Goal: Contribute content: Contribute content

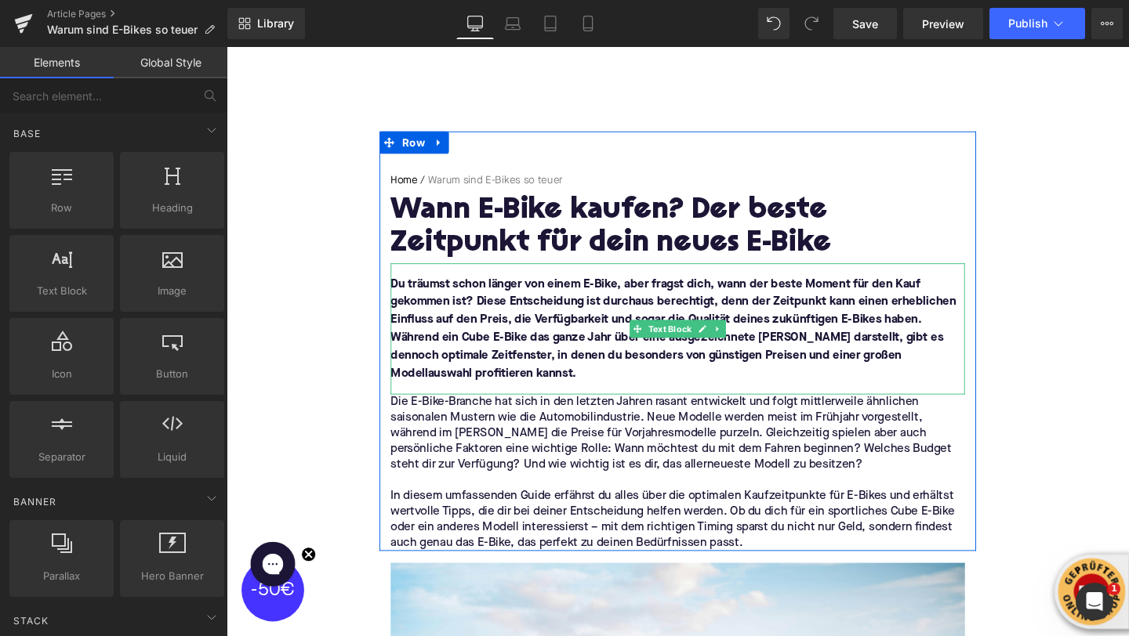
scroll to position [111, 0]
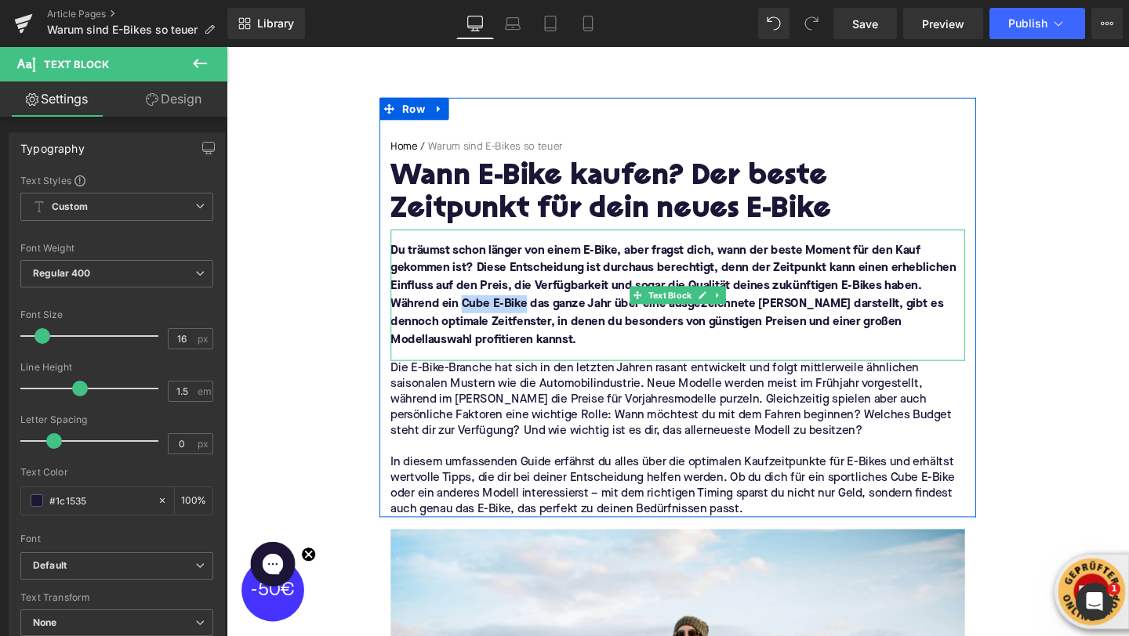
click at [474, 320] on font "Du träumst schon länger von einem E-Bike, aber fragst dich, wann der beste Mome…" at bounding box center [696, 308] width 594 height 107
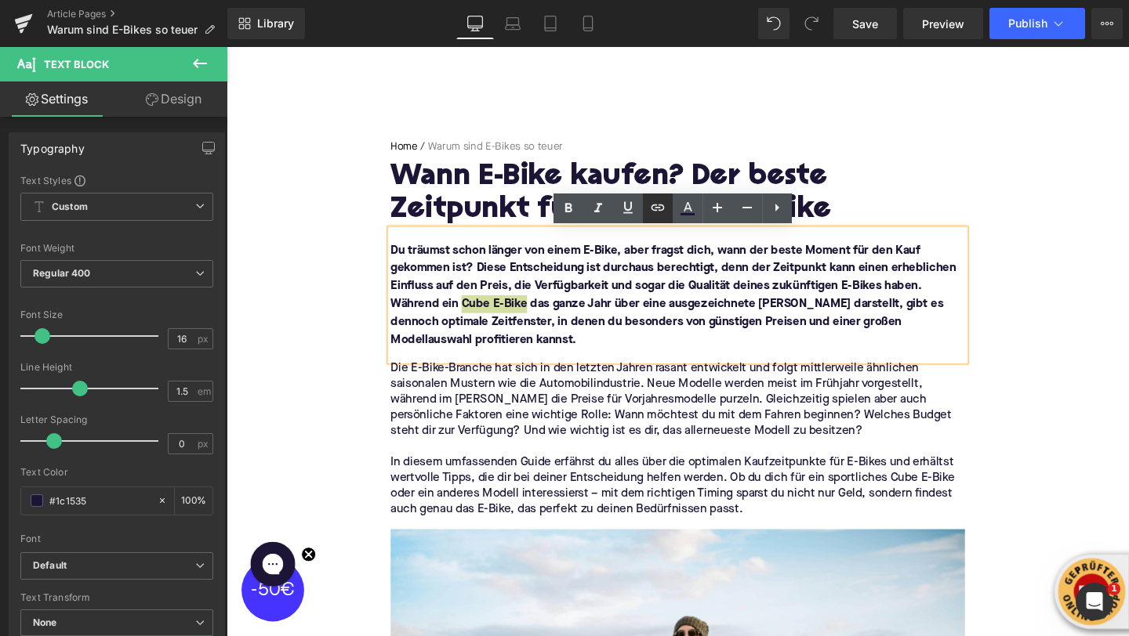
click at [652, 216] on icon at bounding box center [657, 207] width 19 height 19
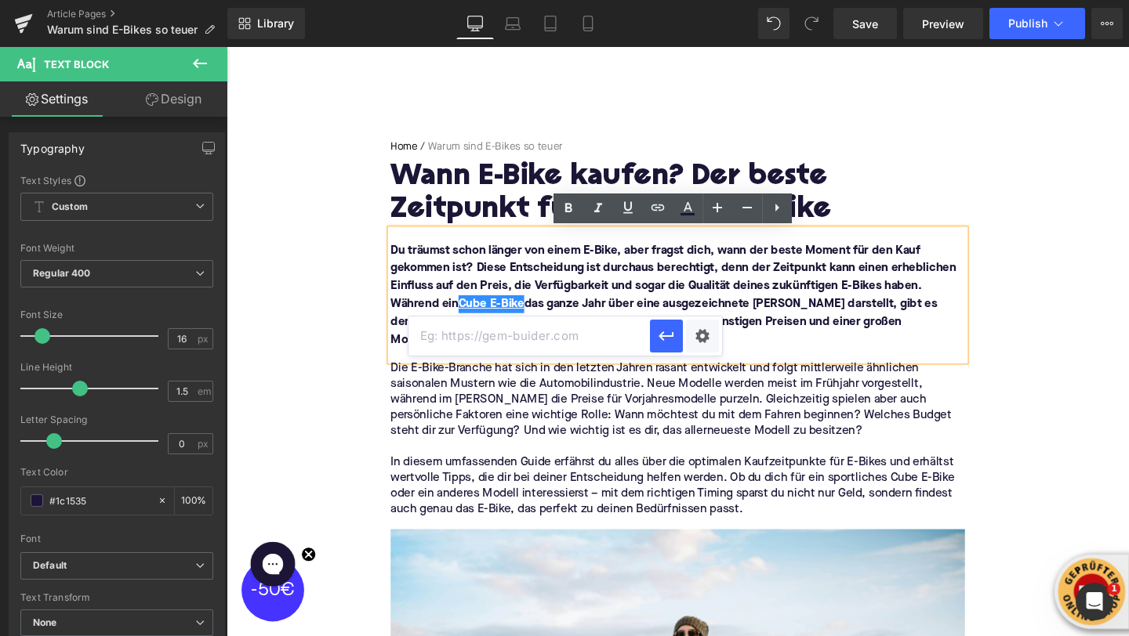
click at [615, 323] on input "text" at bounding box center [528, 336] width 241 height 39
paste input "https://upway.de/collections/cube"
type input "https://upway.de/collections/cube"
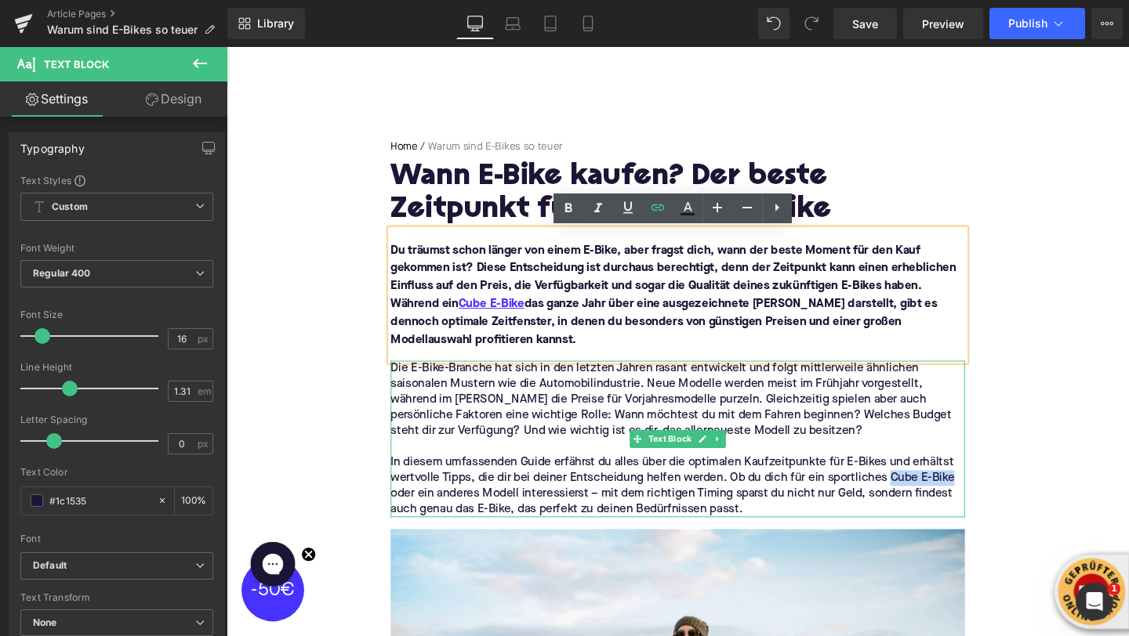
drag, startPoint x: 990, startPoint y: 499, endPoint x: 926, endPoint y: 502, distance: 64.3
click at [926, 502] on p "In diesem umfassenden Guide erfährst du alles über die optimalen Kaufzeitpunkte…" at bounding box center [701, 509] width 604 height 66
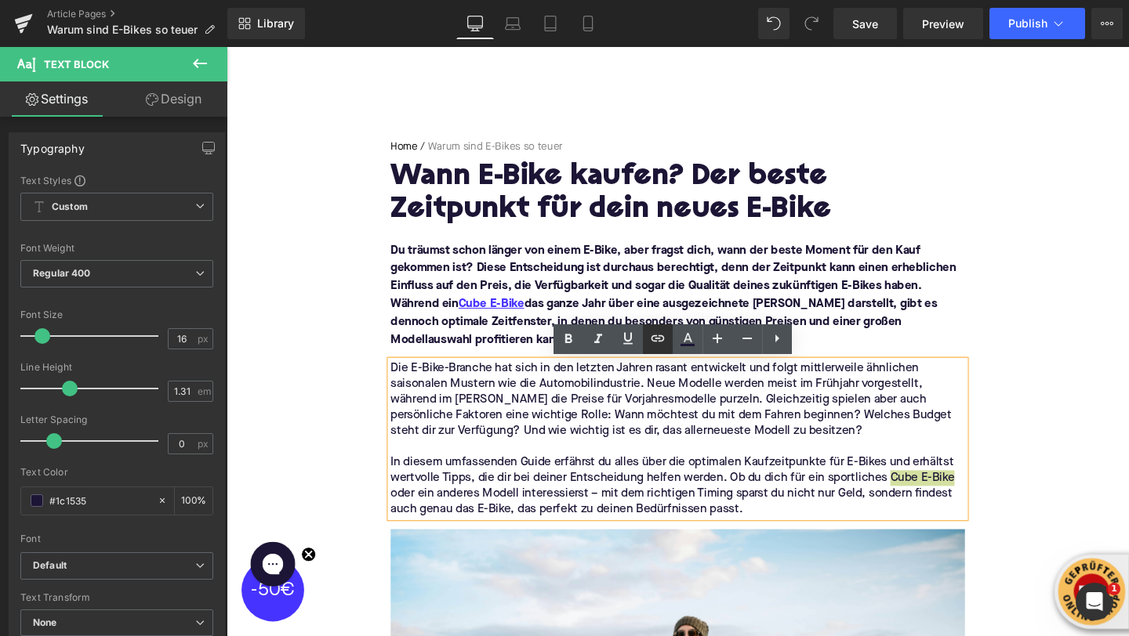
click at [655, 333] on icon at bounding box center [657, 338] width 19 height 19
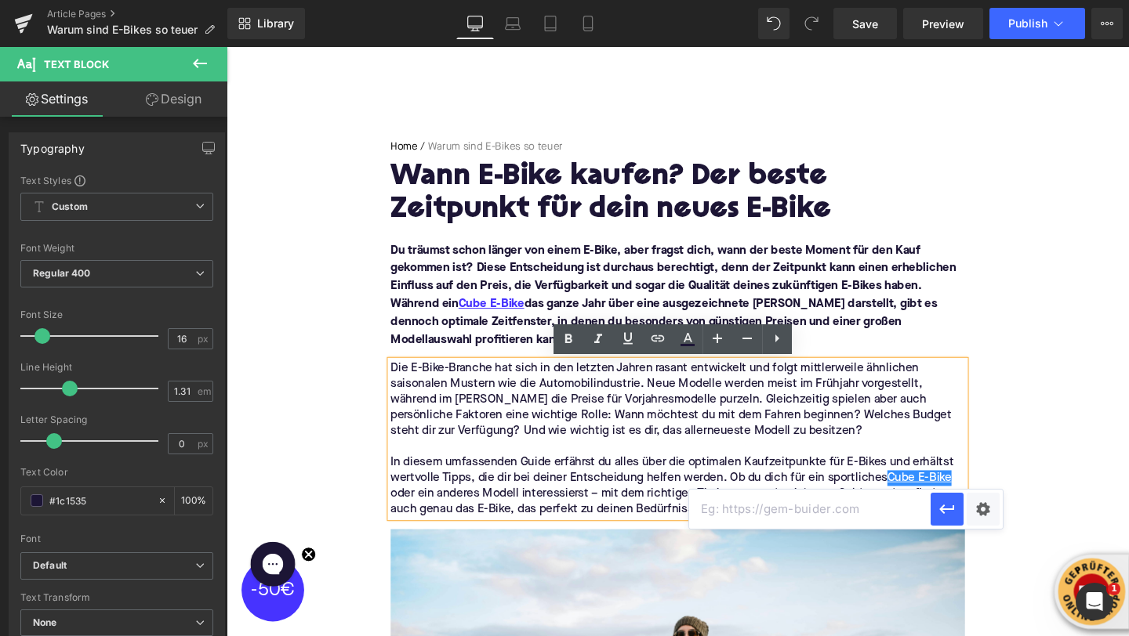
click at [723, 508] on input "text" at bounding box center [809, 509] width 241 height 39
paste input "https://upway.de/collections/cube"
type input "https://upway.de/collections/cube"
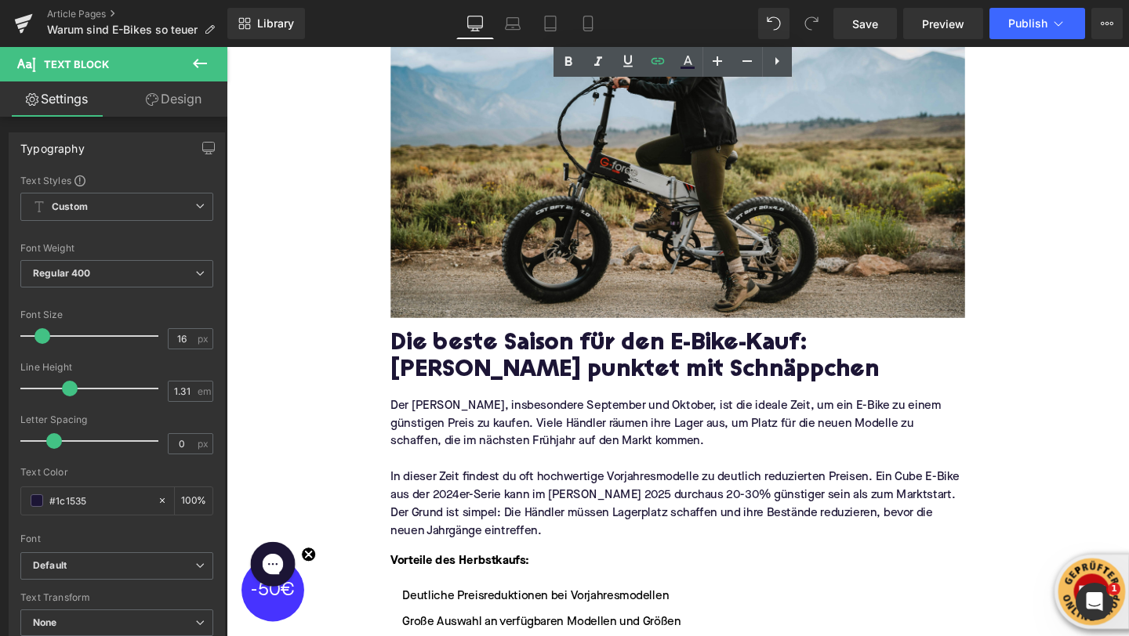
scroll to position [830, 0]
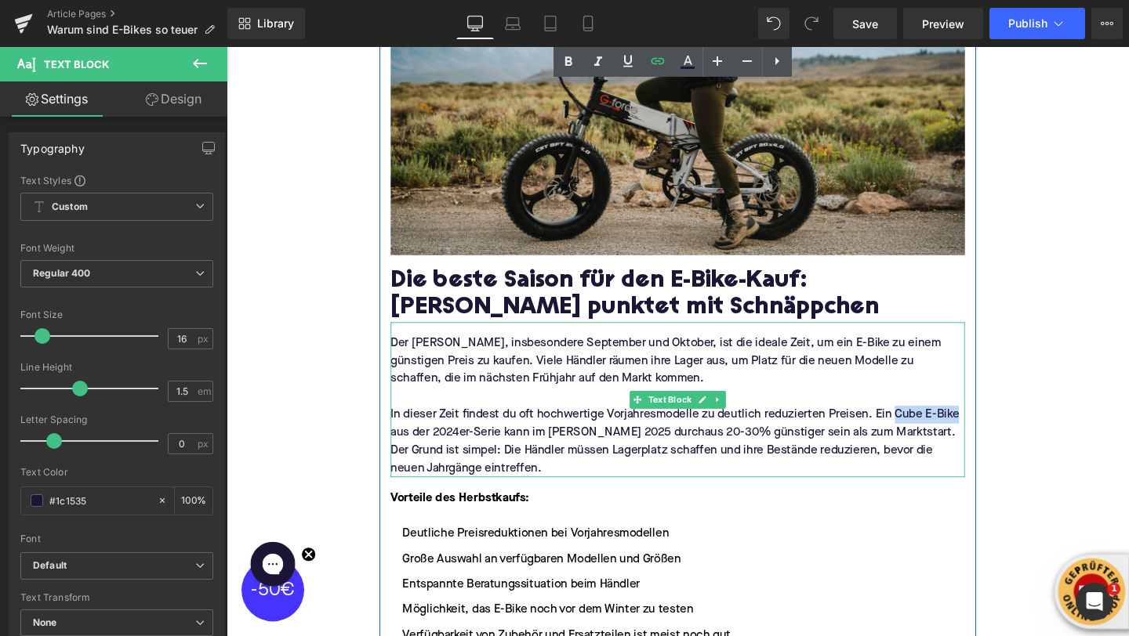
drag, startPoint x: 995, startPoint y: 434, endPoint x: 931, endPoint y: 433, distance: 64.3
click at [931, 433] on p "In dieser Zeit findest du oft hochwertige Vorjahresmodelle zu deutlich reduzier…" at bounding box center [701, 461] width 604 height 75
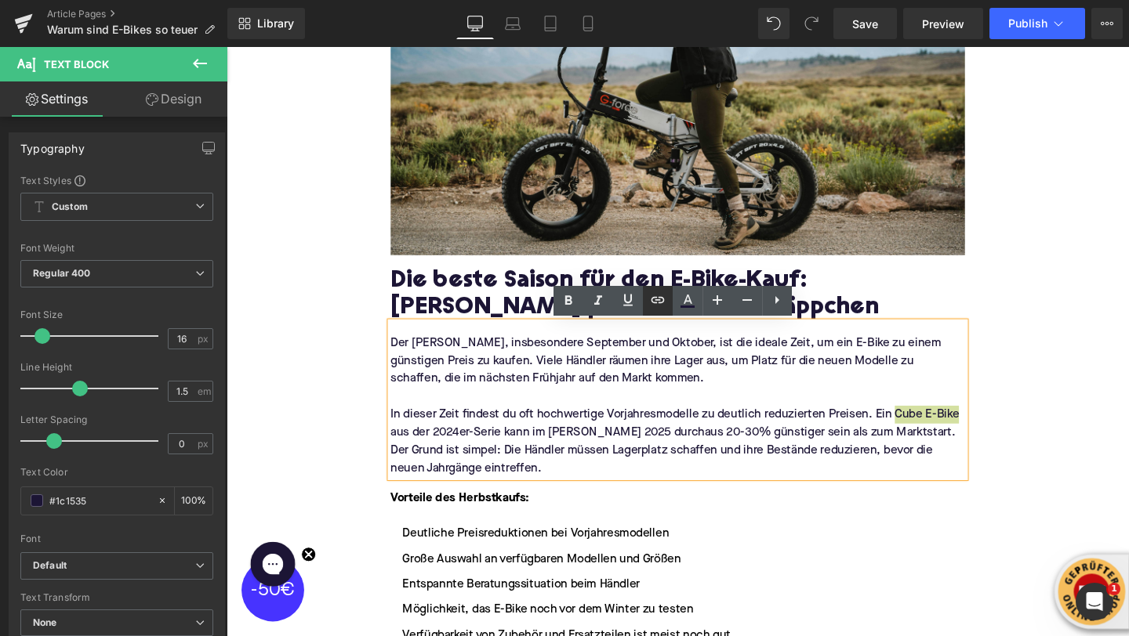
click at [655, 302] on icon at bounding box center [657, 299] width 13 height 6
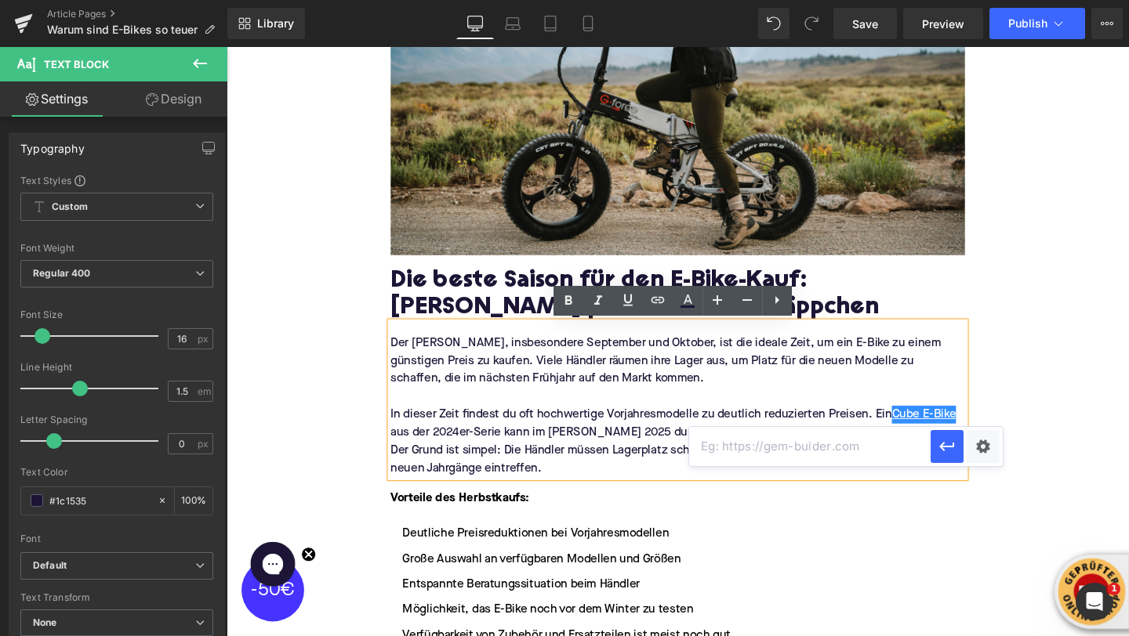
click at [729, 456] on input "text" at bounding box center [809, 446] width 241 height 39
paste input "https://upway.de/collections/cube"
type input "https://upway.de/collections/cube"
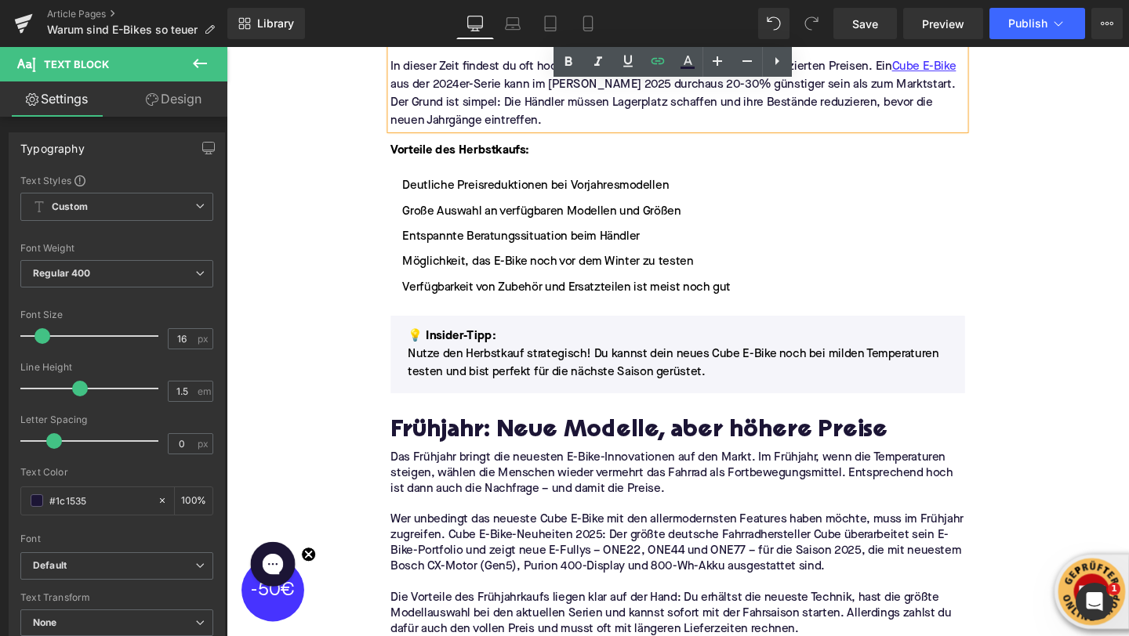
scroll to position [1199, 0]
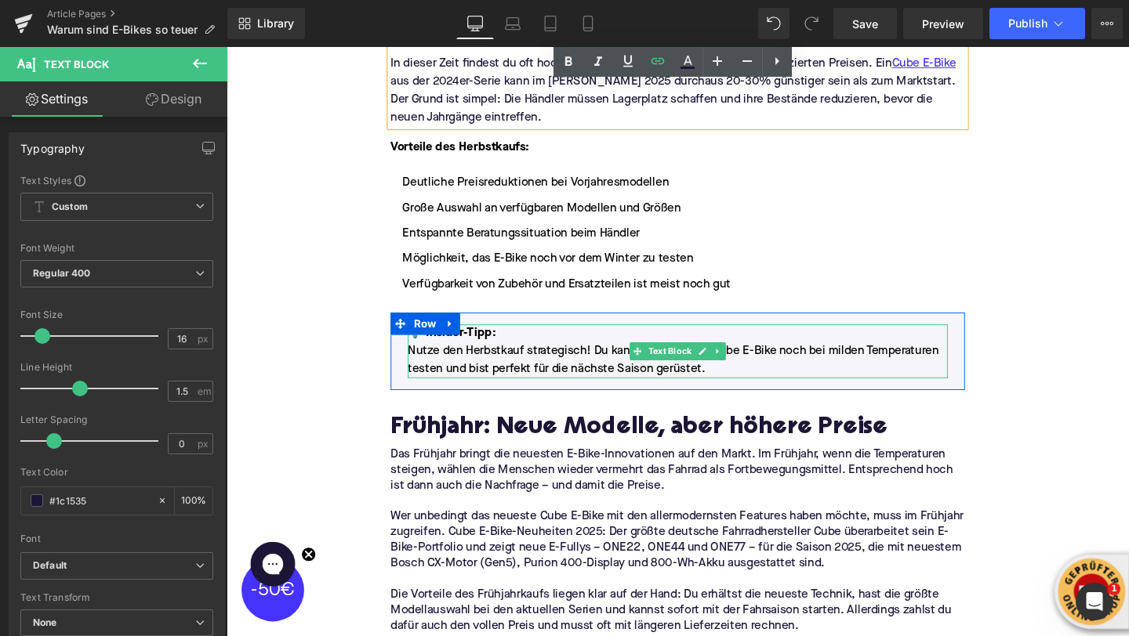
click at [764, 368] on p "Nutze den Herbstkauf strategisch! Du kannst dein neues Cube E-Bike noch bei mil…" at bounding box center [701, 376] width 568 height 38
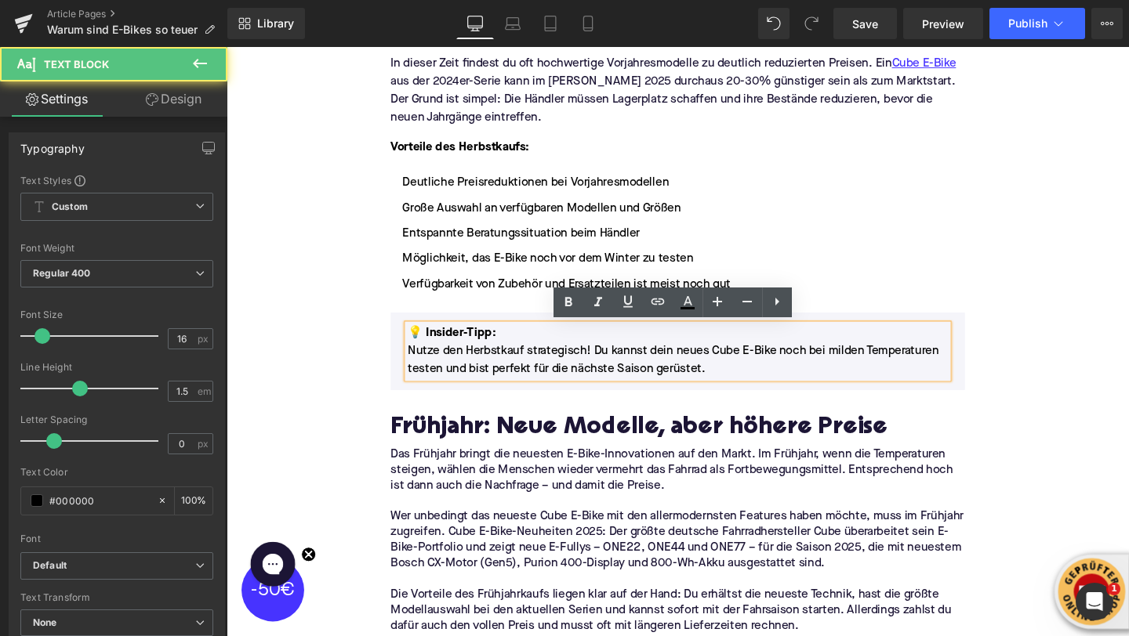
click at [759, 367] on p "Nutze den Herbstkauf strategisch! Du kannst dein neues Cube E-Bike noch bei mil…" at bounding box center [701, 376] width 568 height 38
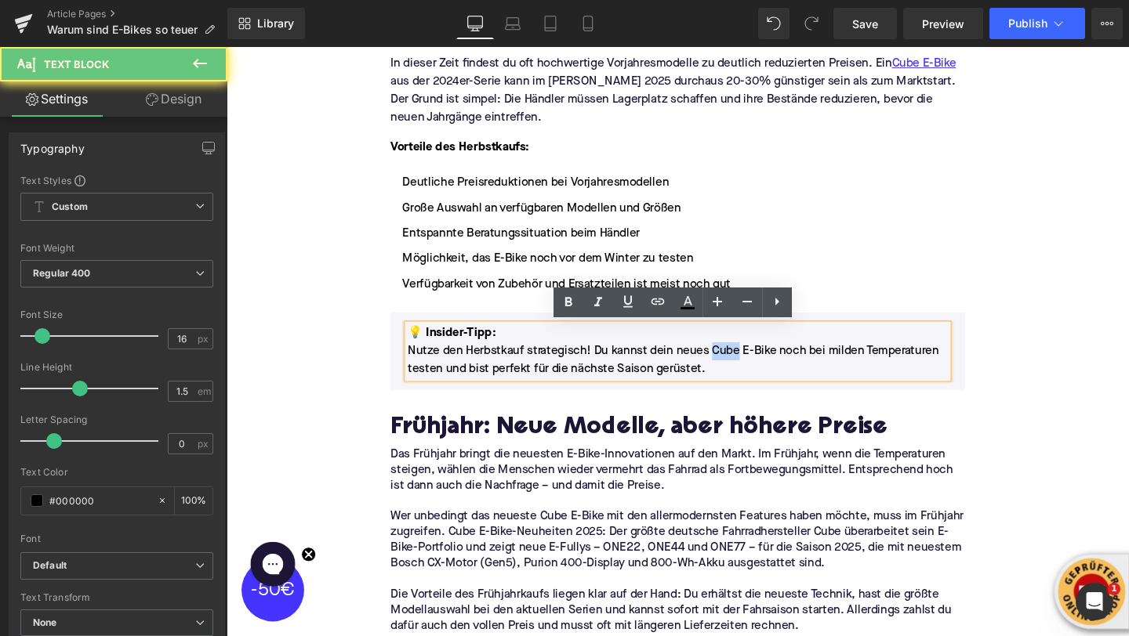
click at [759, 367] on p "Nutze den Herbstkauf strategisch! Du kannst dein neues Cube E-Bike noch bei mil…" at bounding box center [701, 376] width 568 height 38
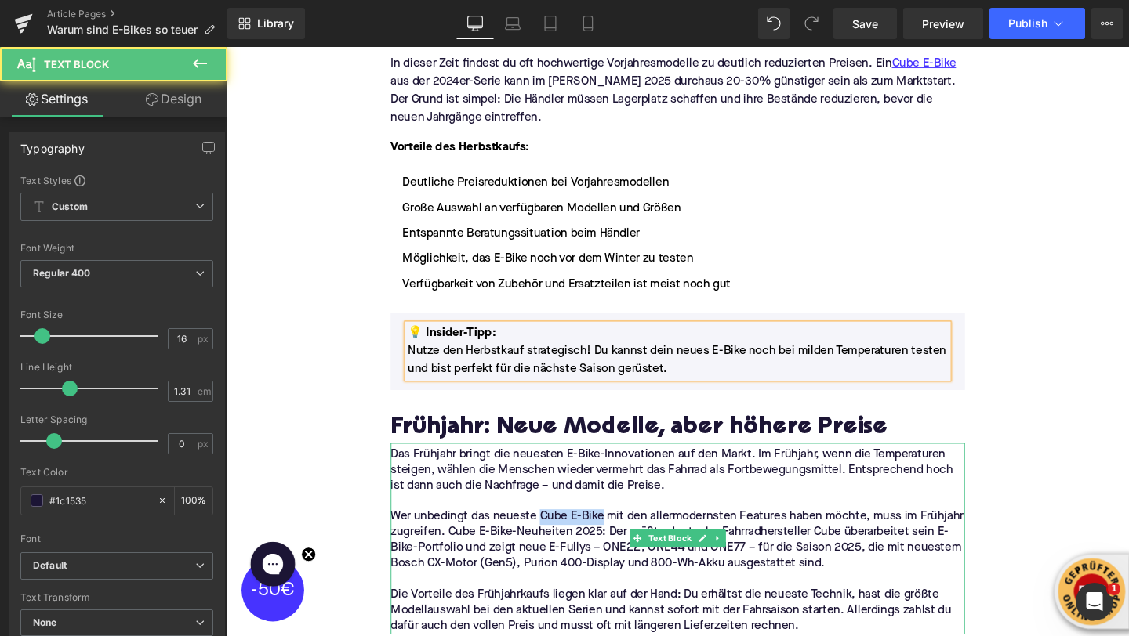
drag, startPoint x: 623, startPoint y: 542, endPoint x: 559, endPoint y: 542, distance: 64.3
click at [559, 542] on p "Wer unbedingt das neueste Cube E-Bike mit den allermodernsten Features haben mö…" at bounding box center [701, 566] width 604 height 66
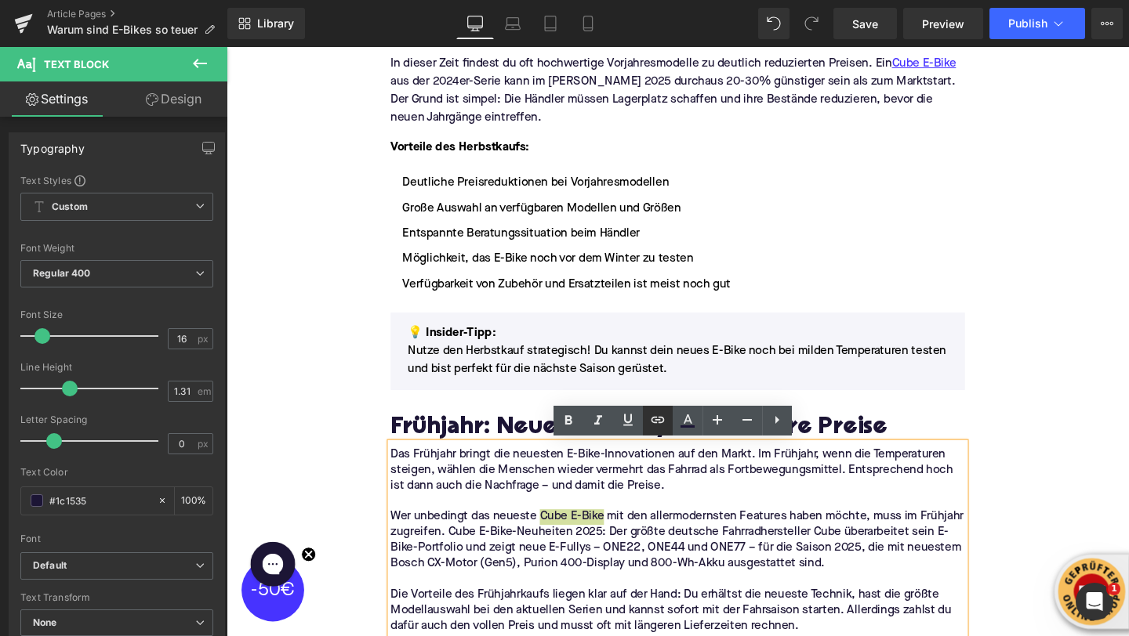
click at [654, 418] on icon at bounding box center [657, 420] width 19 height 19
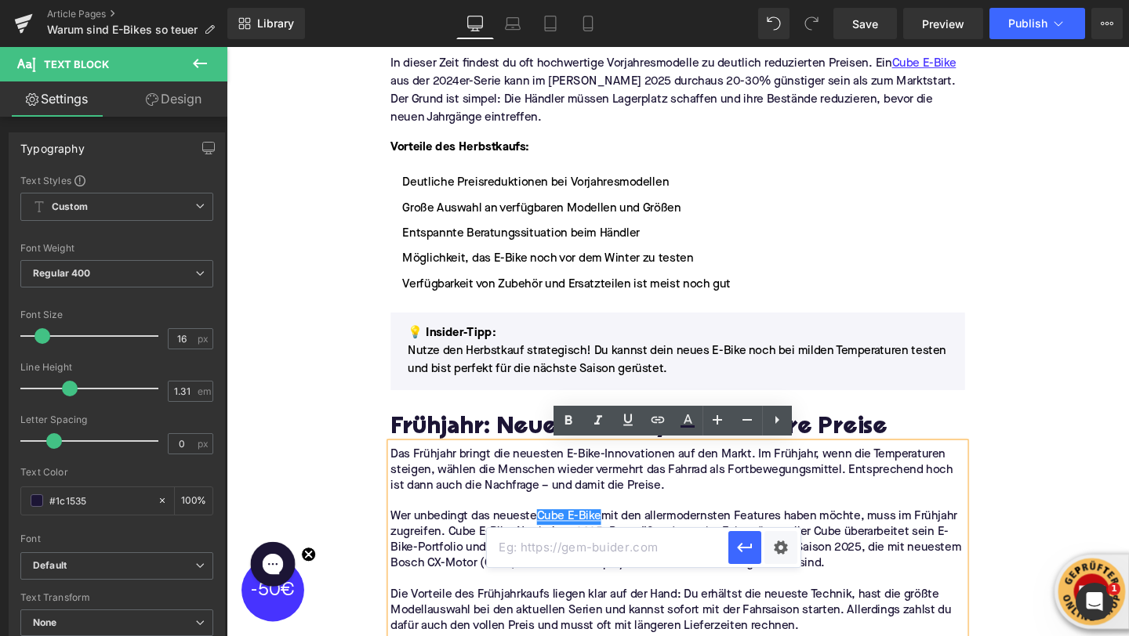
click at [633, 550] on input "text" at bounding box center [607, 547] width 241 height 39
paste input "https://upway.de/collections/cube"
type input "https://upway.de/collections/cube"
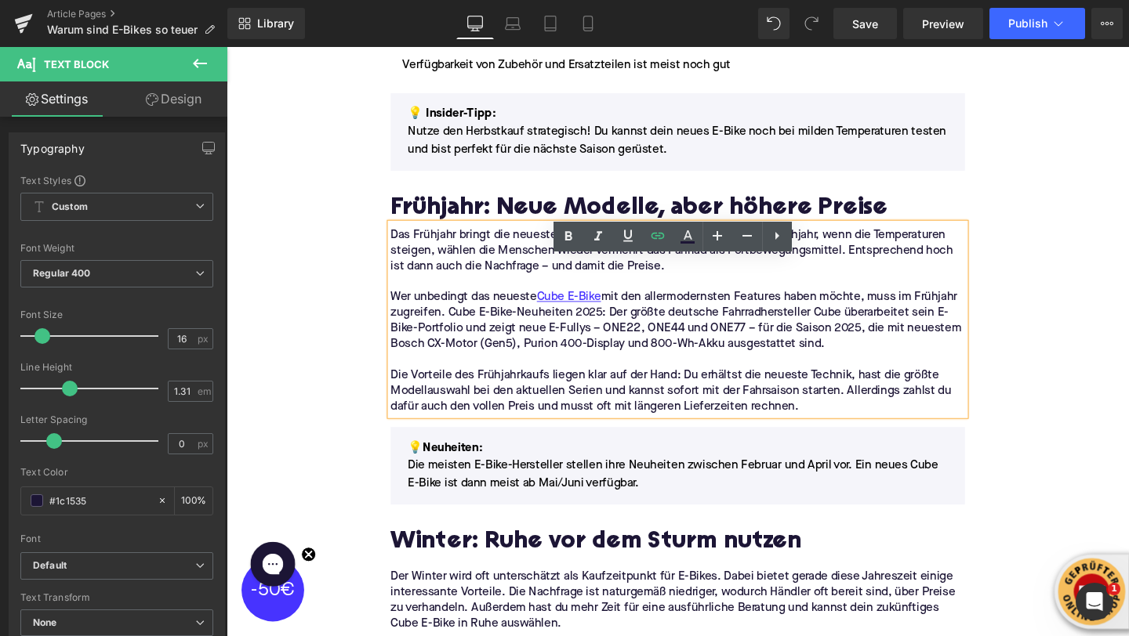
scroll to position [1503, 0]
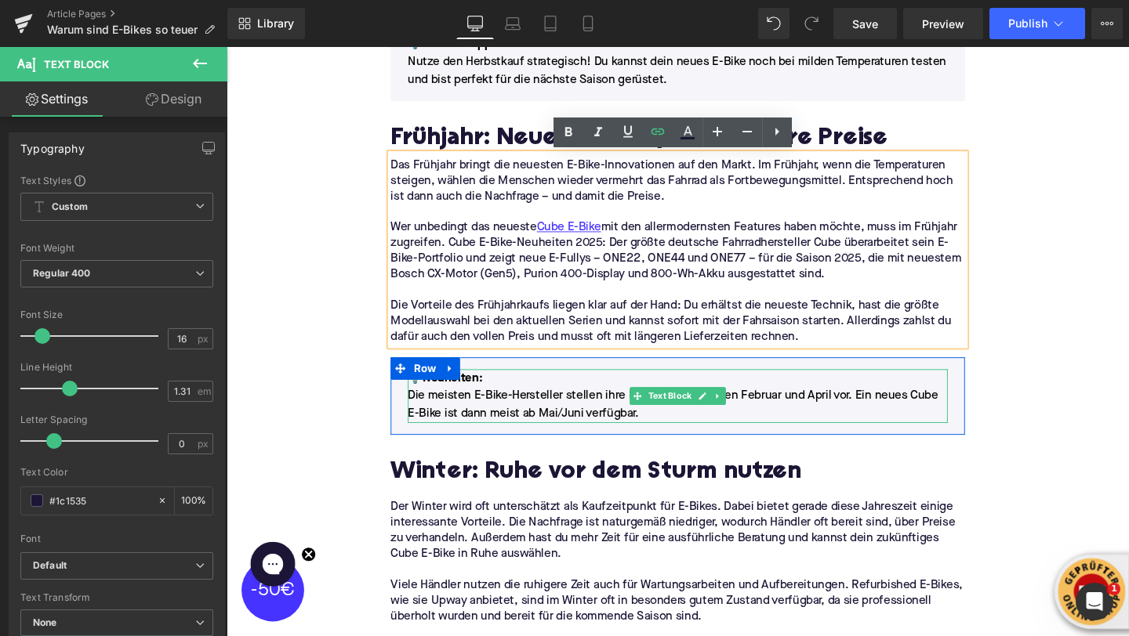
click at [959, 415] on p "Die meisten E-Bike-Hersteller stellen ihre Neuheiten zwischen Februar und April…" at bounding box center [701, 424] width 568 height 38
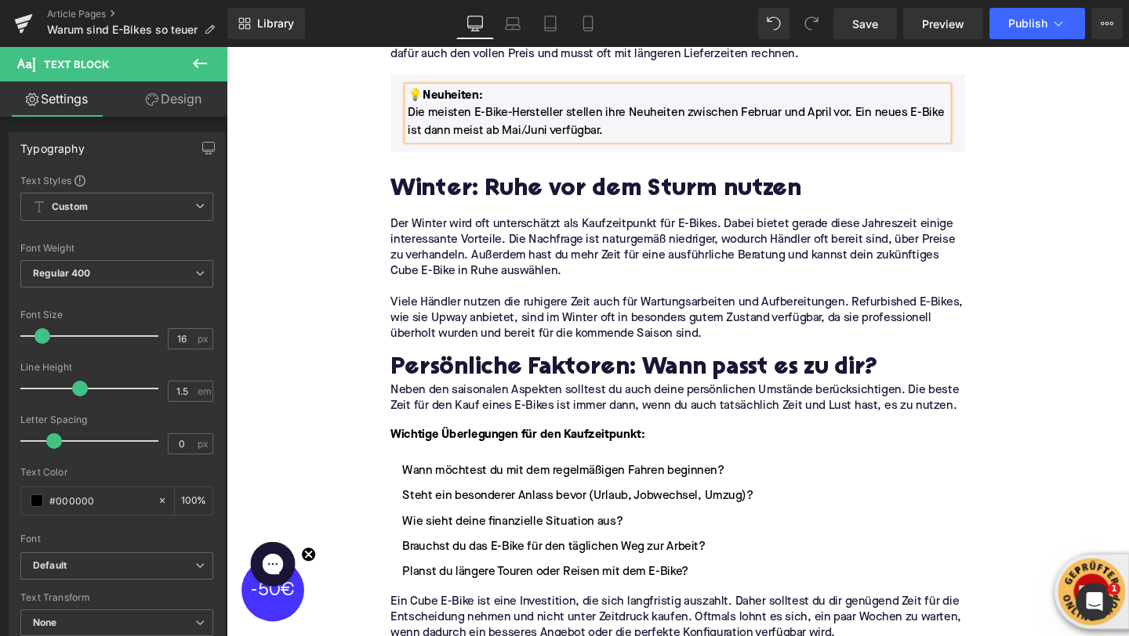
scroll to position [1803, 0]
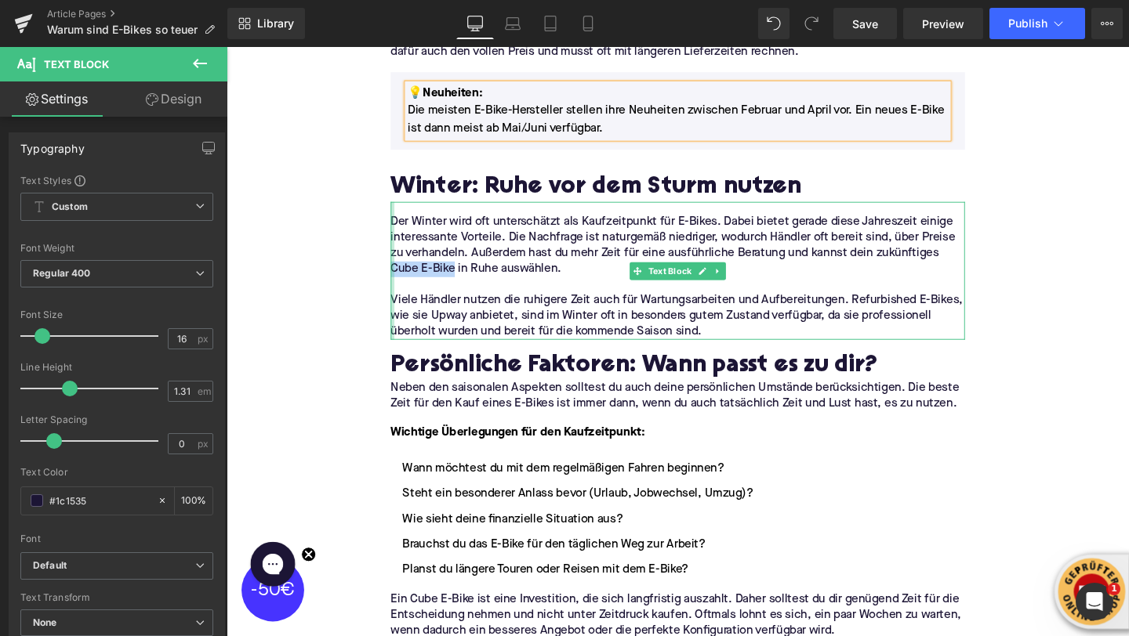
drag, startPoint x: 466, startPoint y: 282, endPoint x: 401, endPoint y: 282, distance: 65.1
click at [401, 282] on div "Der Winter wird oft unterschätzt als Kaufzeitpunkt für E-Bikes. Dabei bietet ge…" at bounding box center [701, 282] width 604 height 145
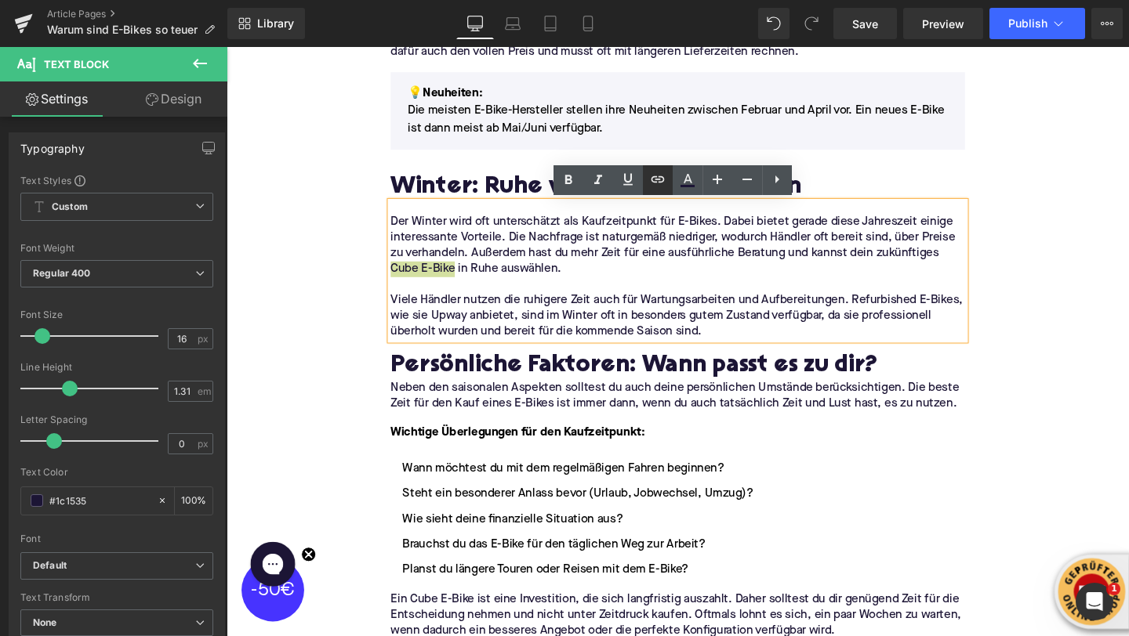
click at [658, 182] on icon at bounding box center [657, 179] width 19 height 19
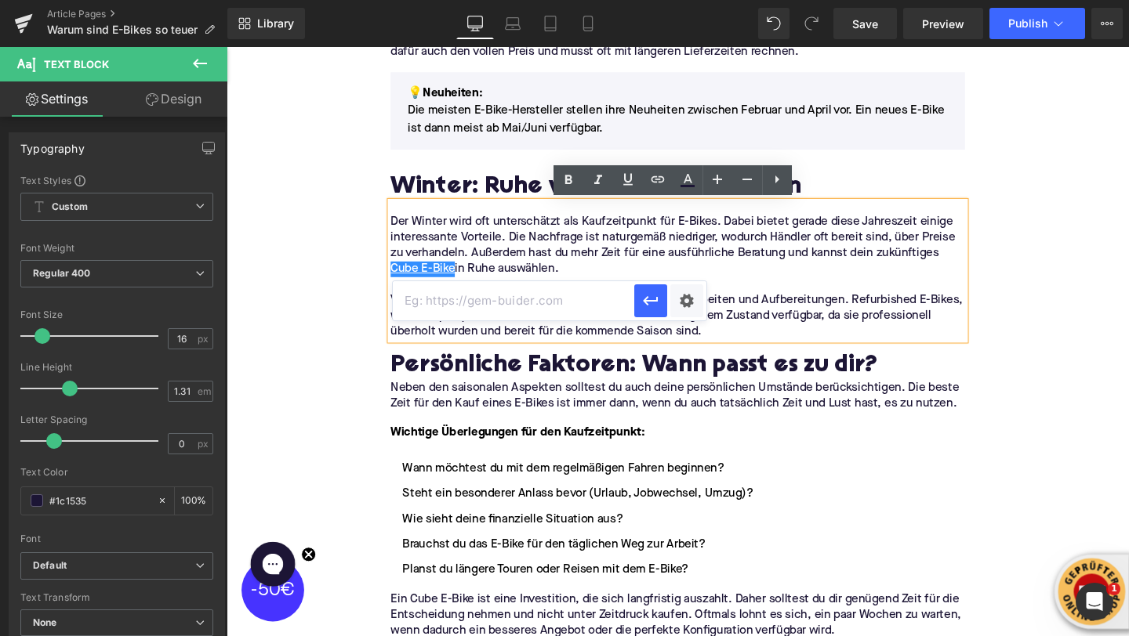
click at [598, 298] on input "text" at bounding box center [513, 300] width 241 height 39
paste input "https://upway.de/collections/cube"
type input "https://upway.de/collections/cube"
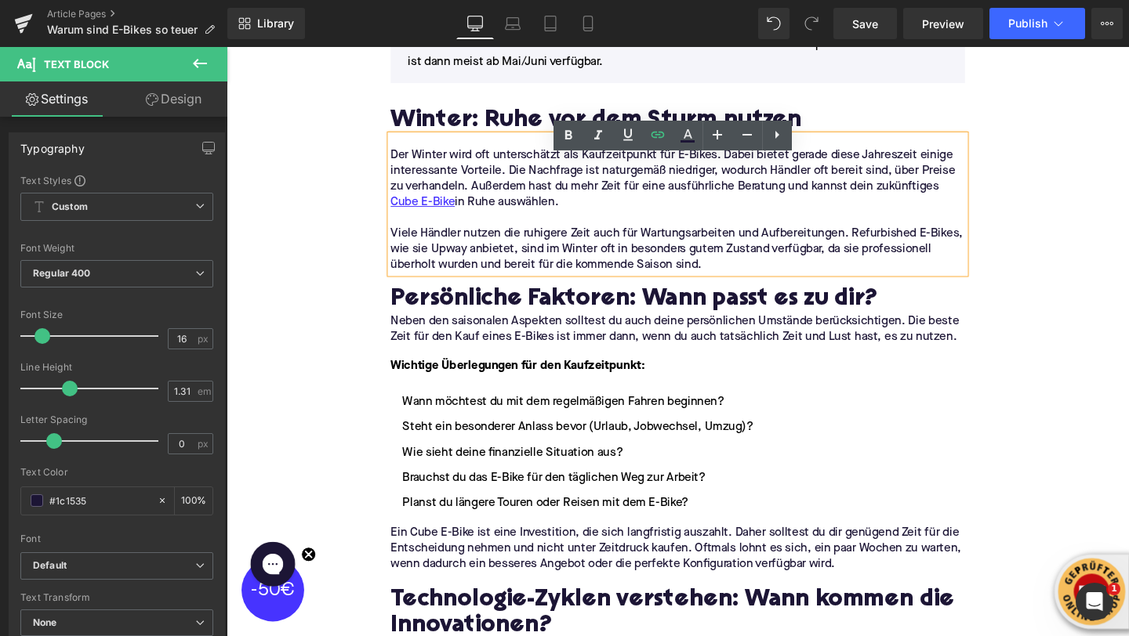
scroll to position [2012, 0]
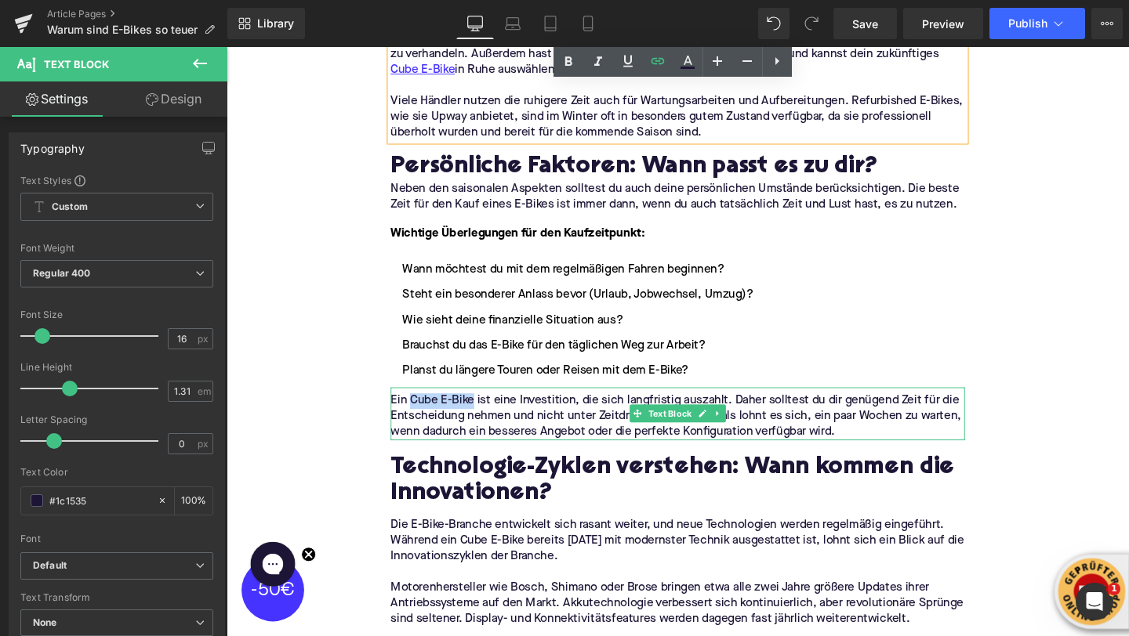
drag, startPoint x: 486, startPoint y: 421, endPoint x: 420, endPoint y: 419, distance: 65.9
click at [420, 419] on p "Ein Cube E-Bike ist eine Investition, die sich langfristig auszahlt. Daher soll…" at bounding box center [701, 436] width 604 height 49
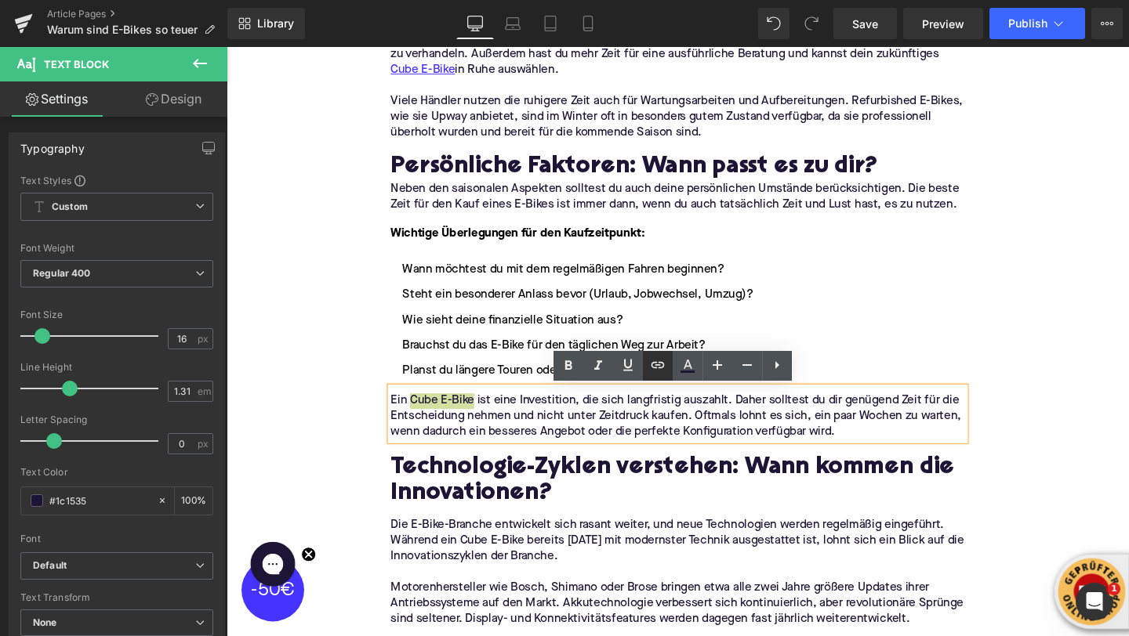
click at [651, 372] on icon at bounding box center [657, 365] width 19 height 19
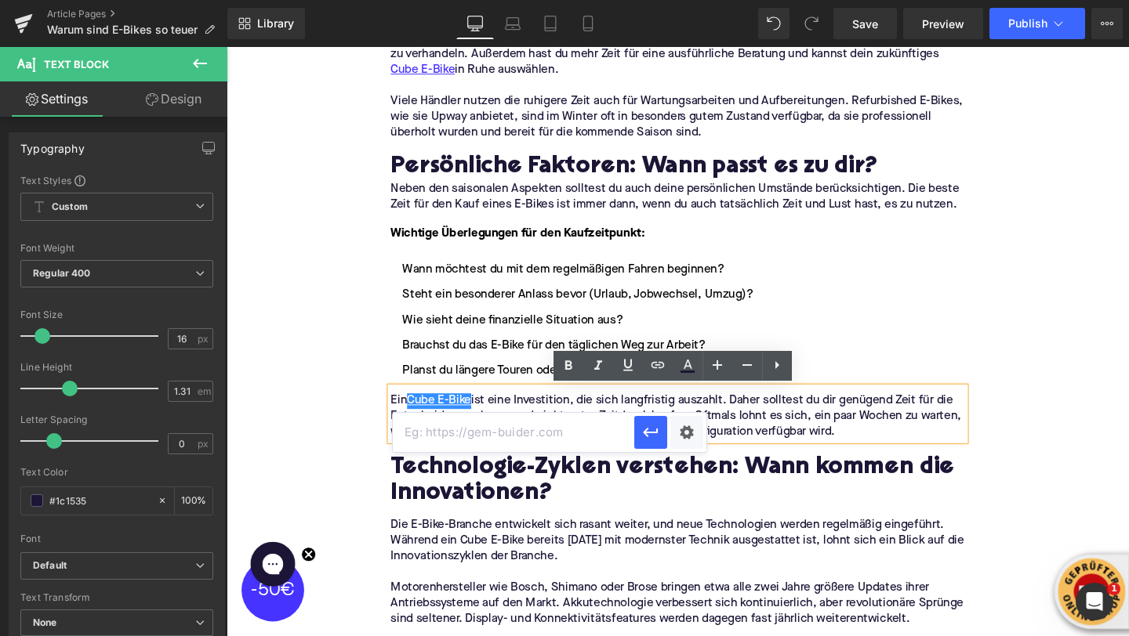
click at [600, 441] on input "text" at bounding box center [513, 432] width 241 height 39
paste input "https://upway.de/collections/cube"
type input "https://upway.de/collections/cube"
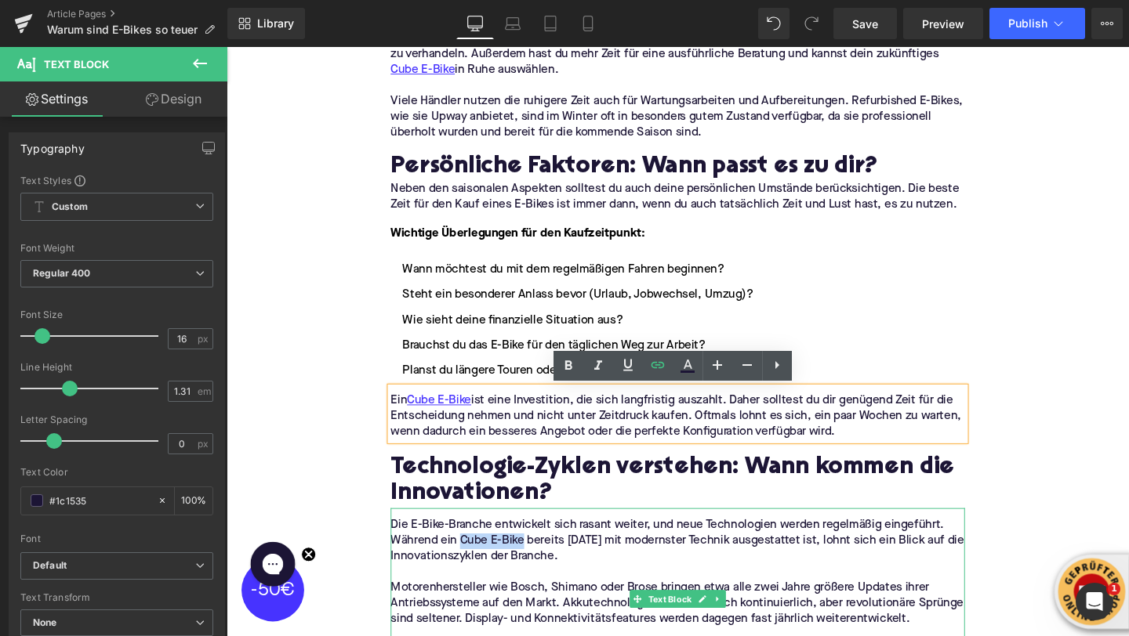
drag, startPoint x: 473, startPoint y: 568, endPoint x: 537, endPoint y: 569, distance: 63.5
click at [537, 569] on p "Die E-Bike-Branche entwickelt sich rasant weiter, und neue Technologien werden …" at bounding box center [701, 566] width 604 height 49
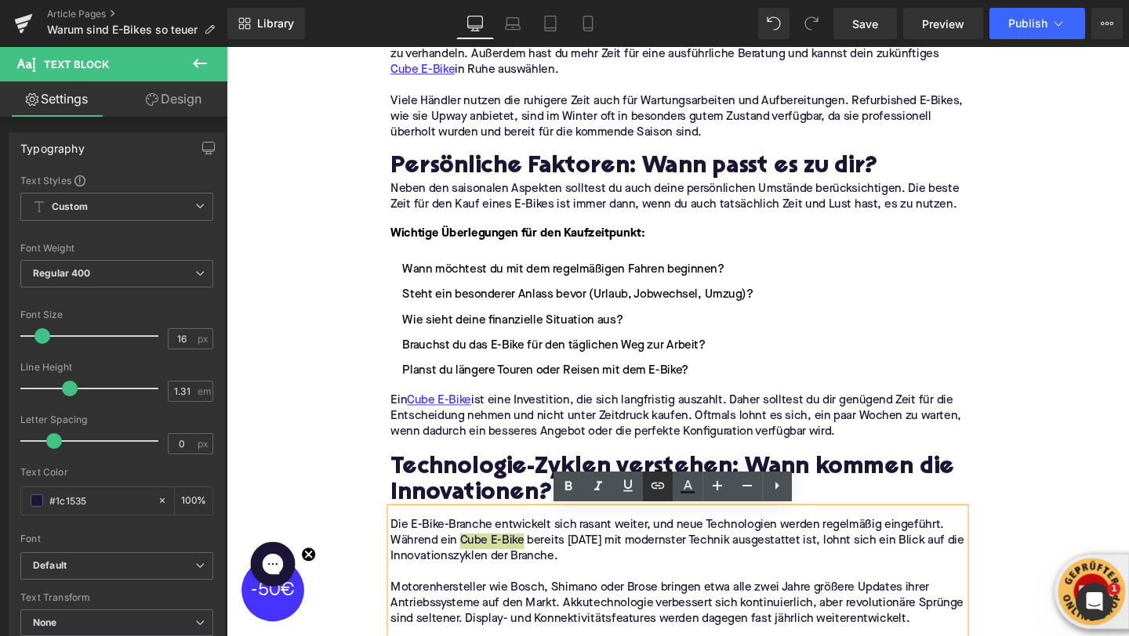
click at [658, 491] on icon at bounding box center [657, 486] width 19 height 19
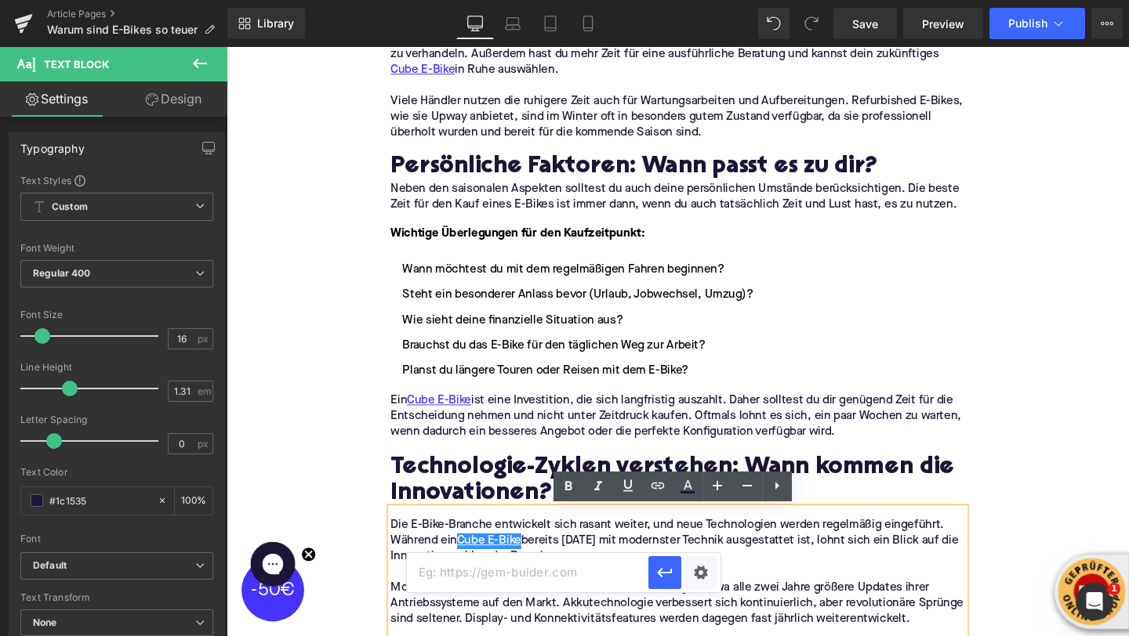
click at [544, 568] on input "text" at bounding box center [527, 572] width 241 height 39
paste input "https://upway.de/collections/cube"
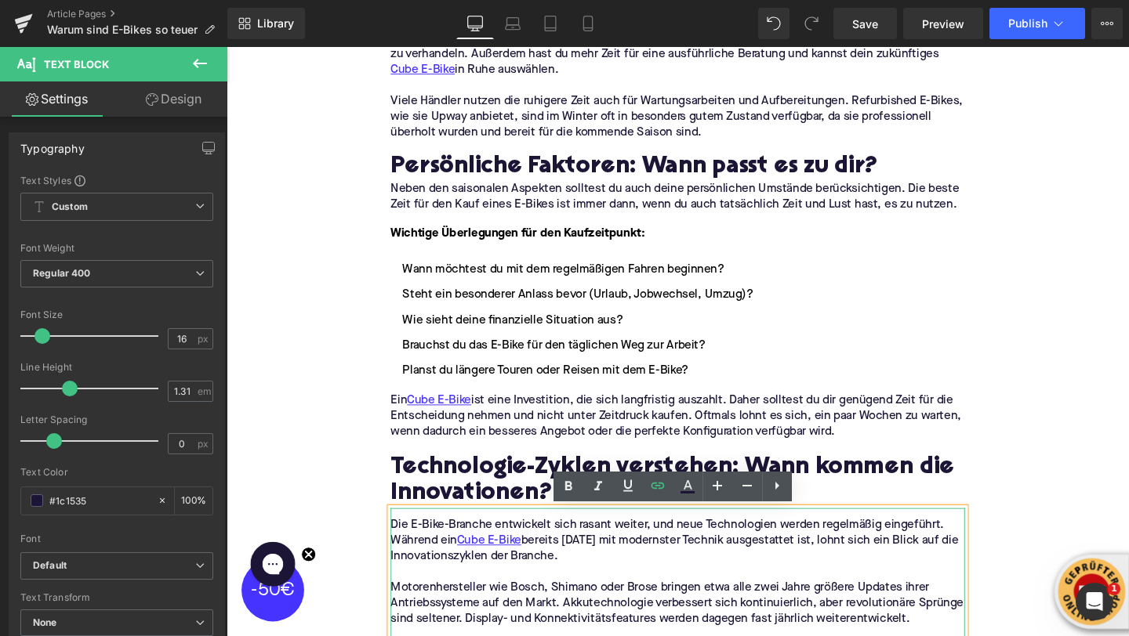
click at [509, 589] on p "Die E-Bike-Branche entwickelt sich rasant weiter, und neue Technologien werden …" at bounding box center [701, 566] width 604 height 49
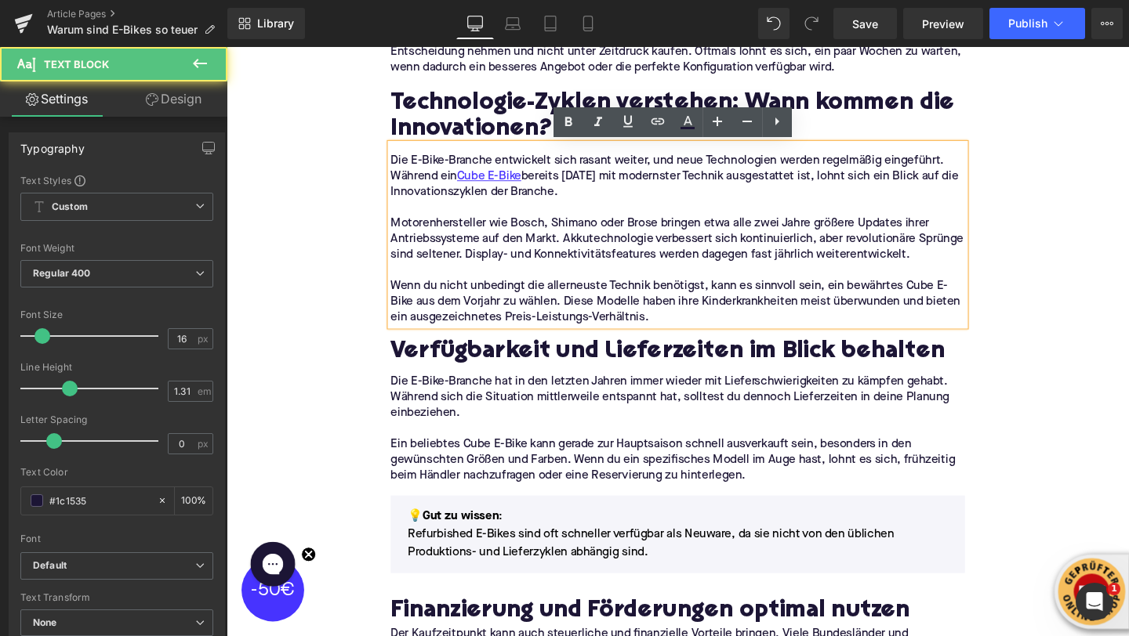
scroll to position [2422, 0]
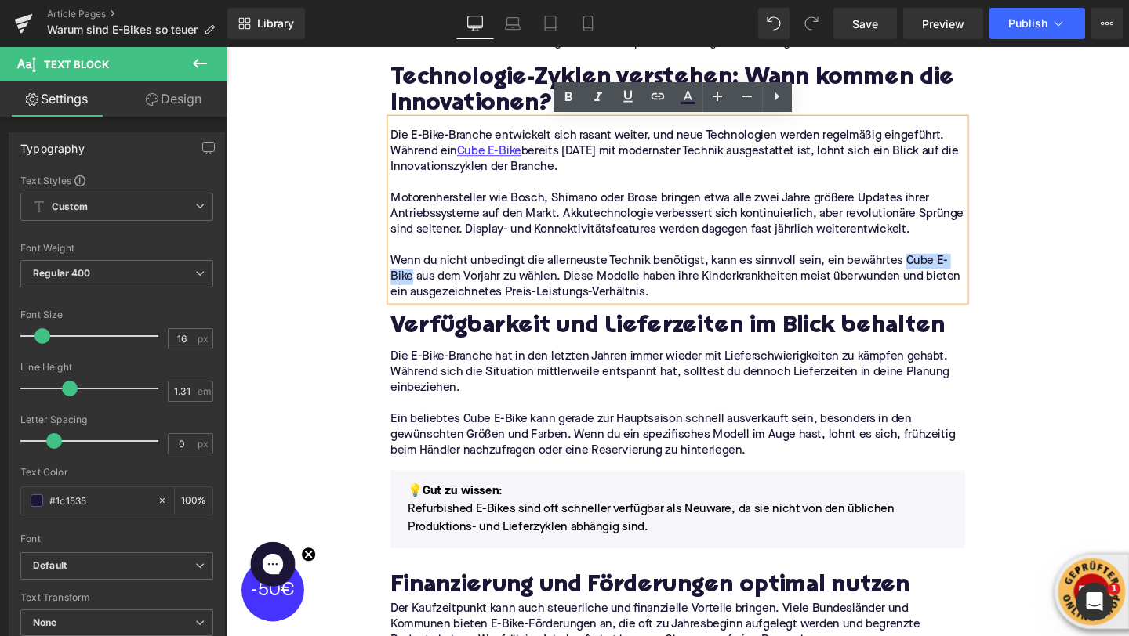
drag, startPoint x: 940, startPoint y: 271, endPoint x: 423, endPoint y: 285, distance: 516.7
click at [423, 285] on p "Wenn du nicht unbedingt die allerneuste Technik benötigst, kann es sinnvoll sei…" at bounding box center [701, 288] width 604 height 49
click at [650, 103] on icon at bounding box center [657, 96] width 19 height 19
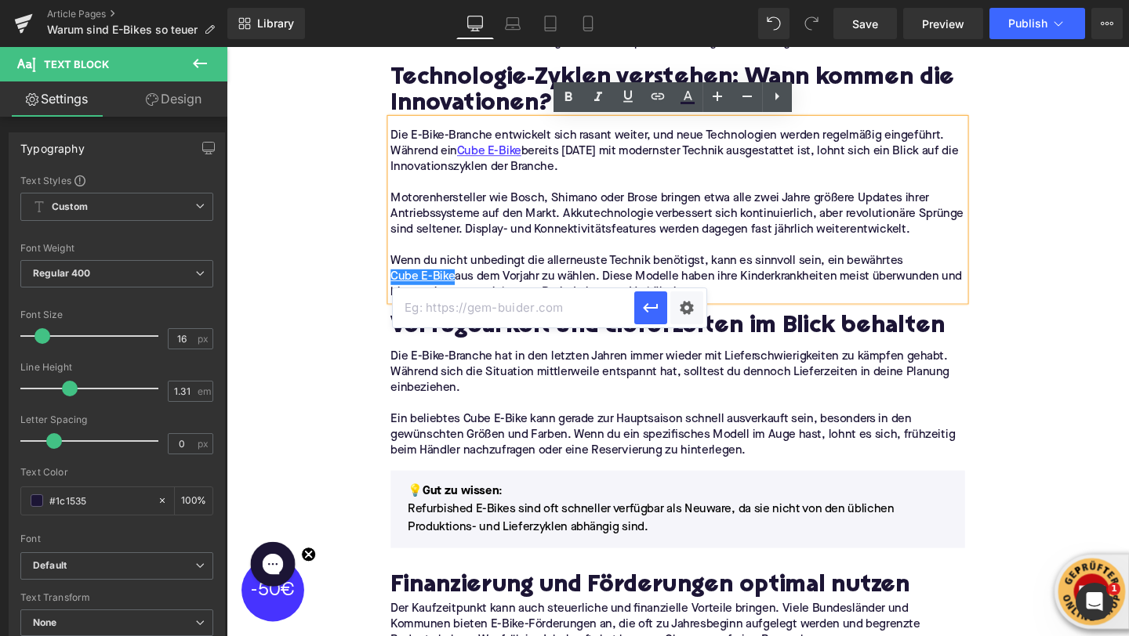
click at [595, 319] on input "text" at bounding box center [513, 307] width 241 height 39
paste input "https://upway.de/collections/cube"
type input "https://upway.de/collections/cube"
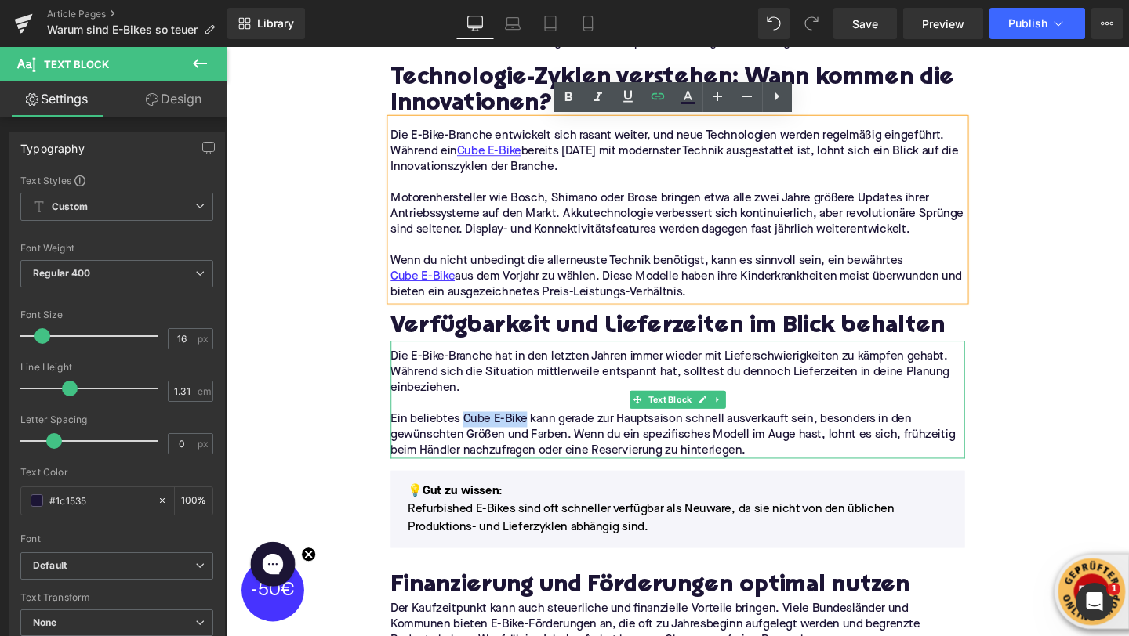
drag, startPoint x: 476, startPoint y: 441, endPoint x: 541, endPoint y: 444, distance: 65.1
click at [541, 444] on p "Ein beliebtes Cube E-Bike kann gerade zur Hauptsaison schnell ausverkauft sein,…" at bounding box center [701, 454] width 604 height 49
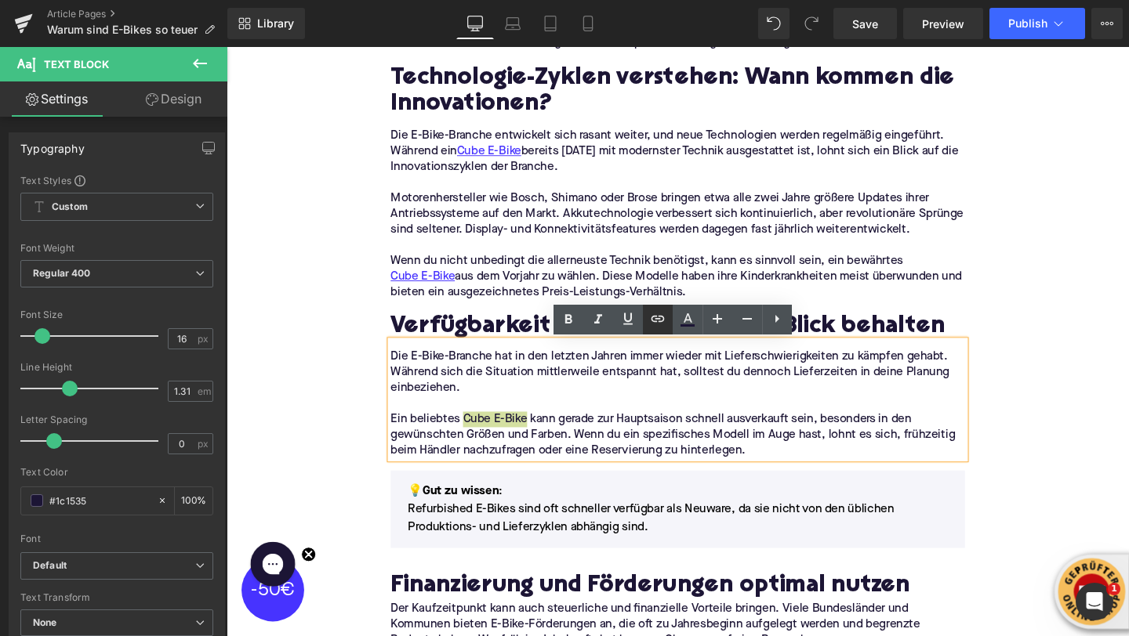
click at [665, 317] on icon at bounding box center [657, 319] width 19 height 19
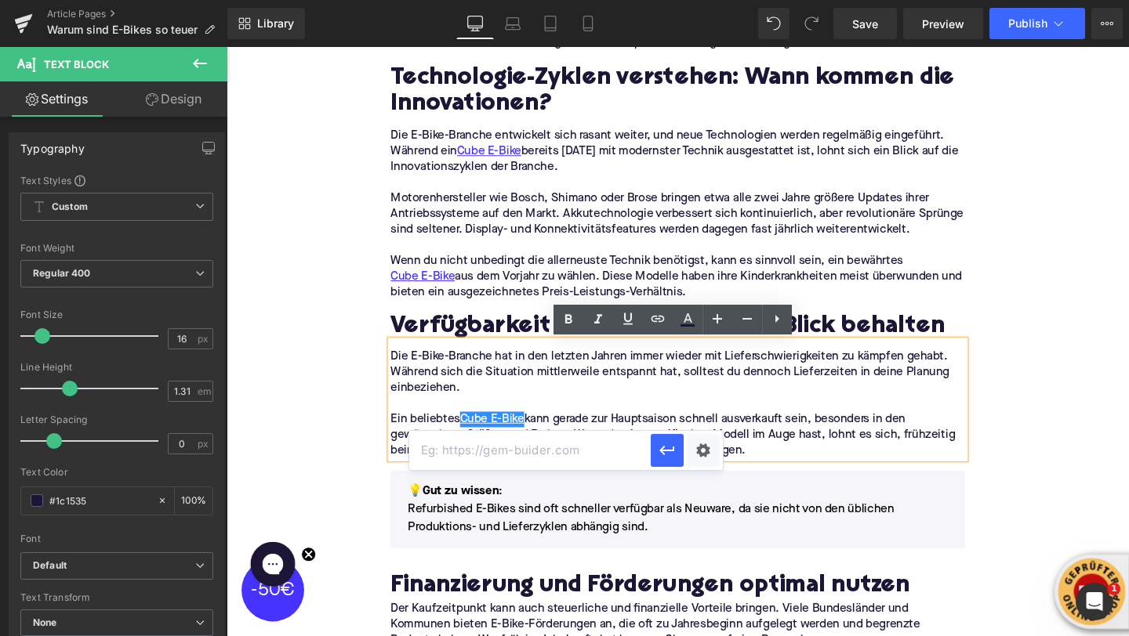
click at [567, 450] on input "text" at bounding box center [529, 450] width 241 height 39
paste input "https://upway.de/collections/cube"
type input "https://upway.de/collections/cube"
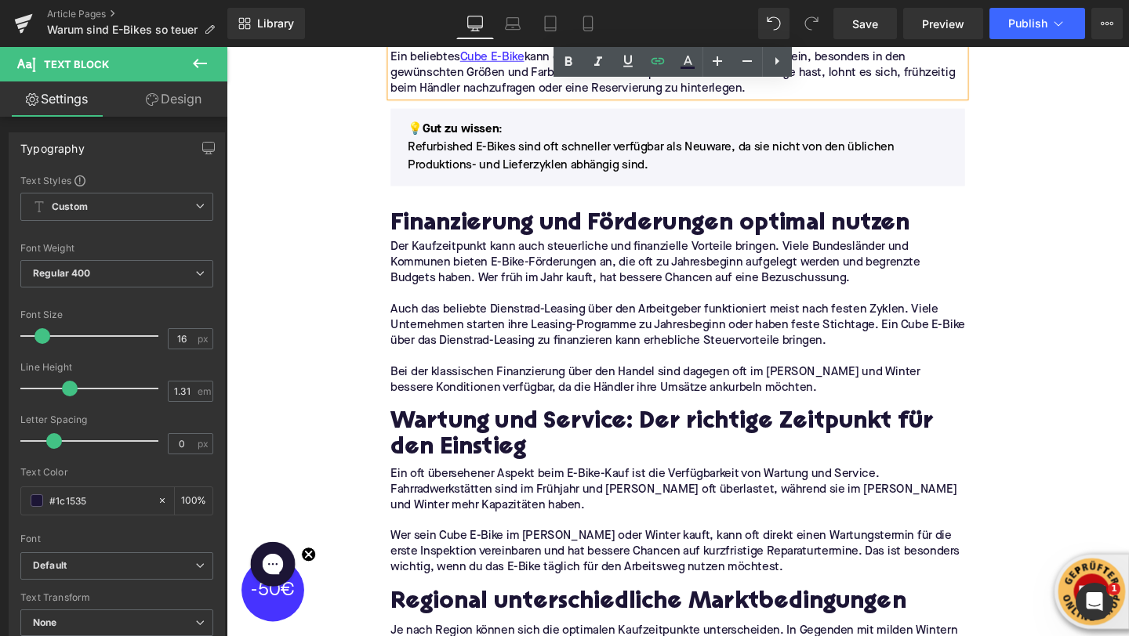
scroll to position [2881, 0]
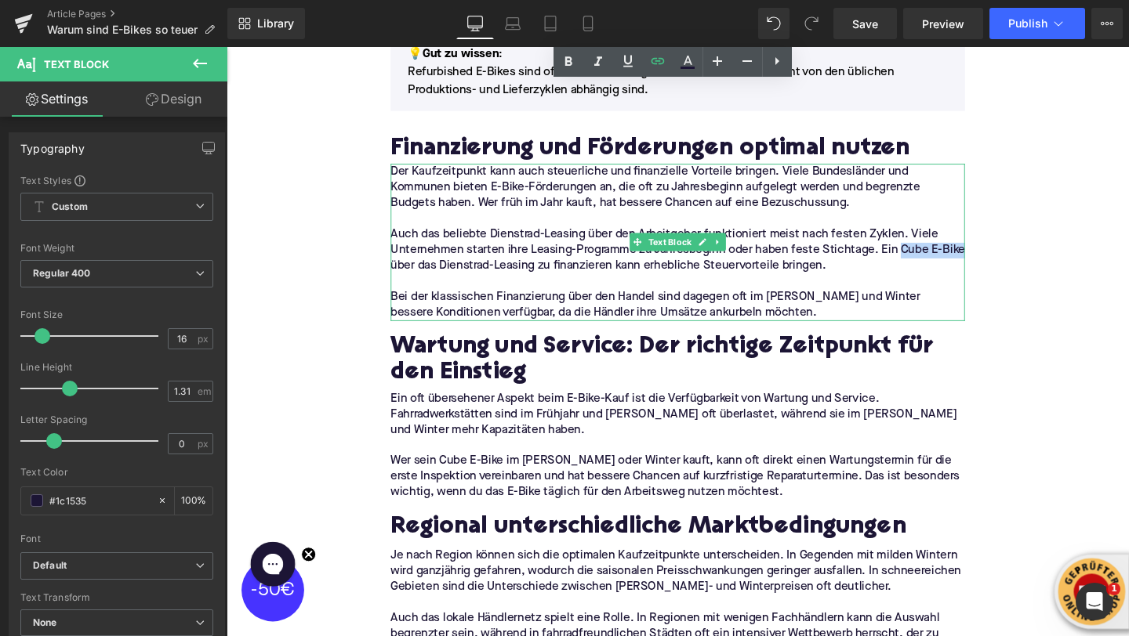
drag, startPoint x: 936, startPoint y: 262, endPoint x: 423, endPoint y: 279, distance: 512.9
click at [423, 279] on p "Auch das beliebte Dienstrad-Leasing über den Arbeitgeber funktioniert meist nac…" at bounding box center [701, 261] width 604 height 49
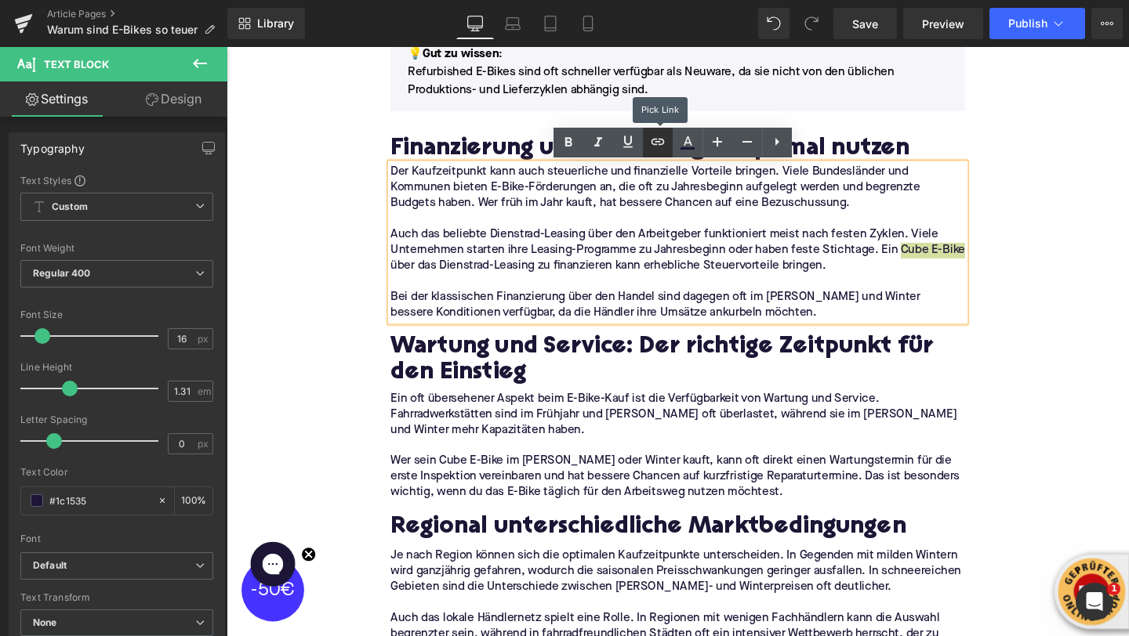
click at [647, 146] on link at bounding box center [658, 143] width 30 height 30
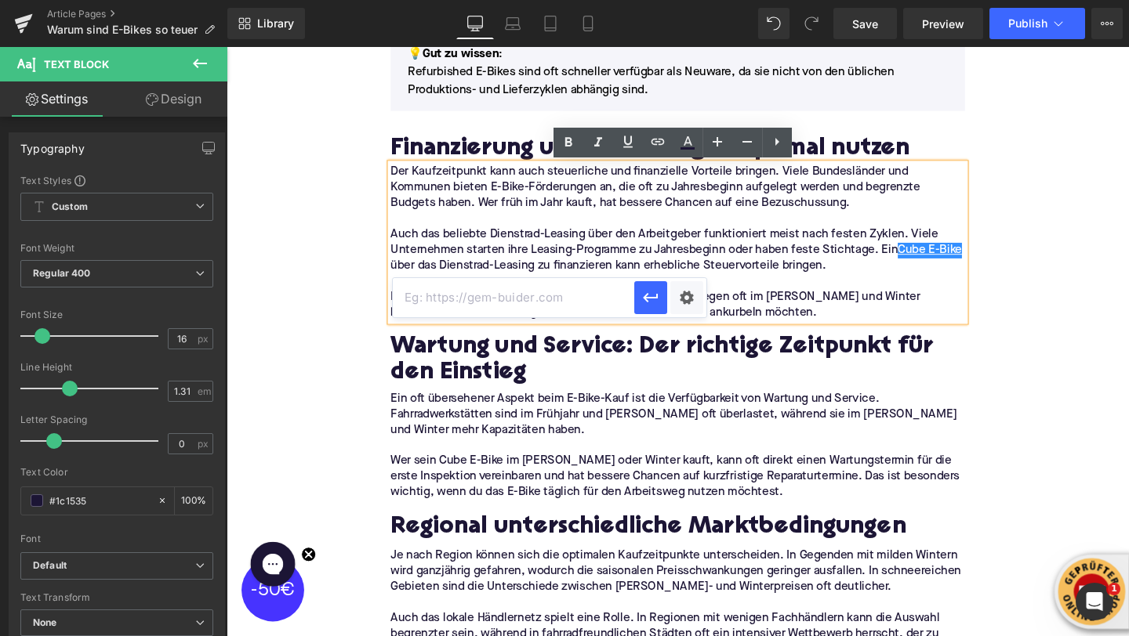
click at [586, 311] on input "text" at bounding box center [513, 297] width 241 height 39
paste input "https://upway.de/collections/cube"
type input "https://upway.de/collections/cube"
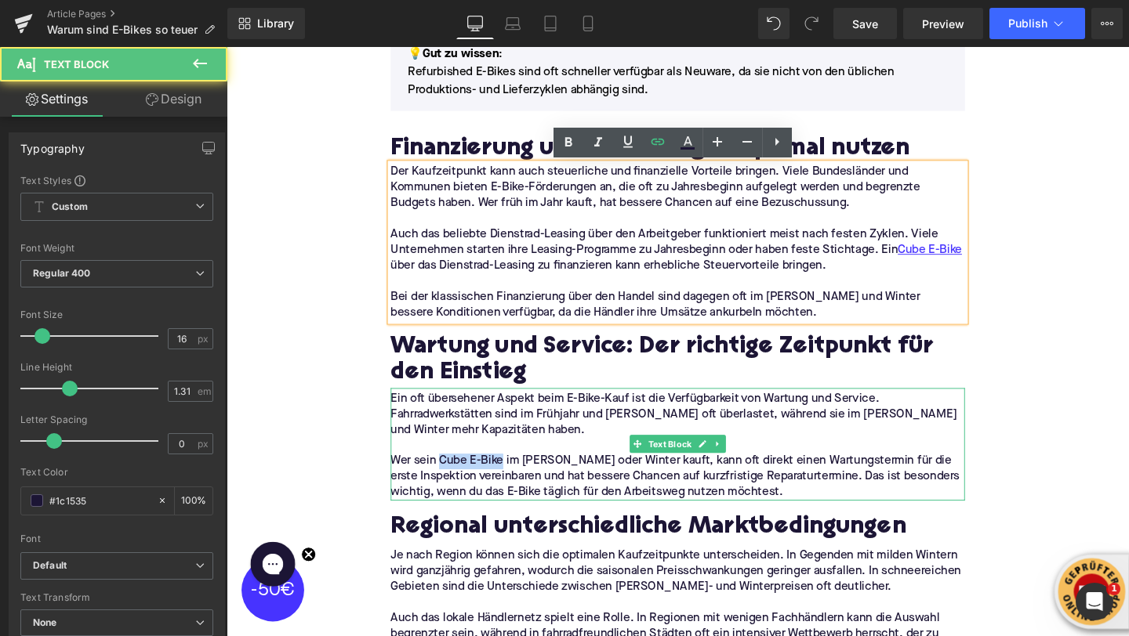
drag, startPoint x: 451, startPoint y: 483, endPoint x: 517, endPoint y: 488, distance: 66.0
click at [517, 488] on p "Wer sein Cube E-Bike im Herbst oder Winter kauft, kann oft direkt einen Wartung…" at bounding box center [701, 499] width 604 height 49
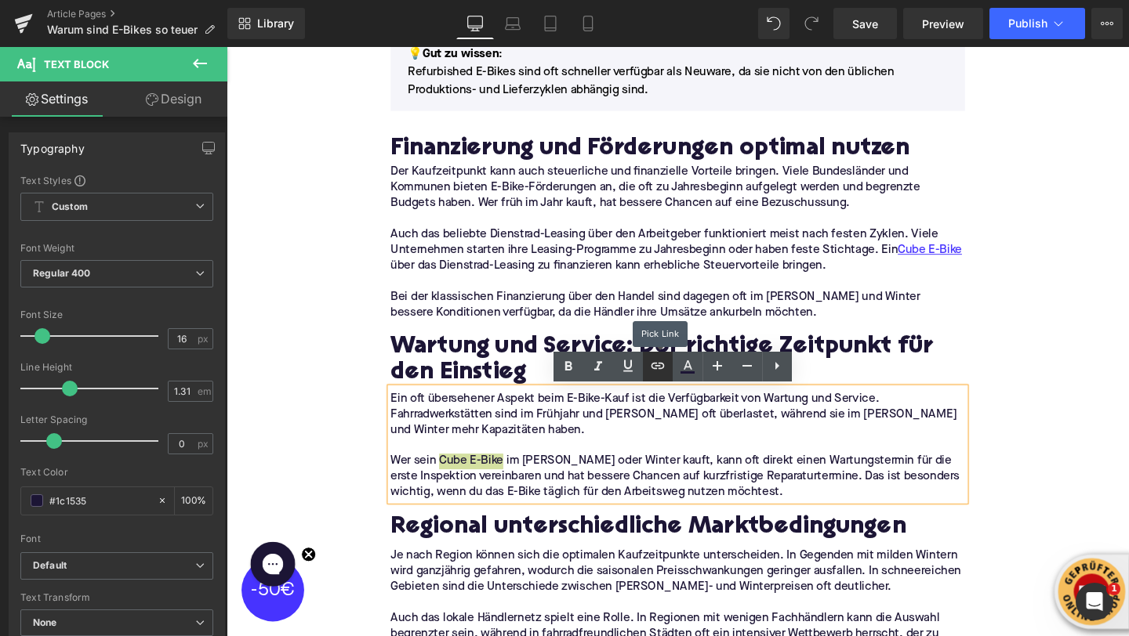
click at [656, 377] on link at bounding box center [658, 367] width 30 height 30
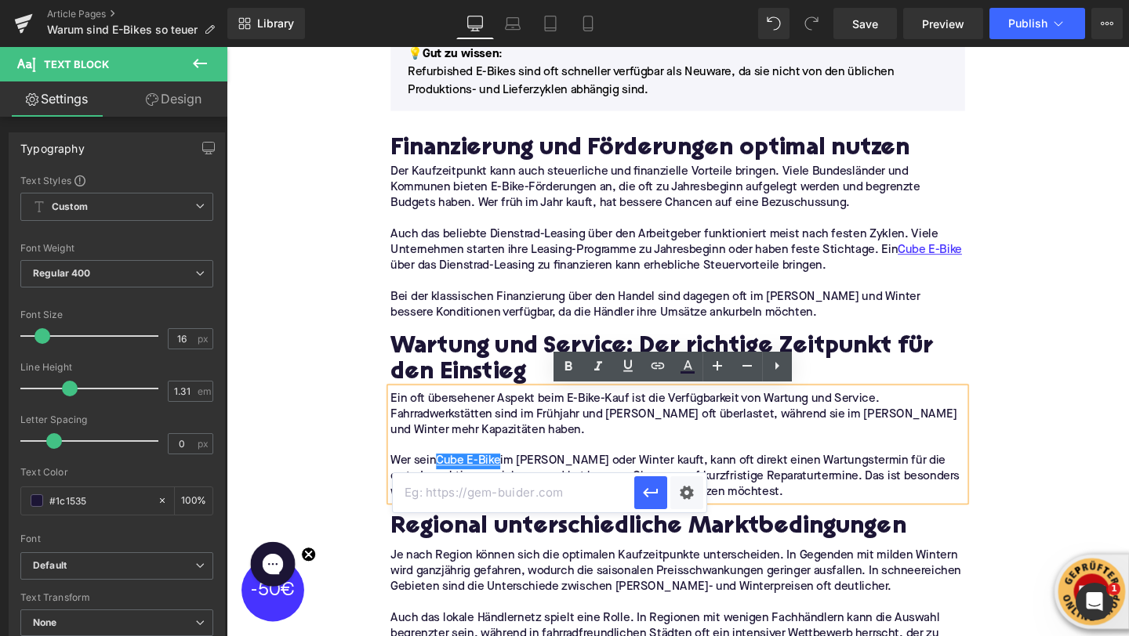
click at [531, 502] on input "text" at bounding box center [513, 492] width 241 height 39
paste input "https://upway.de/collections/cube"
type input "https://upway.de/collections/cube"
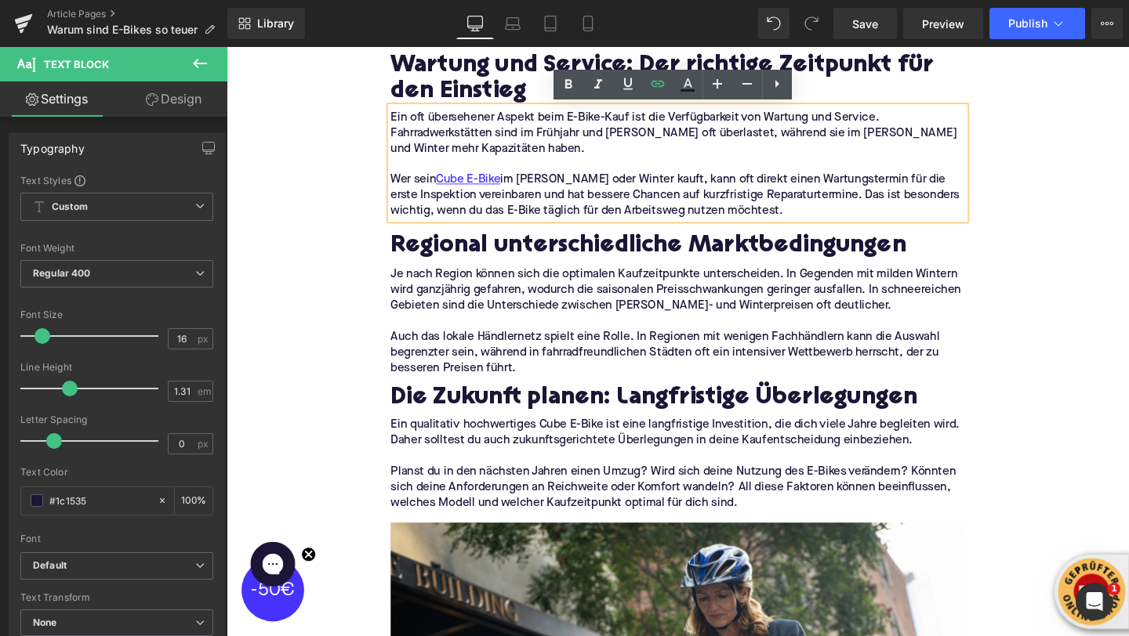
scroll to position [3191, 0]
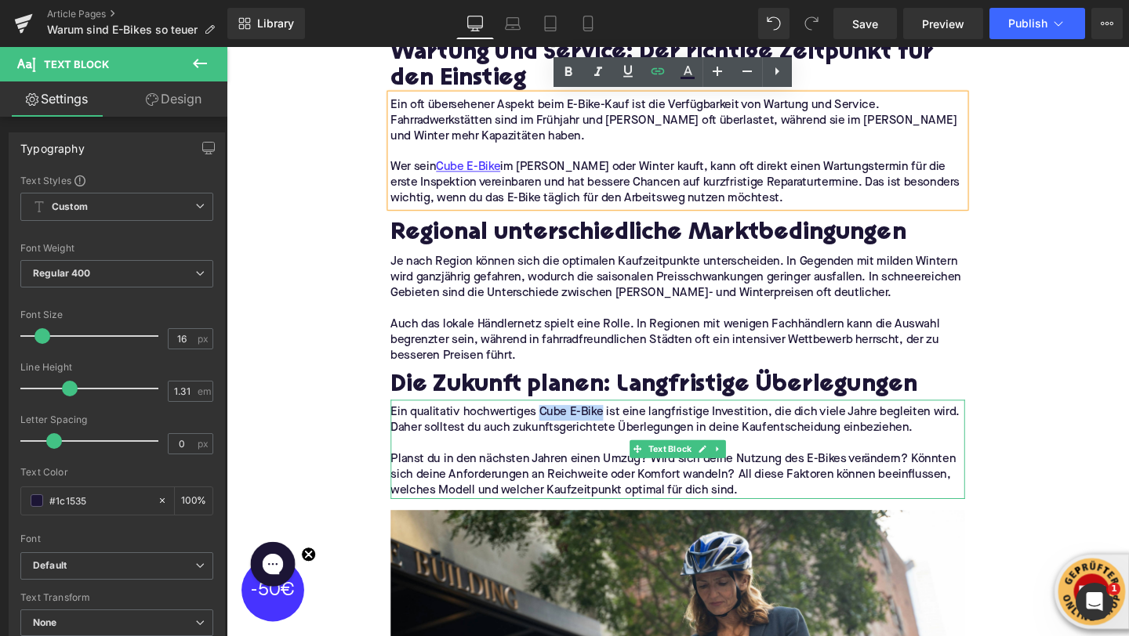
drag, startPoint x: 554, startPoint y: 427, endPoint x: 618, endPoint y: 433, distance: 64.6
click at [619, 433] on p "Ein qualitativ hochwertiges Cube E-Bike ist eine langfristige Investition, die …" at bounding box center [701, 439] width 604 height 33
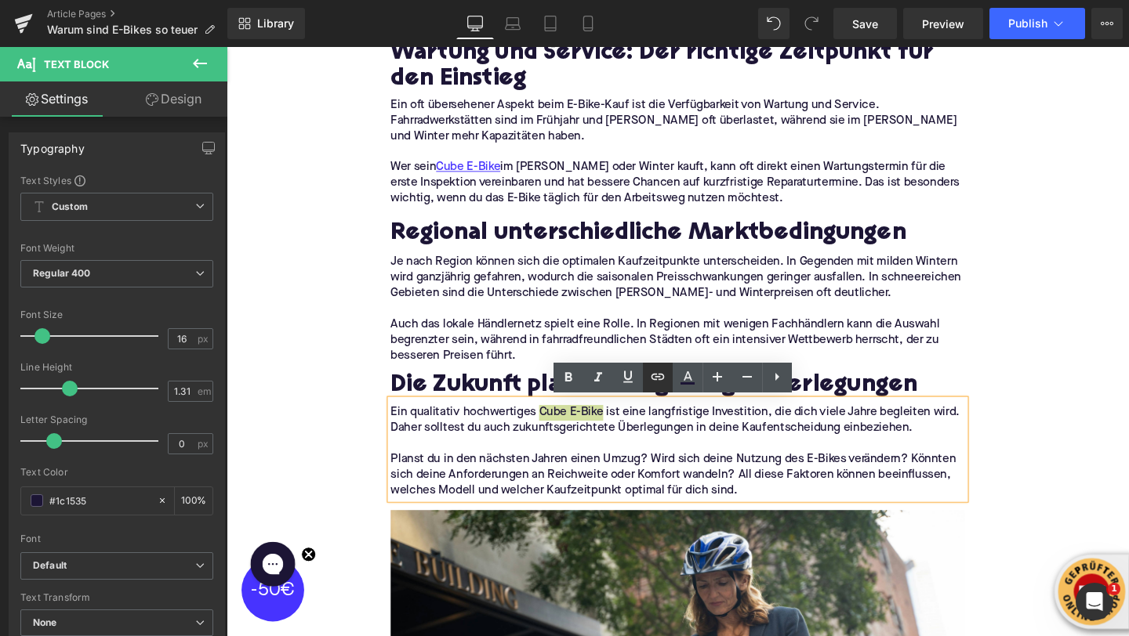
click at [650, 384] on icon at bounding box center [657, 377] width 19 height 19
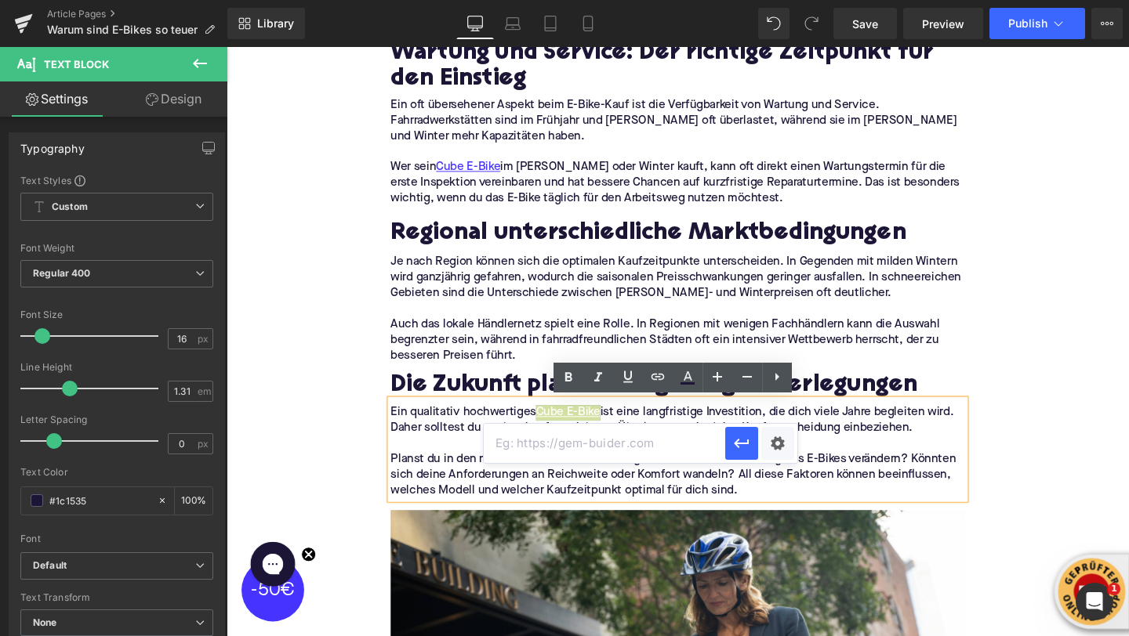
click at [584, 460] on input "text" at bounding box center [604, 443] width 241 height 39
paste input "https://upway.de/collections/cube"
type input "https://upway.de/collections/cube"
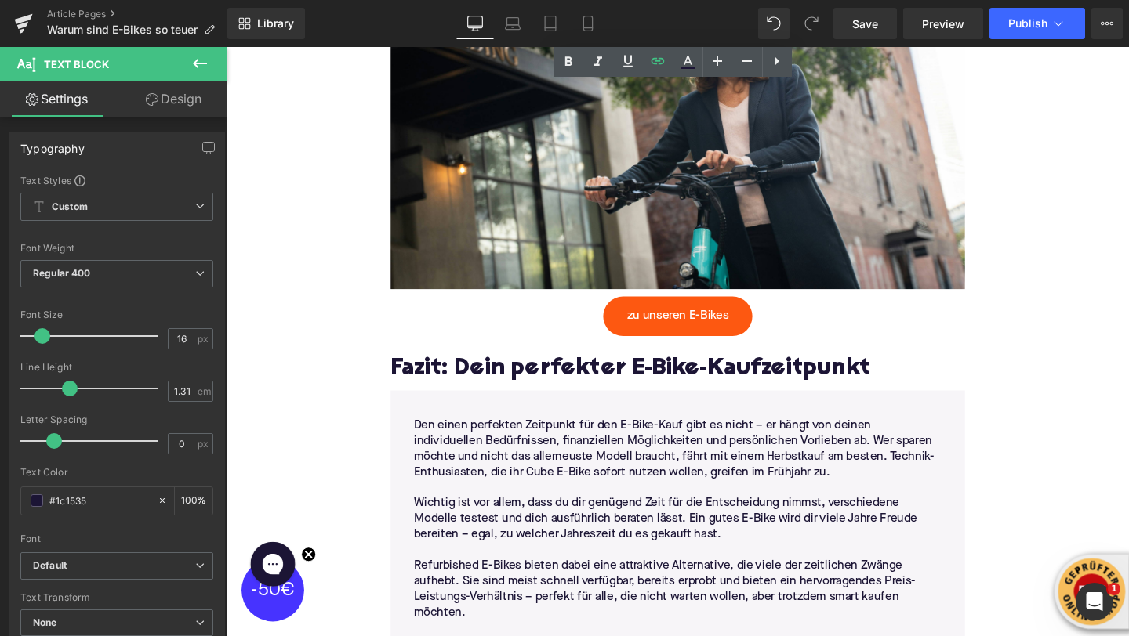
scroll to position [3906, 0]
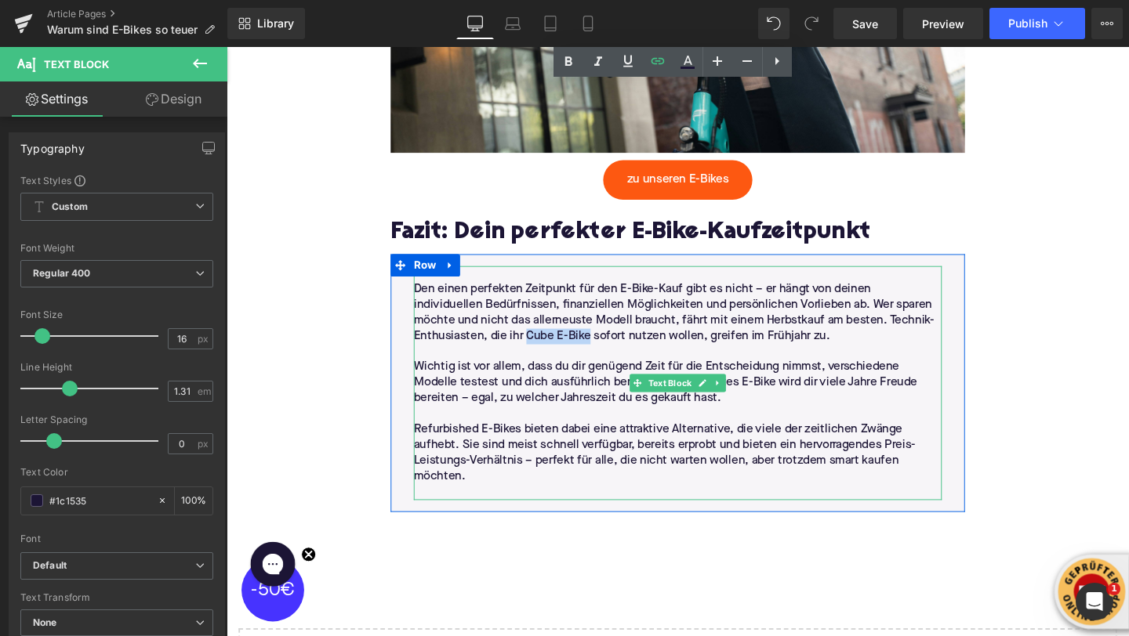
drag, startPoint x: 544, startPoint y: 349, endPoint x: 607, endPoint y: 358, distance: 63.4
click at [607, 358] on p "Den einen perfekten Zeitpunkt für den E-Bike-Kauf gibt es nicht – er hängt von …" at bounding box center [700, 327] width 555 height 66
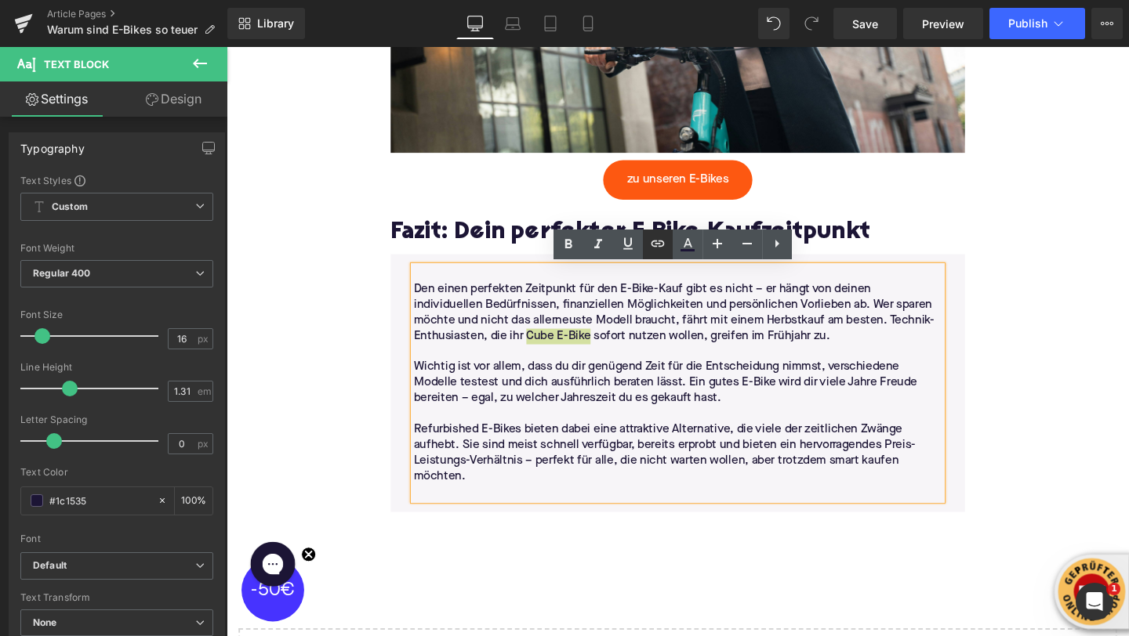
click at [644, 240] on link at bounding box center [658, 245] width 30 height 30
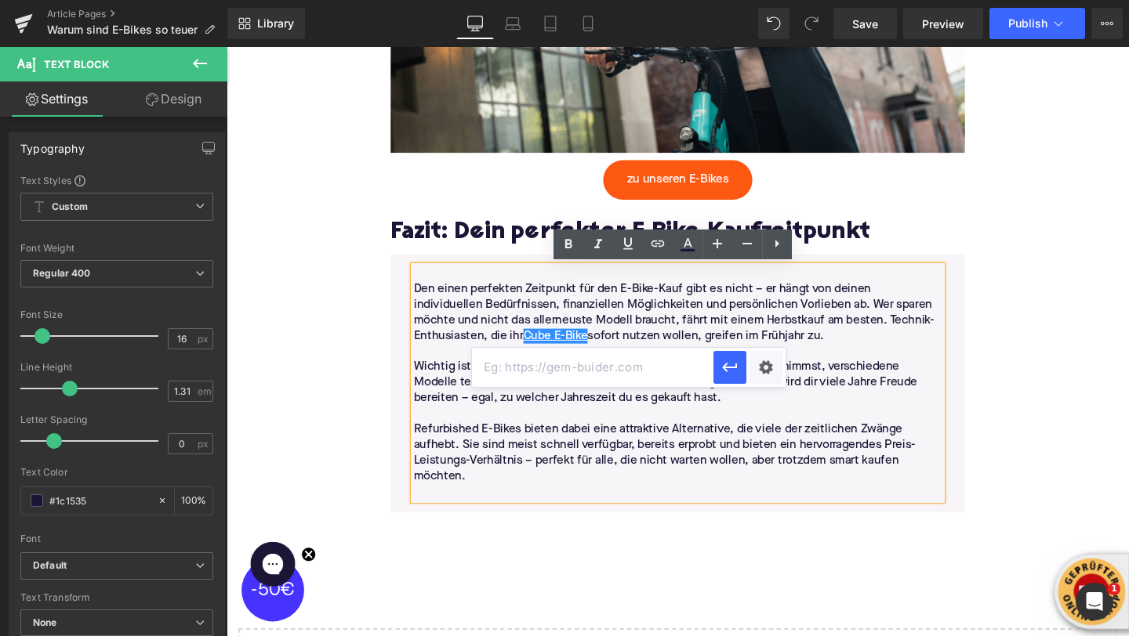
click at [577, 369] on input "text" at bounding box center [592, 367] width 241 height 39
paste input "https://upway.de/collections/cube"
type input "https://upway.de/collections/cube"
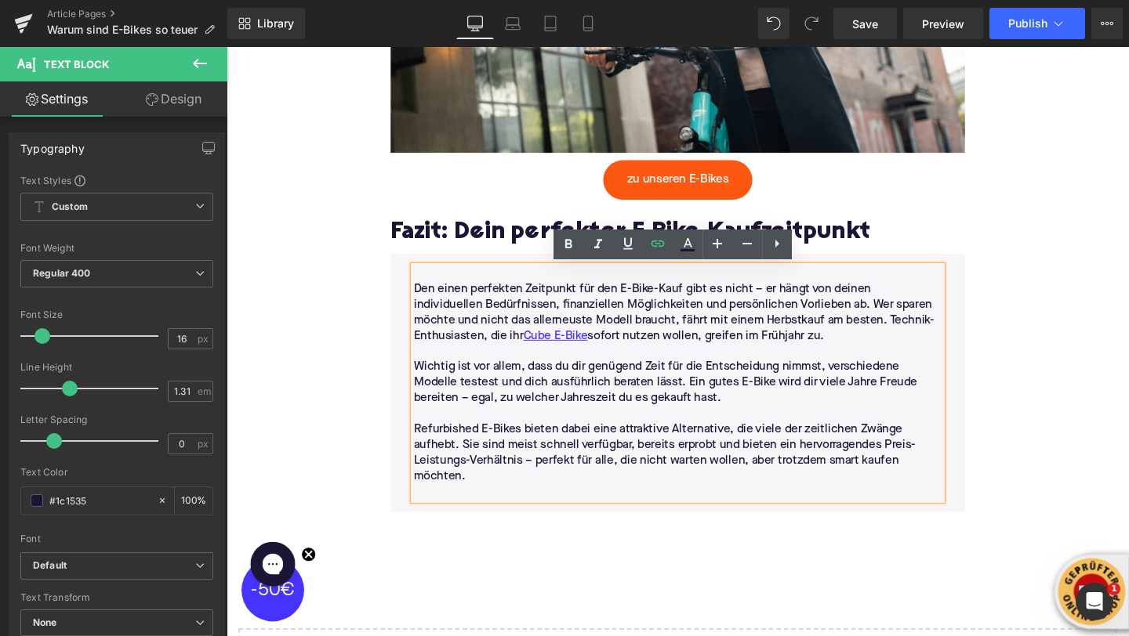
click at [475, 273] on div "Den einen perfekten Zeitpunkt für den E-Bike-Kauf gibt es nicht – er hängt von …" at bounding box center [701, 400] width 604 height 271
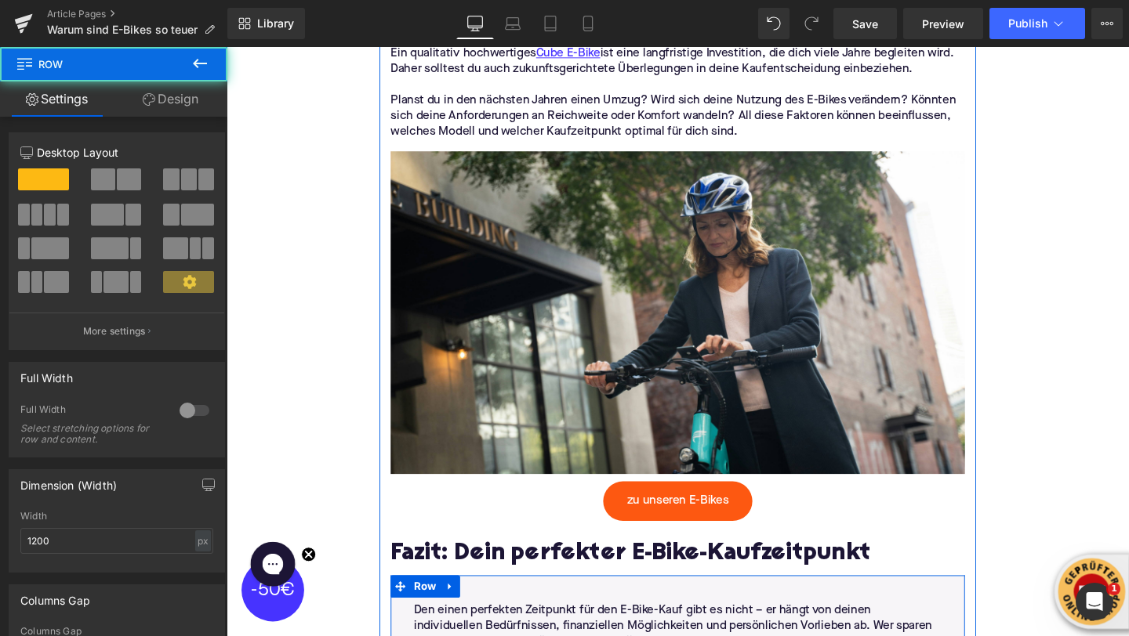
scroll to position [3393, 0]
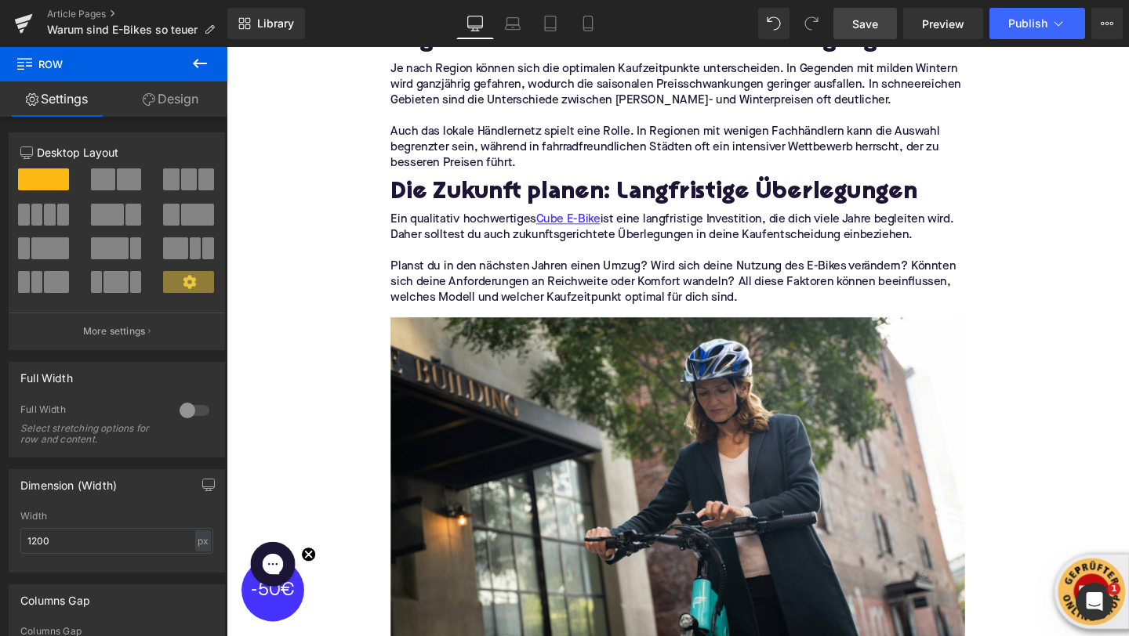
click at [868, 26] on span "Save" at bounding box center [865, 24] width 26 height 16
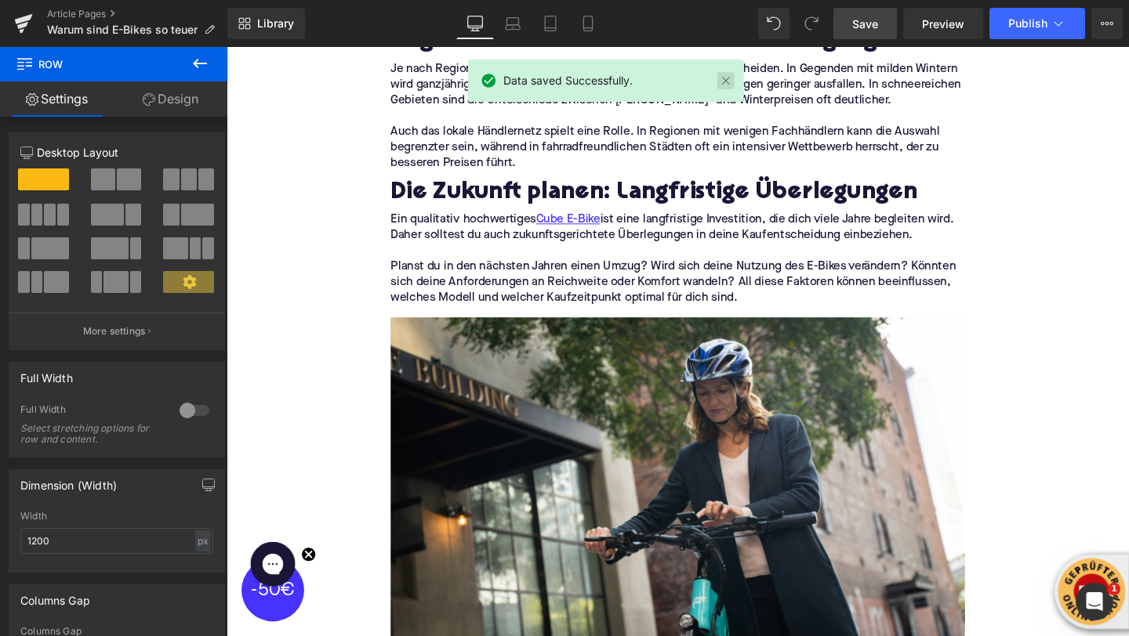
click at [720, 85] on link at bounding box center [725, 80] width 17 height 17
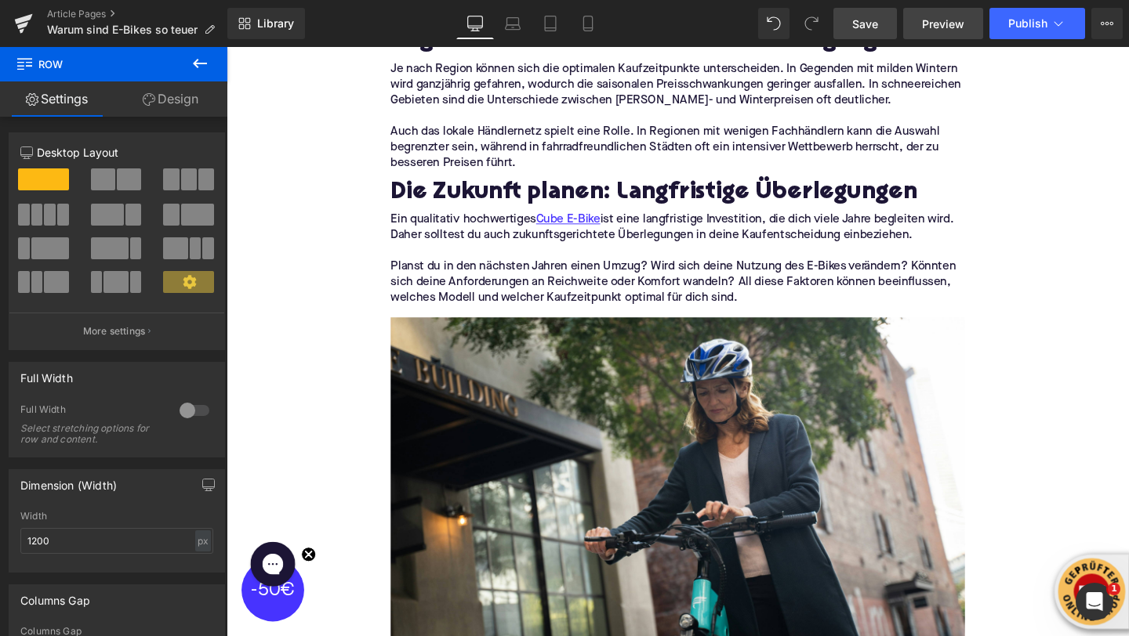
click at [932, 26] on span "Preview" at bounding box center [943, 24] width 42 height 16
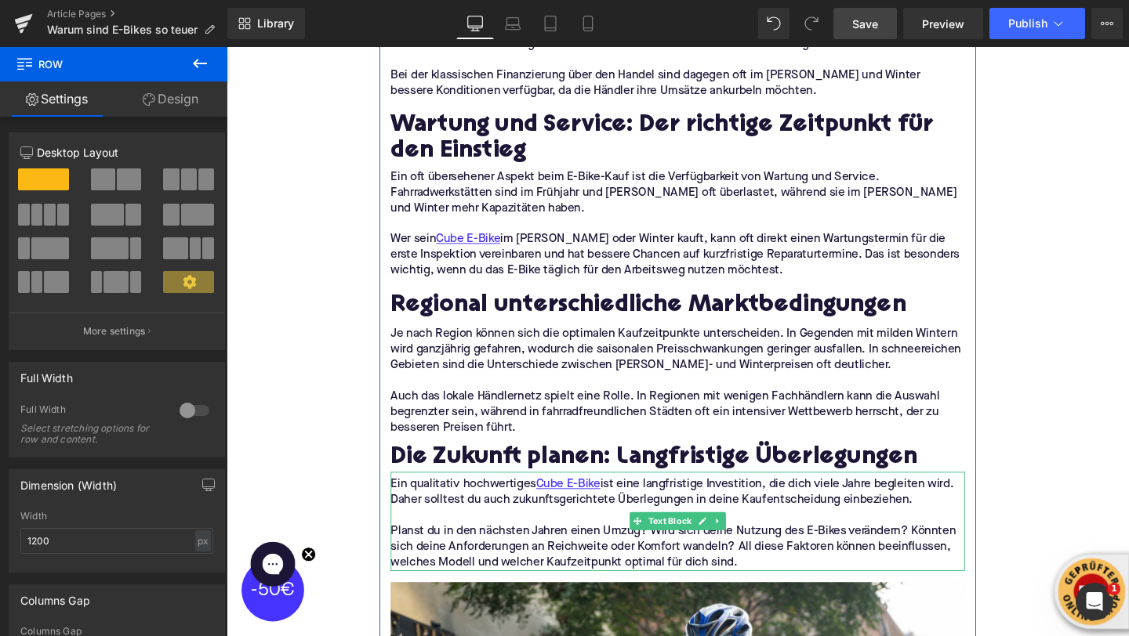
scroll to position [2990, 0]
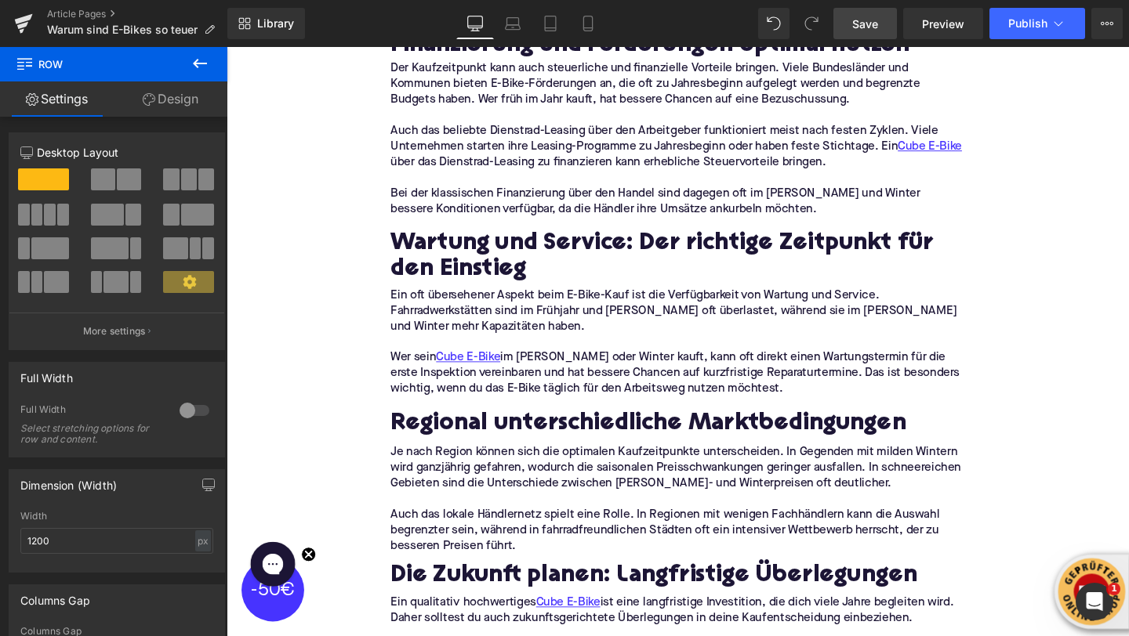
click at [200, 59] on icon at bounding box center [199, 63] width 19 height 19
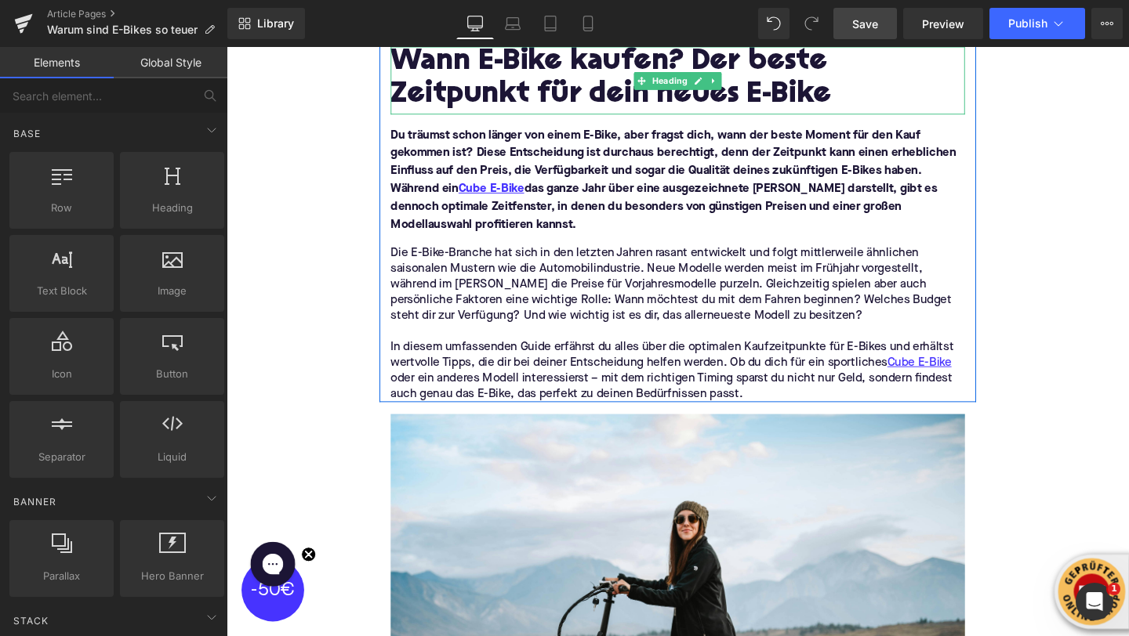
scroll to position [304, 0]
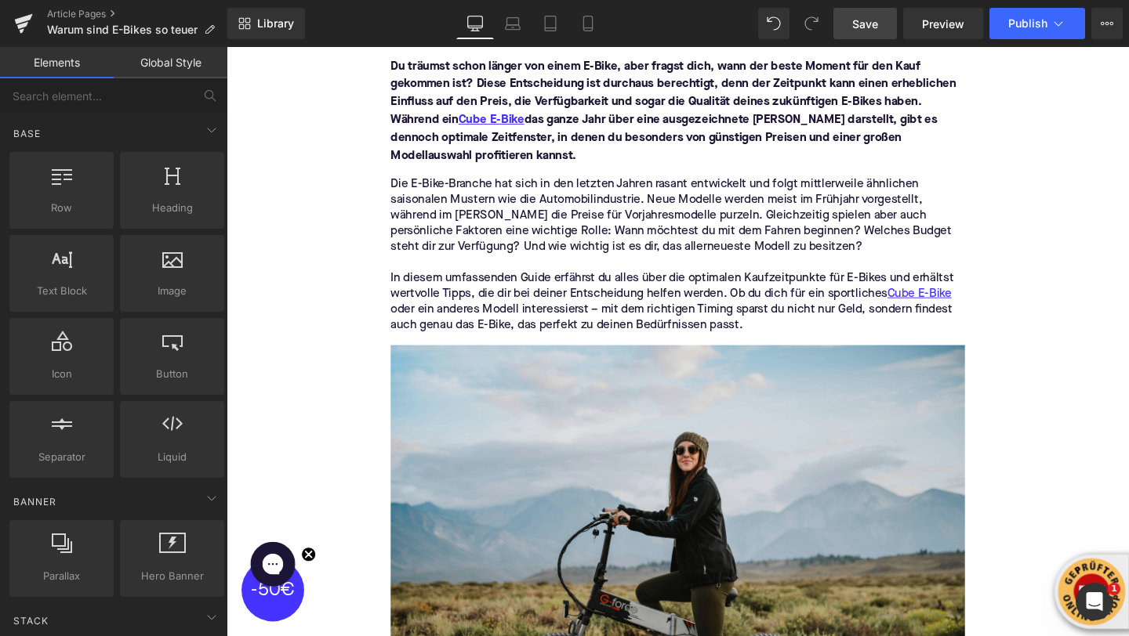
click at [576, 473] on img at bounding box center [701, 576] width 604 height 431
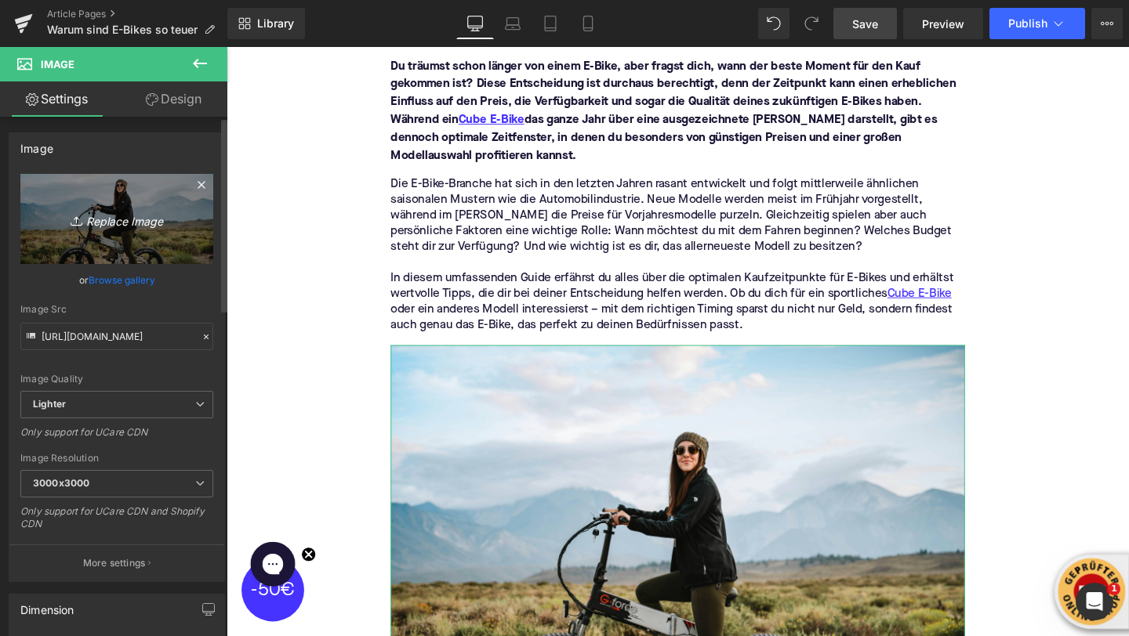
click at [117, 221] on icon "Replace Image" at bounding box center [116, 219] width 125 height 20
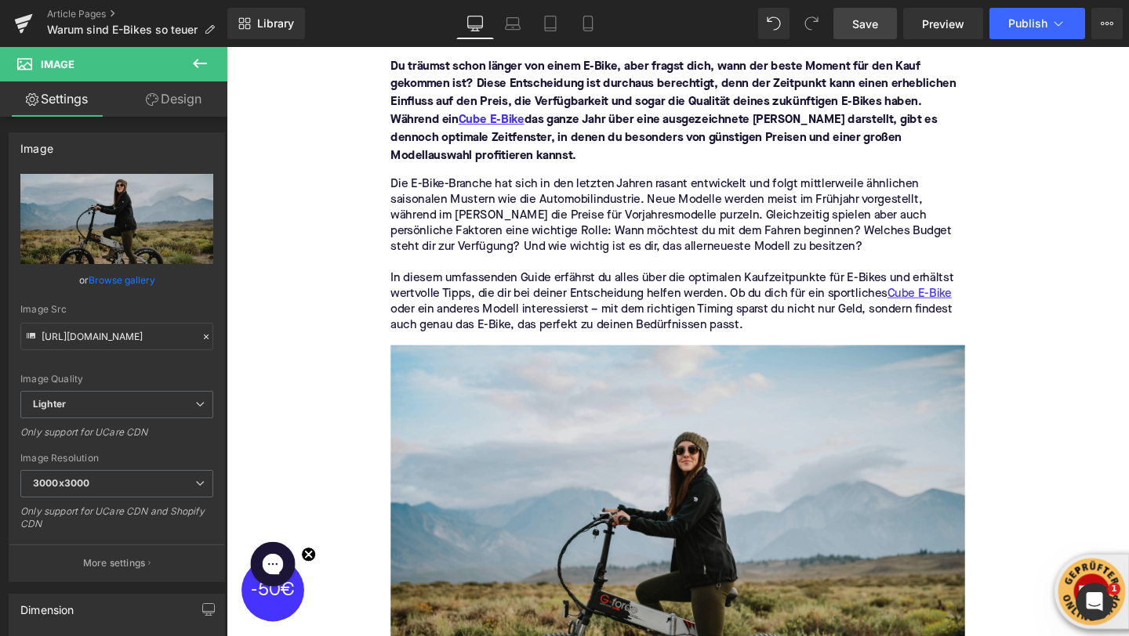
type input "C:\fakepath\himiway-bikes-XiQF0OpTCEU-unsplash (1).jpg"
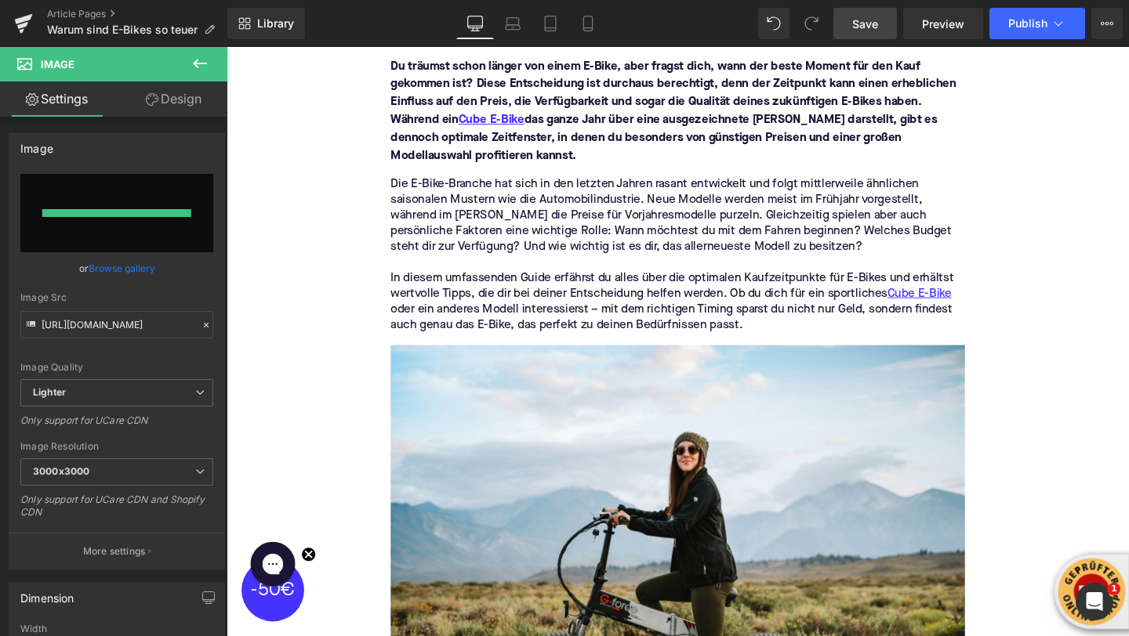
type input "[URL][DOMAIN_NAME]"
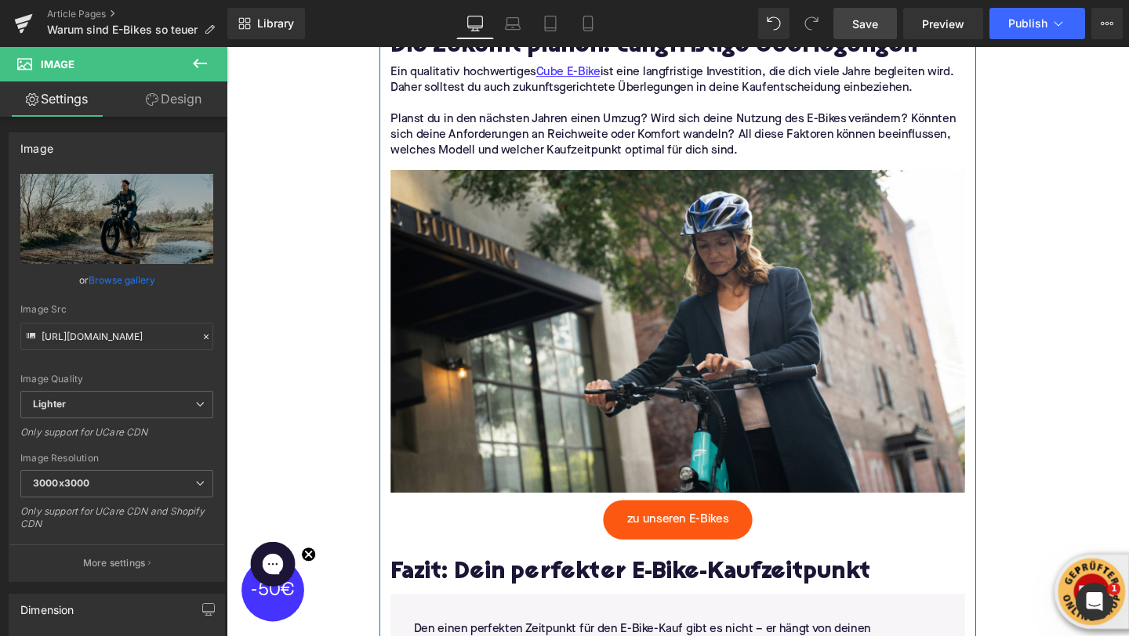
scroll to position [3540, 0]
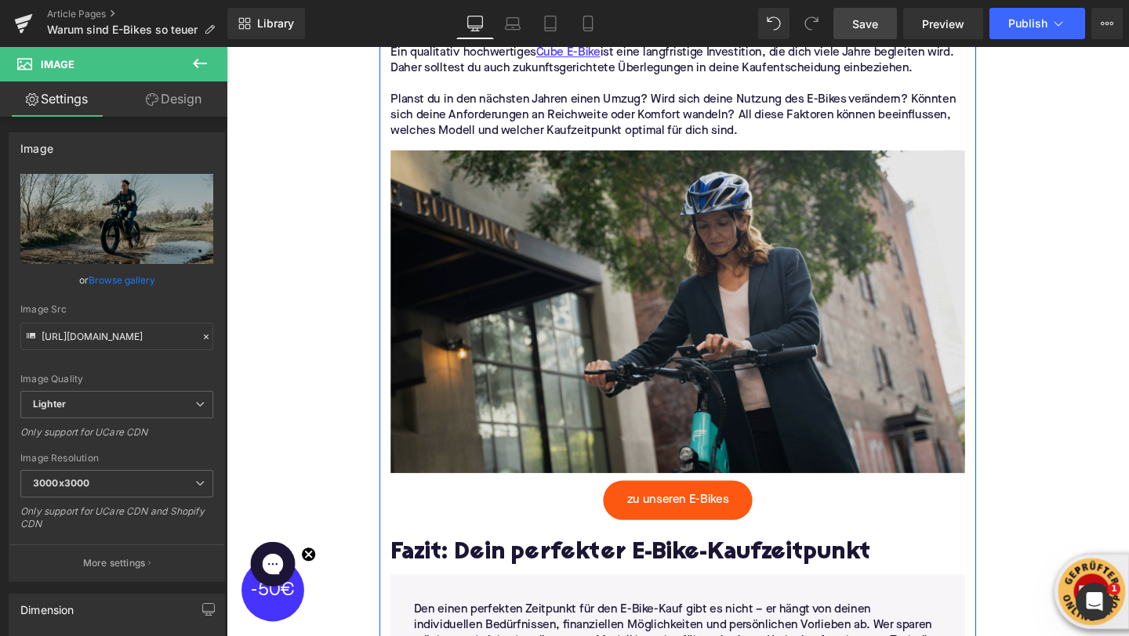
click at [489, 293] on img at bounding box center [701, 319] width 604 height 351
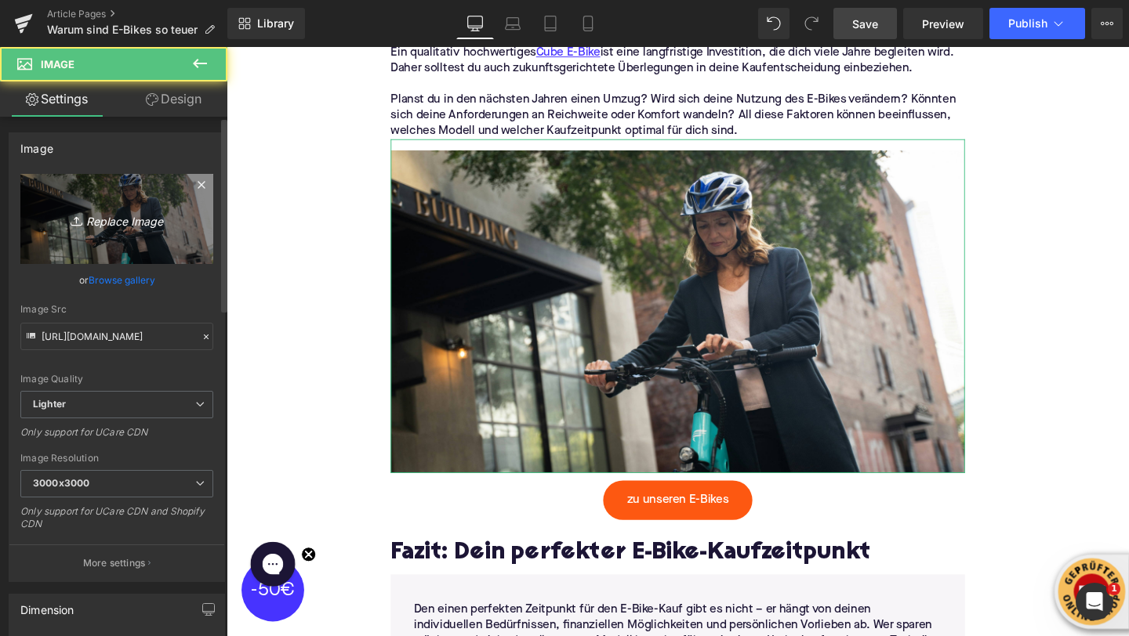
click at [124, 207] on link "Replace Image" at bounding box center [116, 219] width 193 height 90
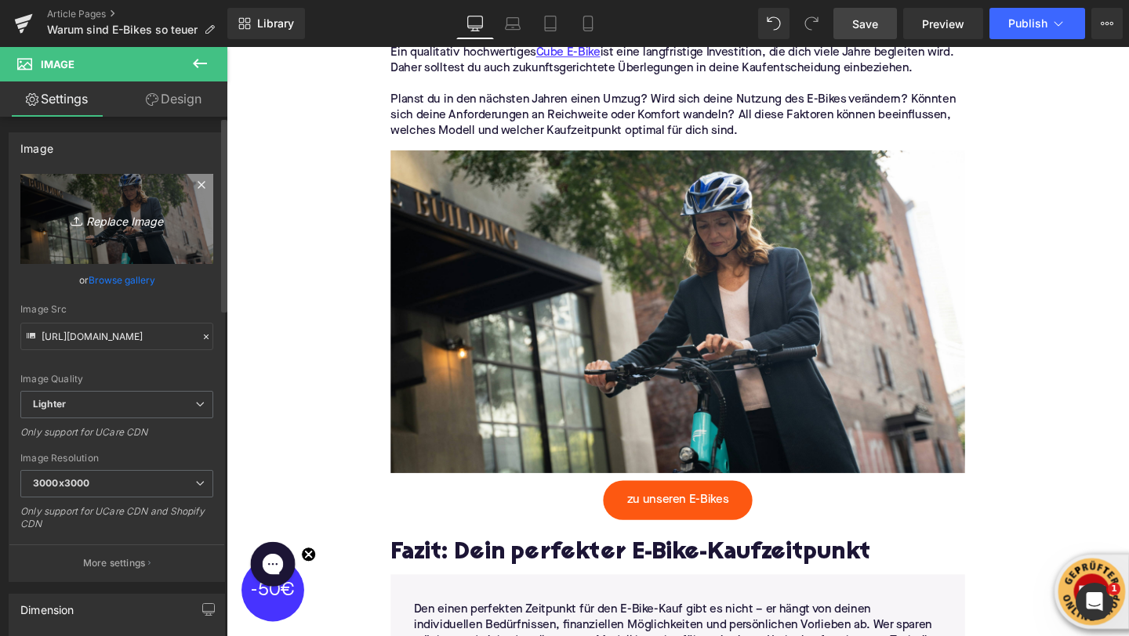
type input "C:\fakepath\kbo-bike - -2AQm_nKJs-unsplash.jpg"
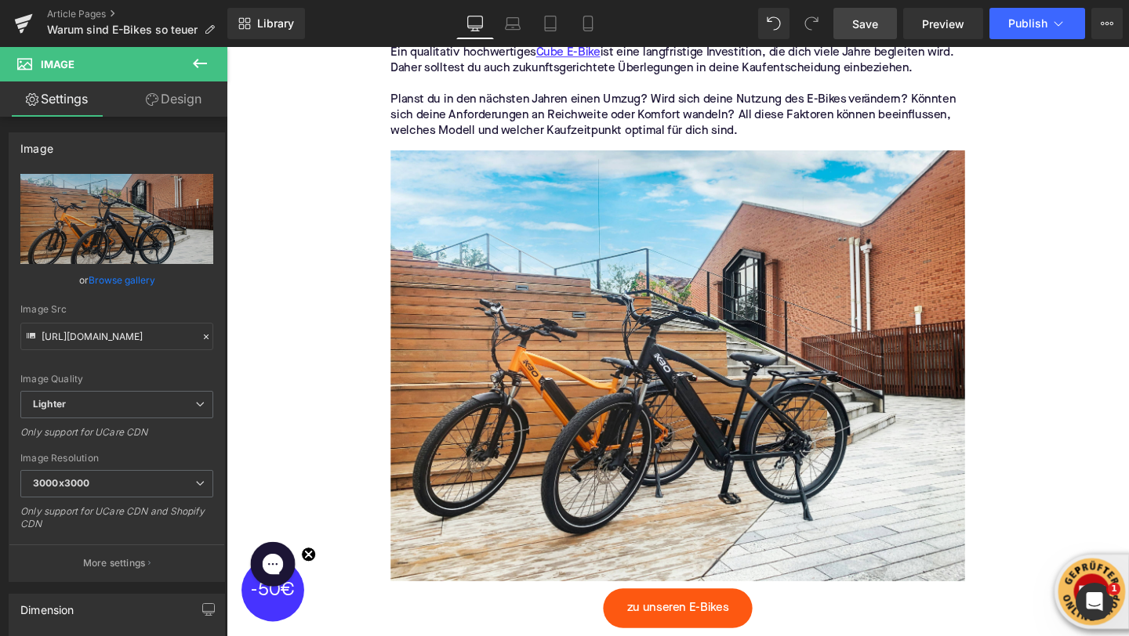
type input "[URL][DOMAIN_NAME]"
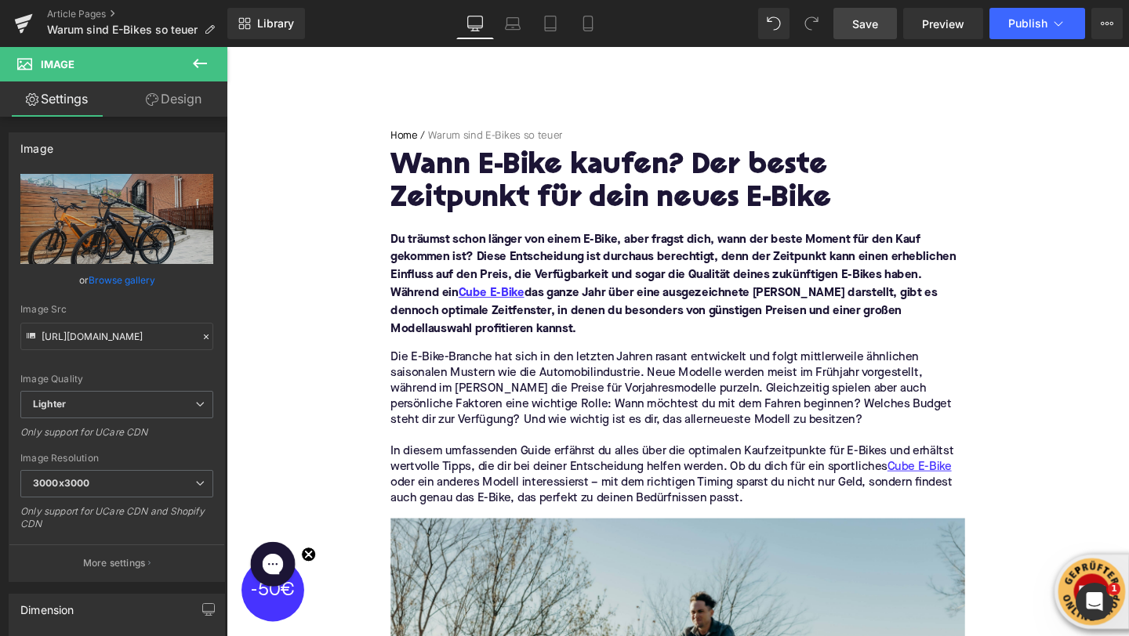
scroll to position [106, 0]
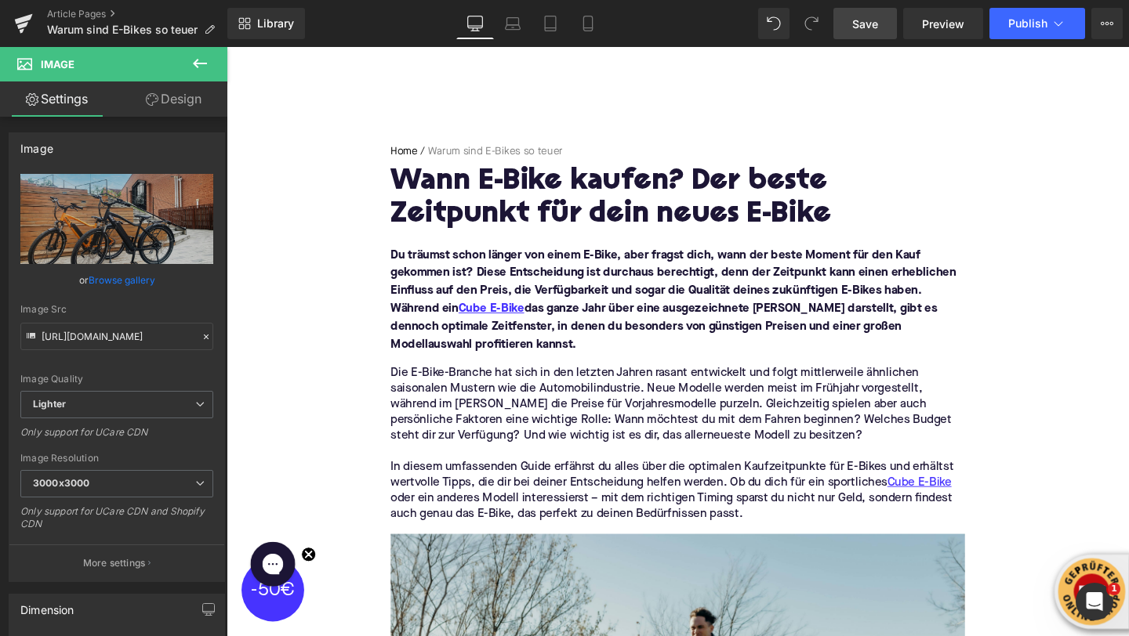
click at [846, 33] on link "Save" at bounding box center [864, 23] width 63 height 31
click at [1107, 25] on icon at bounding box center [1107, 23] width 13 height 13
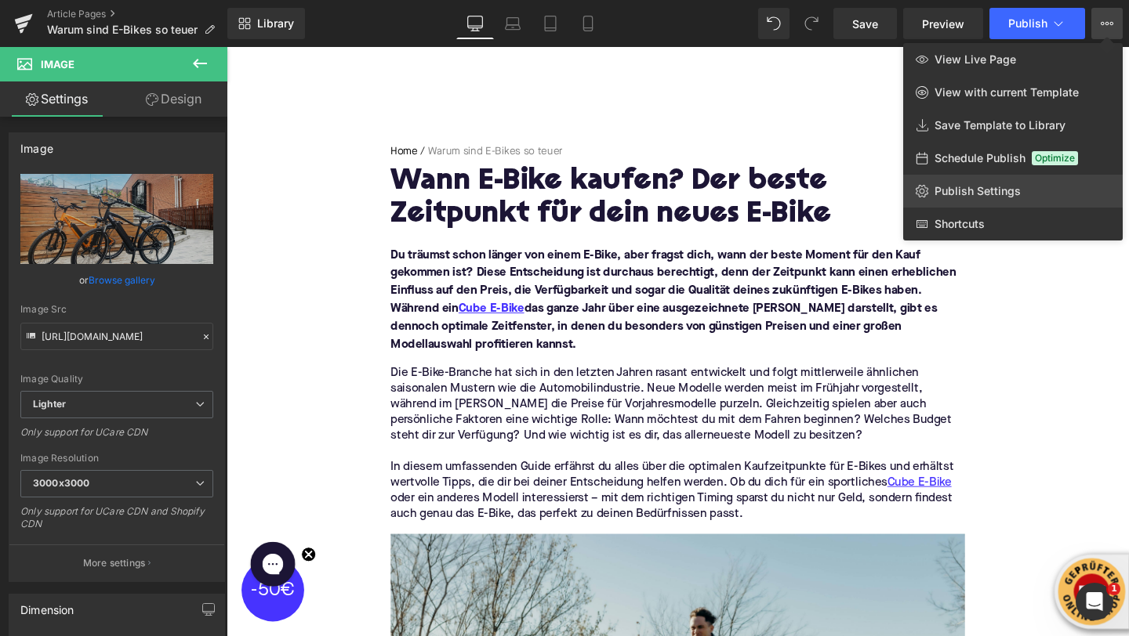
click at [956, 198] on span "Publish Settings" at bounding box center [977, 191] width 86 height 14
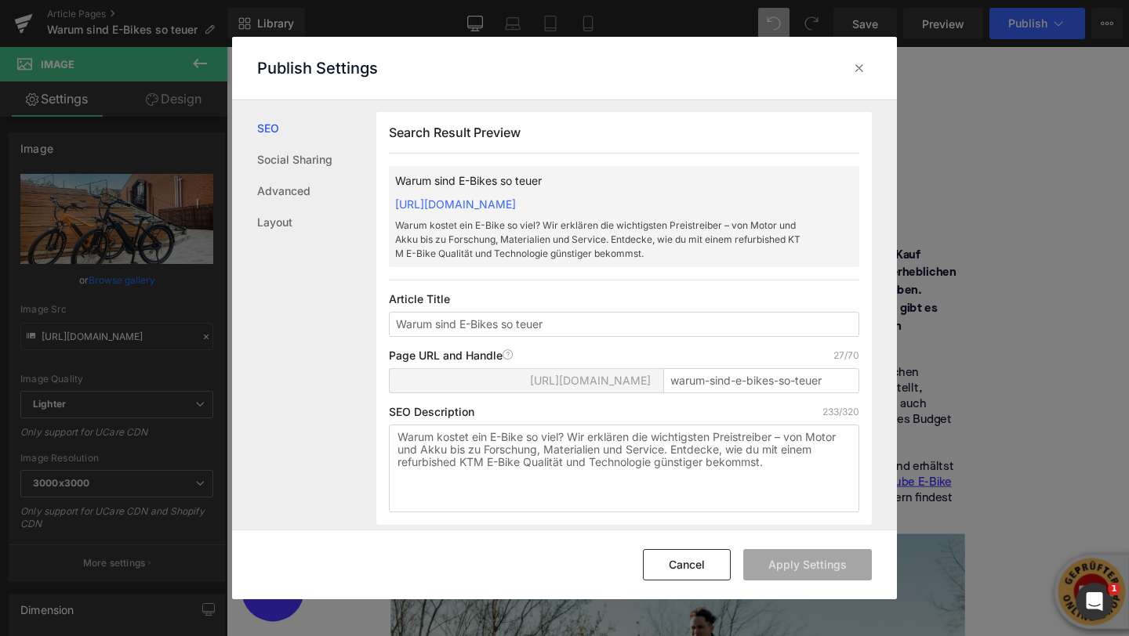
scroll to position [184, 0]
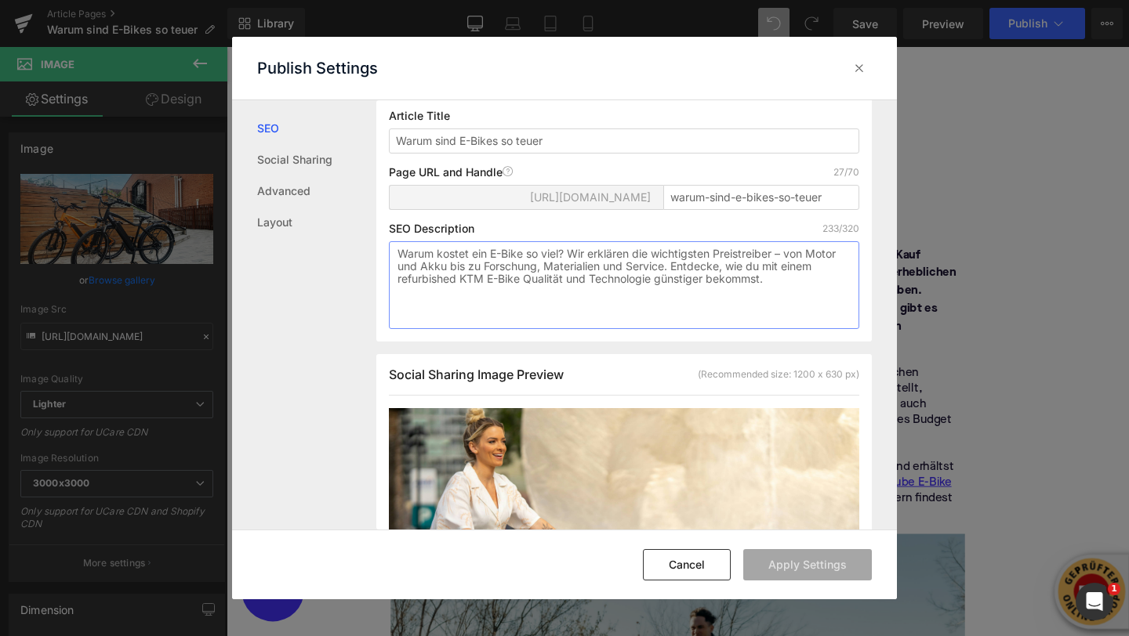
drag, startPoint x: 775, startPoint y: 286, endPoint x: 383, endPoint y: 251, distance: 393.5
click at [383, 251] on div "Search Result Preview Warum sind E-Bikes so teuer https://upway-germany.myshopi…" at bounding box center [623, 135] width 495 height 413
paste textarea "nn ist der beste Zeitpunkt, ein Cube E-Bike zu kaufen? Erfahre, wann Preise fal…"
click at [585, 255] on textarea "Wann ist der beste Zeitpunkt, ein Cube E-Bike zu kaufen? Erfahre, wann Preise f…" at bounding box center [624, 285] width 470 height 88
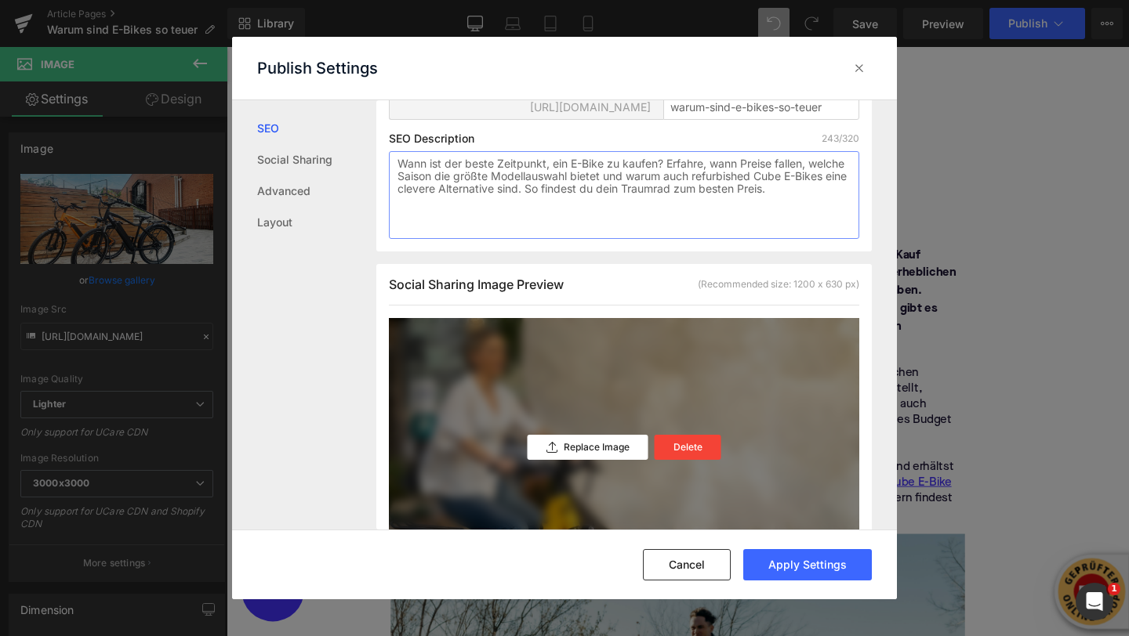
scroll to position [275, 0]
type textarea "Wann ist der beste Zeitpunkt, ein E-Bike zu kaufen? Erfahre, wann Preise fallen…"
click at [593, 448] on p "Replace Image" at bounding box center [597, 446] width 66 height 11
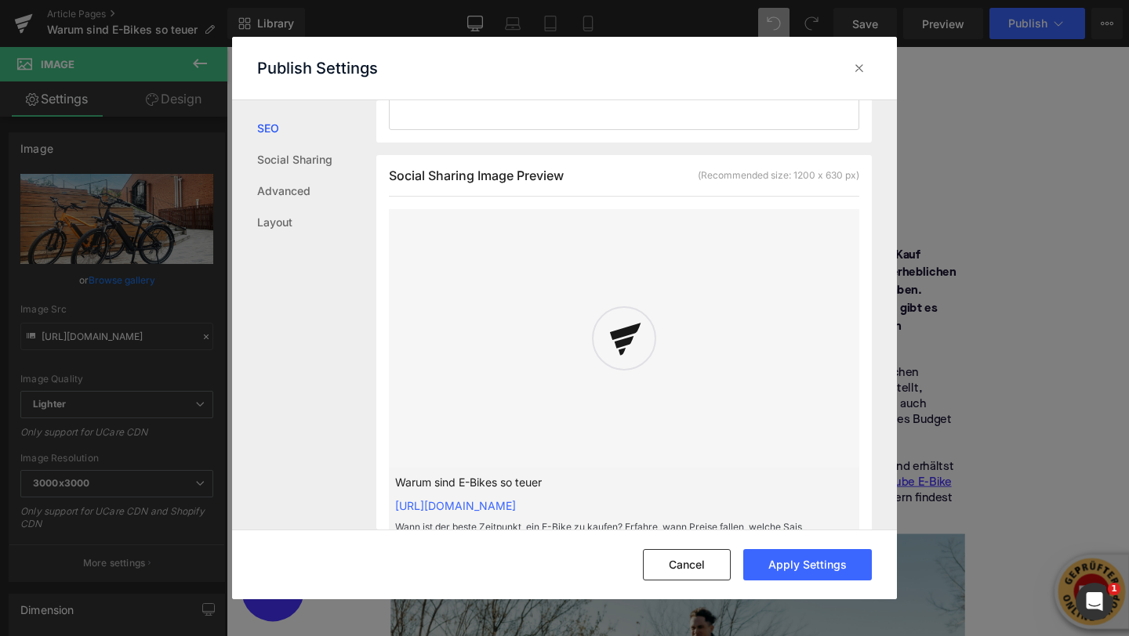
scroll to position [387, 0]
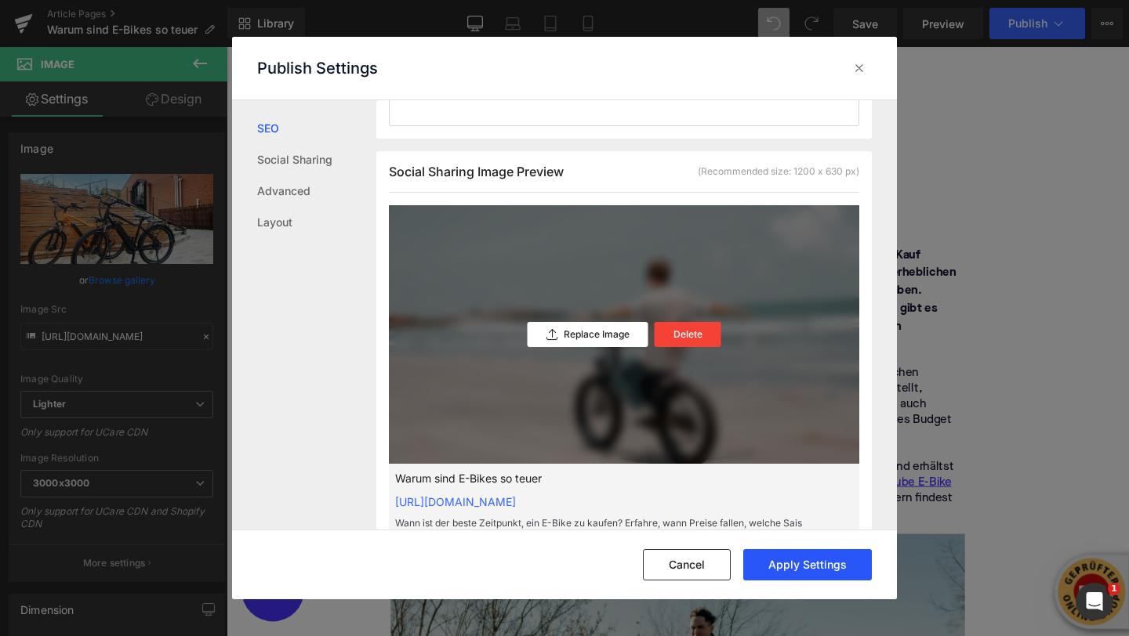
click at [804, 561] on button "Apply Settings" at bounding box center [807, 564] width 129 height 31
click at [861, 71] on icon at bounding box center [859, 68] width 16 height 16
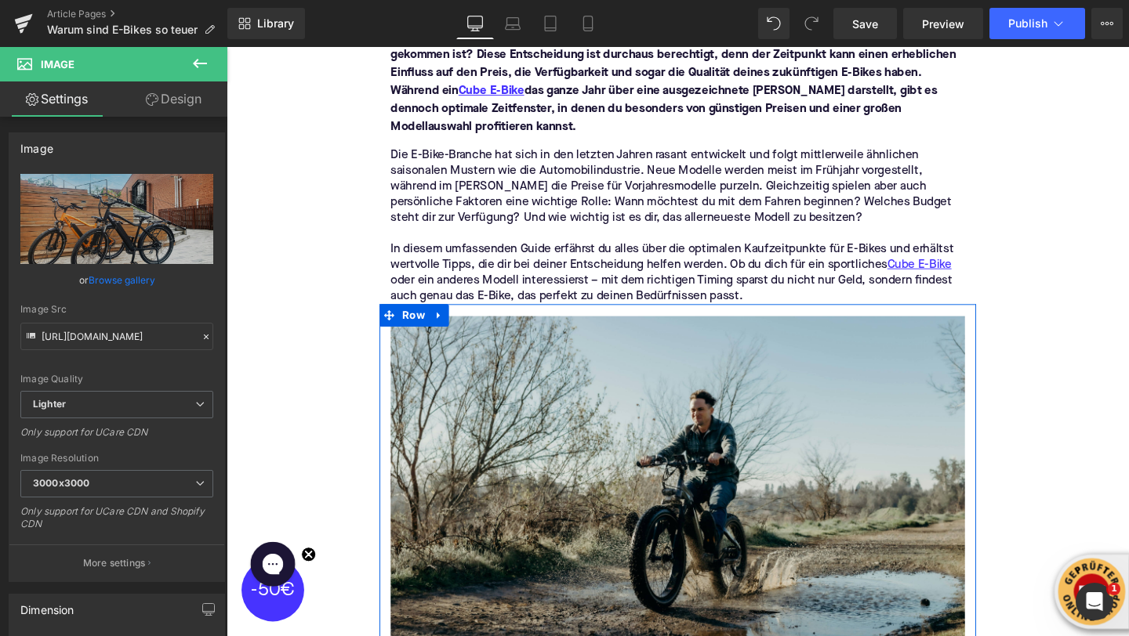
scroll to position [0, 0]
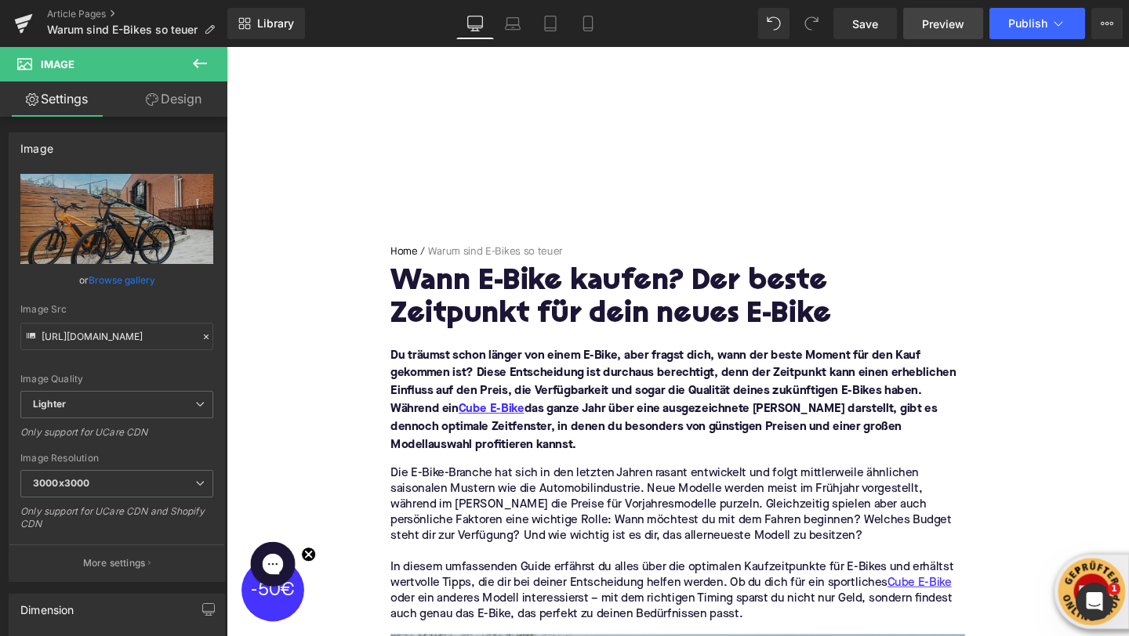
click at [956, 23] on span "Preview" at bounding box center [943, 24] width 42 height 16
click at [1057, 27] on icon at bounding box center [1058, 24] width 16 height 16
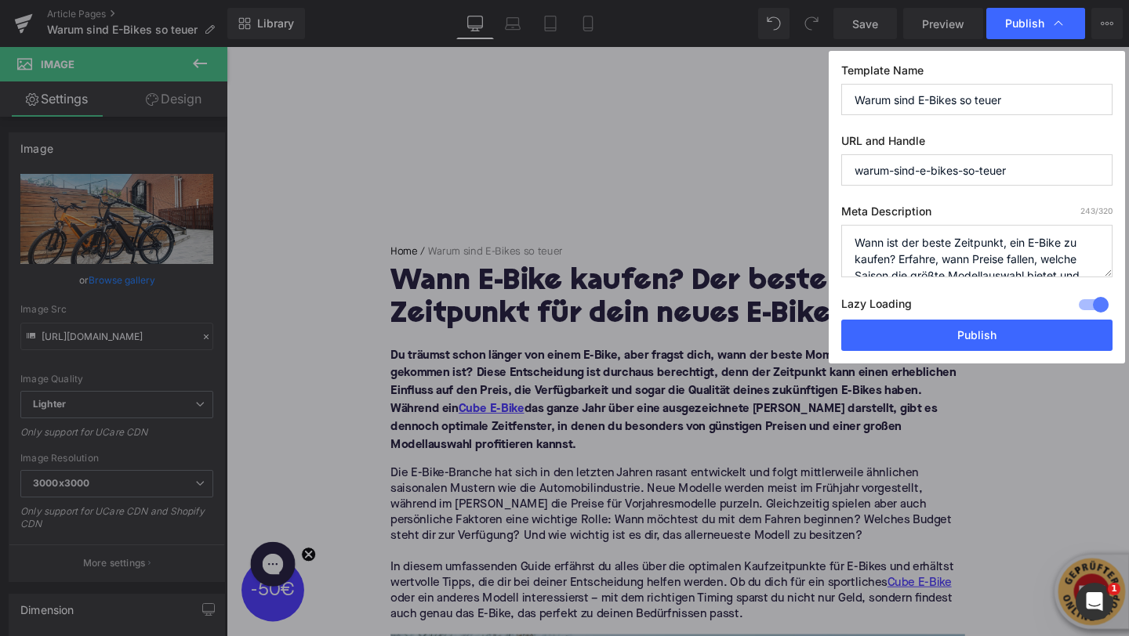
scroll to position [66, 0]
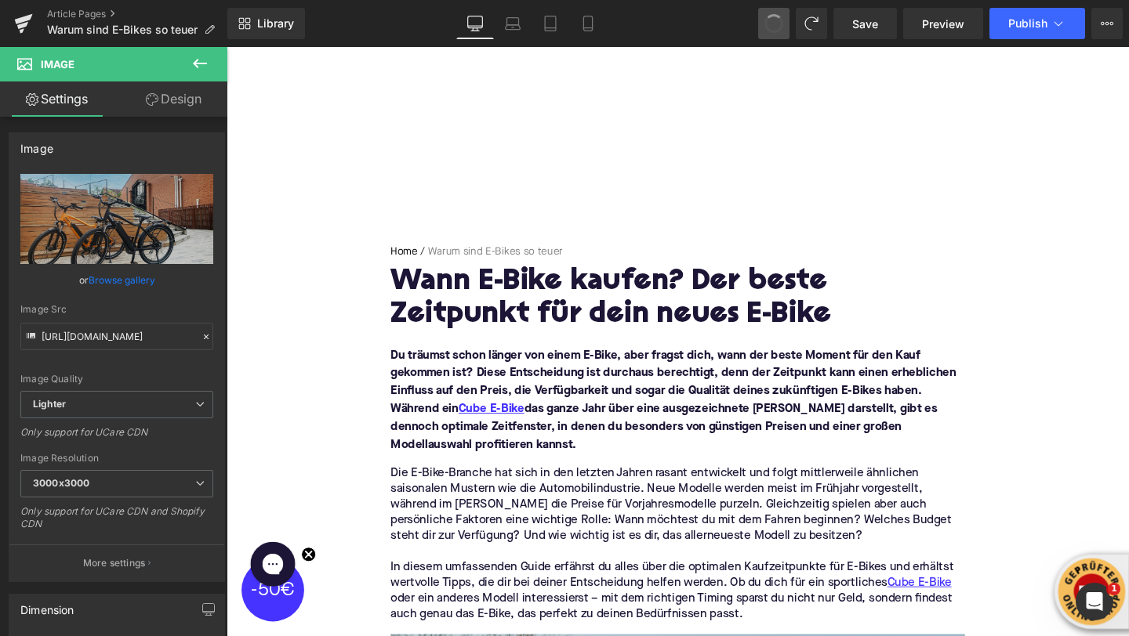
type input "https://ucarecdn.com/5034ec21-aecd-480e-b8de-658f89d77fea/-/format/auto/-/previ…"
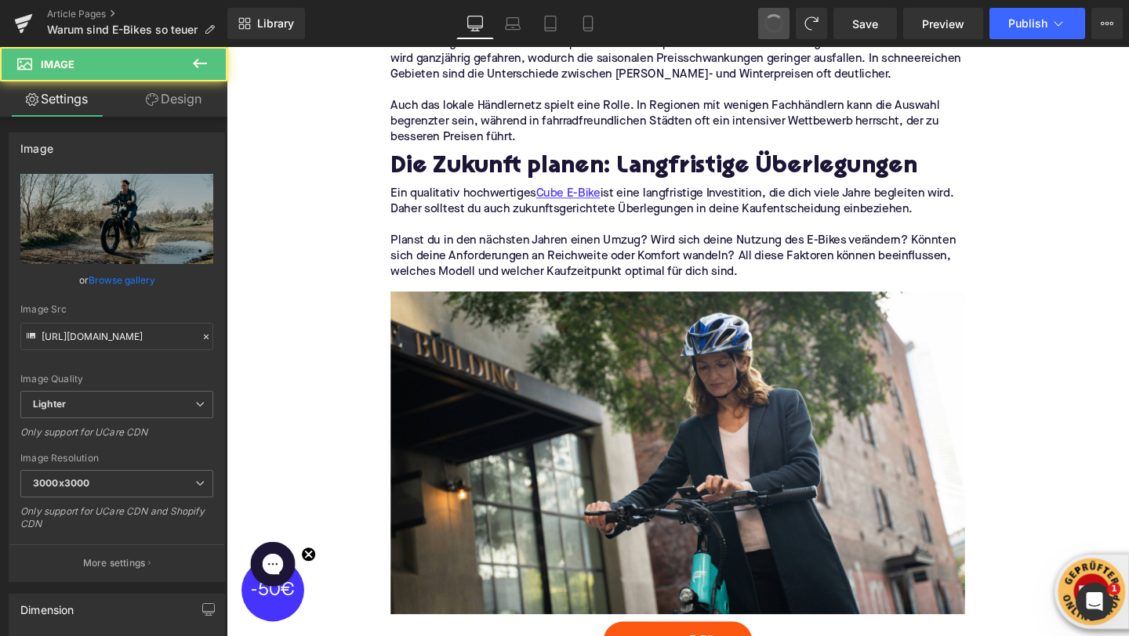
click at [777, 19] on span at bounding box center [774, 24] width 22 height 22
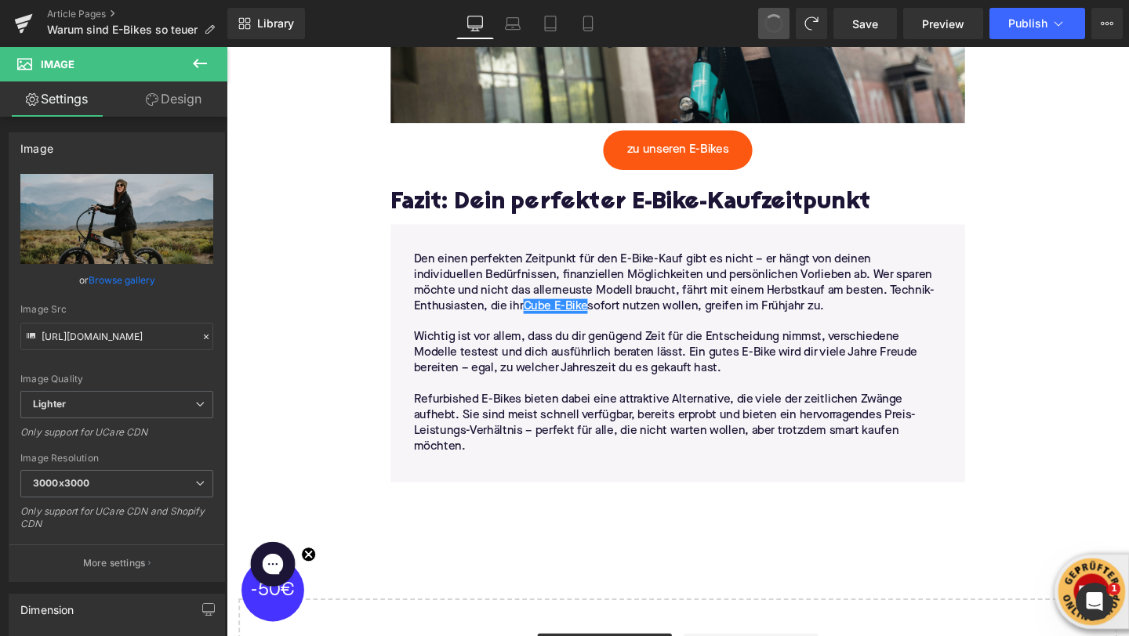
click at [777, 19] on span at bounding box center [773, 23] width 19 height 19
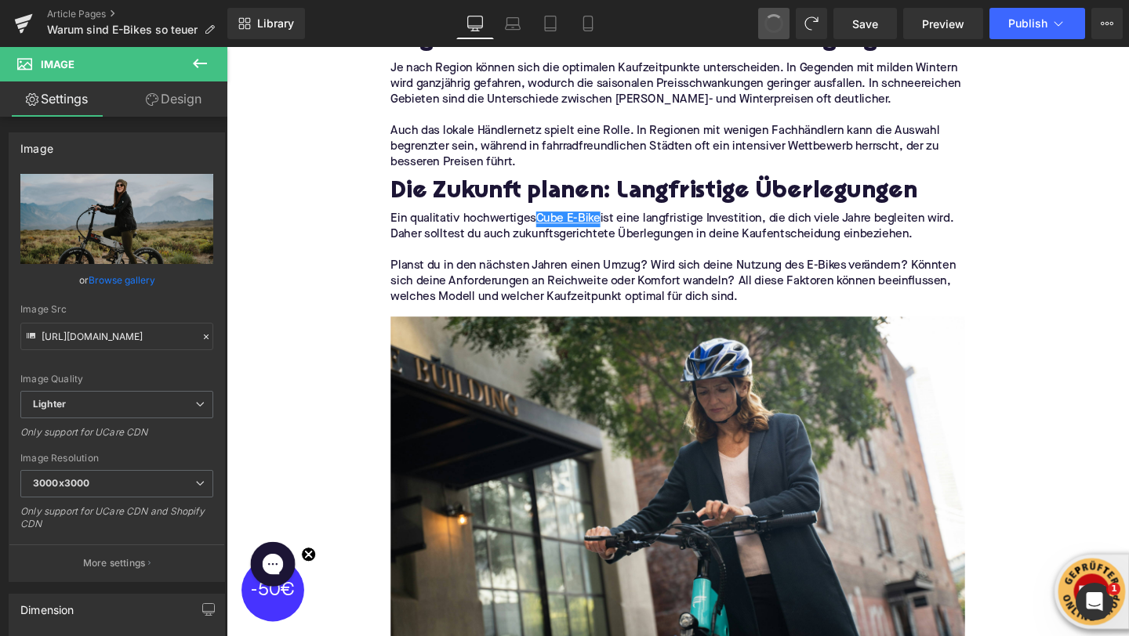
click at [777, 19] on span at bounding box center [773, 23] width 20 height 20
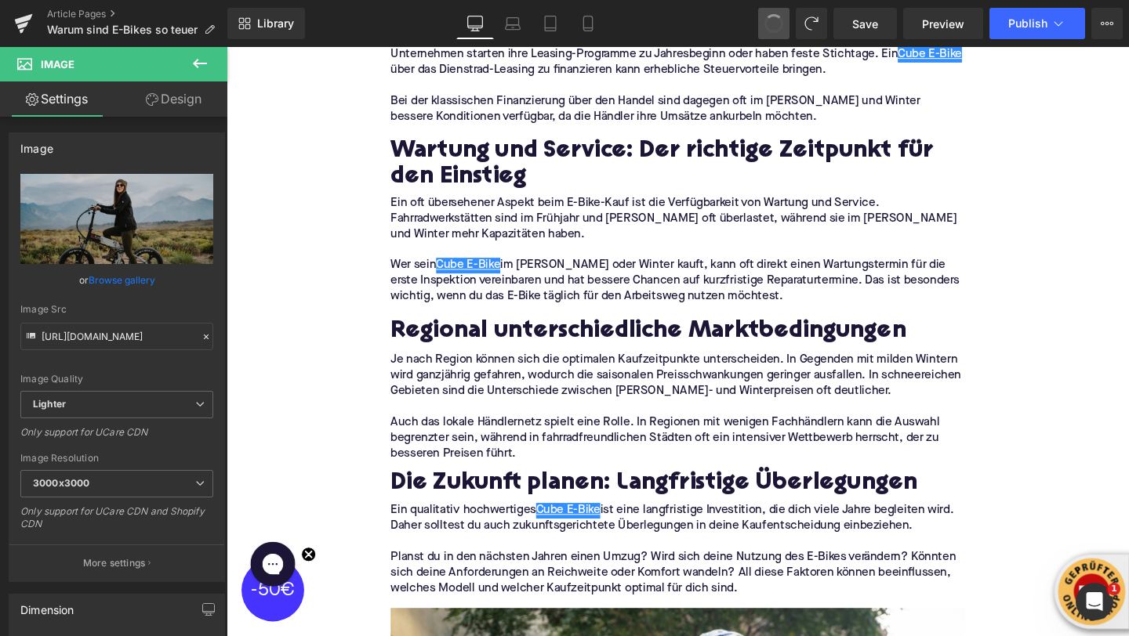
click at [777, 19] on span at bounding box center [773, 23] width 20 height 20
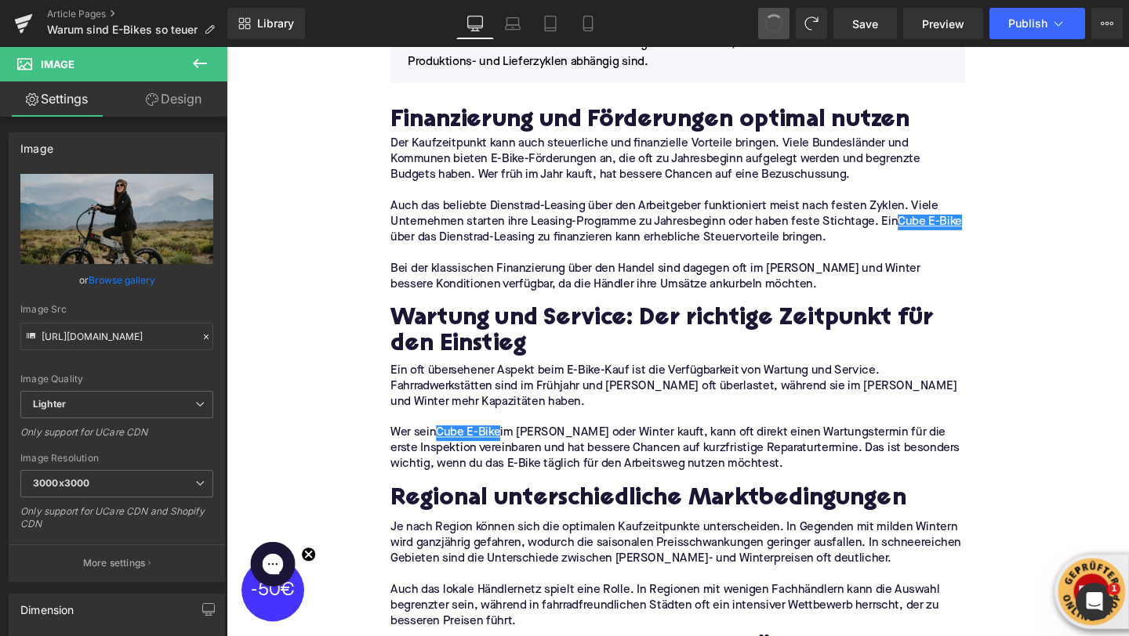
click at [777, 19] on span at bounding box center [774, 24] width 22 height 22
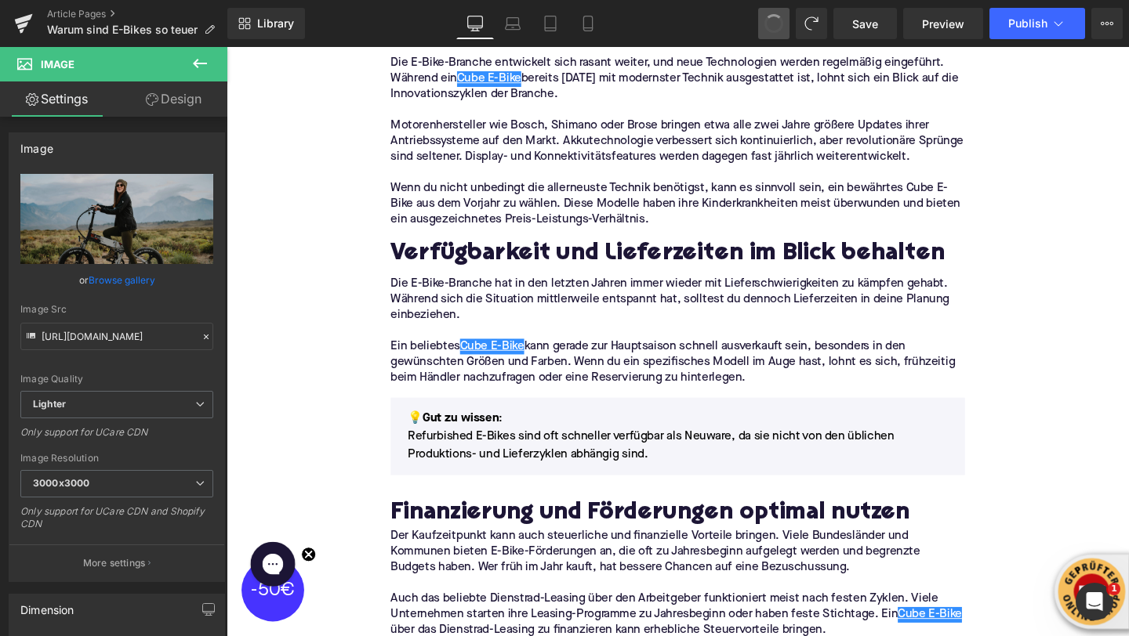
click at [777, 19] on span at bounding box center [774, 24] width 22 height 22
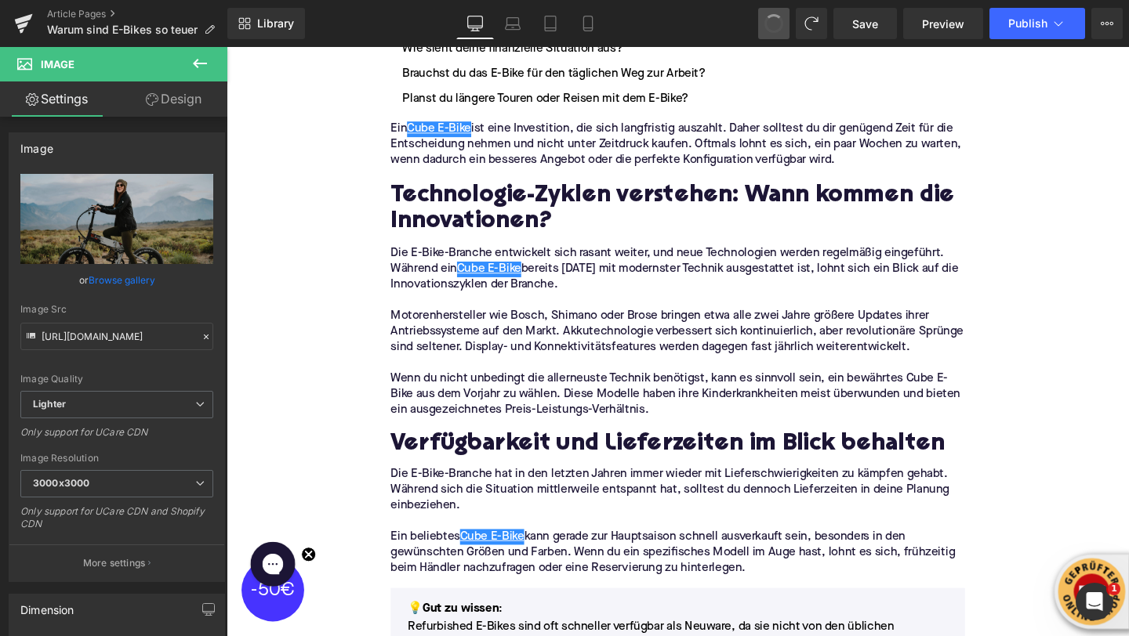
click at [777, 19] on span at bounding box center [773, 23] width 20 height 20
click at [777, 19] on span at bounding box center [774, 24] width 22 height 22
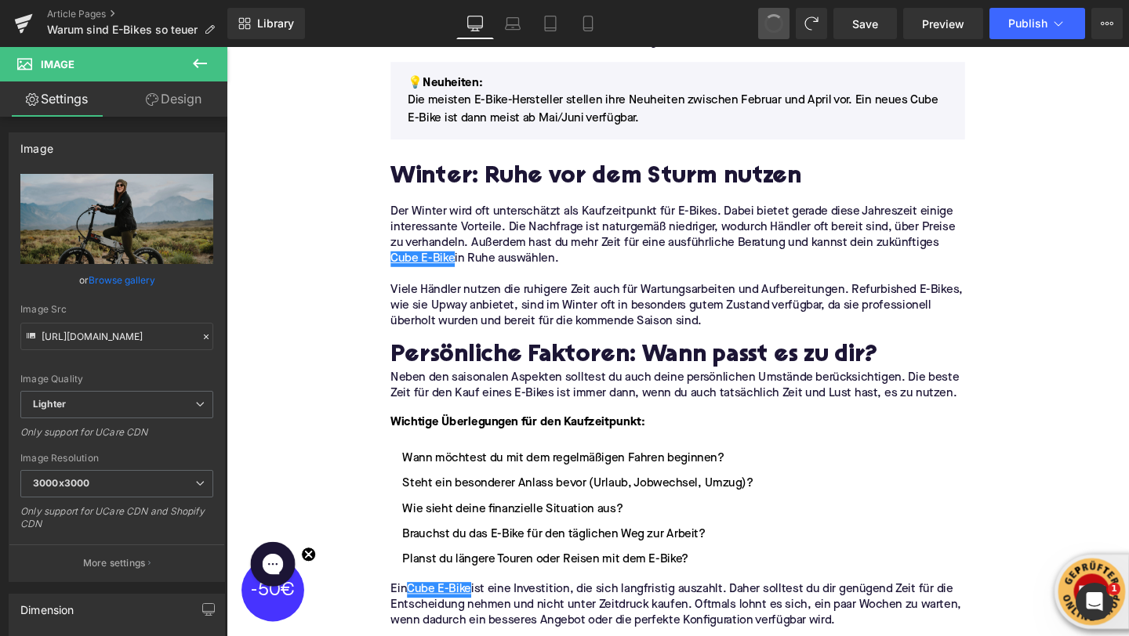
click at [777, 19] on span at bounding box center [773, 23] width 27 height 27
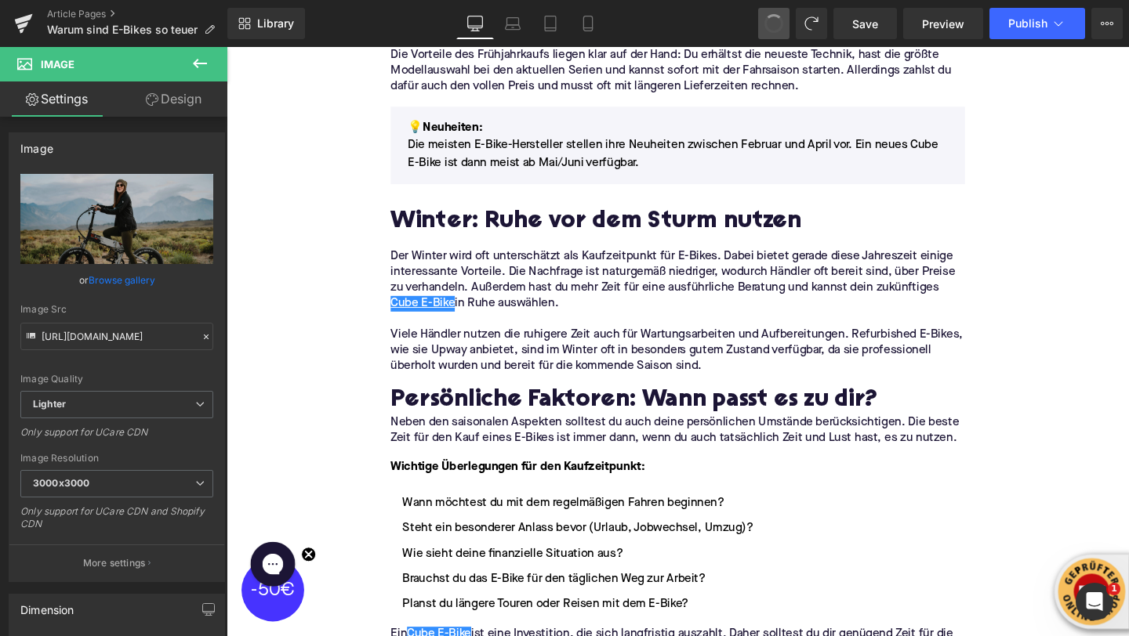
click at [777, 19] on span at bounding box center [774, 24] width 22 height 22
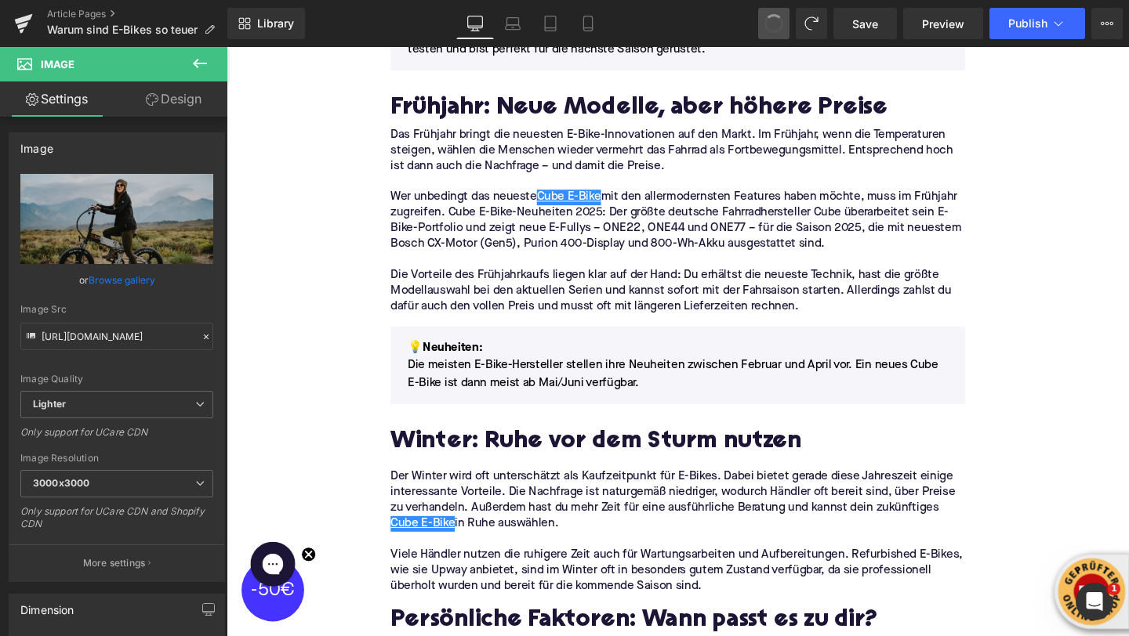
click at [777, 19] on span at bounding box center [773, 23] width 27 height 27
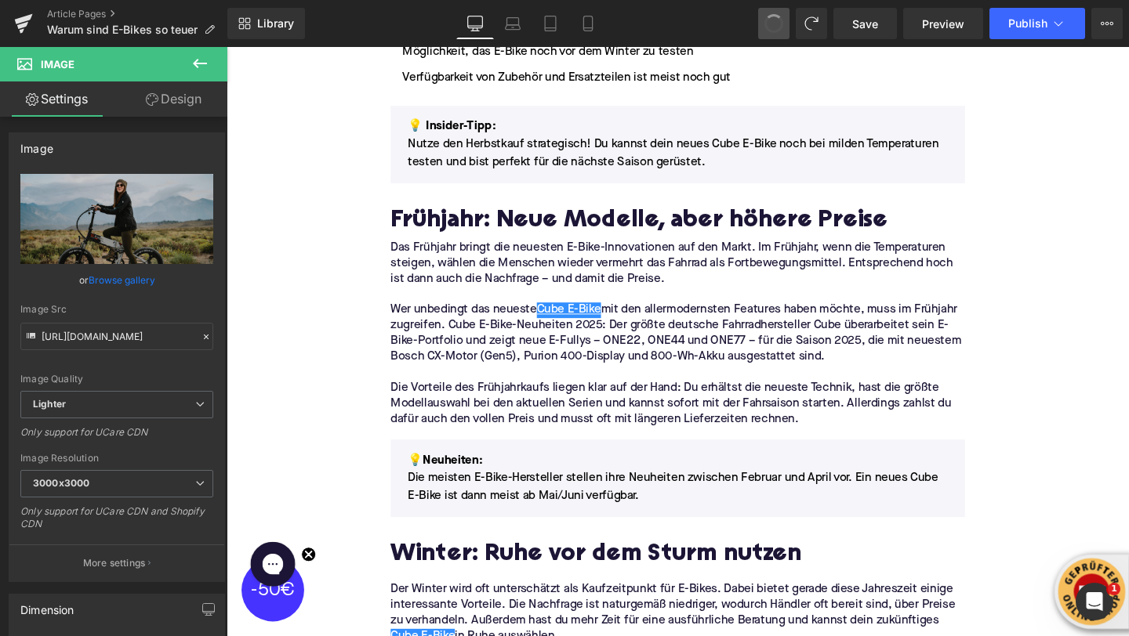
click at [777, 19] on span at bounding box center [773, 23] width 20 height 20
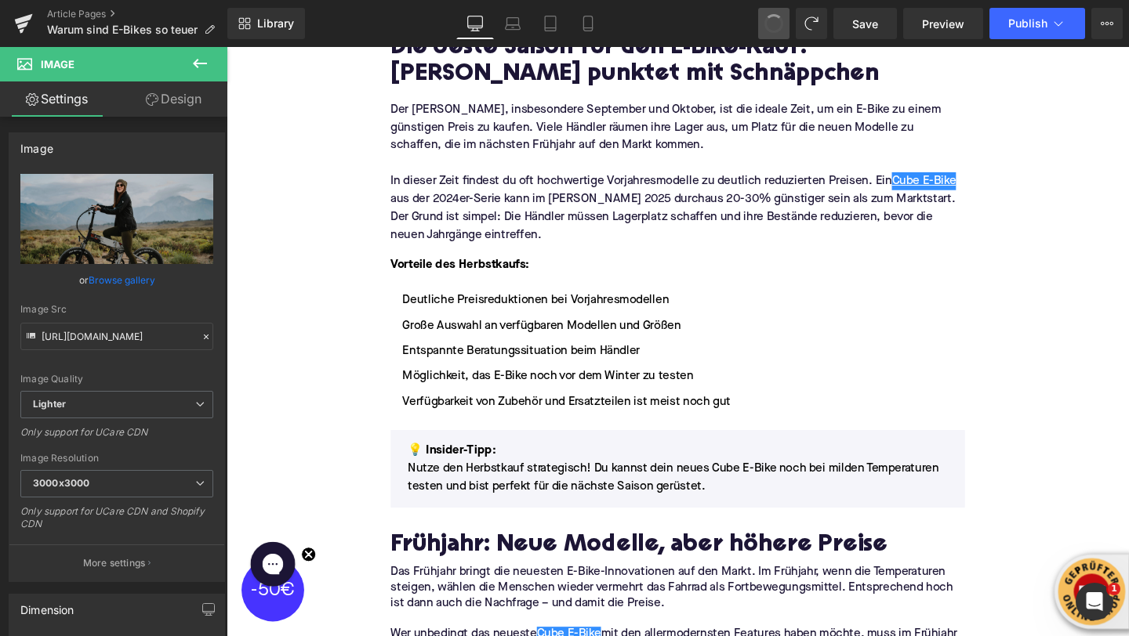
click at [777, 19] on span at bounding box center [773, 23] width 20 height 20
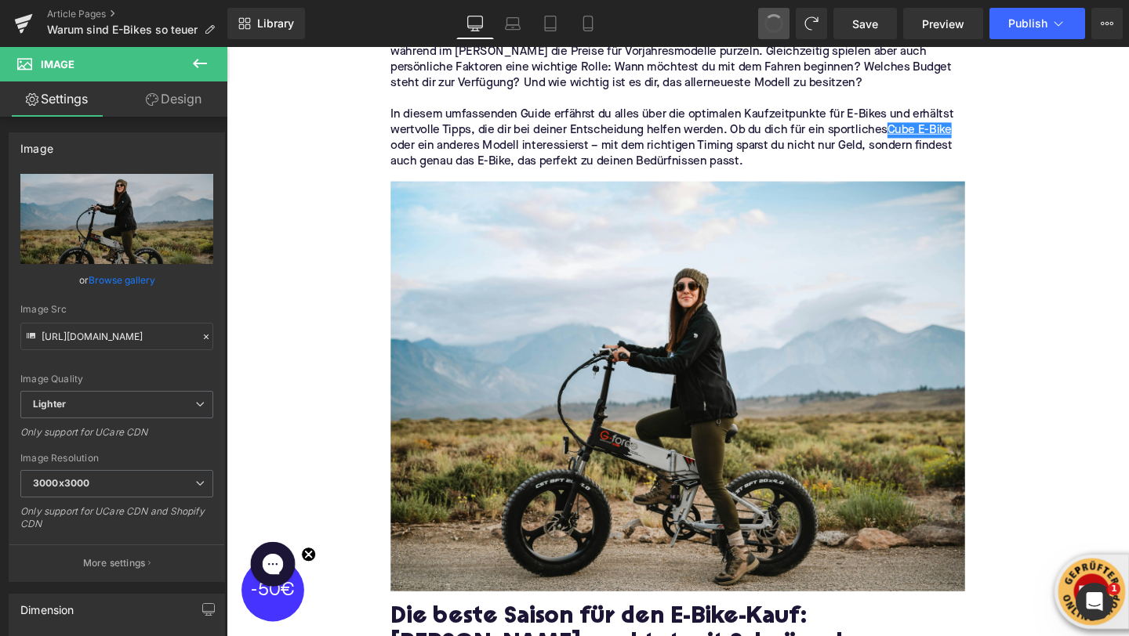
click at [777, 19] on span at bounding box center [774, 24] width 22 height 22
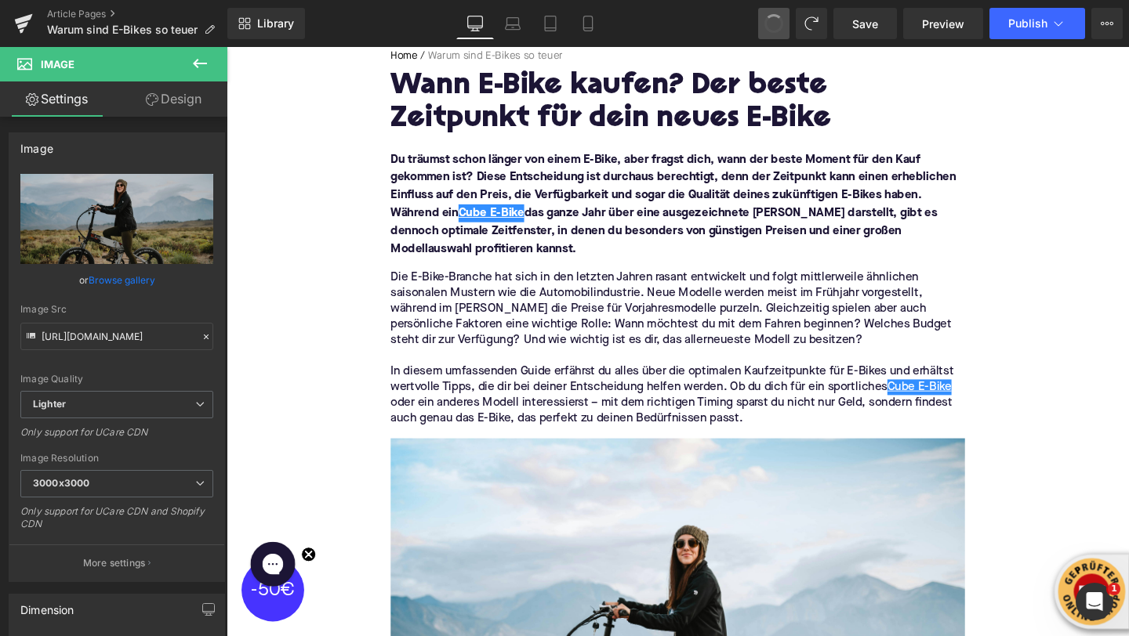
click at [777, 19] on span at bounding box center [773, 23] width 20 height 20
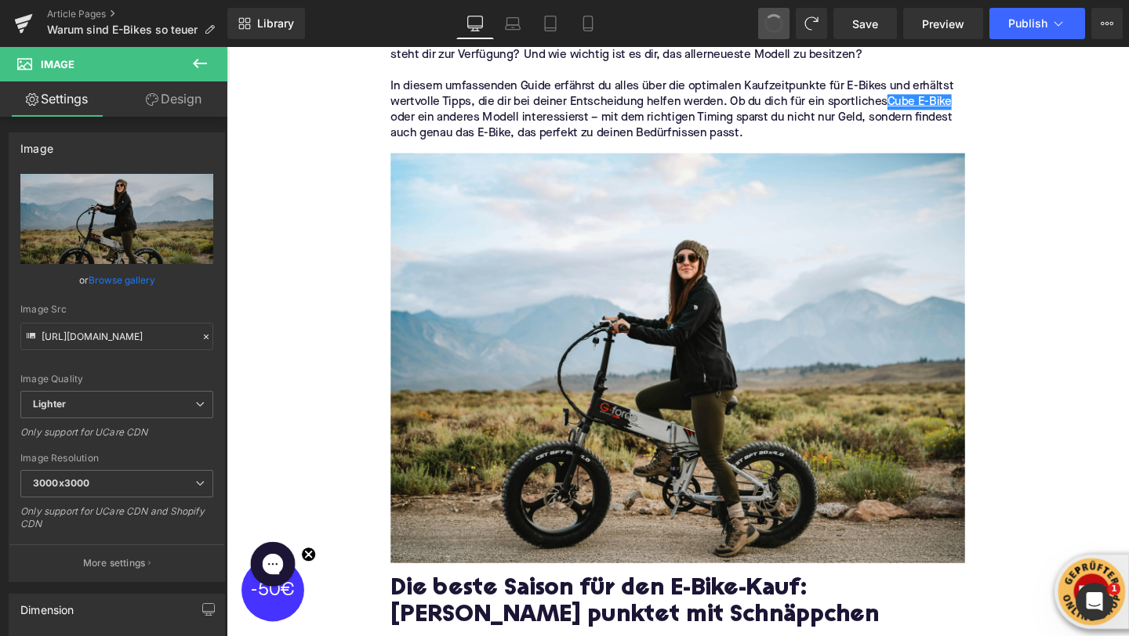
click at [777, 19] on span at bounding box center [773, 23] width 20 height 20
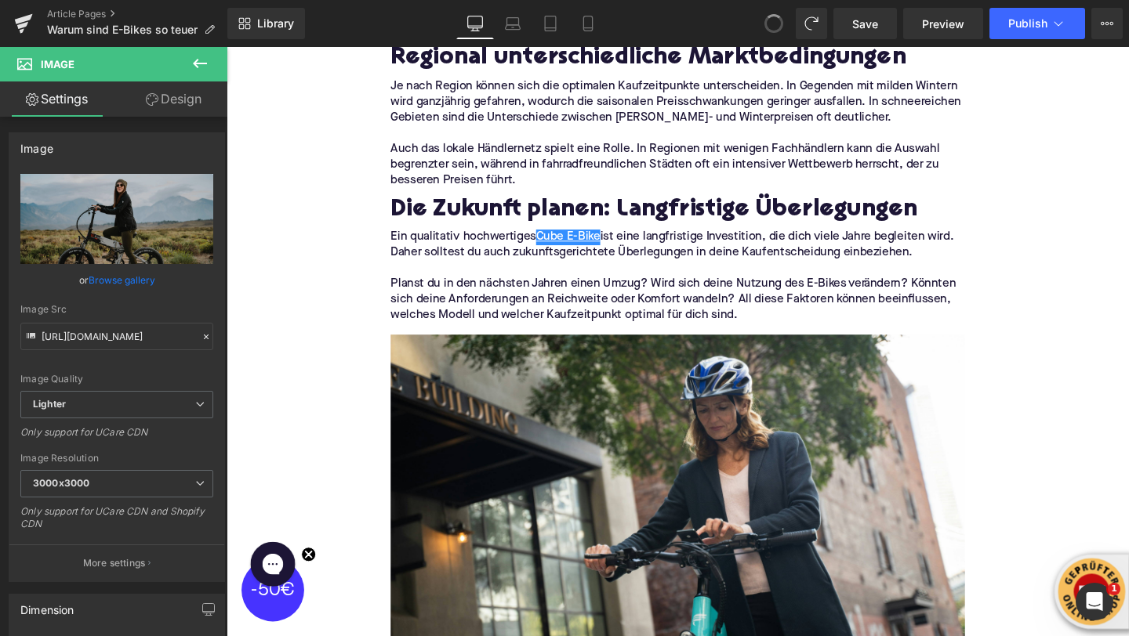
scroll to position [3937, 0]
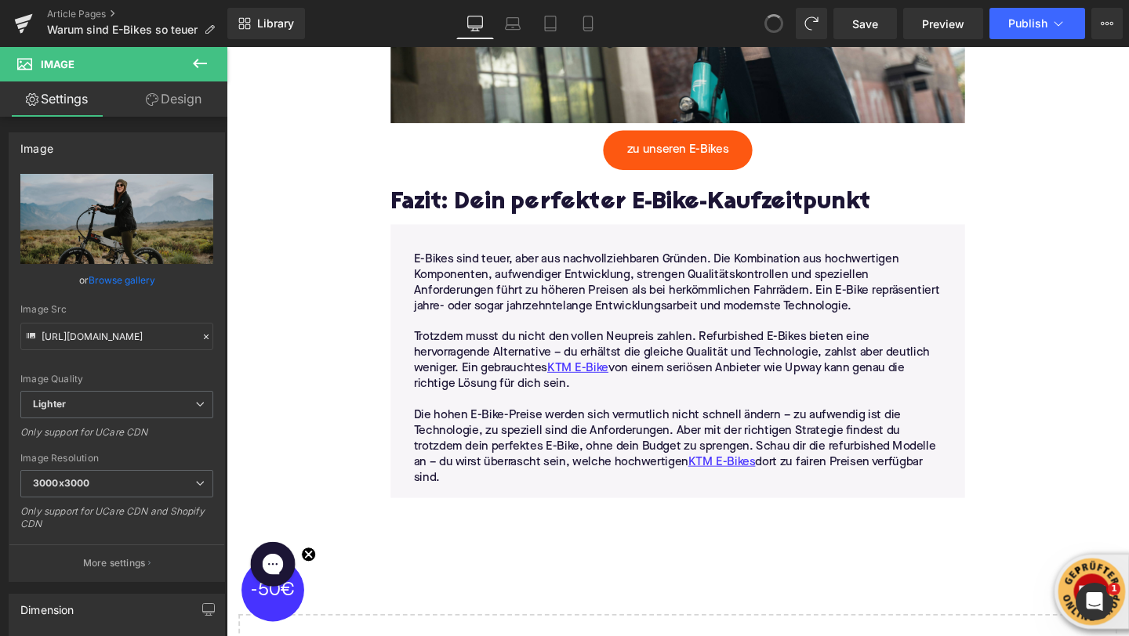
click at [777, 19] on span at bounding box center [773, 23] width 25 height 25
click at [777, 19] on icon at bounding box center [774, 23] width 14 height 14
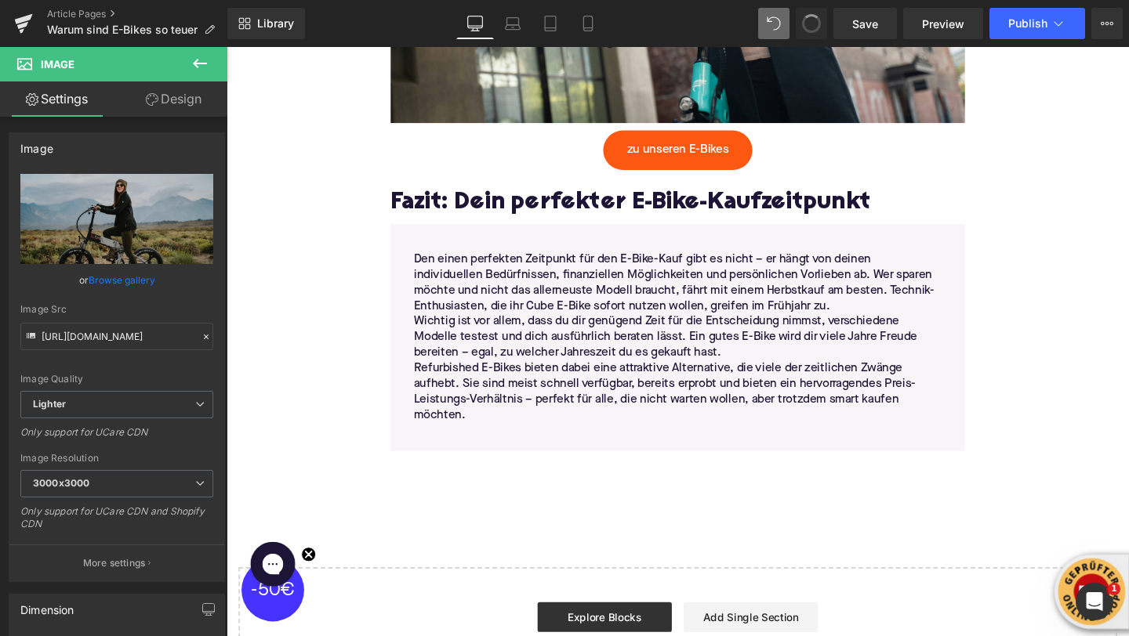
click at [807, 21] on span at bounding box center [811, 24] width 22 height 22
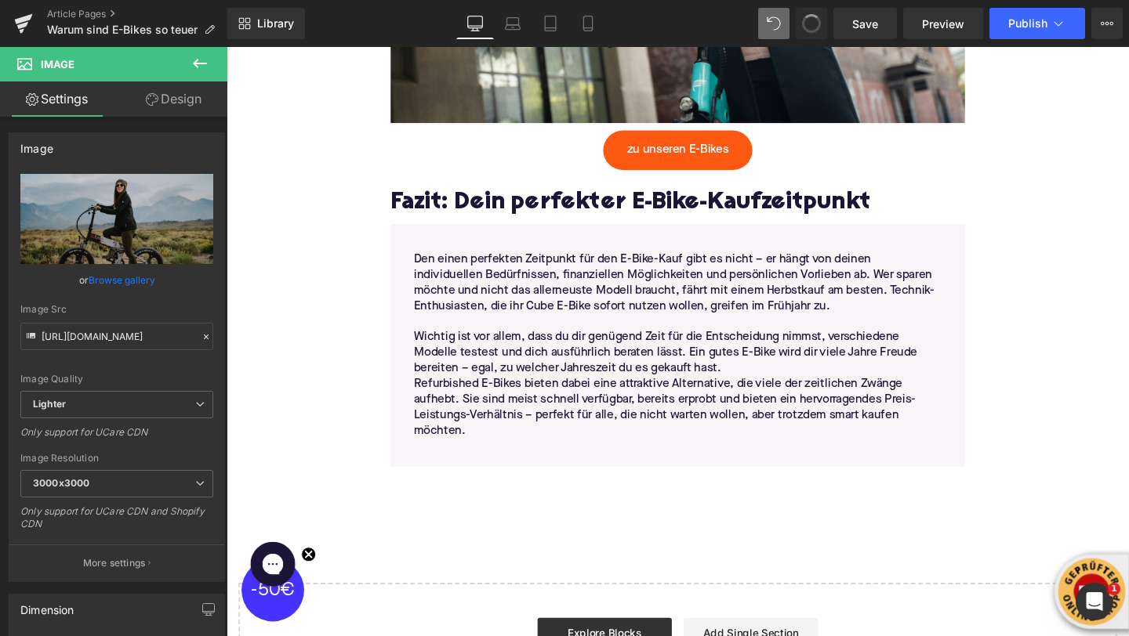
click at [807, 21] on span at bounding box center [811, 23] width 20 height 20
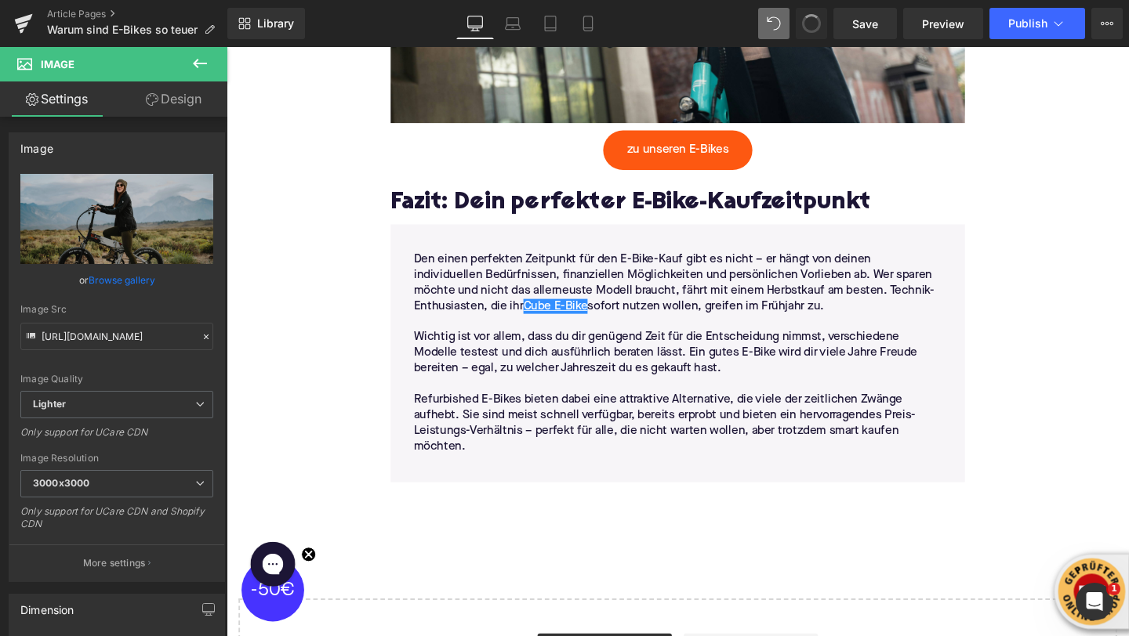
click at [807, 21] on span at bounding box center [811, 24] width 22 height 22
click at [807, 21] on span at bounding box center [811, 23] width 19 height 19
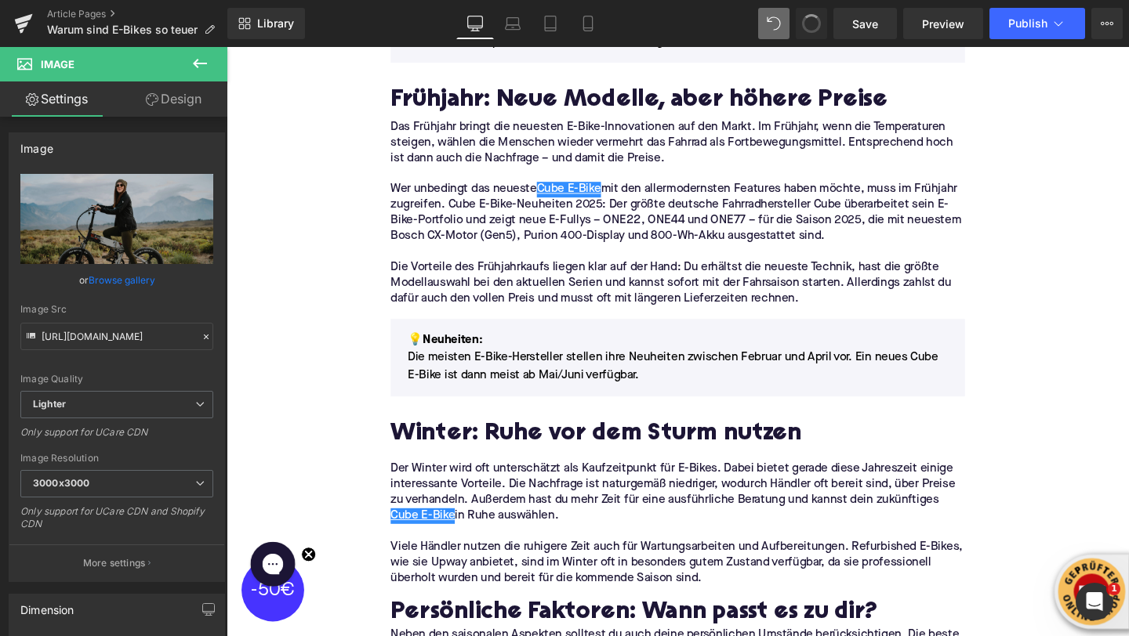
click at [807, 21] on span at bounding box center [811, 23] width 20 height 20
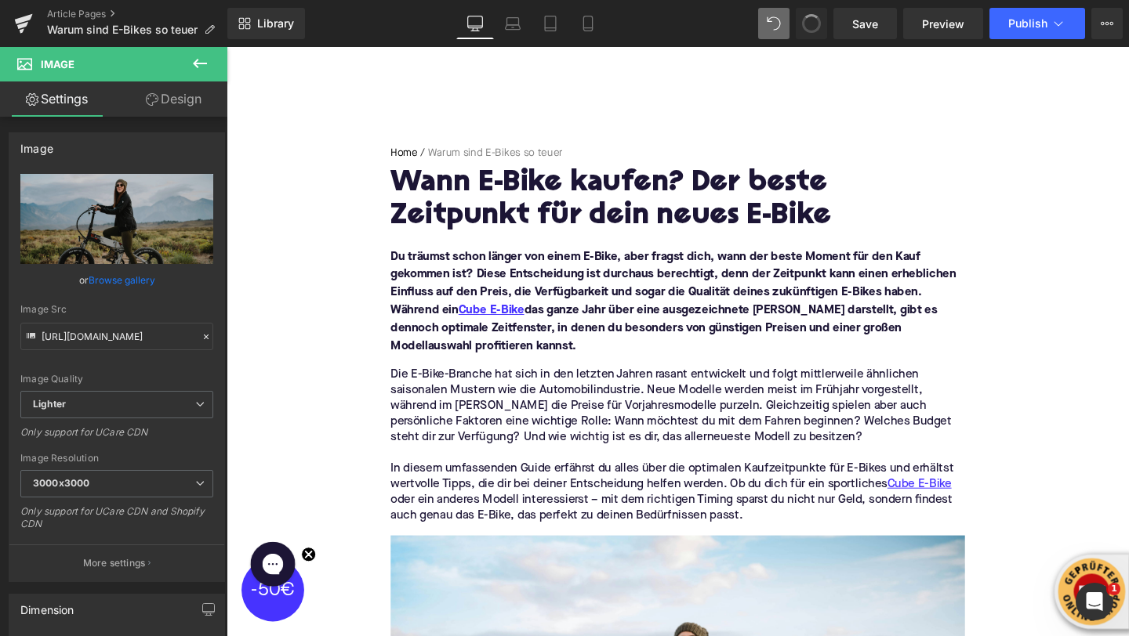
click at [807, 21] on span at bounding box center [812, 24] width 24 height 24
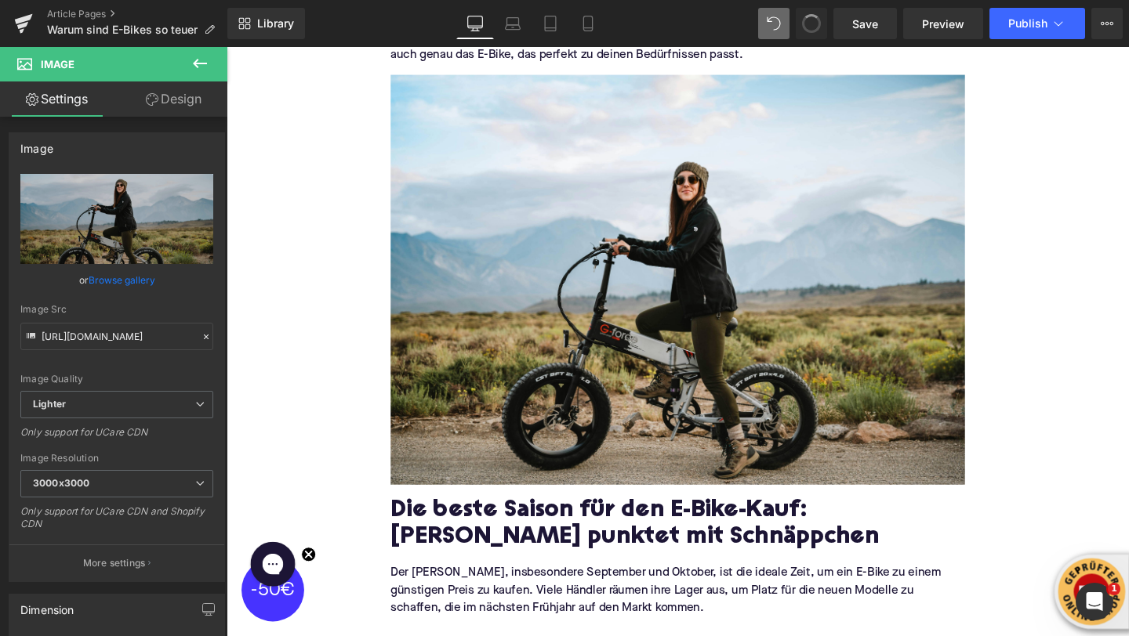
click at [807, 21] on span at bounding box center [811, 24] width 22 height 22
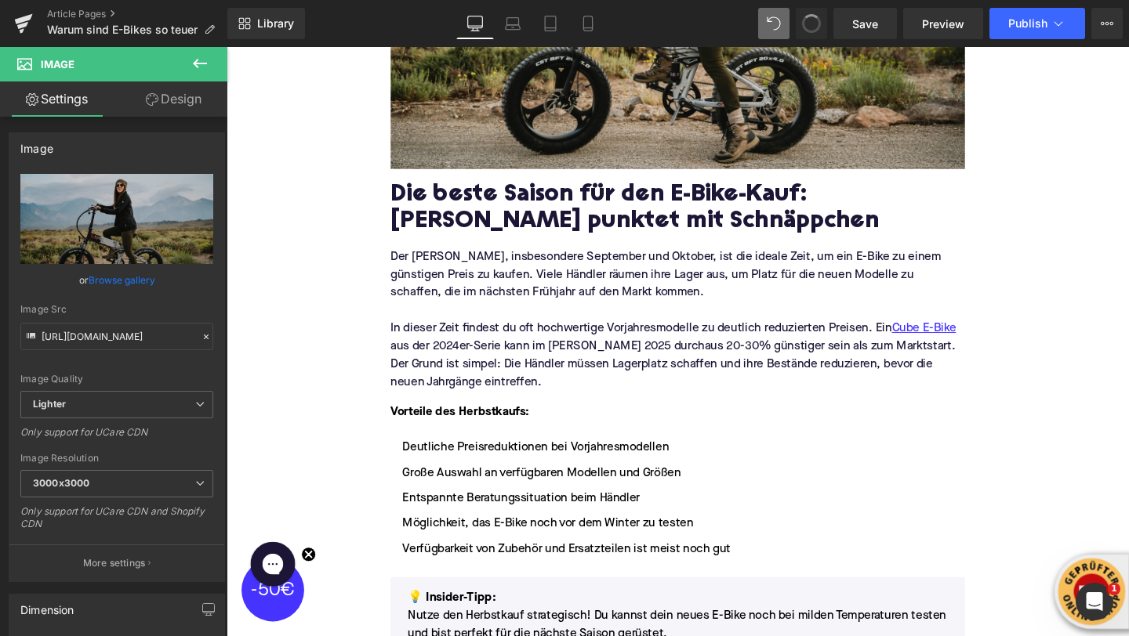
click at [807, 21] on span at bounding box center [811, 24] width 22 height 22
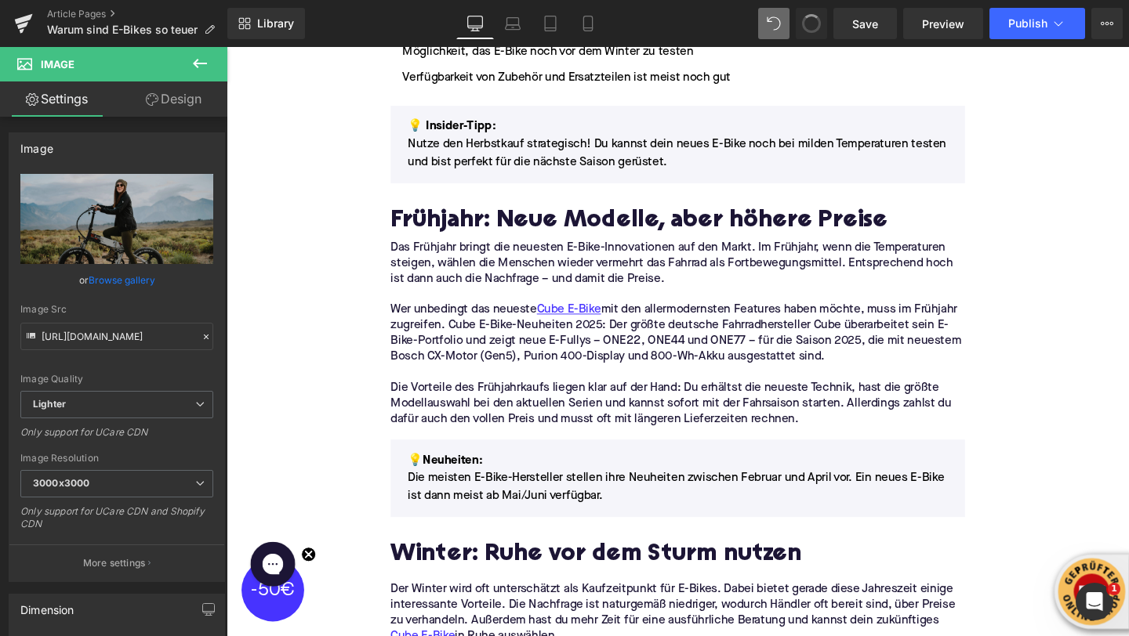
click at [807, 21] on span at bounding box center [811, 23] width 20 height 20
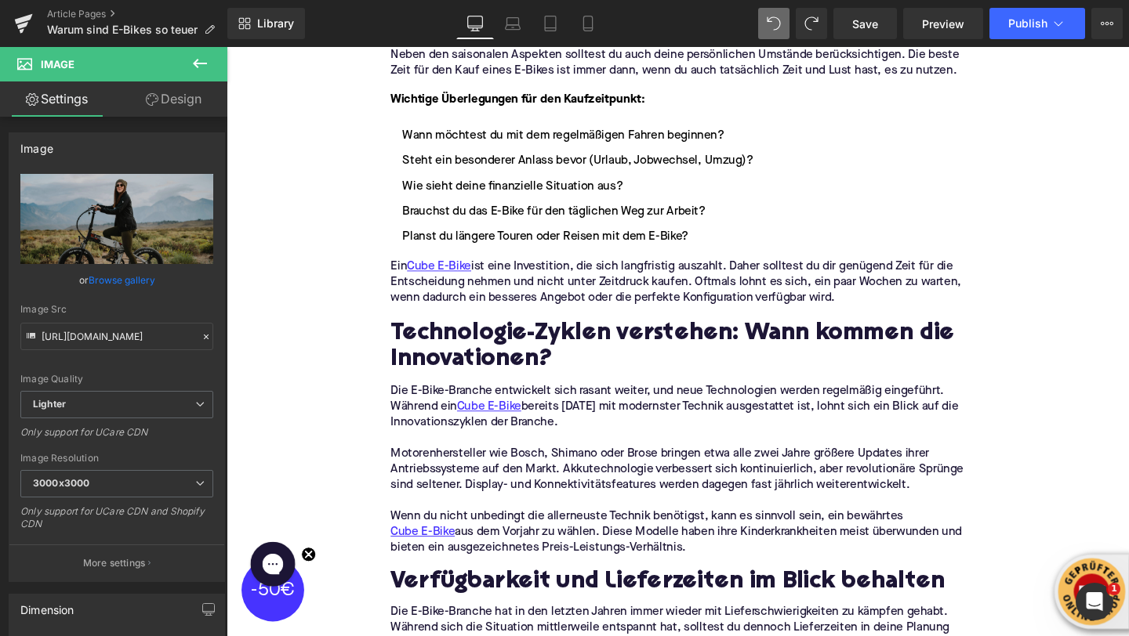
scroll to position [2171, 0]
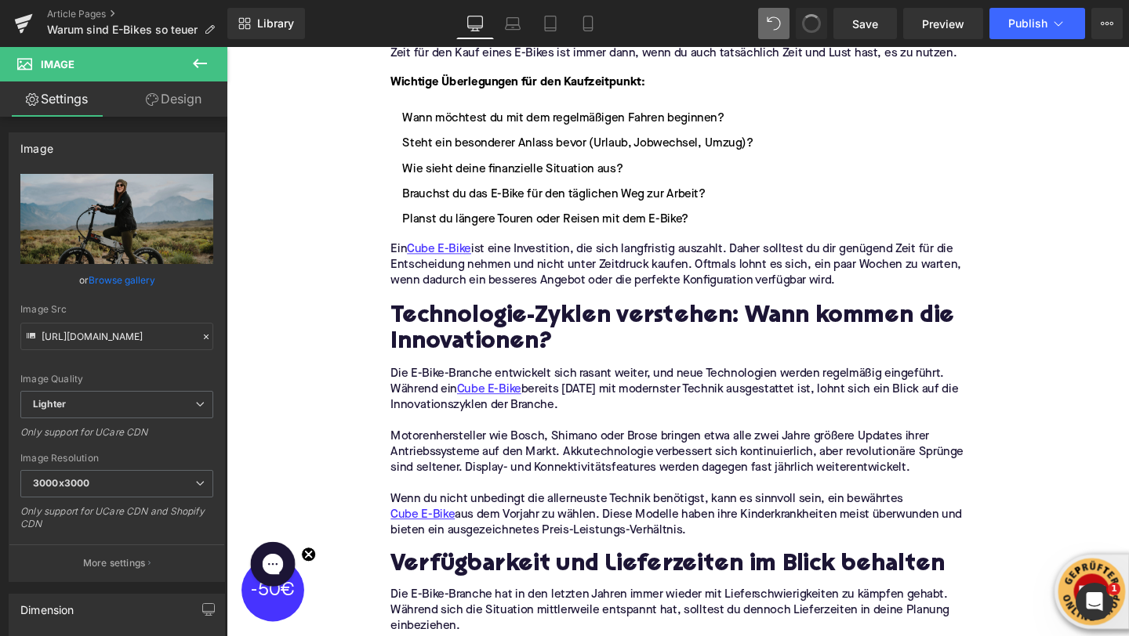
click at [807, 21] on span at bounding box center [811, 23] width 20 height 20
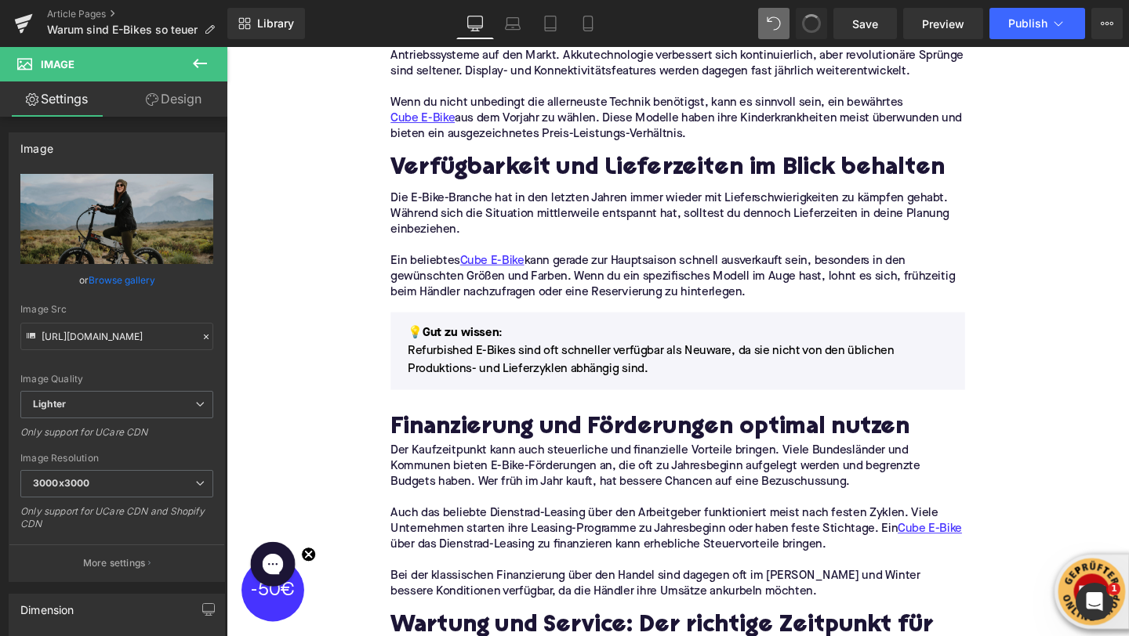
click at [807, 21] on span at bounding box center [811, 23] width 20 height 20
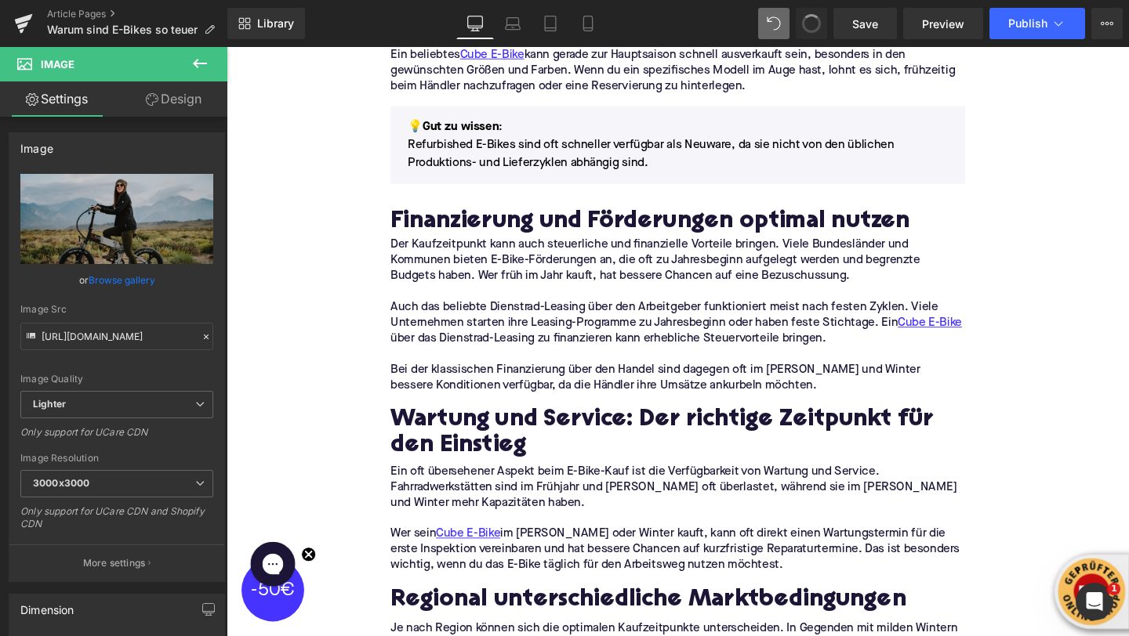
click at [807, 21] on span at bounding box center [811, 24] width 22 height 22
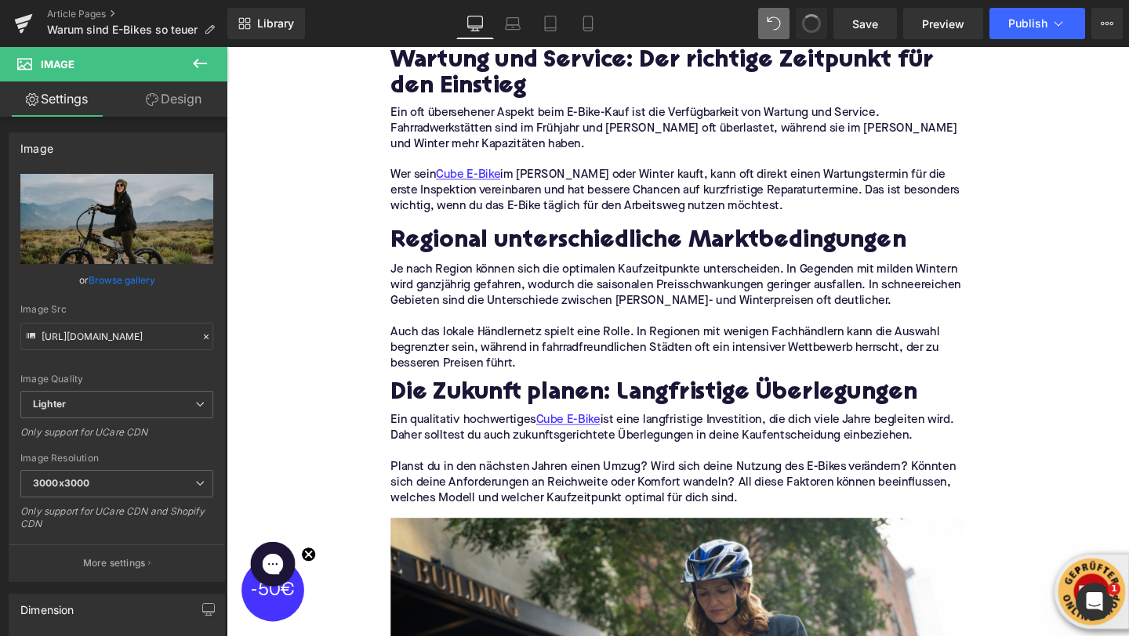
click at [807, 21] on span at bounding box center [811, 23] width 20 height 20
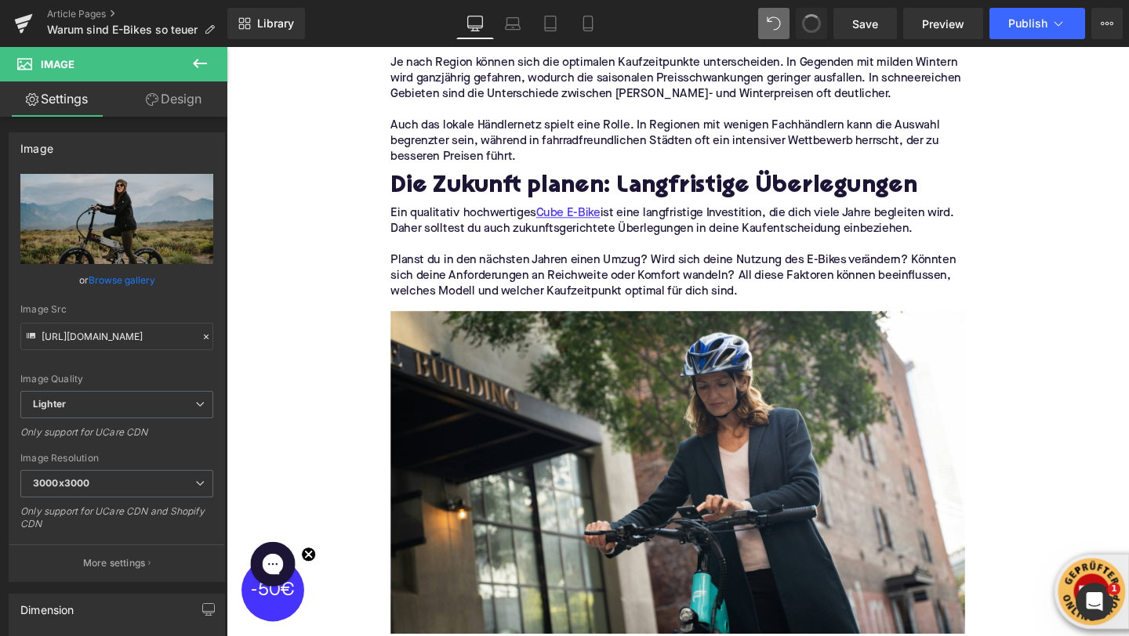
type input "[URL][DOMAIN_NAME]"
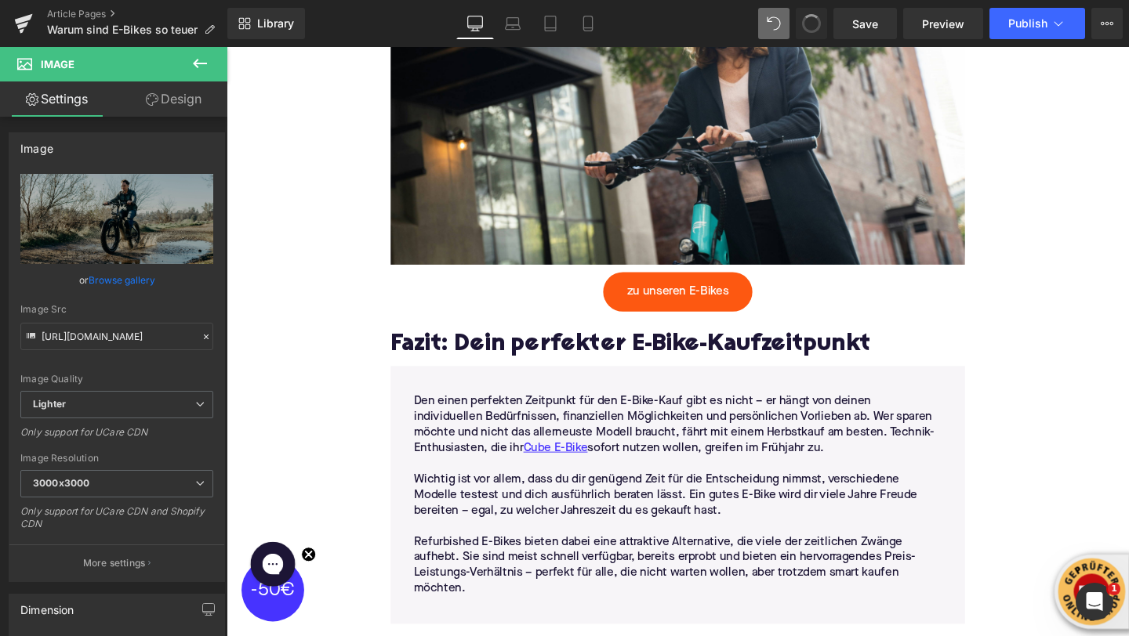
click at [807, 21] on span at bounding box center [812, 24] width 24 height 24
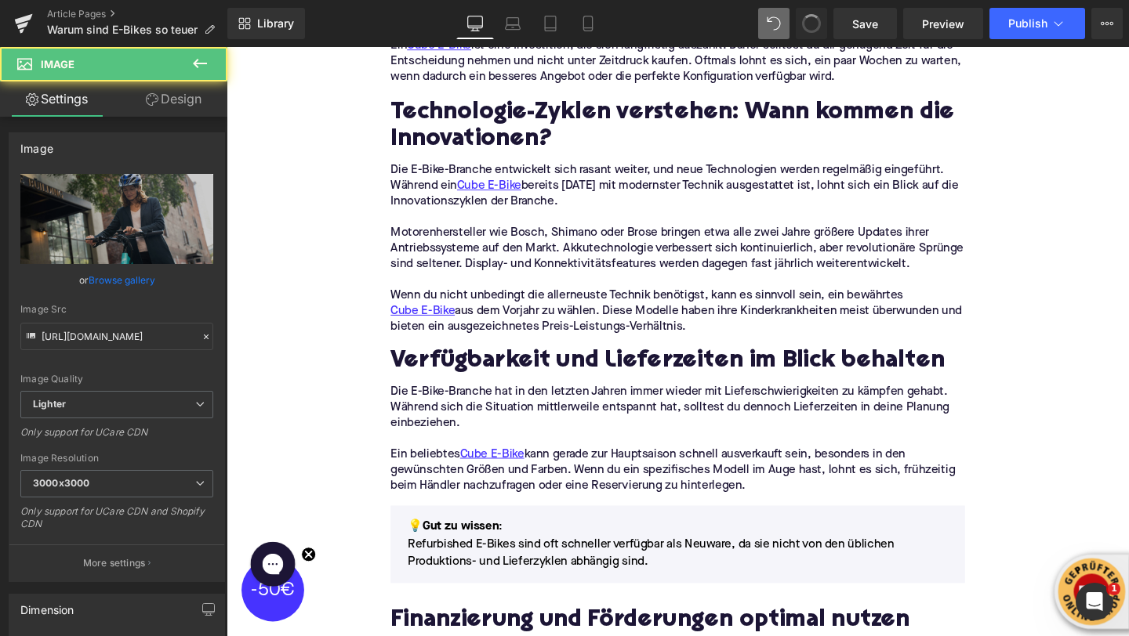
click at [807, 21] on span at bounding box center [811, 23] width 19 height 19
type input "[URL][DOMAIN_NAME]"
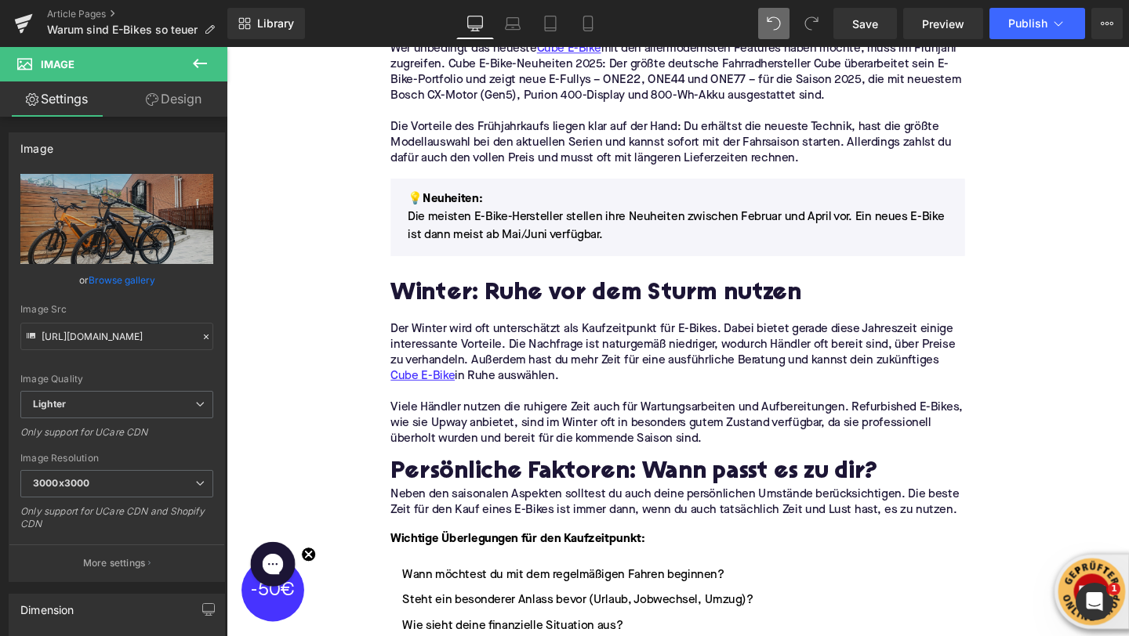
scroll to position [722, 0]
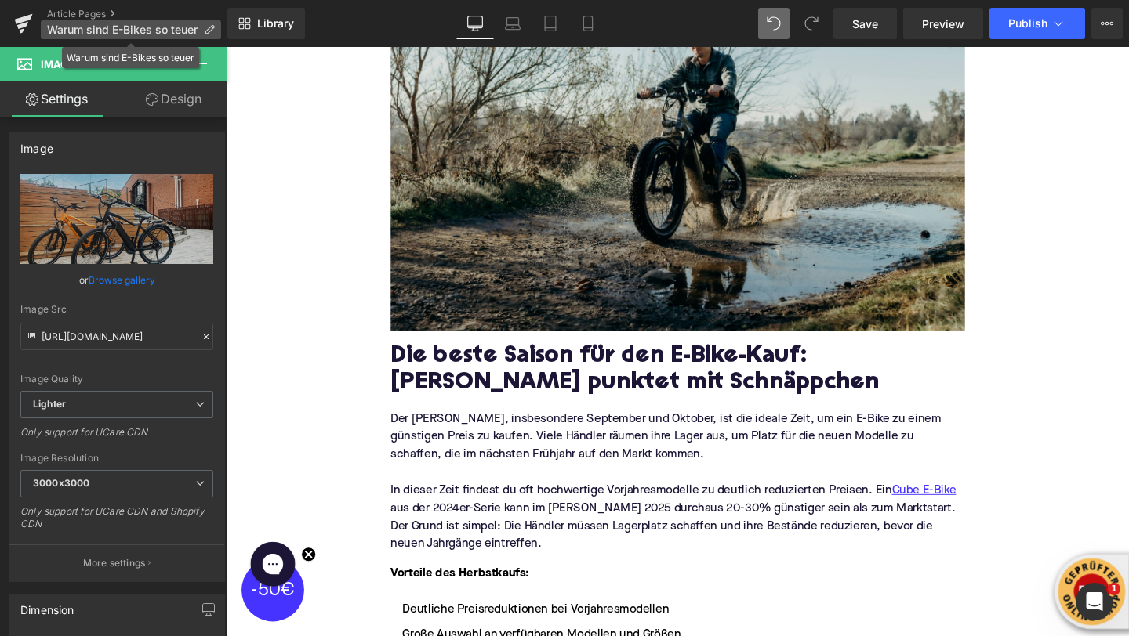
click at [174, 29] on span "Warum sind E-Bikes so teuer" at bounding box center [122, 30] width 150 height 13
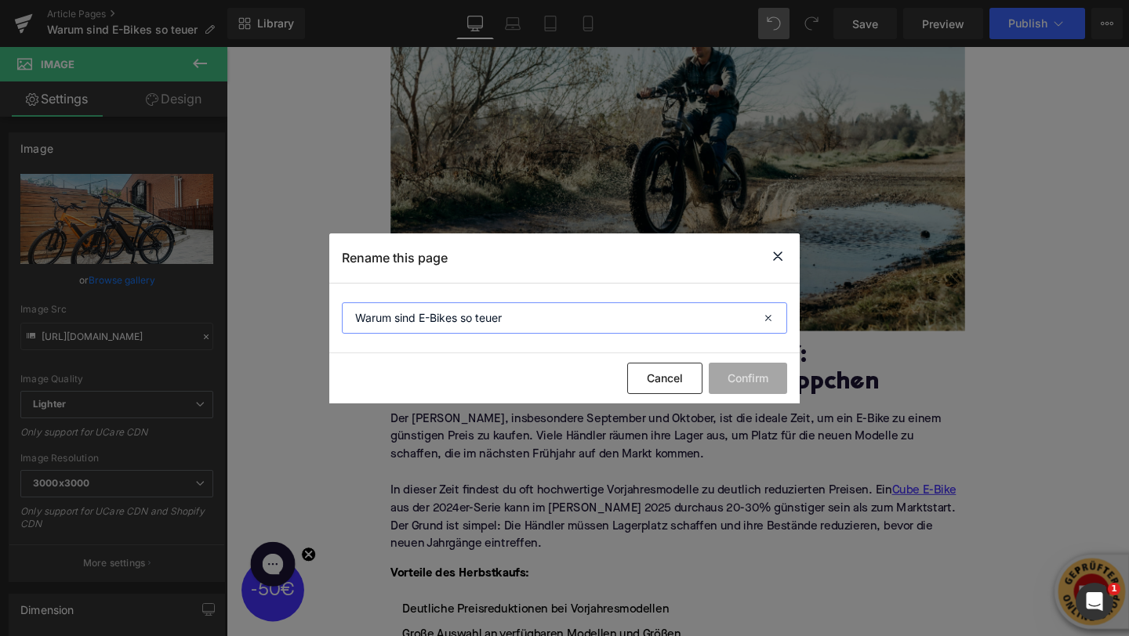
drag, startPoint x: 415, startPoint y: 321, endPoint x: 302, endPoint y: 321, distance: 112.9
click at [302, 321] on div "Rename this page Warum sind E-Bikes so teuer Cancel Confirm" at bounding box center [564, 318] width 1129 height 636
click at [426, 320] on input "Wann E-Bikes so teuer" at bounding box center [564, 318] width 445 height 31
drag, startPoint x: 462, startPoint y: 320, endPoint x: 431, endPoint y: 321, distance: 31.4
click at [431, 321] on input "Wann E-Bike so teuer" at bounding box center [564, 318] width 445 height 31
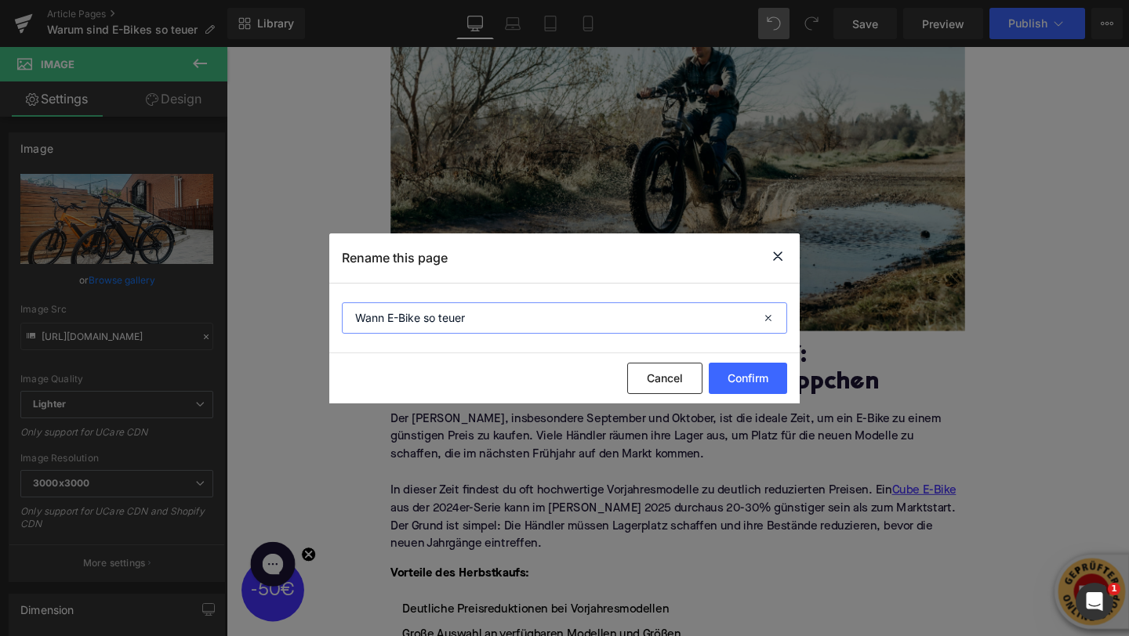
click at [477, 318] on input "Wann E-Bike so teuer" at bounding box center [564, 318] width 445 height 31
drag, startPoint x: 477, startPoint y: 318, endPoint x: 427, endPoint y: 319, distance: 50.2
click at [426, 319] on input "Wann E-Bike so teuer" at bounding box center [564, 318] width 445 height 31
type input "Wann E-Bike kaufen?"
click at [745, 380] on button "Confirm" at bounding box center [748, 378] width 78 height 31
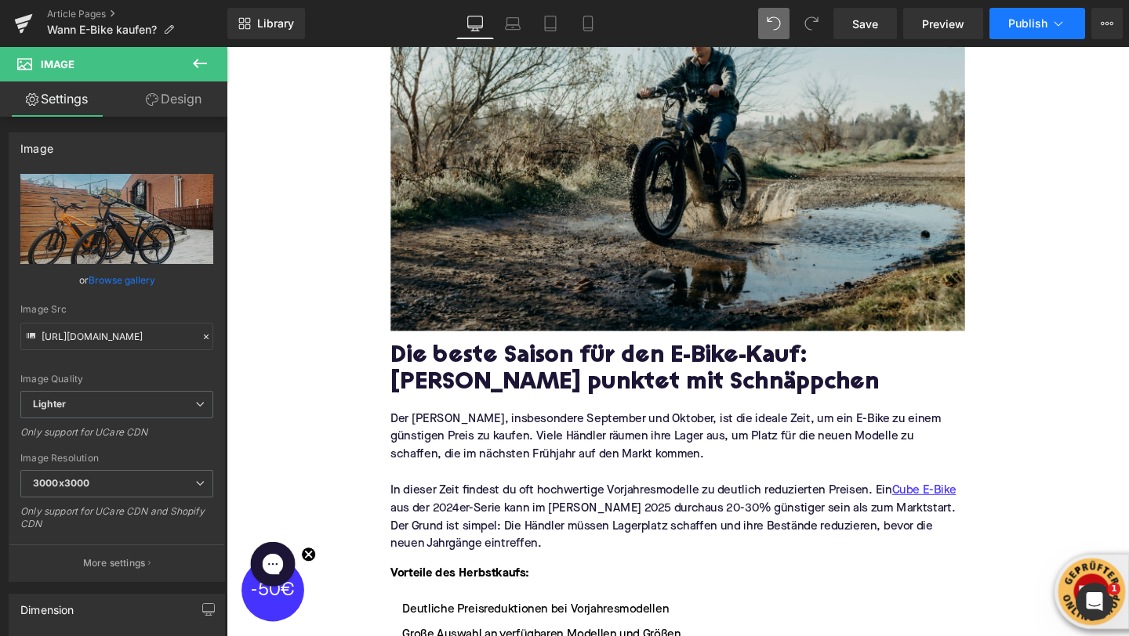
click at [1073, 28] on button "Publish" at bounding box center [1037, 23] width 96 height 31
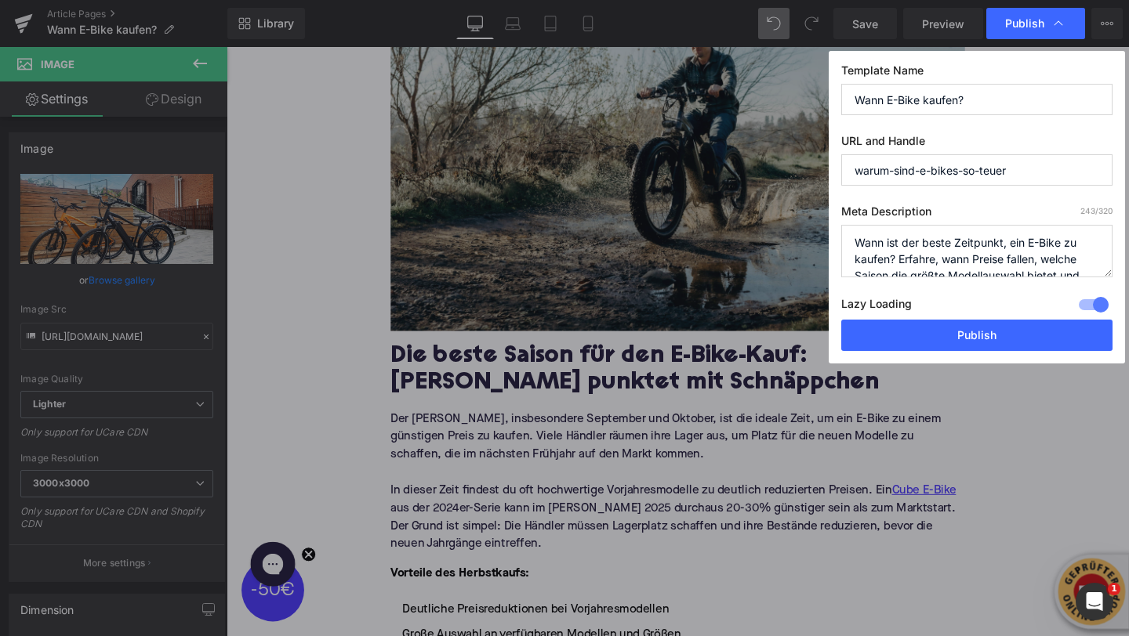
drag, startPoint x: 1021, startPoint y: 177, endPoint x: 836, endPoint y: 170, distance: 185.1
click at [833, 170] on div "Template Name Wann E-Bike kaufen? URL and Handle warum-sind-e-bikes-so-teuer Me…" at bounding box center [977, 207] width 296 height 313
click at [837, 170] on div "Template Name Wann E-Bike kaufen? URL and Handle warum-sind-e-bikes-so-teuer Me…" at bounding box center [977, 207] width 296 height 313
click at [864, 172] on input "warum-sind-e-bikes-so-teuer" at bounding box center [976, 169] width 271 height 31
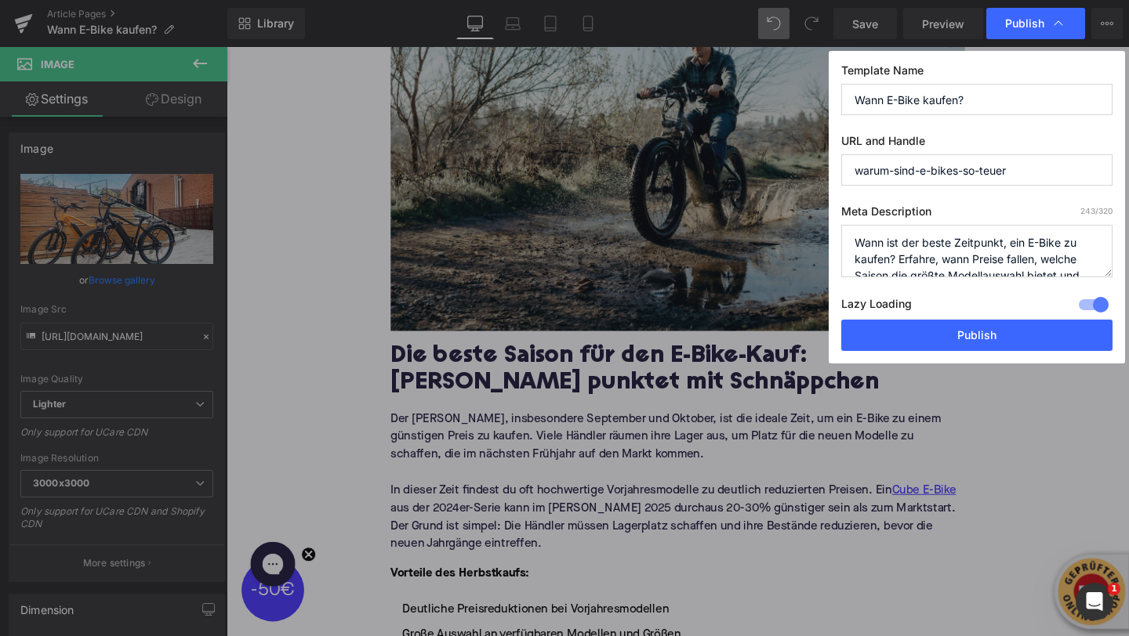
click at [864, 172] on input "warum-sind-e-bikes-so-teuer" at bounding box center [976, 169] width 271 height 31
click at [894, 172] on input "wann-ebike-kaufen" at bounding box center [976, 169] width 271 height 31
type input "wann-e-bike-kaufen"
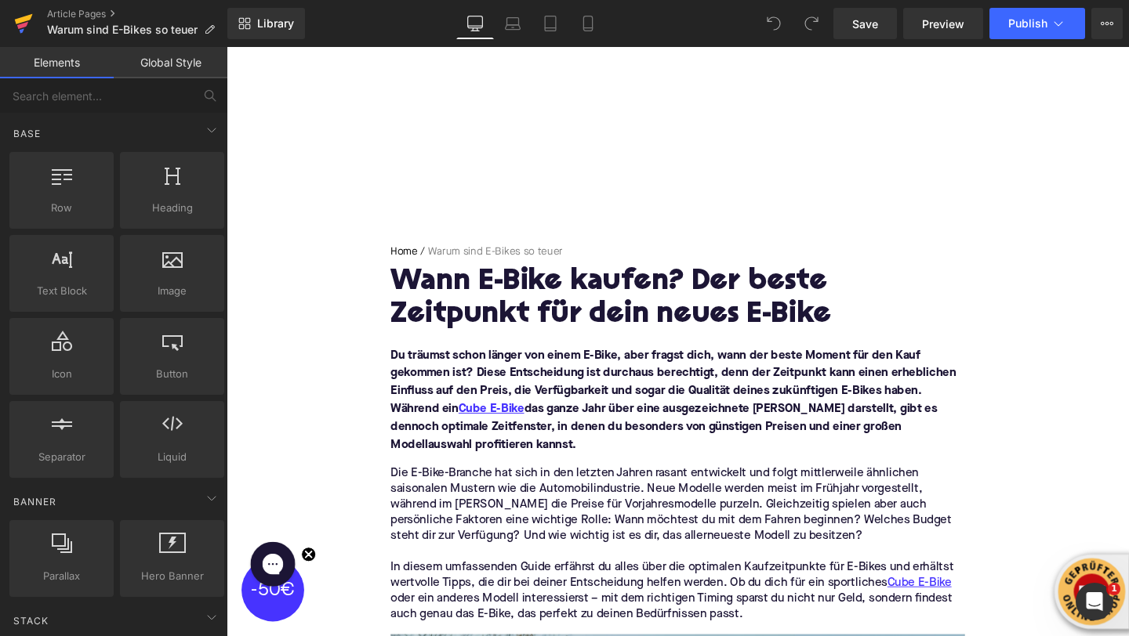
click at [17, 23] on icon at bounding box center [24, 19] width 18 height 10
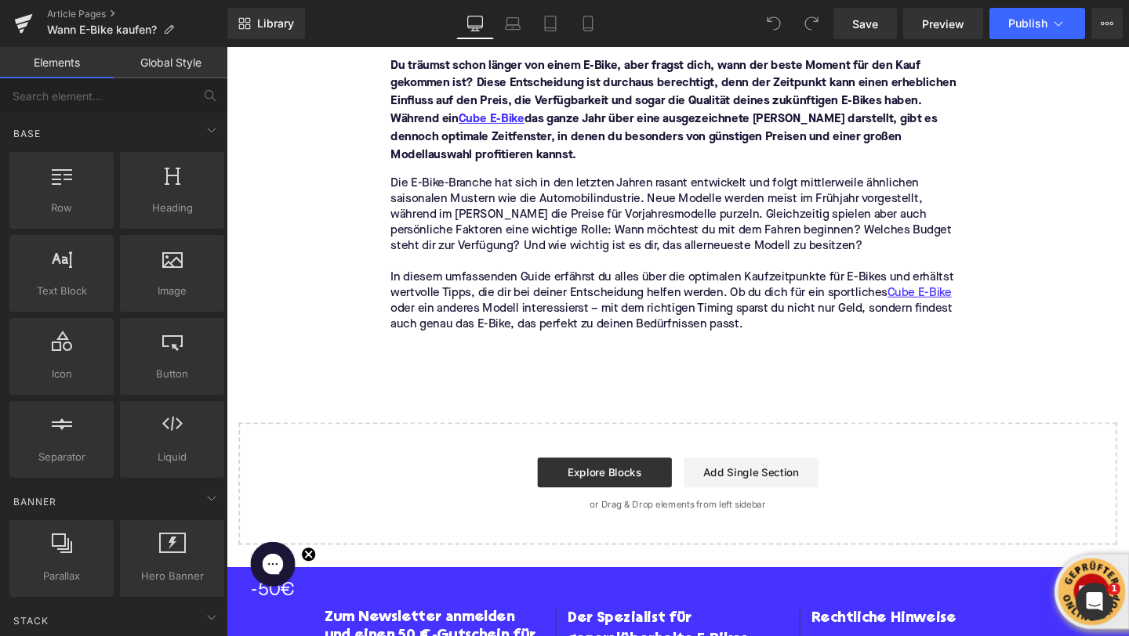
scroll to position [114, 0]
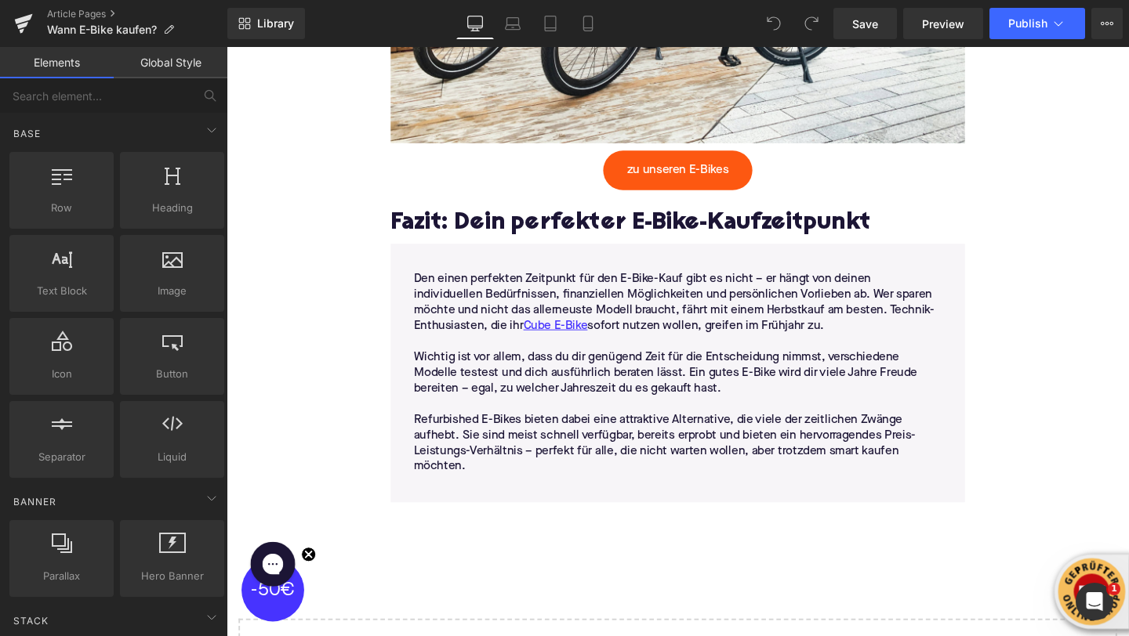
scroll to position [4026, 0]
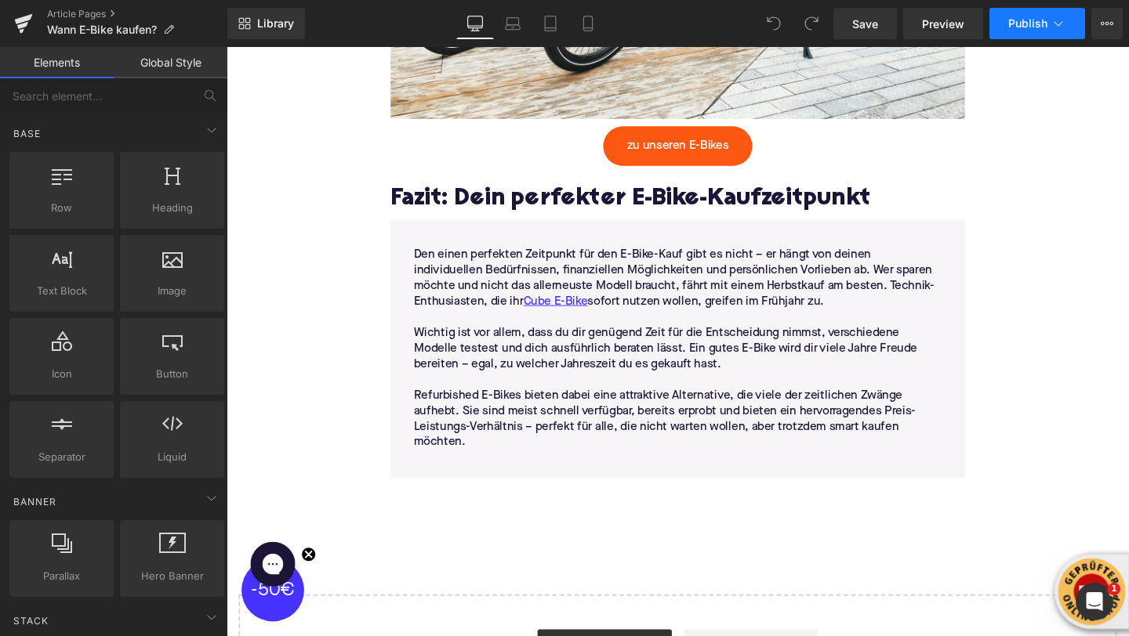
click at [1068, 23] on button "Publish" at bounding box center [1037, 23] width 96 height 31
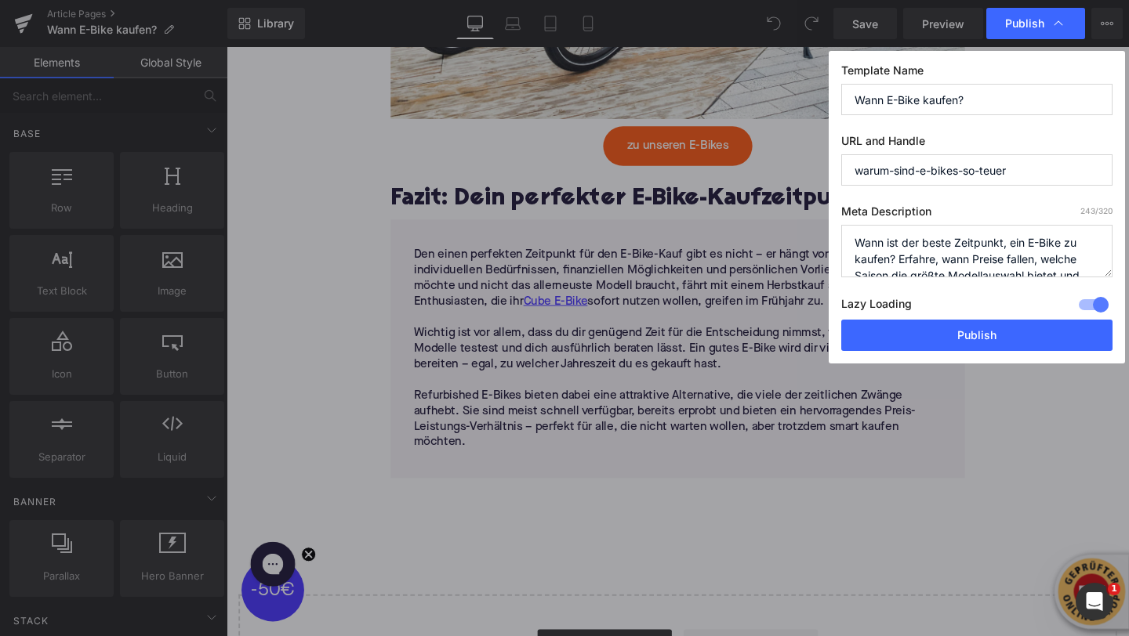
click at [967, 172] on input "warum-sind-e-bikes-so-teuer" at bounding box center [976, 169] width 271 height 31
click at [887, 175] on input "wanne-bike-kaufen" at bounding box center [976, 169] width 271 height 31
click at [883, 175] on input "wanne-bike-kaufen" at bounding box center [976, 169] width 271 height 31
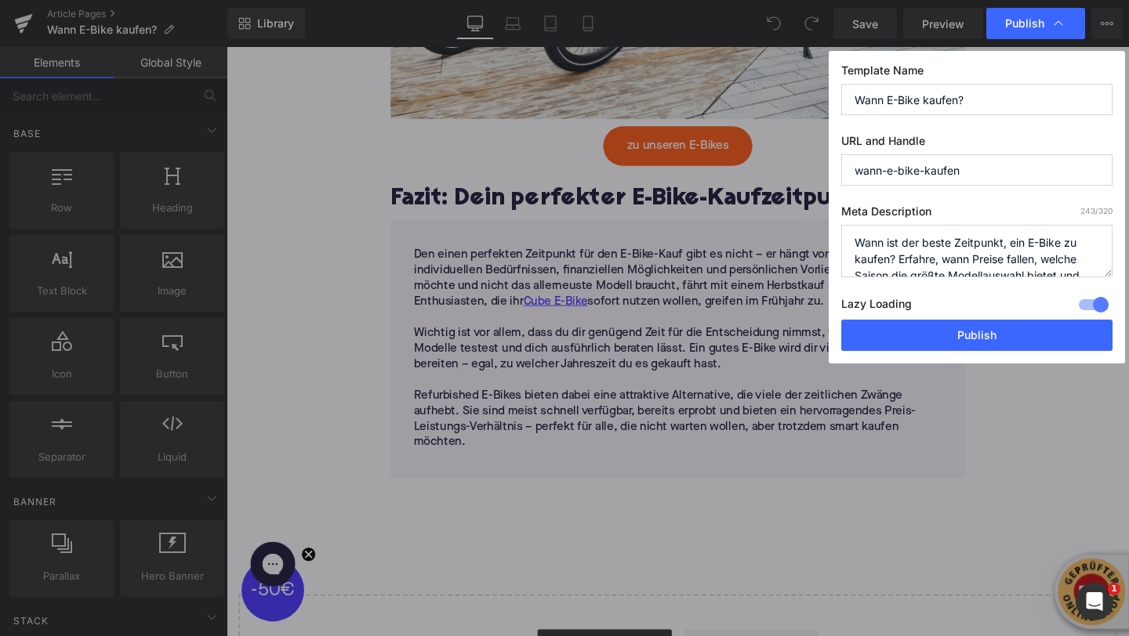
type input "wann-e-bike-kaufen"
click at [943, 210] on label "Meta Description 243 /320" at bounding box center [976, 215] width 271 height 20
click at [971, 334] on button "Publish" at bounding box center [976, 335] width 271 height 31
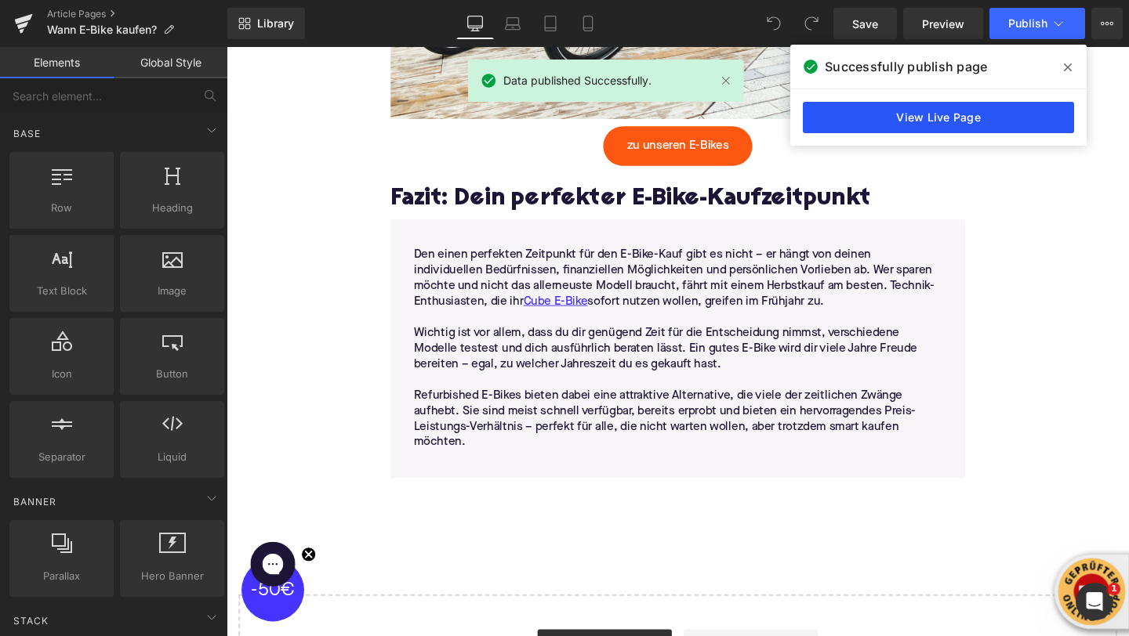
click at [978, 131] on link "View Live Page" at bounding box center [938, 117] width 271 height 31
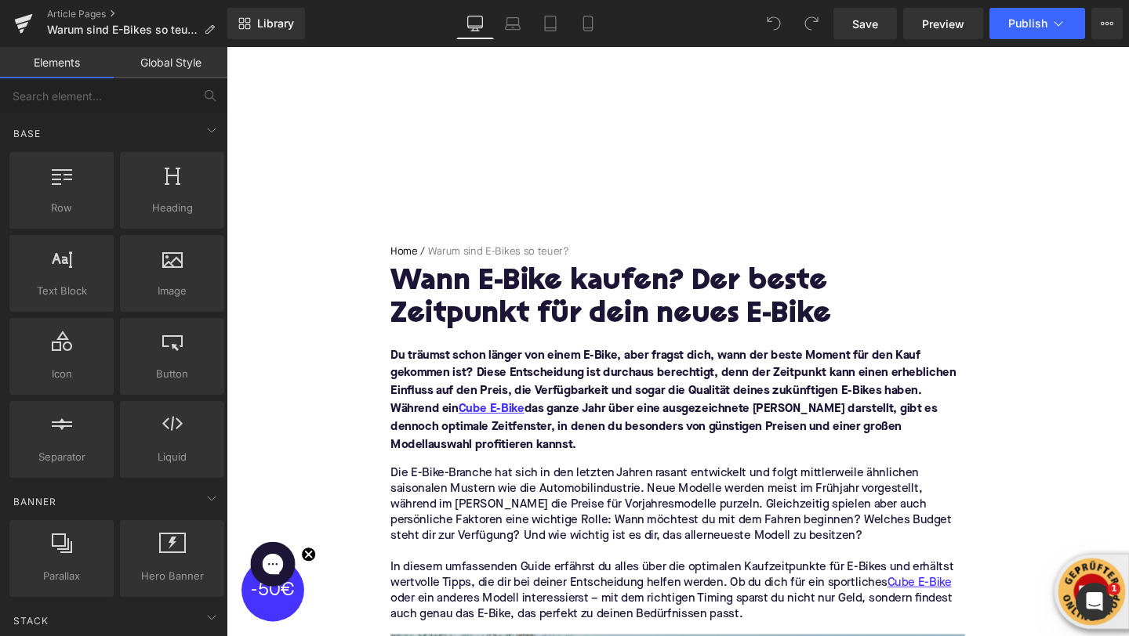
click at [455, 314] on h1 "Wann E-Bike kaufen? Der beste Zeitpunkt für dein neues E-Bike" at bounding box center [701, 312] width 604 height 68
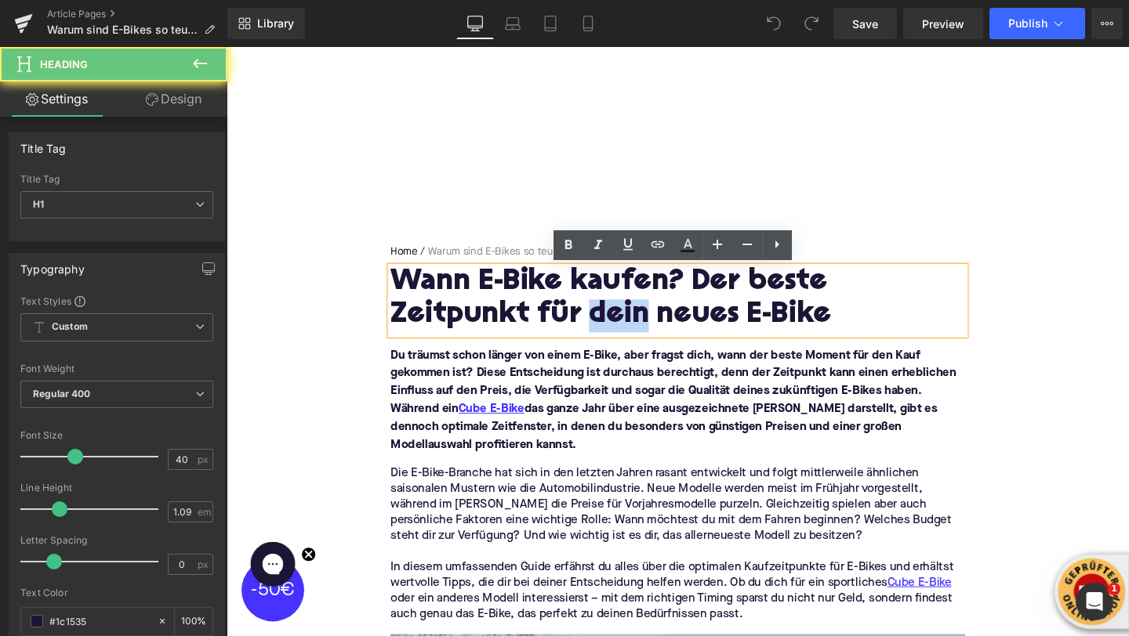
click at [455, 314] on h1 "Wann E-Bike kaufen? Der beste Zeitpunkt für dein neues E-Bike" at bounding box center [701, 312] width 604 height 68
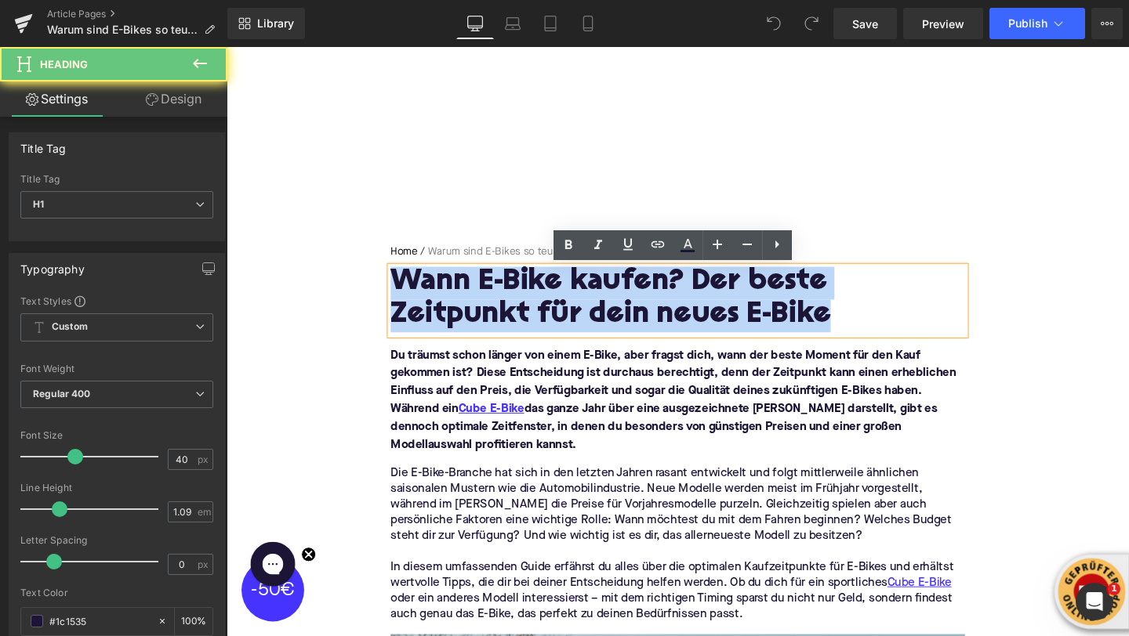
click at [455, 314] on h1 "Wann E-Bike kaufen? Der beste Zeitpunkt für dein neues E-Bike" at bounding box center [701, 312] width 604 height 68
paste div
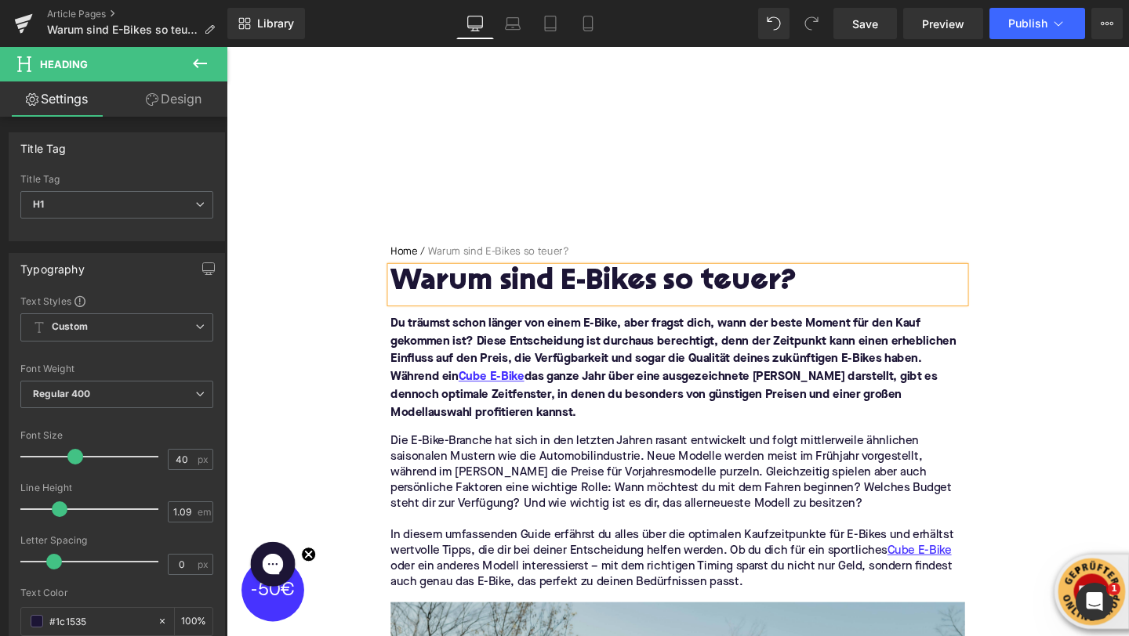
click at [461, 364] on p "Du träumst schon länger von einem E-Bike, aber fragst dich, wann der beste Mome…" at bounding box center [701, 384] width 604 height 113
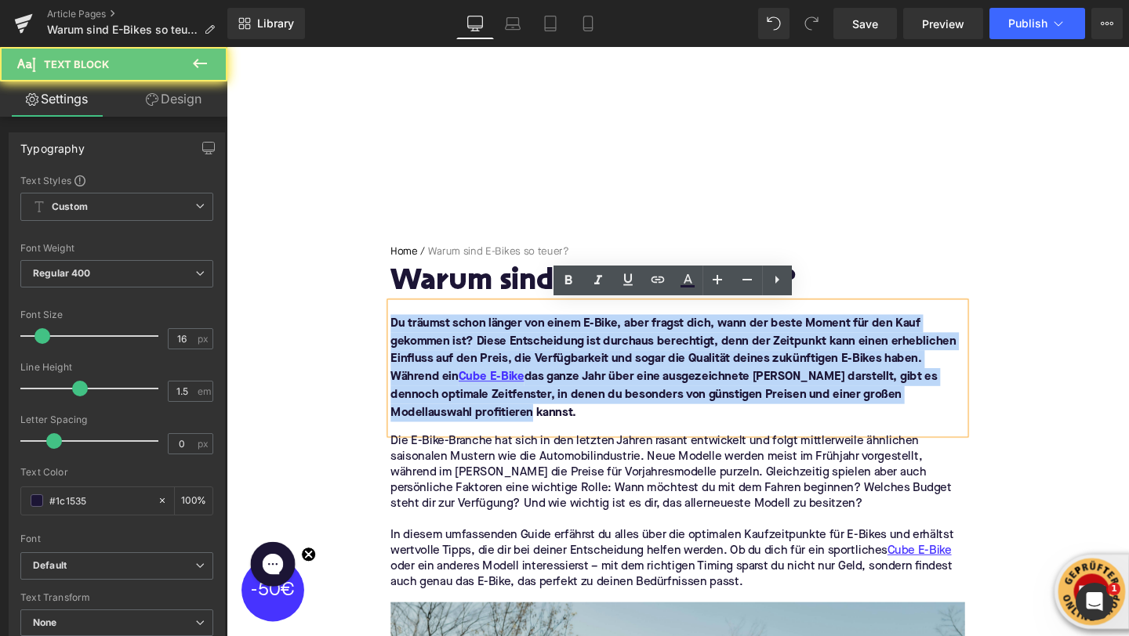
click at [461, 364] on p "Du träumst schon länger von einem E-Bike, aber fragst dich, wann der beste Mome…" at bounding box center [701, 384] width 604 height 113
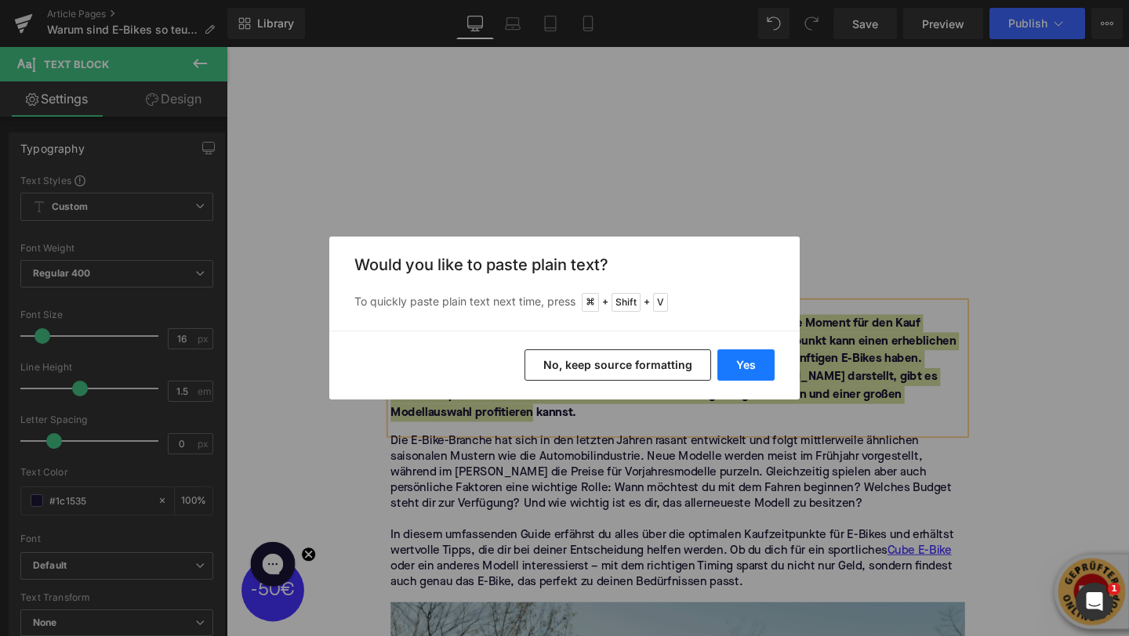
click at [742, 372] on button "Yes" at bounding box center [745, 365] width 57 height 31
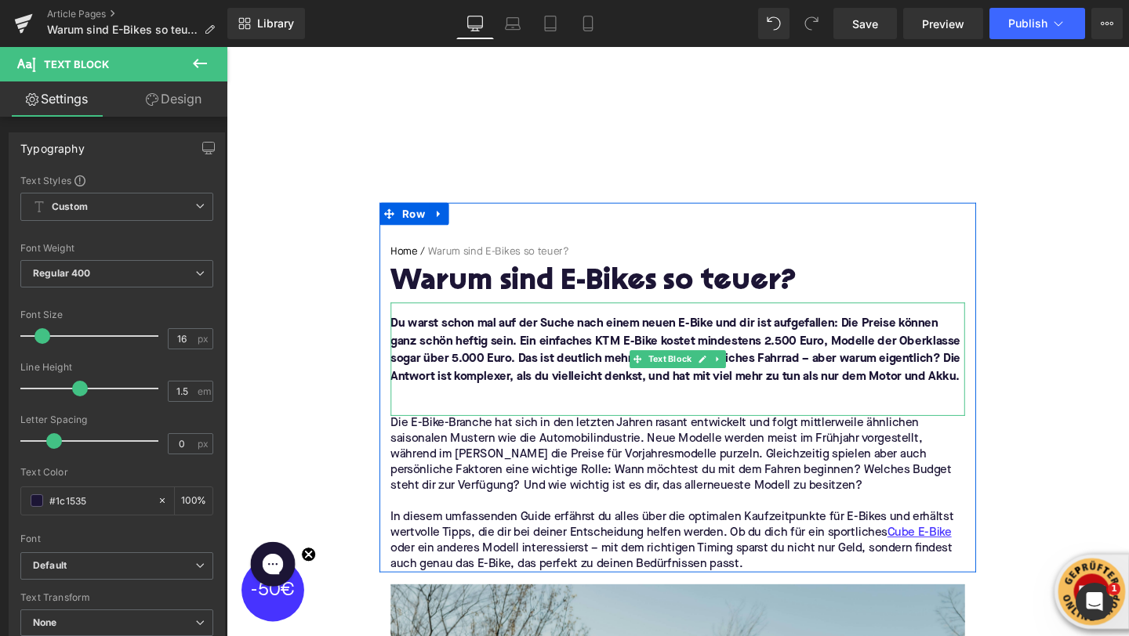
click at [567, 415] on p at bounding box center [701, 413] width 604 height 19
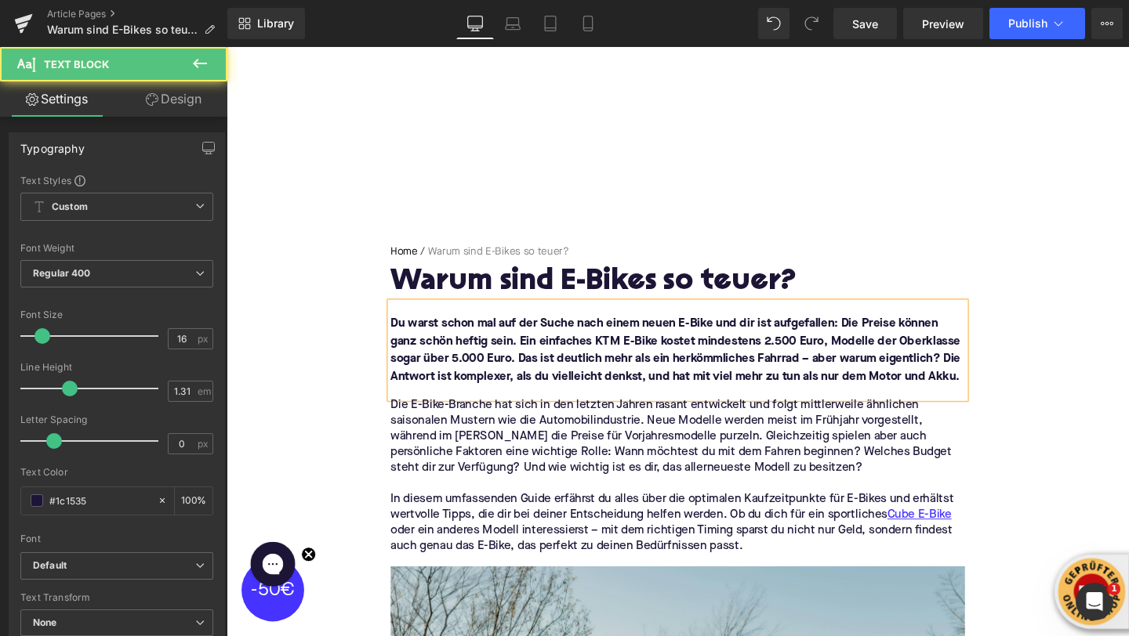
click at [473, 502] on p at bounding box center [701, 507] width 604 height 16
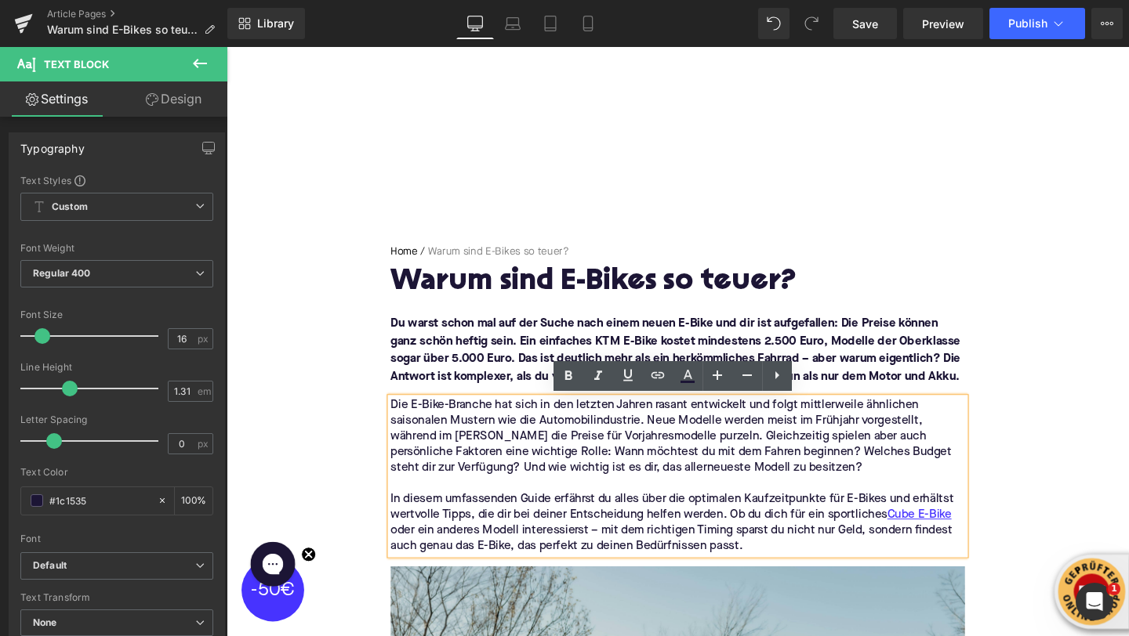
drag, startPoint x: 775, startPoint y: 572, endPoint x: 407, endPoint y: 424, distance: 397.1
click at [407, 425] on div "Die E-Bike-Branche hat sich in den letzten Jahren rasant entwickelt und folgt m…" at bounding box center [701, 498] width 604 height 165
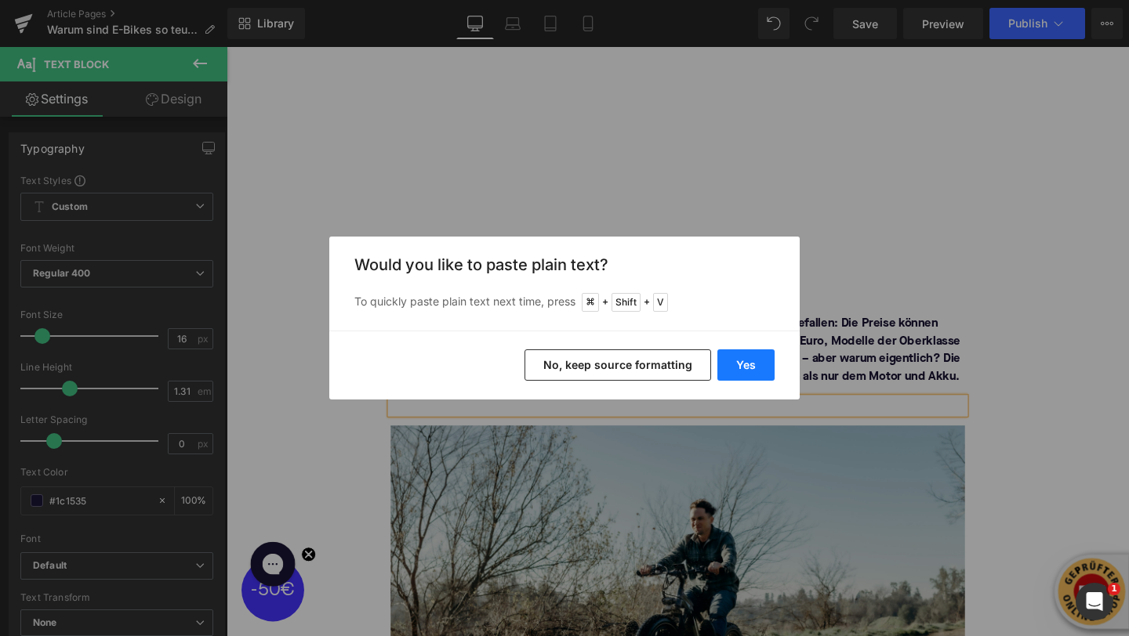
click at [749, 369] on button "Yes" at bounding box center [745, 365] width 57 height 31
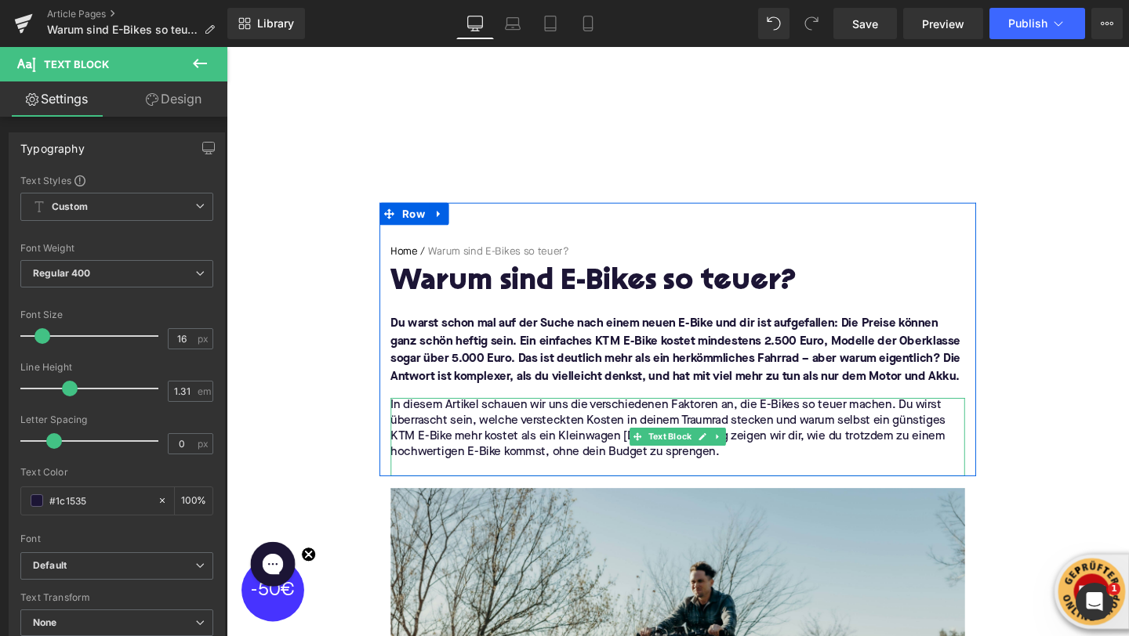
scroll to position [54, 0]
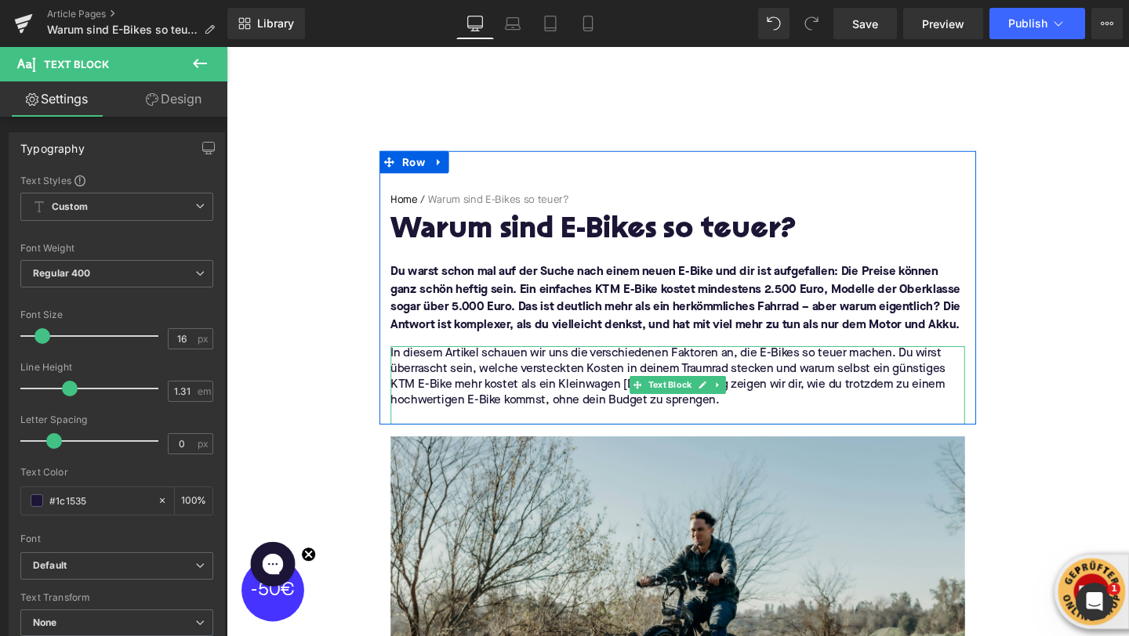
click at [548, 431] on p at bounding box center [701, 436] width 604 height 16
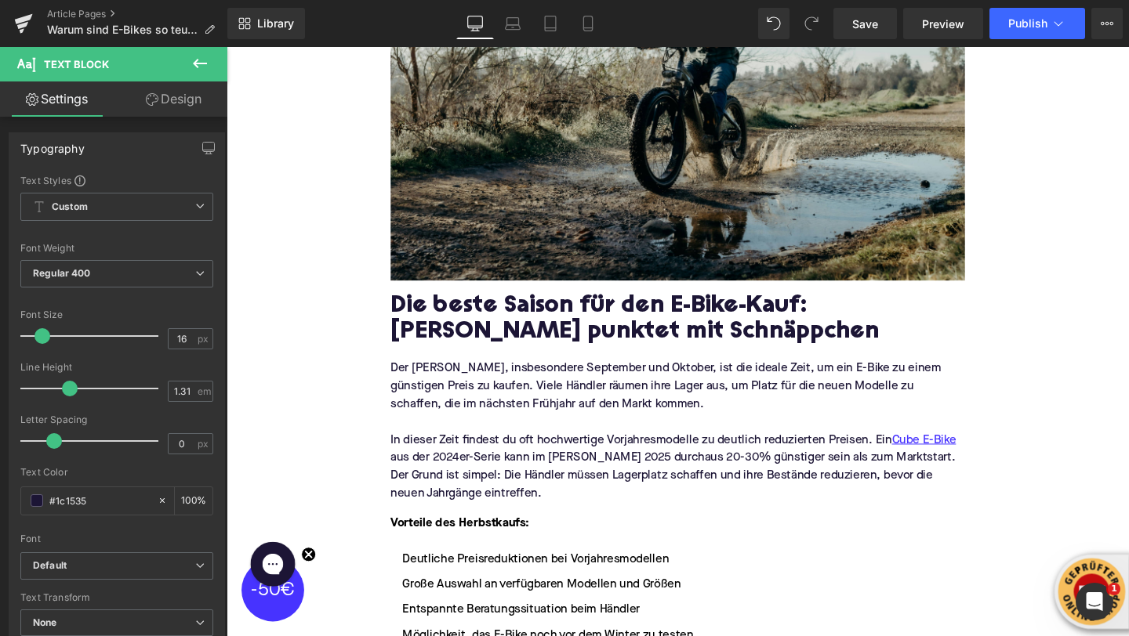
scroll to position [626, 0]
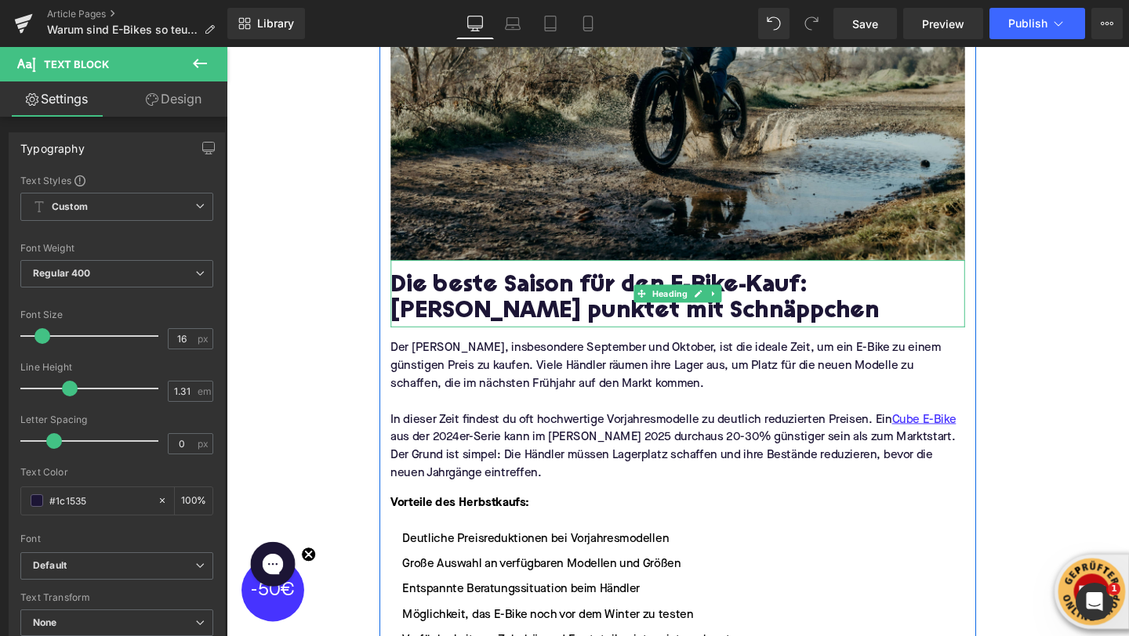
click at [511, 323] on h2 "Die beste Saison für den E-Bike-Kauf: [PERSON_NAME] punktet mit Schnäppchen" at bounding box center [701, 313] width 604 height 56
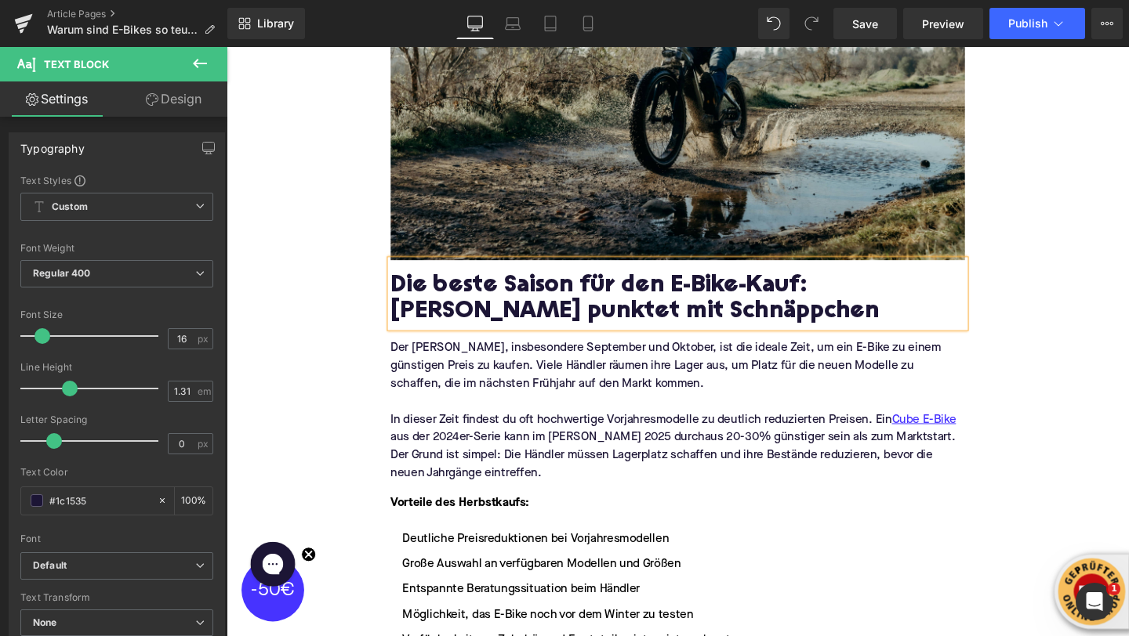
click at [511, 323] on h2 "Die beste Saison für den E-Bike-Kauf: [PERSON_NAME] punktet mit Schnäppchen" at bounding box center [701, 313] width 604 height 56
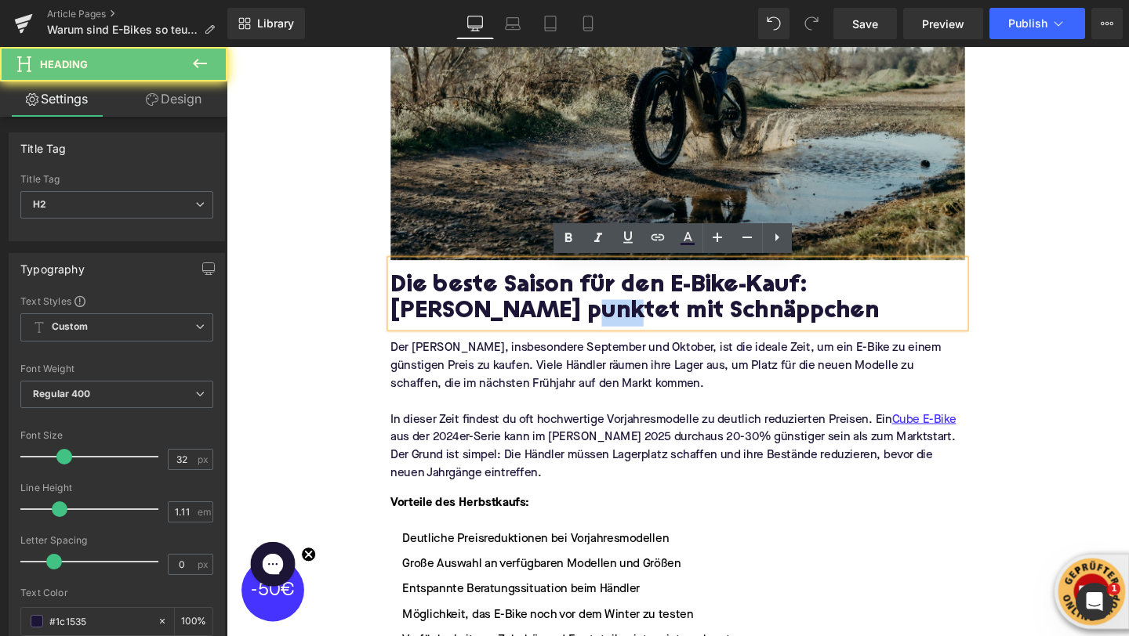
click at [511, 323] on h2 "Die beste Saison für den E-Bike-Kauf: [PERSON_NAME] punktet mit Schnäppchen" at bounding box center [701, 313] width 604 height 56
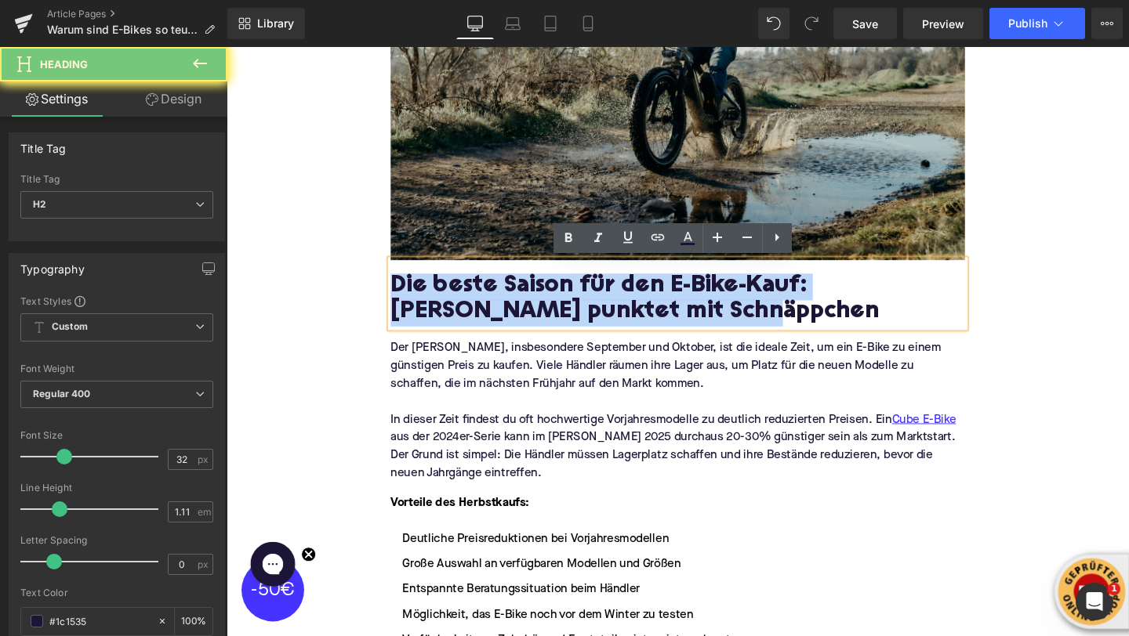
paste div
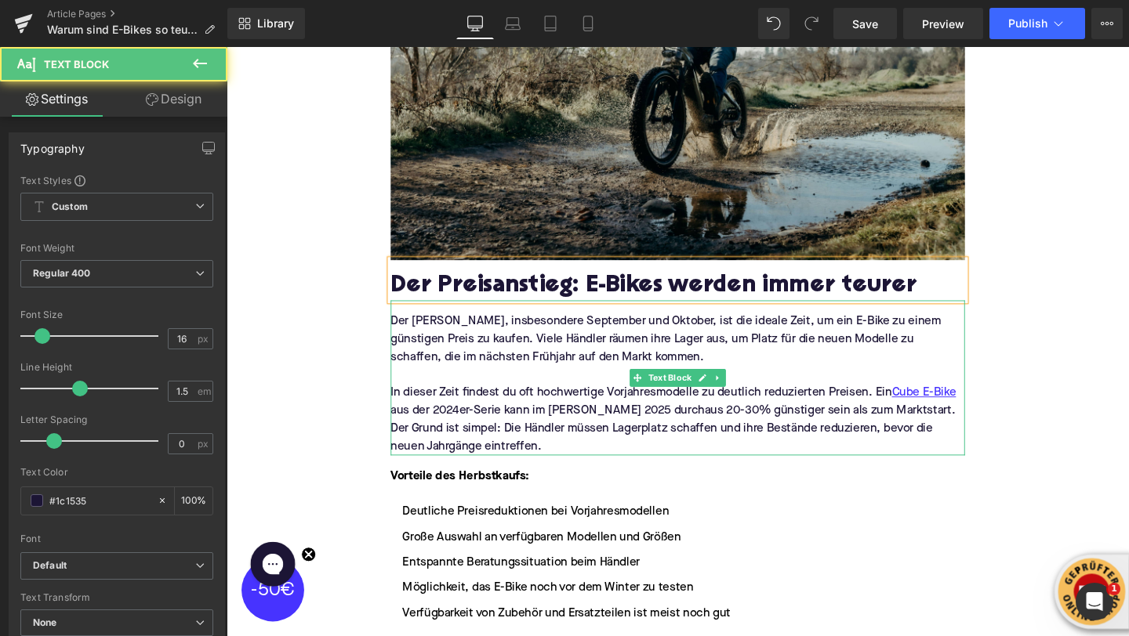
click at [446, 354] on p "Der [PERSON_NAME], insbesondere September und Oktober, ist die ideale Zeit, um …" at bounding box center [701, 354] width 604 height 56
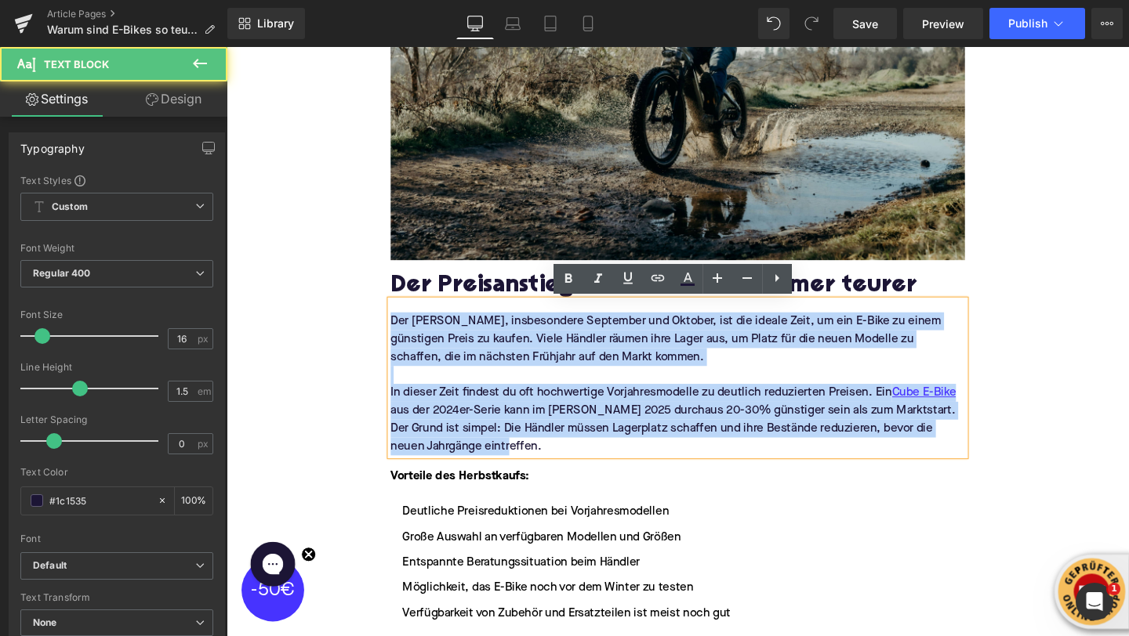
drag, startPoint x: 528, startPoint y: 466, endPoint x: 400, endPoint y: 325, distance: 190.9
click at [400, 325] on div "Der [PERSON_NAME], insbesondere September und Oktober, ist die ideale Zeit, um …" at bounding box center [701, 395] width 604 height 163
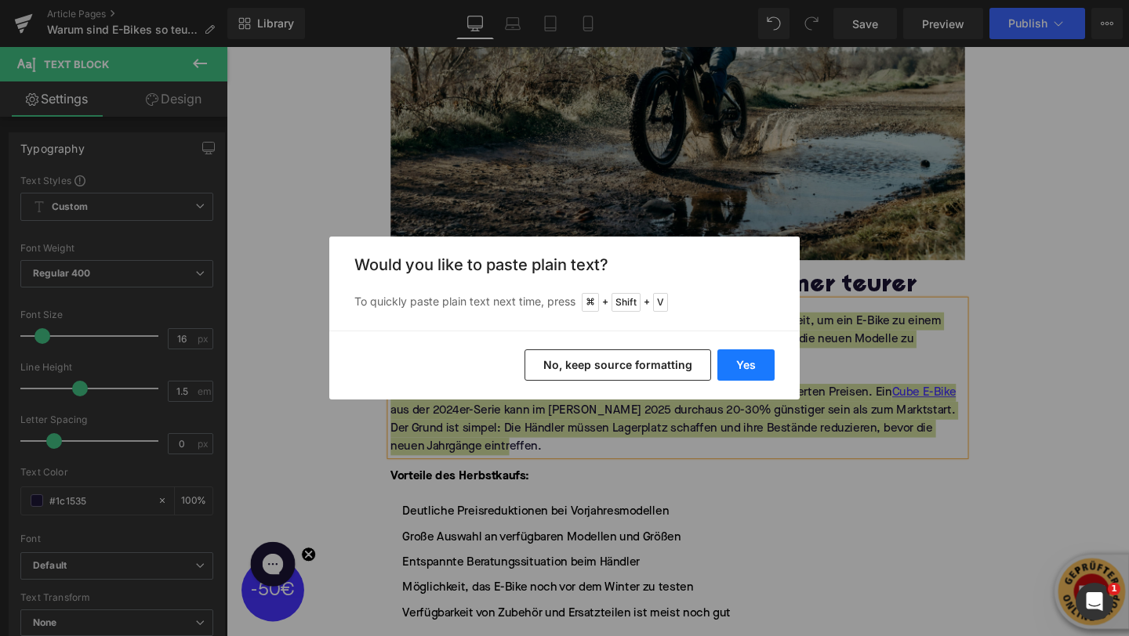
drag, startPoint x: 754, startPoint y: 364, endPoint x: 439, endPoint y: 342, distance: 315.9
click at [754, 364] on button "Yes" at bounding box center [745, 365] width 57 height 31
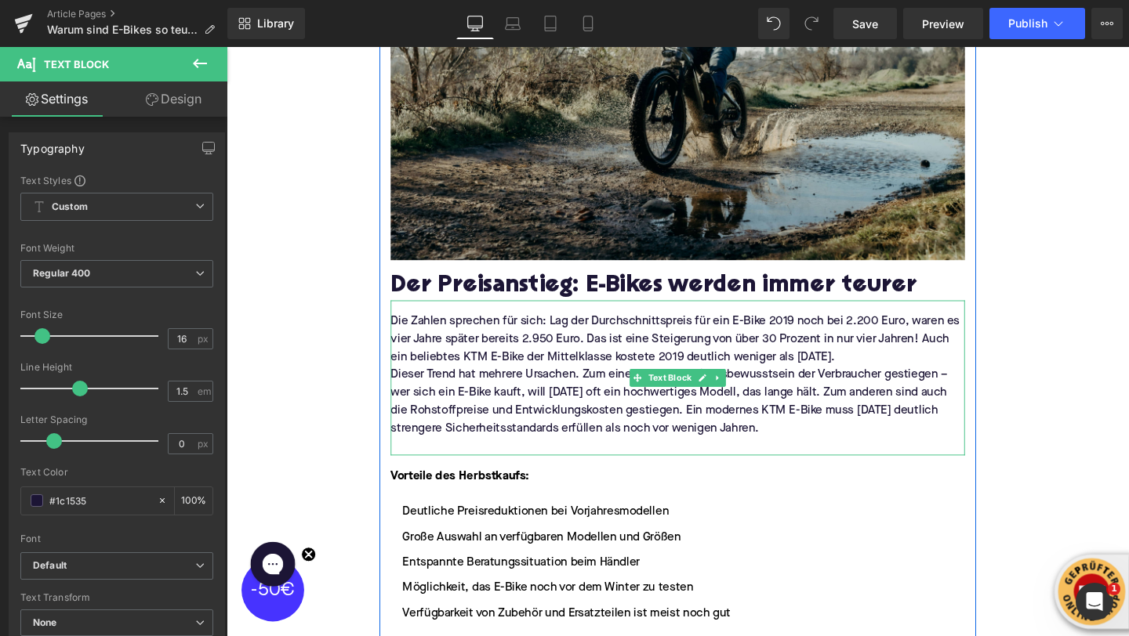
click at [889, 369] on p "Die Zahlen sprechen für sich: Lag der Durchschnittspreis für ein E-Bike 2019 no…" at bounding box center [701, 354] width 604 height 56
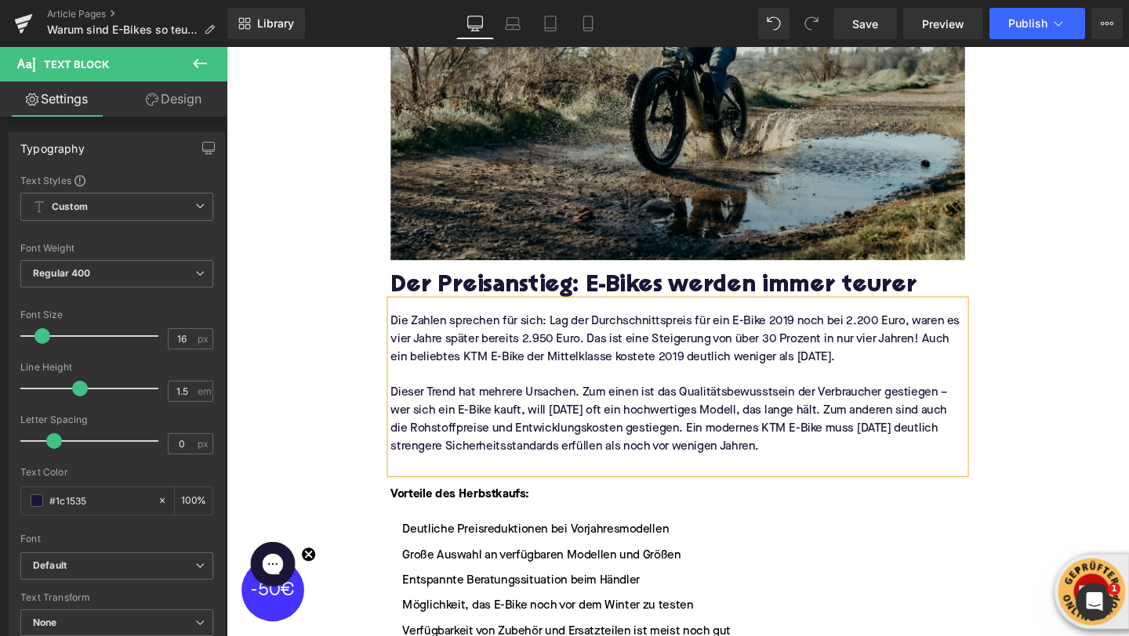
click at [466, 481] on p at bounding box center [701, 486] width 604 height 19
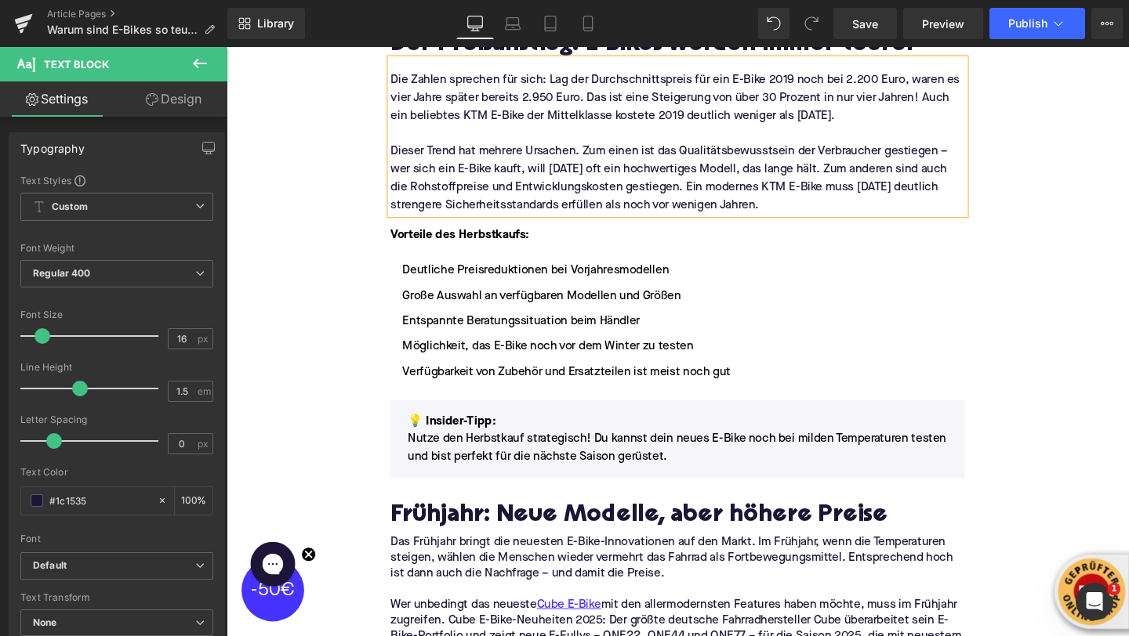
scroll to position [901, 0]
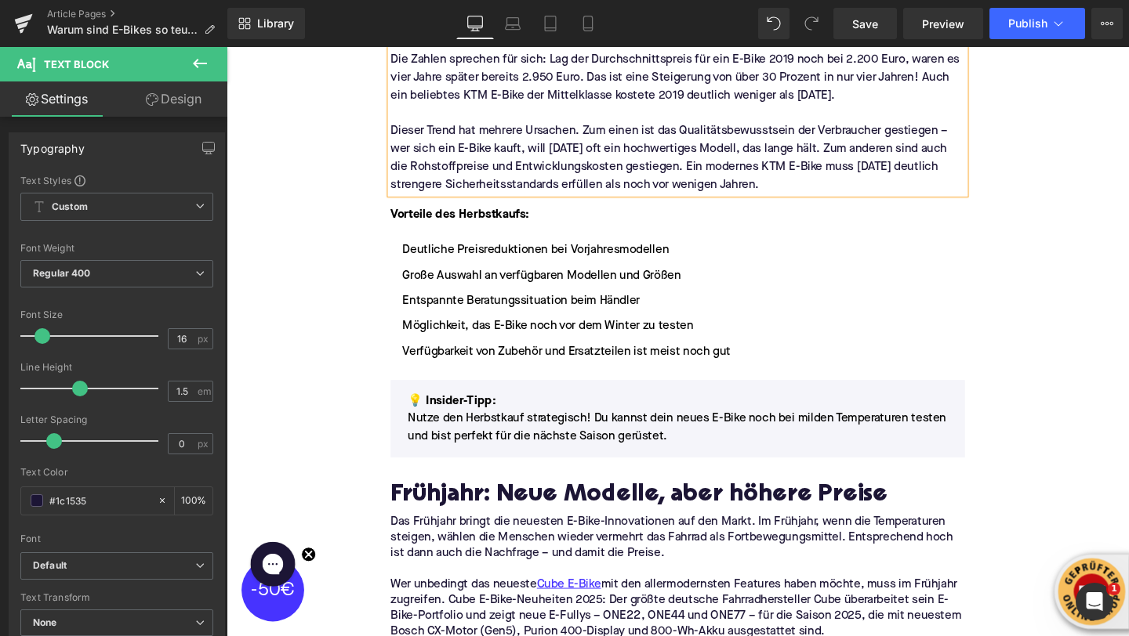
click at [481, 435] on p "Nutze den Herbstkauf strategisch! Du kannst dein neues E-Bike noch bei milden T…" at bounding box center [701, 448] width 568 height 38
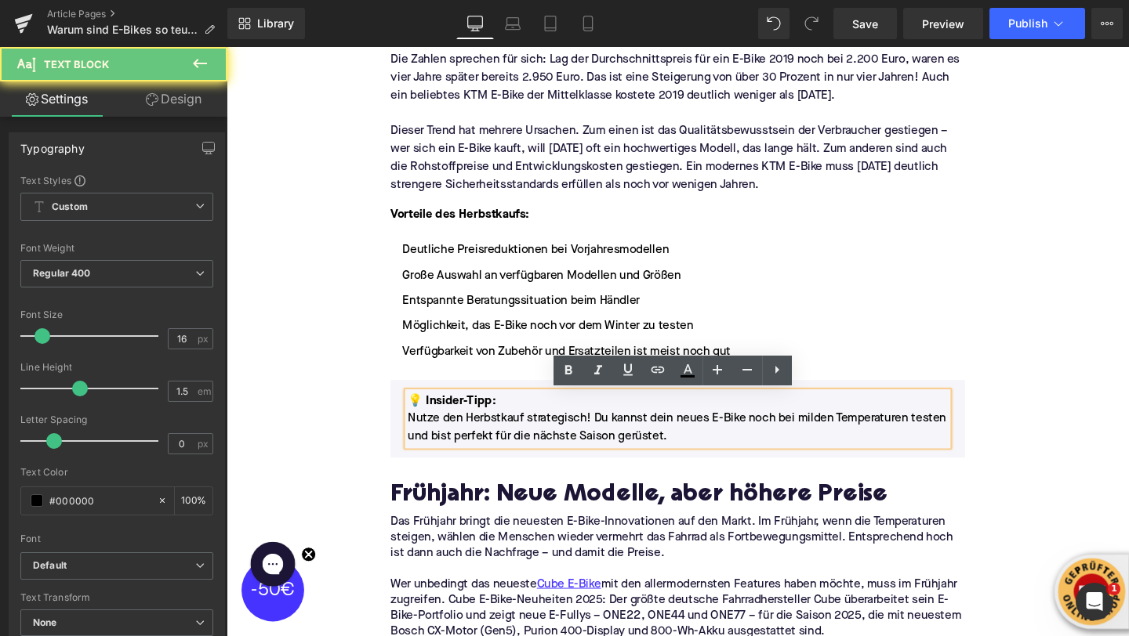
click at [480, 444] on p "Nutze den Herbstkauf strategisch! Du kannst dein neues E-Bike noch bei milden T…" at bounding box center [701, 448] width 568 height 38
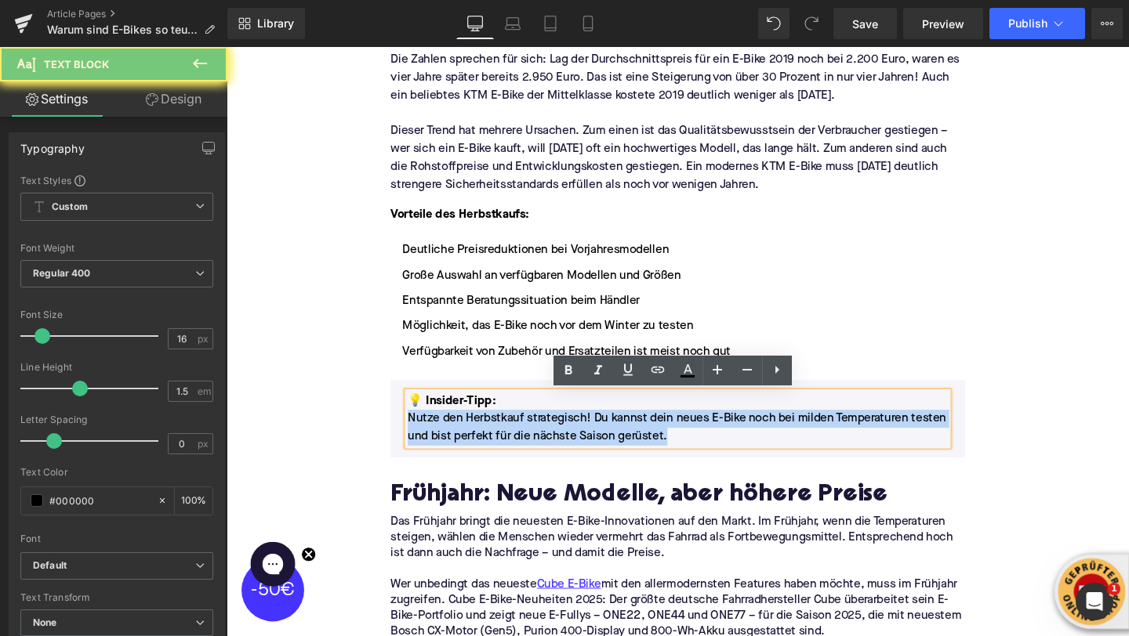
click at [480, 444] on p "Nutze den Herbstkauf strategisch! Du kannst dein neues E-Bike noch bei milden T…" at bounding box center [701, 448] width 568 height 38
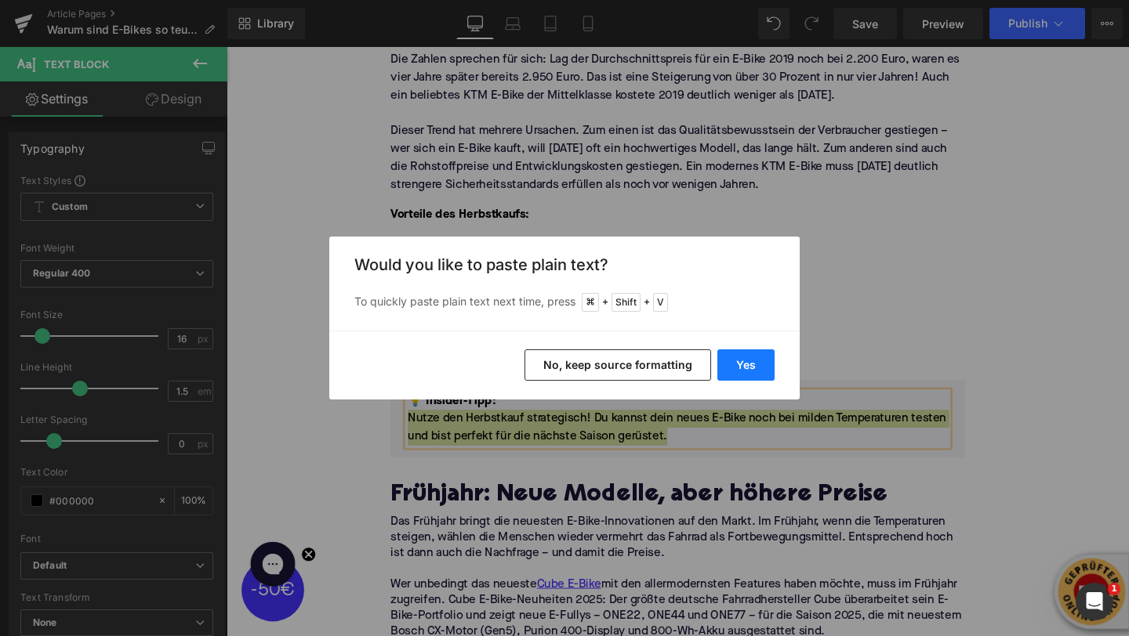
click at [735, 361] on button "Yes" at bounding box center [745, 365] width 57 height 31
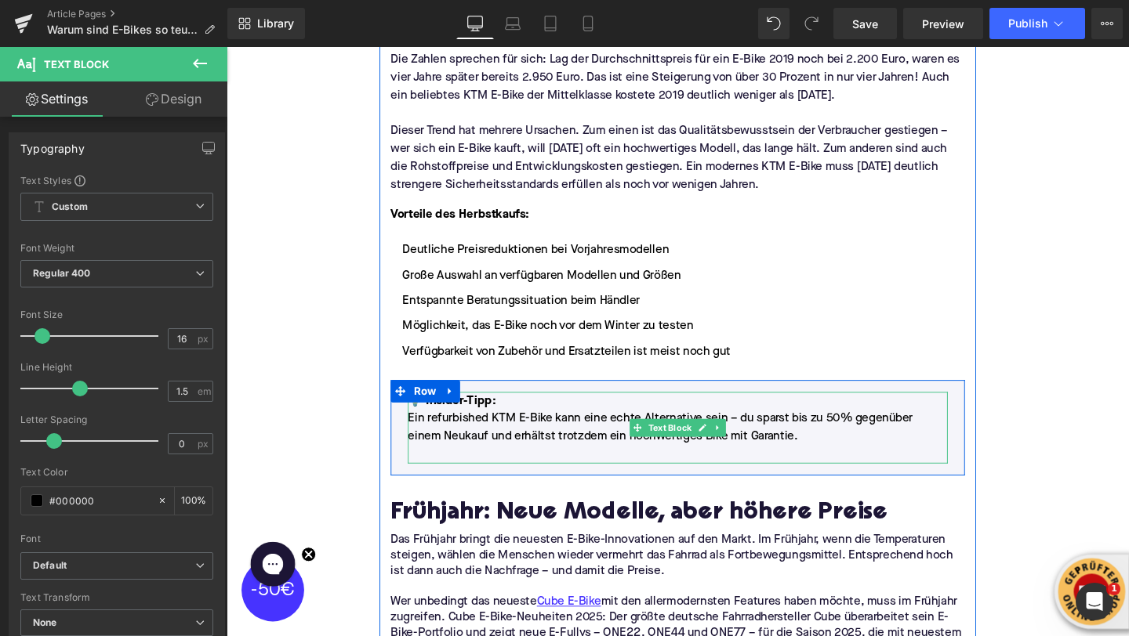
click at [542, 476] on p at bounding box center [701, 475] width 568 height 19
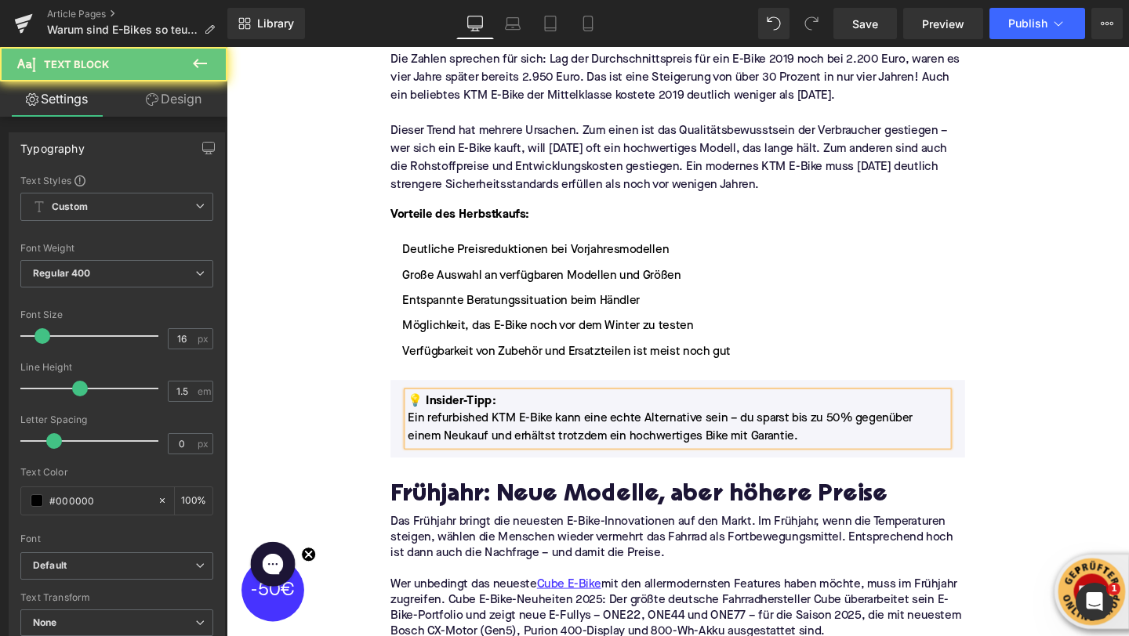
click at [451, 414] on font "💡 Insider-Tipp:" at bounding box center [463, 419] width 92 height 13
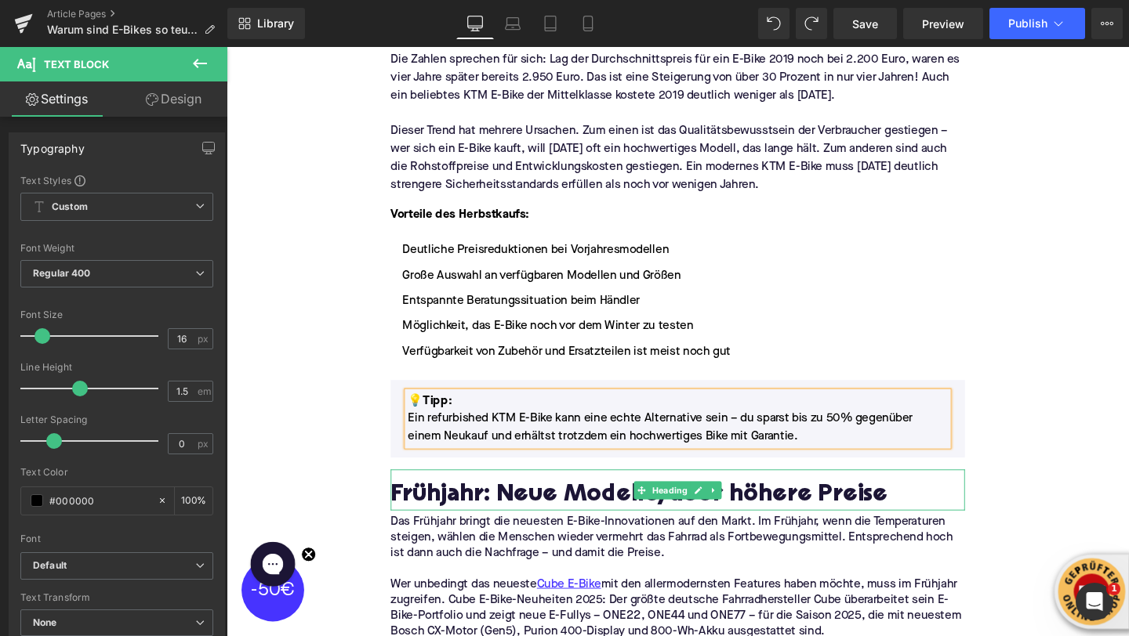
click at [477, 520] on h2 "Frühjahr: Neue Modelle, aber höhere Preise" at bounding box center [701, 520] width 604 height 28
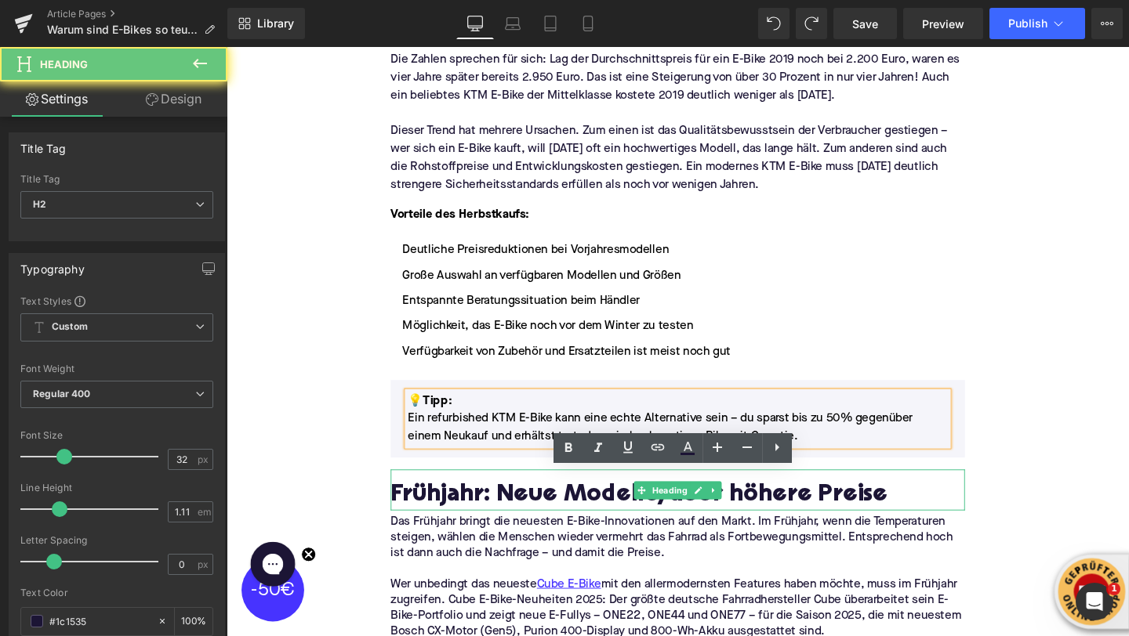
click at [477, 520] on h2 "Frühjahr: Neue Modelle, aber höhere Preise" at bounding box center [701, 520] width 604 height 28
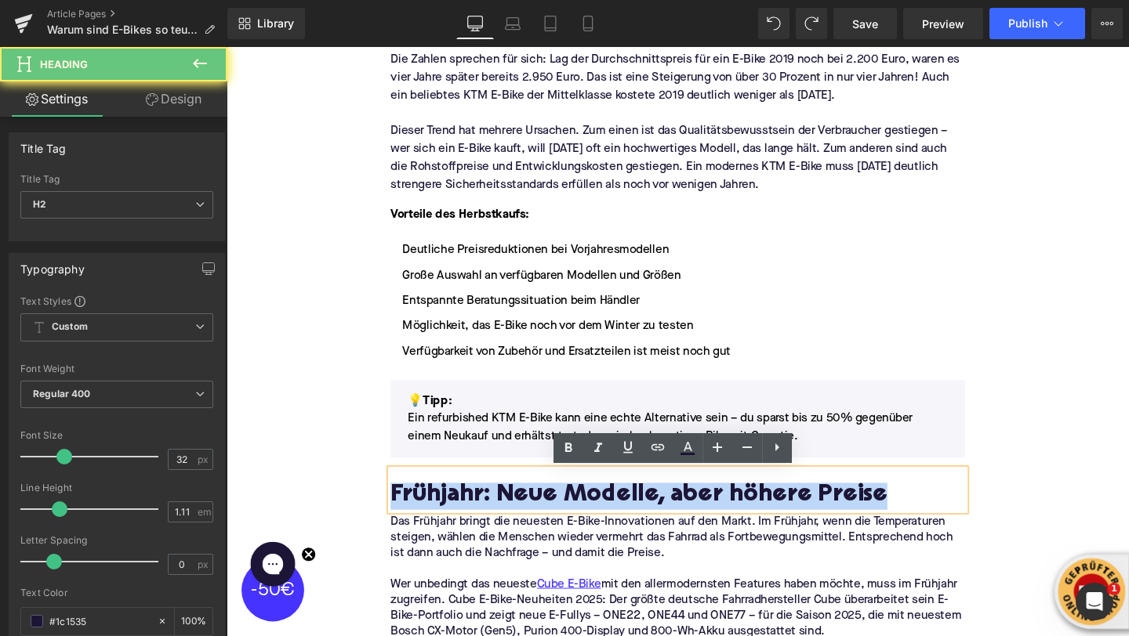
click at [477, 520] on h2 "Frühjahr: Neue Modelle, aber höhere Preise" at bounding box center [701, 520] width 604 height 28
paste div
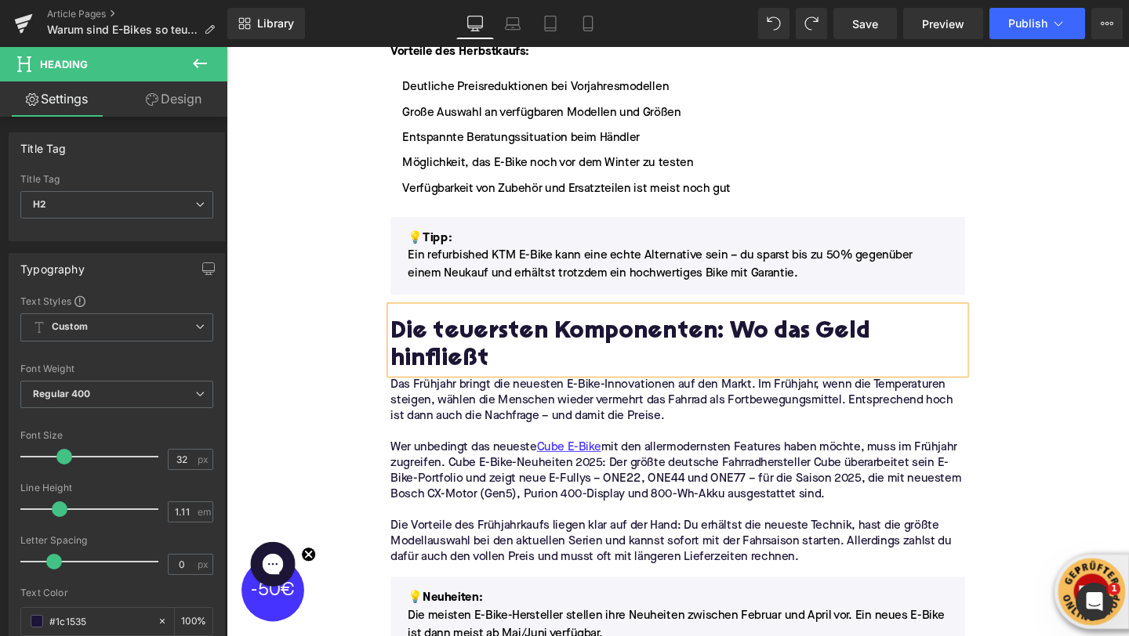
scroll to position [1079, 0]
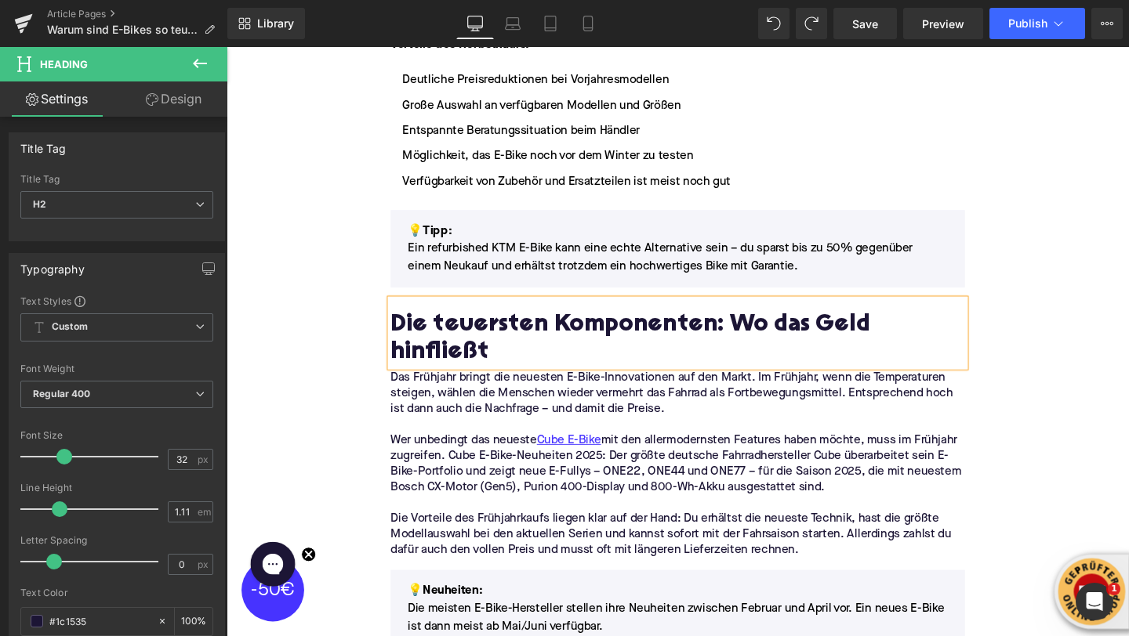
click at [451, 455] on p "Wer unbedingt das neueste Cube E-Bike mit den allermodernsten Features haben mö…" at bounding box center [701, 486] width 604 height 66
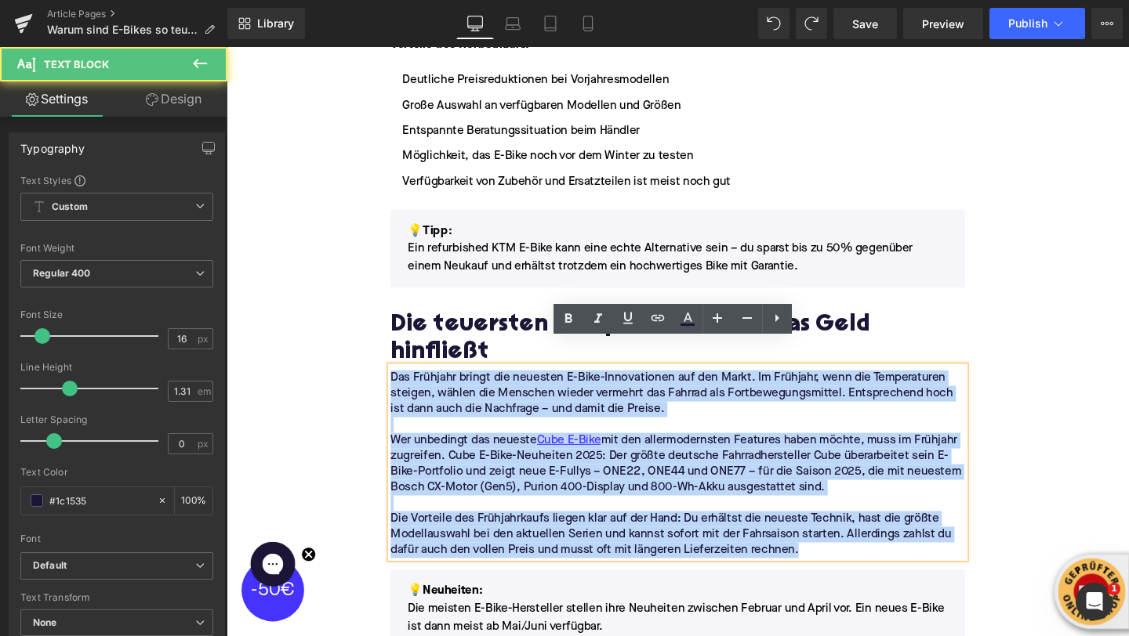
drag, startPoint x: 836, startPoint y: 546, endPoint x: 302, endPoint y: 331, distance: 575.4
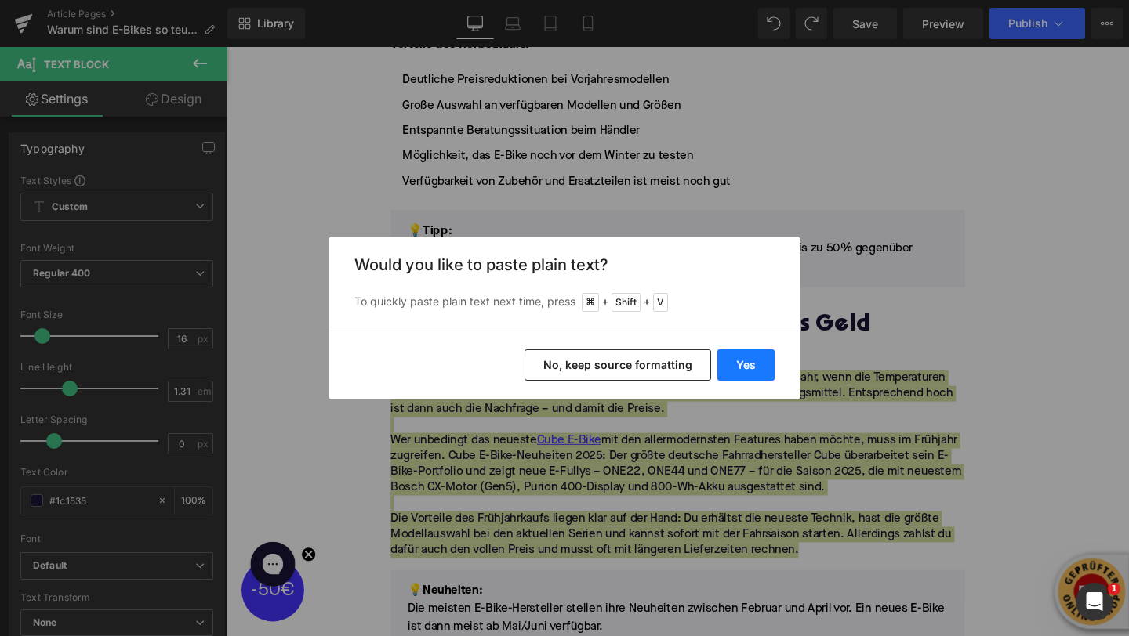
click at [730, 368] on button "Yes" at bounding box center [745, 365] width 57 height 31
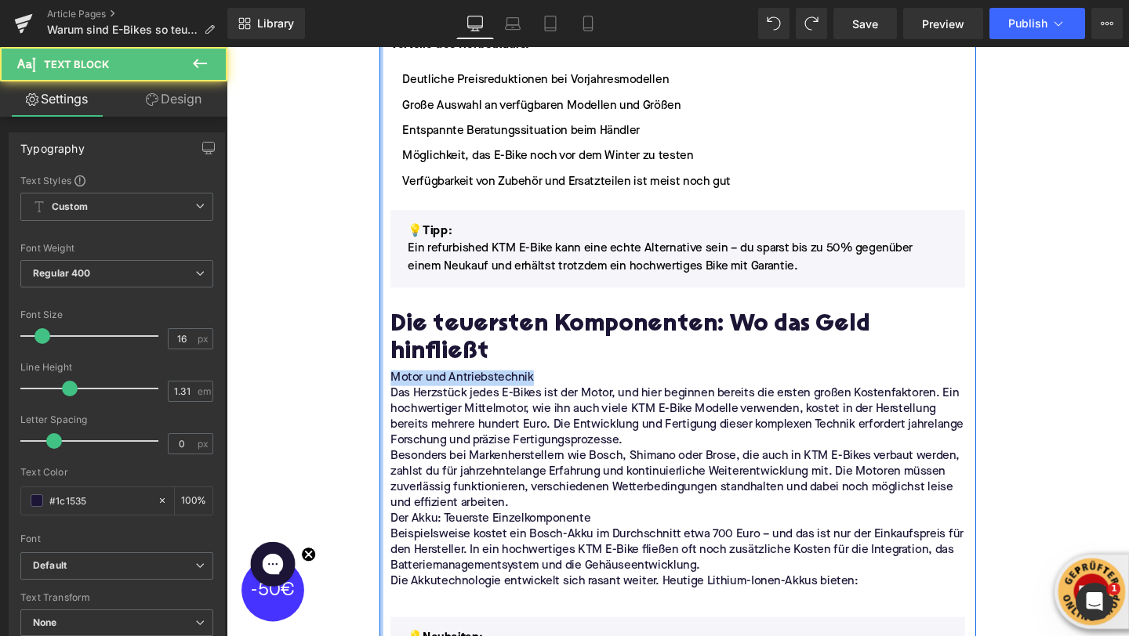
drag, startPoint x: 560, startPoint y: 372, endPoint x: 389, endPoint y: 372, distance: 170.9
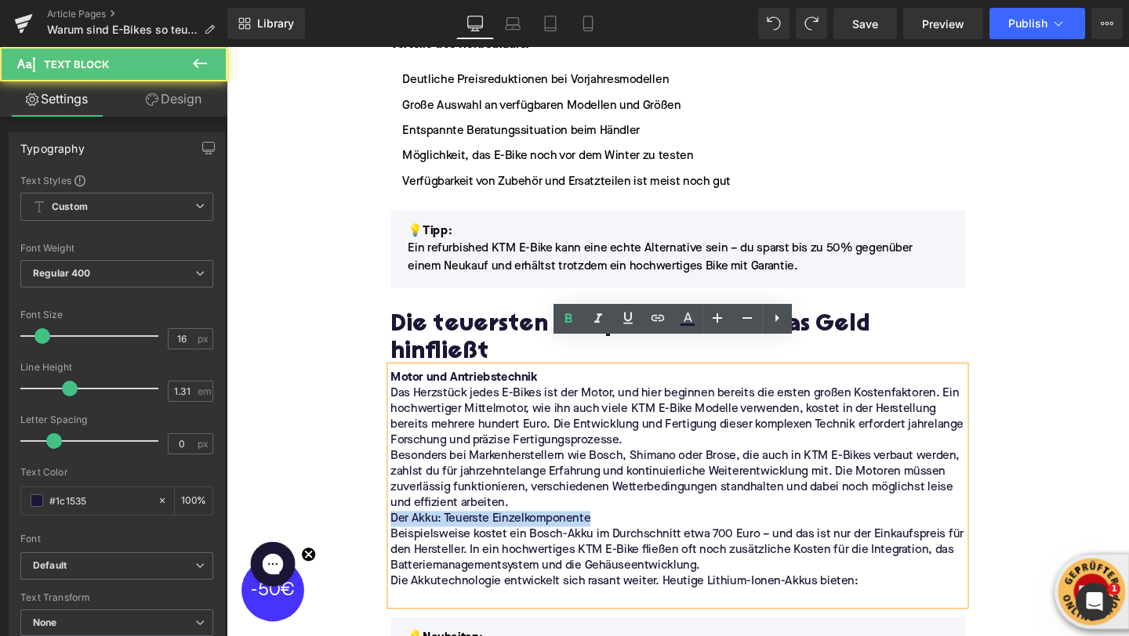
drag, startPoint x: 621, startPoint y: 517, endPoint x: 322, endPoint y: 535, distance: 299.2
drag, startPoint x: 408, startPoint y: 515, endPoint x: 621, endPoint y: 519, distance: 212.5
click at [622, 535] on p "Der Akku: Teuerste Einzelkomponente" at bounding box center [701, 543] width 604 height 16
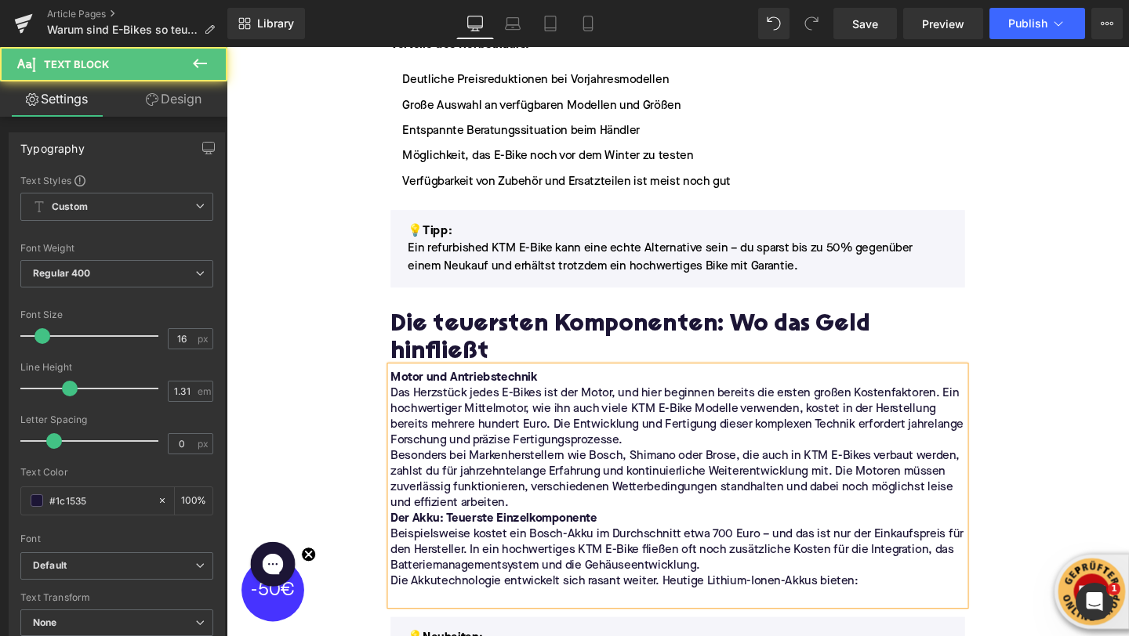
click at [626, 492] on p "Besonders bei Markenherstellern wie Bosch, Shimano oder Brose, die auch in KTM …" at bounding box center [701, 503] width 604 height 66
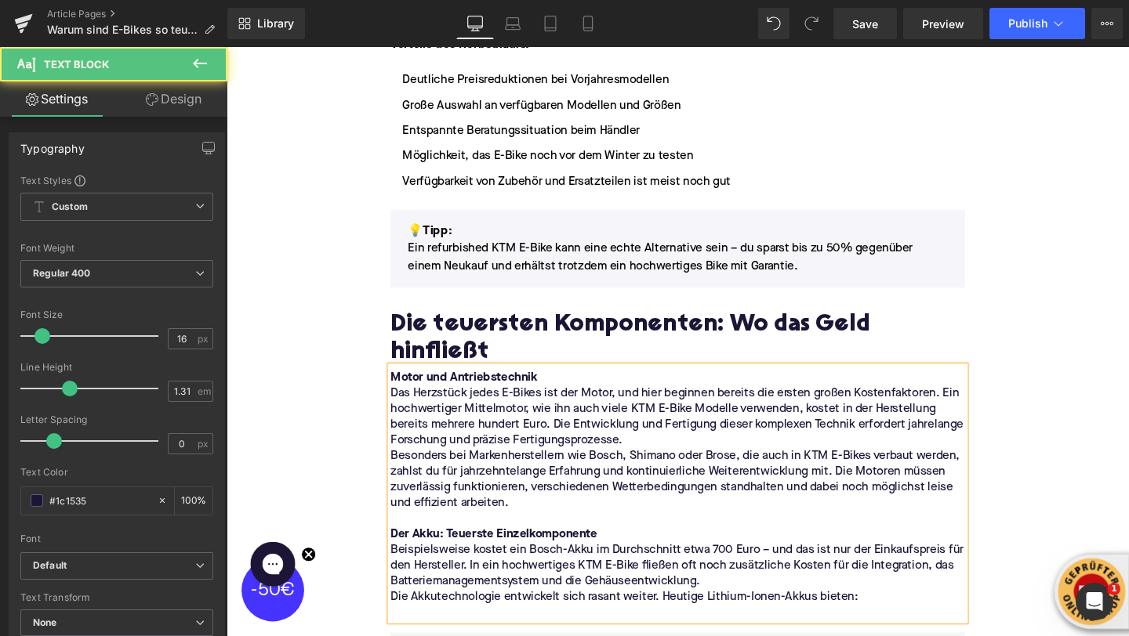
click at [732, 431] on p "Das Herzstück jedes E-Bikes ist der Motor, und hier beginnen bereits die ersten…" at bounding box center [701, 437] width 604 height 66
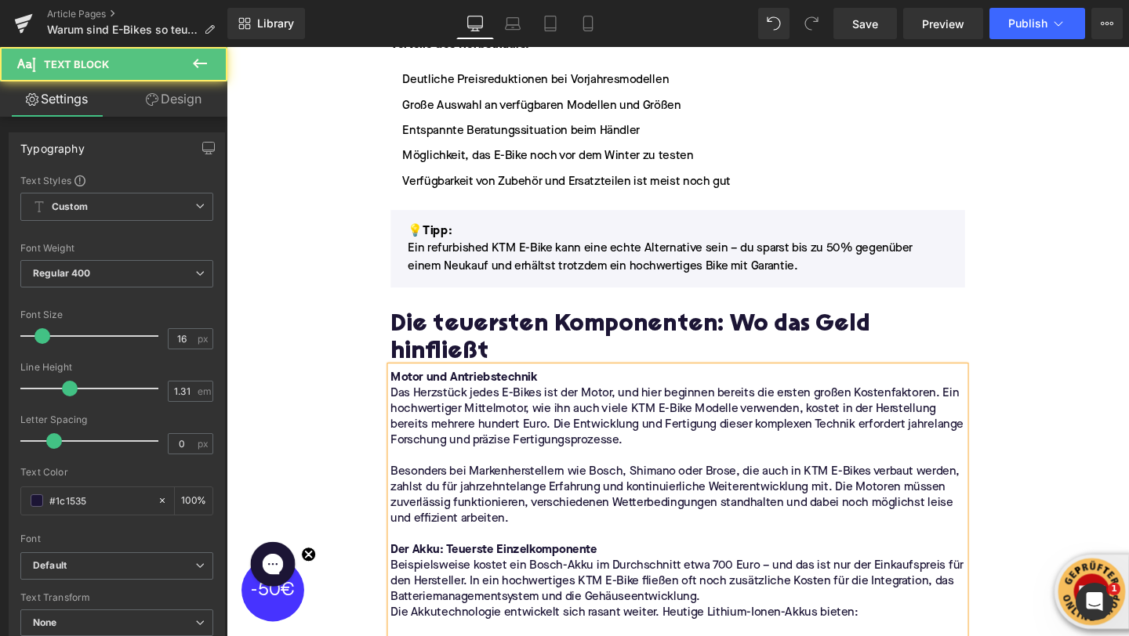
click at [604, 387] on p "Motor und Antriebstechnik" at bounding box center [701, 395] width 604 height 16
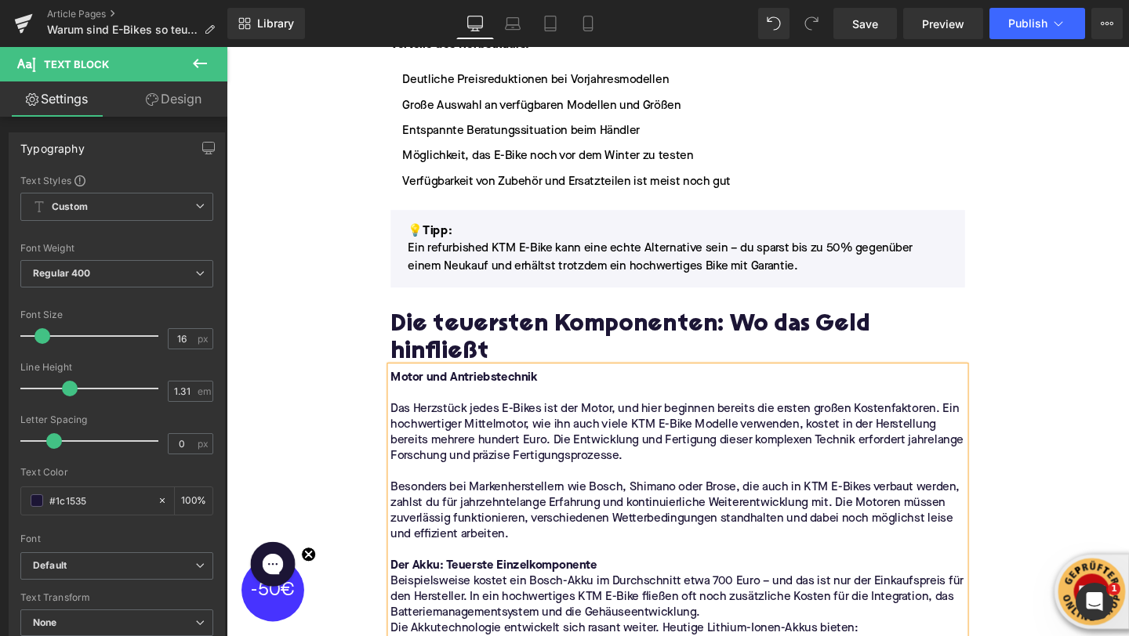
click at [733, 607] on p "Beispielsweise kostet ein Bosch-Akku im Durchschnitt etwa 700 Euro – und das is…" at bounding box center [701, 625] width 604 height 49
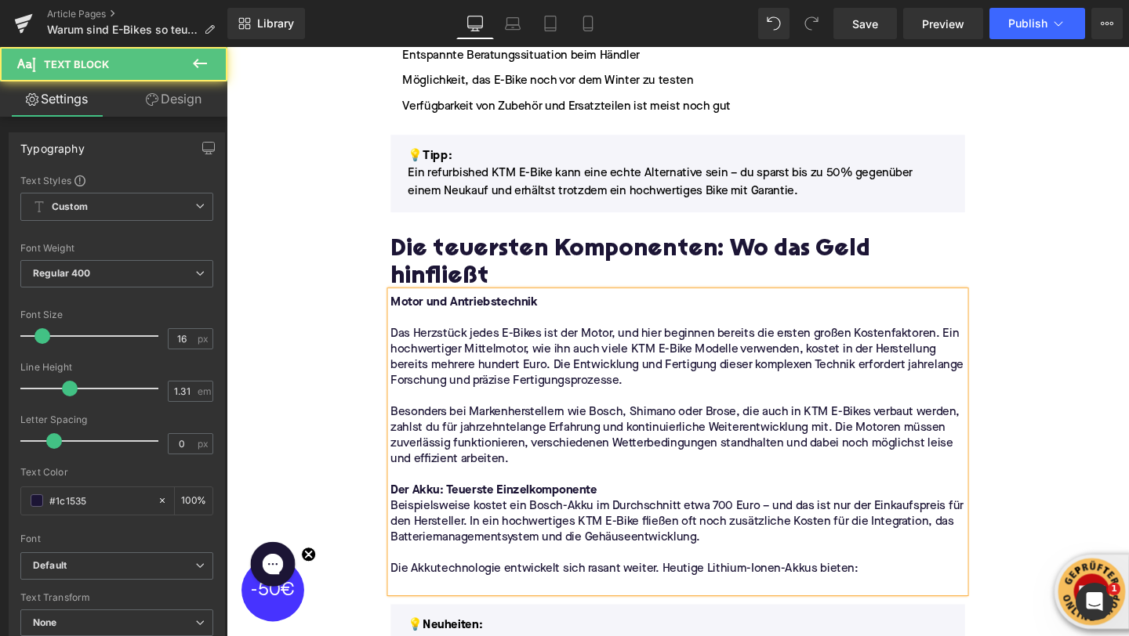
scroll to position [1177, 0]
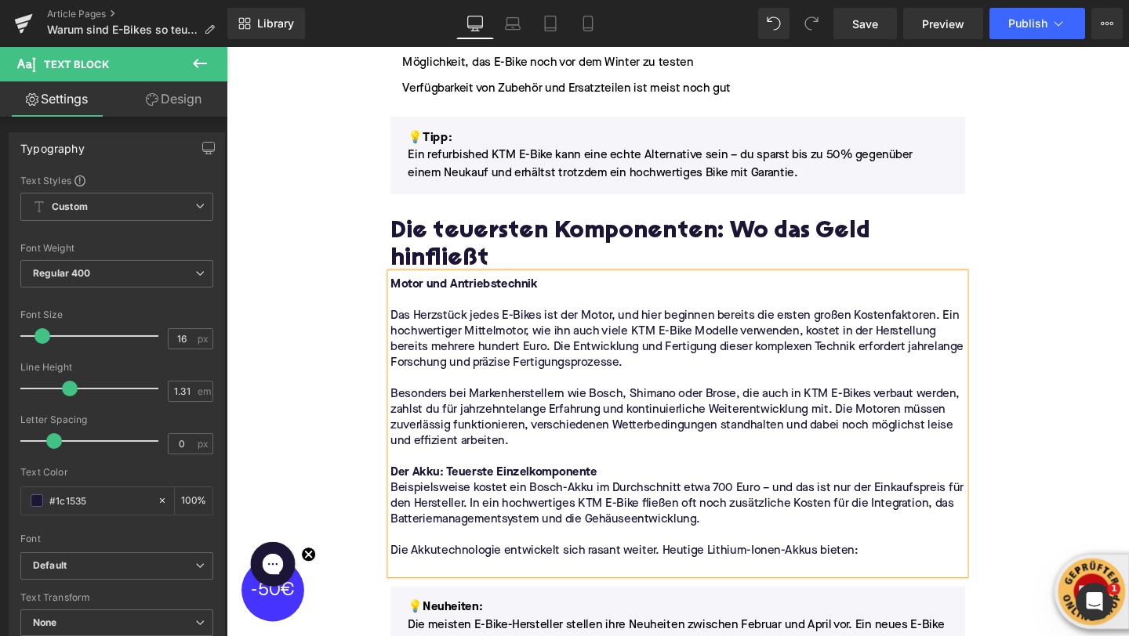
click at [510, 586] on p at bounding box center [701, 594] width 604 height 16
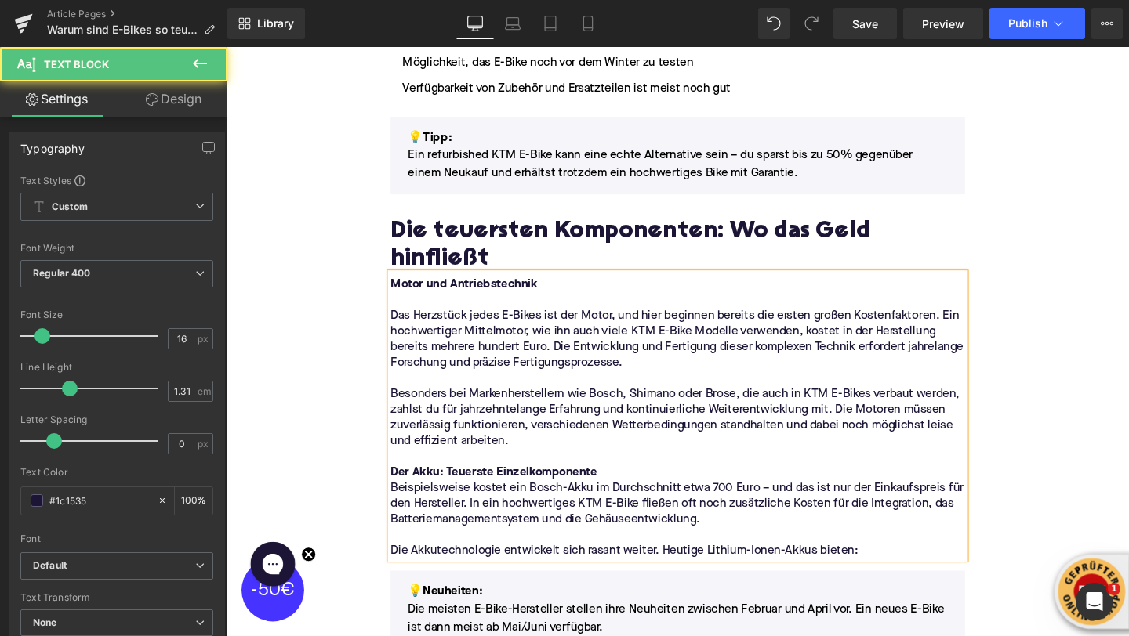
scroll to position [891, 0]
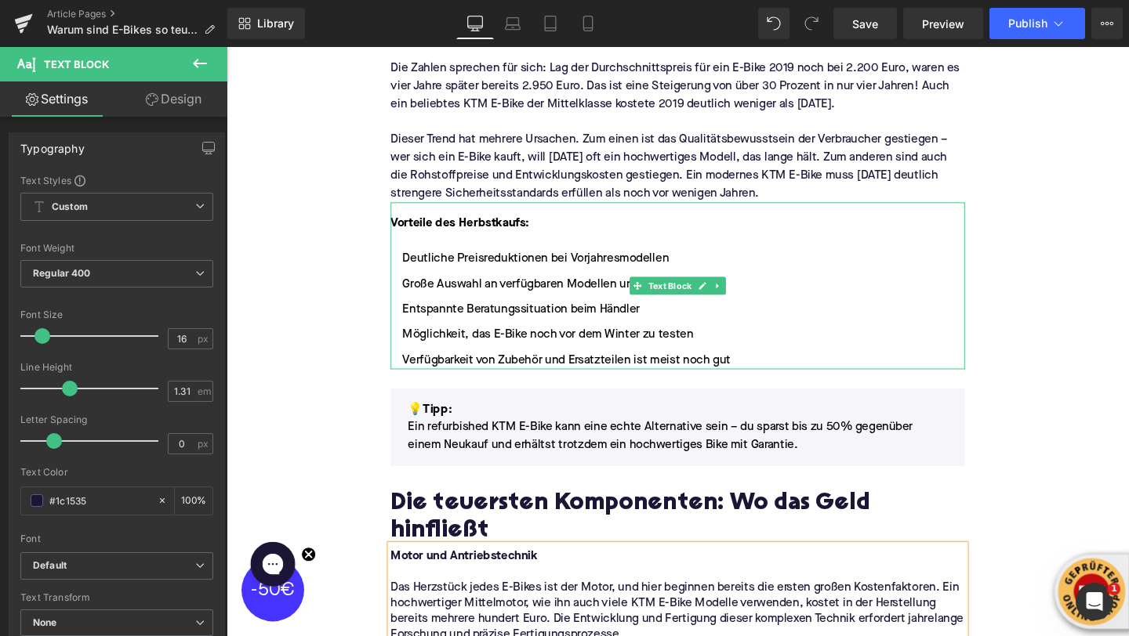
click at [506, 247] on div at bounding box center [701, 251] width 604 height 19
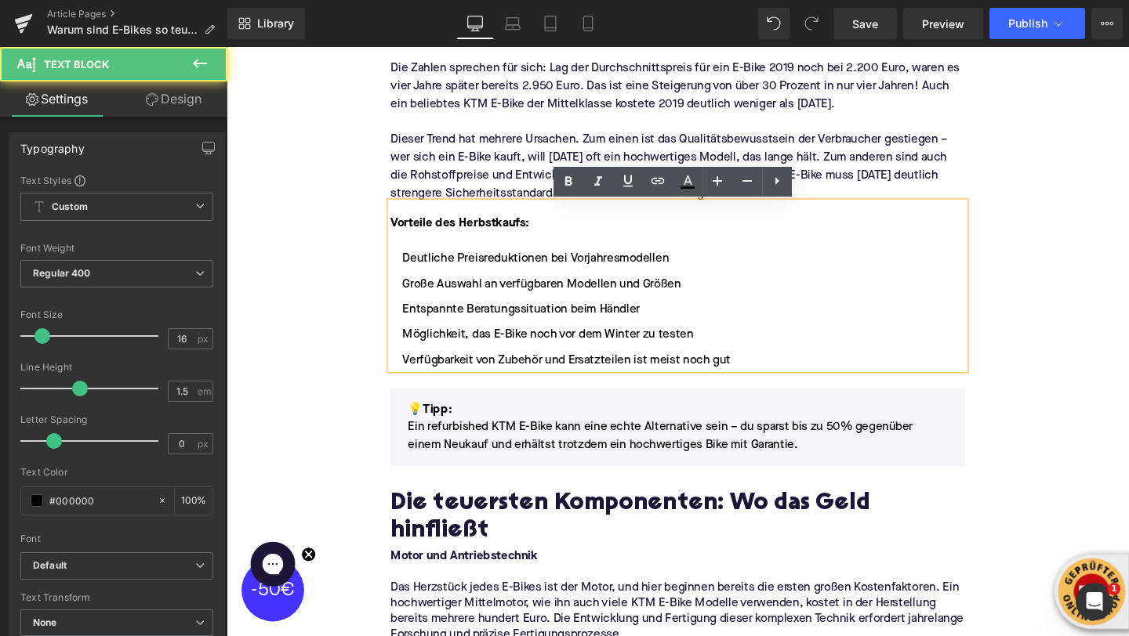
click at [502, 238] on strong "Vorteile des Herbstkaufs:" at bounding box center [472, 233] width 146 height 13
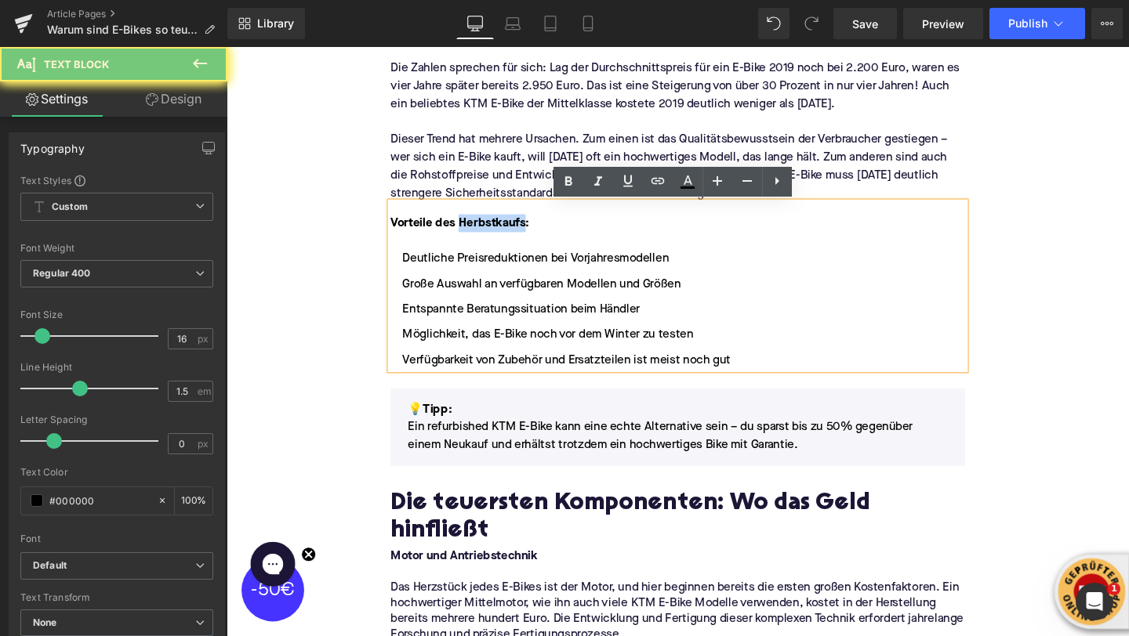
click at [502, 238] on strong "Vorteile des Herbstkaufs:" at bounding box center [472, 233] width 146 height 13
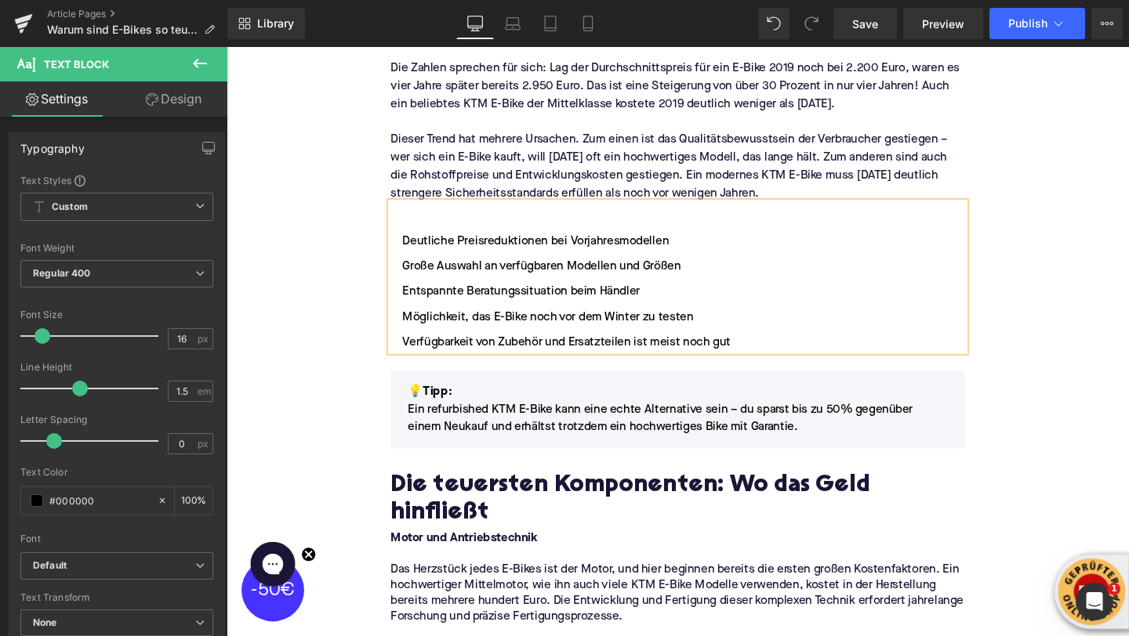
click at [415, 248] on li "Deutliche Preisreduktionen bei Vorjahresmodellen" at bounding box center [701, 251] width 604 height 19
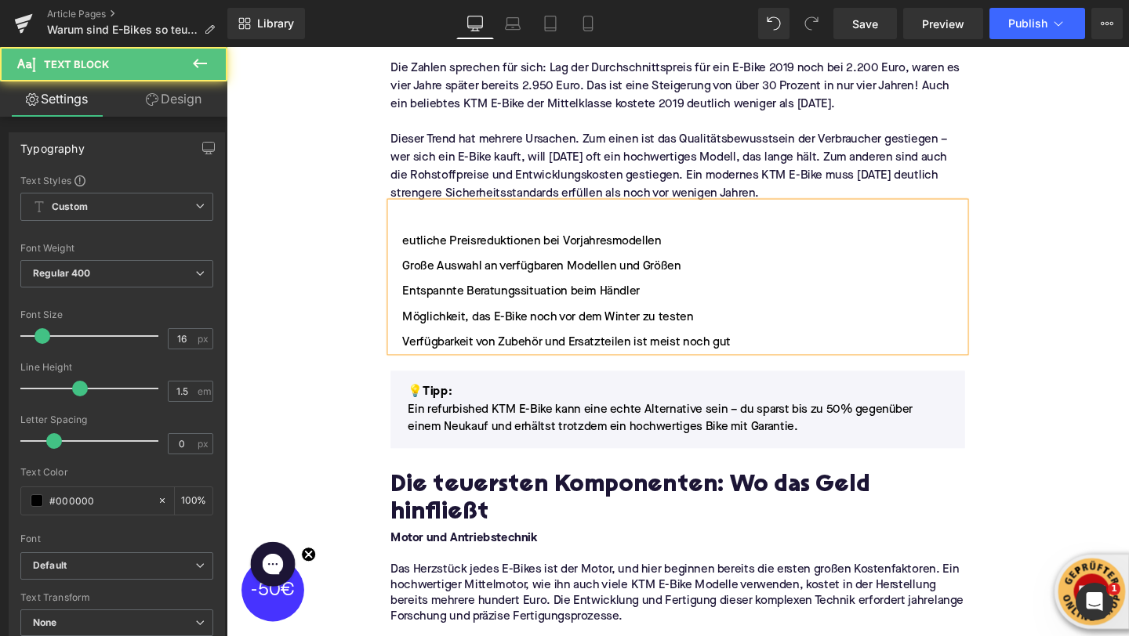
click at [415, 248] on ul "eutliche Preisreduktionen bei Vorjahresmodellen Große Auswahl an verfügbaren Mo…" at bounding box center [701, 304] width 604 height 125
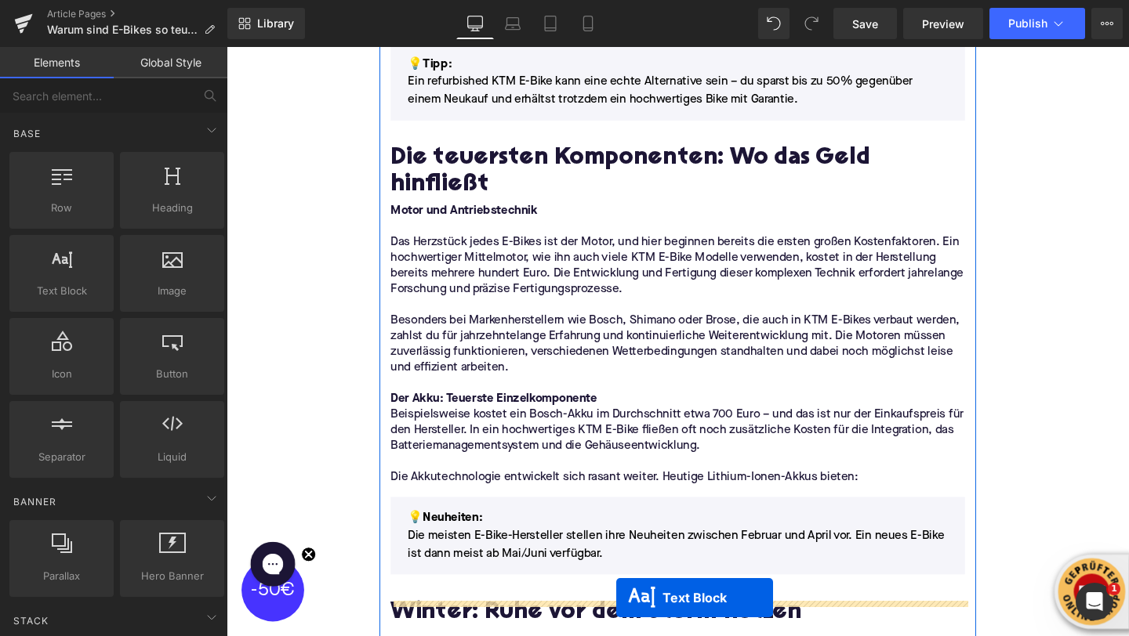
scroll to position [1173, 0]
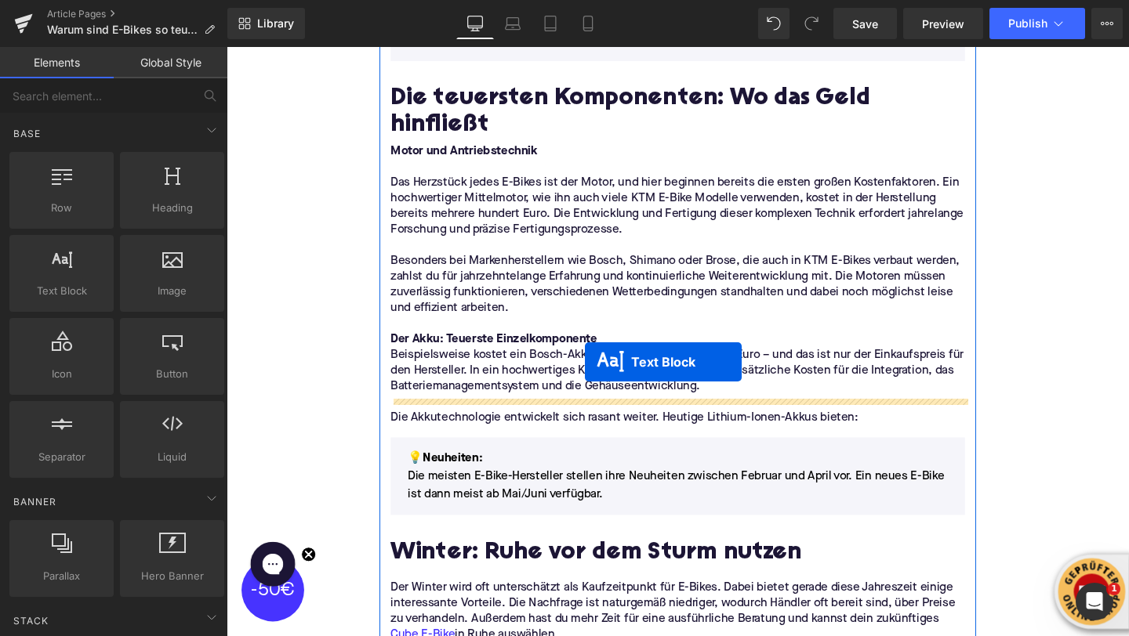
drag, startPoint x: 658, startPoint y: 279, endPoint x: 603, endPoint y: 380, distance: 115.0
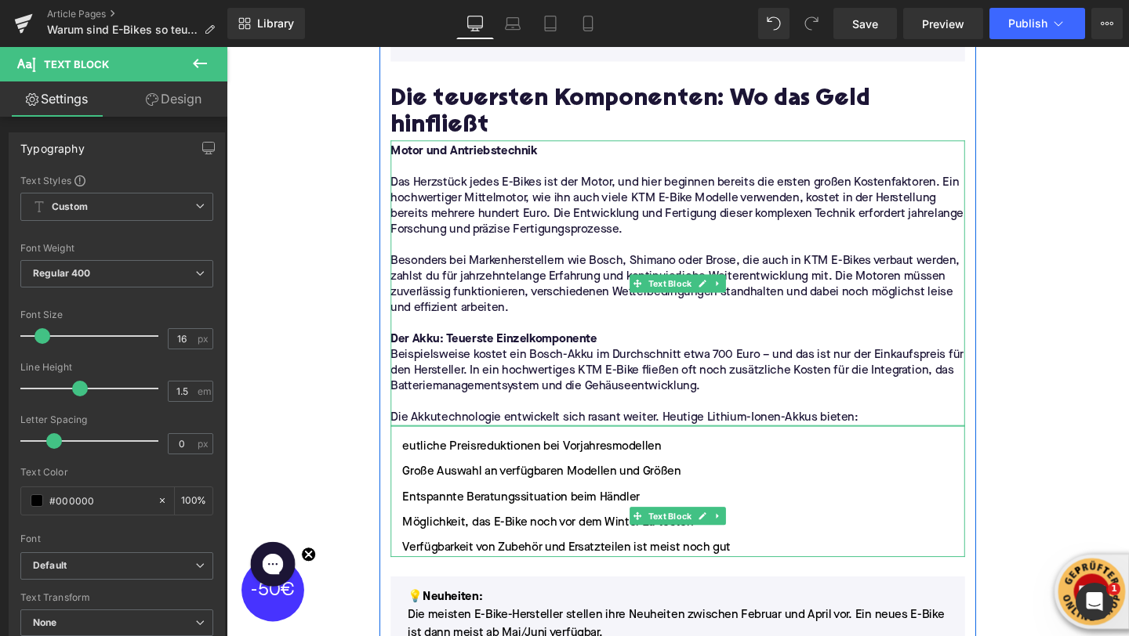
scroll to position [1249, 0]
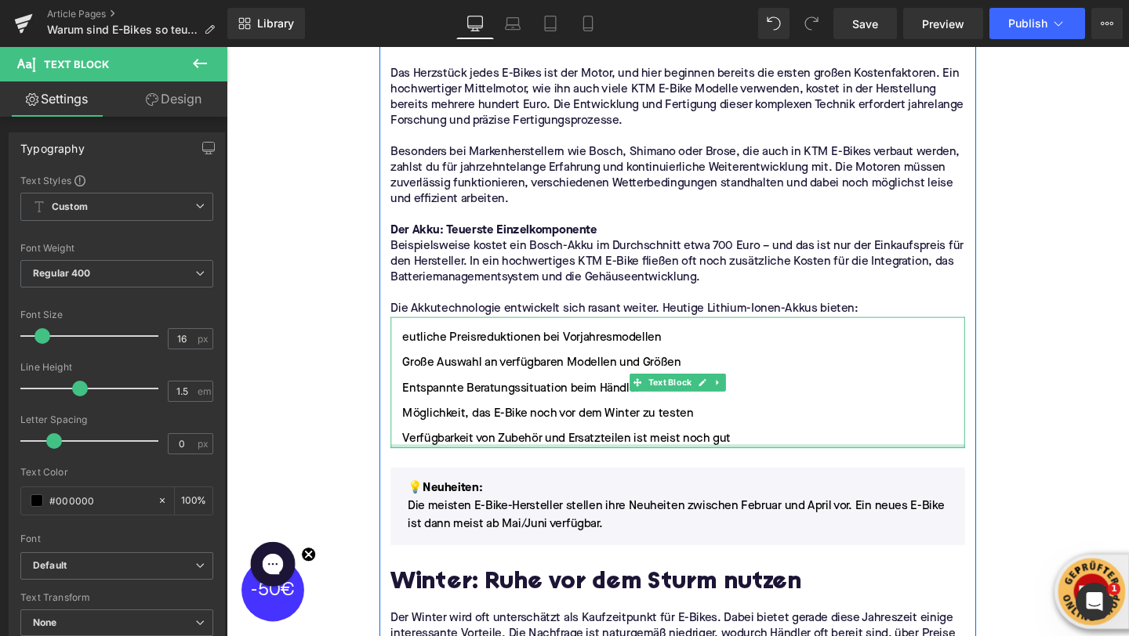
drag, startPoint x: 780, startPoint y: 437, endPoint x: 405, endPoint y: 344, distance: 385.9
click at [405, 344] on div "eutliche Preisreduktionen bei Vorjahresmodellen Große Auswahl an verfügbaren Mo…" at bounding box center [701, 400] width 604 height 138
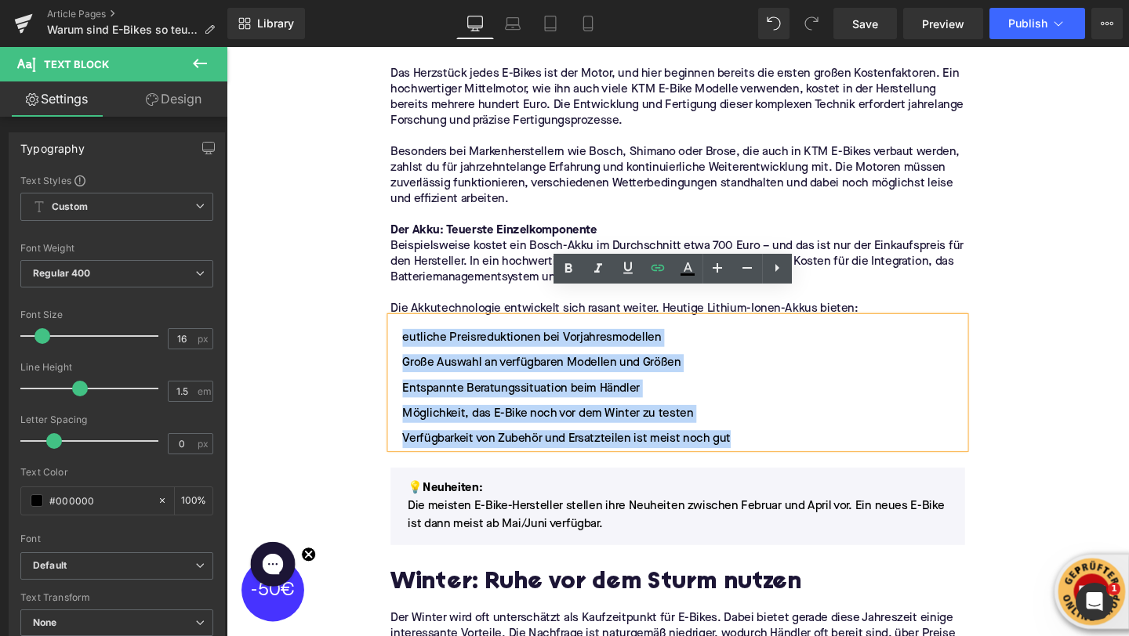
drag, startPoint x: 412, startPoint y: 323, endPoint x: 771, endPoint y: 429, distance: 373.5
click at [771, 429] on ul "eutliche Preisreduktionen bei Vorjahresmodellen Große Auswahl an verfügbaren Mo…" at bounding box center [701, 405] width 604 height 125
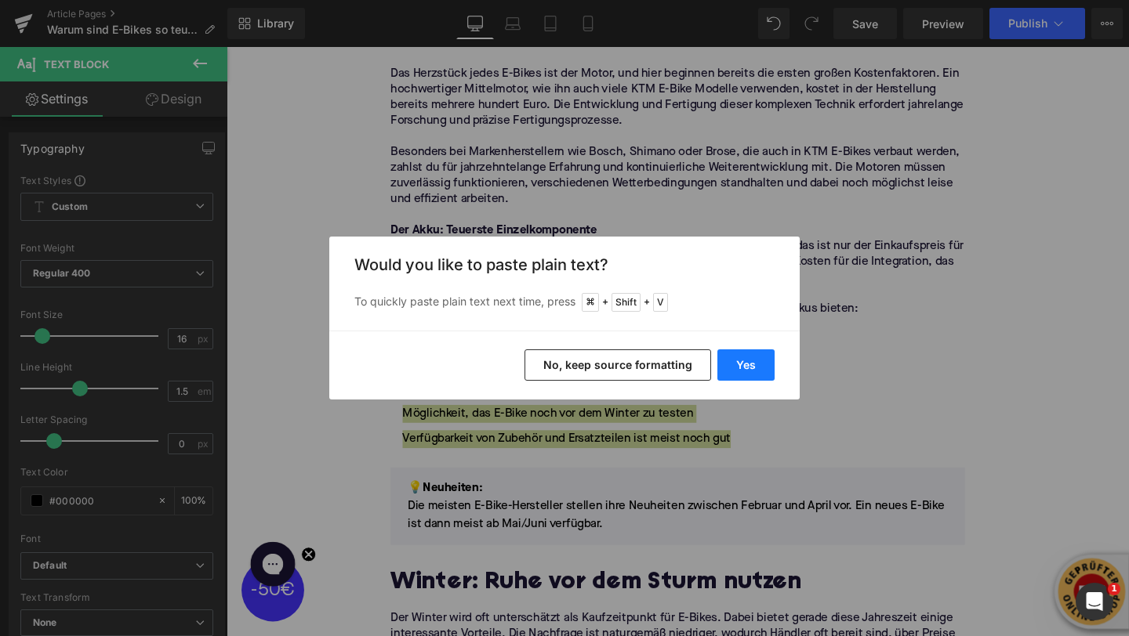
click at [755, 364] on button "Yes" at bounding box center [745, 365] width 57 height 31
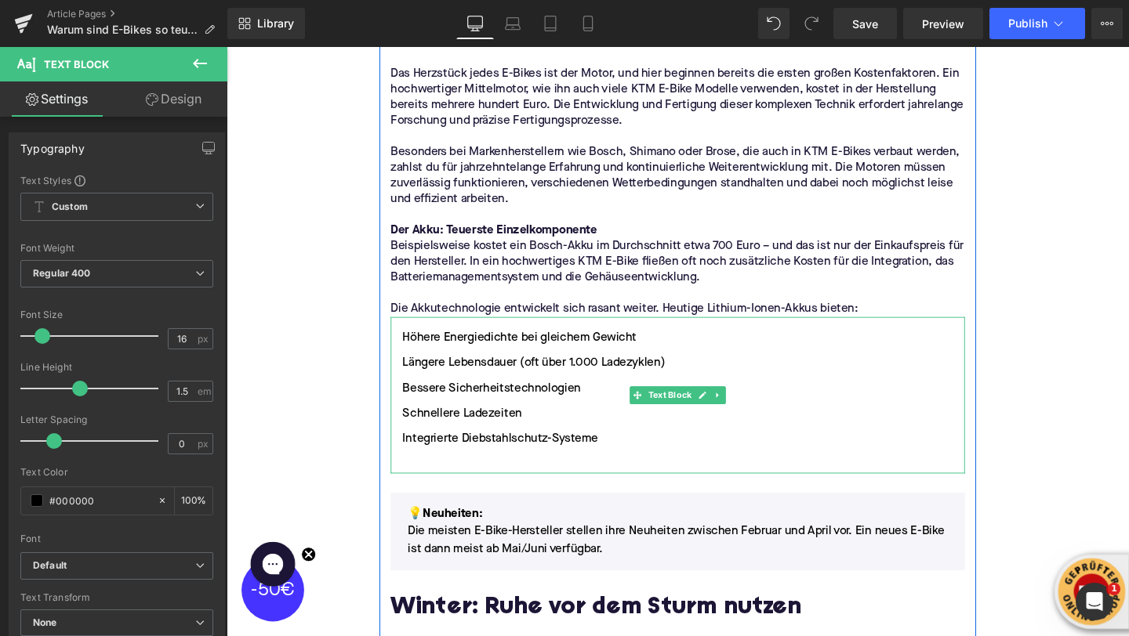
click at [573, 477] on li at bounding box center [701, 486] width 604 height 19
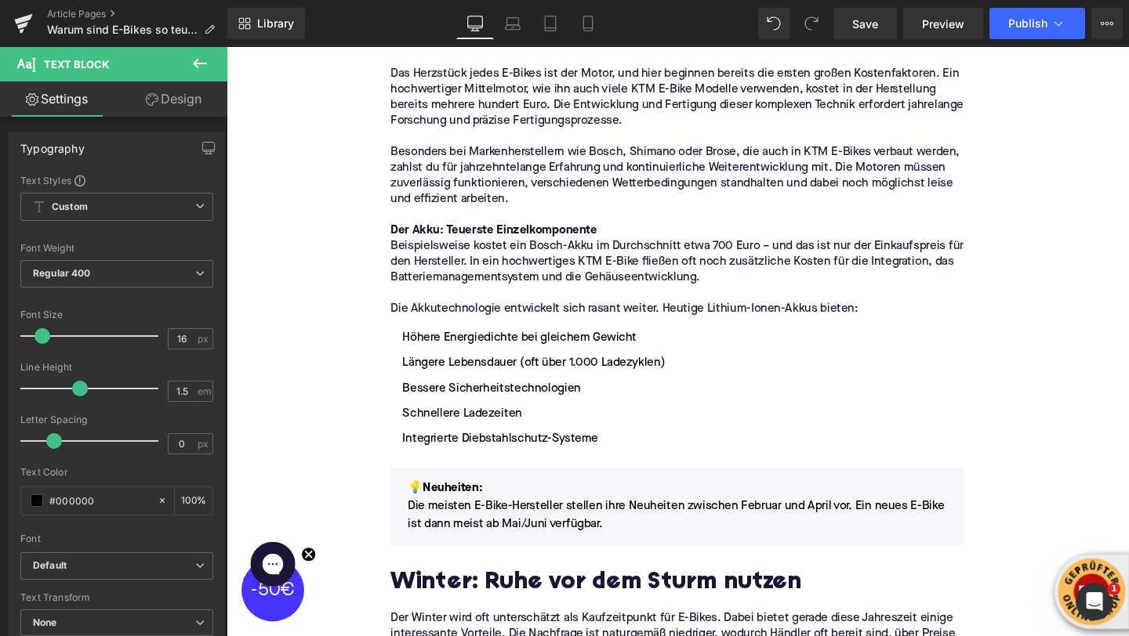
click at [209, 55] on button at bounding box center [199, 64] width 55 height 34
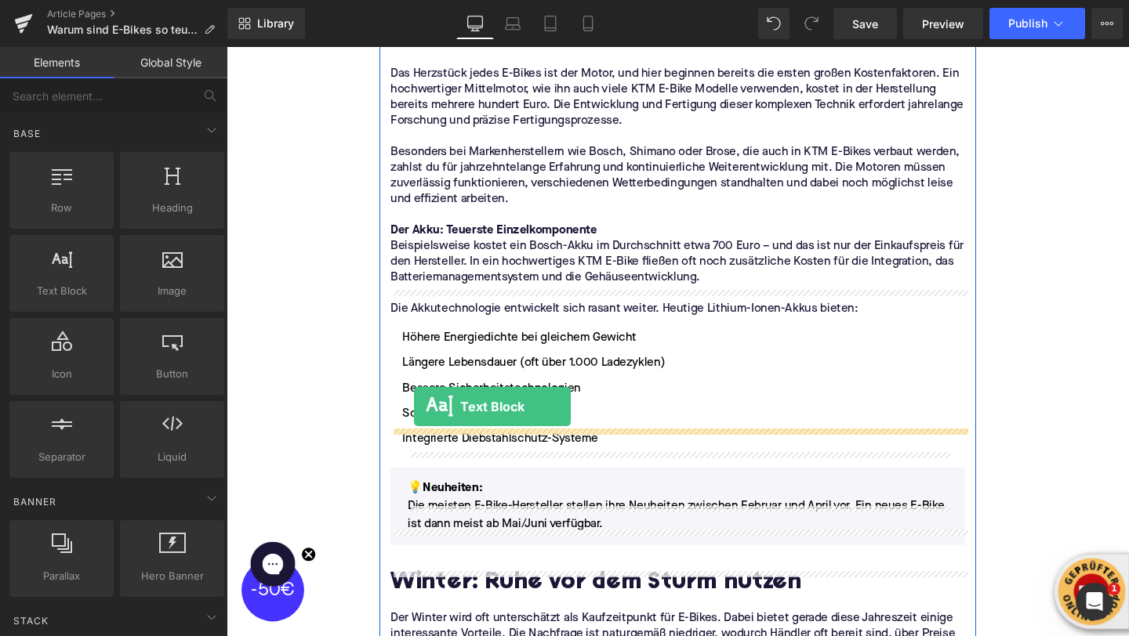
drag, startPoint x: 299, startPoint y: 315, endPoint x: 426, endPoint y: 433, distance: 173.6
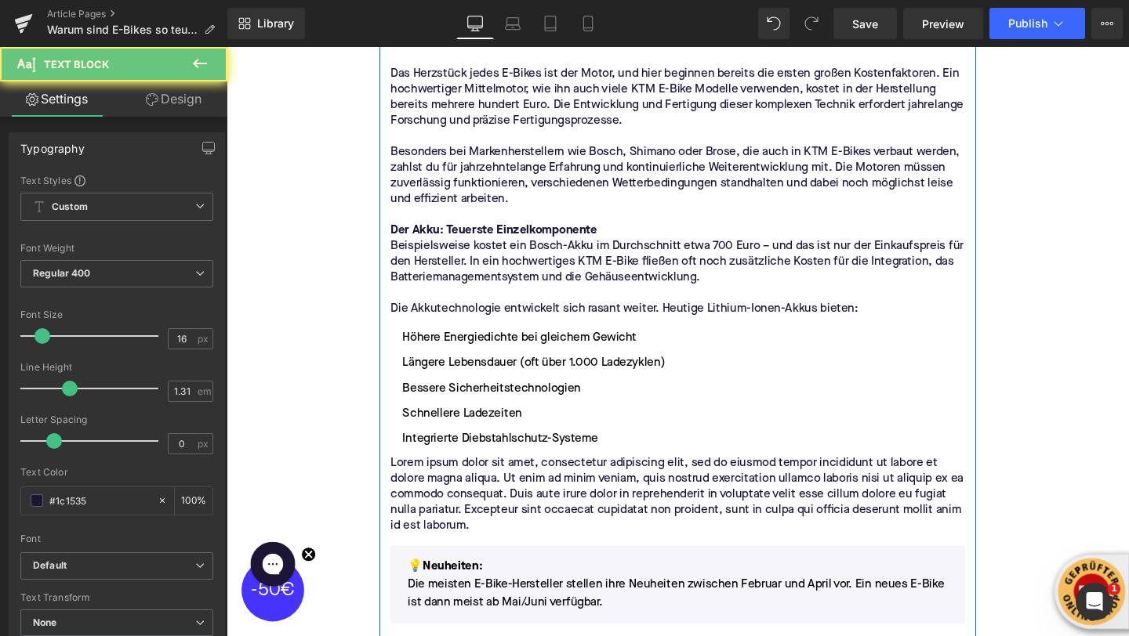
click at [458, 477] on p "Lorem ipsum dolor sit amet, consectetur adipiscing elit, sed do eiusmod tempor …" at bounding box center [701, 518] width 604 height 82
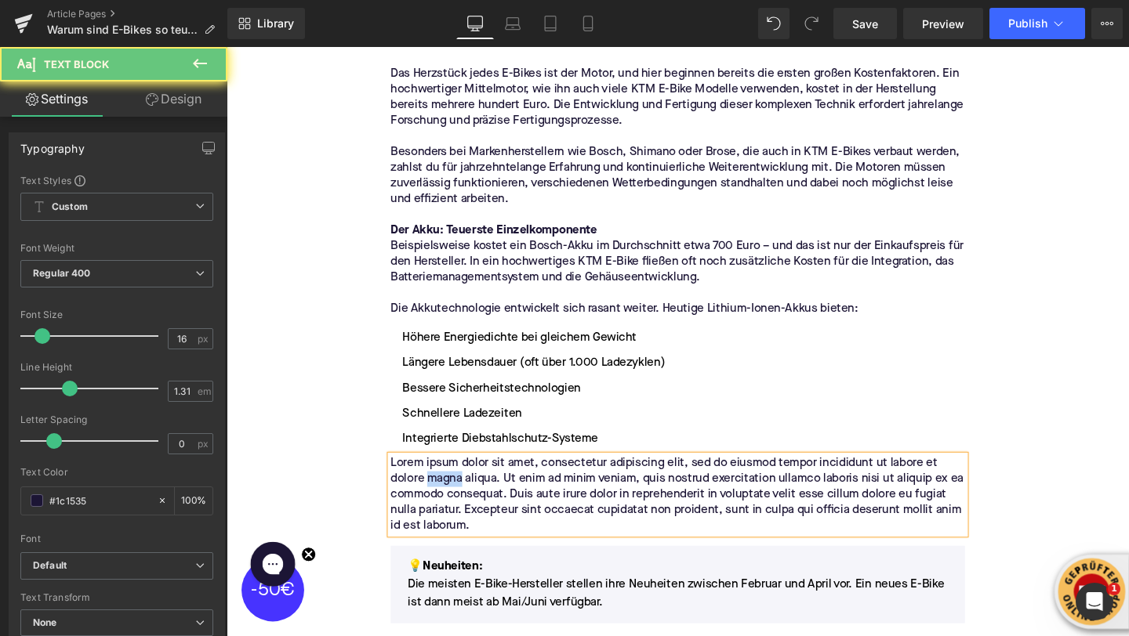
click at [458, 477] on p "Lorem ipsum dolor sit amet, consectetur adipiscing elit, sed do eiusmod tempor …" at bounding box center [701, 518] width 604 height 82
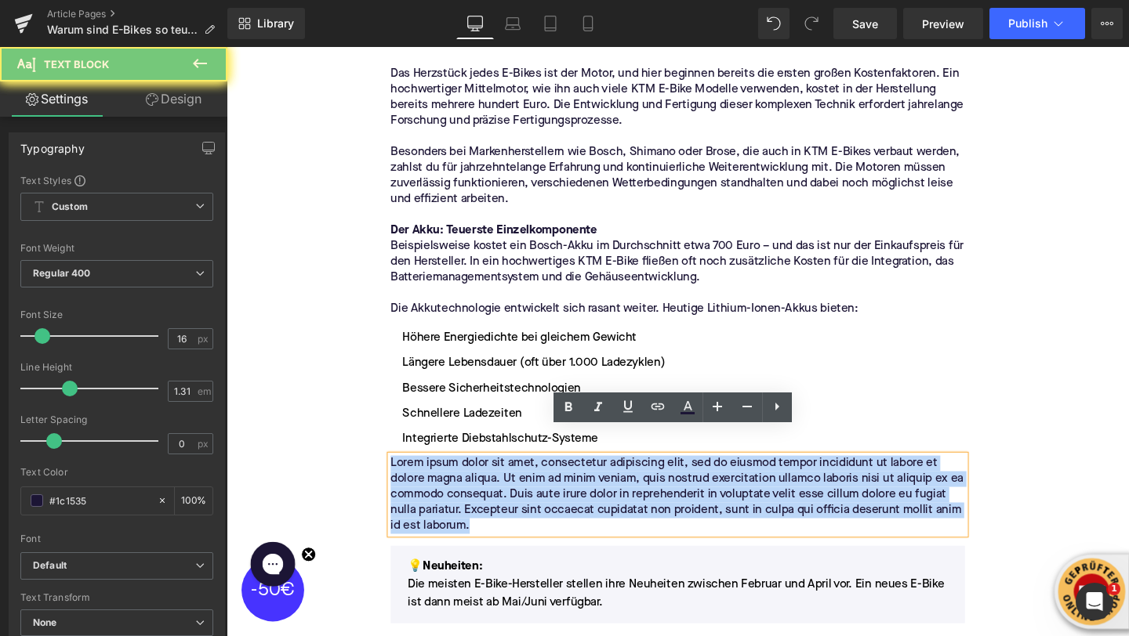
click at [458, 477] on p "Lorem ipsum dolor sit amet, consectetur adipiscing elit, sed do eiusmod tempor …" at bounding box center [701, 518] width 604 height 82
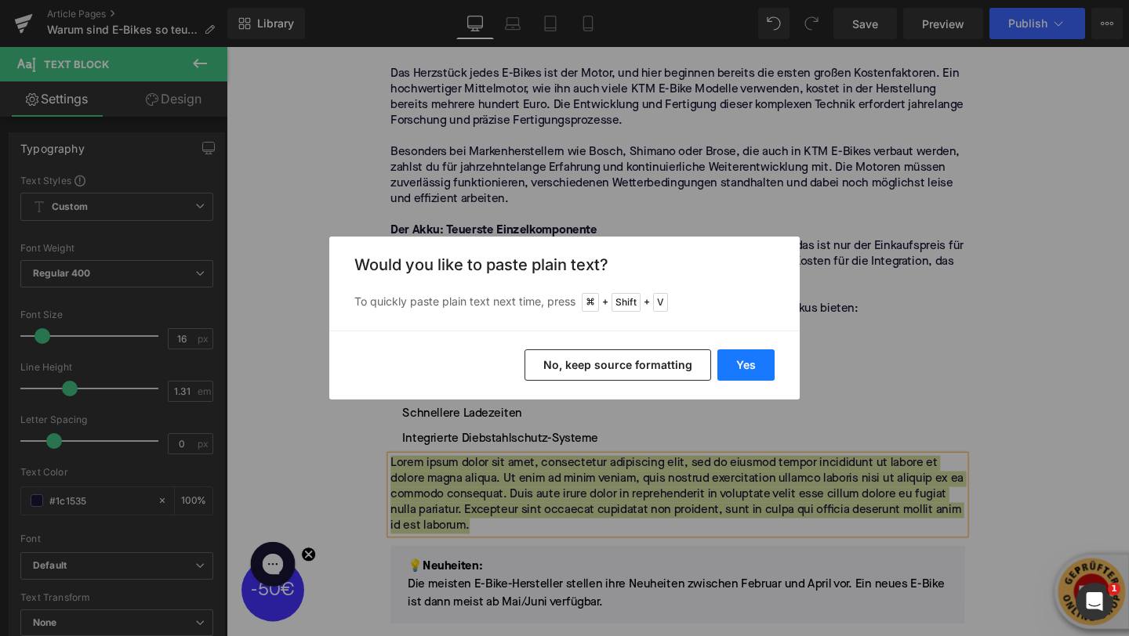
click at [734, 360] on button "Yes" at bounding box center [745, 365] width 57 height 31
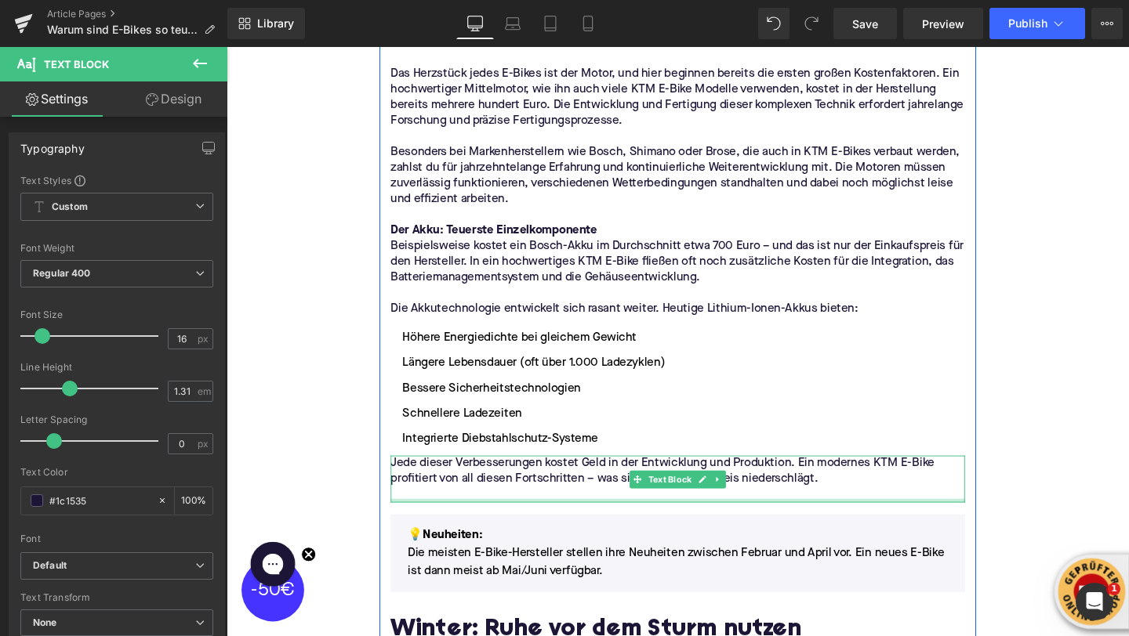
click at [427, 510] on p at bounding box center [701, 518] width 604 height 16
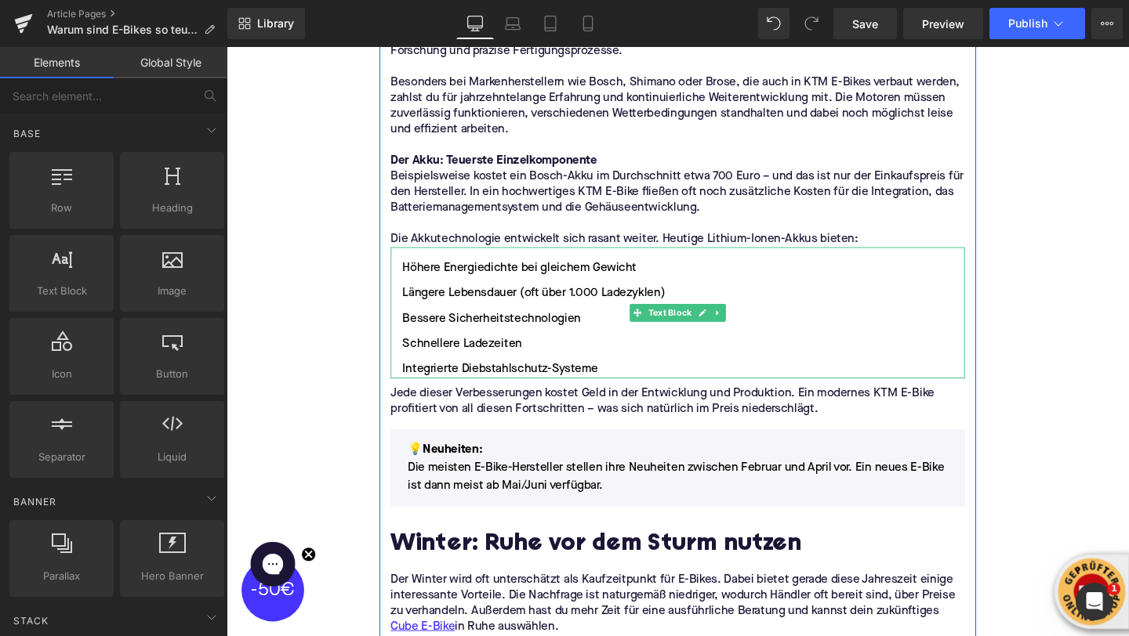
scroll to position [1523, 0]
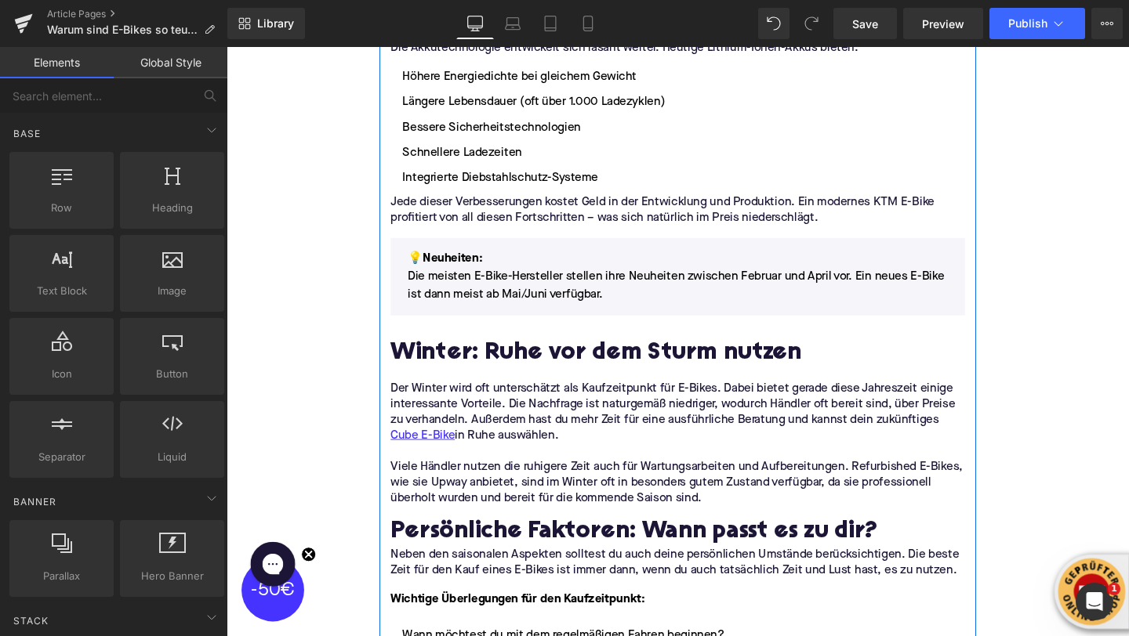
click at [465, 356] on h2 "Winter: Ruhe vor dem Sturm nutzen" at bounding box center [701, 370] width 604 height 28
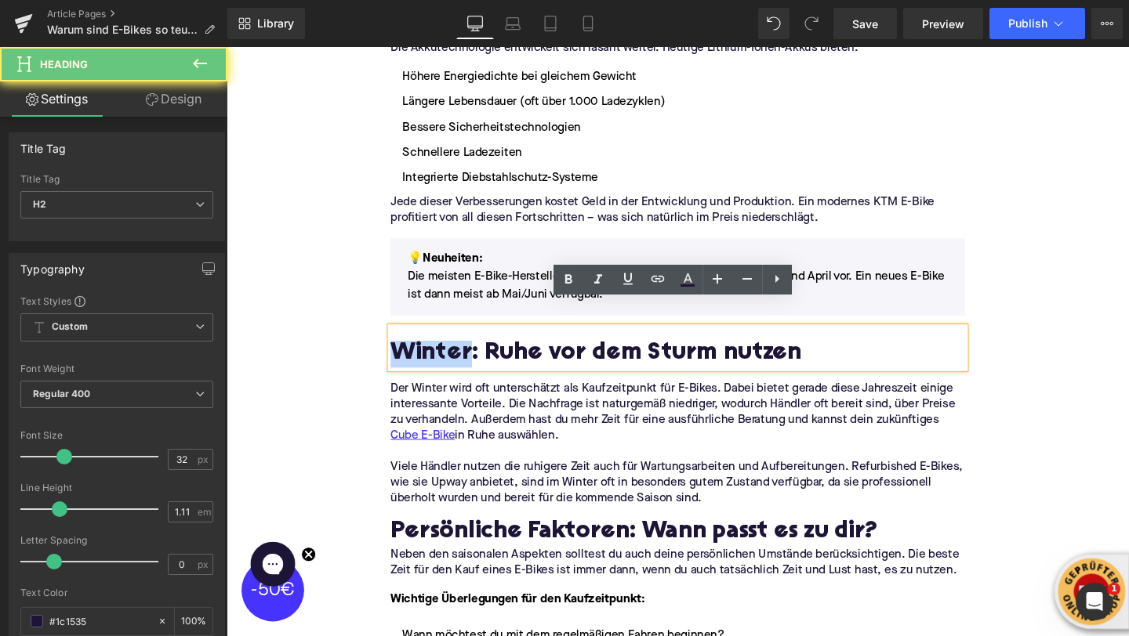
click at [465, 356] on h2 "Winter: Ruhe vor dem Sturm nutzen" at bounding box center [701, 370] width 604 height 28
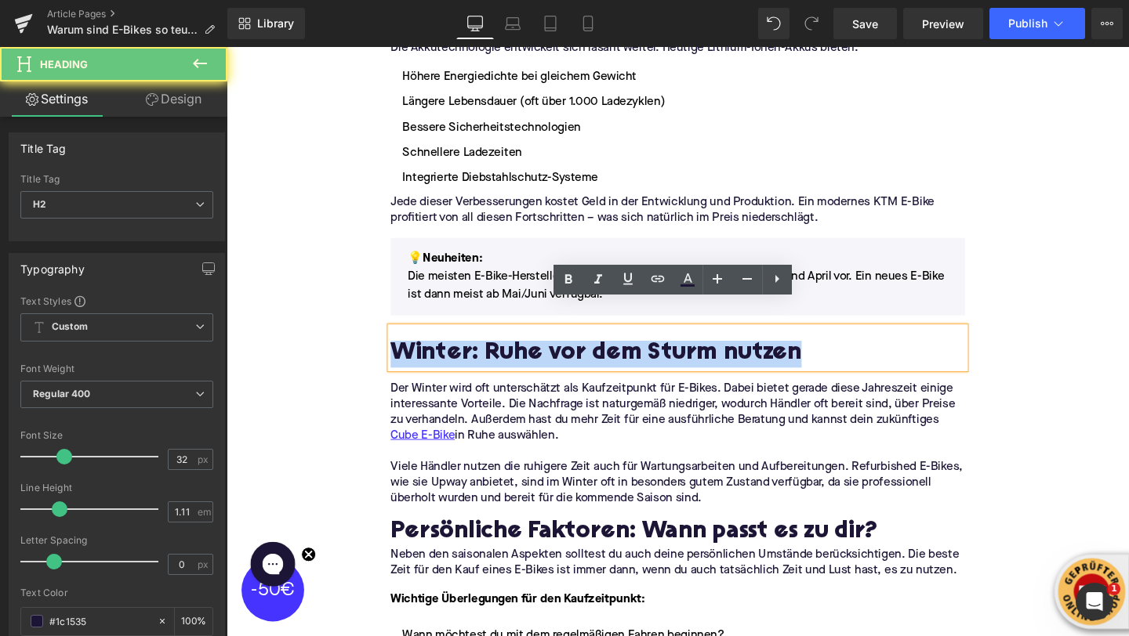
click at [465, 356] on h2 "Winter: Ruhe vor dem Sturm nutzen" at bounding box center [701, 370] width 604 height 28
paste div
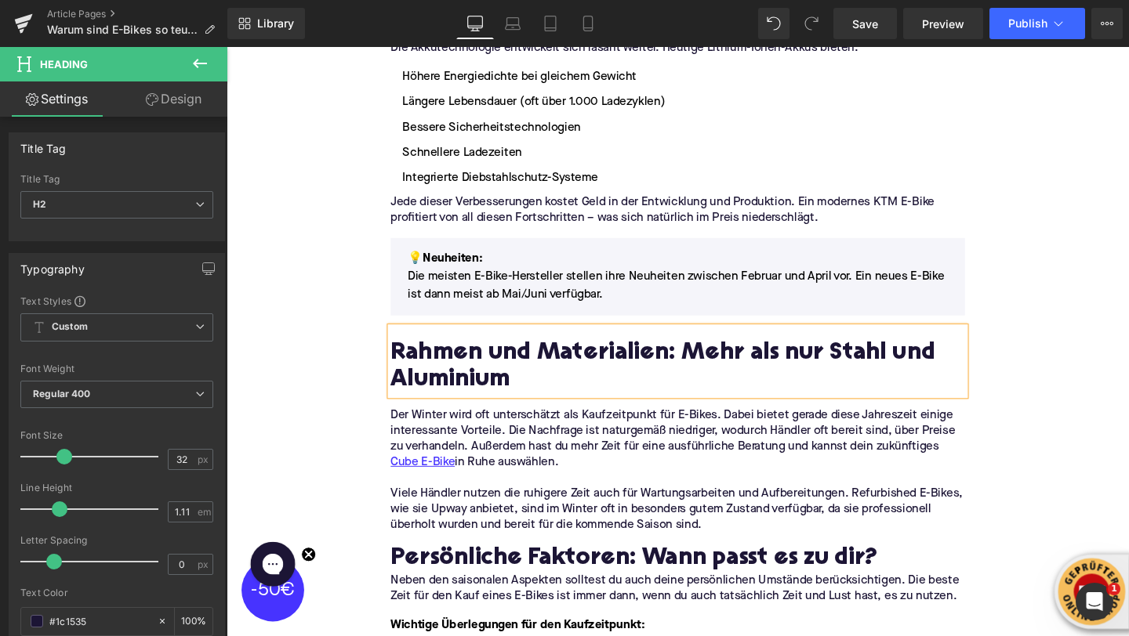
click at [521, 434] on p "Der Winter wird oft unterschätzt als Kaufzeitpunkt für E-Bikes. Dabei bietet ge…" at bounding box center [701, 459] width 604 height 66
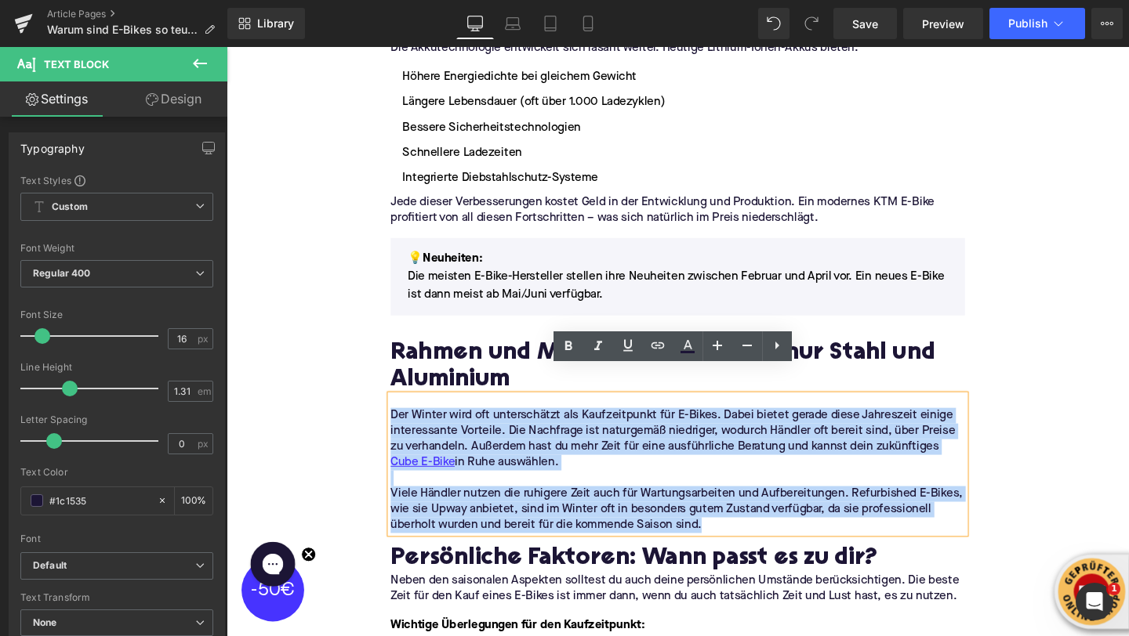
drag, startPoint x: 745, startPoint y: 526, endPoint x: 401, endPoint y: 411, distance: 362.9
click at [401, 413] on div "Der Winter wird oft unterschätzt als Kaufzeitpunkt für E-Bikes. Dabei bietet ge…" at bounding box center [701, 485] width 604 height 145
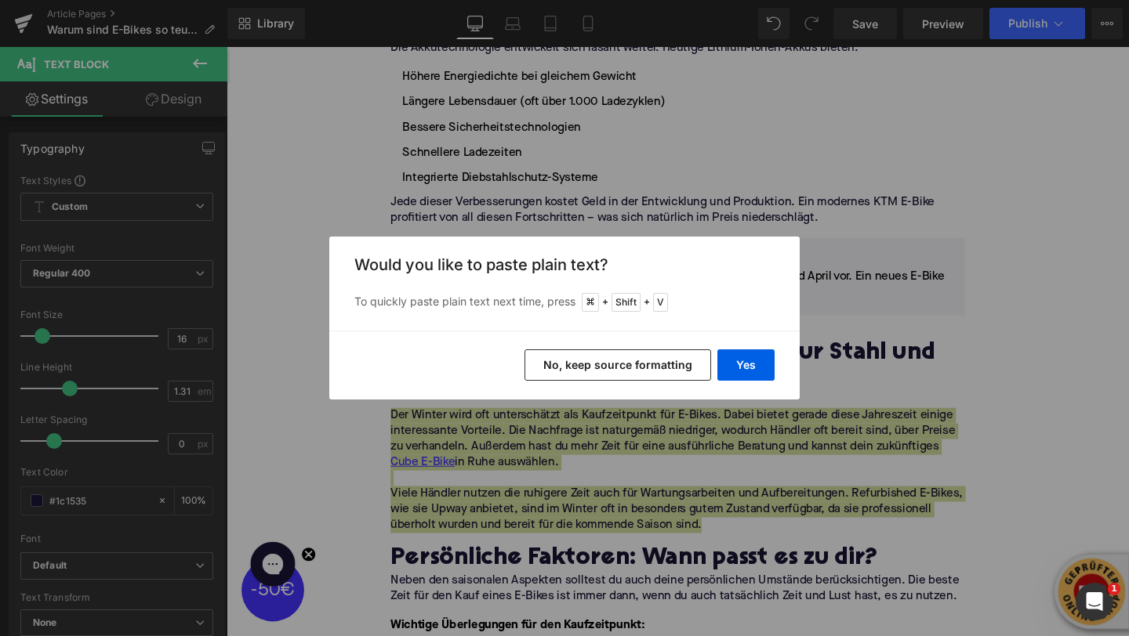
click at [737, 383] on div "Yes No, keep source formatting" at bounding box center [564, 365] width 470 height 69
click at [742, 372] on button "Yes" at bounding box center [745, 365] width 57 height 31
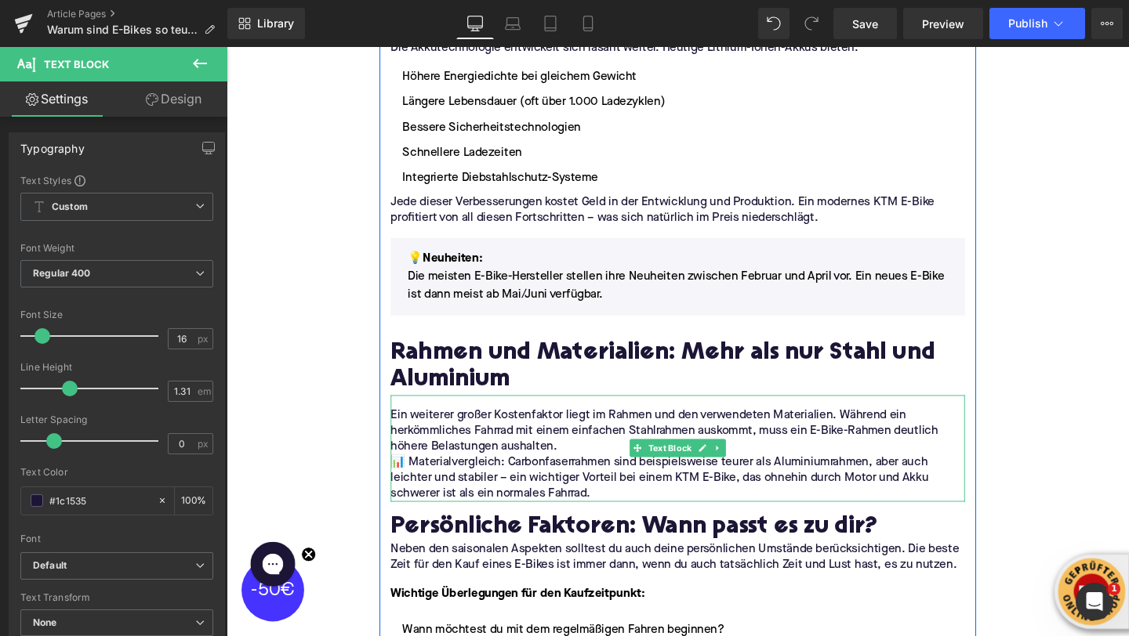
click at [415, 476] on p "📊 Materialvergleich: Carbonfaserrahmen sind beispielsweise teurer als Aluminium…" at bounding box center [701, 500] width 604 height 49
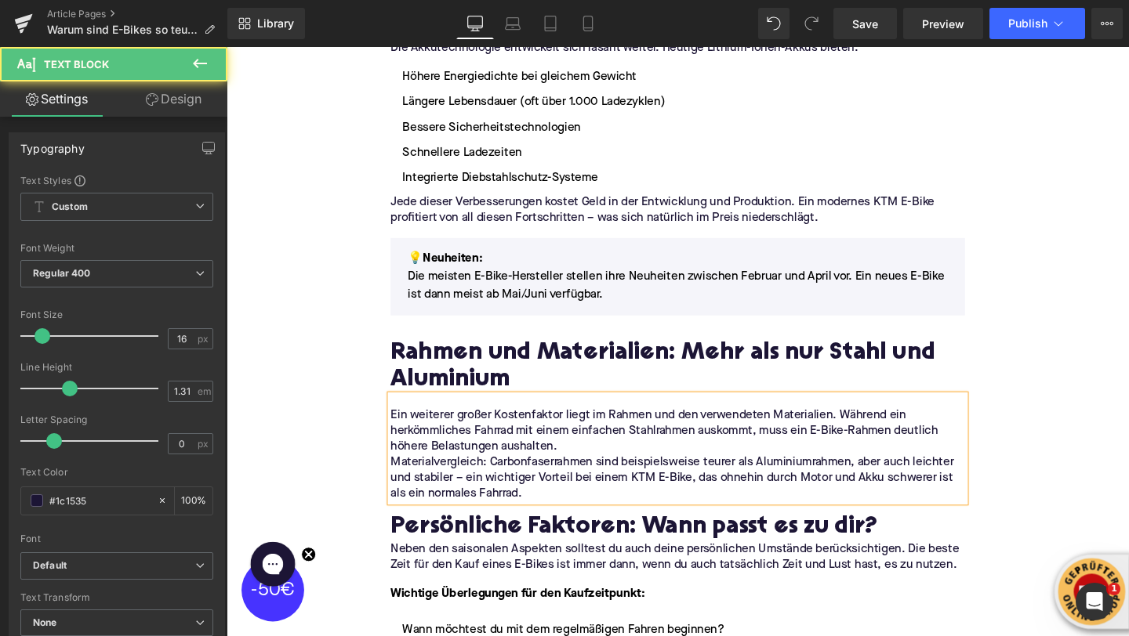
click at [603, 437] on p "Ein weiterer großer Kostenfaktor liegt im Rahmen und den verwendeten Materialie…" at bounding box center [701, 450] width 604 height 49
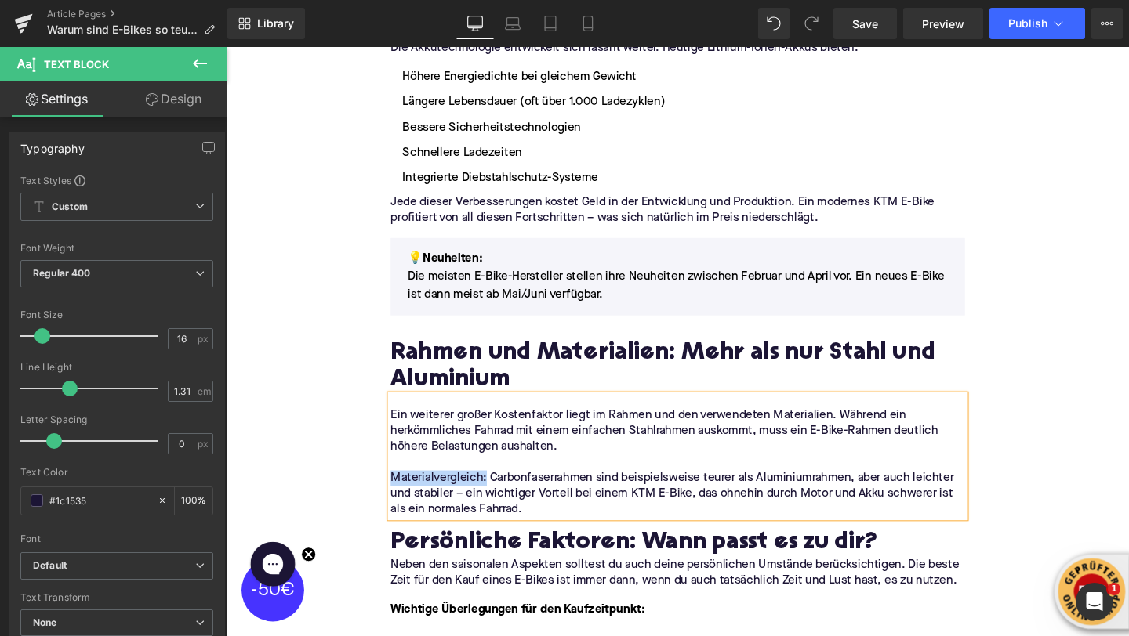
drag, startPoint x: 499, startPoint y: 468, endPoint x: 403, endPoint y: 473, distance: 95.7
click at [402, 492] on p "Materialvergleich: Carbonfaserrahmen sind beispielsweise teurer als Aluminiumra…" at bounding box center [701, 516] width 604 height 49
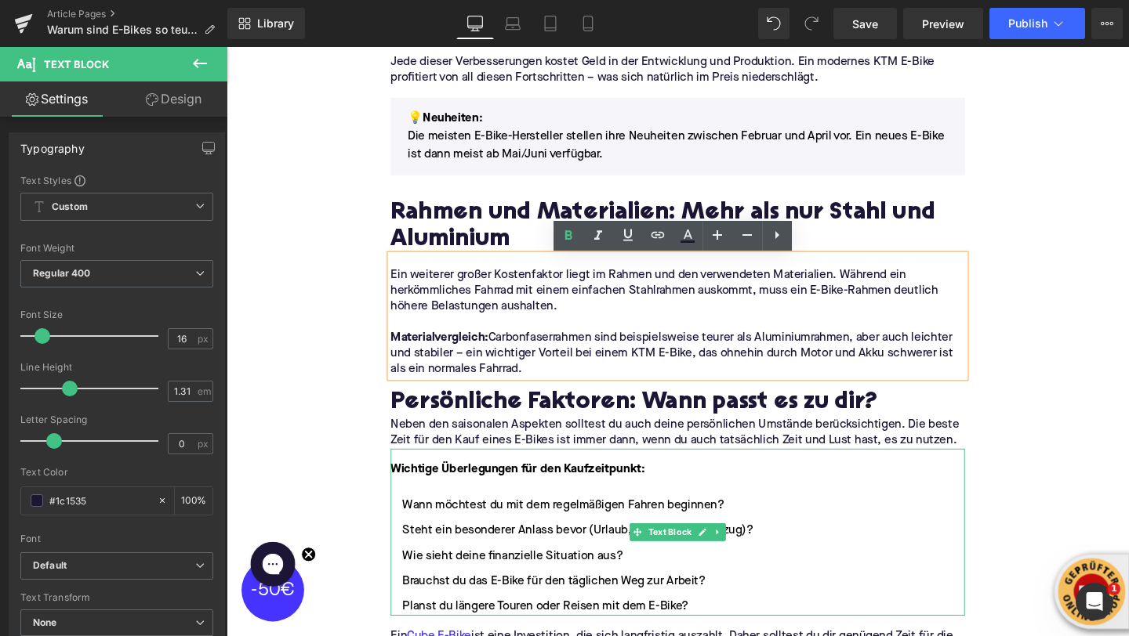
scroll to position [1674, 0]
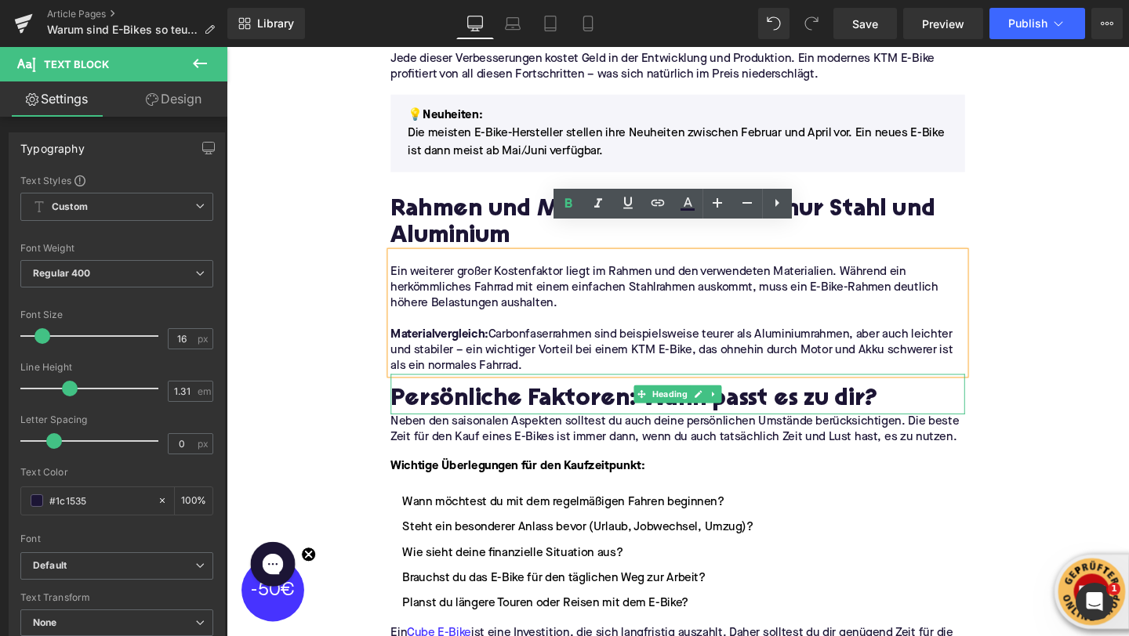
click at [424, 405] on h2 "Persönliche Faktoren: Wann passt es zu dir?" at bounding box center [701, 419] width 604 height 28
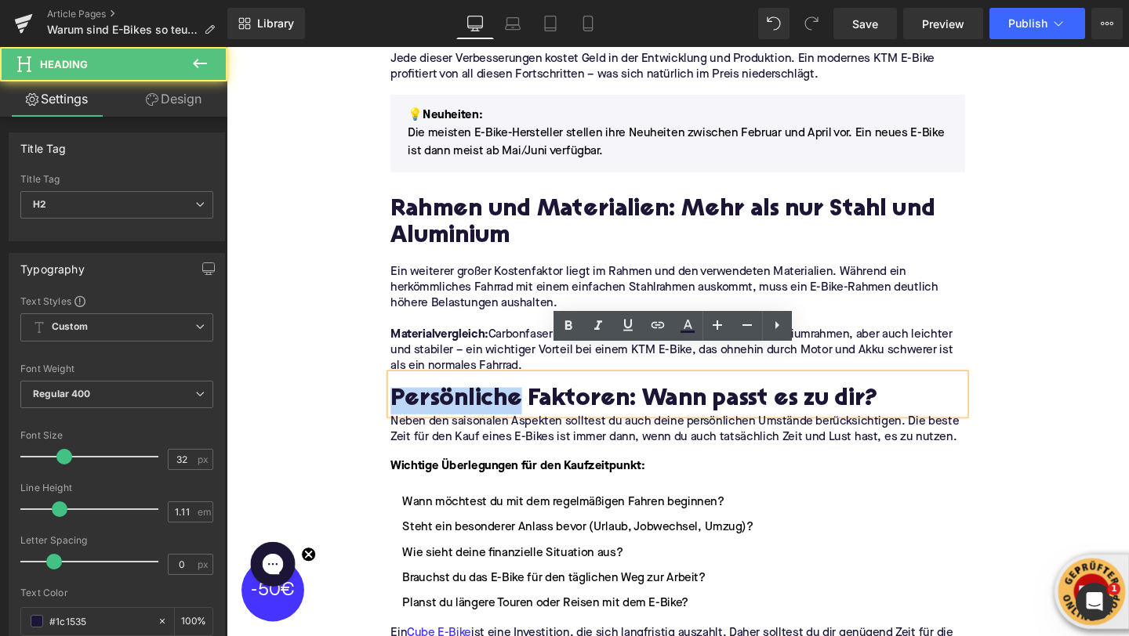
click at [424, 405] on h2 "Persönliche Faktoren: Wann passt es zu dir?" at bounding box center [701, 419] width 604 height 28
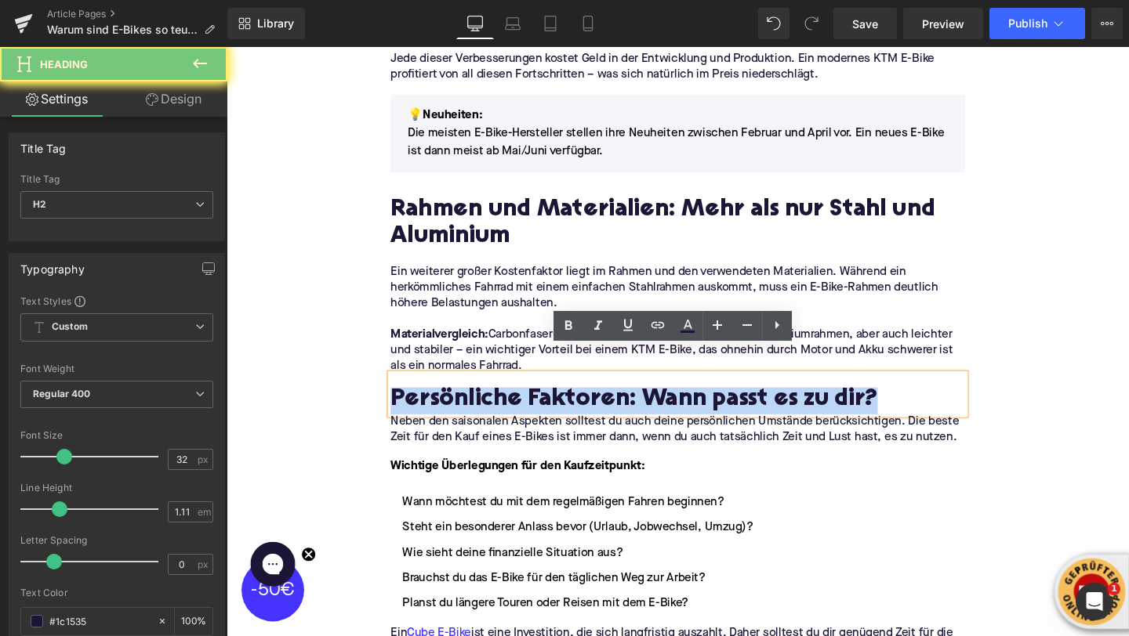
click at [424, 405] on h2 "Persönliche Faktoren: Wann passt es zu dir?" at bounding box center [701, 419] width 604 height 28
paste div
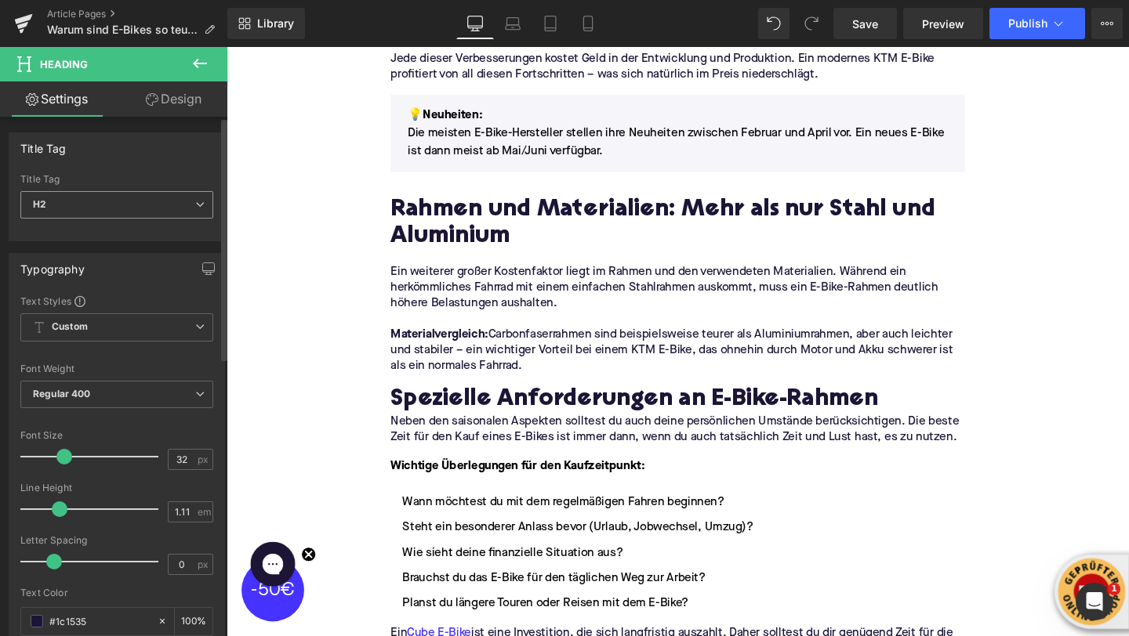
click at [150, 207] on span "H2" at bounding box center [116, 204] width 193 height 27
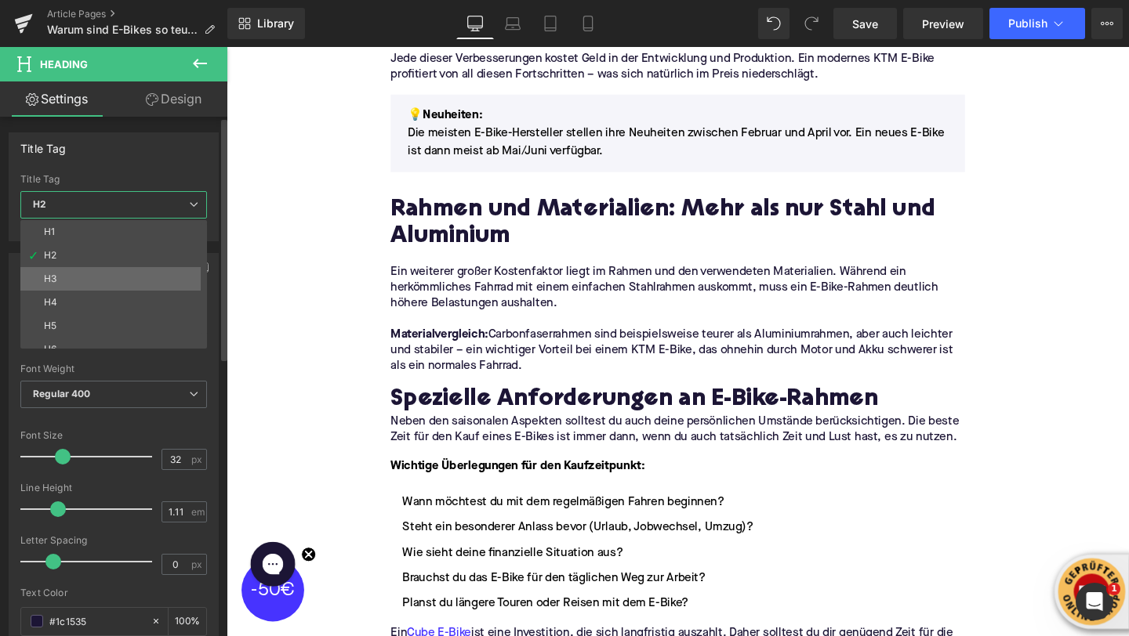
click at [128, 277] on li "H3" at bounding box center [117, 279] width 194 height 24
type input "25"
type input "1.29"
type input "100"
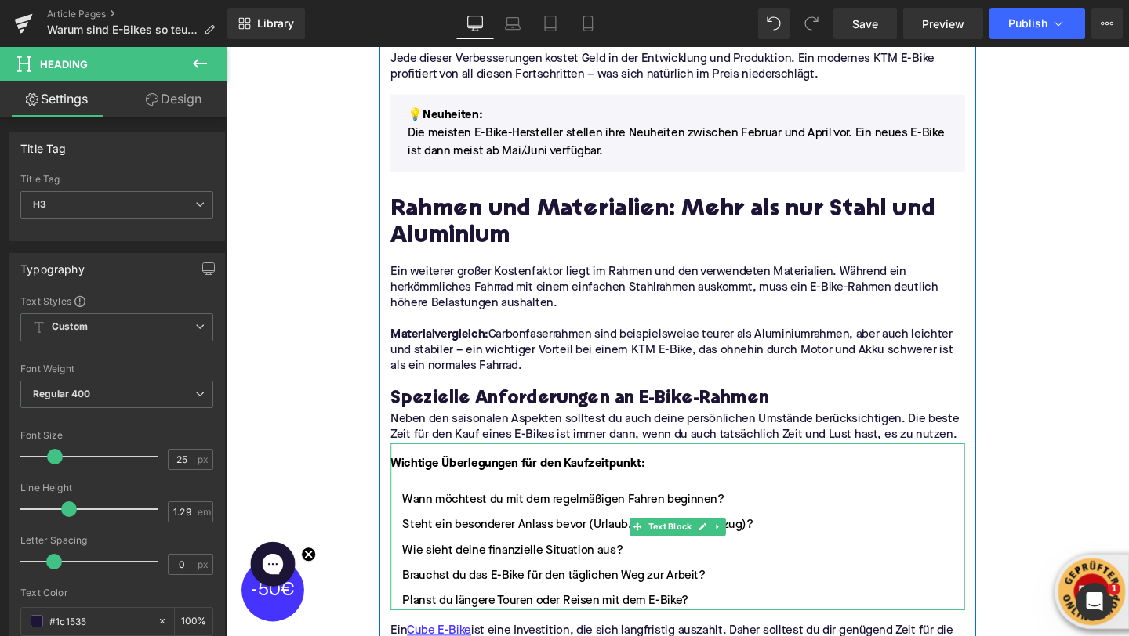
click at [448, 480] on font "Wichtige Überlegungen für den Kaufzeitpunkt:" at bounding box center [532, 486] width 267 height 13
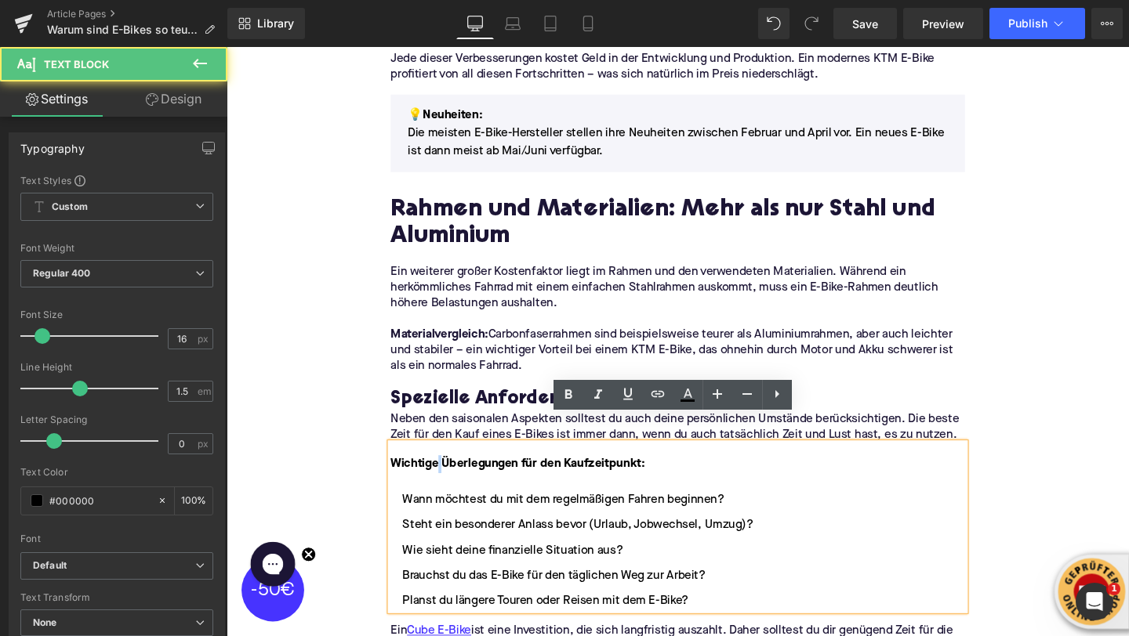
click at [448, 480] on font "Wichtige Überlegungen für den Kaufzeitpunkt:" at bounding box center [532, 486] width 267 height 13
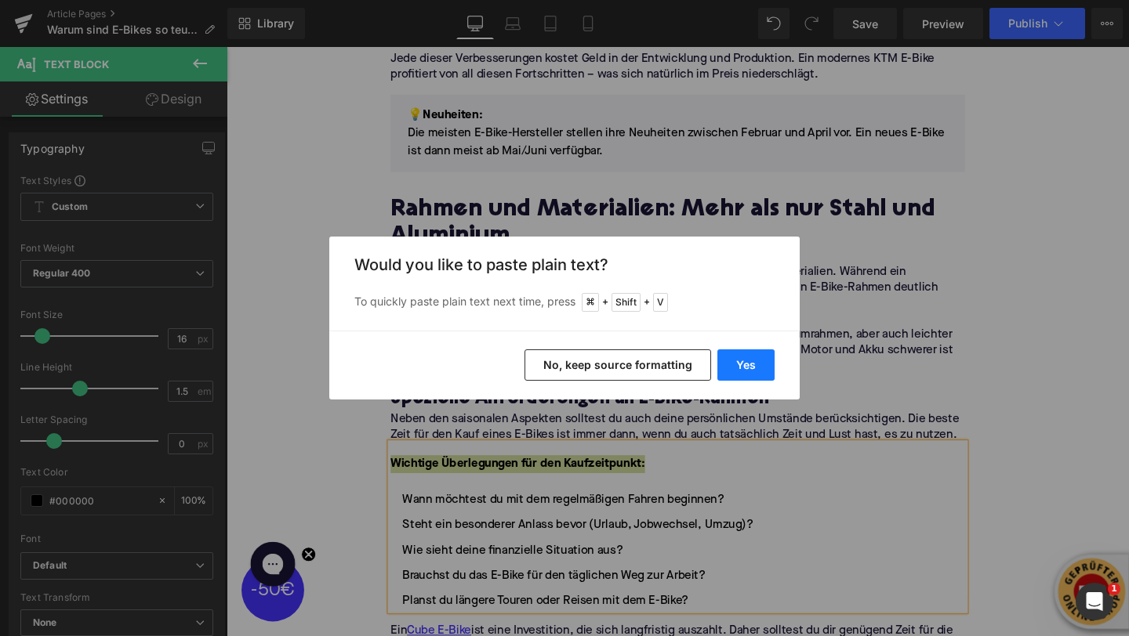
click at [736, 363] on button "Yes" at bounding box center [745, 365] width 57 height 31
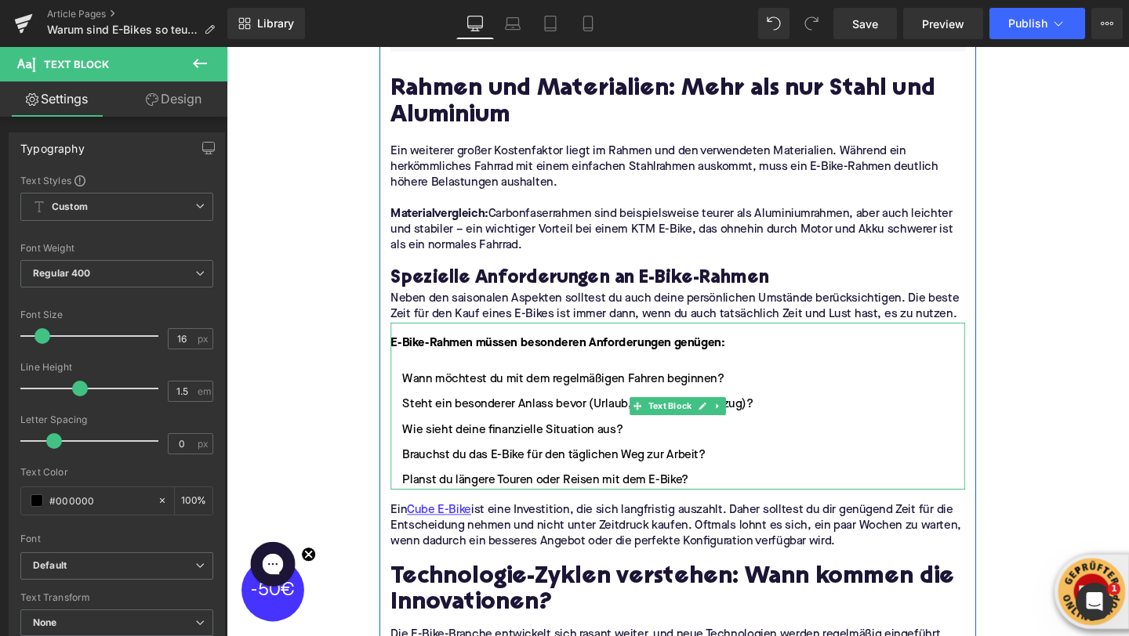
scroll to position [1820, 0]
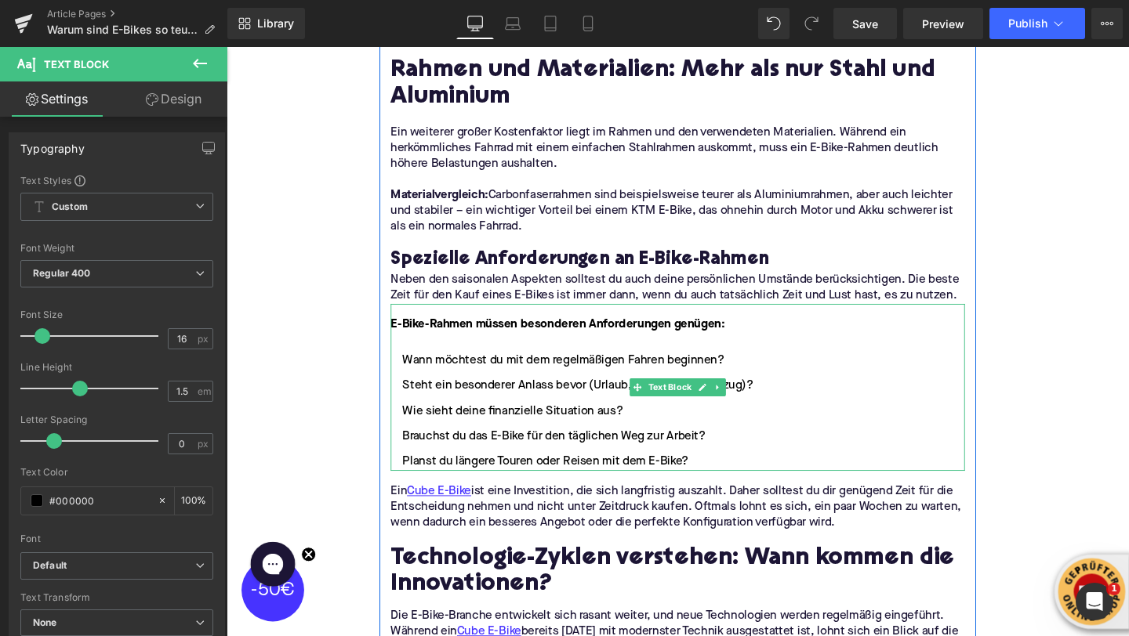
click at [728, 474] on li "Planst du längere Touren oder Reisen mit dem E-Bike?" at bounding box center [701, 483] width 604 height 19
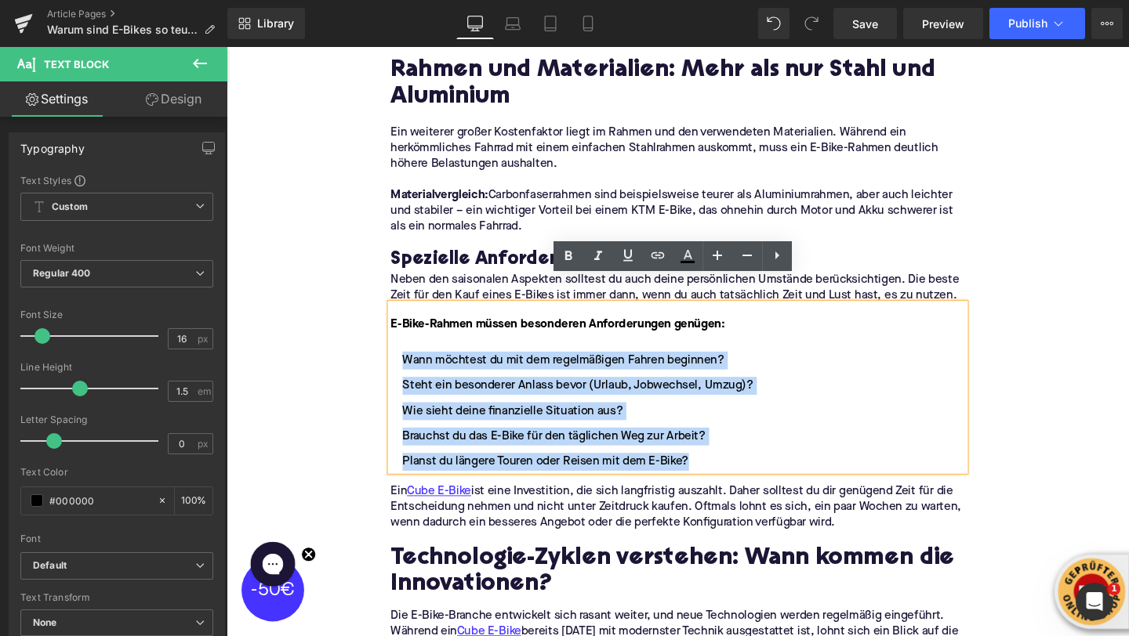
drag, startPoint x: 680, startPoint y: 456, endPoint x: 403, endPoint y: 340, distance: 300.0
click at [403, 368] on ul "Wann möchtest du mit dem regelmäßigen Fahren beginnen? Steht ein besonderer Anl…" at bounding box center [701, 430] width 604 height 125
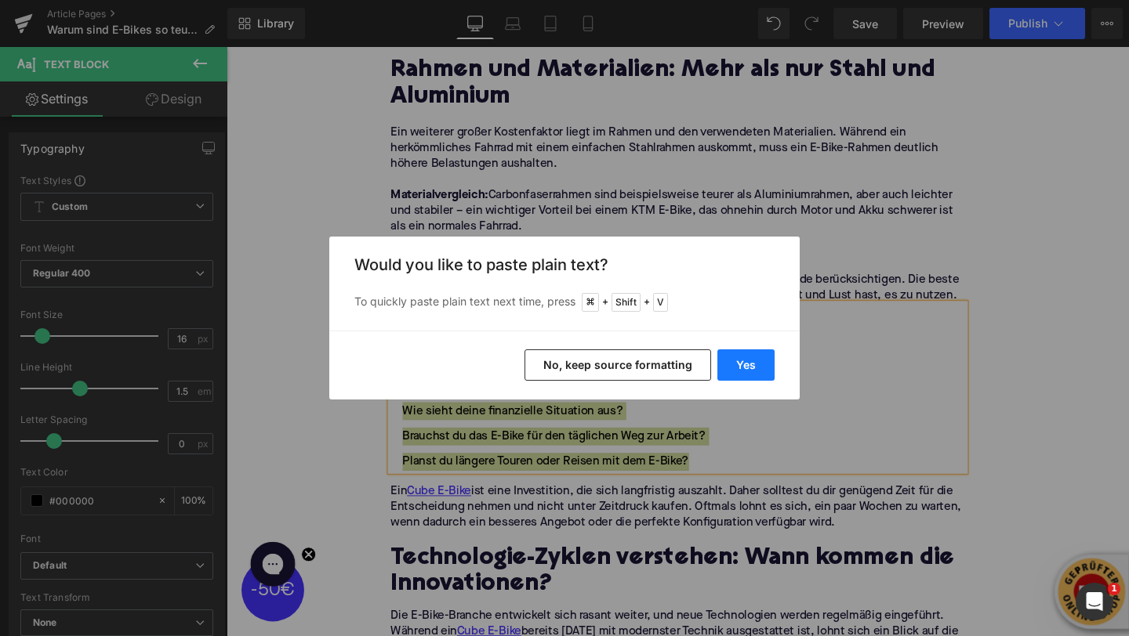
click at [733, 367] on button "Yes" at bounding box center [745, 365] width 57 height 31
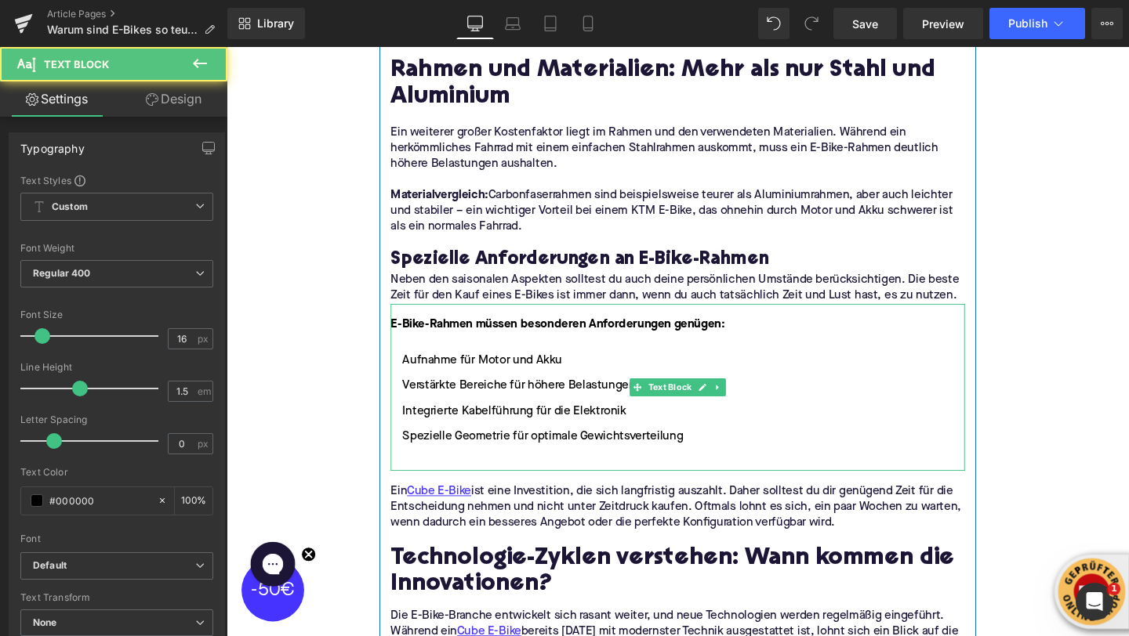
click at [428, 474] on li at bounding box center [701, 483] width 604 height 19
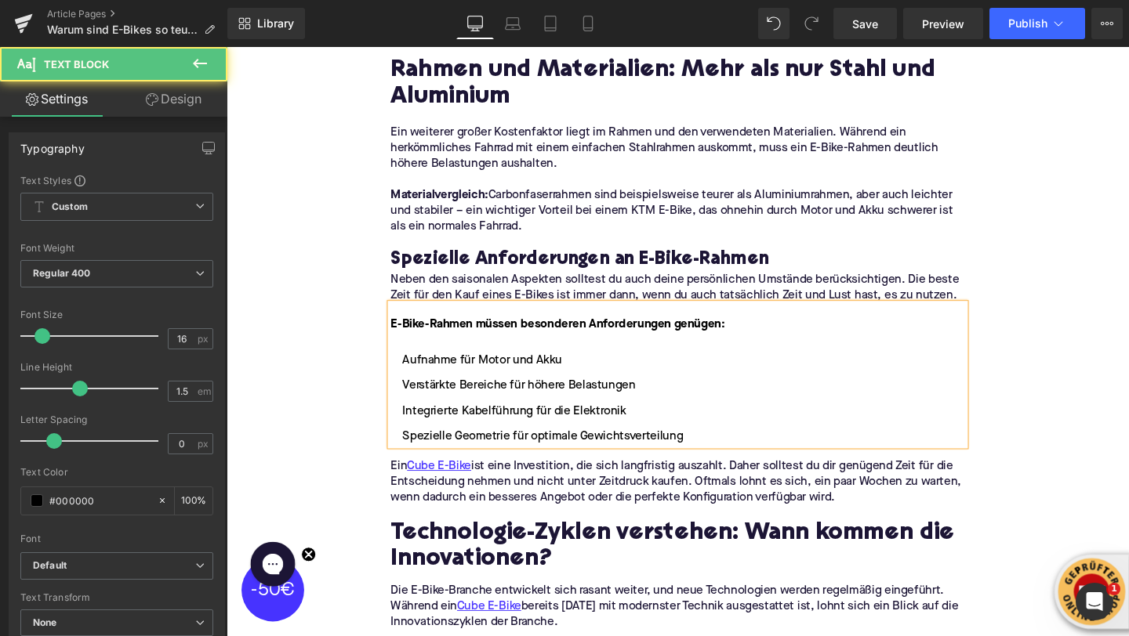
click at [307, 273] on div "Home / Warum sind E-Bikes so teuer? Breadcrumbs Warum sind E-Bikes so teuer? He…" at bounding box center [701, 627] width 948 height 4472
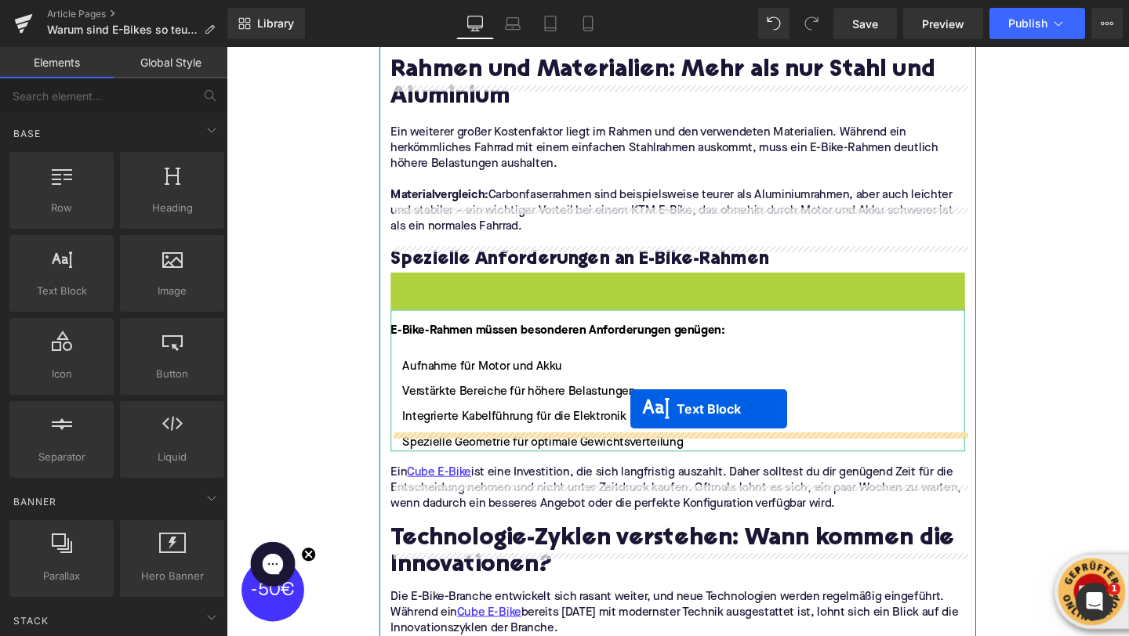
drag, startPoint x: 656, startPoint y: 277, endPoint x: 651, endPoint y: 428, distance: 151.4
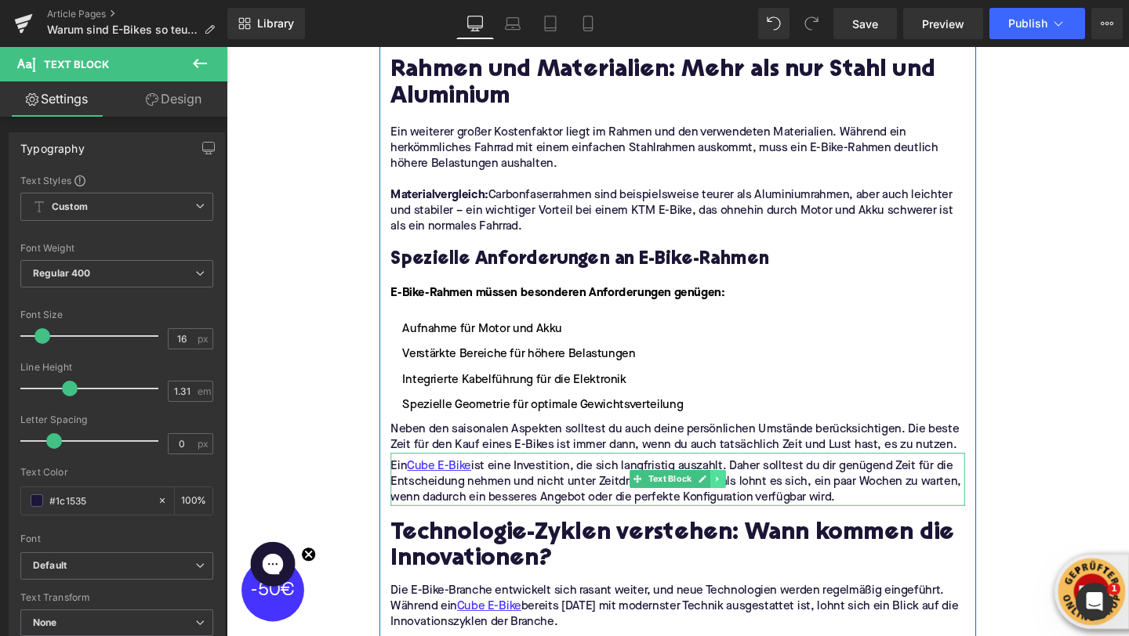
click at [739, 497] on icon at bounding box center [742, 501] width 9 height 9
click at [746, 492] on link at bounding box center [751, 501] width 16 height 19
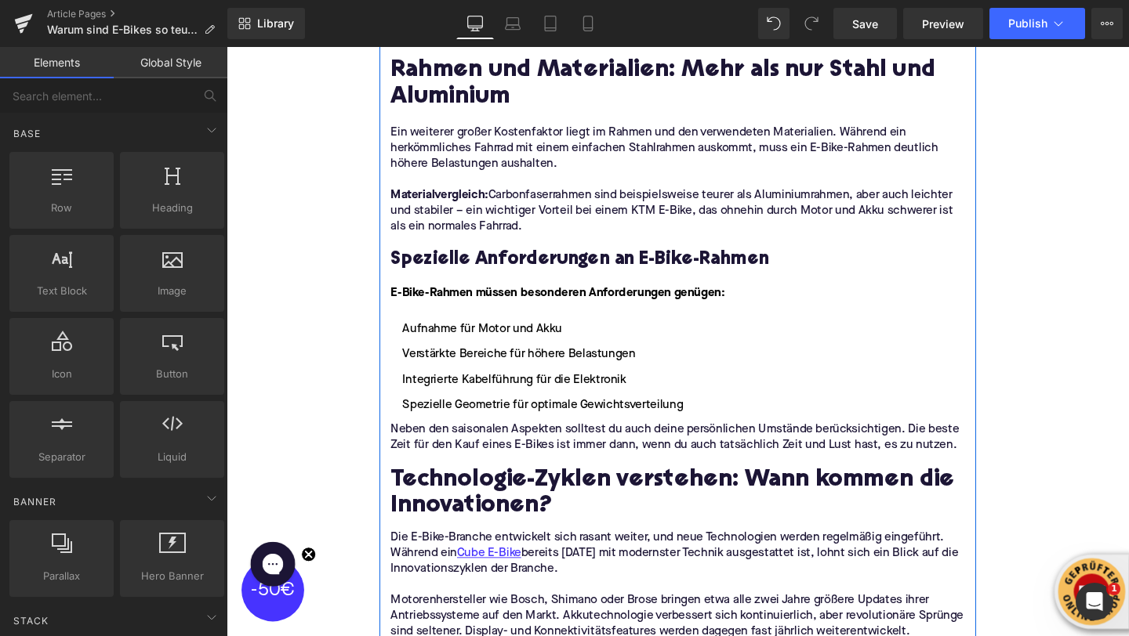
click at [501, 441] on div "Neben den saisonalen Aspekten solltest du auch deine persönlichen Umstände berü…" at bounding box center [701, 457] width 604 height 33
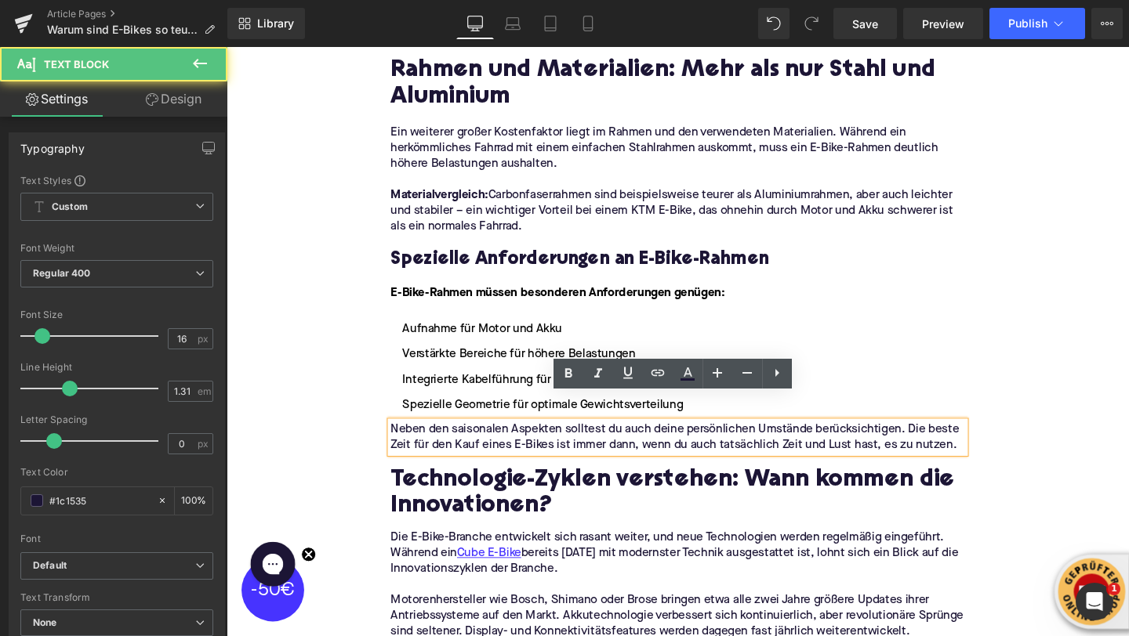
click at [501, 441] on div "Neben den saisonalen Aspekten solltest du auch deine persönlichen Umstände berü…" at bounding box center [701, 457] width 604 height 33
click at [501, 441] on p "Neben den saisonalen Aspekten solltest du auch deine persönlichen Umstände berü…" at bounding box center [701, 457] width 604 height 33
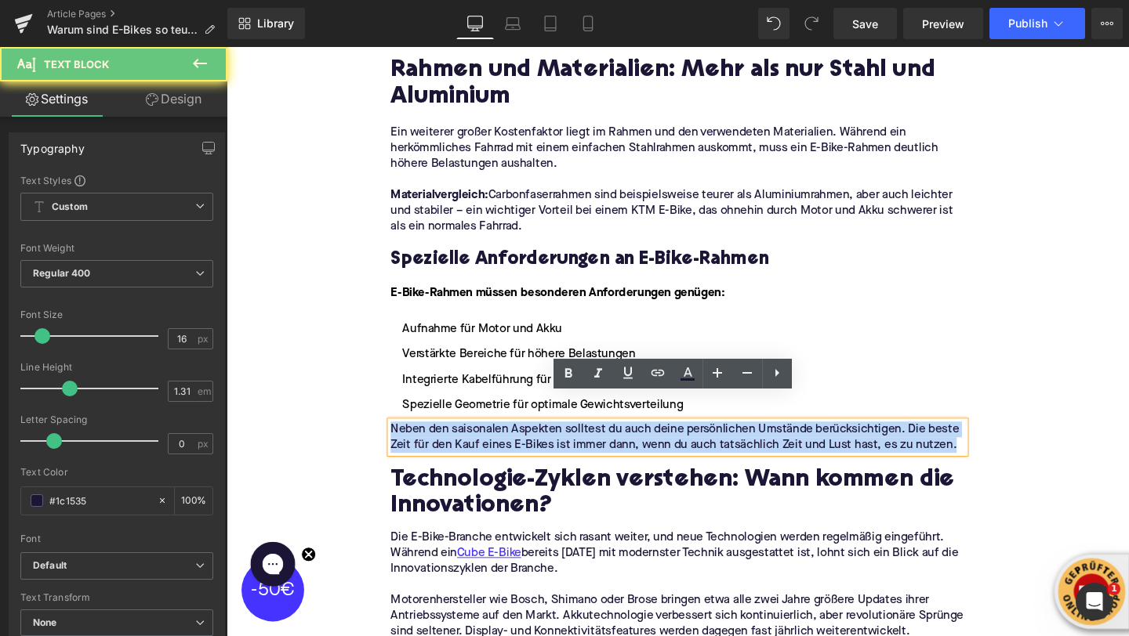
click at [501, 441] on p "Neben den saisonalen Aspekten solltest du auch deine persönlichen Umstände berü…" at bounding box center [701, 457] width 604 height 33
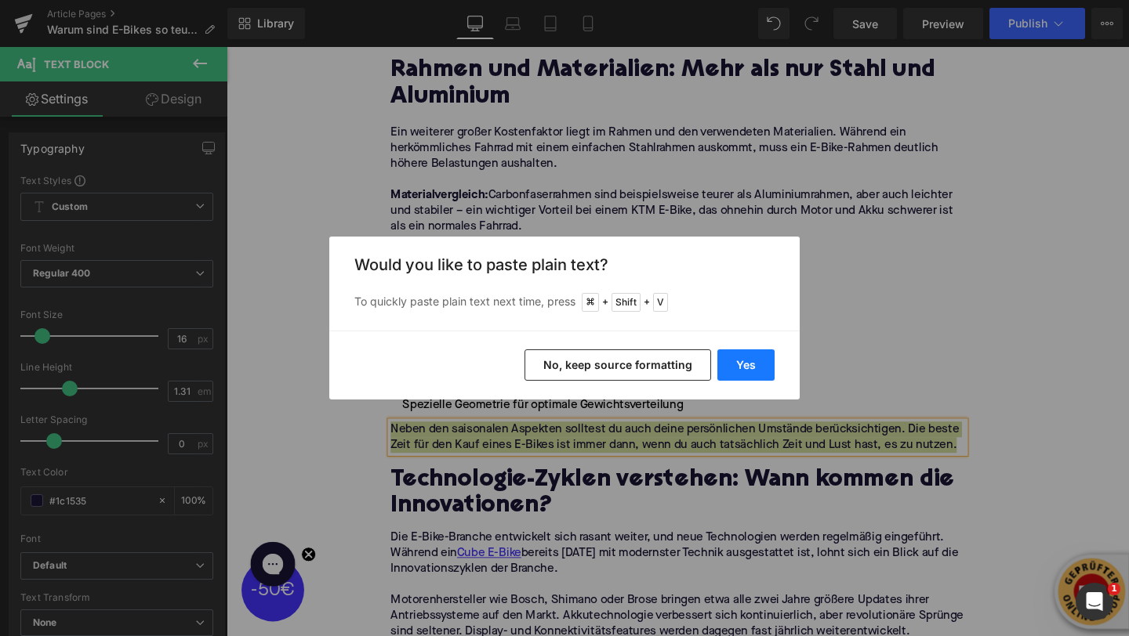
click at [750, 360] on button "Yes" at bounding box center [745, 365] width 57 height 31
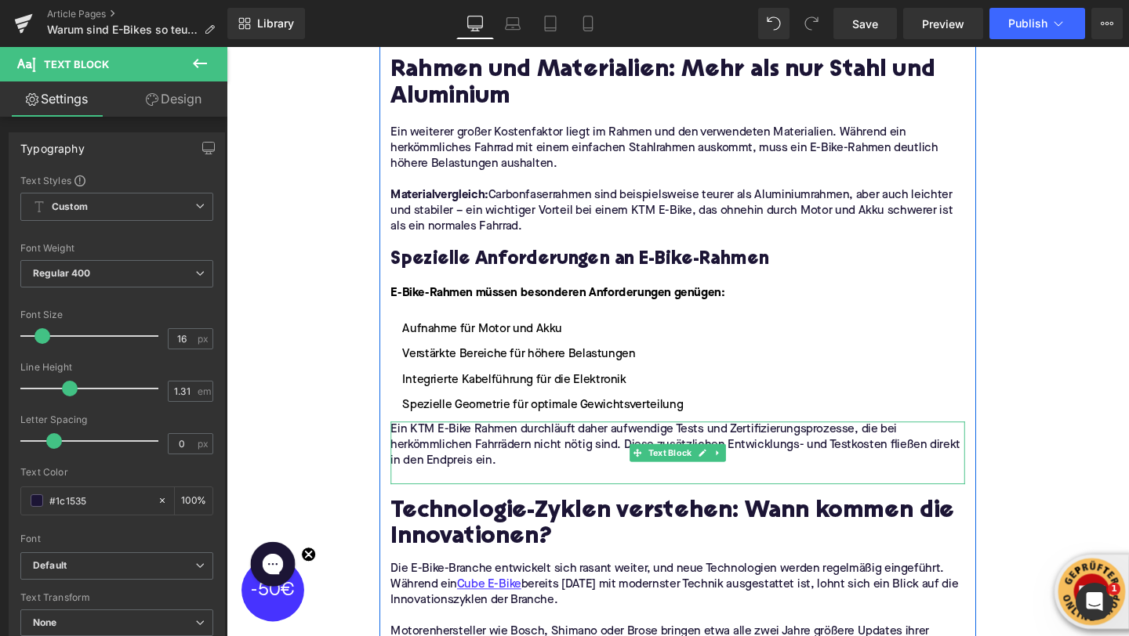
click at [514, 491] on p at bounding box center [701, 499] width 604 height 16
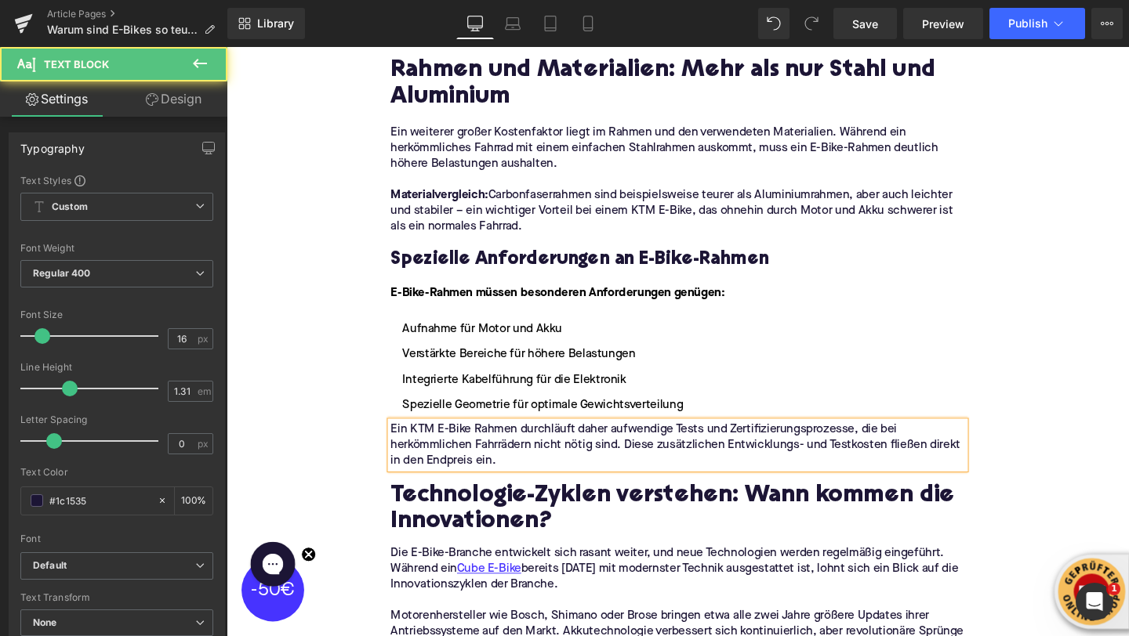
click at [261, 253] on div "Home / Warum sind E-Bikes so teuer? Breadcrumbs Warum sind E-Bikes so teuer? He…" at bounding box center [701, 607] width 948 height 4433
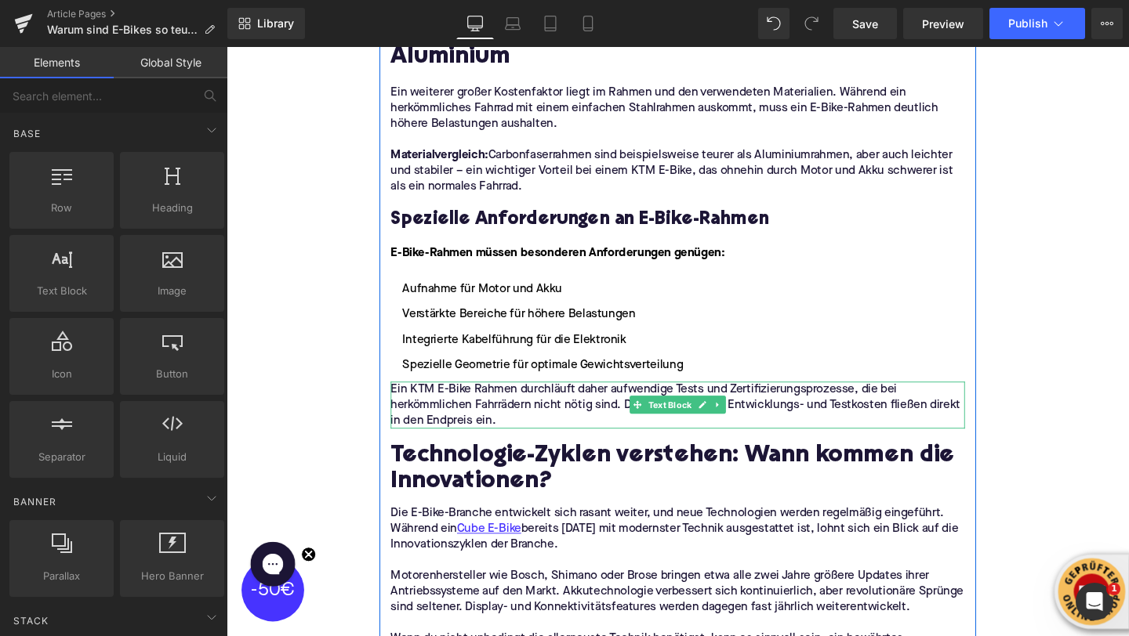
scroll to position [1894, 0]
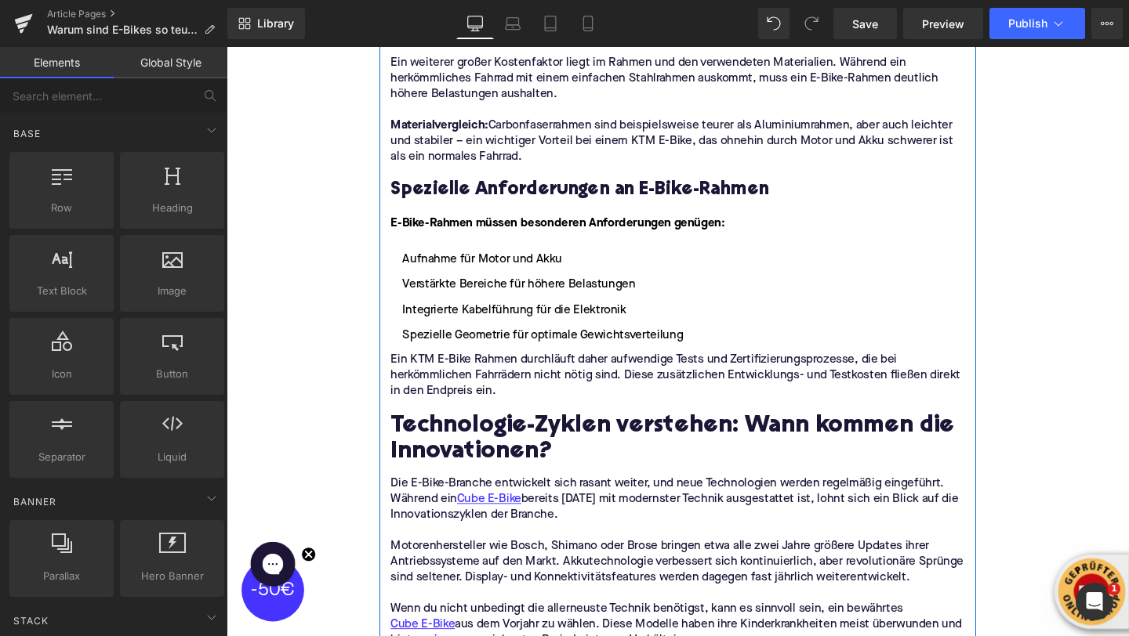
click at [464, 433] on h2 "Technologie-Zyklen verstehen: Wann kommen die Innovationen?" at bounding box center [701, 461] width 604 height 56
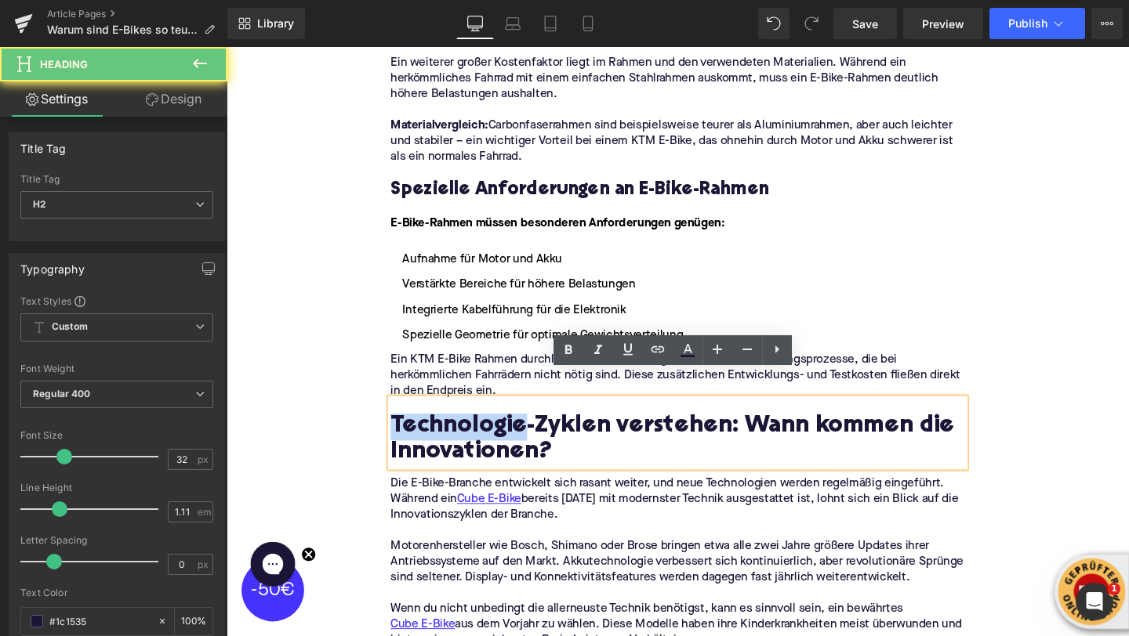
click at [464, 433] on h2 "Technologie-Zyklen verstehen: Wann kommen die Innovationen?" at bounding box center [701, 461] width 604 height 56
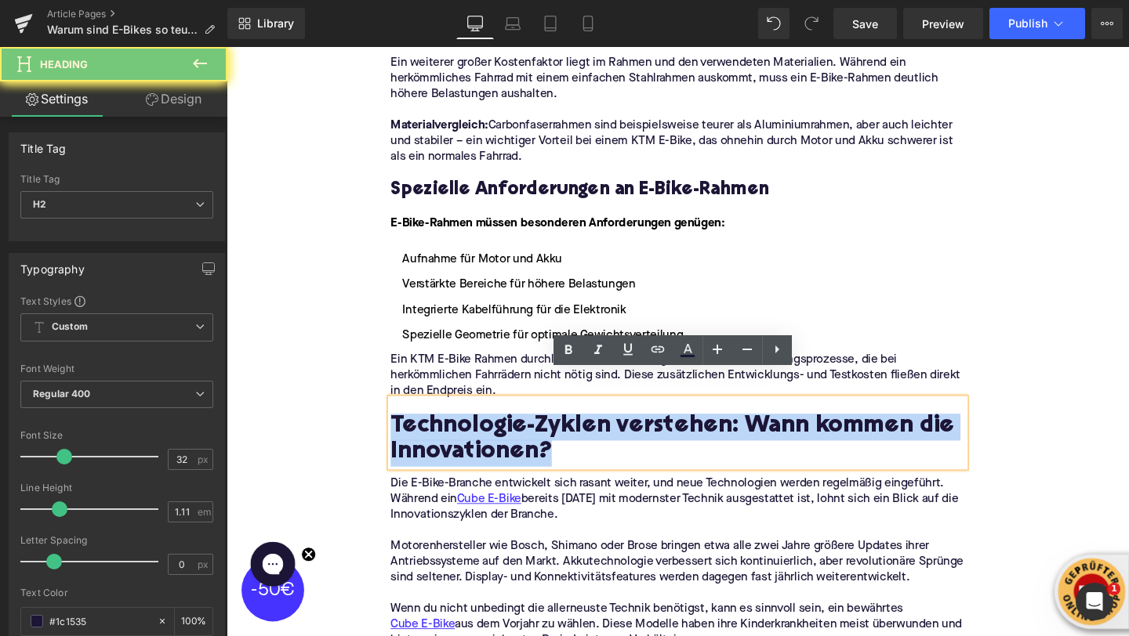
click at [464, 433] on h2 "Technologie-Zyklen verstehen: Wann kommen die Innovationen?" at bounding box center [701, 461] width 604 height 56
paste div
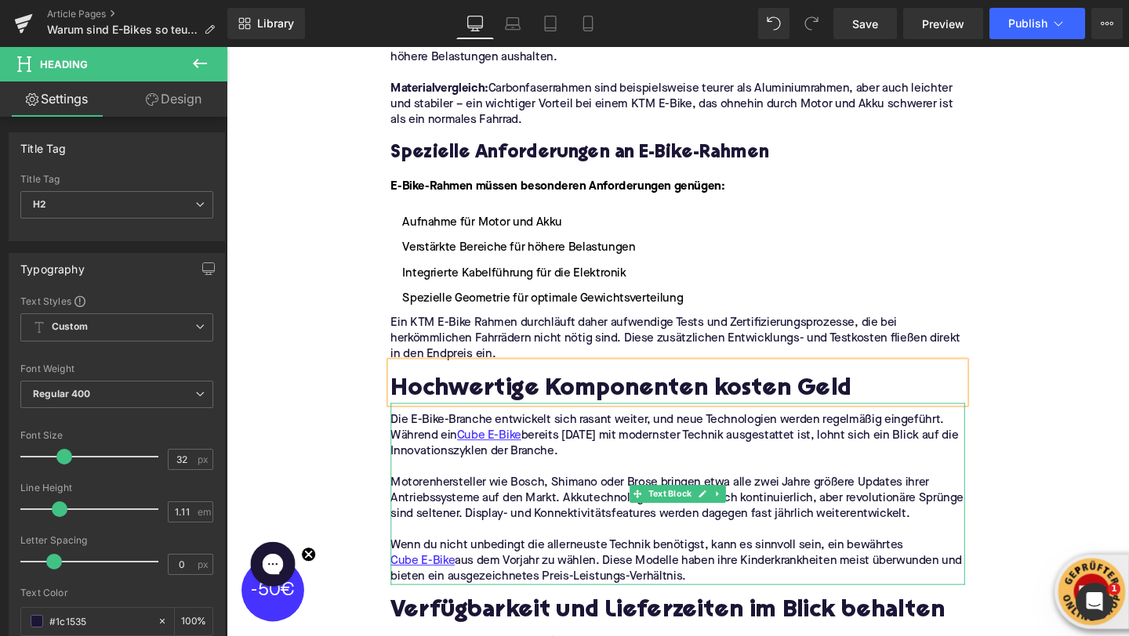
scroll to position [1978, 0]
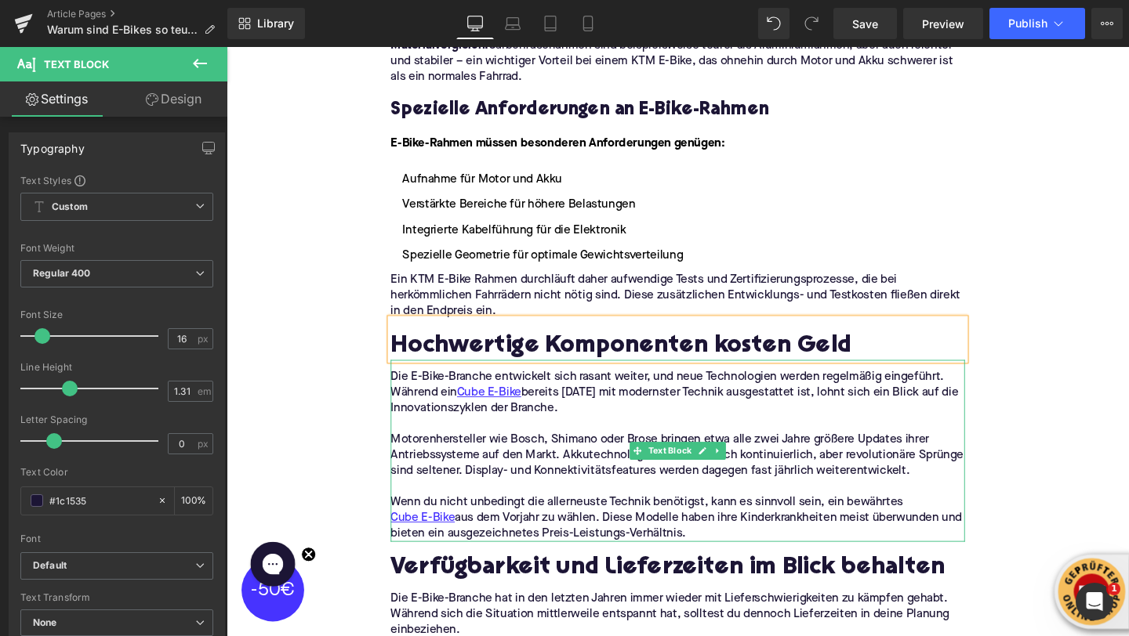
drag, startPoint x: 733, startPoint y: 528, endPoint x: 404, endPoint y: 370, distance: 364.3
click at [404, 376] on div "Die E-Bike-Branche entwickelt sich rasant weiter, und neue Technologien werden …" at bounding box center [701, 471] width 604 height 191
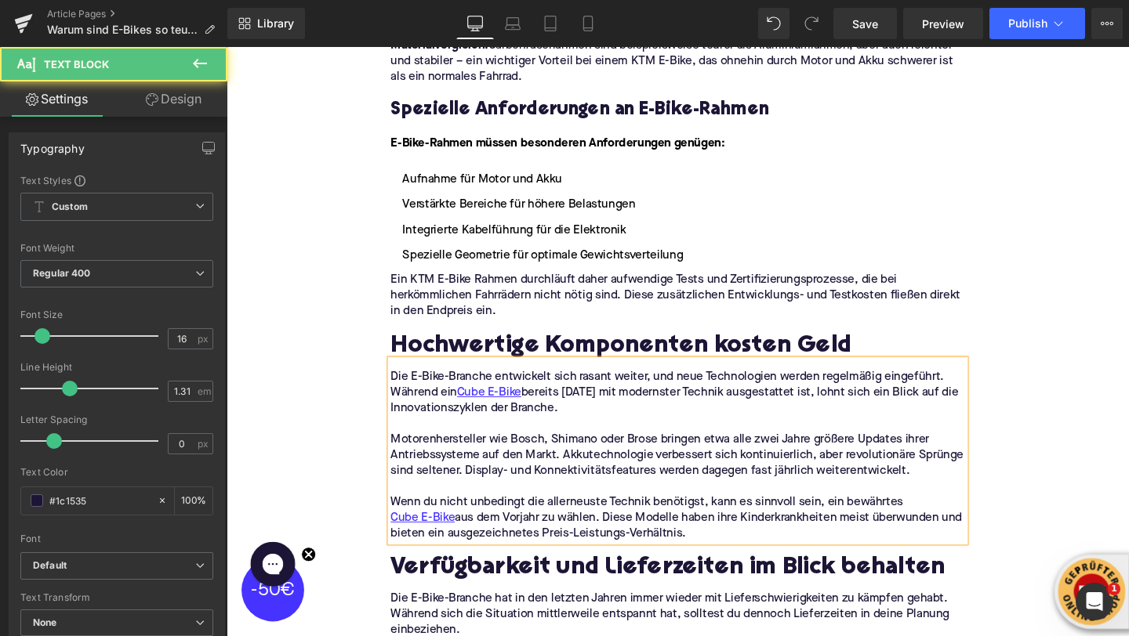
click at [404, 386] on p "Die E-Bike-Branche entwickelt sich rasant weiter, und neue Technologien werden …" at bounding box center [701, 410] width 604 height 49
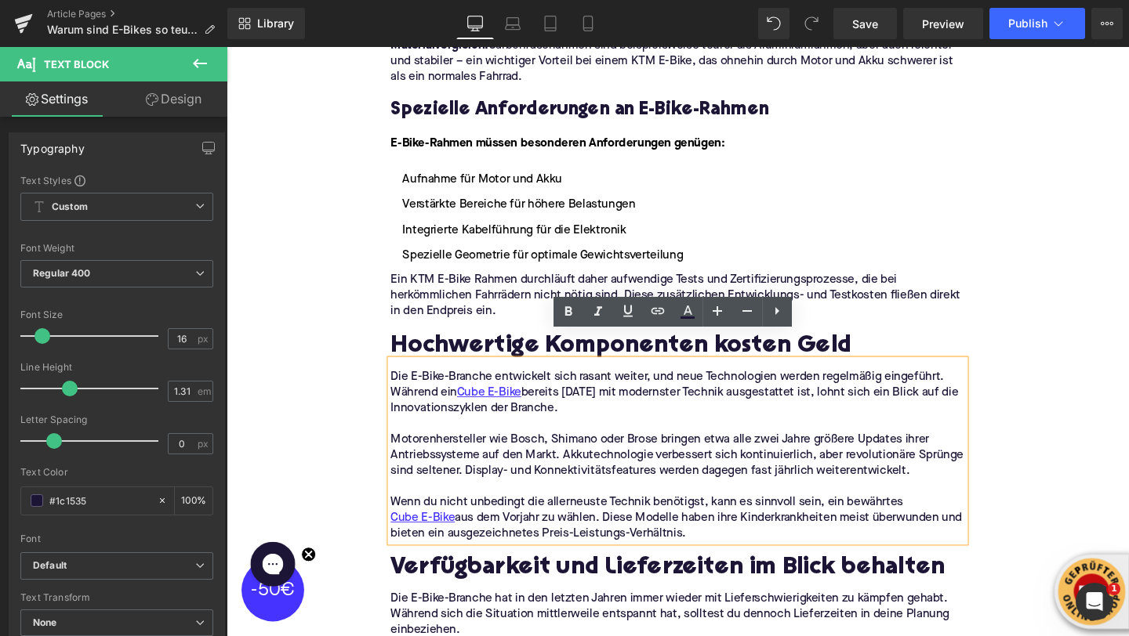
drag, startPoint x: 400, startPoint y: 368, endPoint x: 757, endPoint y: 524, distance: 390.0
click at [757, 524] on div "Die E-Bike-Branche entwickelt sich rasant weiter, und neue Technologien werden …" at bounding box center [701, 471] width 604 height 191
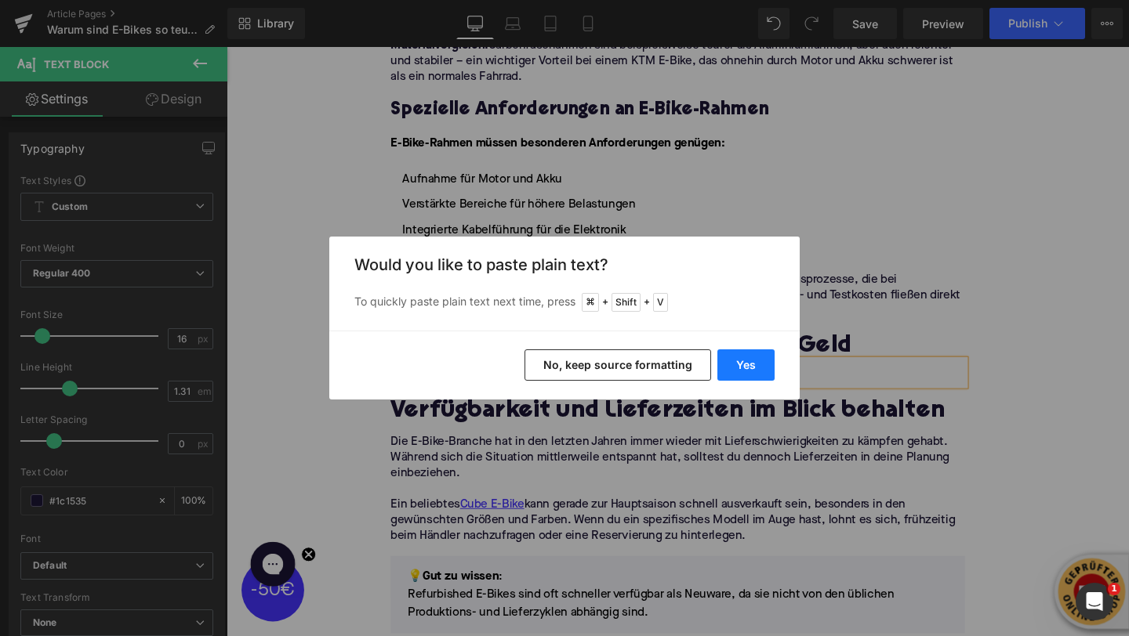
click at [751, 368] on button "Yes" at bounding box center [745, 365] width 57 height 31
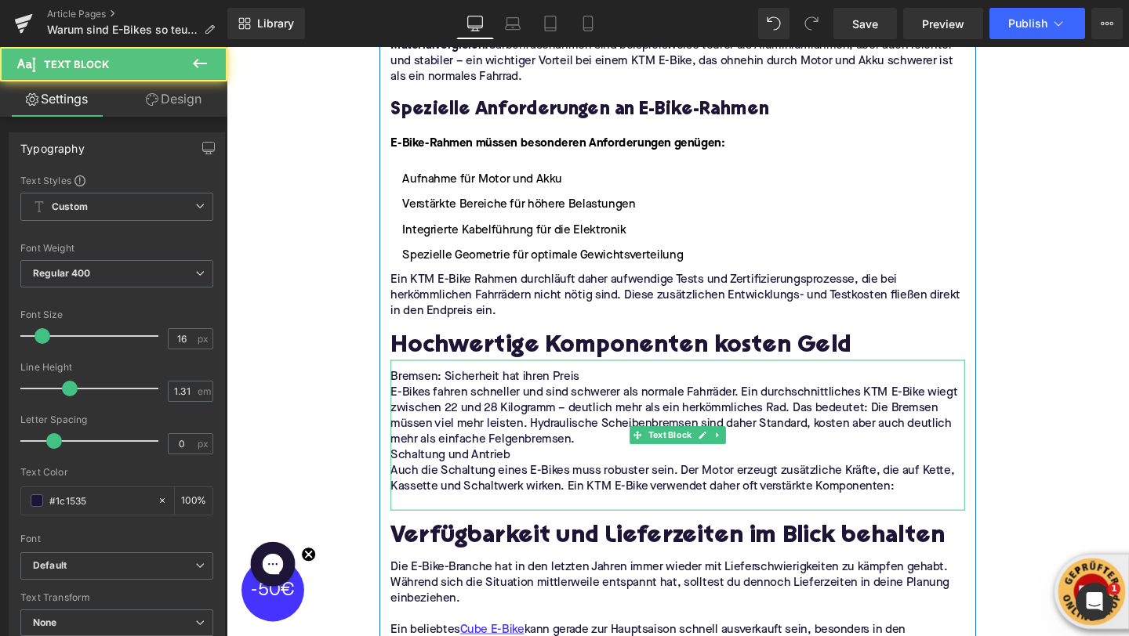
click at [598, 386] on p "Bremsen: Sicherheit hat ihren Preis" at bounding box center [701, 394] width 604 height 16
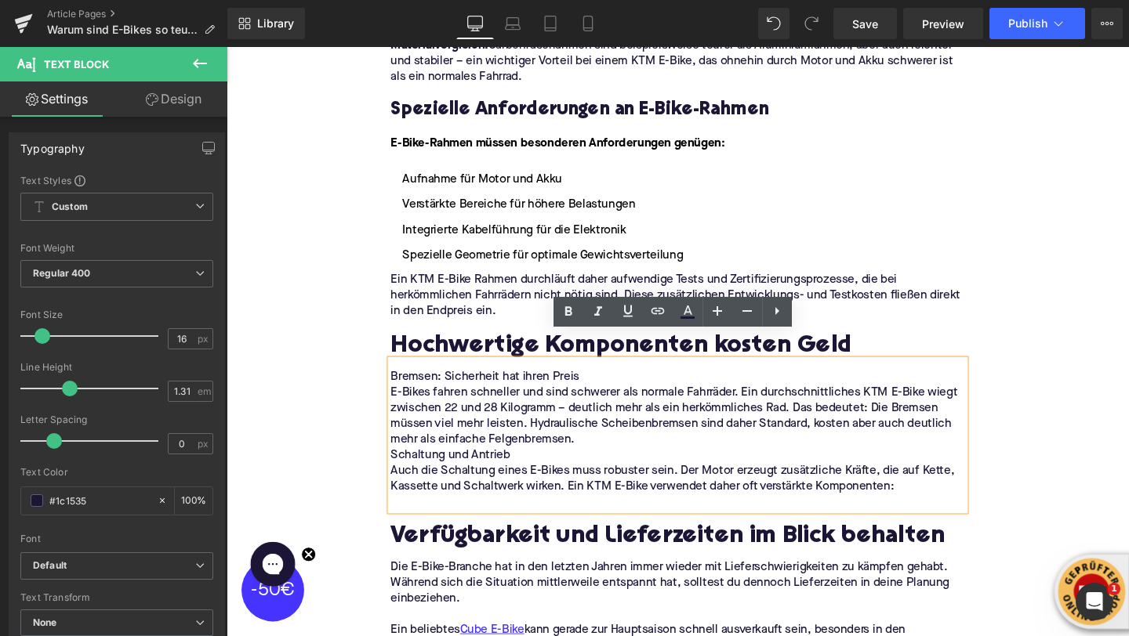
click at [596, 426] on p "E-Bikes fahren schneller und sind schwerer als normale Fahrräder. Ein durchschn…" at bounding box center [701, 436] width 604 height 66
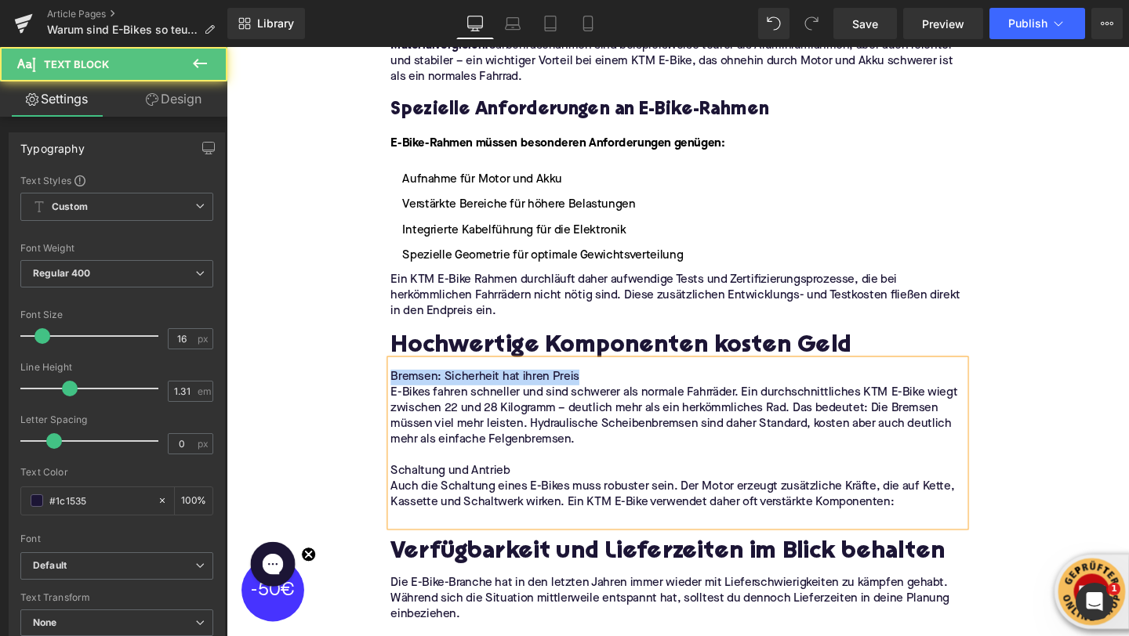
drag, startPoint x: 629, startPoint y: 362, endPoint x: 373, endPoint y: 362, distance: 256.3
click at [373, 362] on div "Home / Warum sind E-Bikes so teuer? Breadcrumbs Warum sind E-Bikes so teuer? He…" at bounding box center [701, 427] width 948 height 4389
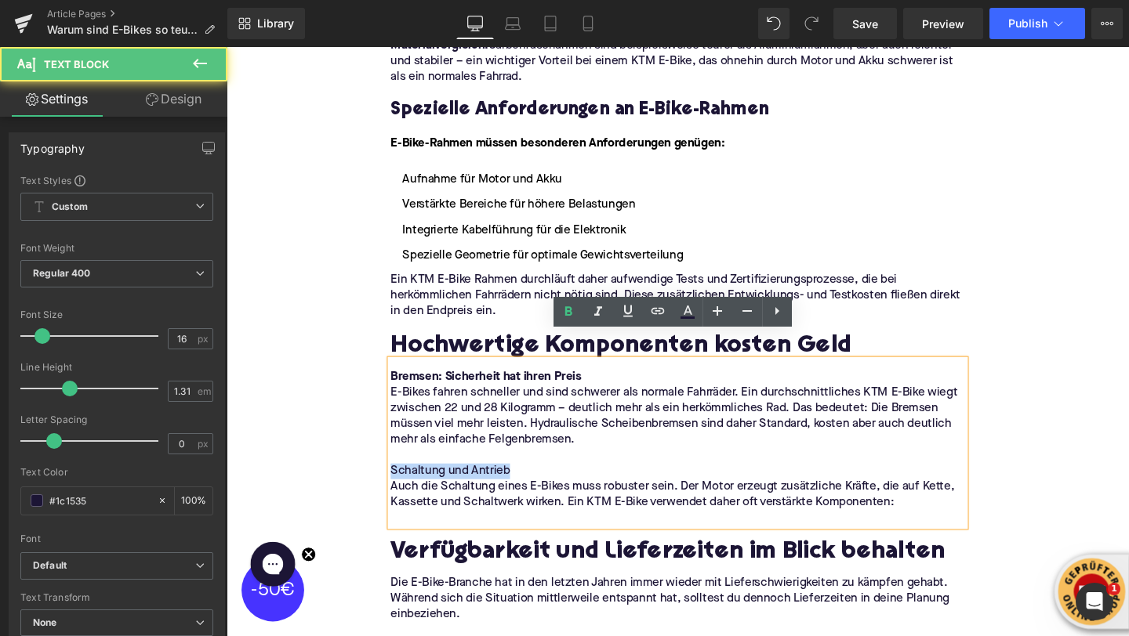
drag, startPoint x: 534, startPoint y: 465, endPoint x: 361, endPoint y: 465, distance: 172.4
click at [361, 465] on div "Home / Warum sind E-Bikes so teuer? Breadcrumbs Warum sind E-Bikes so teuer? He…" at bounding box center [701, 427] width 948 height 4389
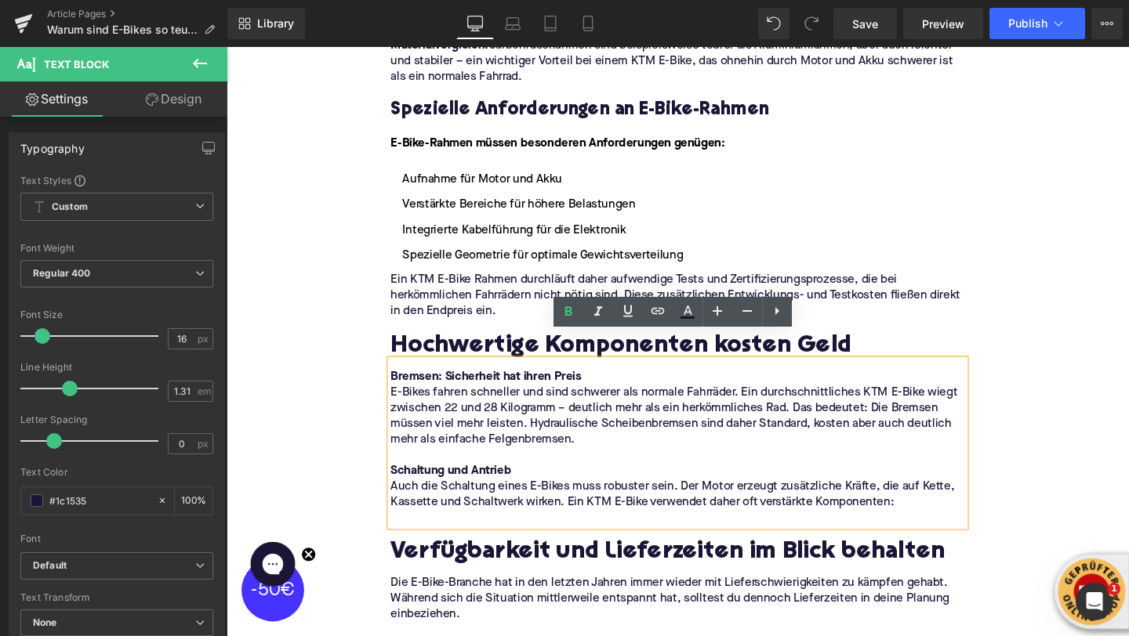
click at [408, 535] on p at bounding box center [701, 543] width 604 height 16
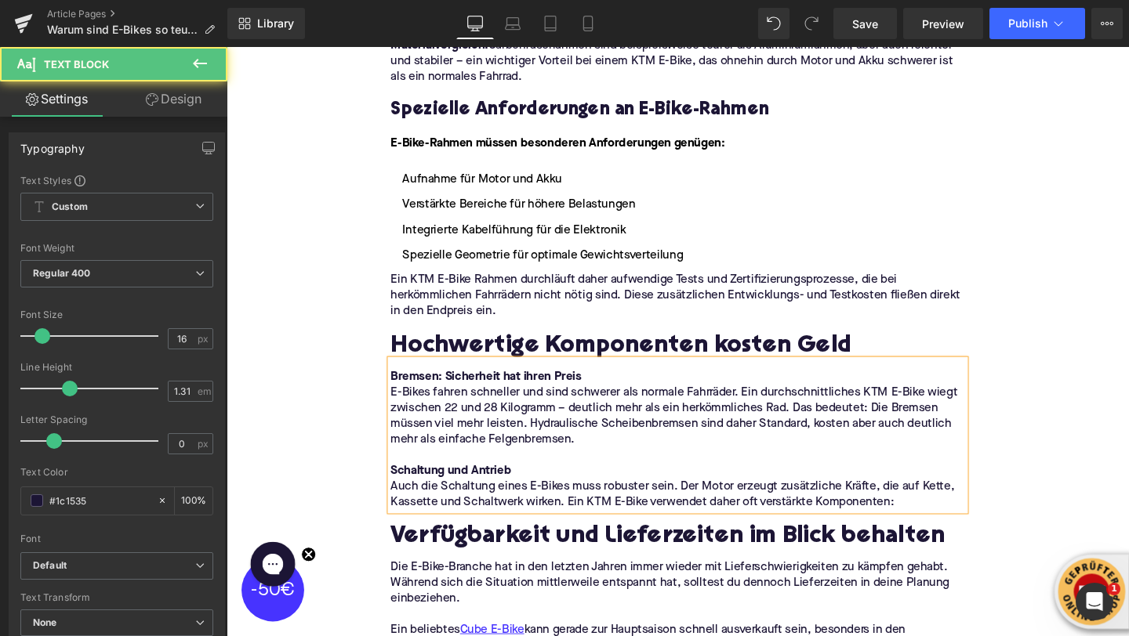
click at [331, 435] on div "Home / Warum sind E-Bikes so teuer? Breadcrumbs Warum sind E-Bikes so teuer? He…" at bounding box center [701, 419] width 948 height 4372
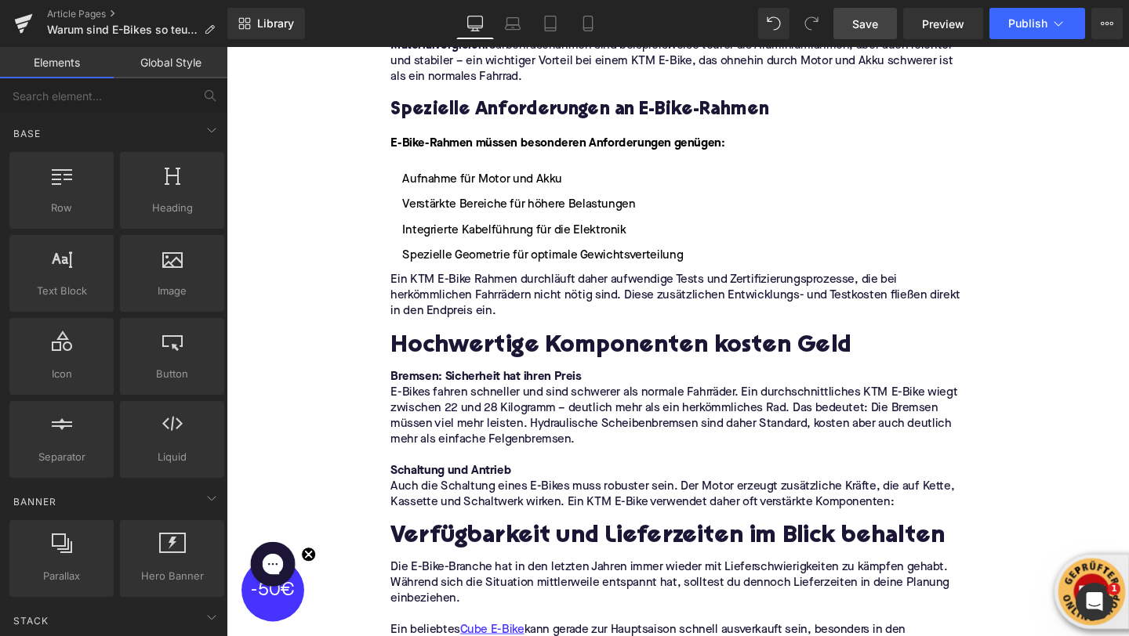
click at [878, 25] on span "Save" at bounding box center [865, 24] width 26 height 16
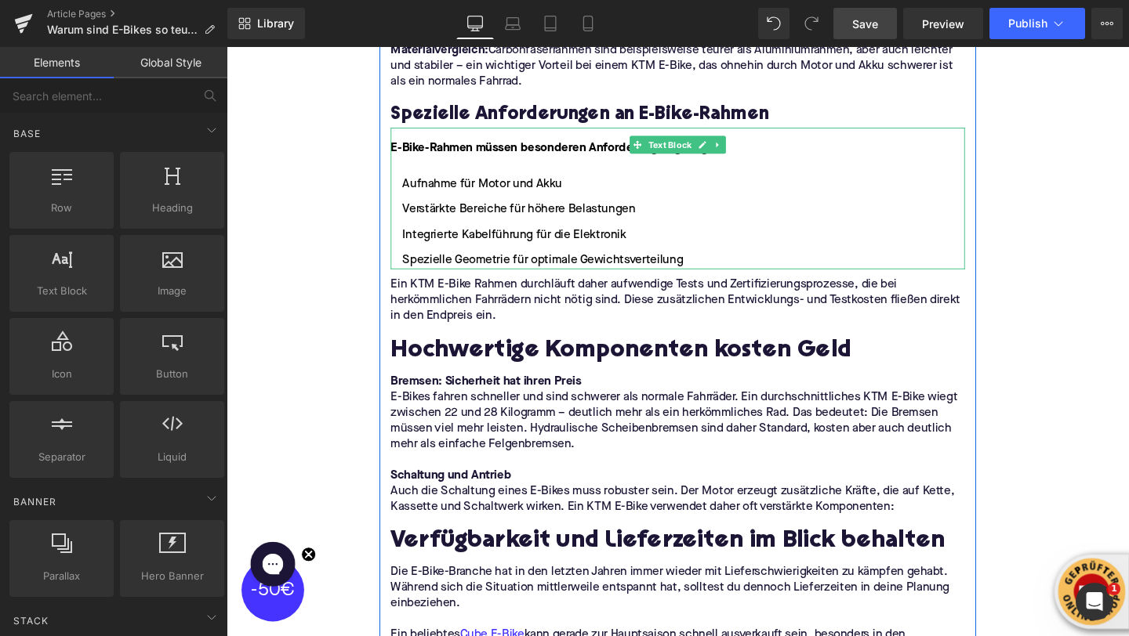
scroll to position [1976, 0]
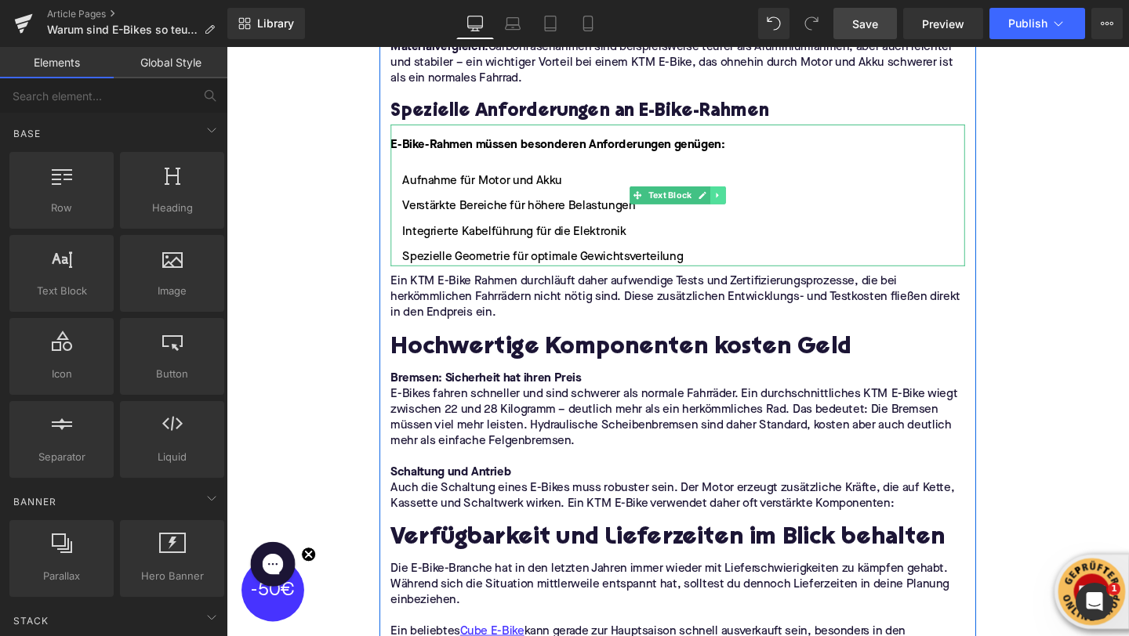
click at [744, 198] on icon at bounding box center [742, 202] width 9 height 9
click at [738, 198] on icon at bounding box center [735, 202] width 9 height 9
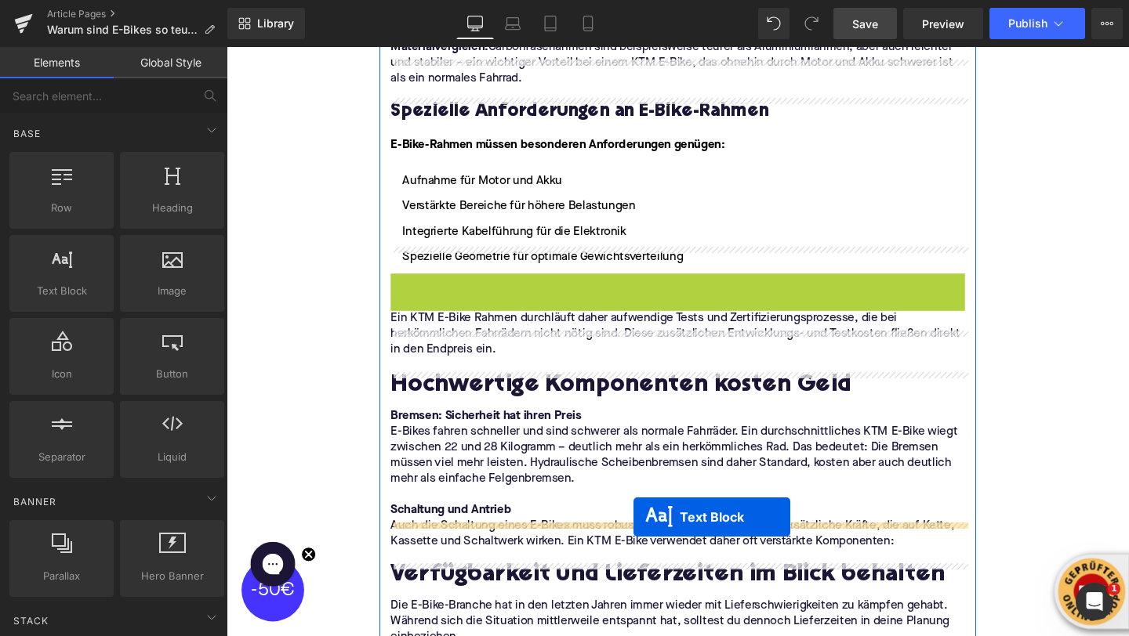
drag, startPoint x: 656, startPoint y: 334, endPoint x: 655, endPoint y: 539, distance: 204.6
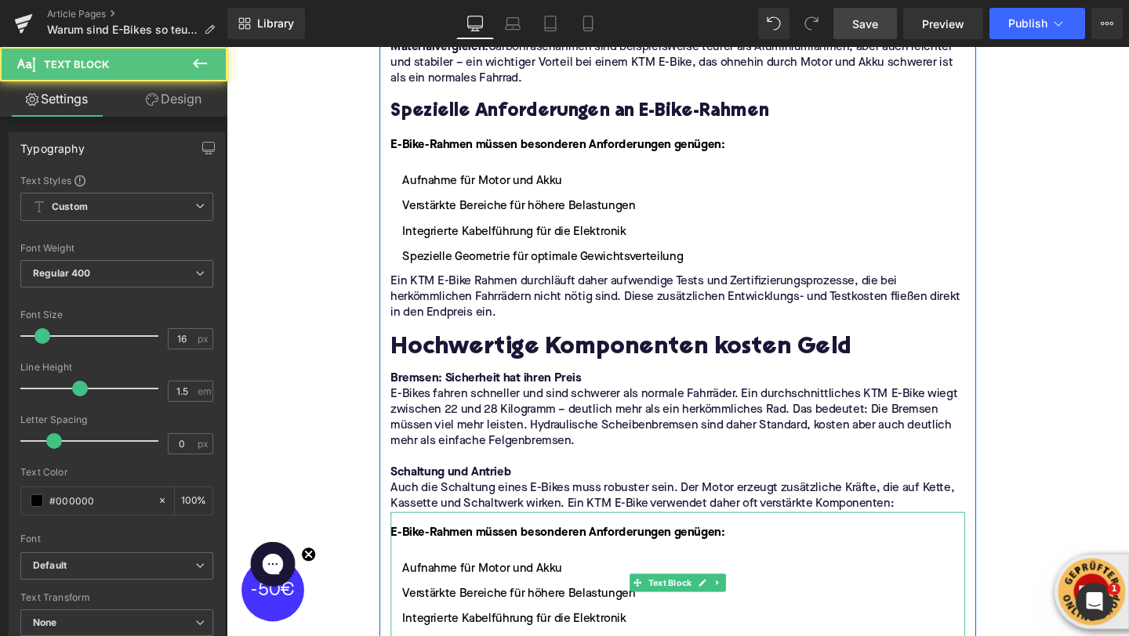
click at [499, 552] on font "E-Bike-Rahmen müssen besonderen Anforderungen genügen:" at bounding box center [574, 558] width 351 height 13
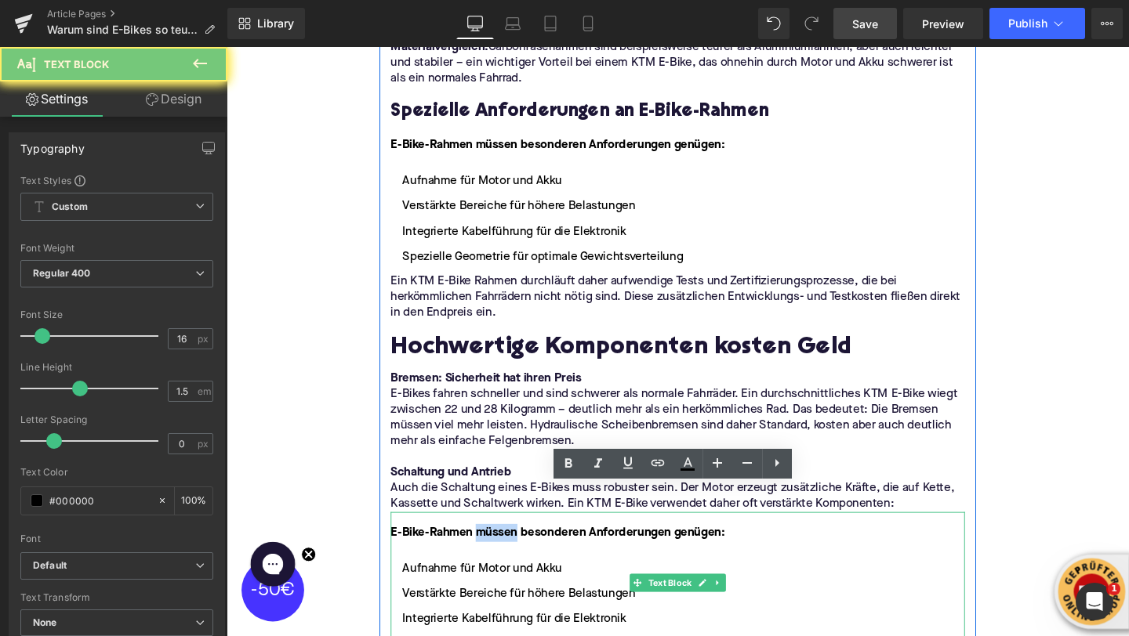
click at [499, 552] on font "E-Bike-Rahmen müssen besonderen Anforderungen genügen:" at bounding box center [574, 558] width 351 height 13
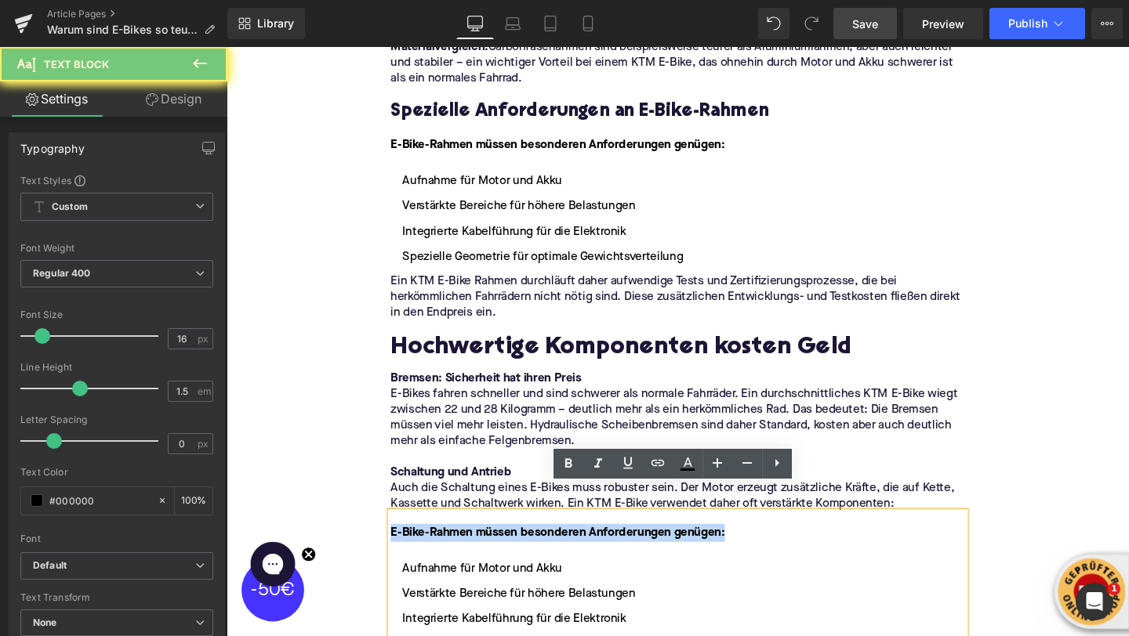
click at [499, 552] on font "E-Bike-Rahmen müssen besonderen Anforderungen genügen:" at bounding box center [574, 558] width 351 height 13
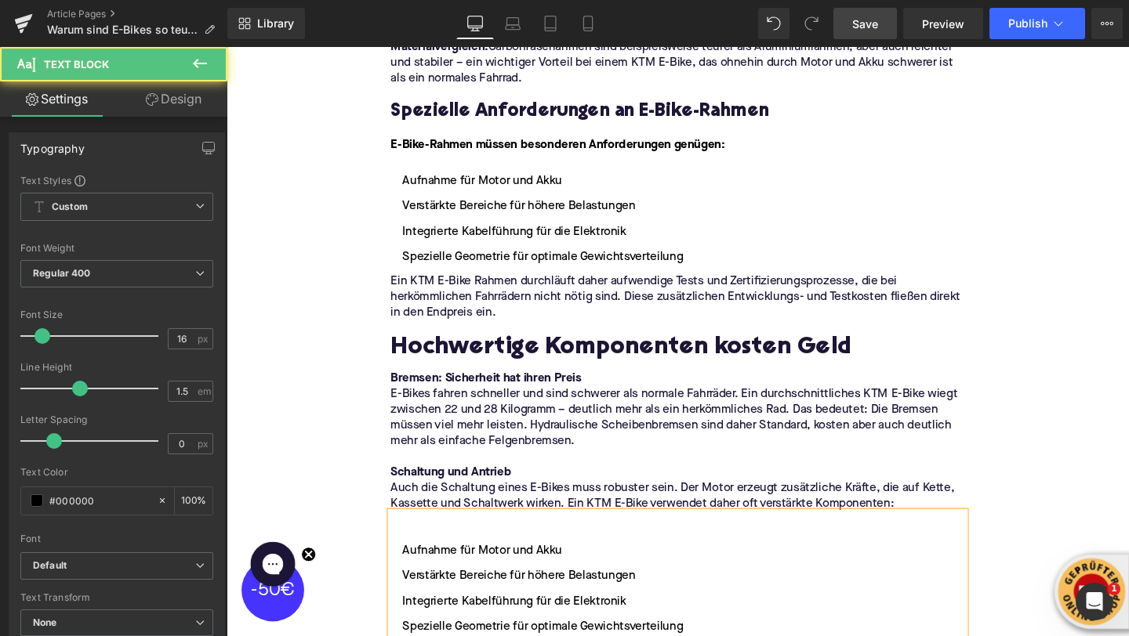
click at [414, 568] on li "Aufnahme für Motor und Akku" at bounding box center [701, 577] width 604 height 19
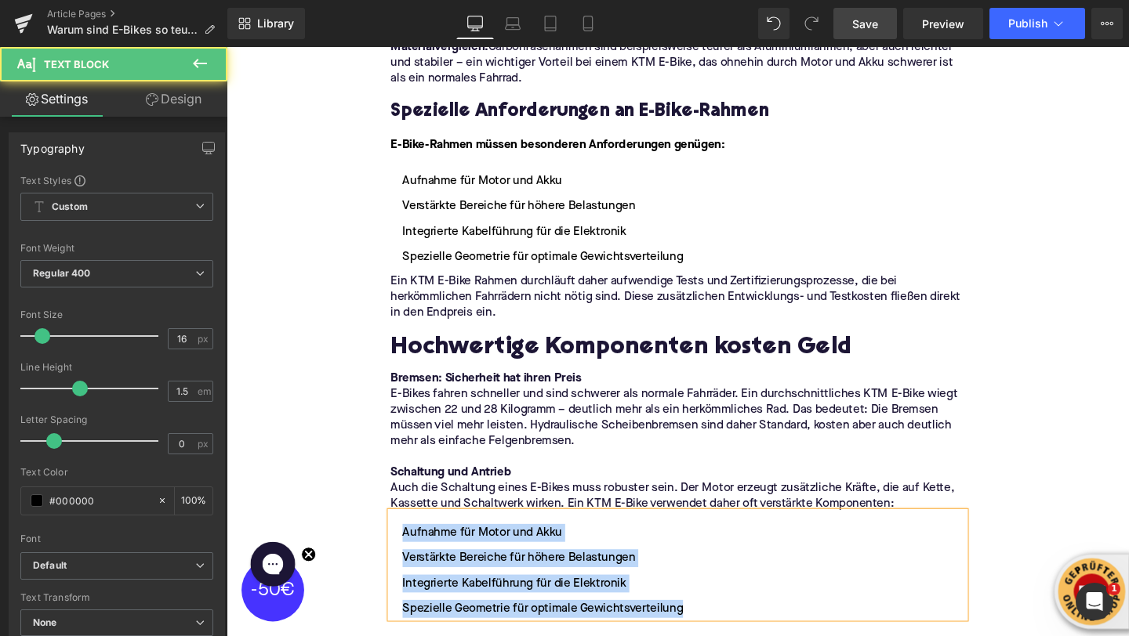
drag, startPoint x: 410, startPoint y: 535, endPoint x: 713, endPoint y: 620, distance: 314.4
click at [713, 620] on div "Aufnahme für Motor und Akku Verstärkte Bereiche für höhere Belastungen Integrie…" at bounding box center [701, 591] width 604 height 111
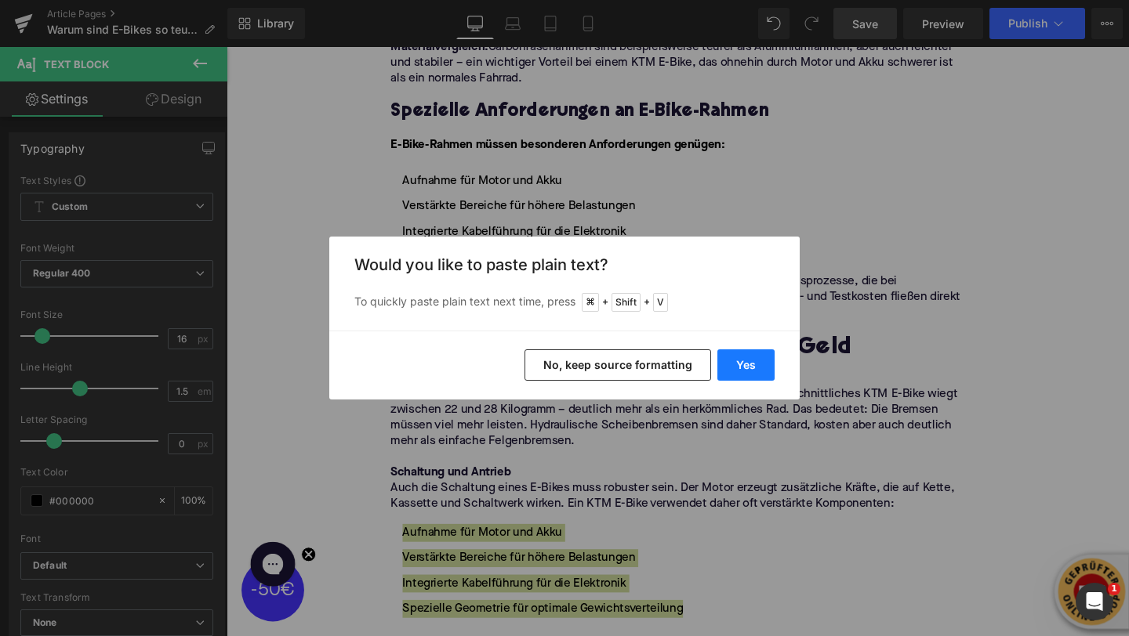
click at [740, 360] on button "Yes" at bounding box center [745, 365] width 57 height 31
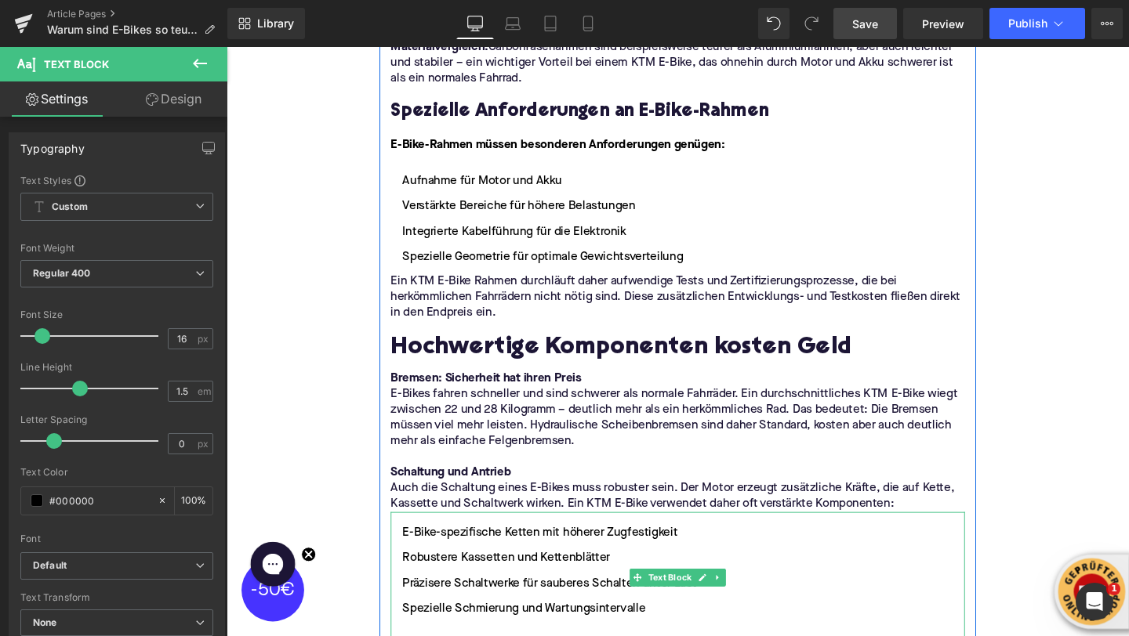
click at [510, 629] on li "Spezielle Schmierung und Wartungsintervalle" at bounding box center [701, 638] width 604 height 19
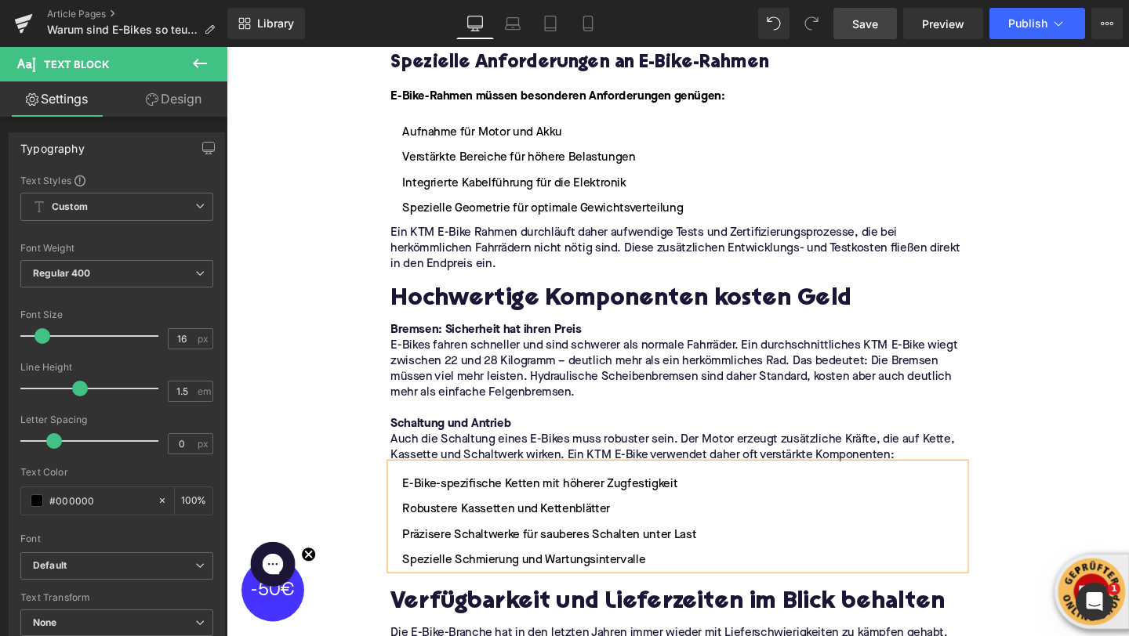
scroll to position [2044, 0]
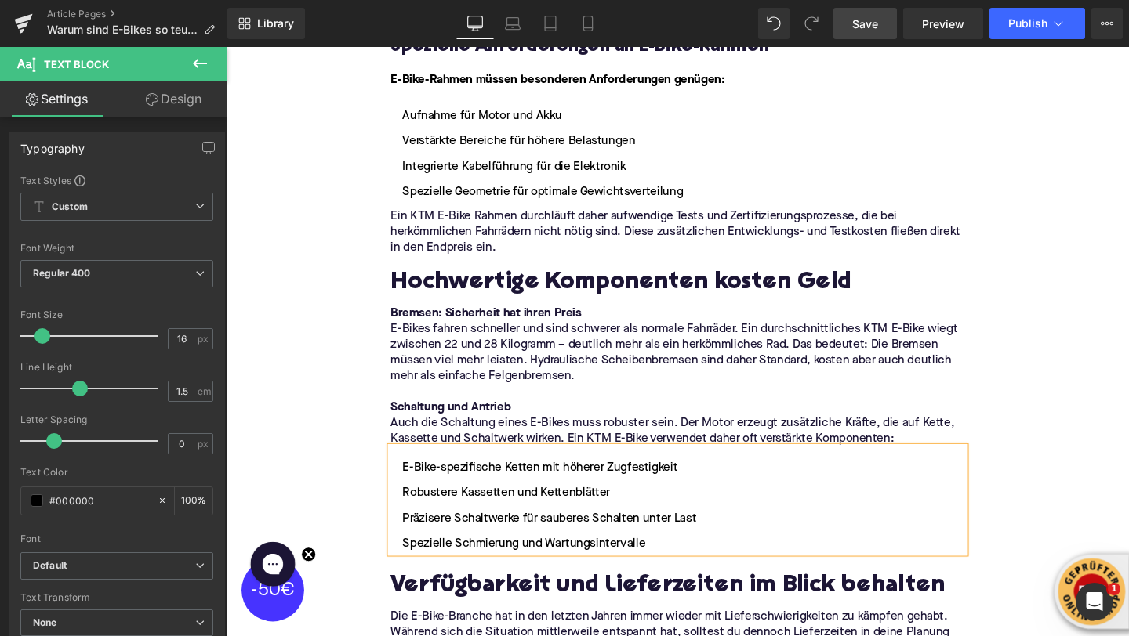
click at [295, 358] on div "Home / Warum sind E-Bikes so teuer? Breadcrumbs Warum sind E-Bikes so teuer? He…" at bounding box center [701, 412] width 948 height 4491
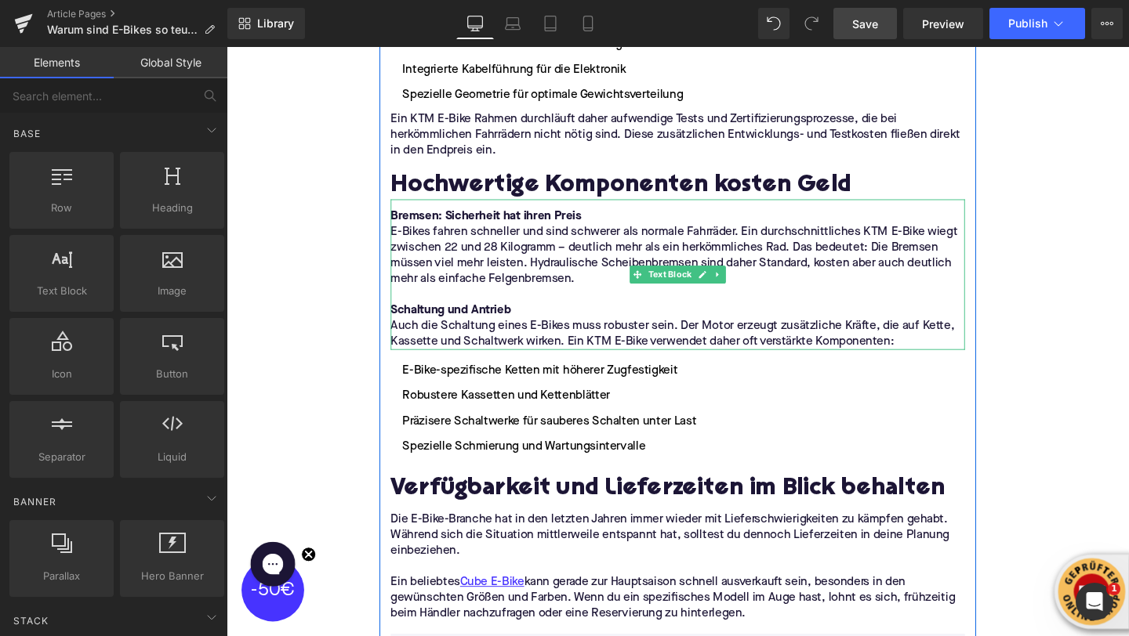
scroll to position [2280, 0]
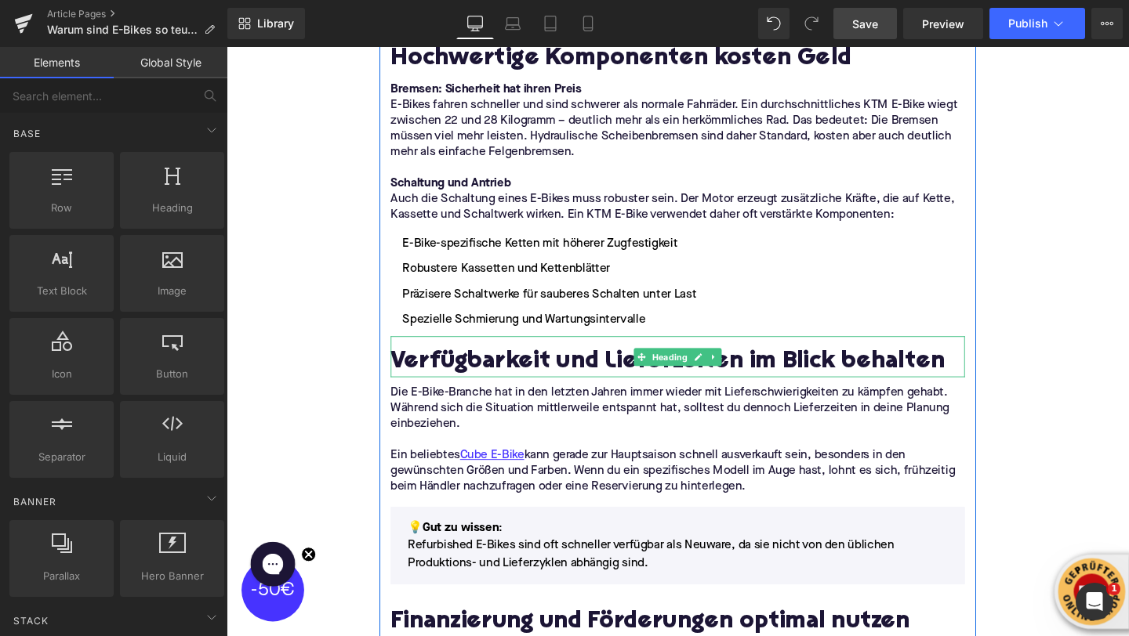
click at [462, 365] on h2 "Verfügbarkeit und Lieferzeiten im Blick behalten" at bounding box center [701, 379] width 604 height 28
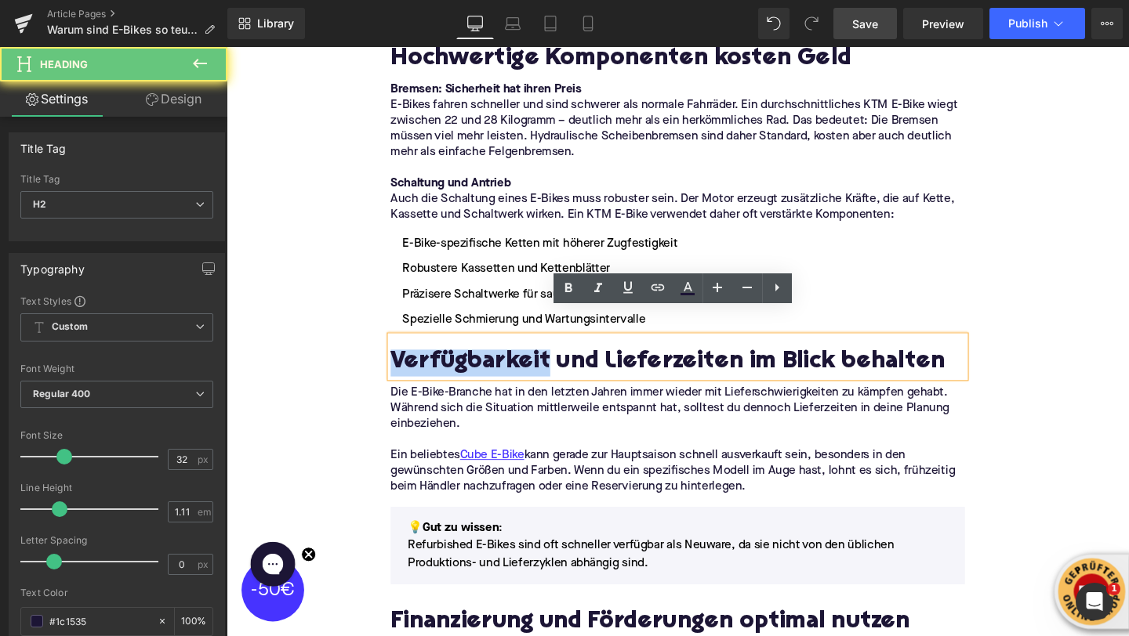
click at [462, 365] on h2 "Verfügbarkeit und Lieferzeiten im Blick behalten" at bounding box center [701, 379] width 604 height 28
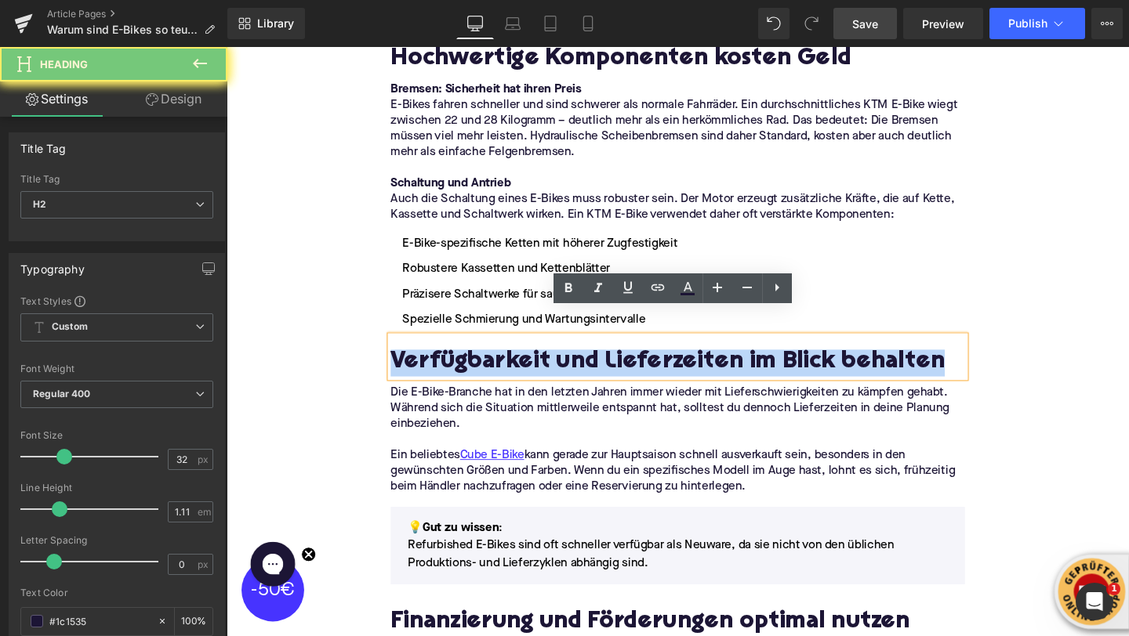
paste div
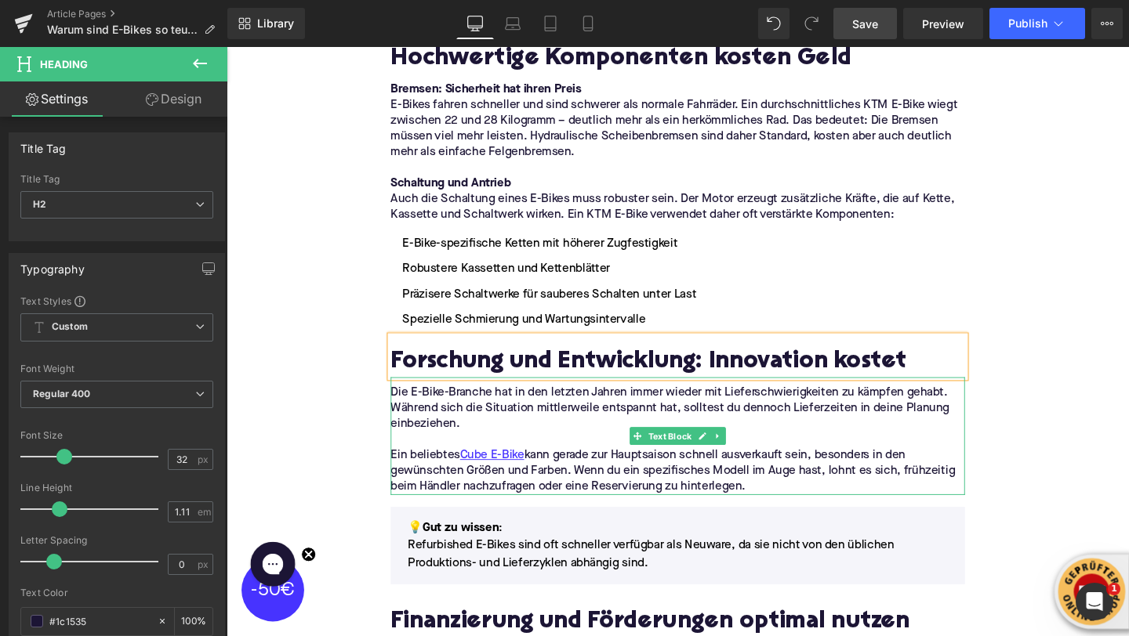
click at [433, 452] on p at bounding box center [701, 460] width 604 height 16
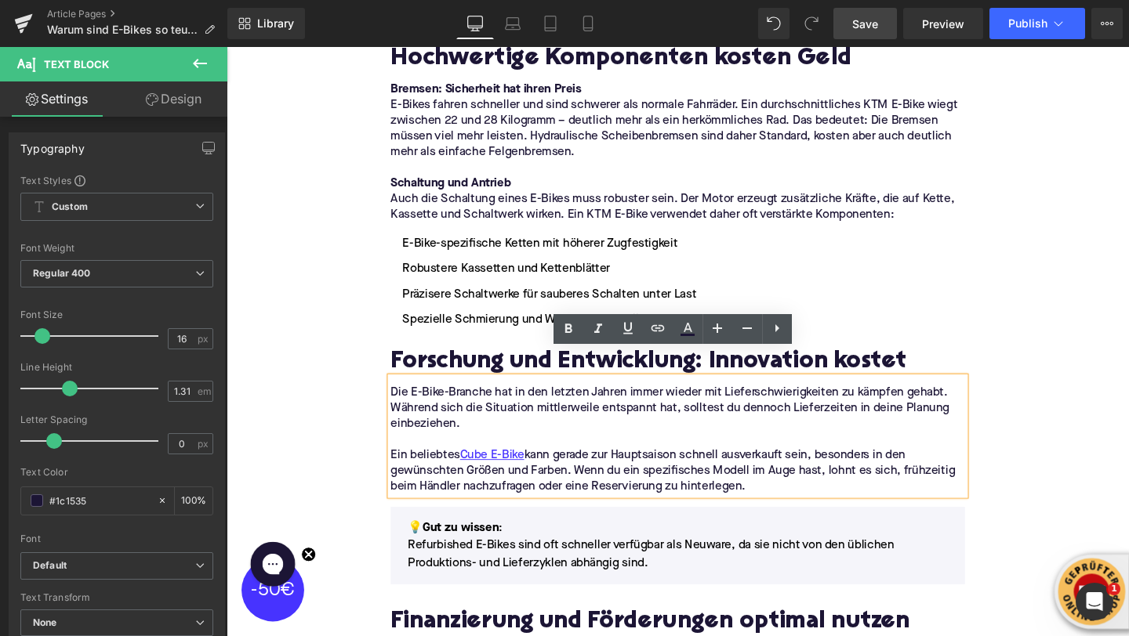
drag, startPoint x: 778, startPoint y: 482, endPoint x: 382, endPoint y: 388, distance: 407.6
click at [382, 388] on div "Home / Warum sind E-Bikes so teuer? Breadcrumbs Warum sind E-Bikes so teuer? He…" at bounding box center [701, 176] width 948 height 4491
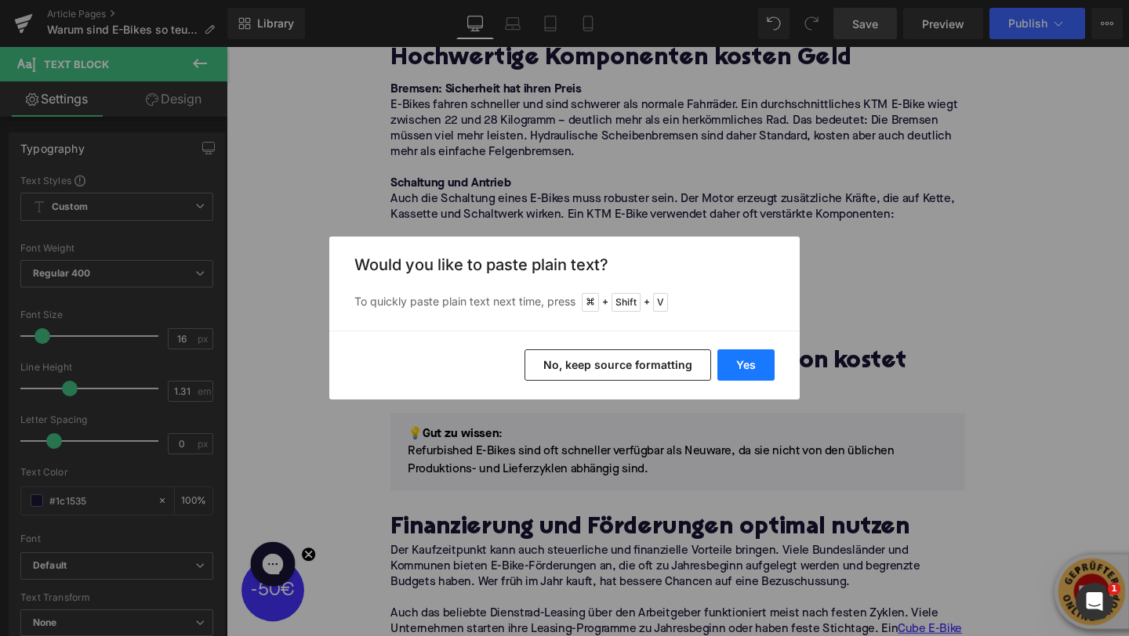
click at [723, 359] on button "Yes" at bounding box center [745, 365] width 57 height 31
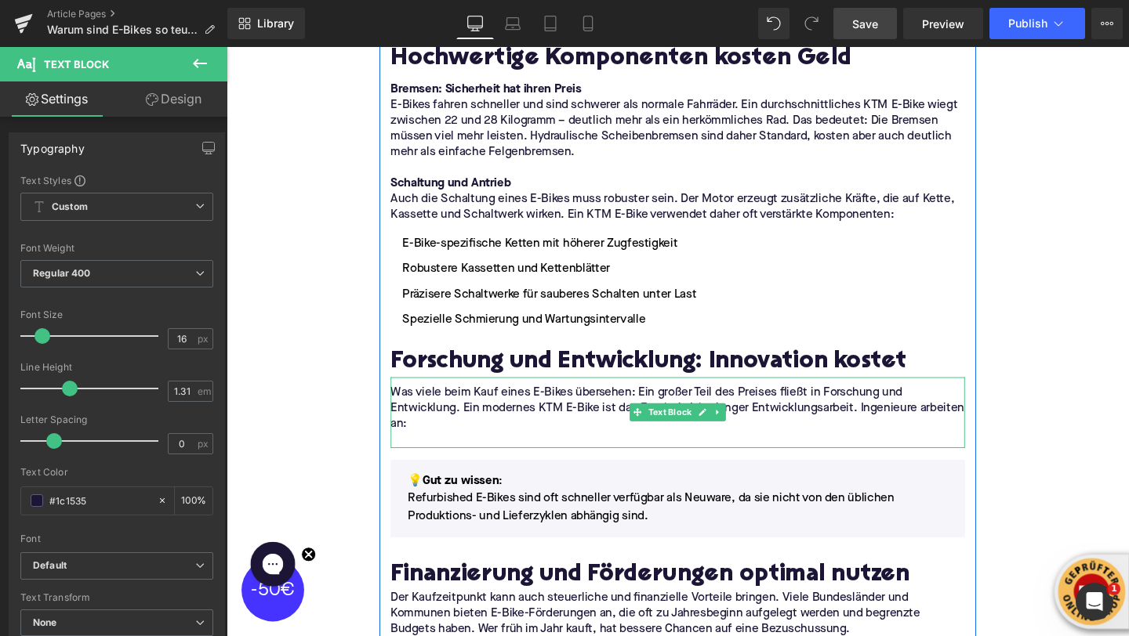
click at [474, 421] on p "Was viele beim Kauf eines E-Bikes übersehen: Ein großer Teil des Preises fließt…" at bounding box center [701, 427] width 604 height 49
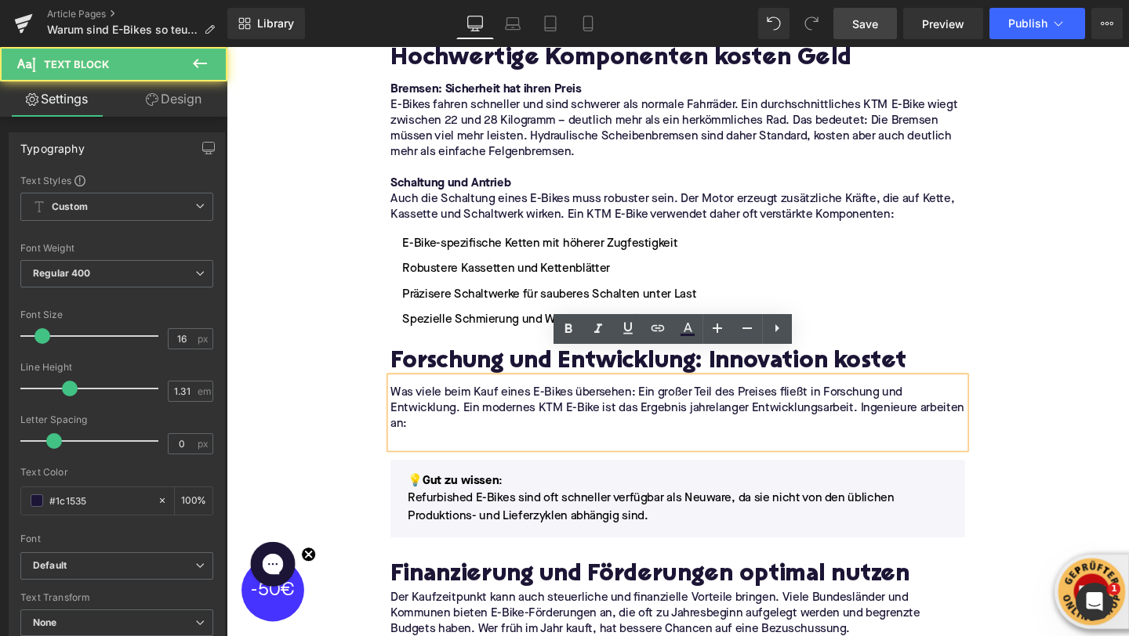
click at [462, 452] on p at bounding box center [701, 460] width 604 height 16
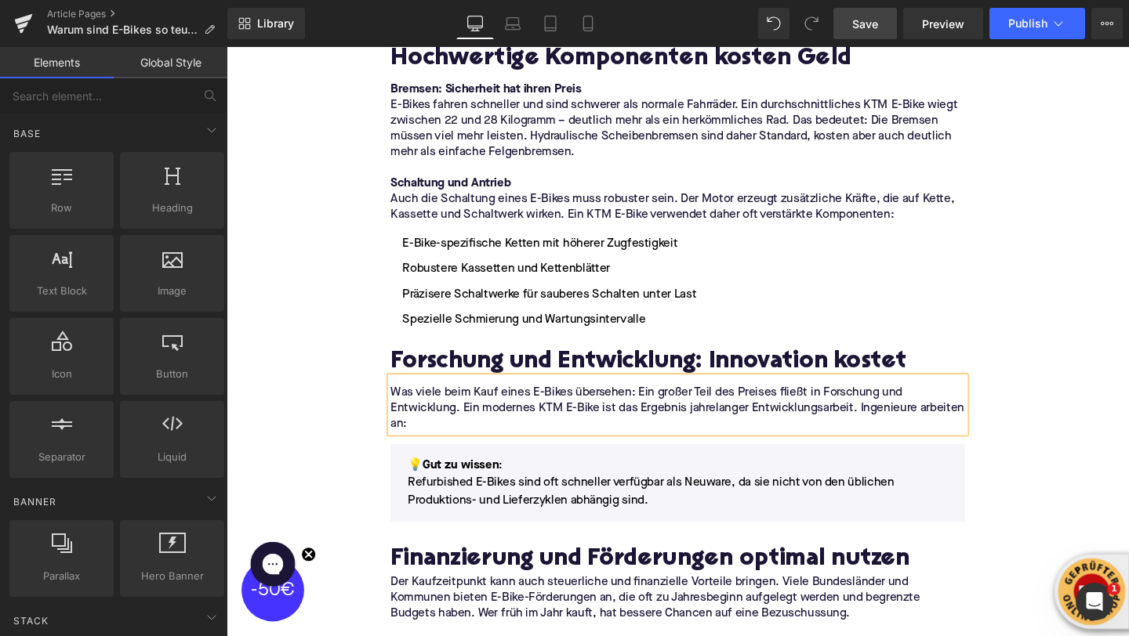
click at [350, 275] on div "Home / Warum sind E-Bikes so teuer? Breadcrumbs Warum sind E-Bikes so teuer? He…" at bounding box center [701, 144] width 948 height 4426
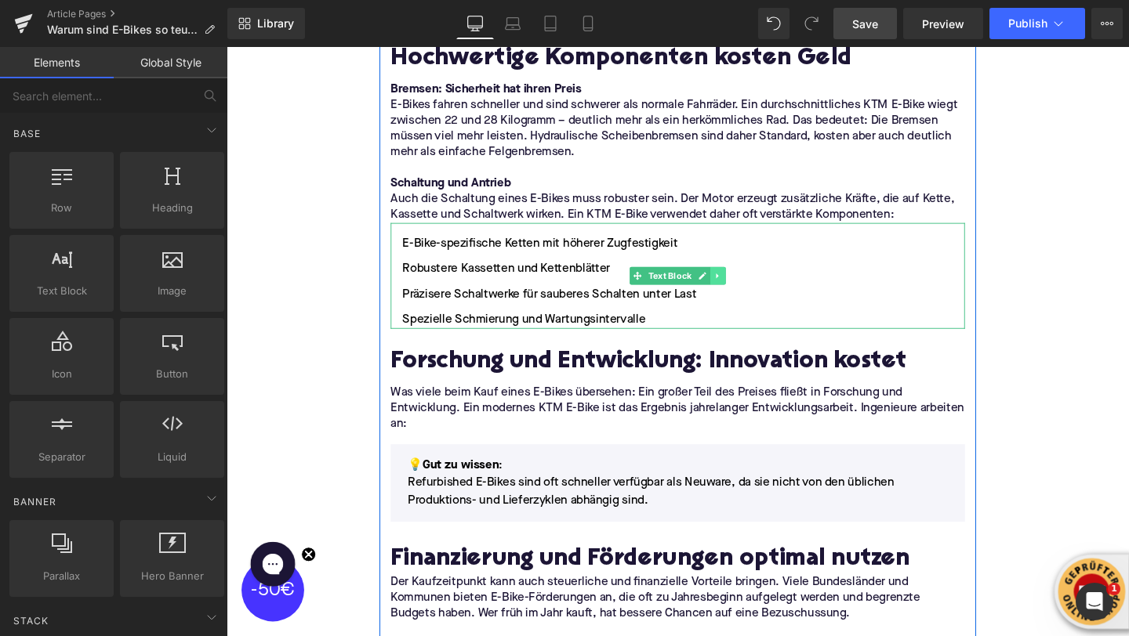
click at [743, 285] on icon at bounding box center [742, 287] width 2 height 5
click at [734, 283] on icon at bounding box center [735, 287] width 9 height 9
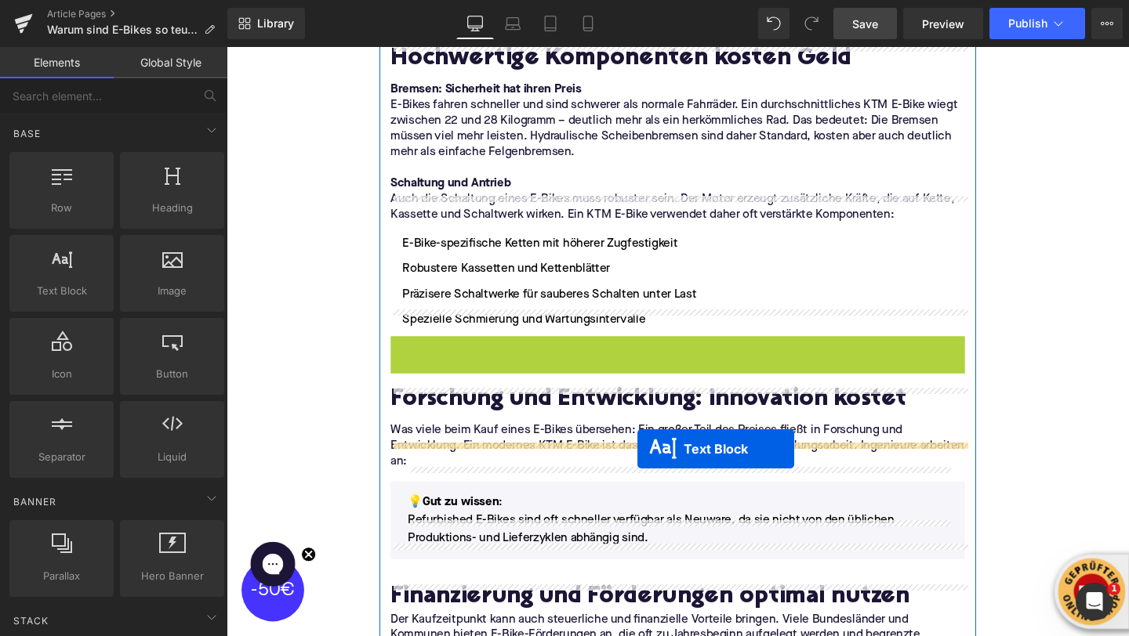
drag, startPoint x: 659, startPoint y: 380, endPoint x: 658, endPoint y: 469, distance: 88.6
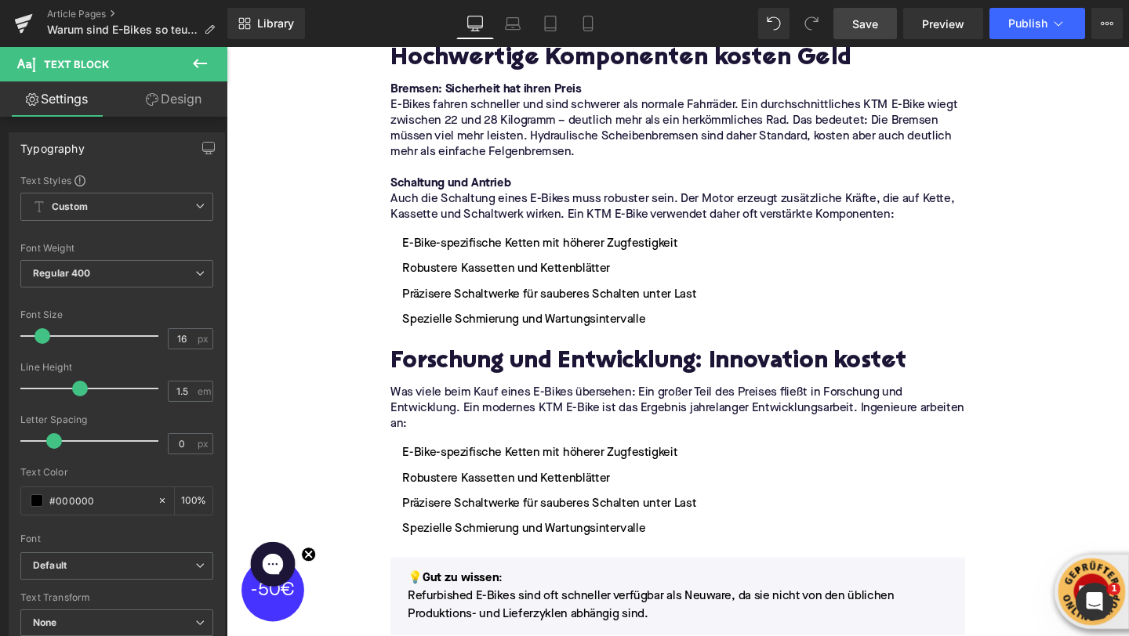
click at [525, 555] on div "Image Der Preisanstieg: E-Bikes werden immer teurer Heading Die Zahlen sprechen…" at bounding box center [700, 219] width 627 height 4010
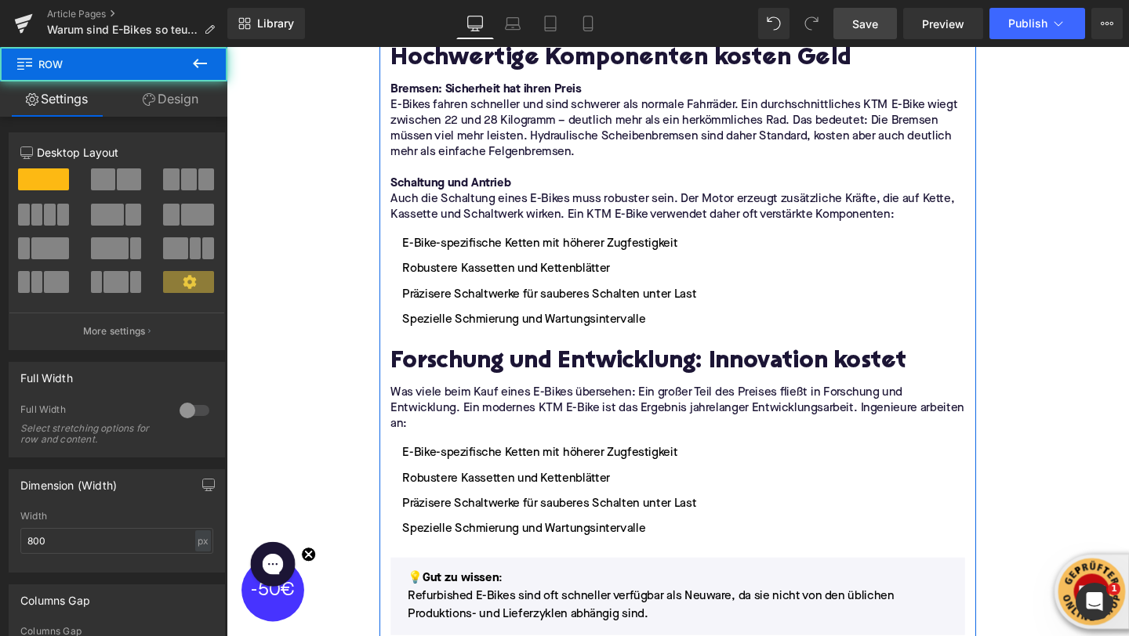
click at [535, 516] on ul "E-Bike-spezifische Ketten mit höherer Zugfestigkeit Robustere Kassetten und Ket…" at bounding box center [701, 514] width 604 height 99
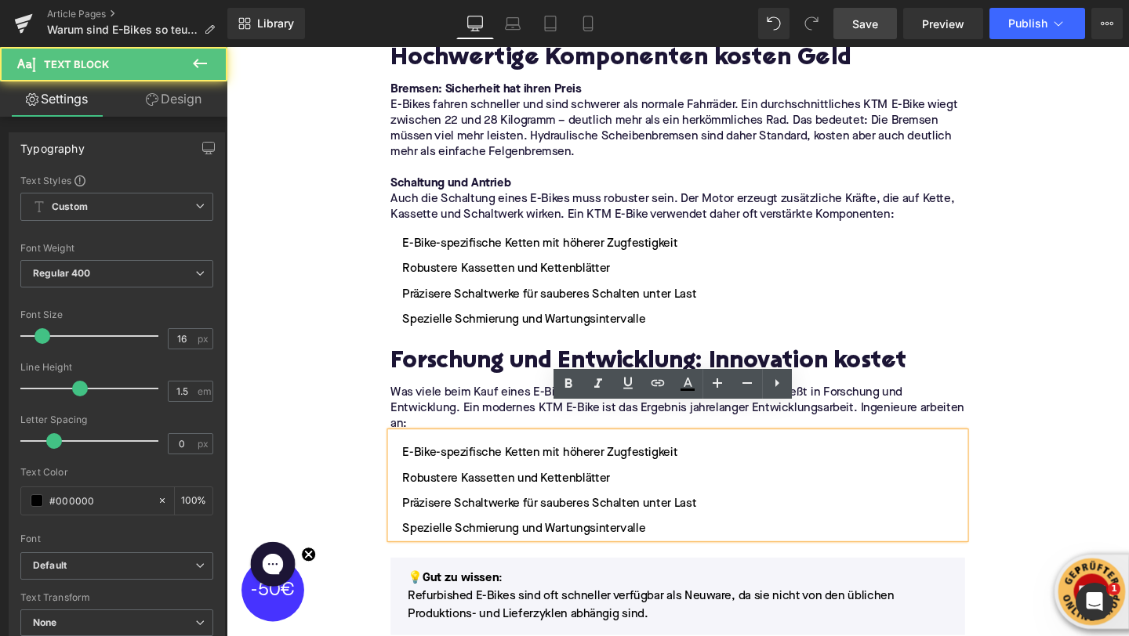
click at [671, 545] on li "Spezielle Schmierung und Wartungsintervalle" at bounding box center [701, 554] width 604 height 19
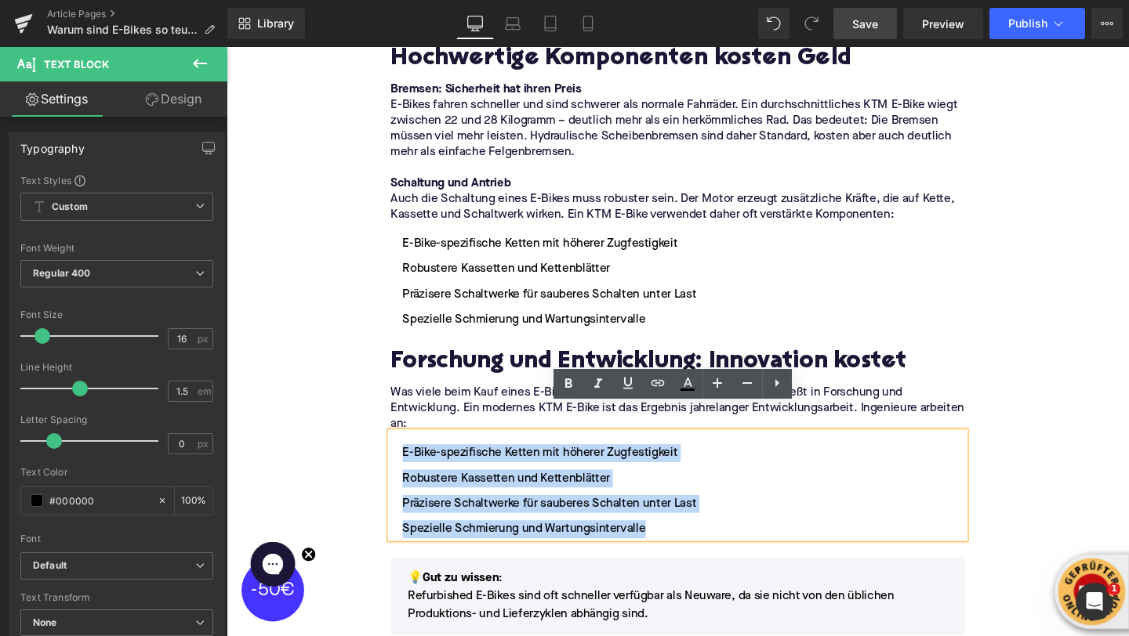
drag, startPoint x: 671, startPoint y: 528, endPoint x: 401, endPoint y: 437, distance: 284.6
click at [401, 465] on ul "E-Bike-spezifische Ketten mit höherer Zugfestigkeit Robustere Kassetten und Ket…" at bounding box center [701, 514] width 604 height 99
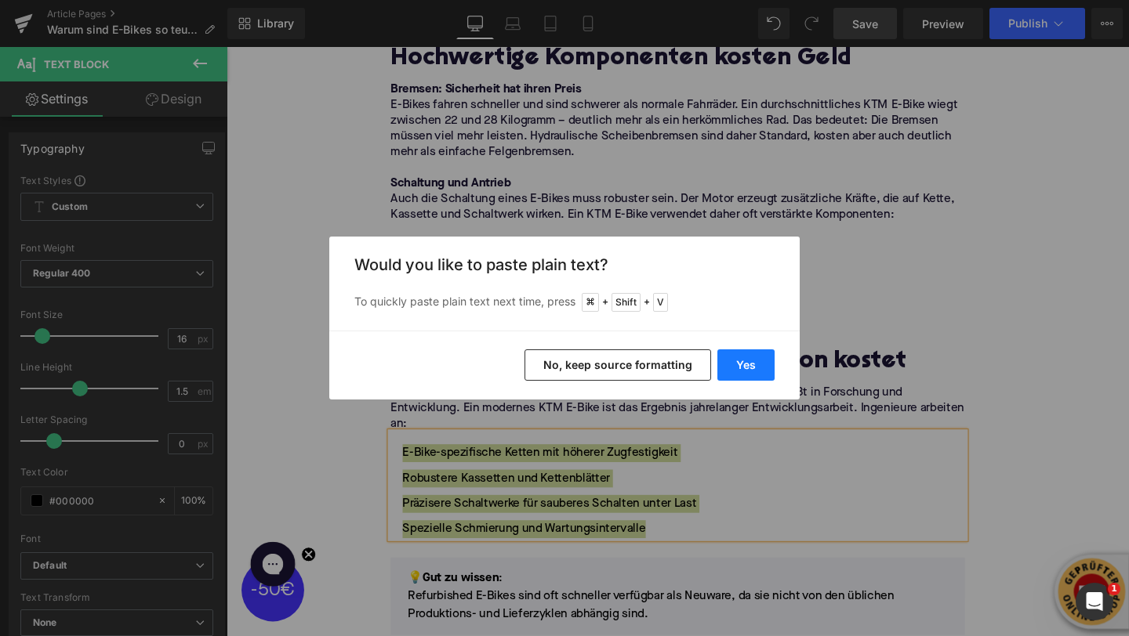
click at [729, 362] on button "Yes" at bounding box center [745, 365] width 57 height 31
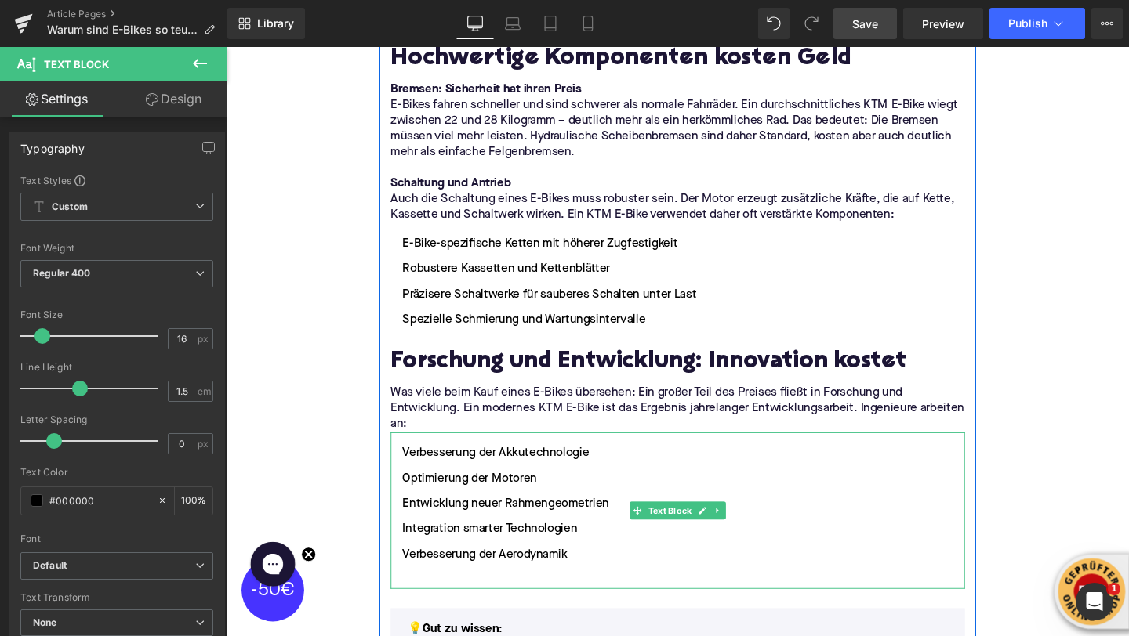
click at [523, 571] on li "Verbesserung der Aerodynamik" at bounding box center [701, 580] width 604 height 19
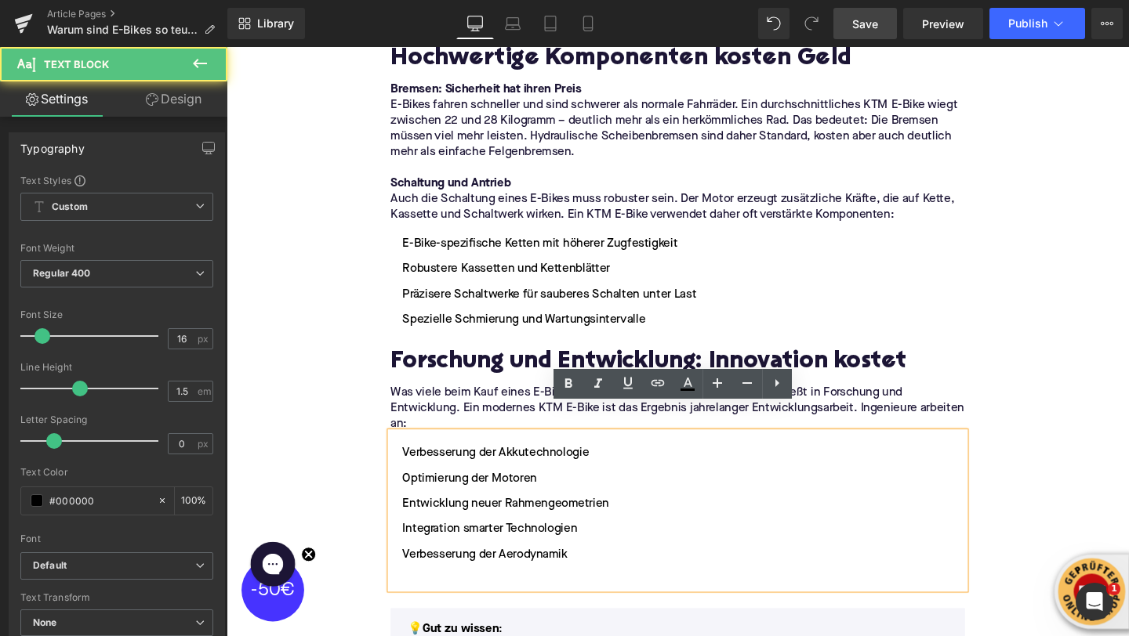
click at [495, 598] on li at bounding box center [701, 607] width 604 height 19
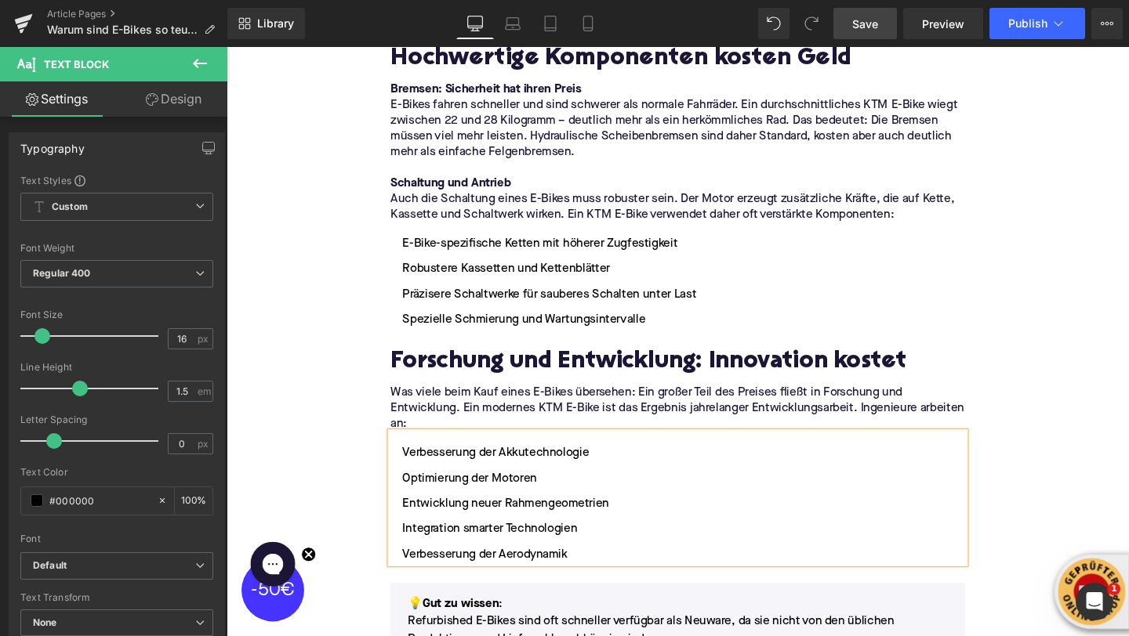
click at [339, 415] on div "Home / Warum sind E-Bikes so teuer? Breadcrumbs Warum sind E-Bikes so teuer? He…" at bounding box center [701, 216] width 948 height 4571
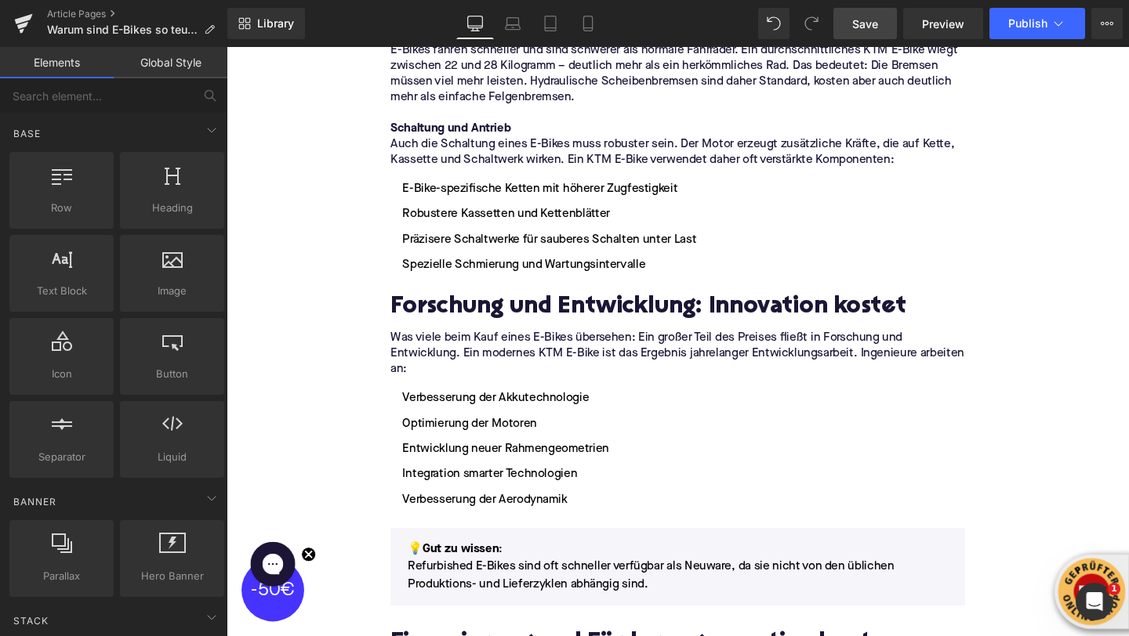
scroll to position [2348, 0]
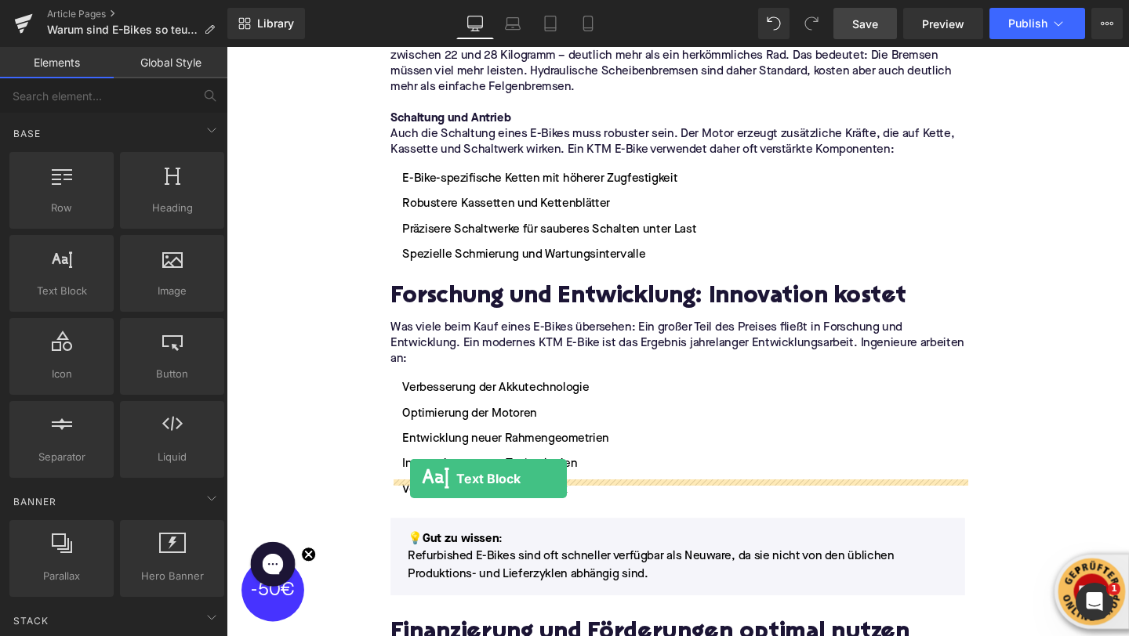
drag, startPoint x: 284, startPoint y: 327, endPoint x: 427, endPoint y: 505, distance: 228.6
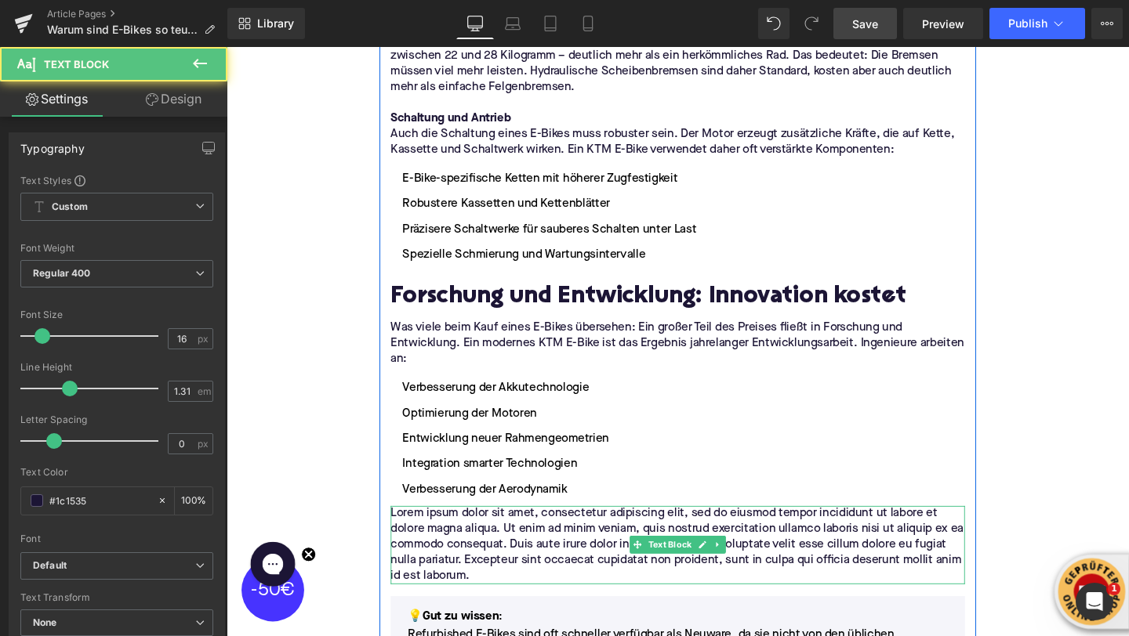
click at [484, 546] on p "Lorem ipsum dolor sit amet, consectetur adipiscing elit, sed do eiusmod tempor …" at bounding box center [701, 571] width 604 height 82
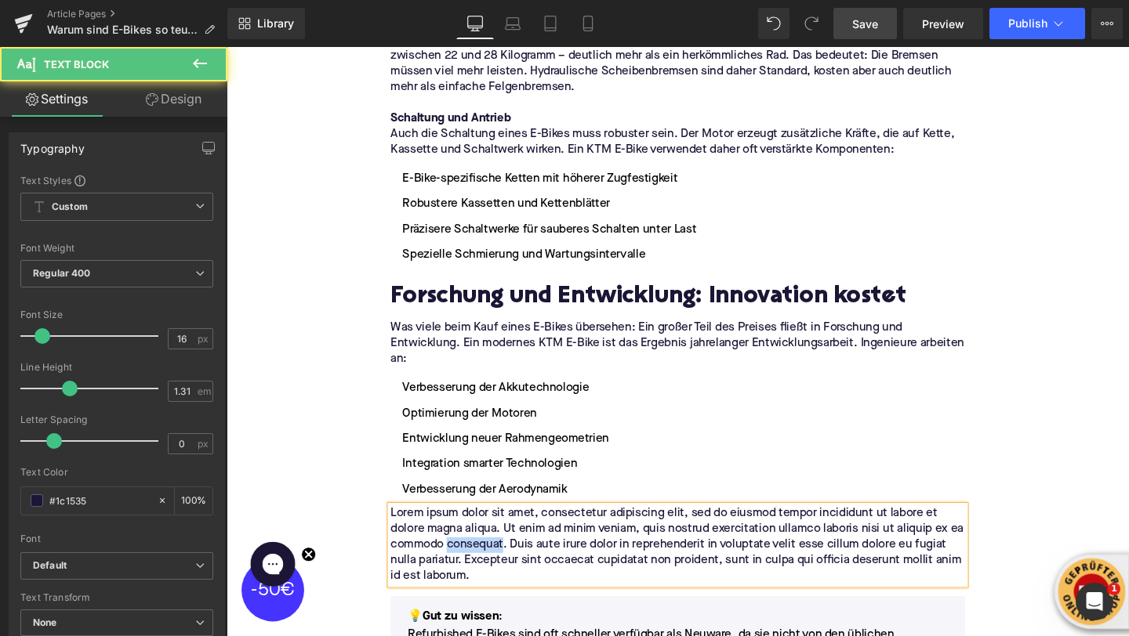
click at [484, 546] on p "Lorem ipsum dolor sit amet, consectetur adipiscing elit, sed do eiusmod tempor …" at bounding box center [701, 571] width 604 height 82
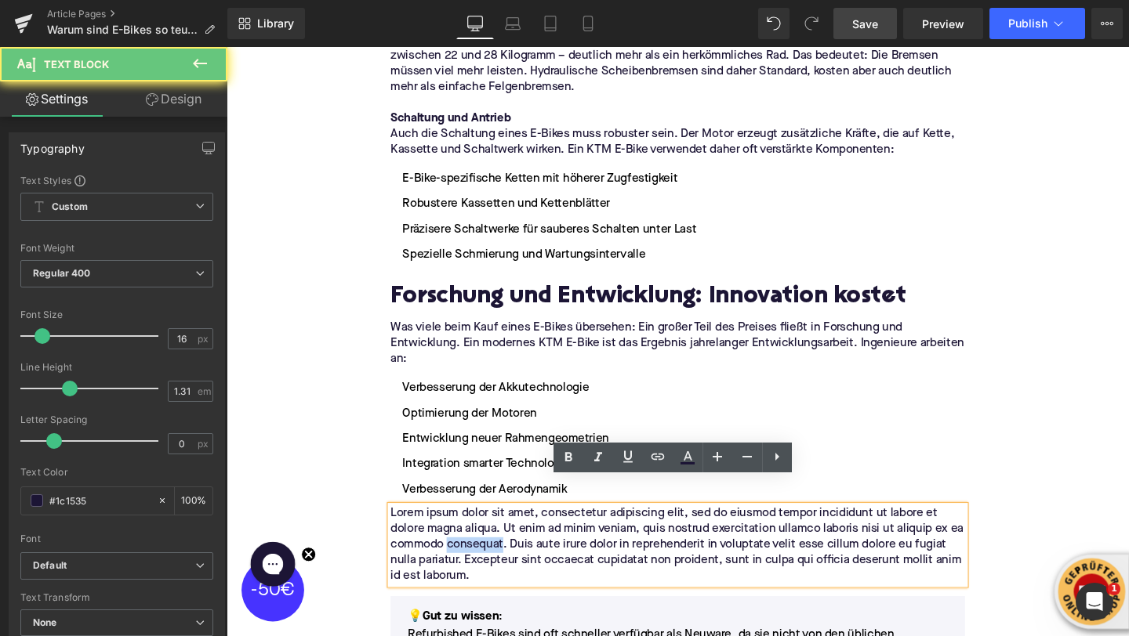
click at [484, 546] on p "Lorem ipsum dolor sit amet, consectetur adipiscing elit, sed do eiusmod tempor …" at bounding box center [701, 571] width 604 height 82
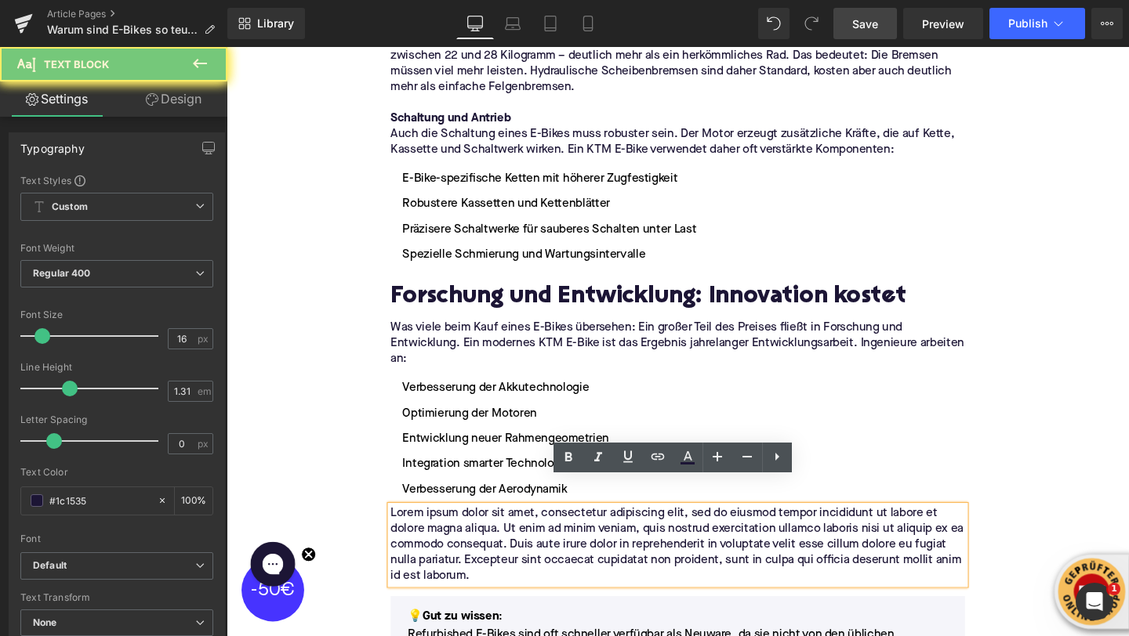
click at [484, 546] on p "Lorem ipsum dolor sit amet, consectetur adipiscing elit, sed do eiusmod tempor …" at bounding box center [701, 571] width 604 height 82
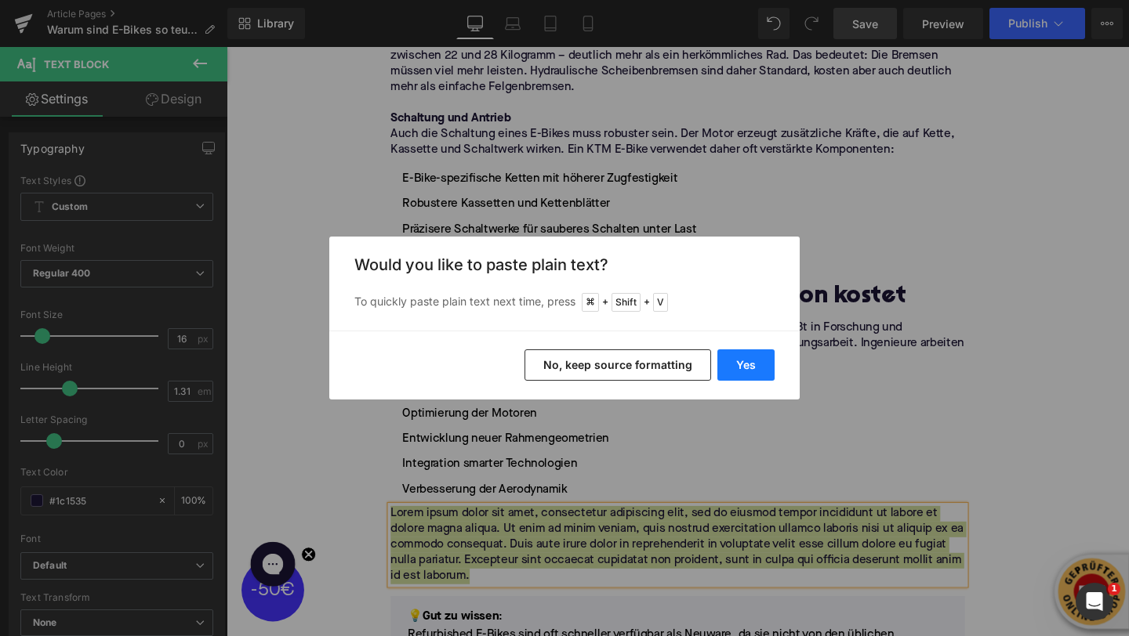
click at [733, 372] on button "Yes" at bounding box center [745, 365] width 57 height 31
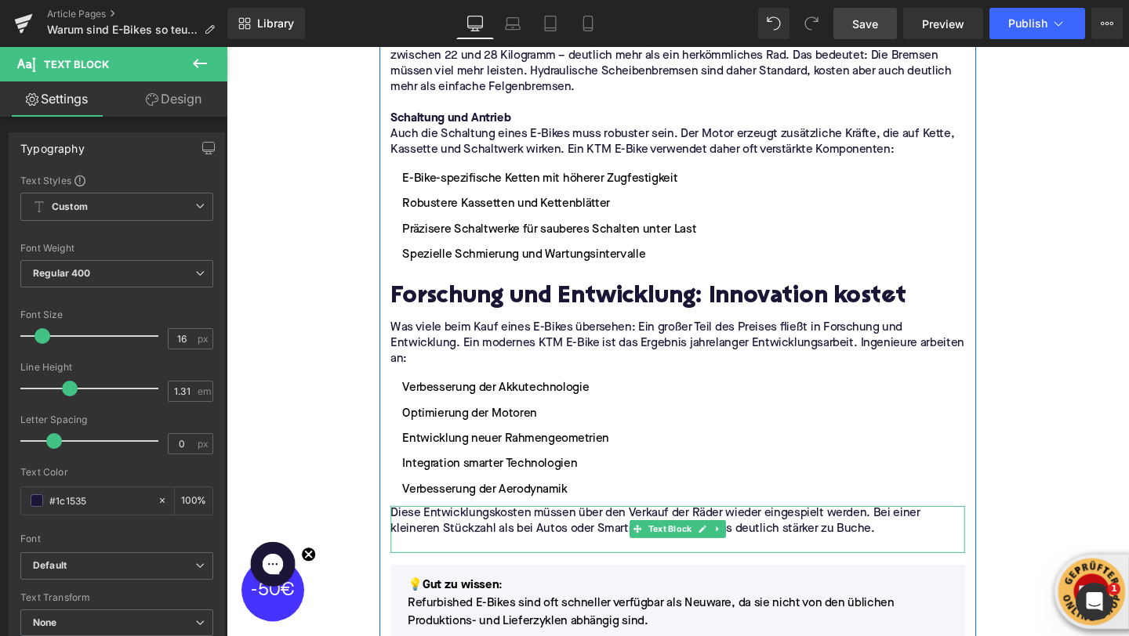
click at [497, 563] on p at bounding box center [701, 571] width 604 height 16
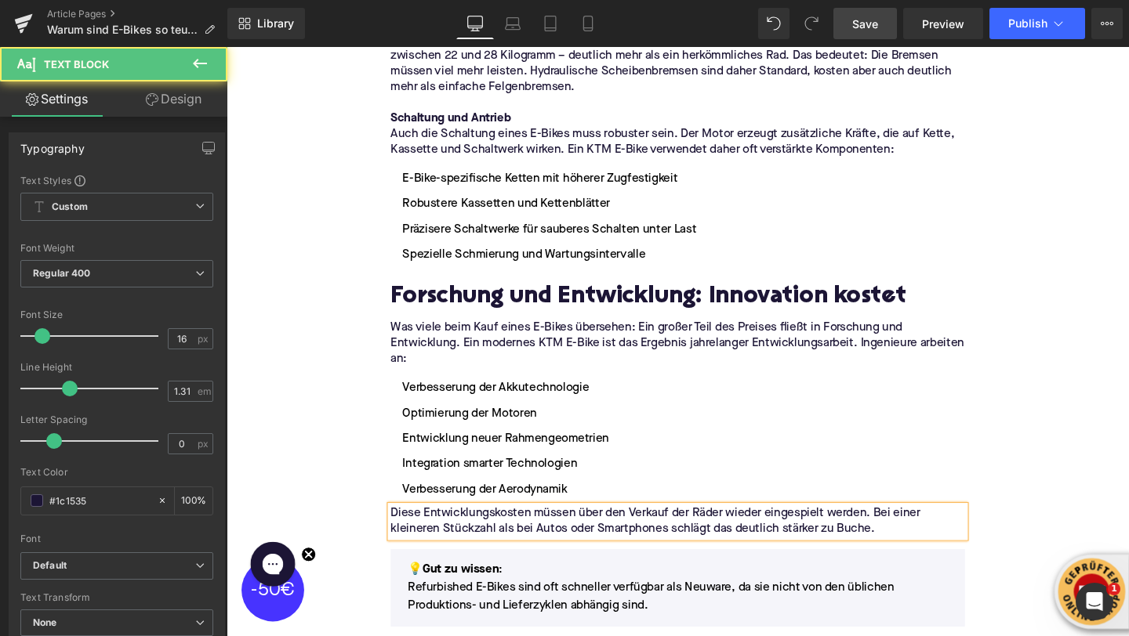
click at [333, 401] on div "Home / Warum sind E-Bikes so teuer? Breadcrumbs Warum sind E-Bikes so teuer? He…" at bounding box center [701, 164] width 948 height 4604
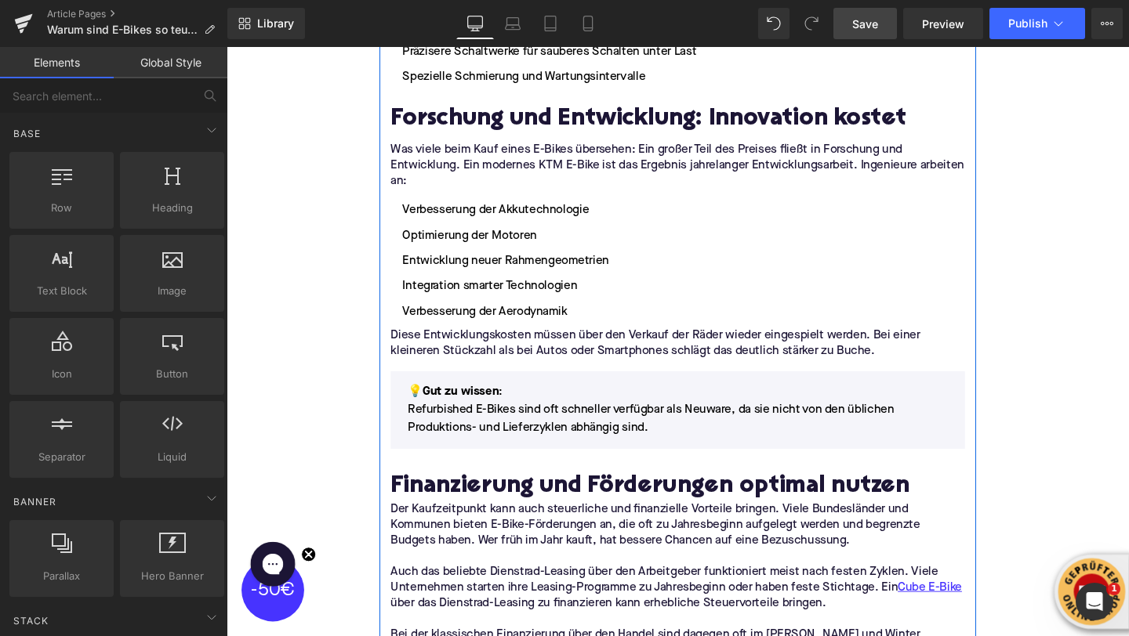
scroll to position [2530, 0]
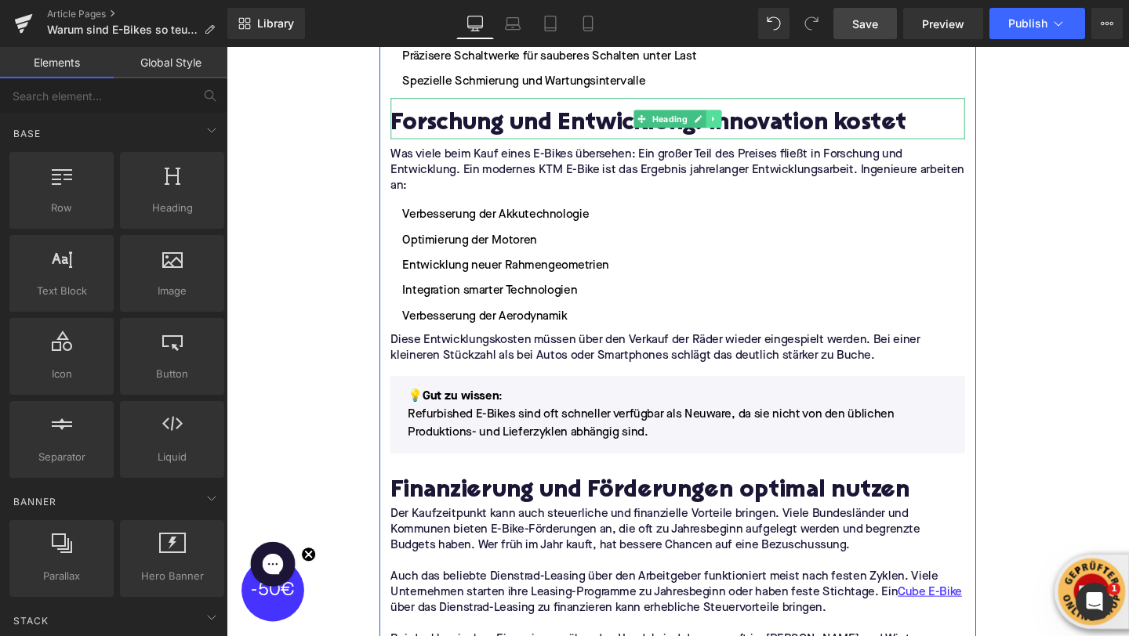
click at [742, 118] on icon at bounding box center [738, 122] width 9 height 9
click at [731, 118] on icon at bounding box center [730, 122] width 9 height 9
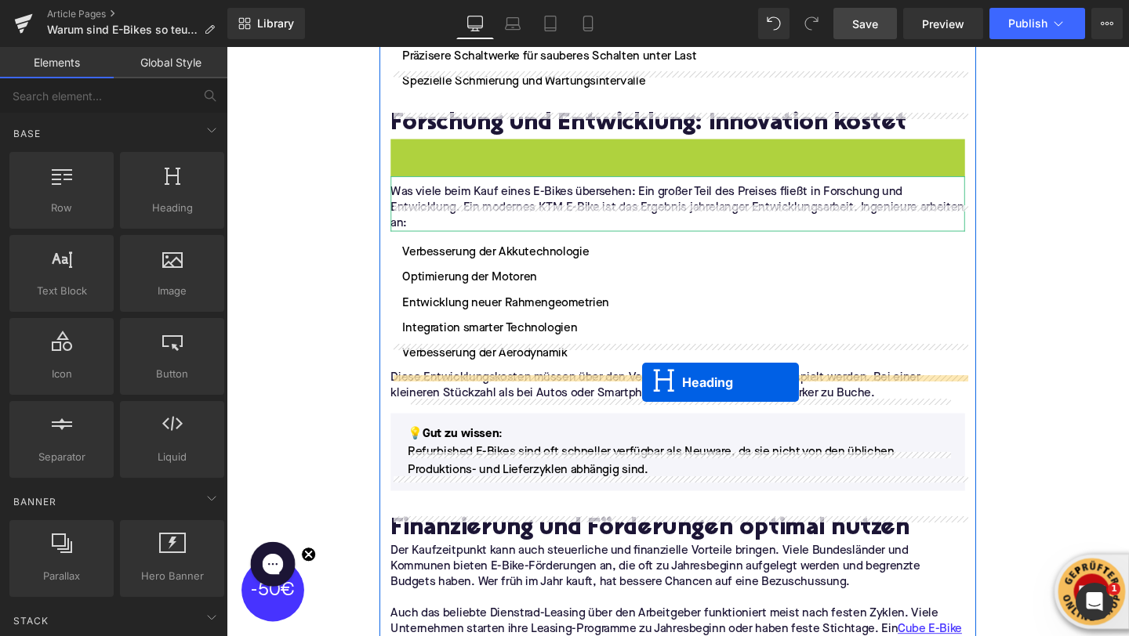
drag, startPoint x: 664, startPoint y: 180, endPoint x: 663, endPoint y: 398, distance: 217.9
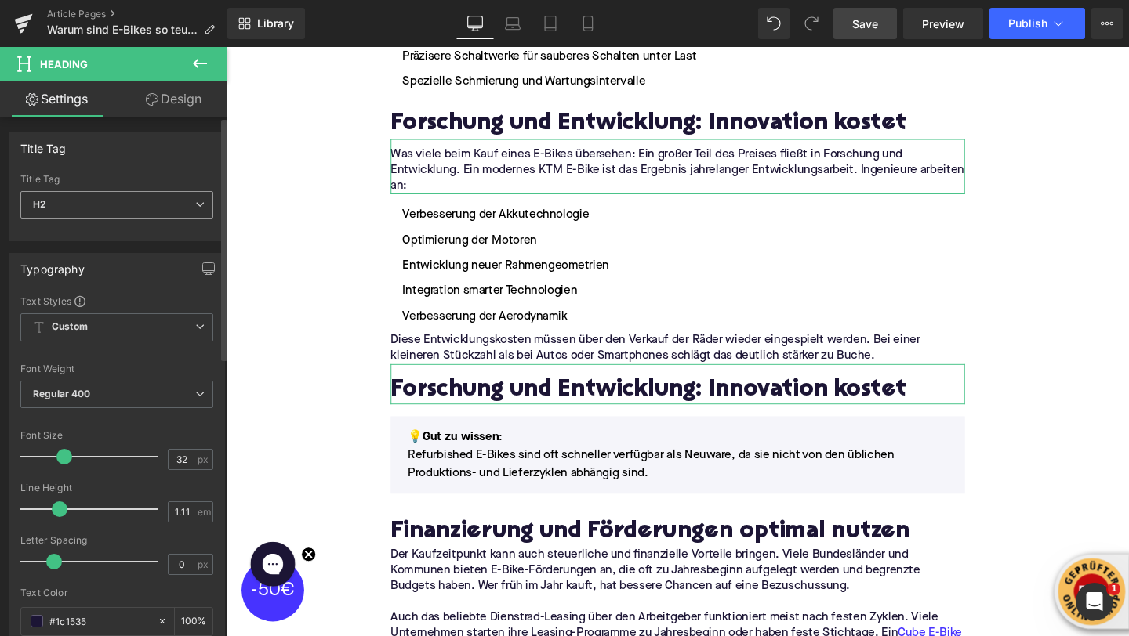
click at [109, 208] on span "H2" at bounding box center [116, 204] width 193 height 27
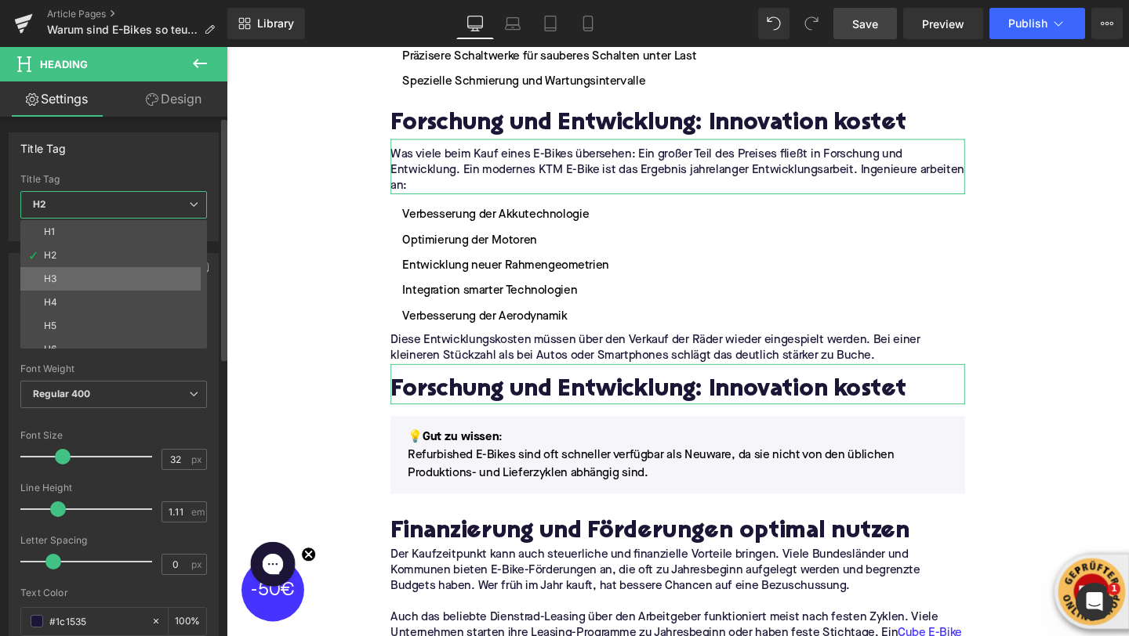
click at [106, 269] on li "H3" at bounding box center [117, 279] width 194 height 24
type input "25"
type input "1.29"
type input "100"
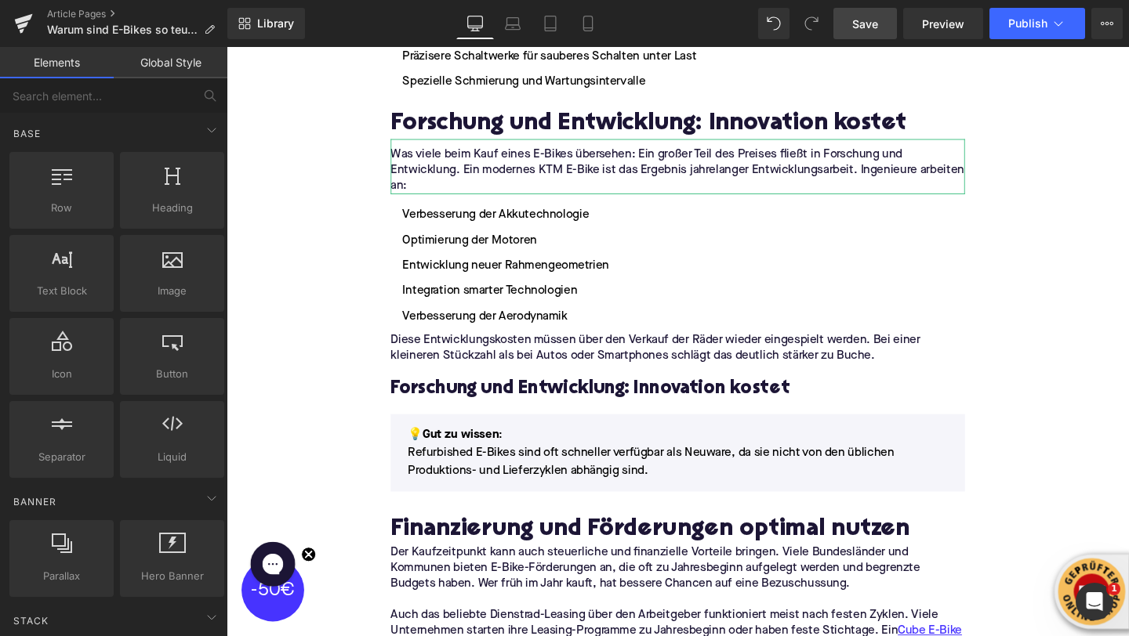
click at [320, 300] on div "Home / Warum sind E-Bikes so teuer? Breadcrumbs Warum sind E-Bikes so teuer? He…" at bounding box center [701, 3] width 948 height 4644
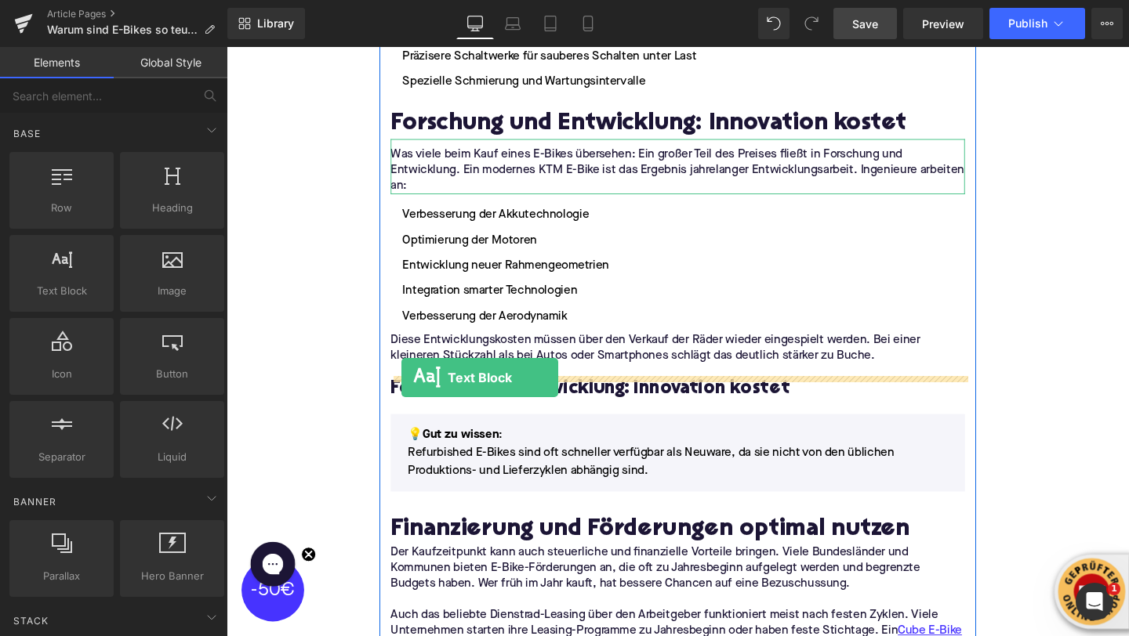
drag, startPoint x: 288, startPoint y: 325, endPoint x: 426, endPoint y: 403, distance: 158.3
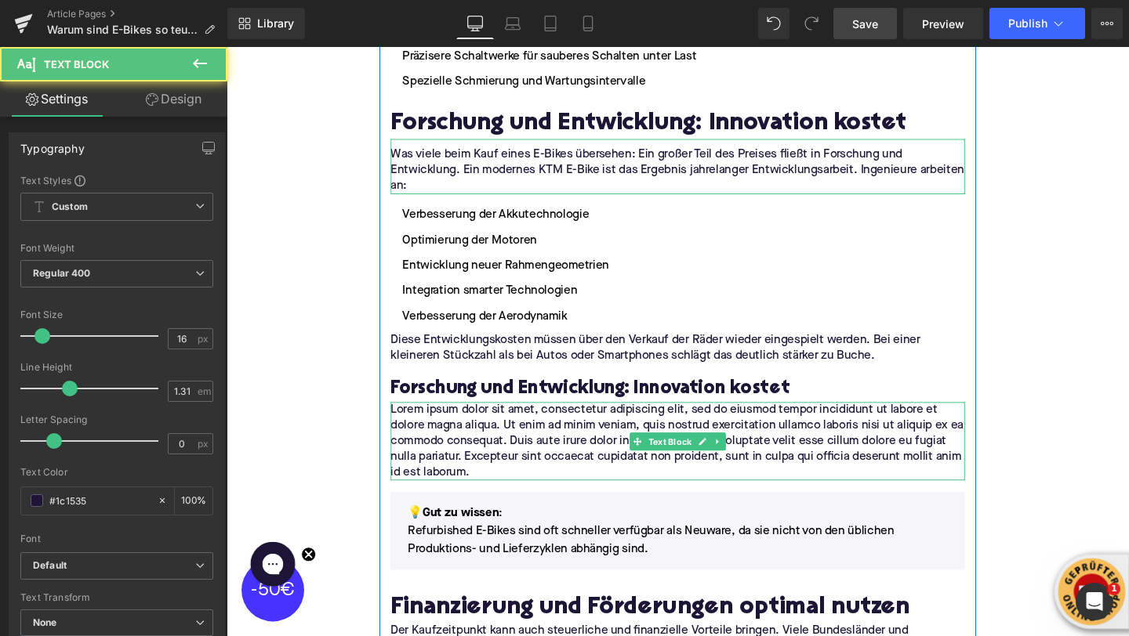
click at [451, 421] on p "Lorem ipsum dolor sit amet, consectetur adipiscing elit, sed do eiusmod tempor …" at bounding box center [701, 462] width 604 height 82
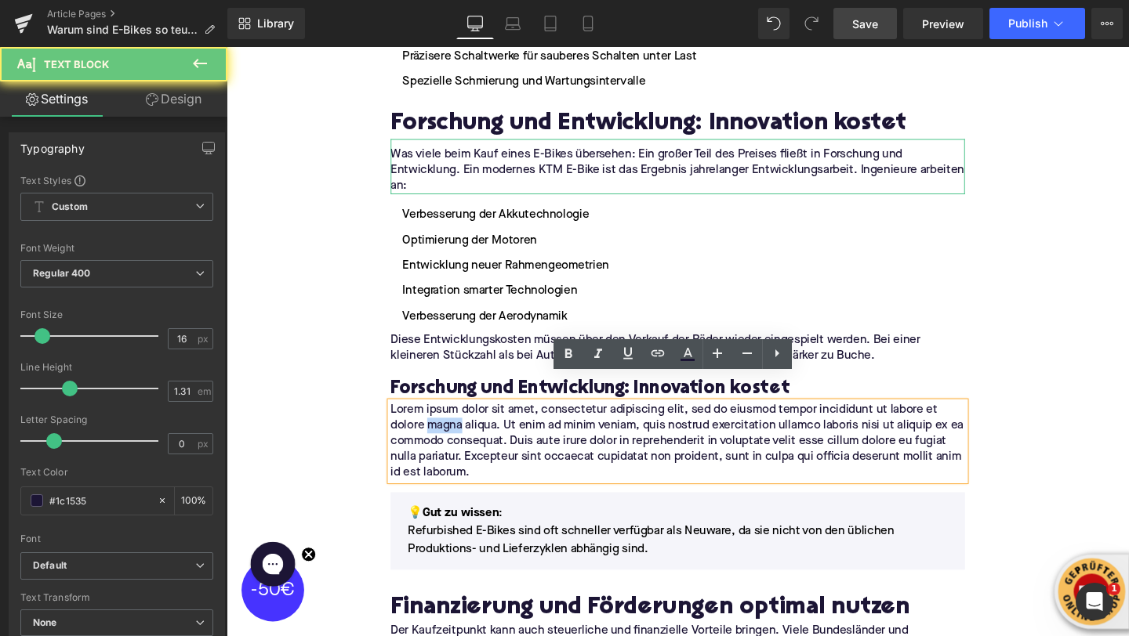
click at [451, 421] on p "Lorem ipsum dolor sit amet, consectetur adipiscing elit, sed do eiusmod tempor …" at bounding box center [701, 462] width 604 height 82
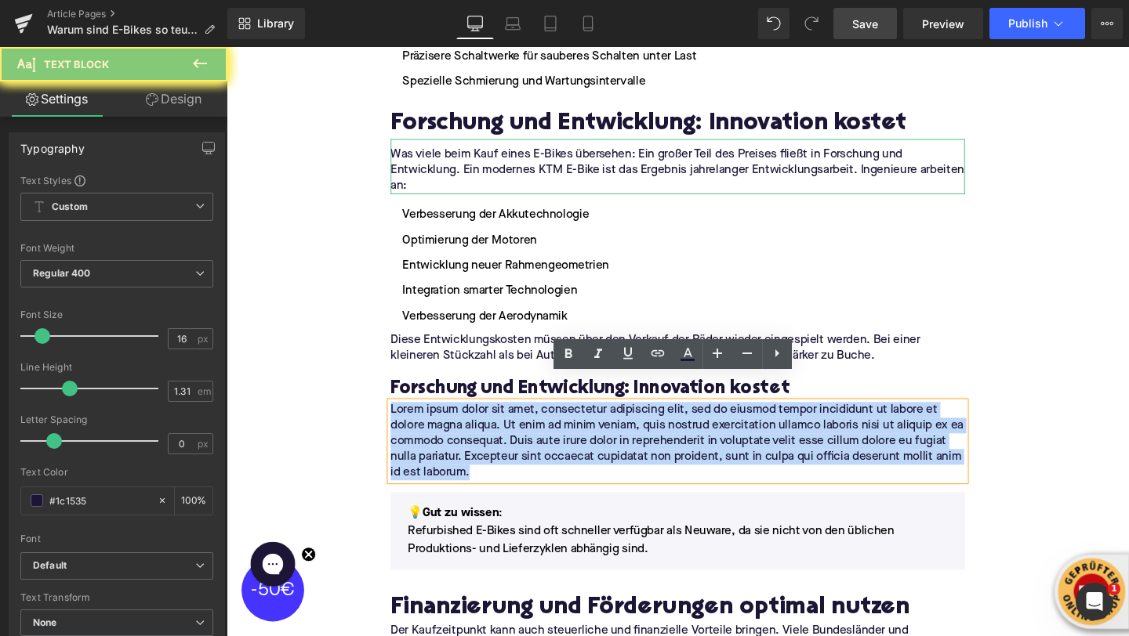
click at [451, 421] on p "Lorem ipsum dolor sit amet, consectetur adipiscing elit, sed do eiusmod tempor …" at bounding box center [701, 462] width 604 height 82
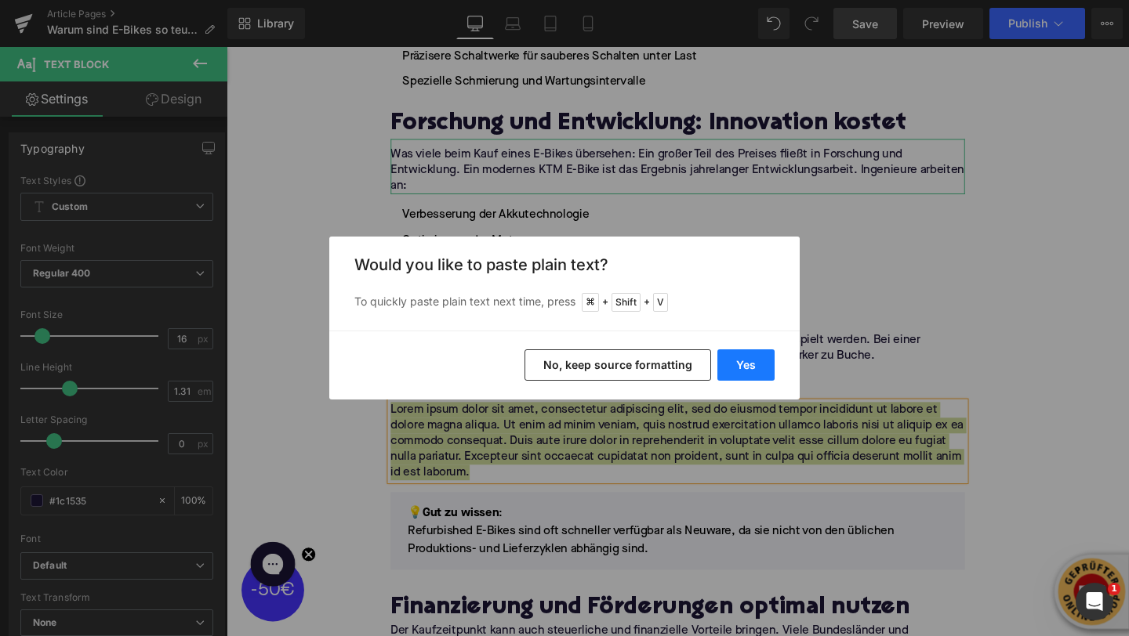
click at [756, 364] on button "Yes" at bounding box center [745, 365] width 57 height 31
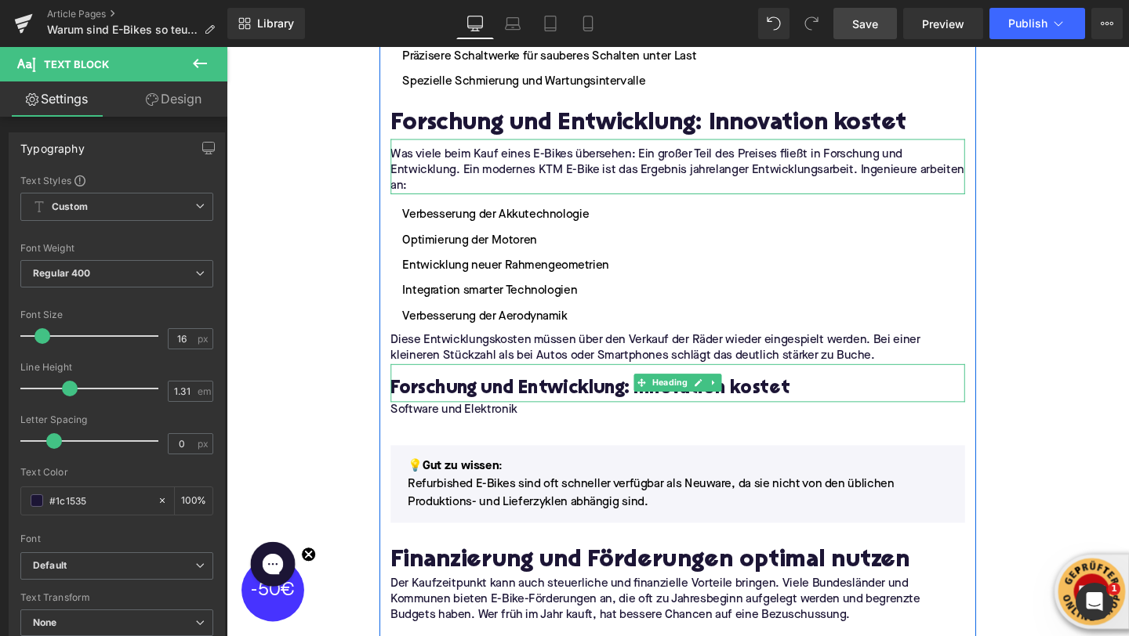
click at [467, 395] on h3 "Forschung und Entwicklung: Innovation kostet" at bounding box center [701, 407] width 604 height 25
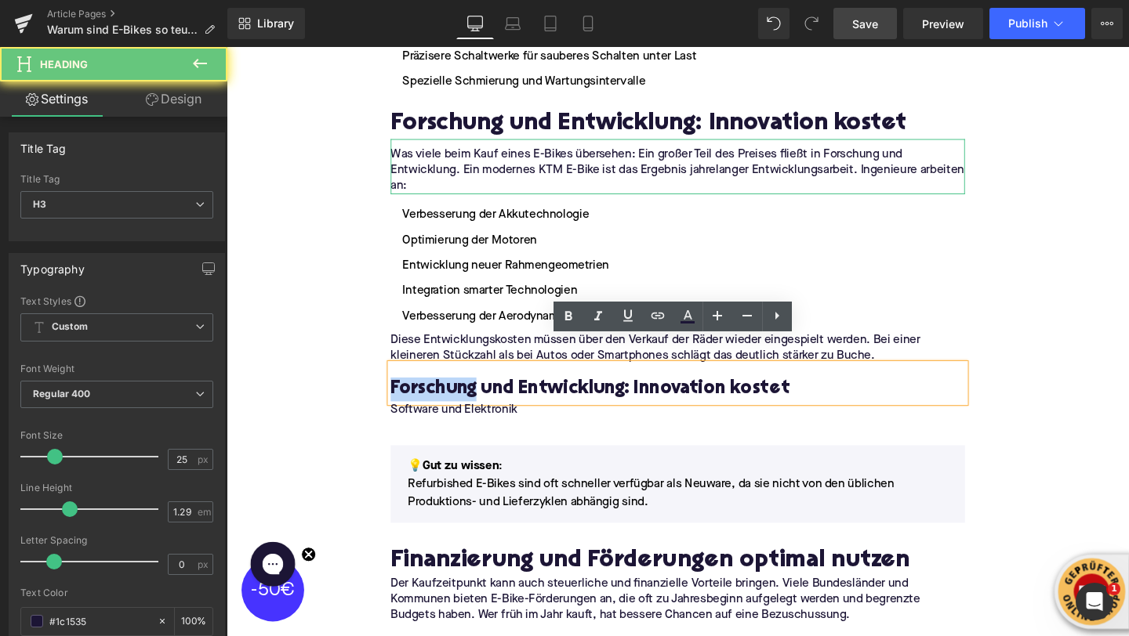
click at [467, 395] on h3 "Forschung und Entwicklung: Innovation kostet" at bounding box center [701, 407] width 604 height 25
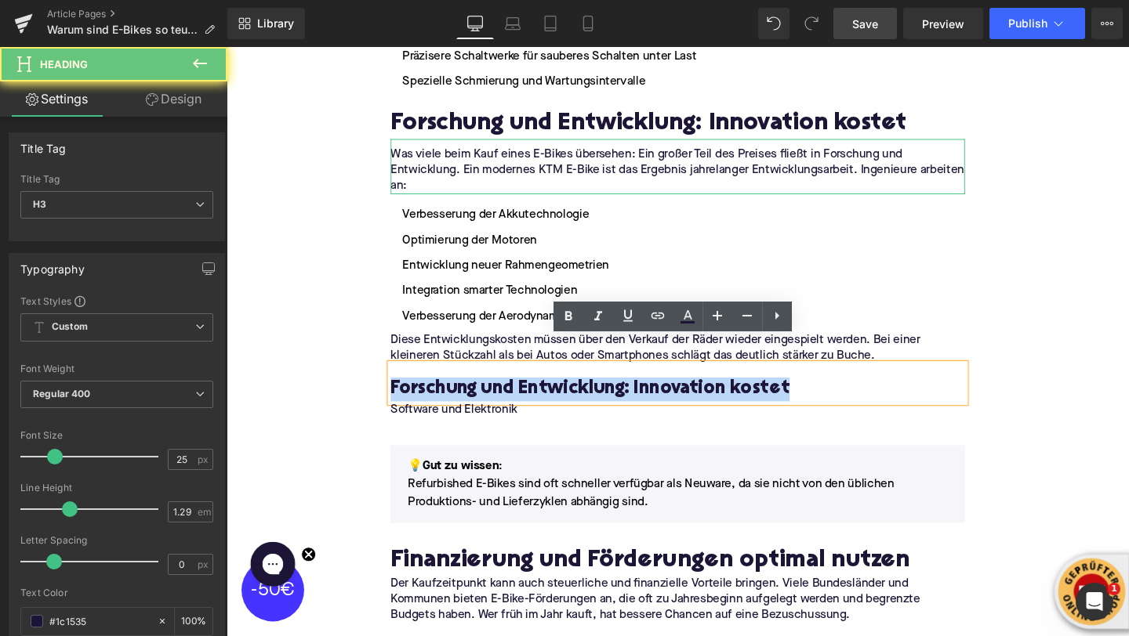
click at [467, 395] on h3 "Forschung und Entwicklung: Innovation kostet" at bounding box center [701, 407] width 604 height 25
paste div
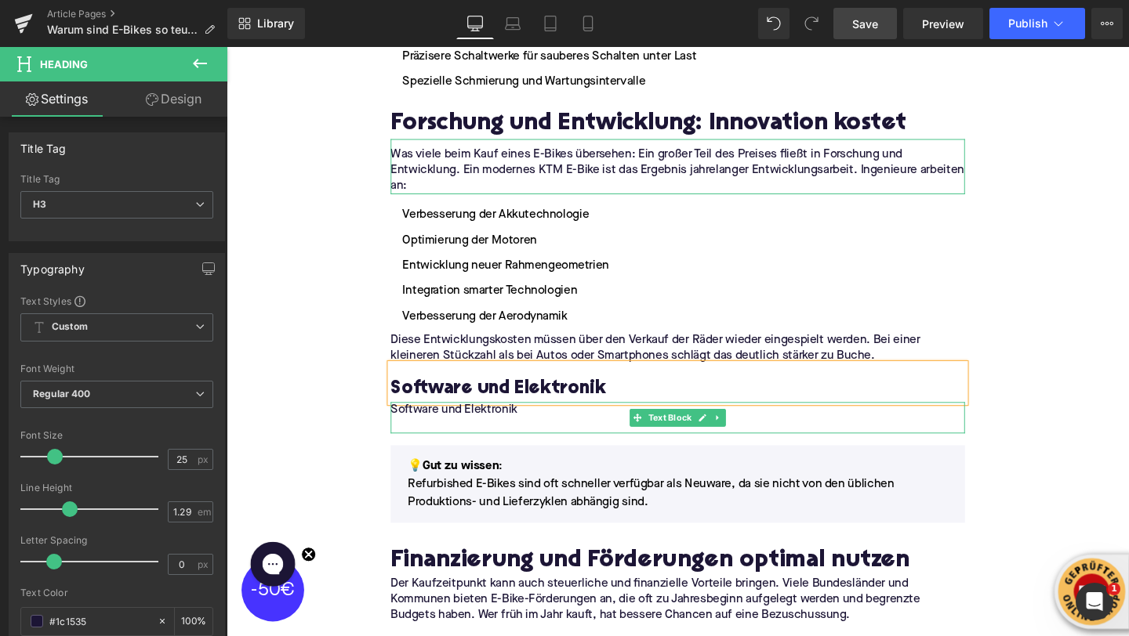
click at [486, 421] on p "Software und Elektronik" at bounding box center [701, 429] width 604 height 16
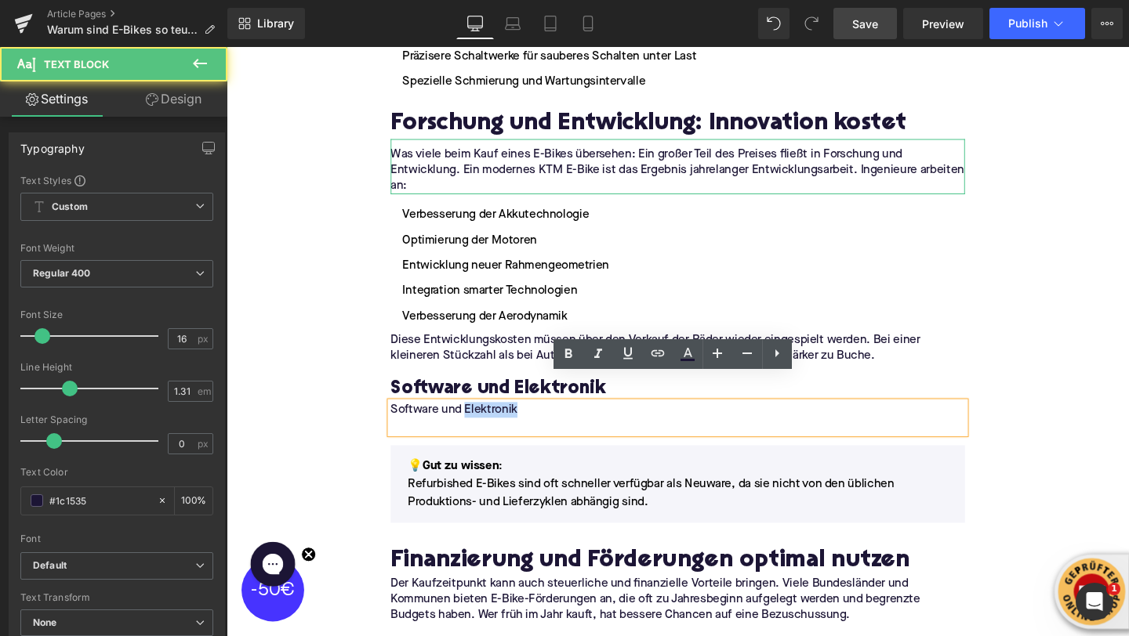
click at [486, 421] on p "Software und Elektronik" at bounding box center [701, 429] width 604 height 16
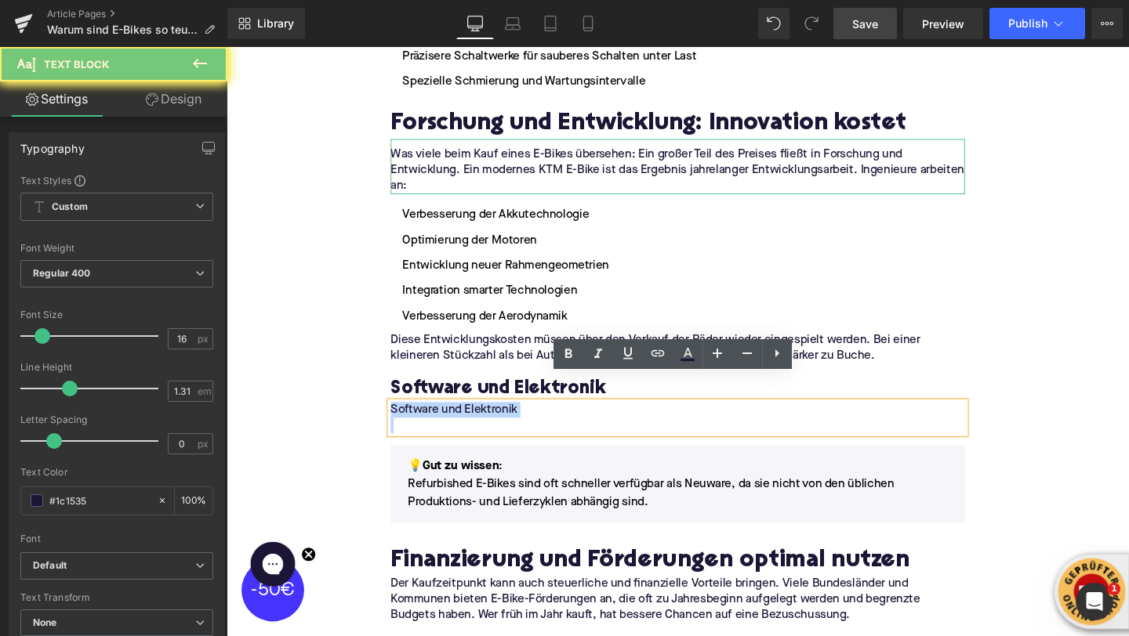
click at [486, 421] on p "Software und Elektronik" at bounding box center [701, 429] width 604 height 16
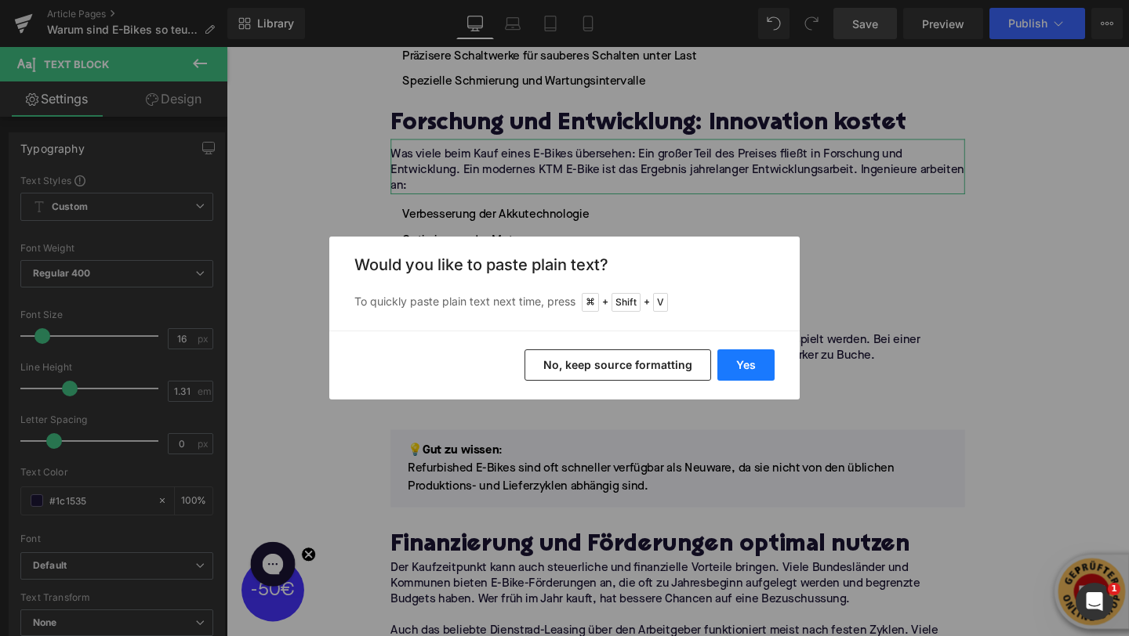
click at [741, 364] on button "Yes" at bounding box center [745, 365] width 57 height 31
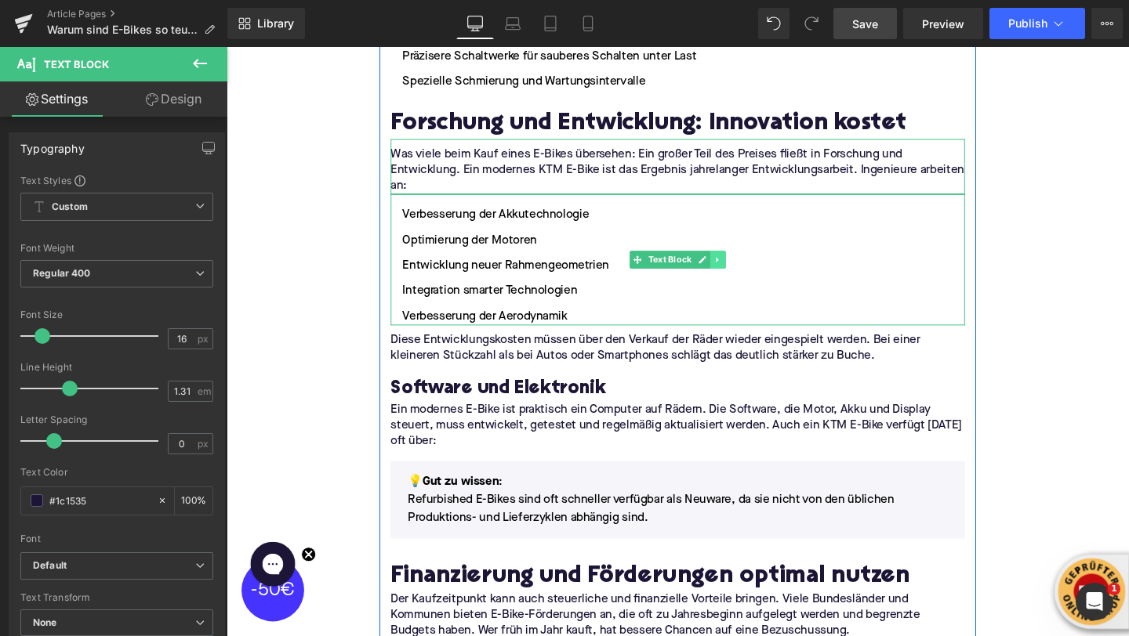
click at [743, 267] on icon at bounding box center [742, 271] width 9 height 9
click at [742, 262] on link at bounding box center [735, 271] width 16 height 19
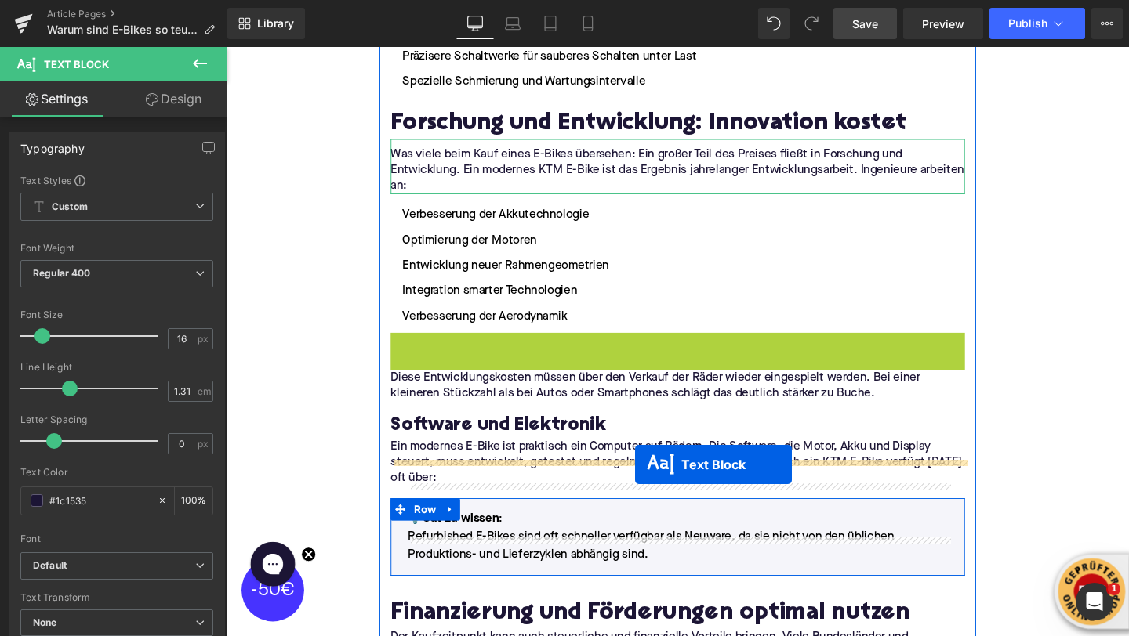
drag, startPoint x: 655, startPoint y: 385, endPoint x: 656, endPoint y: 486, distance: 101.1
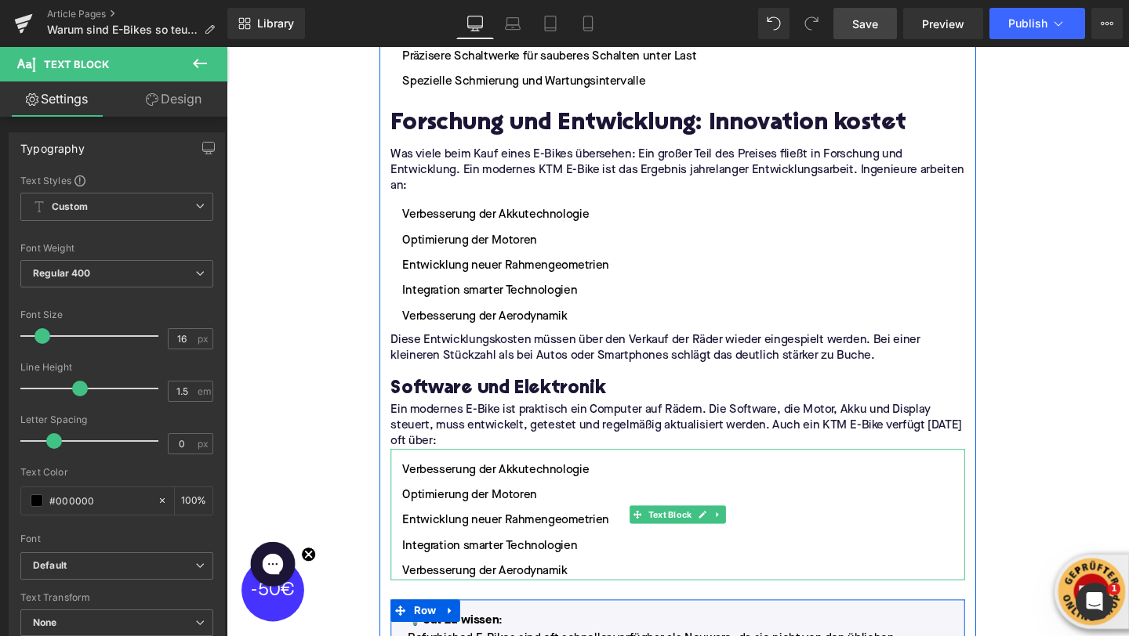
click at [477, 483] on li "Verbesserung der Akkutechnologie" at bounding box center [701, 492] width 604 height 19
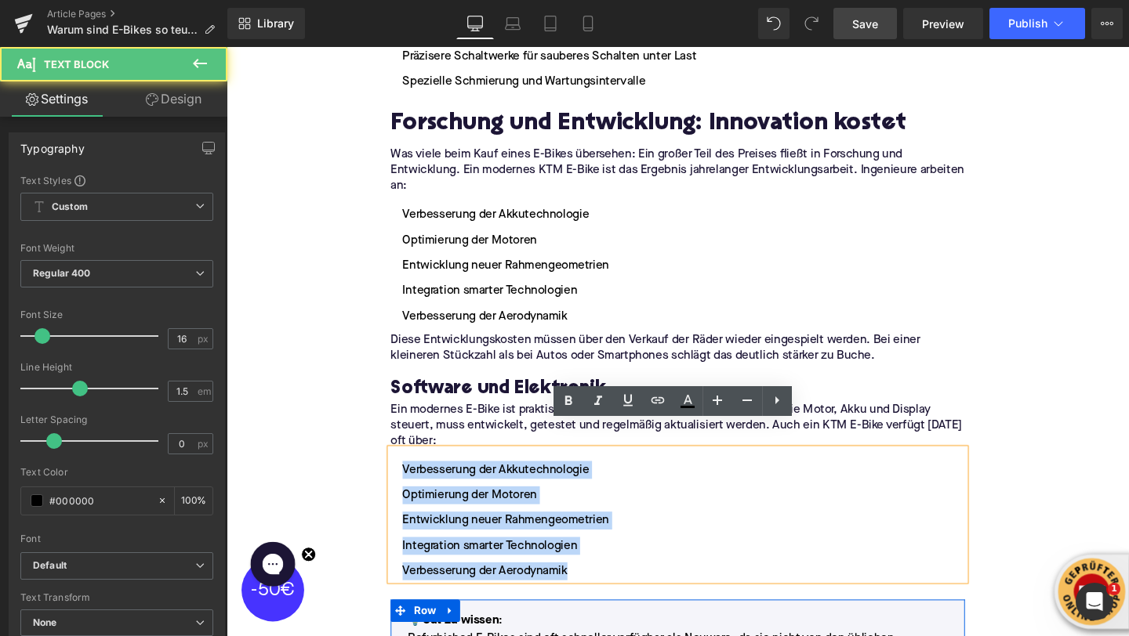
drag, startPoint x: 604, startPoint y: 570, endPoint x: 410, endPoint y: 468, distance: 218.8
click at [410, 483] on ul "Verbesserung der Akkutechnologie Optimierung der Motoren Entwicklung neuer Rahm…" at bounding box center [701, 545] width 604 height 125
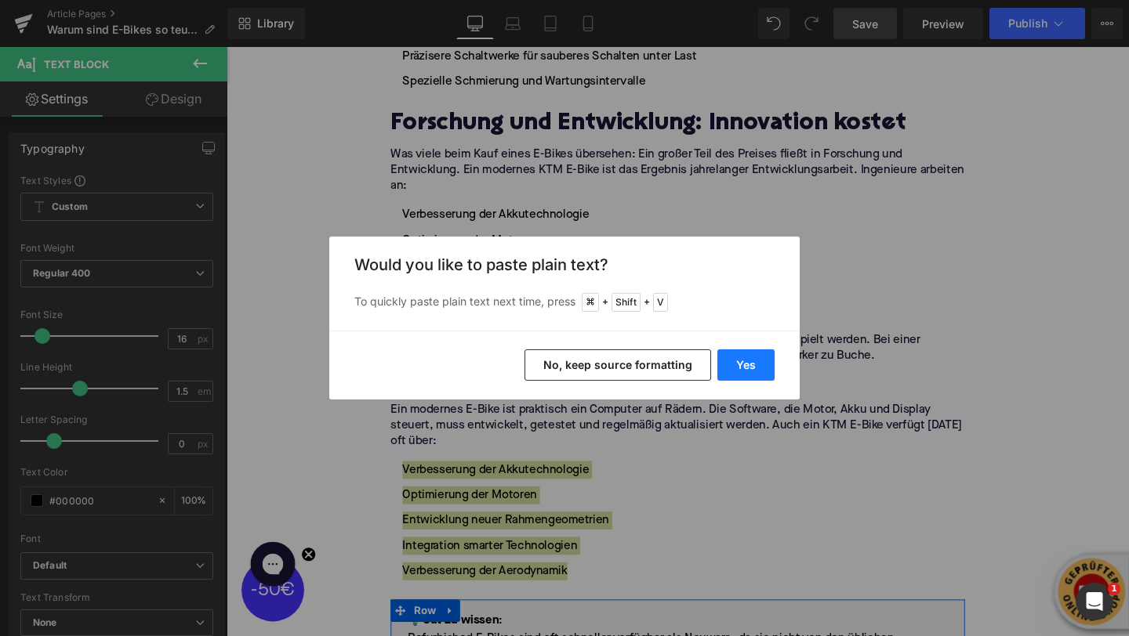
click at [741, 368] on button "Yes" at bounding box center [745, 365] width 57 height 31
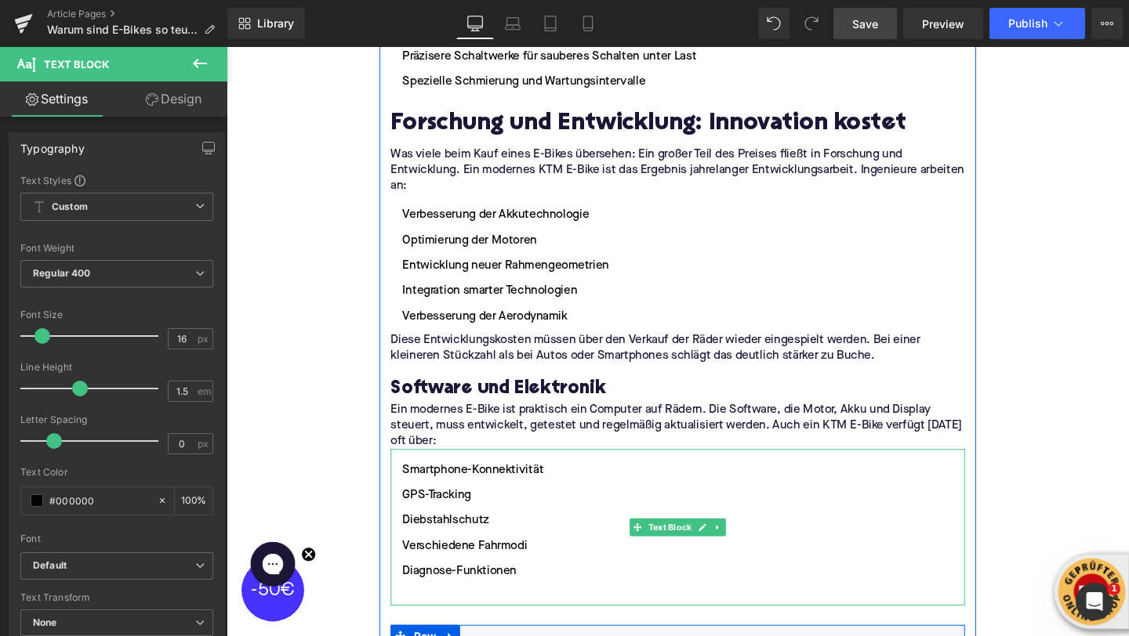
click at [448, 616] on li at bounding box center [701, 625] width 604 height 19
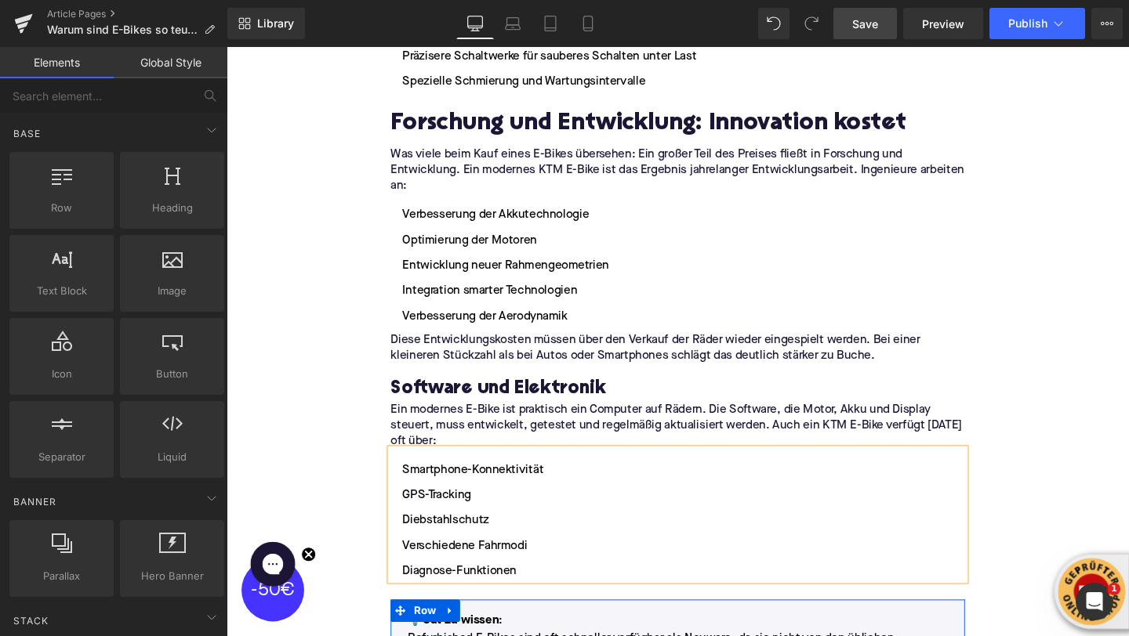
click at [295, 466] on div "Home / Warum sind E-Bikes so teuer? Breadcrumbs Warum sind E-Bikes so teuer? He…" at bounding box center [701, 100] width 948 height 4839
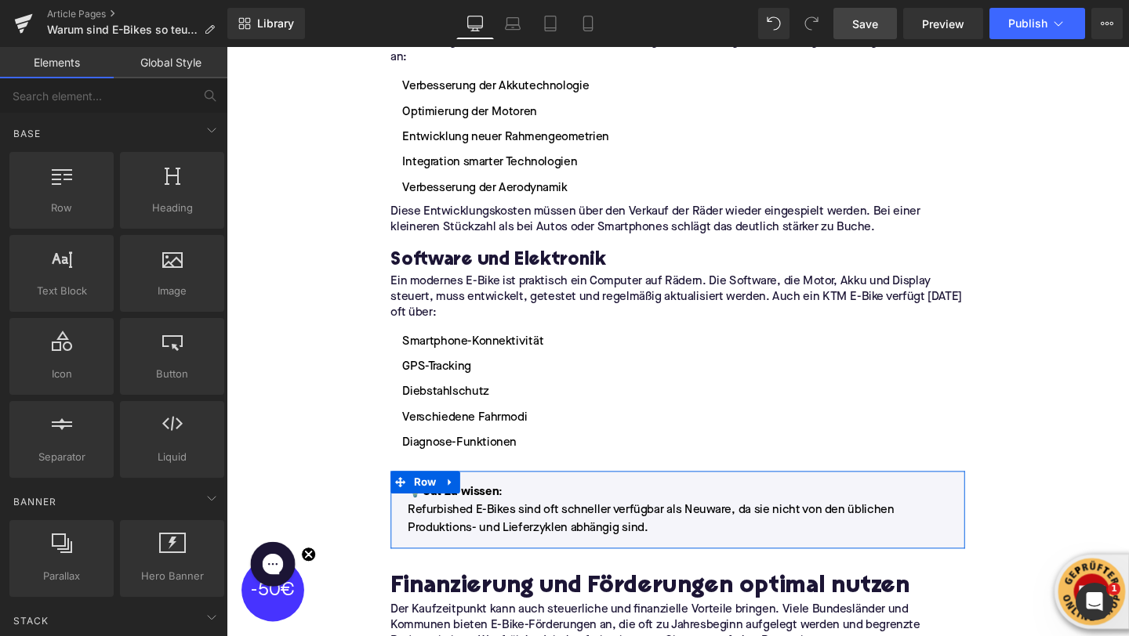
scroll to position [2668, 0]
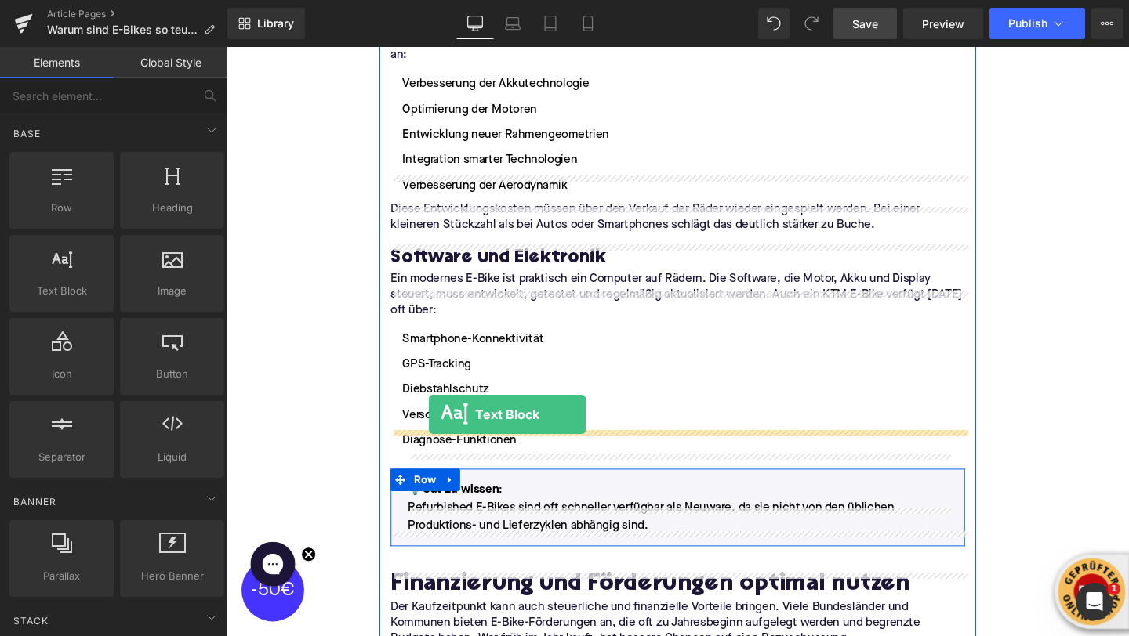
drag, startPoint x: 305, startPoint y: 311, endPoint x: 439, endPoint y: 433, distance: 180.9
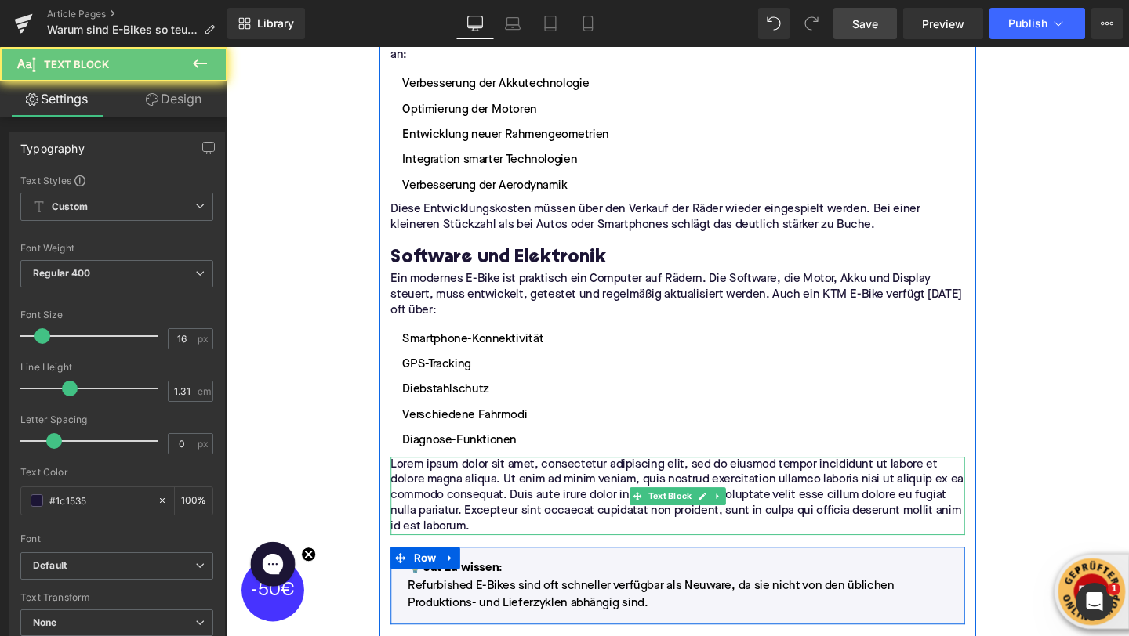
click at [448, 478] on p "Lorem ipsum dolor sit amet, consectetur adipiscing elit, sed do eiusmod tempor …" at bounding box center [701, 519] width 604 height 82
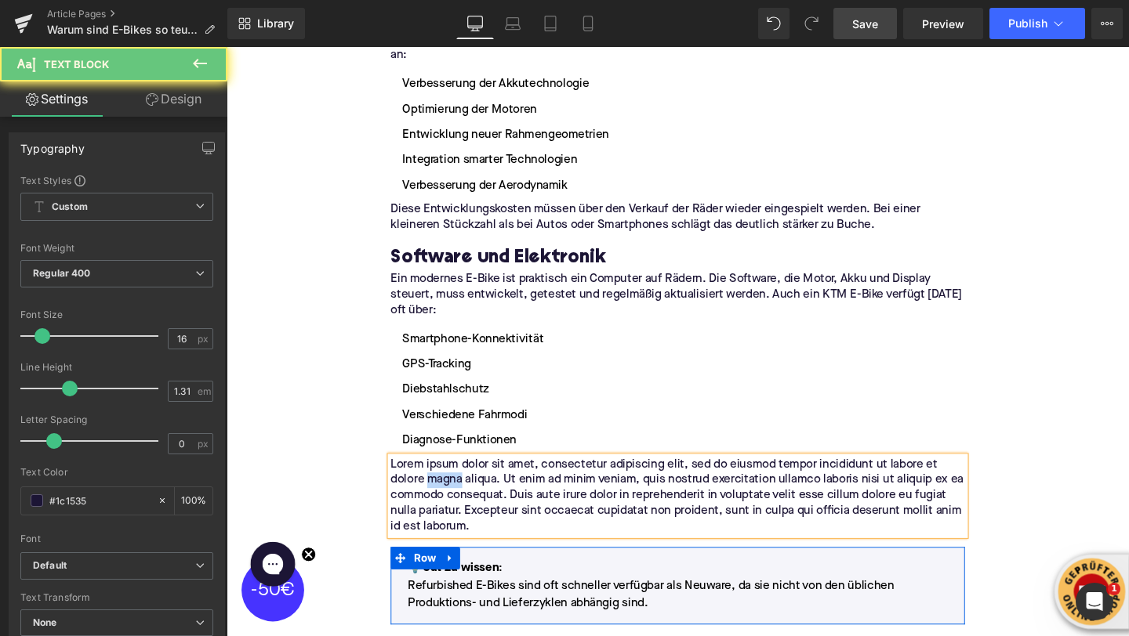
click at [448, 478] on p "Lorem ipsum dolor sit amet, consectetur adipiscing elit, sed do eiusmod tempor …" at bounding box center [701, 519] width 604 height 82
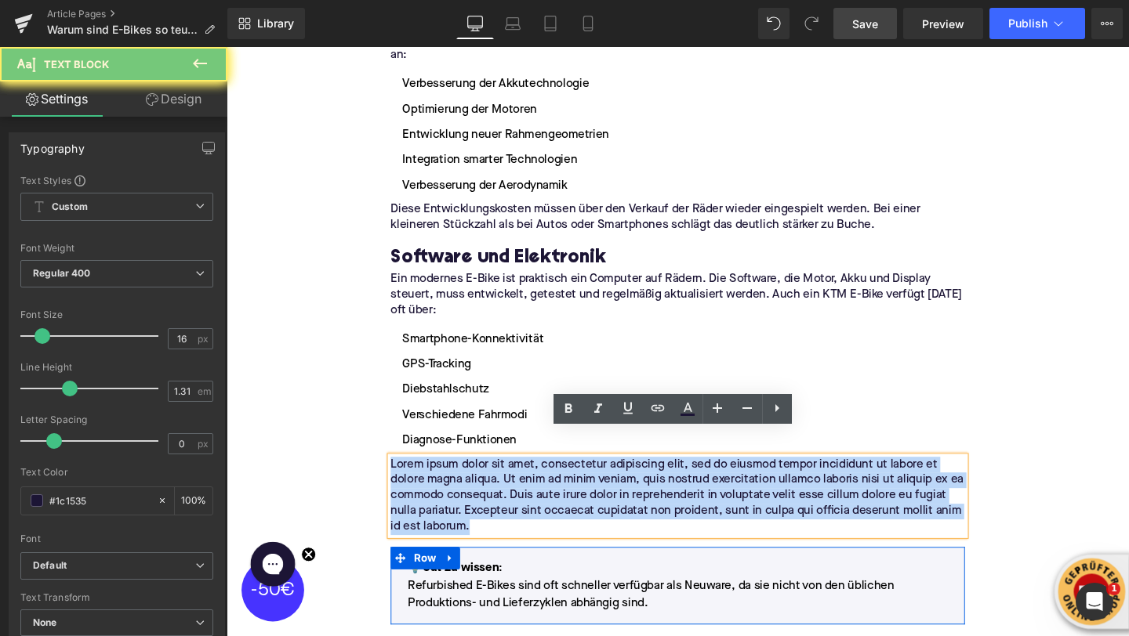
click at [448, 478] on p "Lorem ipsum dolor sit amet, consectetur adipiscing elit, sed do eiusmod tempor …" at bounding box center [701, 519] width 604 height 82
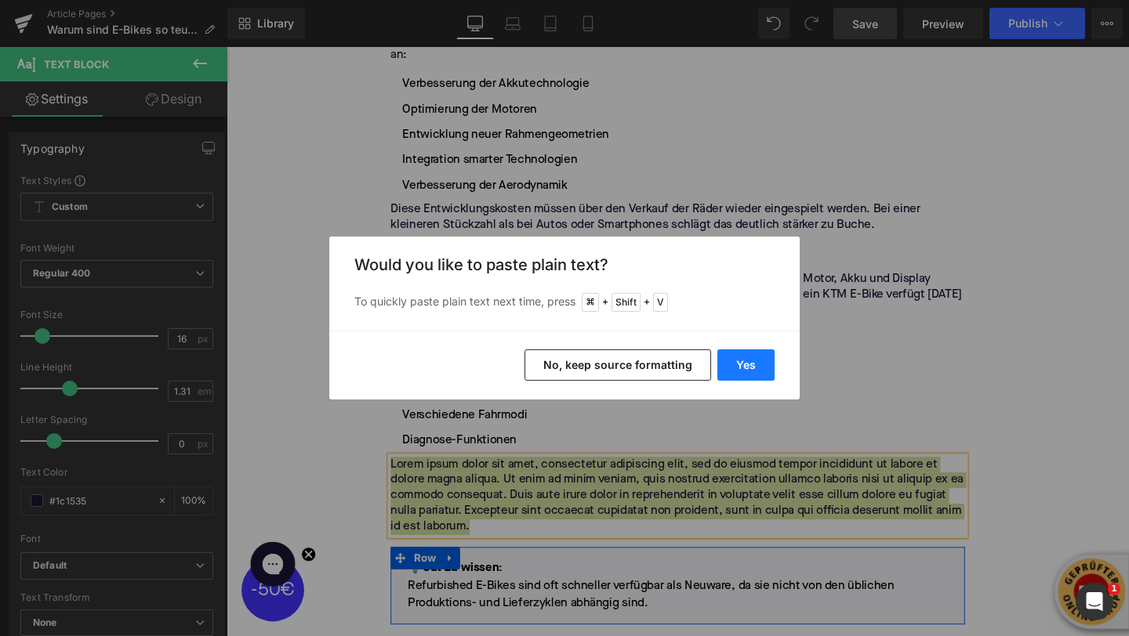
click at [763, 361] on button "Yes" at bounding box center [745, 365] width 57 height 31
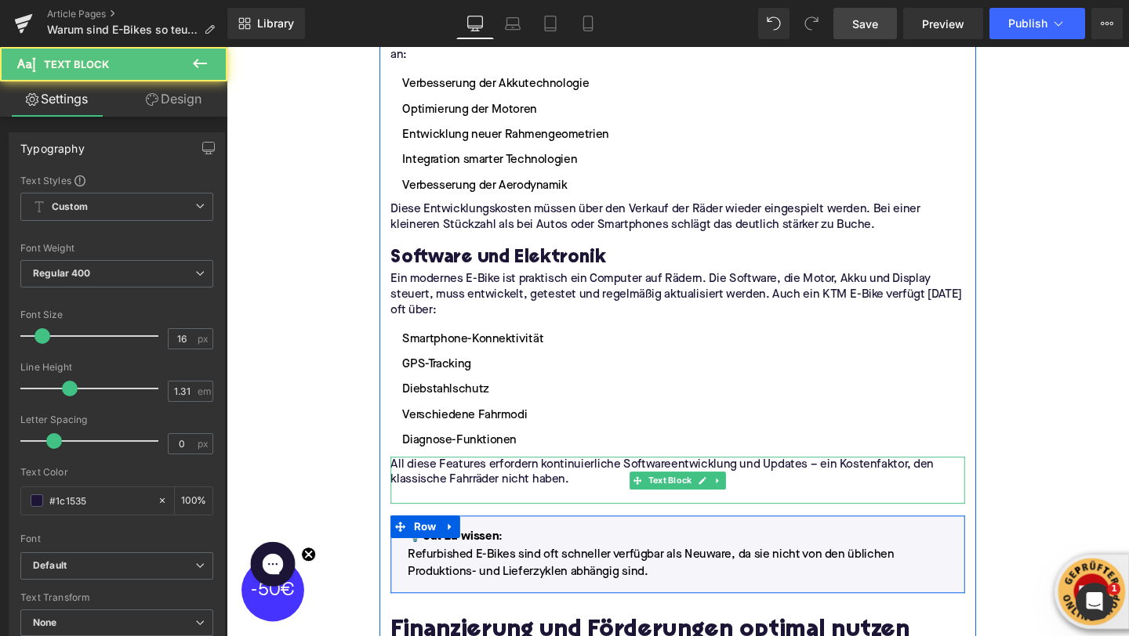
click at [556, 511] on p at bounding box center [701, 519] width 604 height 16
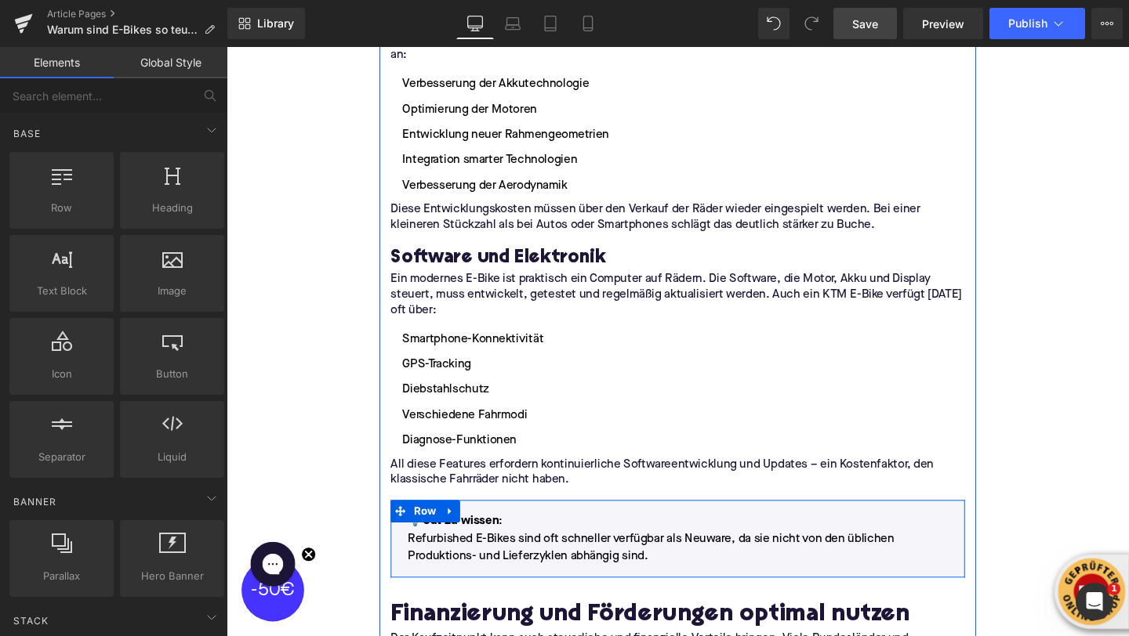
scroll to position [2712, 0]
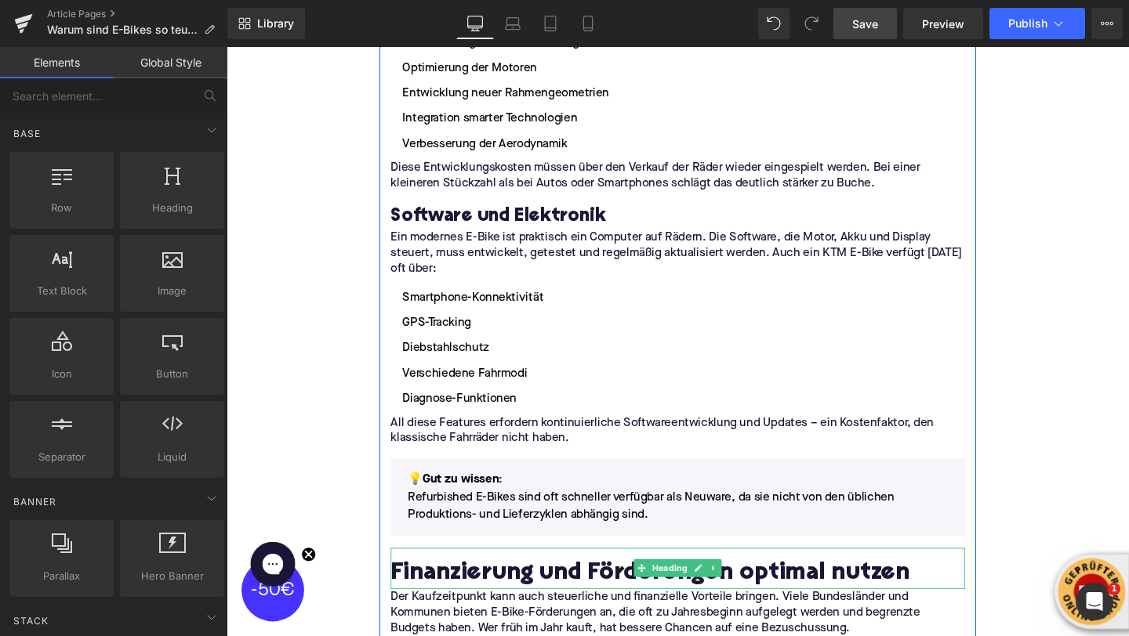
click at [534, 588] on h2 "Finanzierung und Förderungen optimal nutzen" at bounding box center [701, 602] width 604 height 28
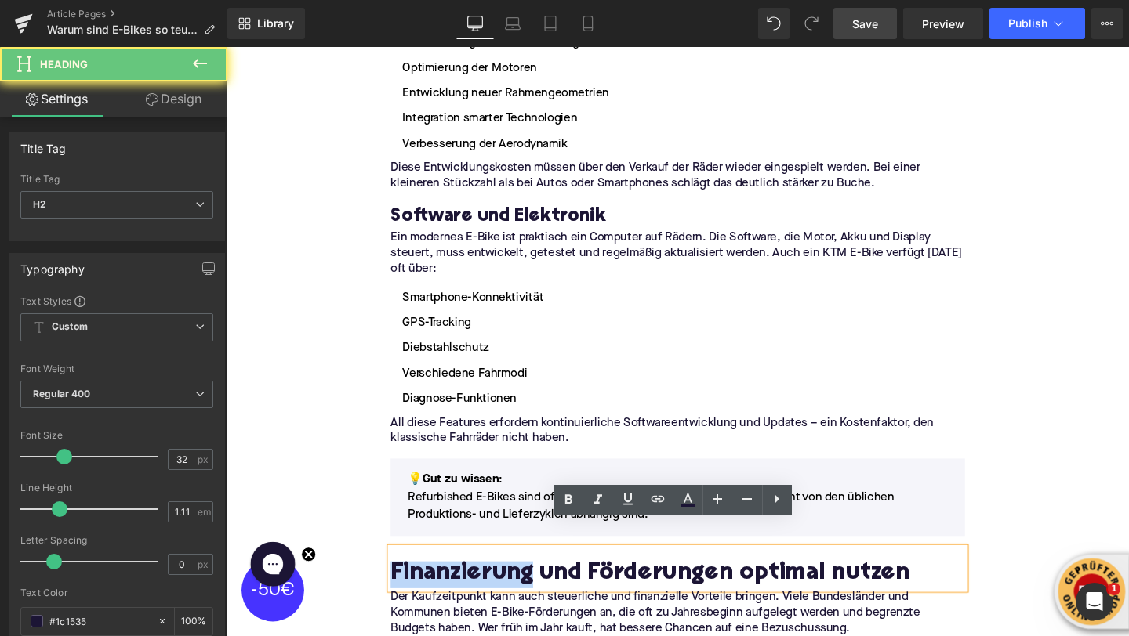
click at [534, 588] on h2 "Finanzierung und Förderungen optimal nutzen" at bounding box center [701, 602] width 604 height 28
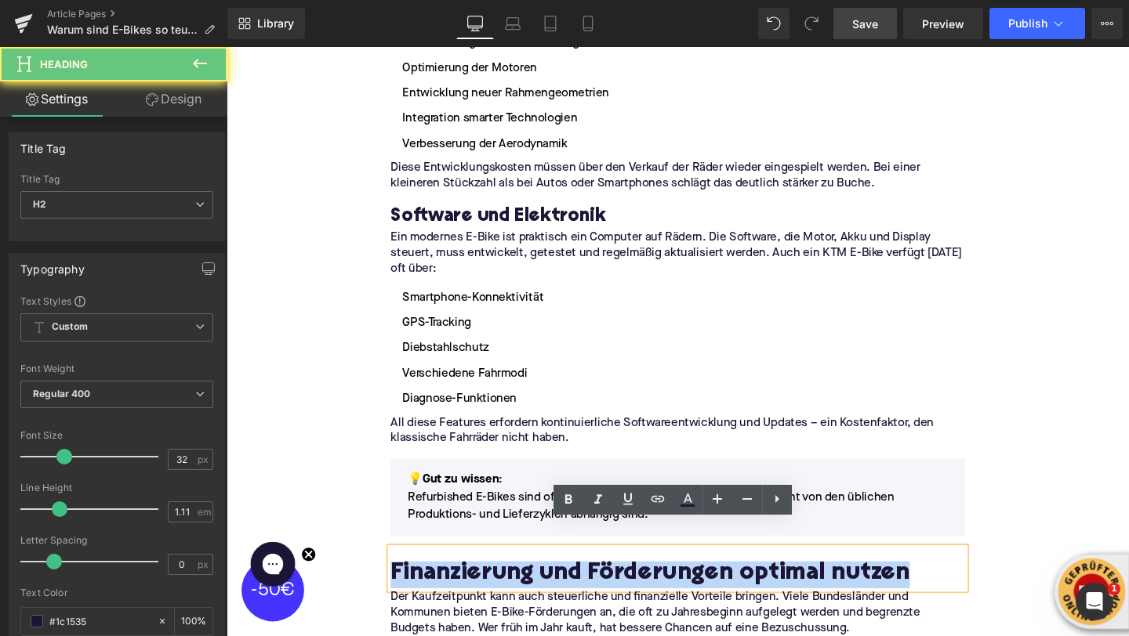
click at [534, 588] on h2 "Finanzierung und Förderungen optimal nutzen" at bounding box center [701, 602] width 604 height 28
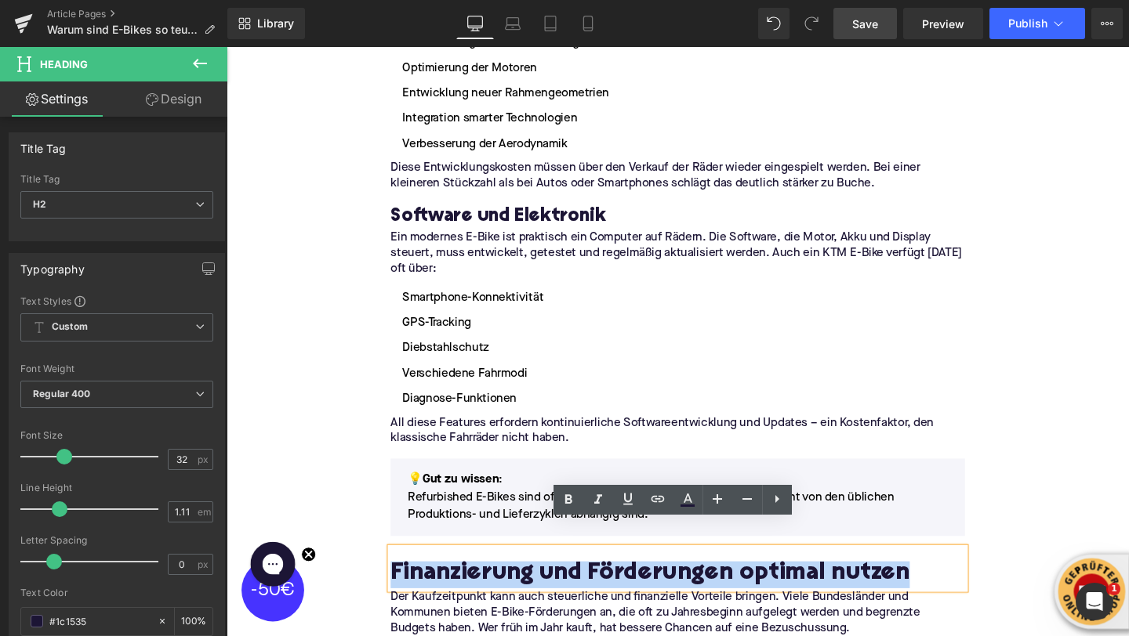
paste div
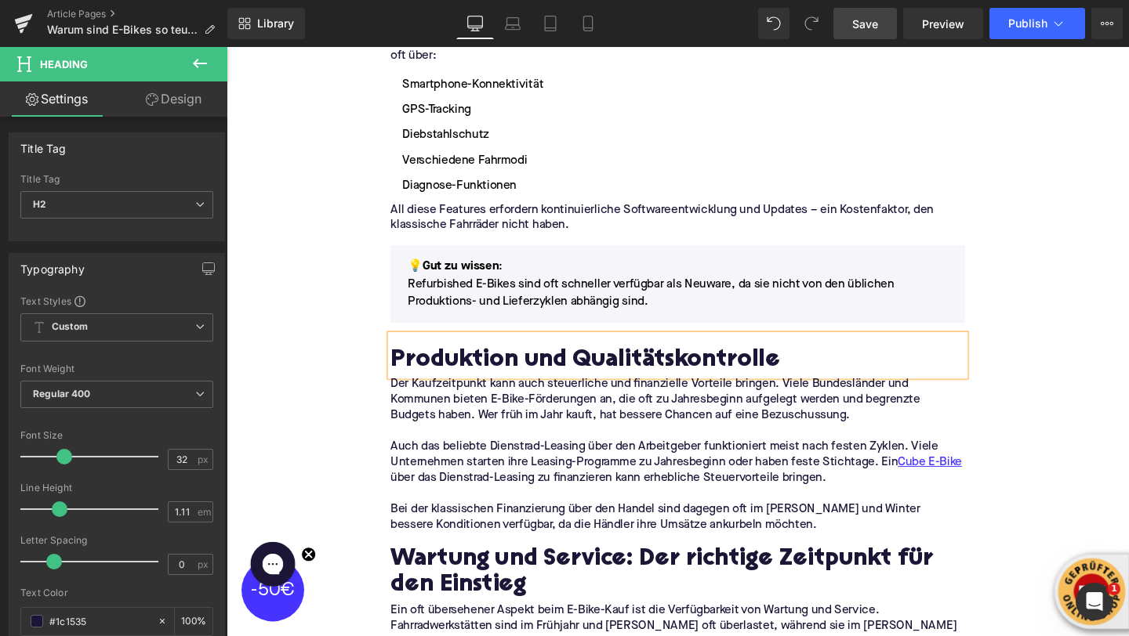
scroll to position [2937, 0]
click at [477, 442] on p at bounding box center [701, 450] width 604 height 16
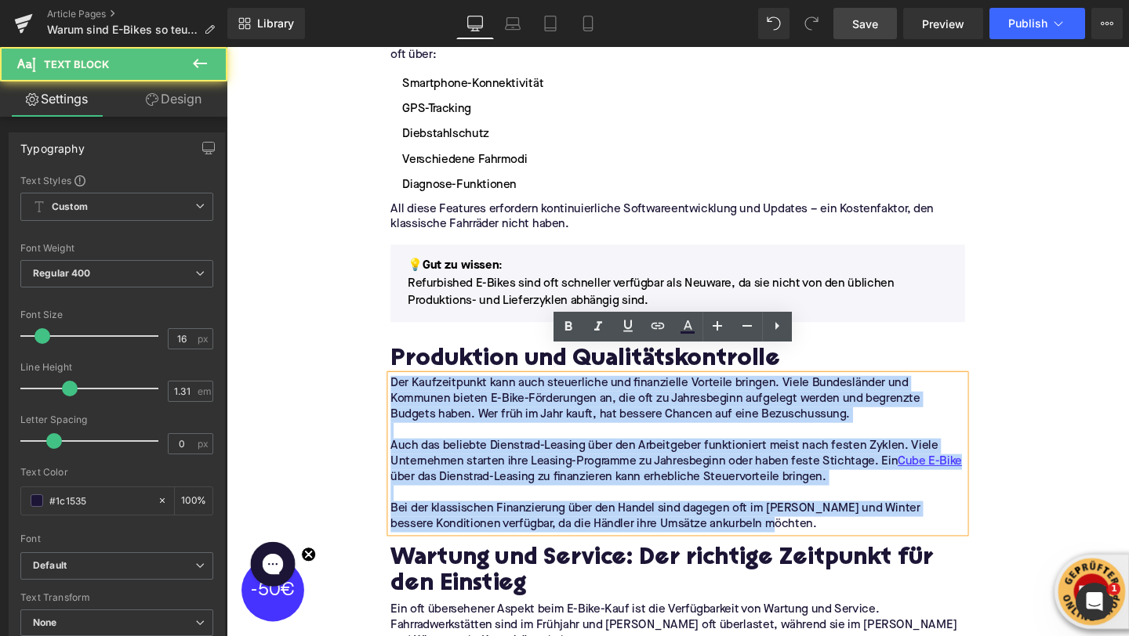
drag, startPoint x: 816, startPoint y: 522, endPoint x: 352, endPoint y: 351, distance: 494.5
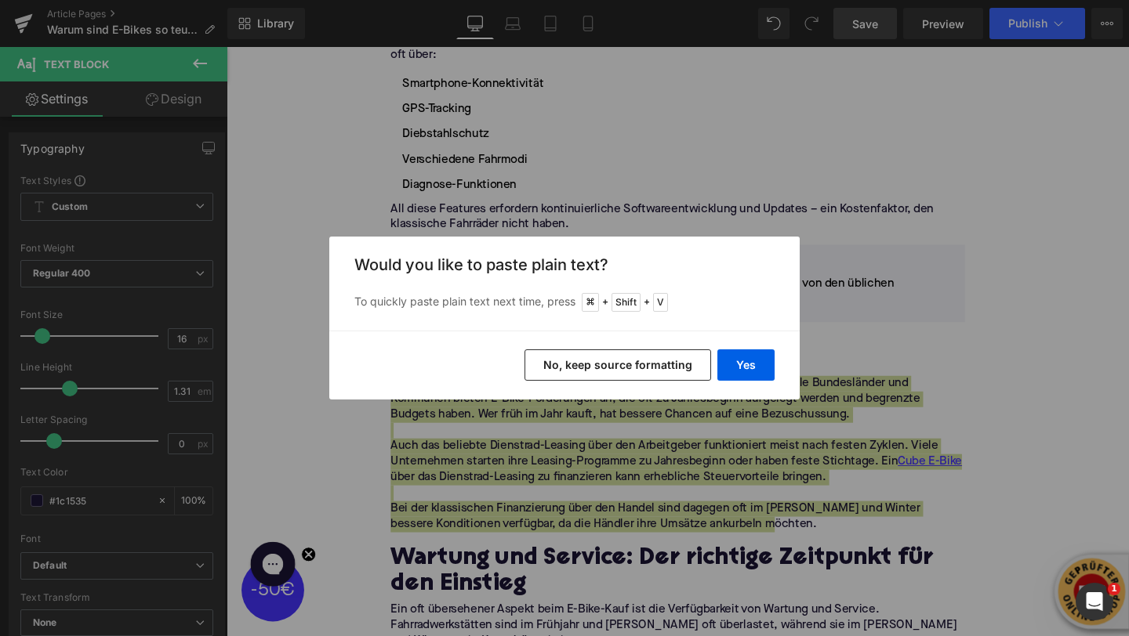
click at [790, 356] on div "Yes No, keep source formatting" at bounding box center [564, 365] width 470 height 69
click at [755, 362] on button "Yes" at bounding box center [745, 365] width 57 height 31
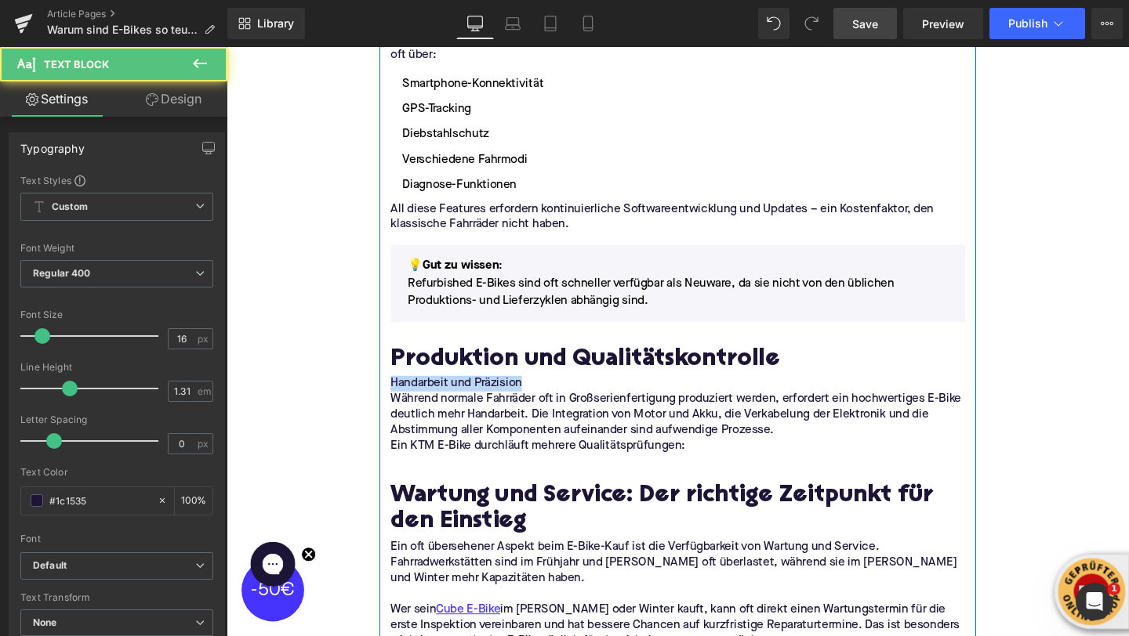
drag, startPoint x: 542, startPoint y: 371, endPoint x: 397, endPoint y: 371, distance: 145.8
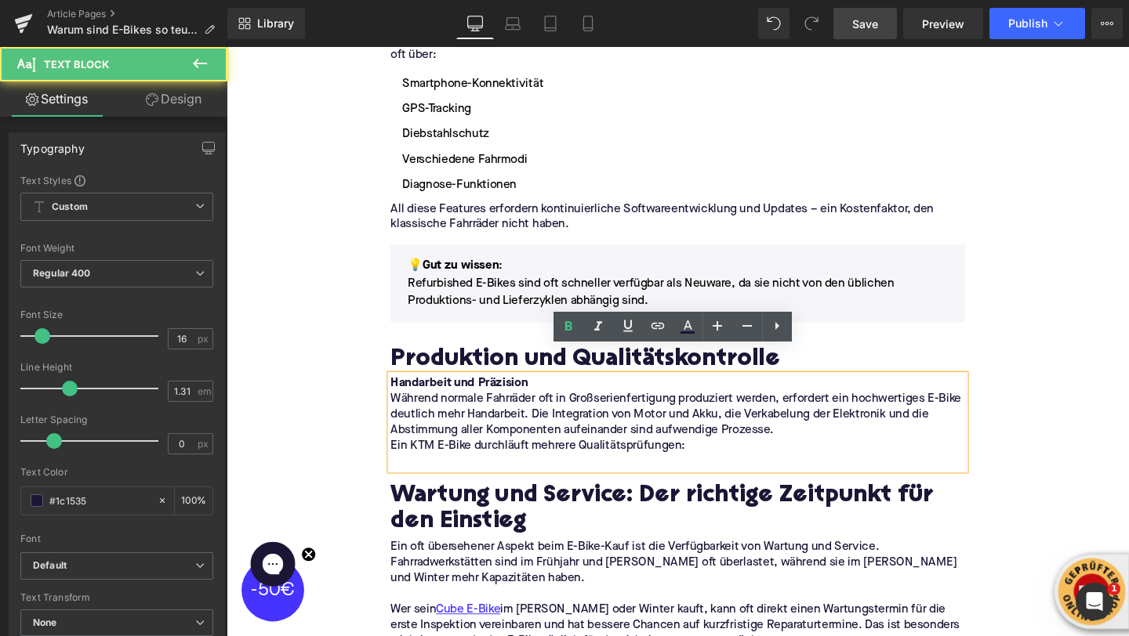
click at [549, 393] on p "Handarbeit und Präzision" at bounding box center [701, 401] width 604 height 16
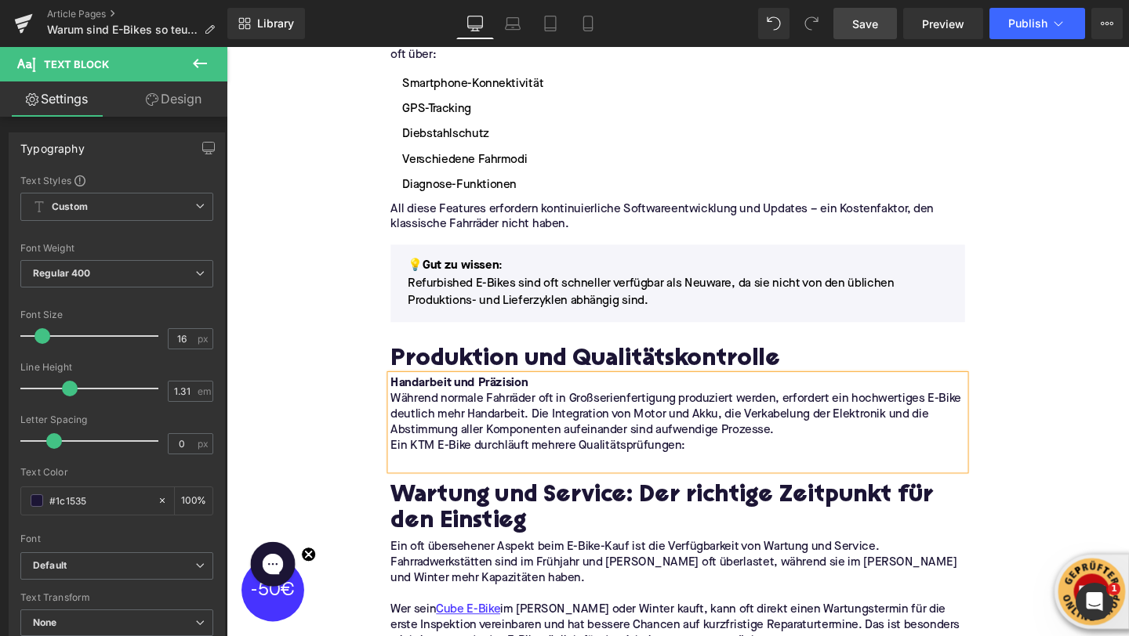
click at [399, 394] on strong "Handarbeit und Präzision" at bounding box center [471, 400] width 144 height 13
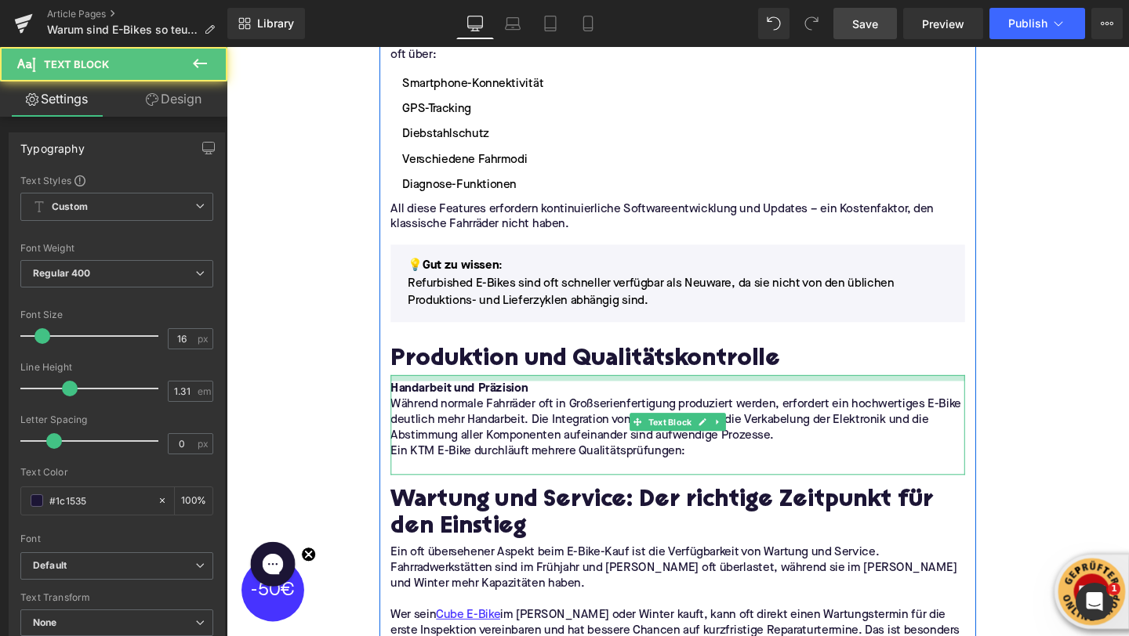
click at [450, 392] on div "Handarbeit und Präzision Während normale Fahrräder oft in Großserienfertigung p…" at bounding box center [701, 444] width 604 height 105
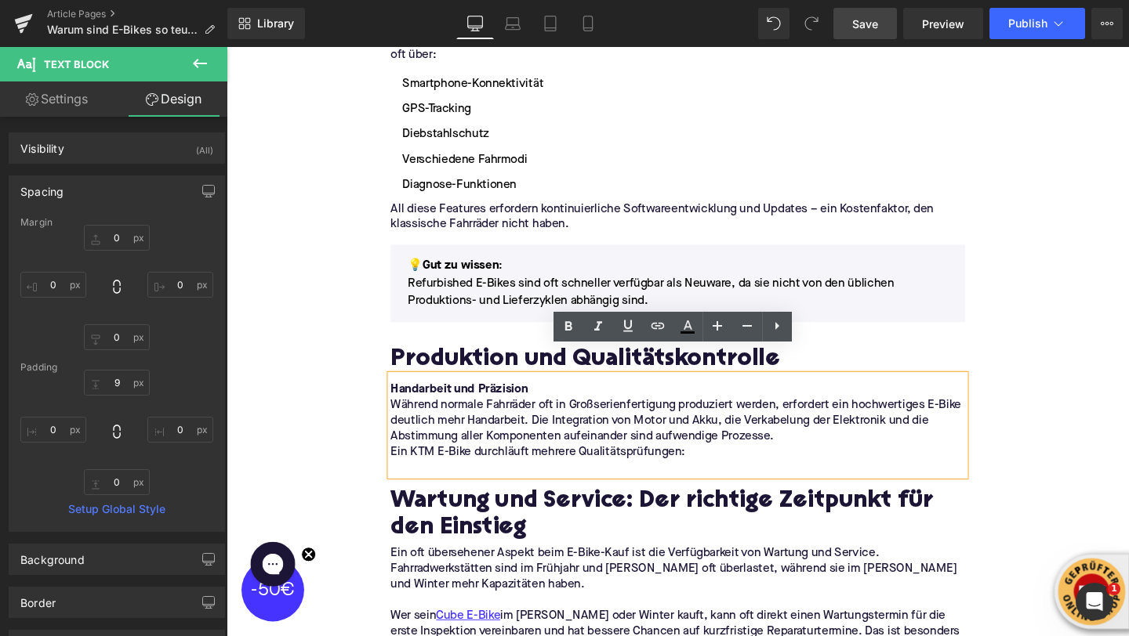
click at [589, 481] on p at bounding box center [701, 489] width 604 height 16
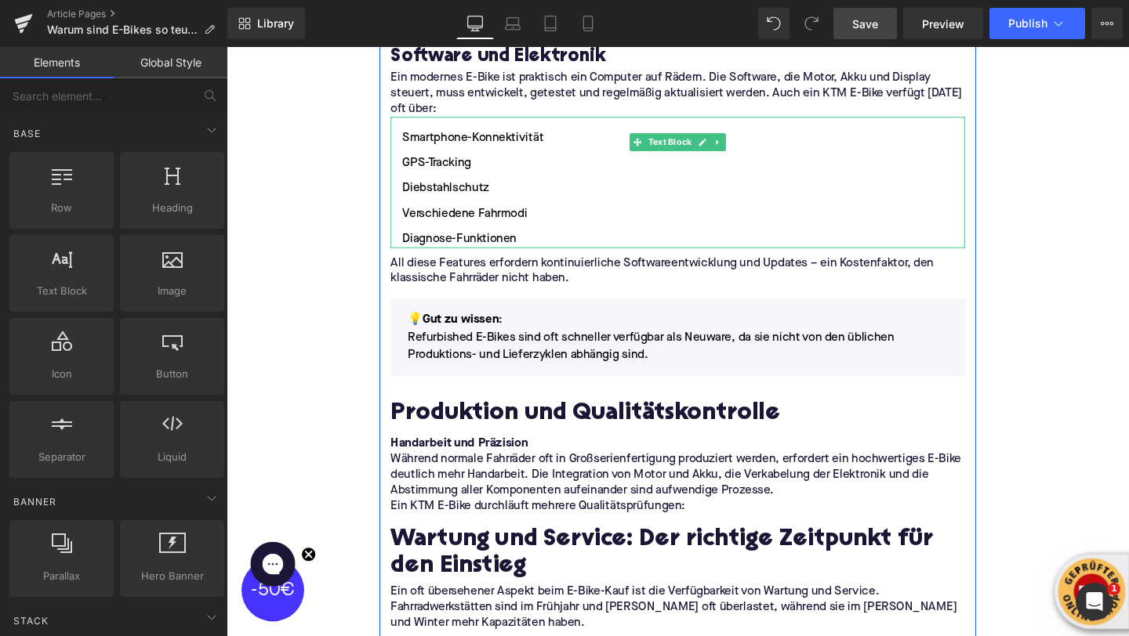
scroll to position [2827, 0]
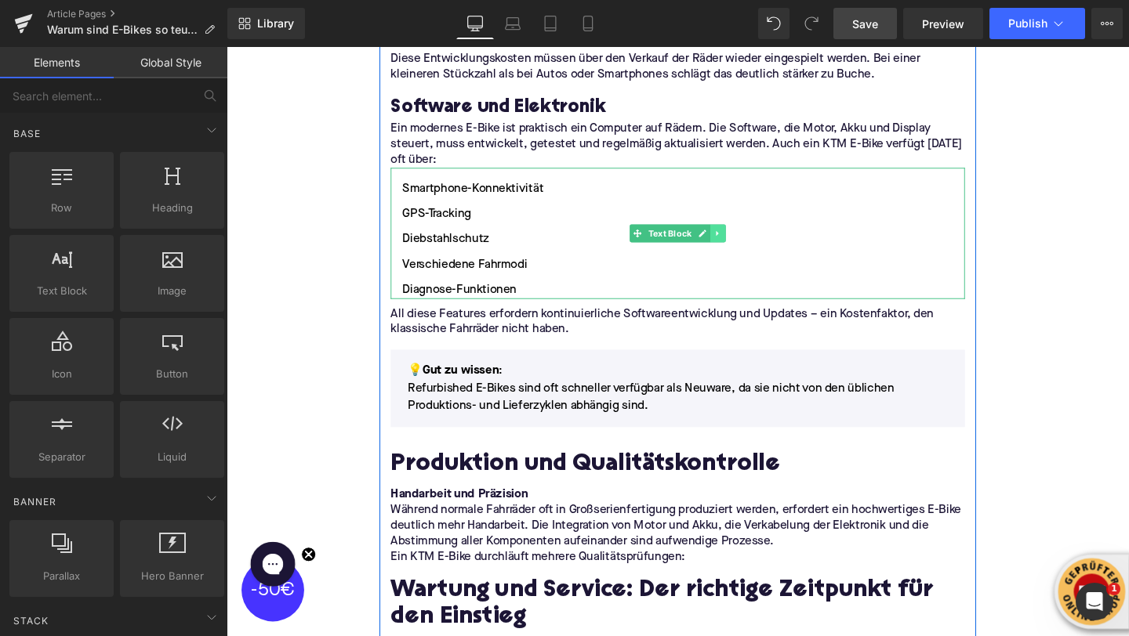
click at [739, 238] on icon at bounding box center [742, 242] width 9 height 9
click at [734, 238] on icon at bounding box center [735, 242] width 9 height 9
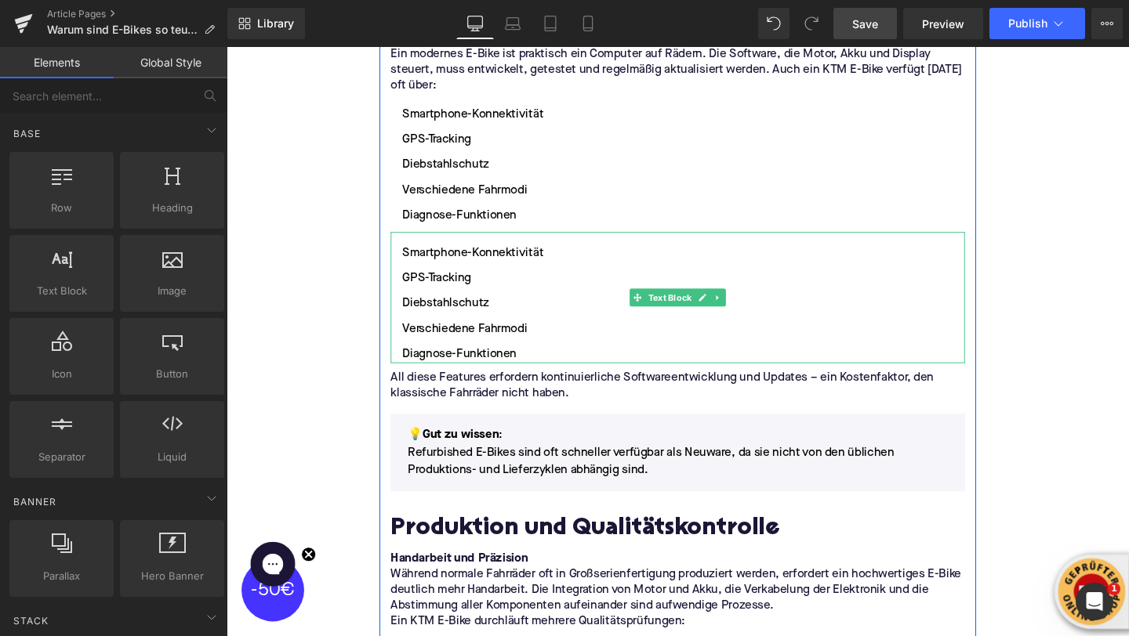
scroll to position [2921, 0]
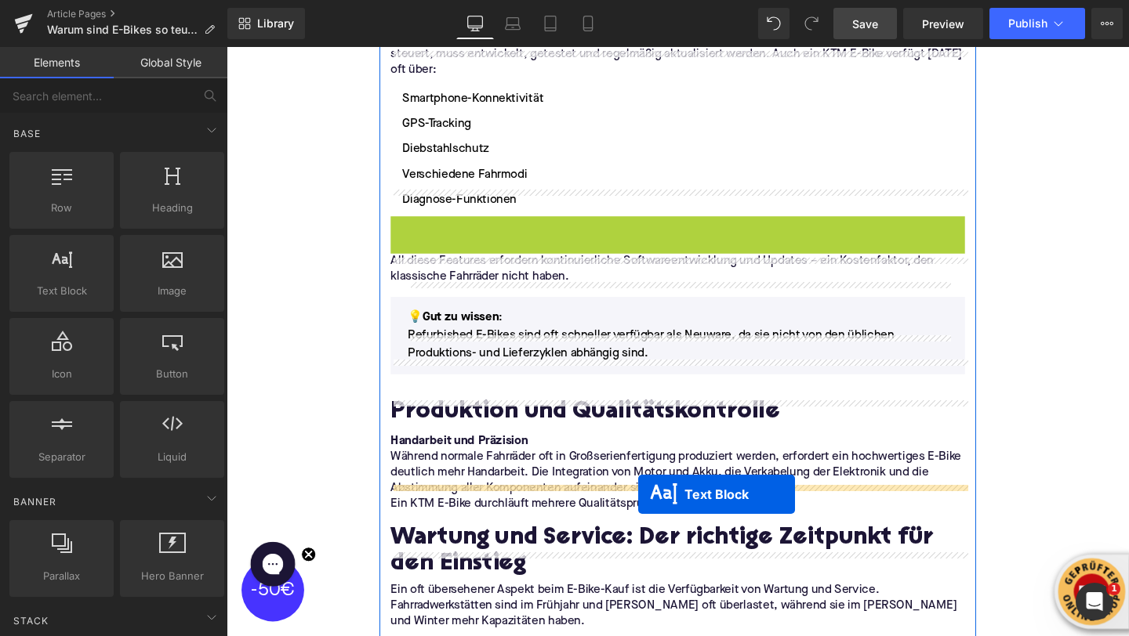
drag, startPoint x: 660, startPoint y: 266, endPoint x: 659, endPoint y: 515, distance: 249.3
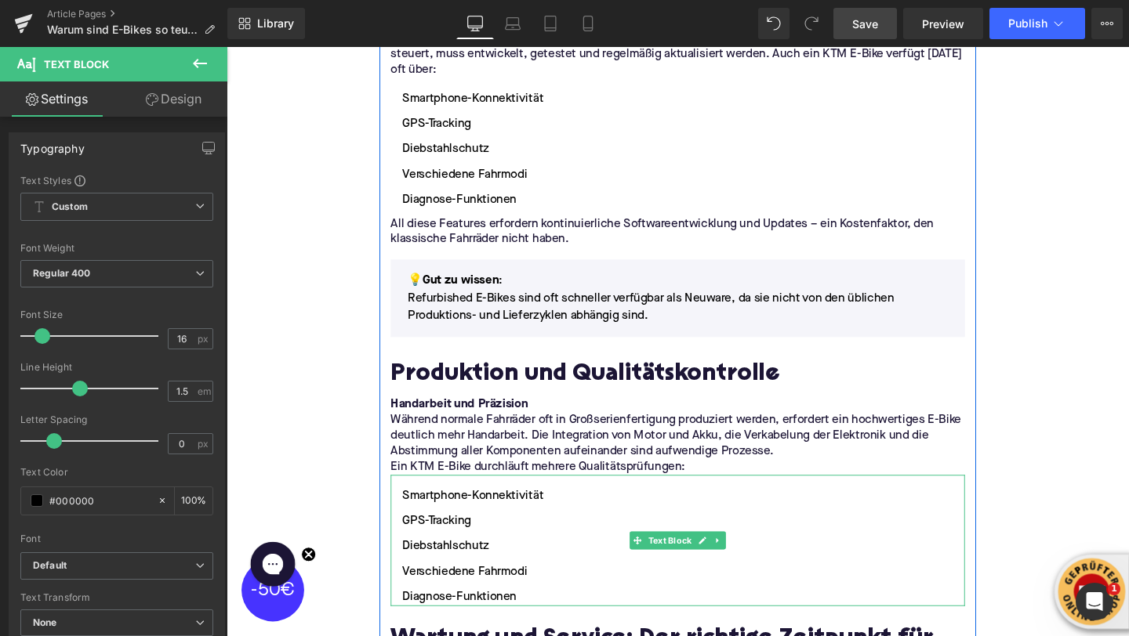
click at [473, 536] on li "GPS-Tracking" at bounding box center [701, 545] width 604 height 19
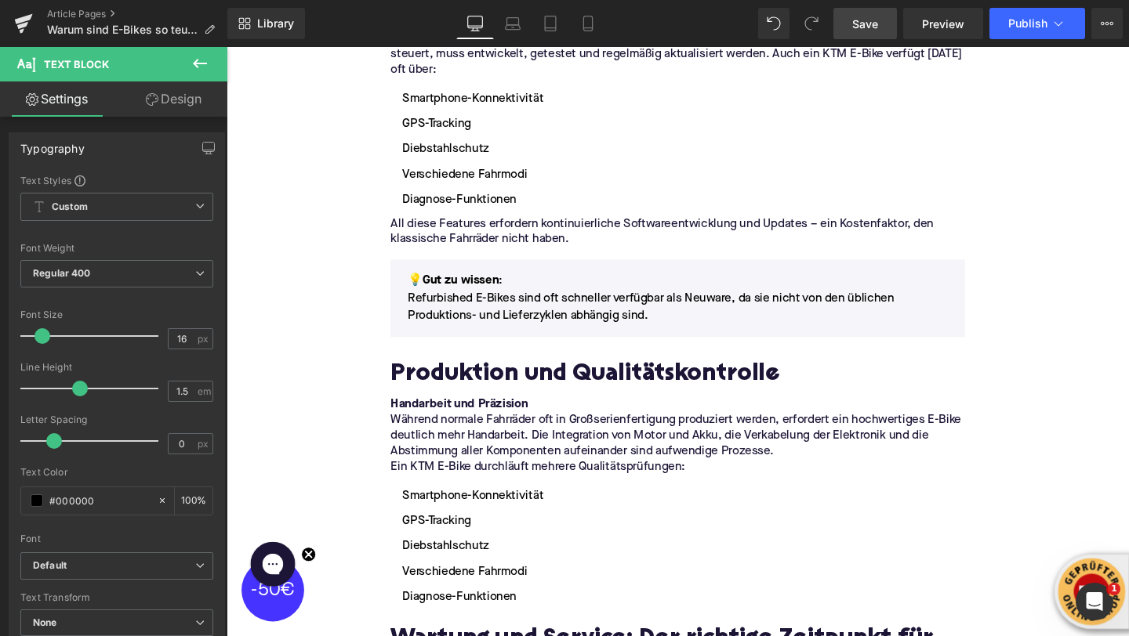
drag, startPoint x: 751, startPoint y: 620, endPoint x: 417, endPoint y: 500, distance: 354.8
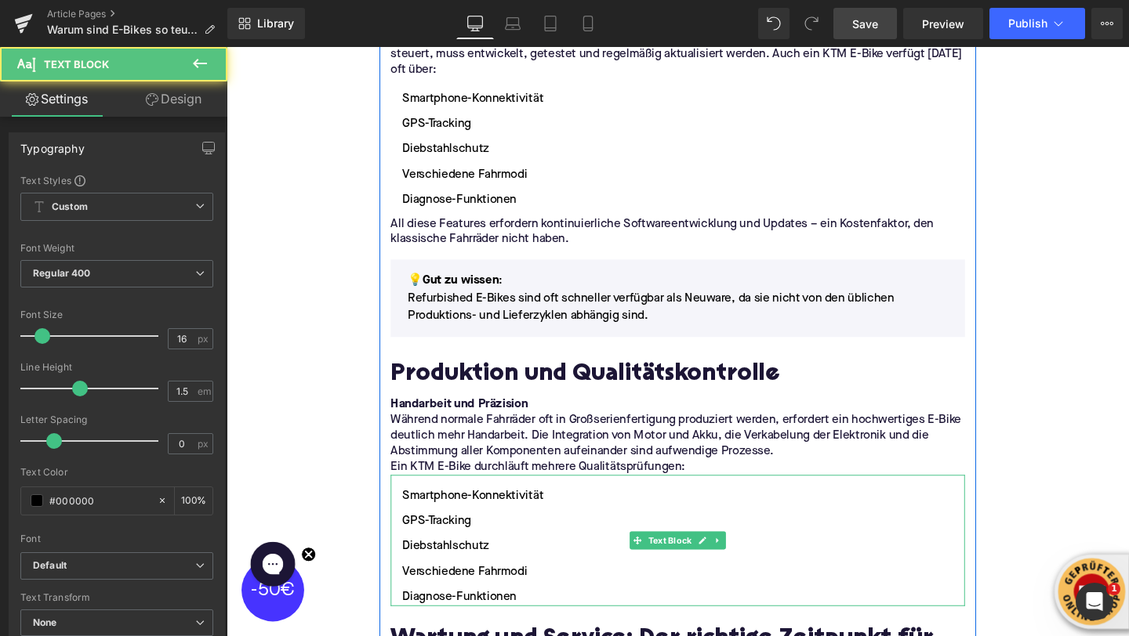
drag, startPoint x: 415, startPoint y: 494, endPoint x: 545, endPoint y: 583, distance: 157.2
click at [545, 583] on ul "Smartphone-Konnektivität GPS-Tracking Diebstahlschutz Verschiedene Fahrmodi Dia…" at bounding box center [701, 572] width 604 height 125
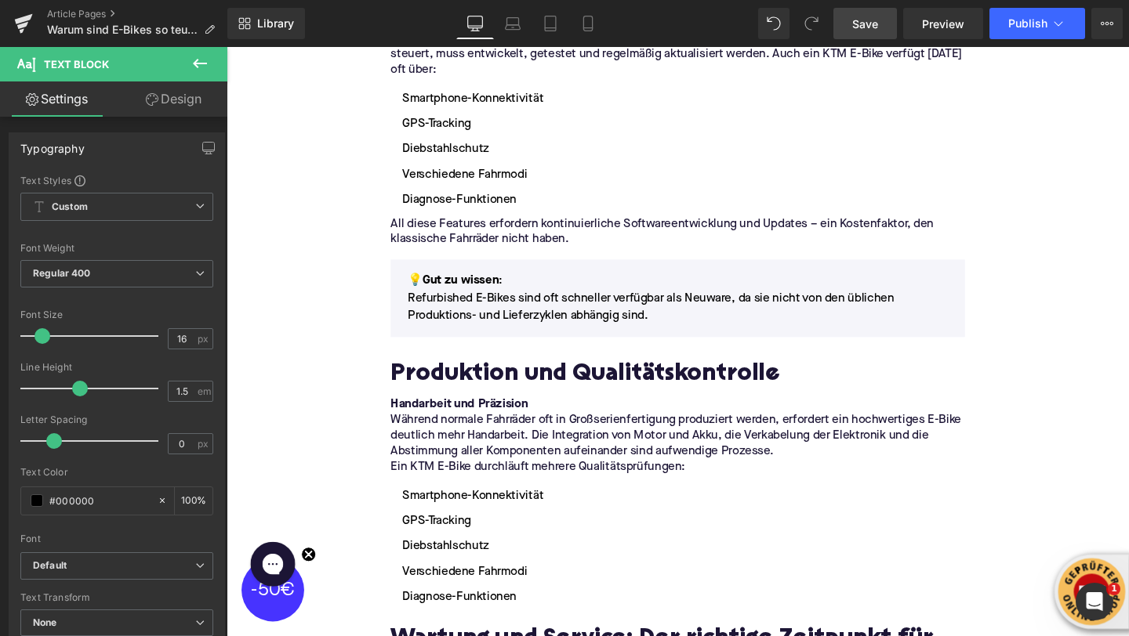
drag, startPoint x: 754, startPoint y: 613, endPoint x: 424, endPoint y: 506, distance: 346.8
drag, startPoint x: 745, startPoint y: 621, endPoint x: 455, endPoint y: 532, distance: 303.2
drag, startPoint x: 749, startPoint y: 617, endPoint x: 480, endPoint y: 545, distance: 278.4
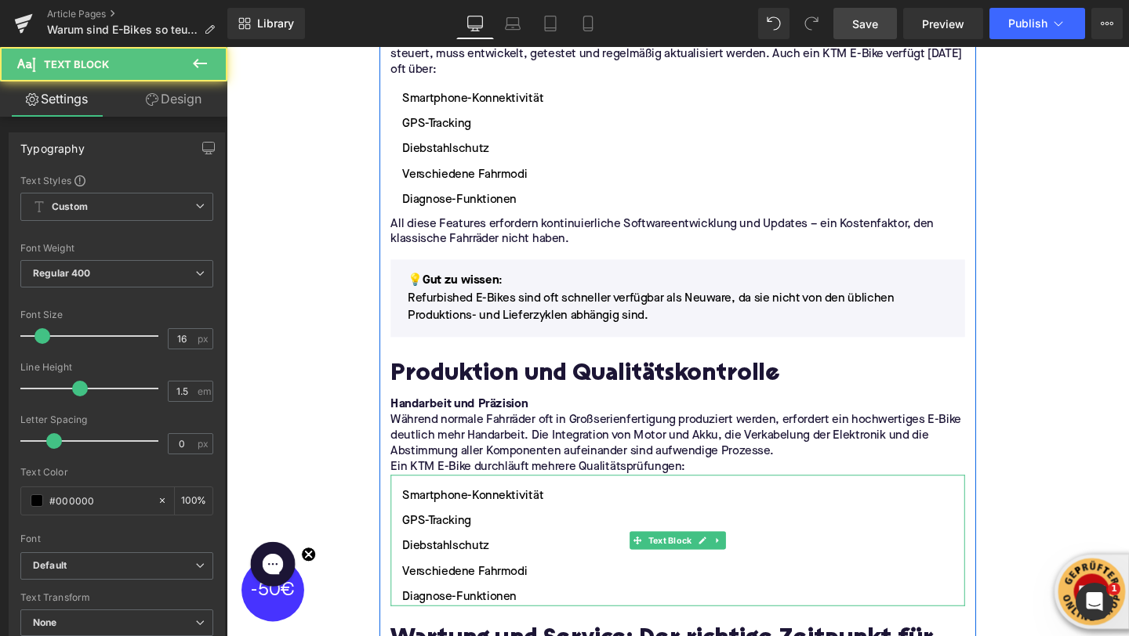
click at [480, 563] on li "Diebstahlschutz" at bounding box center [701, 572] width 604 height 19
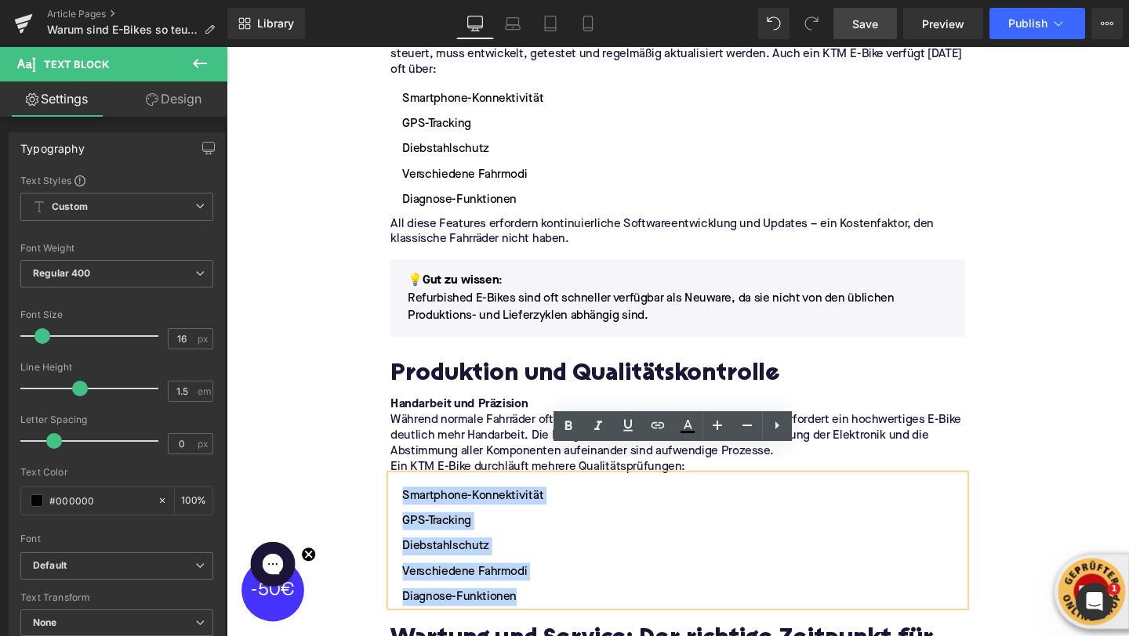
drag, startPoint x: 413, startPoint y: 489, endPoint x: 546, endPoint y: 592, distance: 167.6
click at [546, 592] on ul "Smartphone-Konnektivität GPS-Tracking Diebstahlschutz Verschiedene Fahrmodi Dia…" at bounding box center [701, 572] width 604 height 125
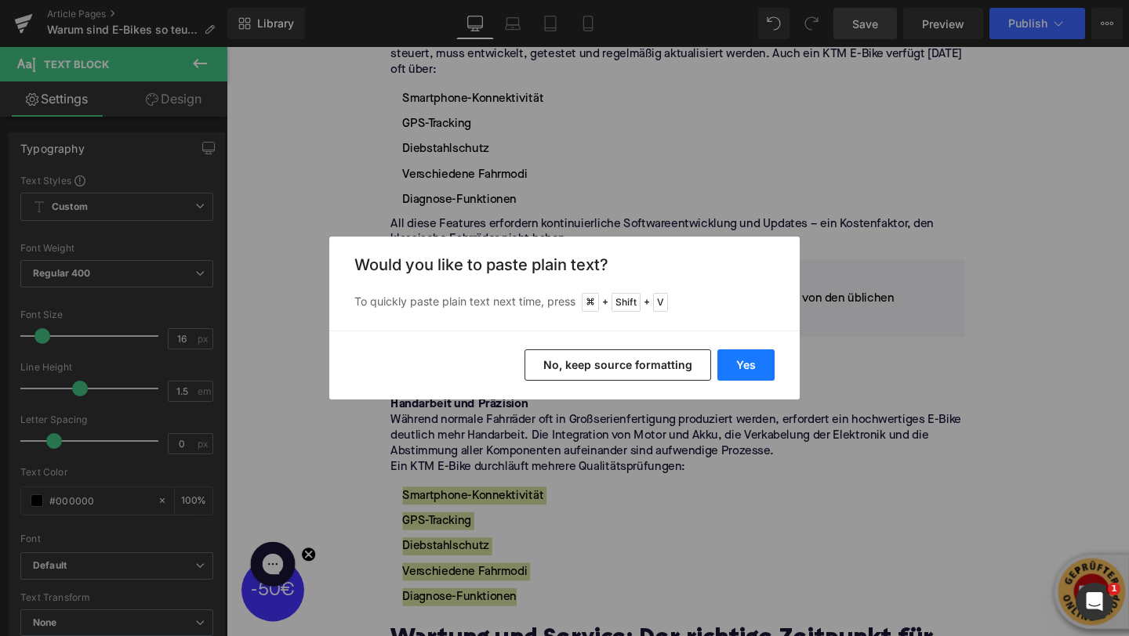
click at [741, 368] on button "Yes" at bounding box center [745, 365] width 57 height 31
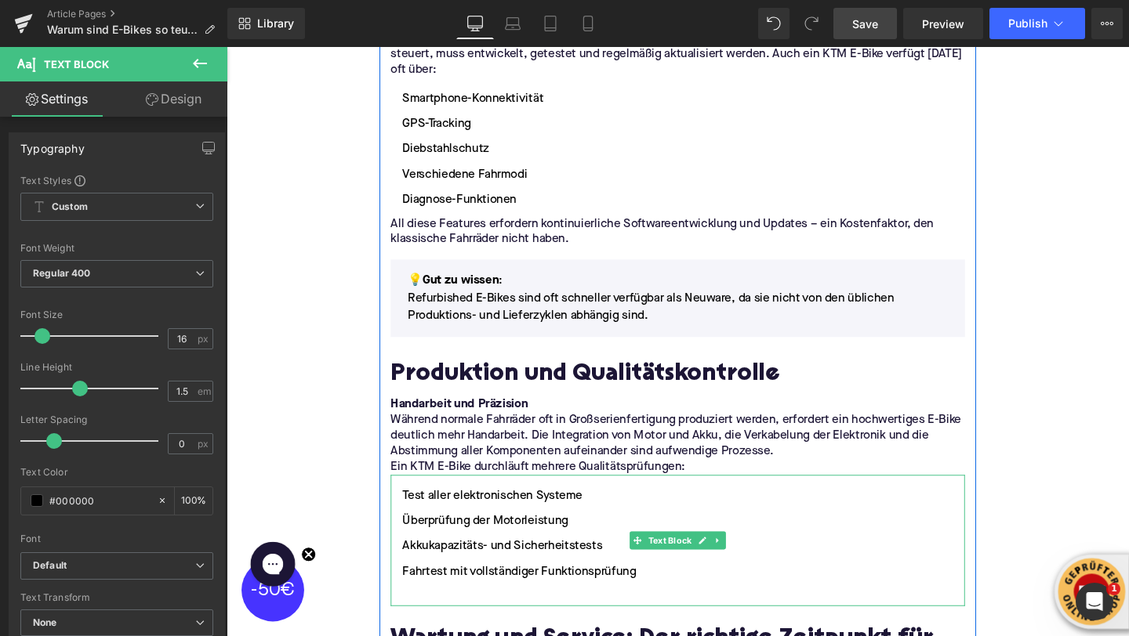
click at [438, 584] on ul "Test aller elektronischen Systeme Überprüfung der Motorleistung Akkukapazitäts-…" at bounding box center [701, 572] width 604 height 125
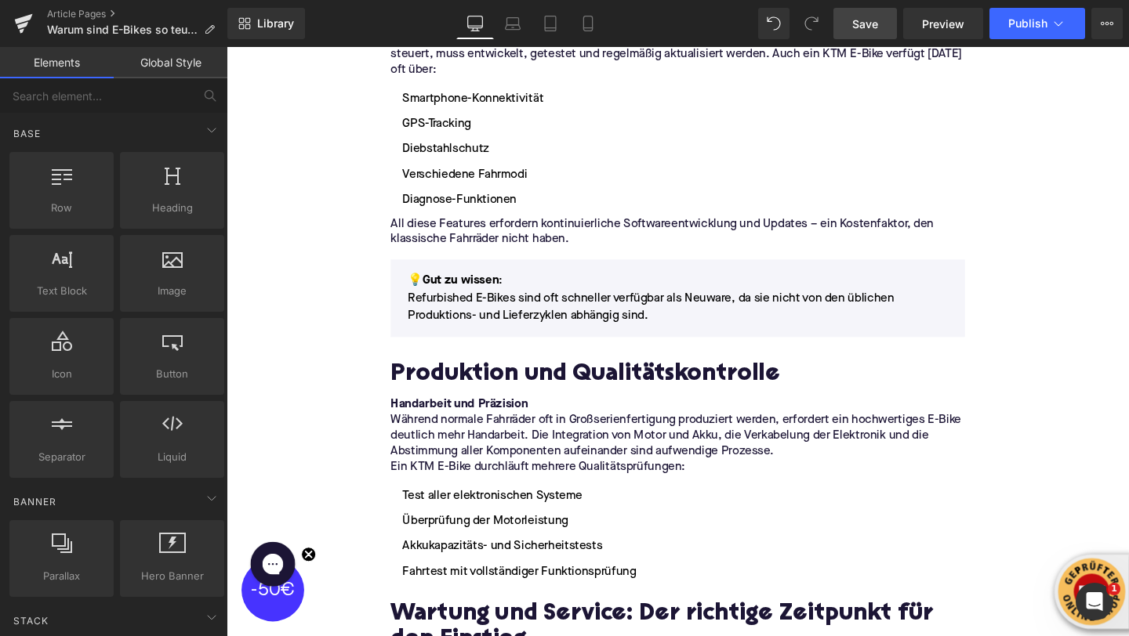
click at [867, 27] on span "Save" at bounding box center [865, 24] width 26 height 16
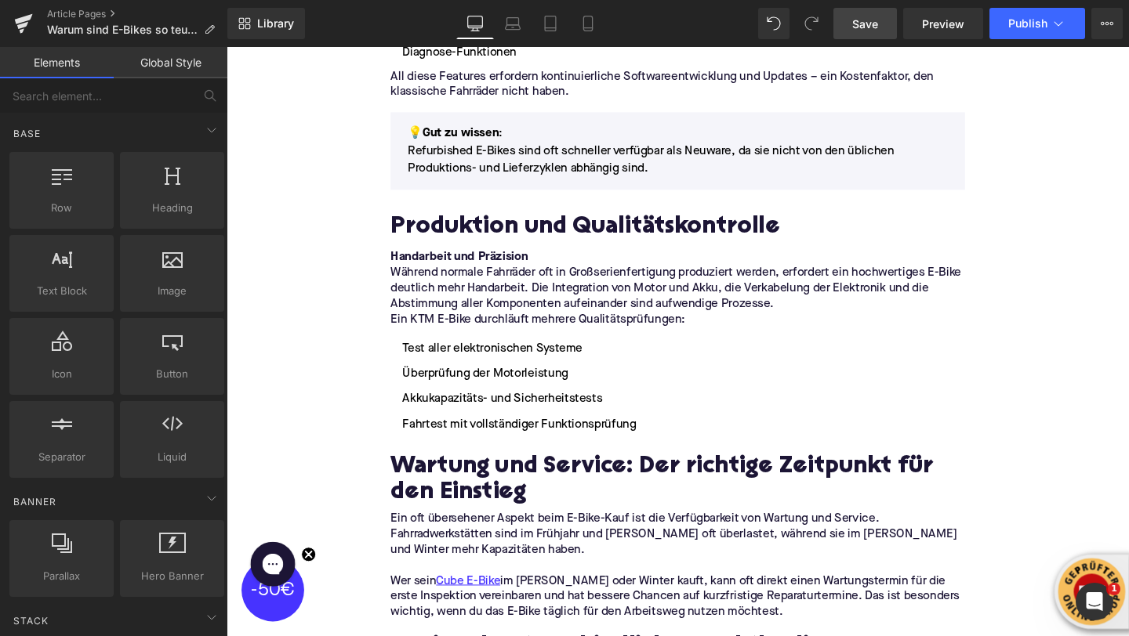
scroll to position [3088, 0]
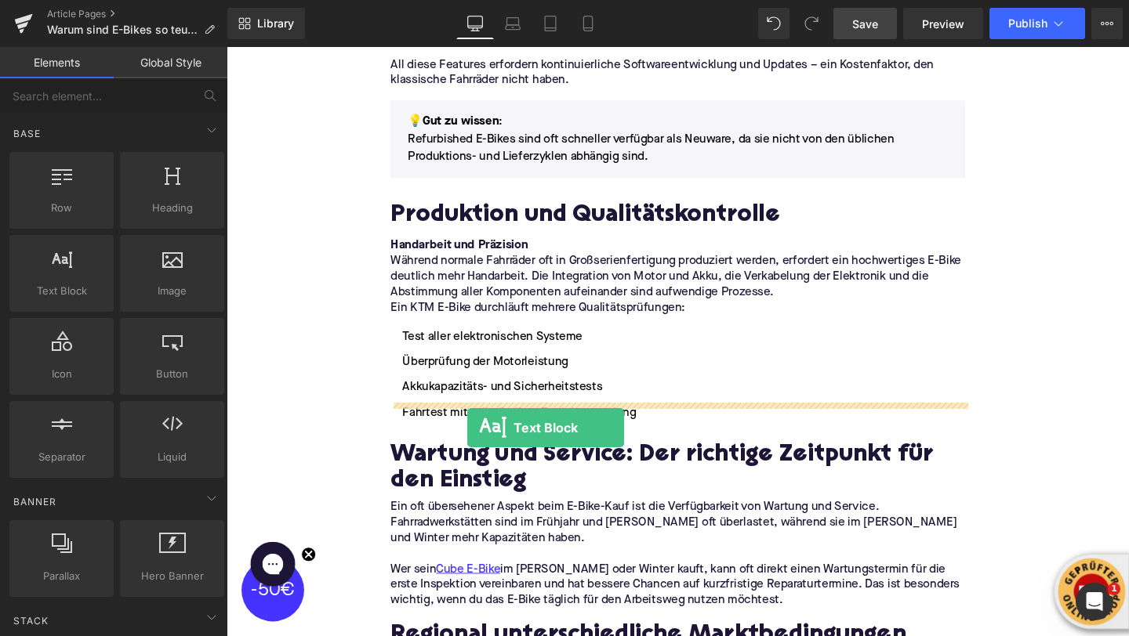
drag, startPoint x: 294, startPoint y: 314, endPoint x: 479, endPoint y: 448, distance: 228.4
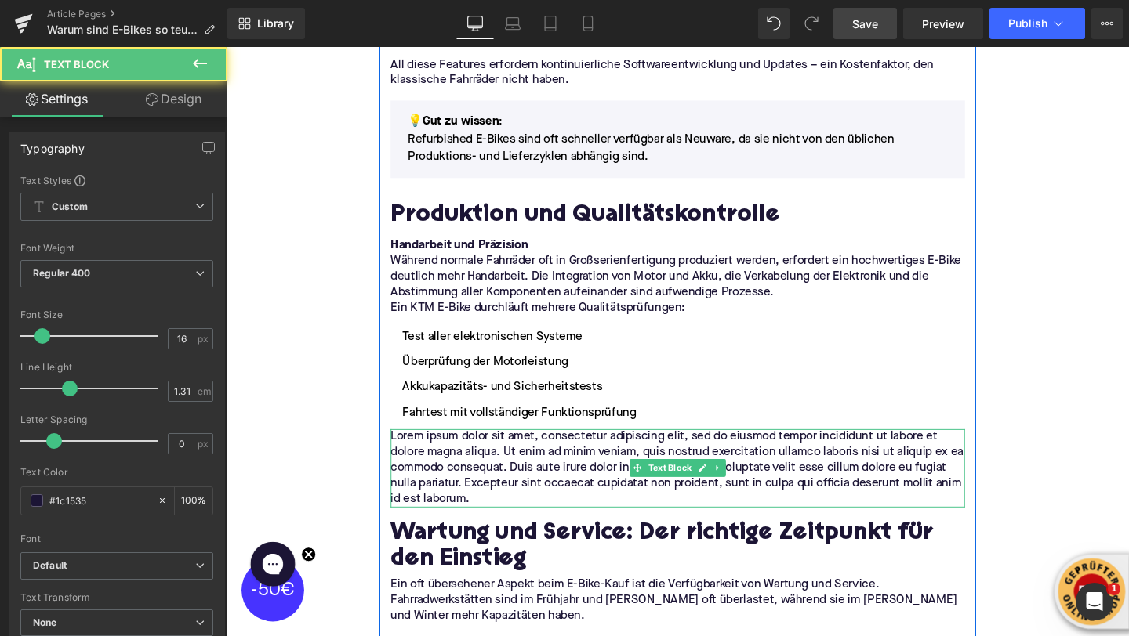
click at [463, 449] on p "Lorem ipsum dolor sit amet, consectetur adipiscing elit, sed do eiusmod tempor …" at bounding box center [701, 490] width 604 height 82
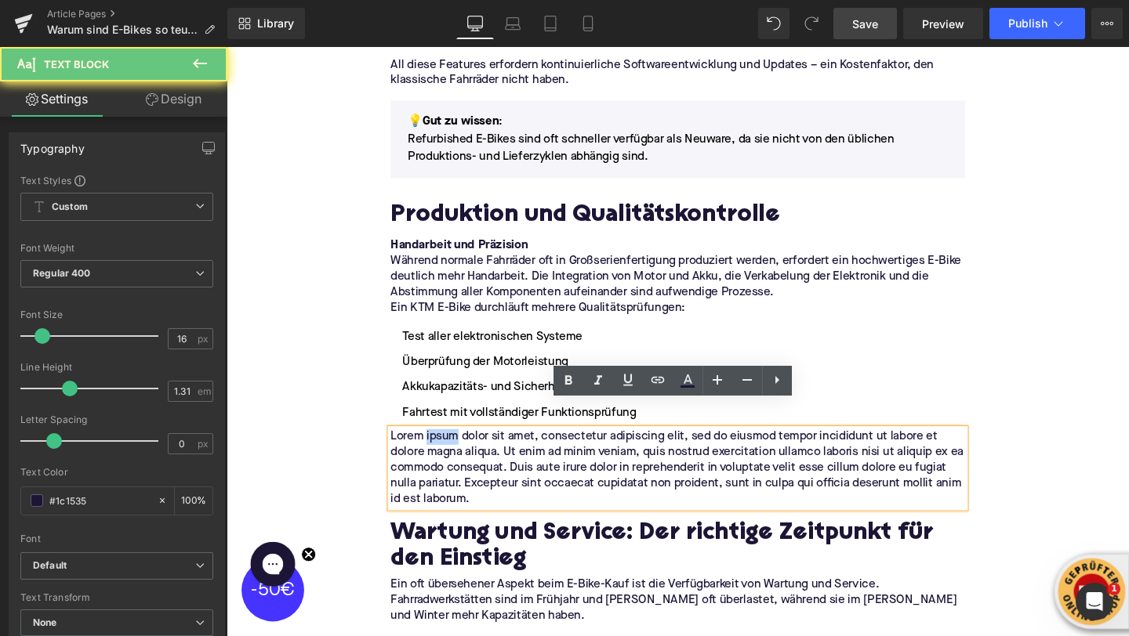
click at [463, 449] on p "Lorem ipsum dolor sit amet, consectetur adipiscing elit, sed do eiusmod tempor …" at bounding box center [701, 490] width 604 height 82
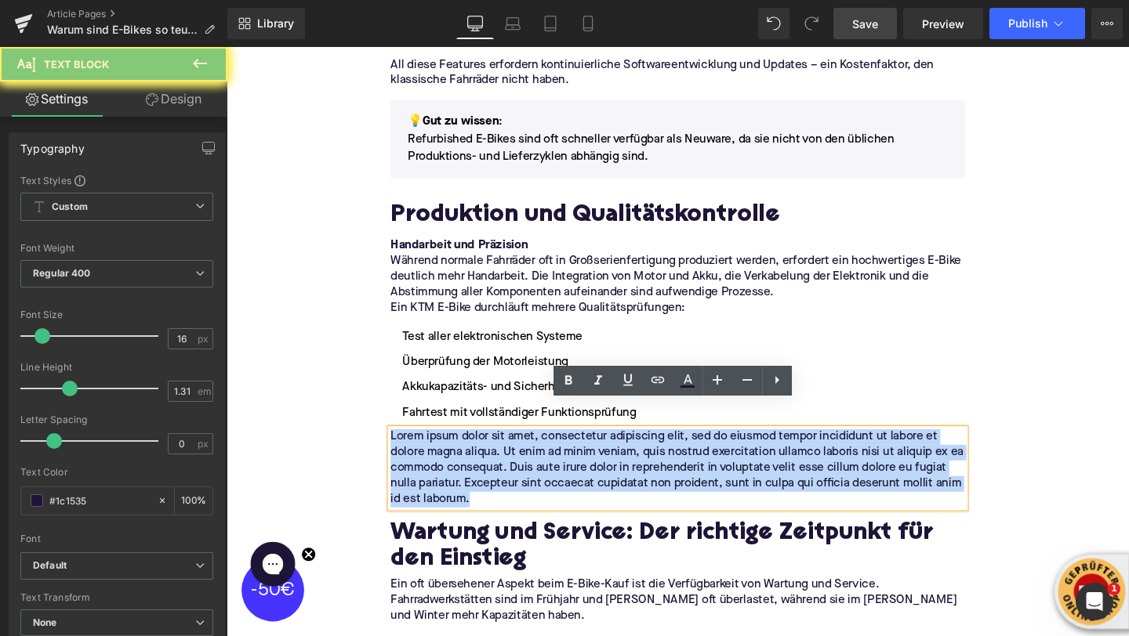
click at [463, 449] on p "Lorem ipsum dolor sit amet, consectetur adipiscing elit, sed do eiusmod tempor …" at bounding box center [701, 490] width 604 height 82
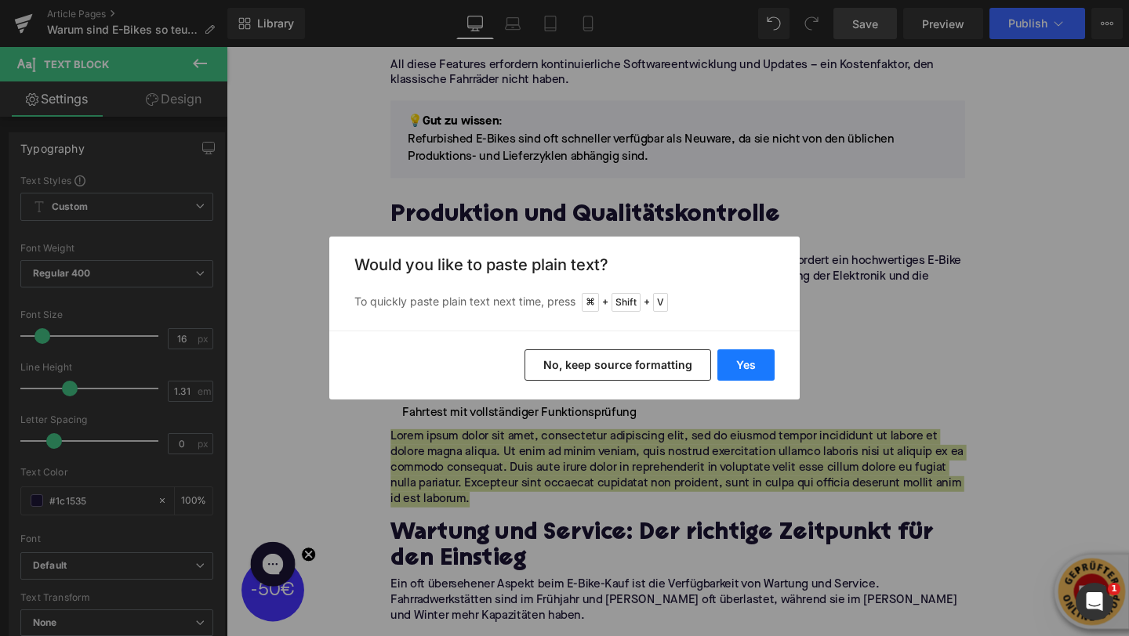
click at [755, 362] on button "Yes" at bounding box center [745, 365] width 57 height 31
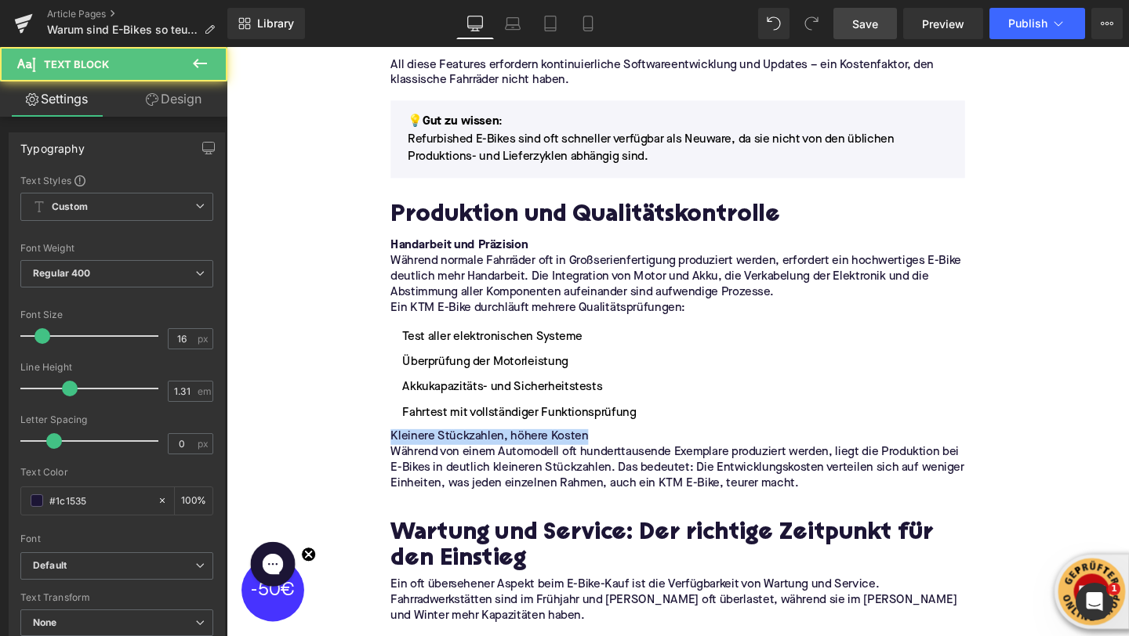
drag, startPoint x: 614, startPoint y: 429, endPoint x: 379, endPoint y: 430, distance: 234.4
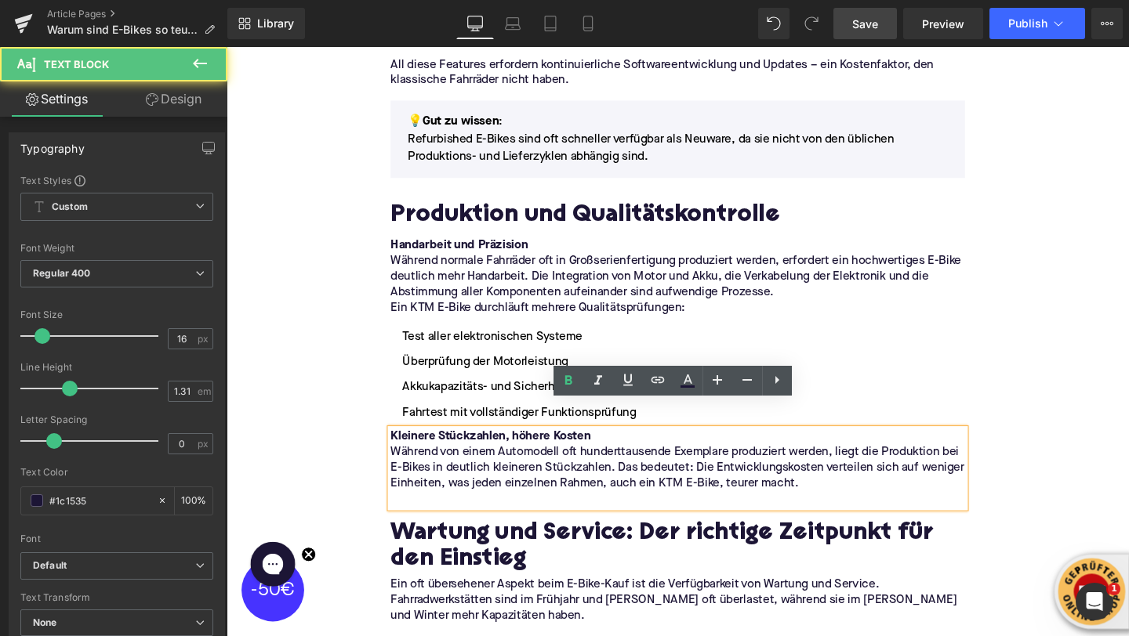
click at [454, 515] on p at bounding box center [701, 523] width 604 height 16
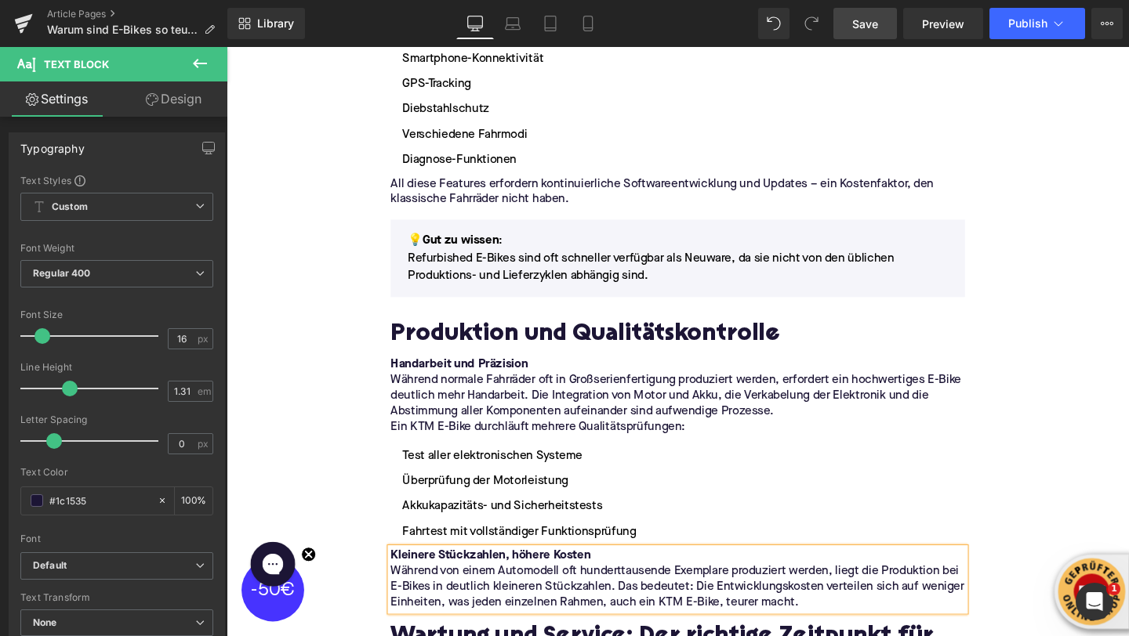
scroll to position [2962, 0]
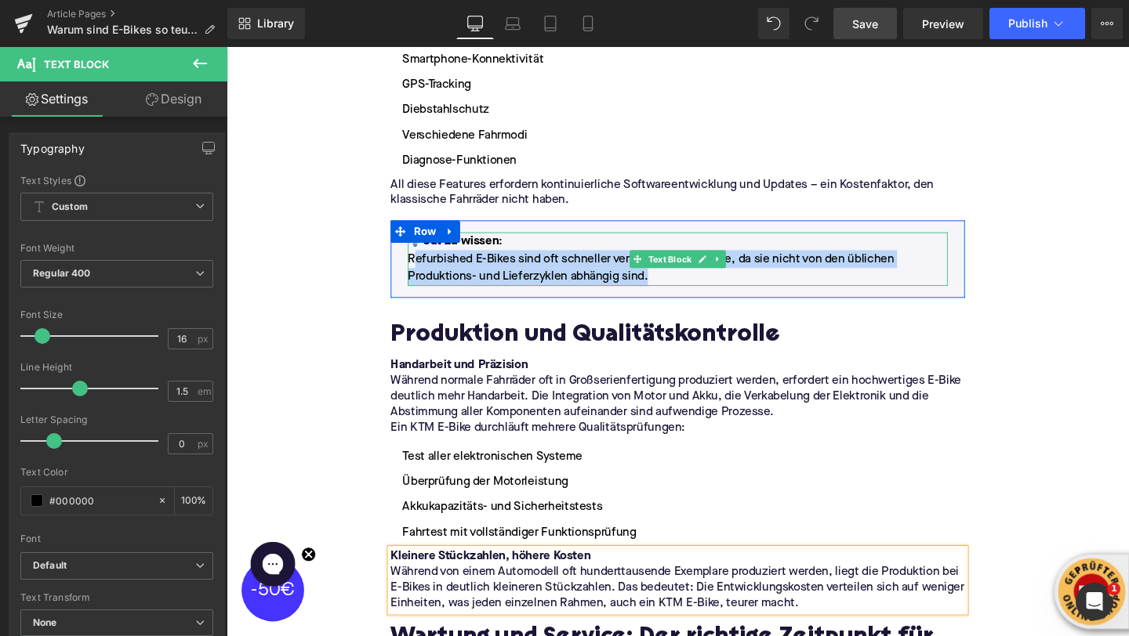
drag, startPoint x: 559, startPoint y: 256, endPoint x: 422, endPoint y: 241, distance: 138.1
click at [422, 261] on p "Refurbished E-Bikes sind oft schneller verfügbar als Neuware, da sie nicht von …" at bounding box center [701, 280] width 568 height 38
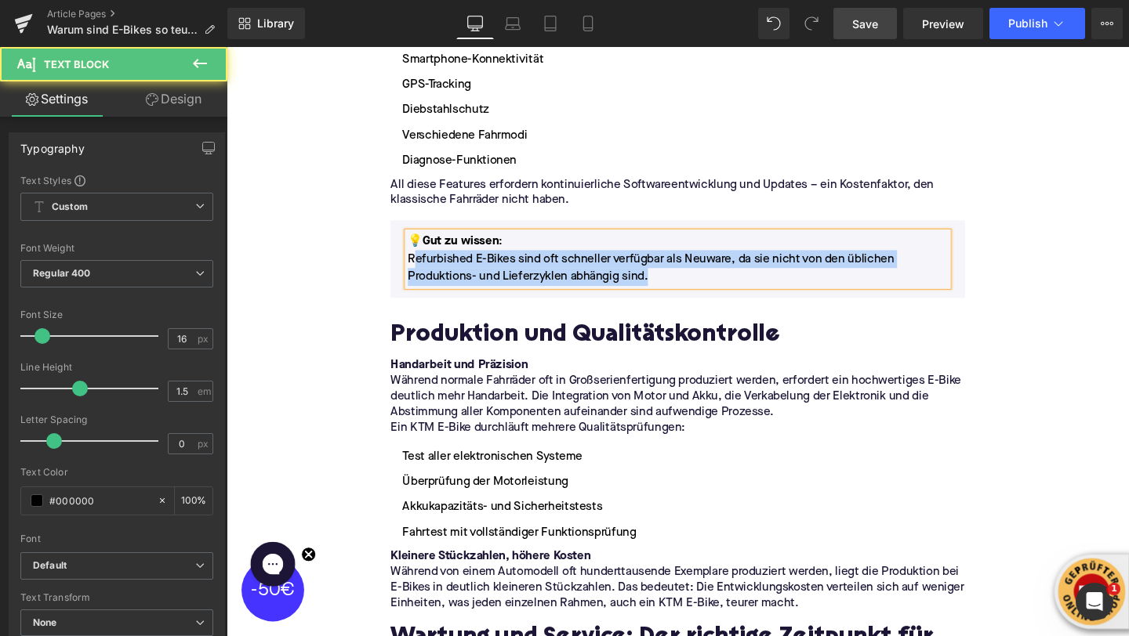
click at [422, 261] on p "Refurbished E-Bikes sind oft schneller verfügbar als Neuware, da sie nicht von …" at bounding box center [701, 280] width 568 height 38
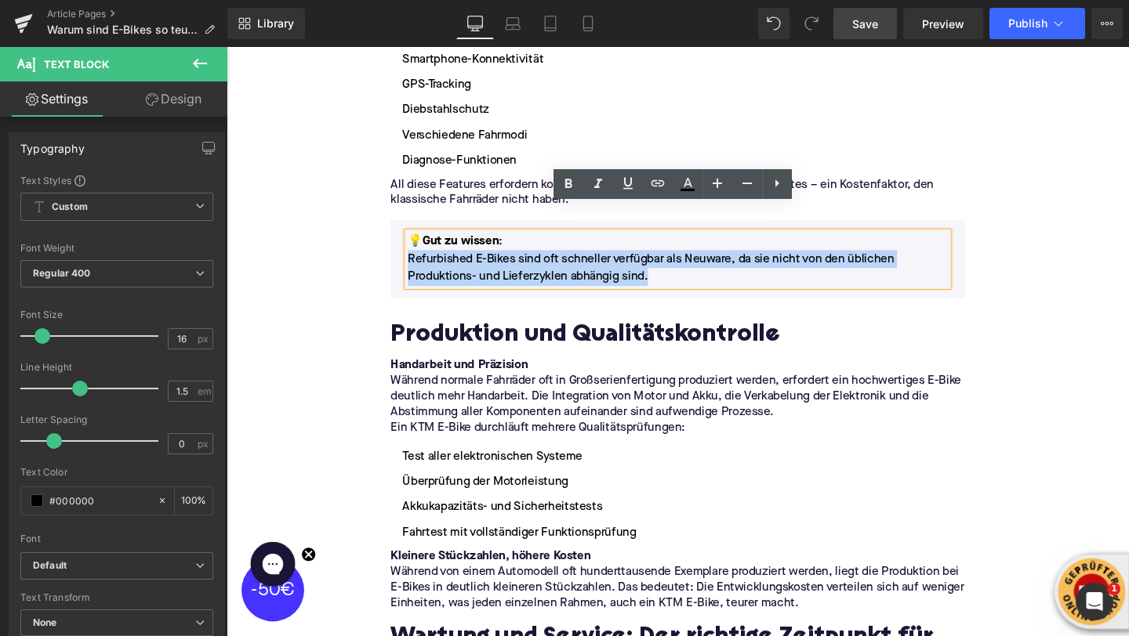
drag, startPoint x: 418, startPoint y: 241, endPoint x: 658, endPoint y: 270, distance: 242.4
click at [658, 270] on p "Refurbished E-Bikes sind oft schneller verfügbar als Neuware, da sie nicht von …" at bounding box center [701, 280] width 568 height 38
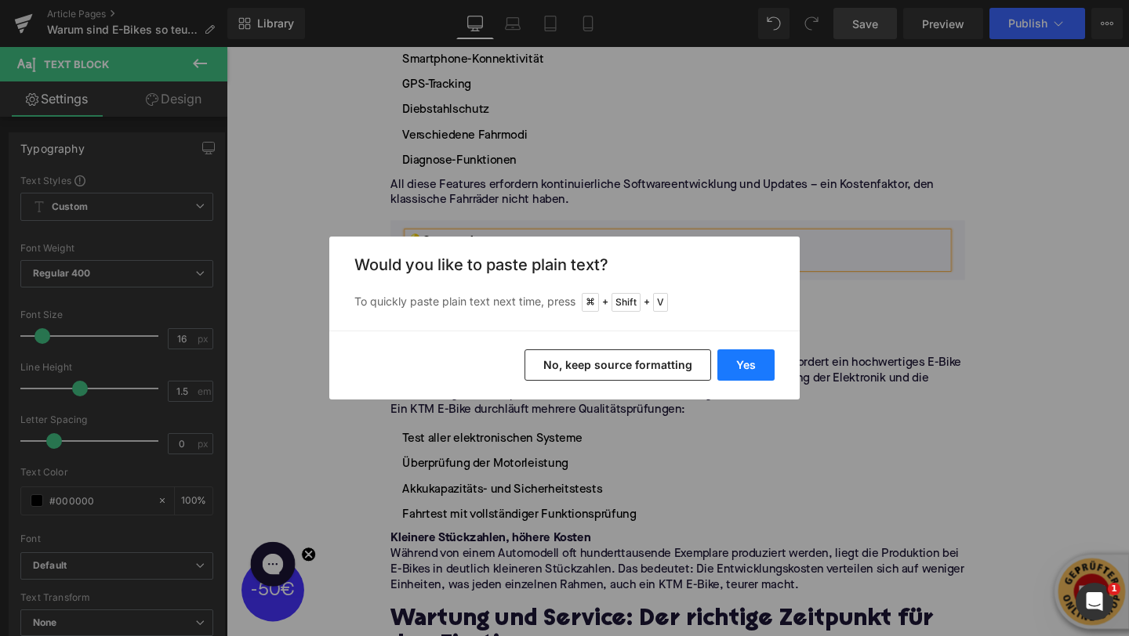
click at [739, 356] on button "Yes" at bounding box center [745, 365] width 57 height 31
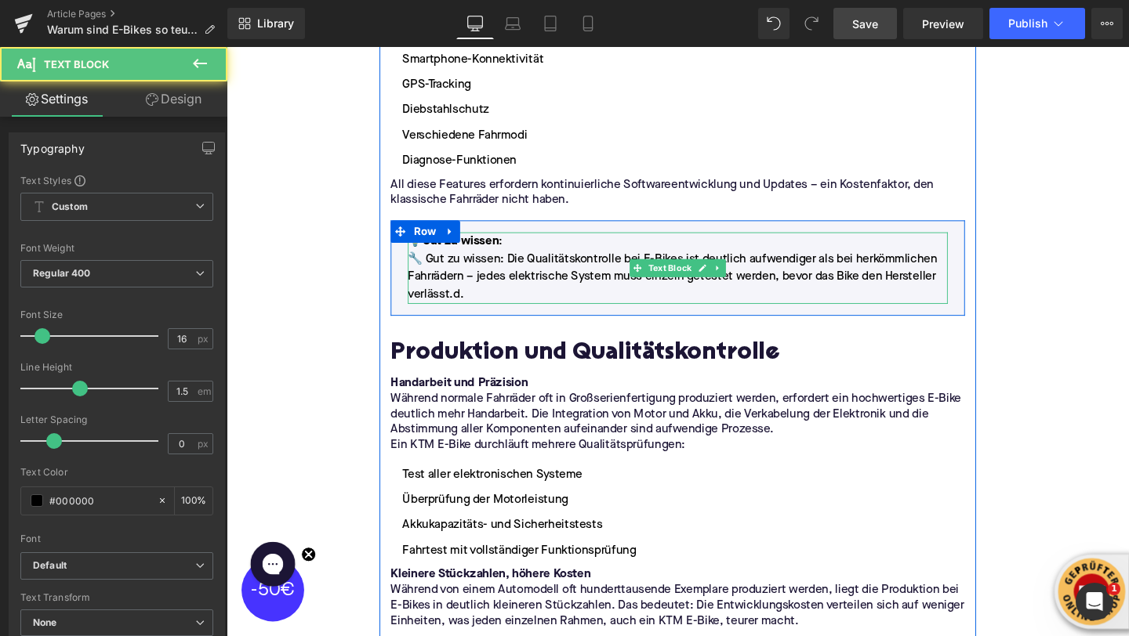
click at [502, 281] on p "🔧 Gut zu wissen: Die Qualitätskontrolle bei E-Bikes ist deutlich aufwendiger al…" at bounding box center [701, 289] width 568 height 56
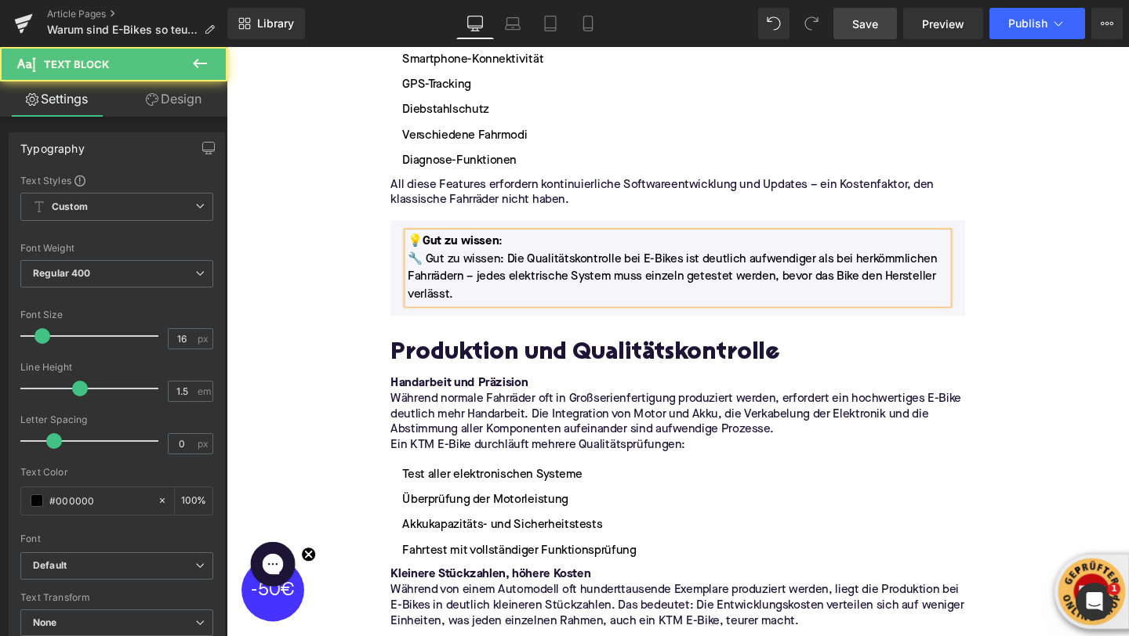
drag, startPoint x: 516, startPoint y: 223, endPoint x: 419, endPoint y: 223, distance: 97.2
click at [419, 242] on p "💡 Gut zu wissen :" at bounding box center [701, 251] width 568 height 19
click at [420, 261] on p "🔧 Gut zu wissen: Die Qualitätskontrolle bei E-Bikes ist deutlich aufwendiger al…" at bounding box center [701, 289] width 568 height 56
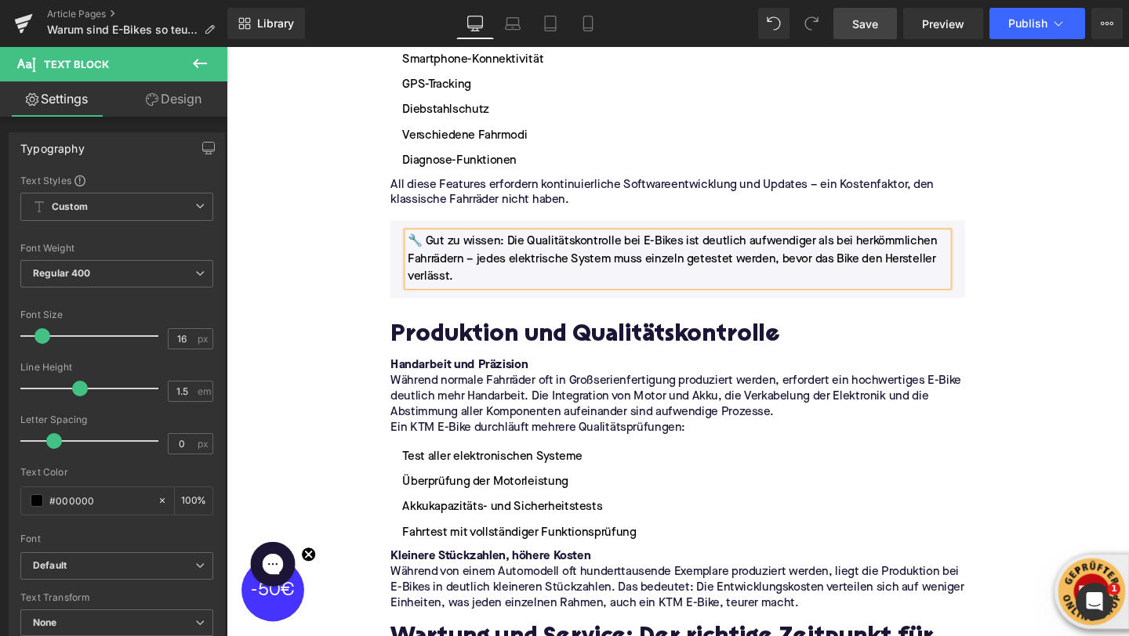
click at [521, 245] on span "🔧 Gut zu wissen: Die Qualitätskontrolle bei E-Bikes ist deutlich aufwendiger al…" at bounding box center [695, 270] width 557 height 50
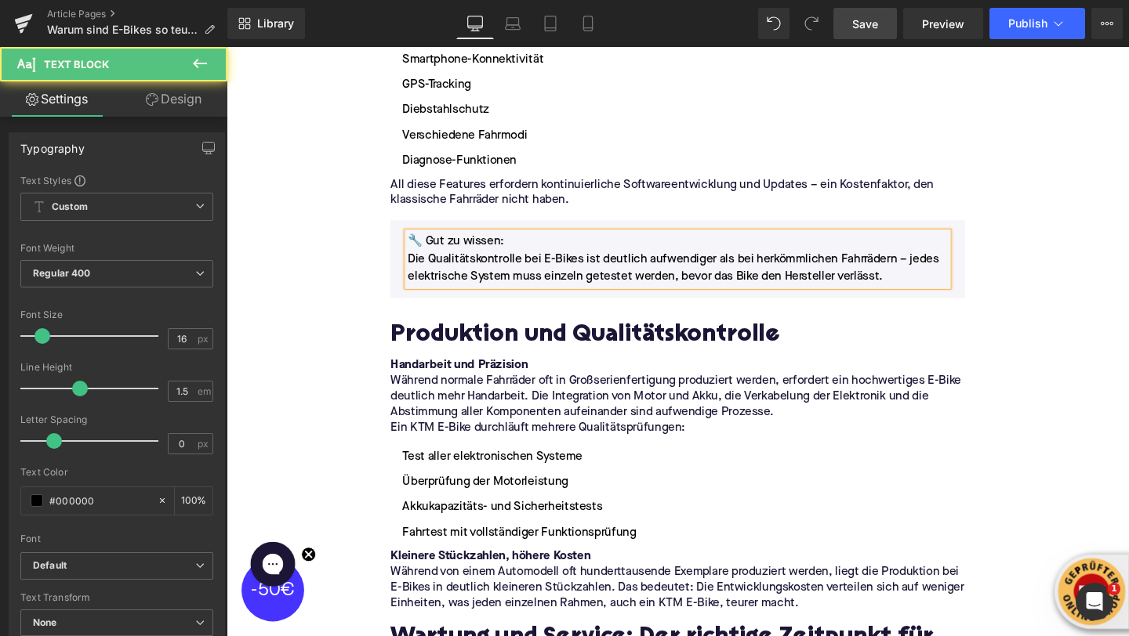
drag, startPoint x: 496, startPoint y: 225, endPoint x: 397, endPoint y: 225, distance: 99.5
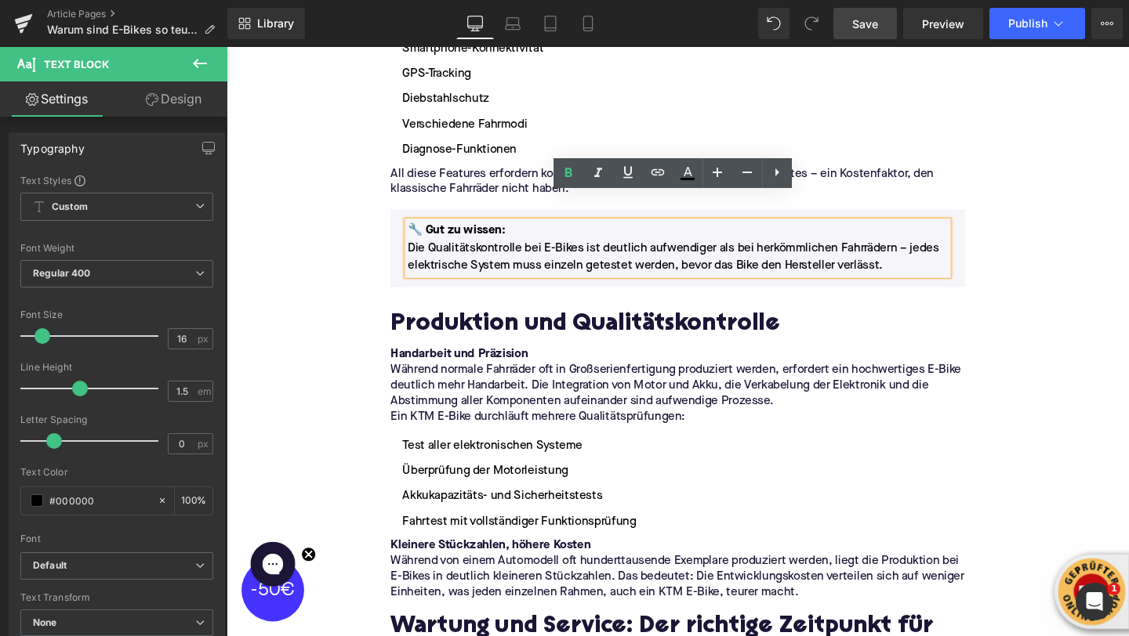
scroll to position [2978, 0]
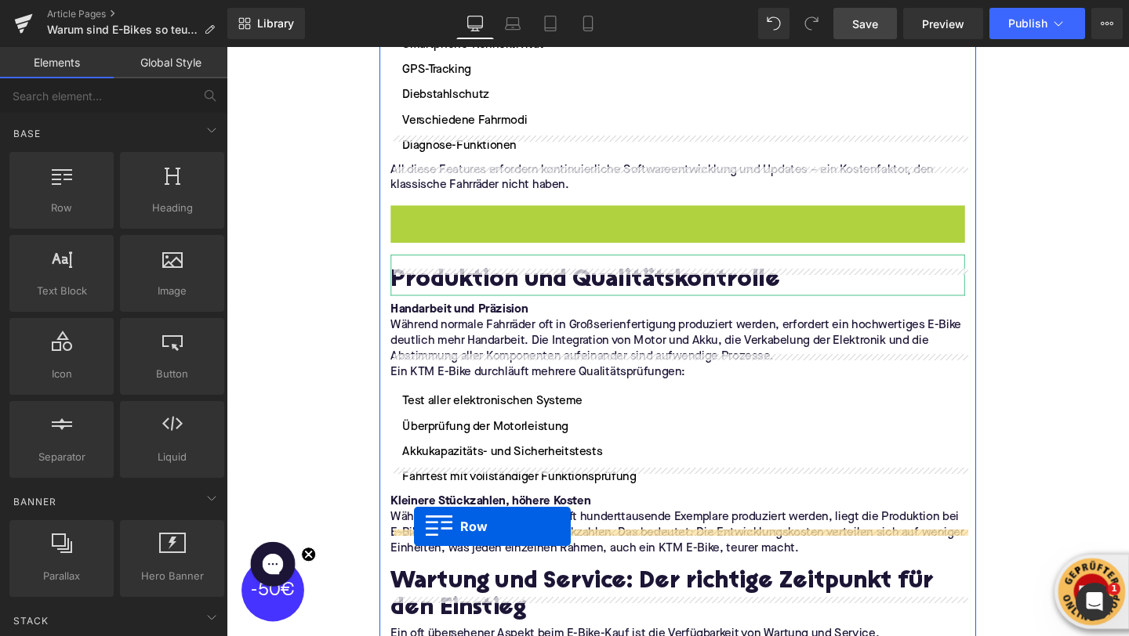
drag, startPoint x: 408, startPoint y: 195, endPoint x: 423, endPoint y: 551, distance: 356.2
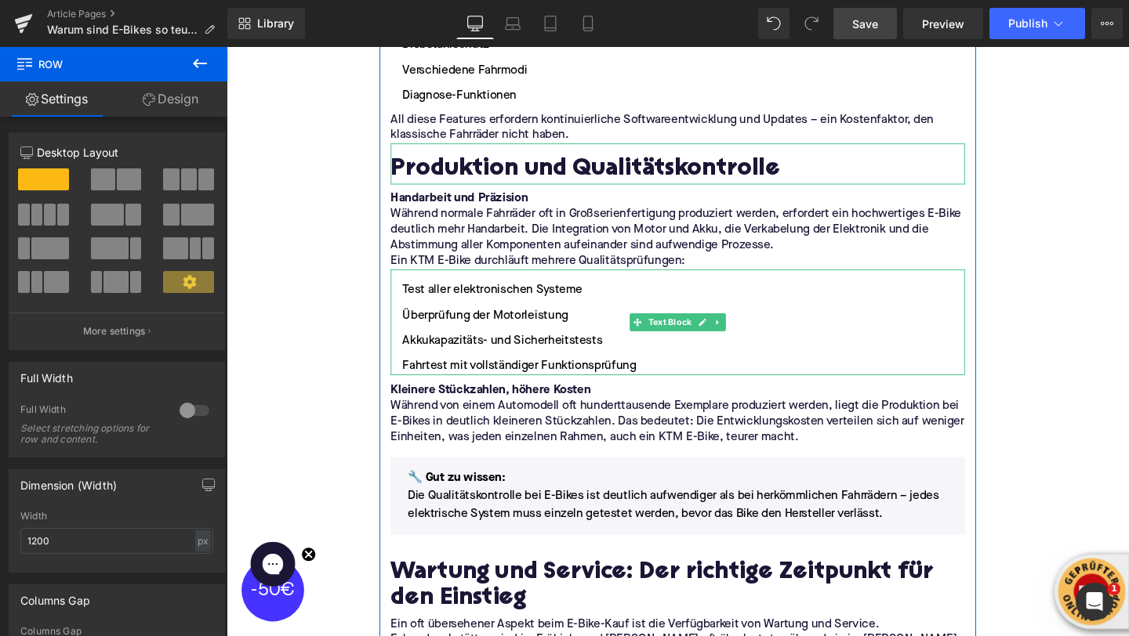
scroll to position [3156, 0]
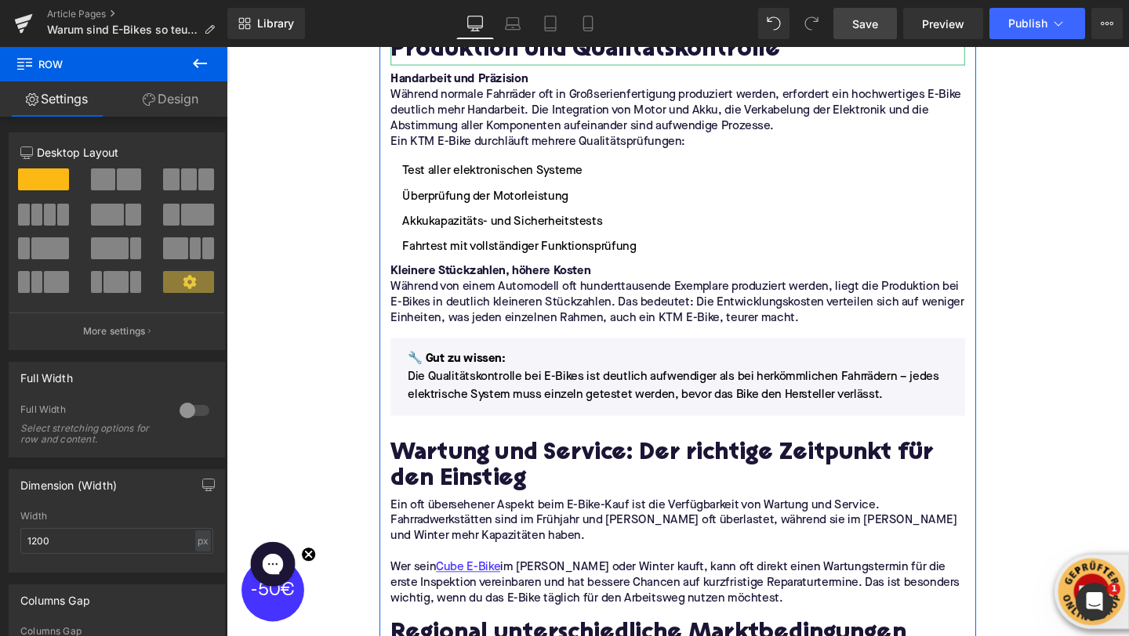
click at [456, 462] on h2 "Wartung und Service: Der richtige Zeitpunkt für den Einstieg" at bounding box center [701, 490] width 604 height 56
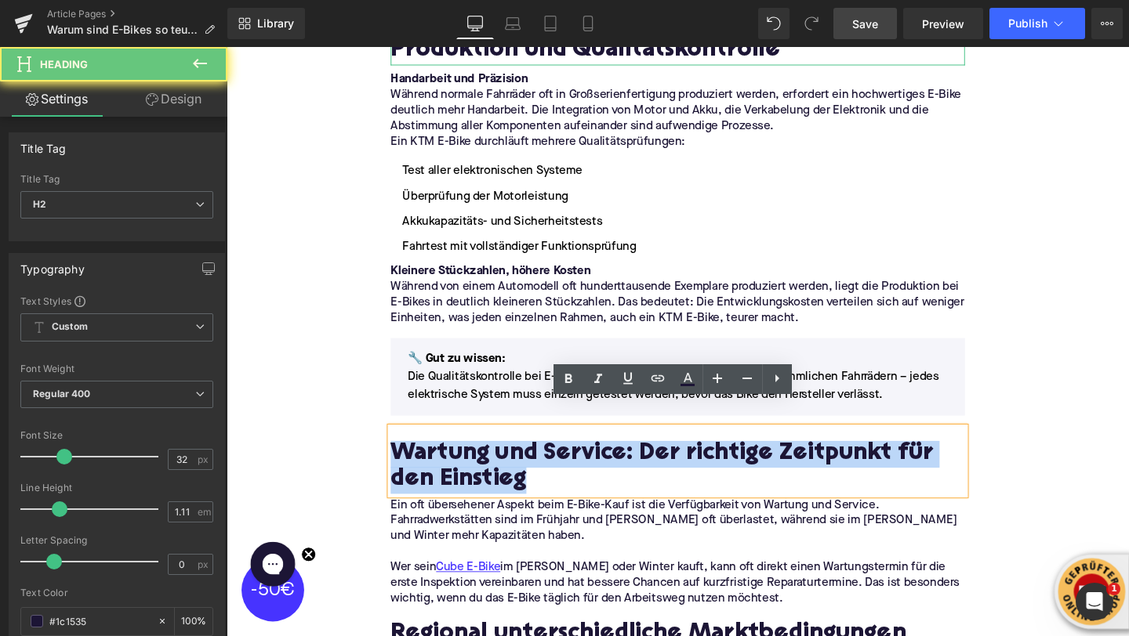
click at [456, 462] on h2 "Wartung und Service: Der richtige Zeitpunkt für den Einstieg" at bounding box center [701, 490] width 604 height 56
paste div
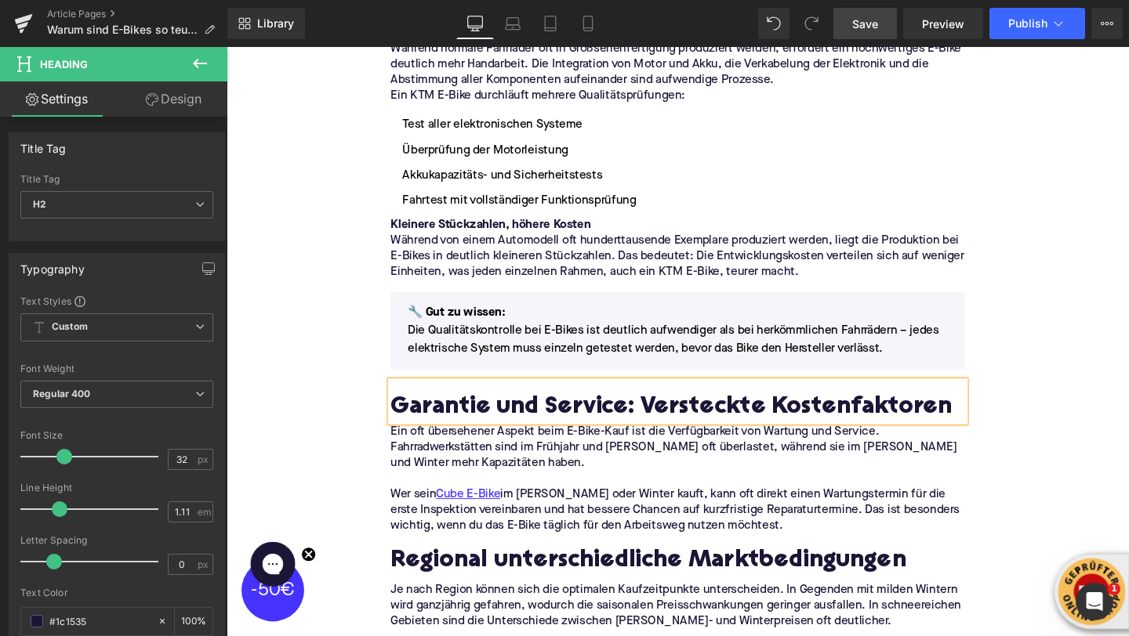
scroll to position [3264, 0]
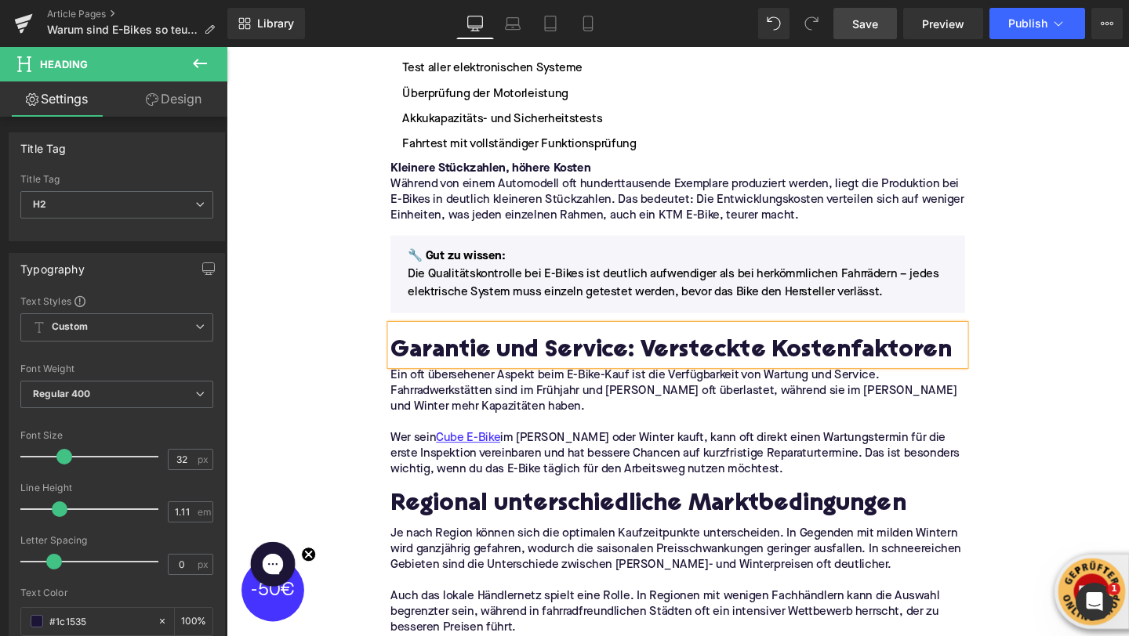
click at [516, 466] on p "Wer sein Cube E-Bike im [PERSON_NAME] oder Winter kauft, kann oft direkt einen …" at bounding box center [701, 475] width 604 height 49
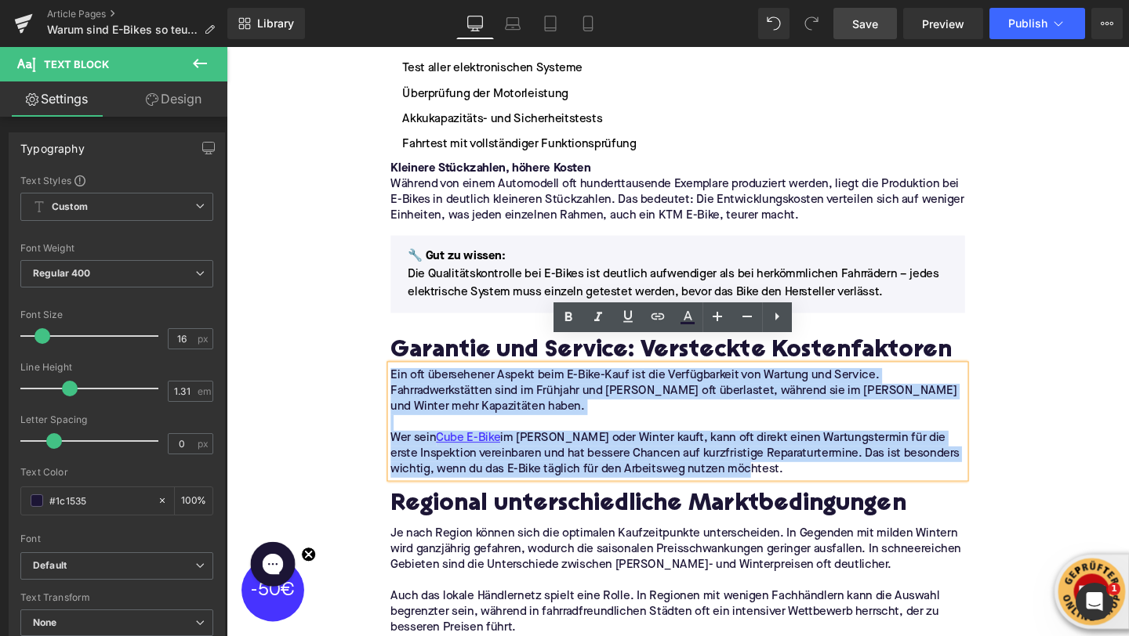
drag, startPoint x: 814, startPoint y: 466, endPoint x: 383, endPoint y: 369, distance: 441.2
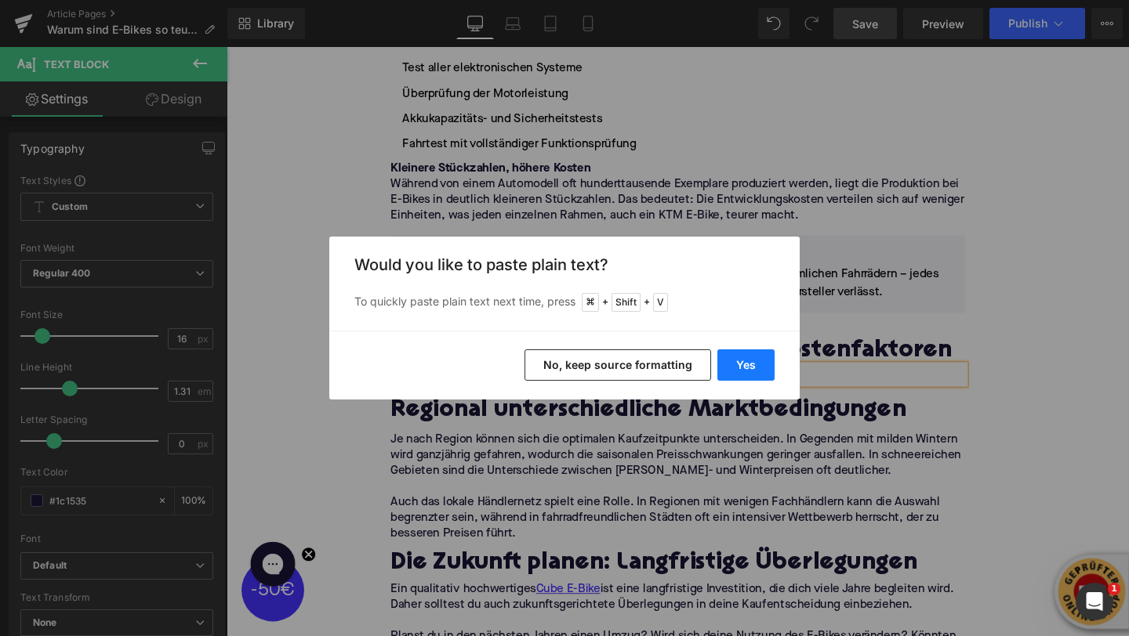
click at [723, 361] on button "Yes" at bounding box center [745, 365] width 57 height 31
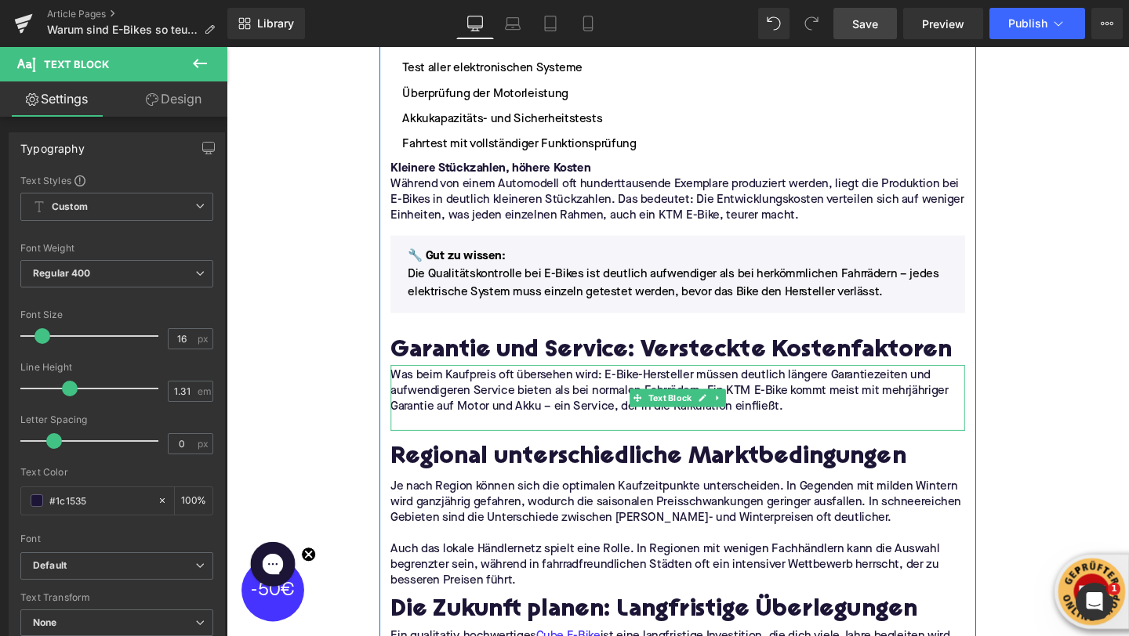
click at [441, 434] on p at bounding box center [701, 442] width 604 height 16
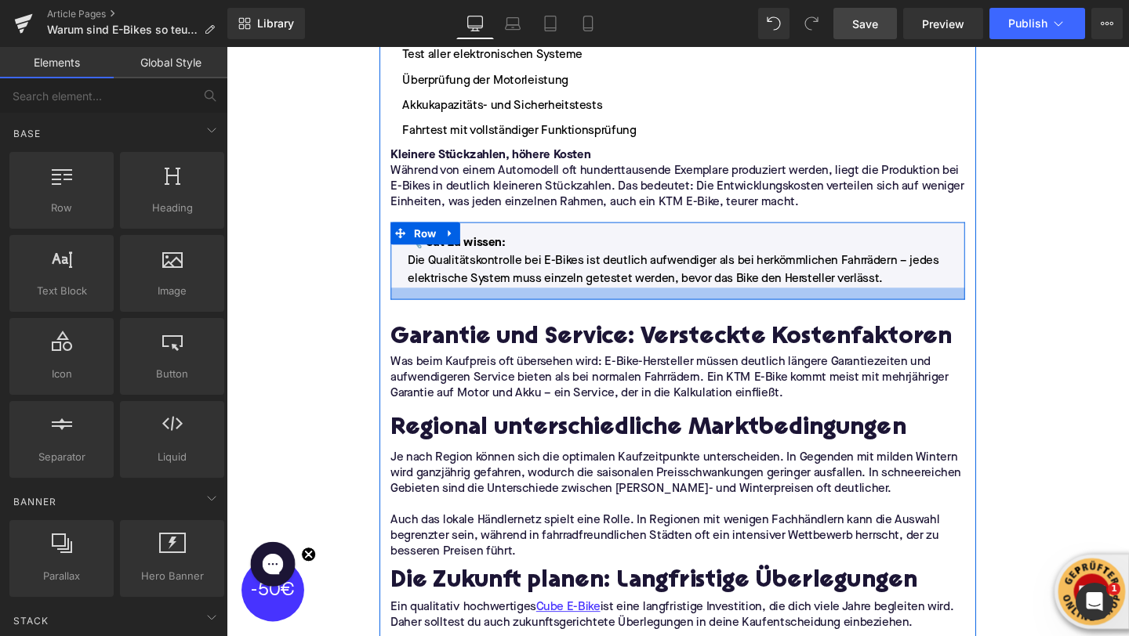
scroll to position [3279, 0]
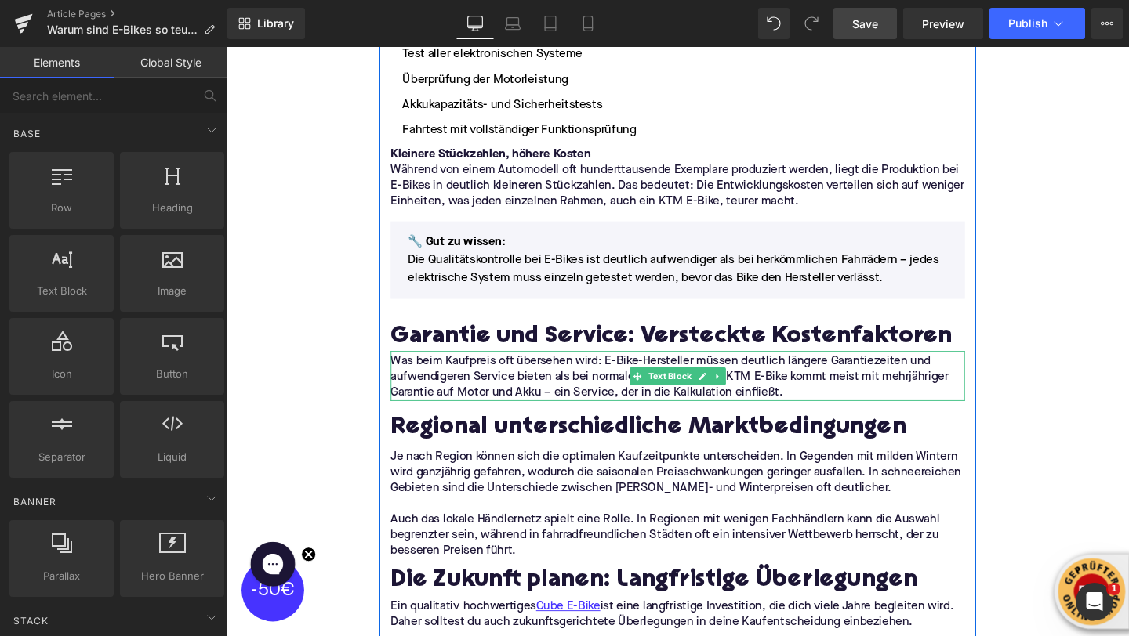
click at [851, 378] on p "Was beim Kaufpreis oft übersehen wird: E-Bike-Hersteller müssen deutlich länger…" at bounding box center [701, 394] width 604 height 49
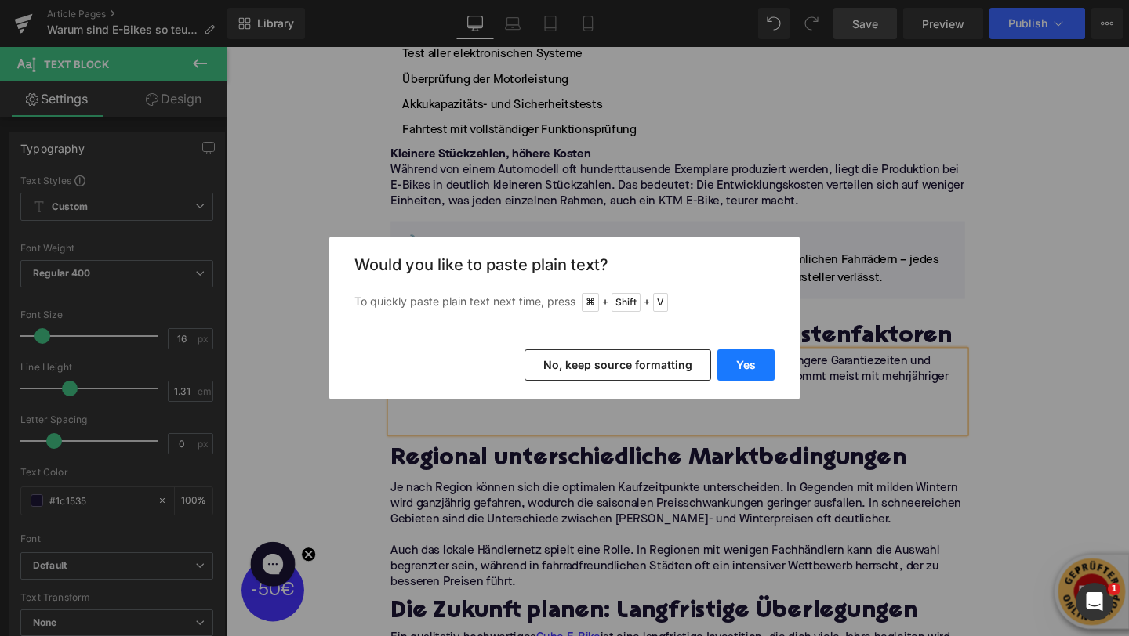
click at [746, 363] on button "Yes" at bounding box center [745, 365] width 57 height 31
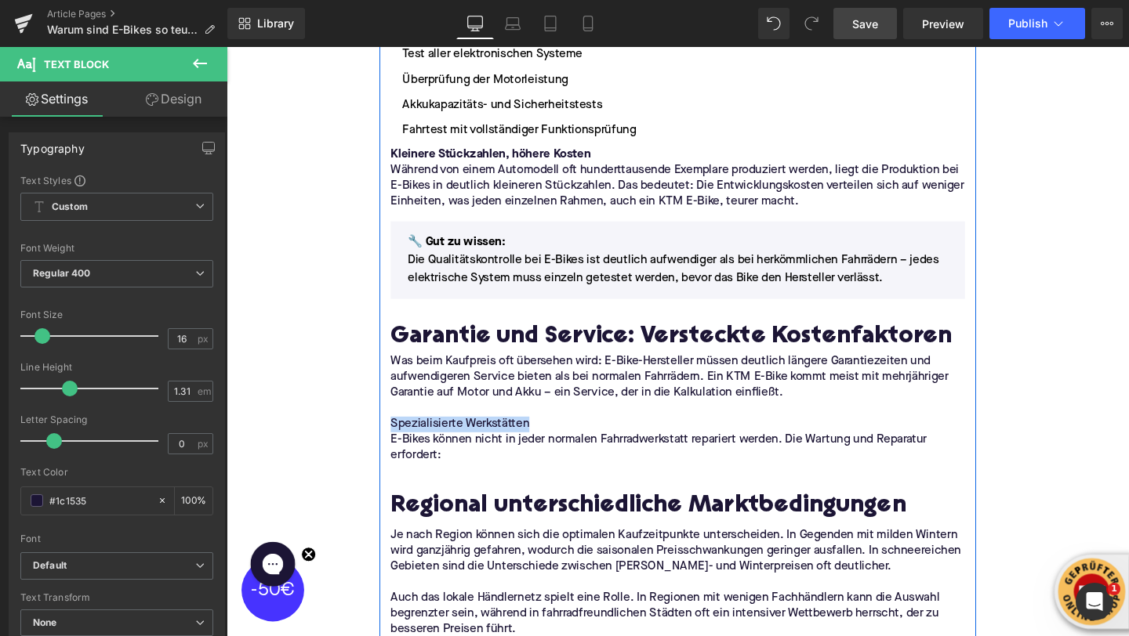
drag, startPoint x: 562, startPoint y: 414, endPoint x: 393, endPoint y: 415, distance: 168.5
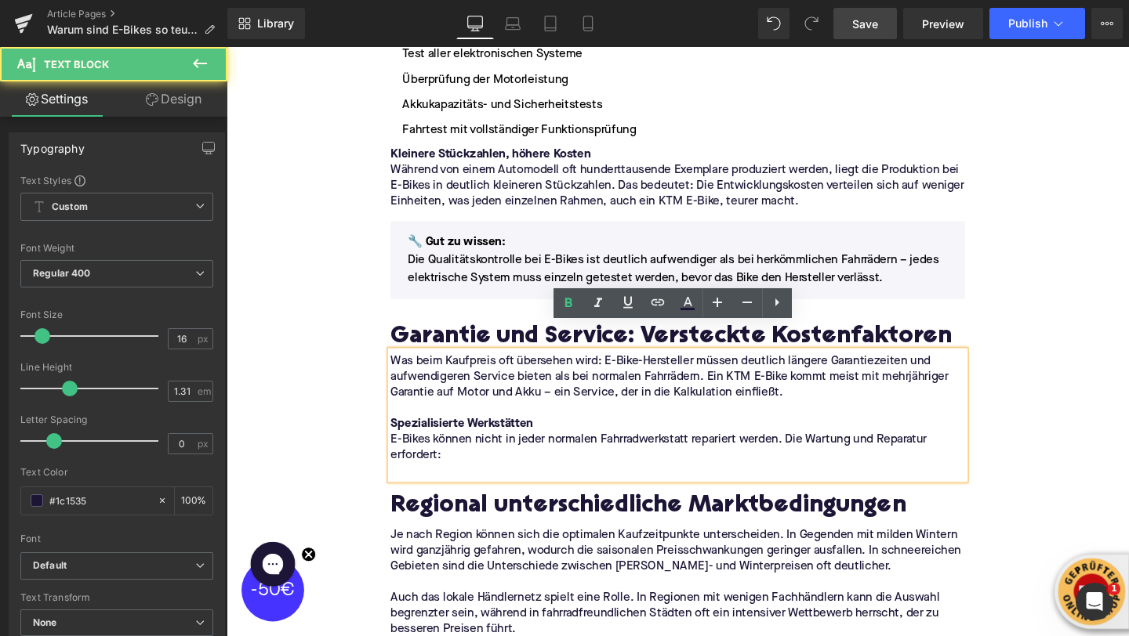
click at [467, 485] on p at bounding box center [701, 493] width 604 height 16
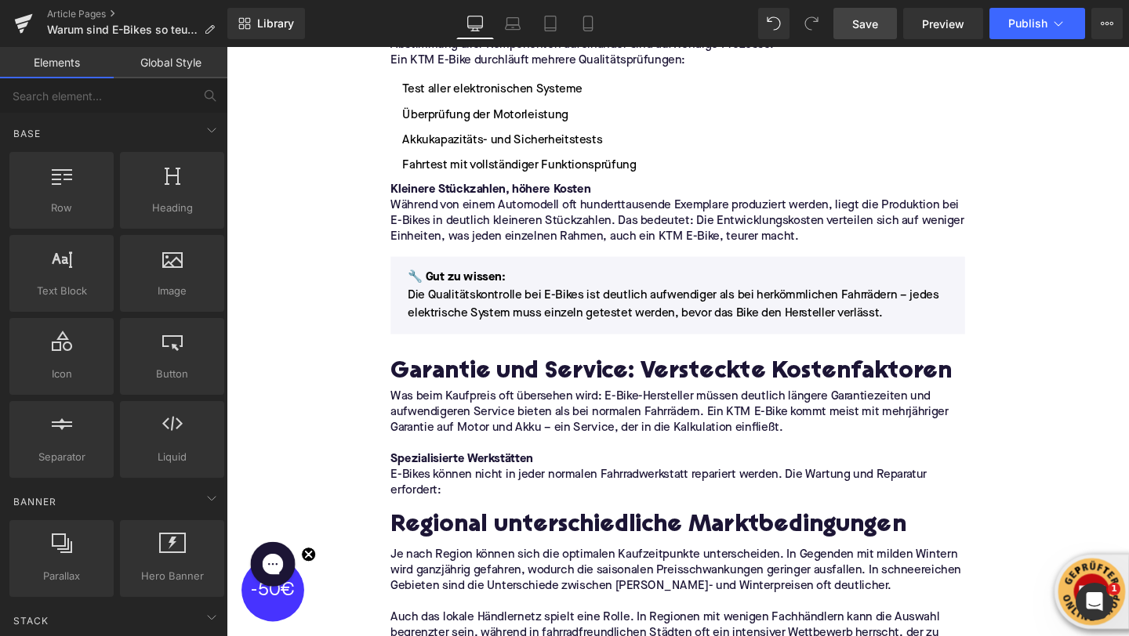
scroll to position [3165, 0]
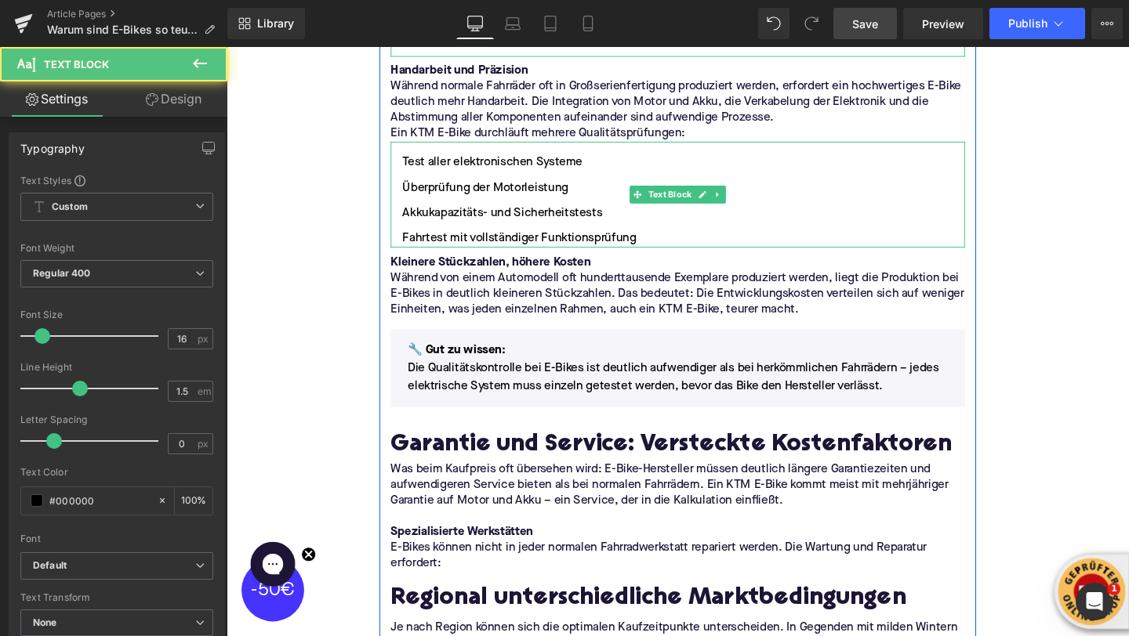
click at [756, 186] on li "Überprüfung der Motorleistung" at bounding box center [701, 195] width 604 height 19
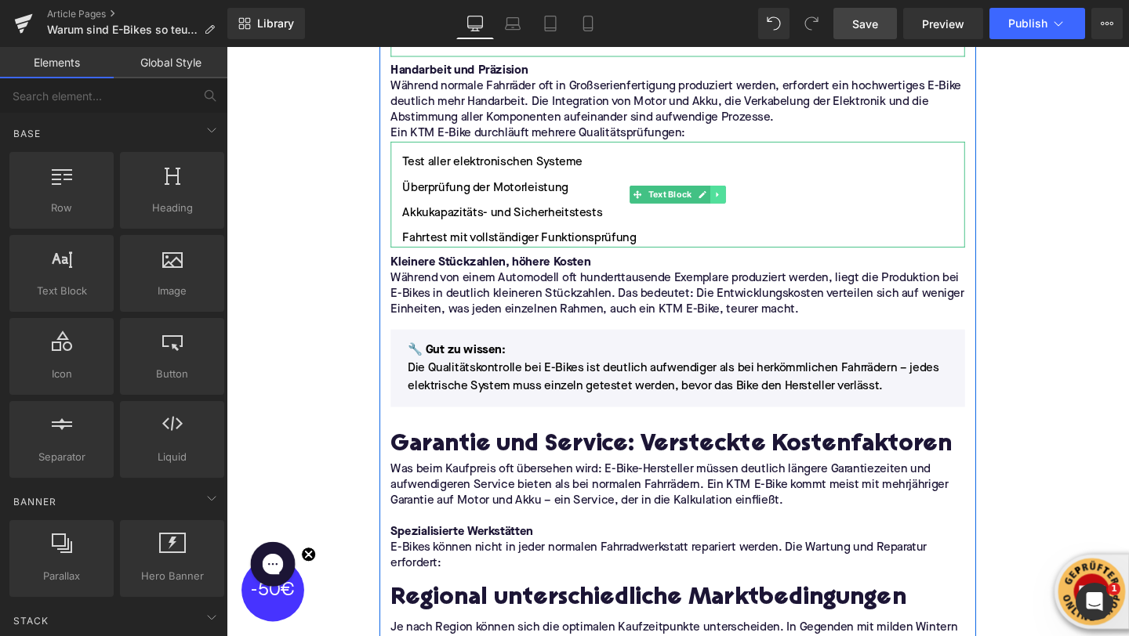
click at [742, 198] on icon at bounding box center [742, 202] width 9 height 9
click at [740, 193] on link at bounding box center [735, 202] width 16 height 19
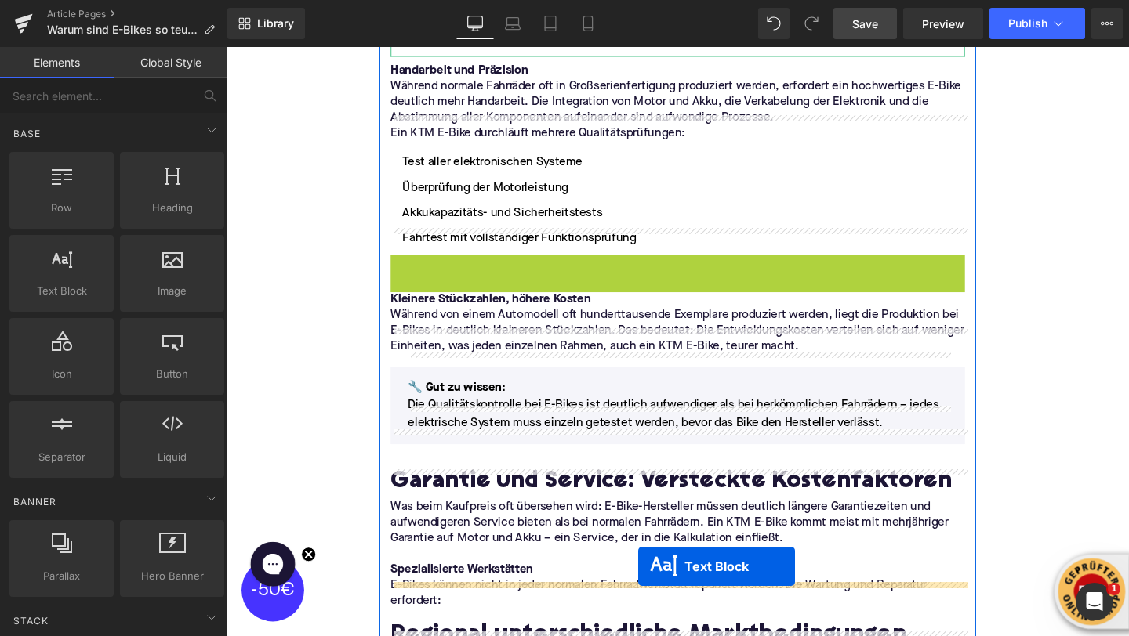
drag, startPoint x: 658, startPoint y: 290, endPoint x: 659, endPoint y: 590, distance: 300.2
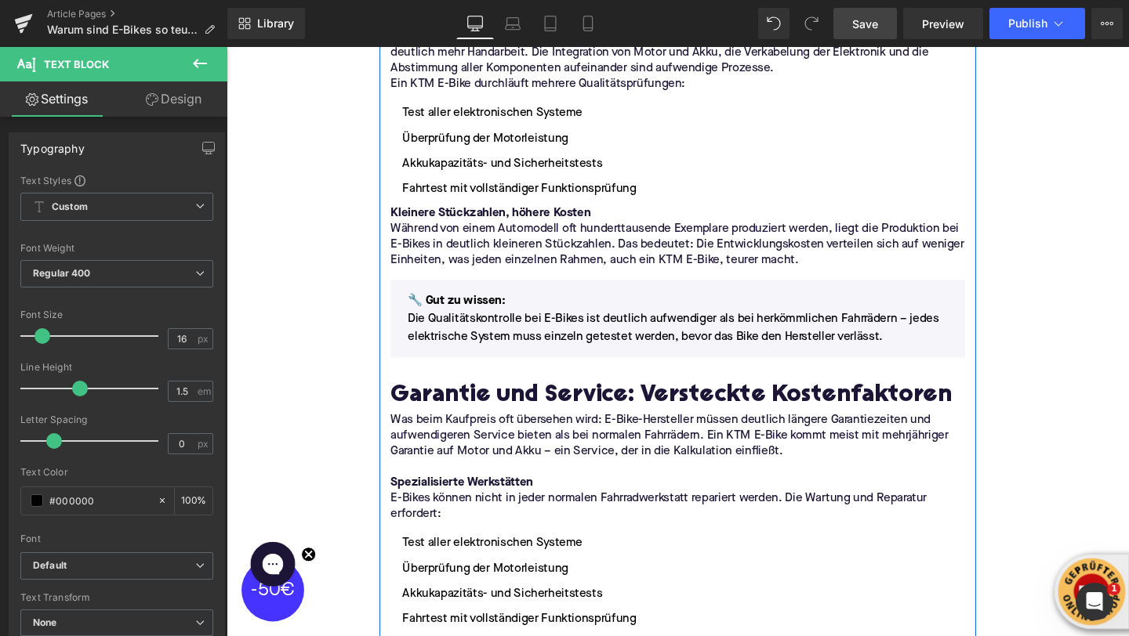
scroll to position [3271, 0]
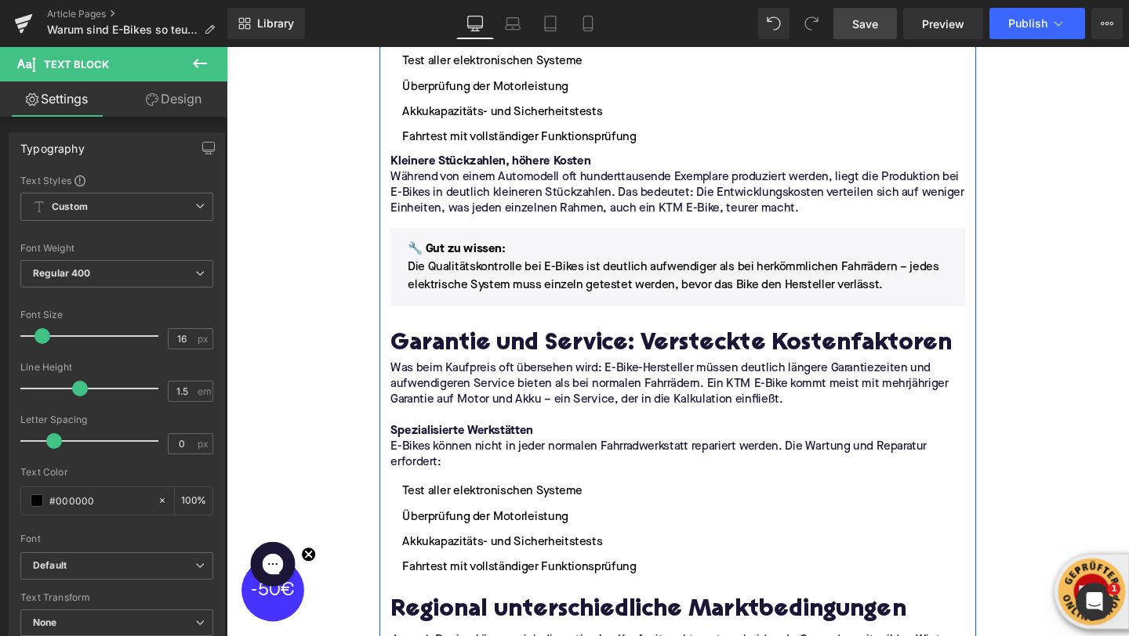
click at [556, 532] on li "Überprüfung der Motorleistung" at bounding box center [701, 541] width 604 height 19
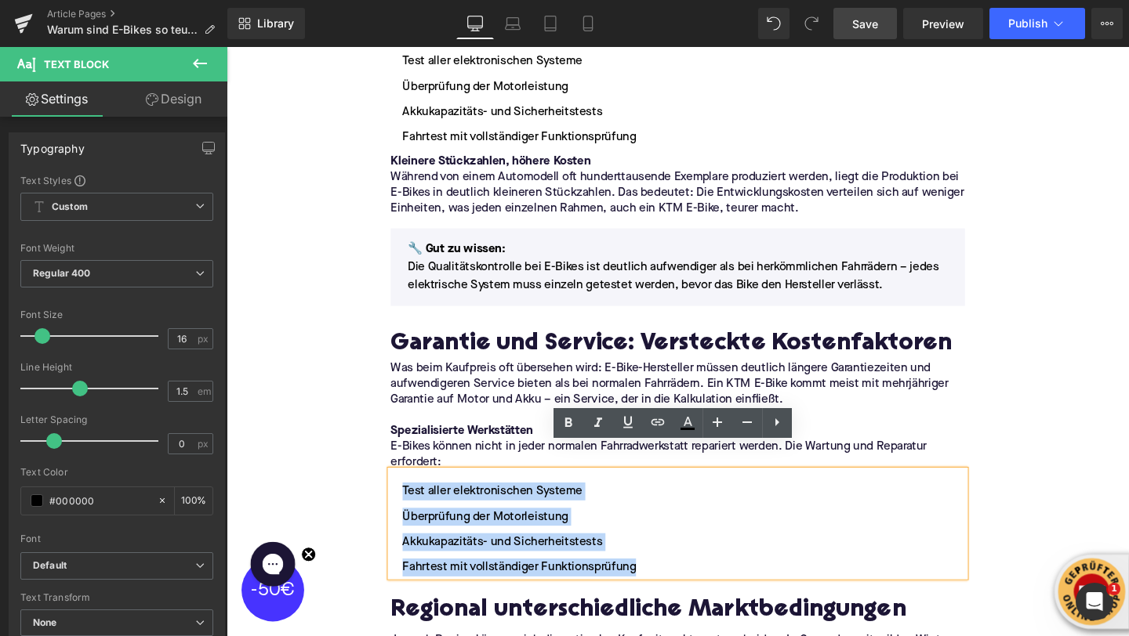
drag, startPoint x: 688, startPoint y: 567, endPoint x: 395, endPoint y: 474, distance: 307.4
click at [399, 493] on div "Test aller elektronischen Systeme Überprüfung der Motorleistung Akkukapazitäts-…" at bounding box center [701, 548] width 604 height 111
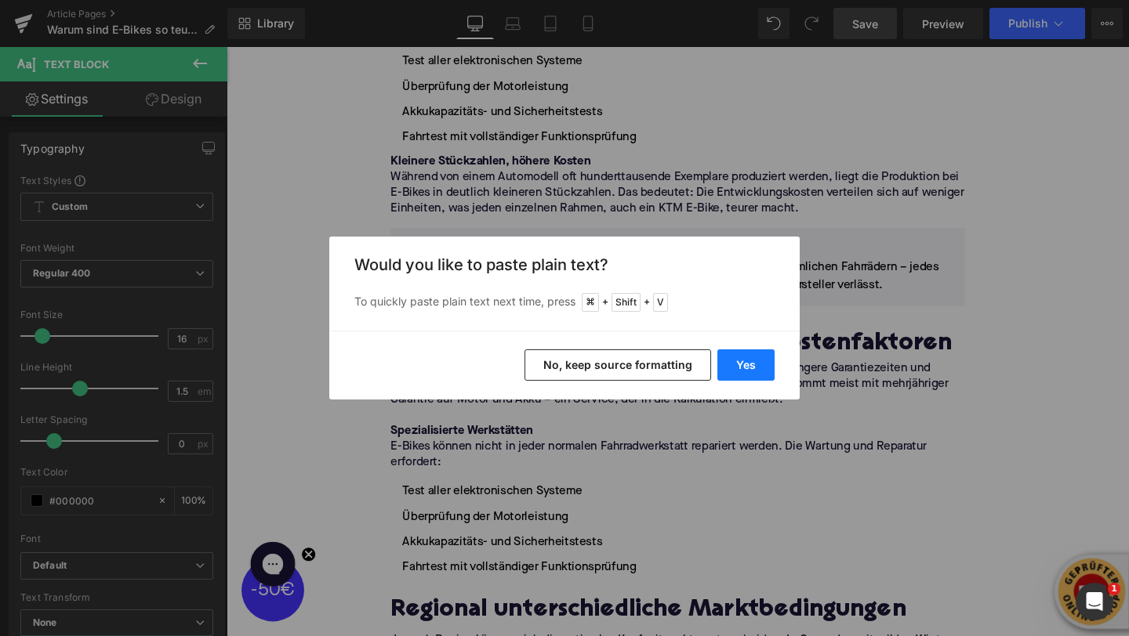
click at [731, 359] on button "Yes" at bounding box center [745, 365] width 57 height 31
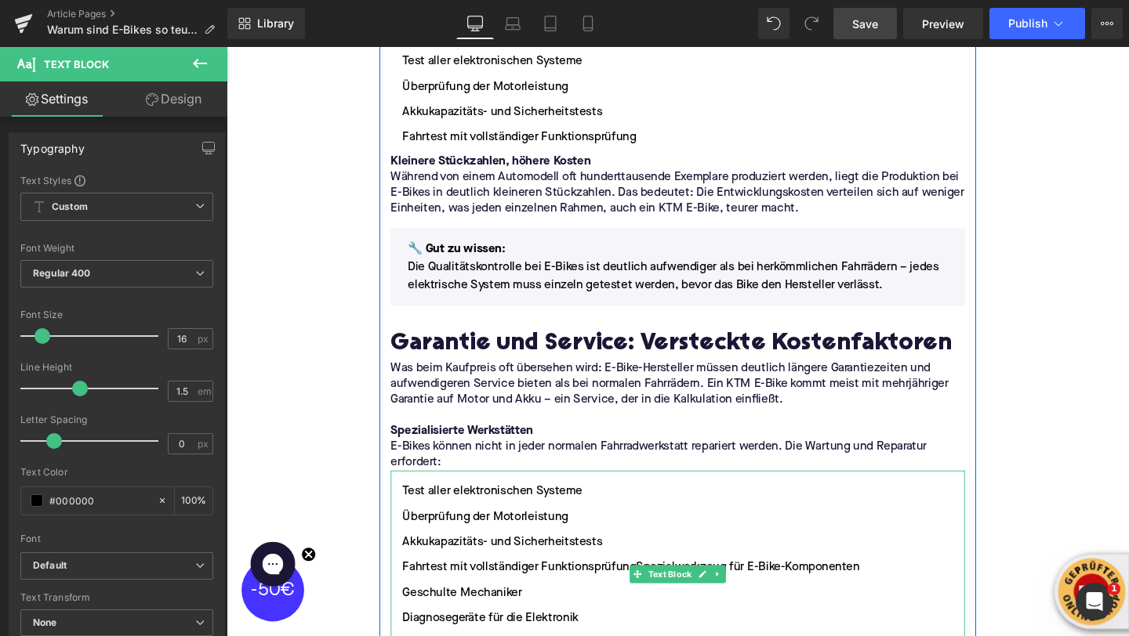
click at [575, 578] on ul "Test aller elektronischen Systeme Überprüfung der Motorleistung Akkukapazitäts-…" at bounding box center [701, 608] width 604 height 205
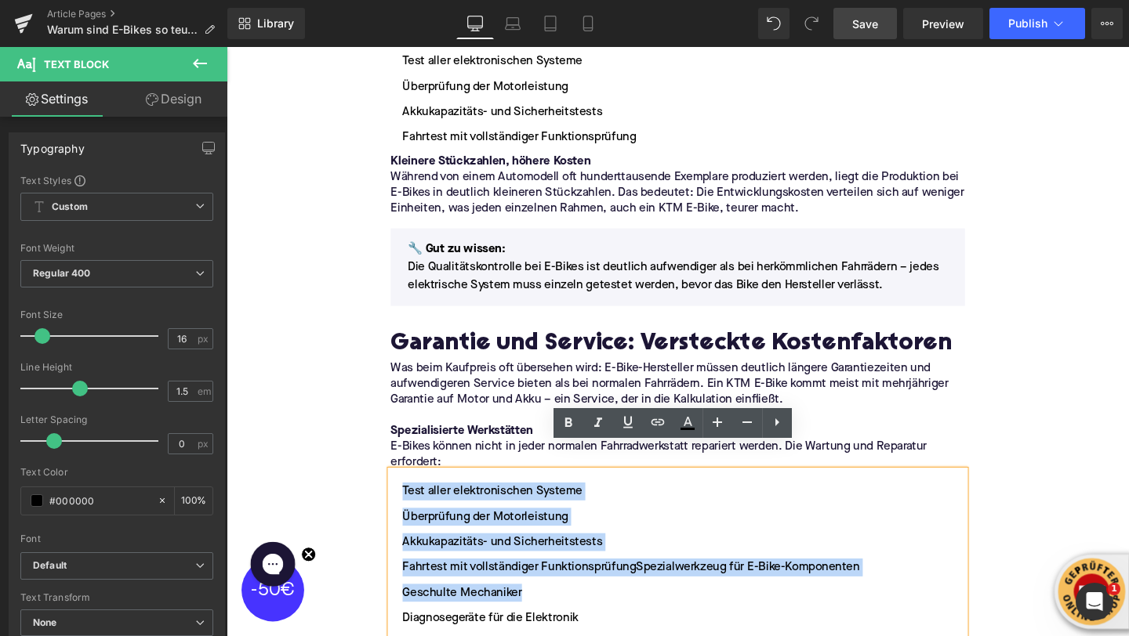
drag, startPoint x: 567, startPoint y: 589, endPoint x: 377, endPoint y: 472, distance: 223.2
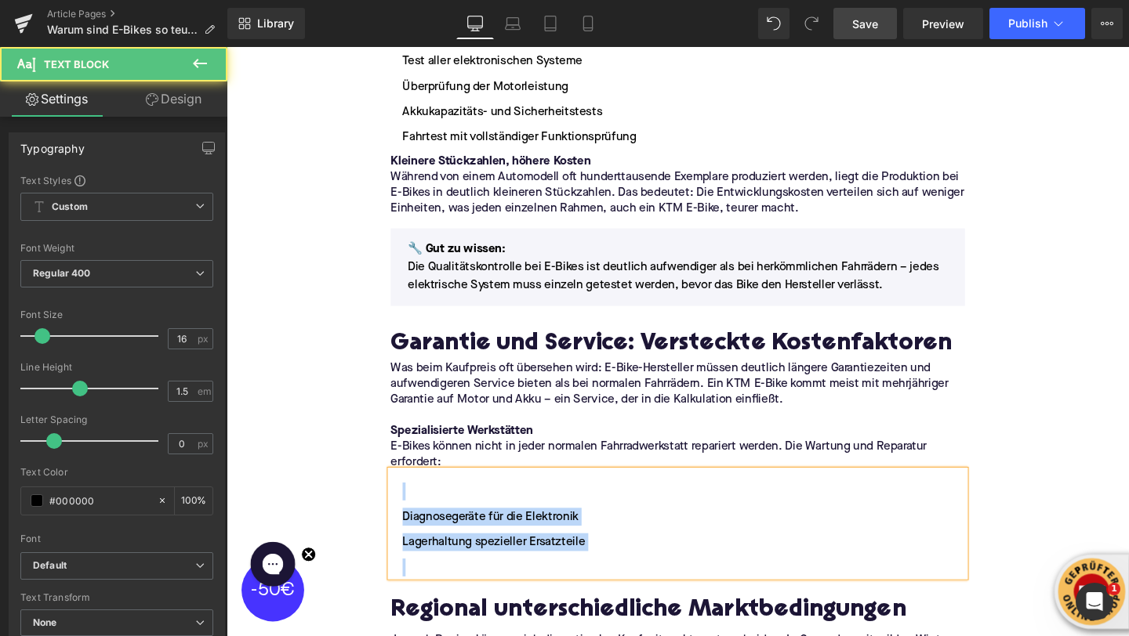
drag, startPoint x: 618, startPoint y: 556, endPoint x: 367, endPoint y: 459, distance: 269.5
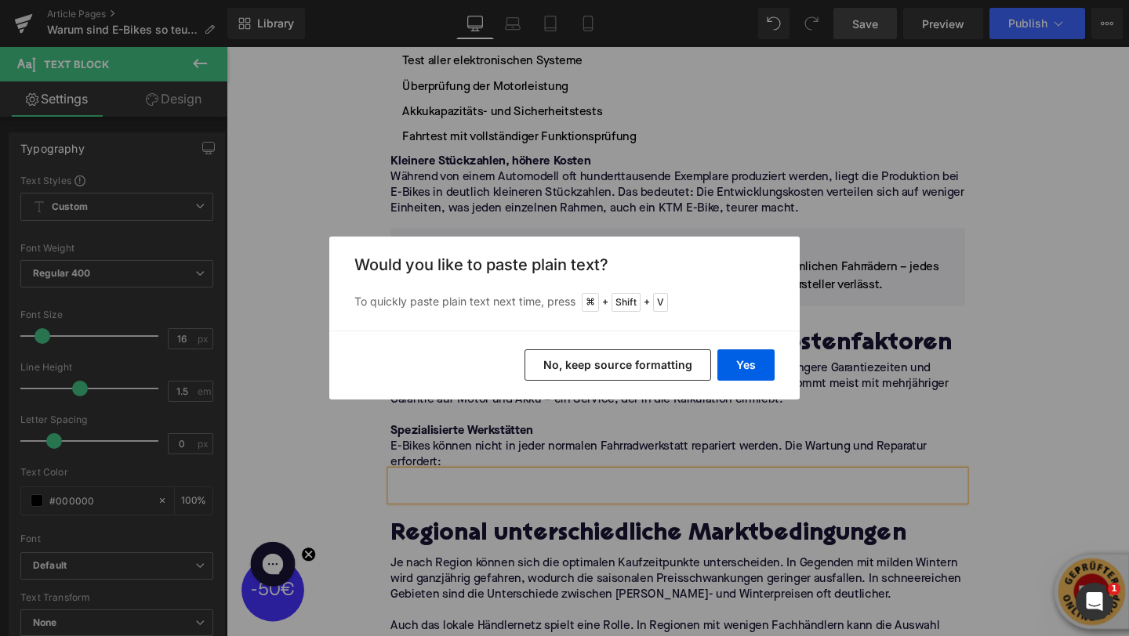
click at [748, 383] on div "Yes No, keep source formatting" at bounding box center [564, 365] width 470 height 69
click at [744, 364] on button "Yes" at bounding box center [745, 365] width 57 height 31
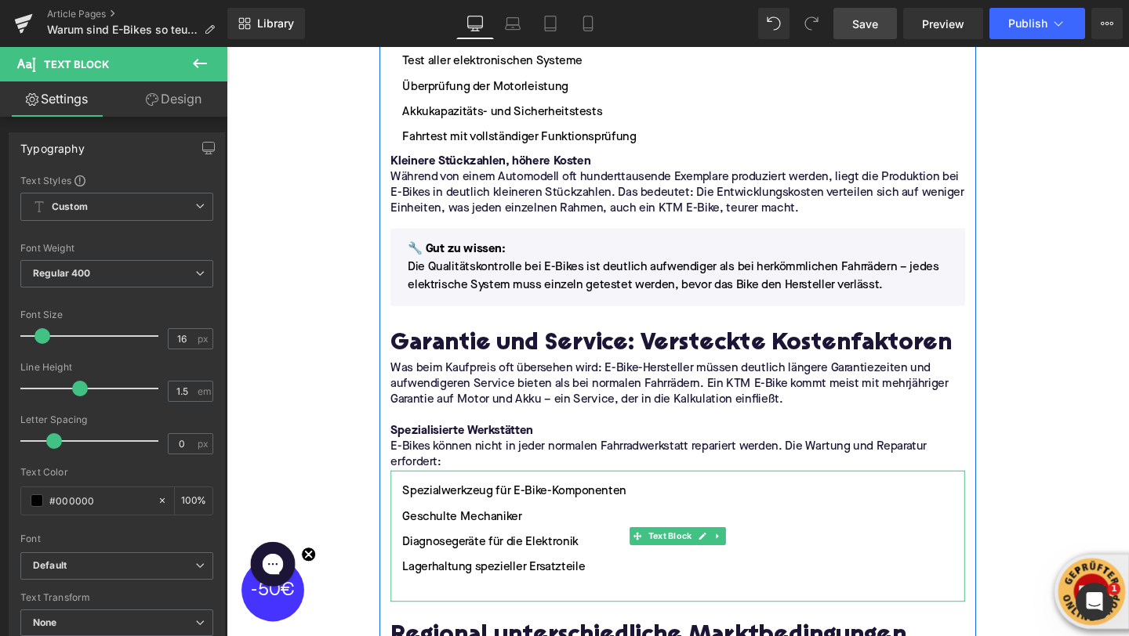
click at [509, 612] on li at bounding box center [701, 621] width 604 height 19
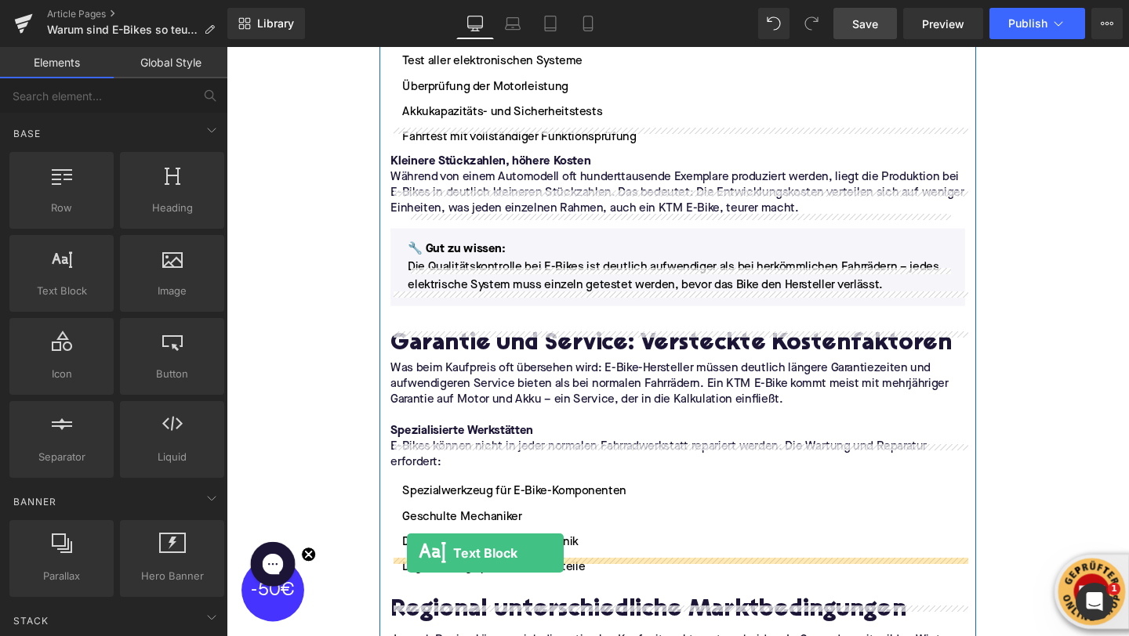
drag, startPoint x: 292, startPoint y: 304, endPoint x: 416, endPoint y: 579, distance: 301.7
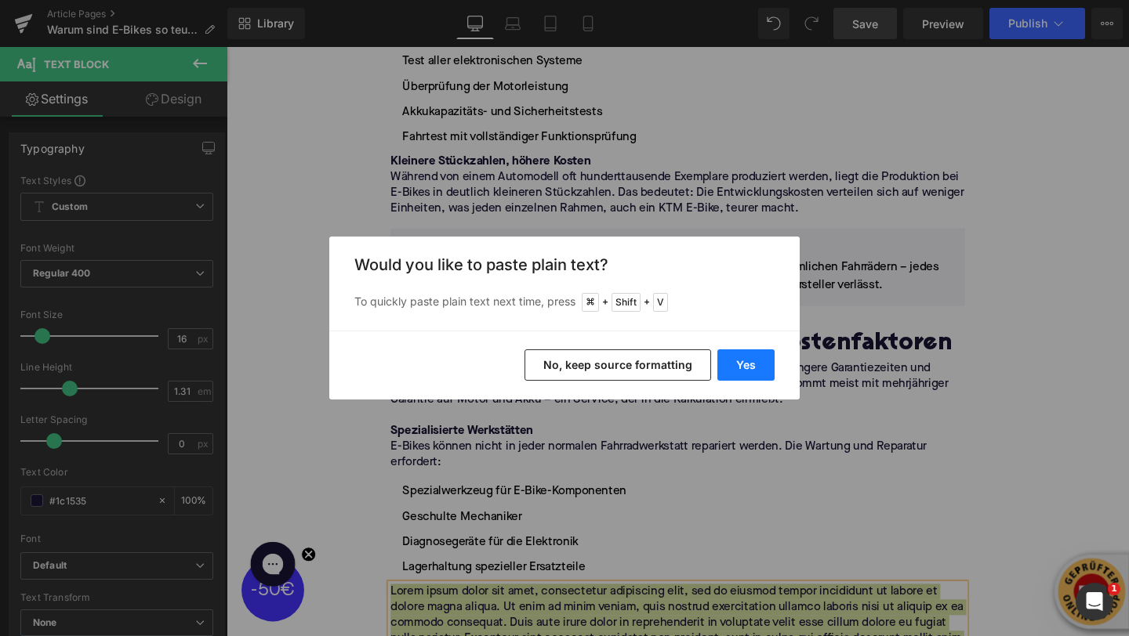
click at [739, 357] on button "Yes" at bounding box center [745, 365] width 57 height 31
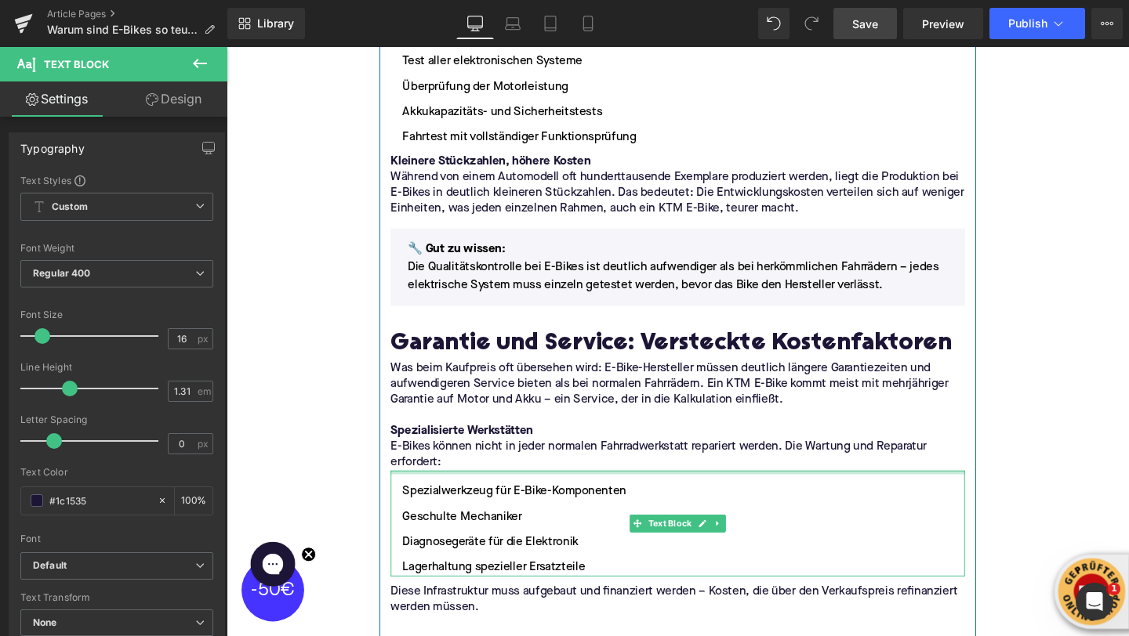
scroll to position [3400, 0]
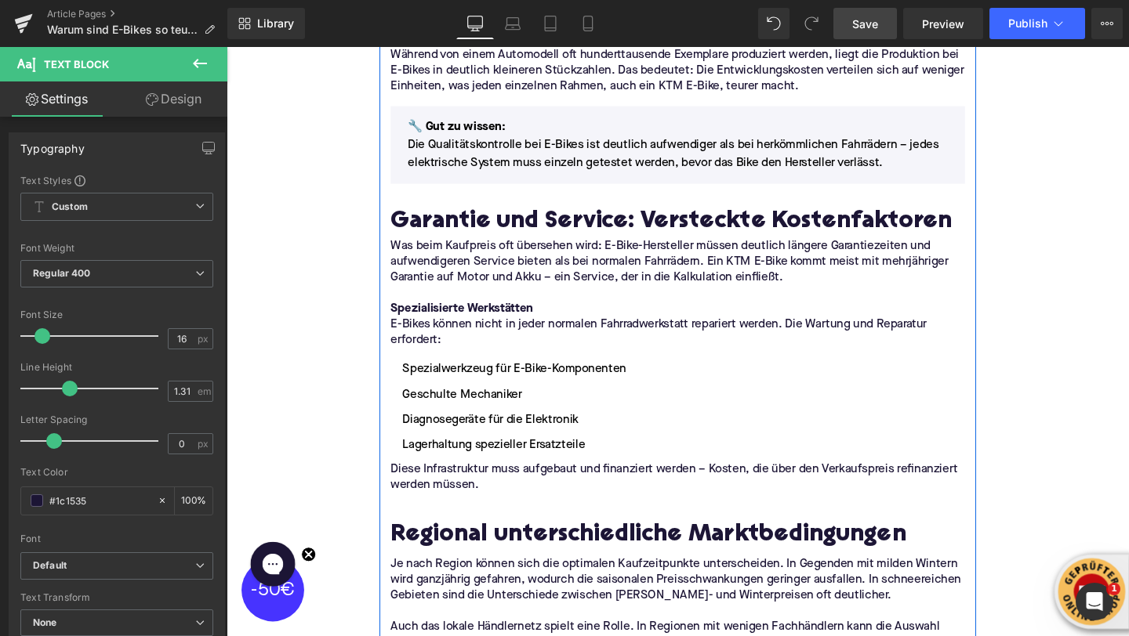
click at [488, 516] on p at bounding box center [701, 524] width 604 height 16
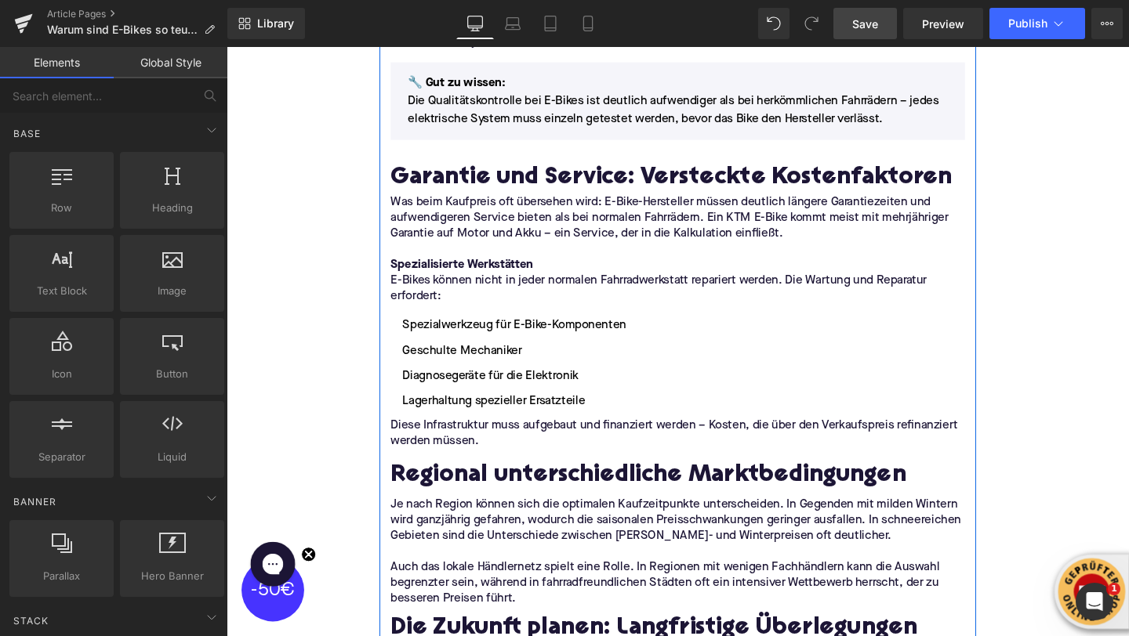
scroll to position [3498, 0]
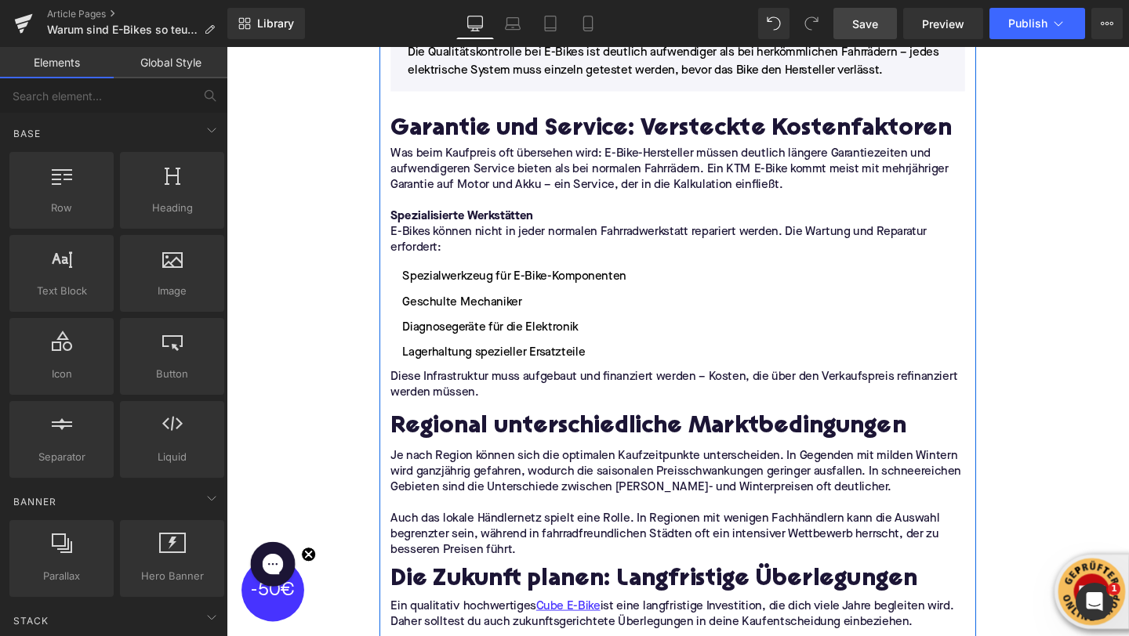
click at [461, 433] on h2 "Regional unterschiedliche Marktbedingungen" at bounding box center [701, 447] width 604 height 28
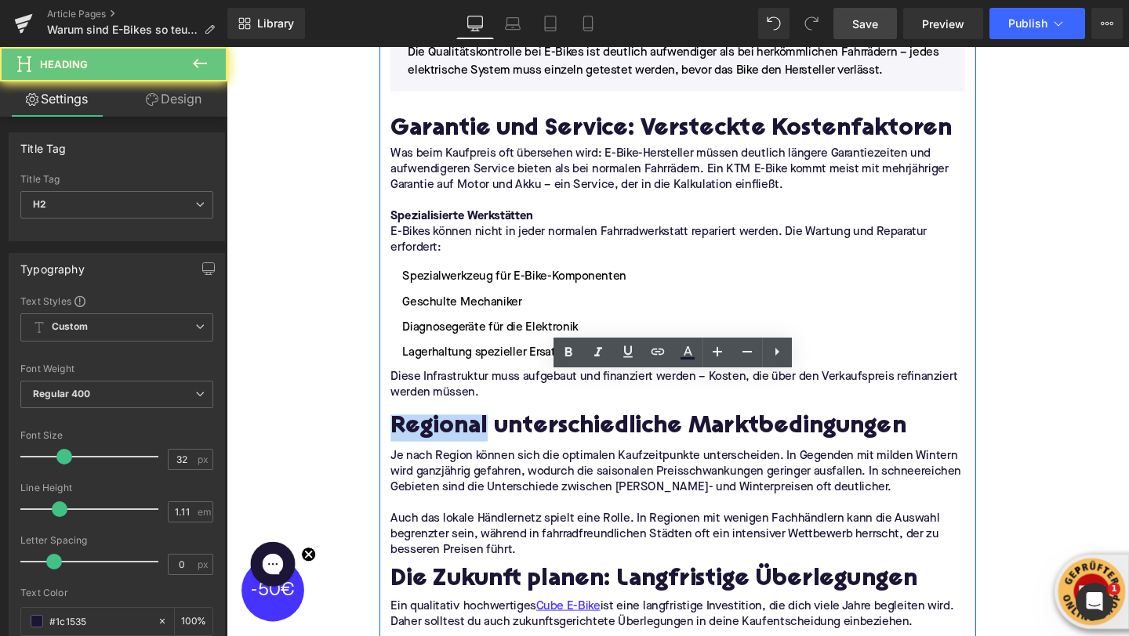
click at [461, 433] on h2 "Regional unterschiedliche Marktbedingungen" at bounding box center [701, 447] width 604 height 28
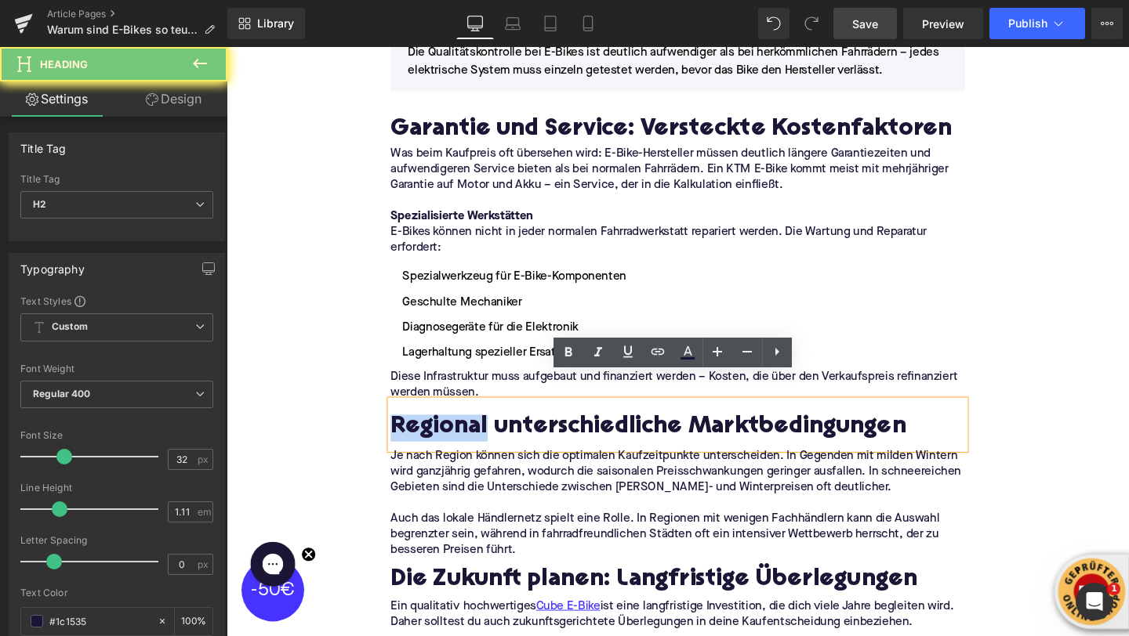
click at [461, 433] on h2 "Regional unterschiedliche Marktbedingungen" at bounding box center [701, 447] width 604 height 28
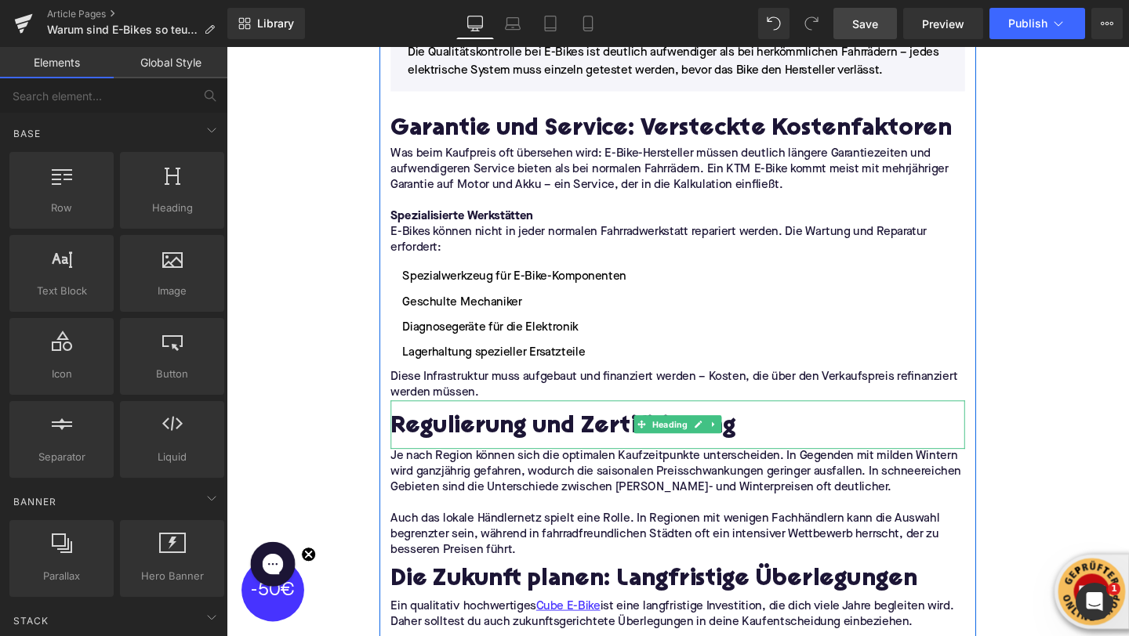
click at [483, 470] on p "Je nach Region können sich die optimalen Kaufzeitpunkte unterscheiden. In Gegen…" at bounding box center [701, 494] width 604 height 49
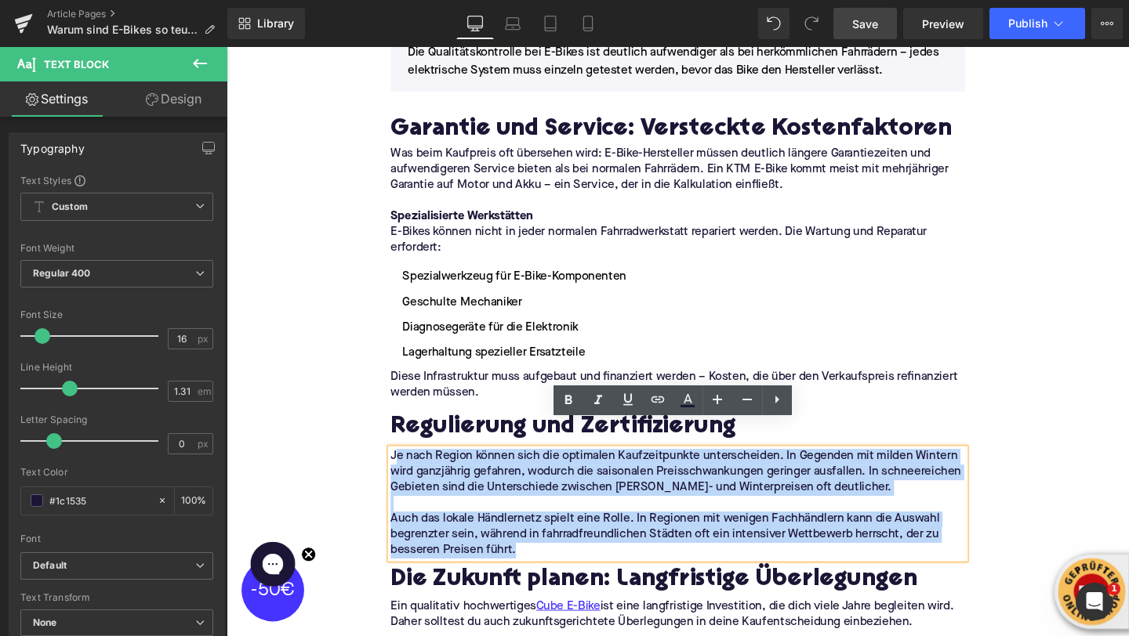
drag, startPoint x: 536, startPoint y: 549, endPoint x: 406, endPoint y: 447, distance: 165.3
click at [406, 470] on div "Je nach Region können sich die optimalen Kaufzeitpunkte unterscheiden. In Gegen…" at bounding box center [701, 527] width 604 height 115
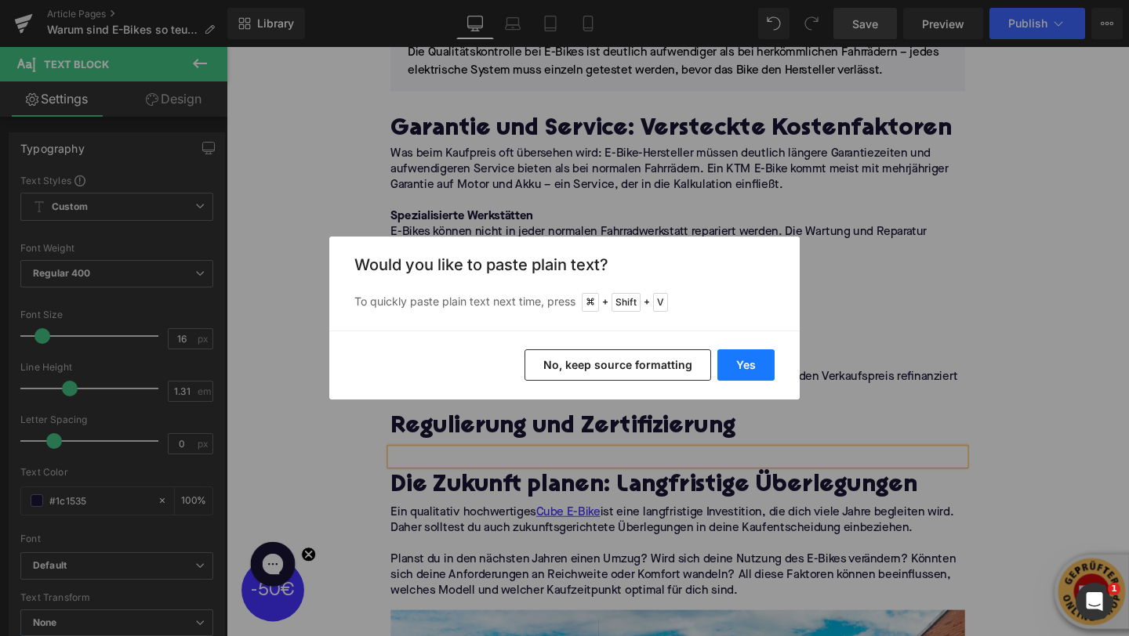
click at [730, 362] on button "Yes" at bounding box center [745, 365] width 57 height 31
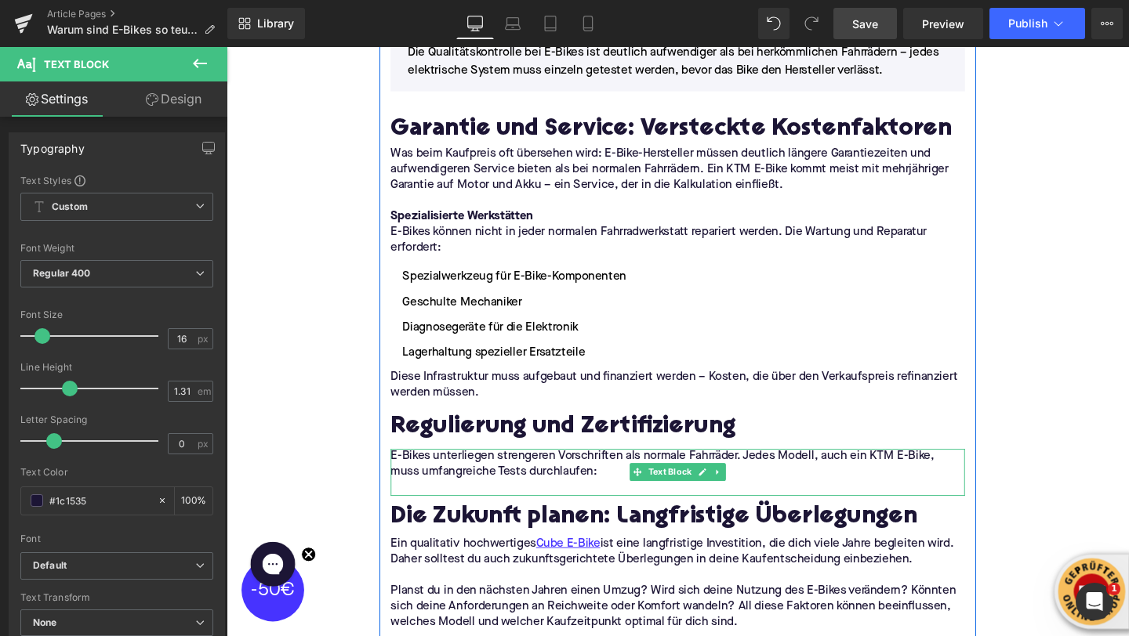
click at [420, 502] on p at bounding box center [701, 510] width 604 height 16
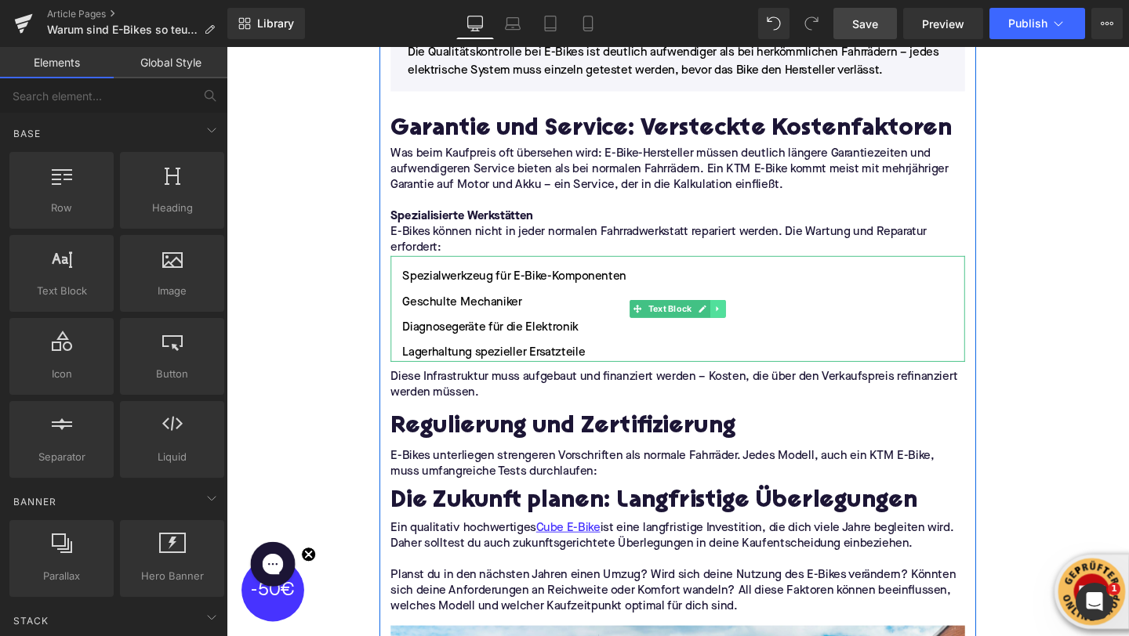
click at [748, 313] on link at bounding box center [743, 322] width 16 height 19
click at [738, 317] on icon at bounding box center [735, 321] width 9 height 9
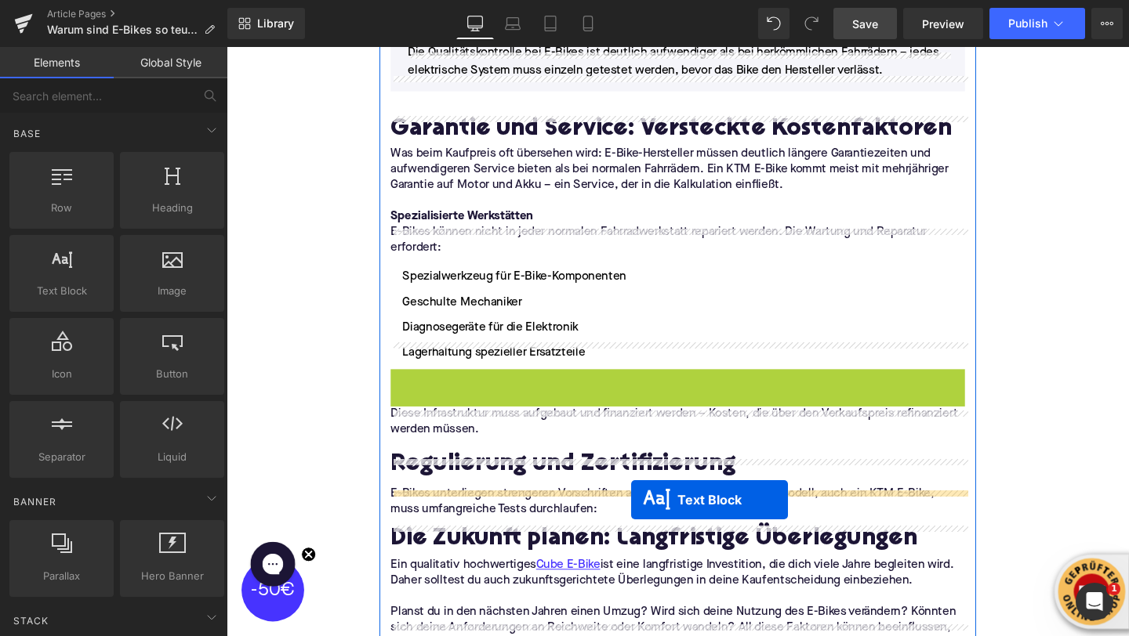
drag, startPoint x: 656, startPoint y: 415, endPoint x: 651, endPoint y: 524, distance: 109.1
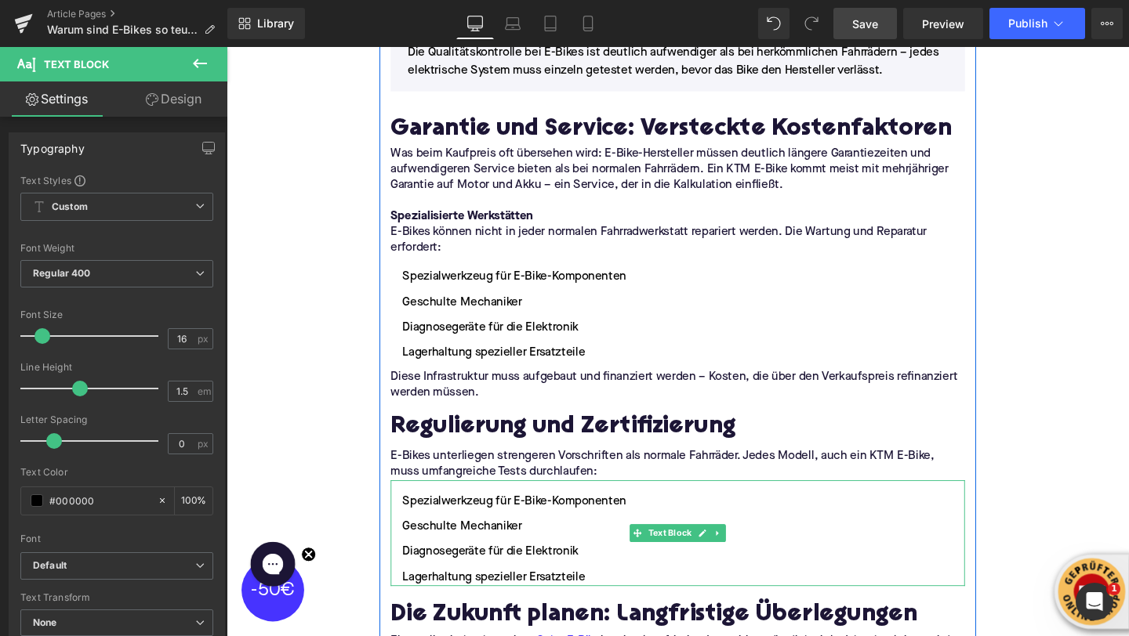
click at [502, 515] on ul "Spezialwerkzeug für E-Bike-Komponenten Geschulte Mechaniker Diagnosegeräte für …" at bounding box center [701, 564] width 604 height 99
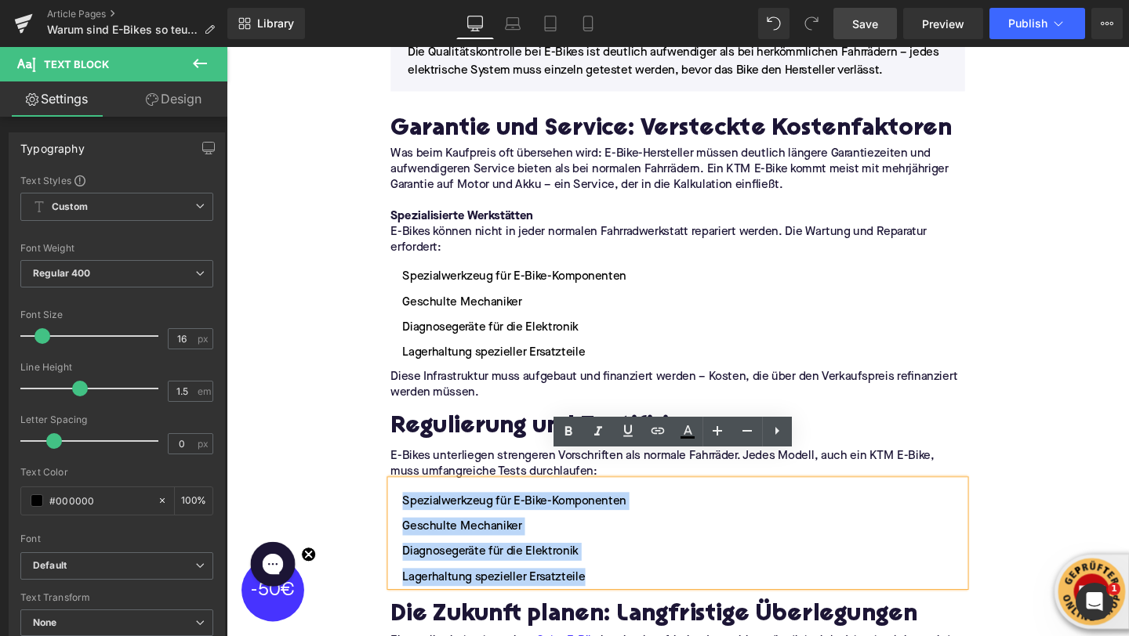
drag, startPoint x: 605, startPoint y: 577, endPoint x: 409, endPoint y: 499, distance: 211.1
click at [409, 515] on ul "Spezialwerkzeug für E-Bike-Komponenten Geschulte Mechaniker Diagnosegeräte für …" at bounding box center [701, 564] width 604 height 99
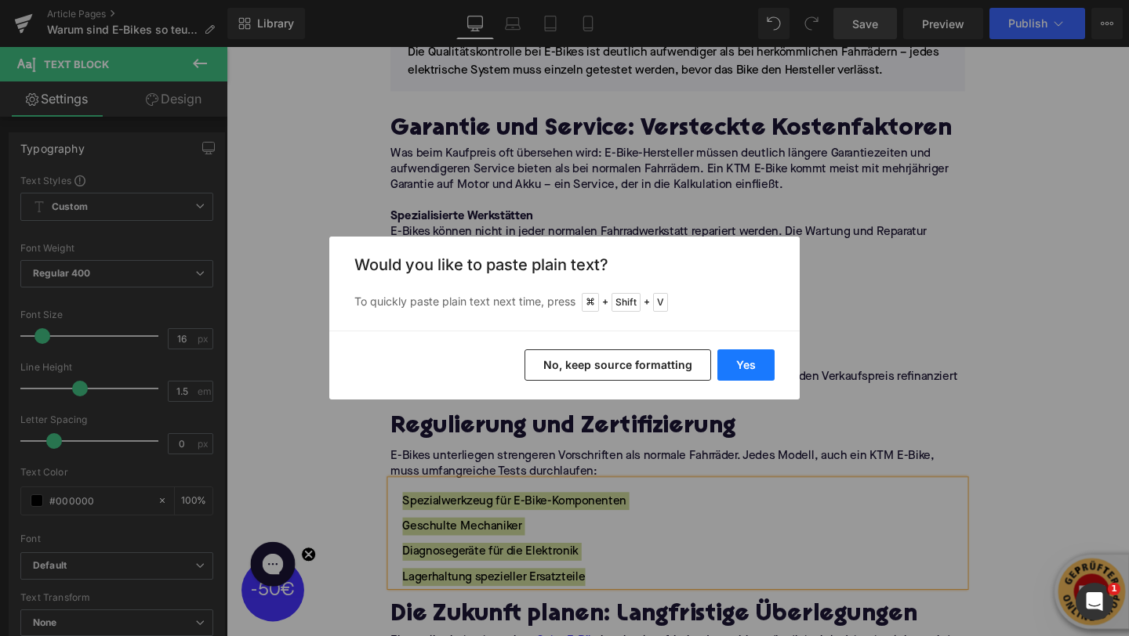
click at [739, 369] on button "Yes" at bounding box center [745, 365] width 57 height 31
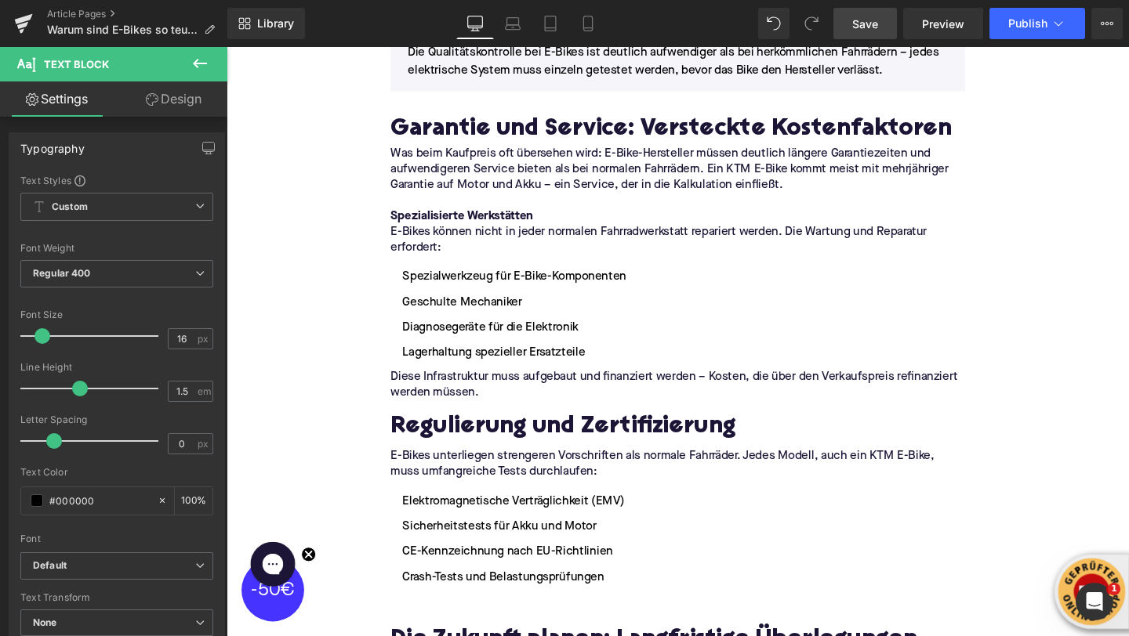
click at [535, 579] on div "Rendering Content" at bounding box center [565, 574] width 96 height 17
click at [527, 570] on div "Rendering Content" at bounding box center [565, 574] width 96 height 17
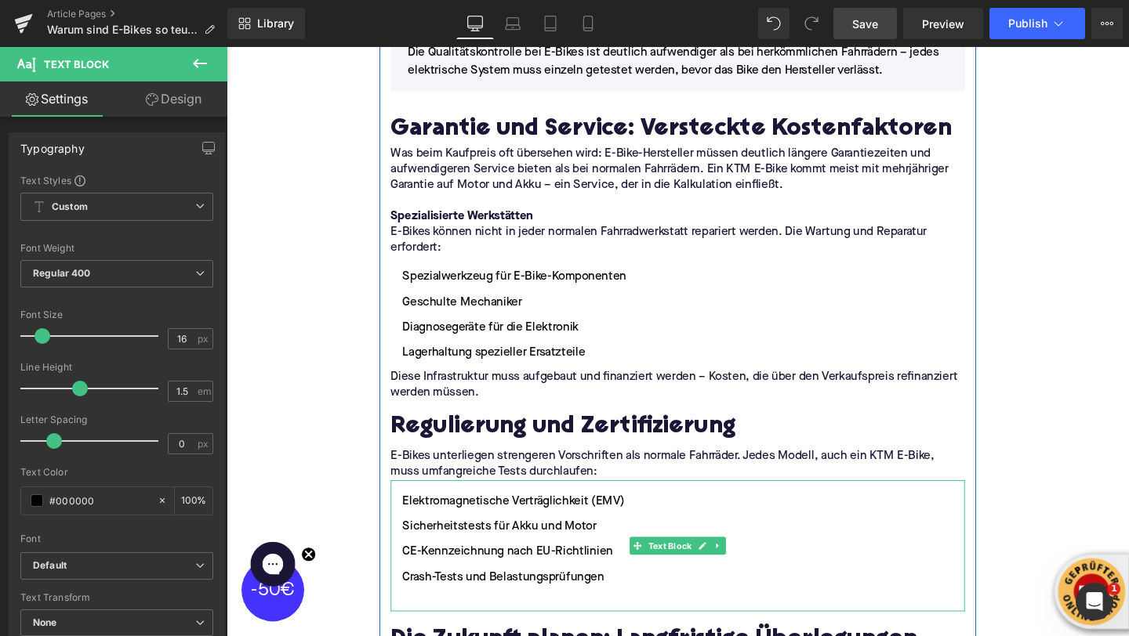
click at [517, 595] on li "Crash-Tests und Belastungsprüfungen" at bounding box center [701, 604] width 604 height 19
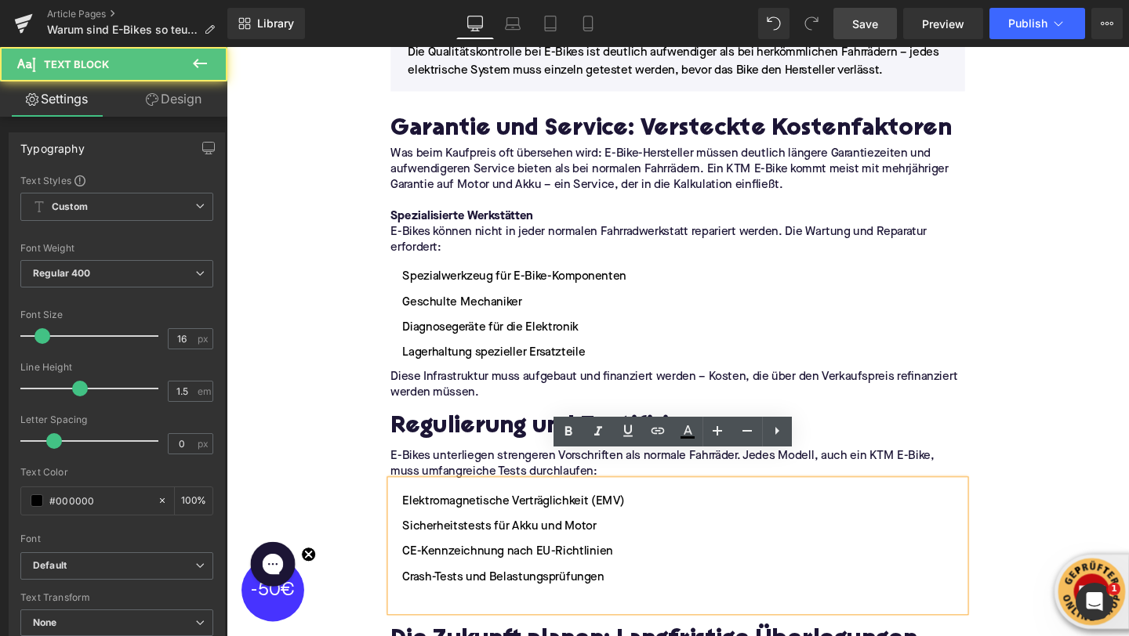
click at [505, 622] on li at bounding box center [701, 631] width 604 height 19
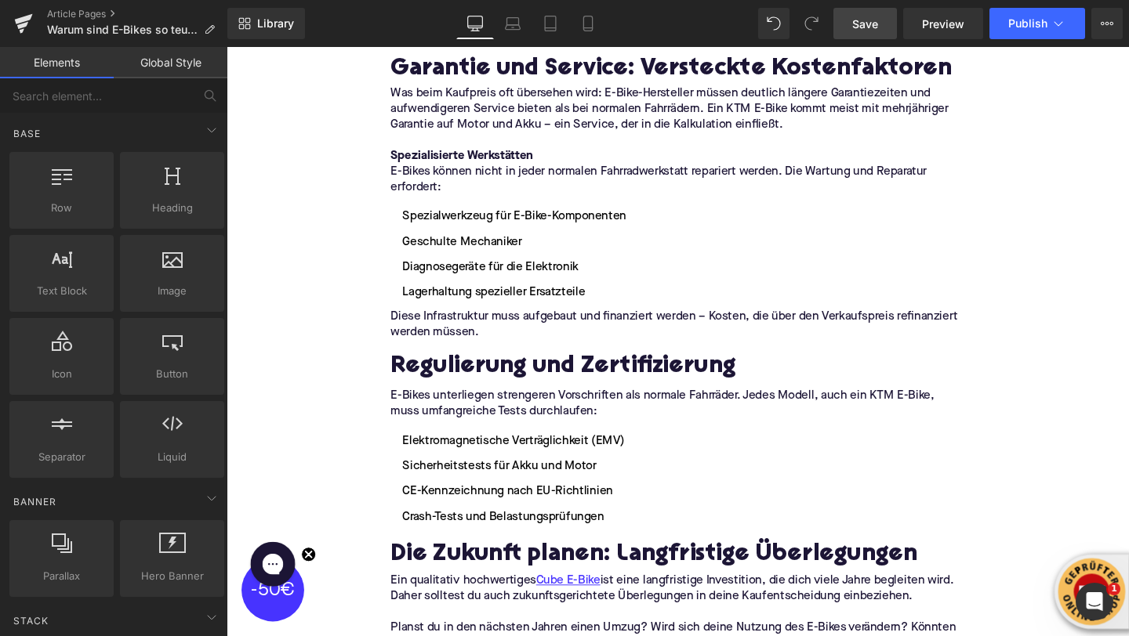
scroll to position [3571, 0]
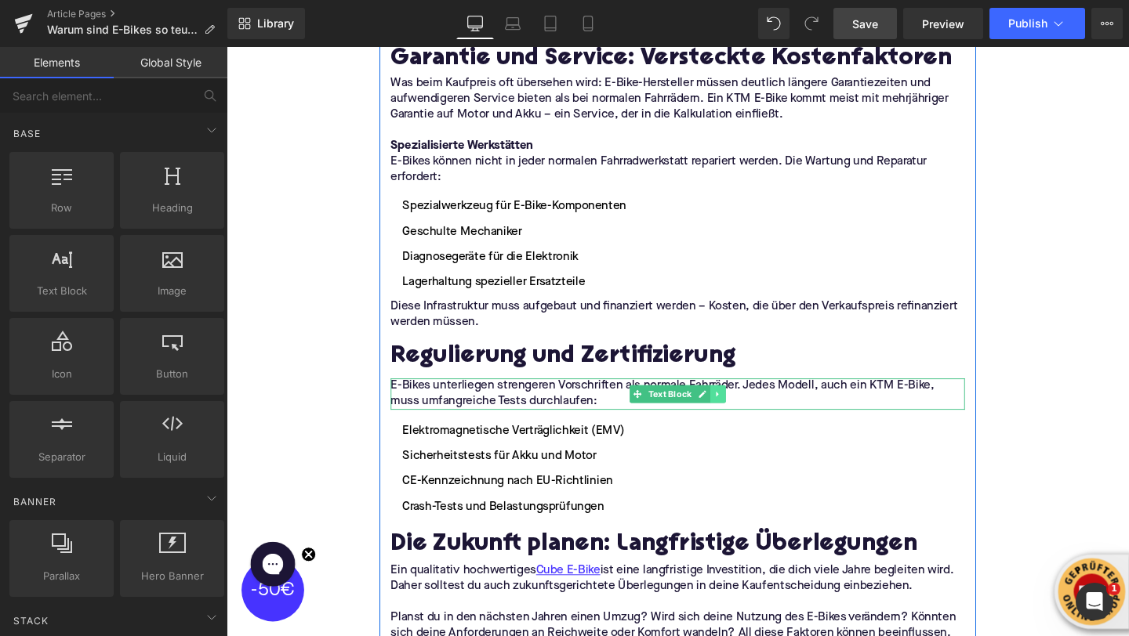
click at [749, 403] on link at bounding box center [743, 412] width 16 height 19
click at [738, 408] on icon at bounding box center [735, 412] width 9 height 9
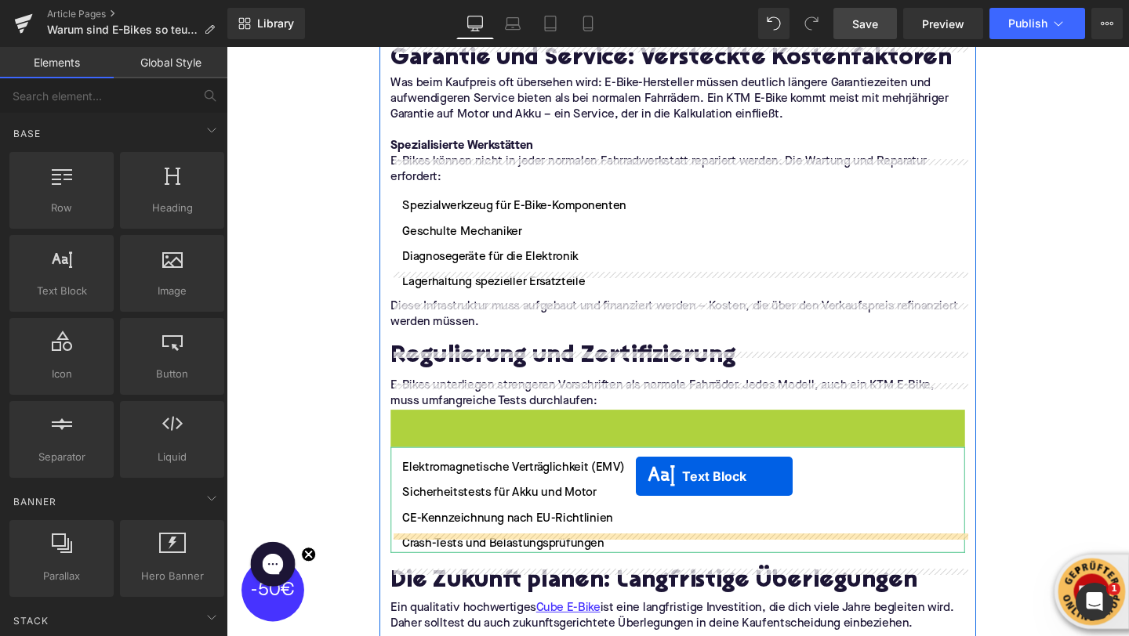
drag, startPoint x: 658, startPoint y: 415, endPoint x: 655, endPoint y: 506, distance: 90.2
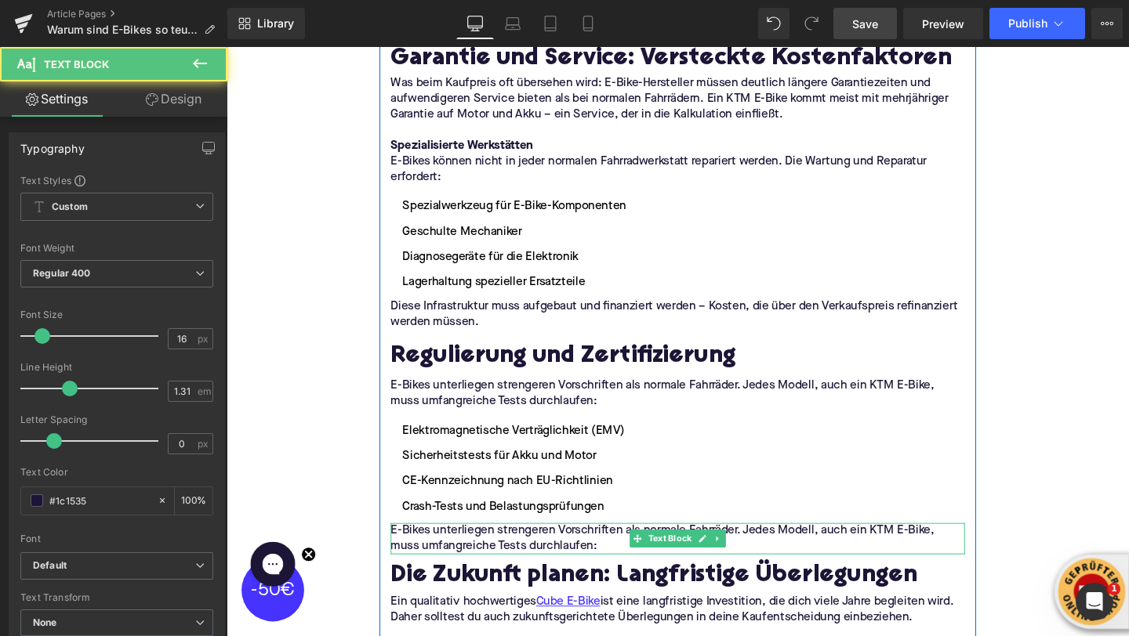
click at [422, 548] on p "E-Bikes unterliegen strengeren Vorschriften als normale Fahrräder. Jedes Modell…" at bounding box center [701, 564] width 604 height 33
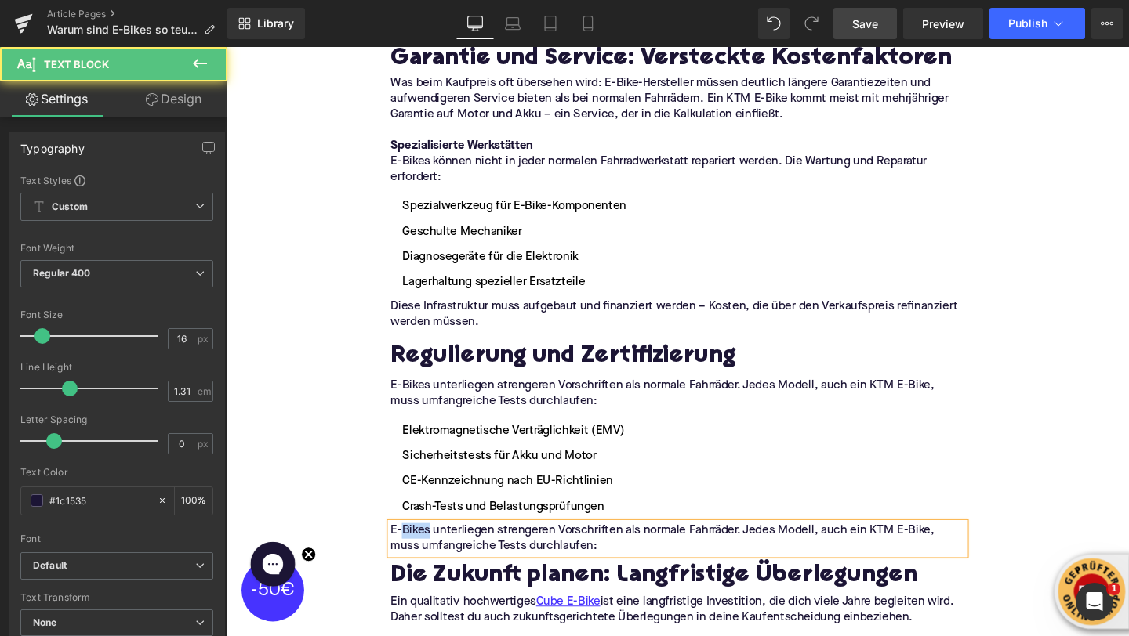
click at [422, 548] on p "E-Bikes unterliegen strengeren Vorschriften als normale Fahrräder. Jedes Modell…" at bounding box center [701, 564] width 604 height 33
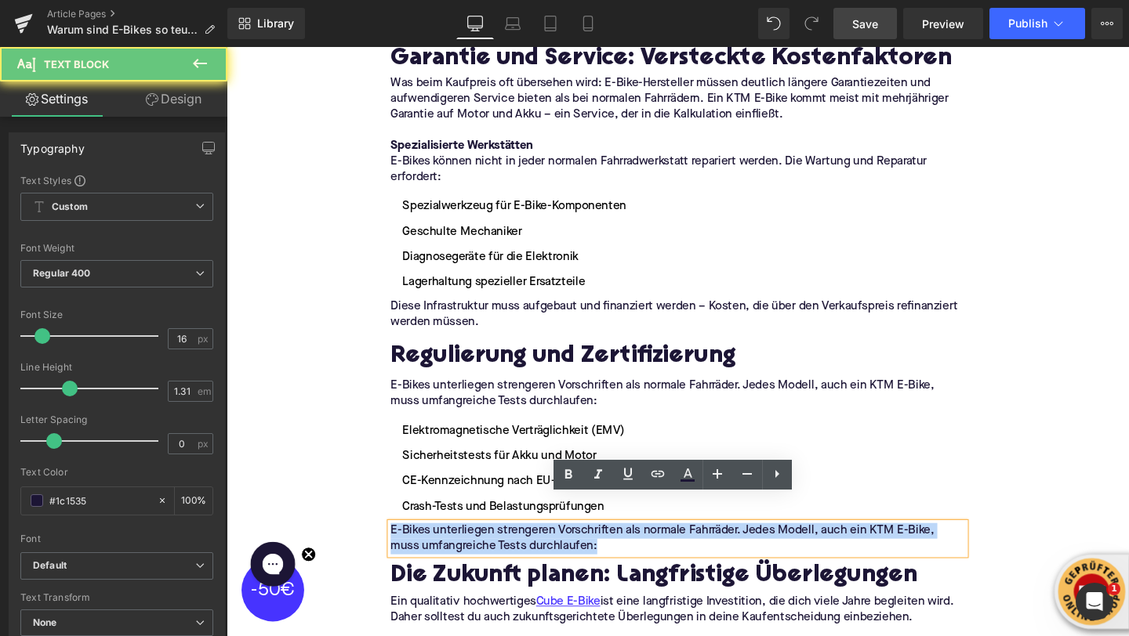
click at [422, 548] on p "E-Bikes unterliegen strengeren Vorschriften als normale Fahrräder. Jedes Modell…" at bounding box center [701, 564] width 604 height 33
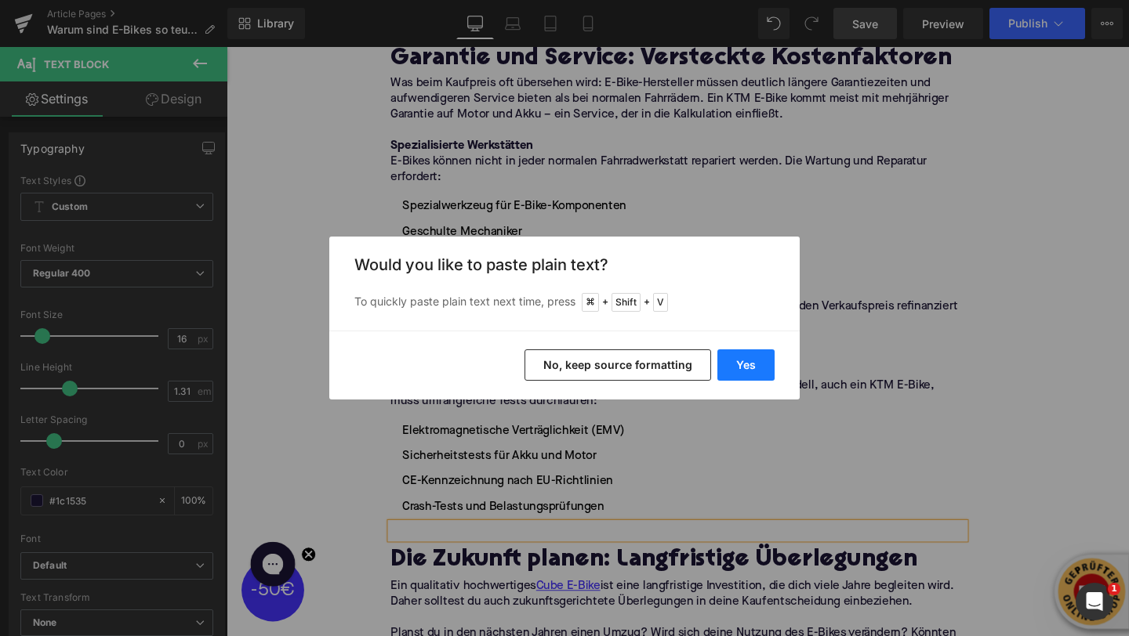
click at [745, 374] on button "Yes" at bounding box center [745, 365] width 57 height 31
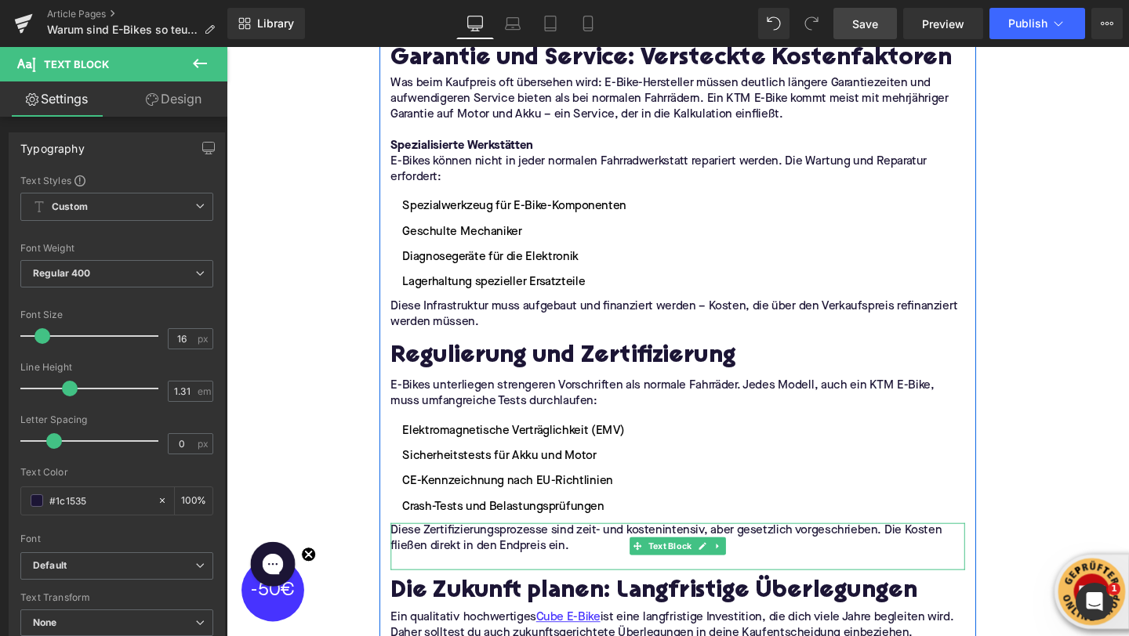
click at [447, 581] on p at bounding box center [701, 589] width 604 height 16
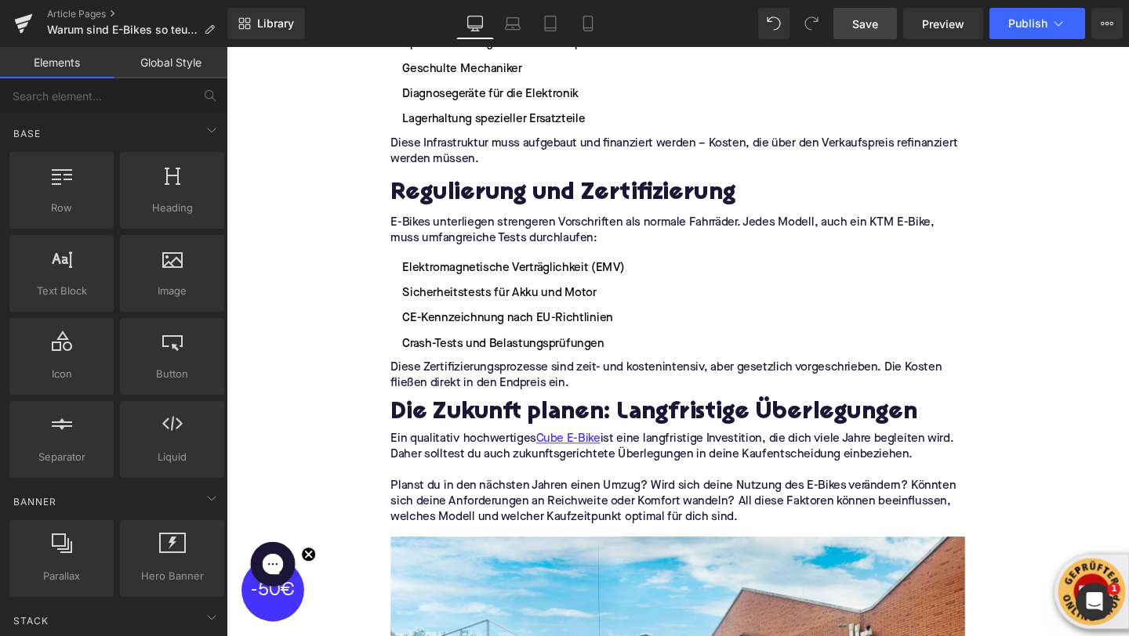
scroll to position [3758, 0]
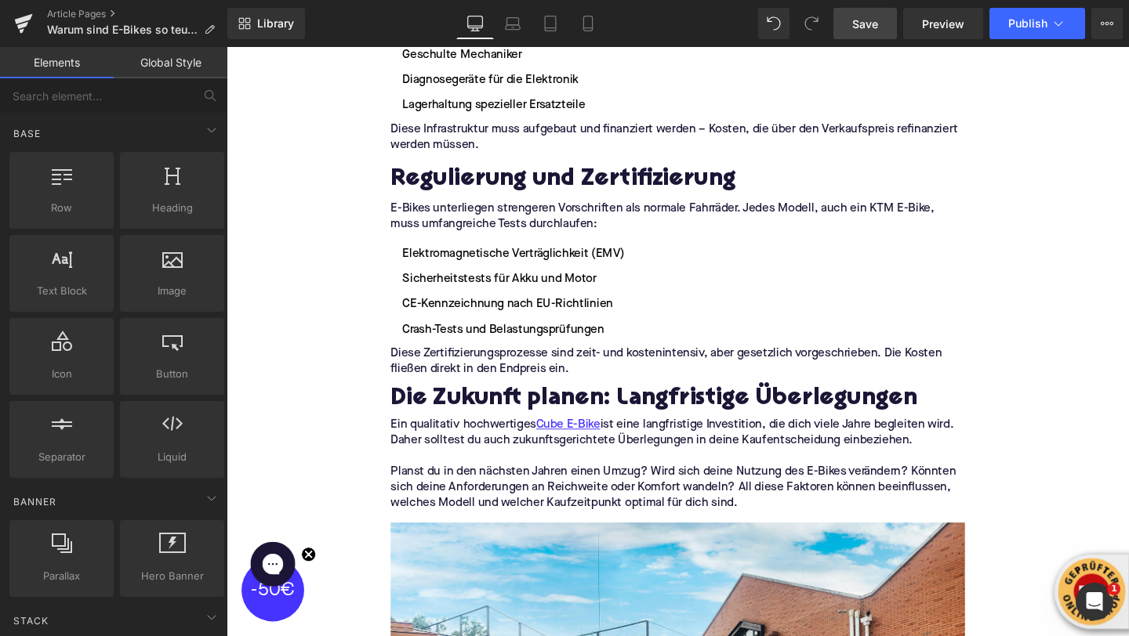
click at [444, 404] on h2 "Die Zukunft planen: Langfristige Überlegungen" at bounding box center [701, 418] width 604 height 28
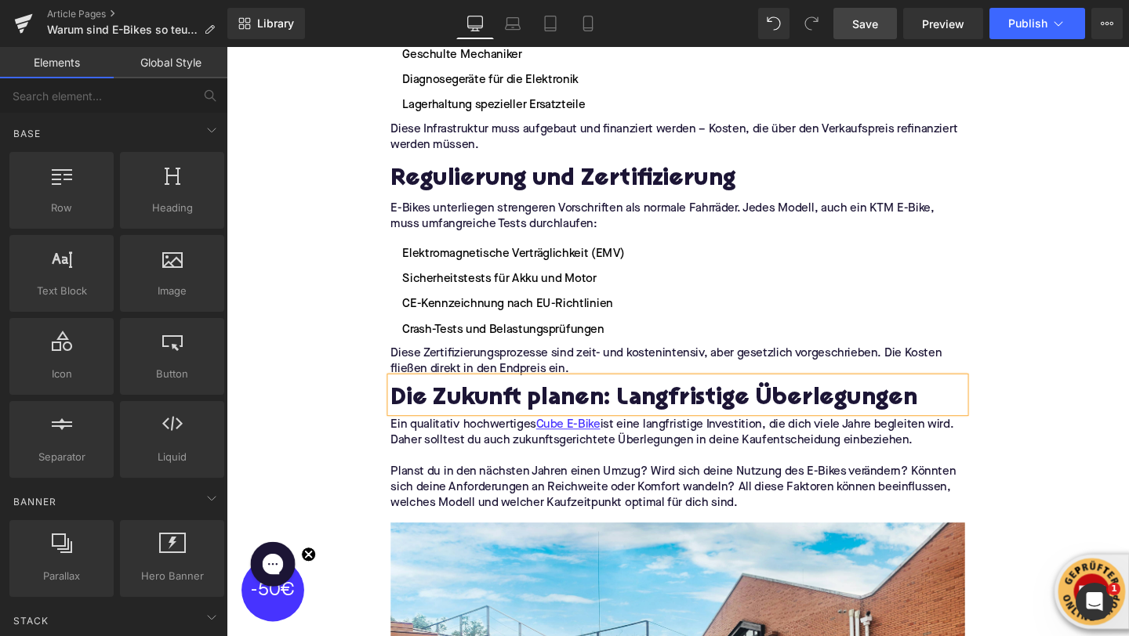
click at [444, 404] on h2 "Die Zukunft planen: Langfristige Überlegungen" at bounding box center [701, 418] width 604 height 28
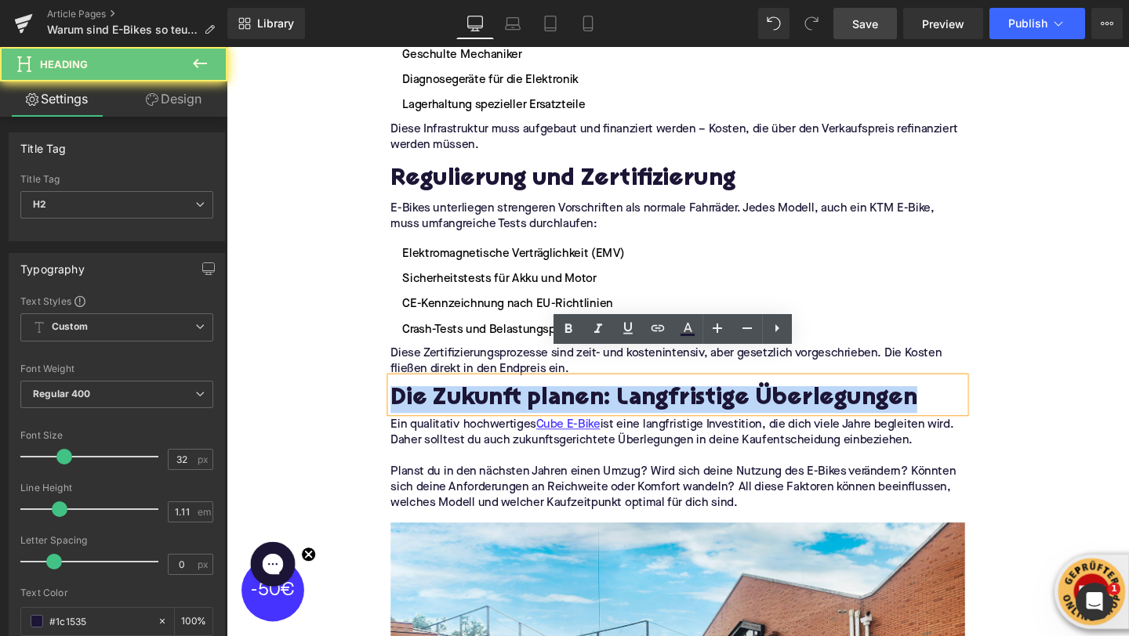
click at [444, 404] on h2 "Die Zukunft planen: Langfristige Überlegungen" at bounding box center [701, 418] width 604 height 28
paste div
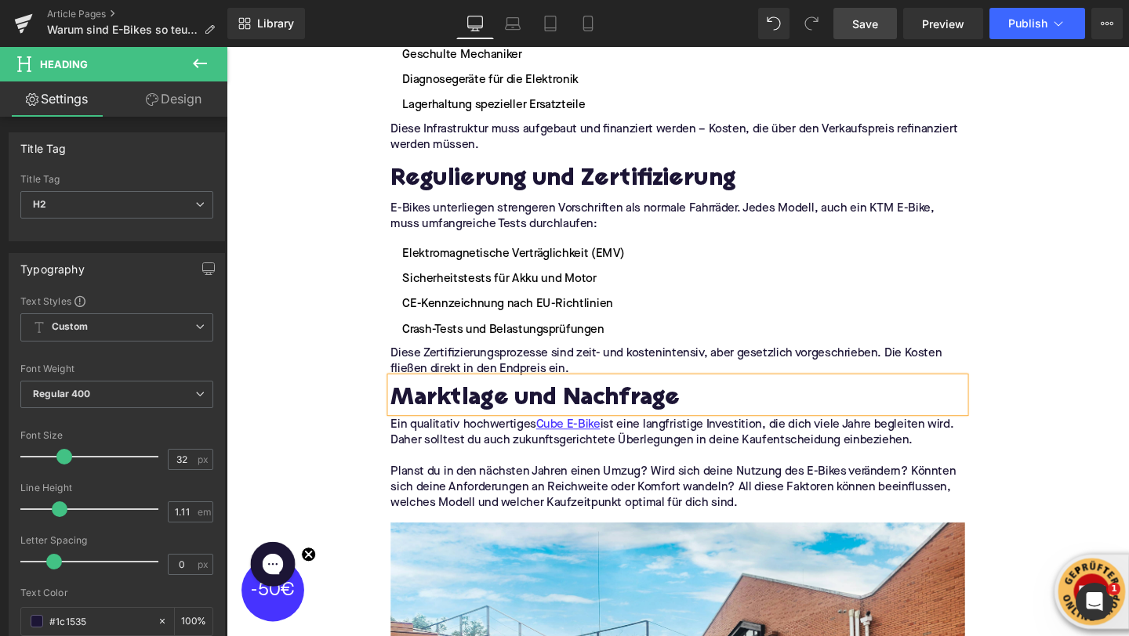
click at [435, 437] on p "Ein qualitativ hochwertiges Cube E-Bike ist eine langfristige Investition, die …" at bounding box center [701, 453] width 604 height 33
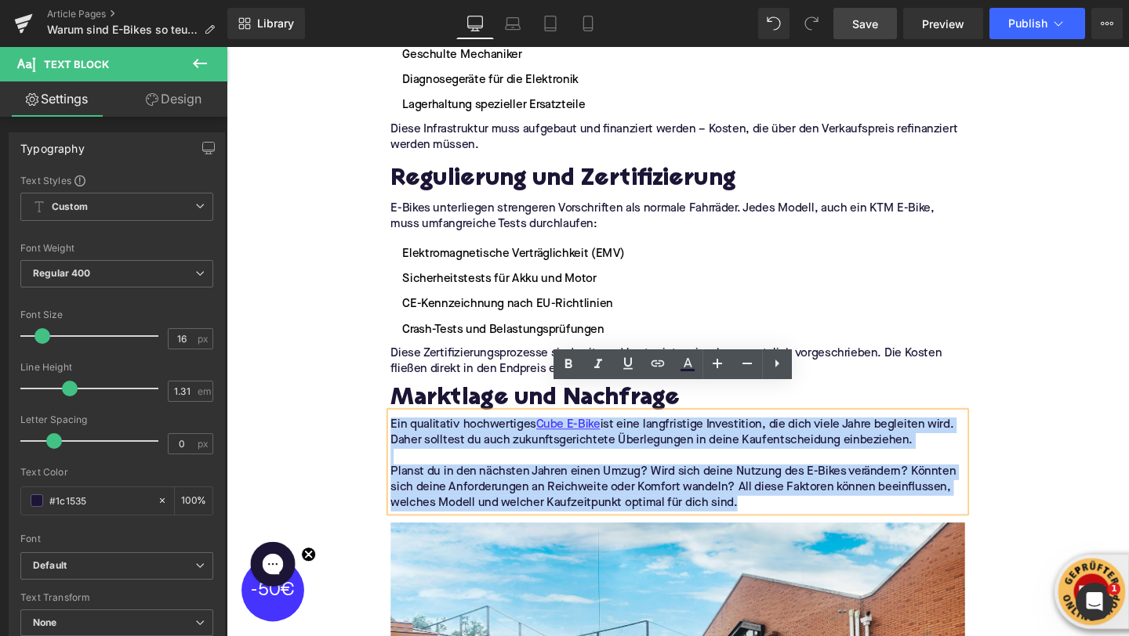
drag, startPoint x: 781, startPoint y: 502, endPoint x: 401, endPoint y: 416, distance: 389.6
click at [401, 431] on div "Ein qualitativ hochwertiges Cube E-Bike ist eine langfristige Investition, die …" at bounding box center [701, 483] width 604 height 104
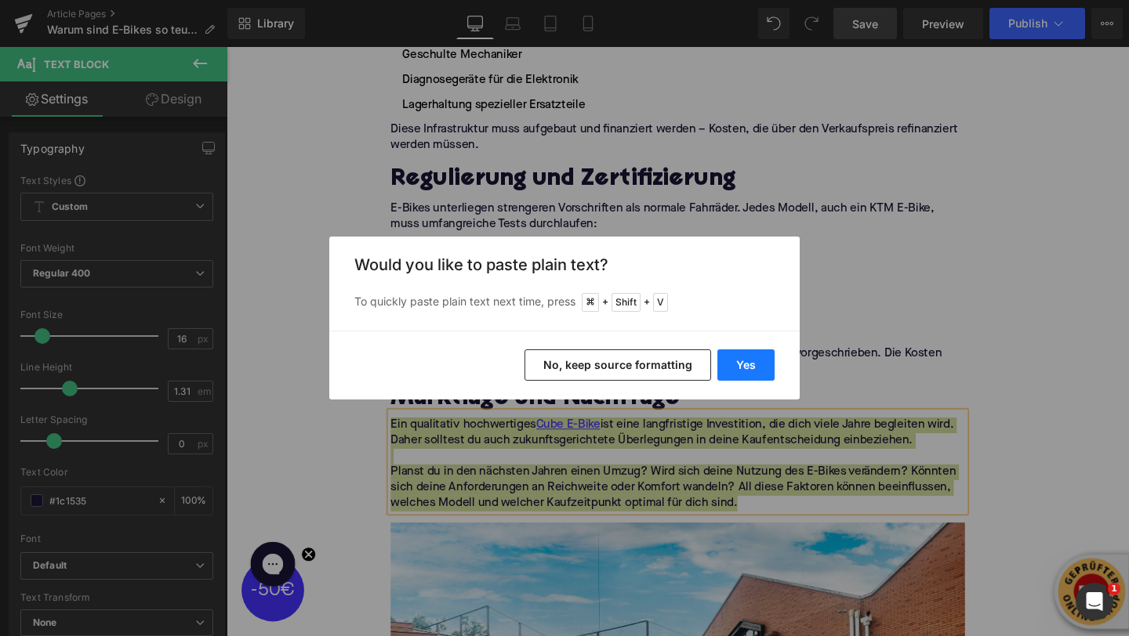
click at [770, 361] on button "Yes" at bounding box center [745, 365] width 57 height 31
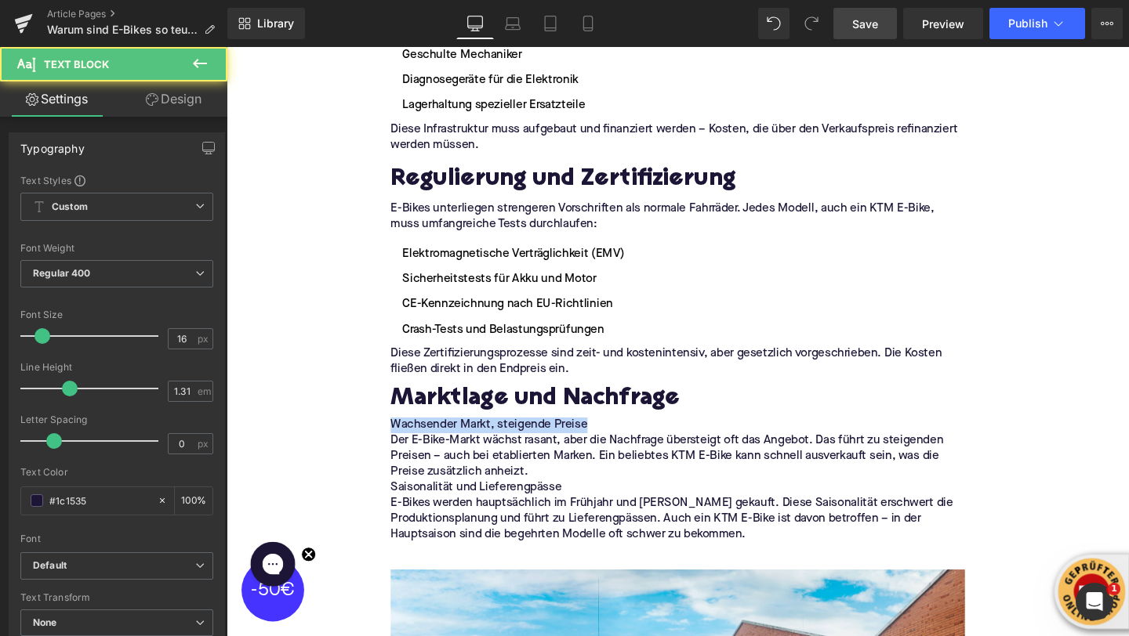
drag, startPoint x: 608, startPoint y: 417, endPoint x: 336, endPoint y: 417, distance: 272.0
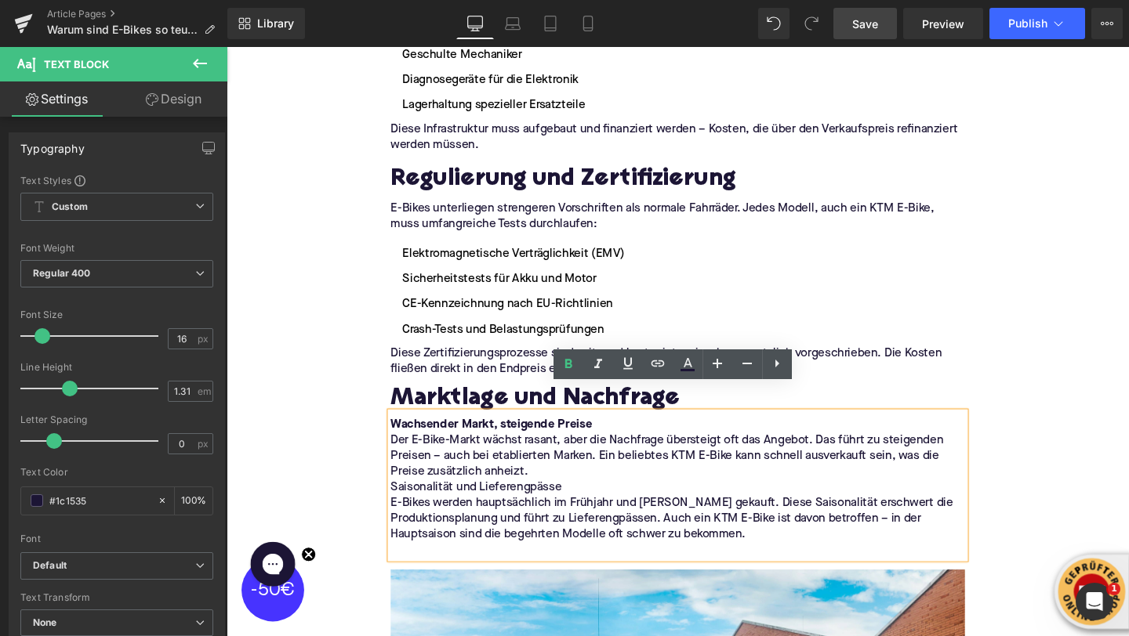
click at [568, 462] on p "Der E-Bike-Markt wächst rasant, aber die Nachfrage übersteigt oft das Angebot. …" at bounding box center [701, 477] width 604 height 49
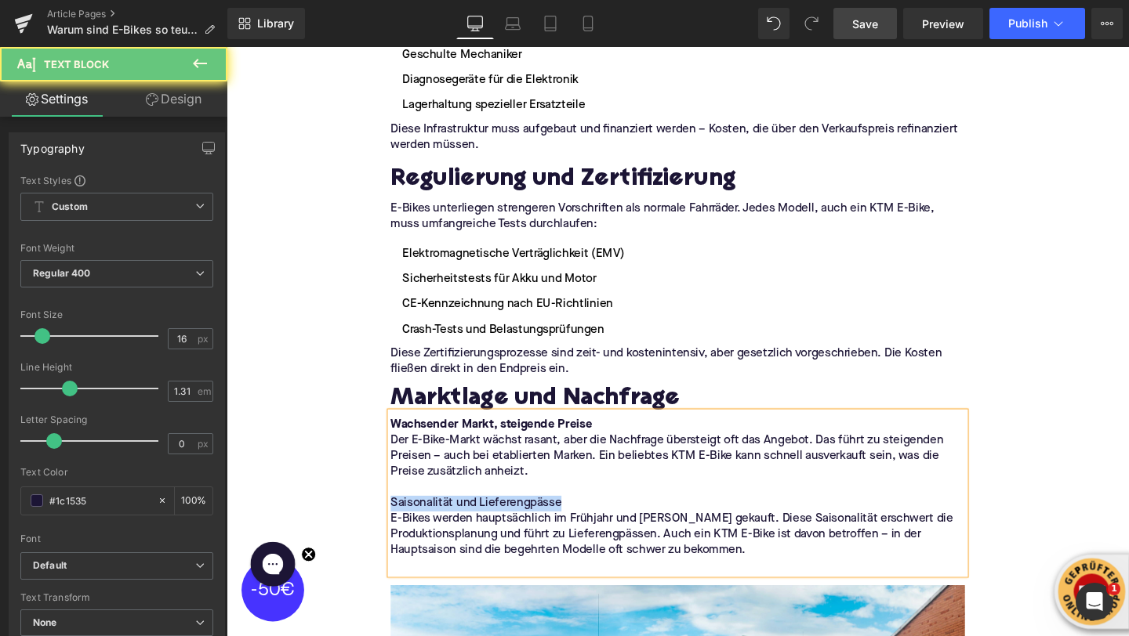
drag, startPoint x: 586, startPoint y: 497, endPoint x: 338, endPoint y: 497, distance: 248.5
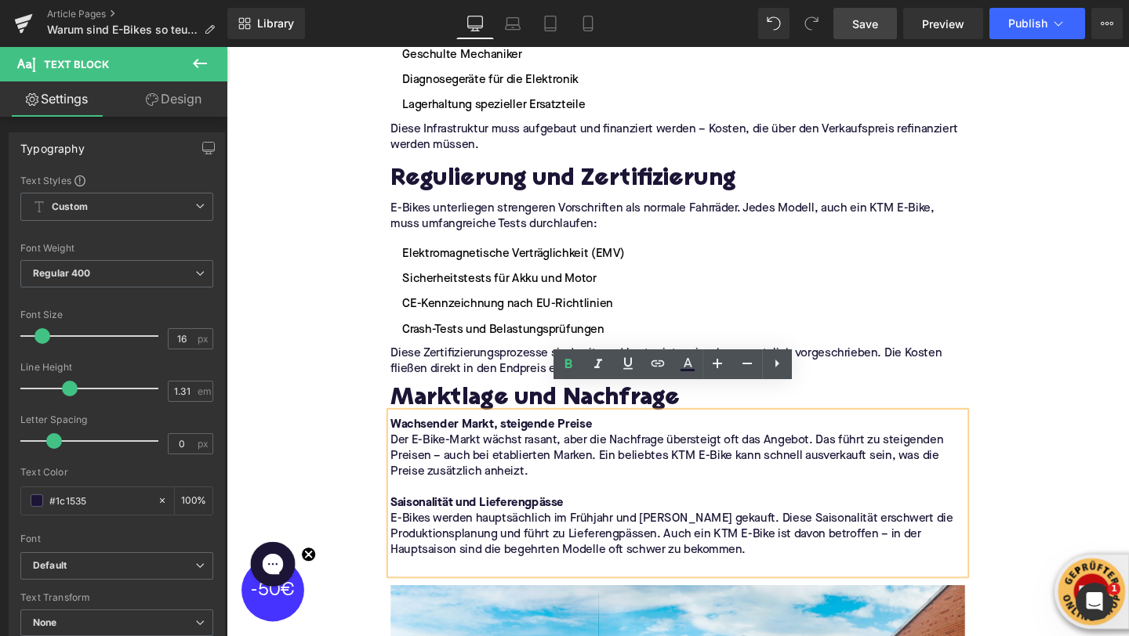
click at [493, 585] on p at bounding box center [701, 593] width 604 height 16
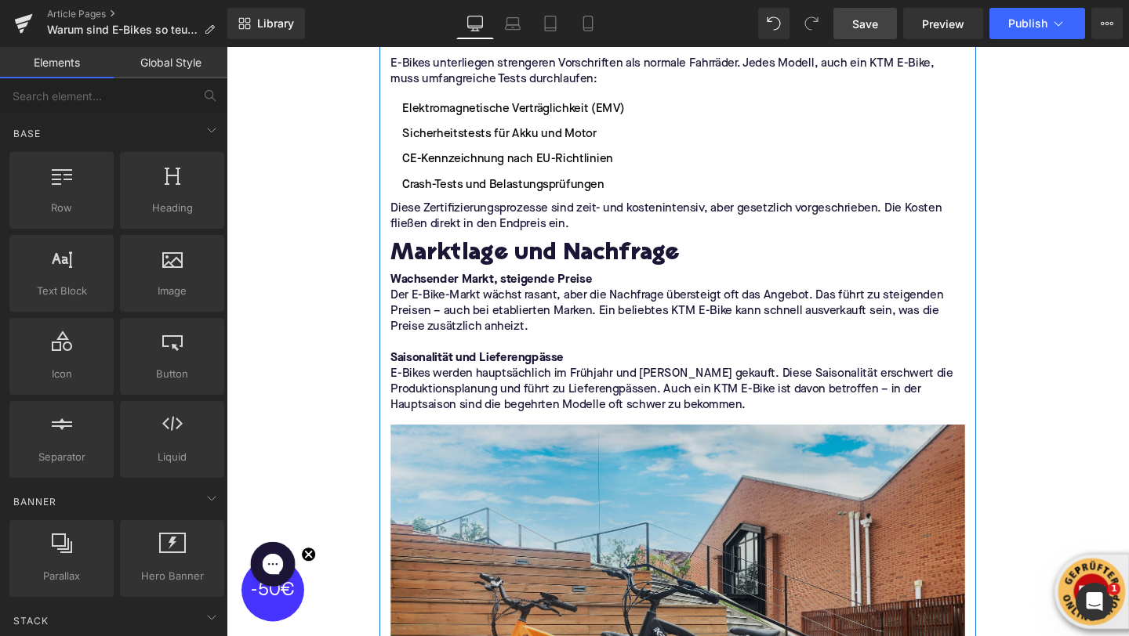
scroll to position [3940, 0]
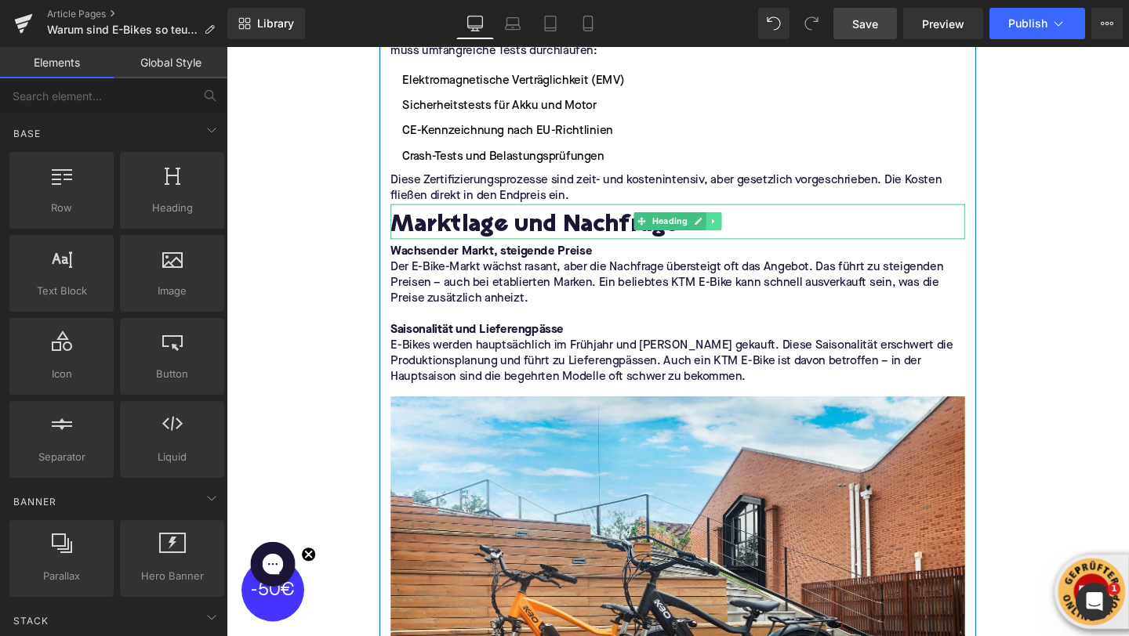
click at [740, 226] on icon at bounding box center [738, 230] width 9 height 9
click at [731, 227] on icon at bounding box center [730, 231] width 9 height 9
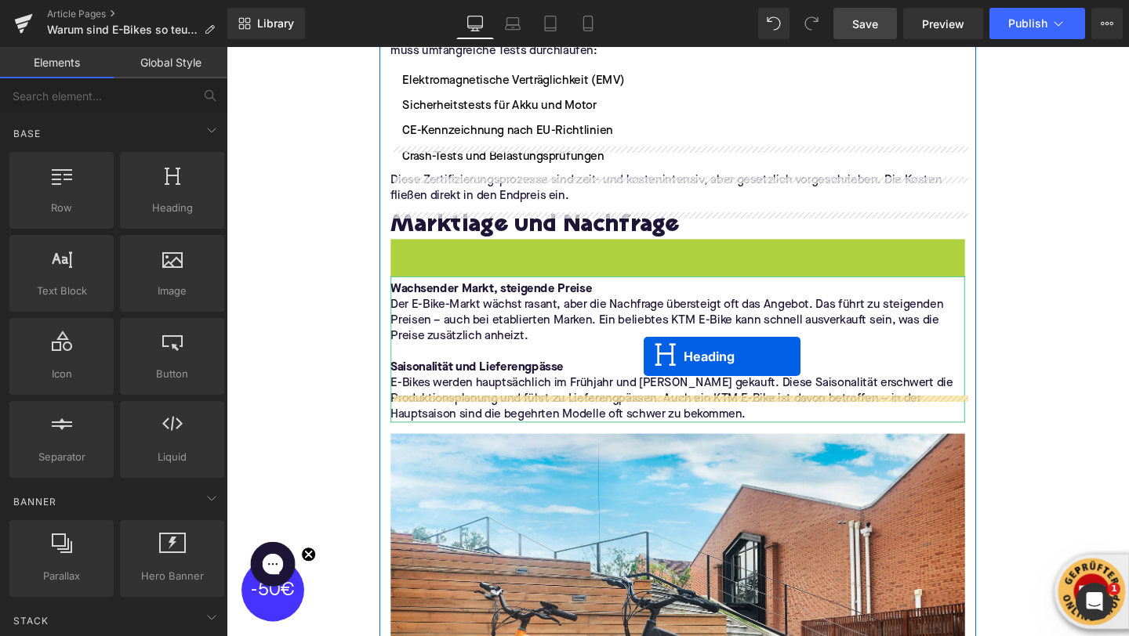
drag, startPoint x: 665, startPoint y: 238, endPoint x: 665, endPoint y: 372, distance: 134.8
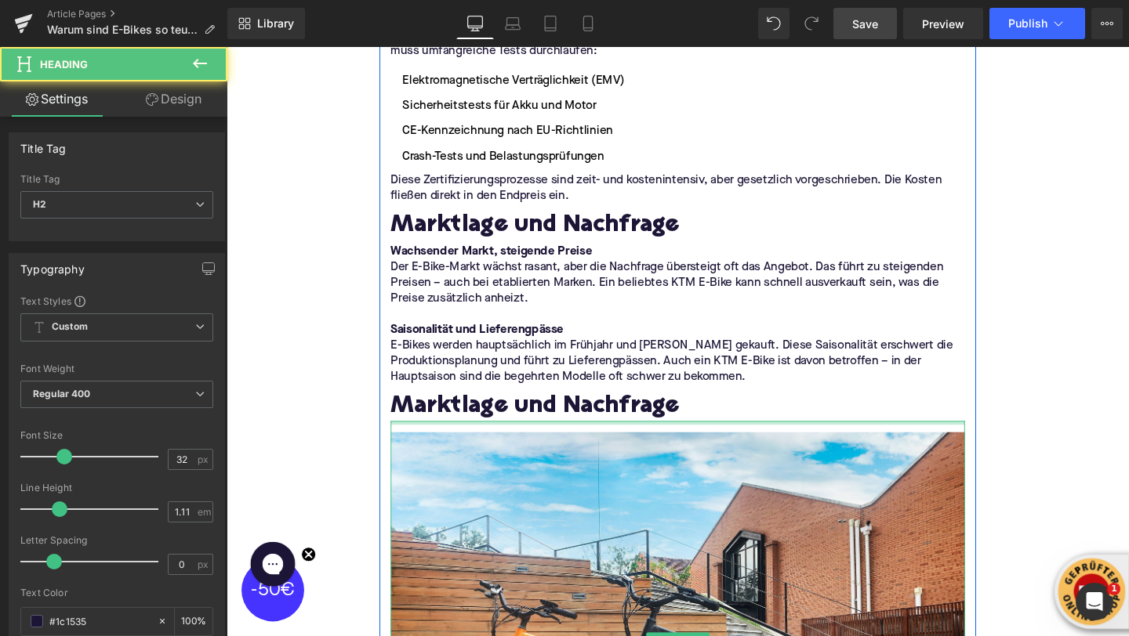
click at [498, 441] on div at bounding box center [701, 443] width 604 height 4
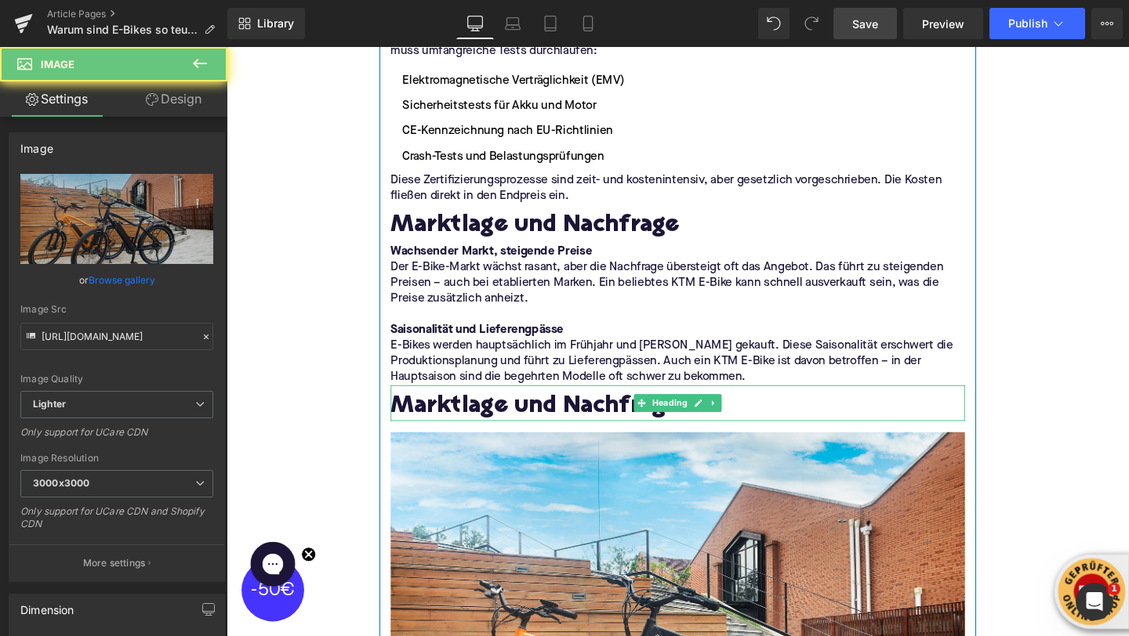
click at [491, 412] on h2 "Marktlage und Nachfrage" at bounding box center [701, 426] width 604 height 28
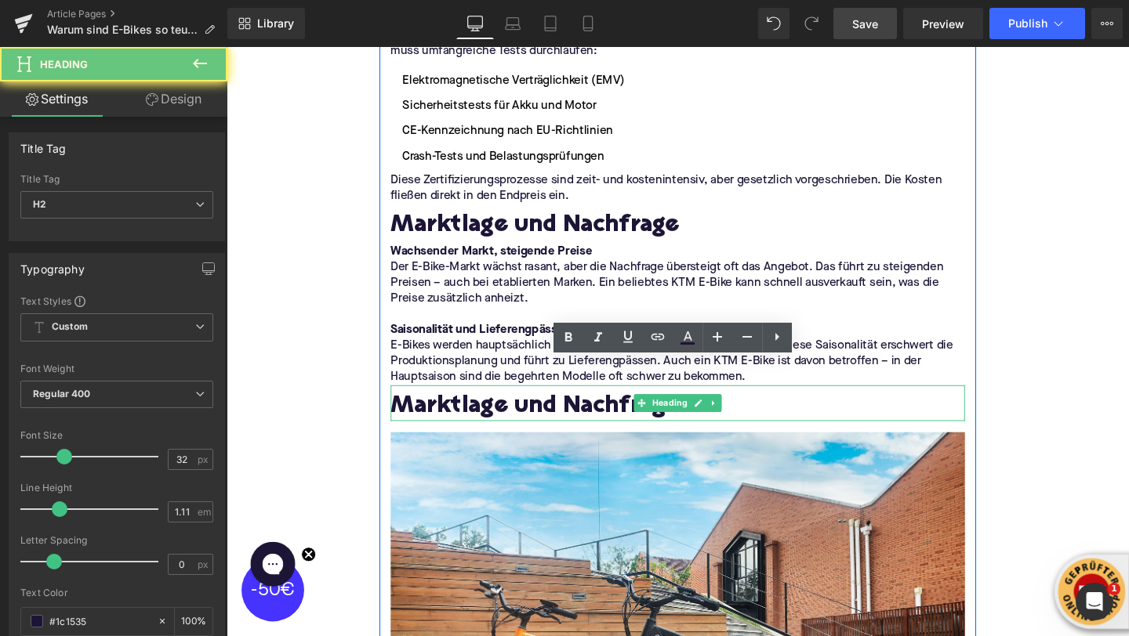
click at [491, 412] on h2 "Marktlage und Nachfrage" at bounding box center [701, 426] width 604 height 28
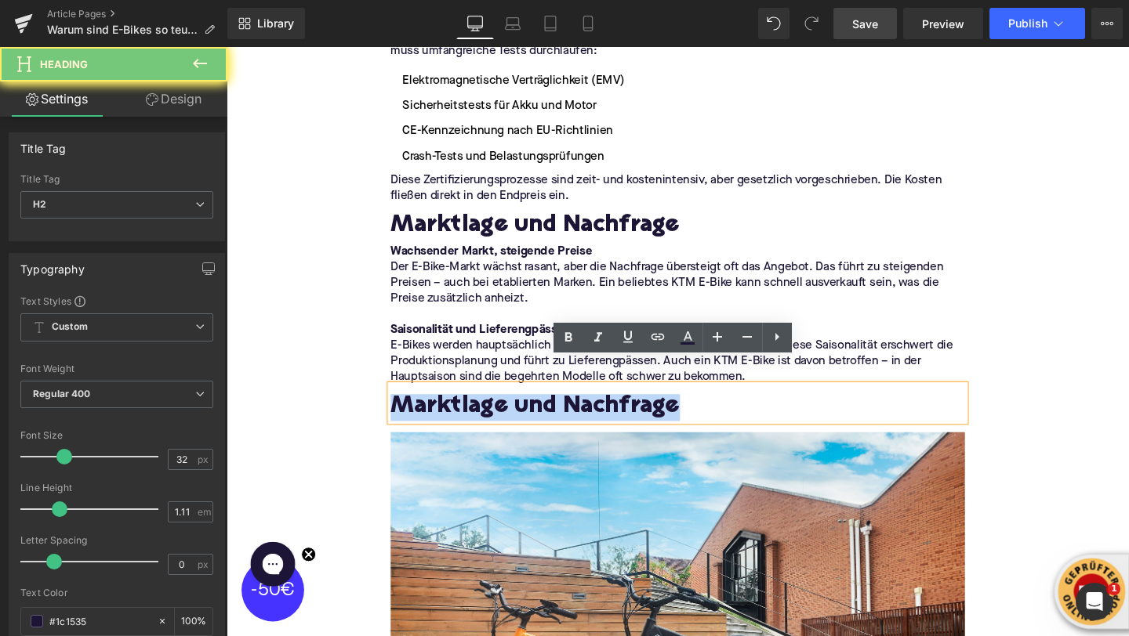
click at [491, 412] on h2 "Marktlage und Nachfrage" at bounding box center [701, 426] width 604 height 28
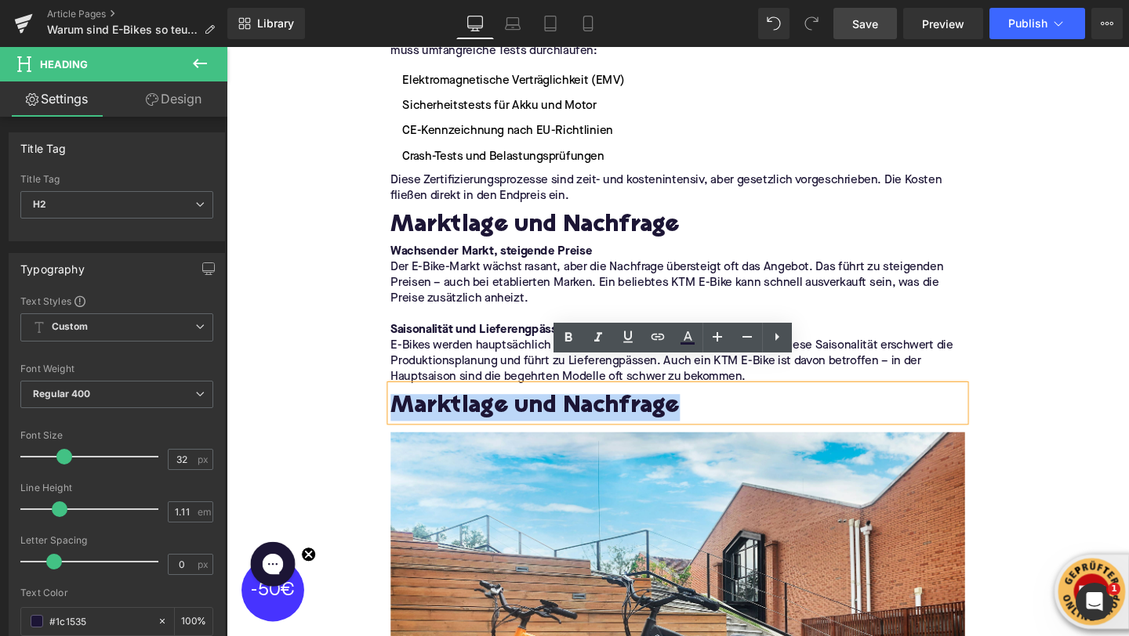
paste div
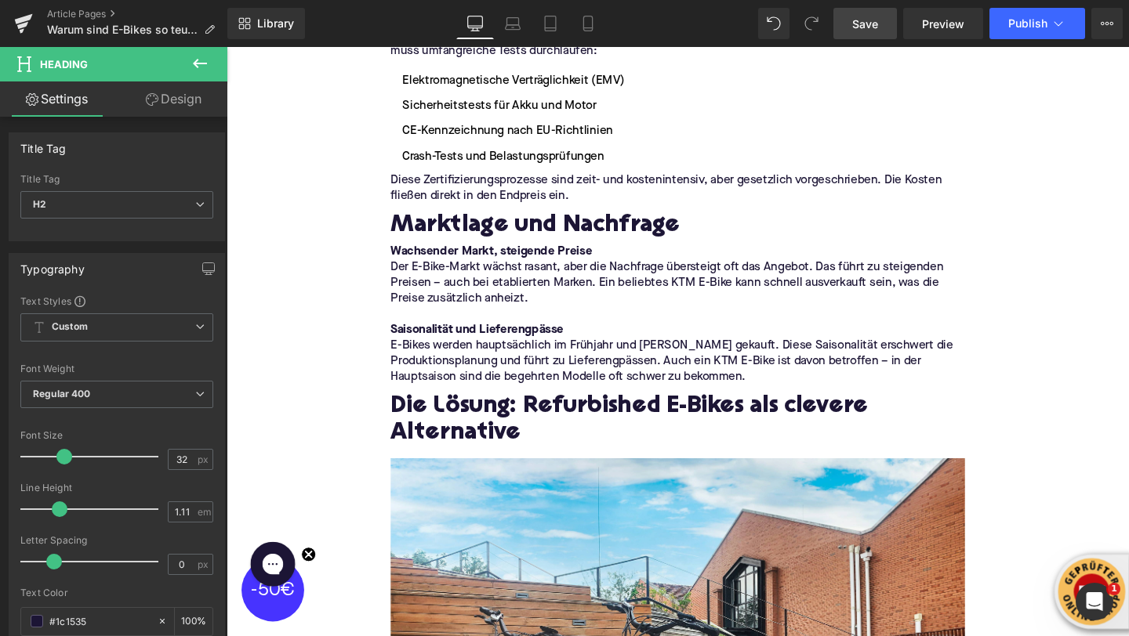
click at [197, 63] on icon at bounding box center [200, 63] width 14 height 9
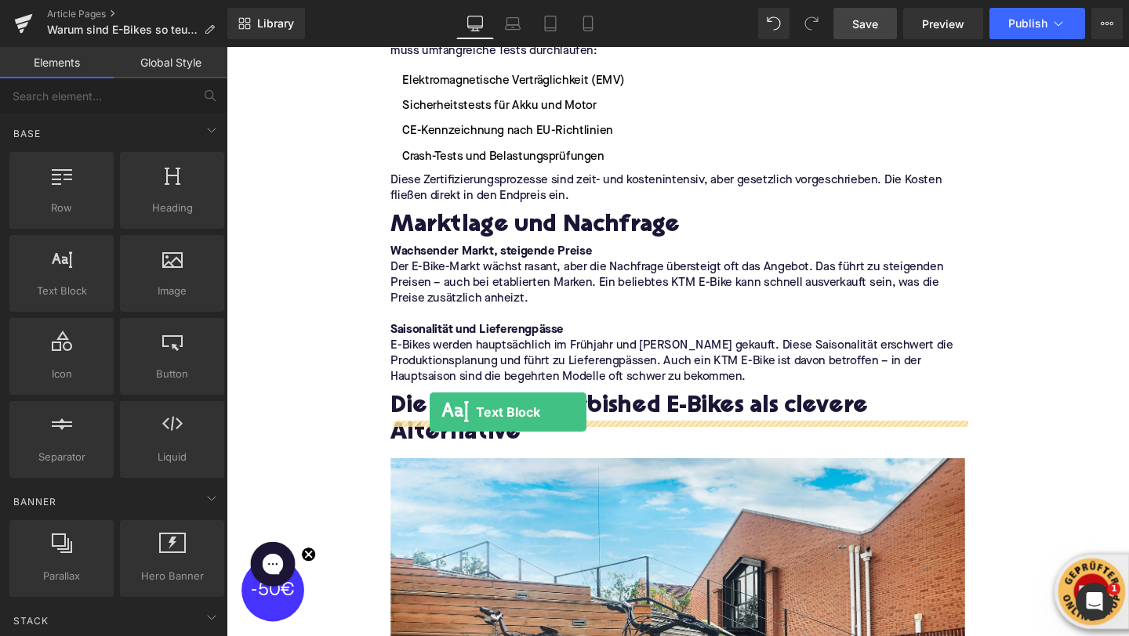
drag, startPoint x: 338, startPoint y: 337, endPoint x: 441, endPoint y: 430, distance: 138.7
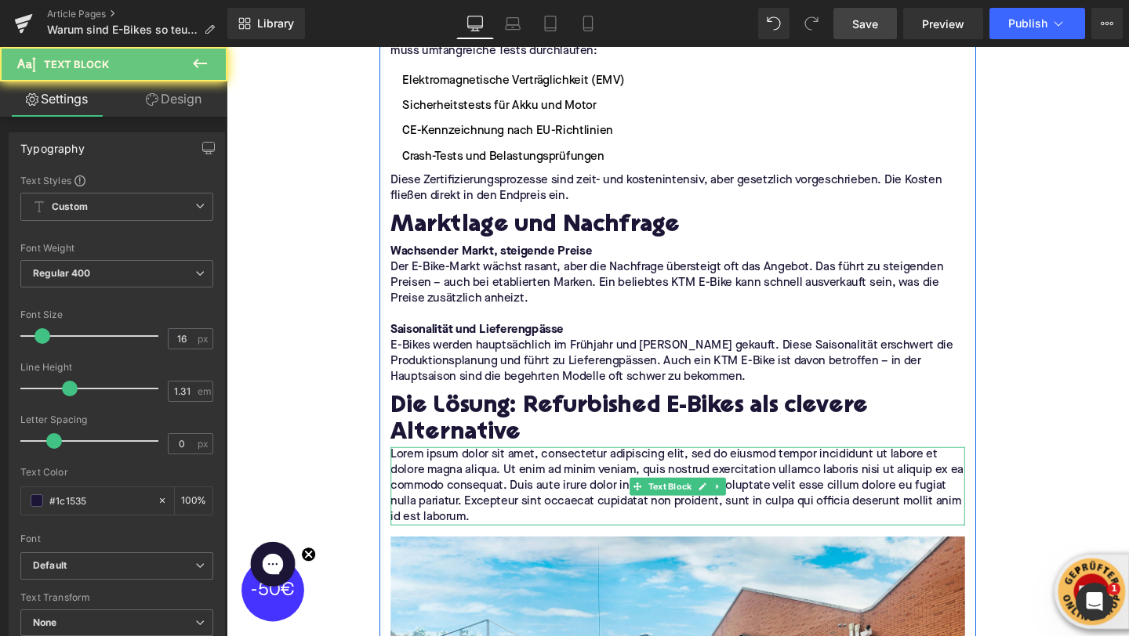
click at [455, 474] on p "Lorem ipsum dolor sit amet, consectetur adipiscing elit, sed do eiusmod tempor …" at bounding box center [701, 509] width 604 height 82
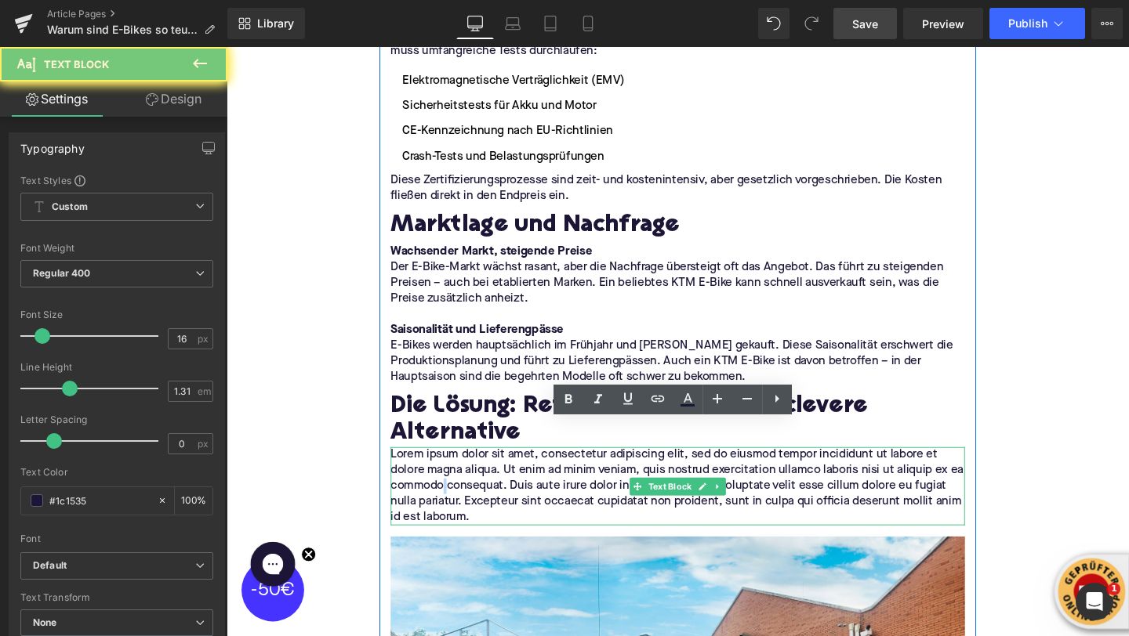
click at [455, 474] on p "Lorem ipsum dolor sit amet, consectetur adipiscing elit, sed do eiusmod tempor …" at bounding box center [701, 509] width 604 height 82
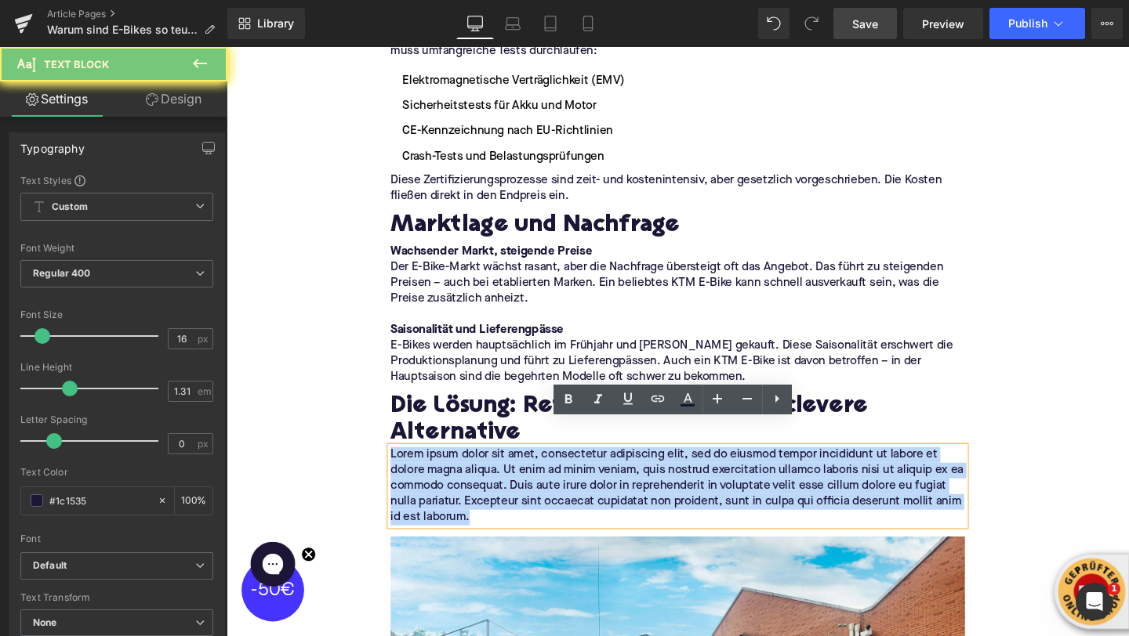
click at [455, 474] on p "Lorem ipsum dolor sit amet, consectetur adipiscing elit, sed do eiusmod tempor …" at bounding box center [701, 509] width 604 height 82
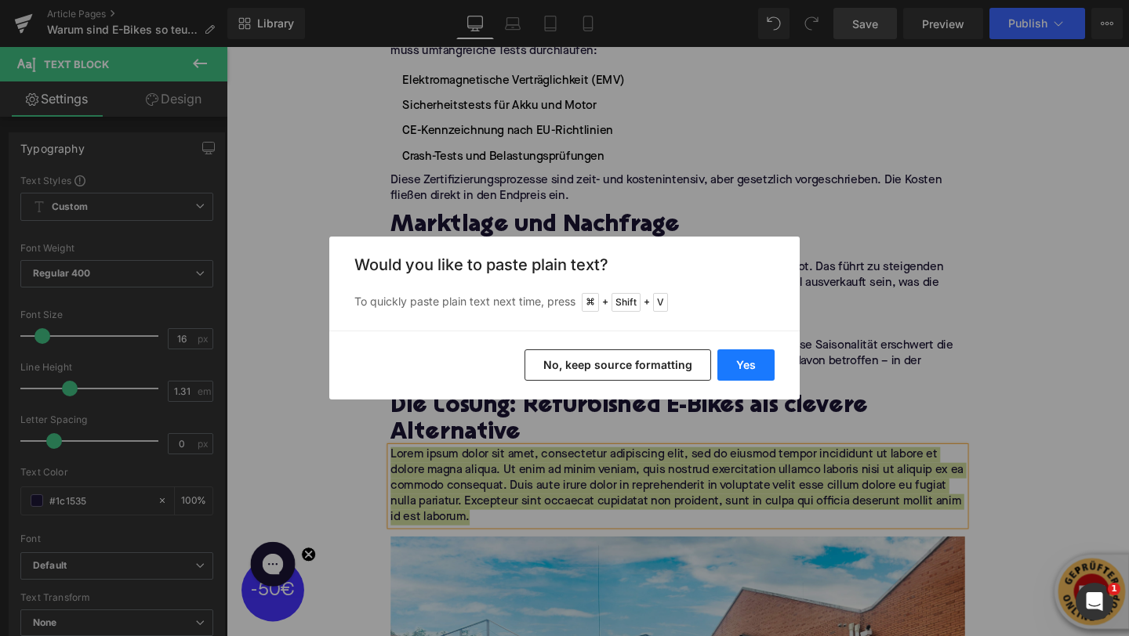
click at [759, 354] on button "Yes" at bounding box center [745, 365] width 57 height 31
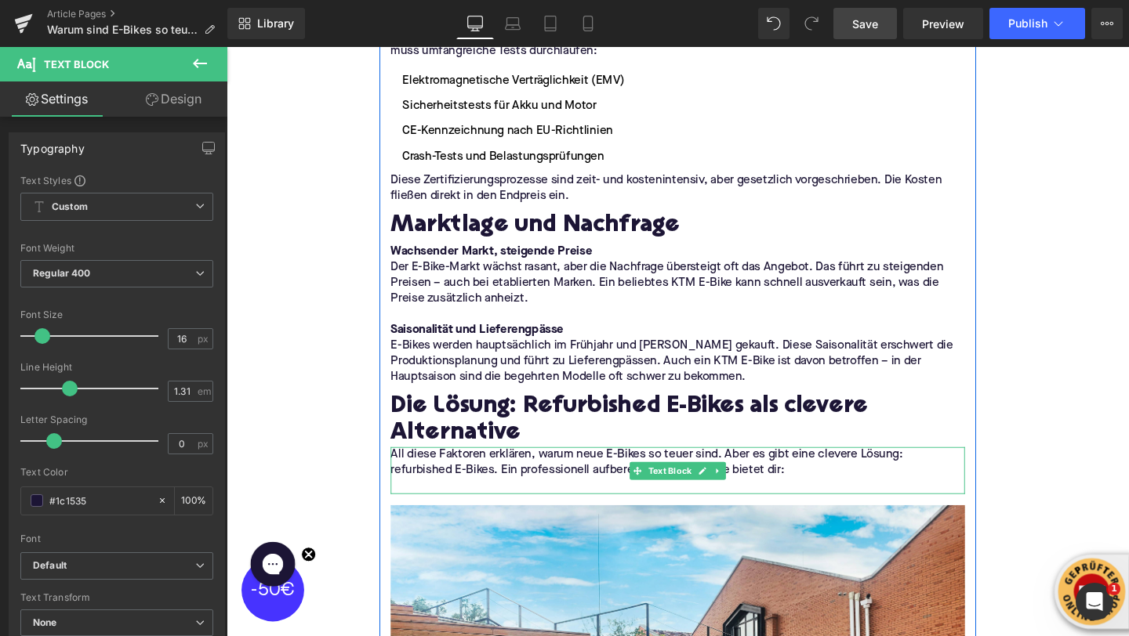
click at [557, 501] on p at bounding box center [701, 509] width 604 height 16
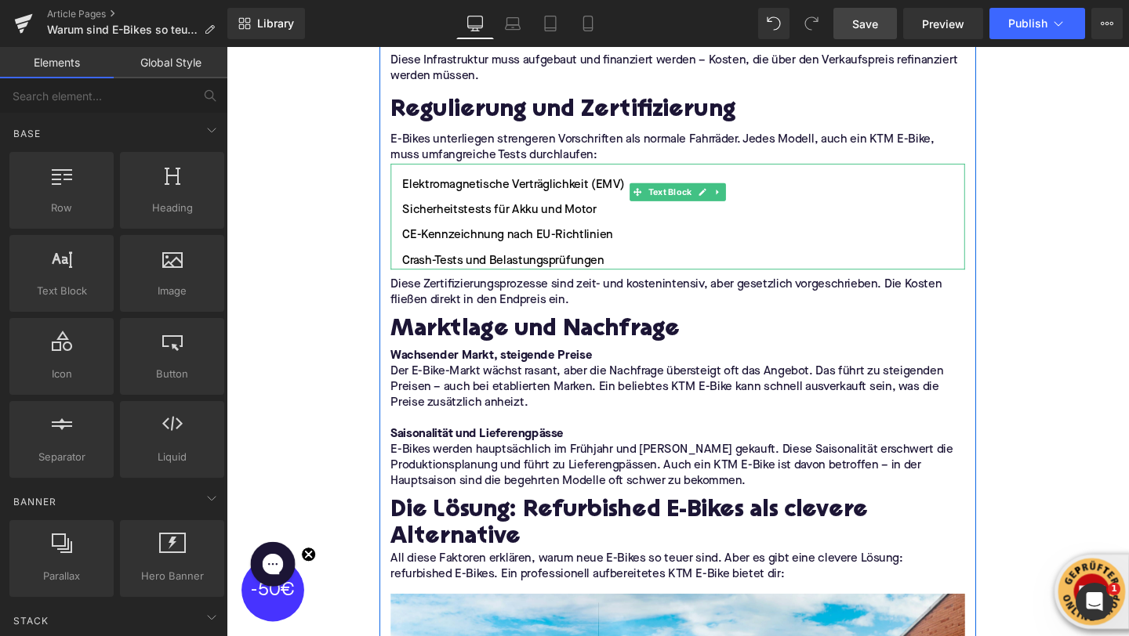
scroll to position [3811, 0]
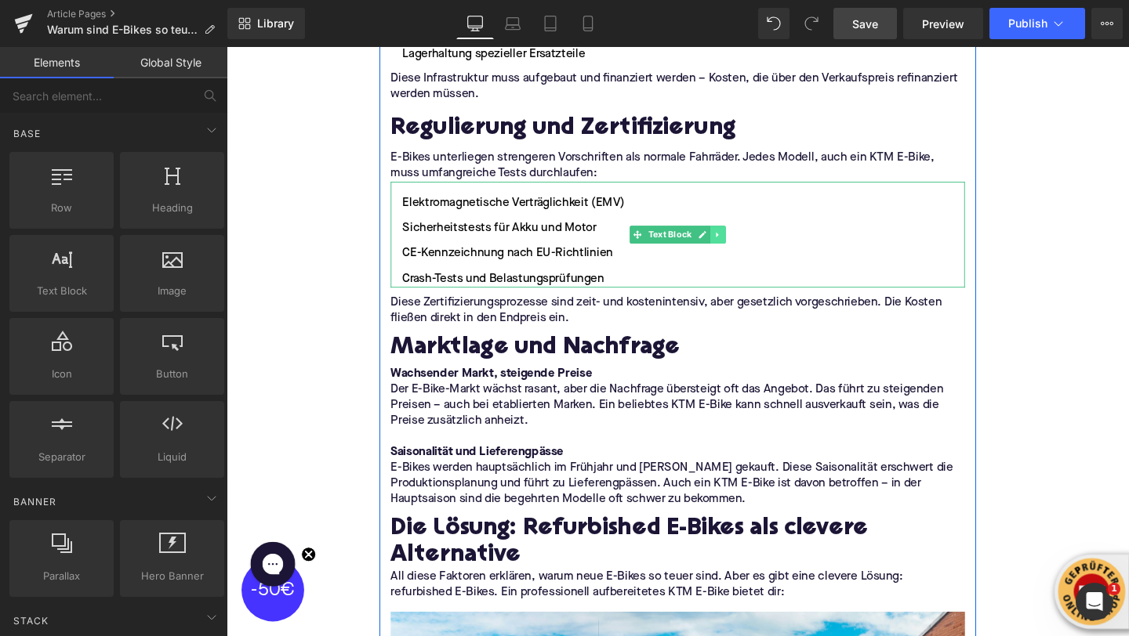
click at [743, 240] on icon at bounding box center [742, 244] width 9 height 9
click at [739, 235] on link at bounding box center [735, 244] width 16 height 19
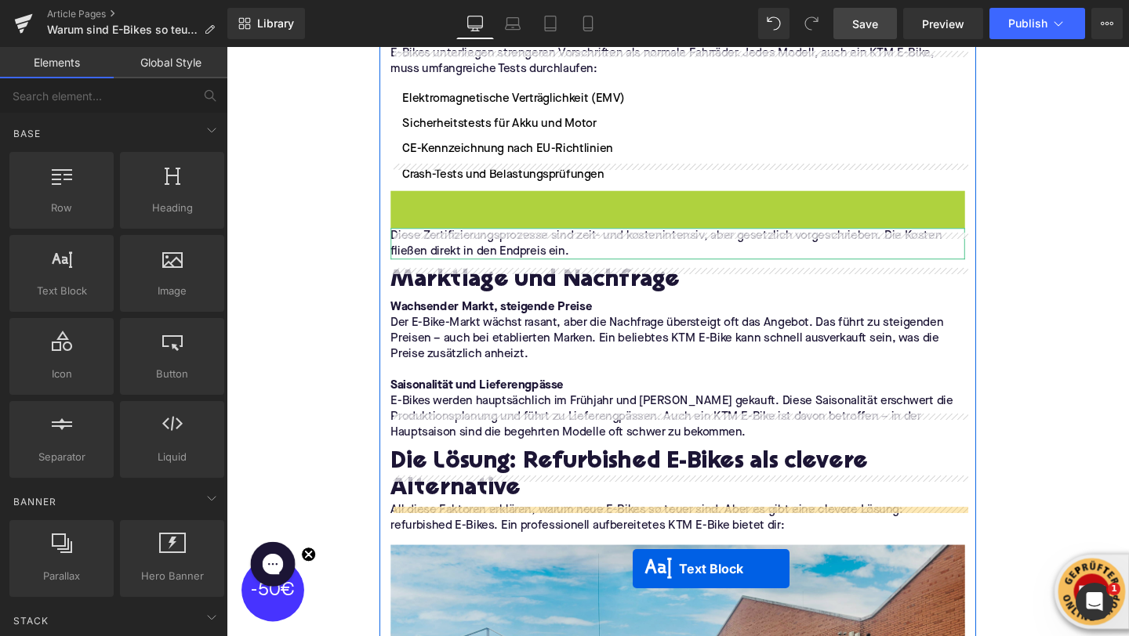
scroll to position [3984, 0]
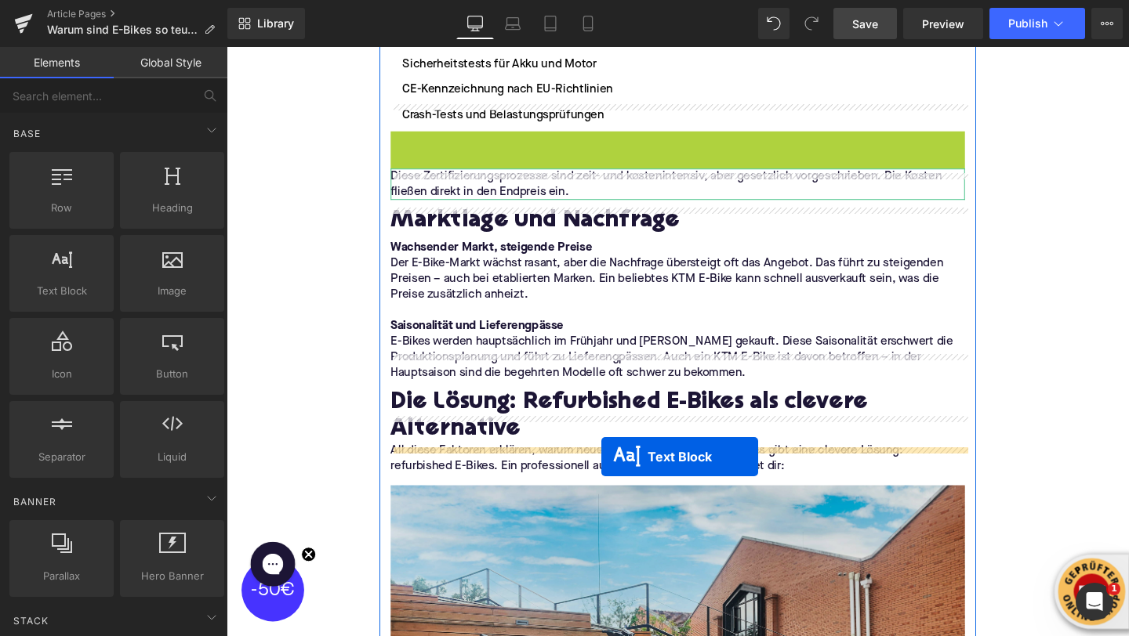
drag, startPoint x: 654, startPoint y: 335, endPoint x: 620, endPoint y: 478, distance: 147.4
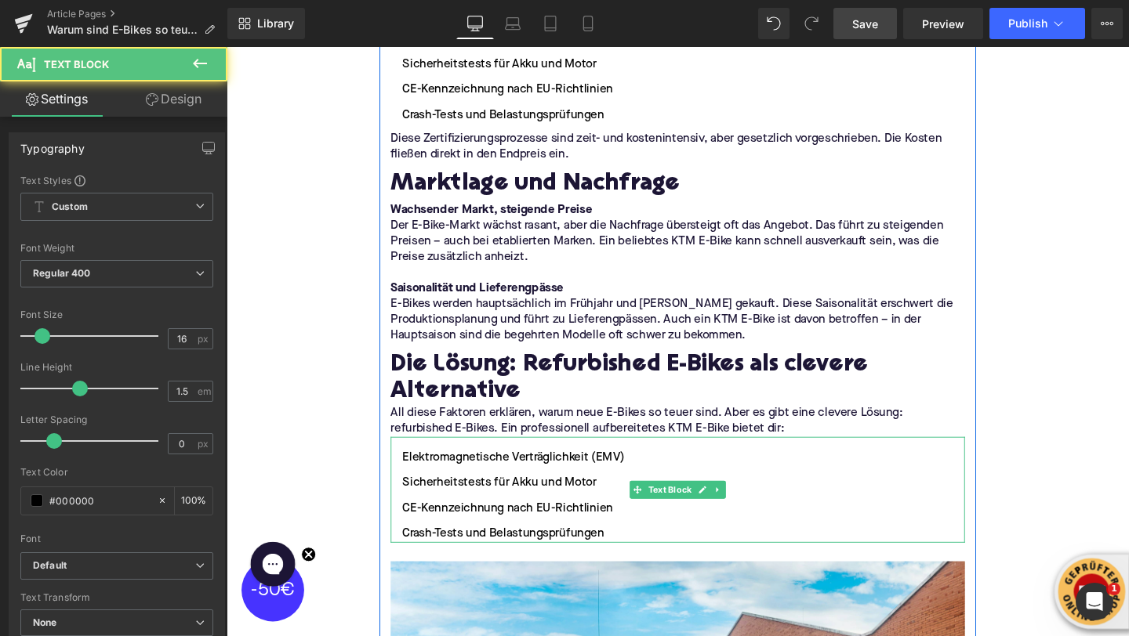
click at [477, 523] on li "CE-Kennzeichnung nach EU-Richtlinien" at bounding box center [701, 532] width 604 height 19
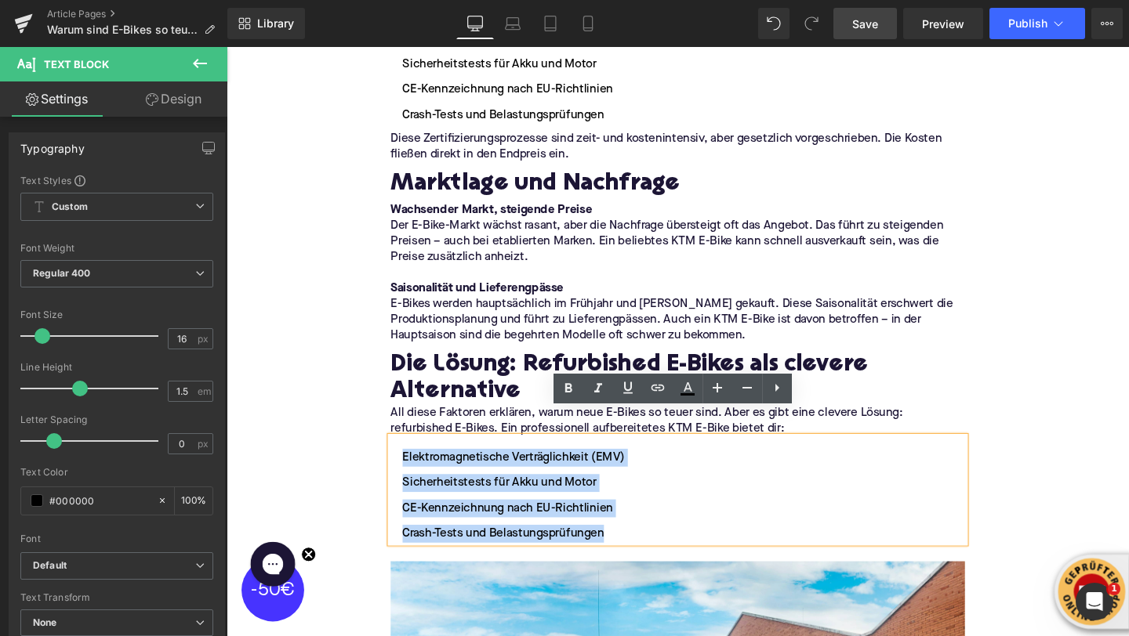
drag, startPoint x: 636, startPoint y: 531, endPoint x: 409, endPoint y: 453, distance: 239.7
click at [409, 470] on ul "Elektromagnetische Verträglichkeit (EMV) Sicherheitstests für Akku und Motor CE…" at bounding box center [701, 519] width 604 height 99
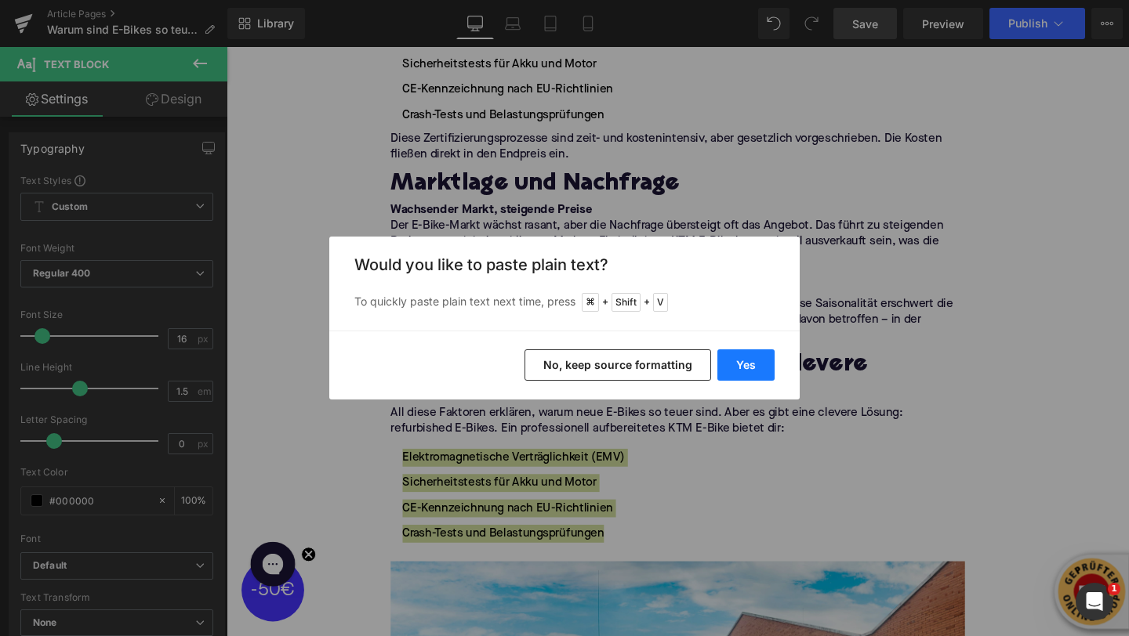
click at [727, 369] on button "Yes" at bounding box center [745, 365] width 57 height 31
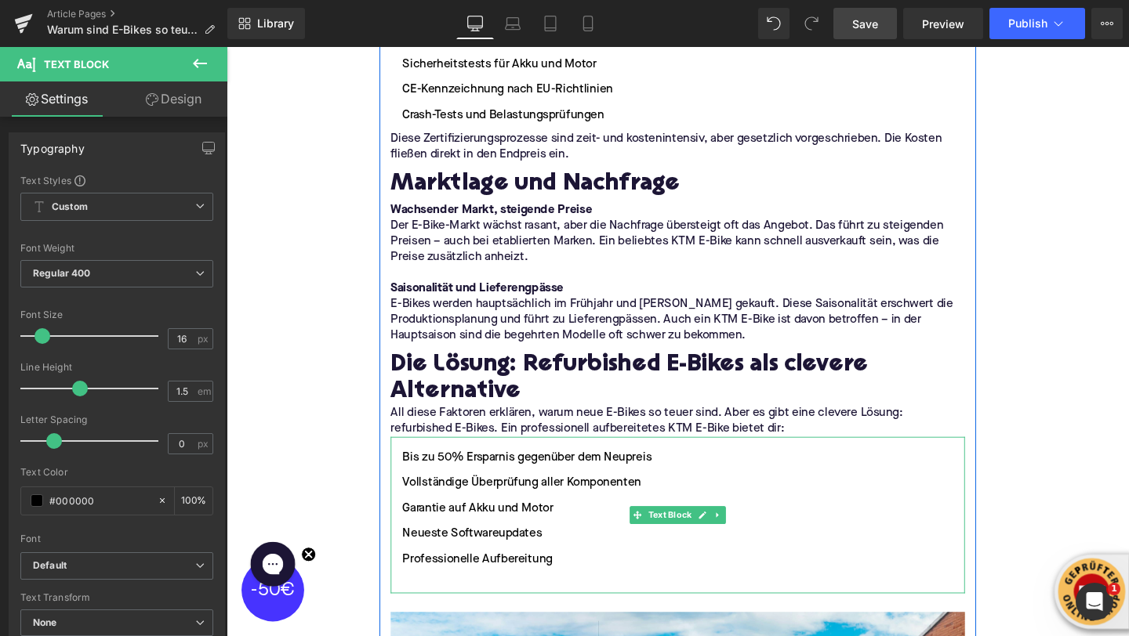
click at [493, 603] on li at bounding box center [701, 612] width 604 height 19
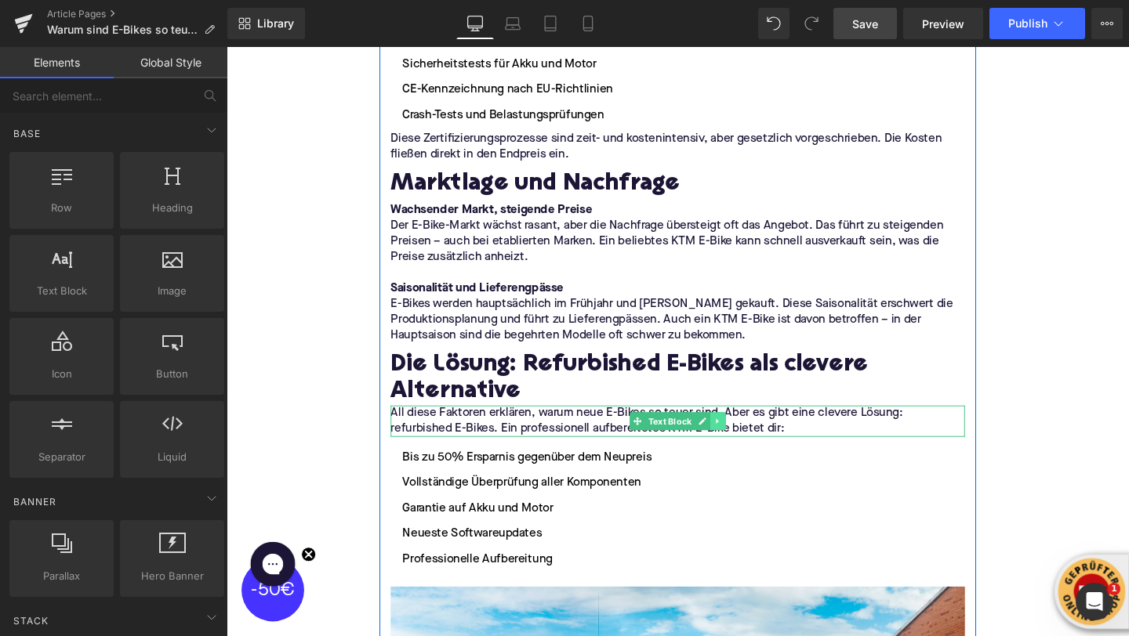
click at [742, 436] on icon at bounding box center [742, 440] width 9 height 9
click at [741, 431] on link at bounding box center [735, 440] width 16 height 19
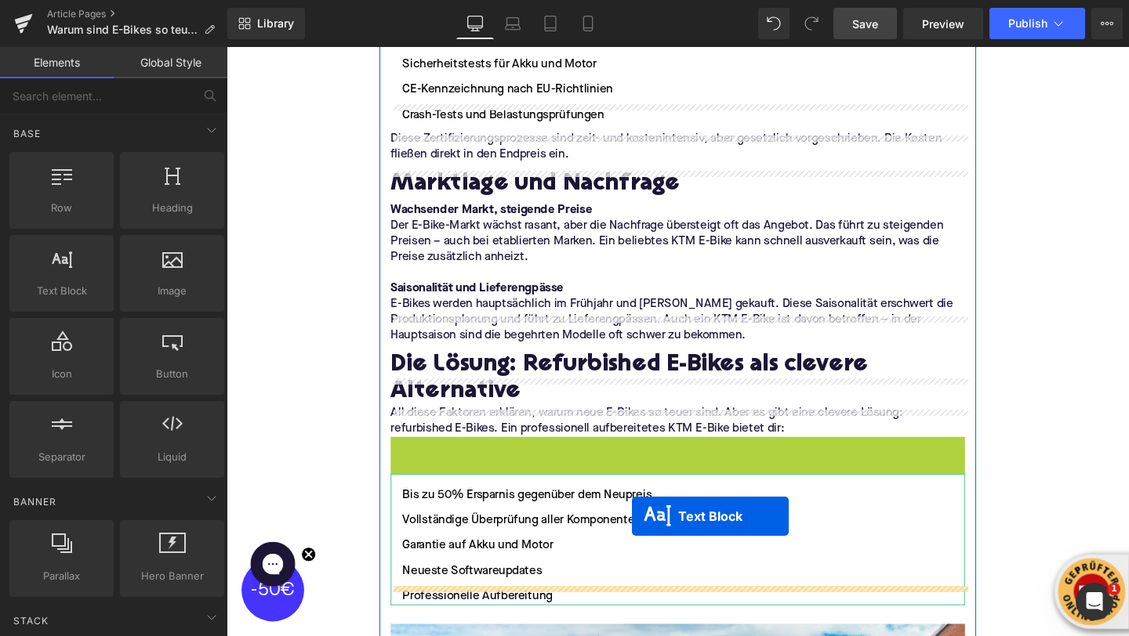
drag, startPoint x: 653, startPoint y: 444, endPoint x: 655, endPoint y: 539, distance: 94.9
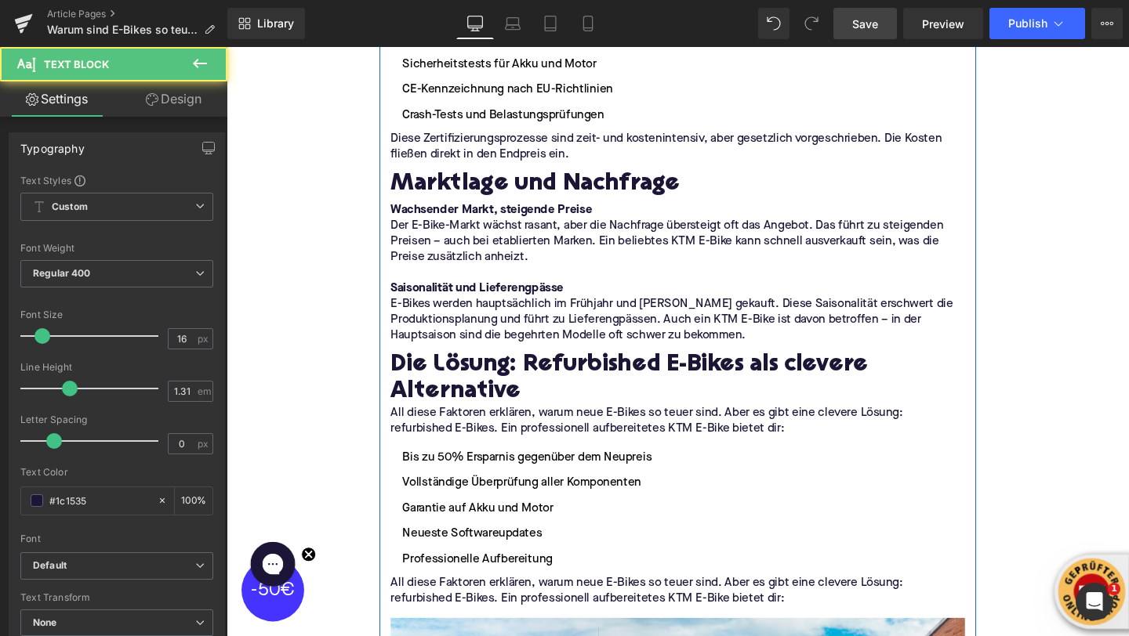
click at [449, 603] on p "All diese Faktoren erklären, warum neue E-Bikes so teuer sind. Aber es gibt ein…" at bounding box center [701, 619] width 604 height 33
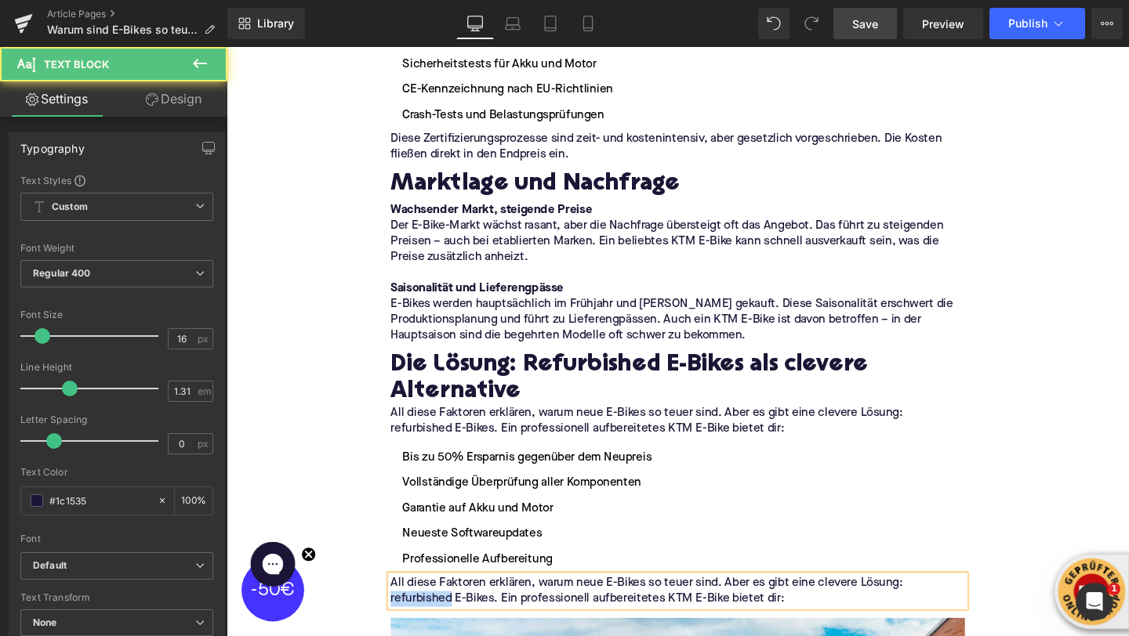
click at [449, 603] on p "All diese Faktoren erklären, warum neue E-Bikes so teuer sind. Aber es gibt ein…" at bounding box center [701, 619] width 604 height 33
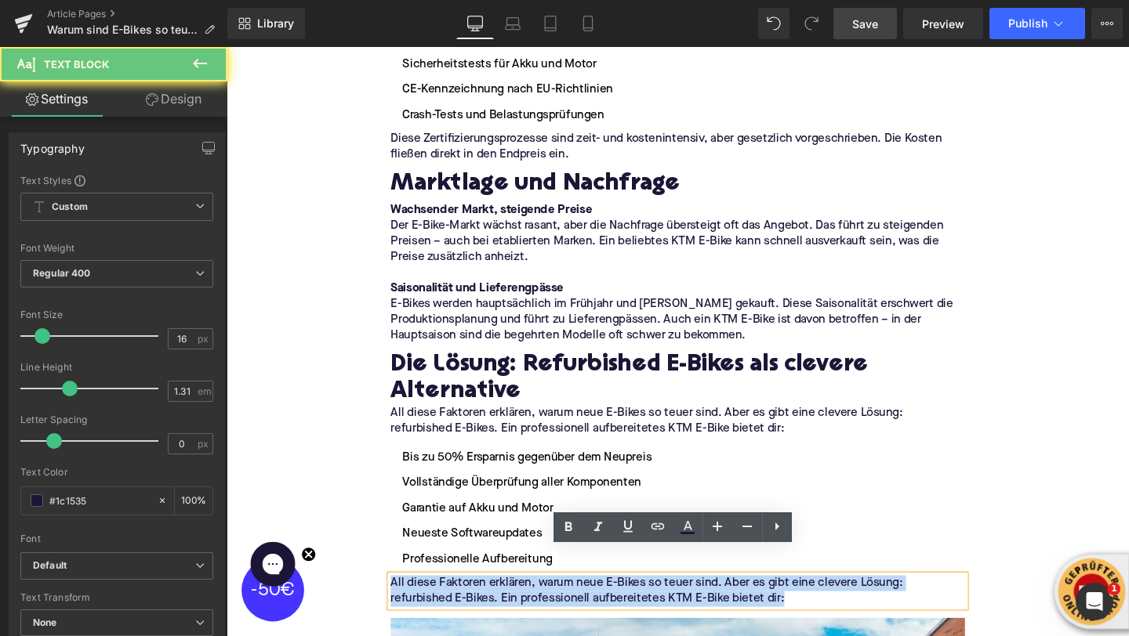
click at [449, 603] on p "All diese Faktoren erklären, warum neue E-Bikes so teuer sind. Aber es gibt ein…" at bounding box center [701, 619] width 604 height 33
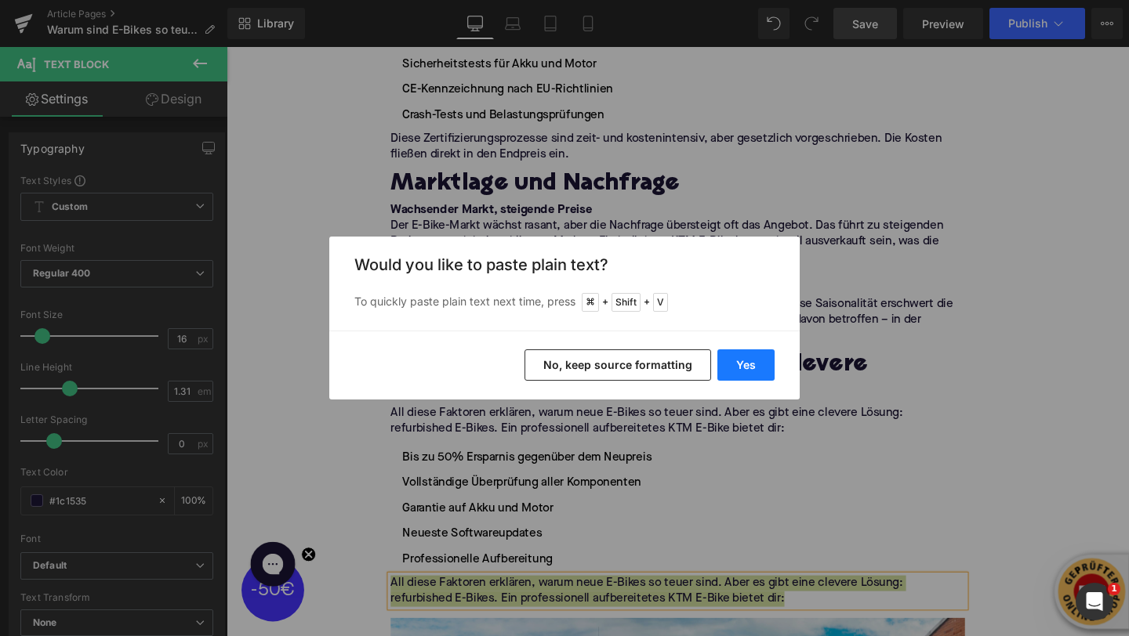
click at [745, 363] on button "Yes" at bounding box center [745, 365] width 57 height 31
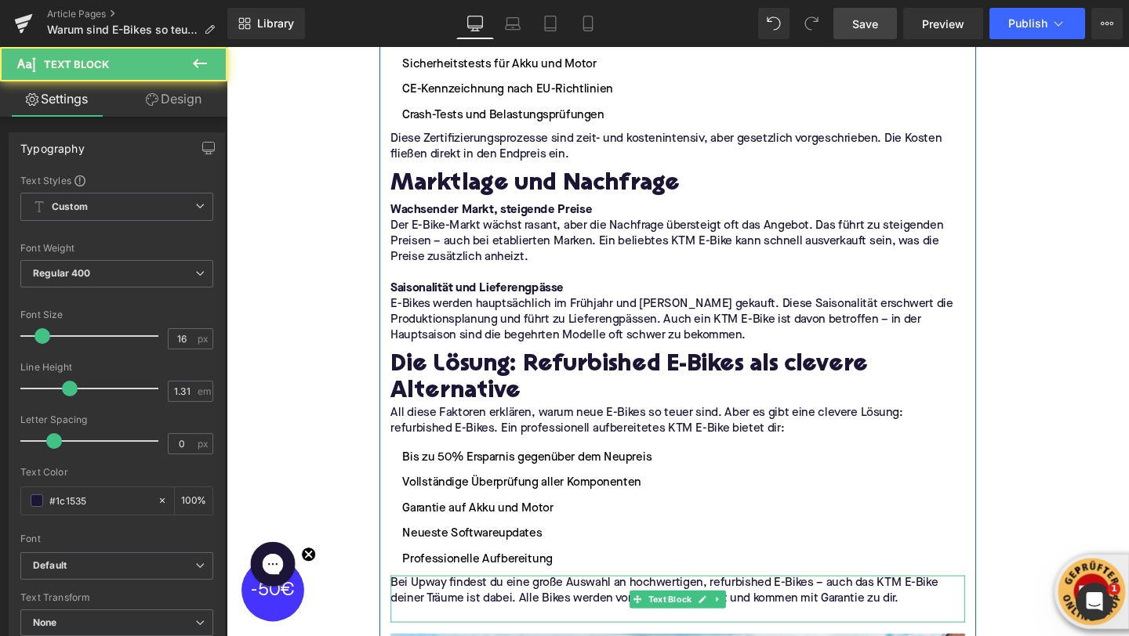
click at [473, 636] on p at bounding box center [701, 644] width 604 height 16
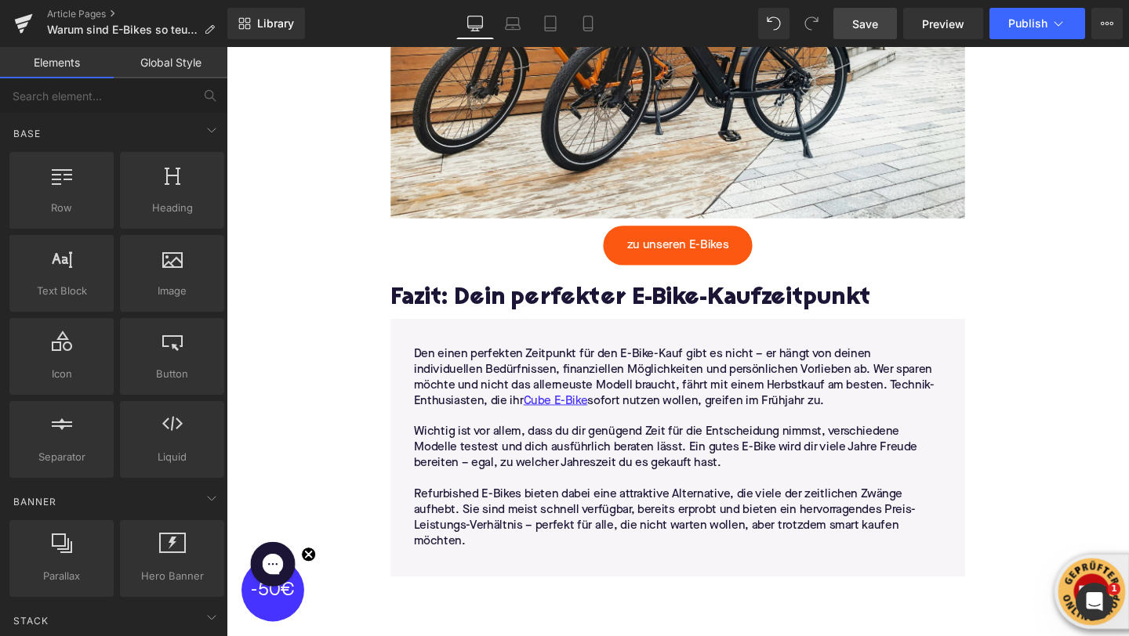
scroll to position [4890, 0]
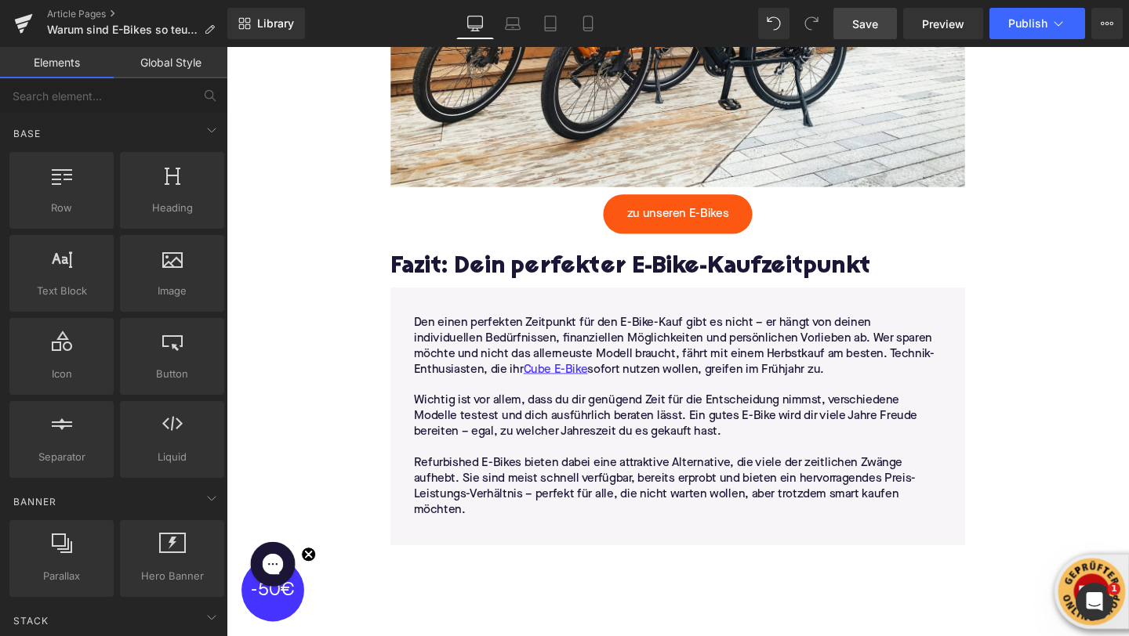
click at [425, 266] on h2 "Fazit: Dein perfekter E-Bike-Kaufzeitpunkt" at bounding box center [701, 280] width 604 height 28
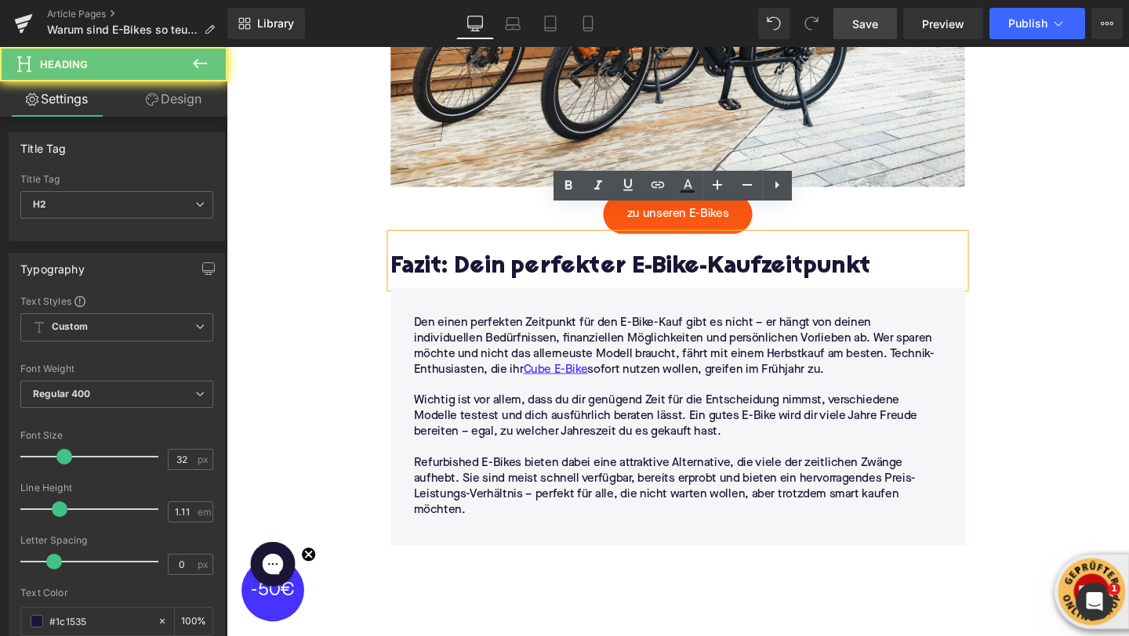
click at [425, 266] on h2 "Fazit: Dein perfekter E-Bike-Kaufzeitpunkt" at bounding box center [701, 280] width 604 height 28
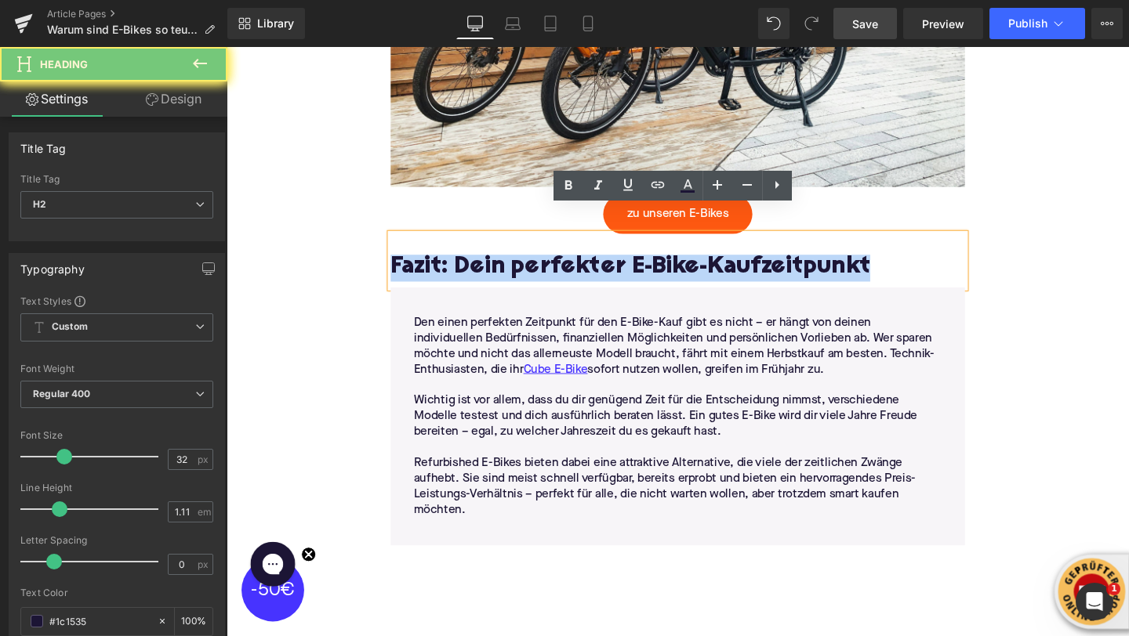
paste div
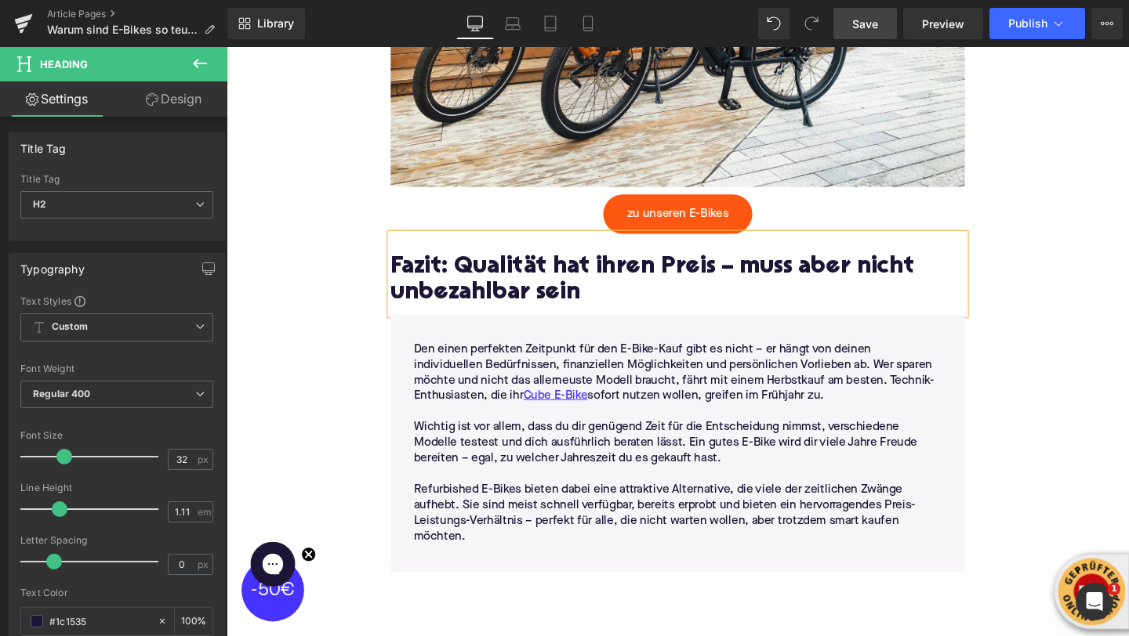
click at [517, 505] on p "Refurbished E-Bikes bieten dabei eine attraktive Alternative, die viele der zei…" at bounding box center [700, 538] width 555 height 66
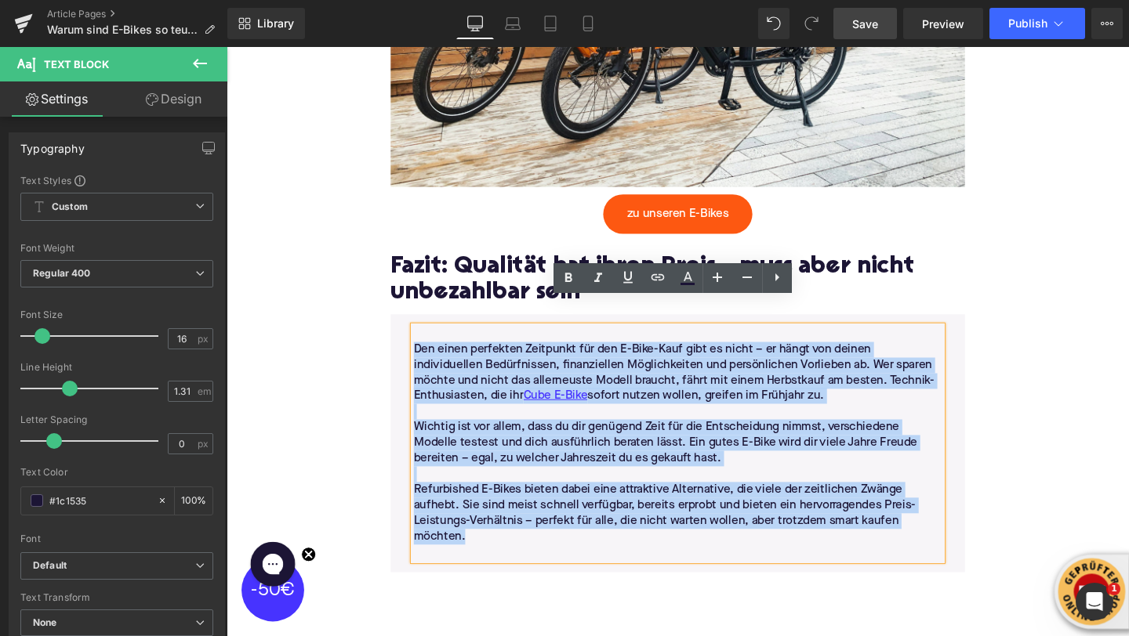
drag, startPoint x: 492, startPoint y: 539, endPoint x: 424, endPoint y: 344, distance: 206.0
click at [424, 344] on div "Den einen perfekten Zeitpunkt für den E-Bike-Kauf gibt es nicht – er hängt von …" at bounding box center [700, 464] width 555 height 246
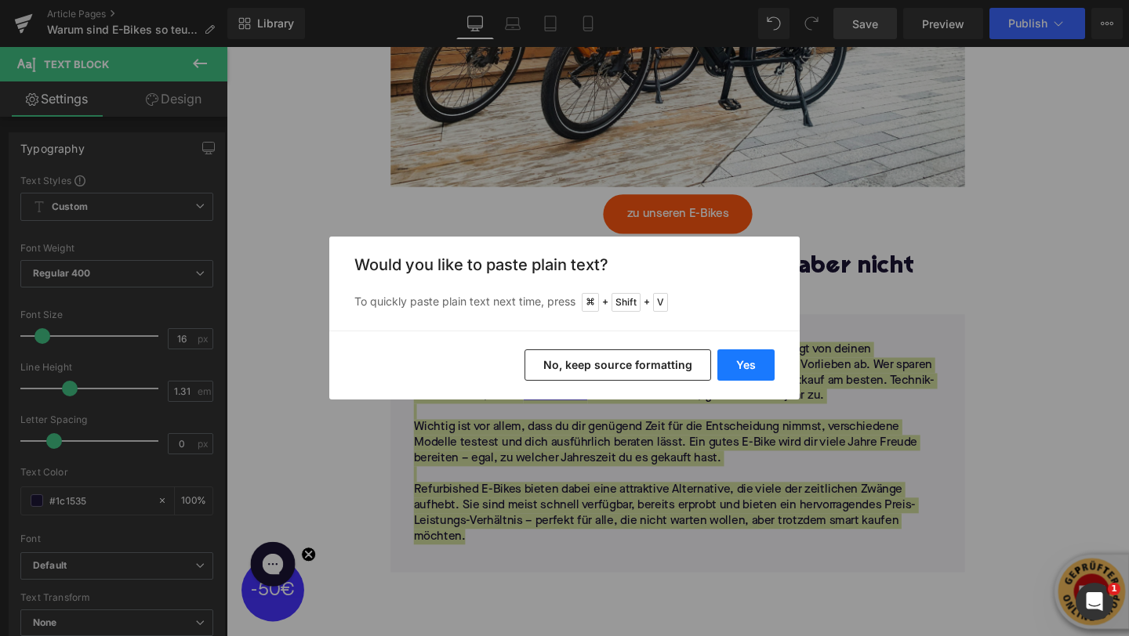
click at [731, 364] on button "Yes" at bounding box center [745, 365] width 57 height 31
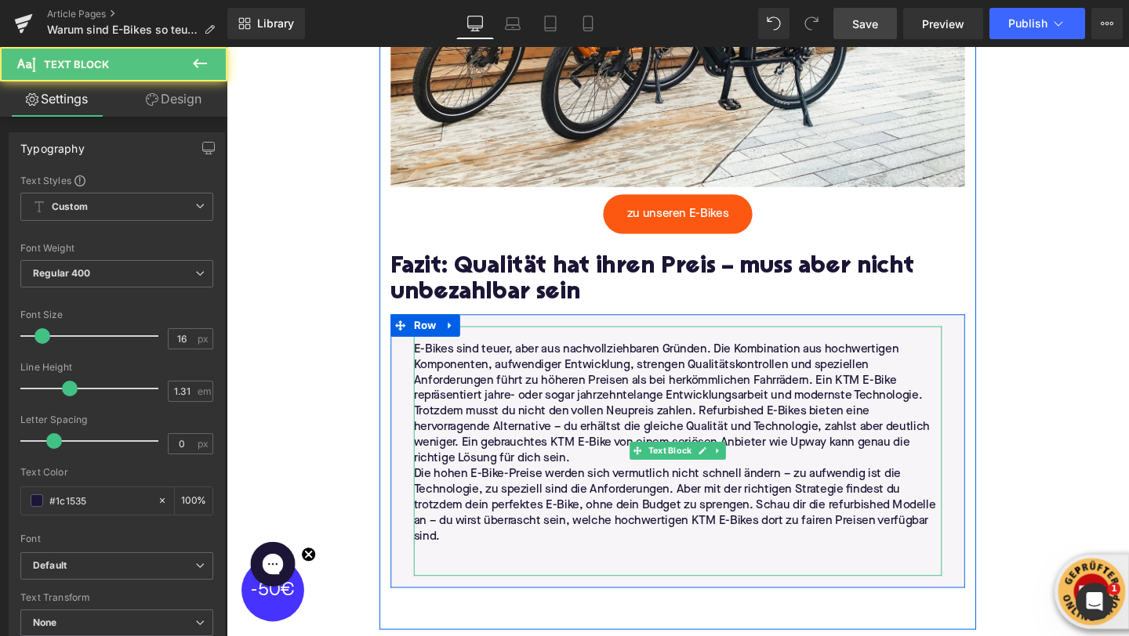
click at [961, 383] on p "E-Bikes sind teuer, aber aus nachvollziehbaren Gründen. Die Kombination aus hoc…" at bounding box center [700, 390] width 555 height 66
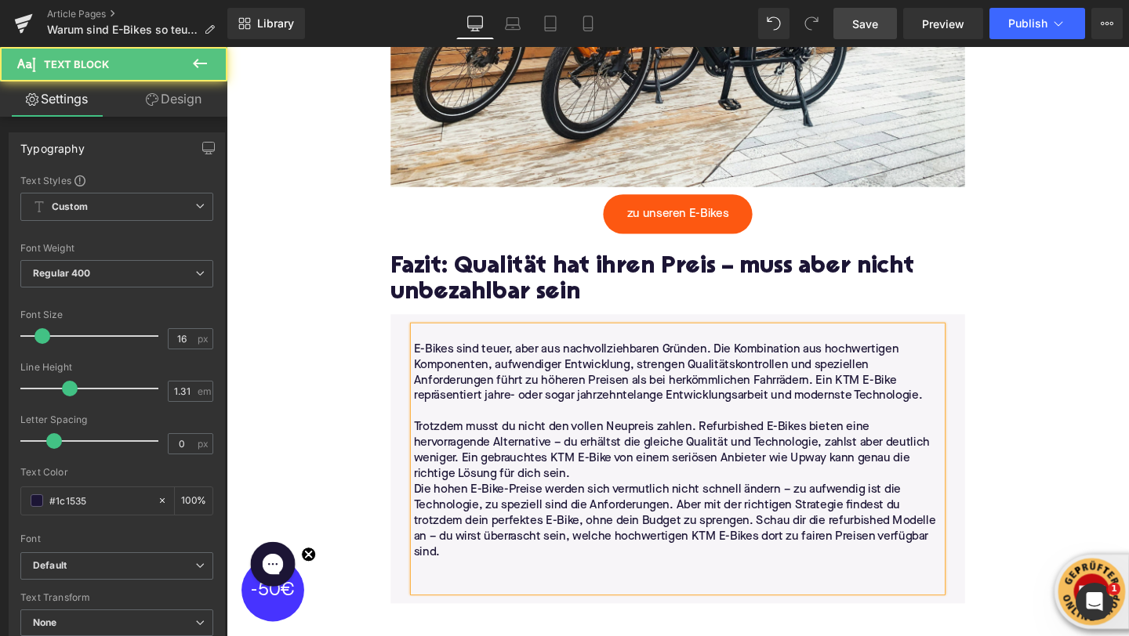
click at [603, 473] on p "Trotzdem musst du nicht den vollen Neupreis zahlen. Refurbished E-Bikes bieten …" at bounding box center [700, 472] width 555 height 66
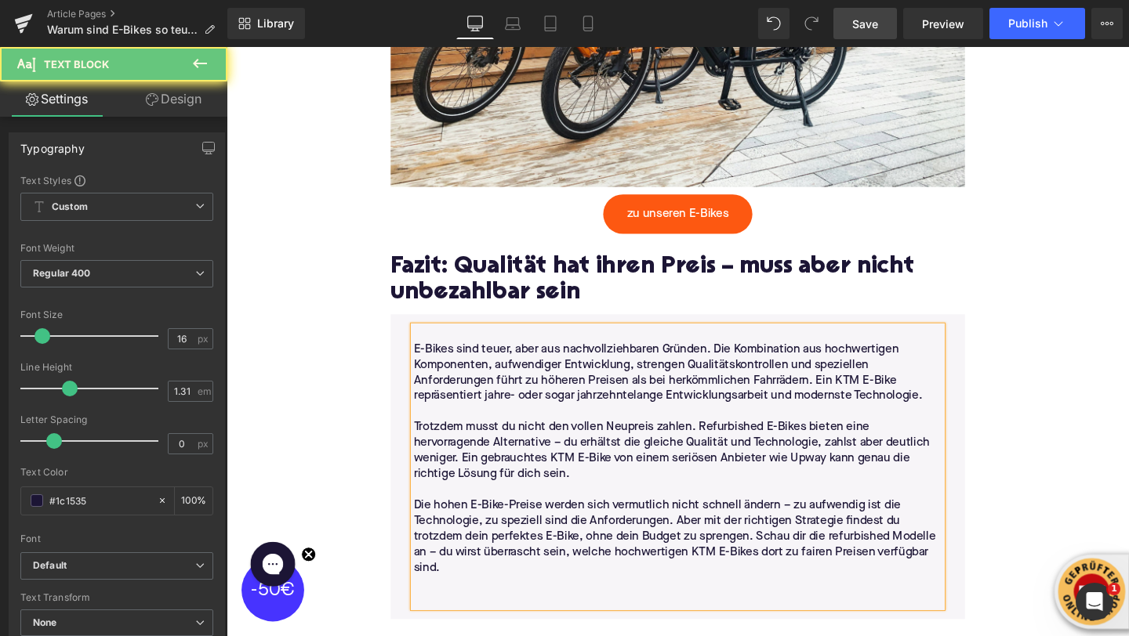
click at [475, 620] on p at bounding box center [700, 628] width 555 height 16
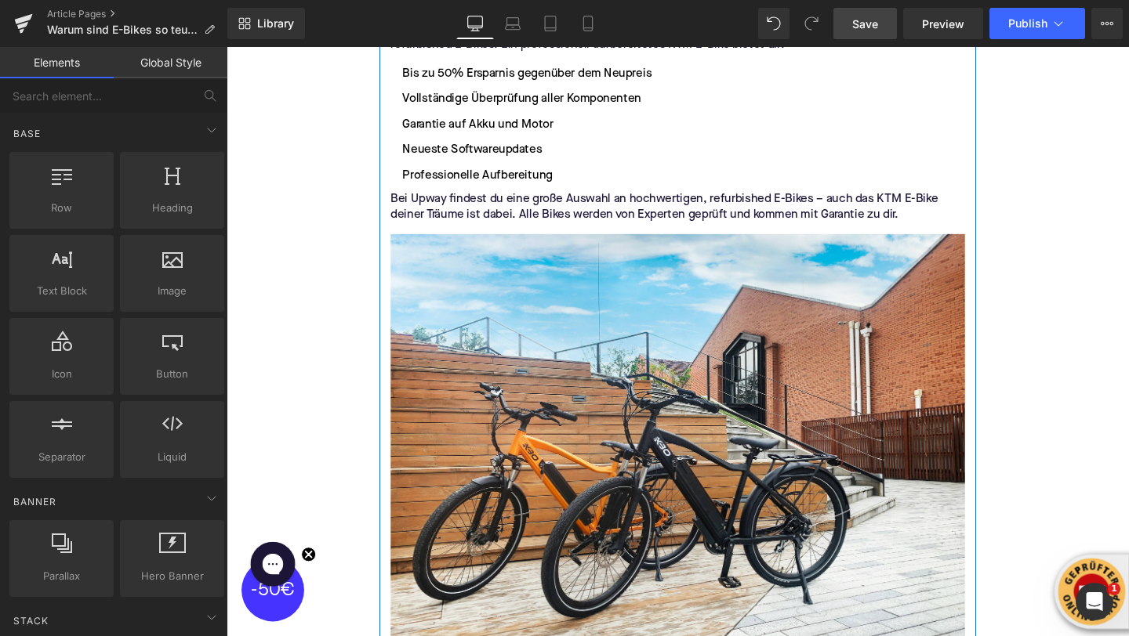
scroll to position [0, 0]
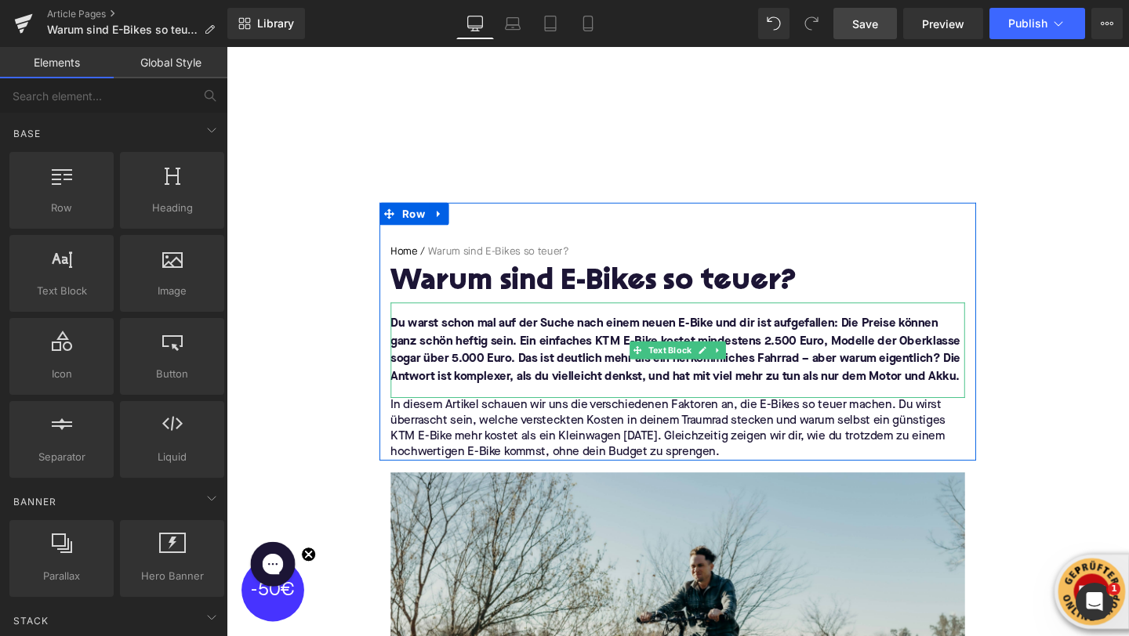
click at [631, 353] on font "Du warst schon mal auf der Suche nach einem neuen E-Bike und dir ist aufgefalle…" at bounding box center [698, 366] width 599 height 69
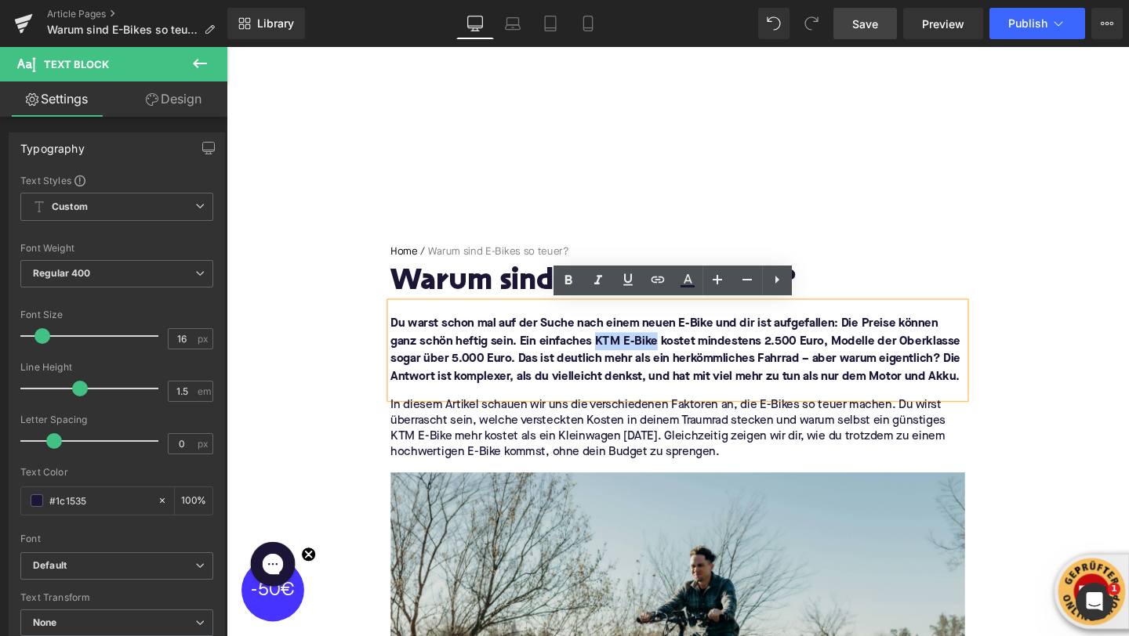
drag, startPoint x: 680, startPoint y: 360, endPoint x: 618, endPoint y: 357, distance: 61.2
click at [617, 359] on font "Du warst schon mal auf der Suche nach einem neuen E-Bike und dir ist aufgefalle…" at bounding box center [698, 366] width 599 height 69
click at [651, 279] on icon at bounding box center [657, 280] width 13 height 6
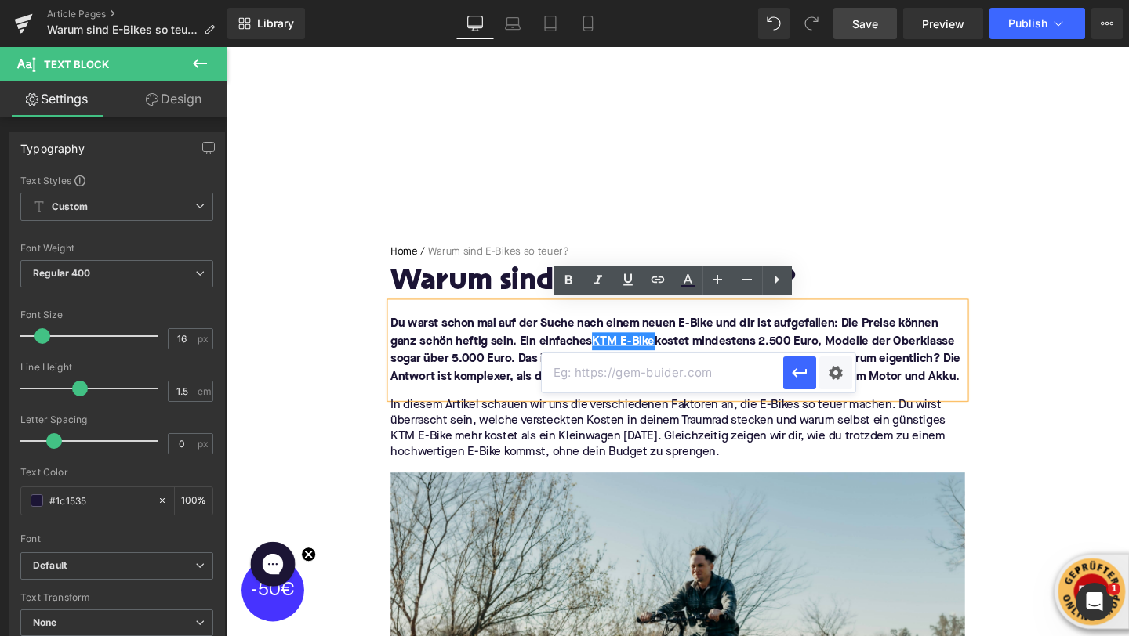
click at [652, 378] on input "text" at bounding box center [662, 373] width 241 height 39
paste input "https://upway.de/collections/ktm"
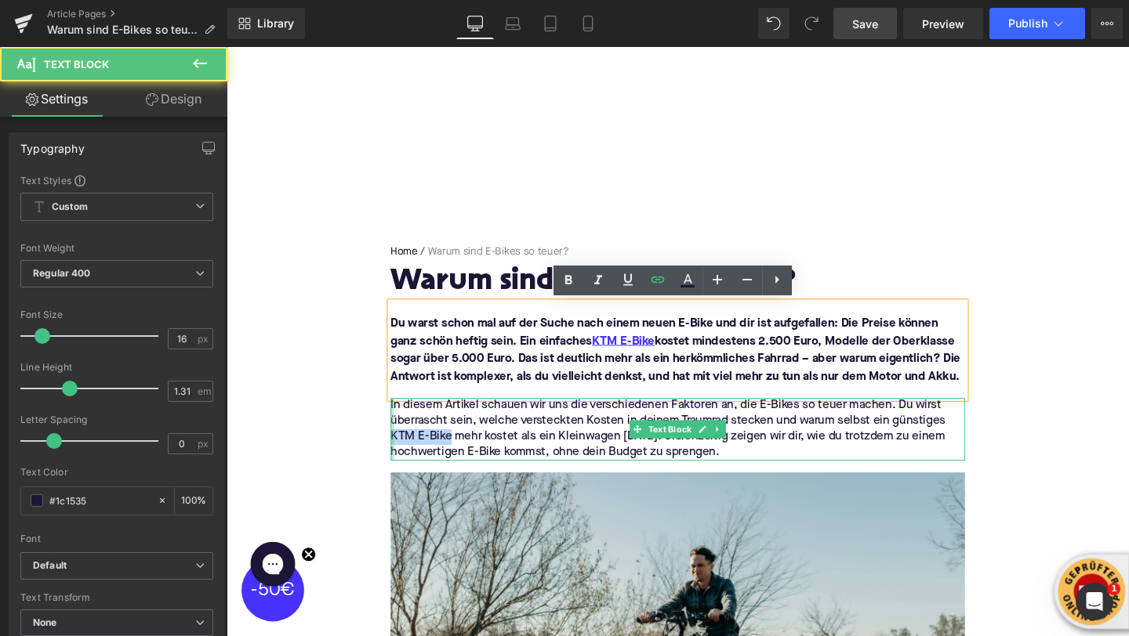
drag, startPoint x: 424, startPoint y: 458, endPoint x: 402, endPoint y: 457, distance: 22.0
click at [402, 457] on div "In diesem Artikel schauen wir uns die verschiedenen Faktoren an, die E-Bikes so…" at bounding box center [701, 449] width 604 height 66
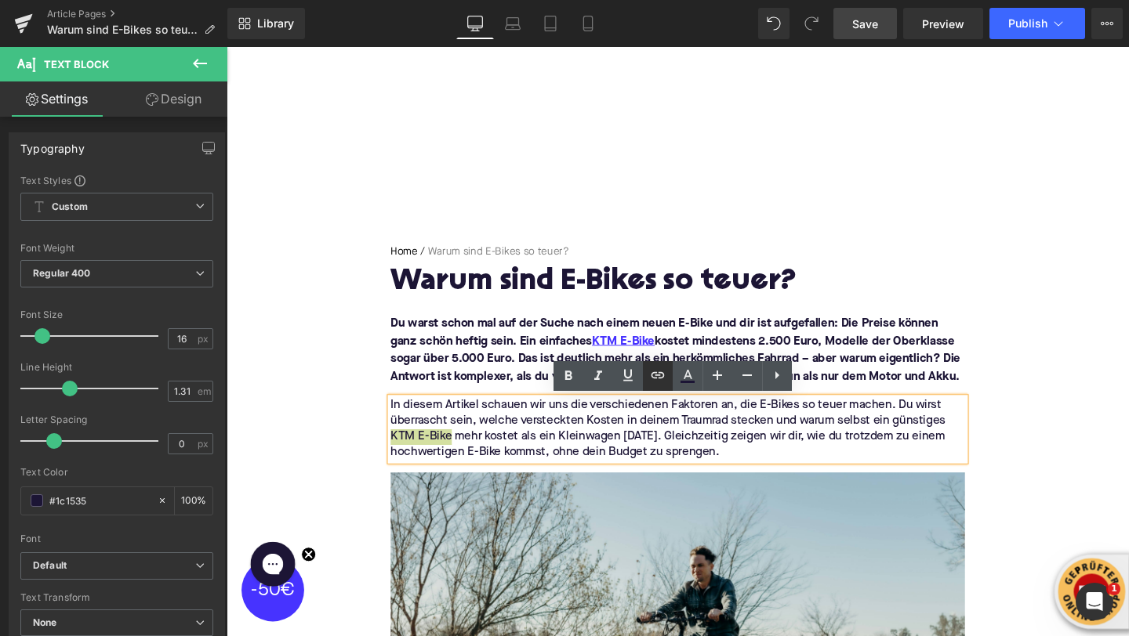
click at [655, 374] on icon at bounding box center [657, 375] width 19 height 19
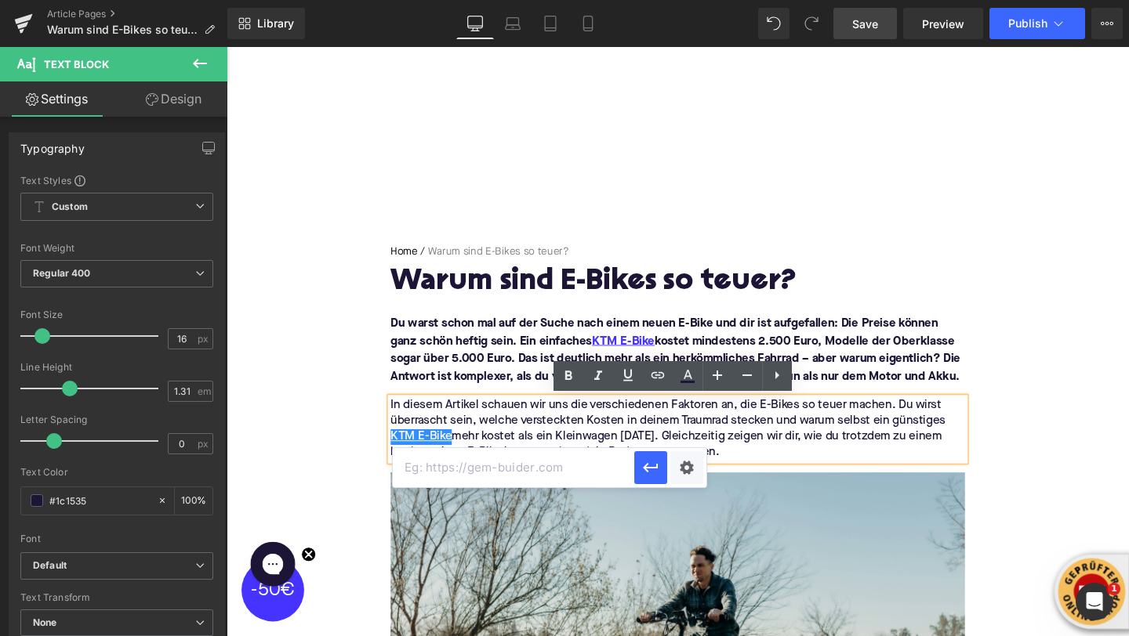
click at [611, 456] on input "text" at bounding box center [513, 467] width 241 height 39
paste input "https://upway.de/collections/ktm"
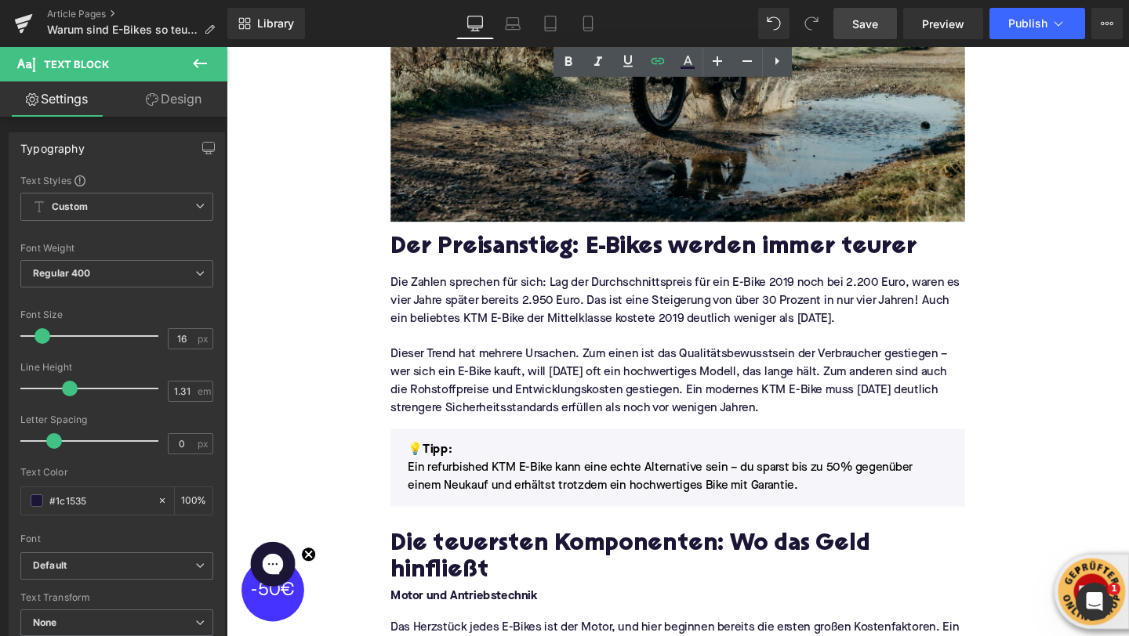
scroll to position [684, 0]
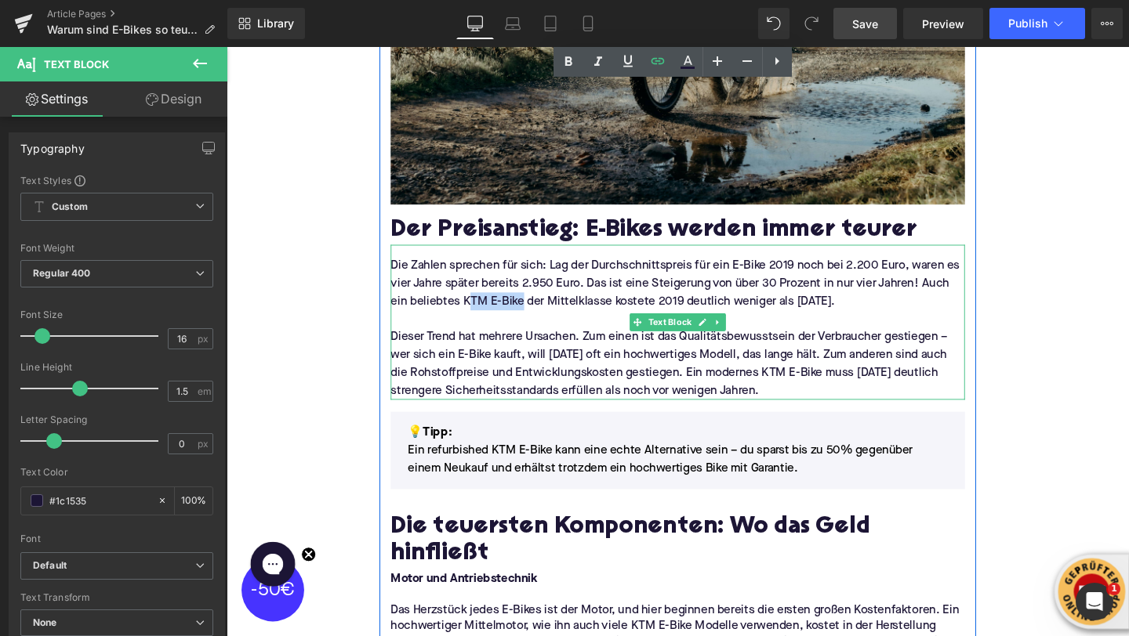
drag, startPoint x: 538, startPoint y: 316, endPoint x: 484, endPoint y: 314, distance: 53.4
click at [484, 314] on p "Die Zahlen sprechen für sich: Lag der Durchschnittspreis für ein E-Bike 2019 no…" at bounding box center [701, 295] width 604 height 56
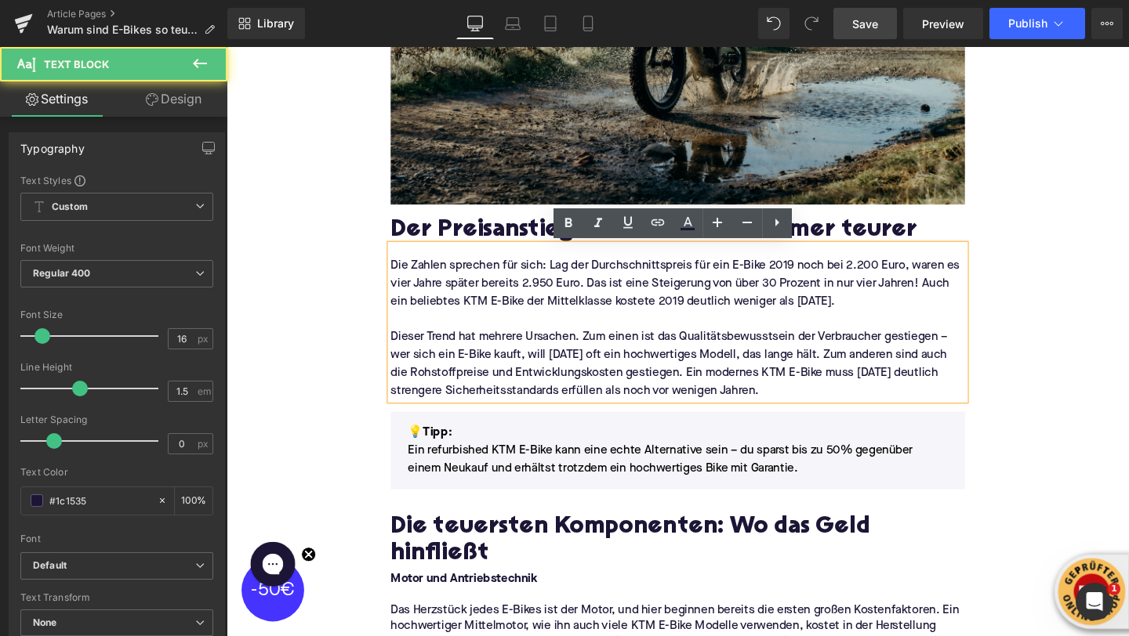
click at [485, 314] on p "Die Zahlen sprechen für sich: Lag der Durchschnittspreis für ein E-Bike 2019 no…" at bounding box center [701, 295] width 604 height 56
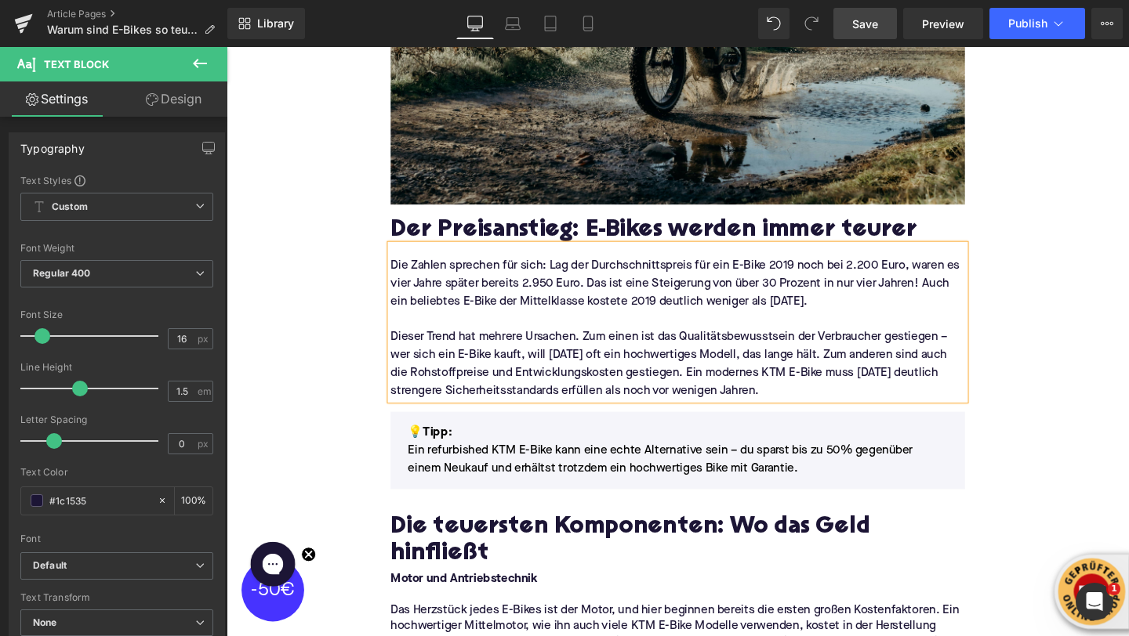
click at [789, 390] on p "Dieser Trend hat mehrere Ursachen. Zum einen ist das Qualitätsbewusstsein der V…" at bounding box center [701, 380] width 604 height 75
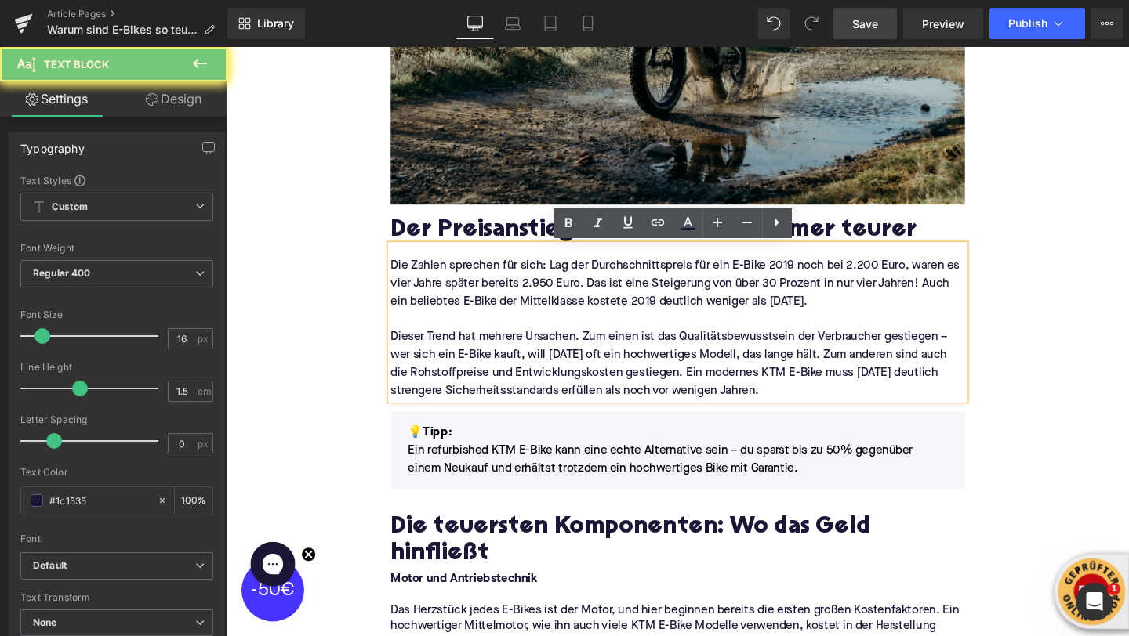
click at [773, 391] on p "Dieser Trend hat mehrere Ursachen. Zum einen ist das Qualitätsbewusstsein der V…" at bounding box center [701, 380] width 604 height 75
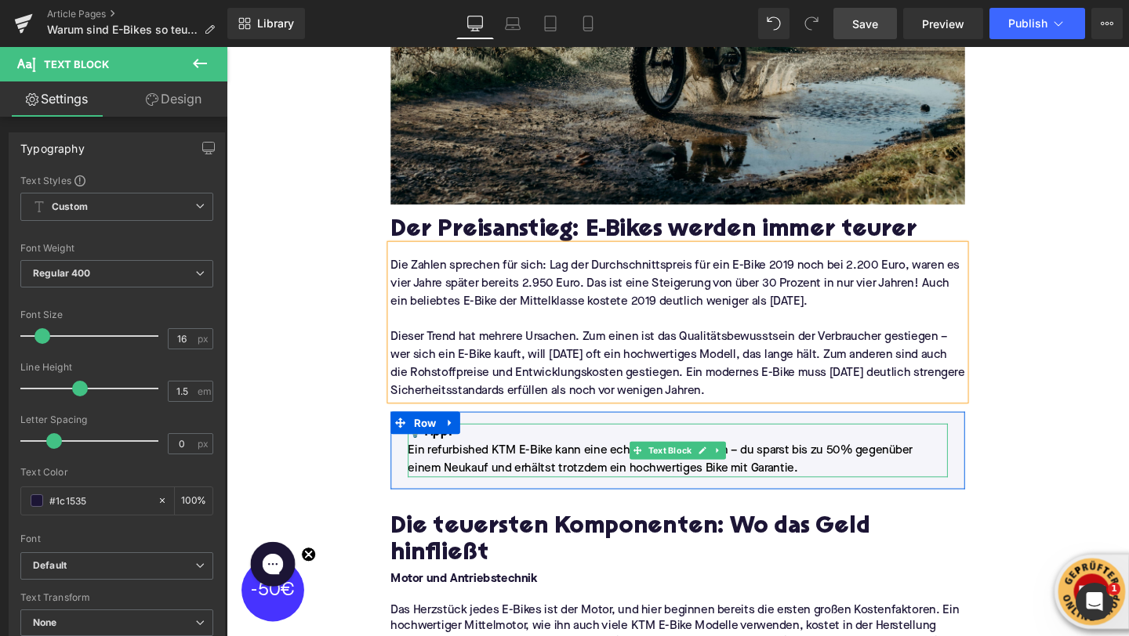
click at [517, 475] on p "Ein refurbished KTM E-Bike kann eine echte Alternative sein – du sparst bis zu …" at bounding box center [701, 481] width 568 height 38
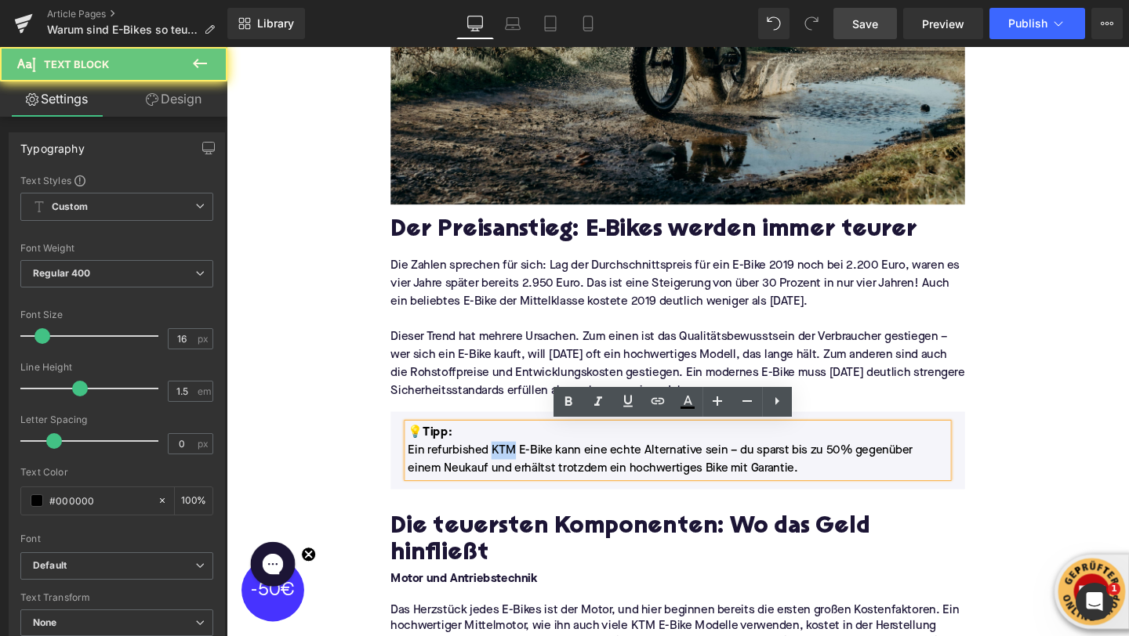
click at [517, 475] on p "Ein refurbished KTM E-Bike kann eine echte Alternative sein – du sparst bis zu …" at bounding box center [701, 481] width 568 height 38
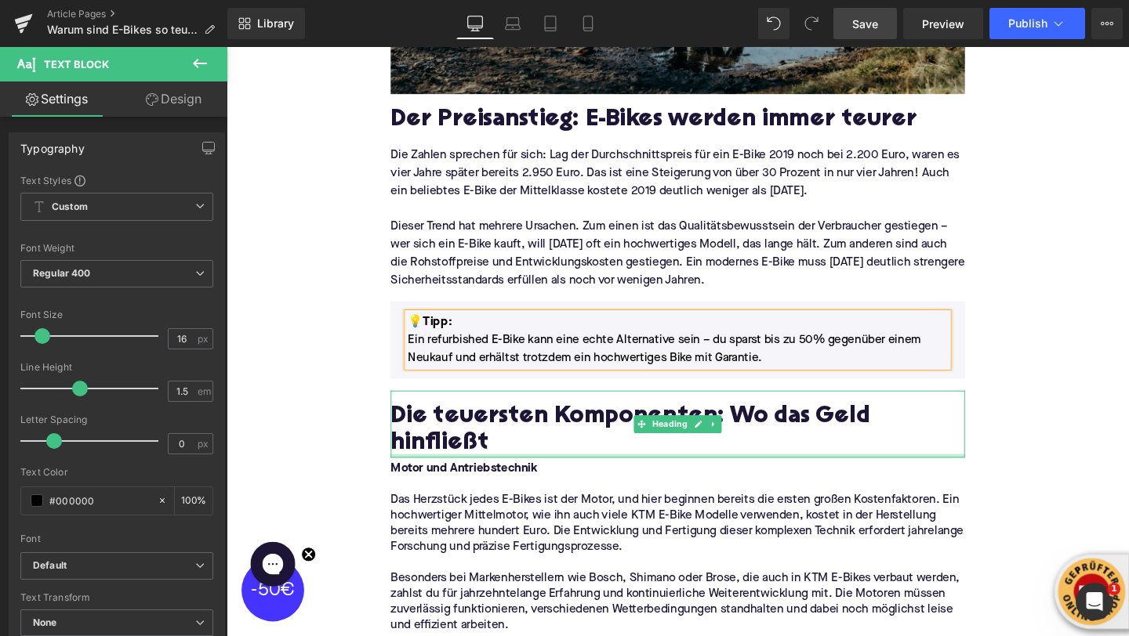
scroll to position [812, 0]
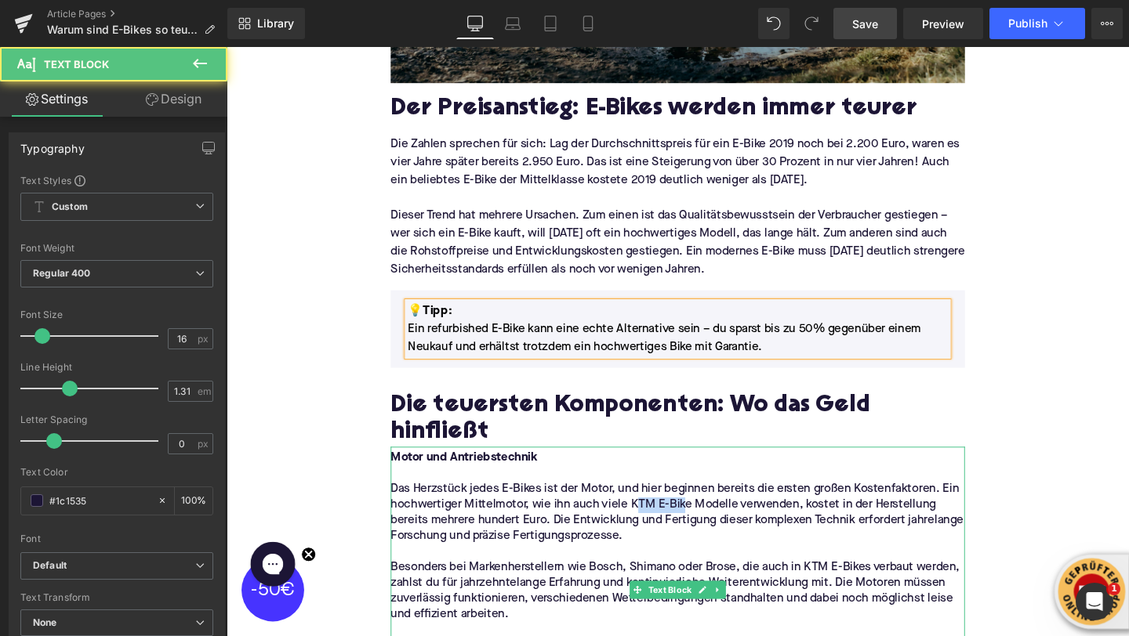
drag, startPoint x: 711, startPoint y: 503, endPoint x: 661, endPoint y: 502, distance: 50.2
click at [661, 504] on p "Das Herzstück jedes E-Bikes ist der Motor, und hier beginnen bereits die ersten…" at bounding box center [701, 537] width 604 height 66
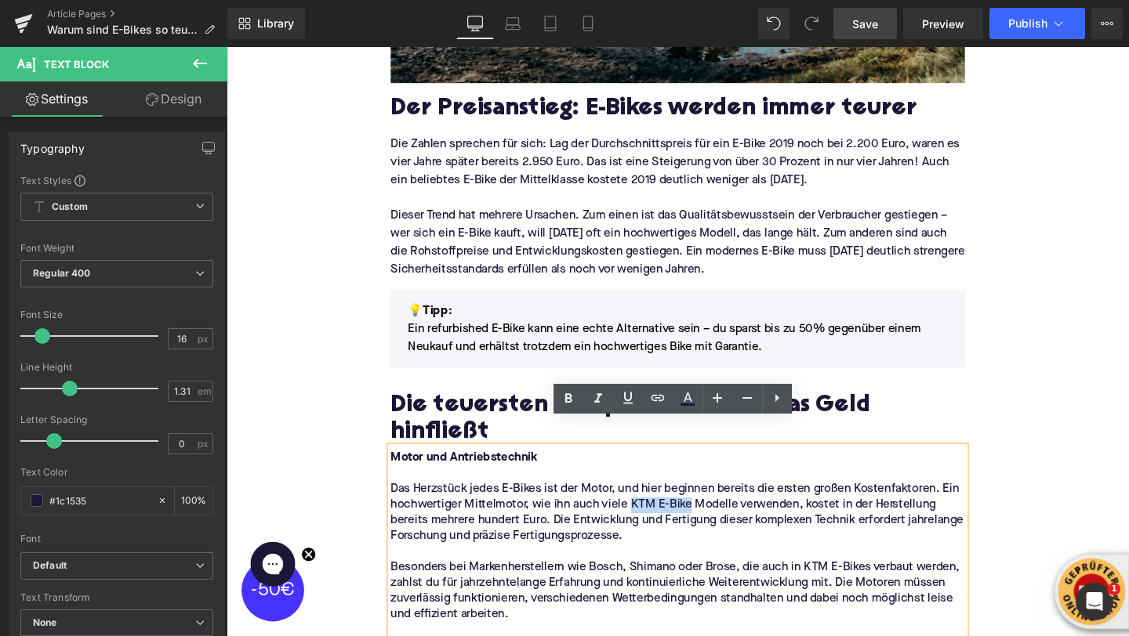
drag, startPoint x: 650, startPoint y: 502, endPoint x: 712, endPoint y: 506, distance: 62.0
click at [713, 506] on p "Das Herzstück jedes E-Bikes ist der Motor, und hier beginnen bereits die ersten…" at bounding box center [701, 537] width 604 height 66
click at [649, 406] on icon at bounding box center [657, 398] width 19 height 19
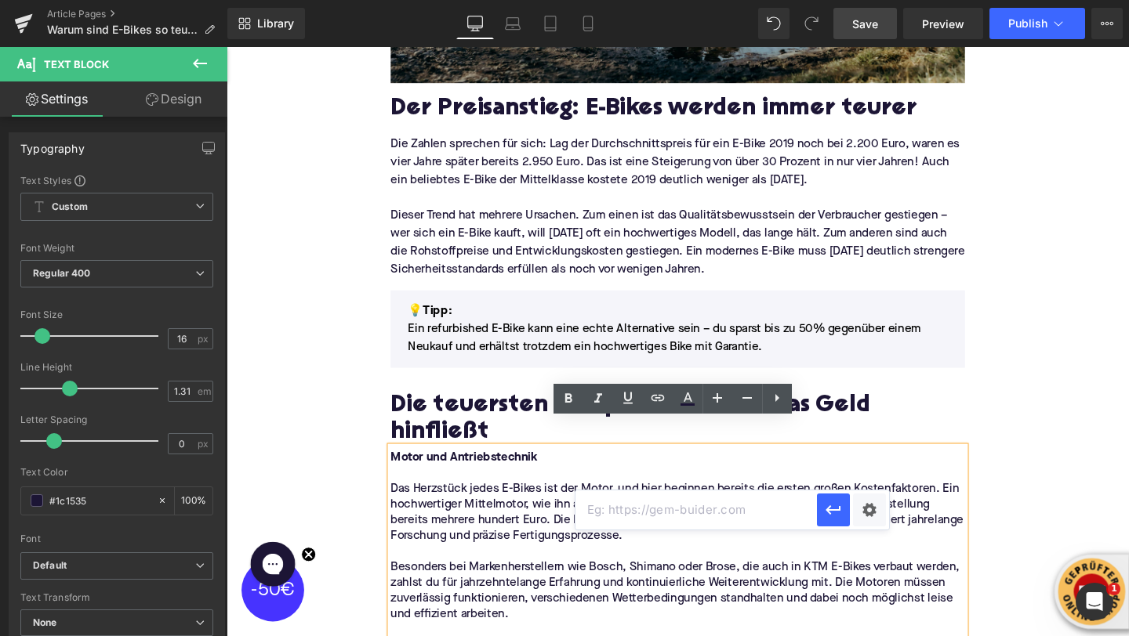
click at [629, 513] on input "text" at bounding box center [695, 510] width 241 height 39
paste input "https://upway.de/collections/ktm"
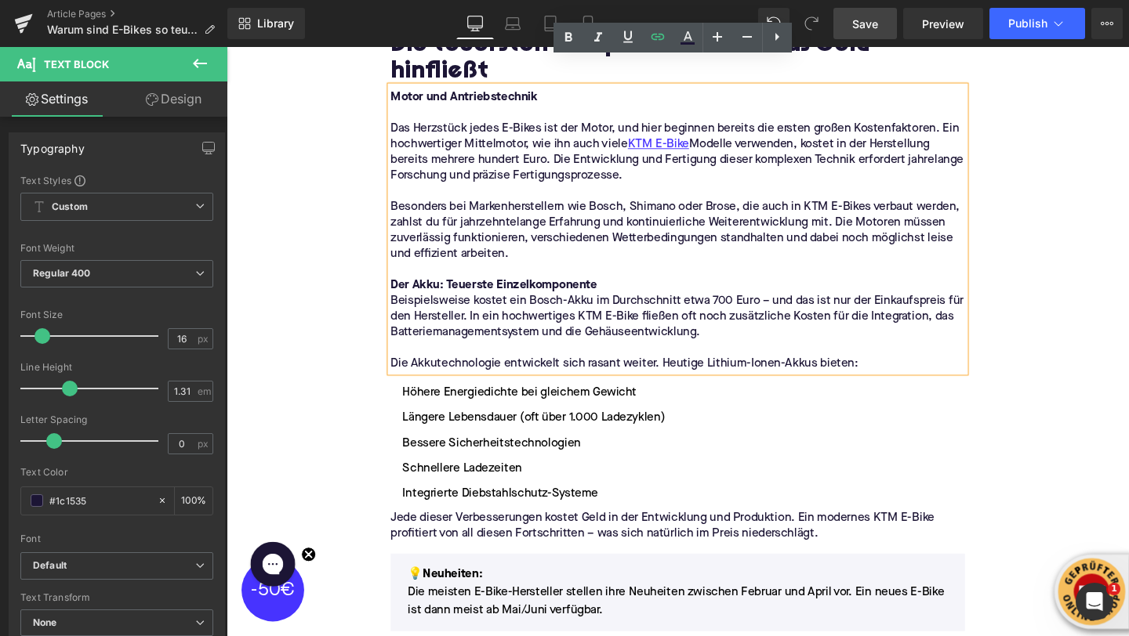
scroll to position [1199, 0]
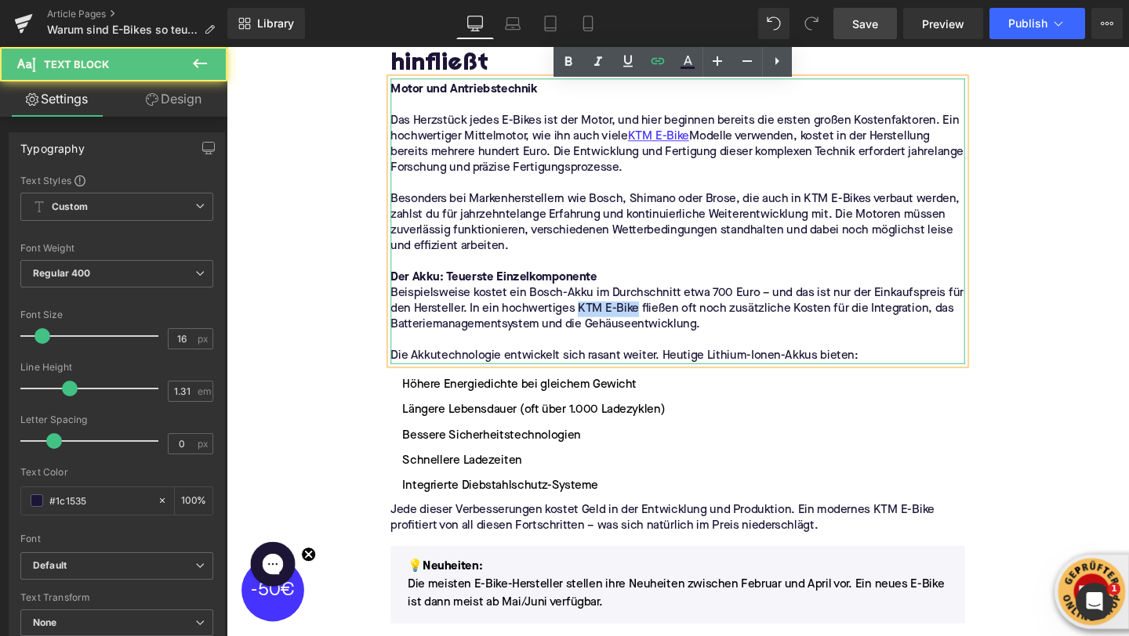
drag, startPoint x: 662, startPoint y: 292, endPoint x: 599, endPoint y: 295, distance: 62.8
click at [599, 298] on p "Beispielsweise kostet ein Bosch-Akku im Durchschnitt etwa 700 Euro – und das is…" at bounding box center [701, 322] width 604 height 49
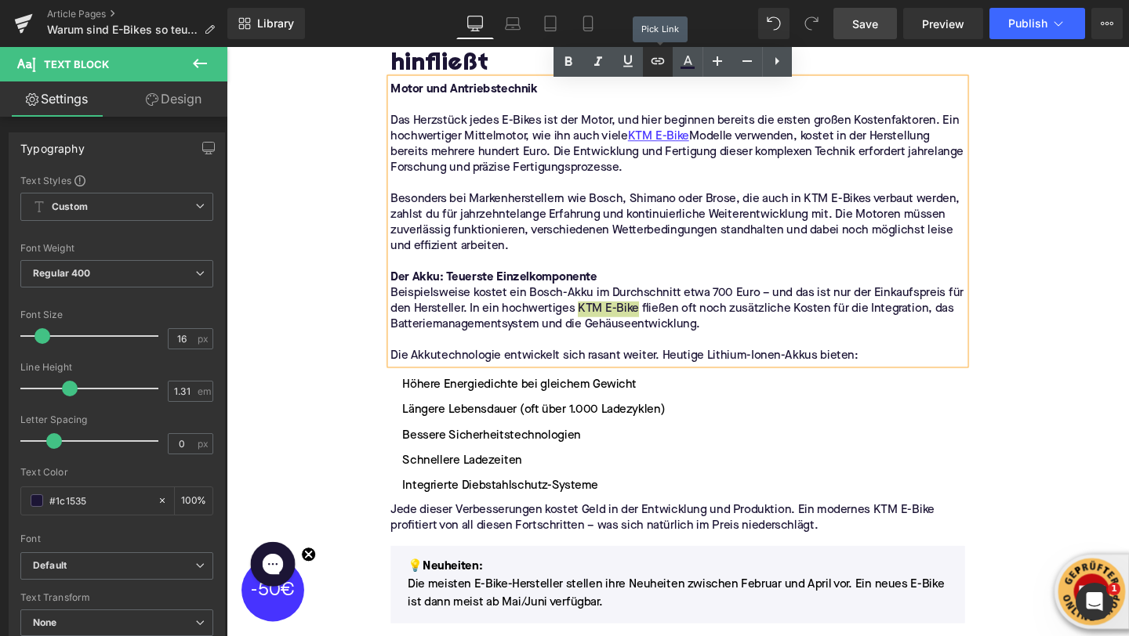
drag, startPoint x: 647, startPoint y: 72, endPoint x: 441, endPoint y: 60, distance: 205.7
click at [647, 72] on link at bounding box center [658, 62] width 30 height 30
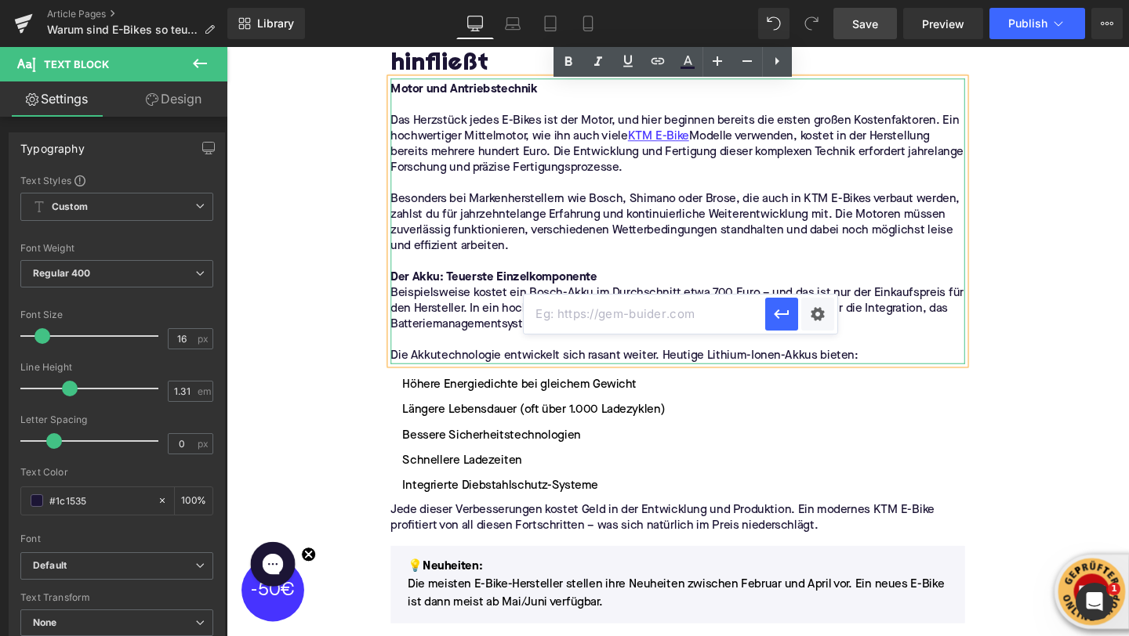
click at [639, 304] on input "text" at bounding box center [644, 314] width 241 height 39
paste input "https://upway.de/collections/ktm"
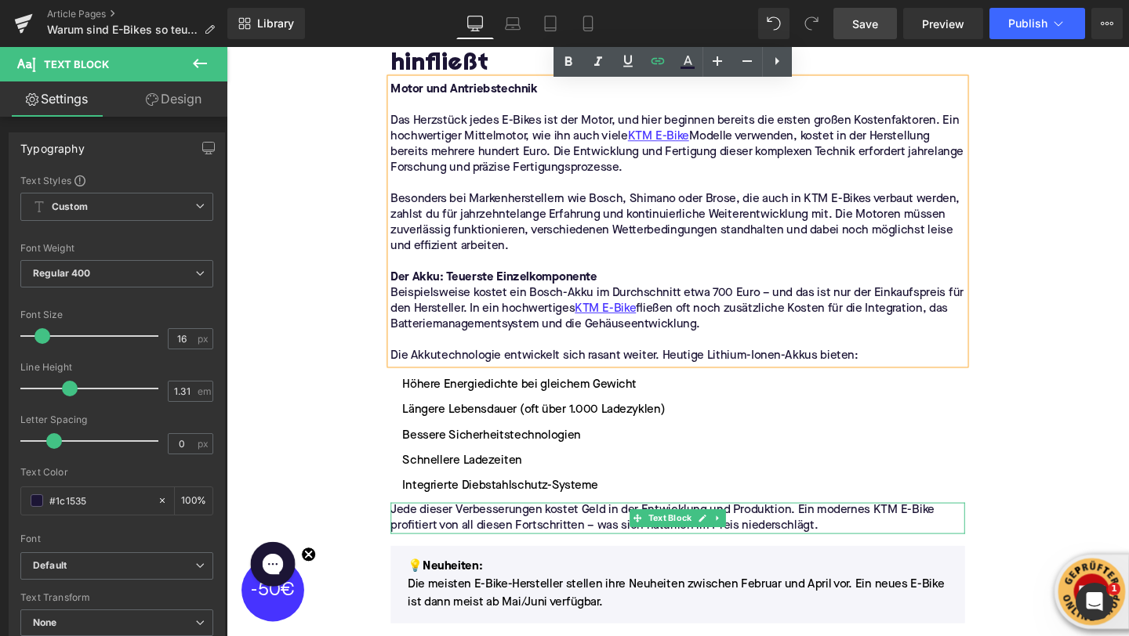
drag, startPoint x: 908, startPoint y: 506, endPoint x: 972, endPoint y: 506, distance: 63.5
click at [972, 526] on p "Jede dieser Verbesserungen kostet Geld in der Entwicklung und Produktion. Ein m…" at bounding box center [701, 542] width 604 height 33
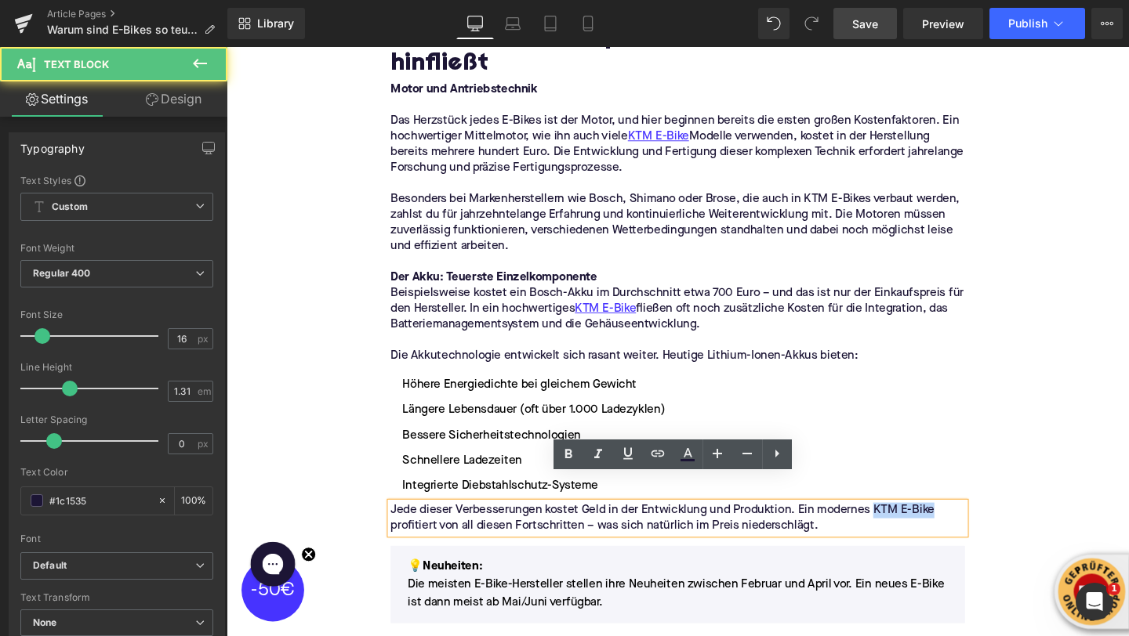
drag, startPoint x: 972, startPoint y: 506, endPoint x: 912, endPoint y: 506, distance: 60.4
click at [912, 526] on p "Jede dieser Verbesserungen kostet Geld in der Entwicklung und Produktion. Ein m…" at bounding box center [701, 542] width 604 height 33
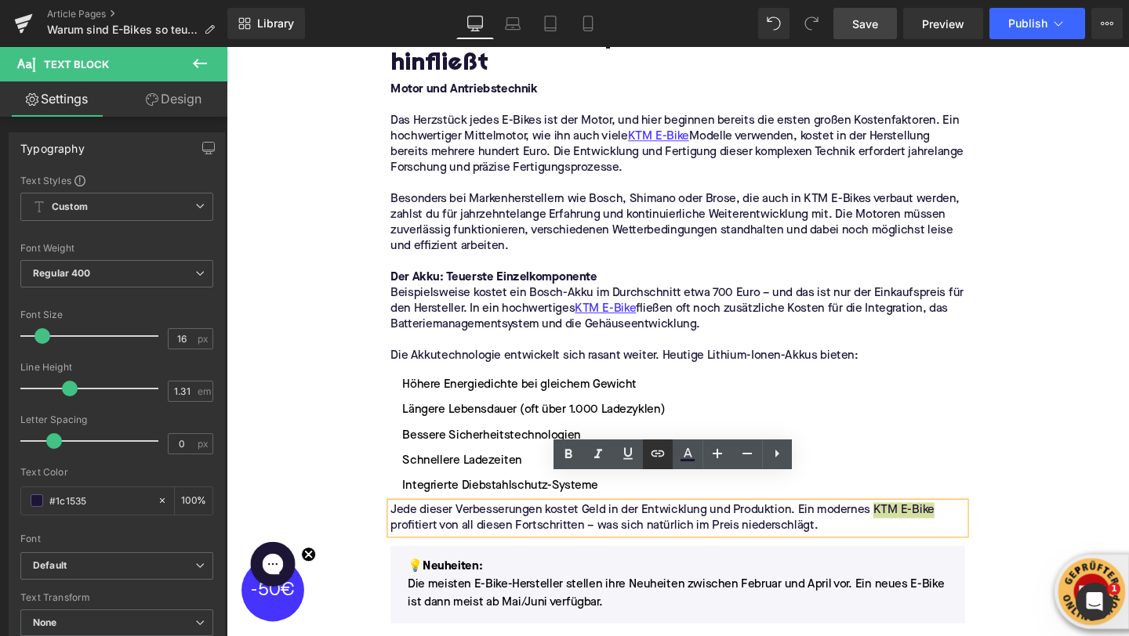
click at [664, 459] on icon at bounding box center [657, 453] width 19 height 19
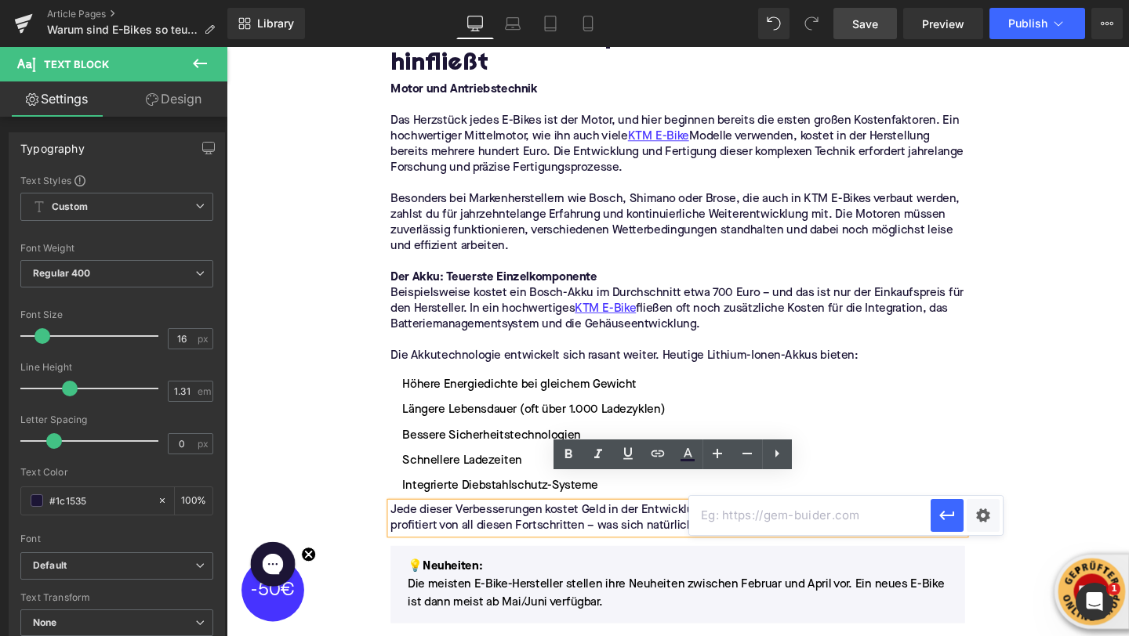
click at [702, 512] on input "text" at bounding box center [809, 515] width 241 height 39
paste input "https://upway.de/collections/ktm"
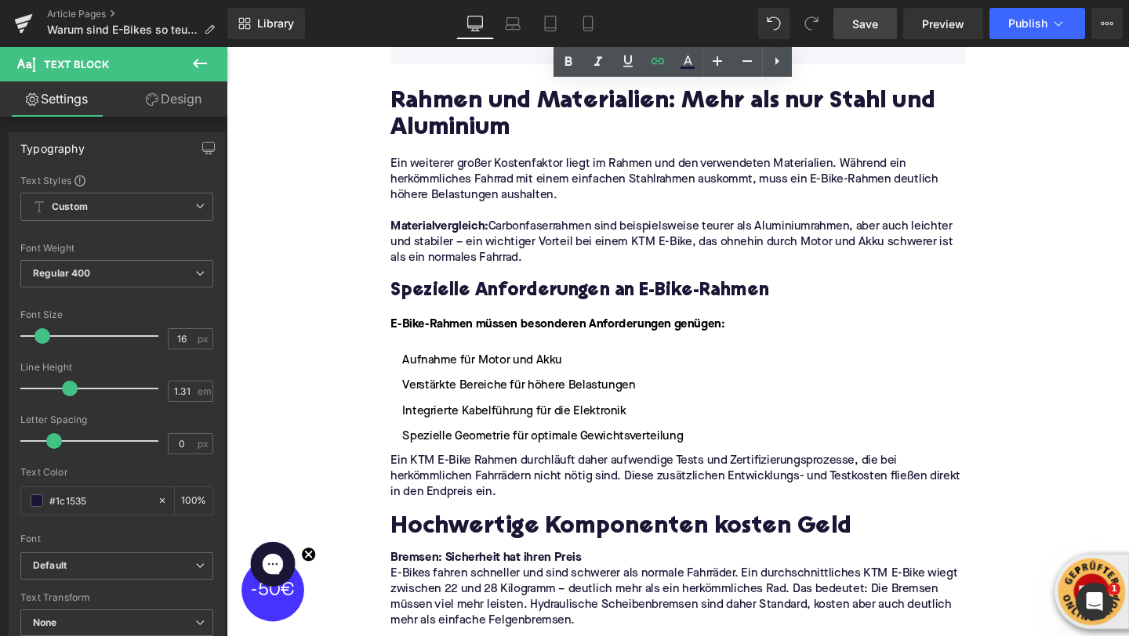
scroll to position [1784, 0]
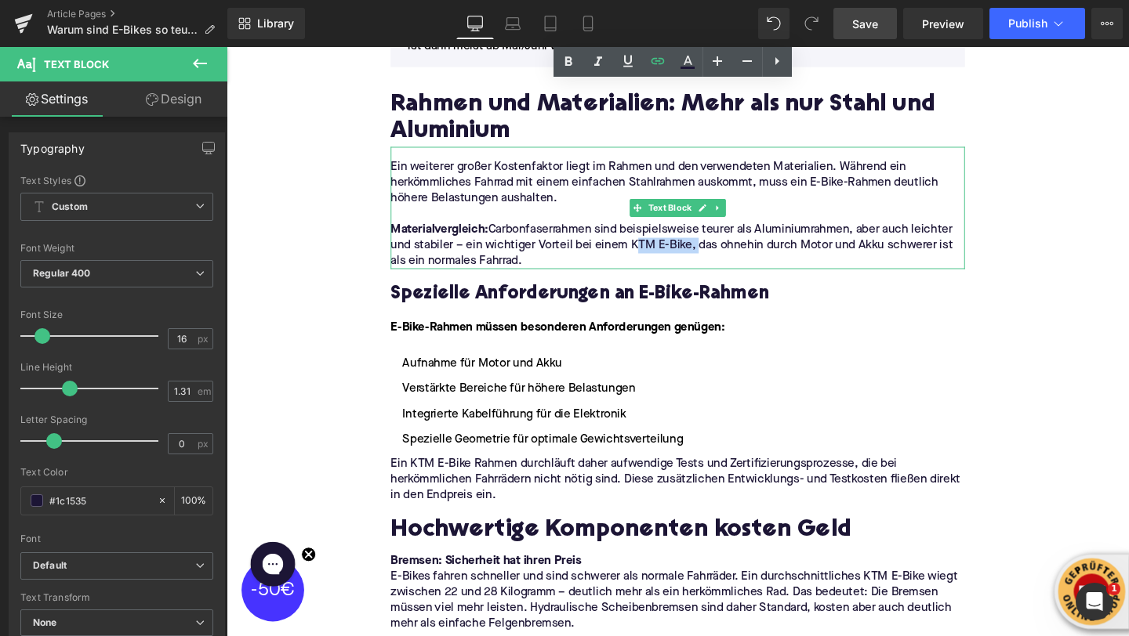
drag, startPoint x: 716, startPoint y: 230, endPoint x: 651, endPoint y: 230, distance: 65.1
click at [651, 231] on p "Materialvergleich: Carbonfaserrahmen sind beispielsweise teurer als Aluminiumra…" at bounding box center [701, 255] width 604 height 49
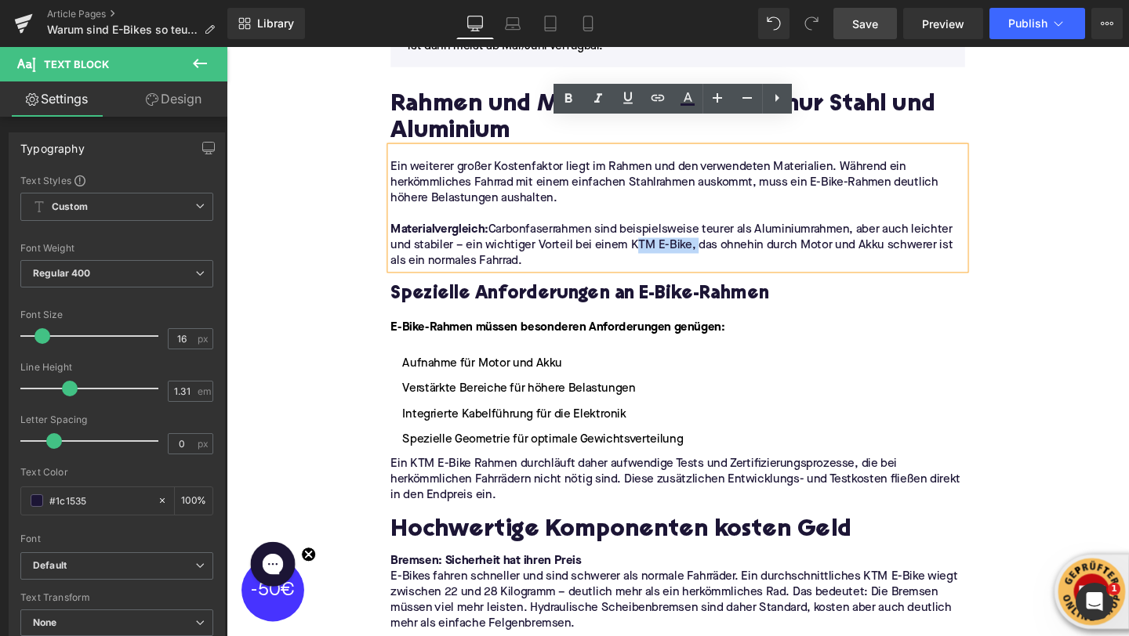
click at [651, 231] on p "Materialvergleich: Carbonfaserrahmen sind beispielsweise teurer als Aluminiumra…" at bounding box center [701, 255] width 604 height 49
drag, startPoint x: 651, startPoint y: 229, endPoint x: 712, endPoint y: 232, distance: 61.2
click at [712, 232] on p "Materialvergleich: Carbonfaserrahmen sind beispielsweise teurer als Aluminiumra…" at bounding box center [701, 255] width 604 height 49
click at [652, 95] on icon at bounding box center [657, 97] width 13 height 6
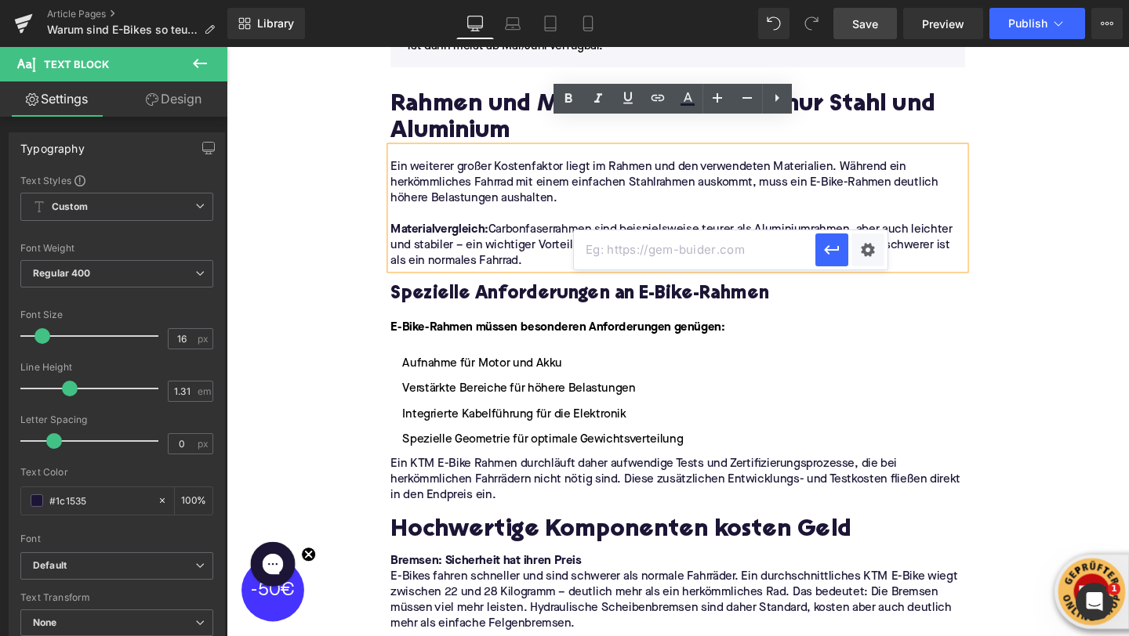
click at [626, 247] on input "text" at bounding box center [694, 249] width 241 height 39
paste input "https://upway.de/collections/ktm"
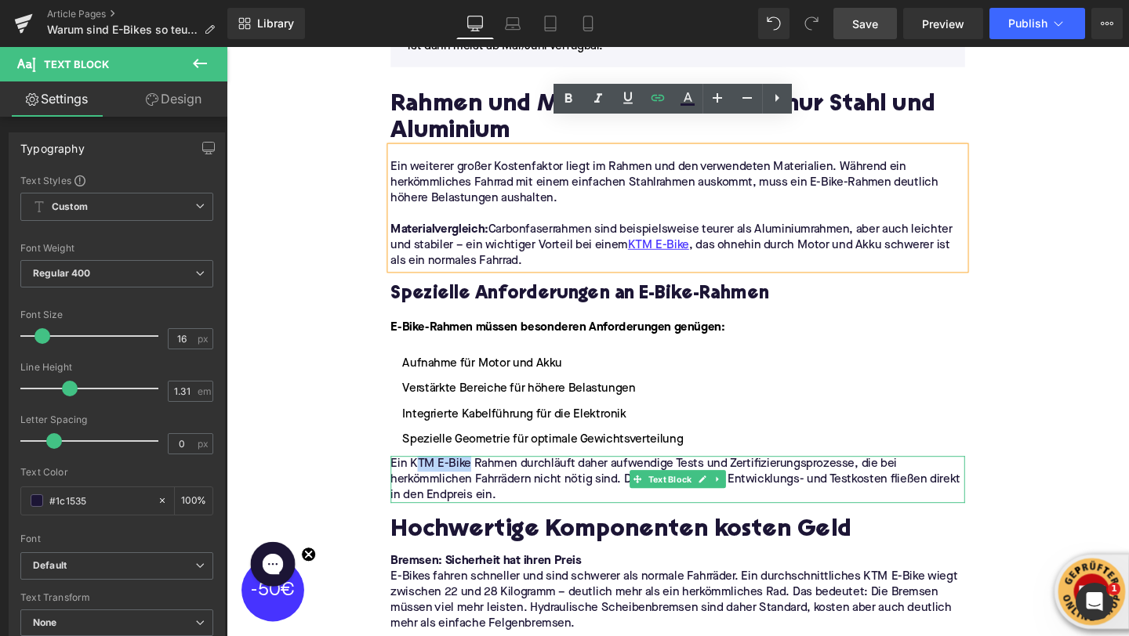
drag, startPoint x: 475, startPoint y: 458, endPoint x: 426, endPoint y: 457, distance: 48.6
click at [426, 477] on p "Ein KTM E-Bike Rahmen durchläuft daher aufwendige Tests und Zertifizierungsproz…" at bounding box center [701, 501] width 604 height 49
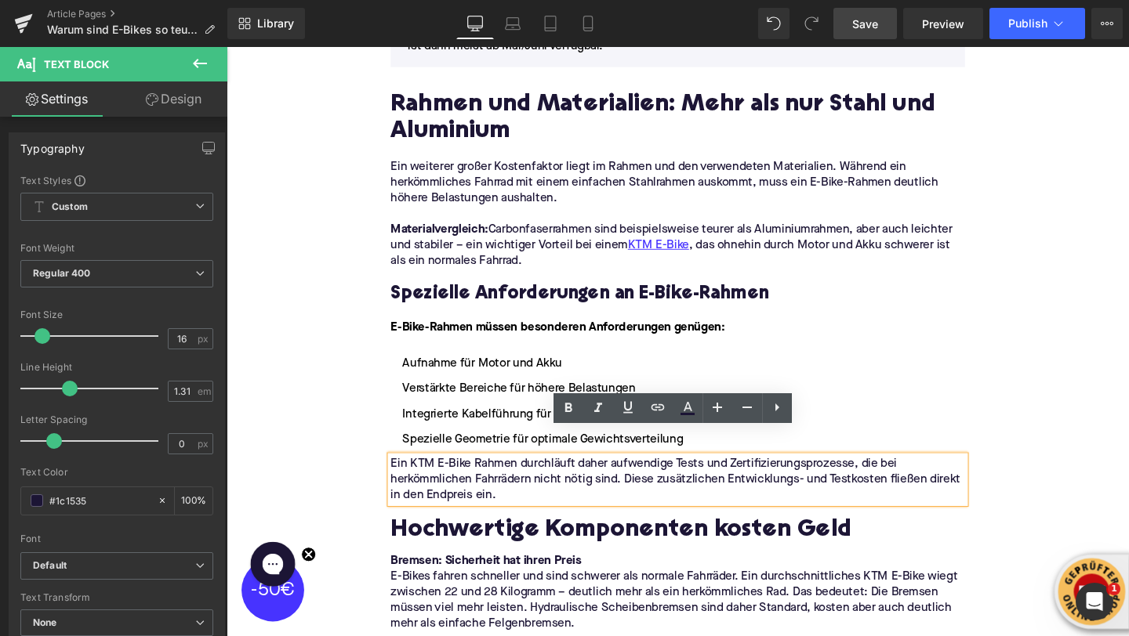
click at [426, 477] on p "Ein KTM E-Bike Rahmen durchläuft daher aufwendige Tests und Zertifizierungsproz…" at bounding box center [701, 501] width 604 height 49
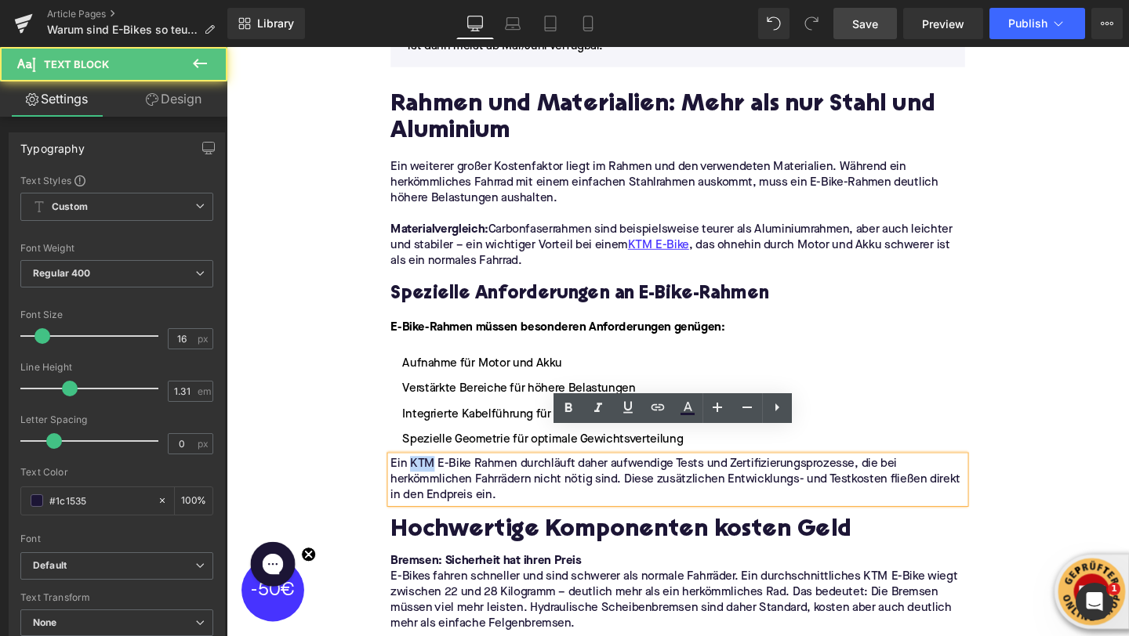
click at [426, 477] on p "Ein KTM E-Bike Rahmen durchläuft daher aufwendige Tests und Zertifizierungsproz…" at bounding box center [701, 501] width 604 height 49
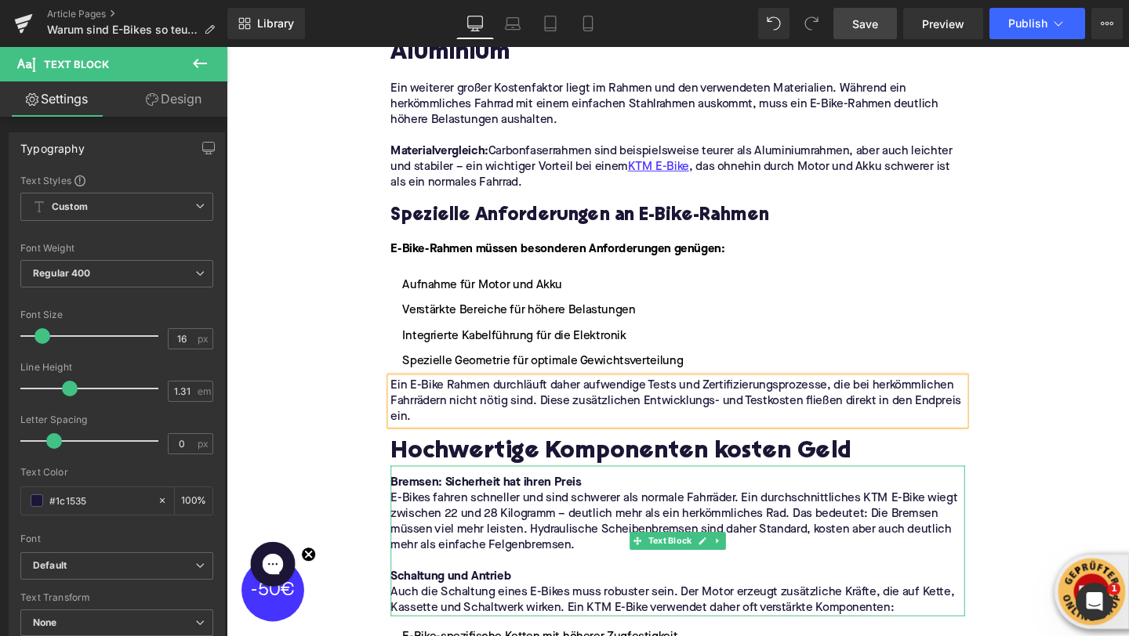
scroll to position [1869, 0]
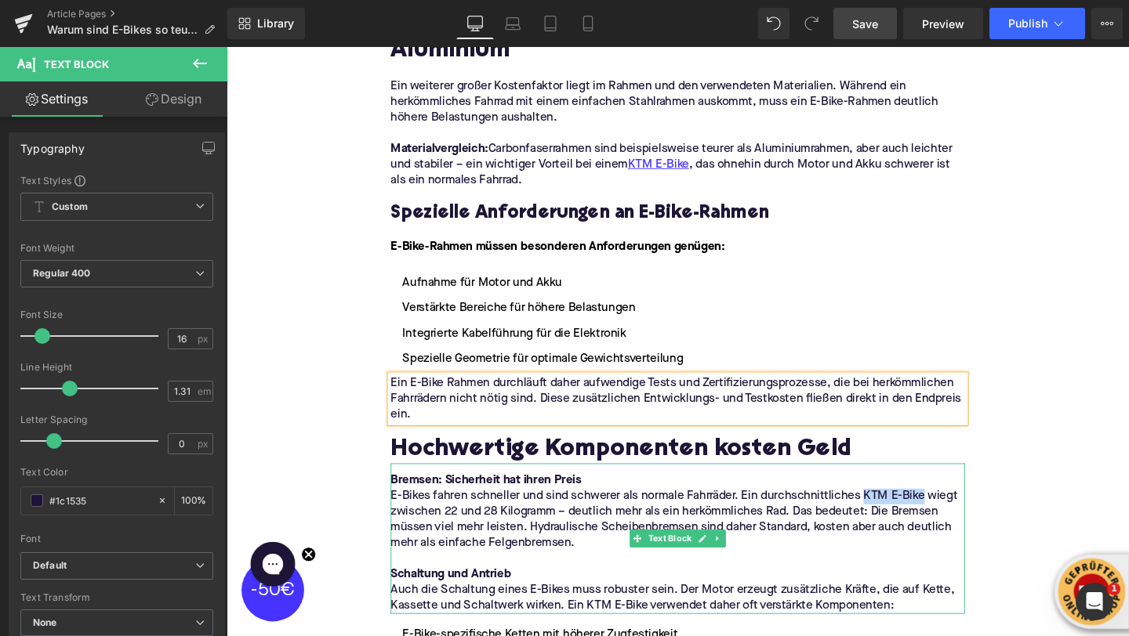
drag, startPoint x: 960, startPoint y: 494, endPoint x: 900, endPoint y: 494, distance: 60.4
click at [900, 512] on p "E-Bikes fahren schneller und sind schwerer als normale Fahrräder. Ein durchschn…" at bounding box center [701, 545] width 604 height 66
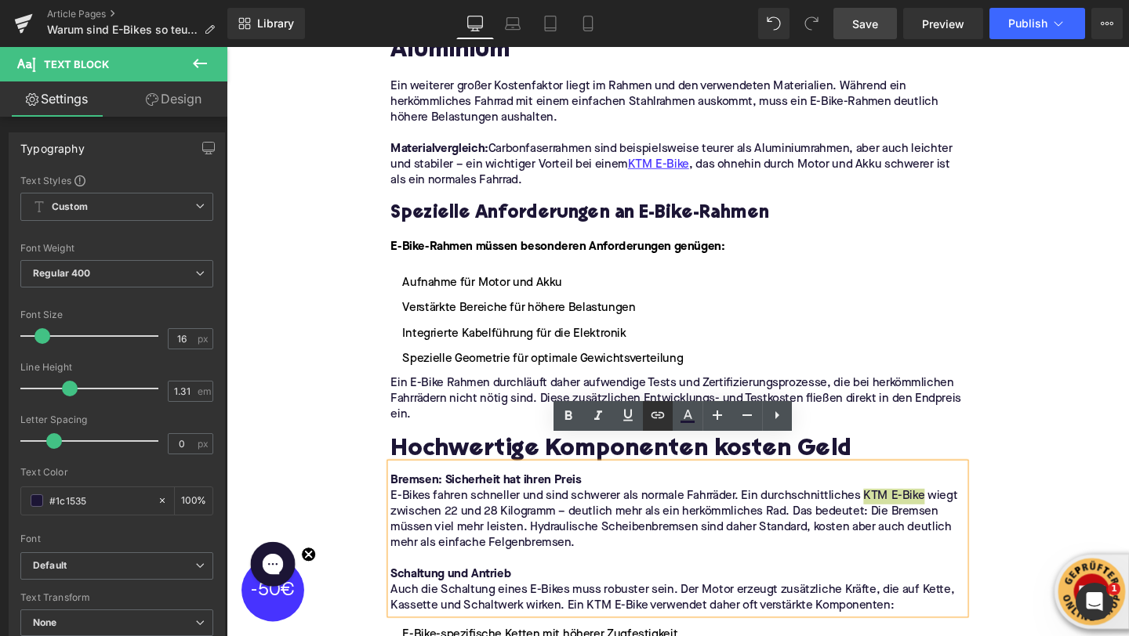
click at [659, 423] on icon at bounding box center [657, 415] width 19 height 19
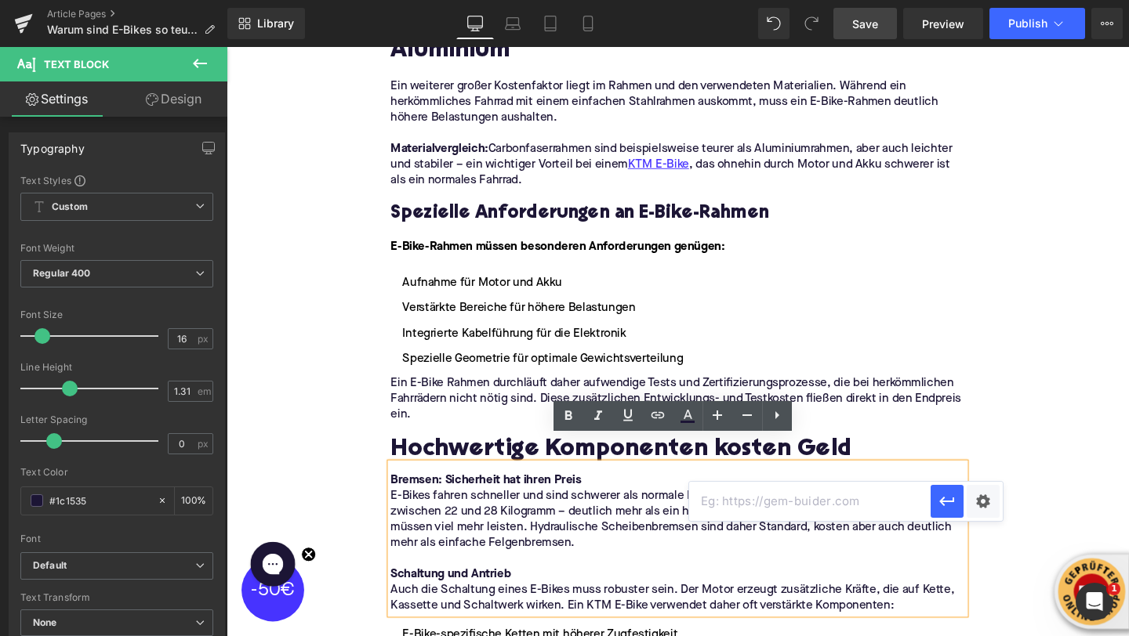
click at [716, 513] on input "text" at bounding box center [809, 501] width 241 height 39
paste input "https://upway.de/collections/ktm"
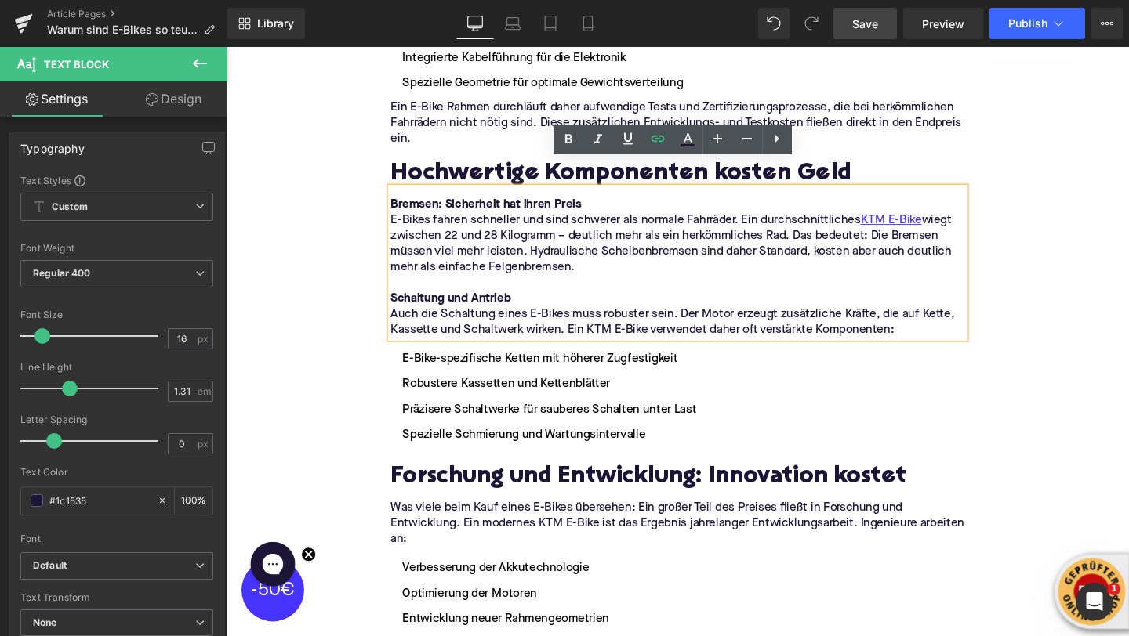
scroll to position [2160, 0]
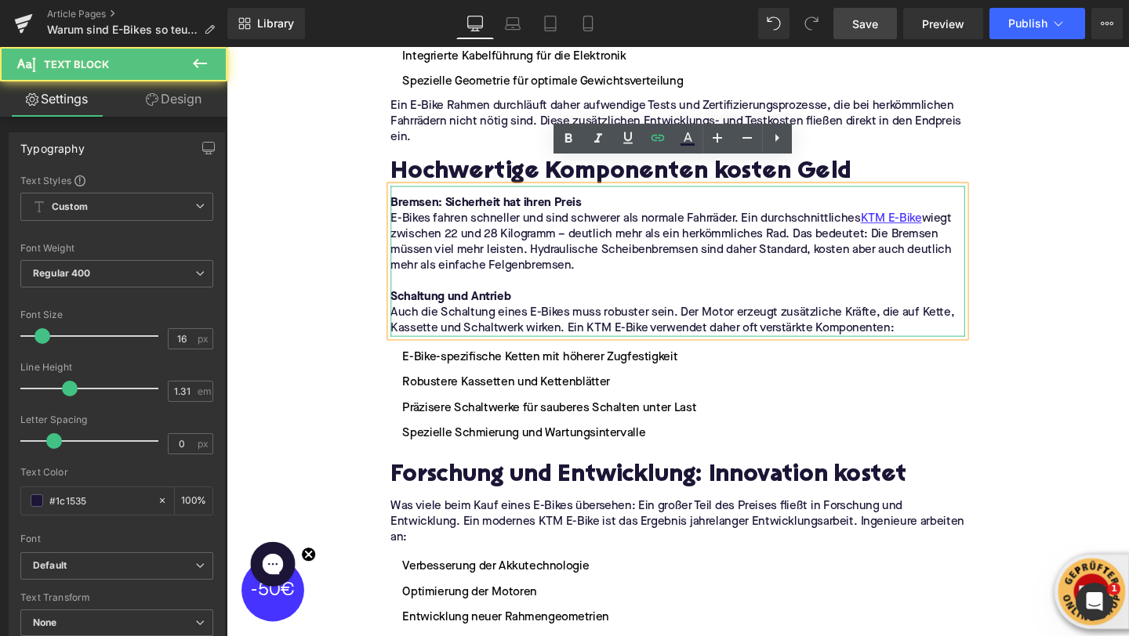
click at [673, 319] on p "Auch die Schaltung eines E-Bikes muss robuster sein. Der Motor erzeugt zusätzli…" at bounding box center [701, 335] width 604 height 33
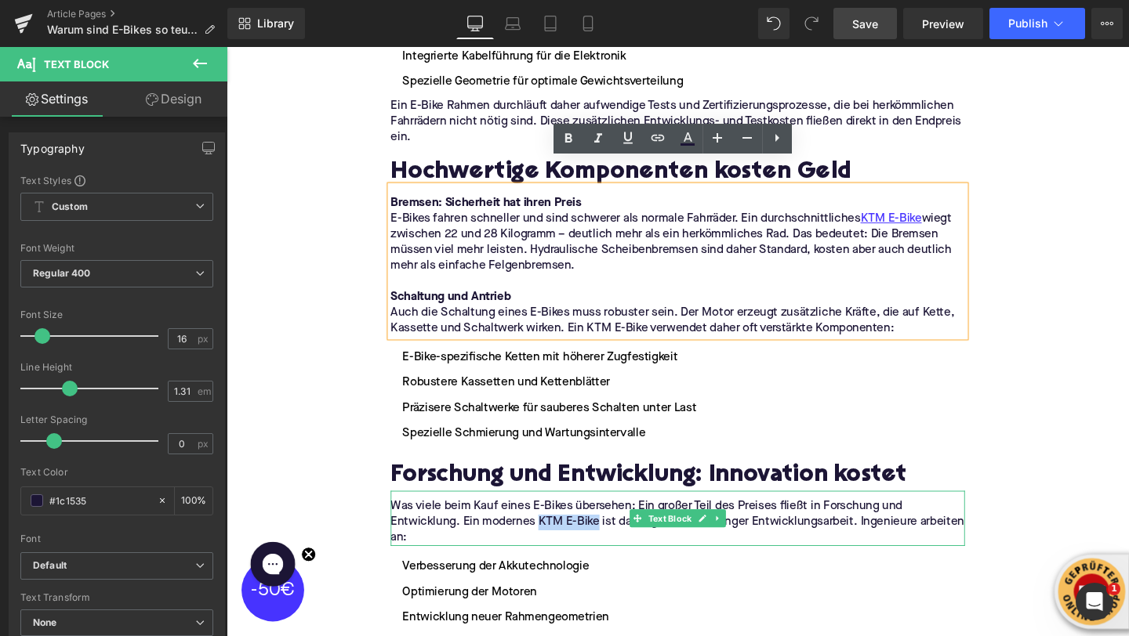
drag, startPoint x: 617, startPoint y: 521, endPoint x: 556, endPoint y: 523, distance: 61.2
click at [556, 523] on p "Was viele beim Kauf eines E-Bikes übersehen: Ein großer Teil des Preises fließt…" at bounding box center [701, 547] width 604 height 49
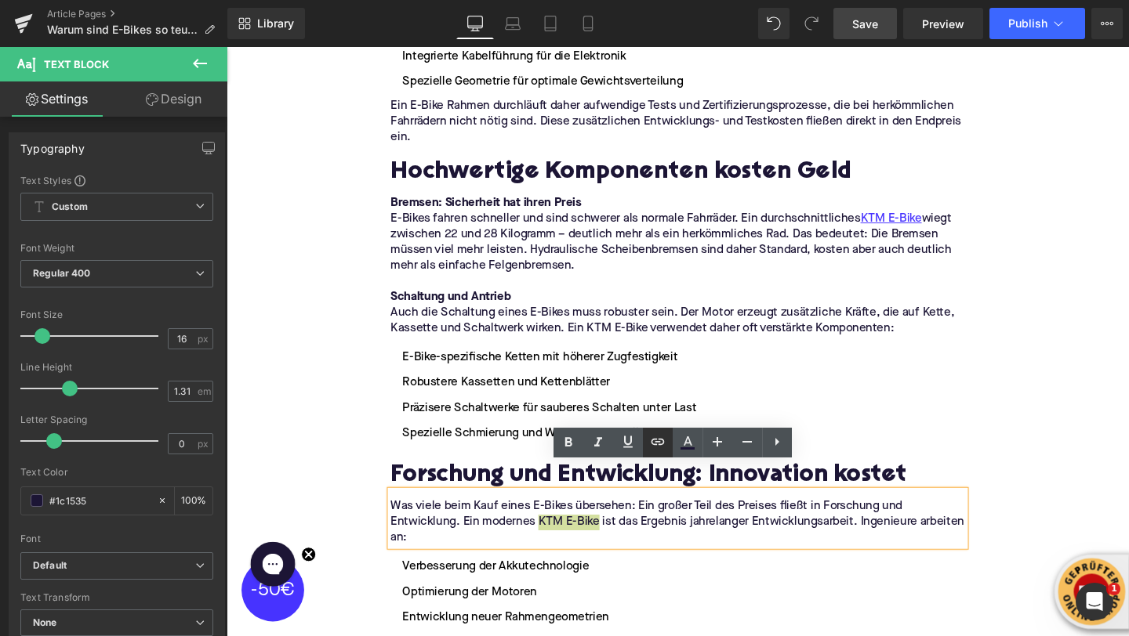
click at [649, 444] on icon at bounding box center [657, 442] width 19 height 19
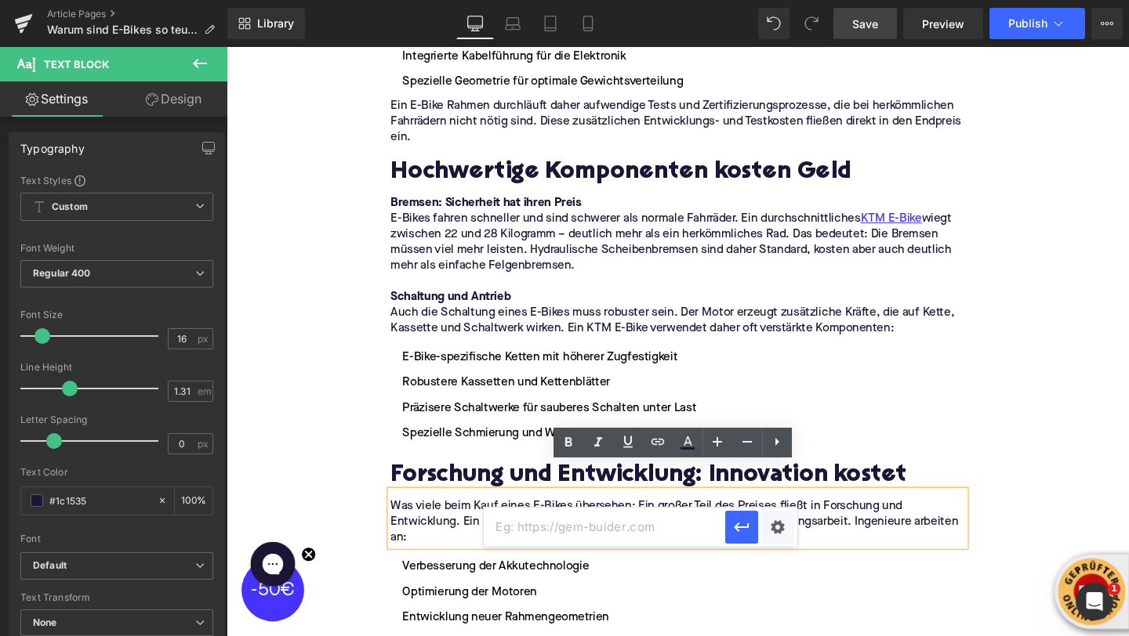
click at [619, 522] on input "text" at bounding box center [604, 527] width 241 height 39
paste input "https://upway.de/collections/ktm"
type input "https://upway.de/collections/ktm"
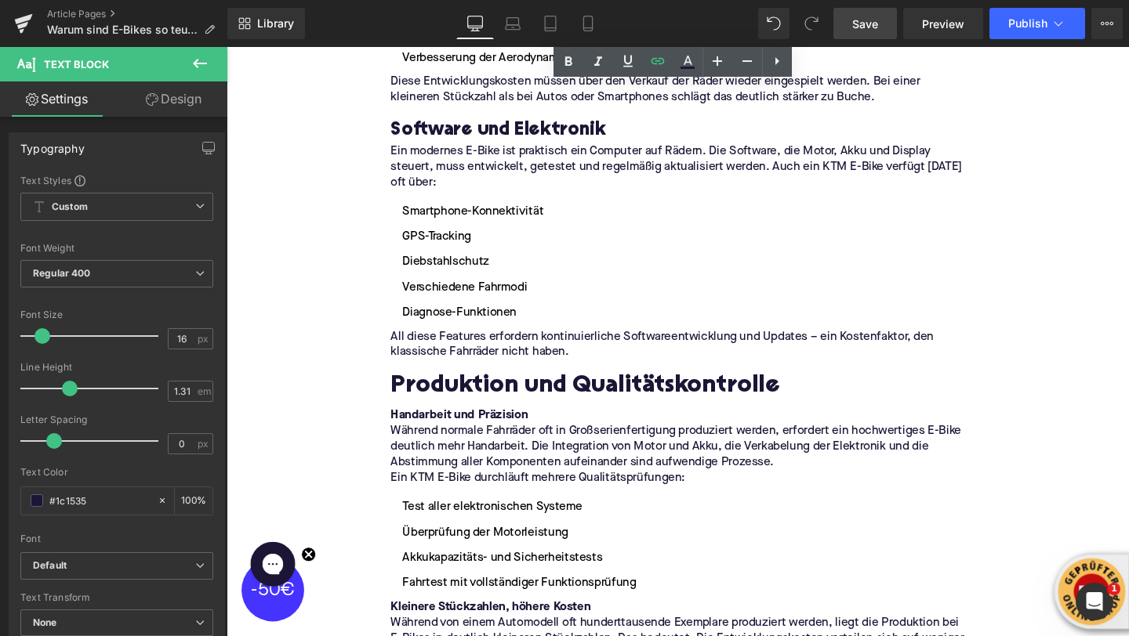
scroll to position [2794, 0]
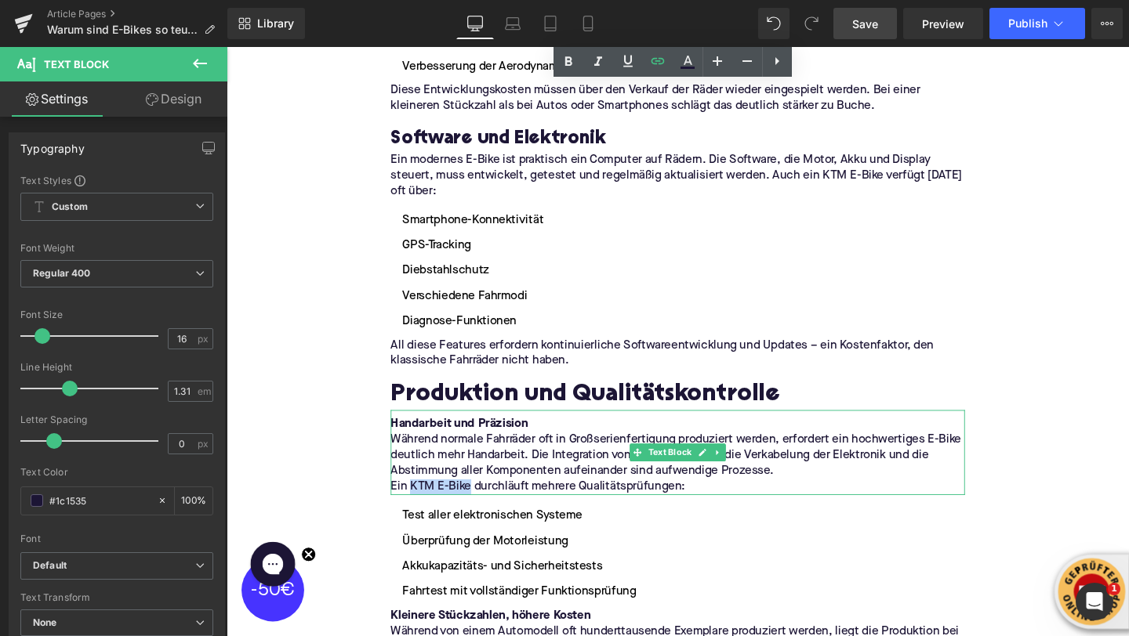
drag, startPoint x: 458, startPoint y: 481, endPoint x: 420, endPoint y: 481, distance: 37.6
click at [420, 502] on p "Ein KTM E-Bike durchläuft mehrere Qualitätsprüfungen:" at bounding box center [701, 510] width 604 height 16
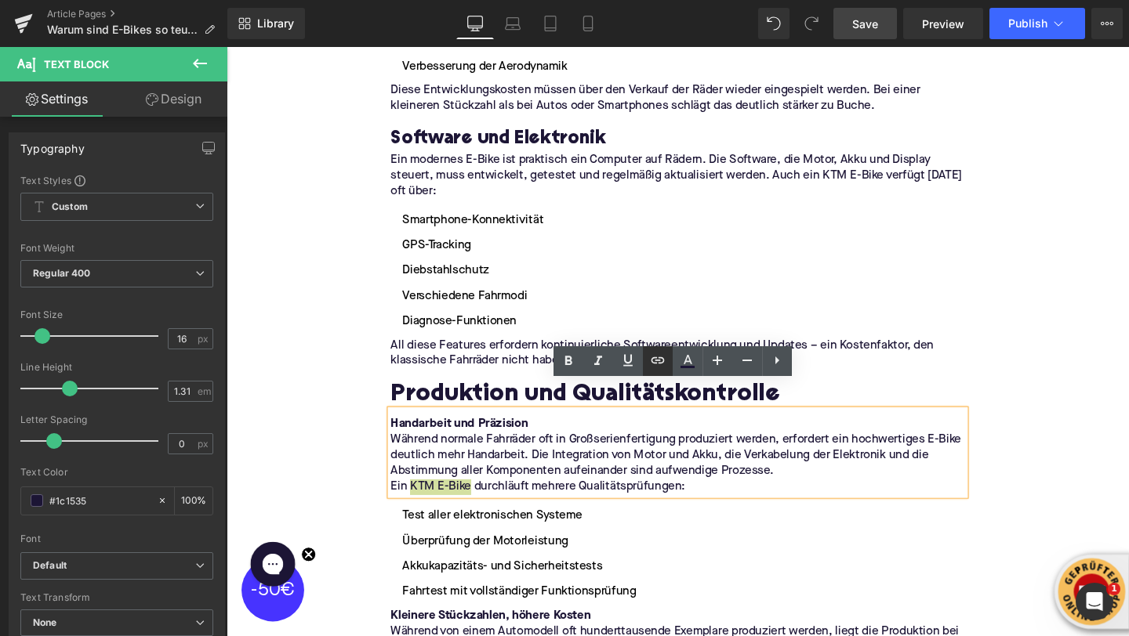
click at [658, 368] on icon at bounding box center [657, 360] width 19 height 19
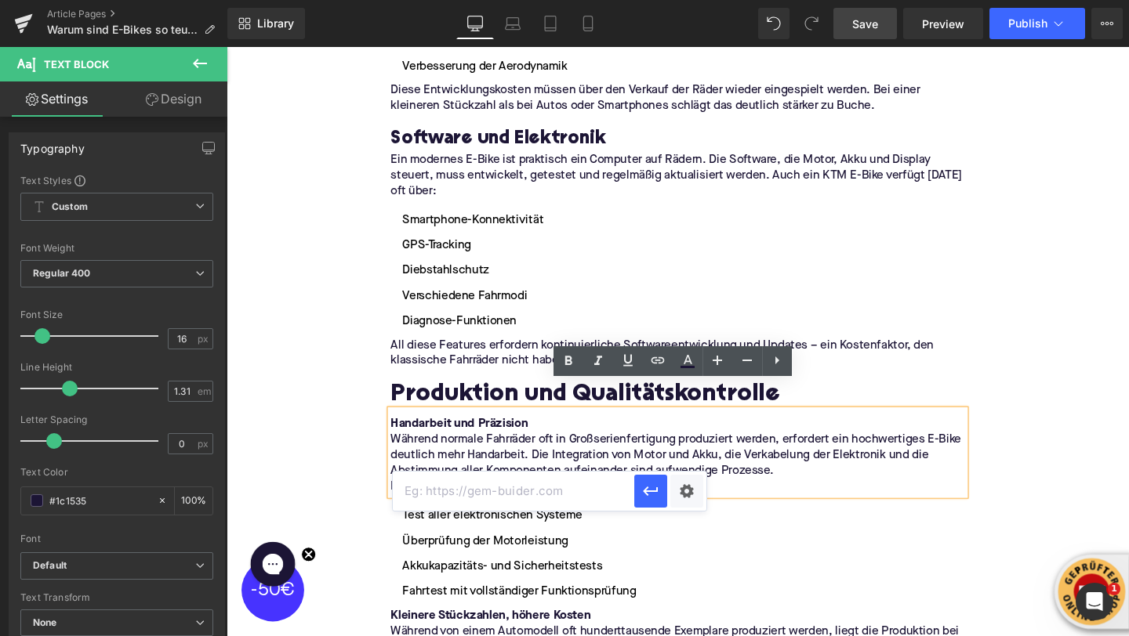
click at [605, 484] on input "text" at bounding box center [513, 491] width 241 height 39
paste input "https://upway.de/collections/ktm"
type input "https://upway.de/collections/ktm"
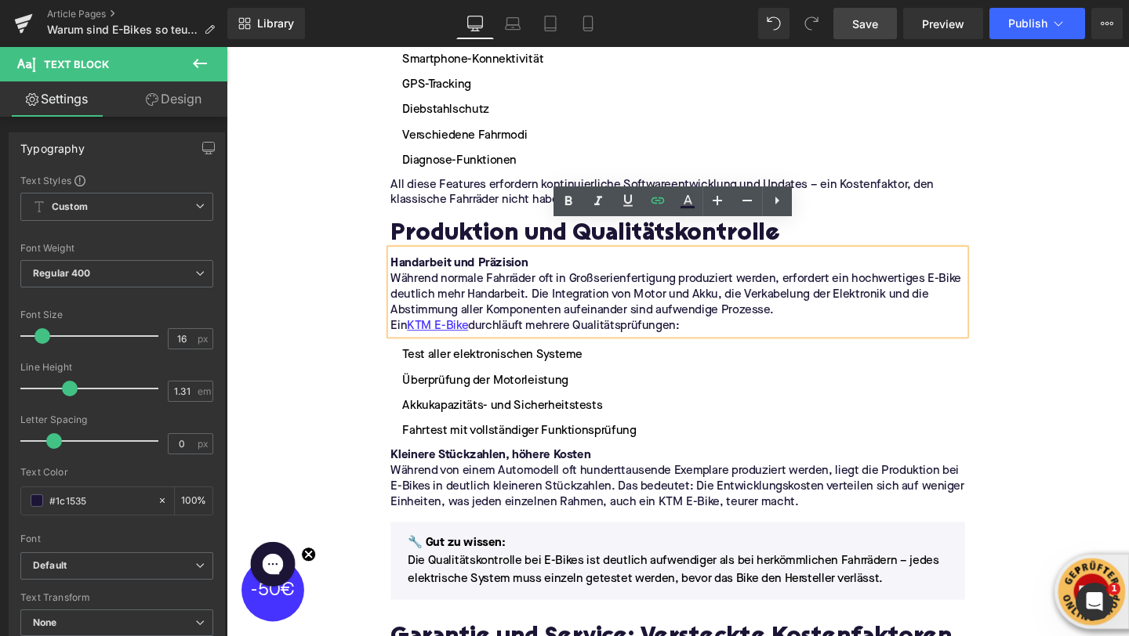
scroll to position [2986, 0]
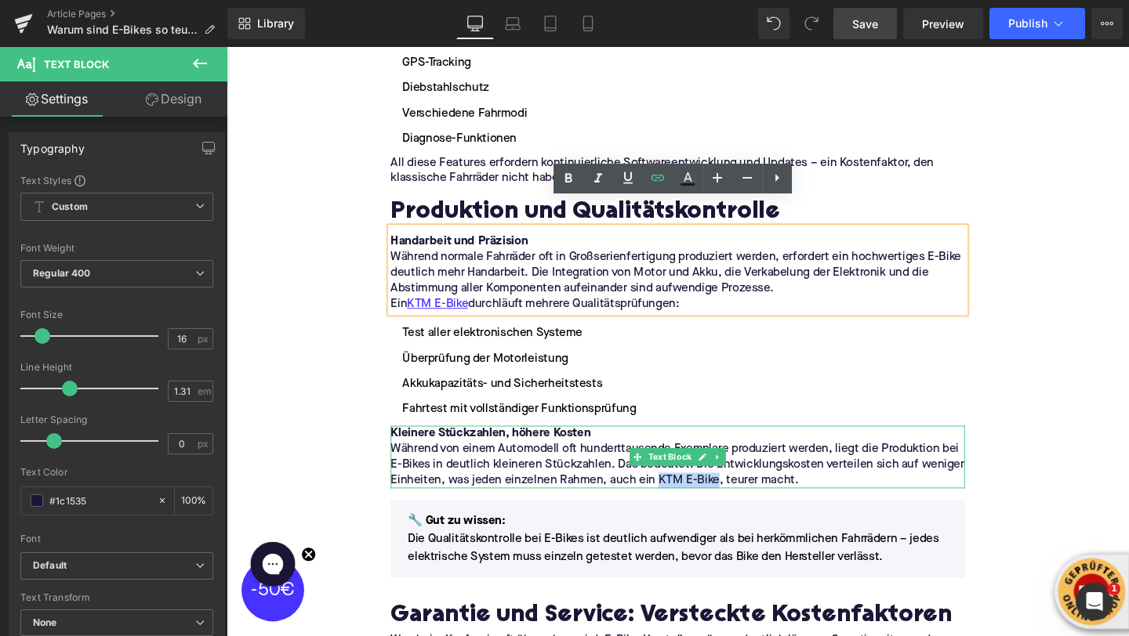
drag, startPoint x: 705, startPoint y: 475, endPoint x: 679, endPoint y: 477, distance: 26.8
click at [679, 477] on p "Während von einem Automodell oft hunderttausende Exemplare produziert werden, l…" at bounding box center [701, 486] width 604 height 49
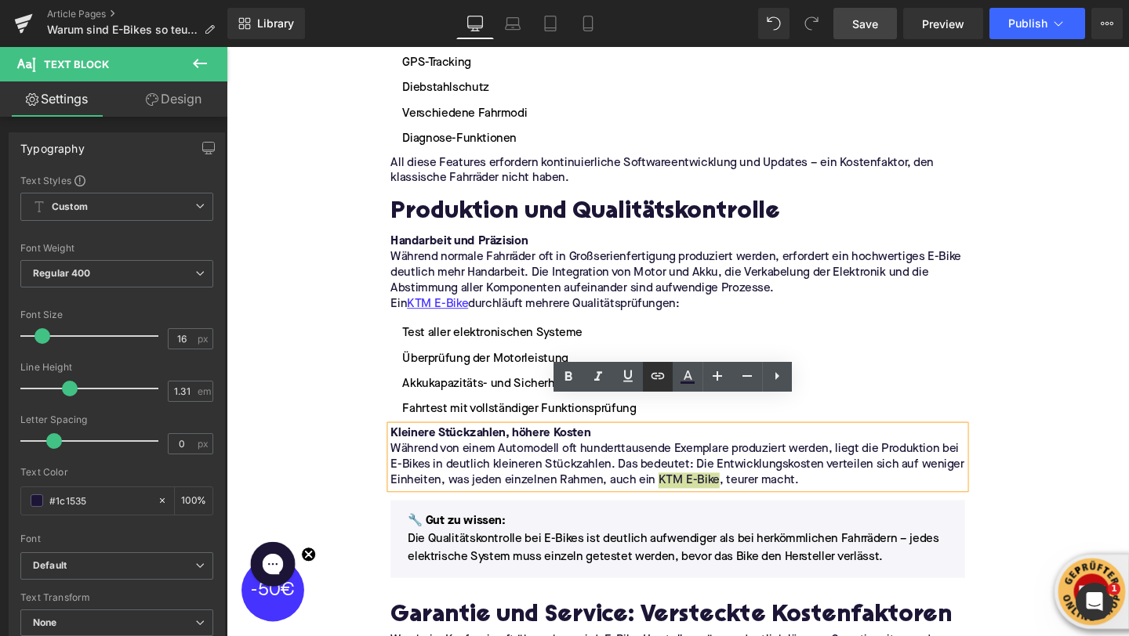
click at [651, 380] on icon at bounding box center [657, 376] width 19 height 19
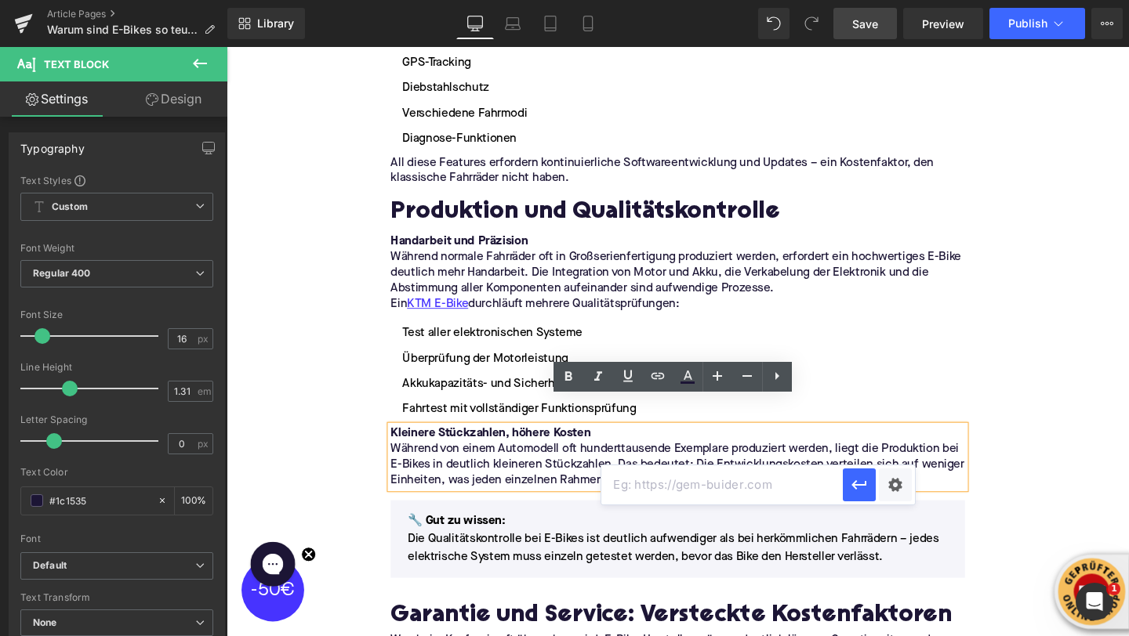
click at [633, 493] on input "text" at bounding box center [721, 485] width 241 height 39
paste input "https://upway.de/collections/ktm"
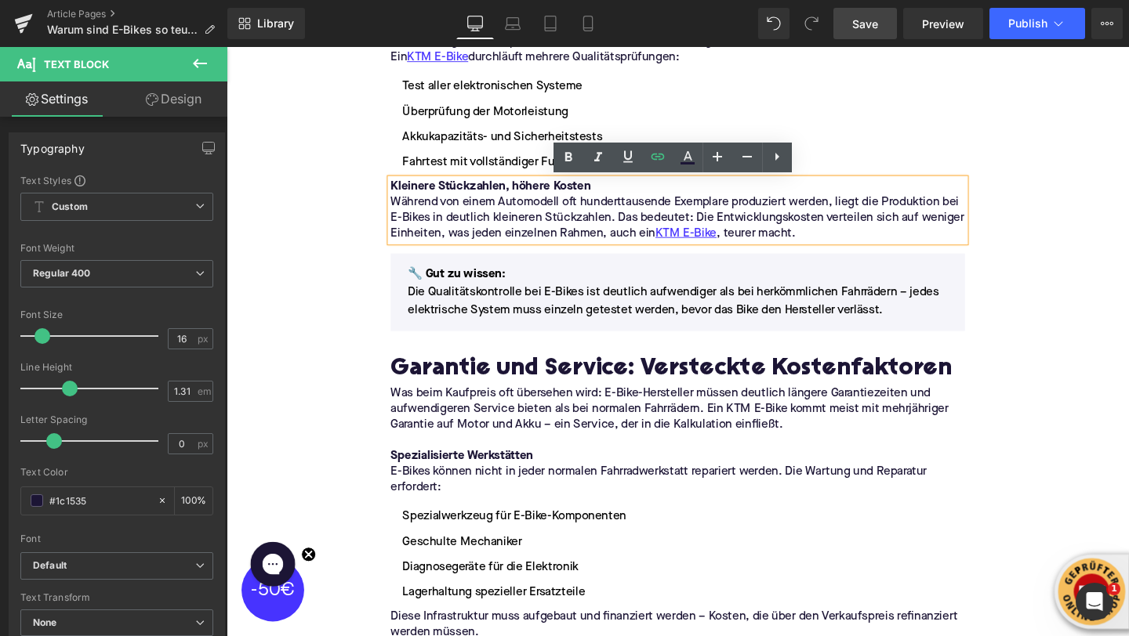
scroll to position [3407, 0]
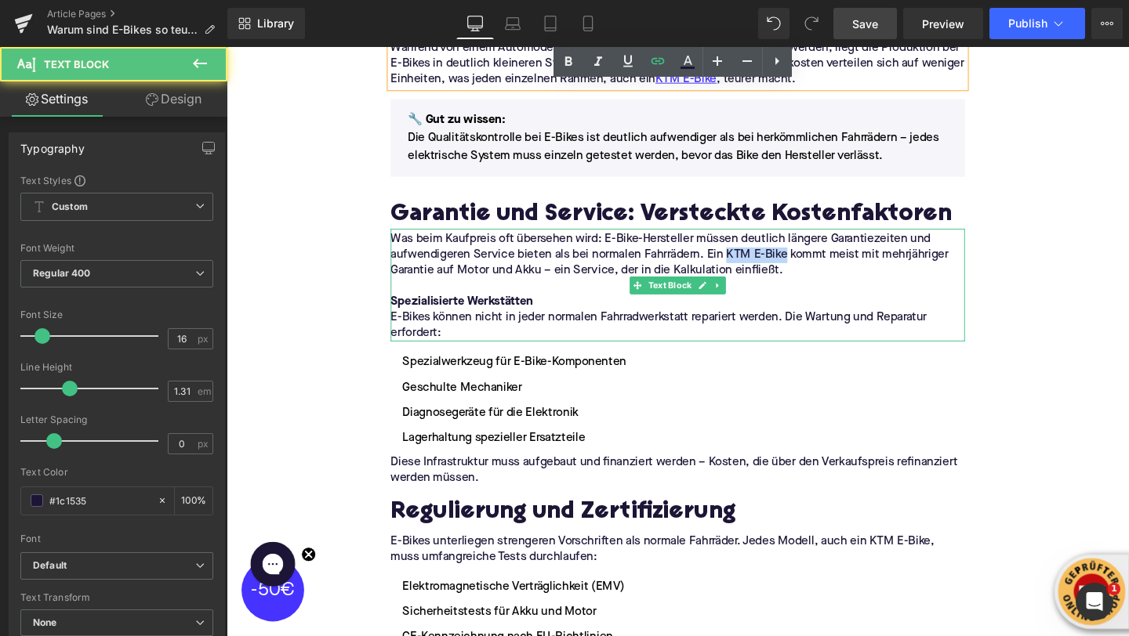
drag, startPoint x: 781, startPoint y: 240, endPoint x: 755, endPoint y: 241, distance: 26.7
click at [755, 241] on p "Was beim Kaufpreis oft übersehen wird: E-Bike-Hersteller müssen deutlich länger…" at bounding box center [701, 265] width 604 height 49
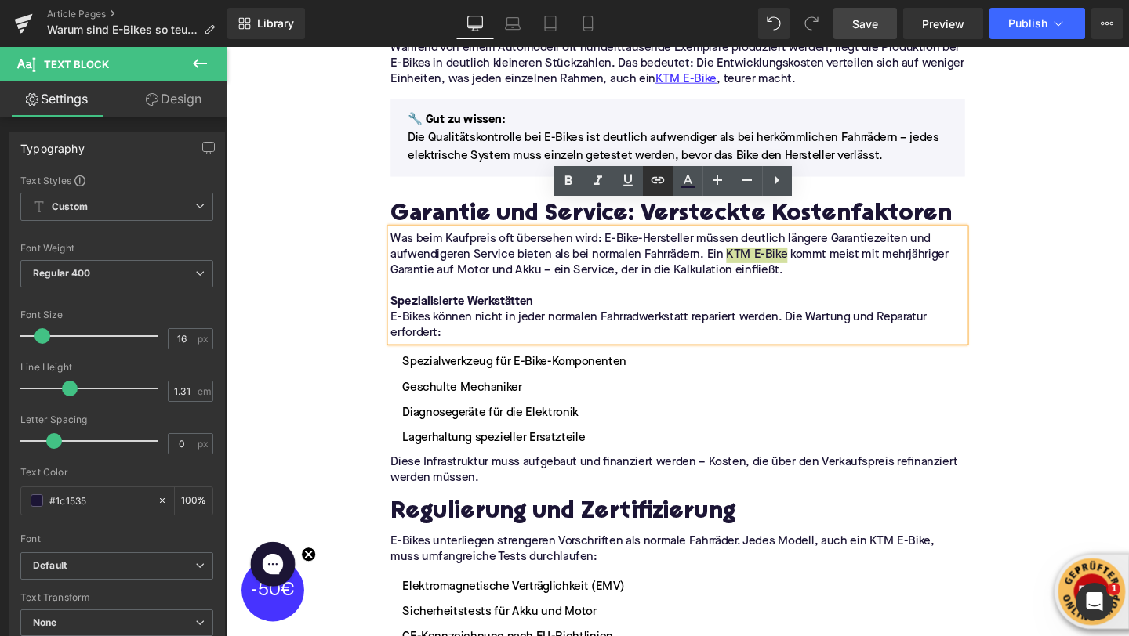
click at [655, 187] on icon at bounding box center [657, 180] width 19 height 19
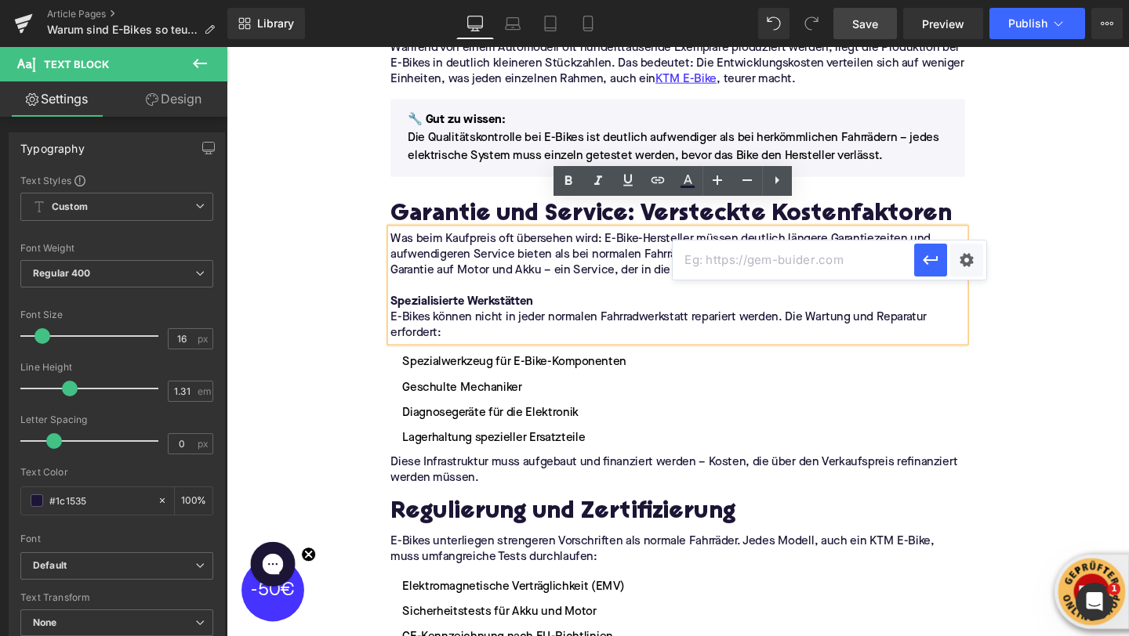
click at [685, 268] on input "text" at bounding box center [793, 260] width 241 height 39
paste input "https://upway.de/collections/ktm"
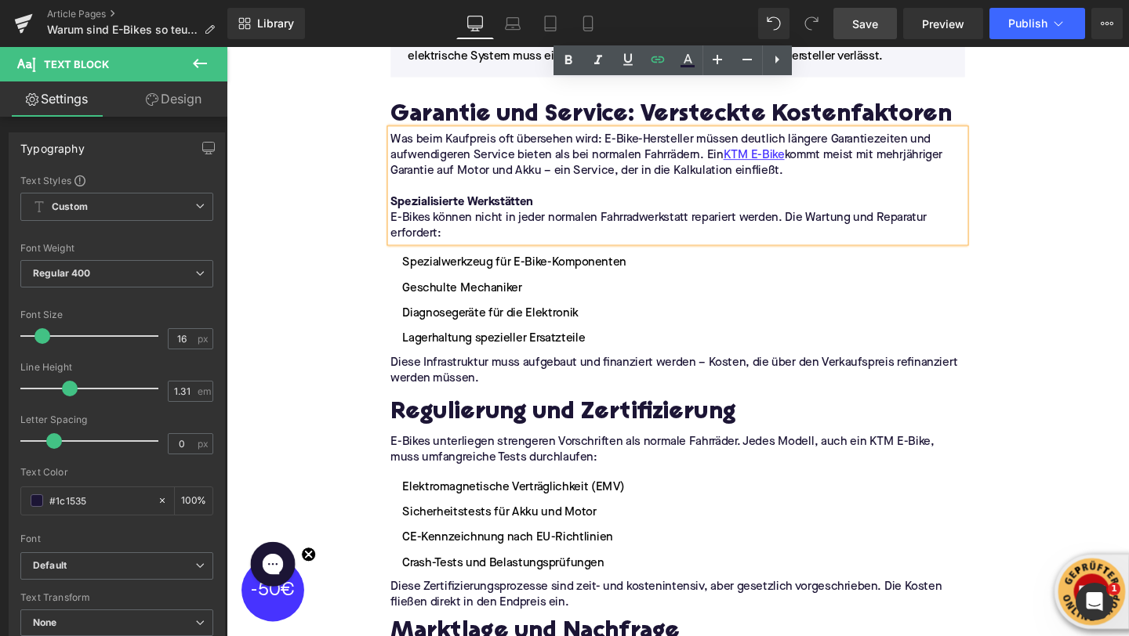
scroll to position [3534, 0]
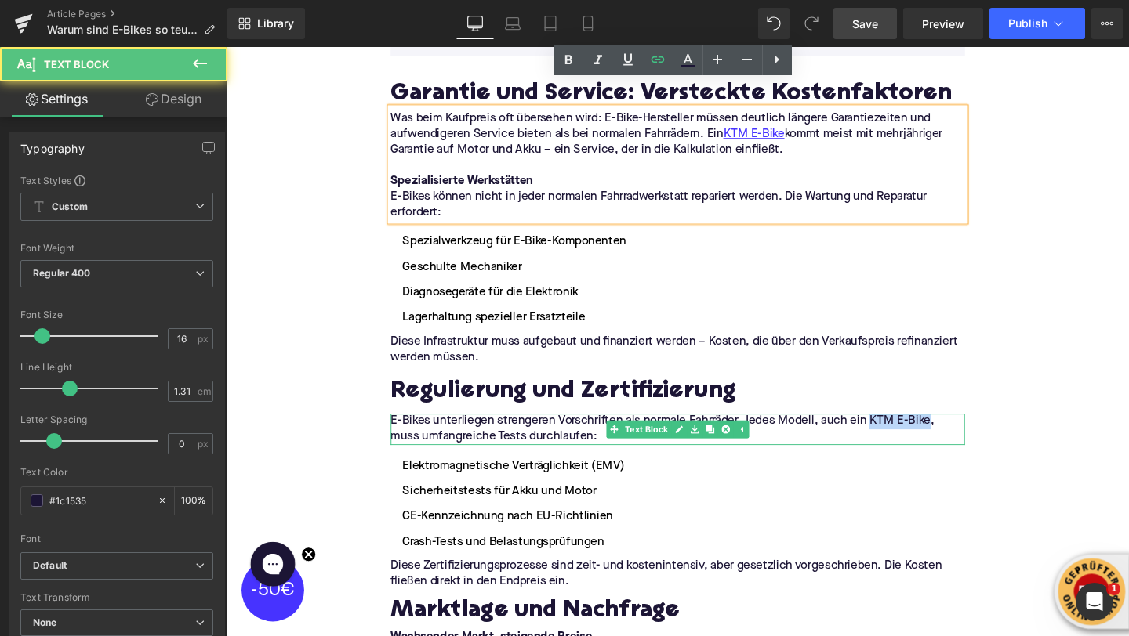
drag, startPoint x: 906, startPoint y: 413, endPoint x: 967, endPoint y: 415, distance: 61.2
click at [967, 433] on p "E-Bikes unterliegen strengeren Vorschriften als normale Fahrräder. Jedes Modell…" at bounding box center [701, 449] width 604 height 33
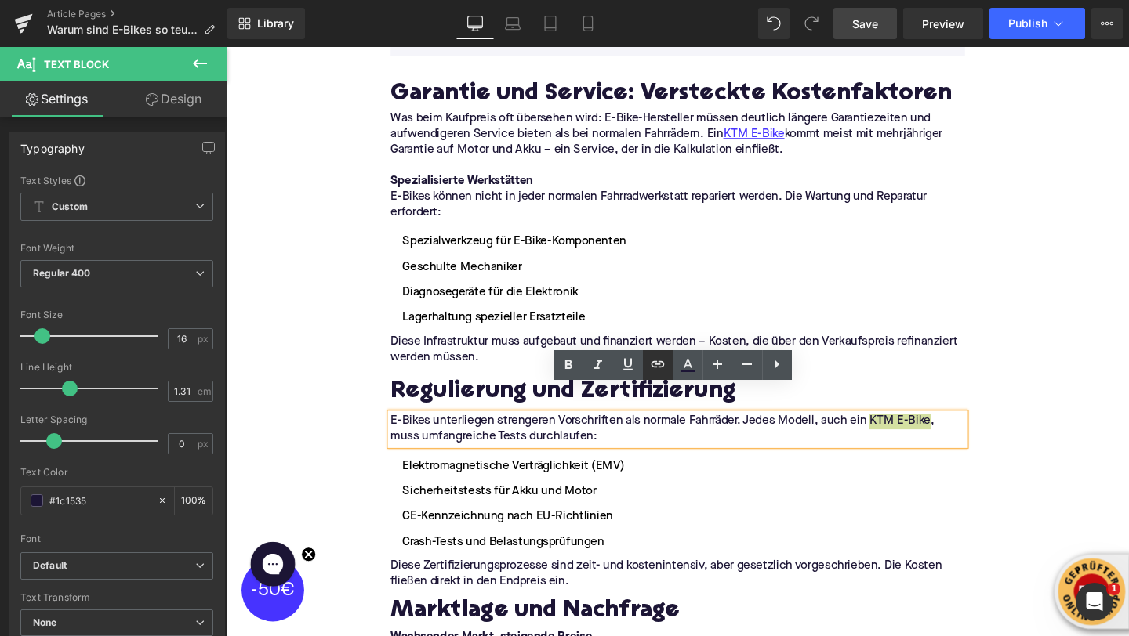
click at [662, 369] on icon at bounding box center [657, 364] width 19 height 19
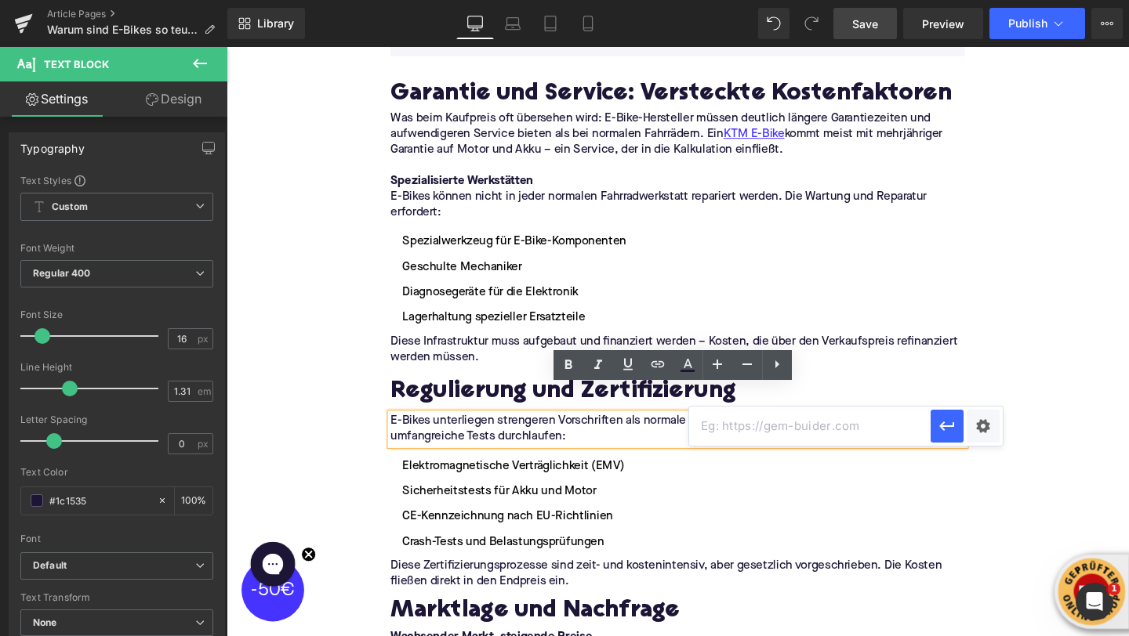
click at [710, 437] on input "text" at bounding box center [809, 426] width 241 height 39
paste input "https://upway.de/collections/ktm"
type input "https://upway.de/collections/ktm"
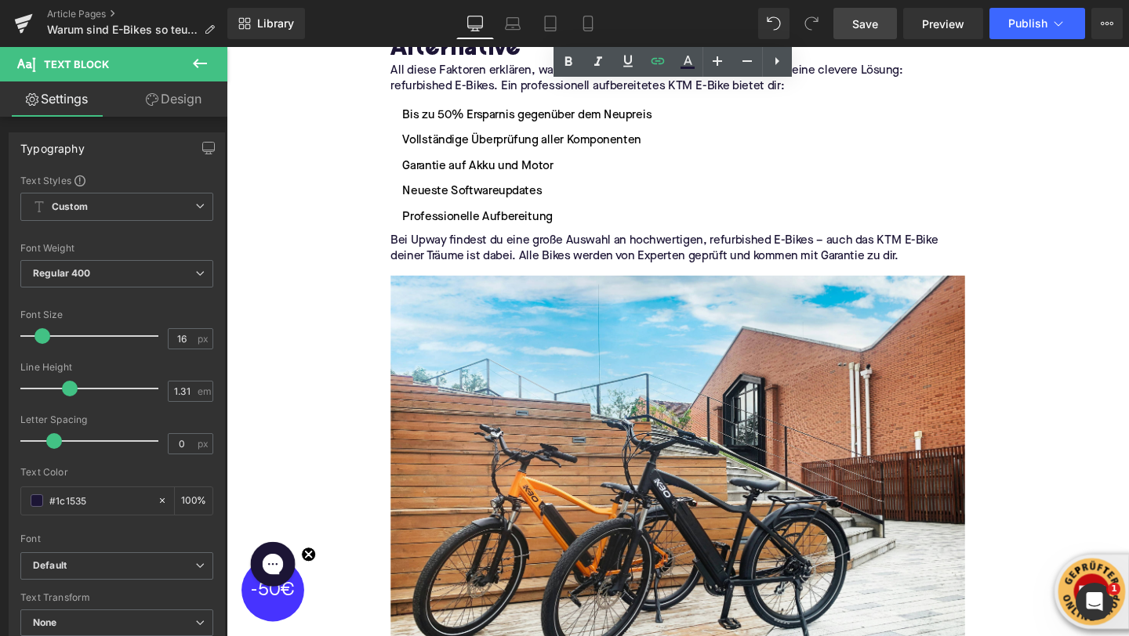
scroll to position [4335, 0]
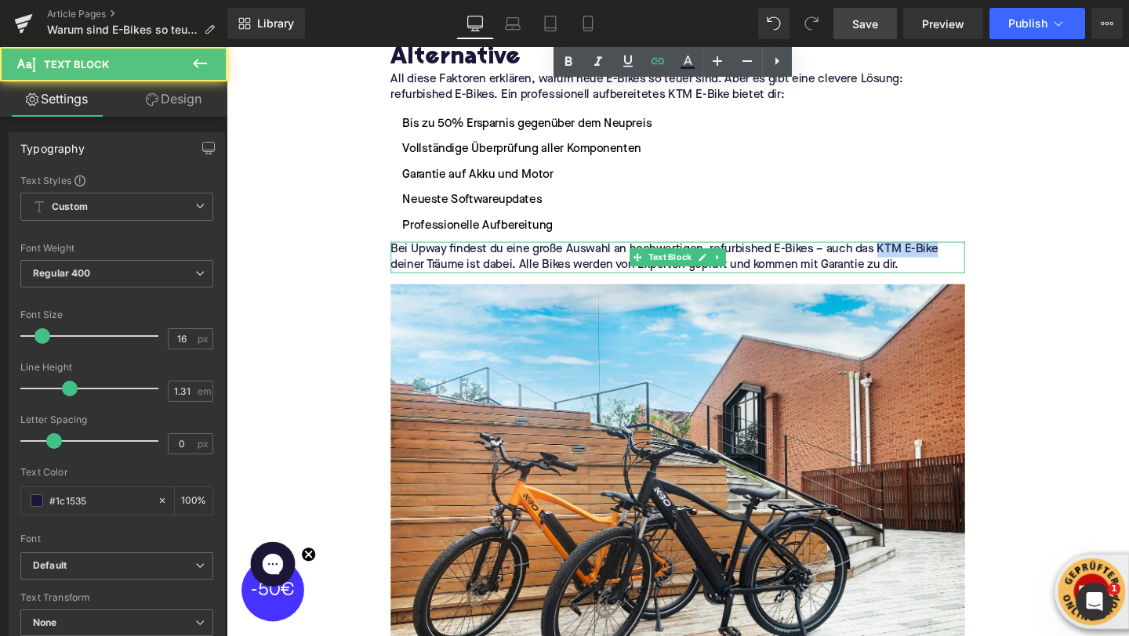
drag, startPoint x: 911, startPoint y: 232, endPoint x: 974, endPoint y: 232, distance: 62.7
click at [974, 252] on p "Bei Upway findest du eine große Auswahl an hochwertigen, refurbished E-Bikes – …" at bounding box center [701, 268] width 604 height 33
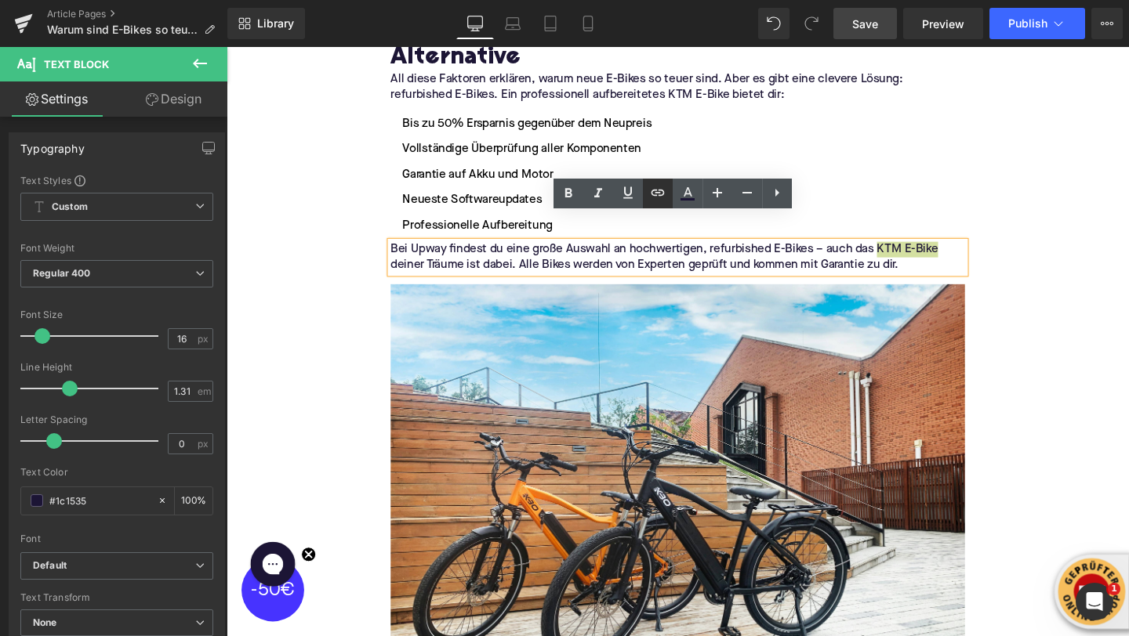
click at [659, 193] on icon at bounding box center [657, 193] width 13 height 6
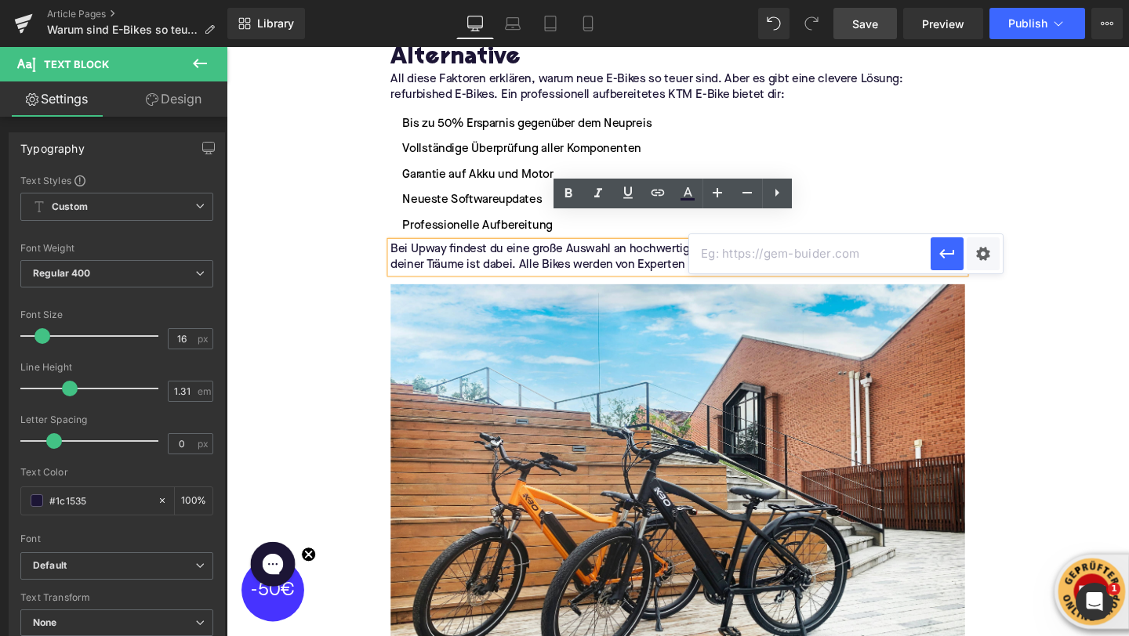
click at [730, 258] on input "text" at bounding box center [809, 253] width 241 height 39
paste input "https://upway.de/collections/ktm"
type input "https://upway.de/collections/ktm"
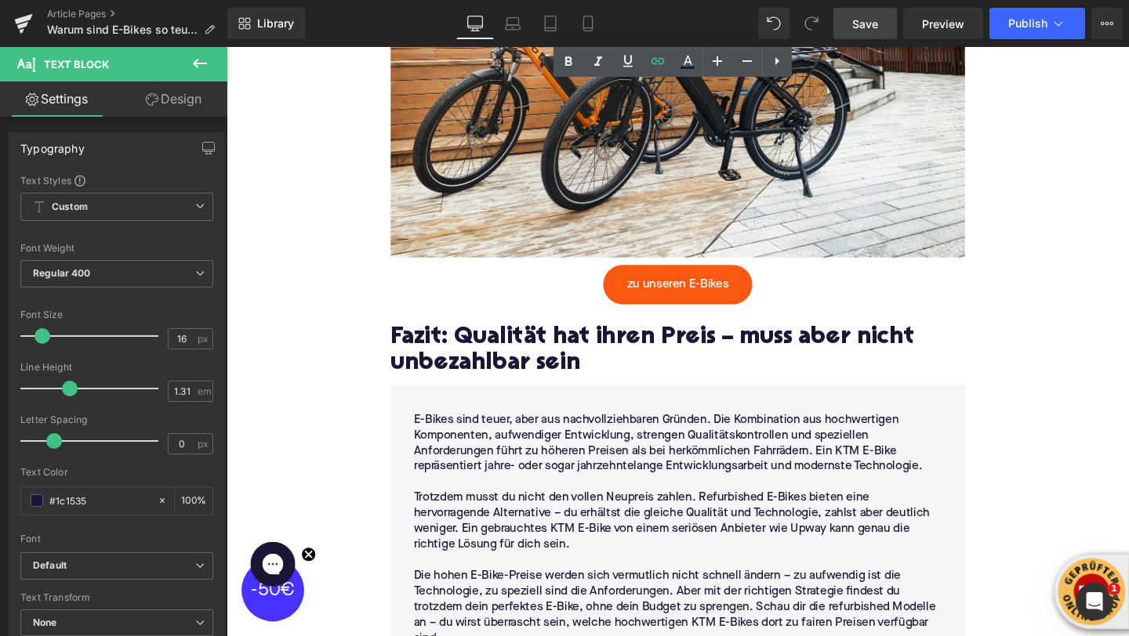
scroll to position [4819, 0]
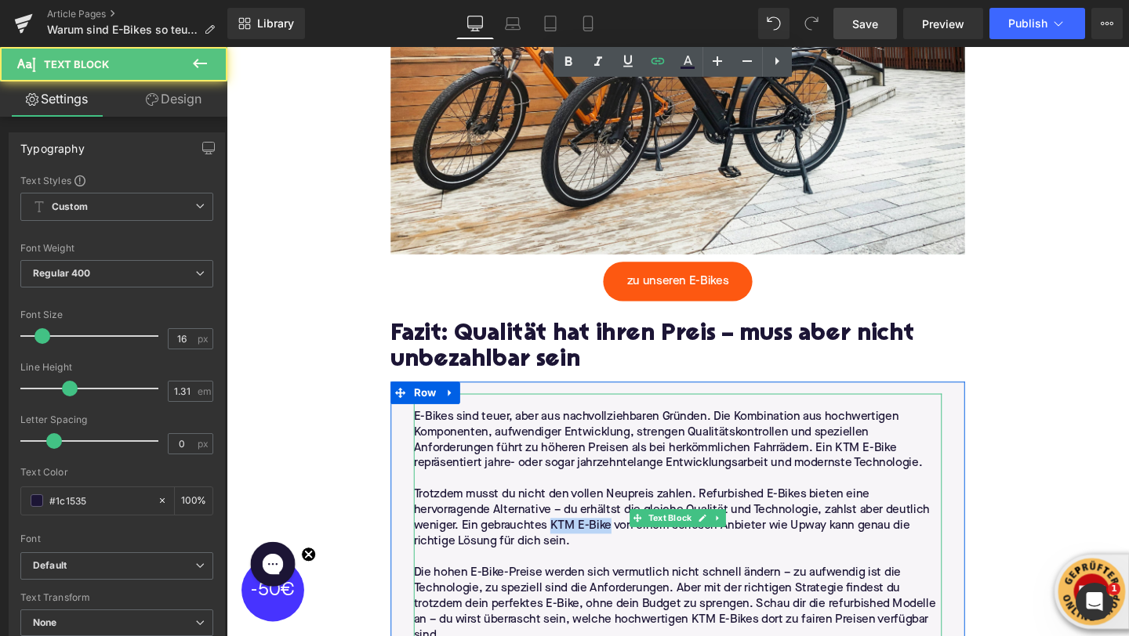
drag, startPoint x: 627, startPoint y: 525, endPoint x: 568, endPoint y: 524, distance: 58.8
click at [568, 524] on p "Trotzdem musst du nicht den vollen Neupreis zahlen. Refurbished E-Bikes bieten …" at bounding box center [700, 543] width 555 height 66
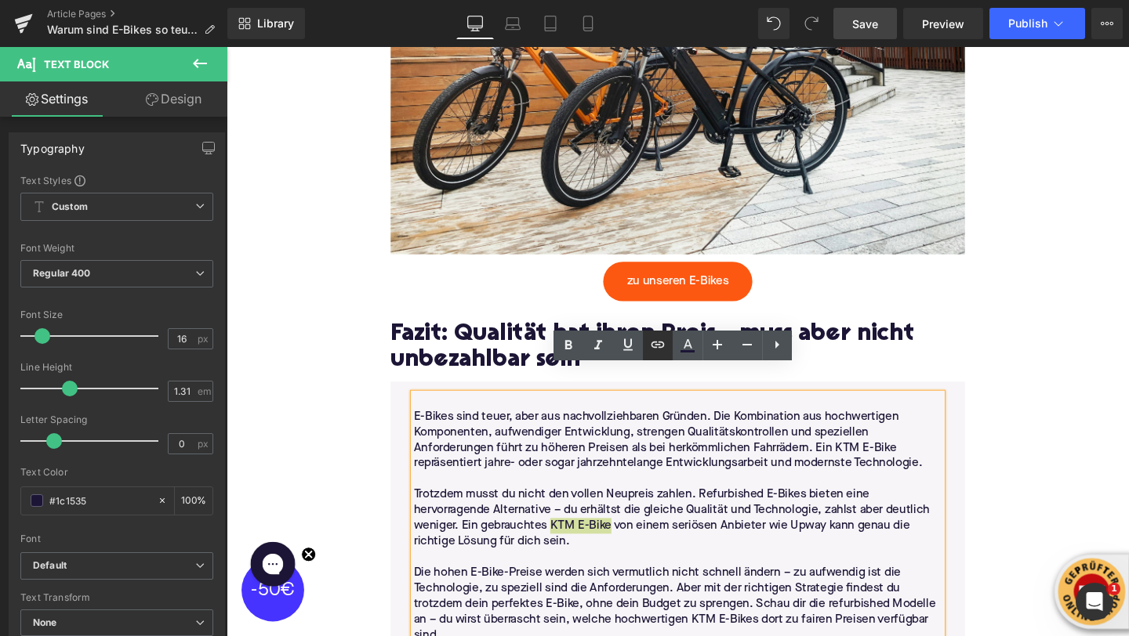
click at [665, 343] on icon at bounding box center [657, 344] width 19 height 19
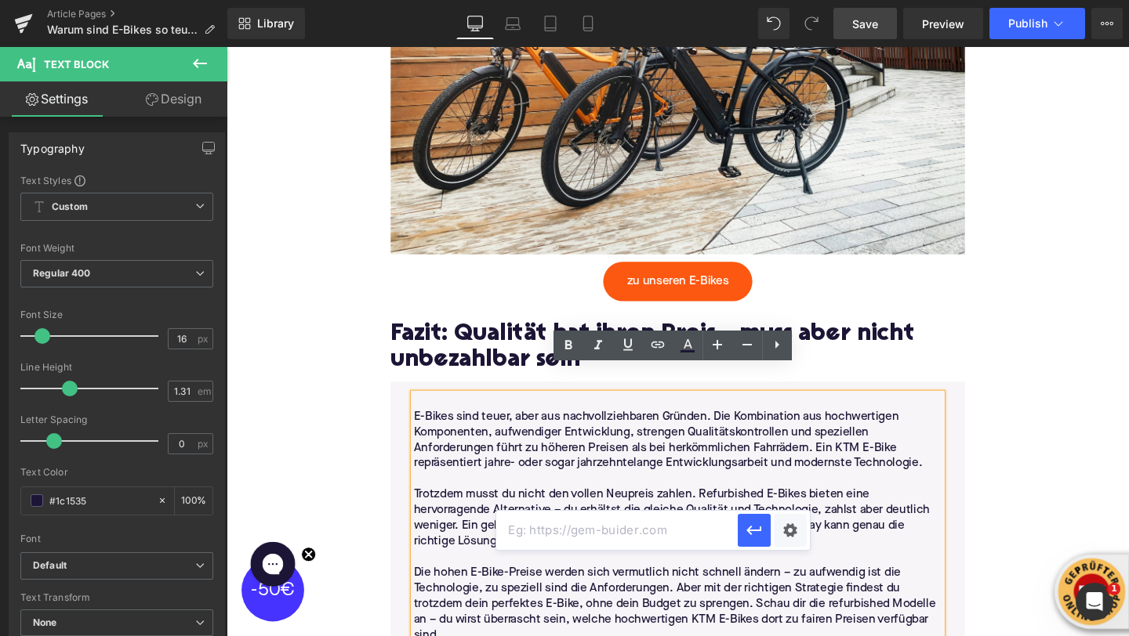
click at [649, 539] on input "text" at bounding box center [616, 530] width 241 height 39
paste input "https://upway.de/collections/ktm"
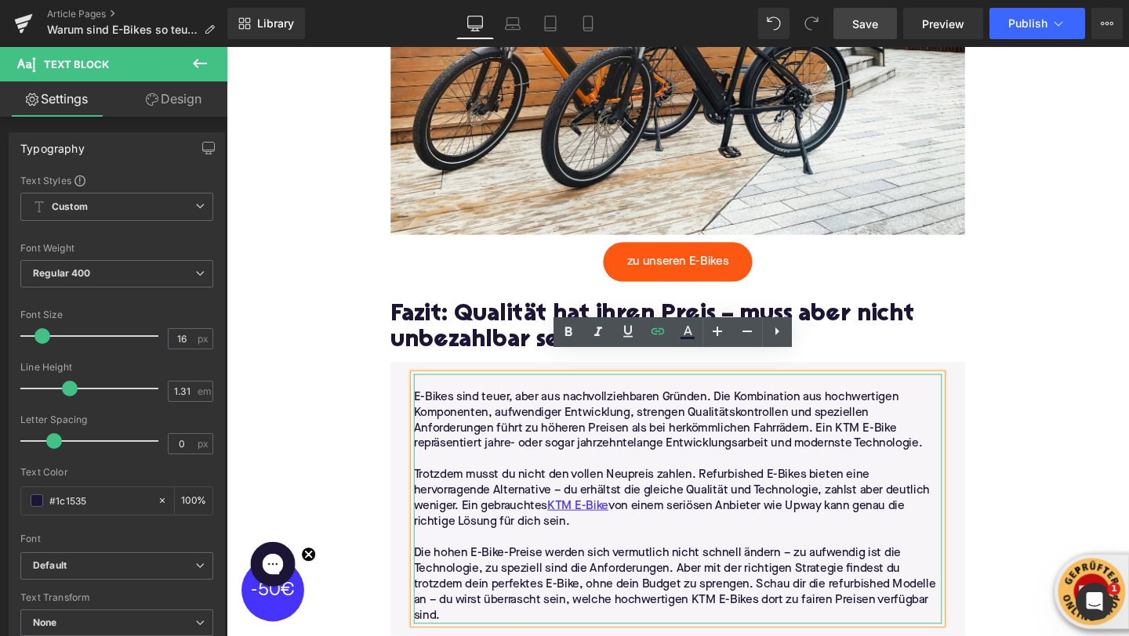
scroll to position [4863, 0]
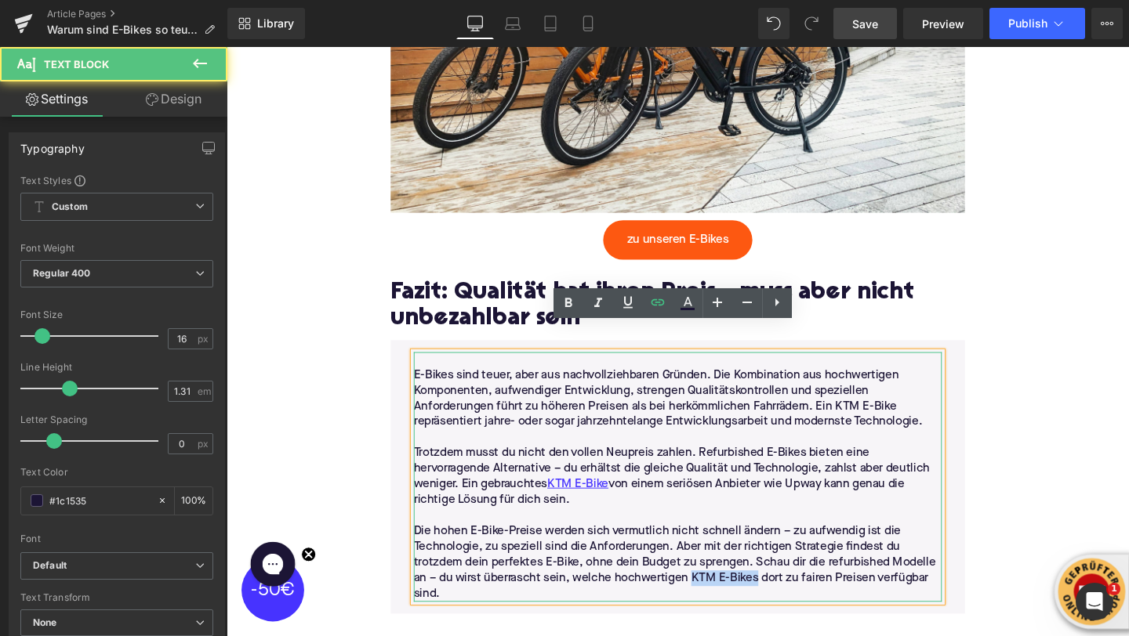
drag, startPoint x: 784, startPoint y: 576, endPoint x: 717, endPoint y: 576, distance: 66.6
click at [717, 576] on p "Die hohen E-Bike-Preise werden sich vermutlich nicht schnell ändern – zu aufwen…" at bounding box center [700, 589] width 555 height 82
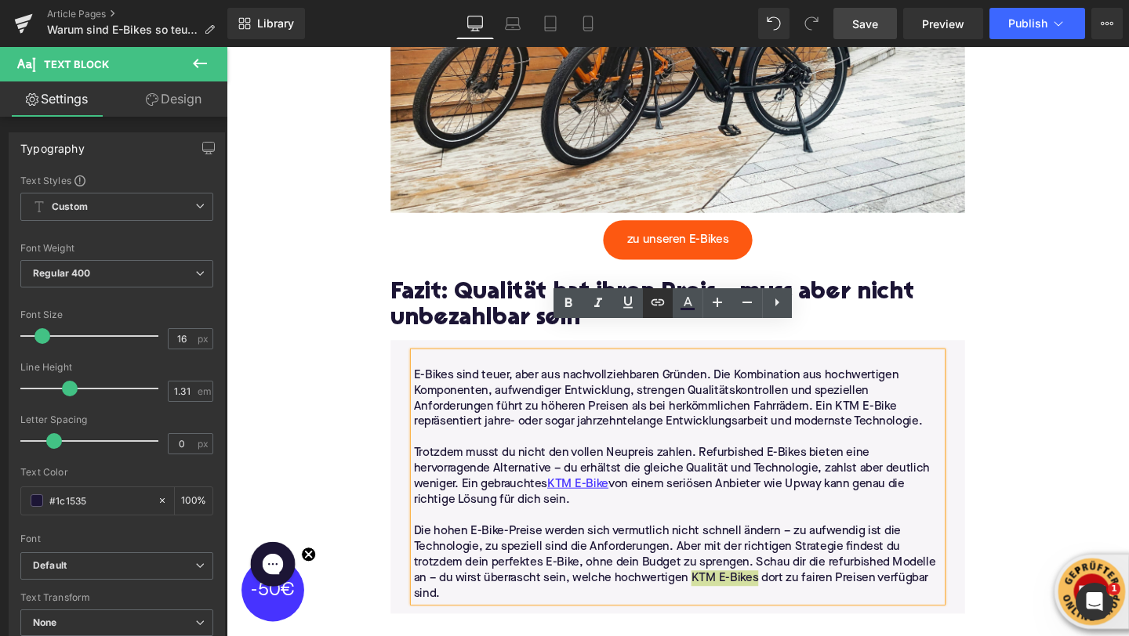
click at [649, 313] on link at bounding box center [658, 303] width 30 height 30
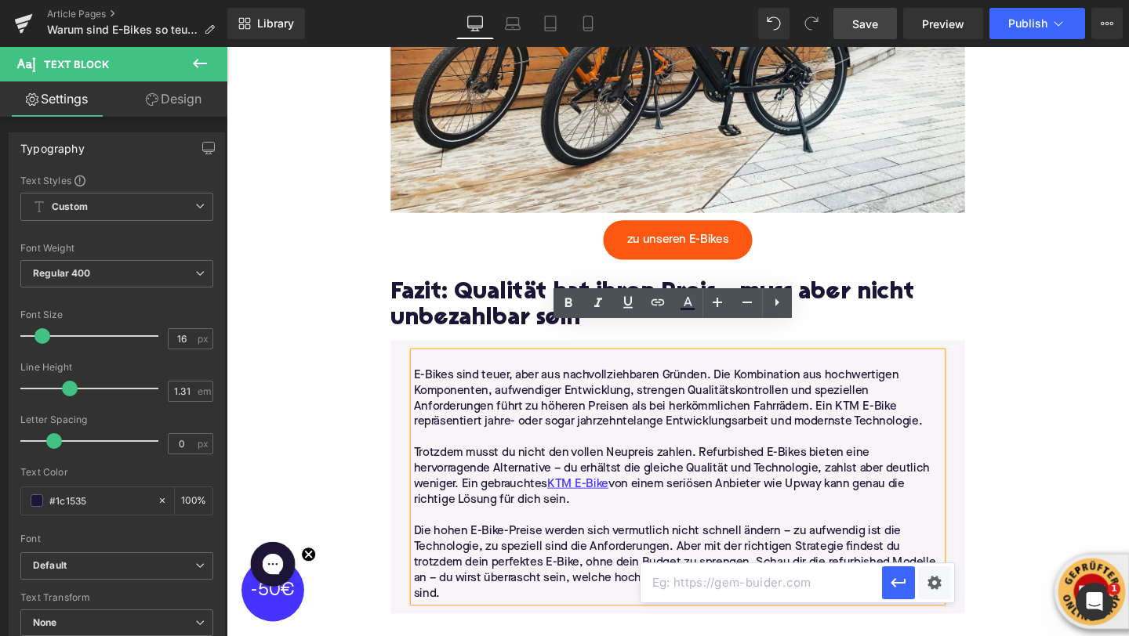
click at [680, 577] on input "text" at bounding box center [760, 583] width 241 height 39
paste input "https://upway.de/collections/ktm"
type input "https://upway.de/collections/ktm"
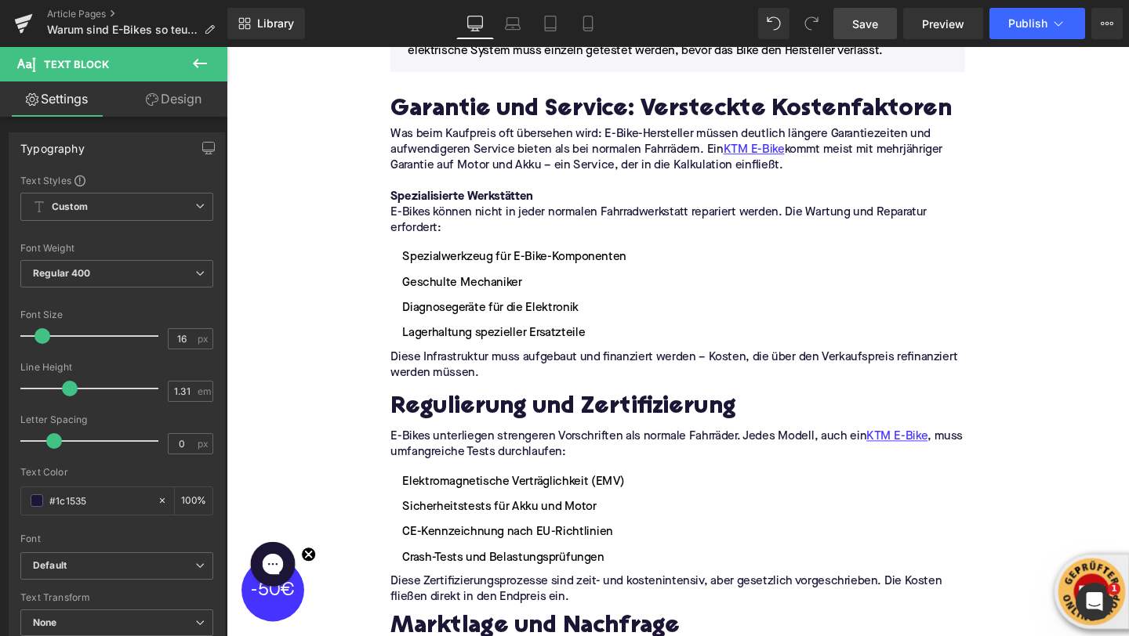
scroll to position [2901, 0]
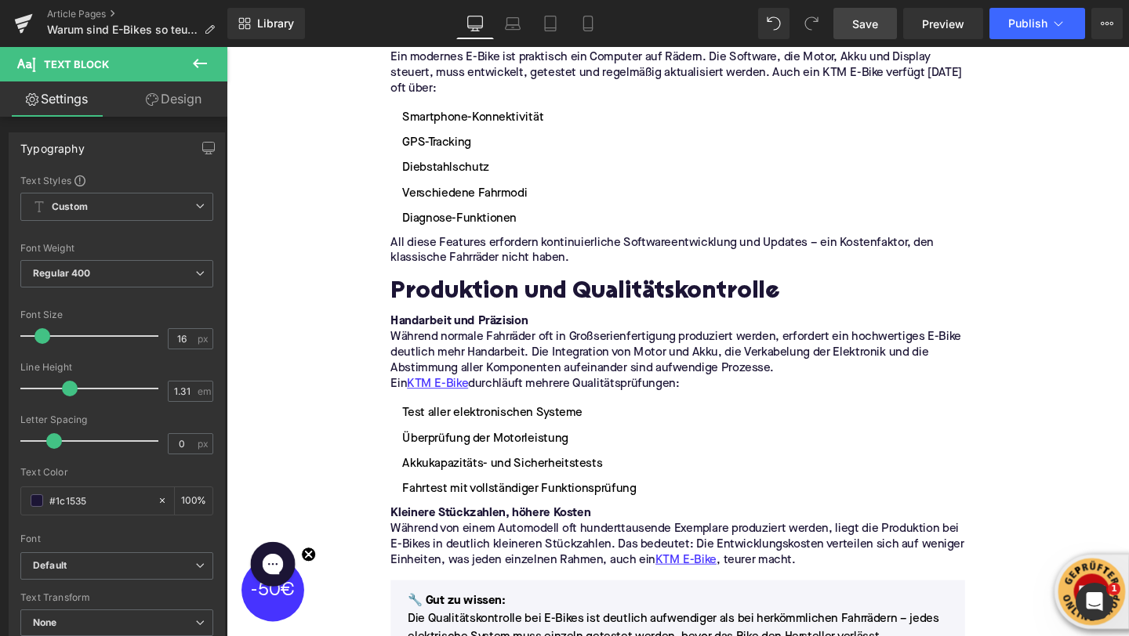
click at [854, 18] on span "Save" at bounding box center [865, 24] width 26 height 16
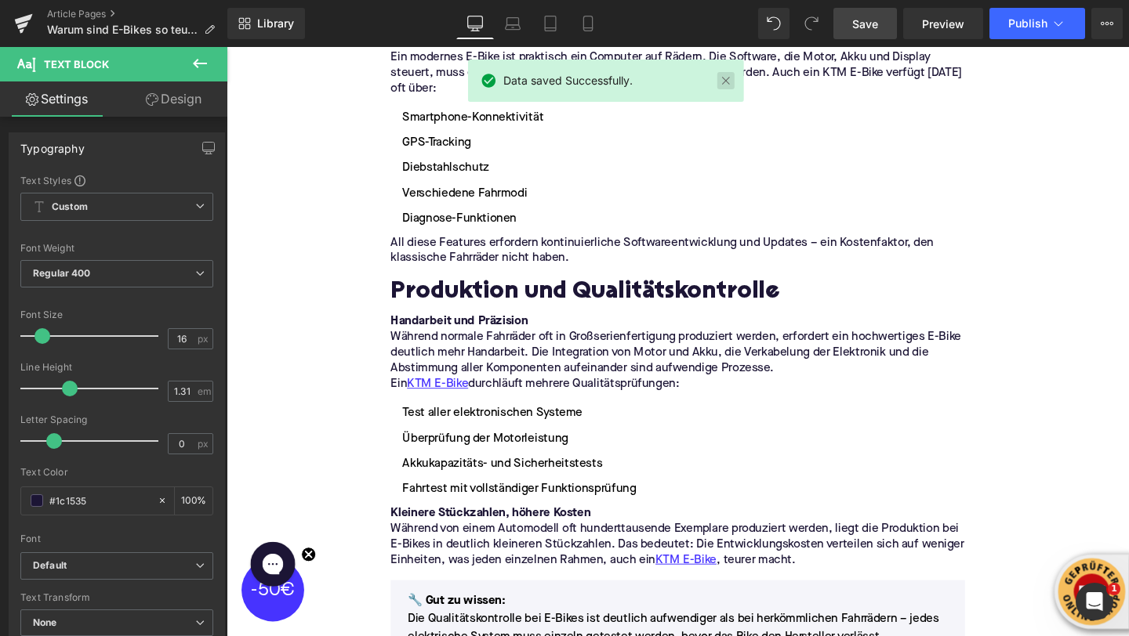
click at [717, 81] on link at bounding box center [725, 80] width 17 height 17
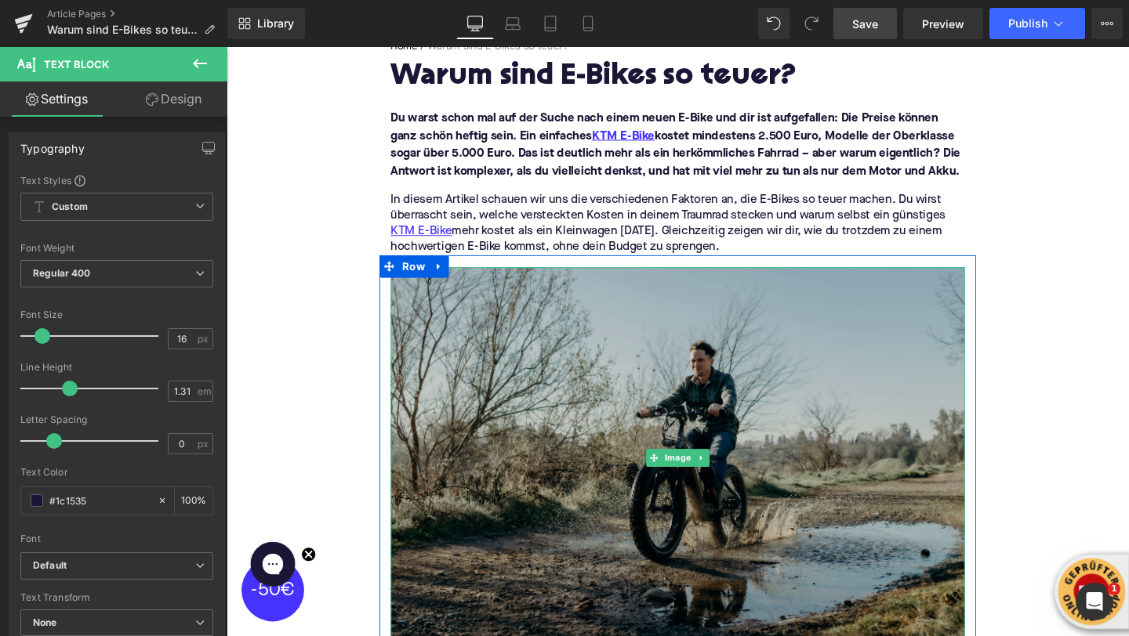
scroll to position [272, 0]
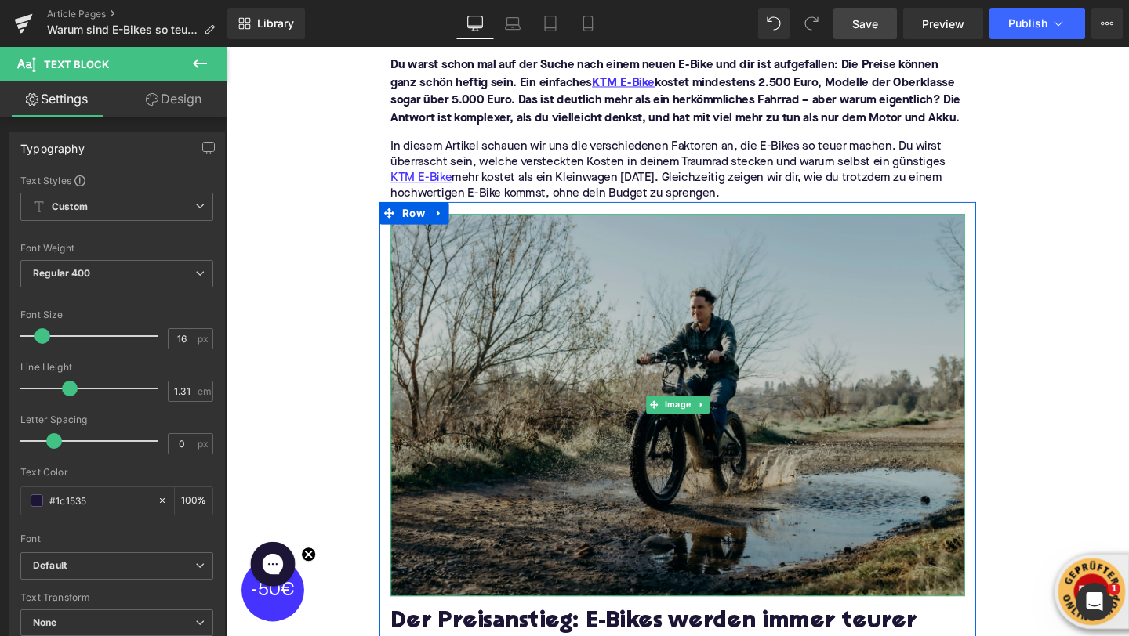
click at [475, 459] on img at bounding box center [701, 424] width 604 height 402
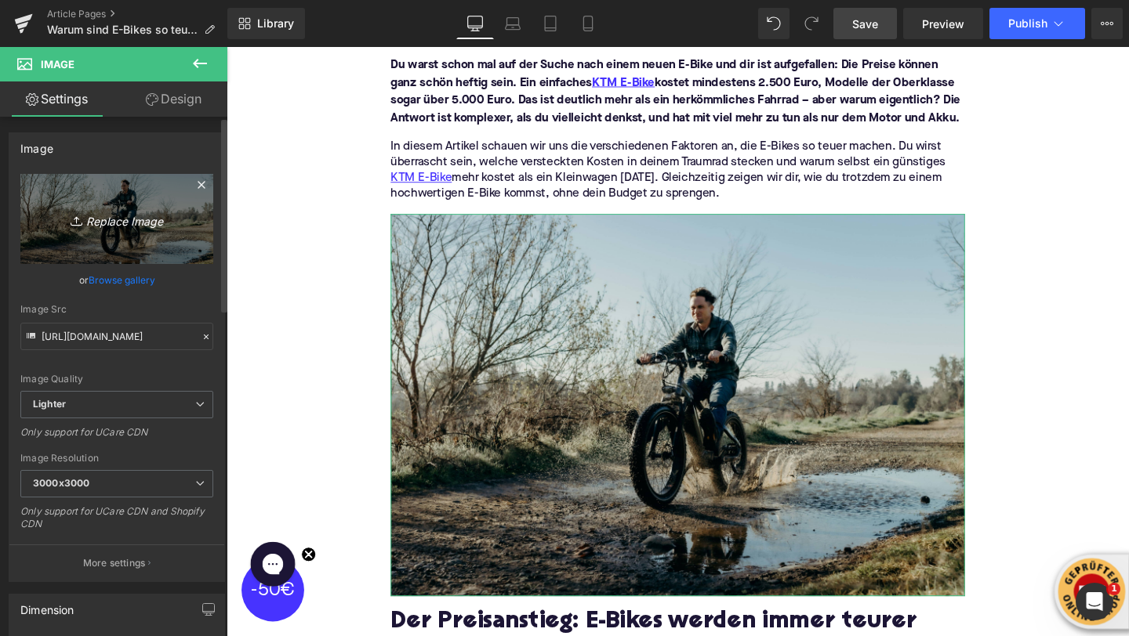
click at [117, 212] on icon "Replace Image" at bounding box center [116, 219] width 125 height 20
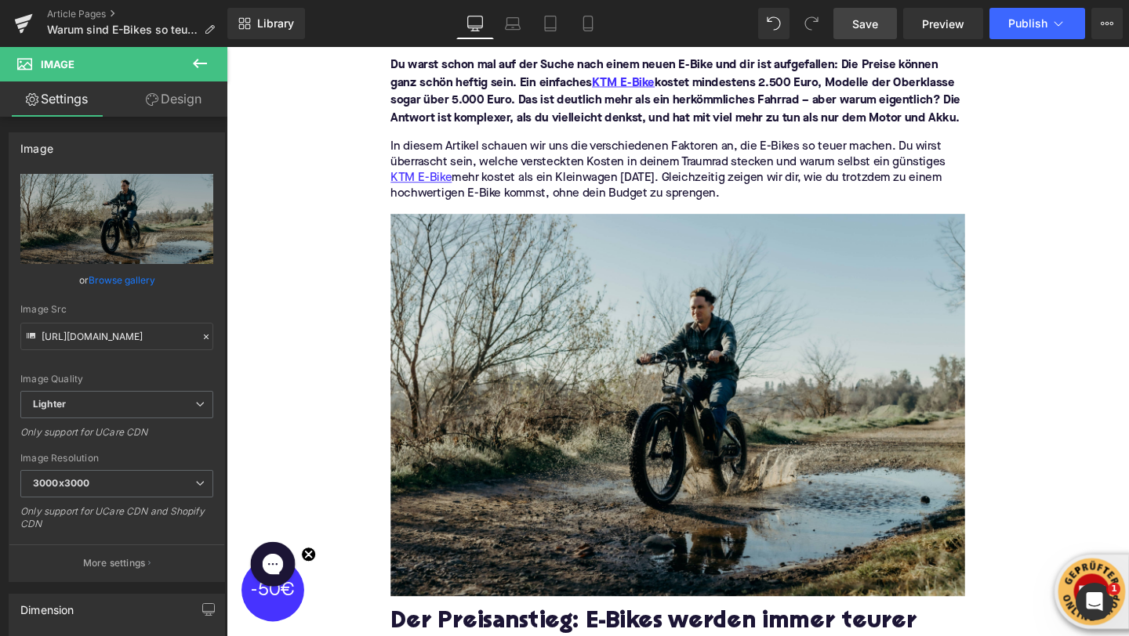
type input "C:\fakepath\fahrbike-official-Hi-WHlxg6EE-unsplash.jpg"
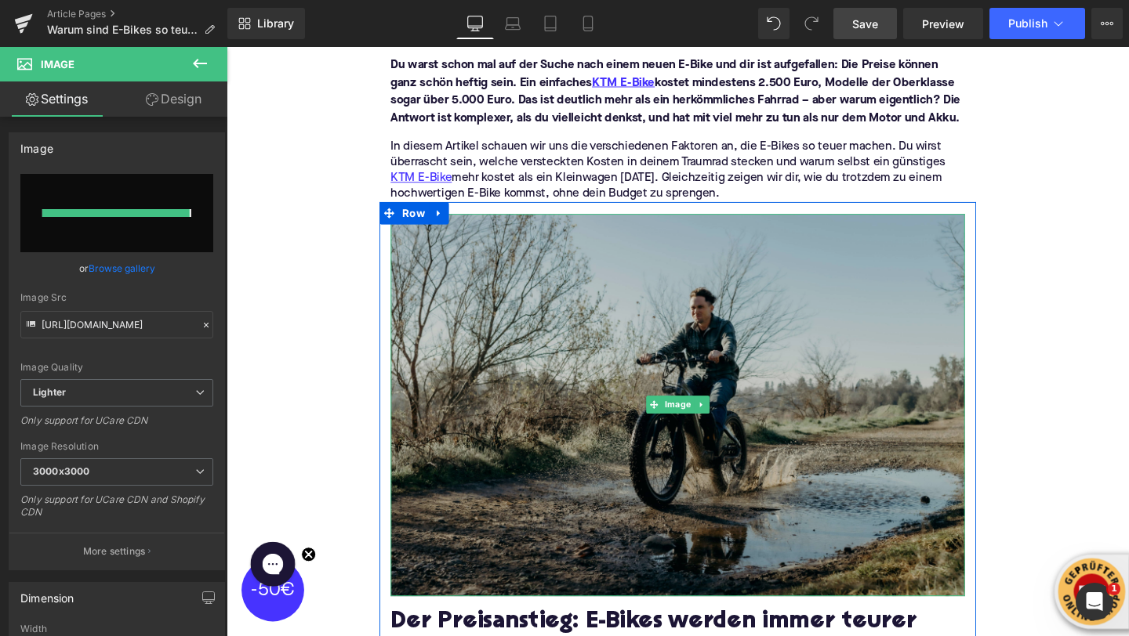
type input "https://ucarecdn.com/9251526a-1ff1-4290-b7f1-44f2c4eda270/-/format/auto/-/previ…"
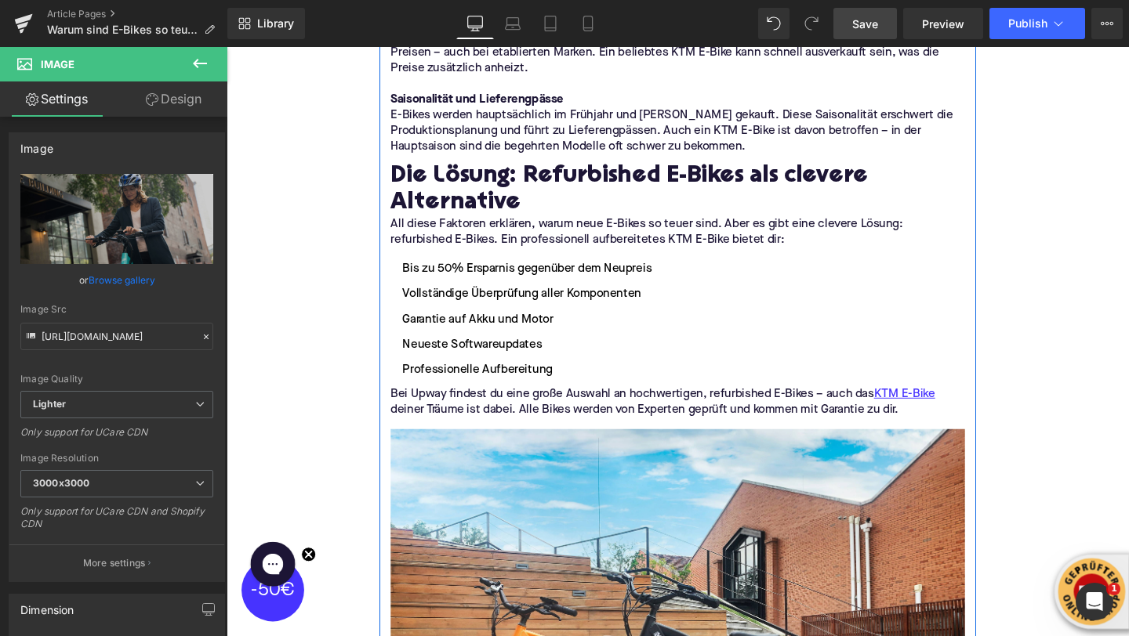
scroll to position [4434, 0]
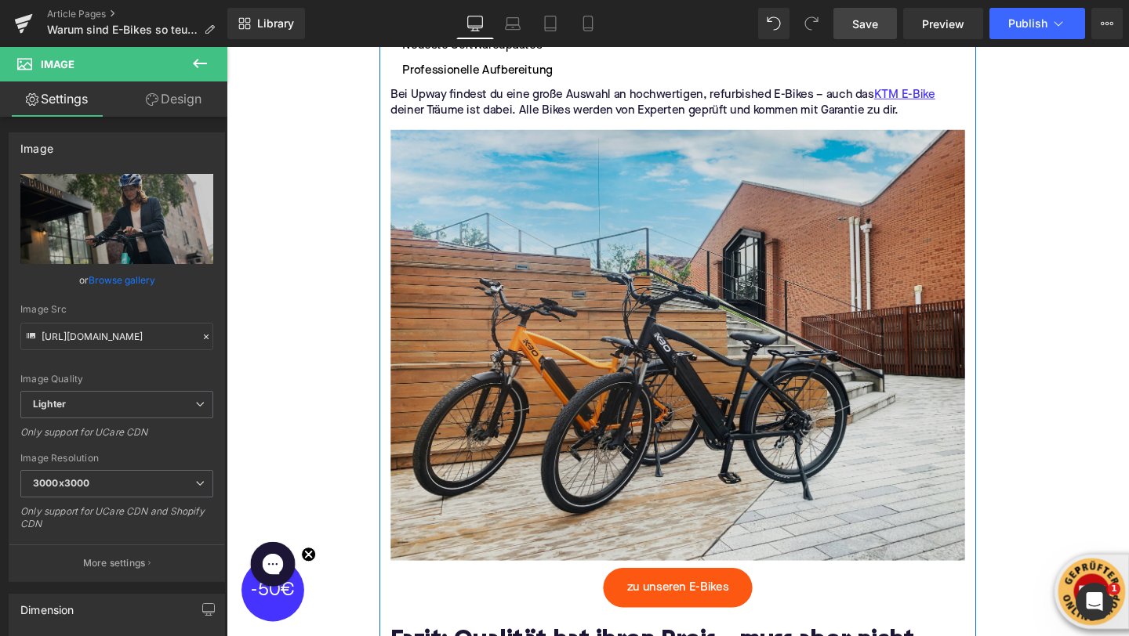
click at [507, 447] on img at bounding box center [701, 354] width 604 height 465
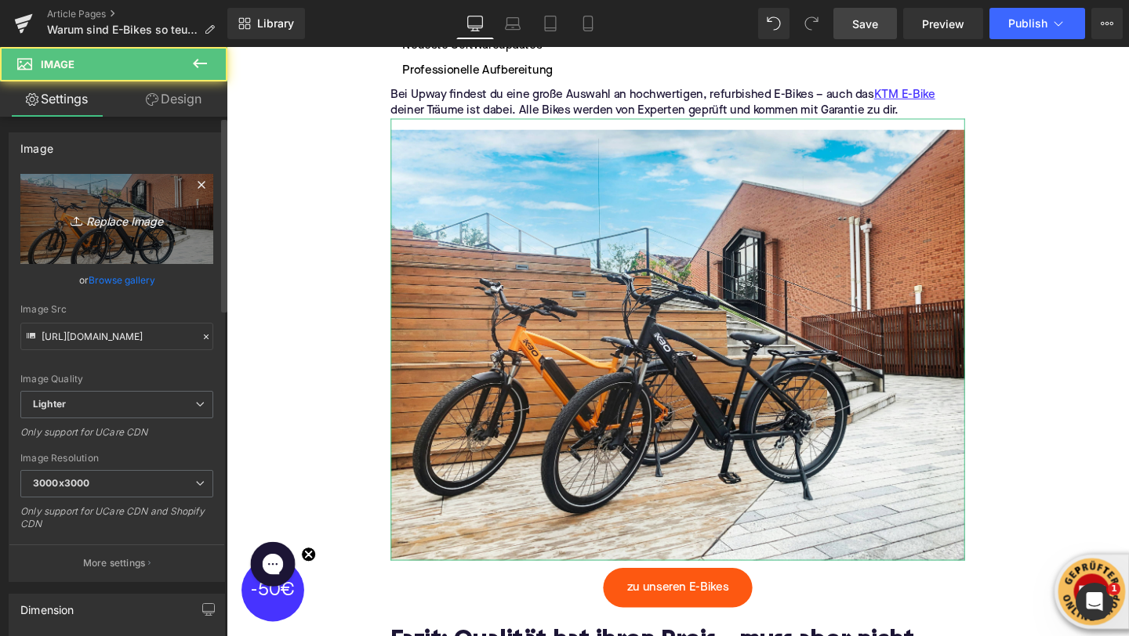
click at [105, 216] on icon "Replace Image" at bounding box center [116, 219] width 125 height 20
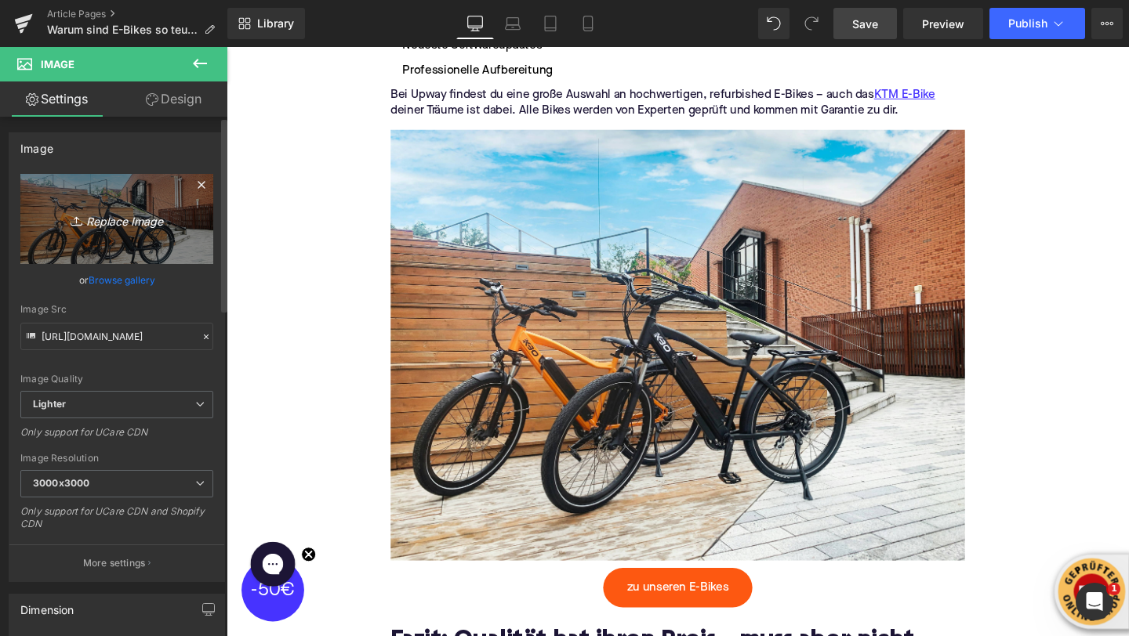
type input "C:\fakepath\fahrbike-official-Hc9SAFsE8L0-unsplash.jpg"
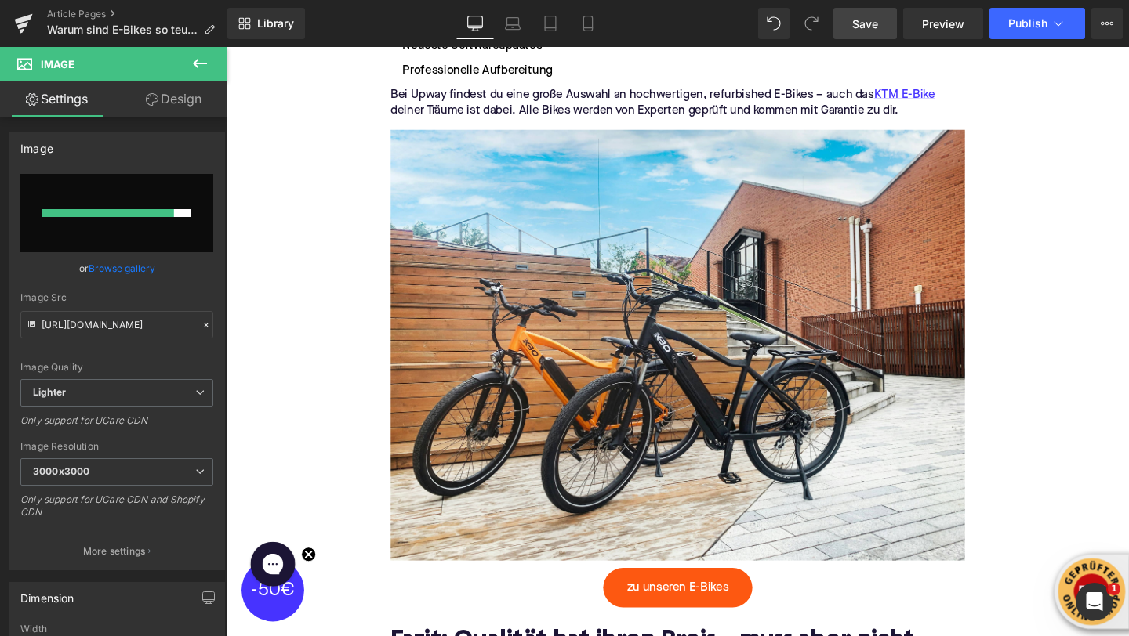
click at [199, 67] on icon at bounding box center [199, 63] width 19 height 19
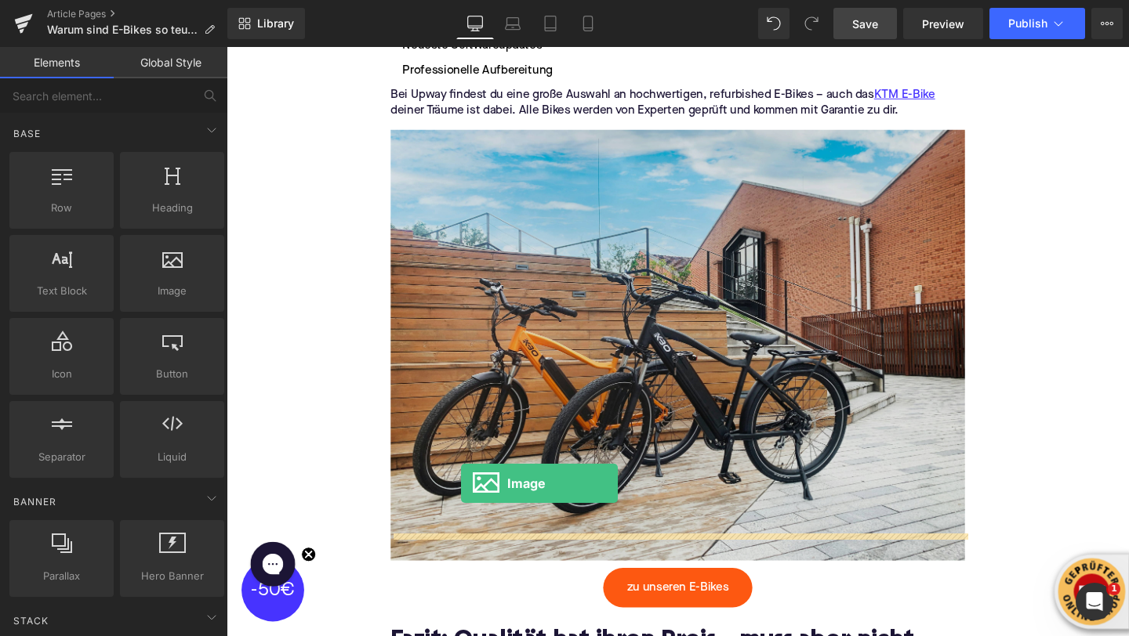
drag, startPoint x: 376, startPoint y: 333, endPoint x: 473, endPoint y: 506, distance: 197.6
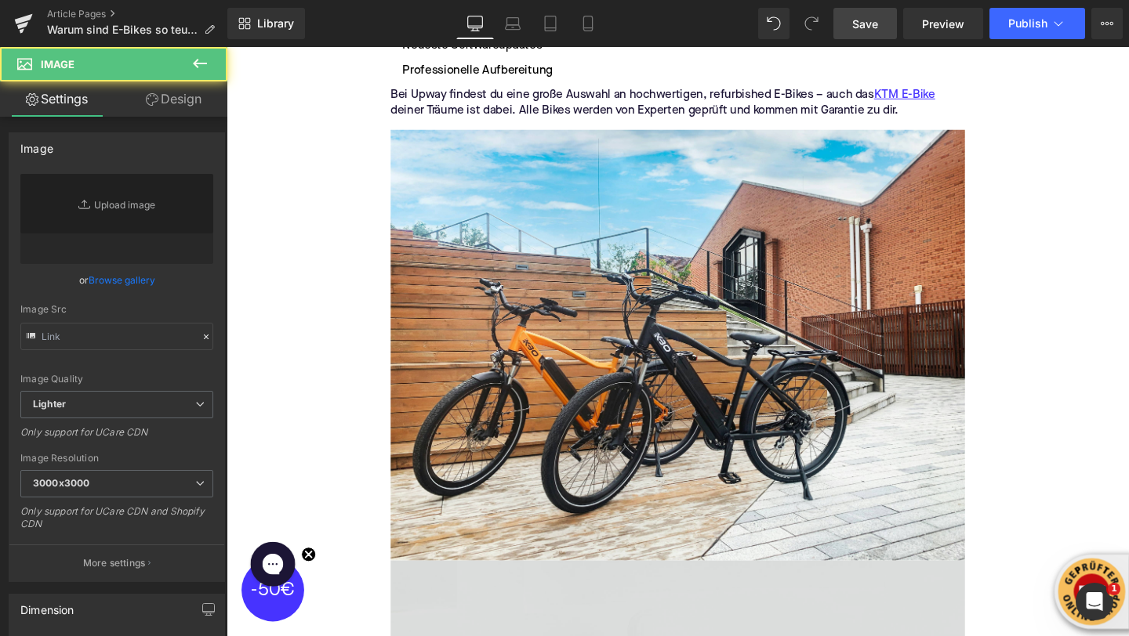
type input "//d1um8515vdn9kb.cloudfront.net/images/parallax.jpg"
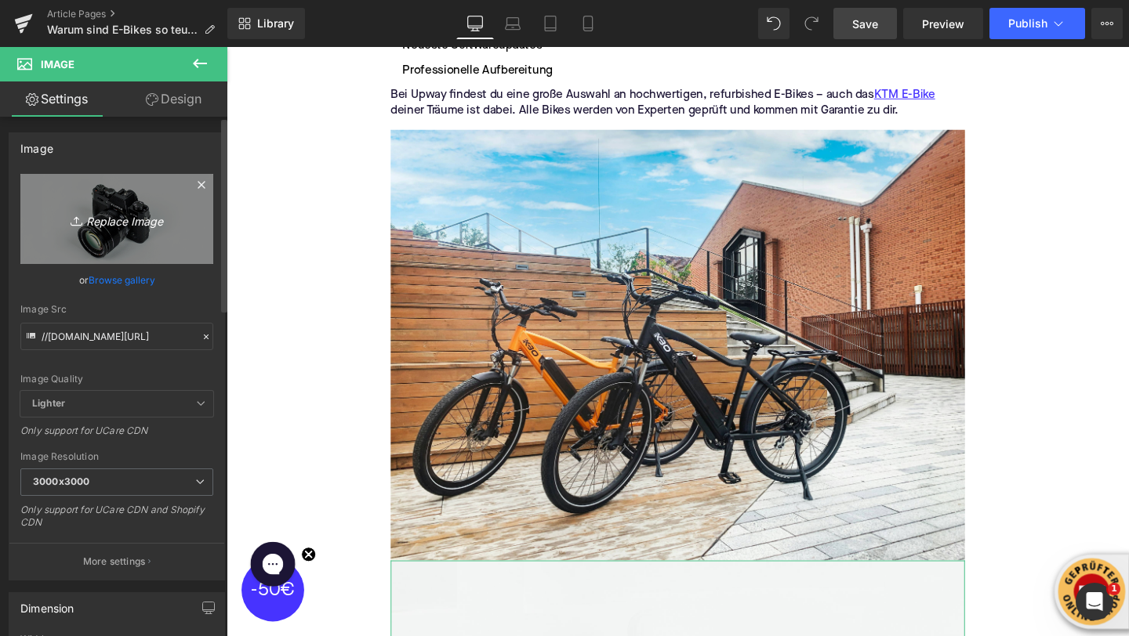
click at [89, 207] on link "Replace Image" at bounding box center [116, 219] width 193 height 90
type input "C:\fakepath\fahrbike-official-Hc9SAFsE8L0-unsplash.jpg"
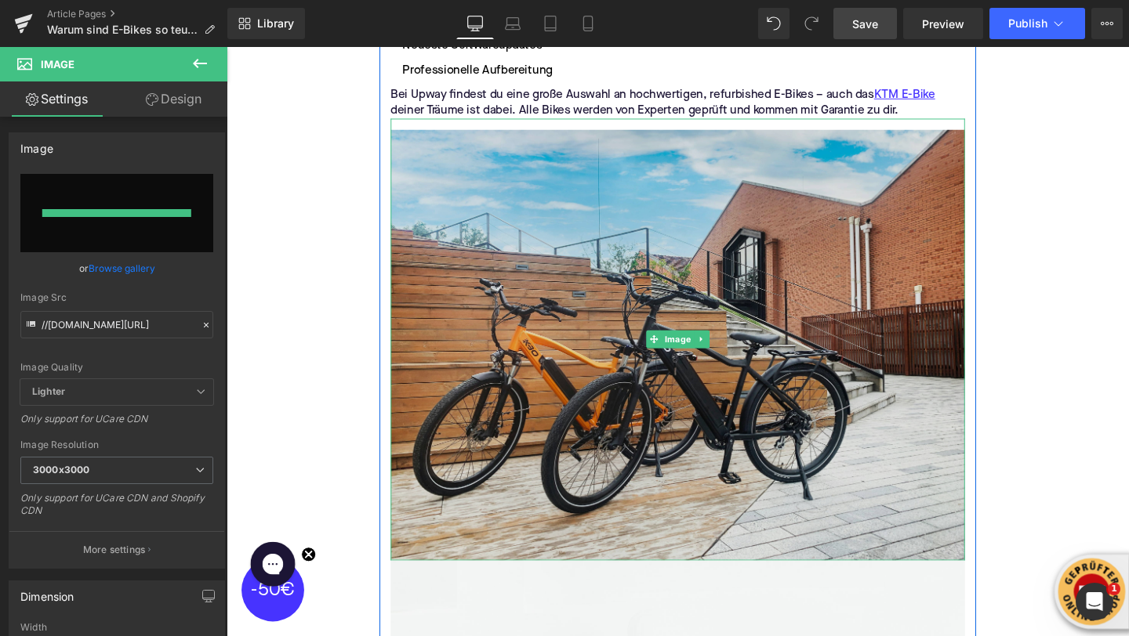
type input "https://ucarecdn.com/40a792b4-51c7-4119-af70-e1d35d4fca18/-/format/auto/-/previ…"
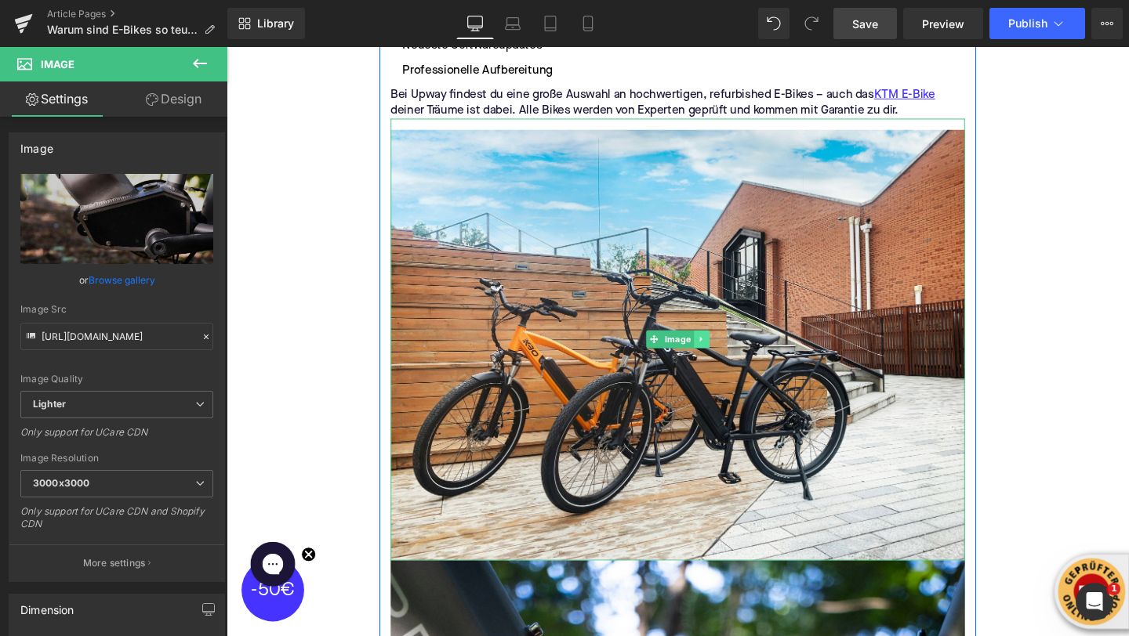
click at [728, 350] on icon at bounding box center [725, 354] width 9 height 9
click at [732, 350] on icon at bounding box center [734, 354] width 9 height 9
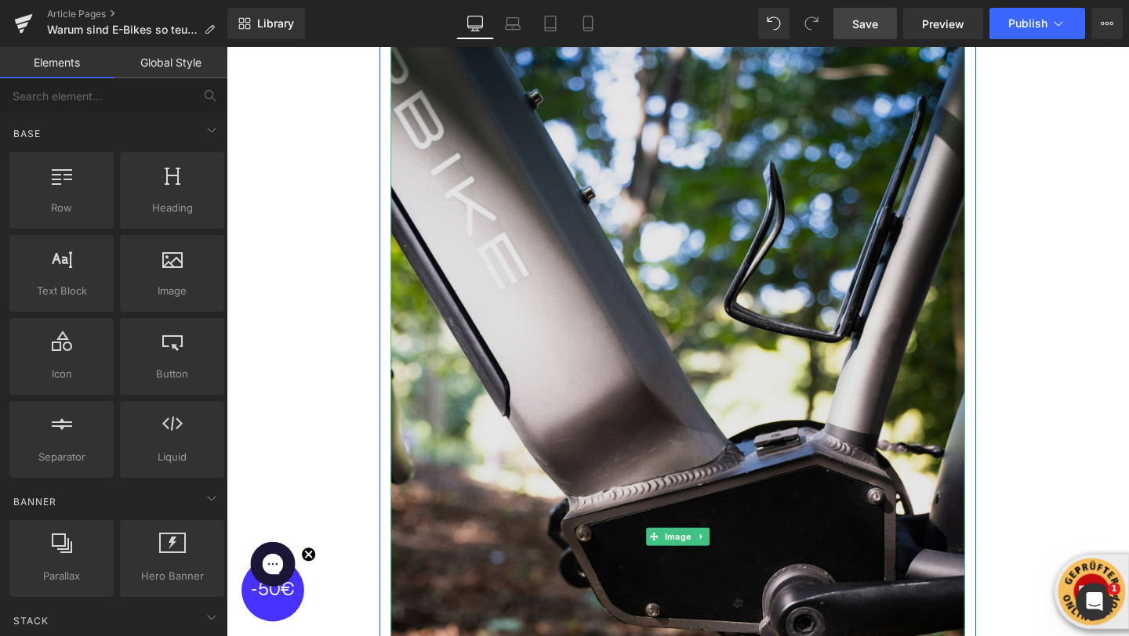
scroll to position [4692, 0]
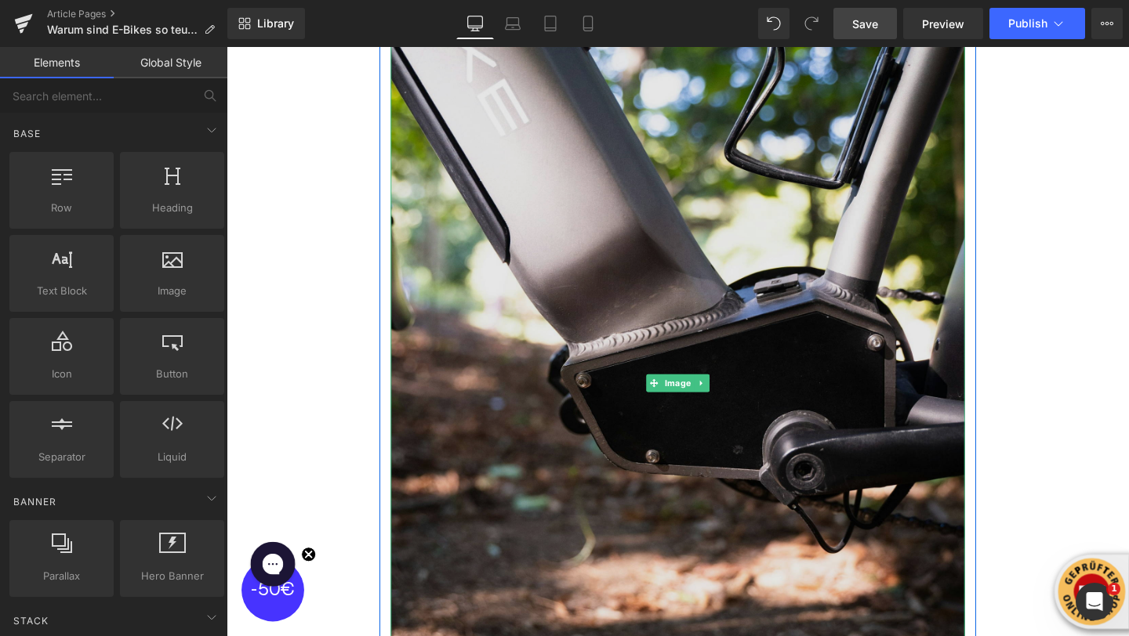
click at [526, 475] on img at bounding box center [701, 400] width 604 height 1072
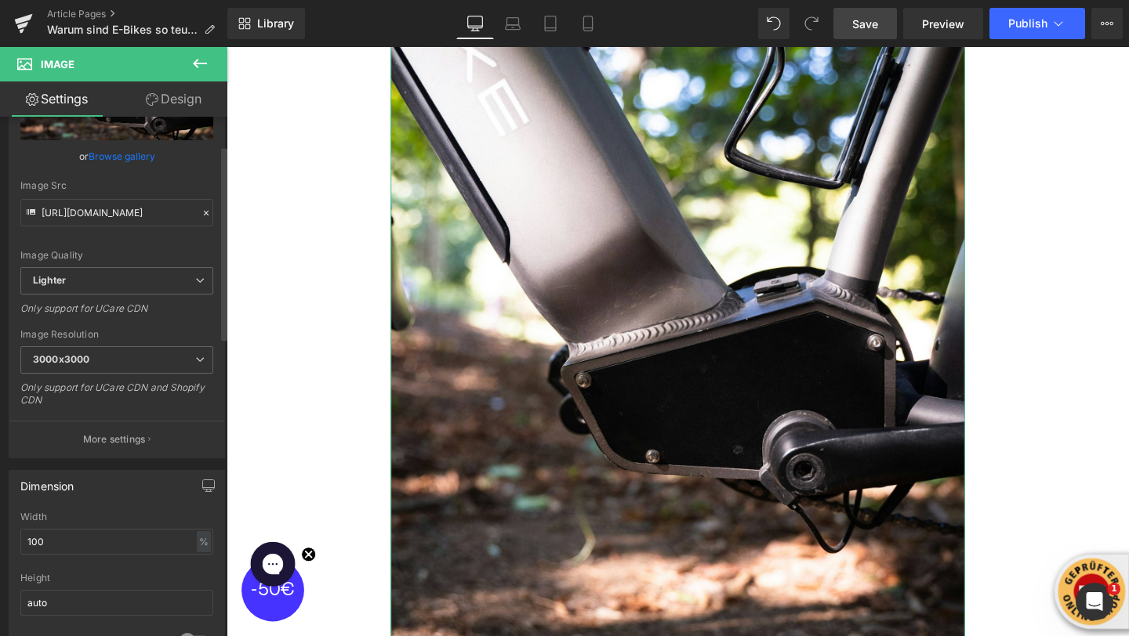
scroll to position [169, 0]
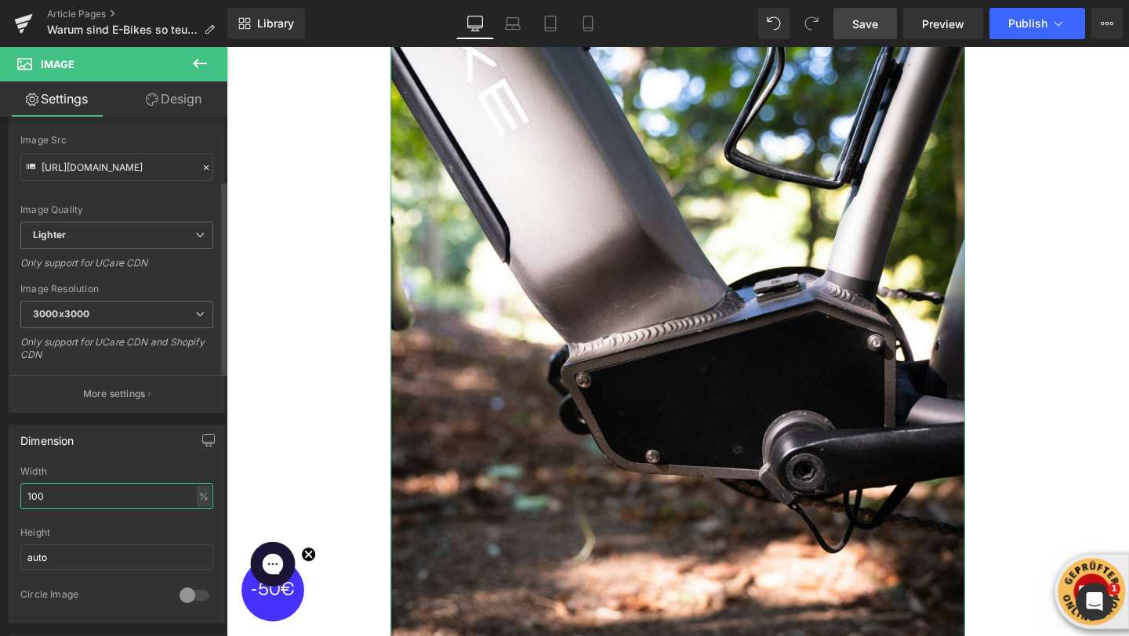
click at [42, 497] on input "100" at bounding box center [116, 497] width 193 height 26
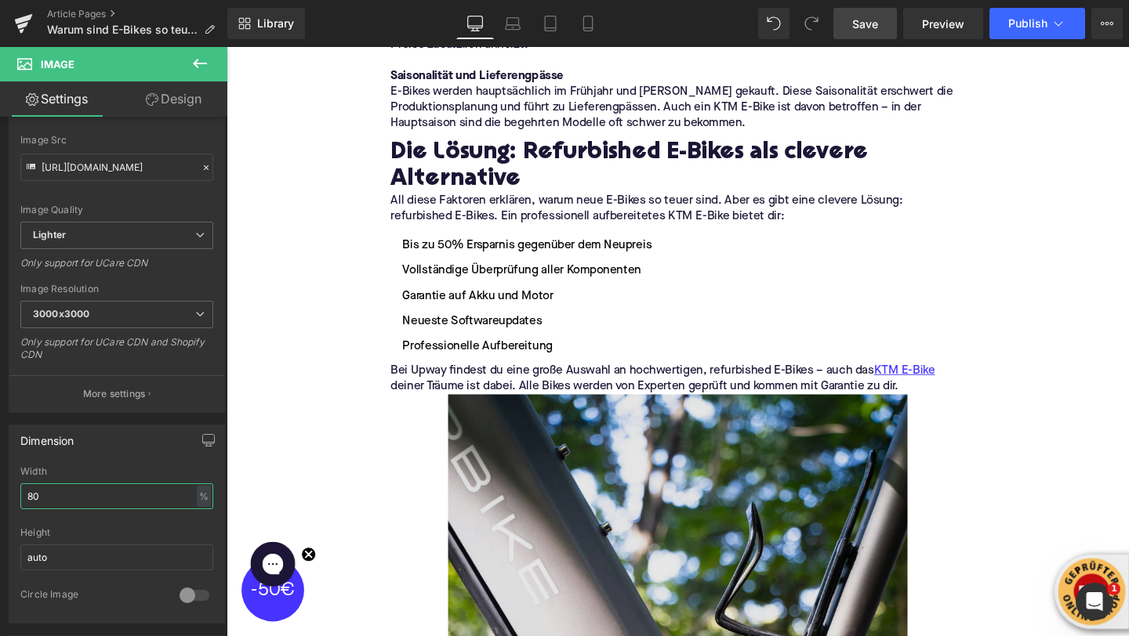
scroll to position [4134, 0]
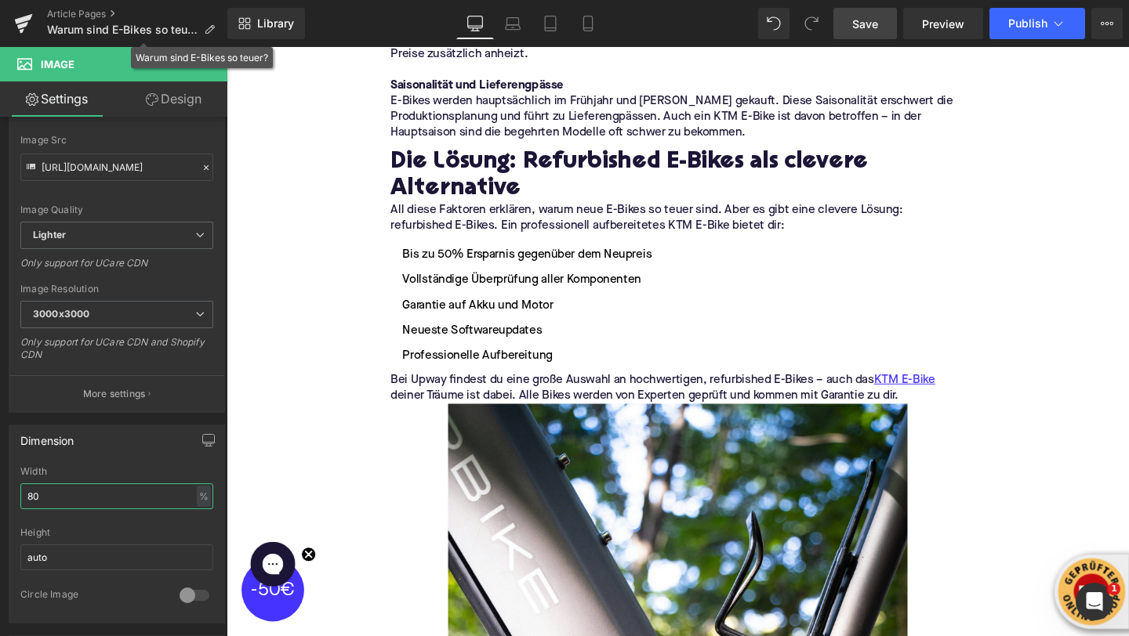
type input "80"
click at [196, 52] on button at bounding box center [199, 64] width 55 height 34
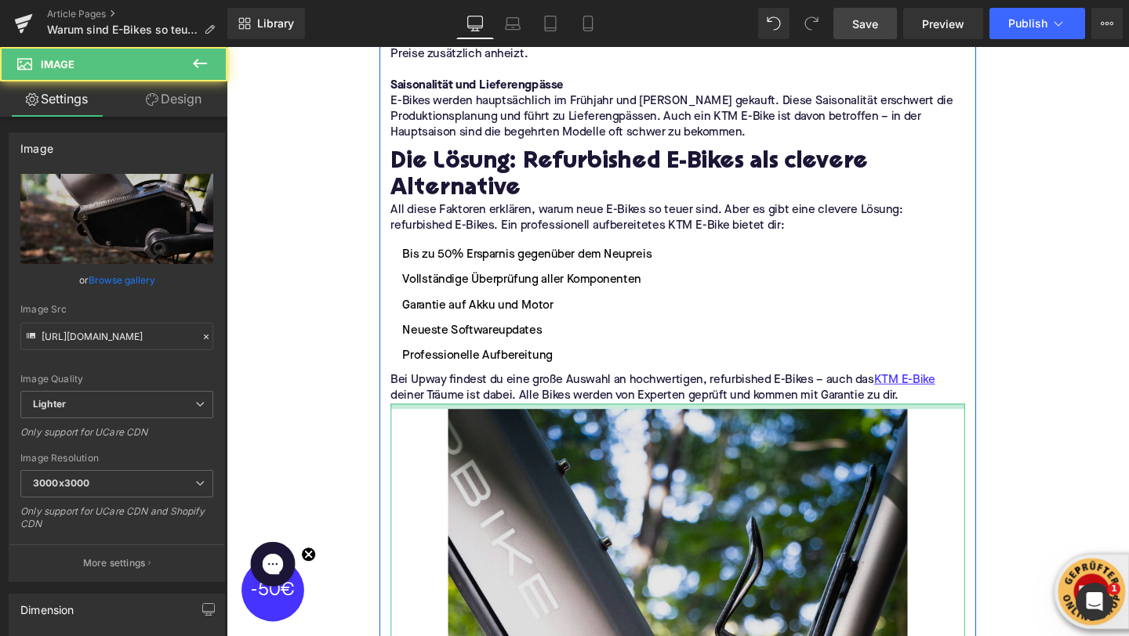
drag, startPoint x: 502, startPoint y: 397, endPoint x: 501, endPoint y: 405, distance: 7.9
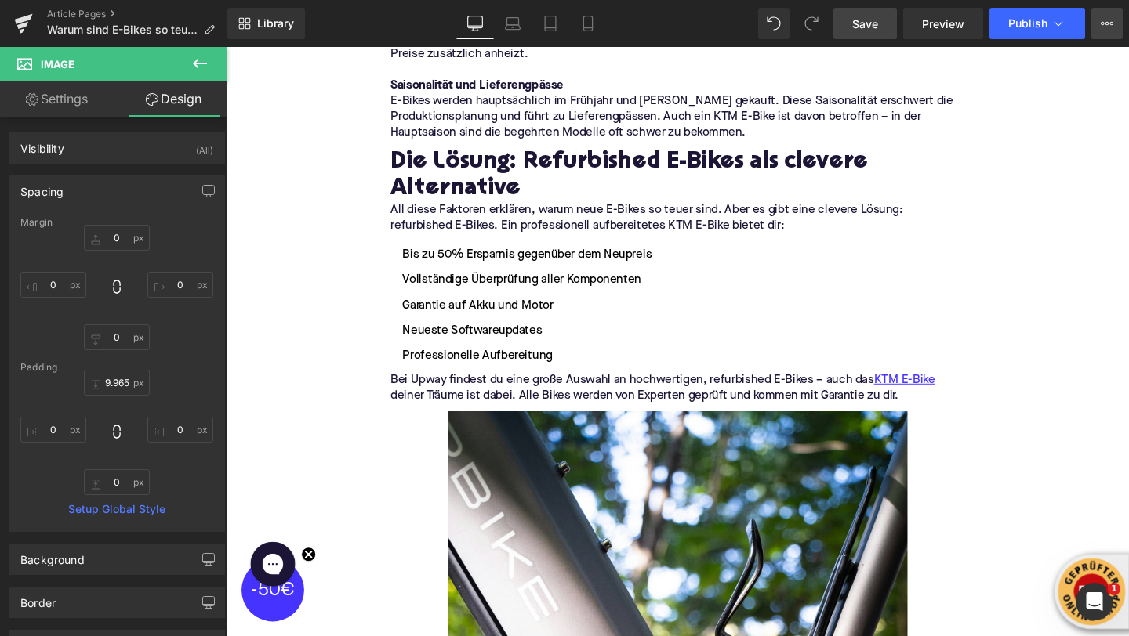
click at [1098, 32] on button "View Live Page View with current Template Save Template to Library Schedule Pub…" at bounding box center [1106, 23] width 31 height 31
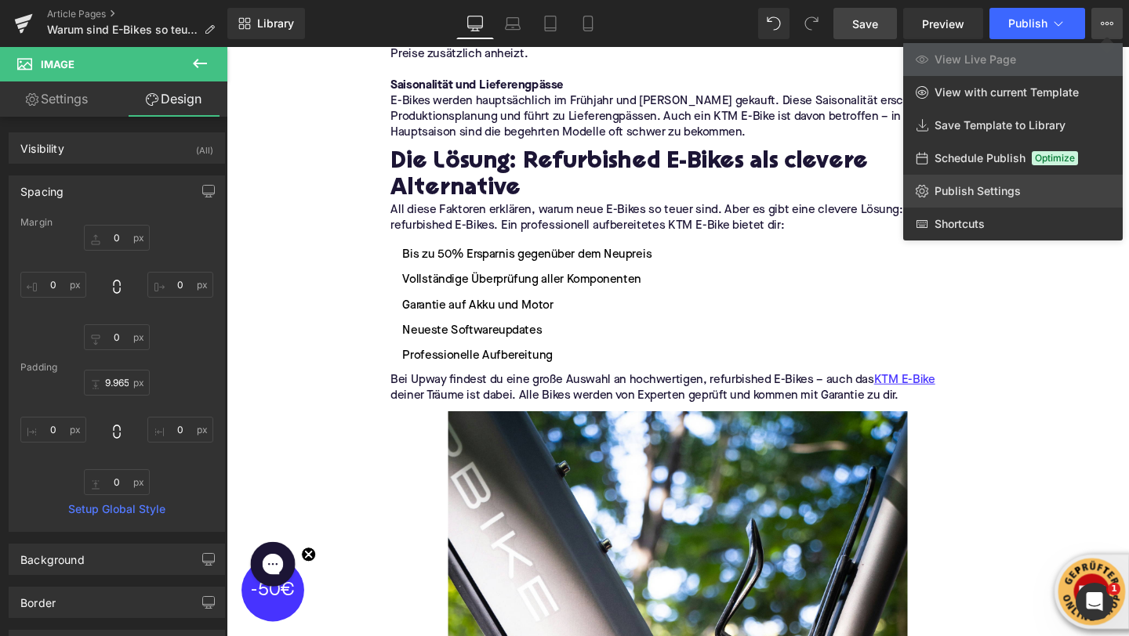
click at [980, 190] on span "Publish Settings" at bounding box center [977, 191] width 86 height 14
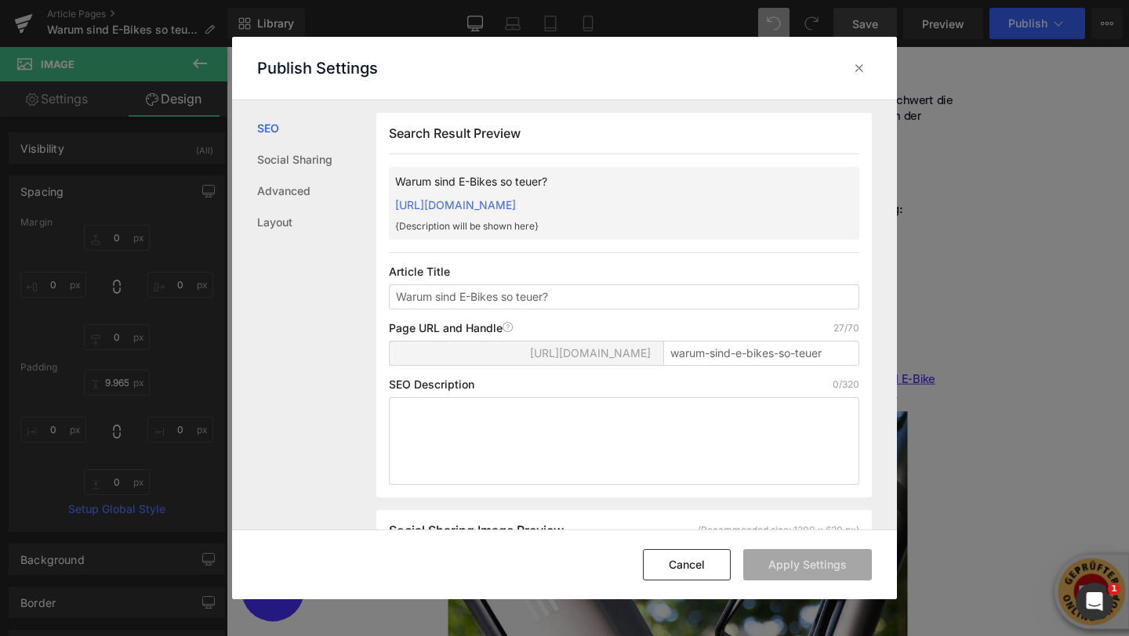
scroll to position [1, 0]
click at [535, 441] on textarea at bounding box center [624, 441] width 470 height 88
paste textarea "Warum kostet ein KTM E-Bike so viel? Wir erklären die wichtigsten Preistreiber …"
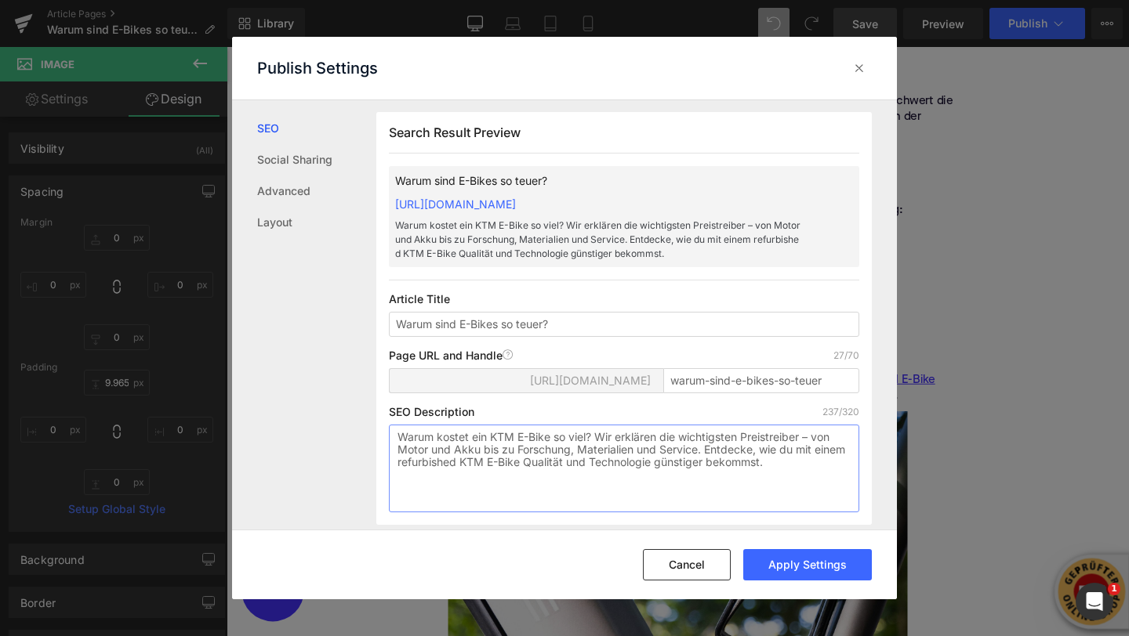
scroll to position [38, 0]
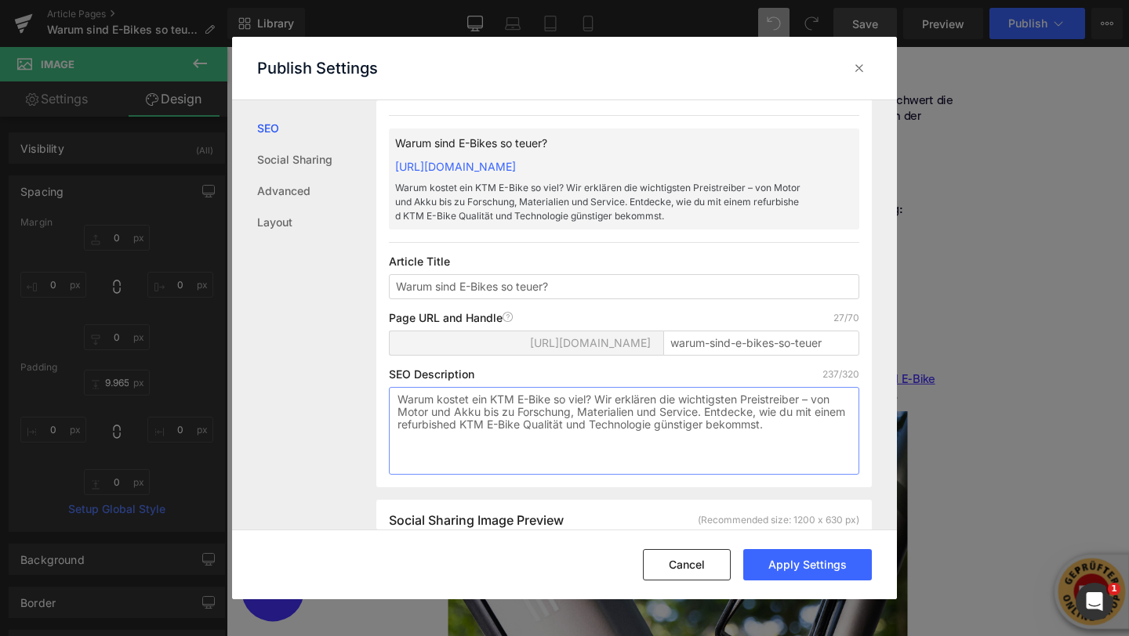
click at [495, 400] on textarea "Warum kostet ein KTM E-Bike so viel? Wir erklären die wichtigsten Preistreiber …" at bounding box center [624, 431] width 470 height 88
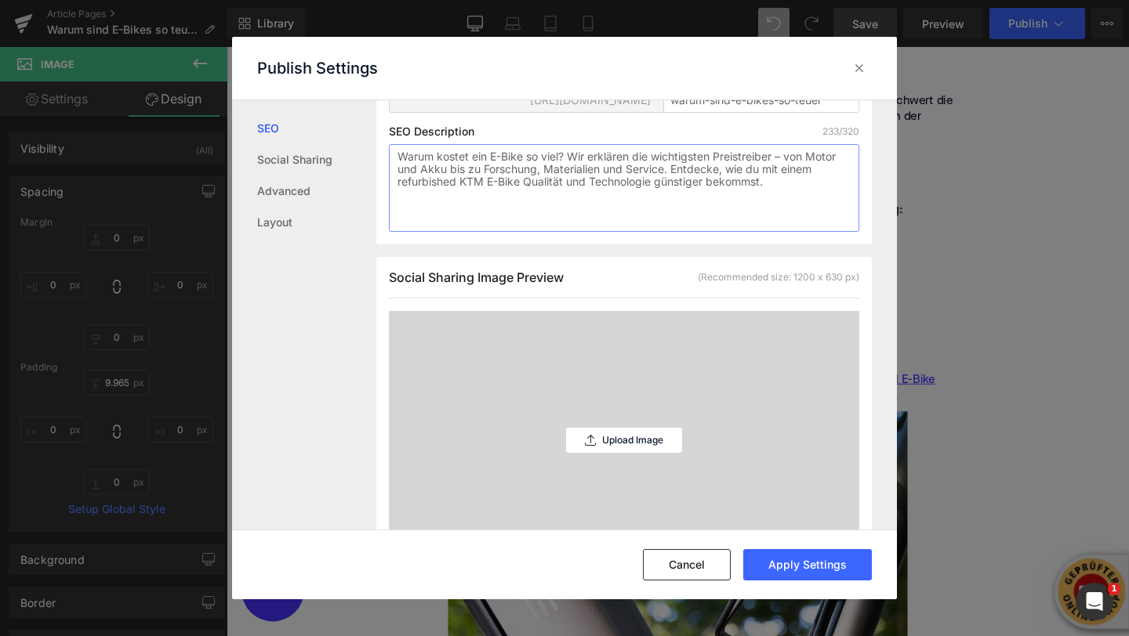
scroll to position [337, 0]
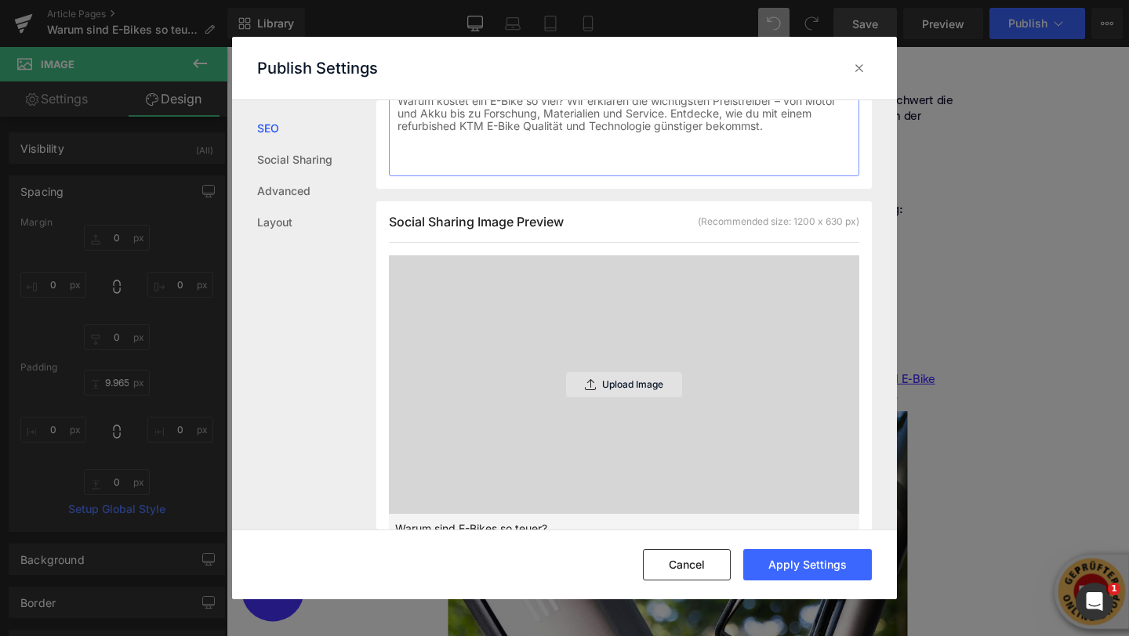
type textarea "Warum kostet ein E-Bike so viel? Wir erklären die wichtigsten Preistreiber – vo…"
click at [566, 393] on div "Upload Image" at bounding box center [624, 384] width 116 height 25
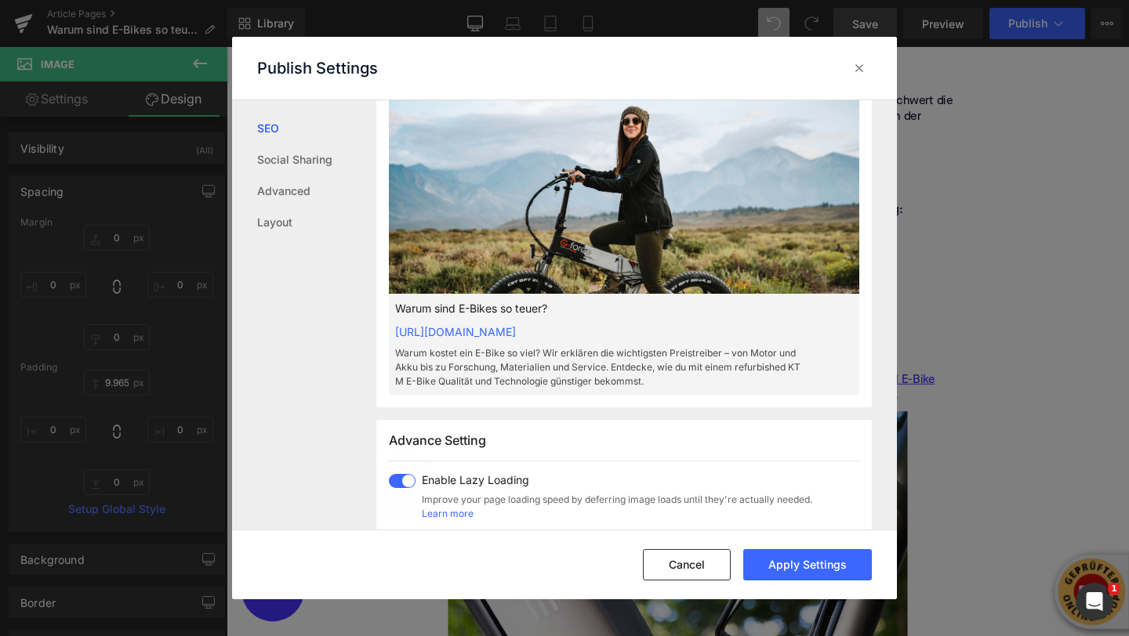
scroll to position [554, 0]
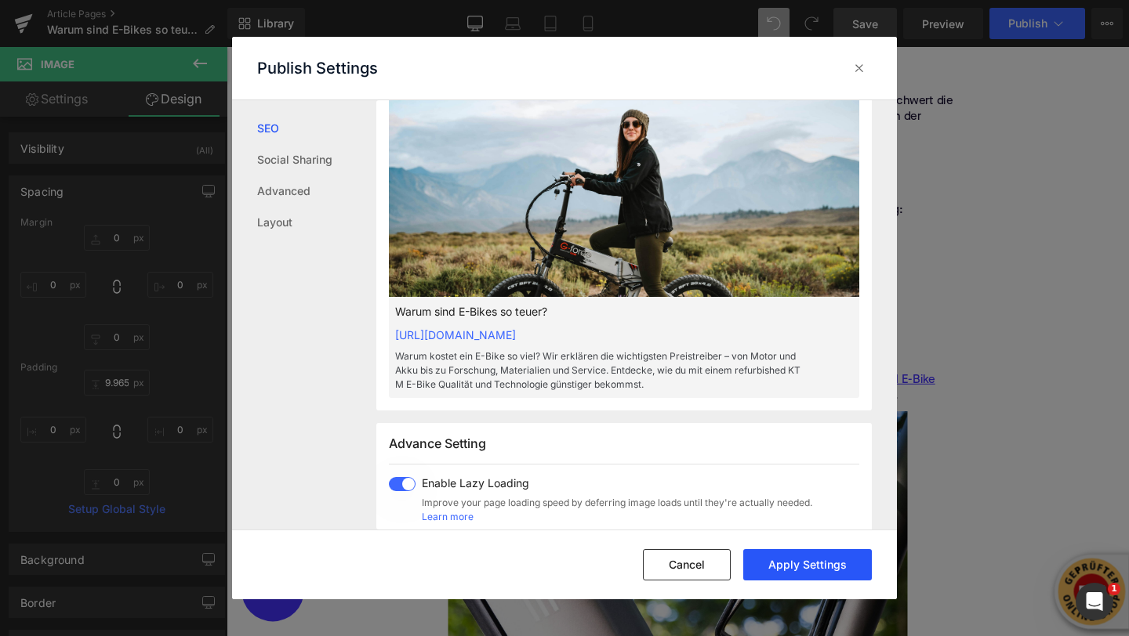
click at [797, 563] on button "Apply Settings" at bounding box center [807, 564] width 129 height 31
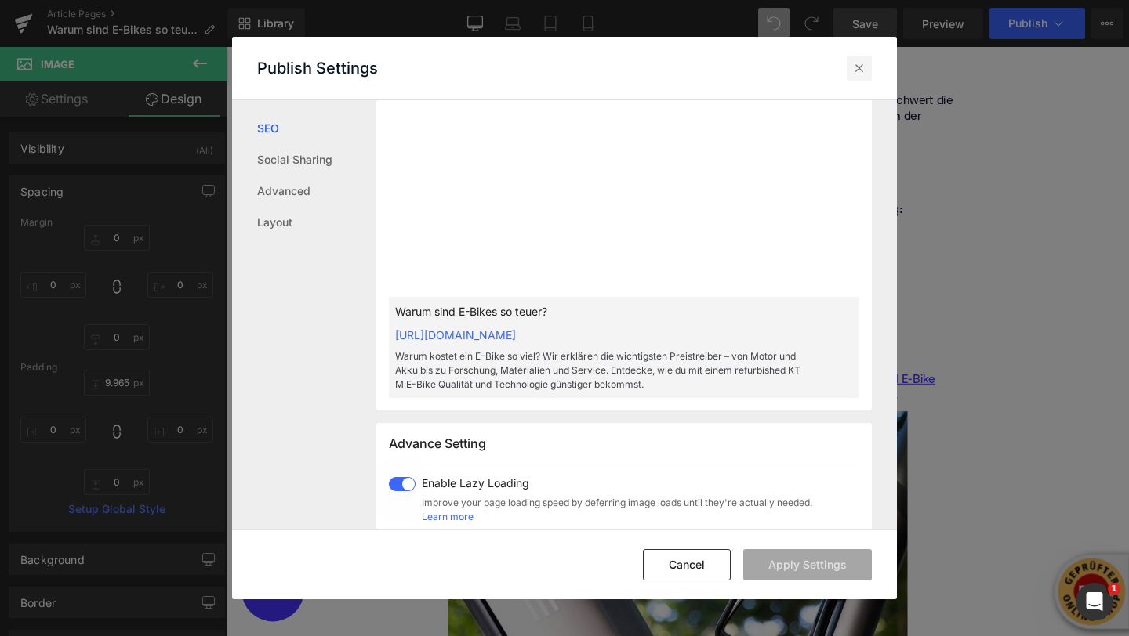
click at [847, 72] on div at bounding box center [859, 68] width 25 height 25
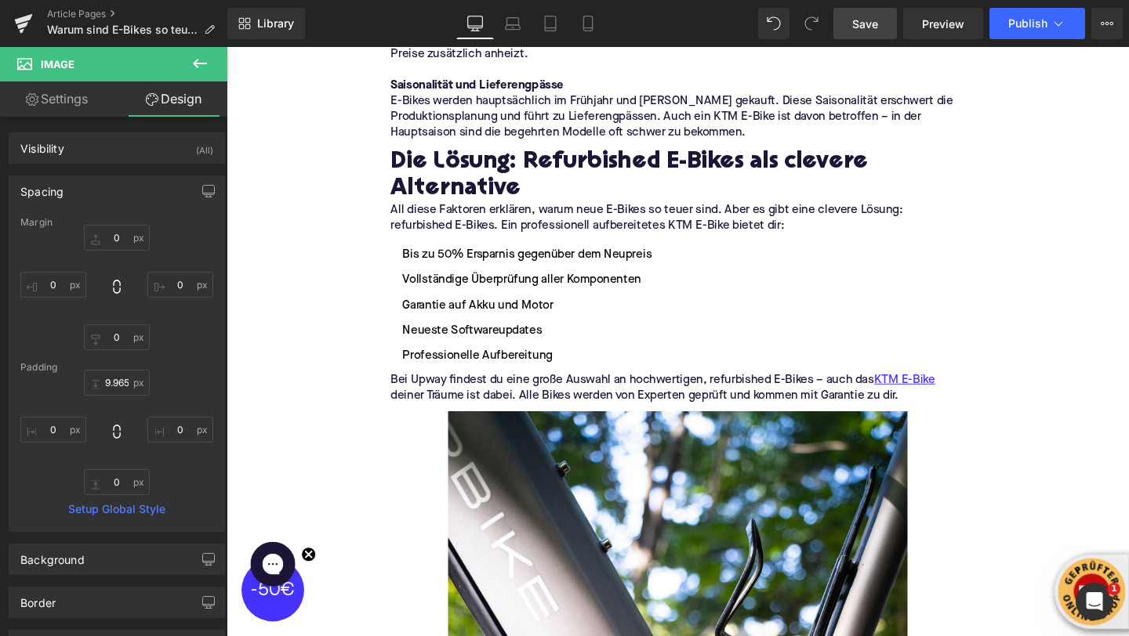
click at [890, 27] on link "Save" at bounding box center [864, 23] width 63 height 31
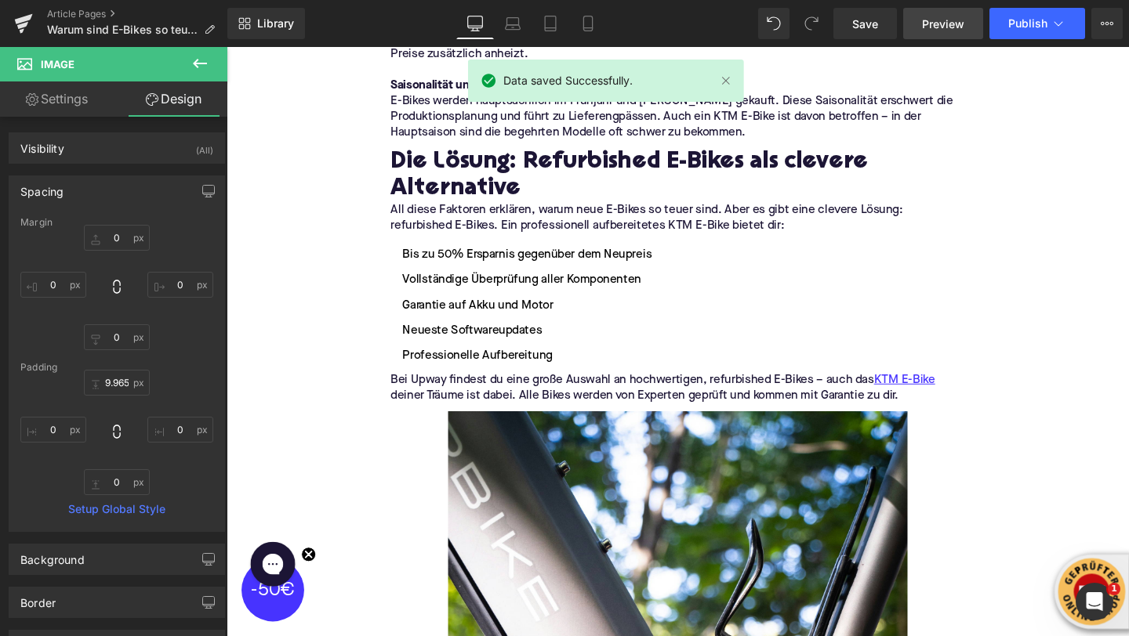
click at [945, 22] on span "Preview" at bounding box center [943, 24] width 42 height 16
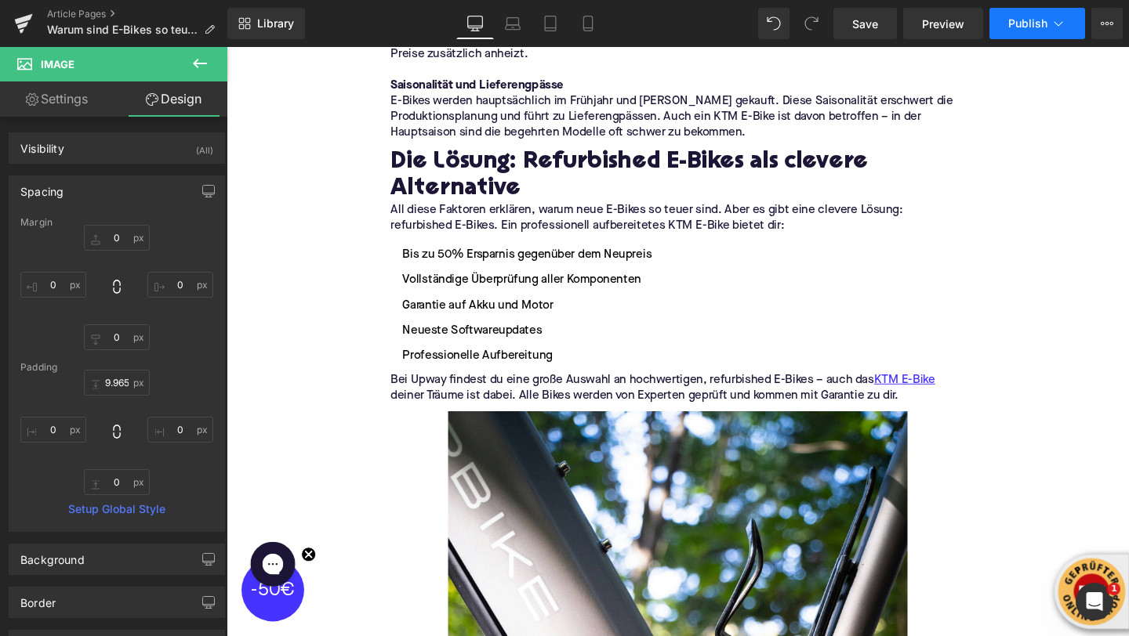
click at [1061, 22] on icon at bounding box center [1058, 23] width 9 height 5
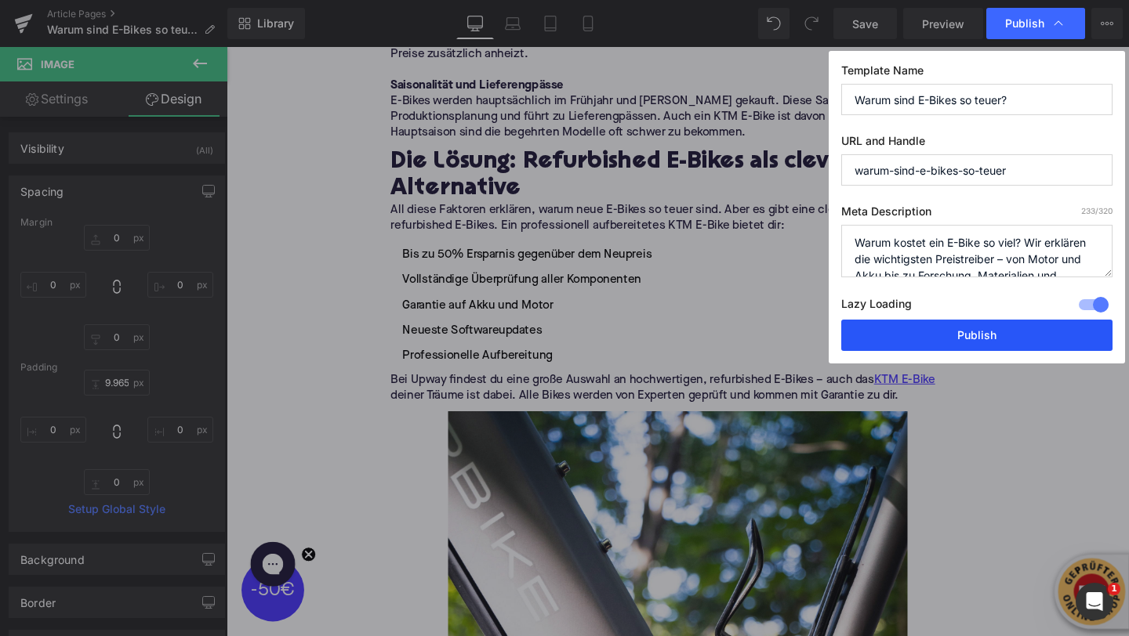
click at [1021, 338] on button "Publish" at bounding box center [976, 335] width 271 height 31
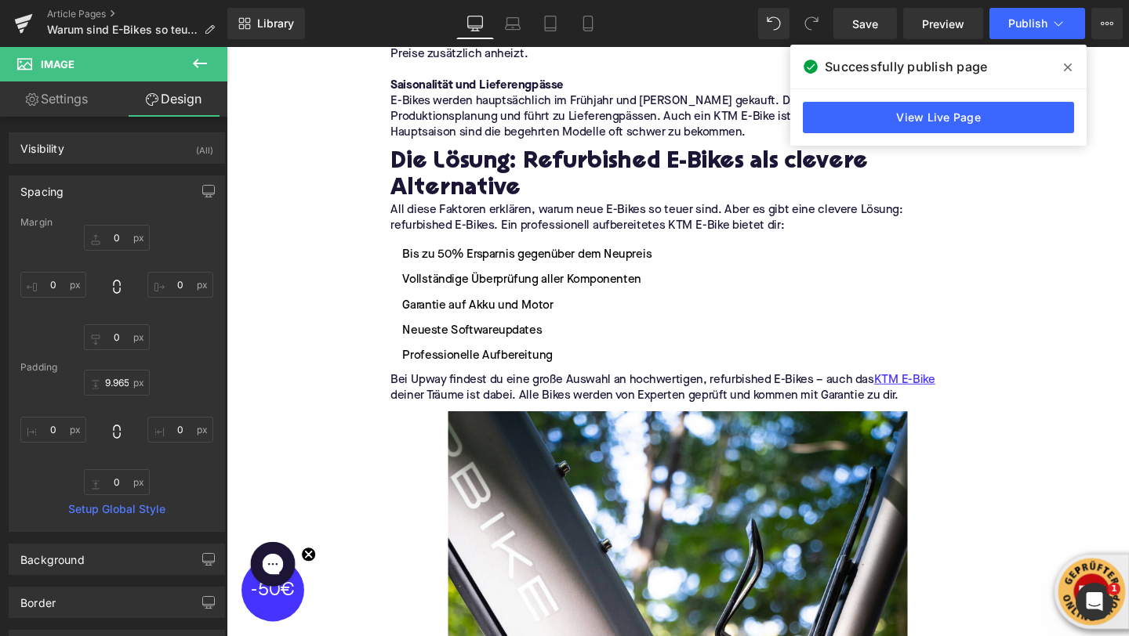
click at [1068, 67] on icon at bounding box center [1068, 67] width 8 height 8
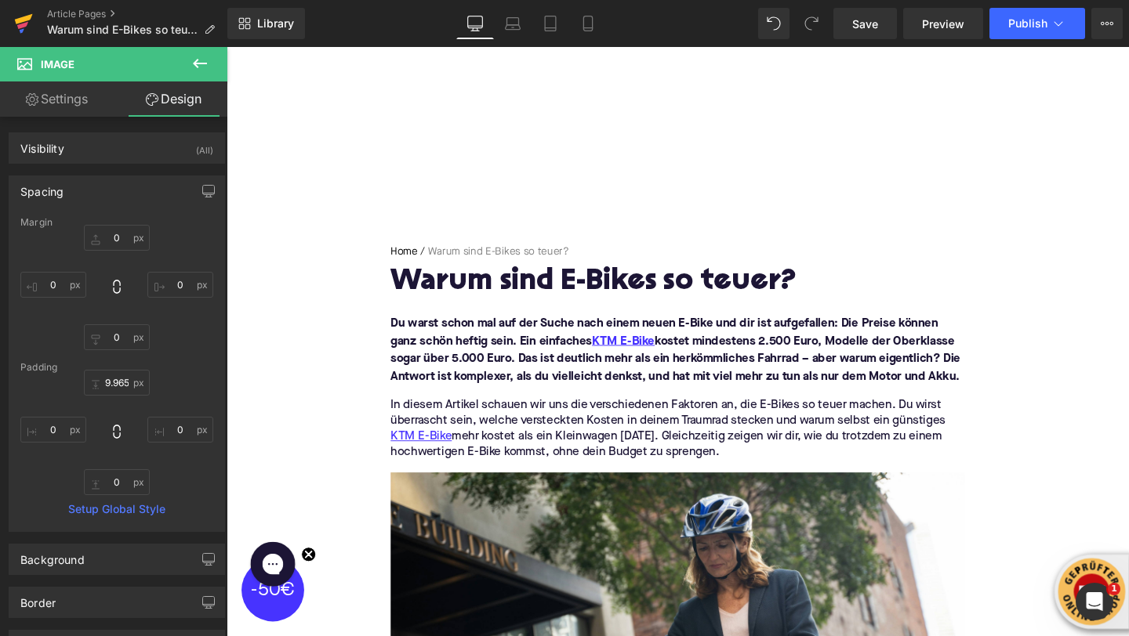
click at [15, 34] on icon at bounding box center [23, 23] width 19 height 39
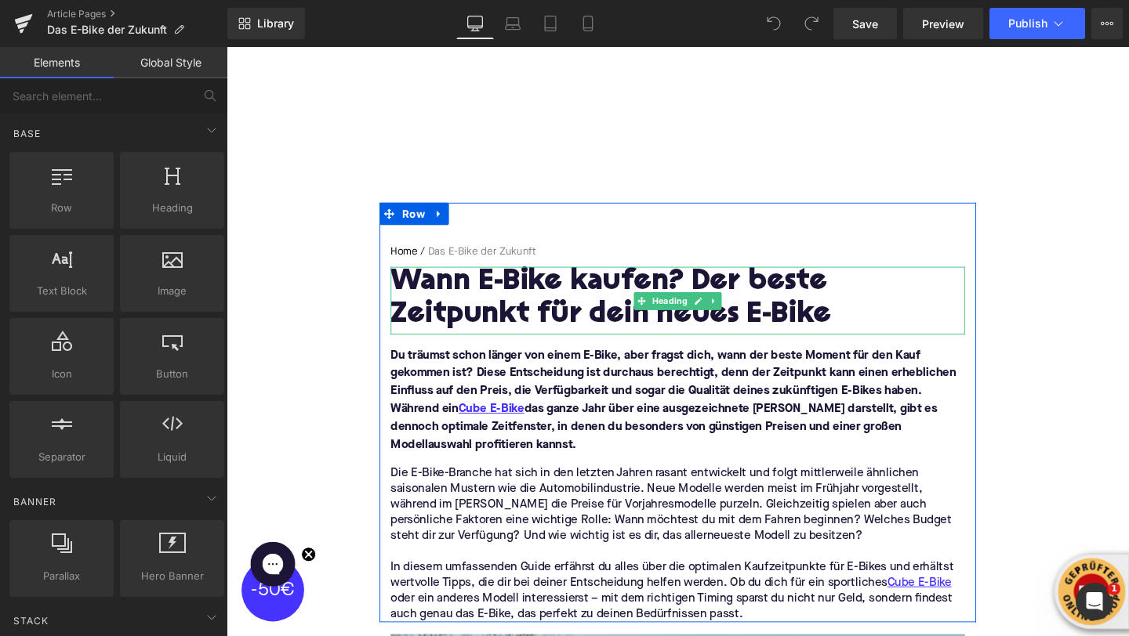
click at [513, 308] on h1 "Wann E-Bike kaufen? Der beste Zeitpunkt für dein neues E-Bike" at bounding box center [701, 312] width 604 height 68
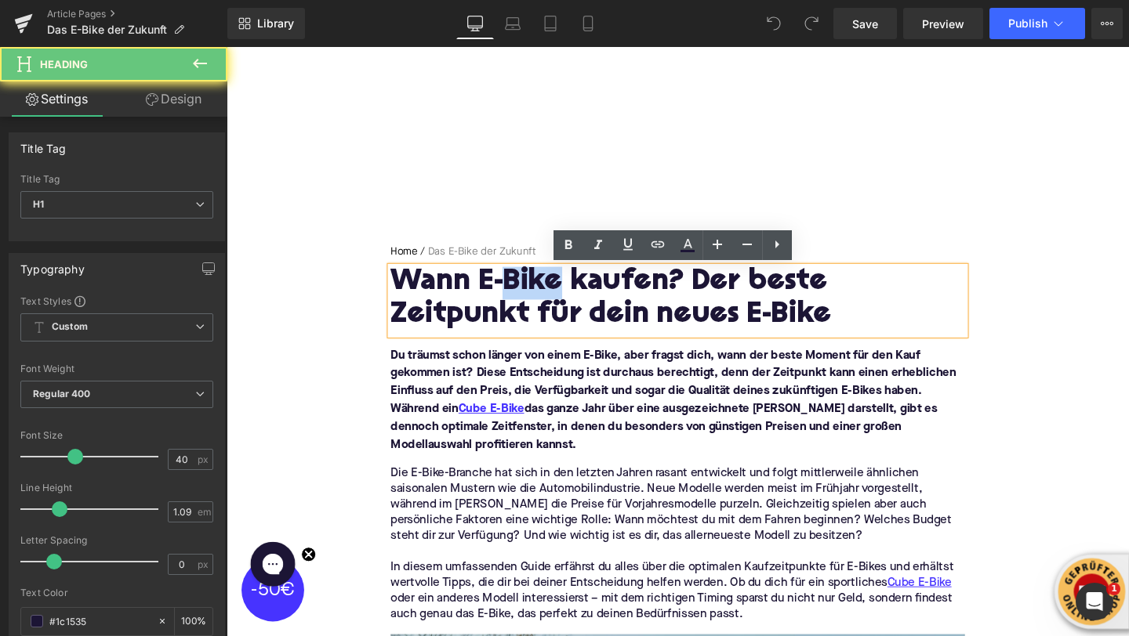
click at [513, 308] on h1 "Wann E-Bike kaufen? Der beste Zeitpunkt für dein neues E-Bike" at bounding box center [701, 312] width 604 height 68
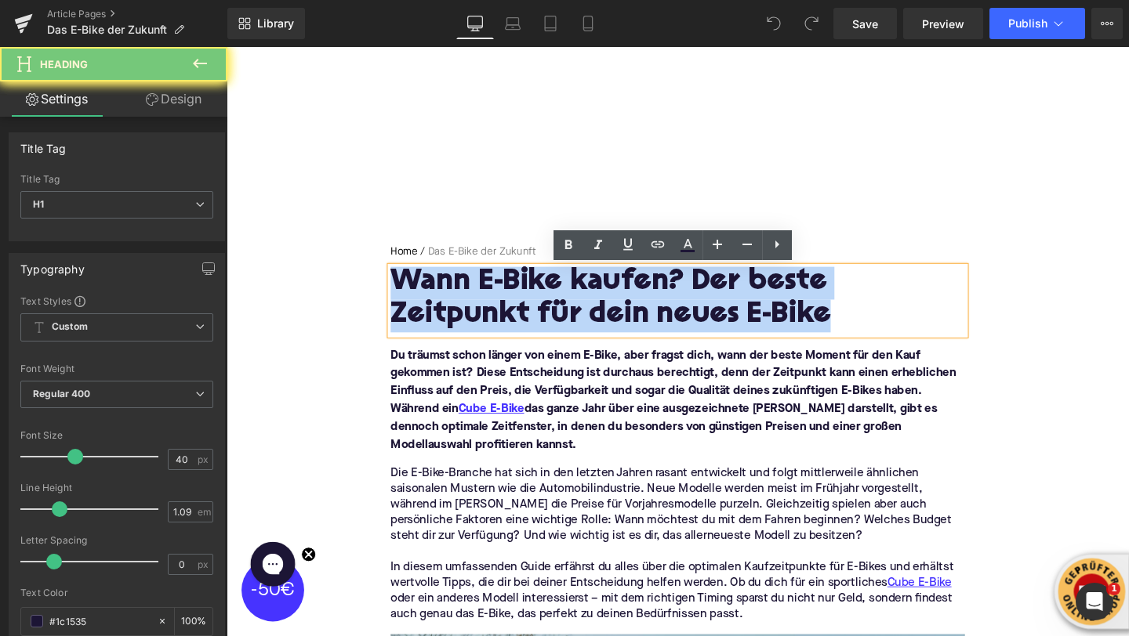
click at [513, 308] on h1 "Wann E-Bike kaufen? Der beste Zeitpunkt für dein neues E-Bike" at bounding box center [701, 312] width 604 height 68
paste div
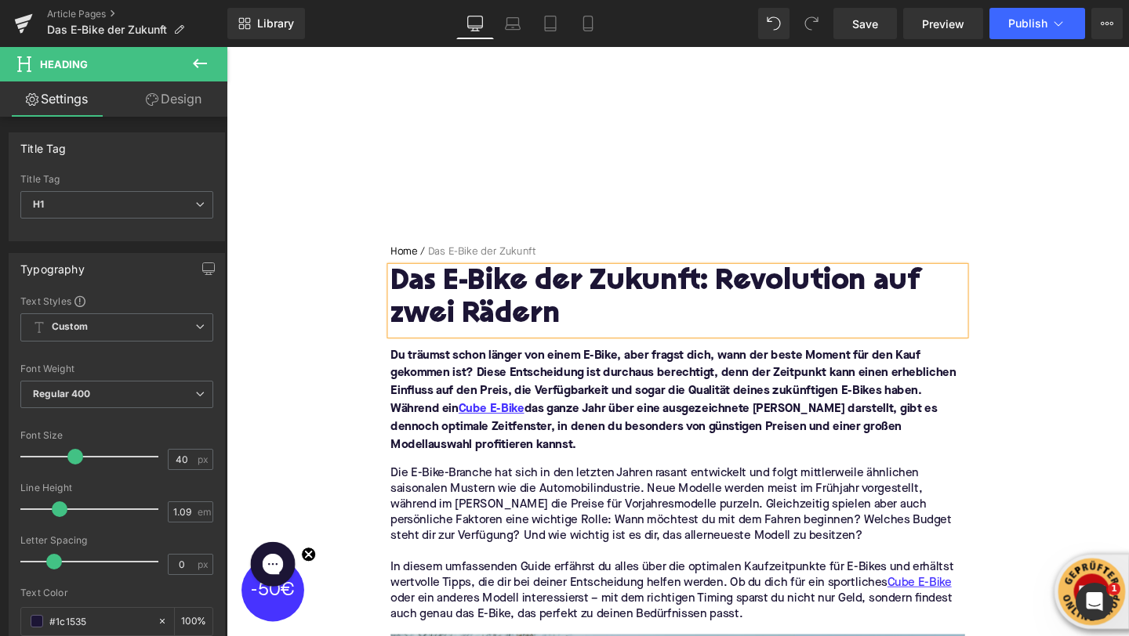
click at [465, 401] on font "Du träumst schon länger von einem E-Bike, aber fragst dich, wann der beste Mome…" at bounding box center [696, 418] width 594 height 107
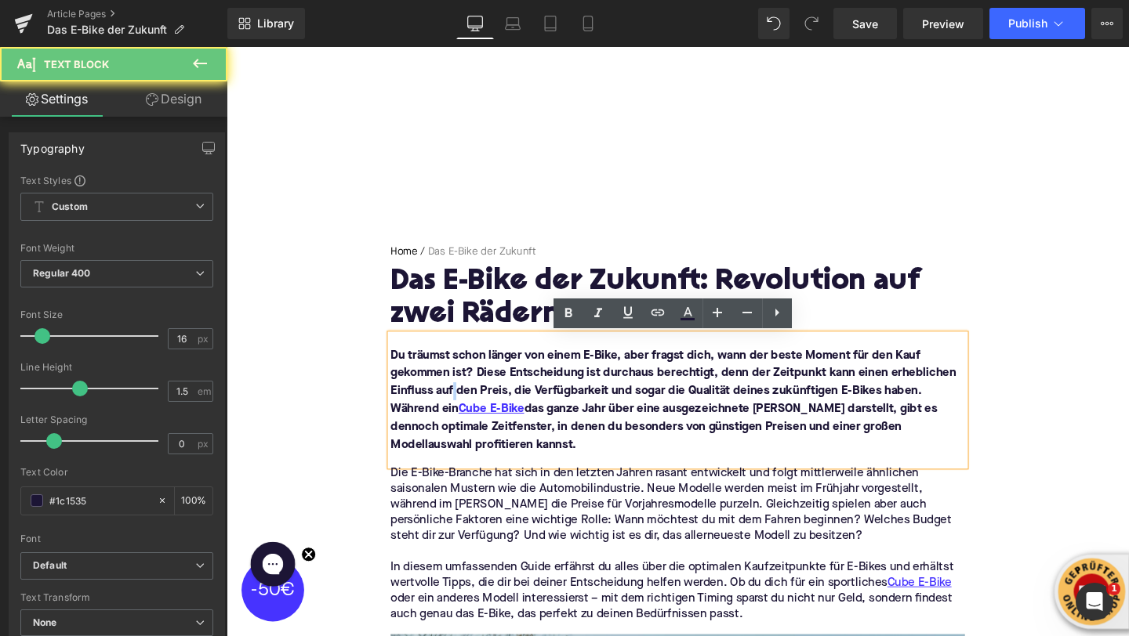
click at [465, 401] on font "Du träumst schon länger von einem E-Bike, aber fragst dich, wann der beste Mome…" at bounding box center [696, 418] width 594 height 107
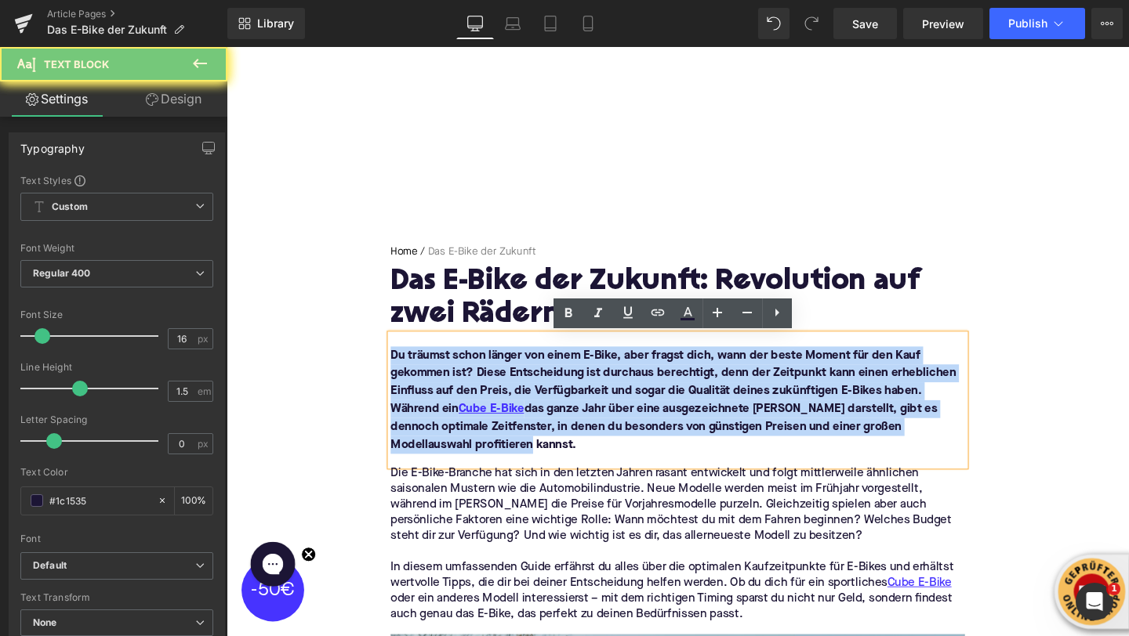
click at [465, 401] on font "Du träumst schon länger von einem E-Bike, aber fragst dich, wann der beste Mome…" at bounding box center [696, 418] width 594 height 107
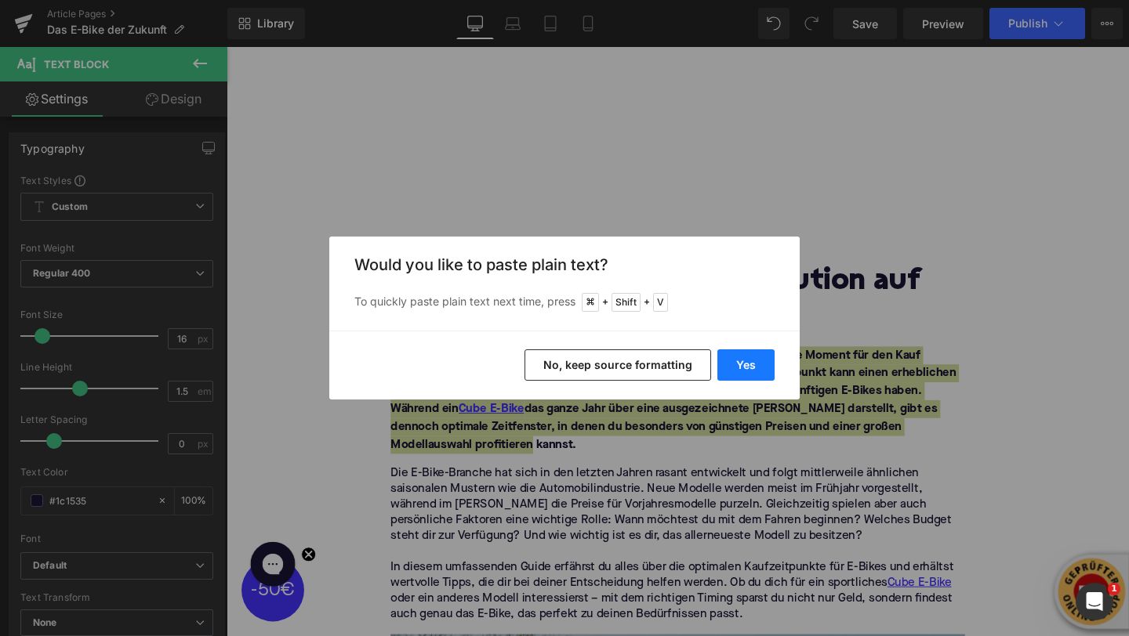
click at [752, 368] on button "Yes" at bounding box center [745, 365] width 57 height 31
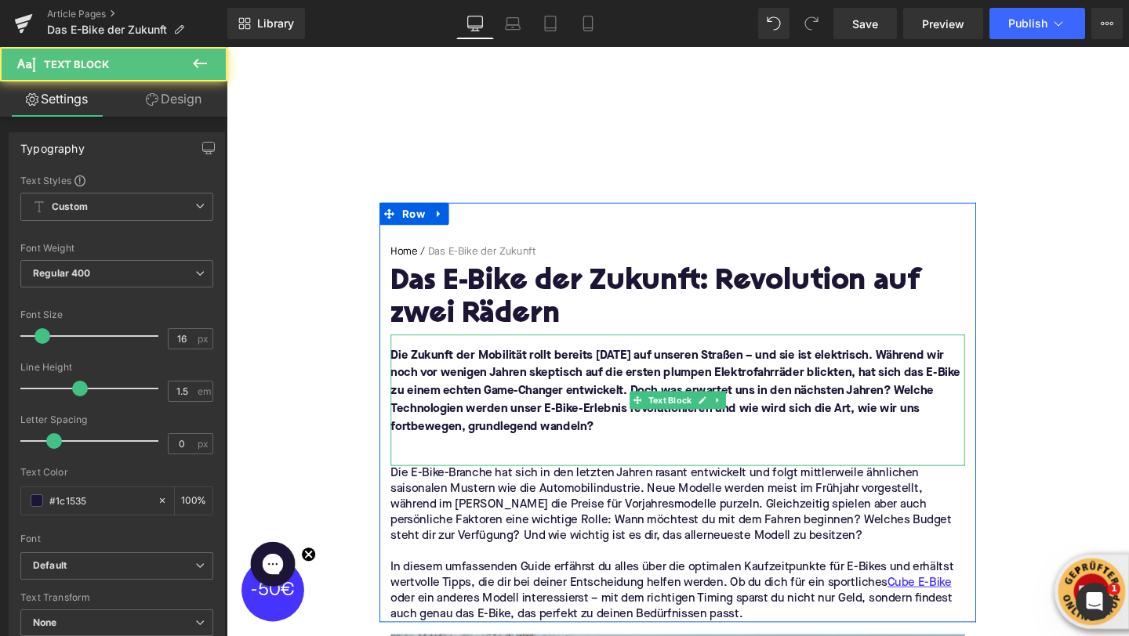
click at [596, 455] on p "Die Zukunft der Mobilität rollt bereits [DATE] auf unseren Straßen – und sie is…" at bounding box center [701, 409] width 604 height 94
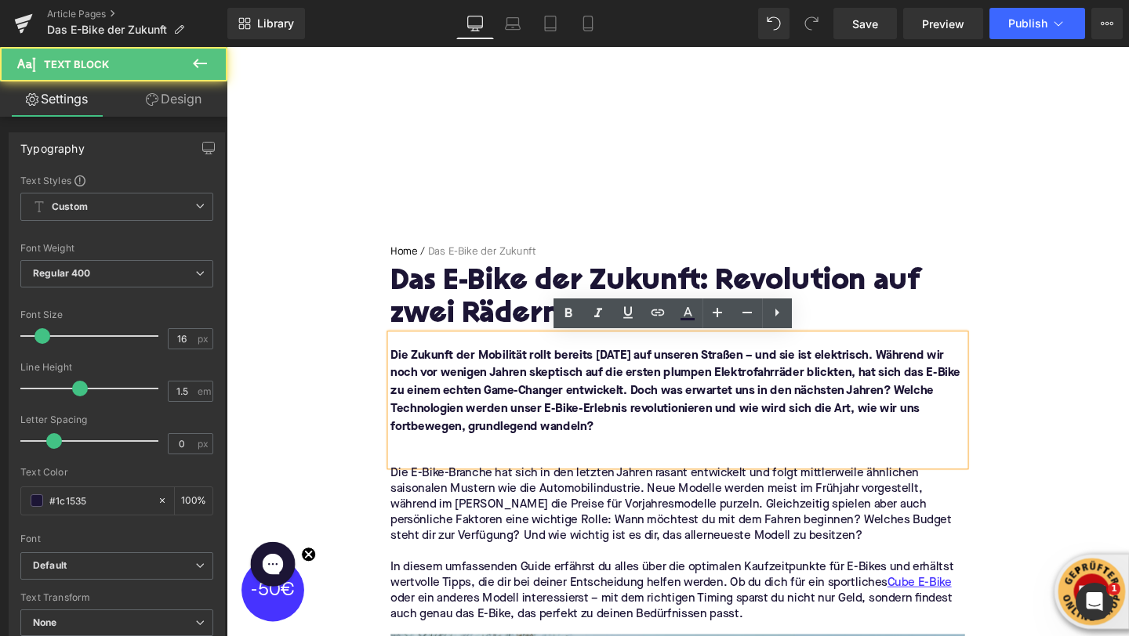
click at [574, 478] on div "Die Zukunft der Mobilität rollt bereits [DATE] auf unseren Straßen – und sie is…" at bounding box center [701, 419] width 604 height 138
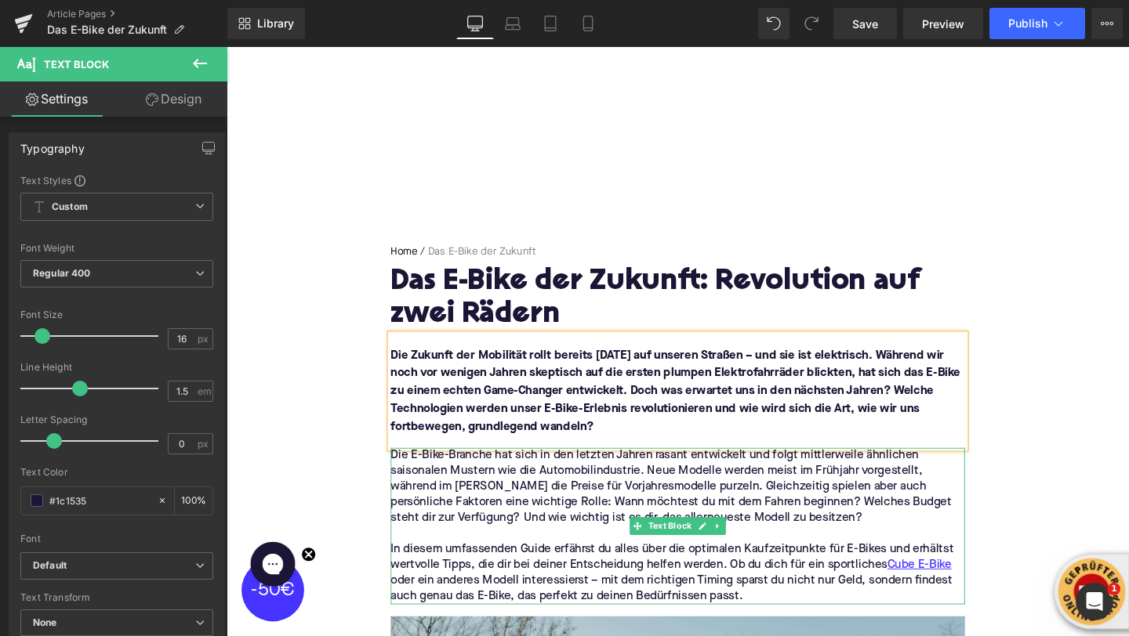
click at [498, 517] on p "Die E-Bike-Branche hat sich in den letzten Jahren rasant entwickelt und folgt m…" at bounding box center [701, 510] width 604 height 82
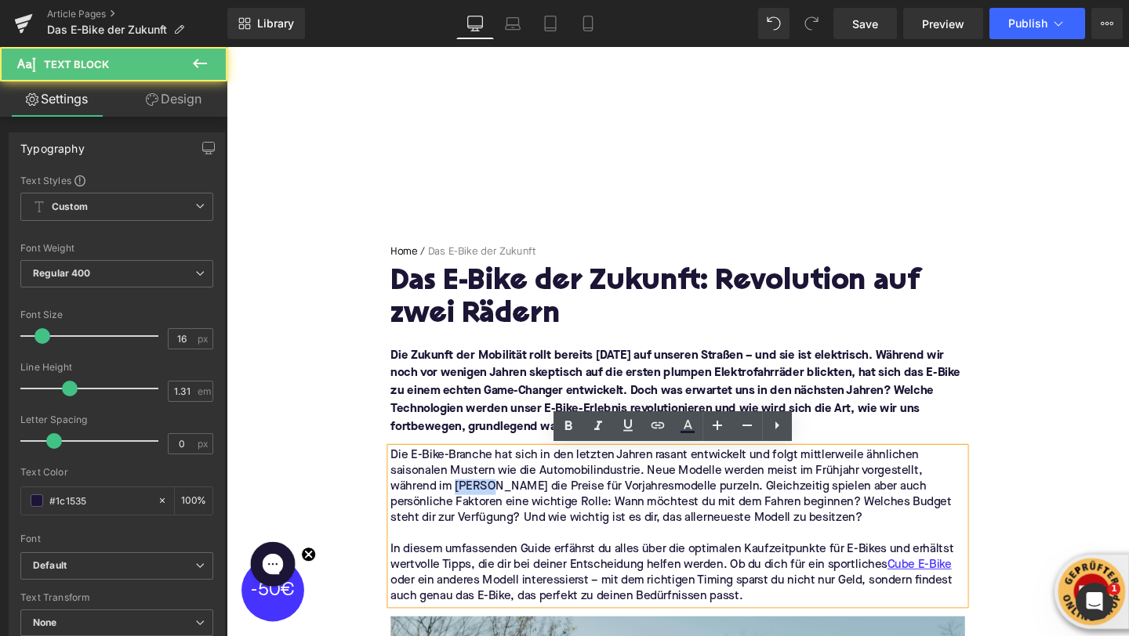
click at [498, 517] on p "Die E-Bike-Branche hat sich in den letzten Jahren rasant entwickelt und folgt m…" at bounding box center [701, 510] width 604 height 82
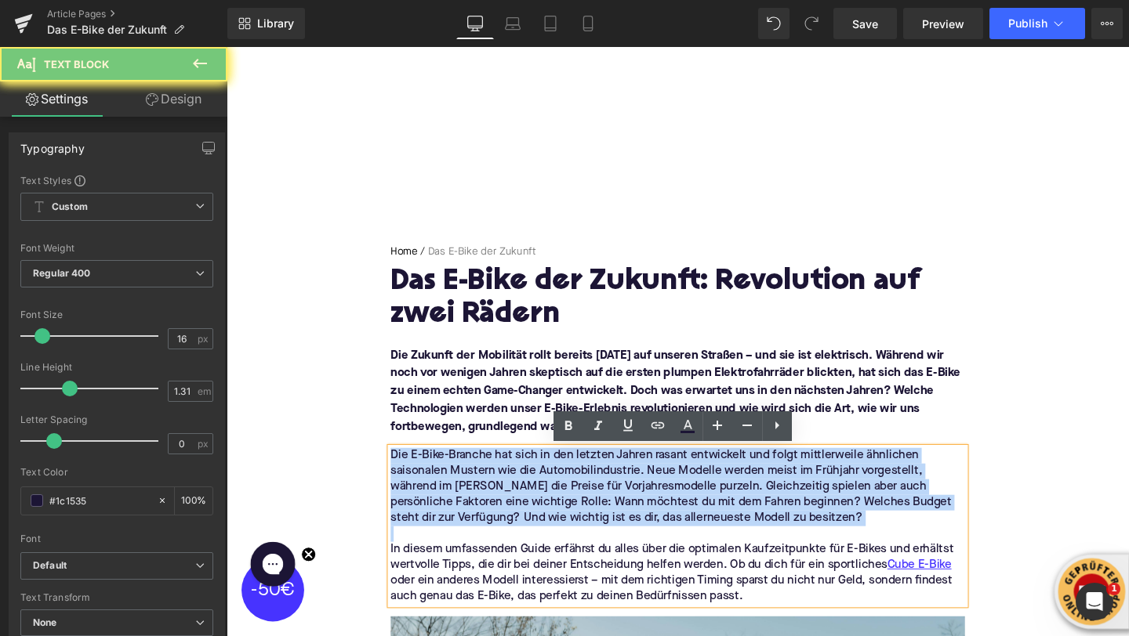
click at [498, 517] on p "Die E-Bike-Branche hat sich in den letzten Jahren rasant entwickelt und folgt m…" at bounding box center [701, 510] width 604 height 82
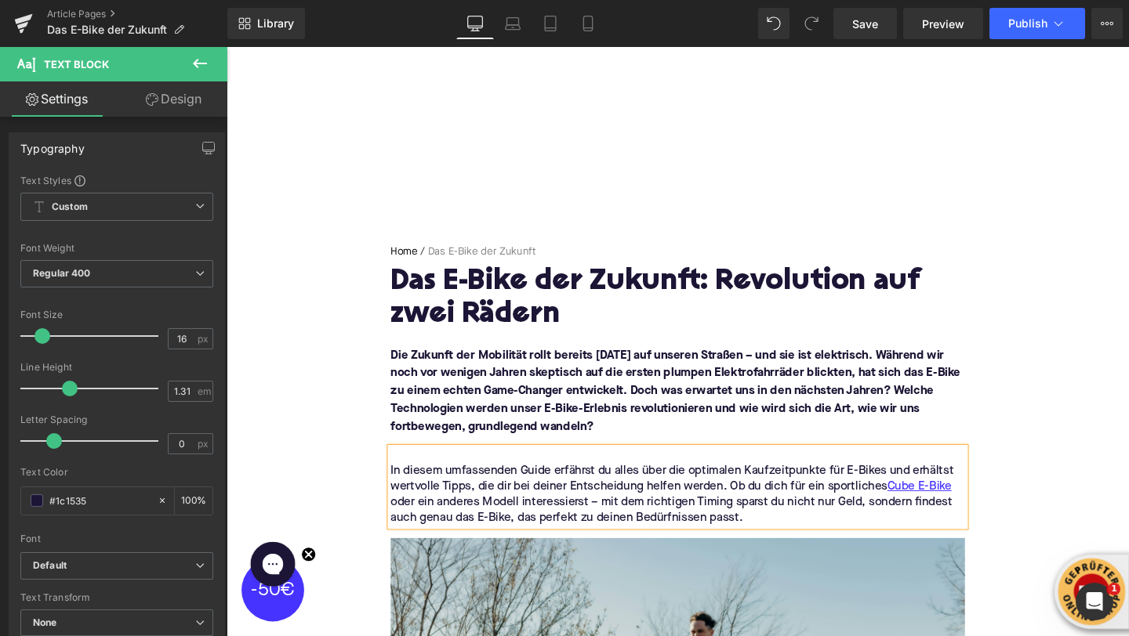
click at [485, 498] on p "In diesem umfassenden Guide erfährst du alles über die optimalen Kaufzeitpunkte…" at bounding box center [701, 518] width 604 height 66
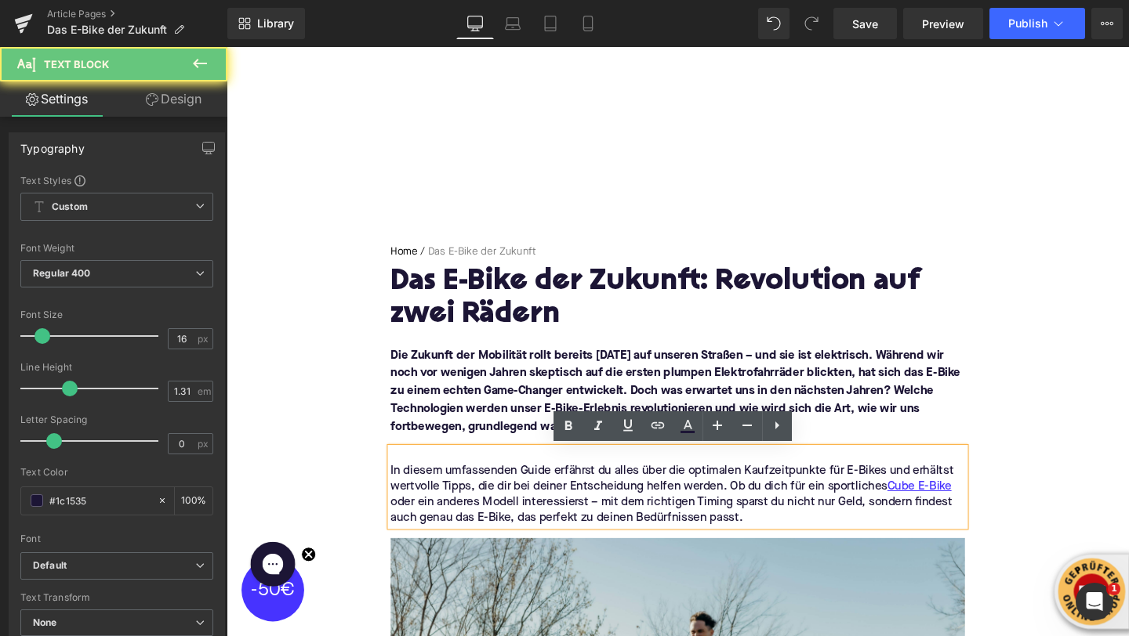
click at [470, 504] on p "In diesem umfassenden Guide erfährst du alles über die optimalen Kaufzeitpunkte…" at bounding box center [701, 518] width 604 height 66
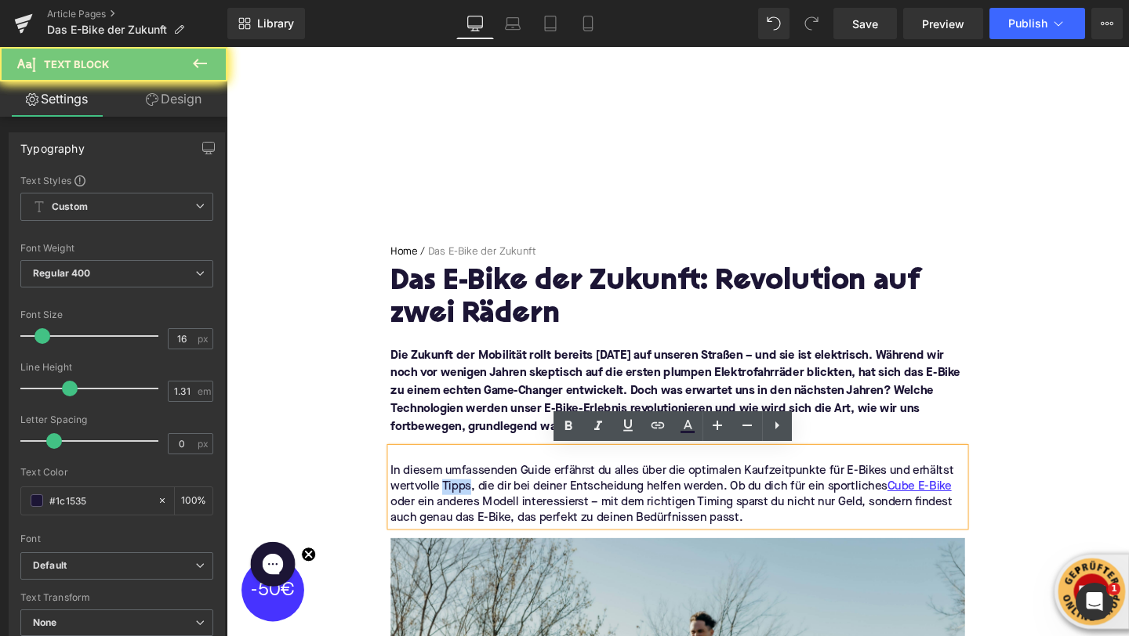
click at [470, 504] on p "In diesem umfassenden Guide erfährst du alles über die optimalen Kaufzeitpunkte…" at bounding box center [701, 518] width 604 height 66
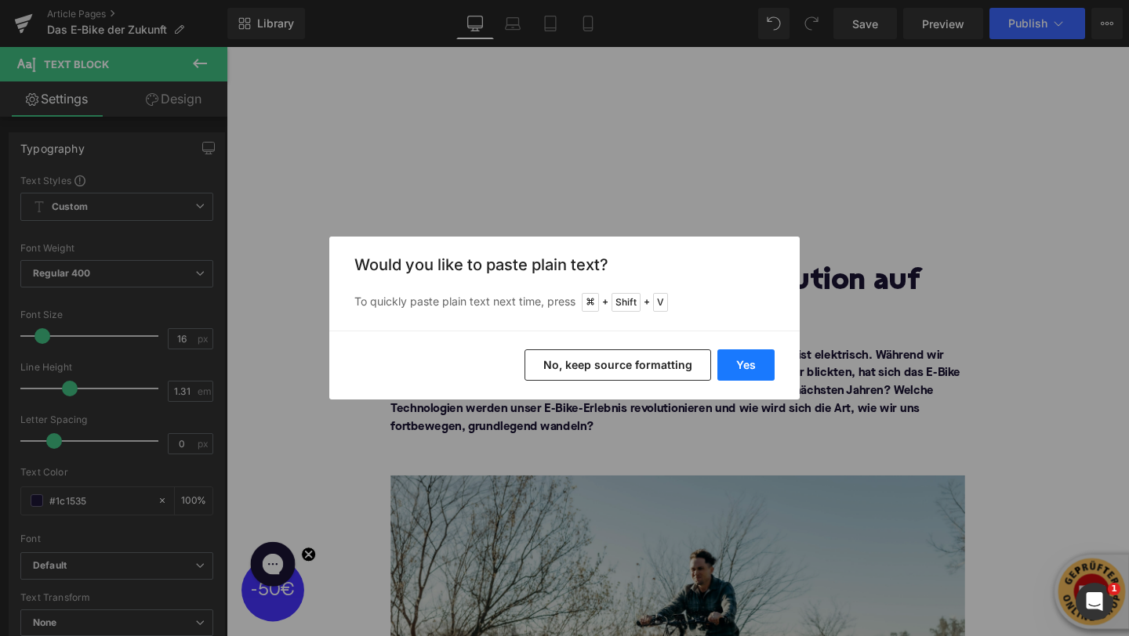
click at [738, 359] on button "Yes" at bounding box center [745, 365] width 57 height 31
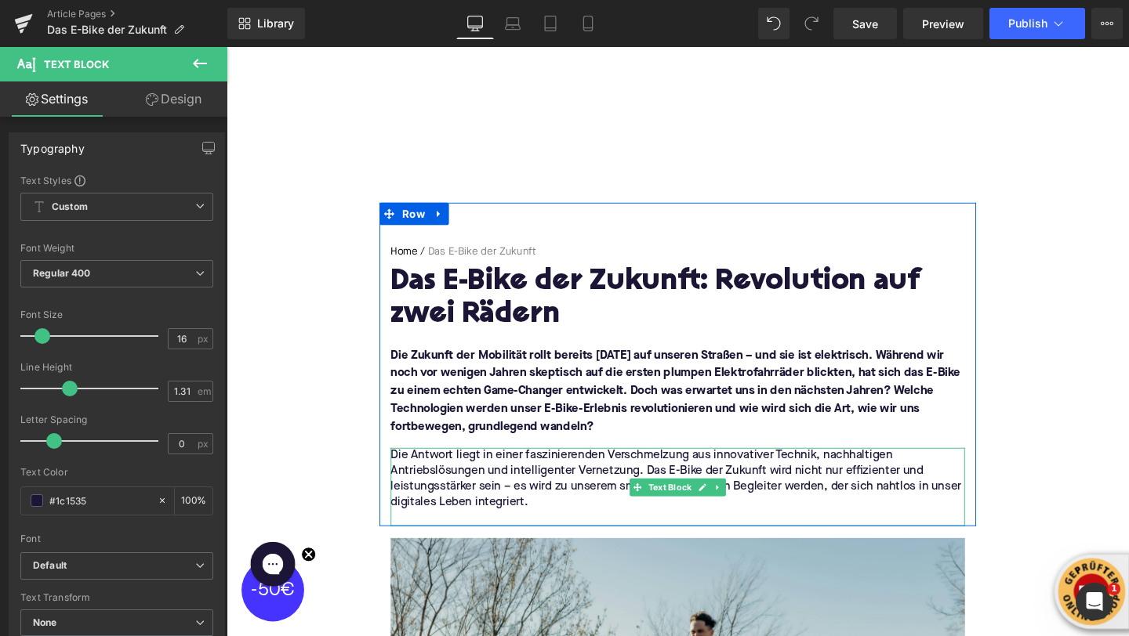
click at [570, 539] on p at bounding box center [701, 543] width 604 height 16
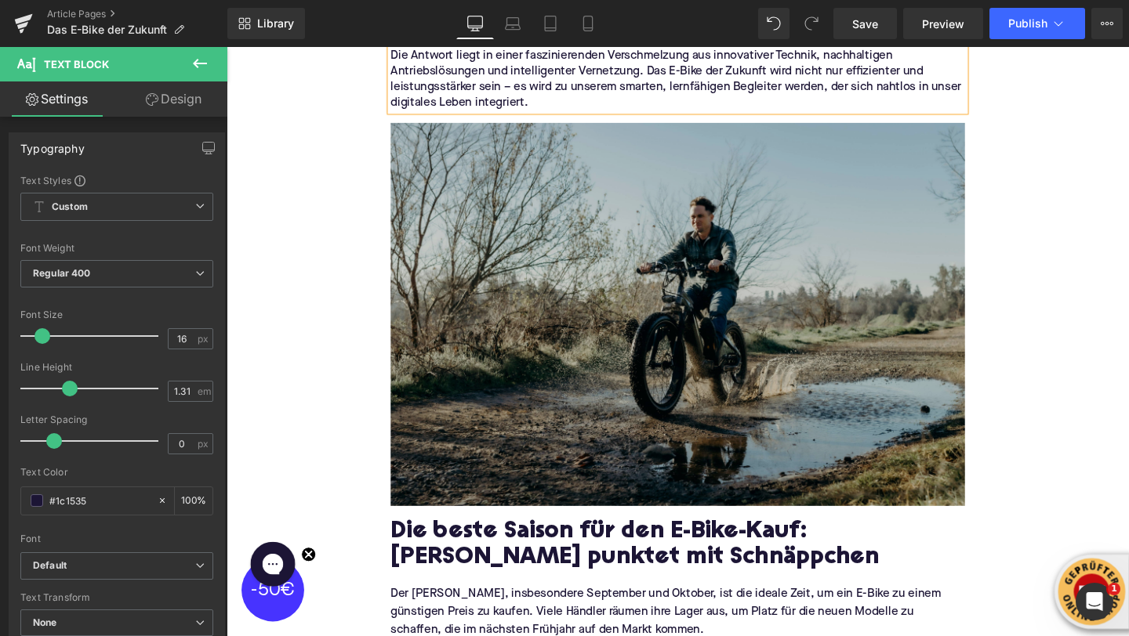
scroll to position [482, 0]
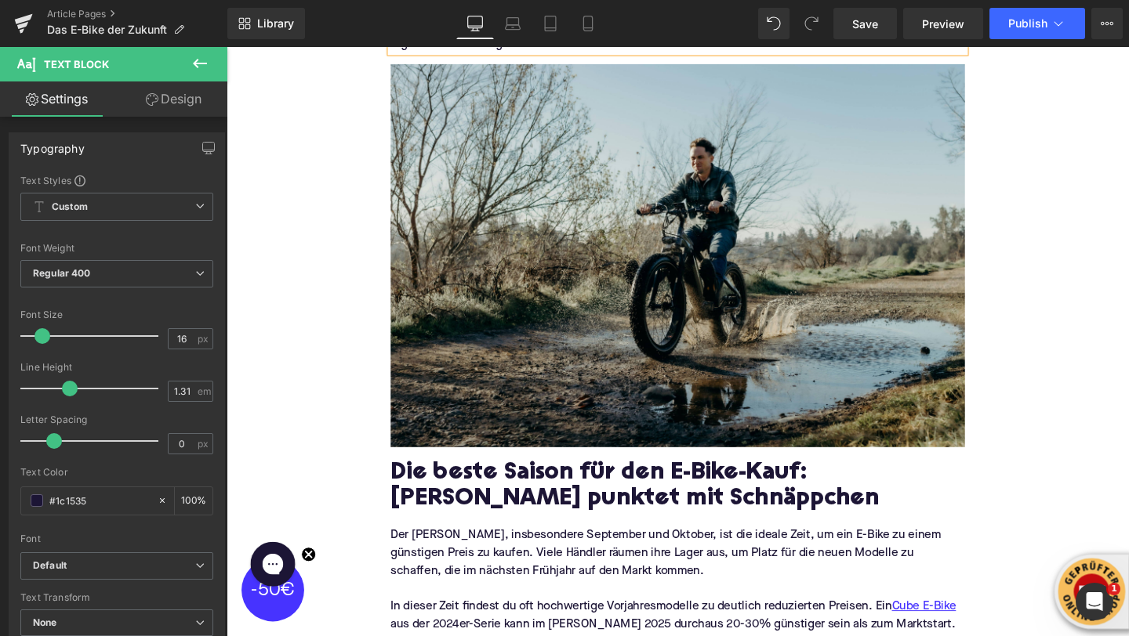
click at [454, 499] on h2 "Die beste Saison für den E-Bike-Kauf: [PERSON_NAME] punktet mit Schnäppchen" at bounding box center [701, 510] width 604 height 56
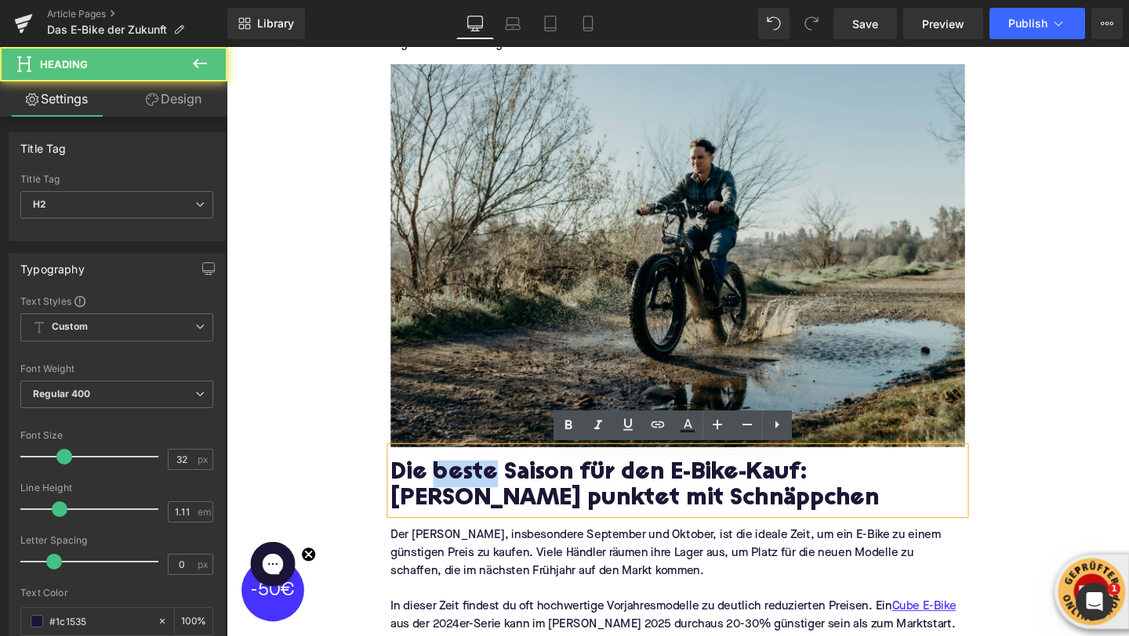
click at [454, 499] on h2 "Die beste Saison für den E-Bike-Kauf: [PERSON_NAME] punktet mit Schnäppchen" at bounding box center [701, 510] width 604 height 56
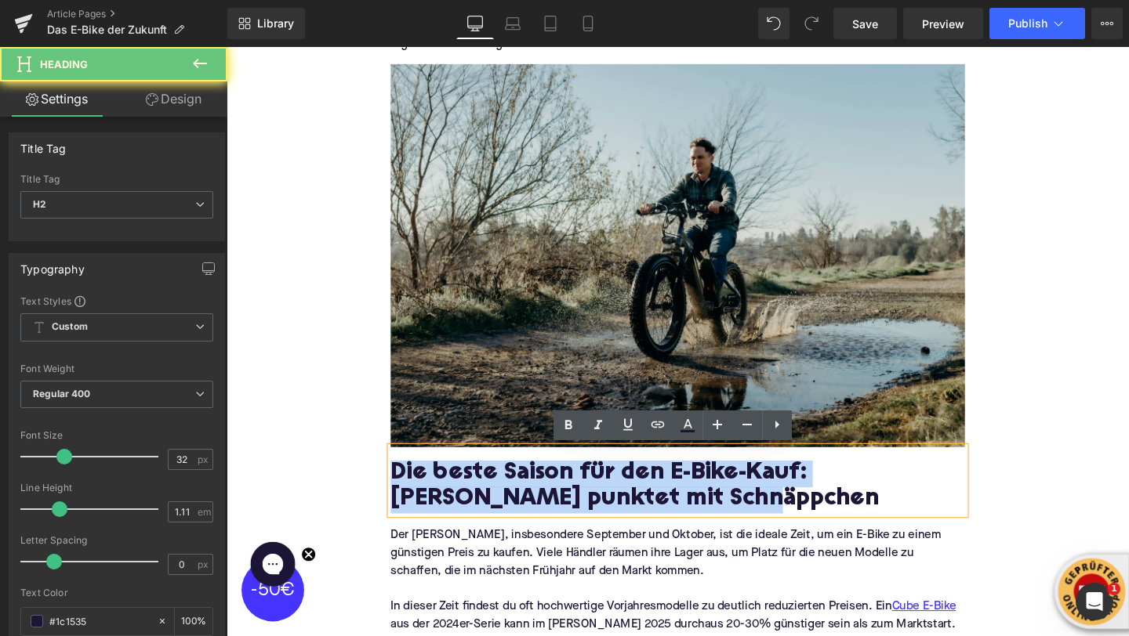
click at [454, 499] on h2 "Die beste Saison für den E-Bike-Kauf: [PERSON_NAME] punktet mit Schnäppchen" at bounding box center [701, 510] width 604 height 56
paste div
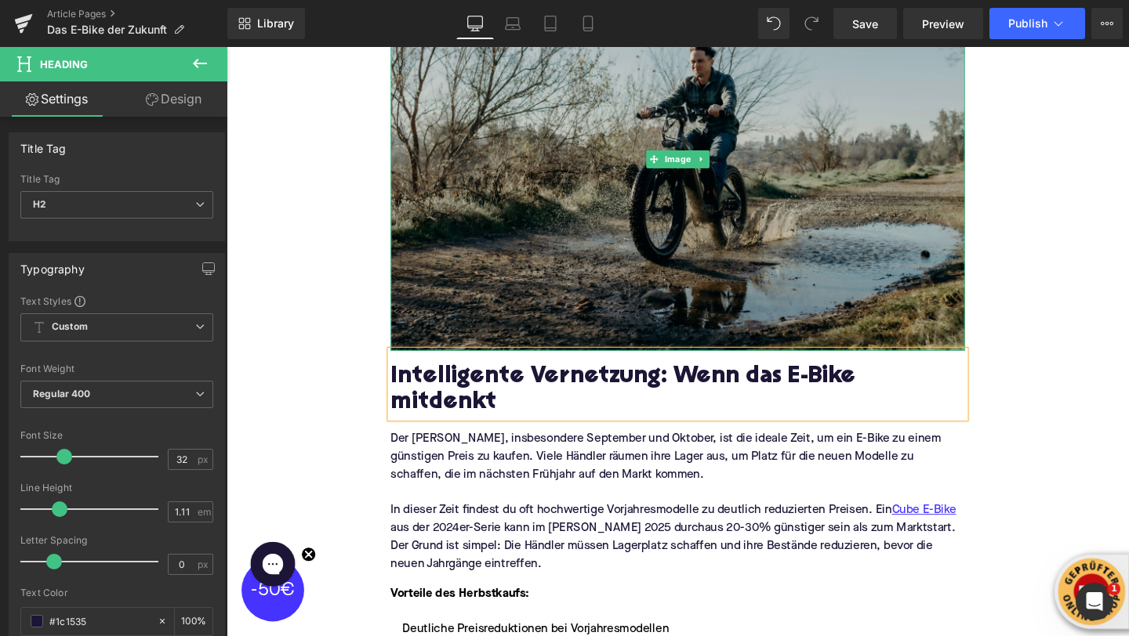
scroll to position [756, 0]
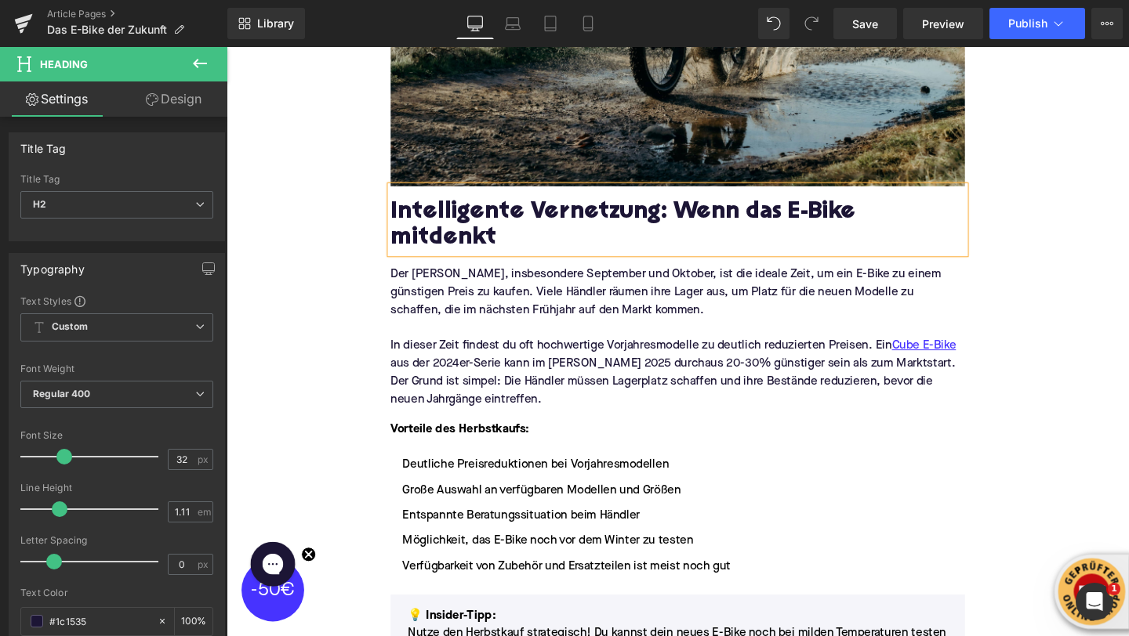
click at [471, 375] on p "In dieser Zeit findest du oft hochwertige Vorjahresmodelle zu deutlich reduzier…" at bounding box center [701, 389] width 604 height 75
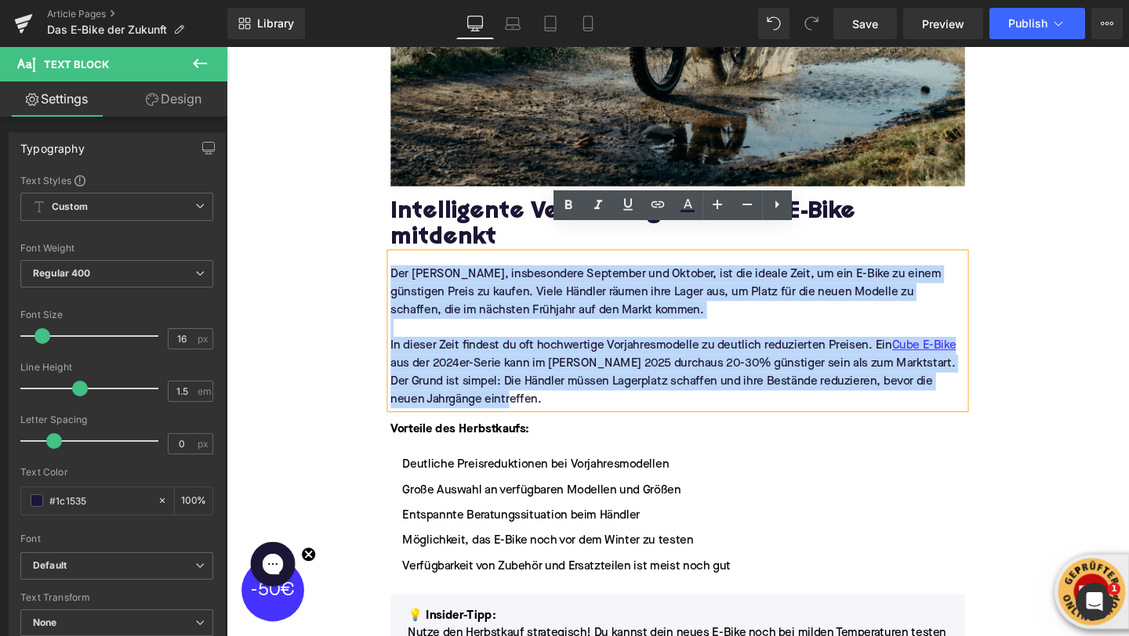
drag, startPoint x: 526, startPoint y: 394, endPoint x: 398, endPoint y: 256, distance: 188.6
click at [399, 264] on div "Der [PERSON_NAME], insbesondere September und Oktober, ist die ideale Zeit, um …" at bounding box center [701, 345] width 604 height 163
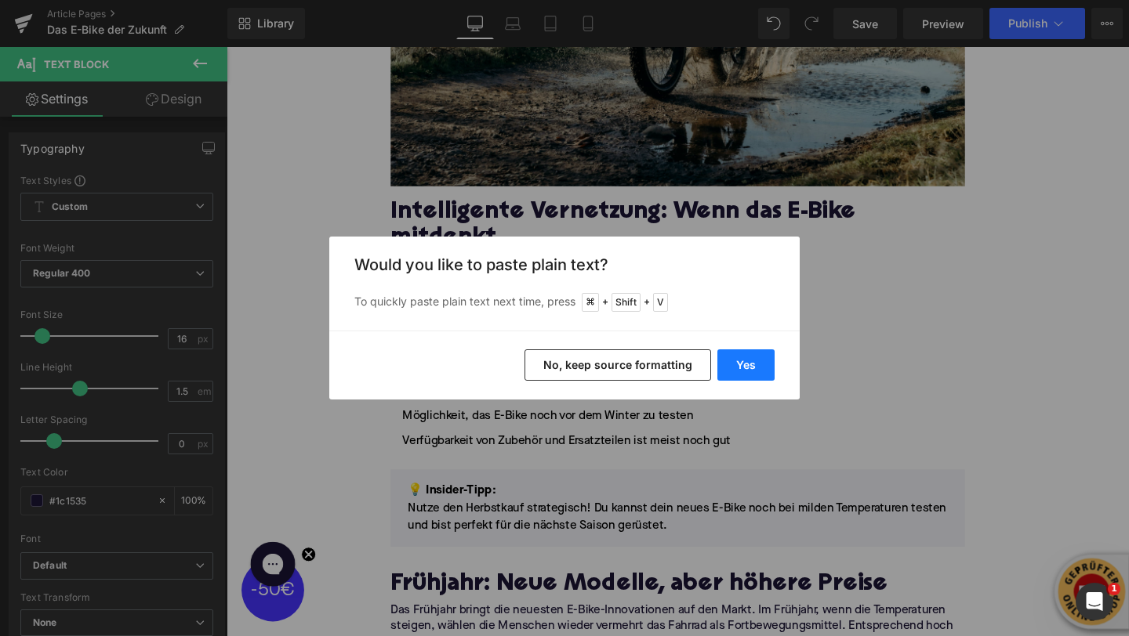
click at [734, 366] on button "Yes" at bounding box center [745, 365] width 57 height 31
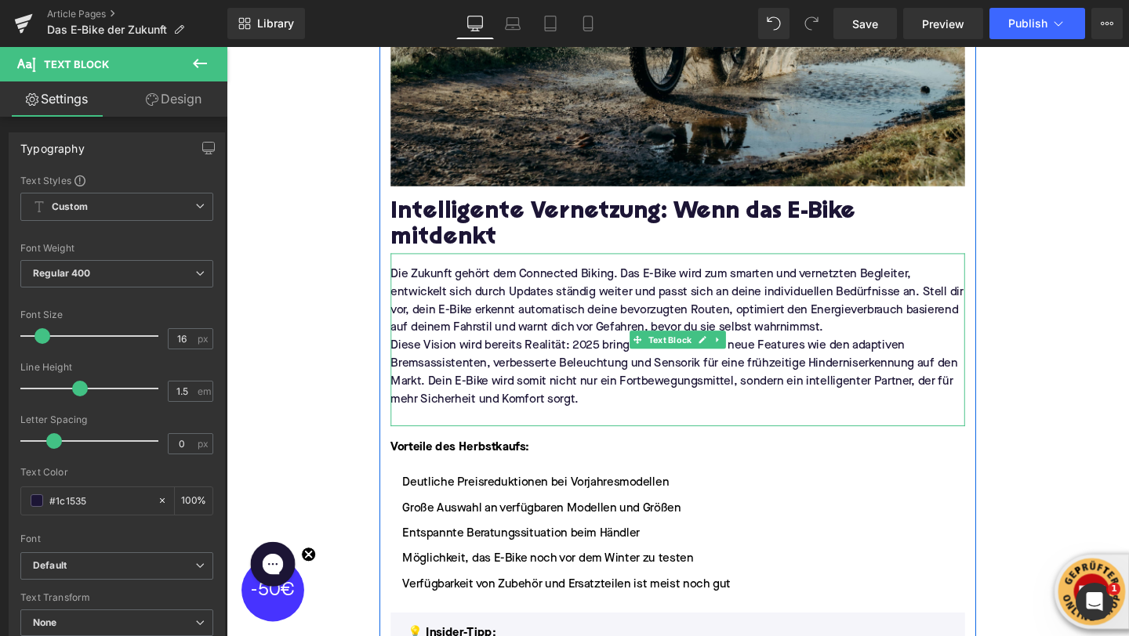
click at [865, 314] on p "Die Zukunft gehört dem Connected Biking. Das E-Bike wird zum smarten und vernet…" at bounding box center [701, 314] width 604 height 75
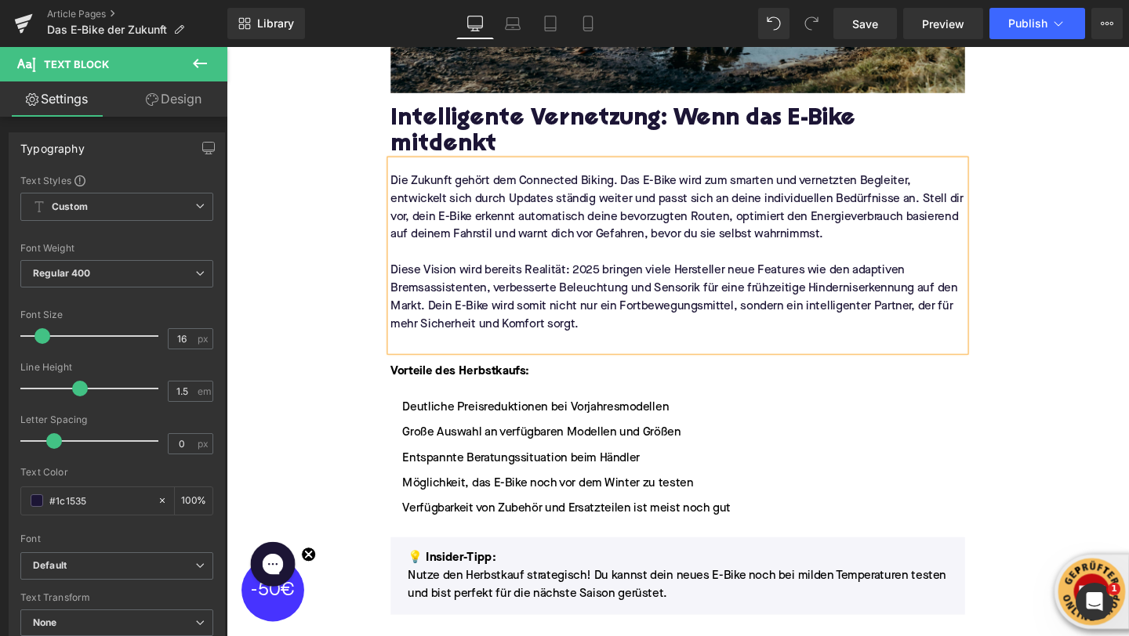
scroll to position [893, 0]
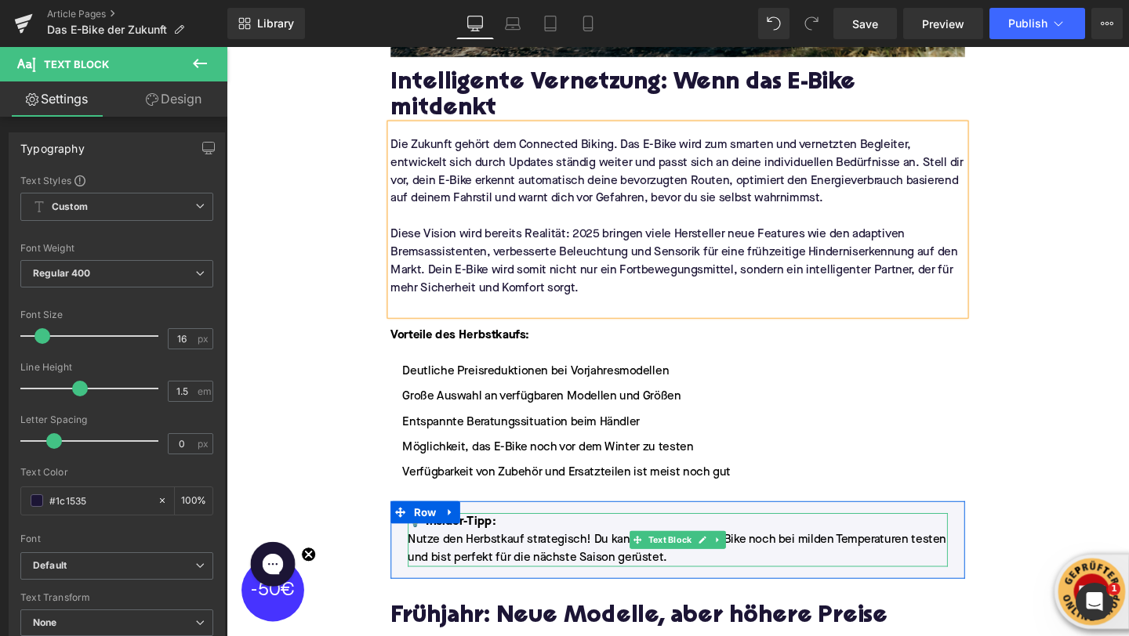
click at [499, 556] on p "Nutze den Herbstkauf strategisch! Du kannst dein neues E-Bike noch bei milden T…" at bounding box center [701, 575] width 568 height 38
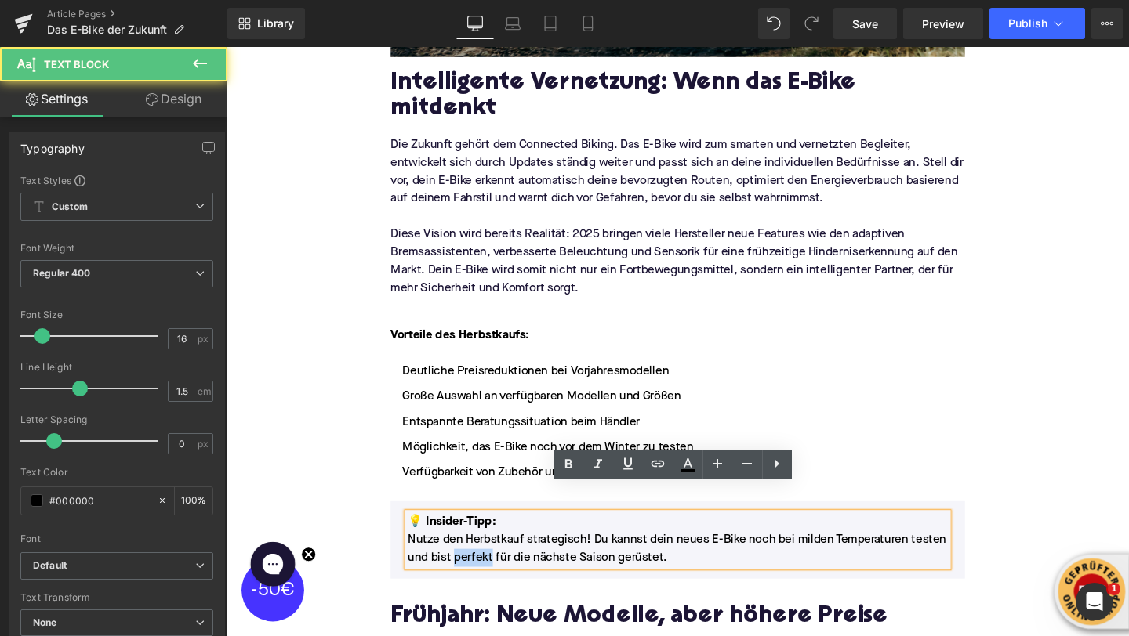
click at [499, 556] on p "Nutze den Herbstkauf strategisch! Du kannst dein neues E-Bike noch bei milden T…" at bounding box center [701, 575] width 568 height 38
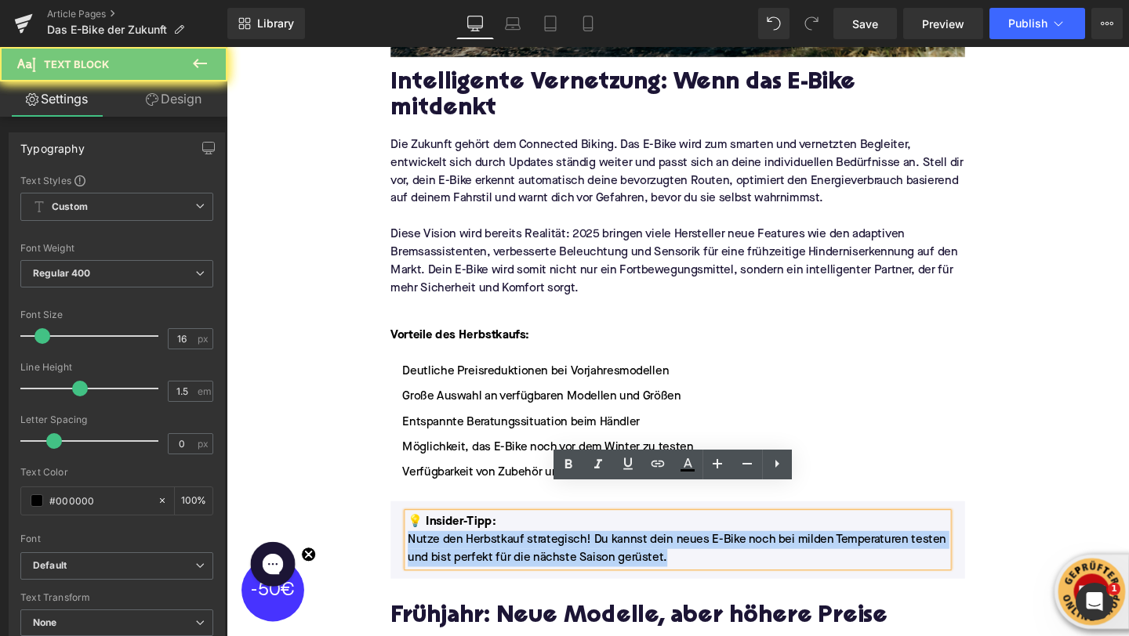
click at [499, 556] on p "Nutze den Herbstkauf strategisch! Du kannst dein neues E-Bike noch bei milden T…" at bounding box center [701, 575] width 568 height 38
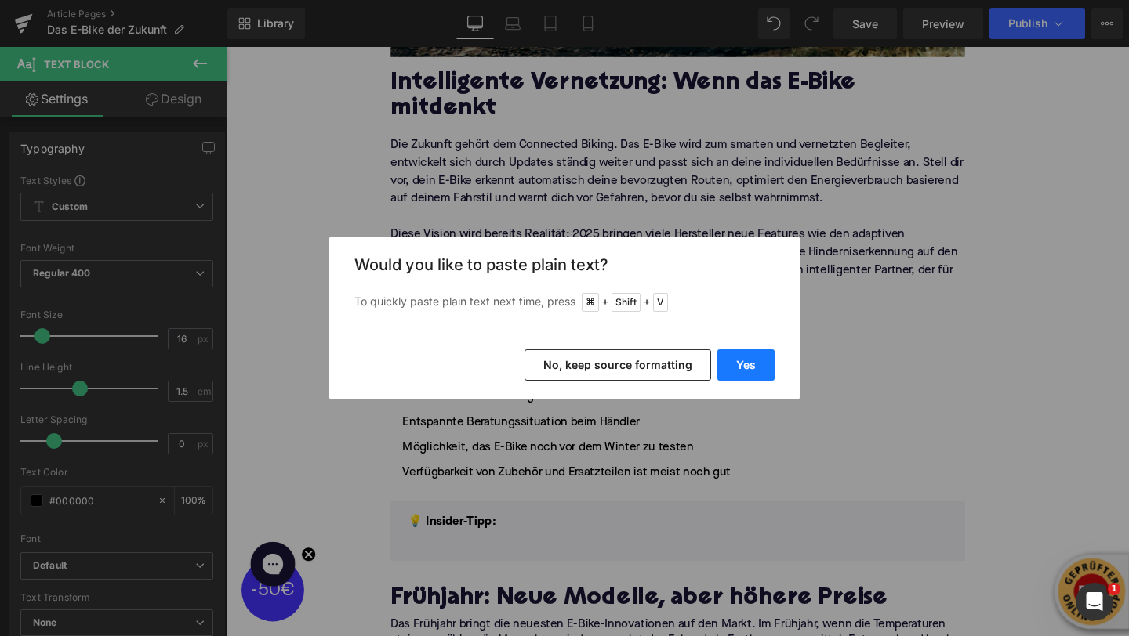
click at [731, 364] on button "Yes" at bounding box center [745, 365] width 57 height 31
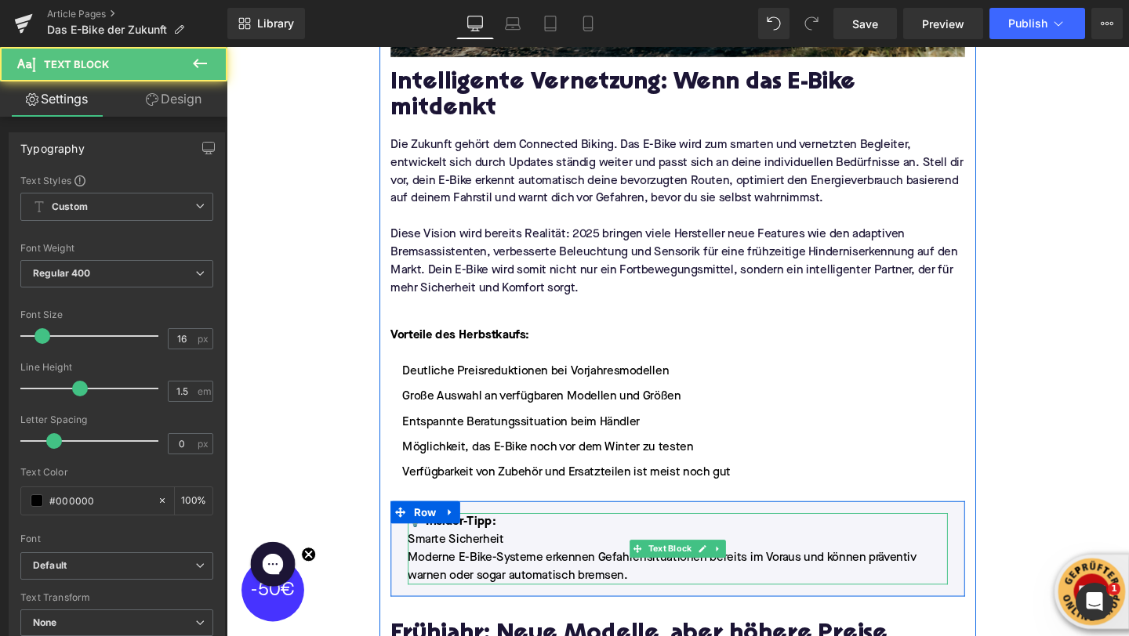
click at [421, 556] on p "Smarte Sicherheit" at bounding box center [701, 565] width 568 height 19
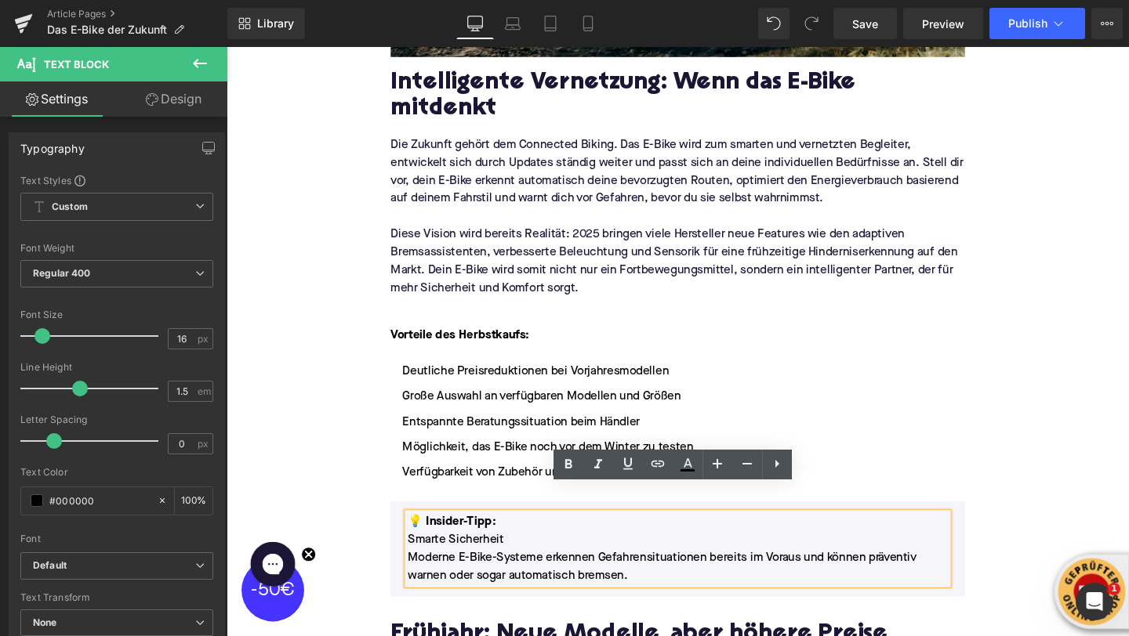
click at [419, 556] on p "Smarte Sicherheit" at bounding box center [701, 565] width 568 height 19
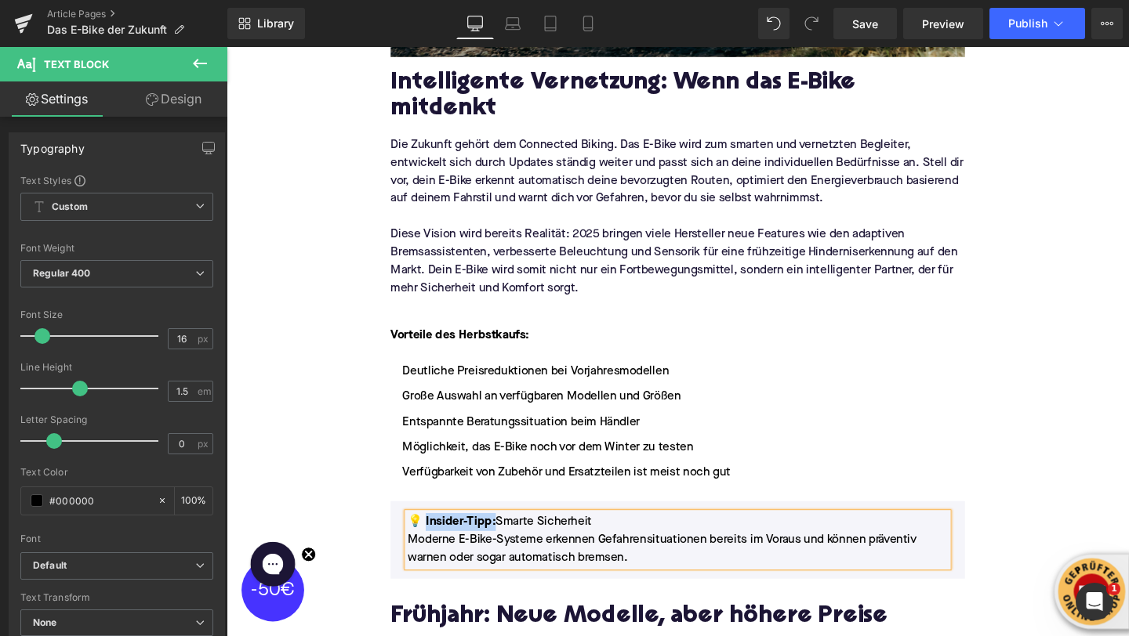
drag, startPoint x: 506, startPoint y: 520, endPoint x: 431, endPoint y: 519, distance: 74.5
click at [431, 537] on p "💡 Insider-Tipp: Smarte Sicherheit" at bounding box center [701, 546] width 568 height 19
click at [534, 537] on p "💡 Smarte Sicherheit" at bounding box center [701, 546] width 568 height 19
drag, startPoint x: 536, startPoint y: 518, endPoint x: 426, endPoint y: 518, distance: 110.5
click at [426, 537] on p "💡 Smarte Sicherheit:" at bounding box center [701, 546] width 568 height 19
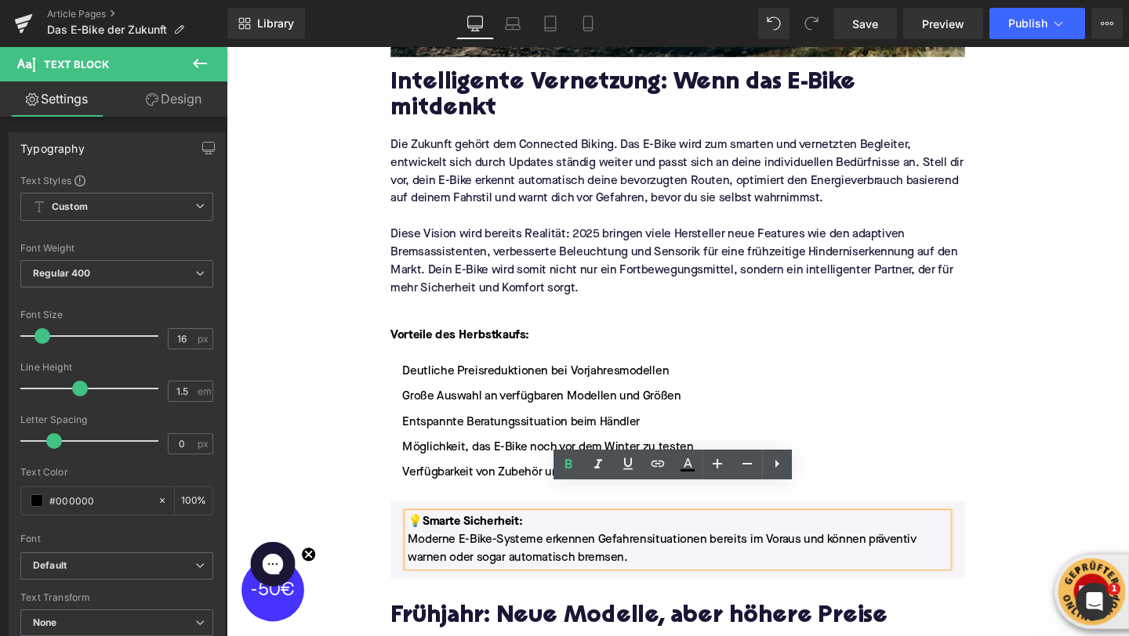
click at [422, 556] on p "Moderne E-Bike-Systeme erkennen Gefahrensituationen bereits im Voraus und könne…" at bounding box center [701, 575] width 568 height 38
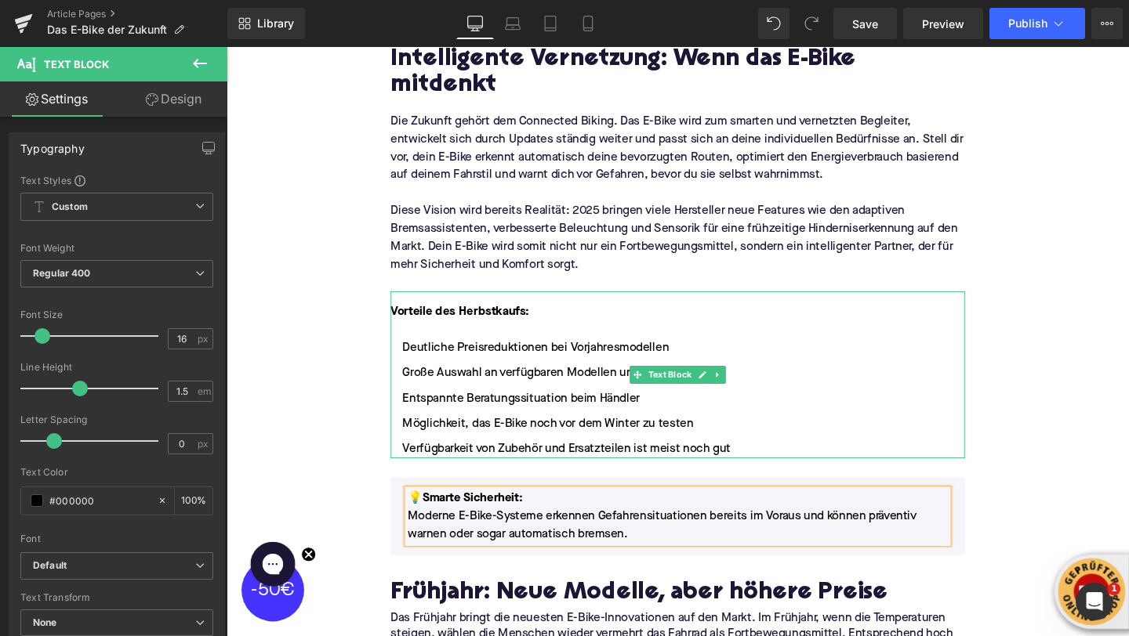
scroll to position [945, 0]
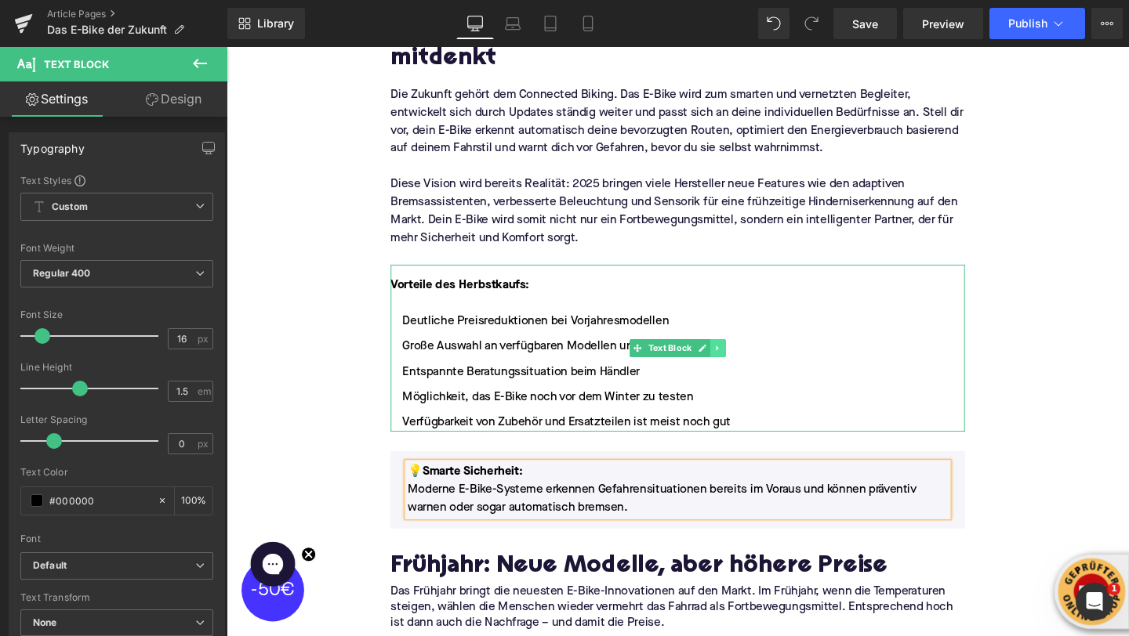
click at [742, 361] on icon at bounding box center [742, 363] width 2 height 5
click at [749, 359] on icon at bounding box center [751, 363] width 9 height 9
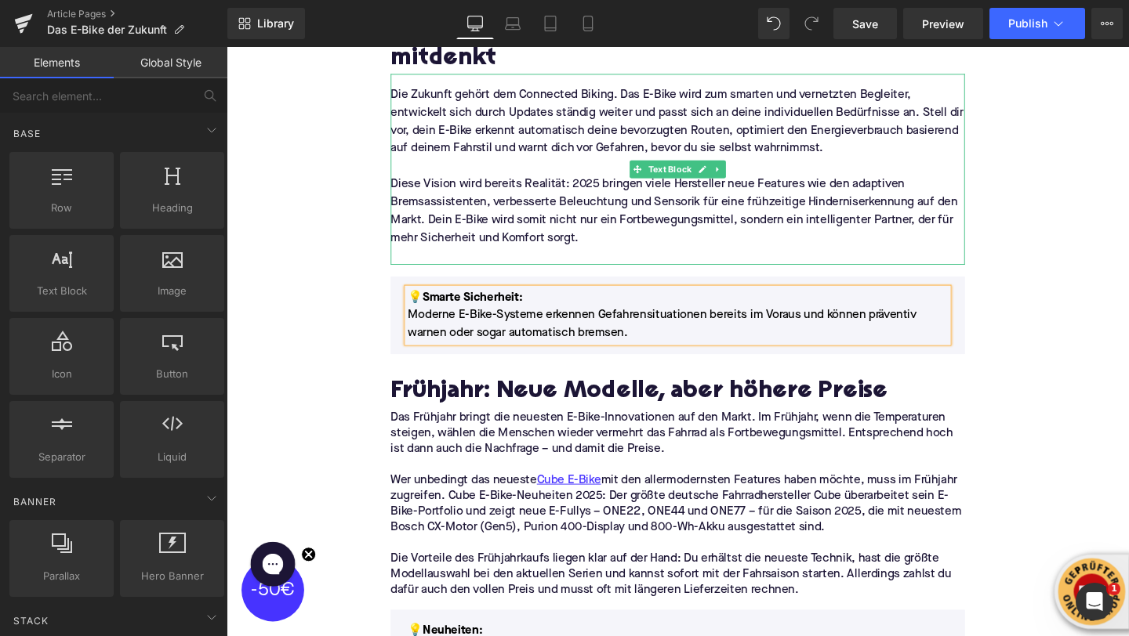
click at [474, 257] on p at bounding box center [701, 266] width 604 height 19
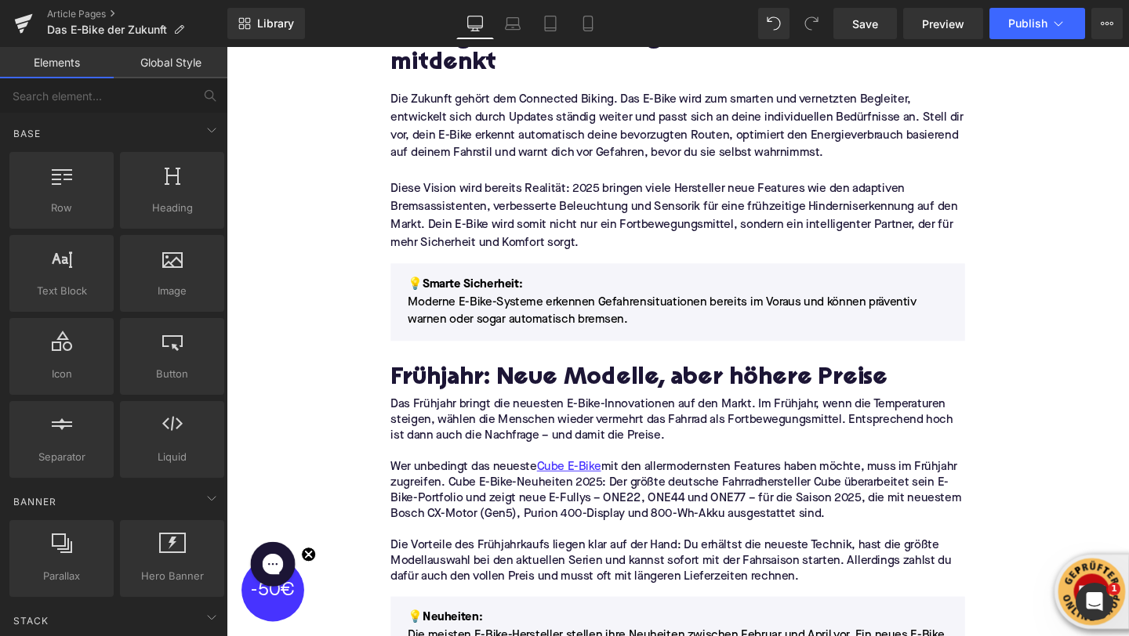
scroll to position [922, 0]
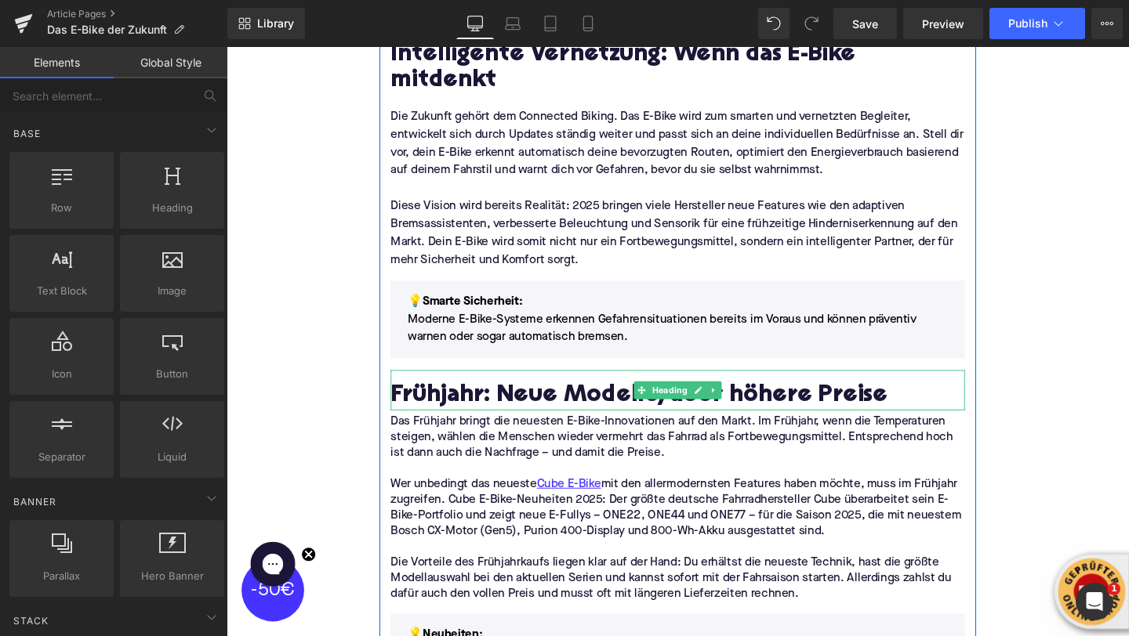
click at [500, 401] on h2 "Frühjahr: Neue Modelle, aber höhere Preise" at bounding box center [701, 415] width 604 height 28
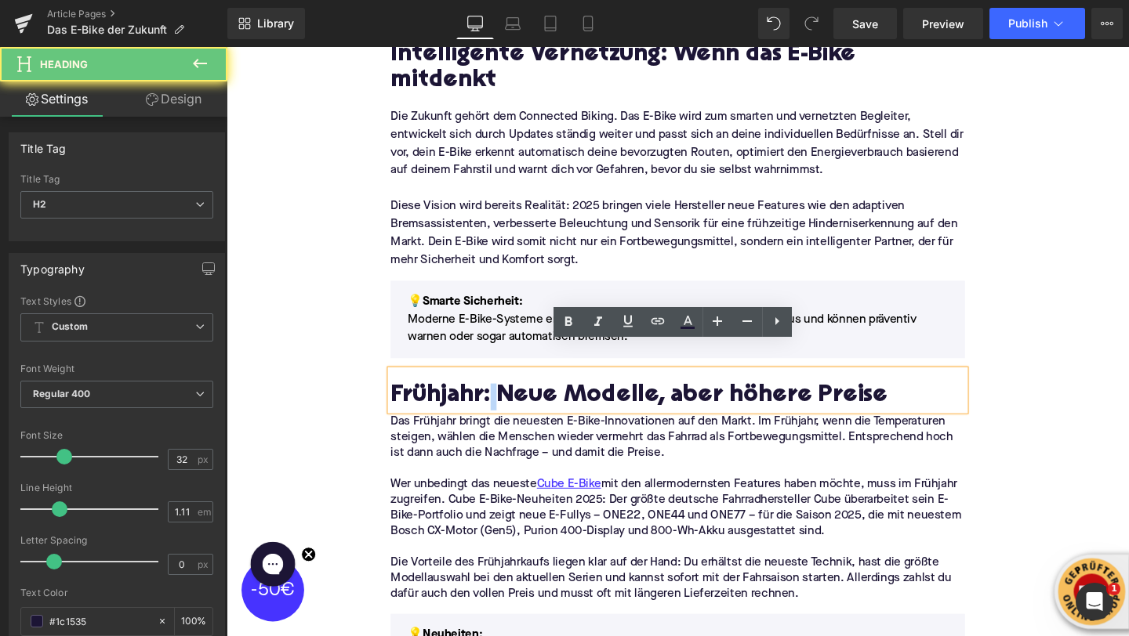
click at [500, 401] on h2 "Frühjahr: Neue Modelle, aber höhere Preise" at bounding box center [701, 415] width 604 height 28
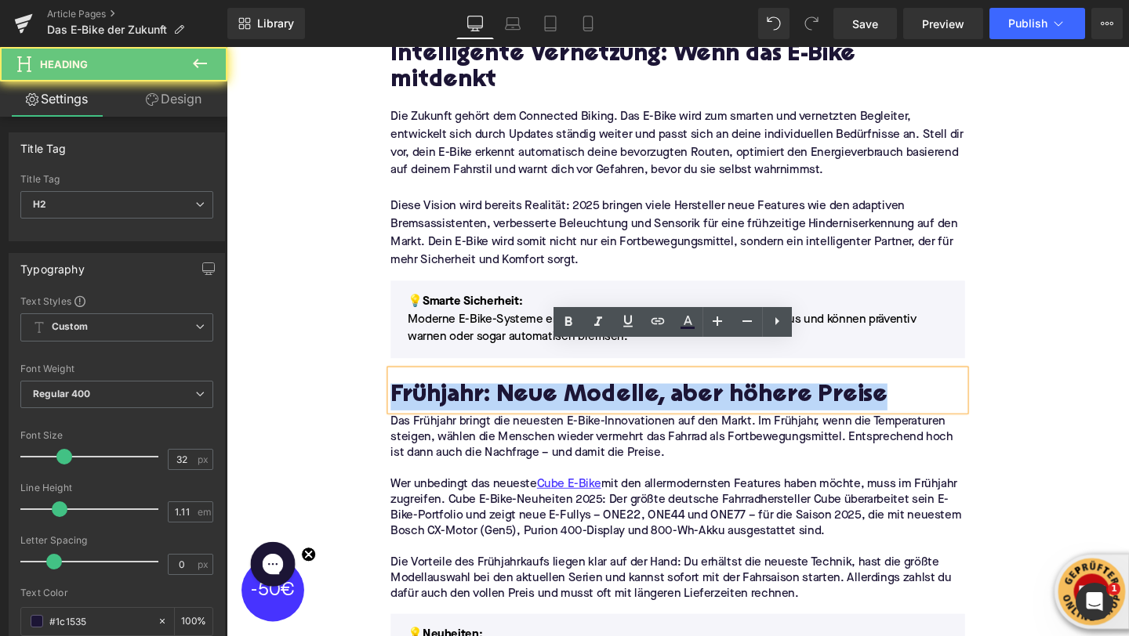
click at [500, 401] on h2 "Frühjahr: Neue Modelle, aber höhere Preise" at bounding box center [701, 415] width 604 height 28
paste div
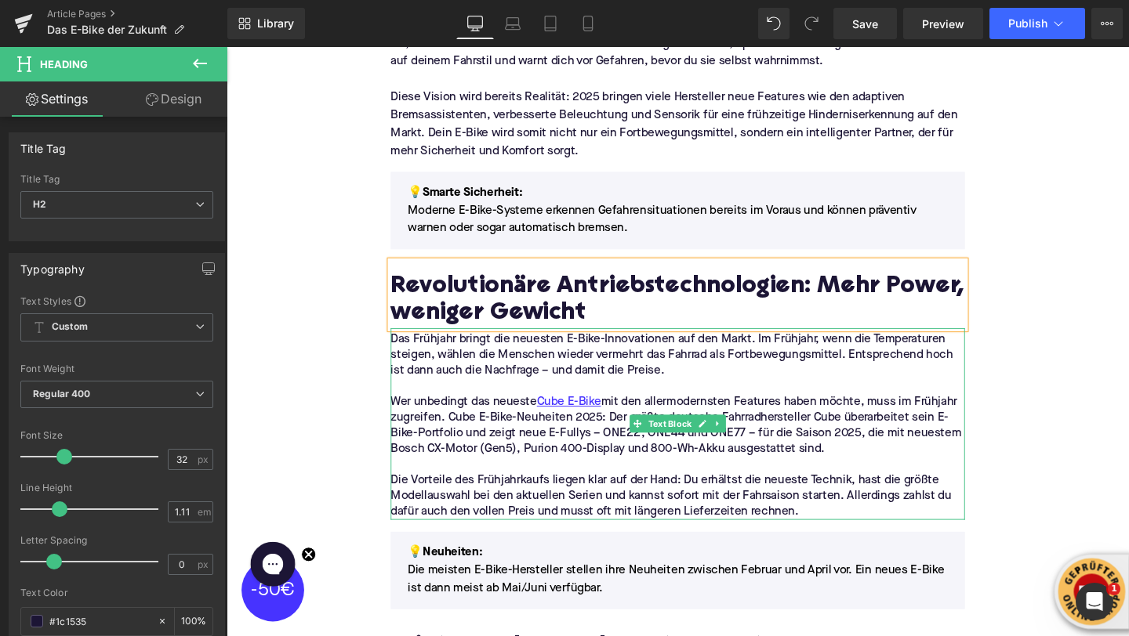
scroll to position [1045, 0]
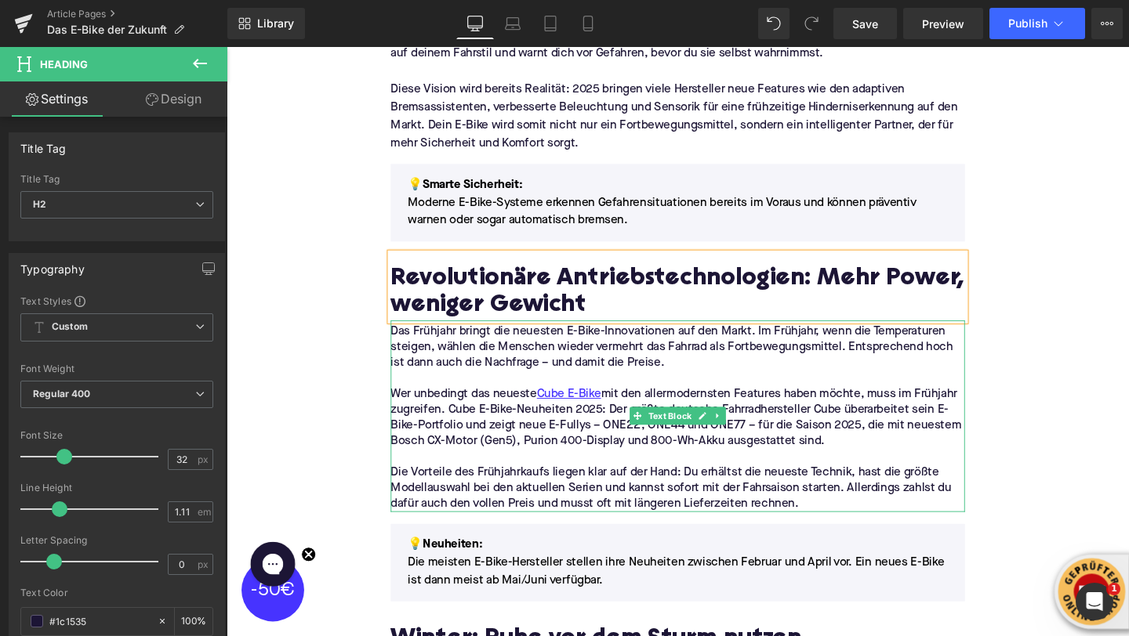
click at [481, 470] on p at bounding box center [701, 478] width 604 height 16
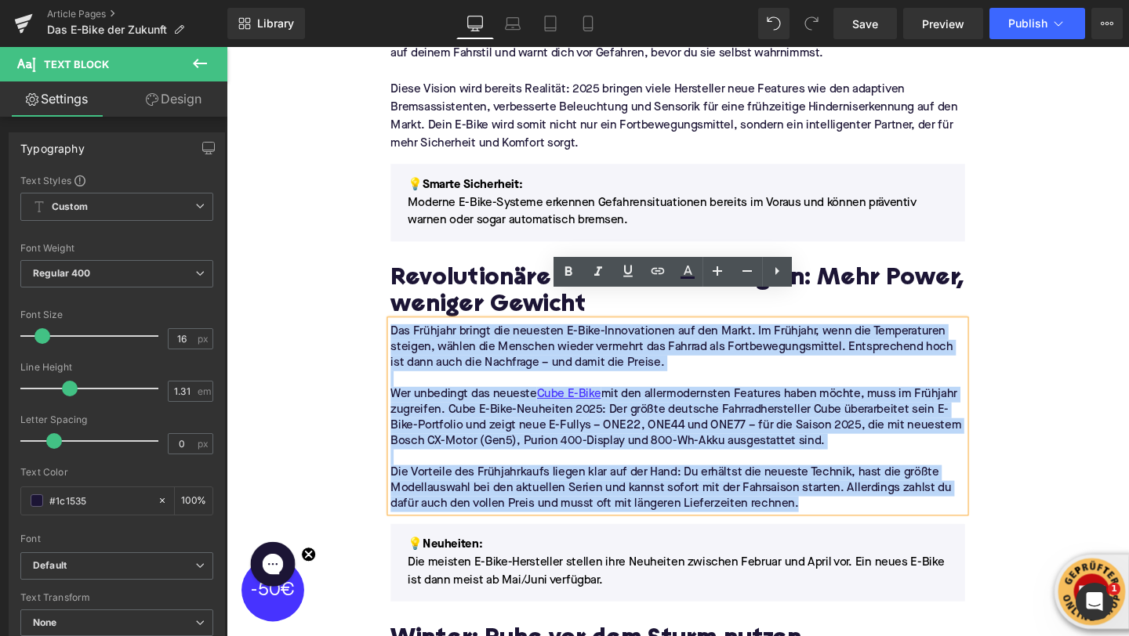
drag, startPoint x: 833, startPoint y: 504, endPoint x: 401, endPoint y: 317, distance: 471.2
click at [401, 335] on div "Das Frühjahr bringt die neuesten E-Bike-Innovationen auf den Markt. Im Frühjahr…" at bounding box center [701, 435] width 604 height 201
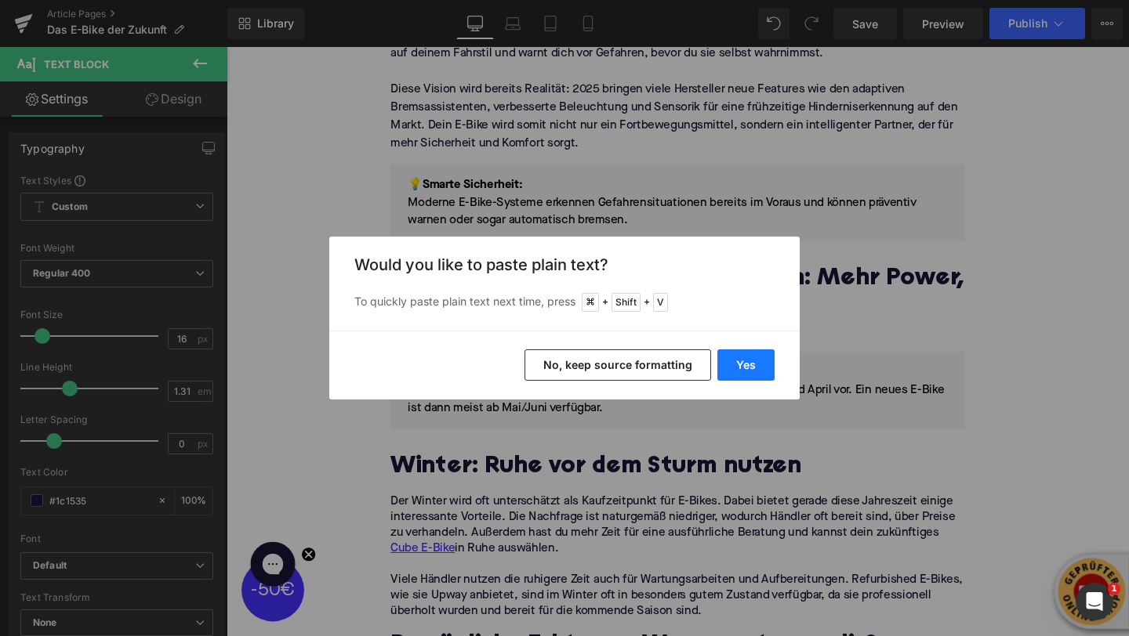
click at [722, 368] on button "Yes" at bounding box center [745, 365] width 57 height 31
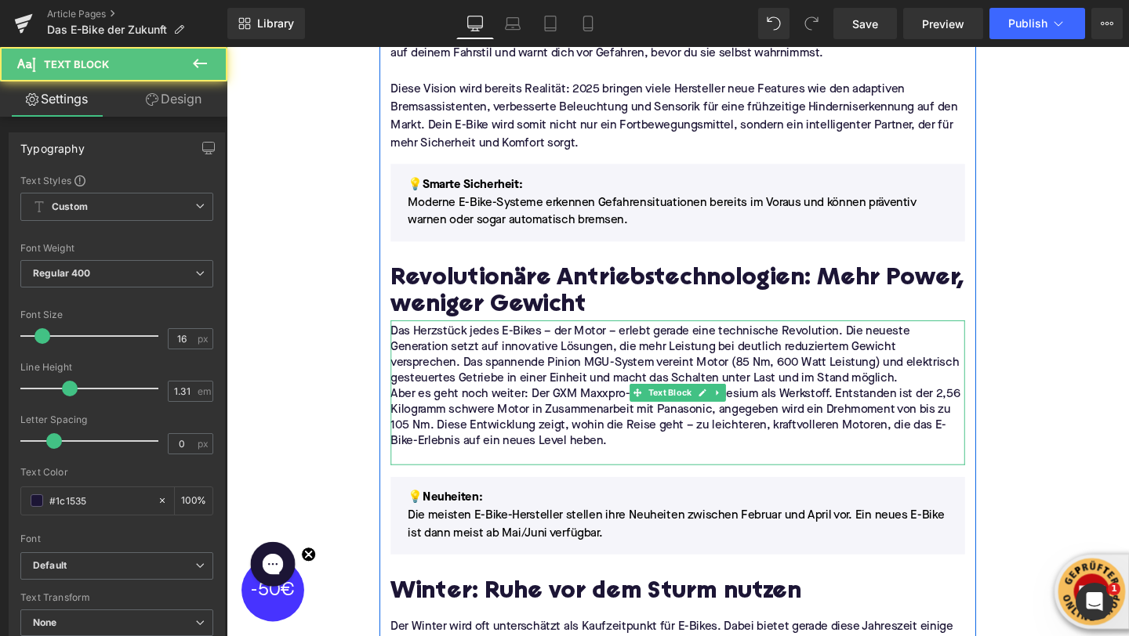
click at [944, 364] on p "Das Herzstück jedes E-Bikes – der Motor – erlebt gerade eine technische Revolut…" at bounding box center [701, 372] width 604 height 66
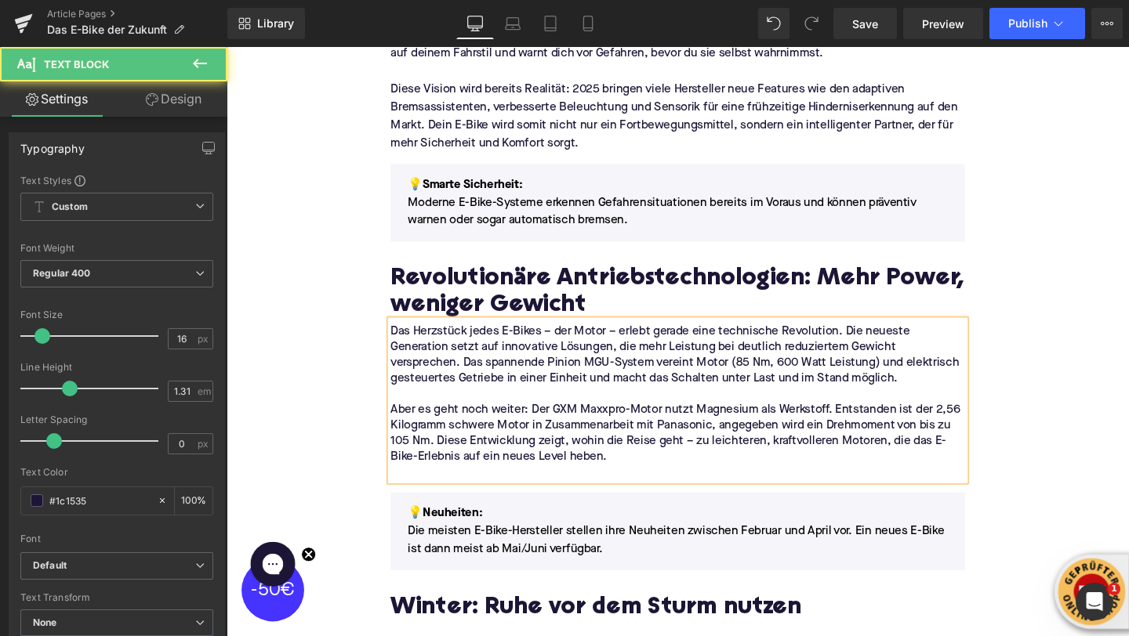
click at [606, 487] on p at bounding box center [701, 495] width 604 height 16
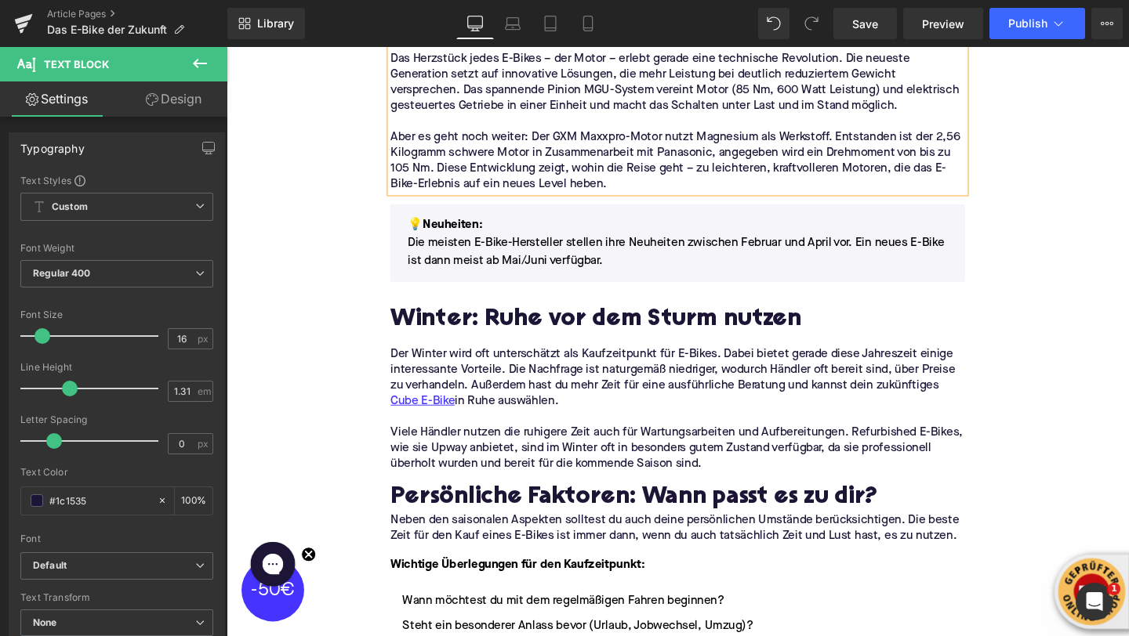
scroll to position [1383, 0]
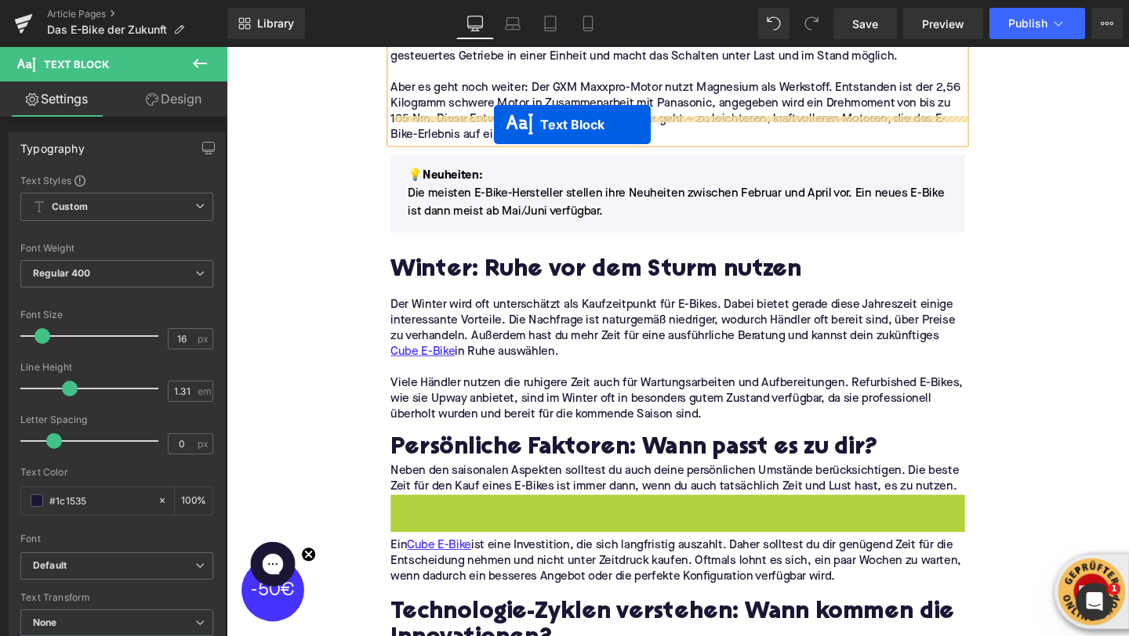
drag, startPoint x: 655, startPoint y: 576, endPoint x: 507, endPoint y: 127, distance: 472.7
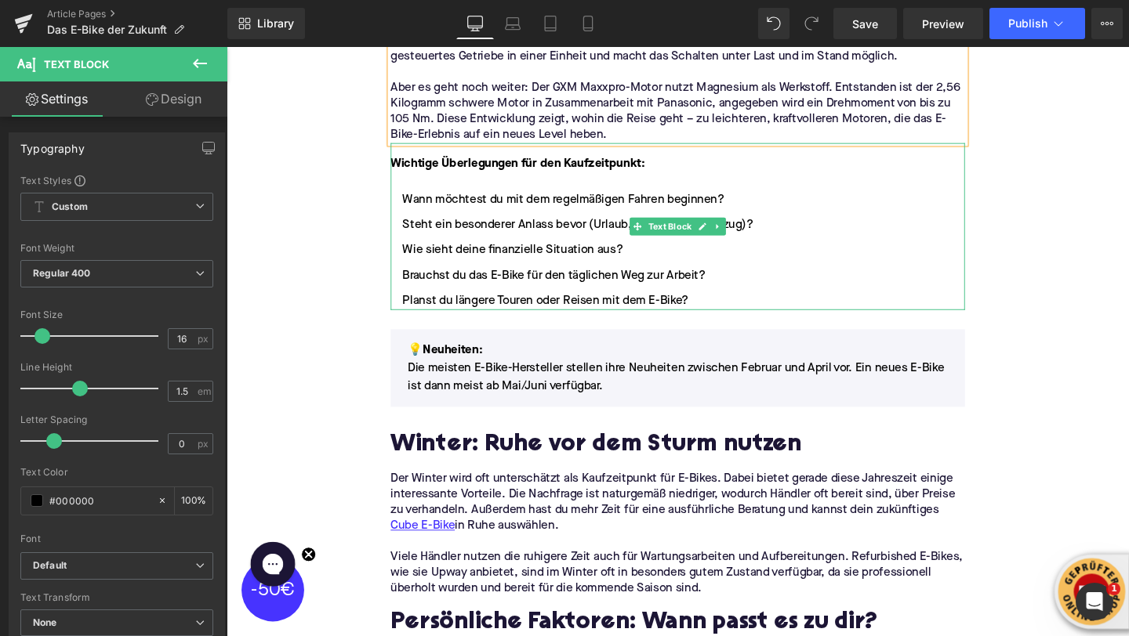
click at [493, 252] on li "Wie sieht deine finanzielle Situation aus?" at bounding box center [701, 261] width 604 height 19
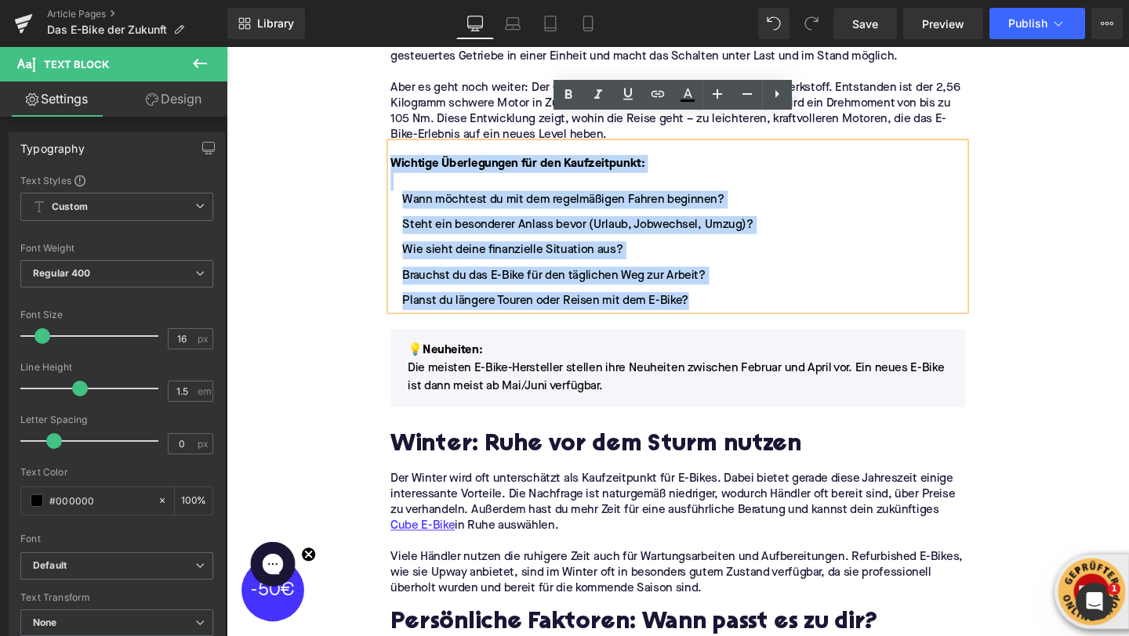
drag, startPoint x: 723, startPoint y: 287, endPoint x: 368, endPoint y: 135, distance: 385.6
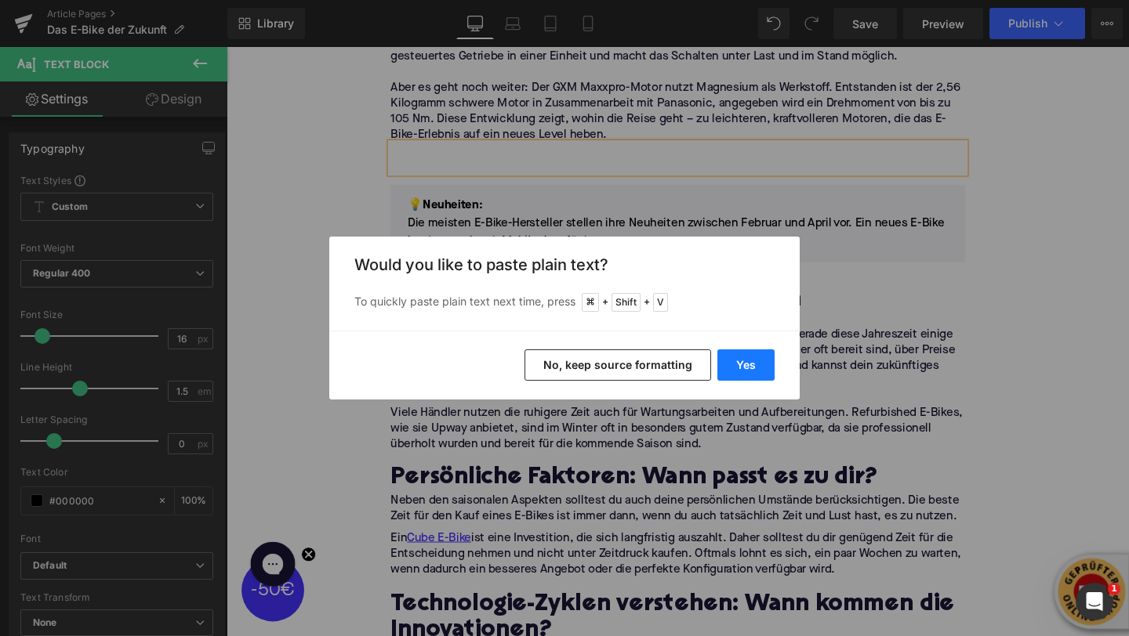
click at [752, 373] on button "Yes" at bounding box center [745, 365] width 57 height 31
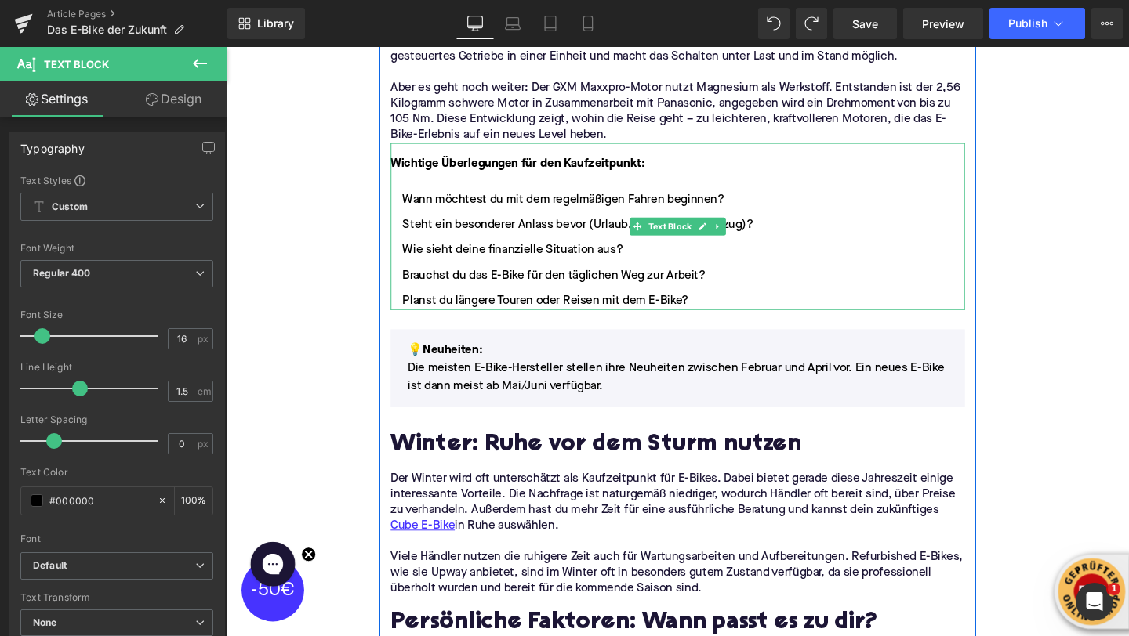
click at [551, 252] on li "Wie sieht deine finanzielle Situation aus?" at bounding box center [701, 261] width 604 height 19
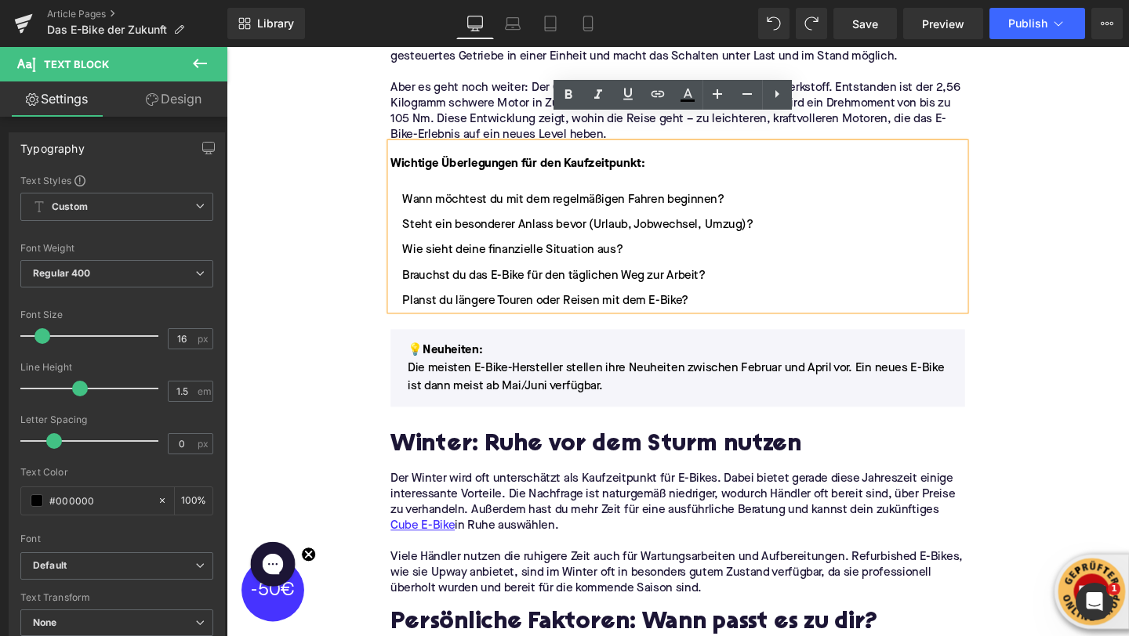
click at [420, 164] on font "Wichtige Überlegungen für den Kaufzeitpunkt:" at bounding box center [532, 170] width 267 height 13
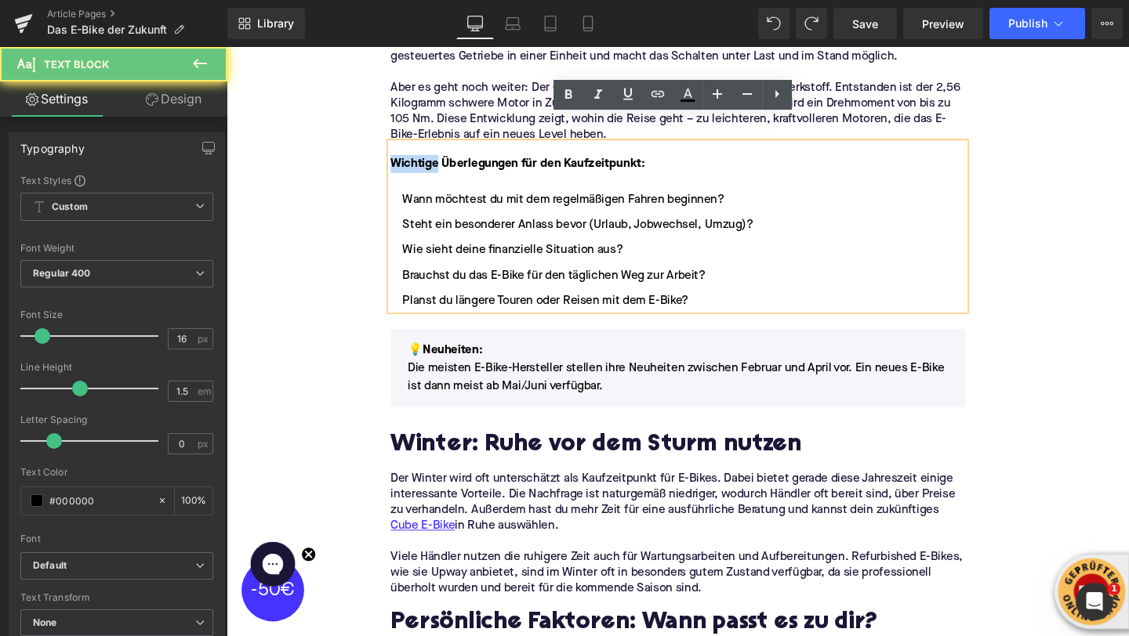
click at [420, 164] on font "Wichtige Überlegungen für den Kaufzeitpunkt:" at bounding box center [532, 170] width 267 height 13
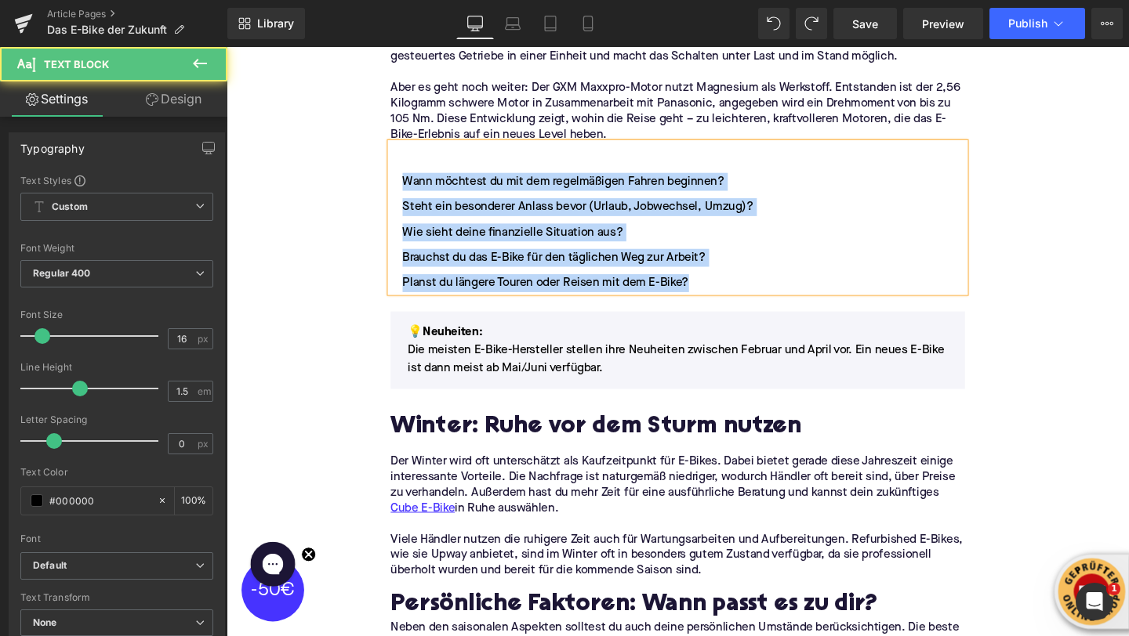
drag, startPoint x: 414, startPoint y: 161, endPoint x: 714, endPoint y: 264, distance: 317.5
click at [714, 264] on ul "Wann möchtest du mit dem regelmäßigen Fahren beginnen? Steht ein besonderer Anl…" at bounding box center [701, 242] width 604 height 125
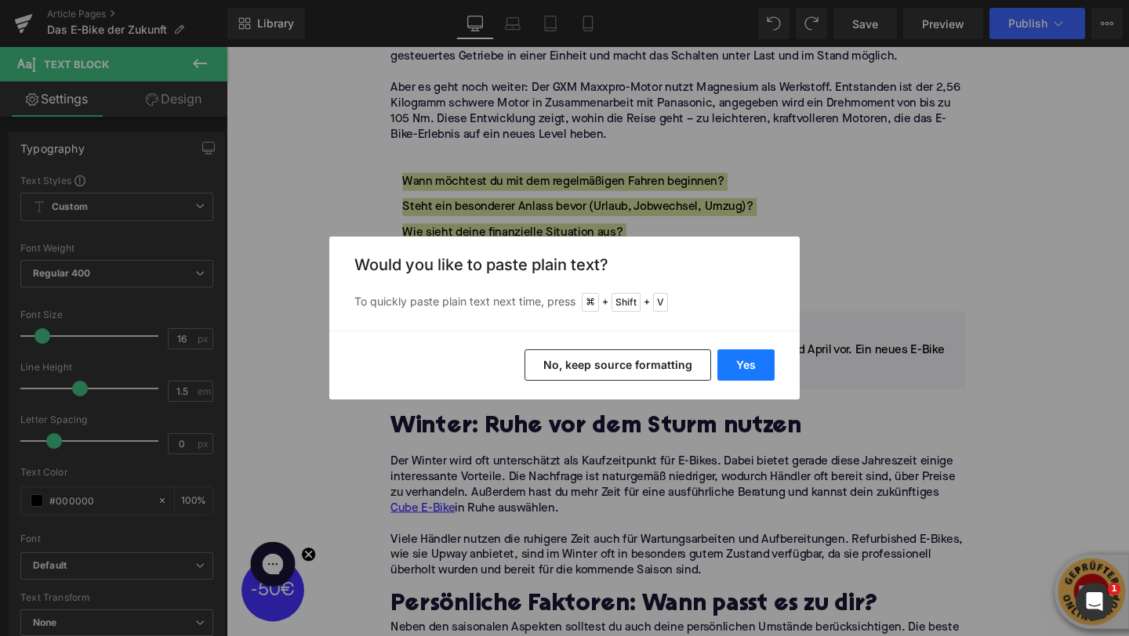
click at [754, 375] on button "Yes" at bounding box center [745, 365] width 57 height 31
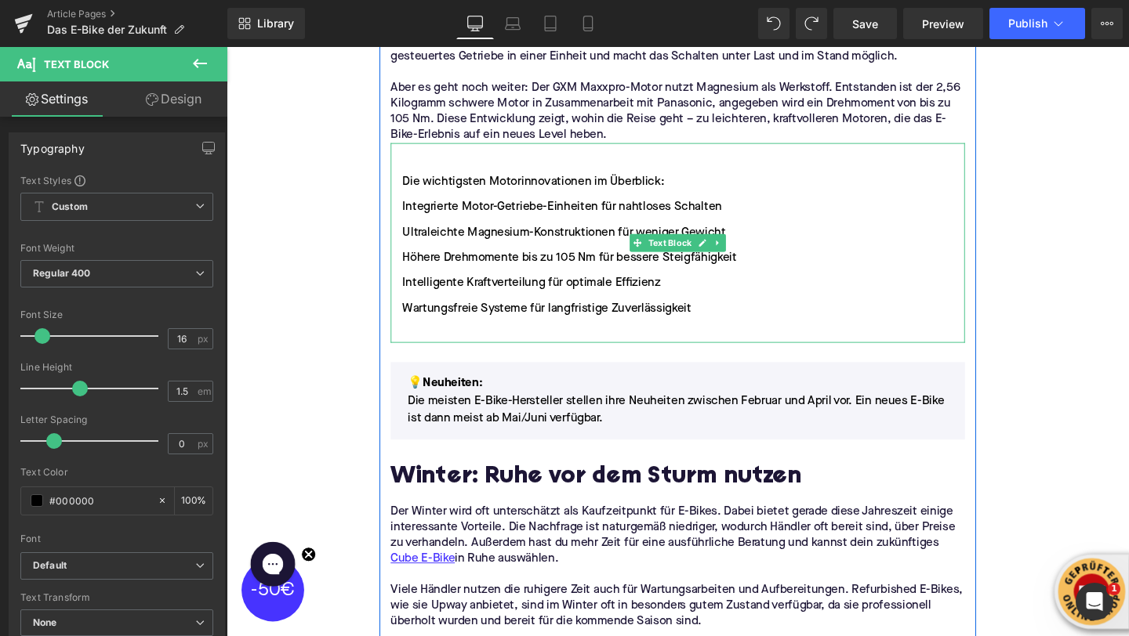
click at [526, 180] on li "Die wichtigsten Motorinnovationen im Überblick:" at bounding box center [701, 189] width 604 height 19
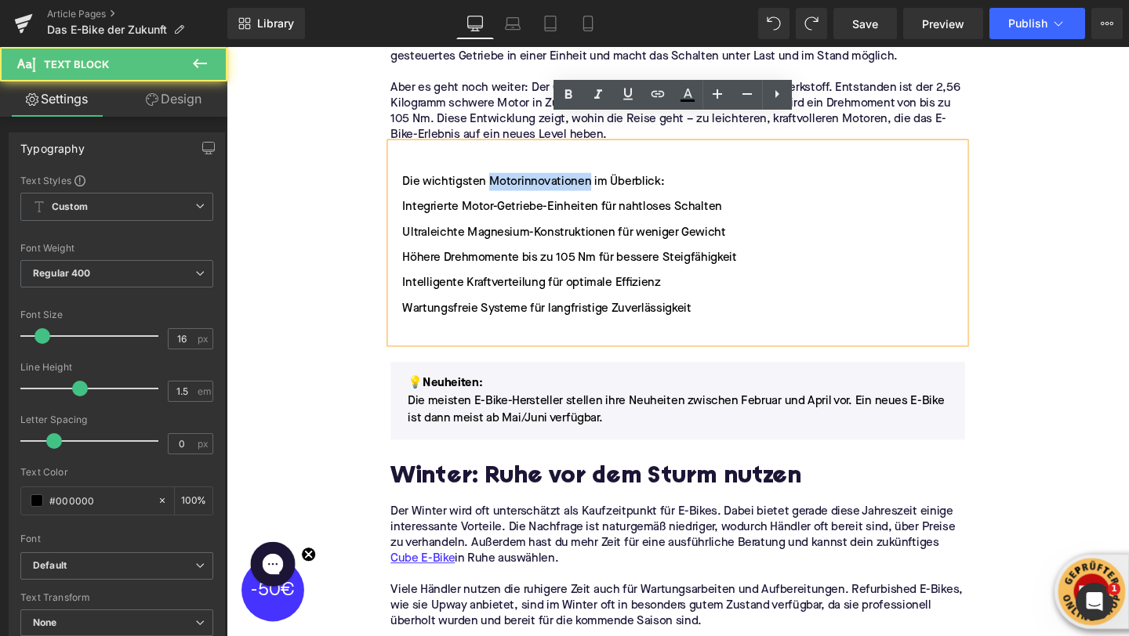
click at [526, 180] on li "Die wichtigsten Motorinnovationen im Überblick:" at bounding box center [701, 189] width 604 height 19
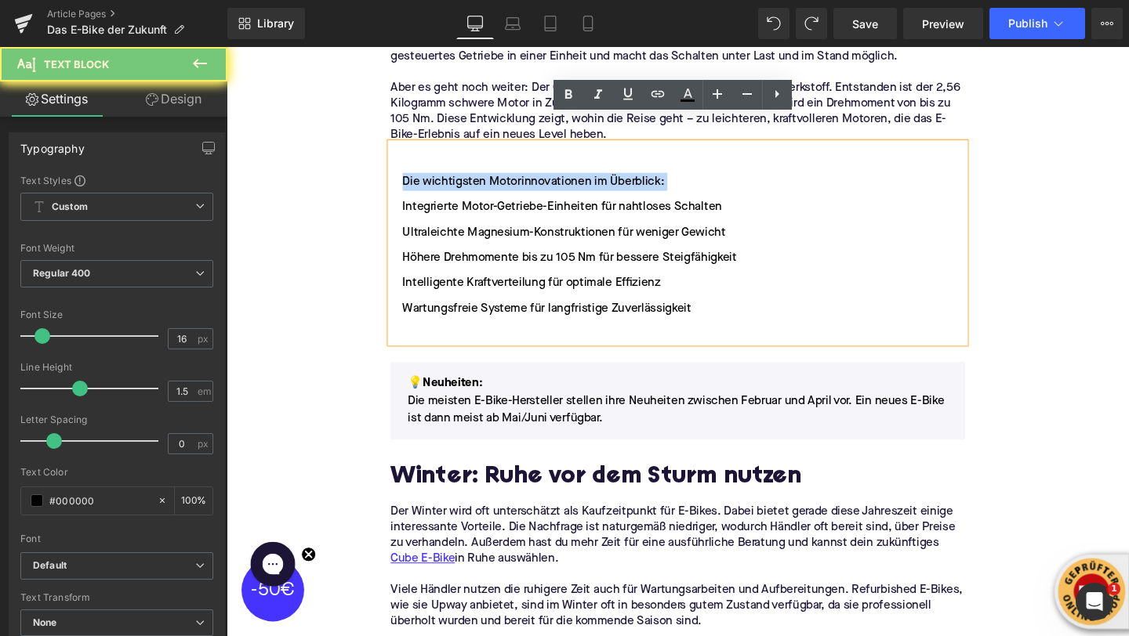
click at [526, 180] on li "Die wichtigsten Motorinnovationen im Überblick:" at bounding box center [701, 189] width 604 height 19
copy li "Die wichtigsten Motorinnovationen im Überblick:"
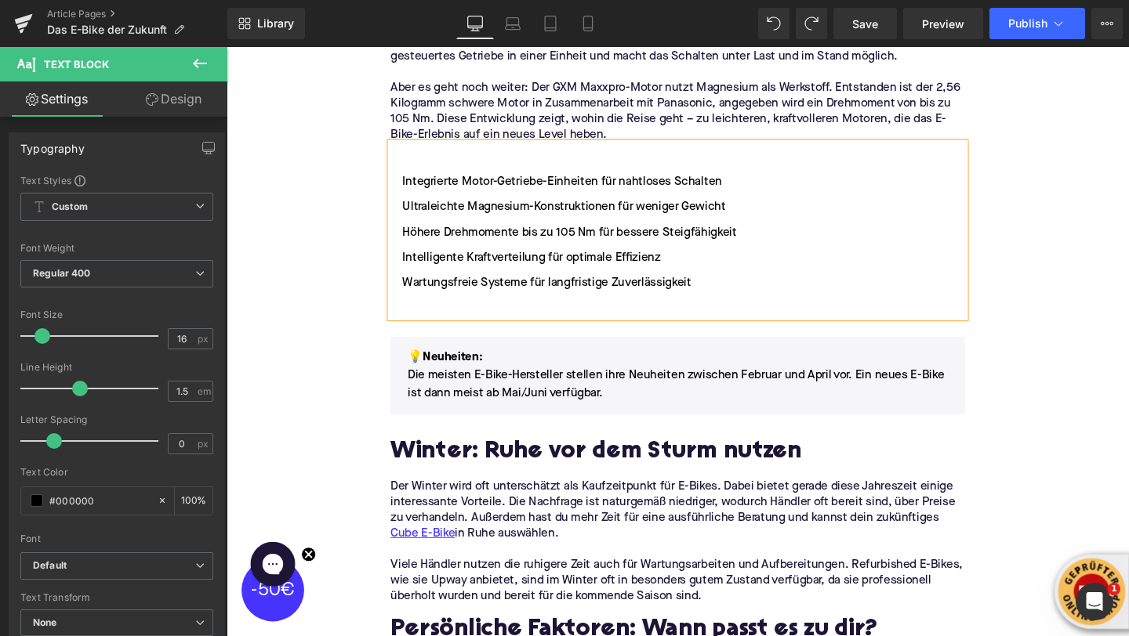
click at [412, 148] on div "Integrierte Motor-Getriebe-Einheiten für nahtloses Schalten Ultraleichte Magnes…" at bounding box center [701, 239] width 604 height 183
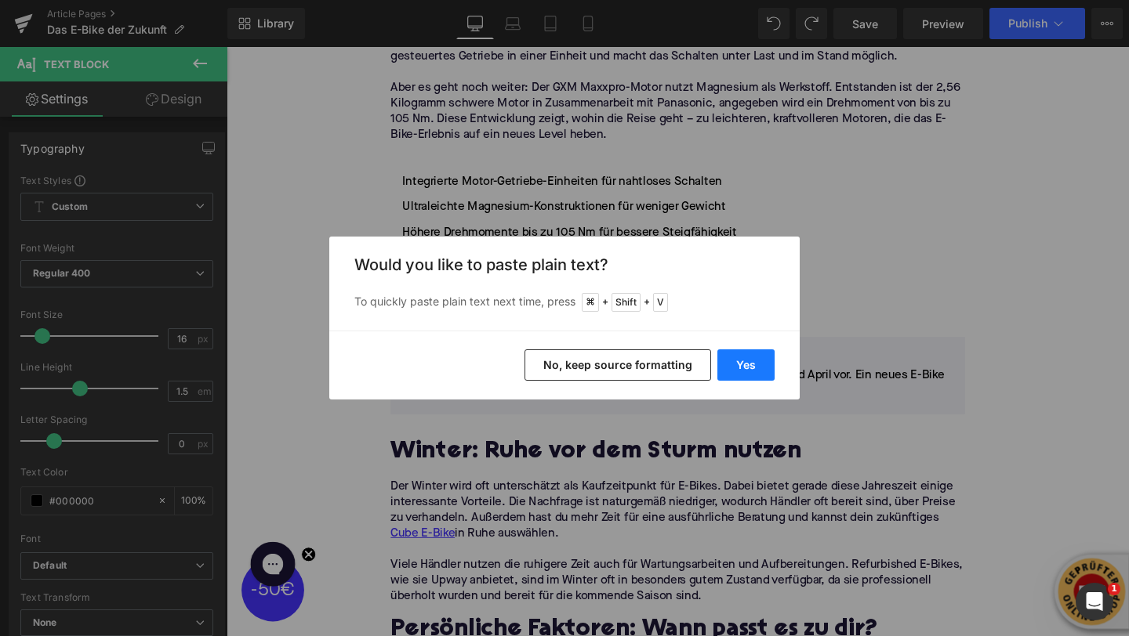
click at [734, 361] on button "Yes" at bounding box center [745, 365] width 57 height 31
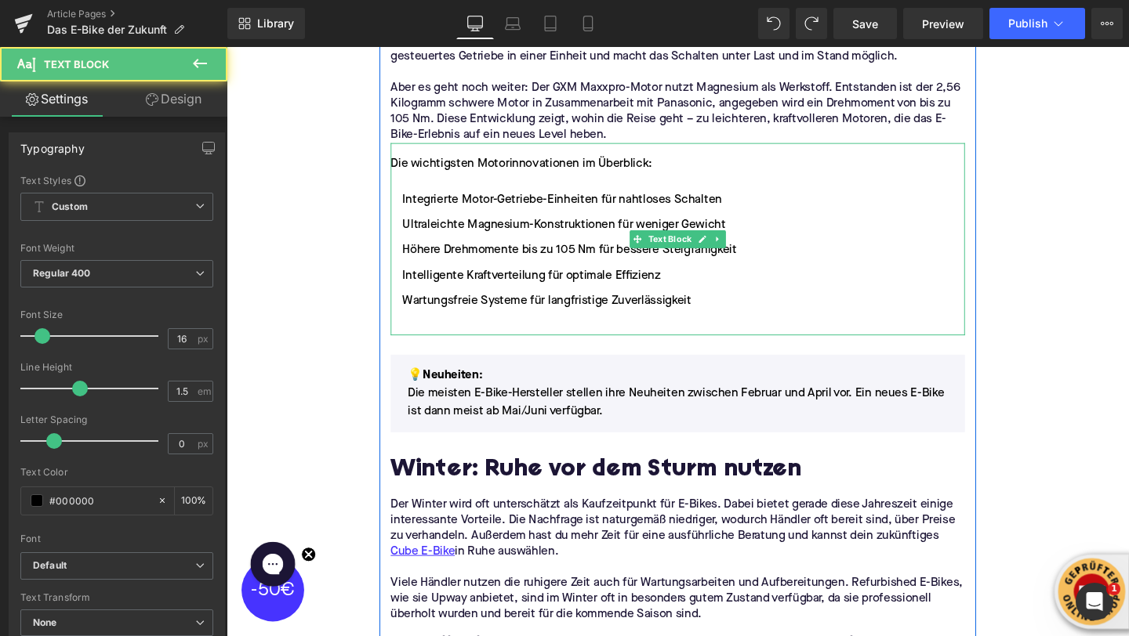
click at [417, 161] on div "Die wichtigsten Motorinnovationen im Überblick:" at bounding box center [701, 170] width 604 height 19
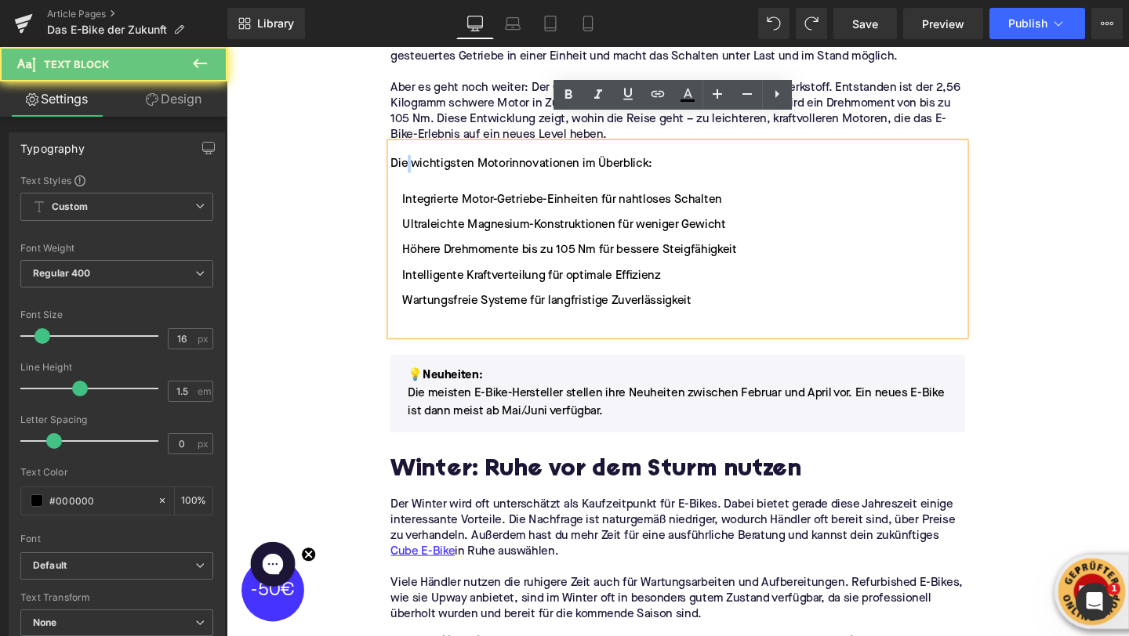
click at [417, 161] on div "Die wichtigsten Motorinnovationen im Überblick:" at bounding box center [701, 170] width 604 height 19
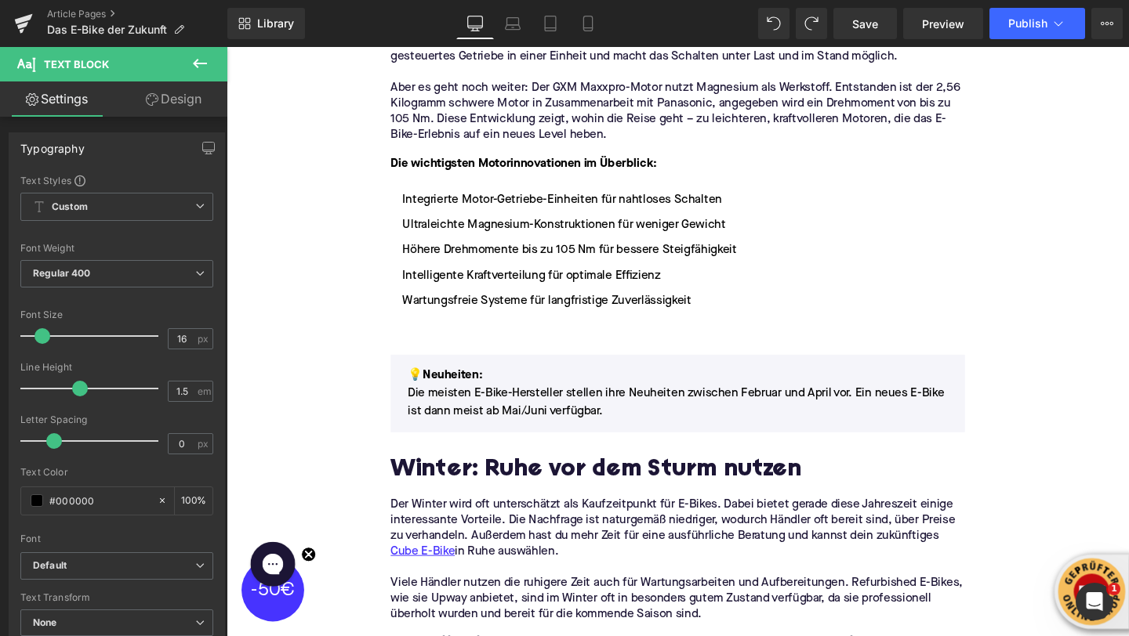
click at [193, 63] on icon at bounding box center [200, 63] width 14 height 9
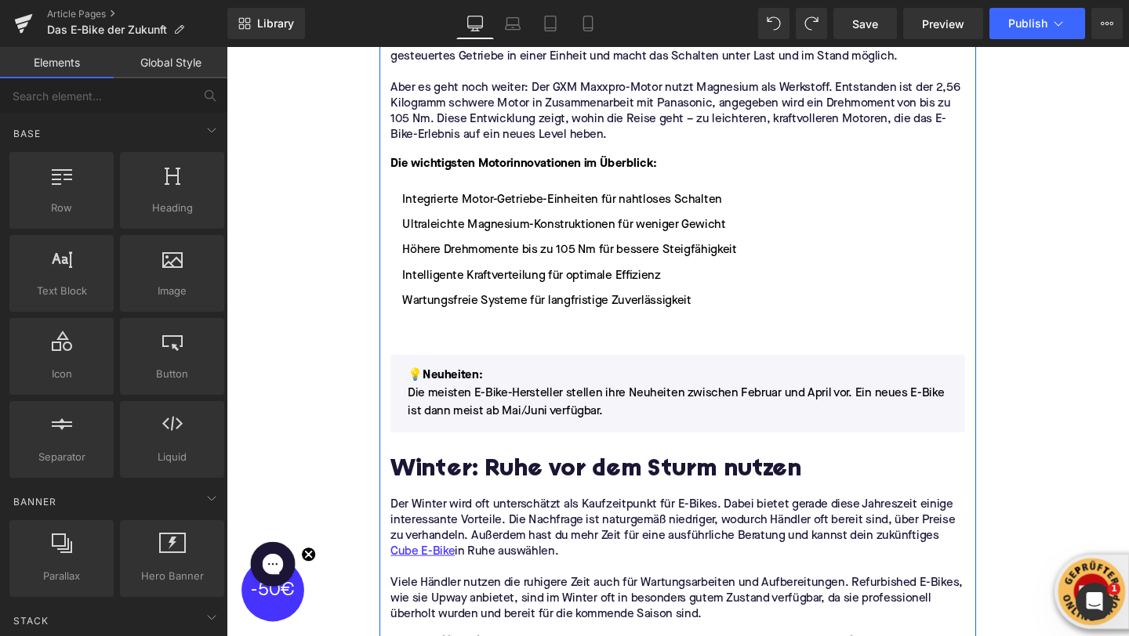
click at [500, 305] on li "Wartungsfreie Systeme für langfristige Zuverlässigkeit" at bounding box center [701, 314] width 604 height 19
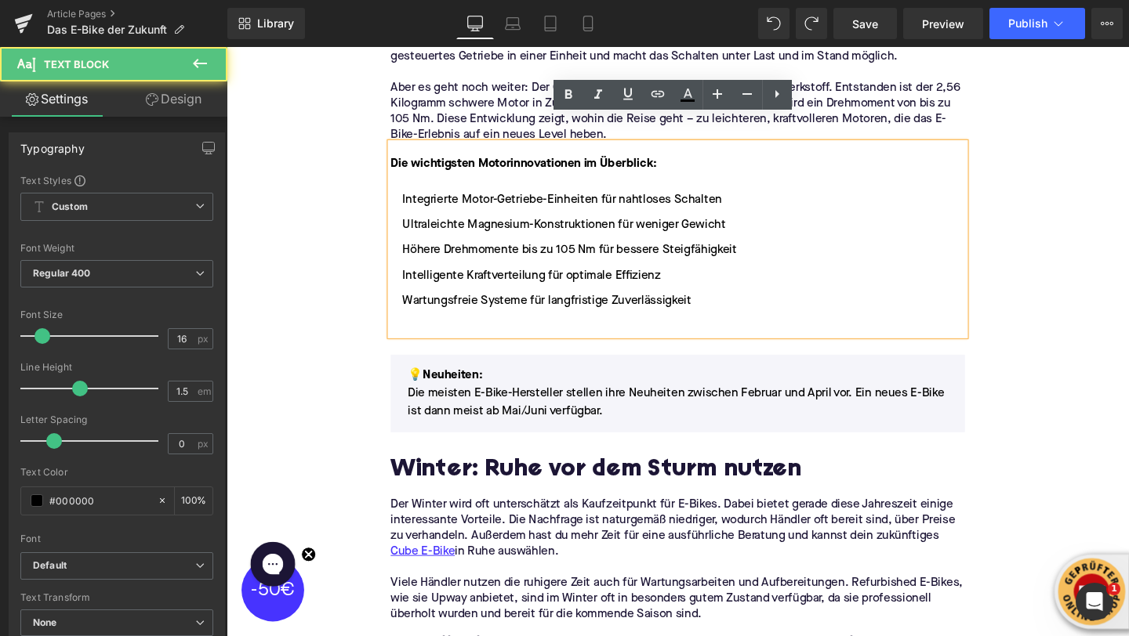
click at [498, 332] on li at bounding box center [701, 341] width 604 height 19
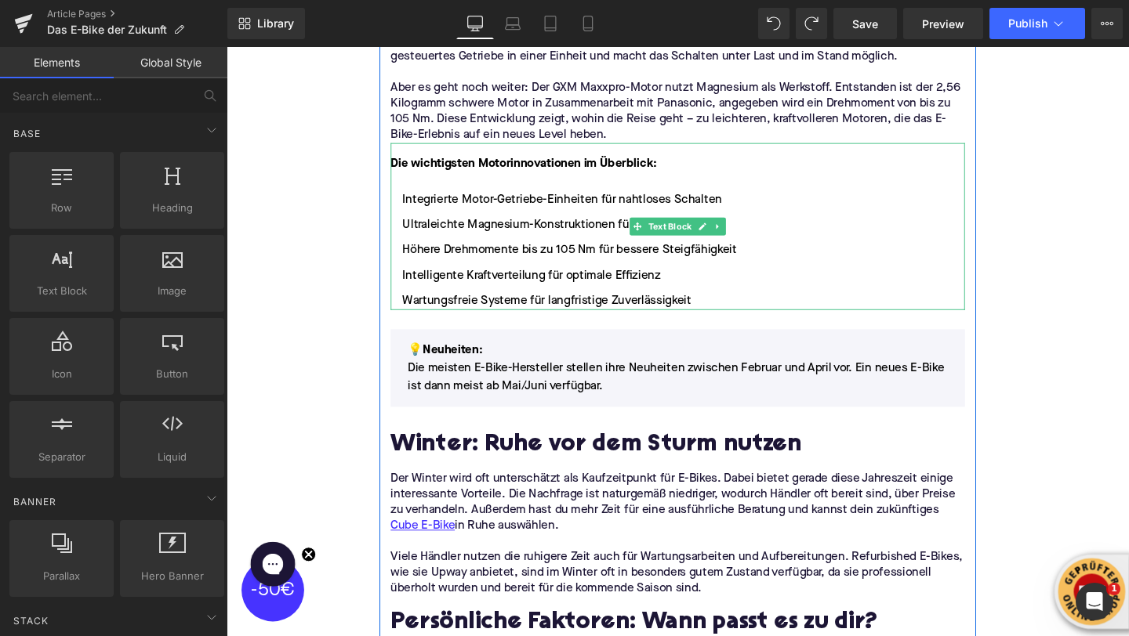
scroll to position [1496, 0]
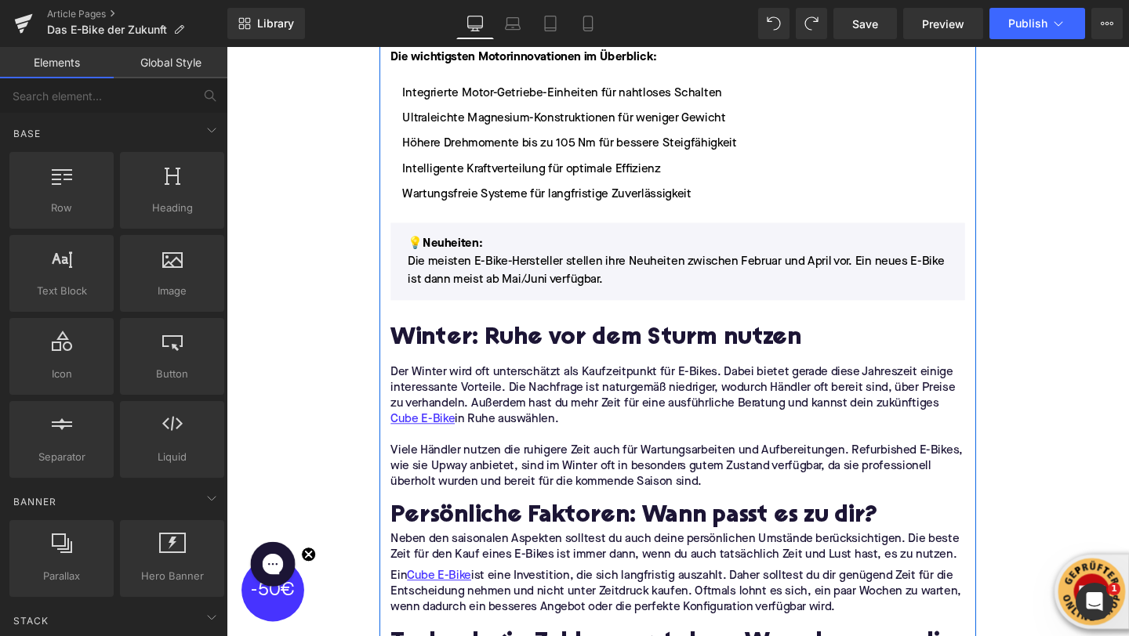
click at [464, 340] on h2 "Winter: Ruhe vor dem Sturm nutzen" at bounding box center [701, 354] width 604 height 28
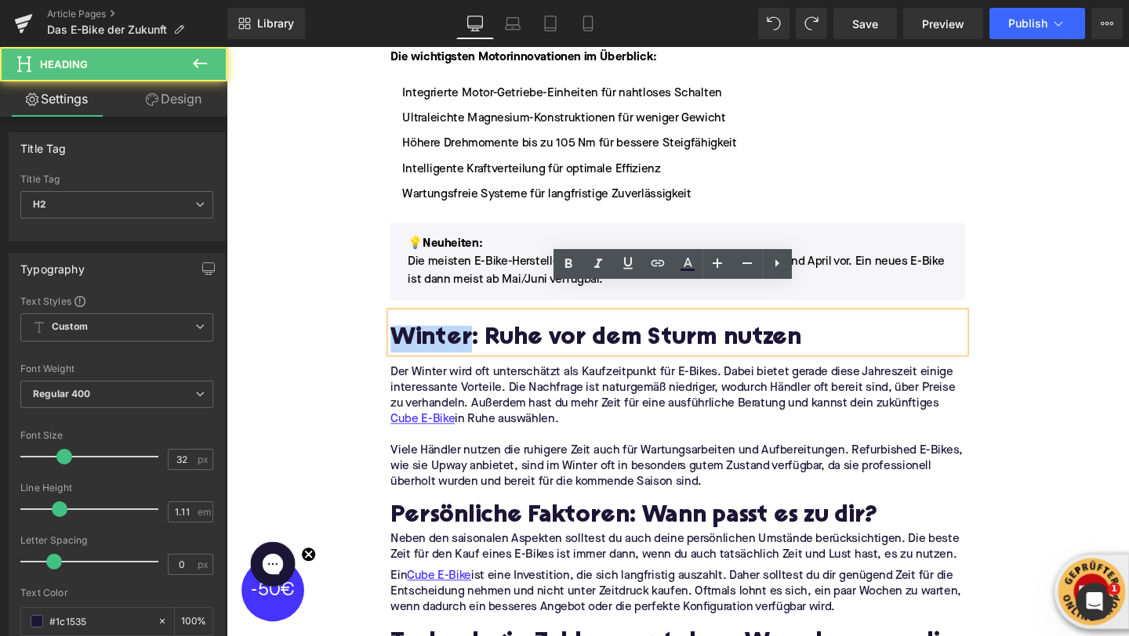
click at [464, 340] on h2 "Winter: Ruhe vor dem Sturm nutzen" at bounding box center [701, 354] width 604 height 28
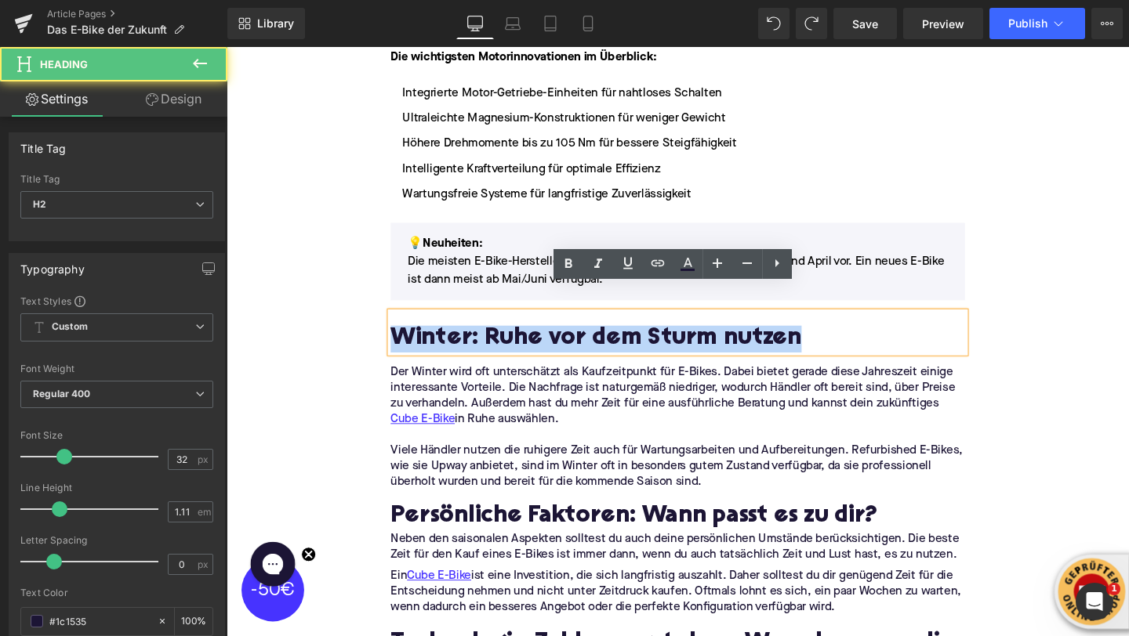
click at [464, 340] on h2 "Winter: Ruhe vor dem Sturm nutzen" at bounding box center [701, 354] width 604 height 28
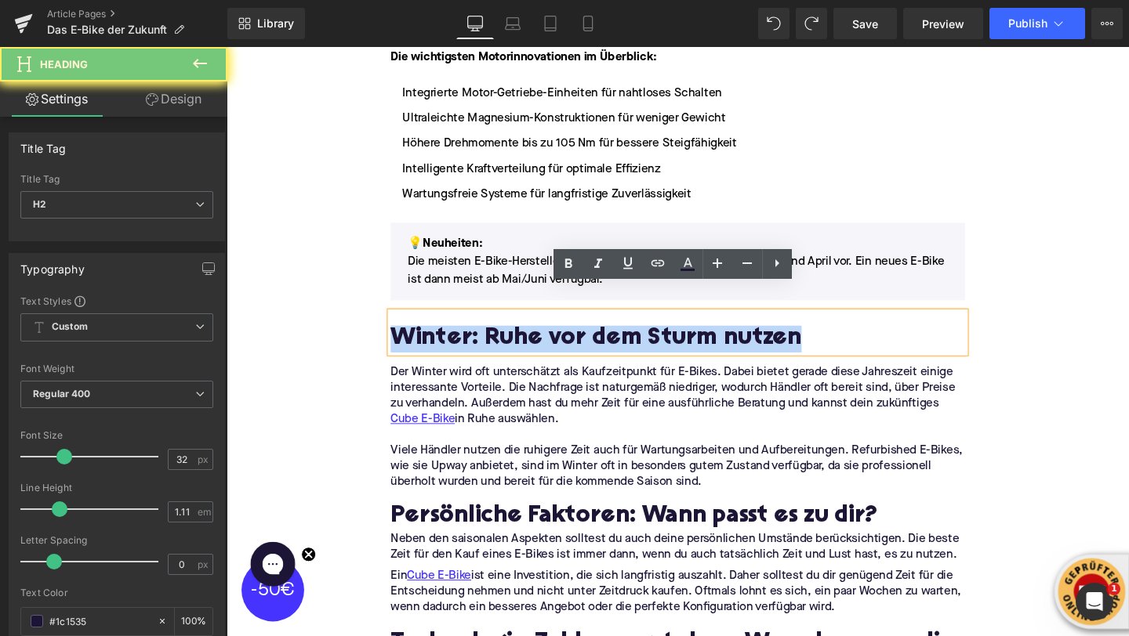
paste div
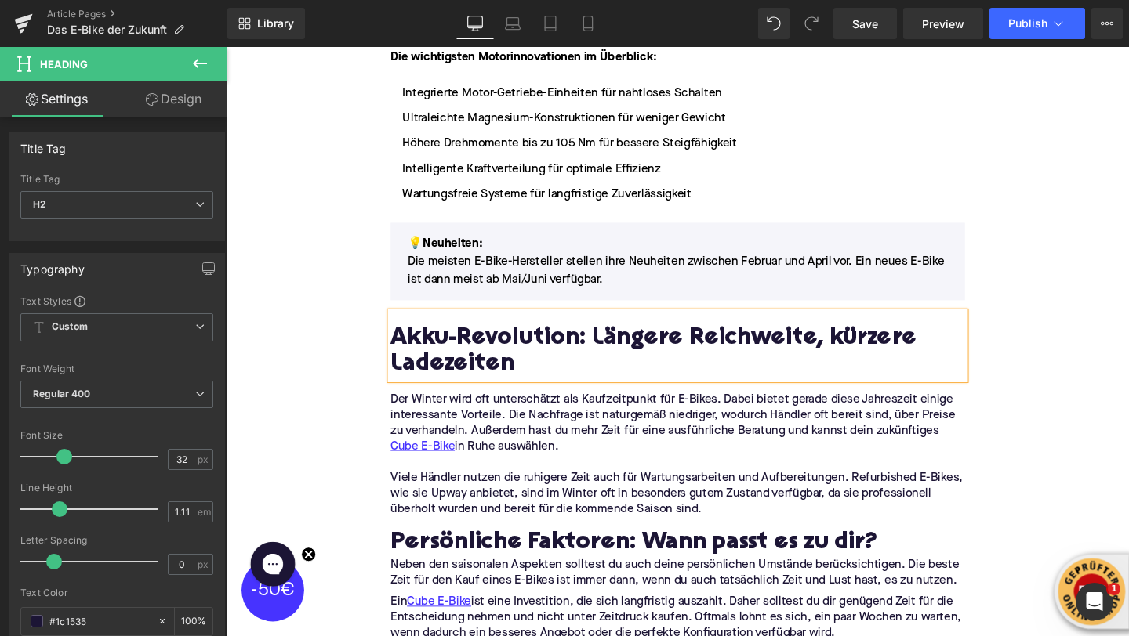
click at [528, 476] on p at bounding box center [701, 484] width 604 height 16
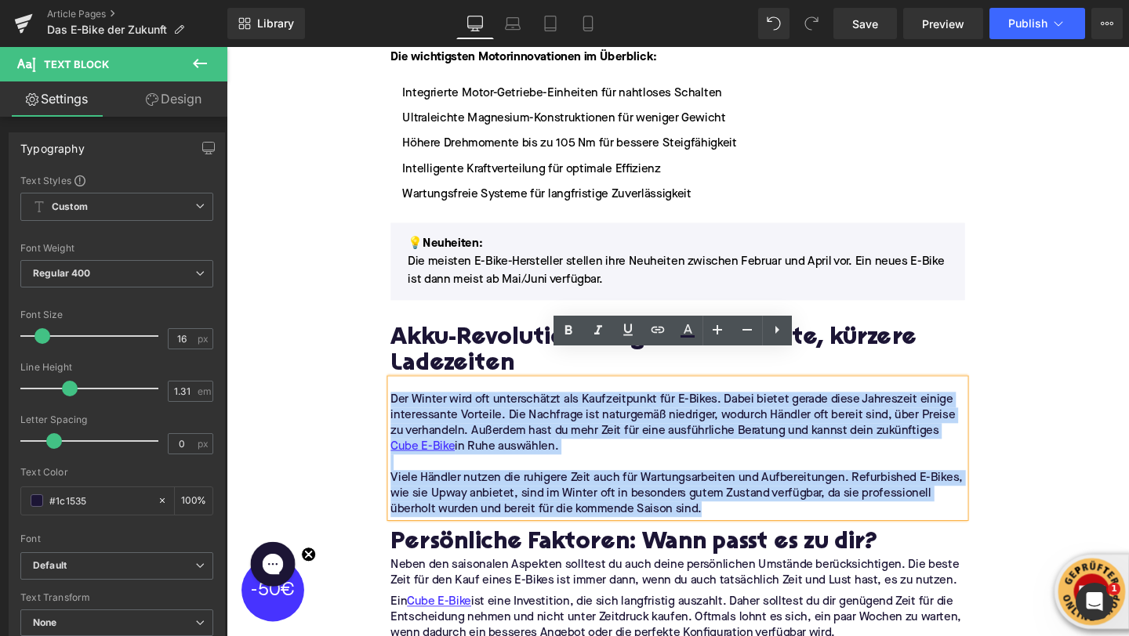
drag, startPoint x: 735, startPoint y: 505, endPoint x: 349, endPoint y: 392, distance: 402.6
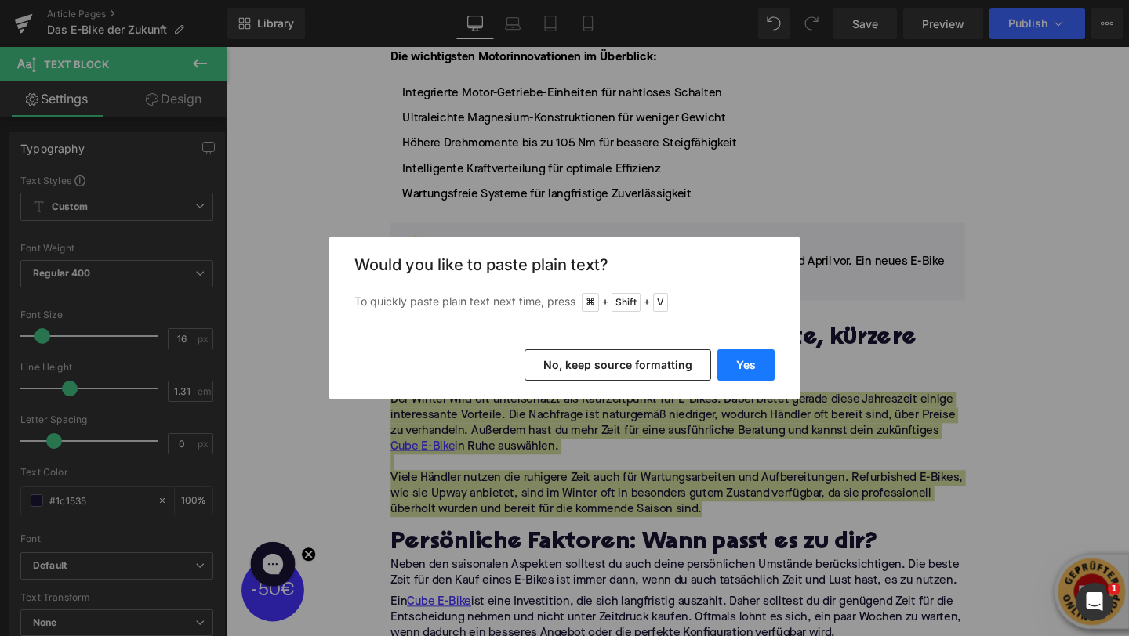
click at [758, 370] on button "Yes" at bounding box center [745, 365] width 57 height 31
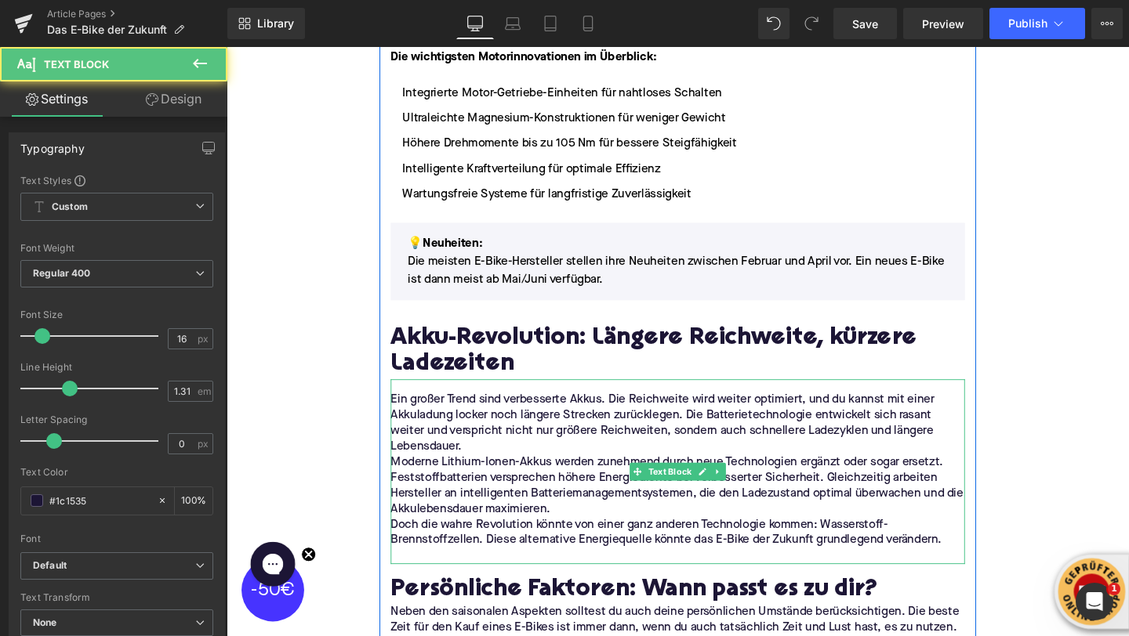
click at [504, 433] on p "Ein großer Trend sind verbesserte Akkus. Die Reichweite wird weiter optimiert, …" at bounding box center [701, 443] width 604 height 66
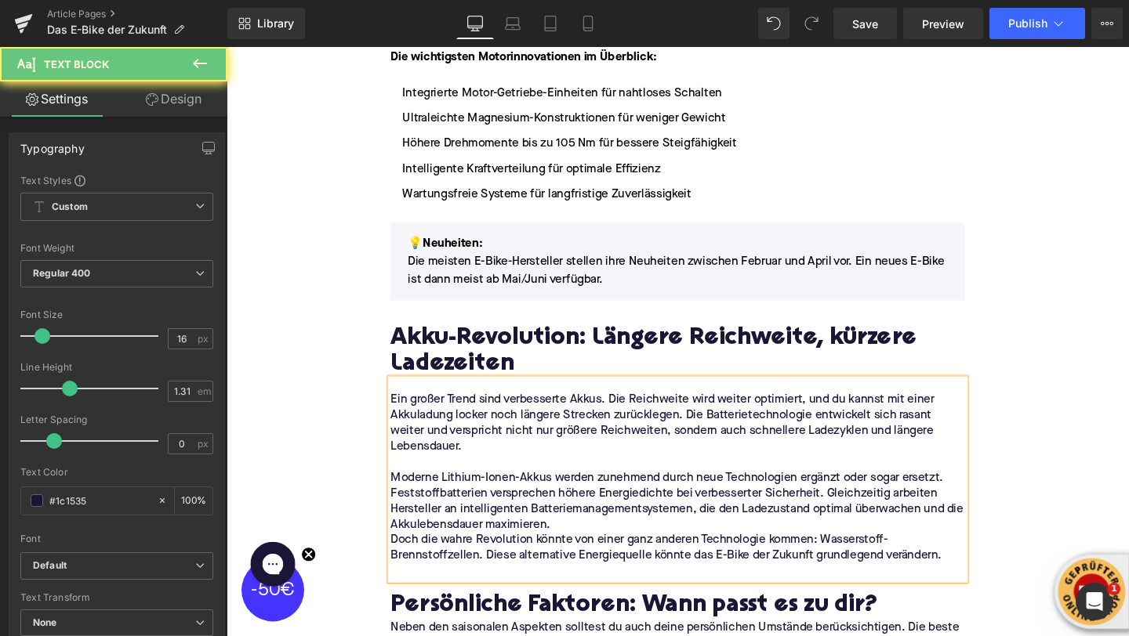
click at [578, 522] on p "Moderne Lithium-Ionen-Akkus werden zunehmend durch neue Technologien ergänzt od…" at bounding box center [701, 525] width 604 height 66
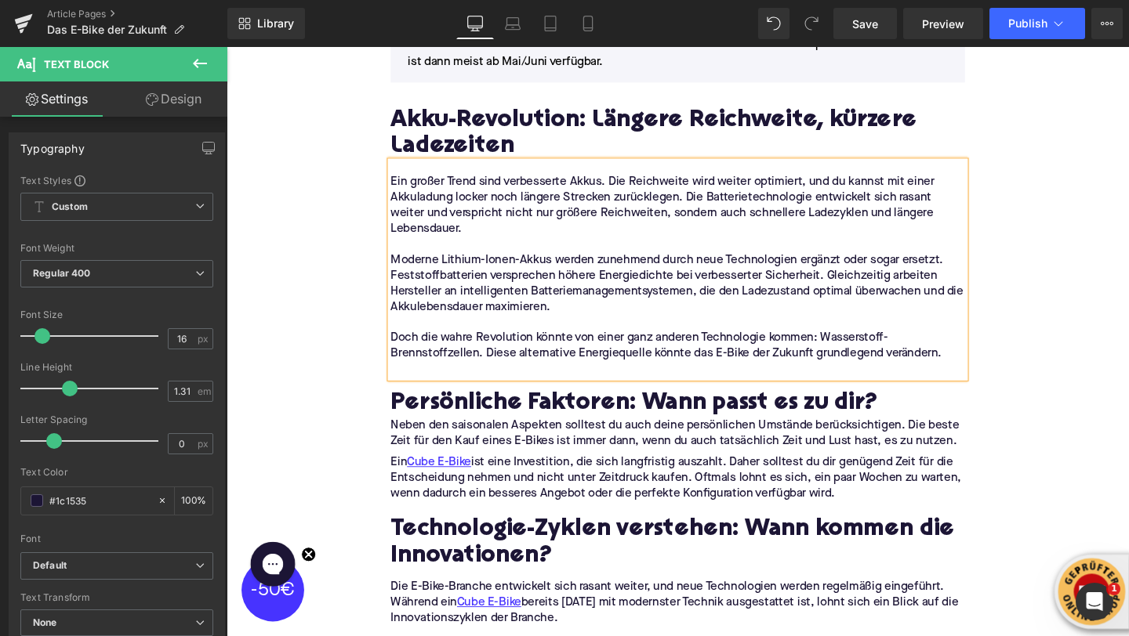
scroll to position [1713, 0]
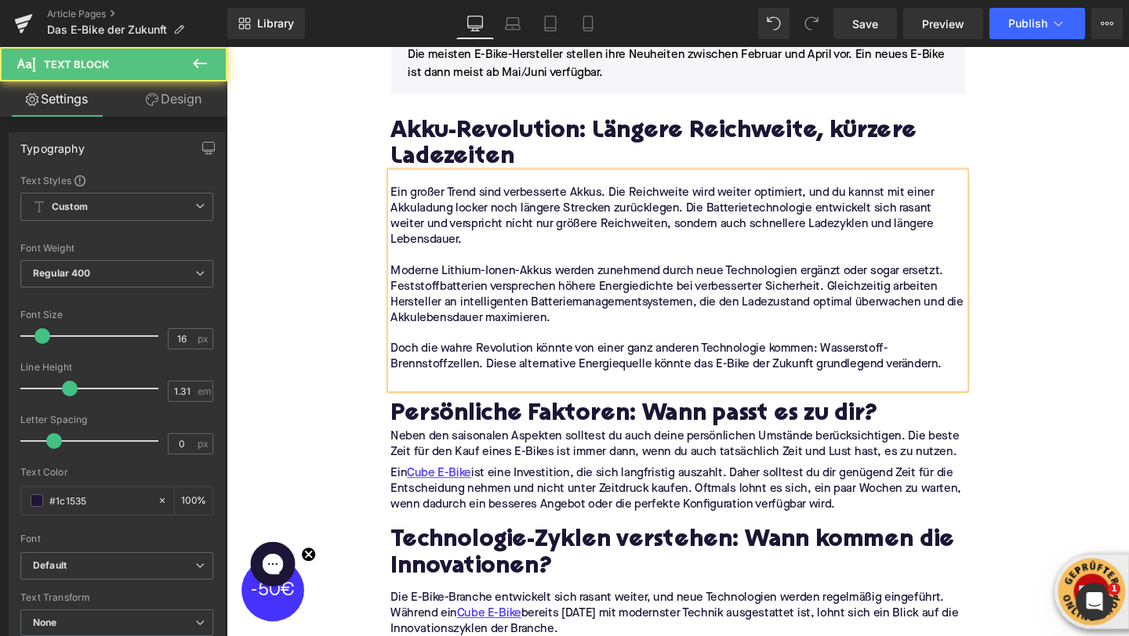
click at [409, 390] on p at bounding box center [701, 398] width 604 height 16
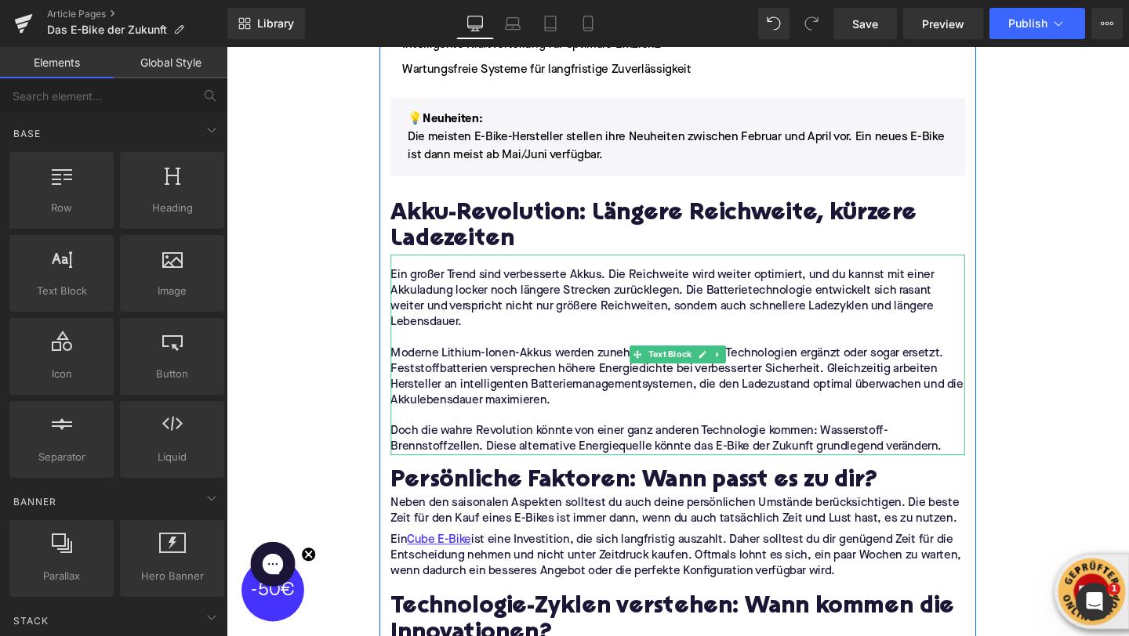
scroll to position [1630, 0]
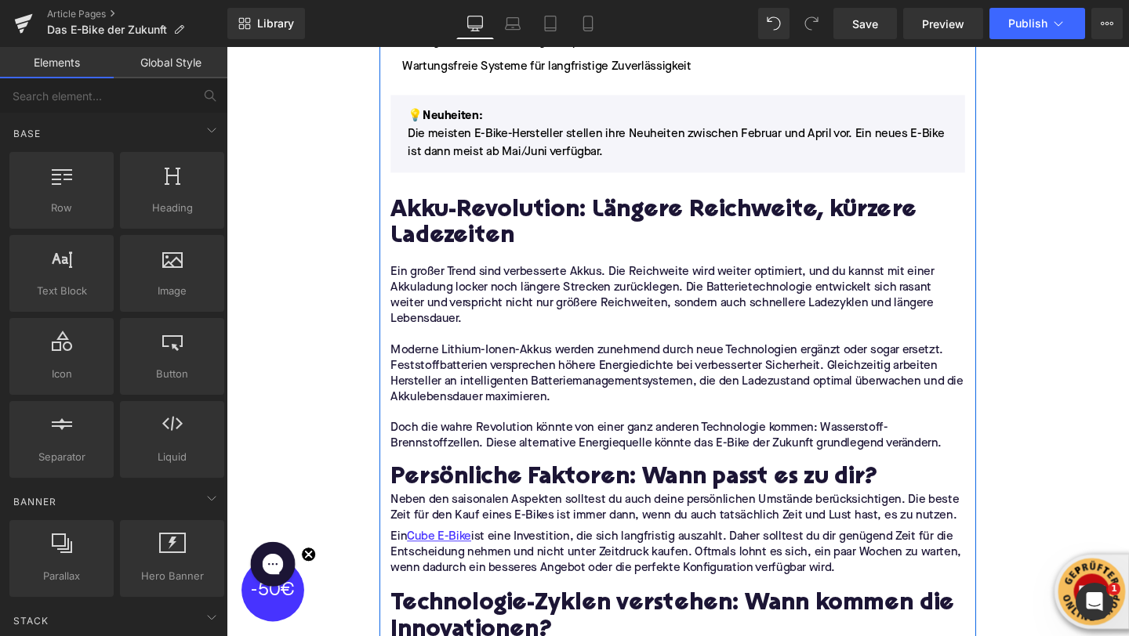
click at [476, 488] on h2 "Persönliche Faktoren: Wann passt es zu dir?" at bounding box center [701, 502] width 604 height 28
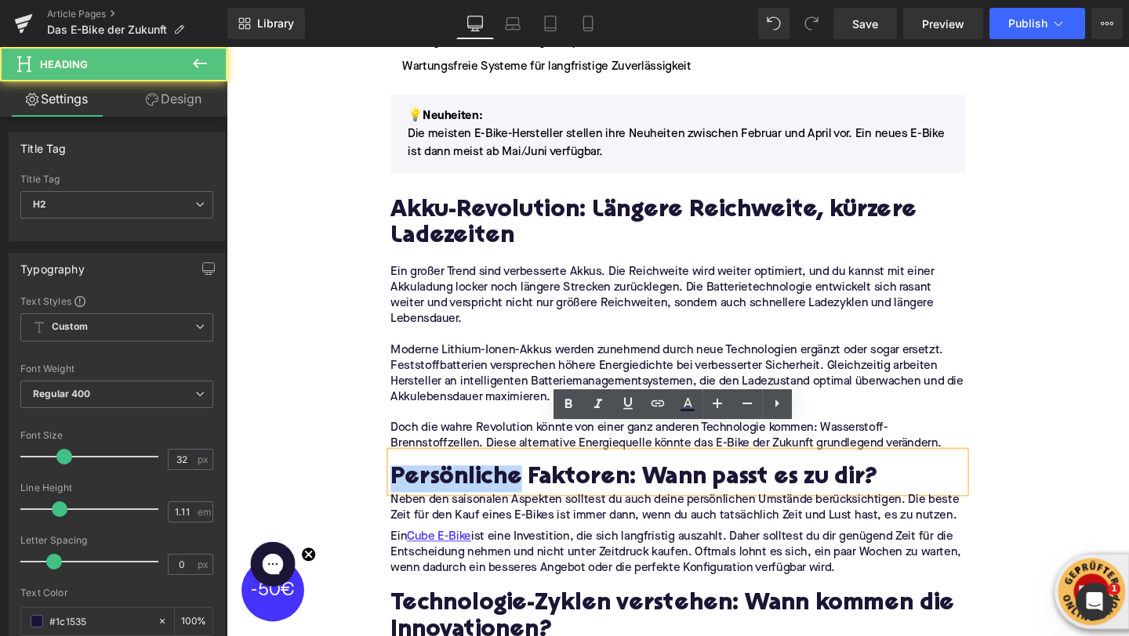
click at [476, 488] on h2 "Persönliche Faktoren: Wann passt es zu dir?" at bounding box center [701, 502] width 604 height 28
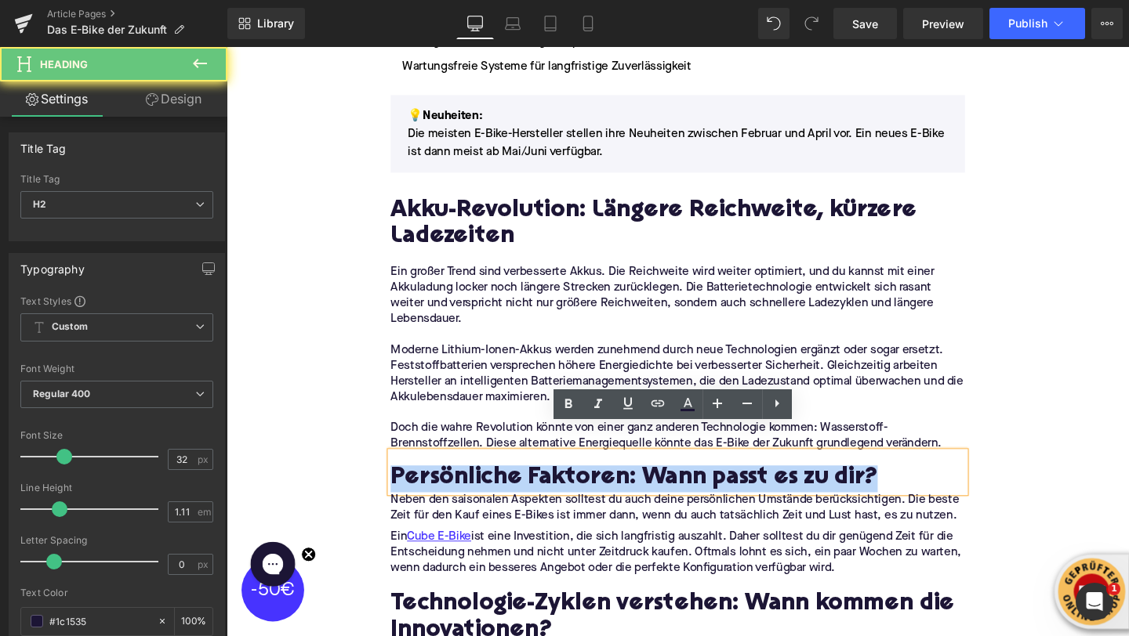
click at [476, 488] on h2 "Persönliche Faktoren: Wann passt es zu dir?" at bounding box center [701, 502] width 604 height 28
paste div
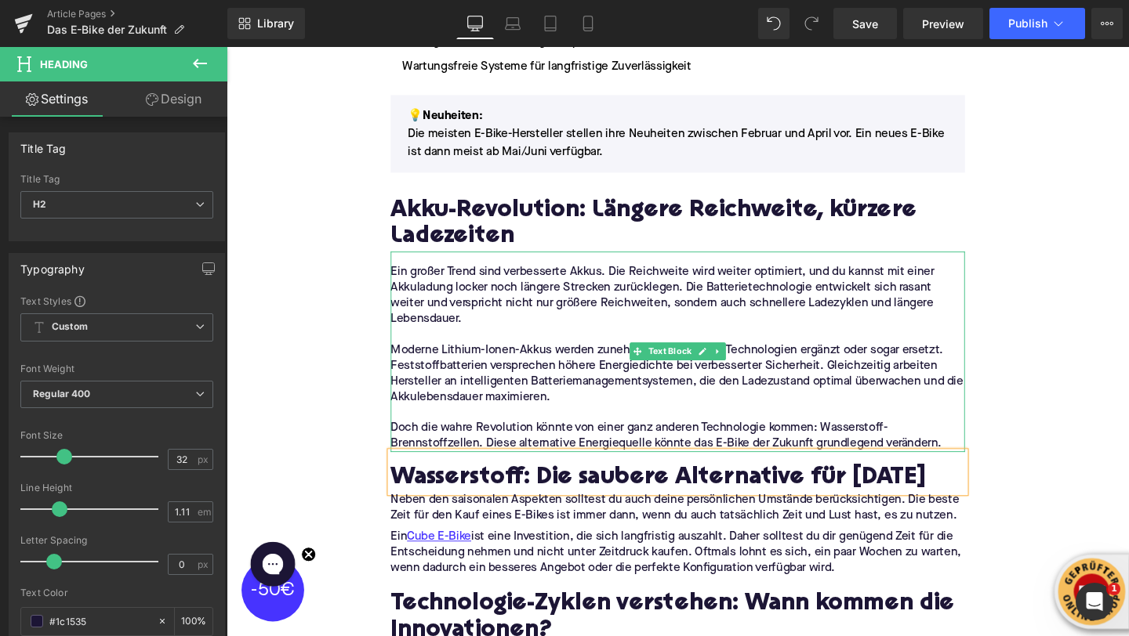
click at [497, 378] on p "Moderne Lithium-Ionen-Akkus werden zunehmend durch neue Technologien ergänzt od…" at bounding box center [701, 391] width 604 height 66
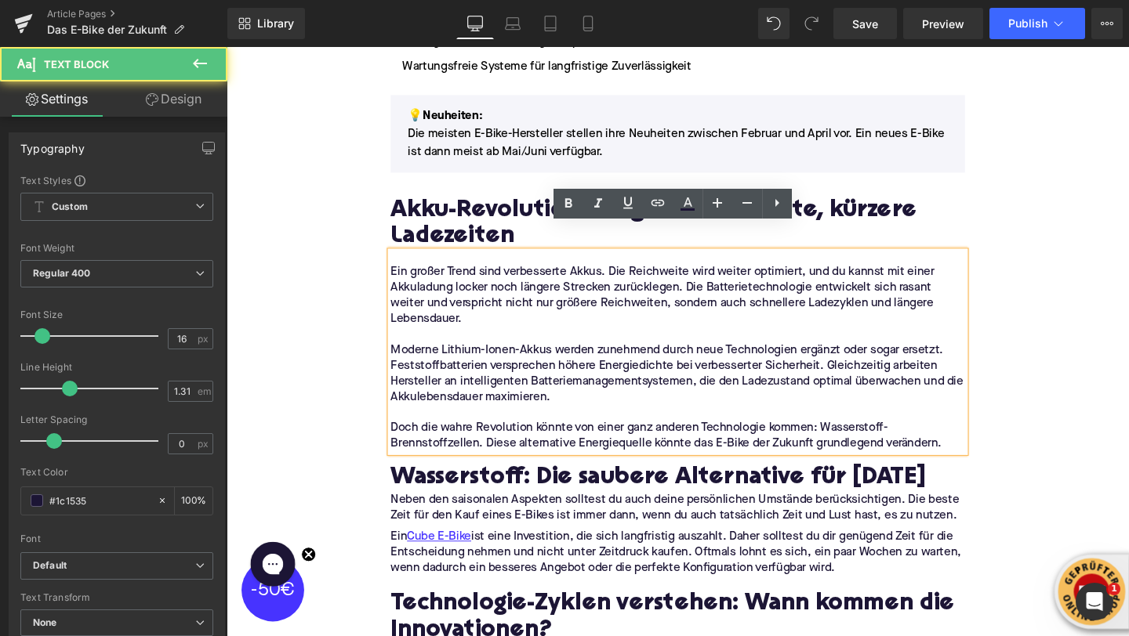
scroll to position [1764, 0]
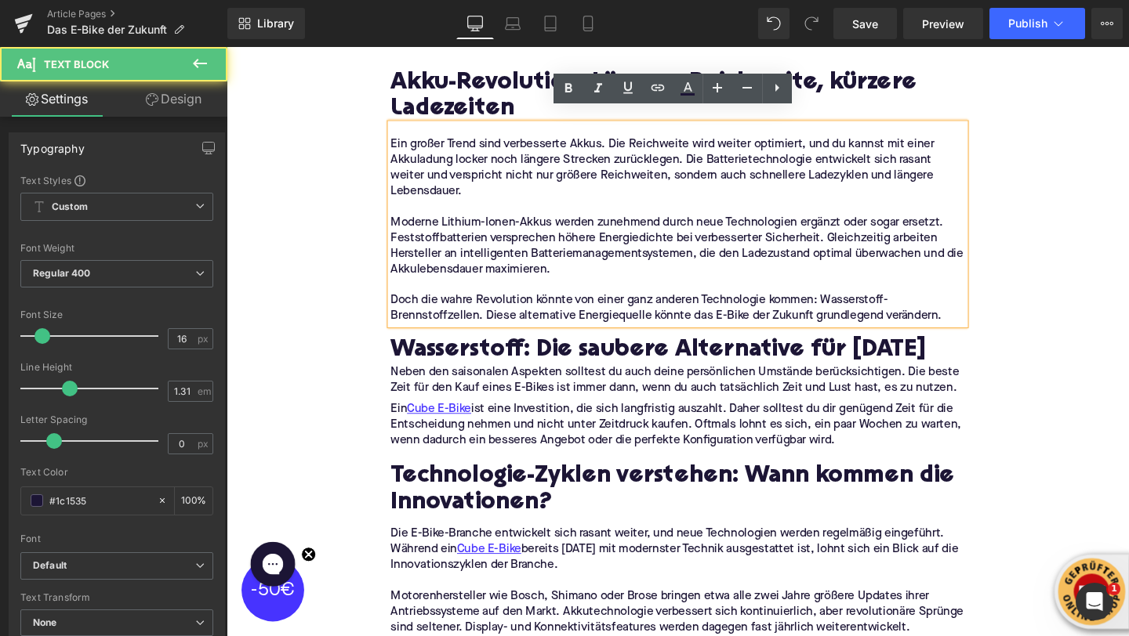
click at [603, 428] on p "Ein Cube E-Bike ist eine Investition, die sich langfristig auszahlt. Daher soll…" at bounding box center [701, 444] width 604 height 49
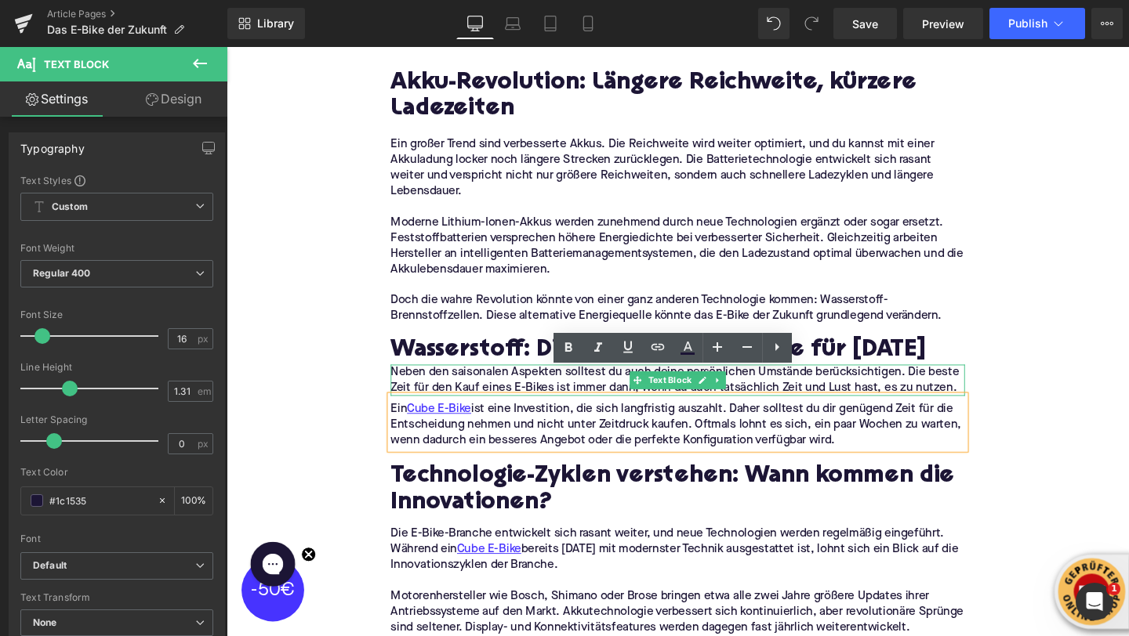
drag, startPoint x: 894, startPoint y: 436, endPoint x: 404, endPoint y: 359, distance: 495.9
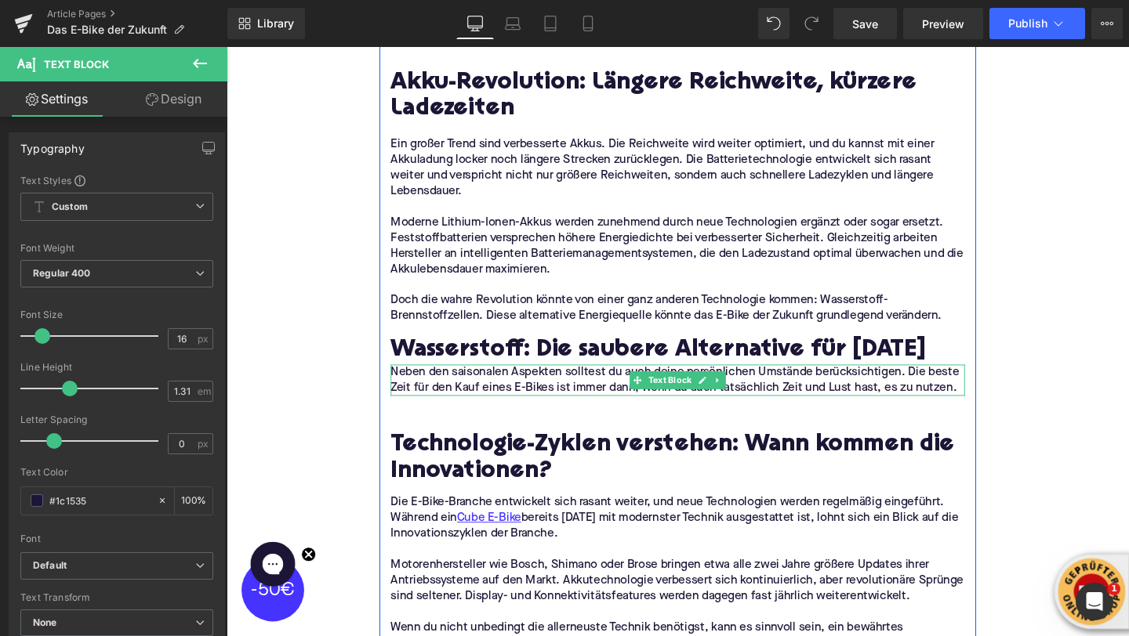
click at [431, 381] on p "Neben den saisonalen Aspekten solltest du auch deine persönlichen Umstände berü…" at bounding box center [701, 397] width 604 height 33
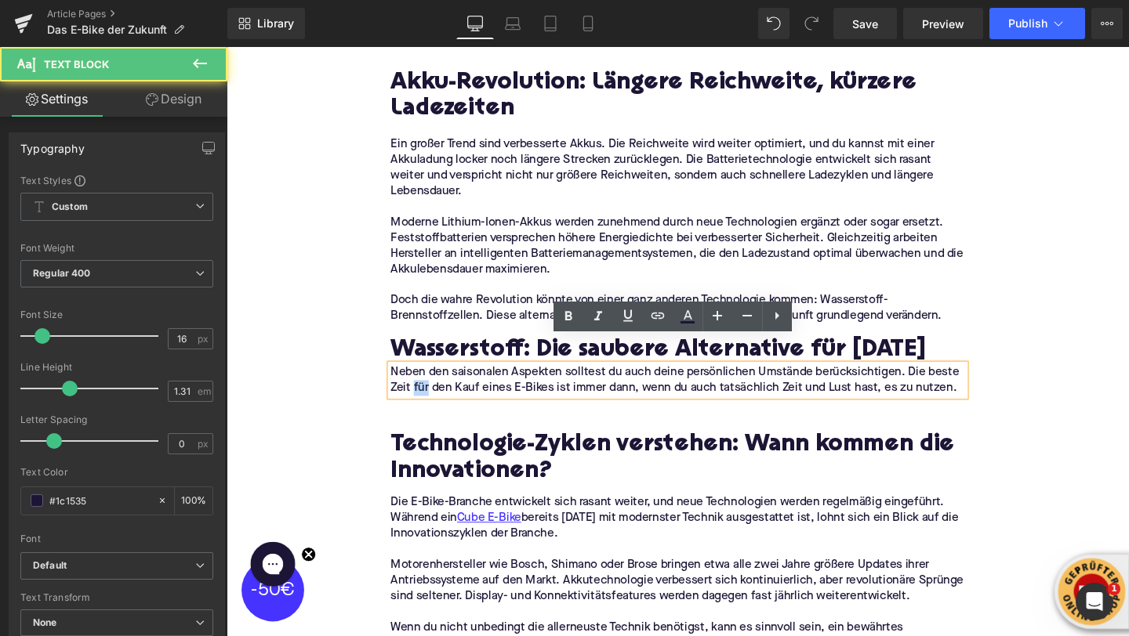
click at [431, 381] on p "Neben den saisonalen Aspekten solltest du auch deine persönlichen Umstände berü…" at bounding box center [701, 397] width 604 height 33
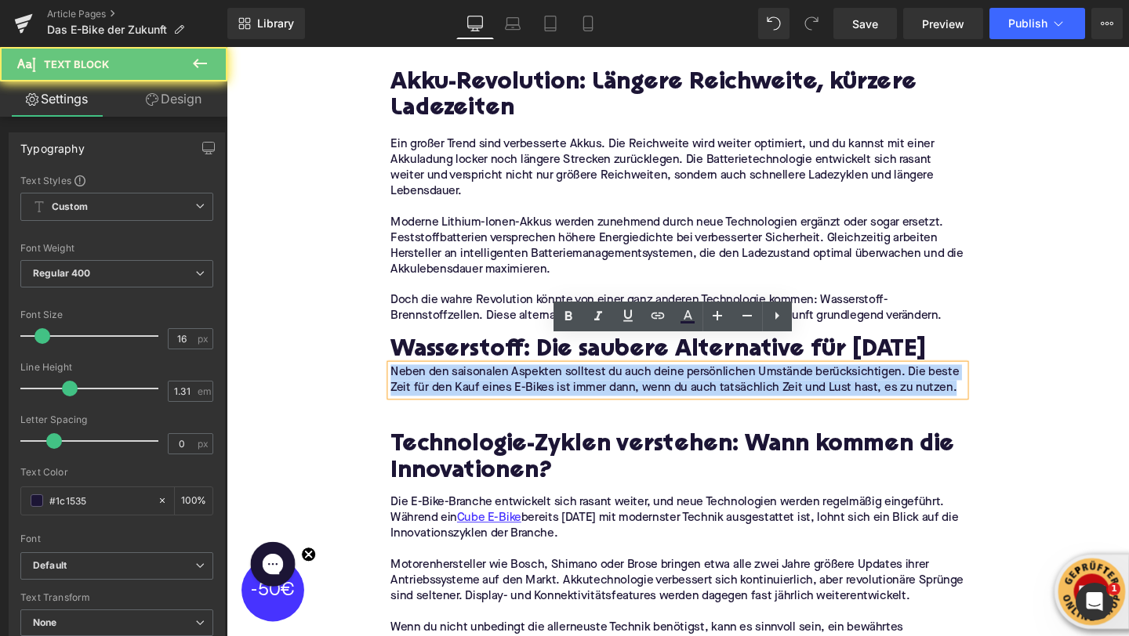
click at [431, 381] on p "Neben den saisonalen Aspekten solltest du auch deine persönlichen Umstände berü…" at bounding box center [701, 397] width 604 height 33
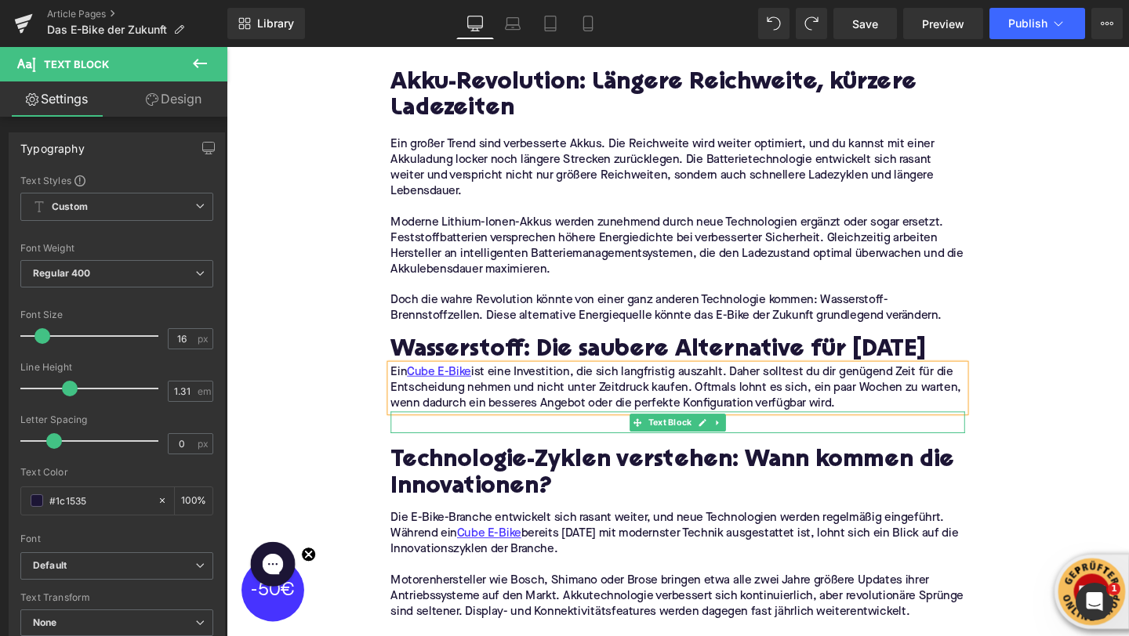
click at [426, 437] on p at bounding box center [701, 445] width 604 height 16
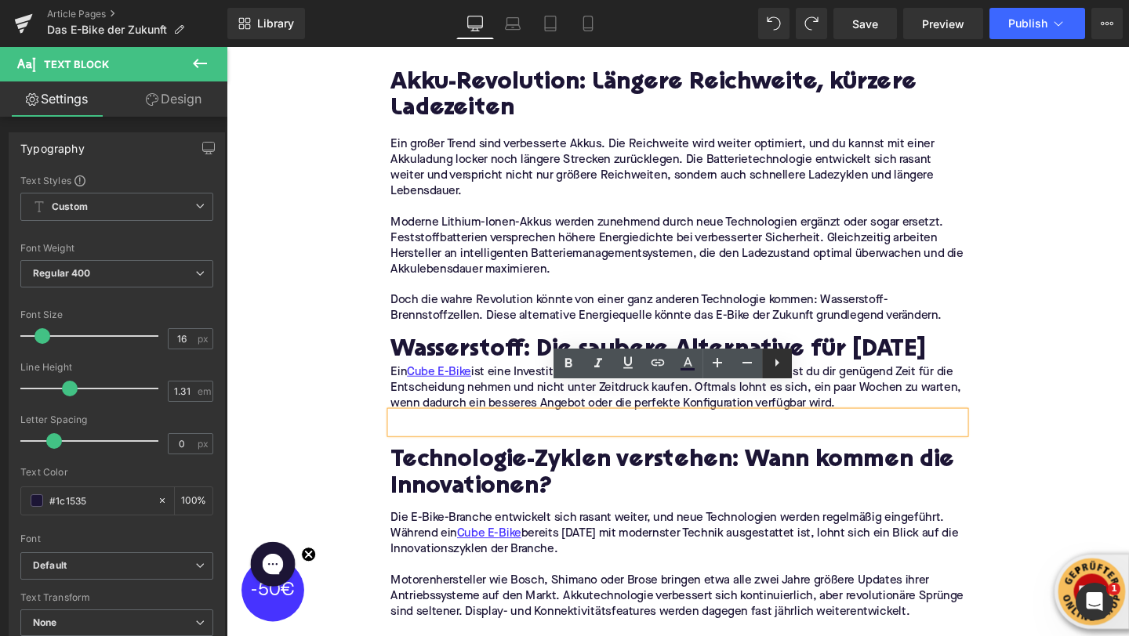
click at [771, 358] on icon at bounding box center [776, 363] width 19 height 19
click at [800, 365] on icon at bounding box center [806, 363] width 19 height 19
click at [769, 364] on icon at bounding box center [776, 363] width 19 height 19
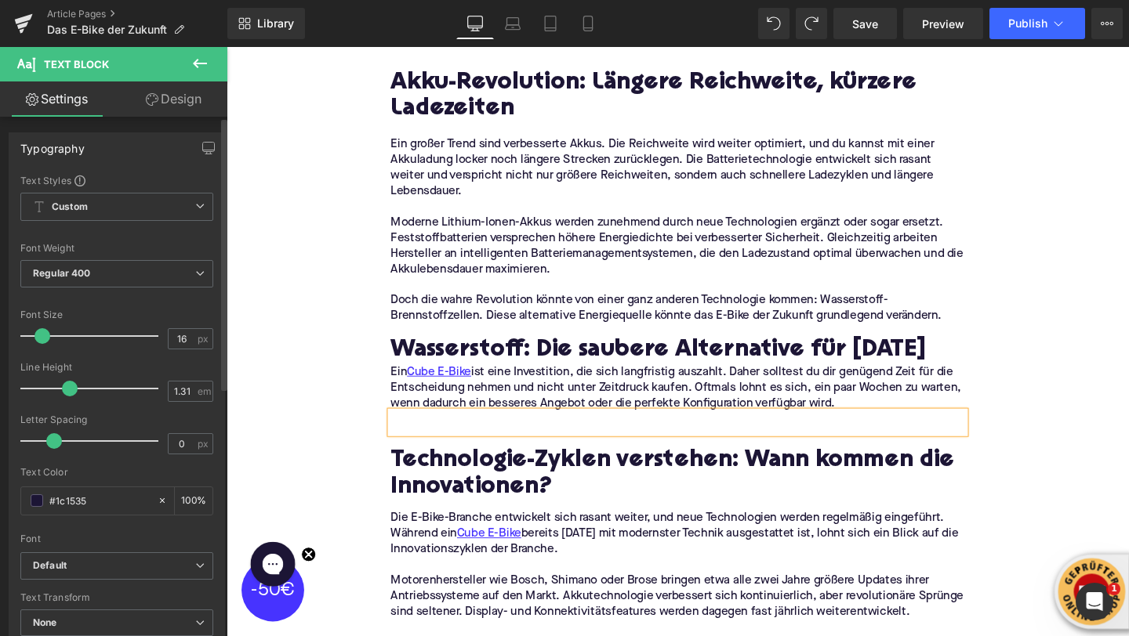
click at [181, 370] on div "Line Height" at bounding box center [116, 367] width 193 height 11
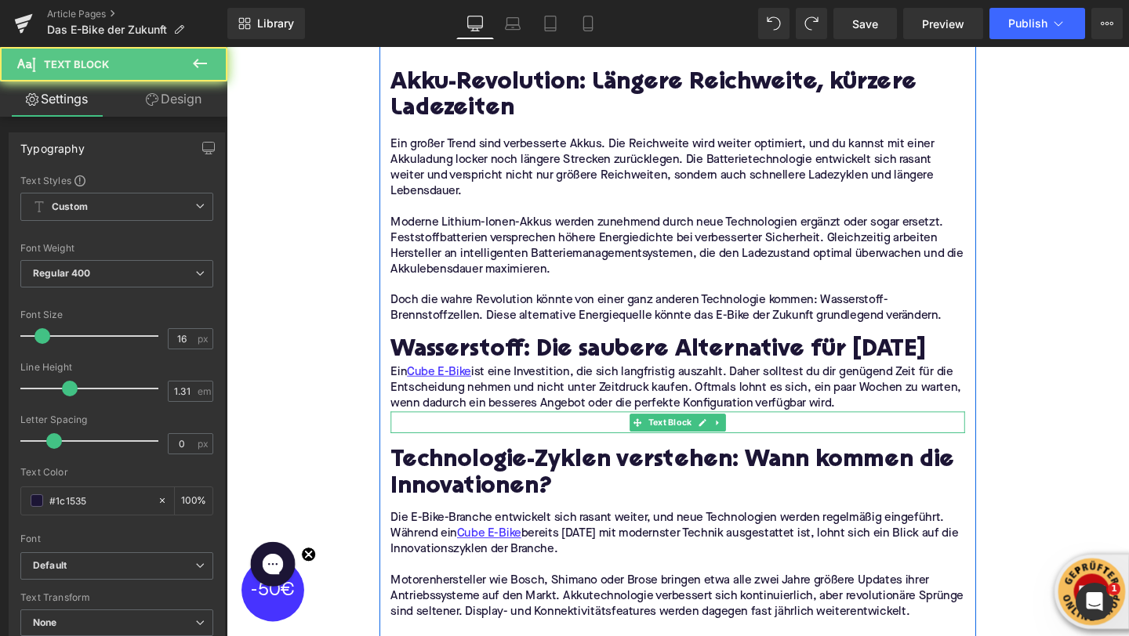
click at [469, 437] on p at bounding box center [701, 445] width 604 height 16
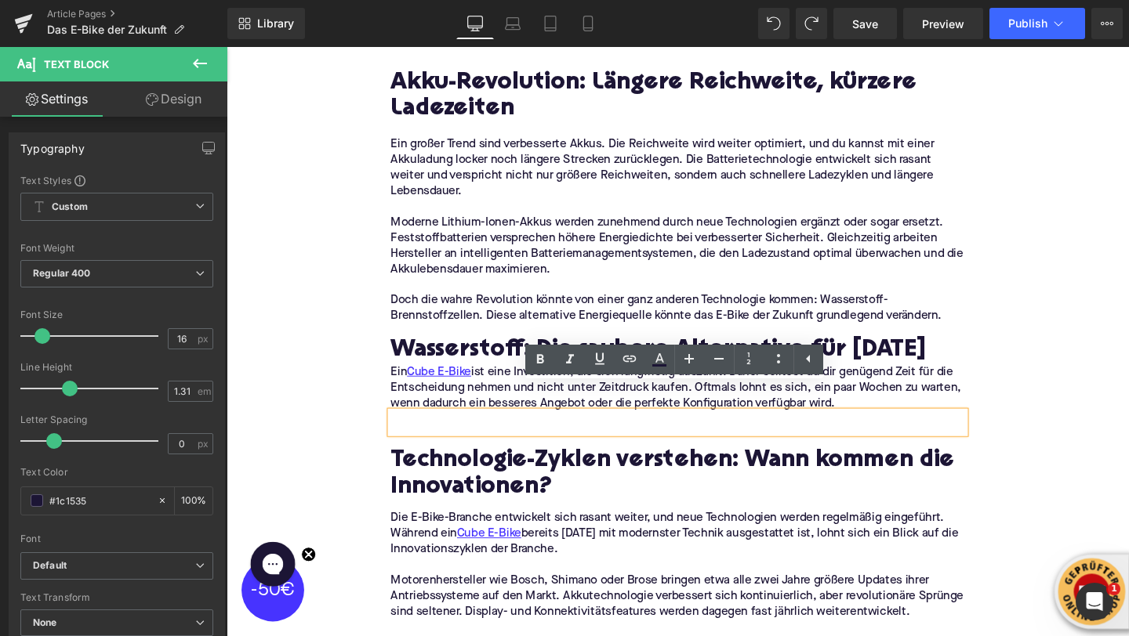
click at [358, 358] on div "Home / Das E-Bike der Zukunft Breadcrumbs Das E-Bike der Zukunft: Revolution au…" at bounding box center [701, 616] width 948 height 4340
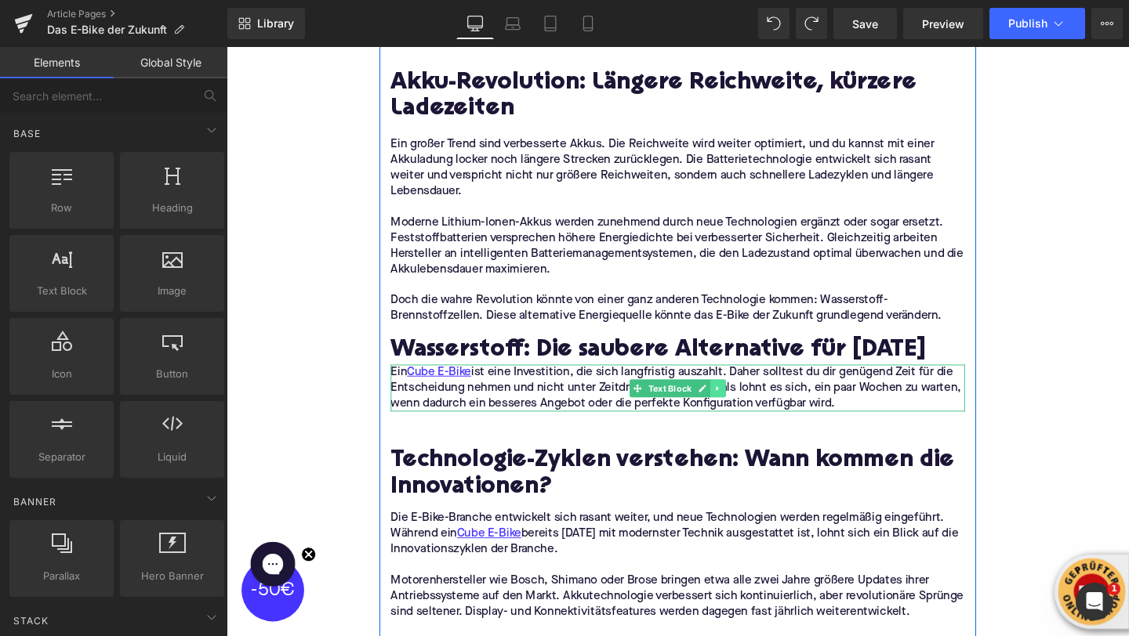
click at [742, 403] on icon at bounding box center [742, 405] width 2 height 5
click at [755, 401] on icon at bounding box center [751, 405] width 9 height 9
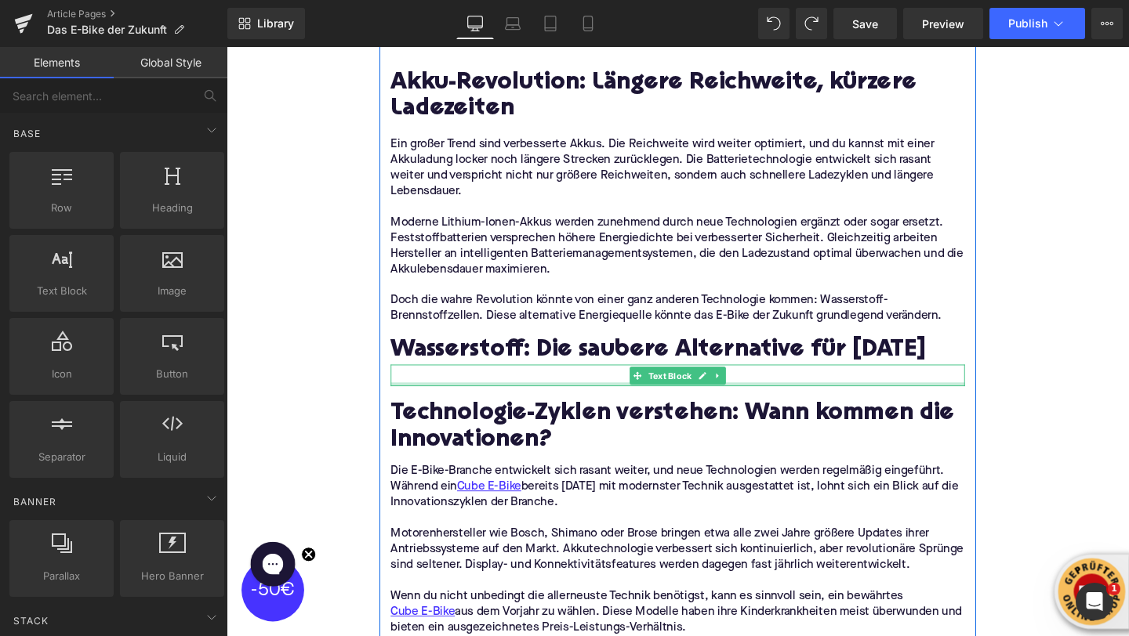
click at [610, 400] on div at bounding box center [701, 402] width 604 height 4
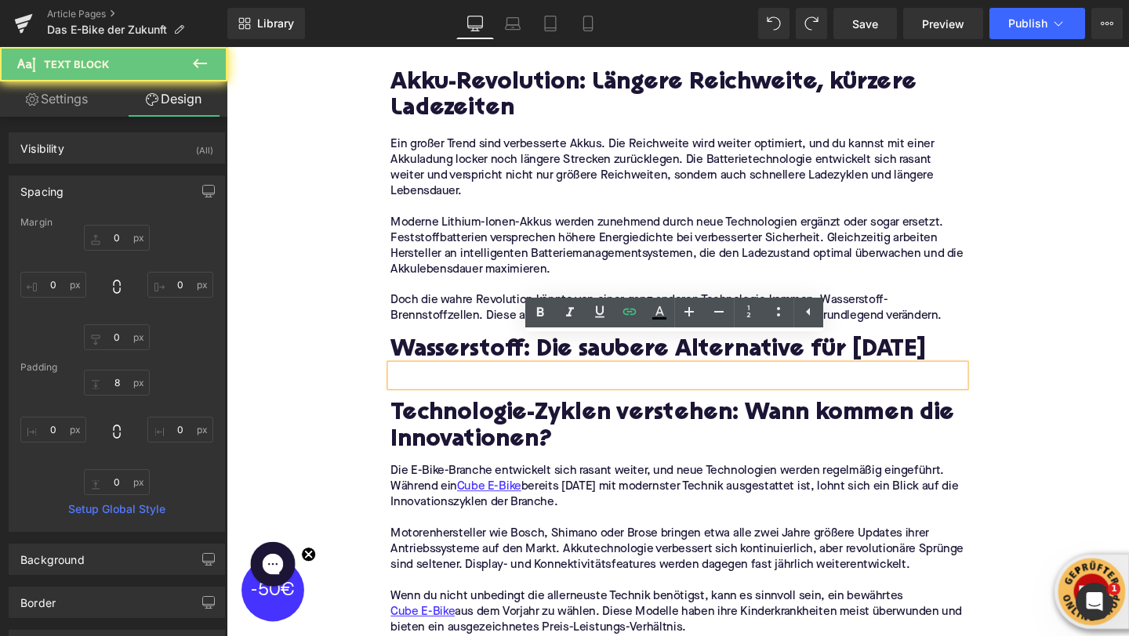
click at [598, 387] on p at bounding box center [701, 395] width 604 height 16
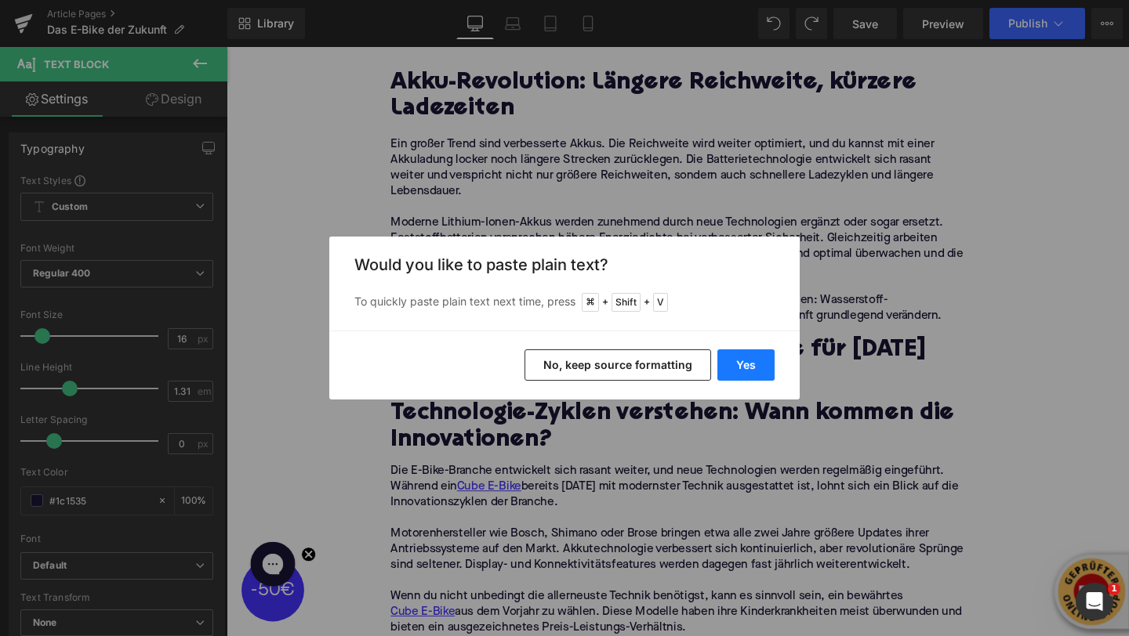
click at [718, 363] on button "Yes" at bounding box center [745, 365] width 57 height 31
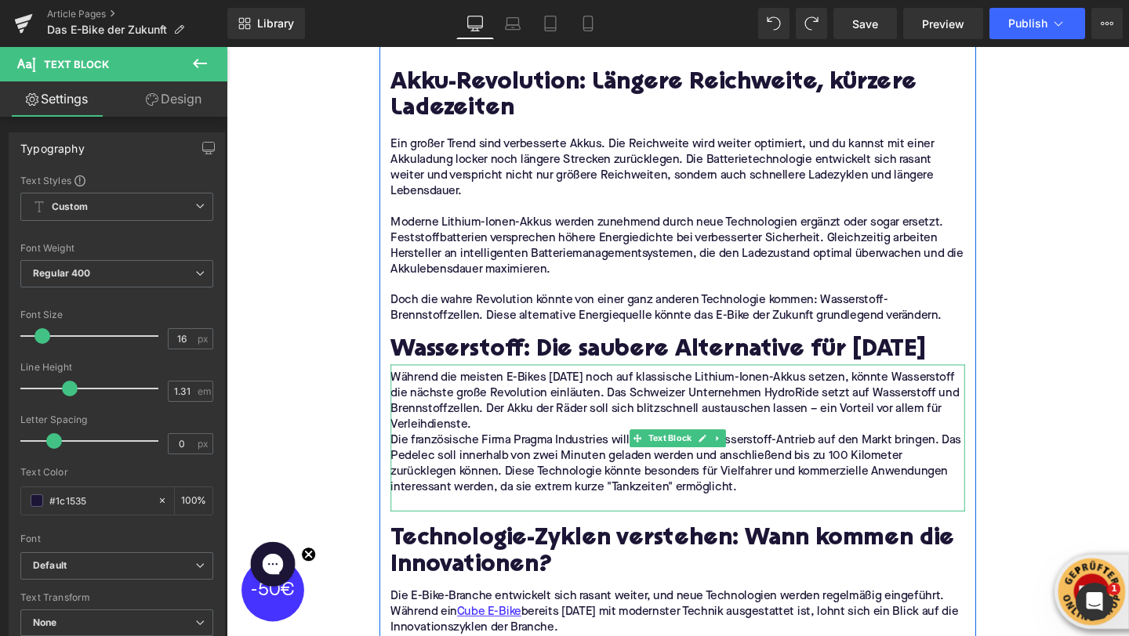
click at [489, 417] on p "Während die meisten E-Bikes [DATE] noch auf klassische Lithium-Ionen-Akkus setz…" at bounding box center [701, 420] width 604 height 66
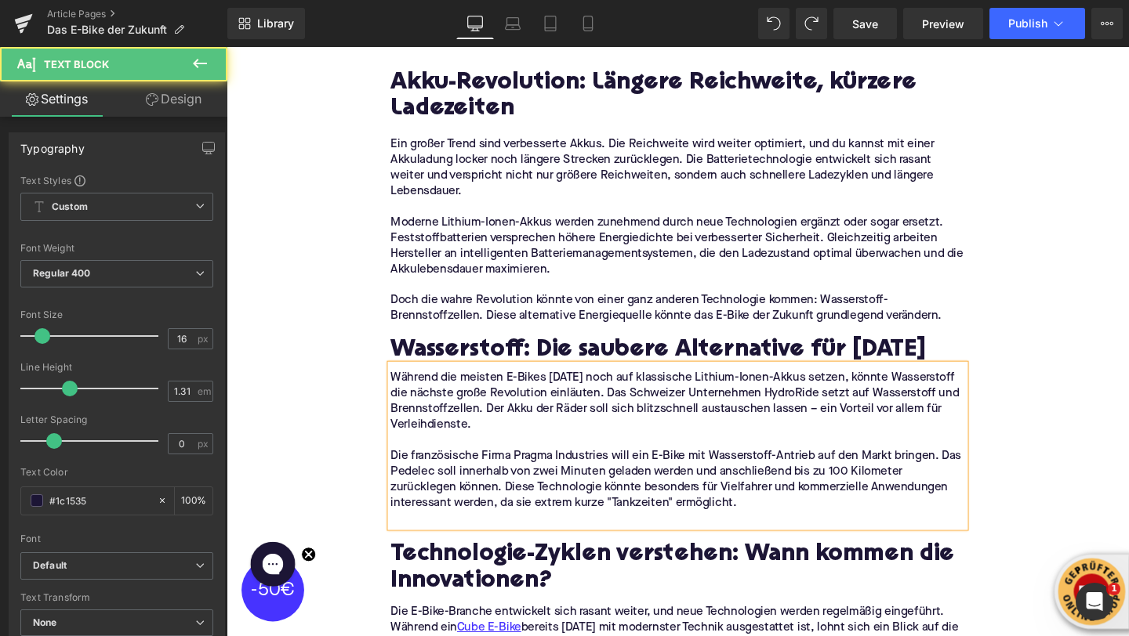
click at [467, 552] on div "Technologie-Zyklen verstehen: Wann kommen die Innovationen? Heading" at bounding box center [701, 587] width 604 height 71
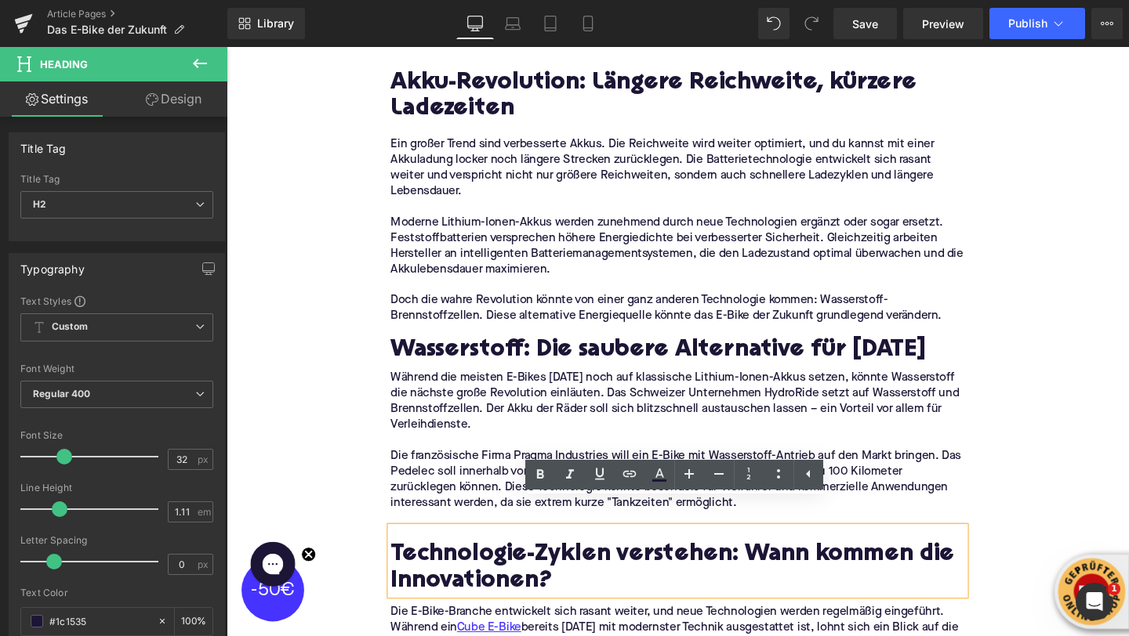
click at [454, 535] on p at bounding box center [701, 543] width 604 height 16
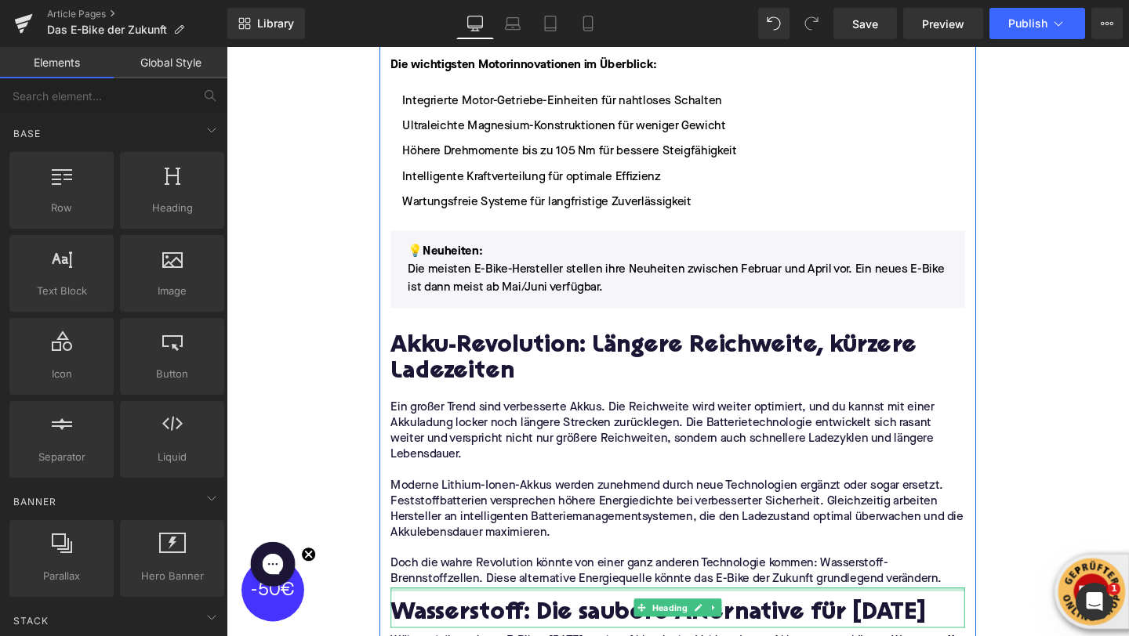
scroll to position [1468, 0]
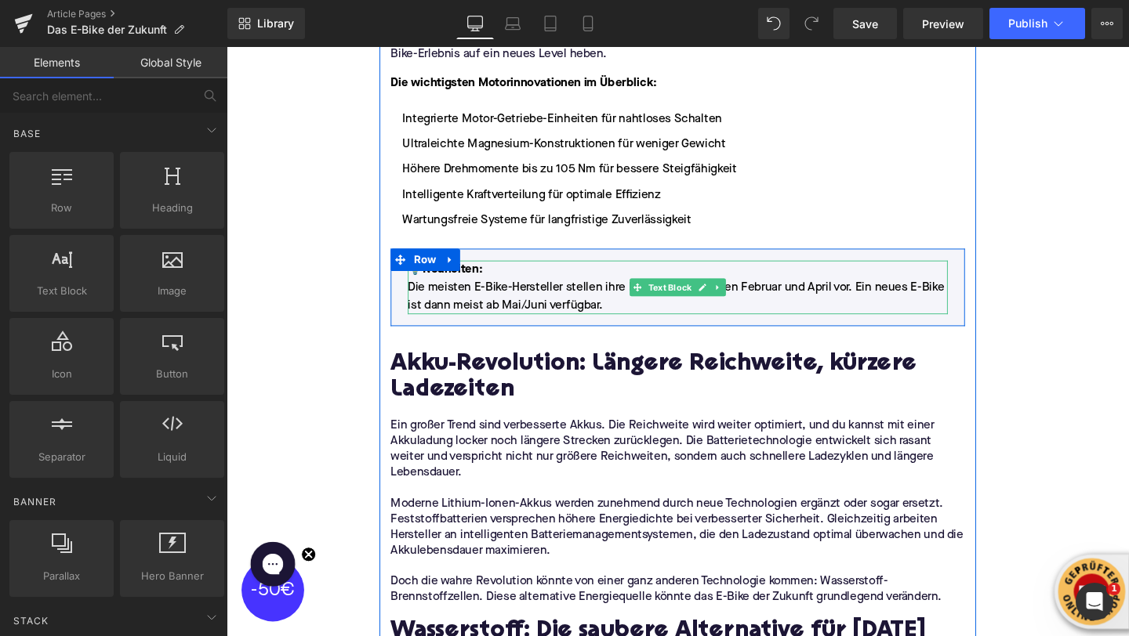
click at [466, 291] on p "Die meisten E-Bike-Hersteller stellen ihre Neuheiten zwischen Februar und April…" at bounding box center [701, 310] width 568 height 38
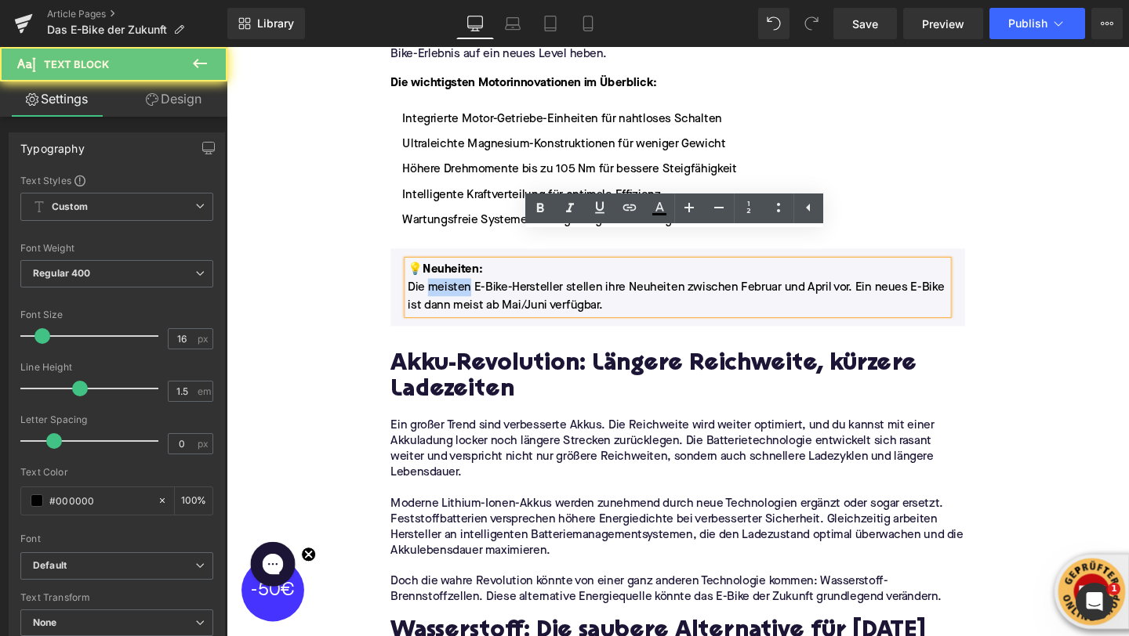
click at [466, 291] on p "Die meisten E-Bike-Hersteller stellen ihre Neuheiten zwischen Februar und April…" at bounding box center [701, 310] width 568 height 38
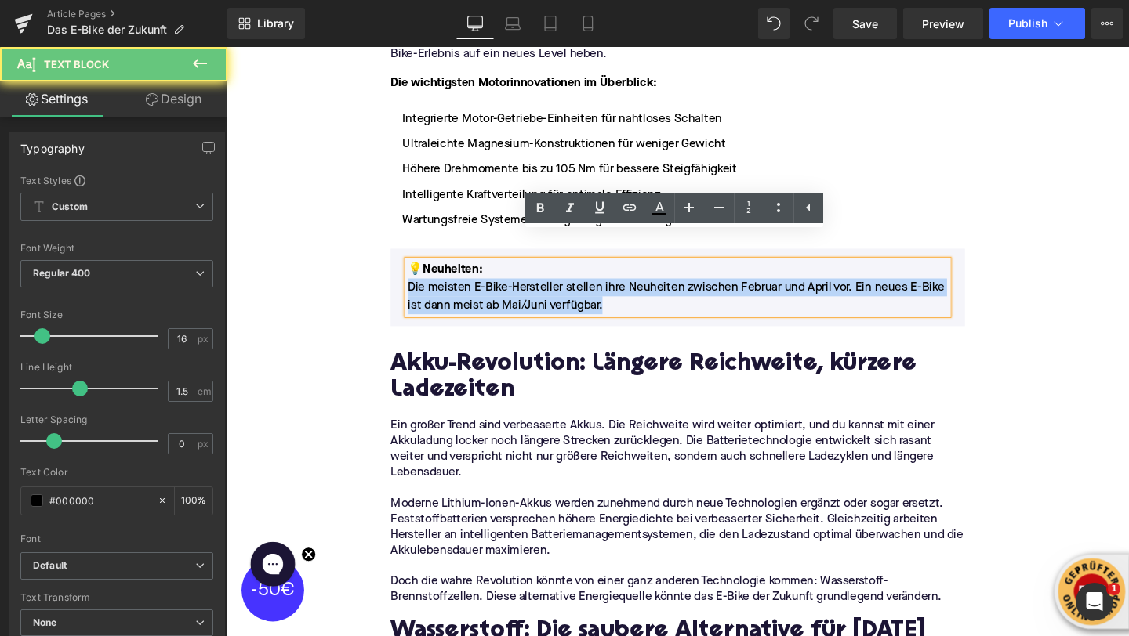
click at [466, 291] on p "Die meisten E-Bike-Hersteller stellen ihre Neuheiten zwischen Februar und April…" at bounding box center [701, 310] width 568 height 38
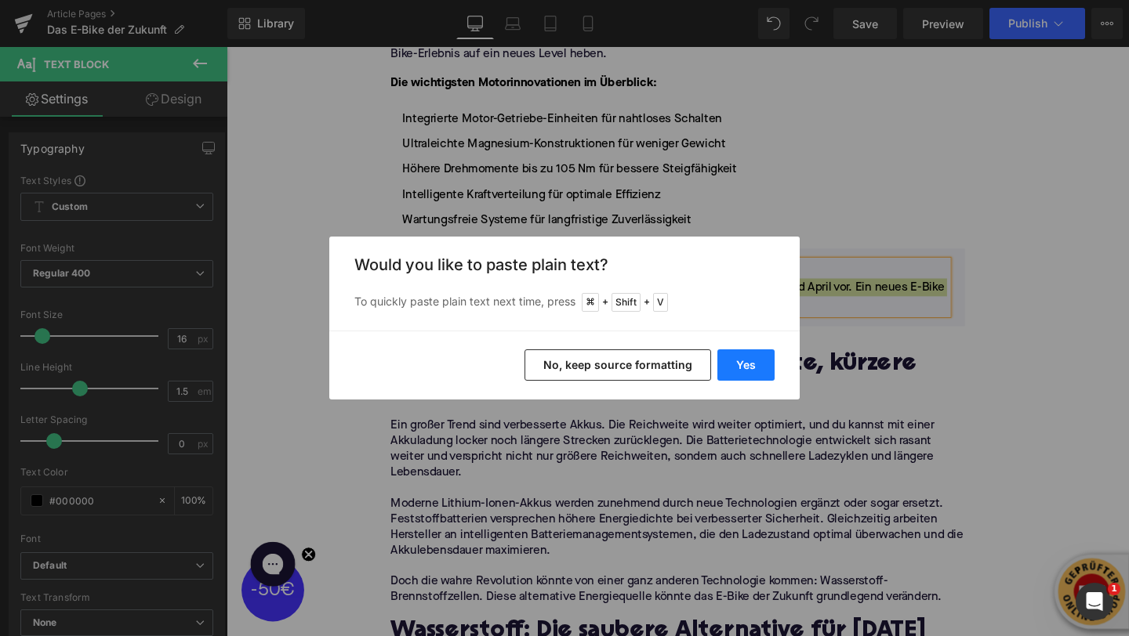
click at [731, 367] on button "Yes" at bounding box center [745, 365] width 57 height 31
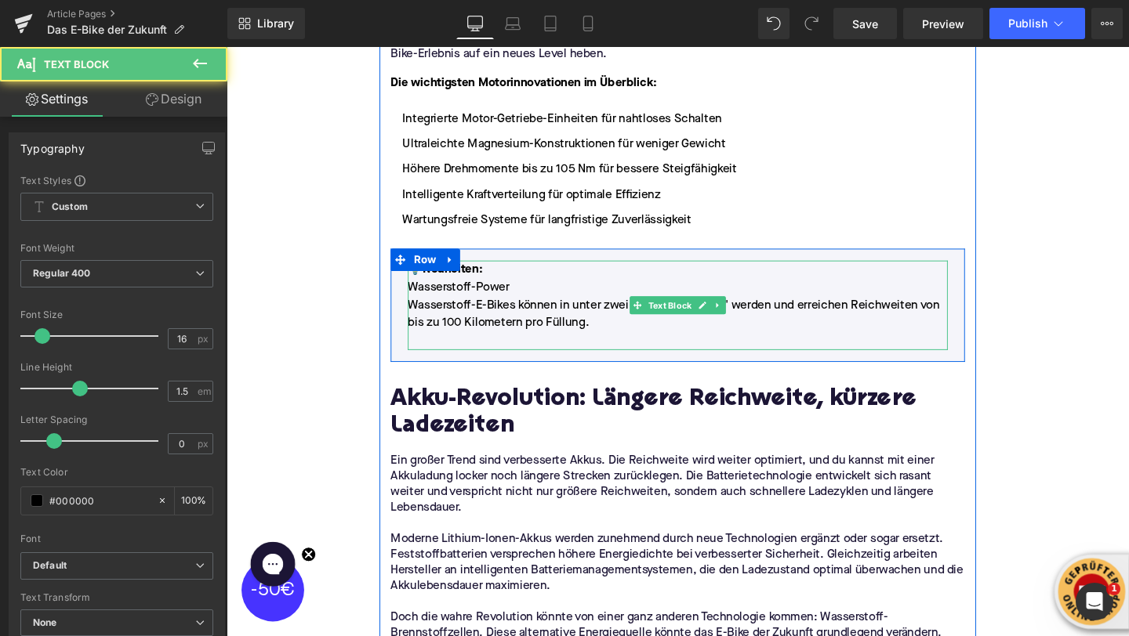
drag, startPoint x: 499, startPoint y: 256, endPoint x: 435, endPoint y: 256, distance: 63.5
click at [435, 272] on p "💡 Neuheiten:" at bounding box center [701, 281] width 568 height 19
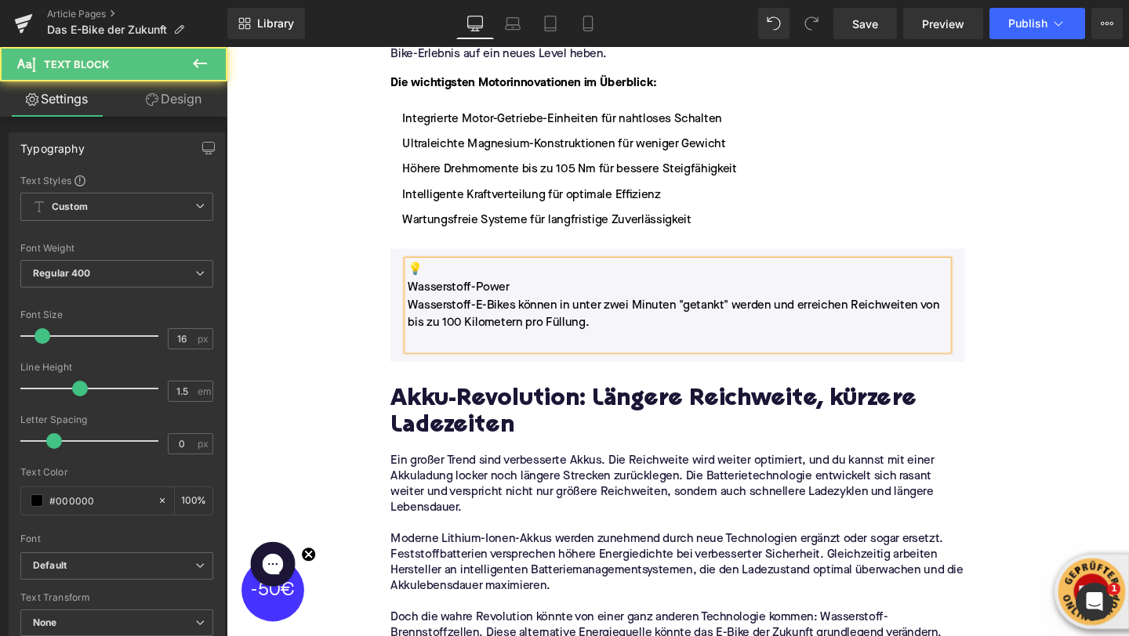
click at [419, 291] on p "Wasserstoff-Power" at bounding box center [701, 300] width 568 height 19
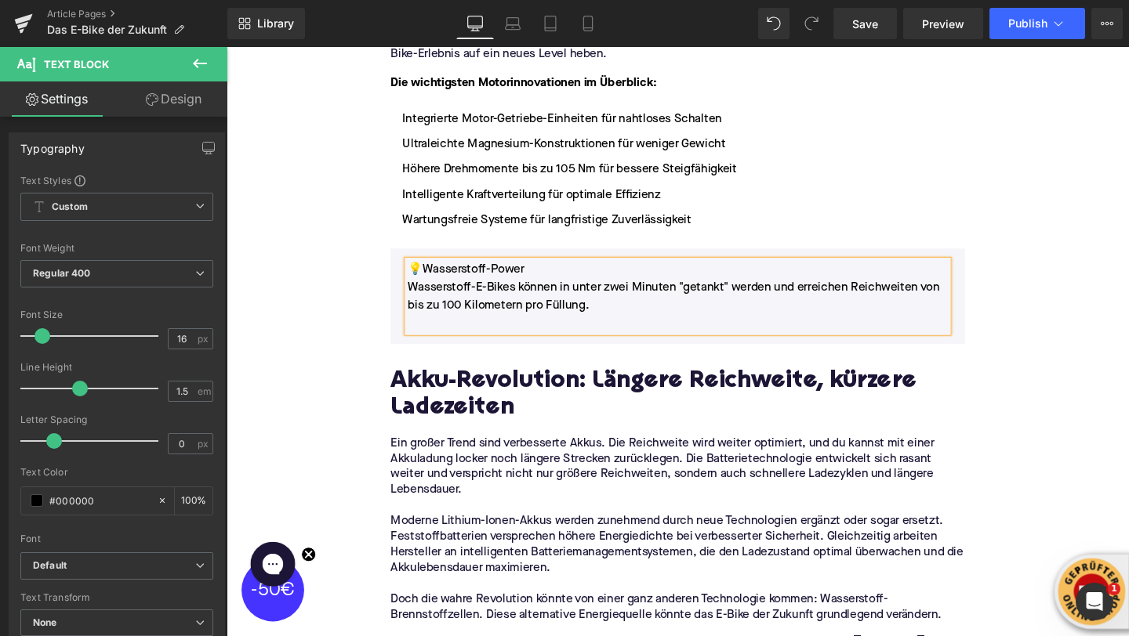
click at [542, 272] on p "💡 Wasserstoff-Power" at bounding box center [701, 281] width 568 height 19
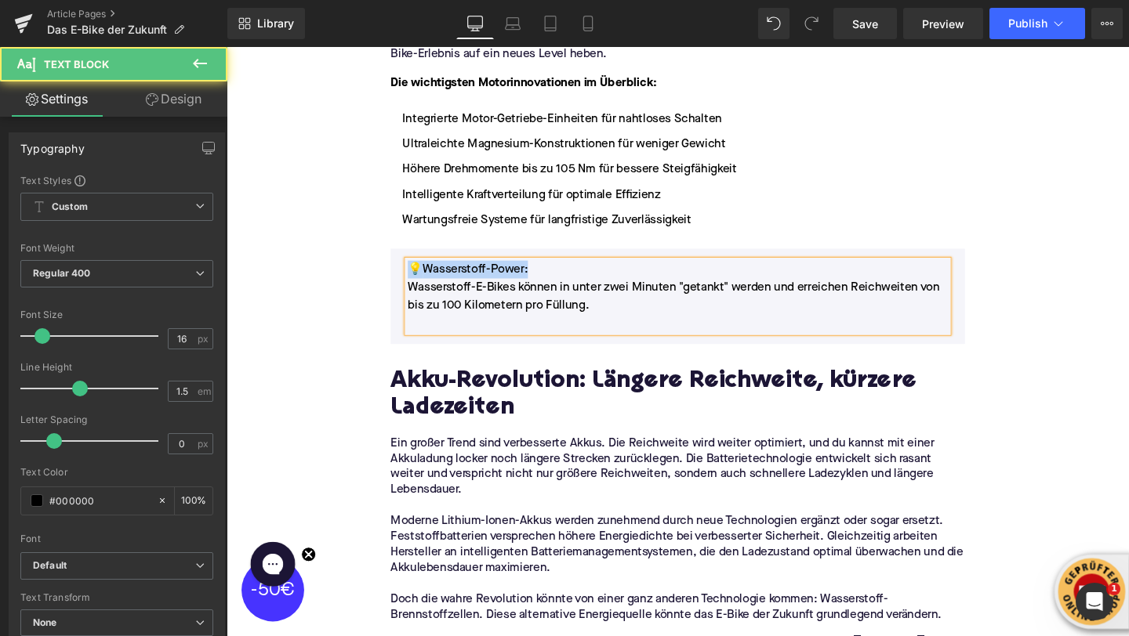
drag, startPoint x: 496, startPoint y: 252, endPoint x: 404, endPoint y: 252, distance: 91.7
click at [404, 259] on div "💡 Wasserstoff-Power: Wasserstoff-E-Bikes können in unter zwei Minuten "getankt"…" at bounding box center [701, 309] width 604 height 100
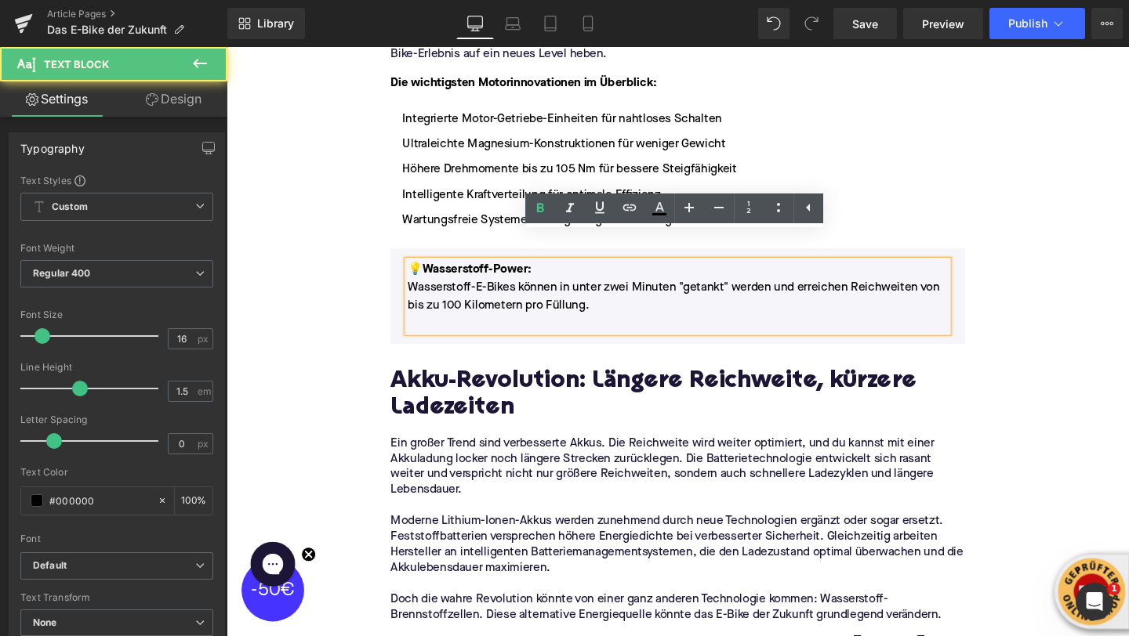
click at [422, 291] on p "Wasserstoff-E-Bikes können in unter zwei Minuten "getankt" werden und erreichen…" at bounding box center [701, 310] width 568 height 38
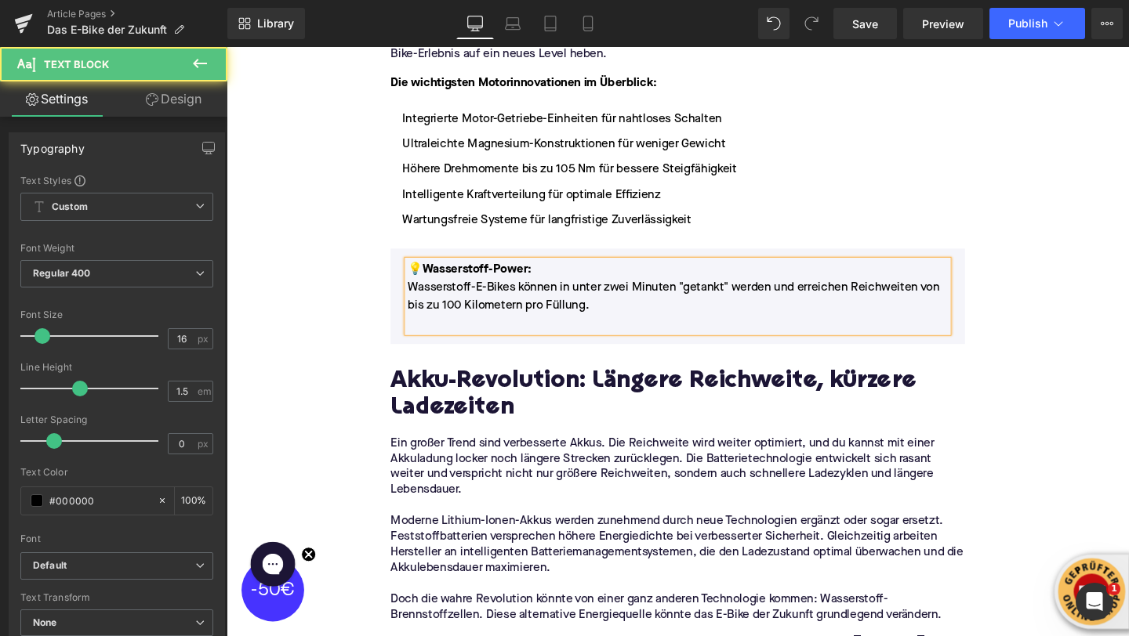
click at [431, 299] on p "Wasserstoff-E-Bikes können in unter zwei Minuten "getankt" werden und erreichen…" at bounding box center [701, 310] width 568 height 38
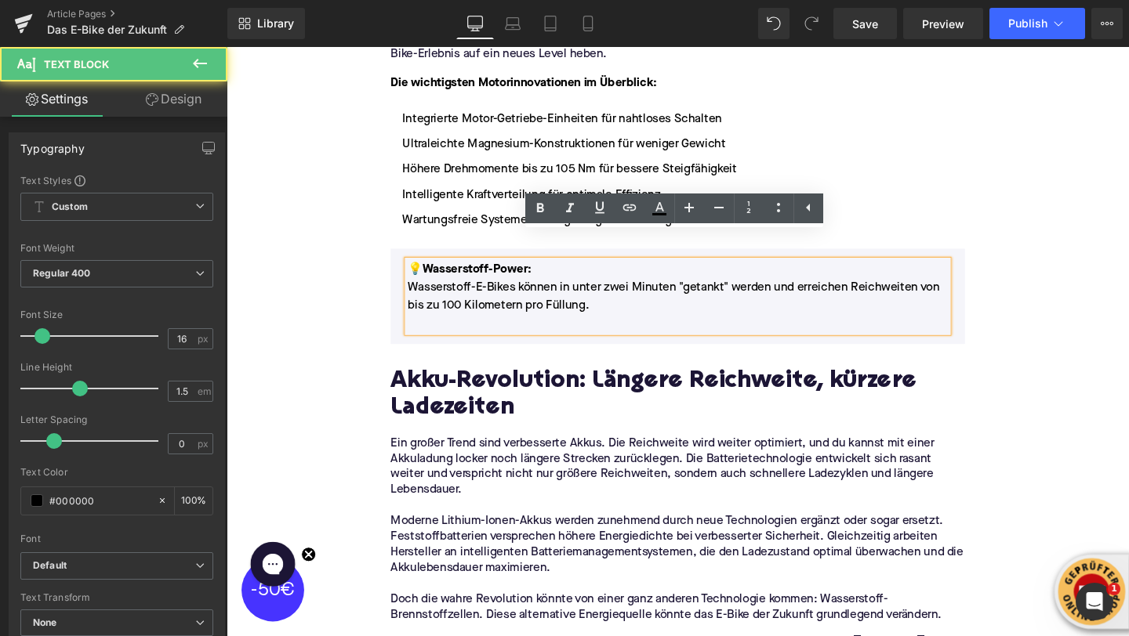
click at [431, 328] on p at bounding box center [701, 337] width 568 height 19
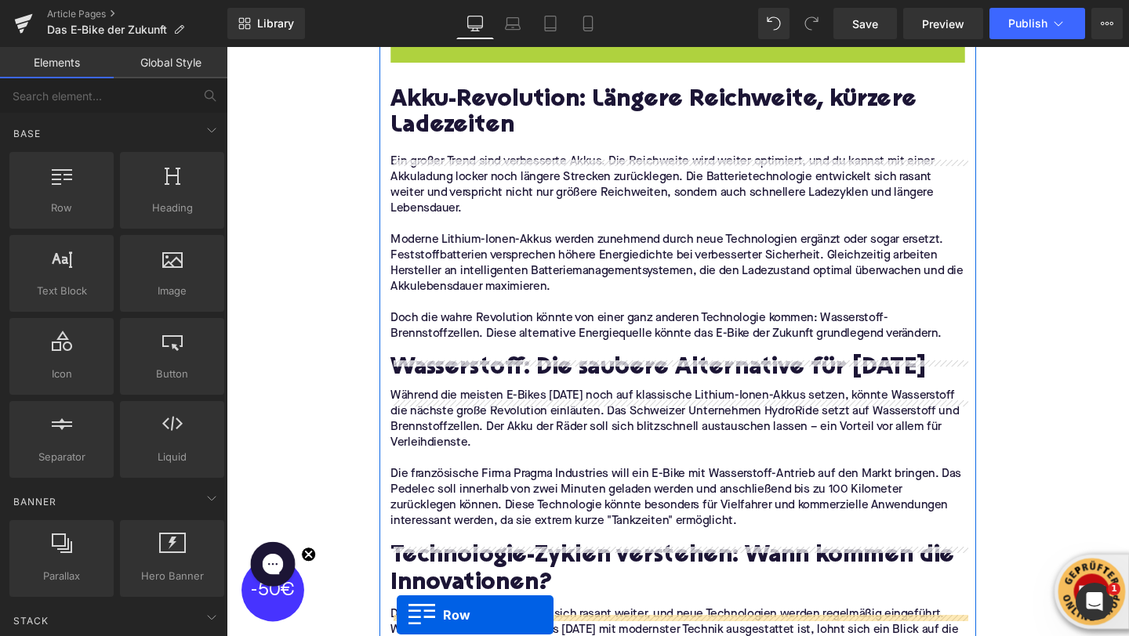
scroll to position [1813, 0]
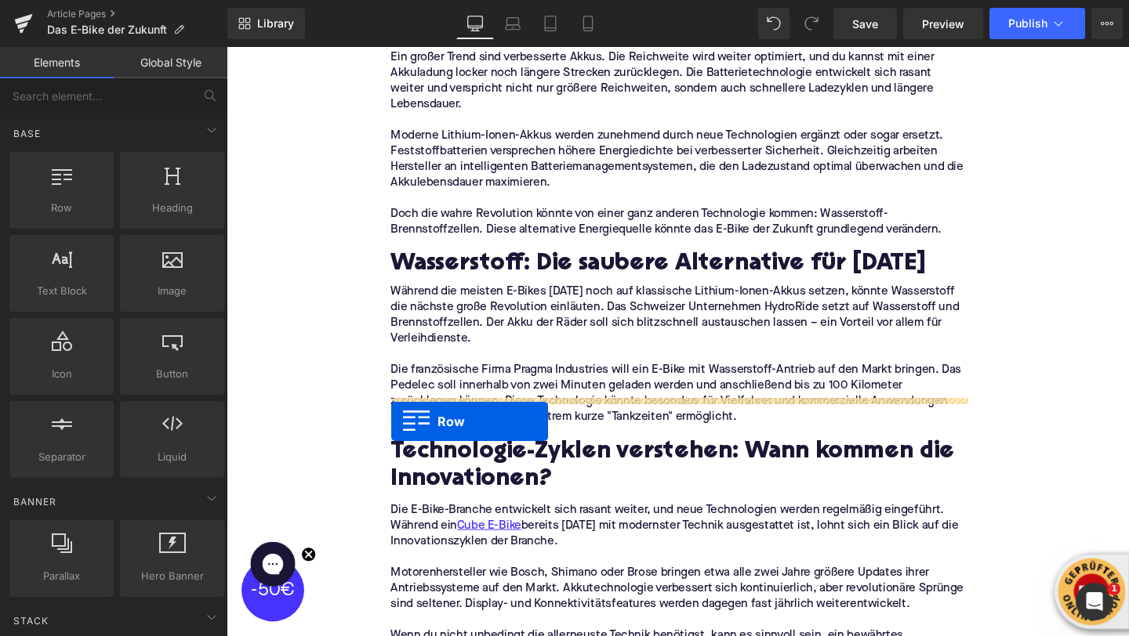
drag, startPoint x: 408, startPoint y: 236, endPoint x: 400, endPoint y: 441, distance: 204.8
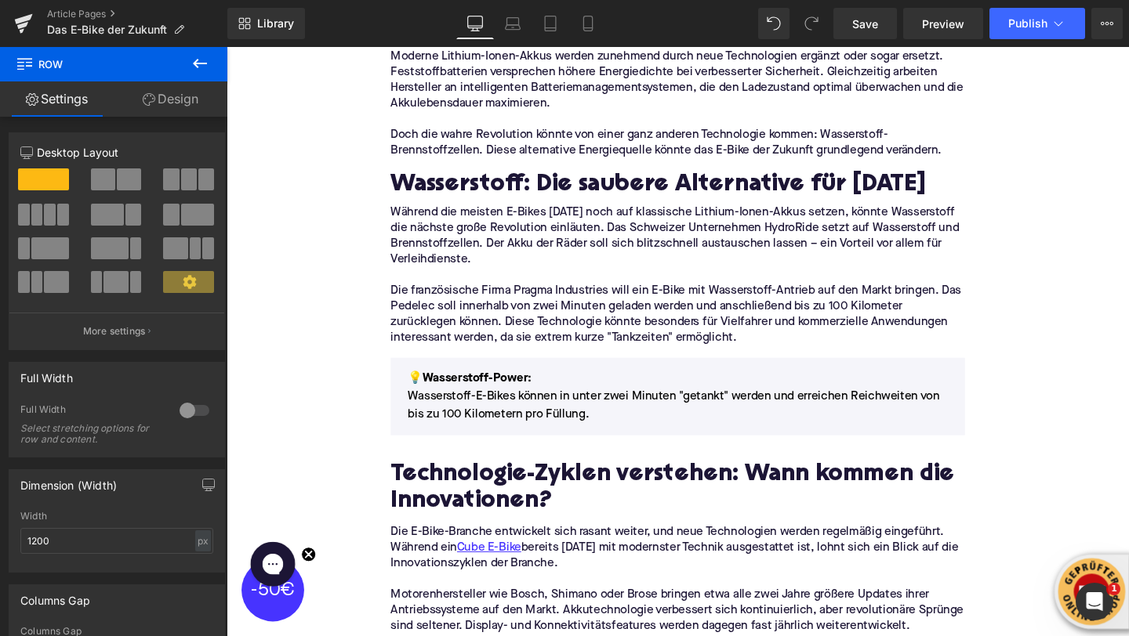
scroll to position [1945, 0]
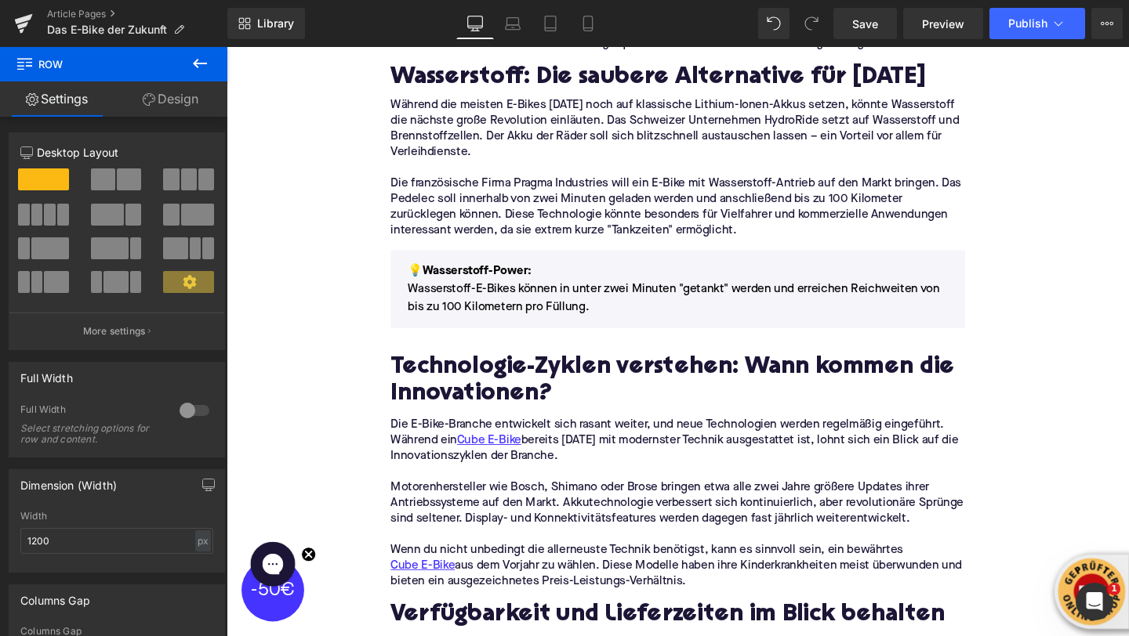
click at [448, 371] on h2 "Technologie-Zyklen verstehen: Wann kommen die Innovationen?" at bounding box center [701, 399] width 604 height 56
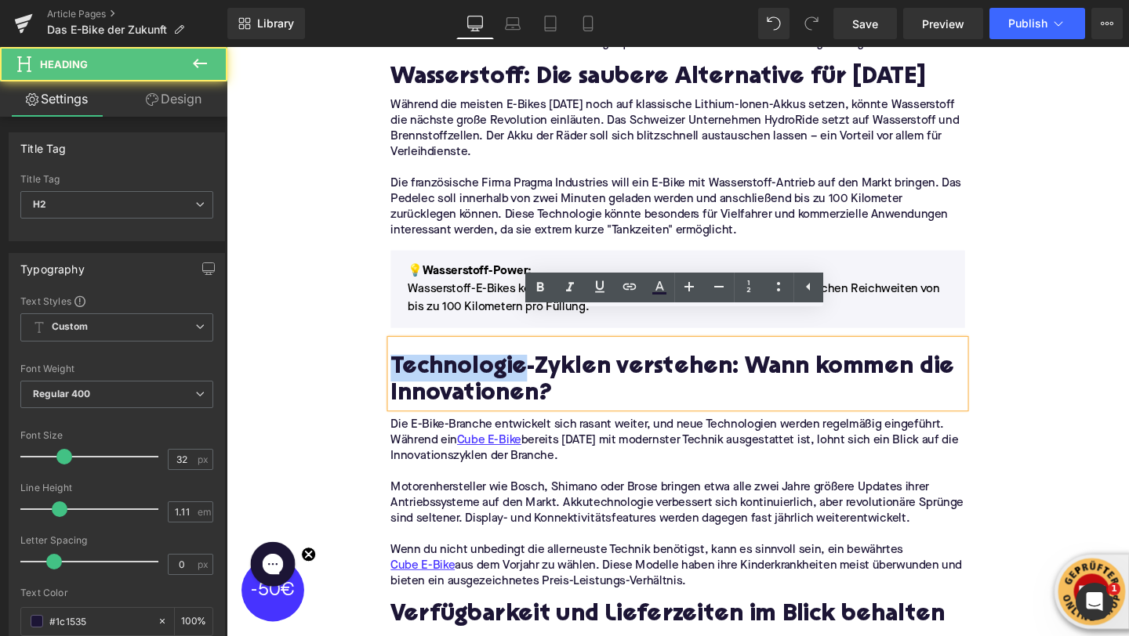
click at [448, 371] on h2 "Technologie-Zyklen verstehen: Wann kommen die Innovationen?" at bounding box center [701, 399] width 604 height 56
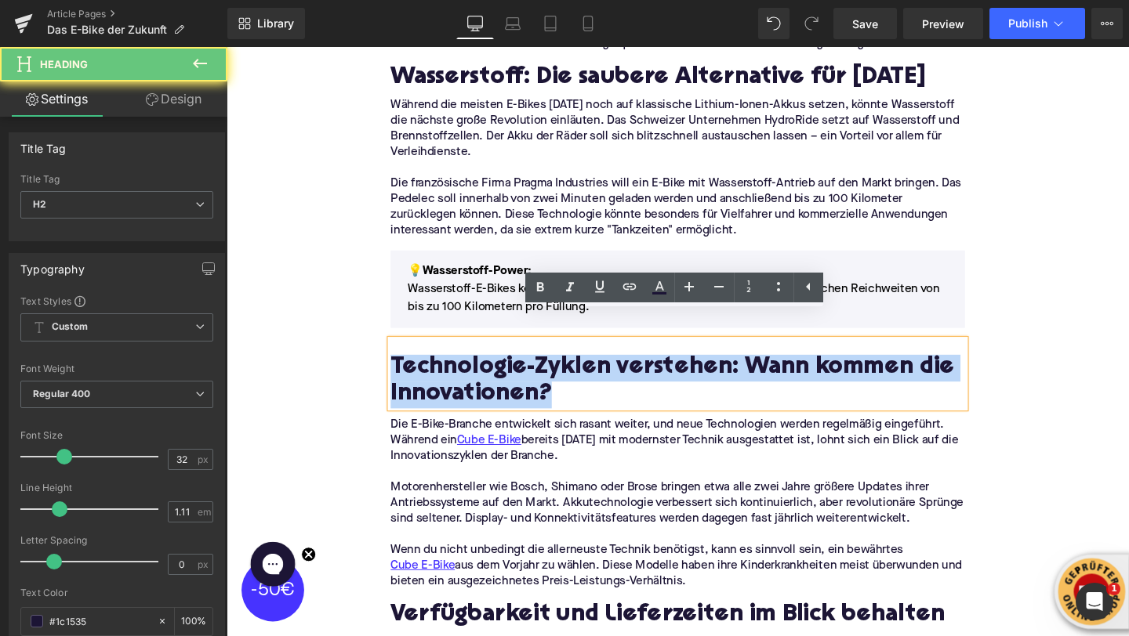
click at [448, 371] on h2 "Technologie-Zyklen verstehen: Wann kommen die Innovationen?" at bounding box center [701, 399] width 604 height 56
paste div
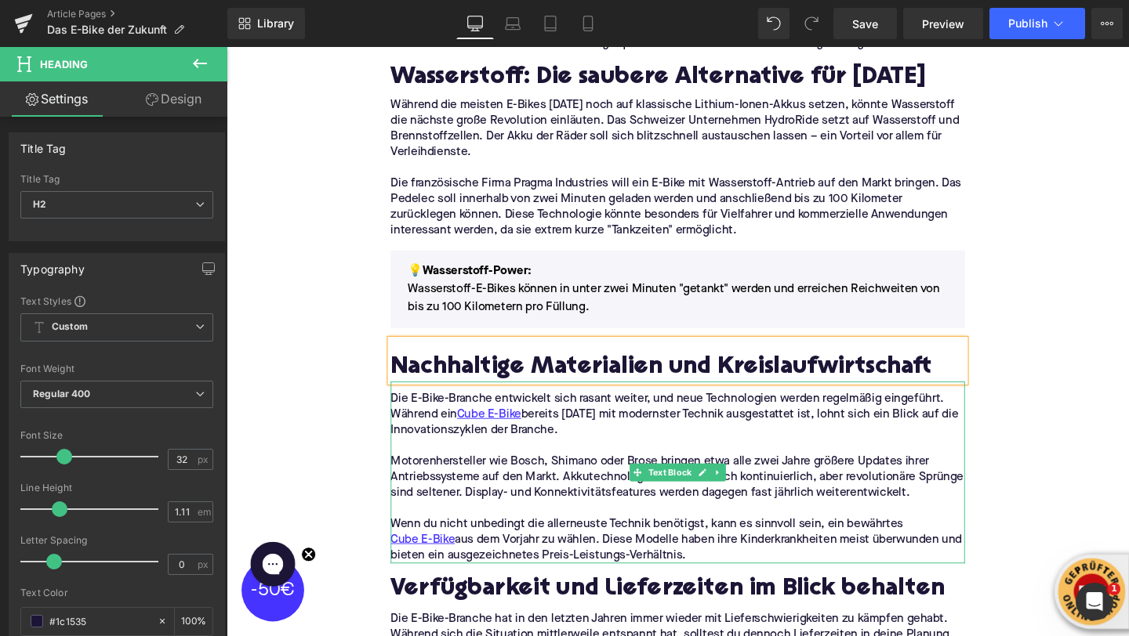
click at [467, 475] on p "Motorenhersteller wie Bosch, Shimano oder Brose bringen etwa alle zwei Jahre gr…" at bounding box center [701, 499] width 604 height 49
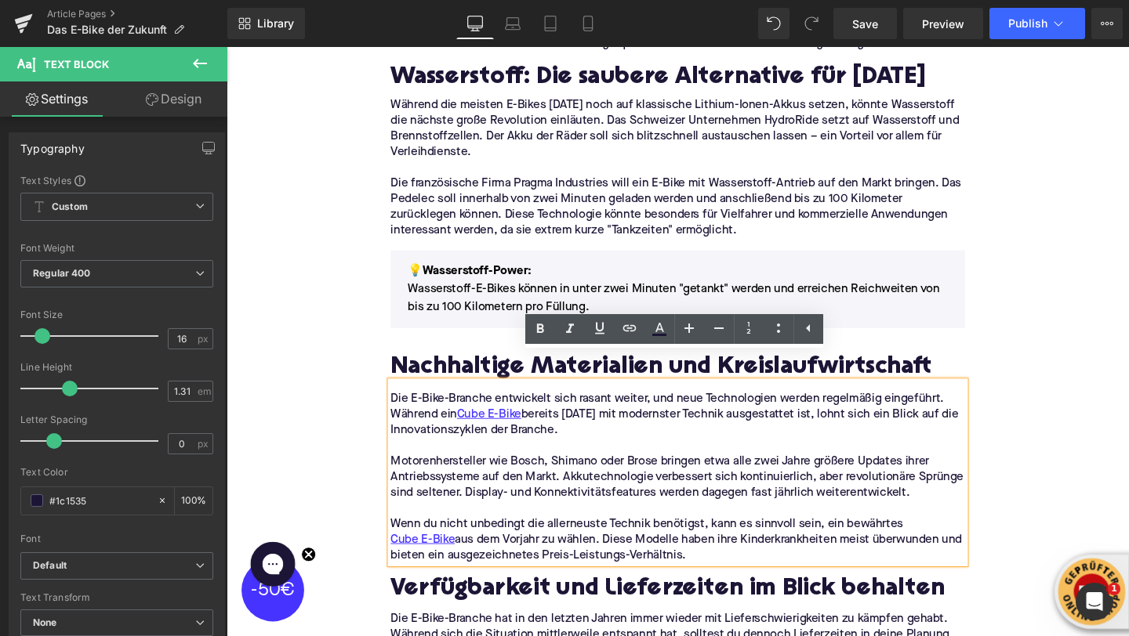
drag, startPoint x: 749, startPoint y: 553, endPoint x: 401, endPoint y: 391, distance: 384.7
click at [401, 399] on div "Die E-Bike-Branche entwickelt sich rasant weiter, und neue Technologien werden …" at bounding box center [701, 494] width 604 height 191
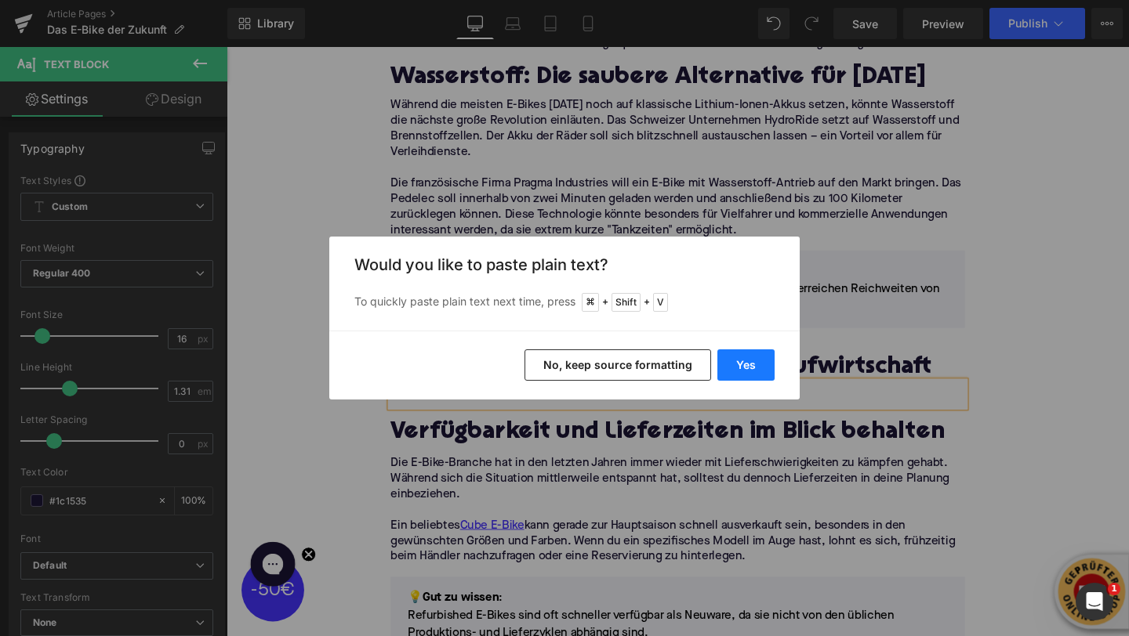
click at [745, 368] on button "Yes" at bounding box center [745, 365] width 57 height 31
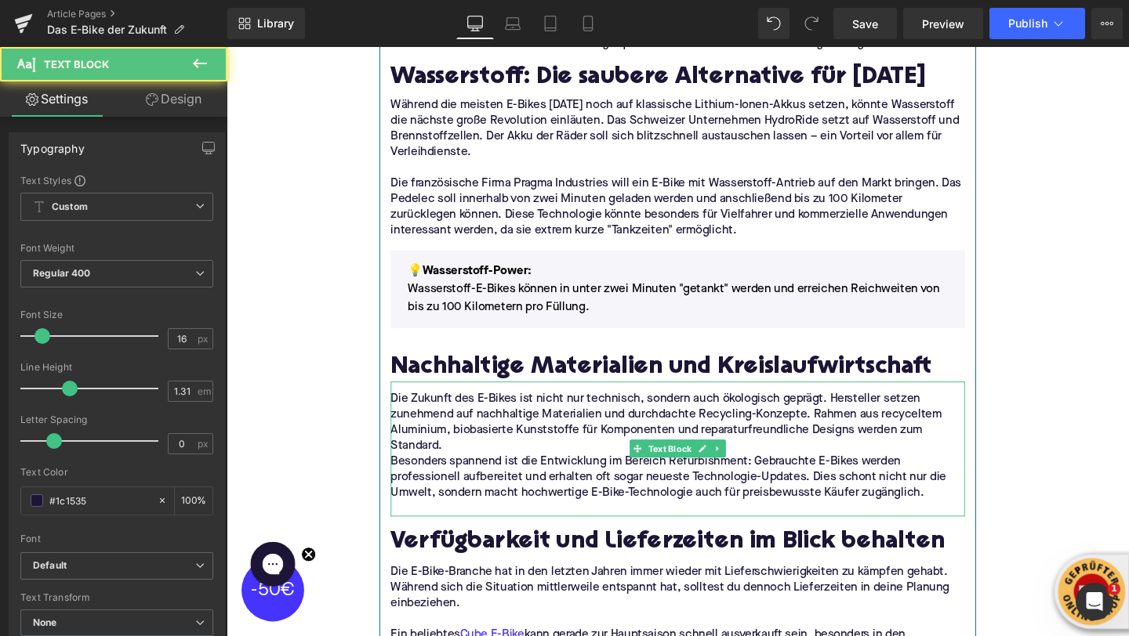
click at [453, 442] on p "Die Zukunft des E-Bikes ist nicht nur technisch, sondern auch ökologisch gepräg…" at bounding box center [701, 442] width 604 height 66
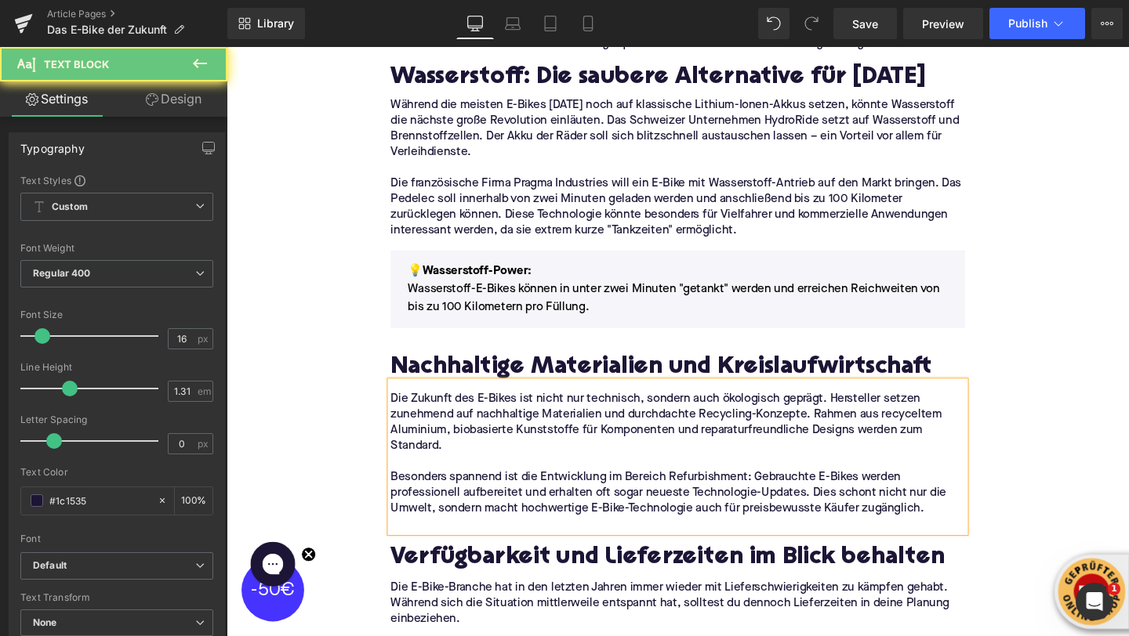
click at [429, 541] on p at bounding box center [701, 549] width 604 height 16
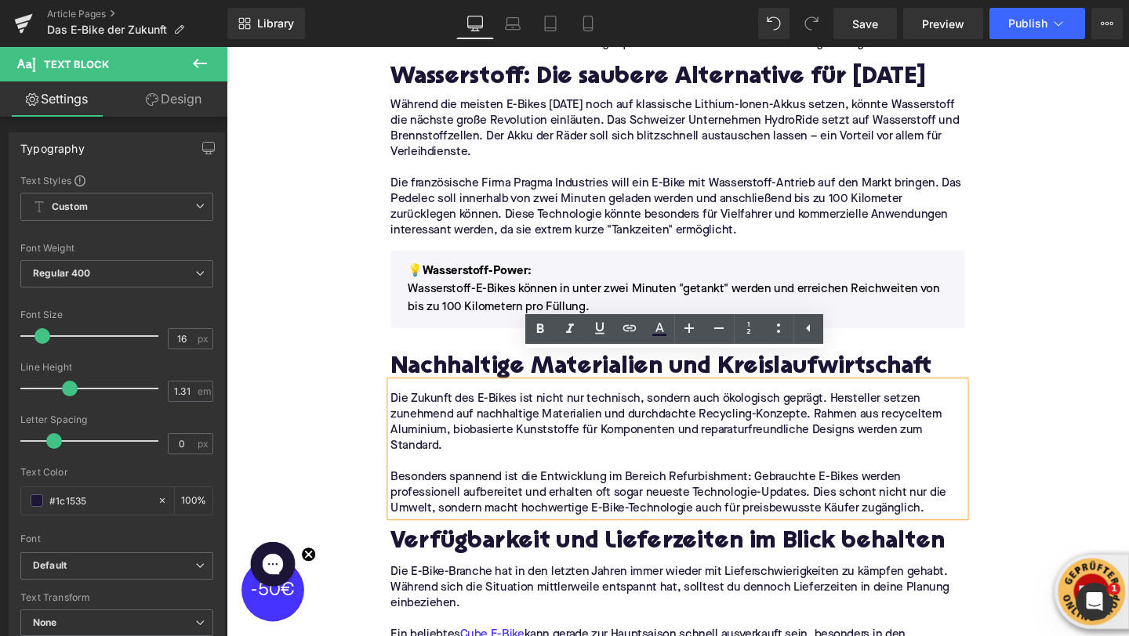
click at [335, 422] on div "Home / Das E-Bike der Zukunft Breadcrumbs Das E-Bike der Zukunft: Revolution au…" at bounding box center [701, 438] width 948 height 4345
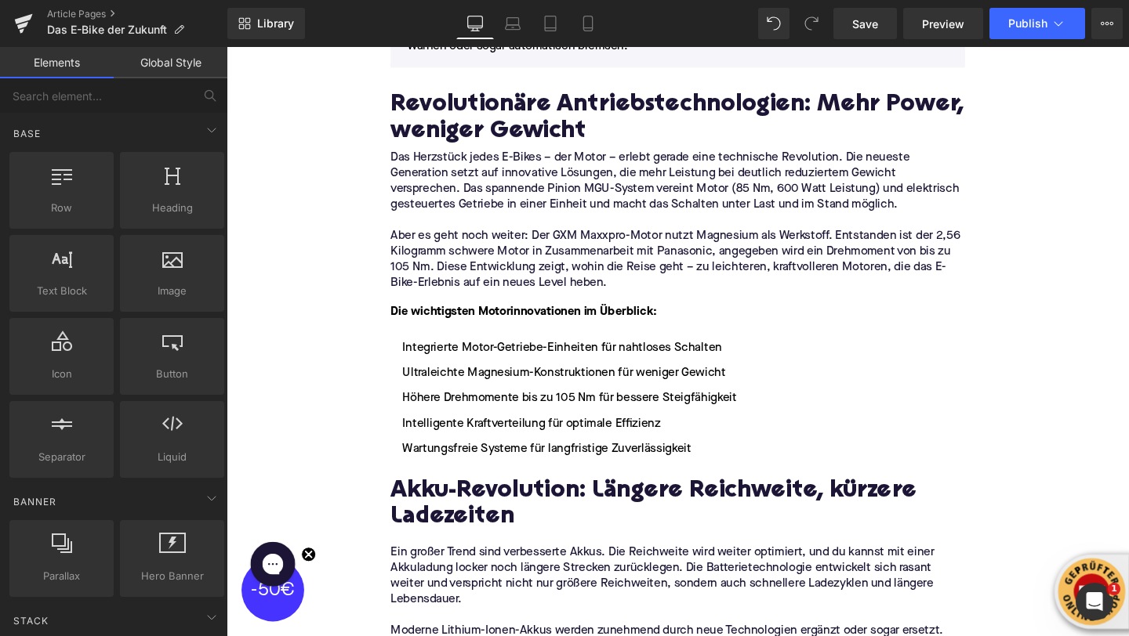
scroll to position [1230, 0]
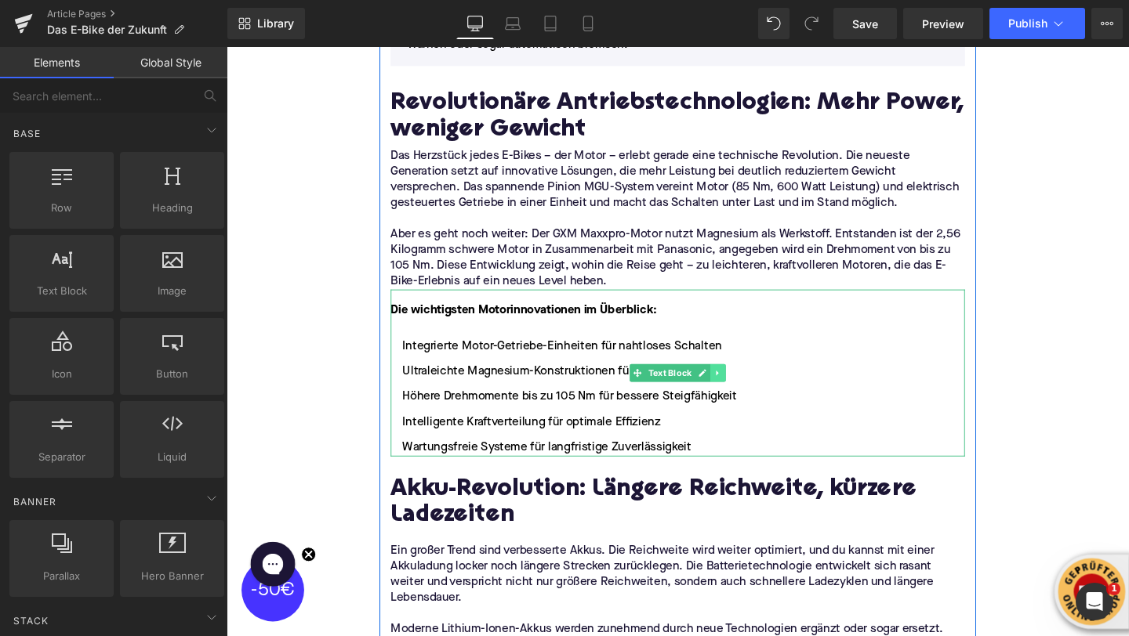
click at [742, 386] on icon at bounding box center [742, 388] width 2 height 5
click at [741, 380] on link at bounding box center [735, 389] width 16 height 19
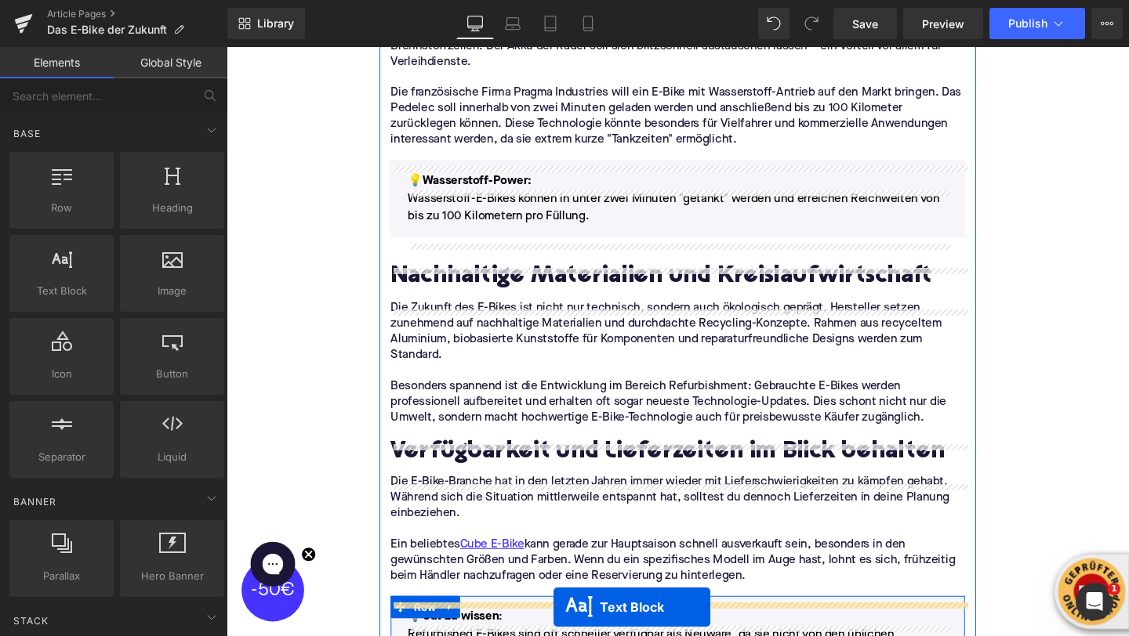
scroll to position [2094, 0]
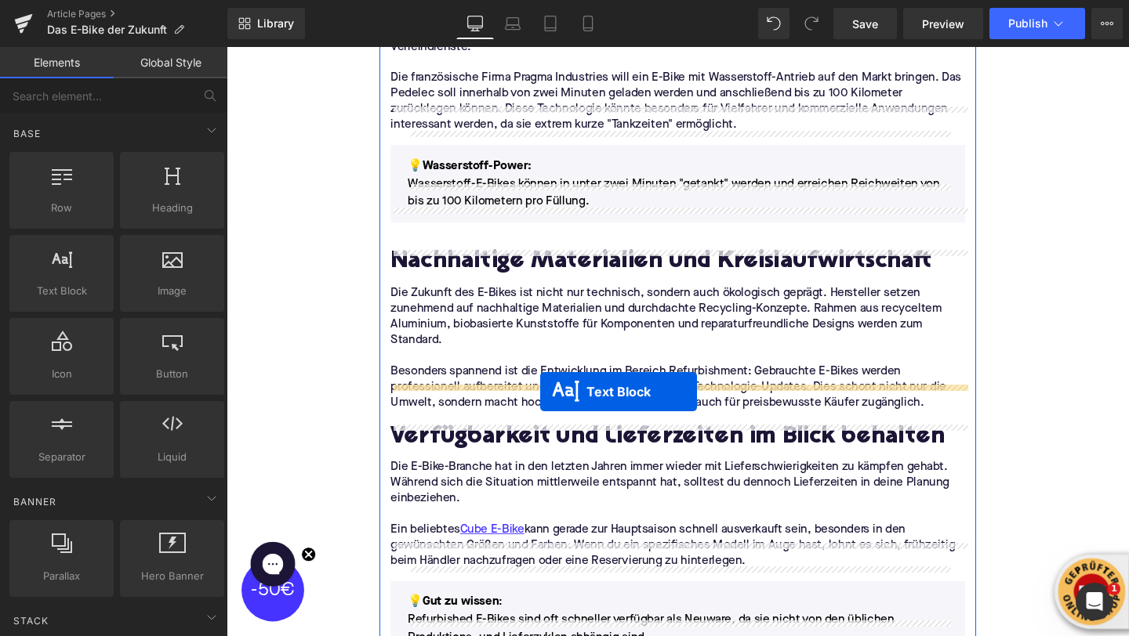
drag, startPoint x: 655, startPoint y: 200, endPoint x: 556, endPoint y: 411, distance: 232.8
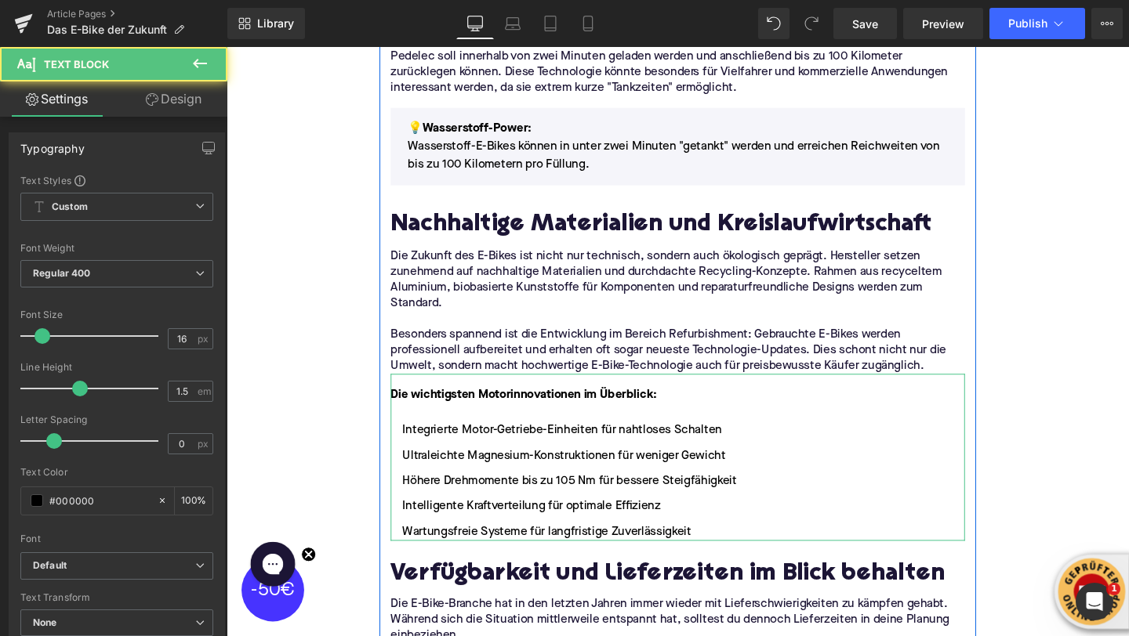
scroll to position [2055, 0]
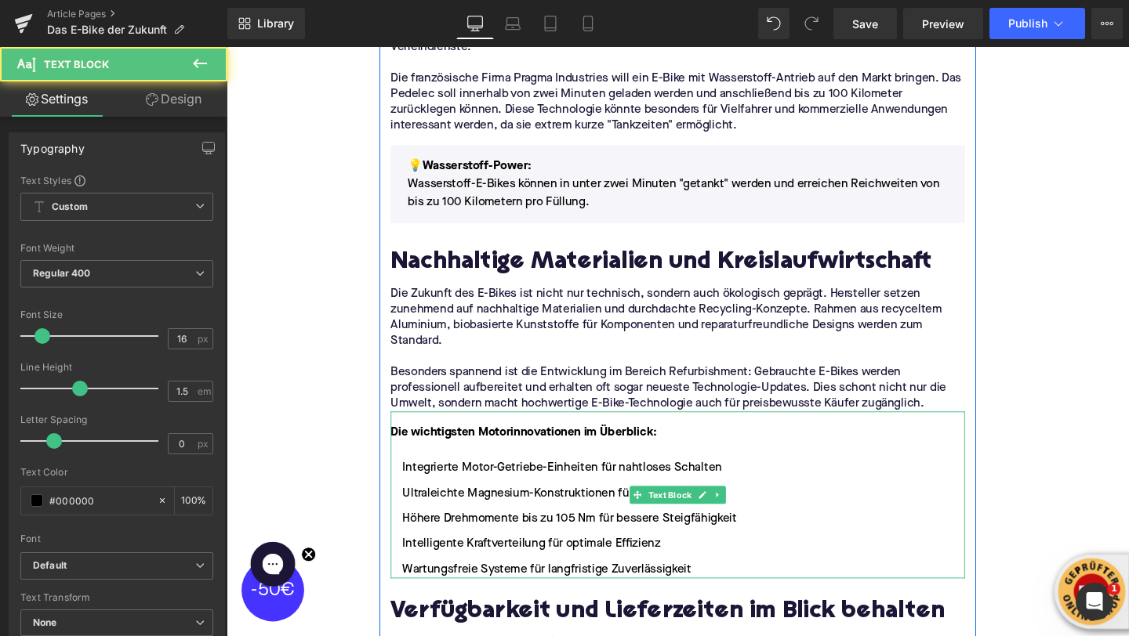
click at [559, 481] on ul "Integrierte Motor-Getriebe-Einheiten für nahtloses Schalten Ultraleichte Magnes…" at bounding box center [701, 543] width 604 height 125
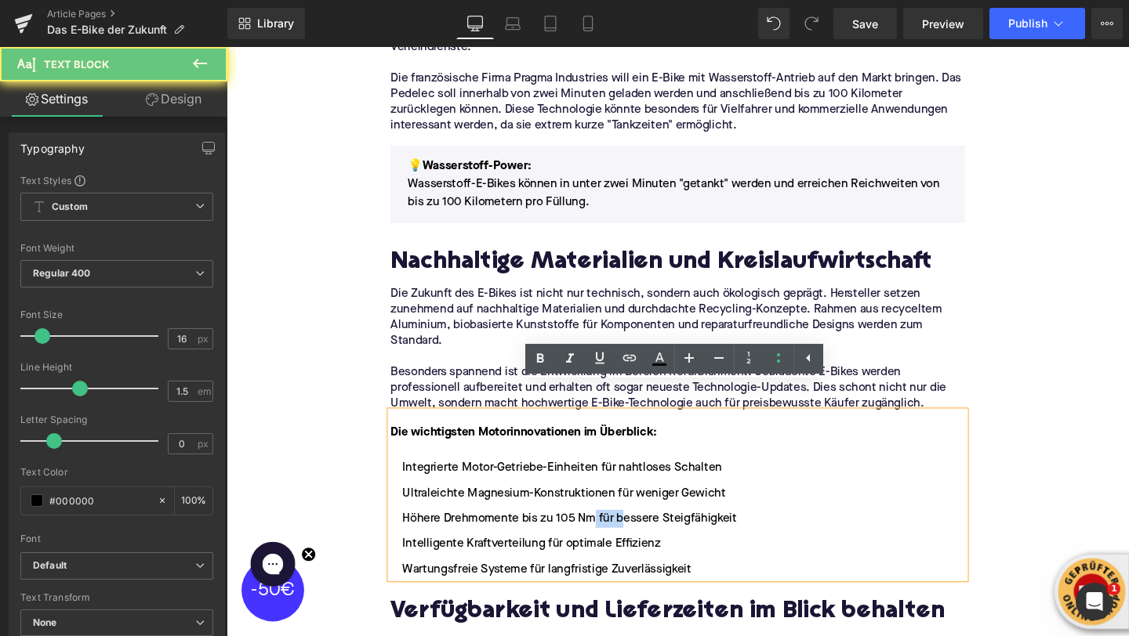
drag, startPoint x: 615, startPoint y: 513, endPoint x: 647, endPoint y: 518, distance: 32.6
click at [647, 534] on li "Höhere Drehmomente bis zu 105 Nm für bessere Steigfähigkeit" at bounding box center [701, 543] width 604 height 19
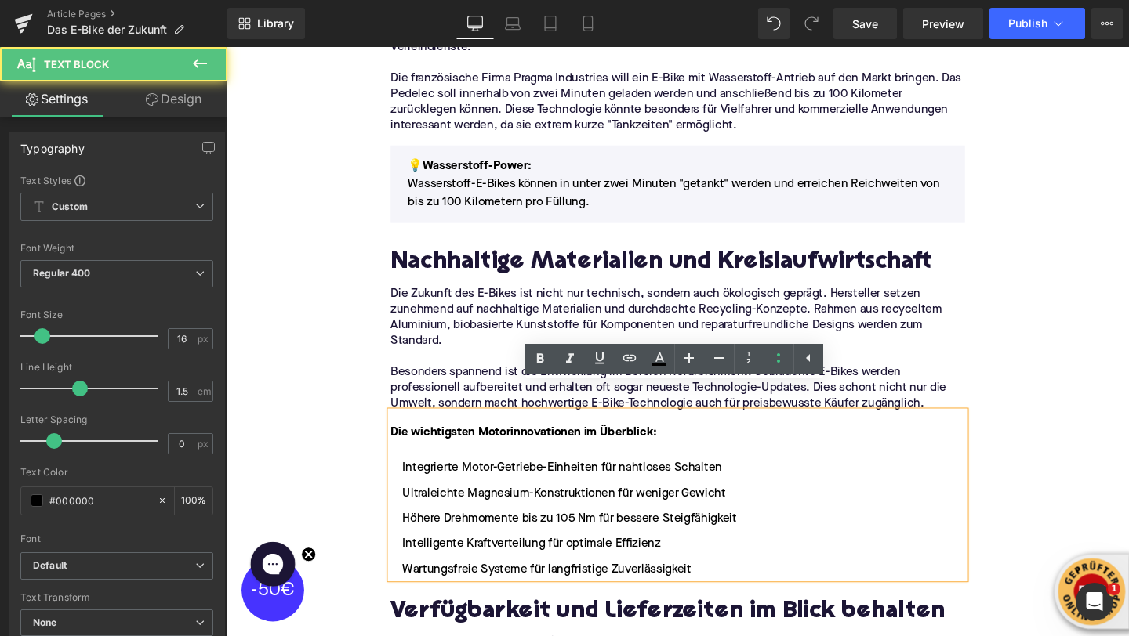
click at [515, 446] on strong "Die wichtigsten Motorinnovationen im Überblick:" at bounding box center [539, 452] width 280 height 13
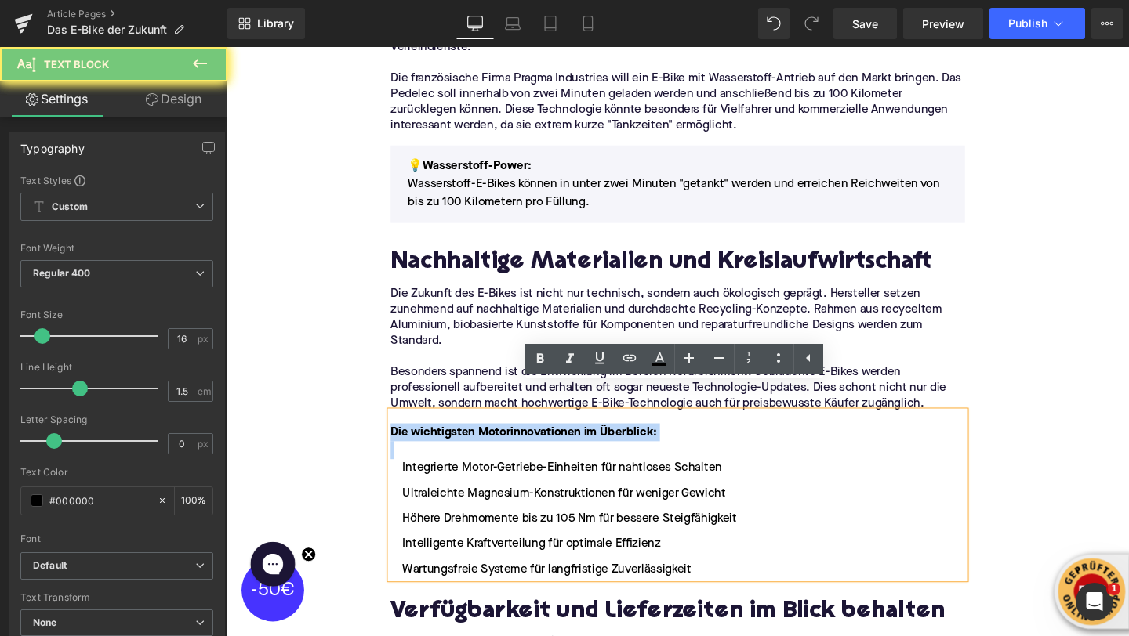
click at [515, 446] on strong "Die wichtigsten Motorinnovationen im Überblick:" at bounding box center [539, 452] width 280 height 13
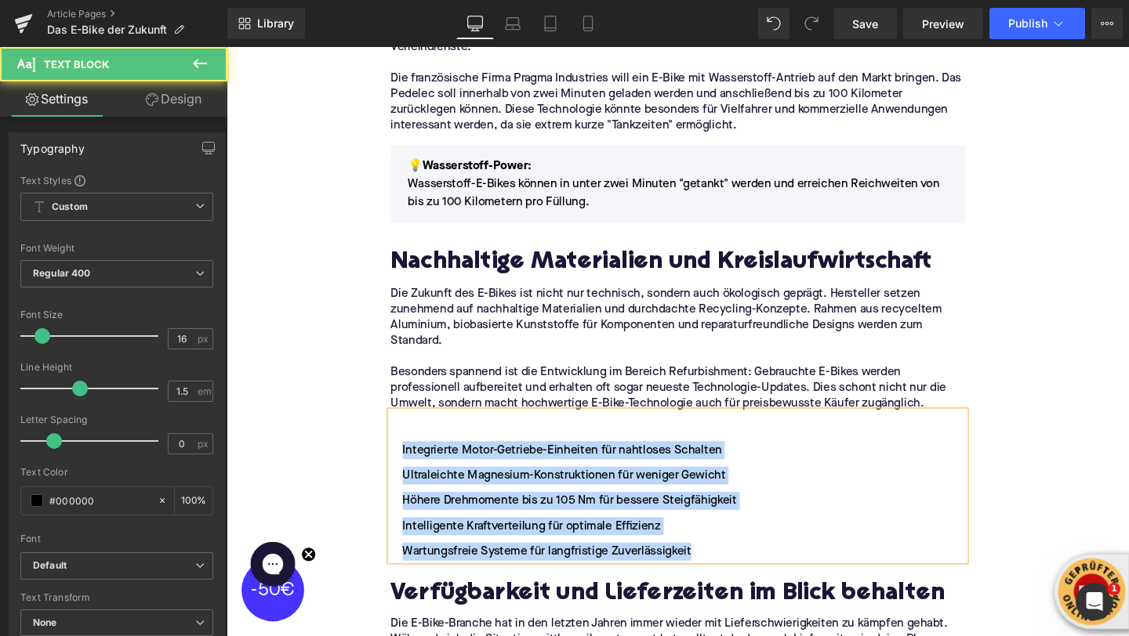
drag, startPoint x: 727, startPoint y: 554, endPoint x: 409, endPoint y: 448, distance: 335.4
click at [409, 462] on ul "Integrierte Motor-Getriebe-Einheiten für nahtloses Schalten Ultraleichte Magnes…" at bounding box center [701, 524] width 604 height 125
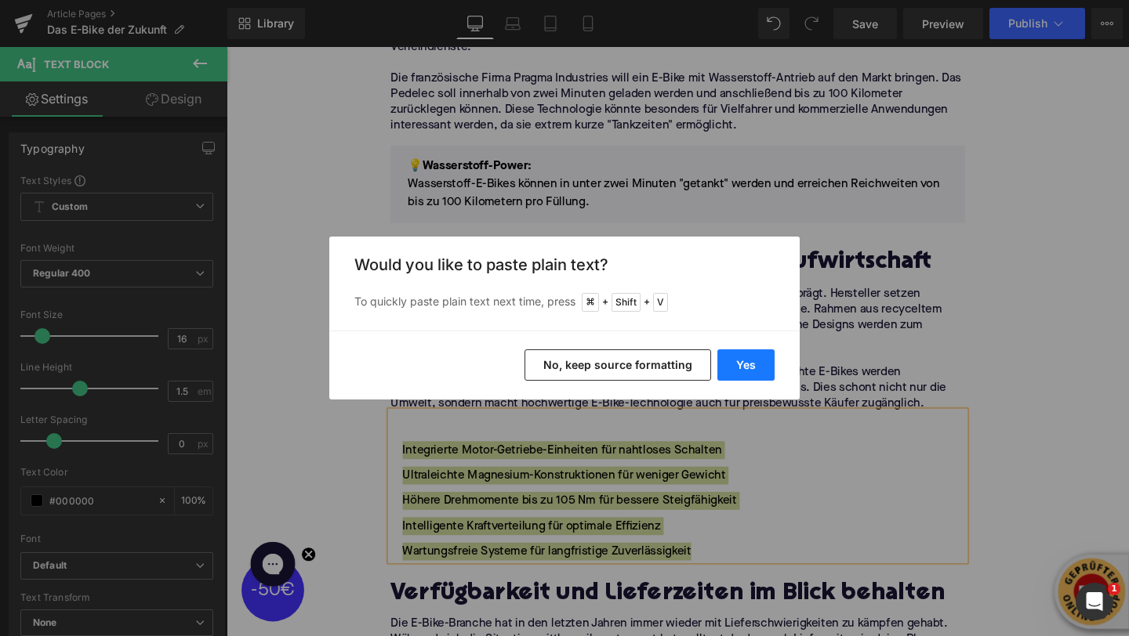
click at [747, 361] on button "Yes" at bounding box center [745, 365] width 57 height 31
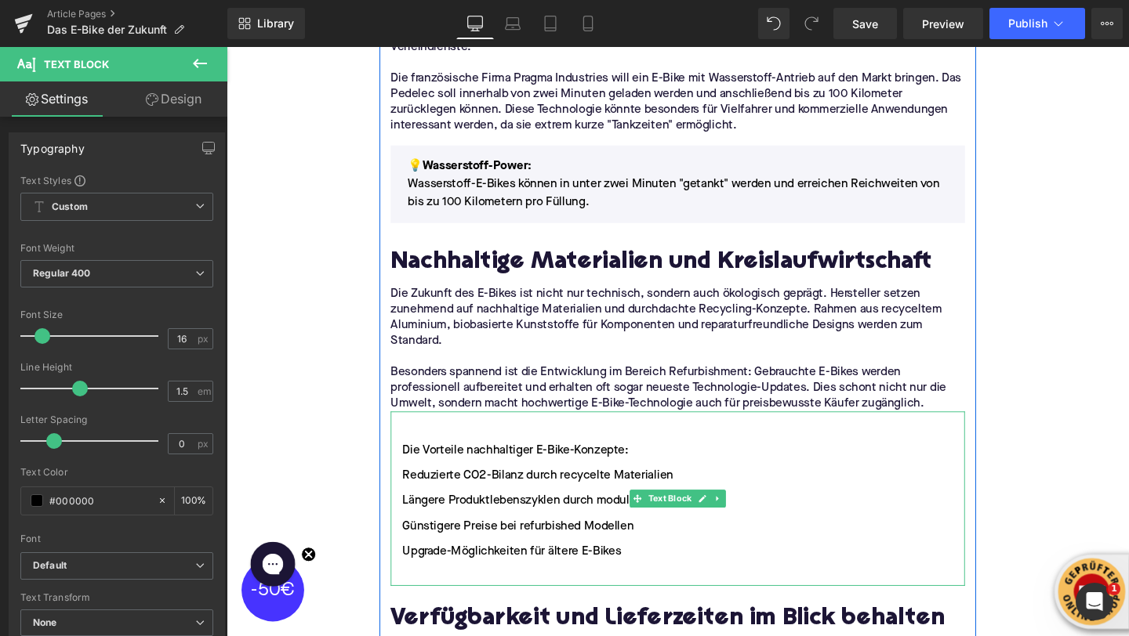
click at [495, 462] on li "Die Vorteile nachhaltiger E-Bike-Konzepte:" at bounding box center [701, 471] width 604 height 19
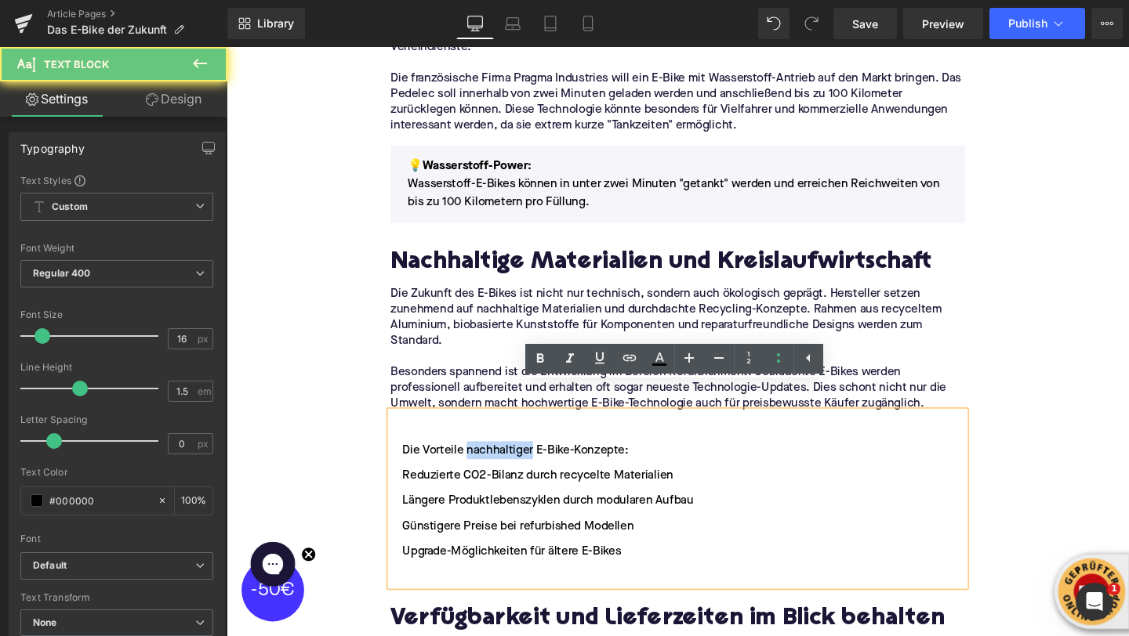
click at [495, 462] on li "Die Vorteile nachhaltiger E-Bike-Konzepte:" at bounding box center [701, 471] width 604 height 19
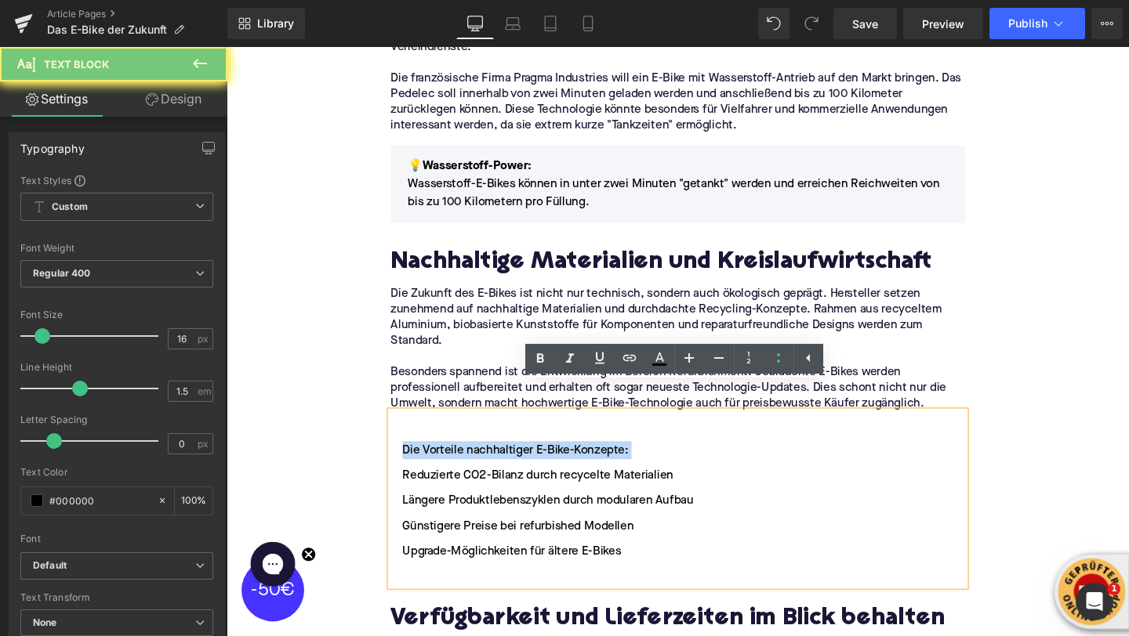
copy li "Die Vorteile nachhaltiger E-Bike-Konzepte:"
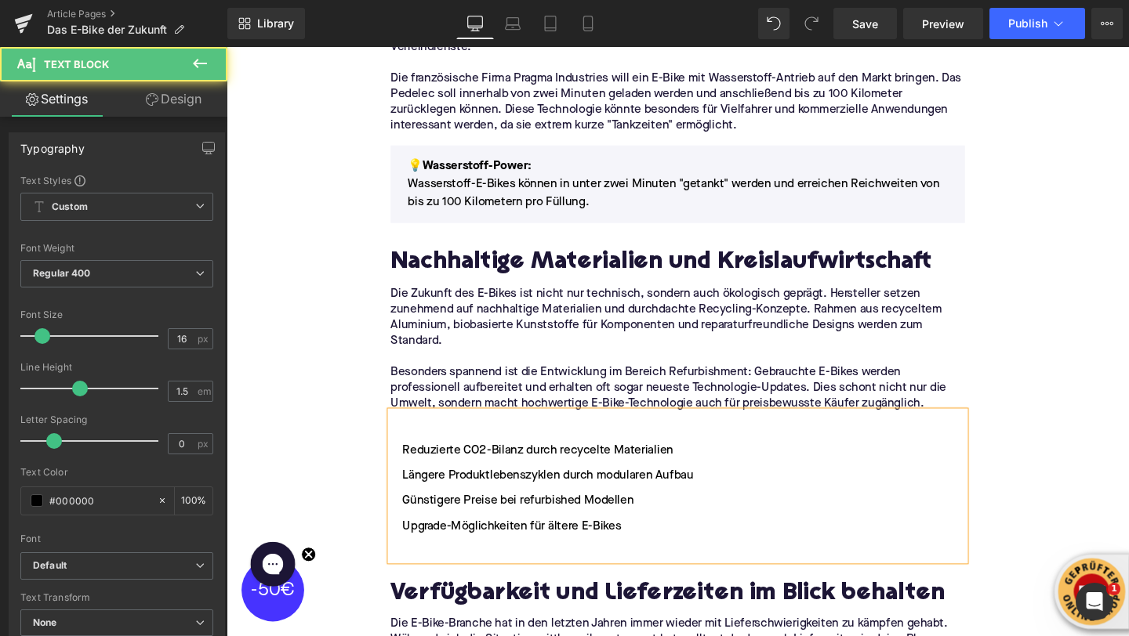
click at [428, 430] on div "Reduzierte CO2-Bilanz durch recycelte Materialien Längere Produktlebenszyklen d…" at bounding box center [701, 508] width 604 height 157
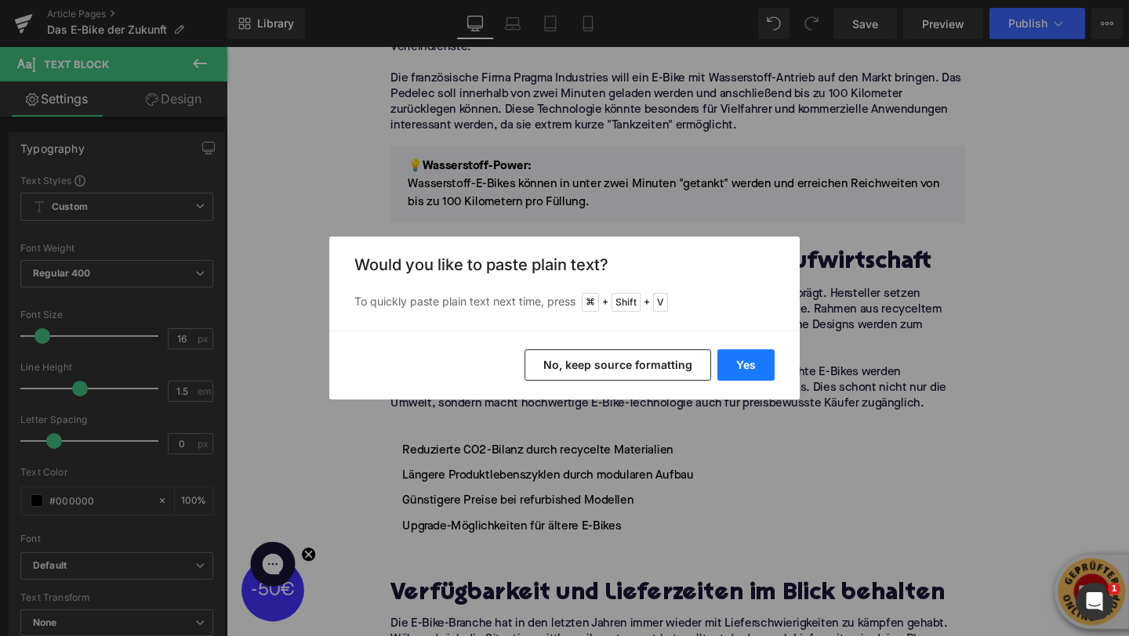
click at [770, 364] on button "Yes" at bounding box center [745, 365] width 57 height 31
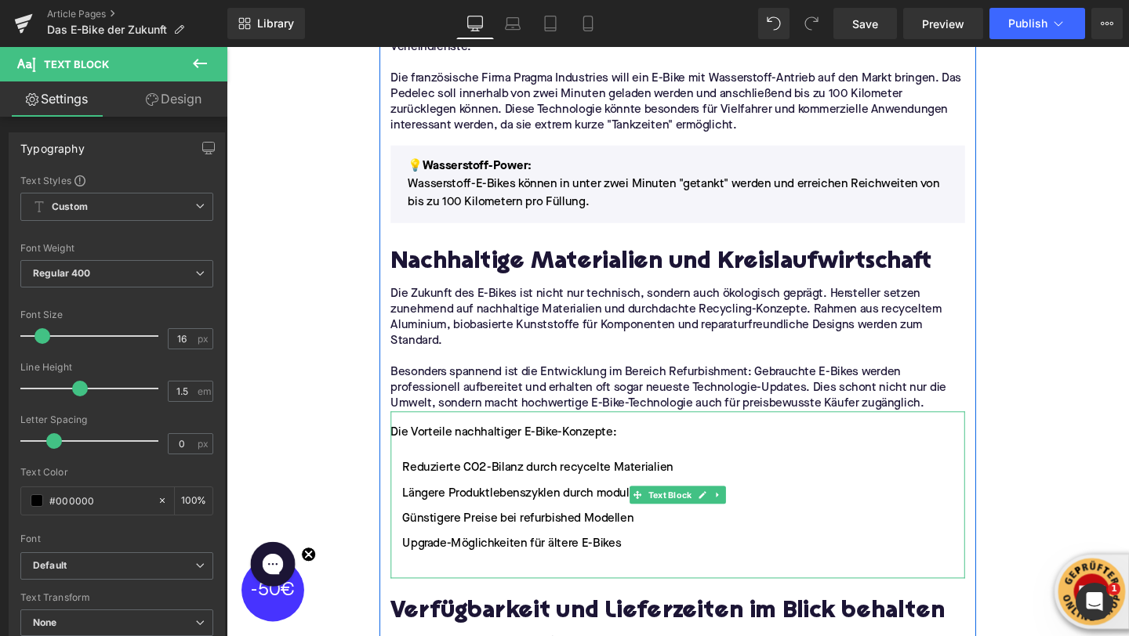
click at [498, 443] on div "Die Vorteile nachhaltiger E-Bike-Konzepte:" at bounding box center [701, 452] width 604 height 19
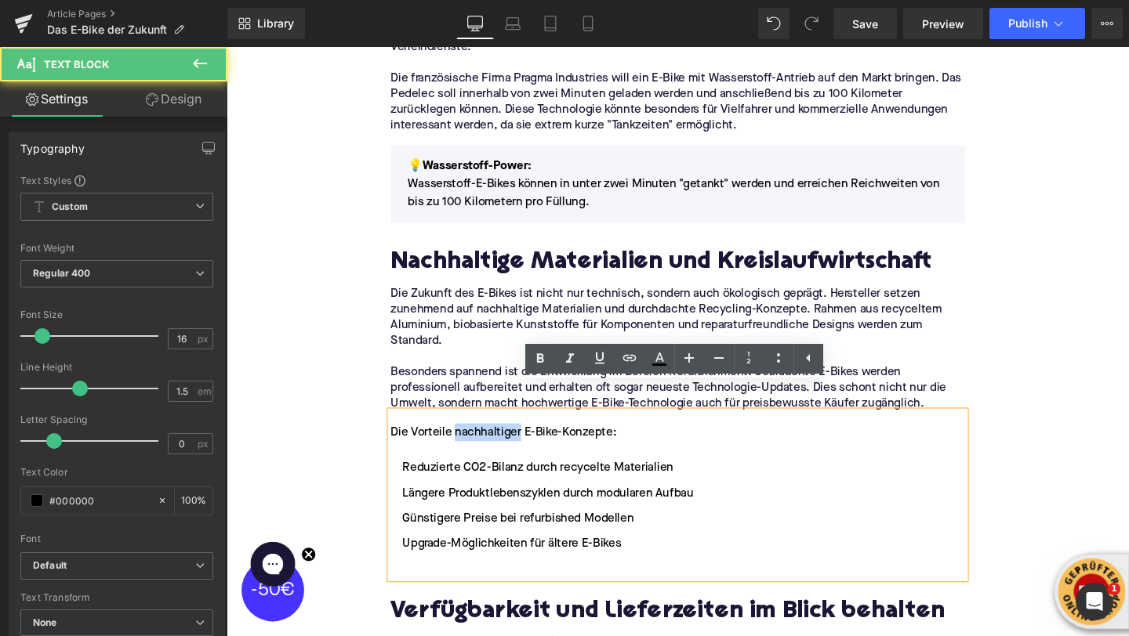
click at [498, 443] on div "Die Vorteile nachhaltiger E-Bike-Konzepte:" at bounding box center [701, 452] width 604 height 19
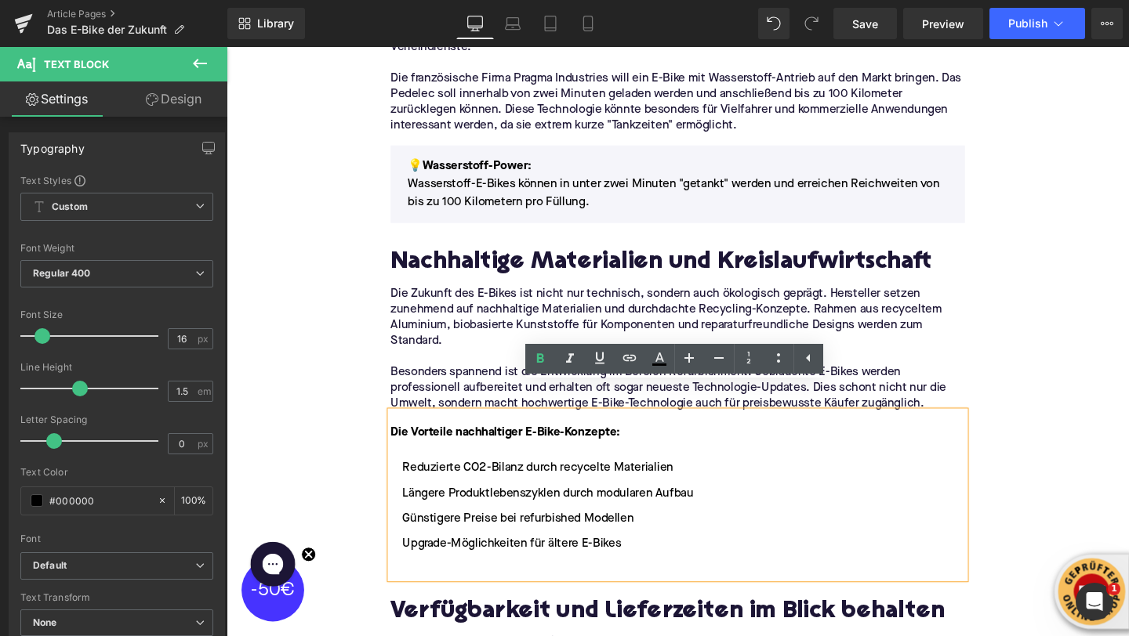
click at [541, 578] on div "Die Vorteile nachhaltiger E-Bike-Konzepte: Reduzierte CO2-Bilanz durch recycelt…" at bounding box center [701, 518] width 604 height 176
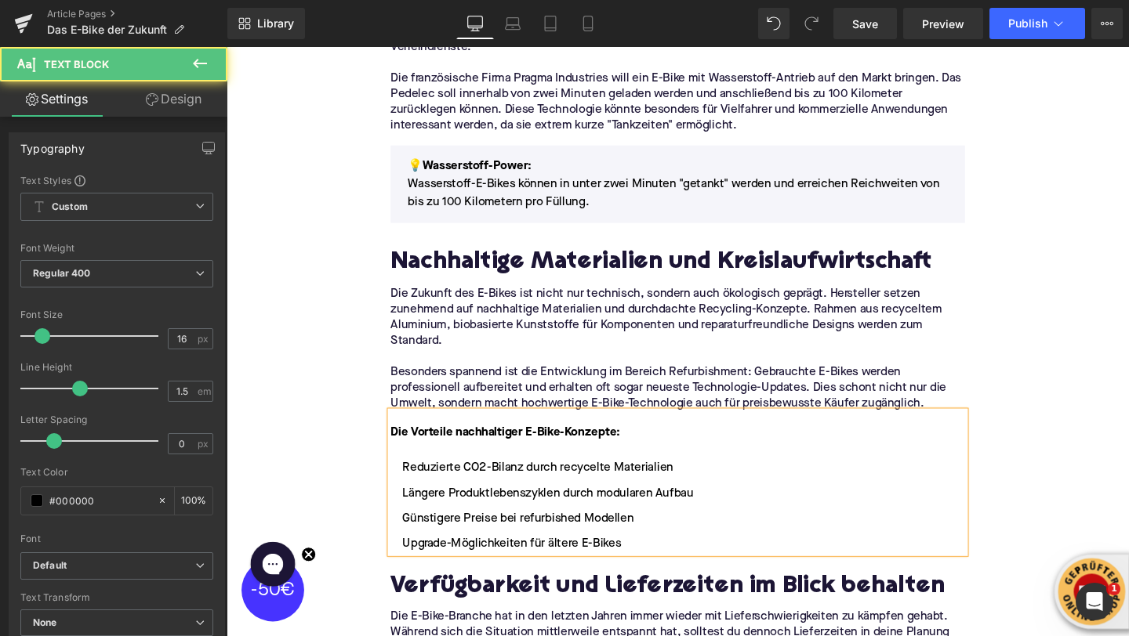
click at [353, 365] on div "Home / Das E-Bike der Zukunft Breadcrumbs Das E-Bike der Zukunft: Revolution au…" at bounding box center [701, 407] width 948 height 4502
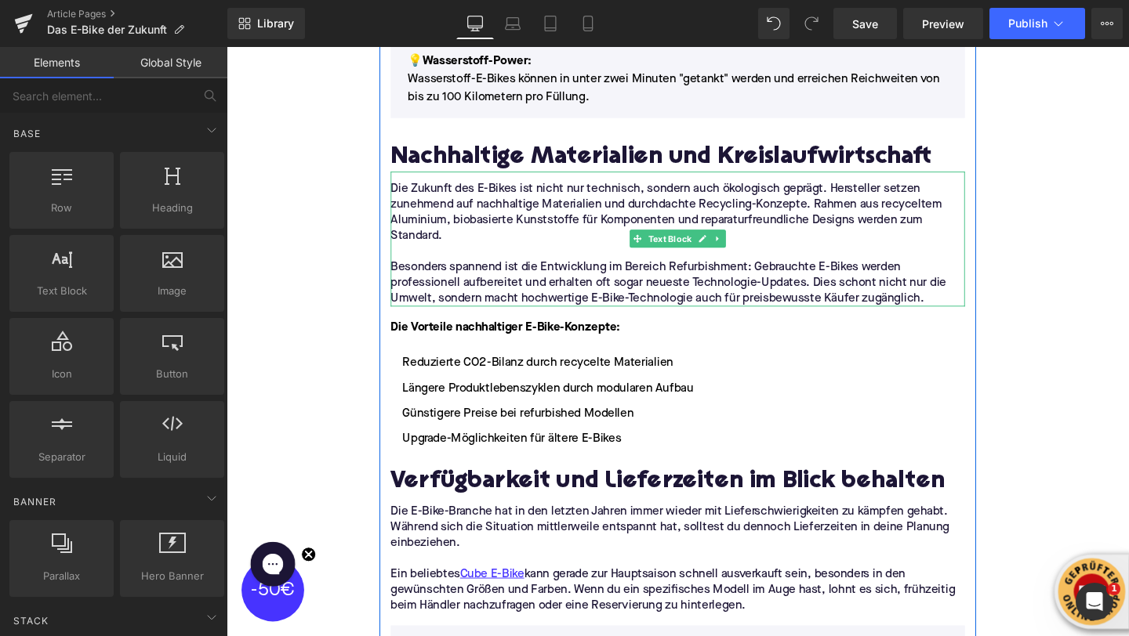
scroll to position [2223, 0]
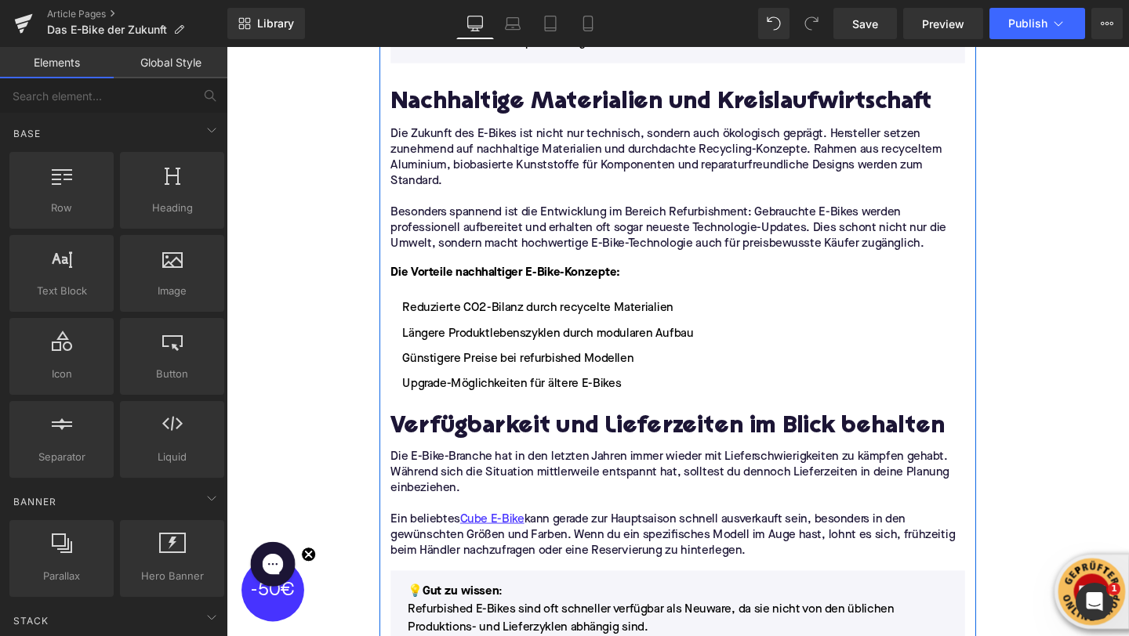
click at [497, 433] on h2 "Verfügbarkeit und Lieferzeiten im Blick behalten" at bounding box center [701, 447] width 604 height 28
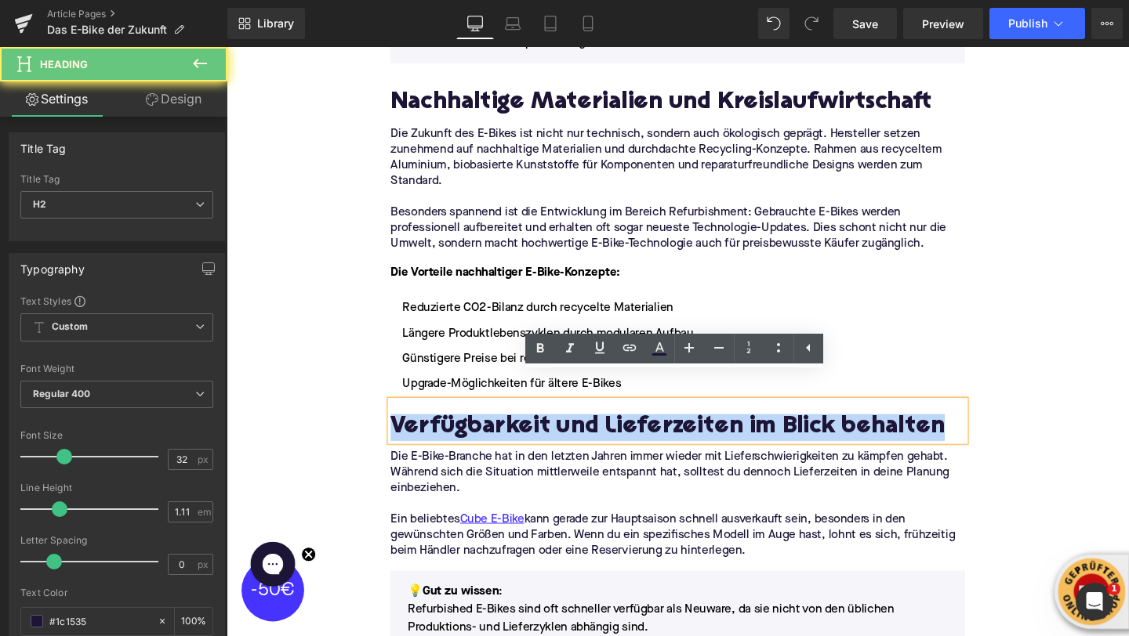
click at [497, 433] on h2 "Verfügbarkeit und Lieferzeiten im Blick behalten" at bounding box center [701, 447] width 604 height 28
paste div
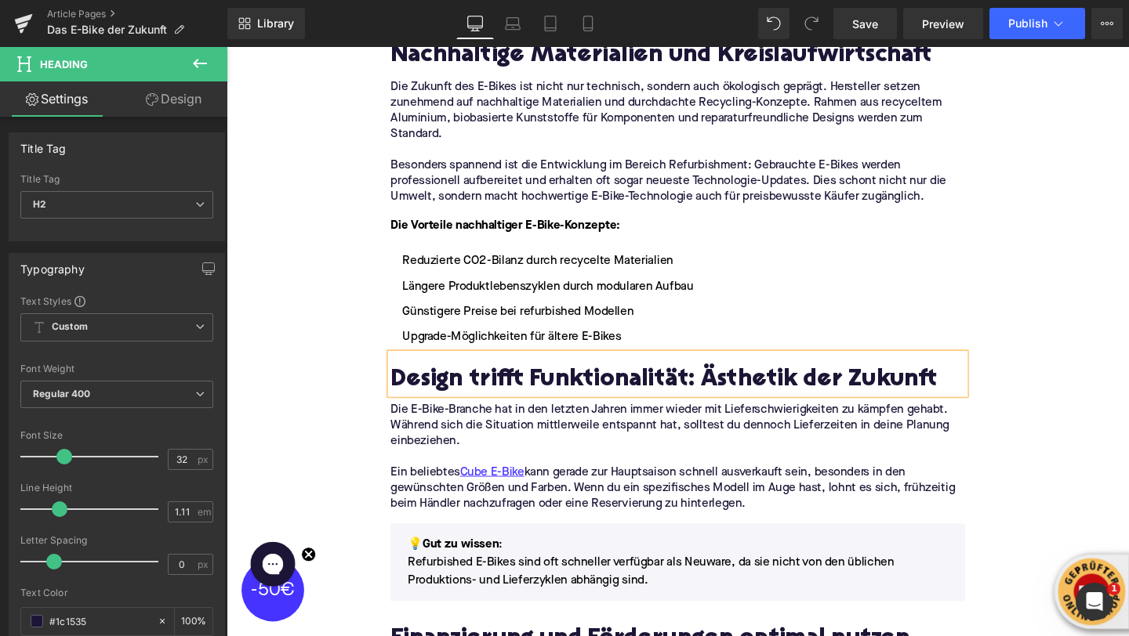
scroll to position [2341, 0]
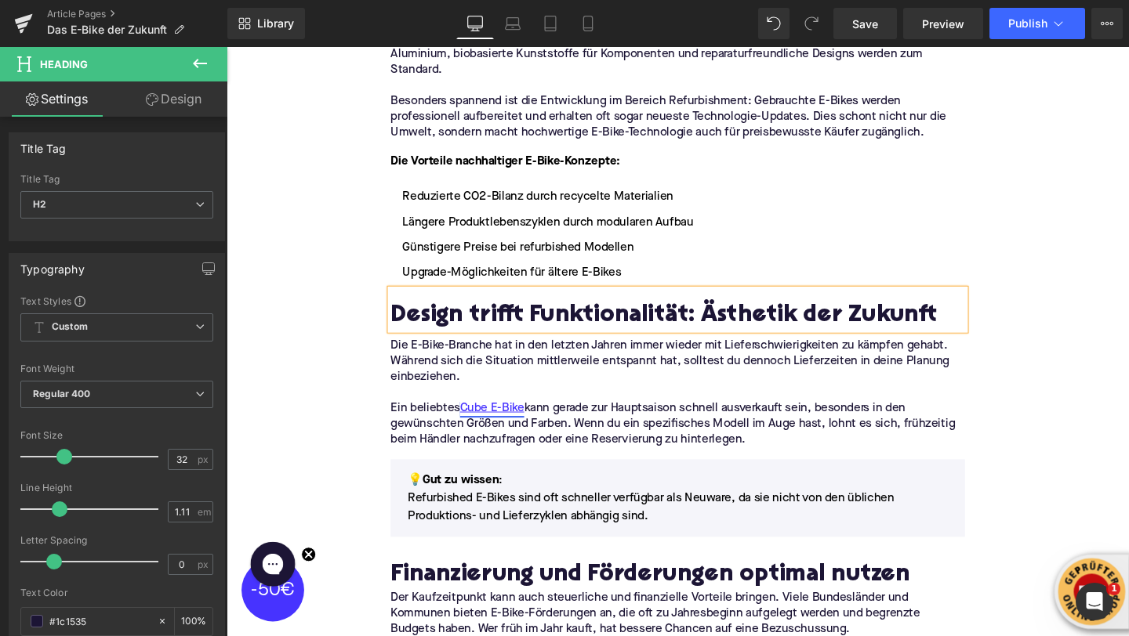
click at [477, 419] on link "Cube E-Bike" at bounding box center [505, 427] width 67 height 16
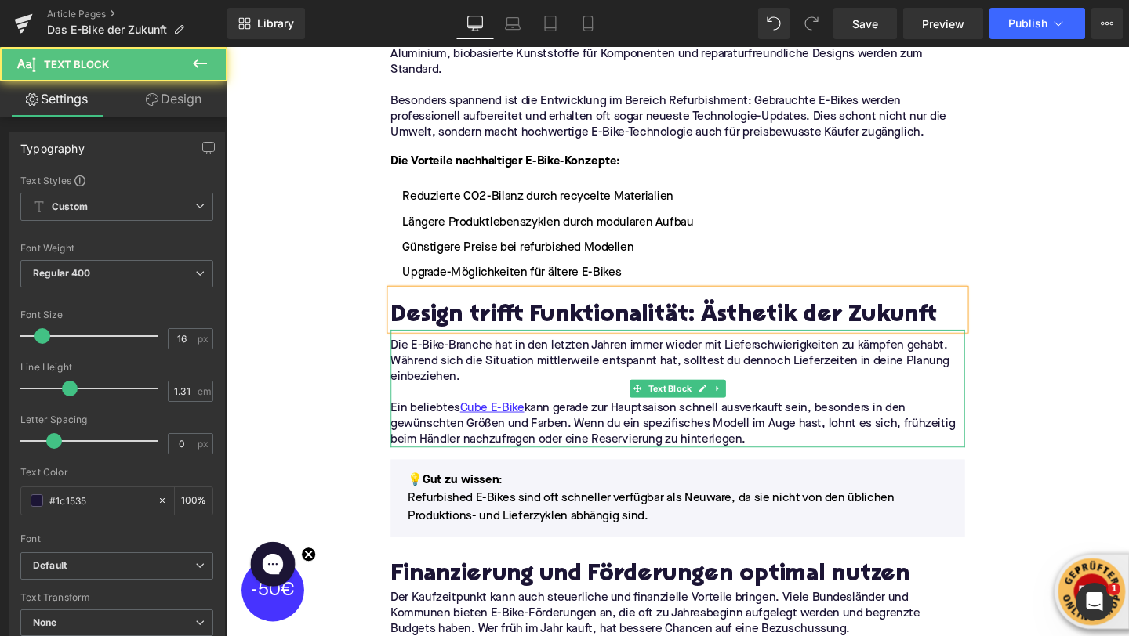
click at [710, 426] on p "Ein beliebtes Cube E-Bike kann gerade zur Hauptsaison schnell ausverkauft sein,…" at bounding box center [701, 443] width 604 height 49
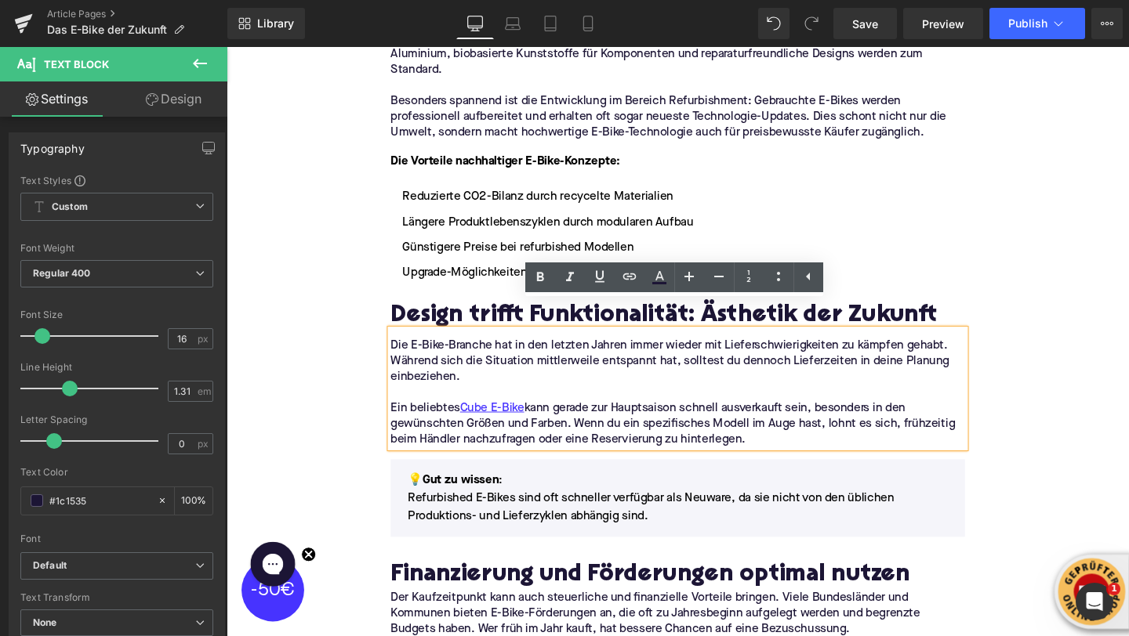
drag, startPoint x: 701, startPoint y: 434, endPoint x: 376, endPoint y: 335, distance: 339.4
click at [376, 335] on div "Home / Das E-Bike der Zukunft Breadcrumbs Das E-Bike der Zukunft: Revolution au…" at bounding box center [701, 121] width 948 height 4502
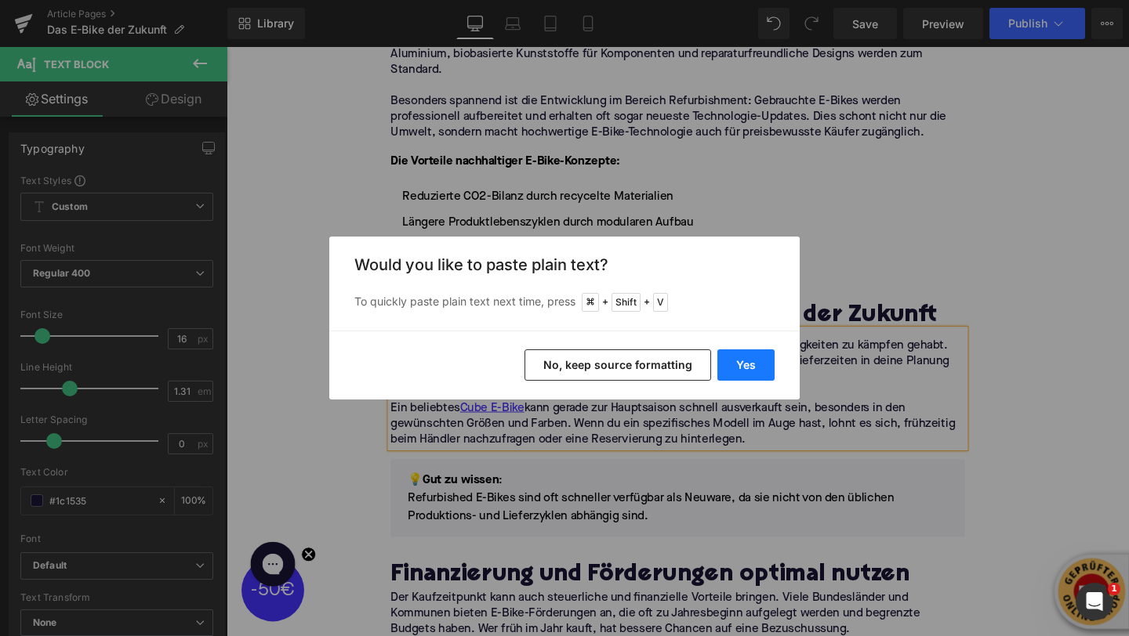
click at [738, 365] on button "Yes" at bounding box center [745, 365] width 57 height 31
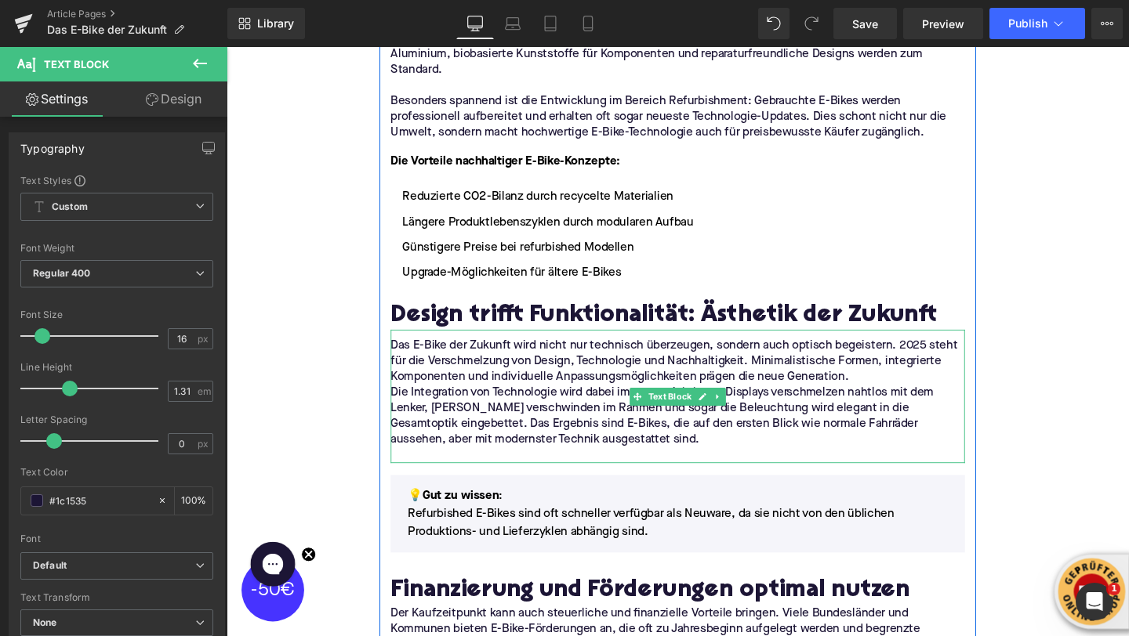
click at [891, 369] on p "Das E-Bike der Zukunft wird nicht nur technisch überzeugen, sondern auch optisc…" at bounding box center [701, 377] width 604 height 49
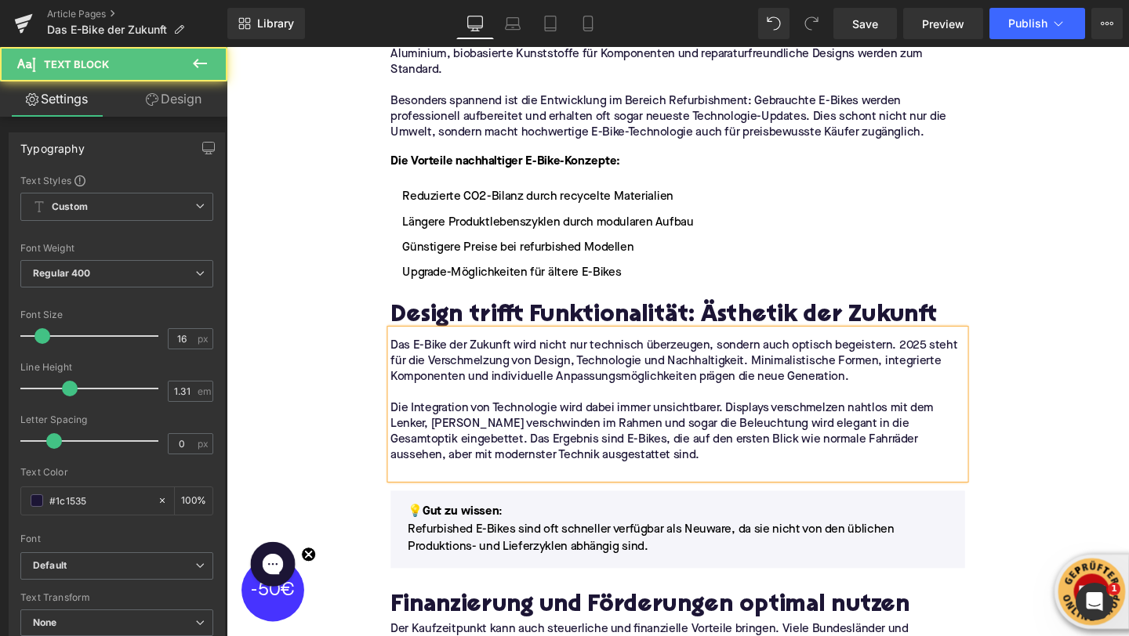
click at [593, 484] on p at bounding box center [701, 492] width 604 height 16
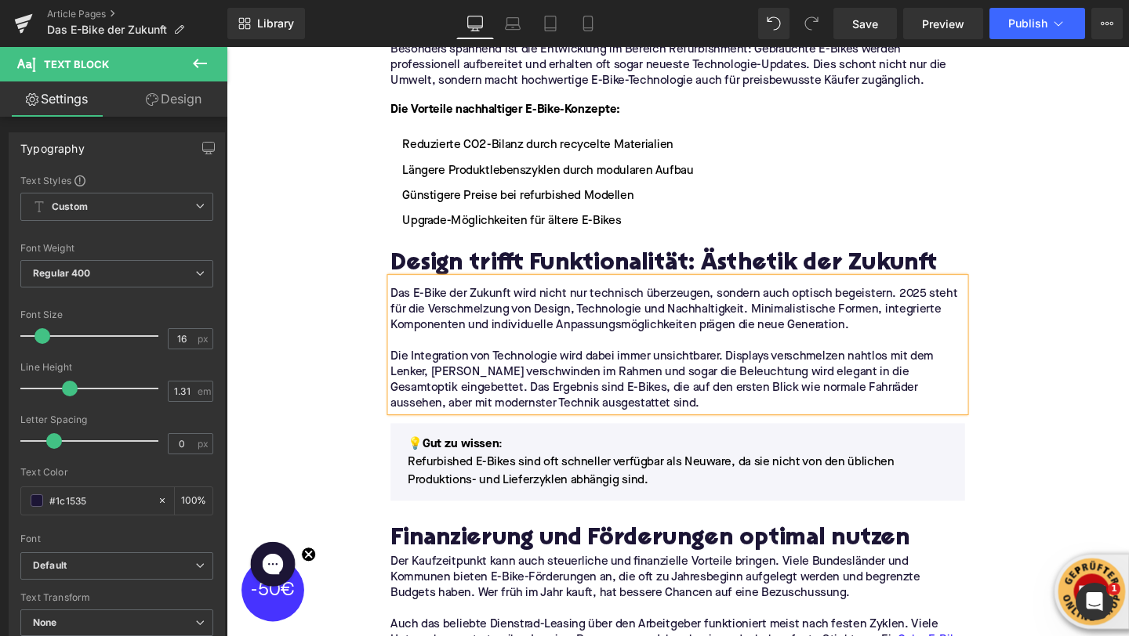
scroll to position [2539, 0]
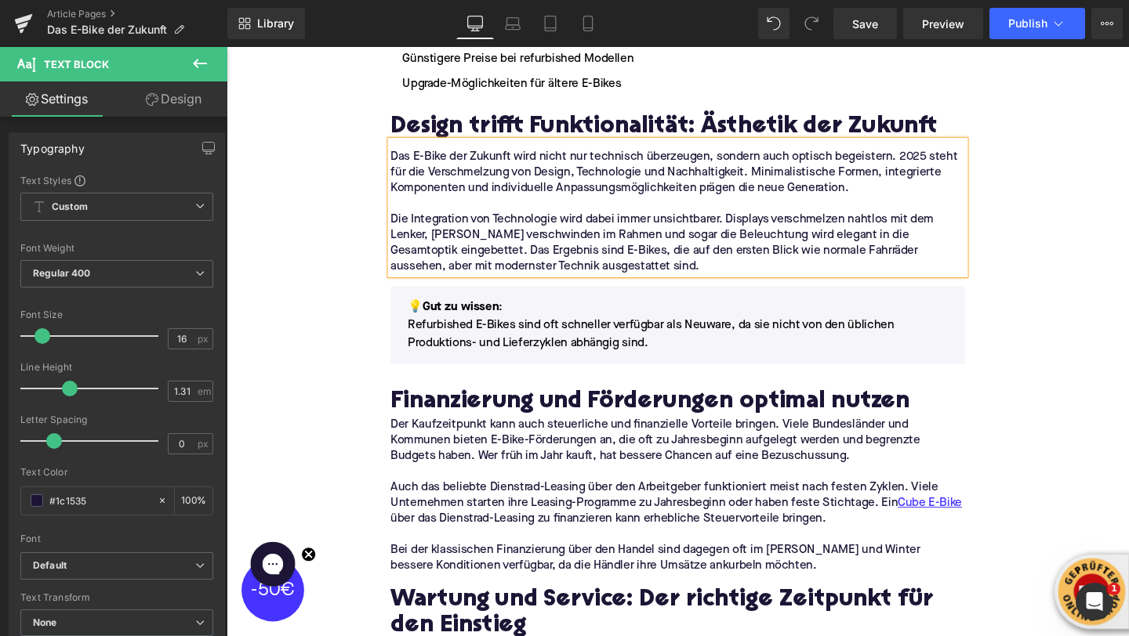
click at [442, 407] on h2 "Finanzierung und Förderungen optimal nutzen" at bounding box center [701, 421] width 604 height 28
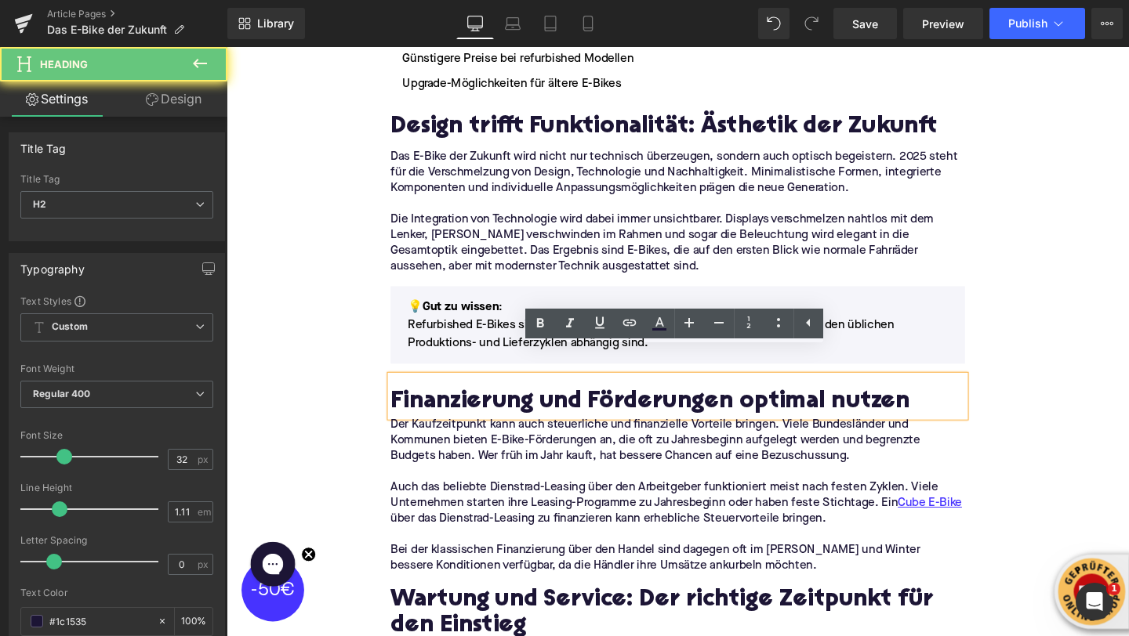
click at [442, 407] on h2 "Finanzierung und Förderungen optimal nutzen" at bounding box center [701, 421] width 604 height 28
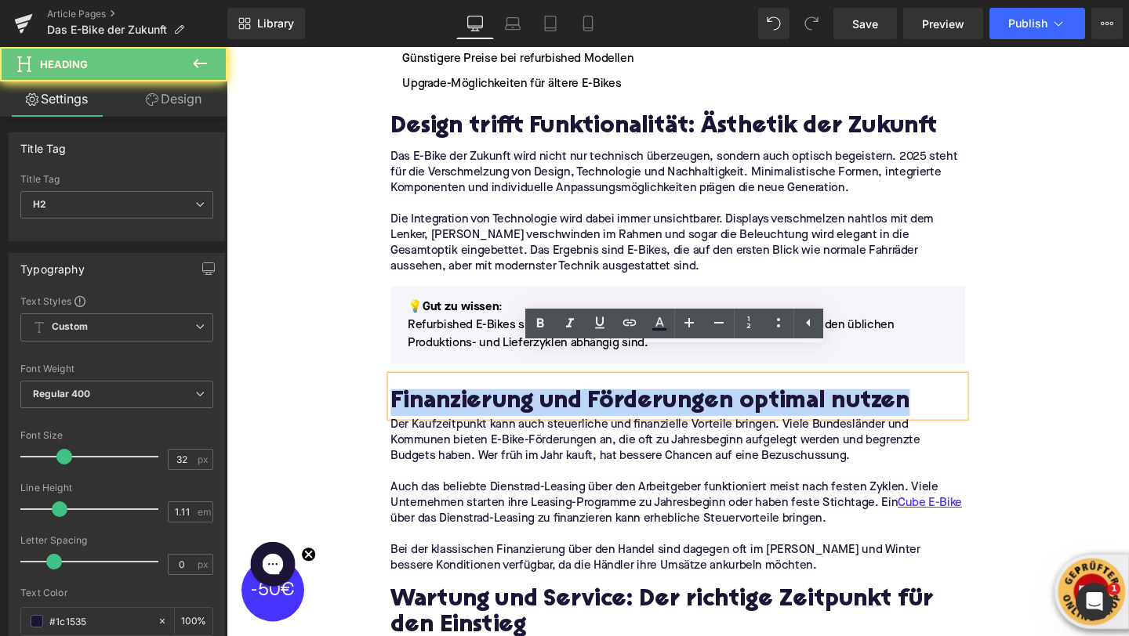
click at [442, 407] on h2 "Finanzierung und Förderungen optimal nutzen" at bounding box center [701, 421] width 604 height 28
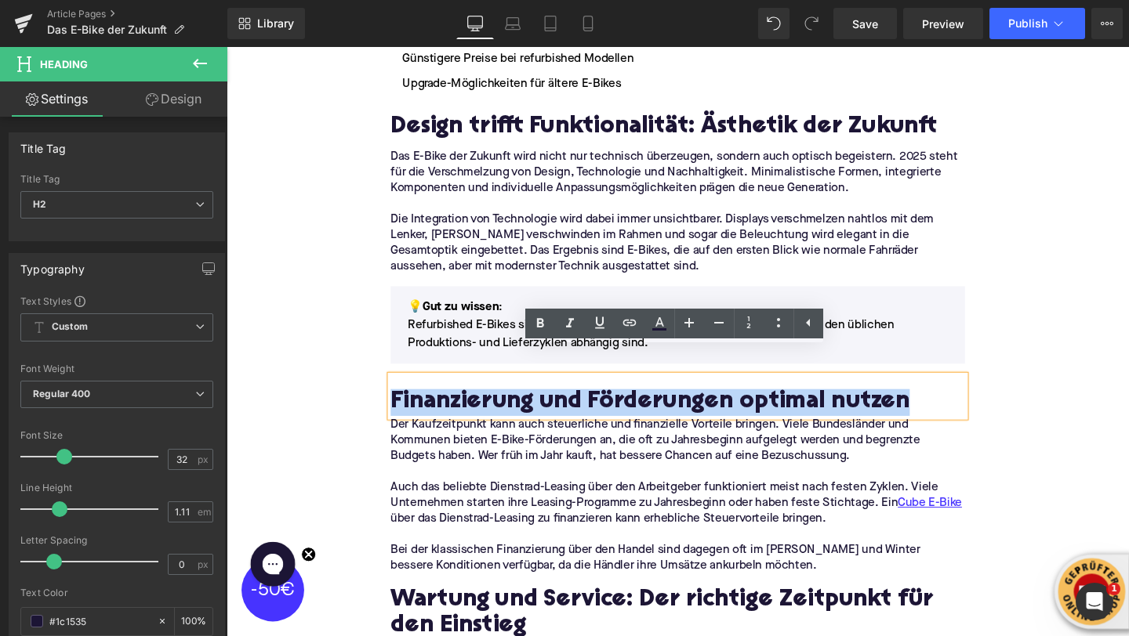
paste div
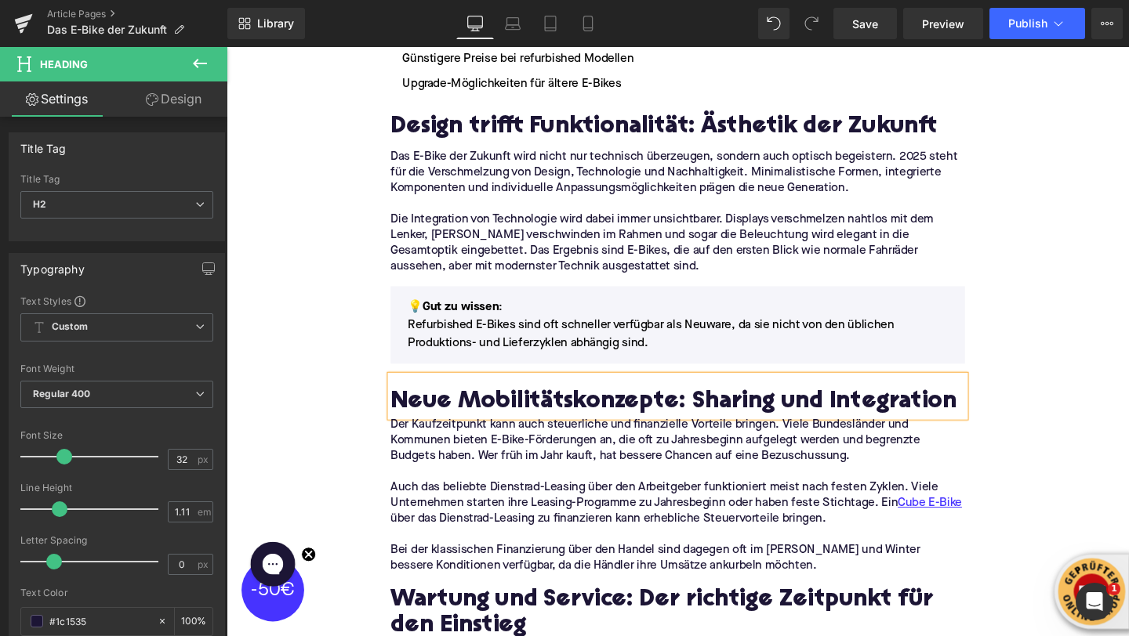
click at [486, 486] on p at bounding box center [701, 494] width 604 height 16
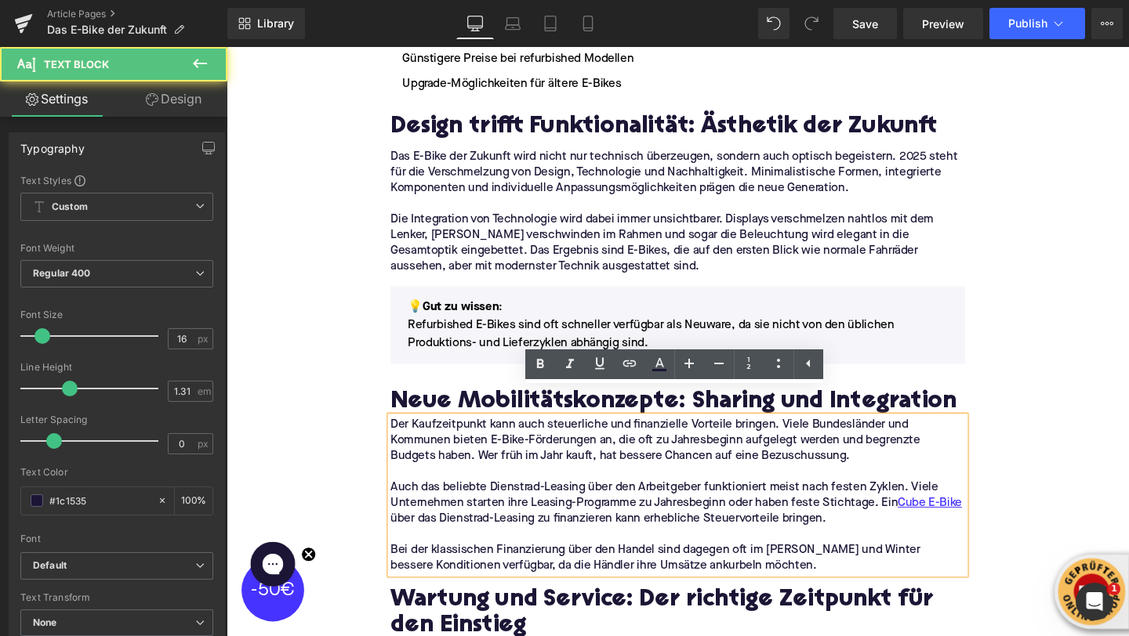
click at [593, 513] on p "Auch das beliebte Dienstrad-Leasing über den Arbeitgeber funktioniert meist nac…" at bounding box center [701, 526] width 604 height 49
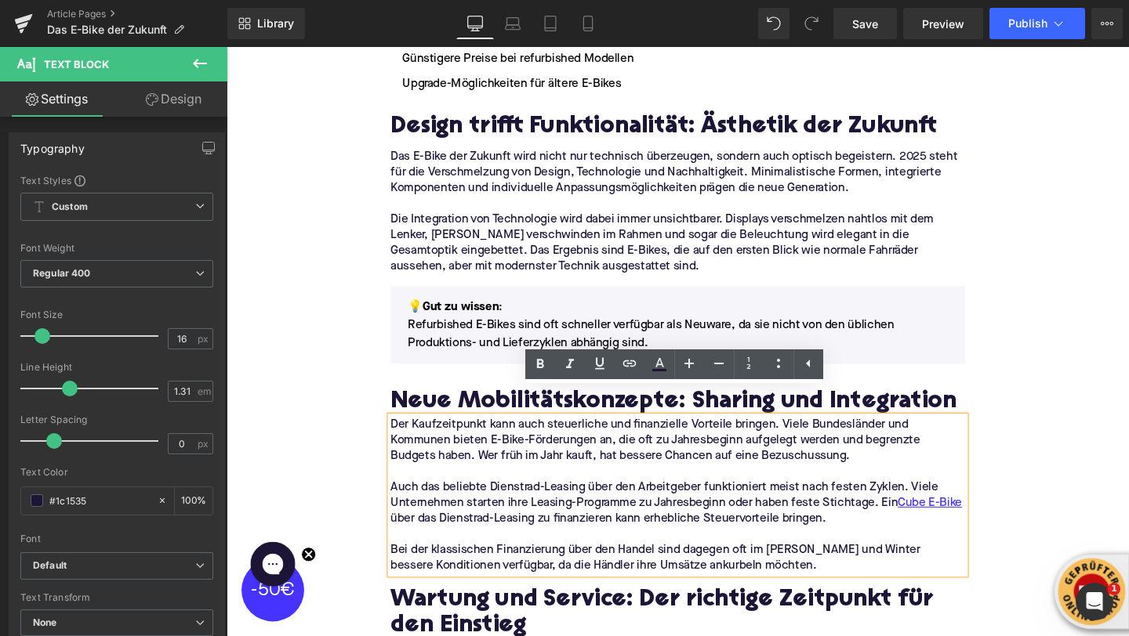
drag, startPoint x: 811, startPoint y: 559, endPoint x: 396, endPoint y: 420, distance: 438.0
click at [399, 436] on div "Der Kaufzeitpunkt kann auch steuerliche und finanzielle Vorteile bringen. Viele…" at bounding box center [701, 518] width 604 height 165
drag, startPoint x: 403, startPoint y: 420, endPoint x: 807, endPoint y: 568, distance: 430.0
click at [807, 568] on div "Der Kaufzeitpunkt kann auch steuerliche und finanzielle Vorteile bringen. Viele…" at bounding box center [701, 518] width 604 height 165
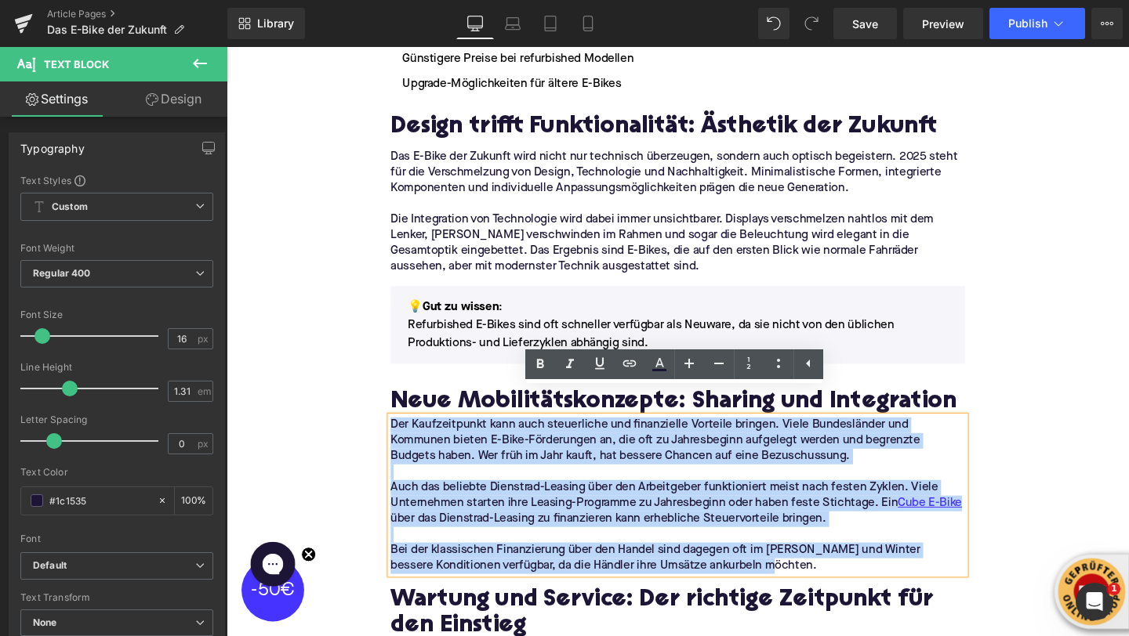
drag, startPoint x: 807, startPoint y: 564, endPoint x: 402, endPoint y: 413, distance: 431.8
click at [402, 436] on div "Der Kaufzeitpunkt kann auch steuerliche und finanzielle Vorteile bringen. Viele…" at bounding box center [701, 518] width 604 height 165
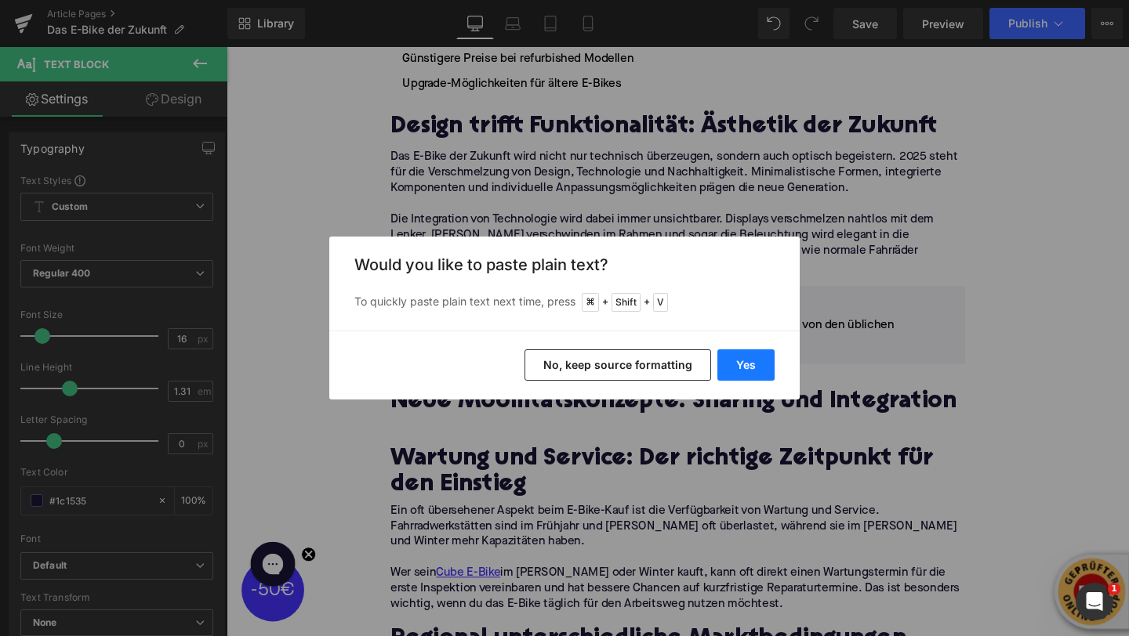
click at [741, 373] on button "Yes" at bounding box center [745, 365] width 57 height 31
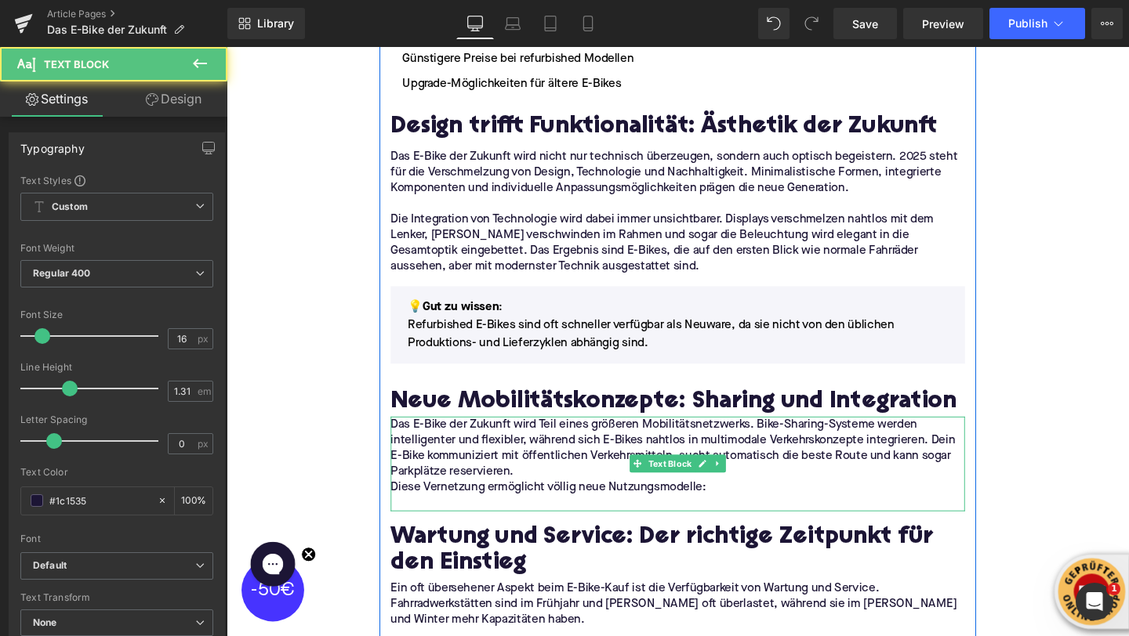
click at [586, 462] on p "Das E-Bike der Zukunft wird Teil eines größeren Mobilitätsnetzwerks. Bike-Shari…" at bounding box center [701, 470] width 604 height 66
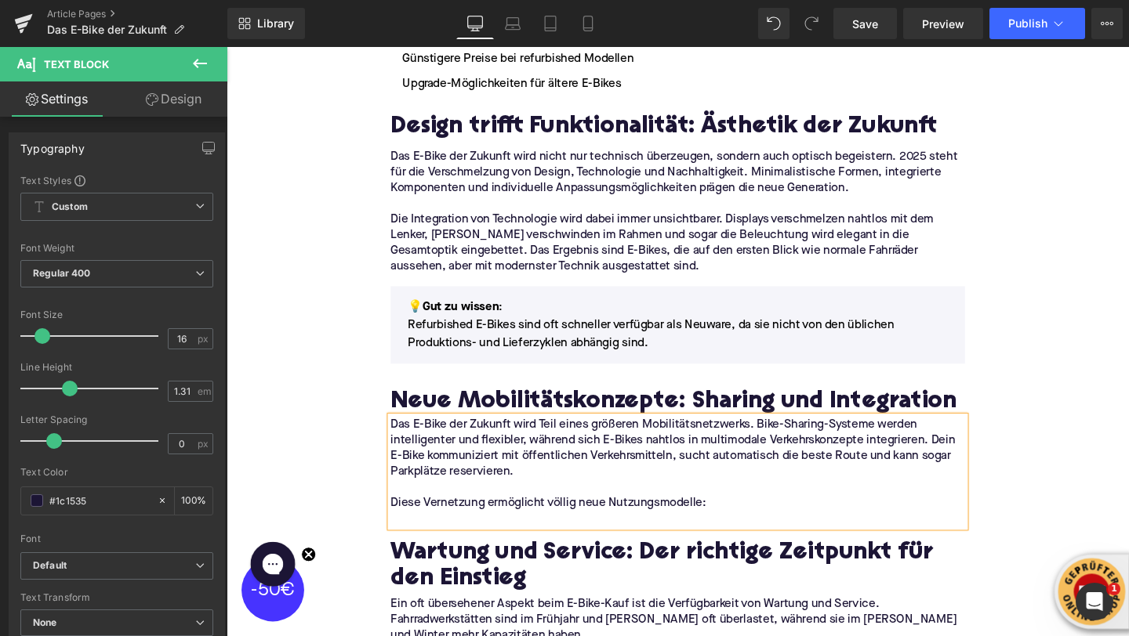
click at [468, 535] on p at bounding box center [701, 543] width 604 height 16
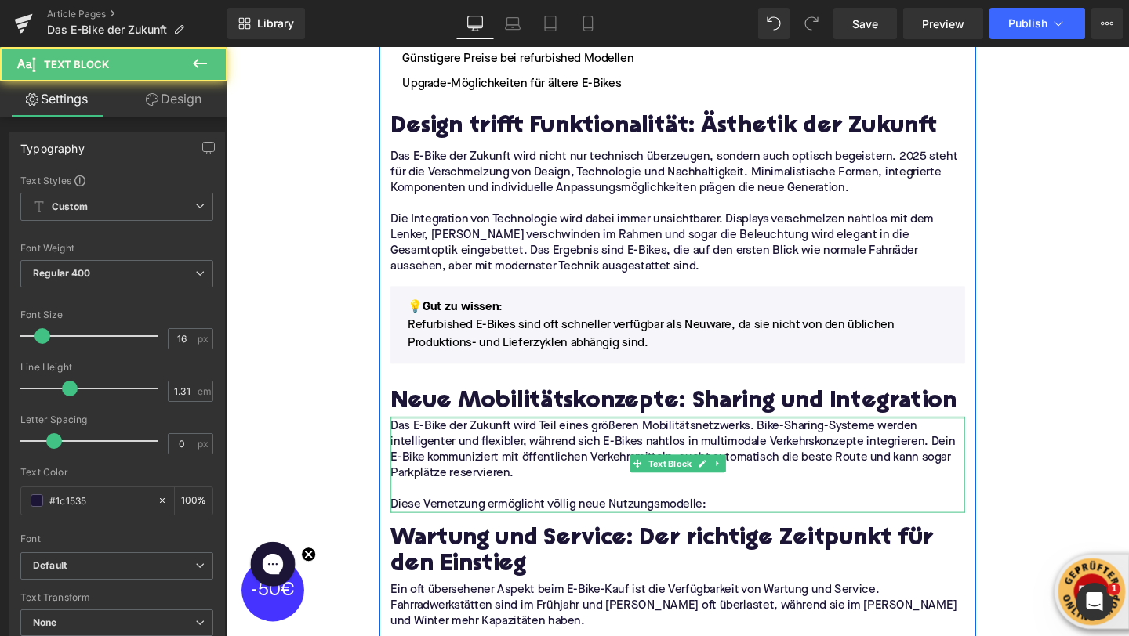
click at [441, 436] on div "Das E-Bike der Zukunft wird Teil eines größeren Mobilitätsnetzwerks. Bike-Shari…" at bounding box center [701, 486] width 604 height 101
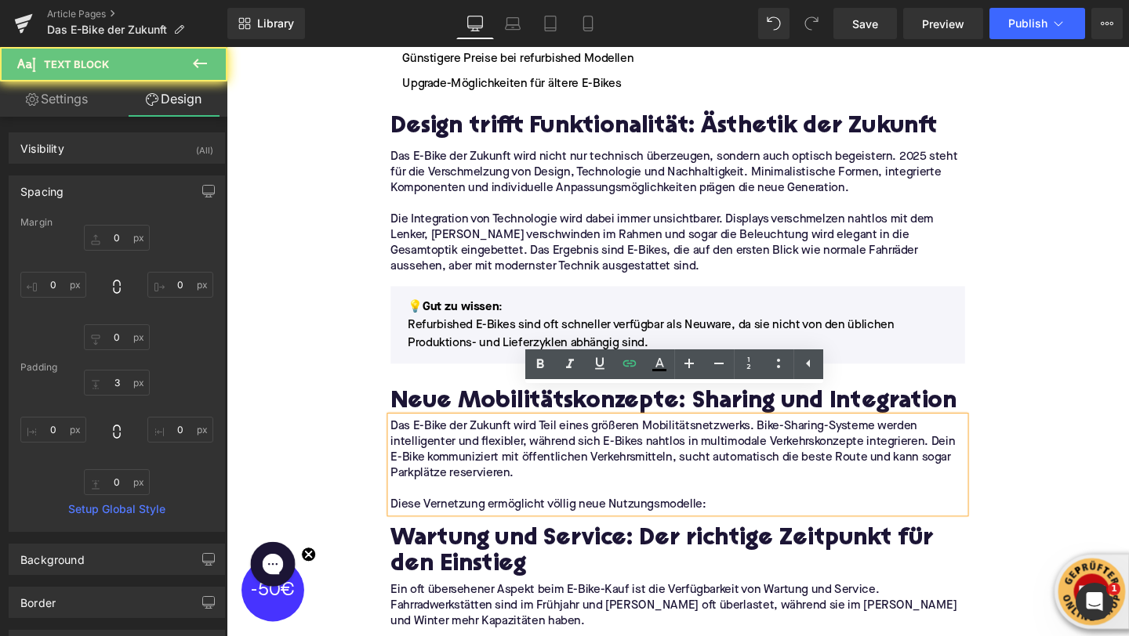
scroll to position [2344, 0]
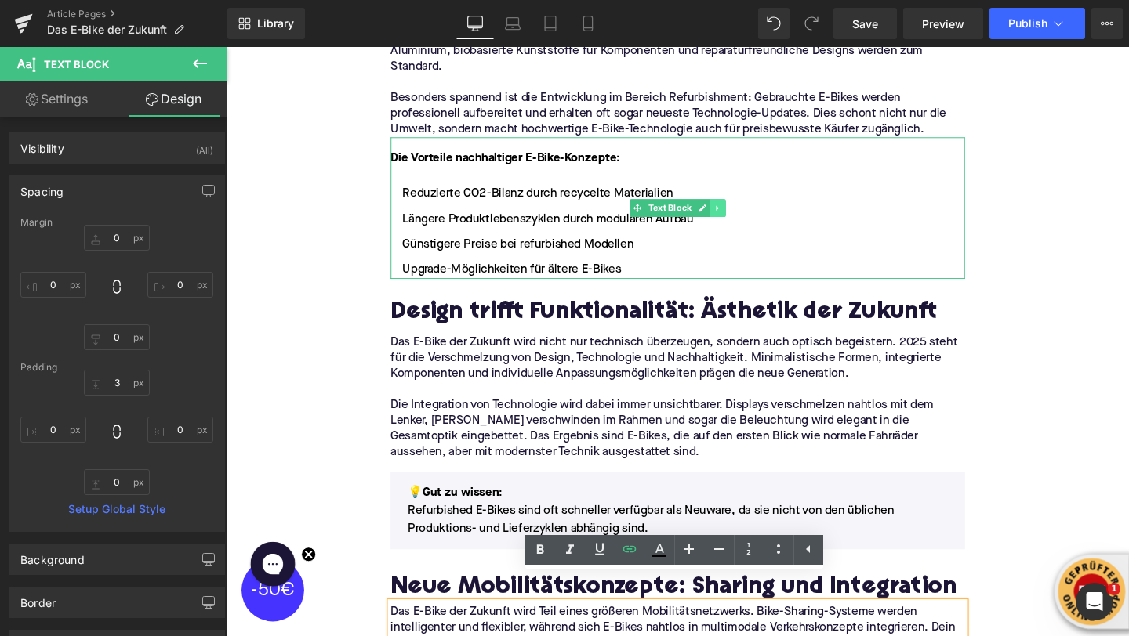
click at [745, 212] on icon at bounding box center [742, 216] width 9 height 9
click at [734, 212] on icon at bounding box center [735, 216] width 9 height 9
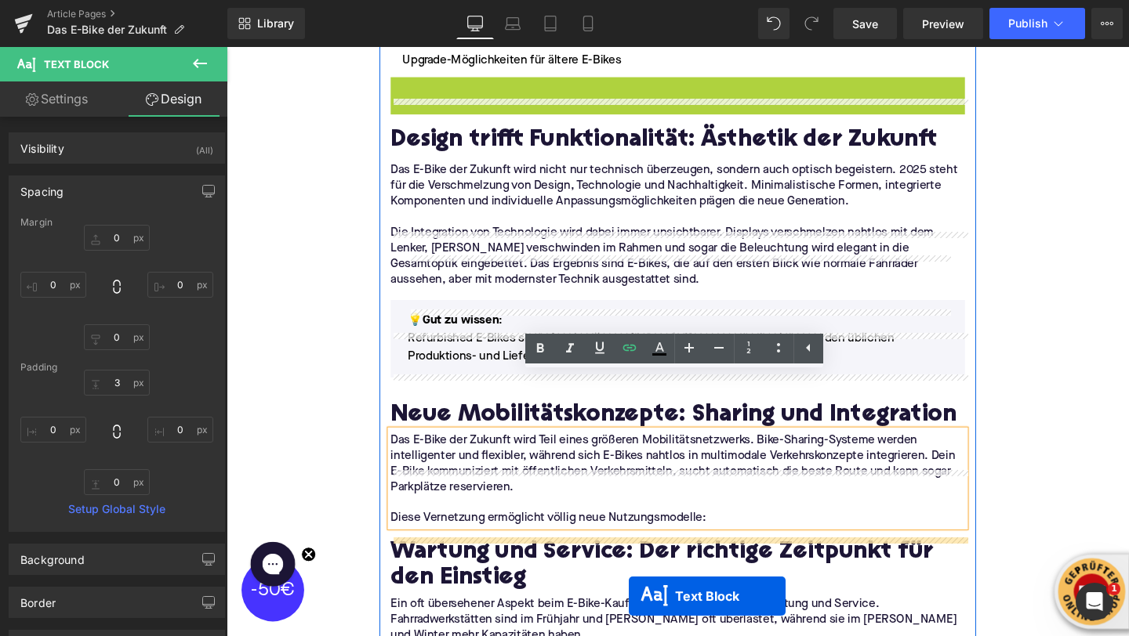
scroll to position [2704, 0]
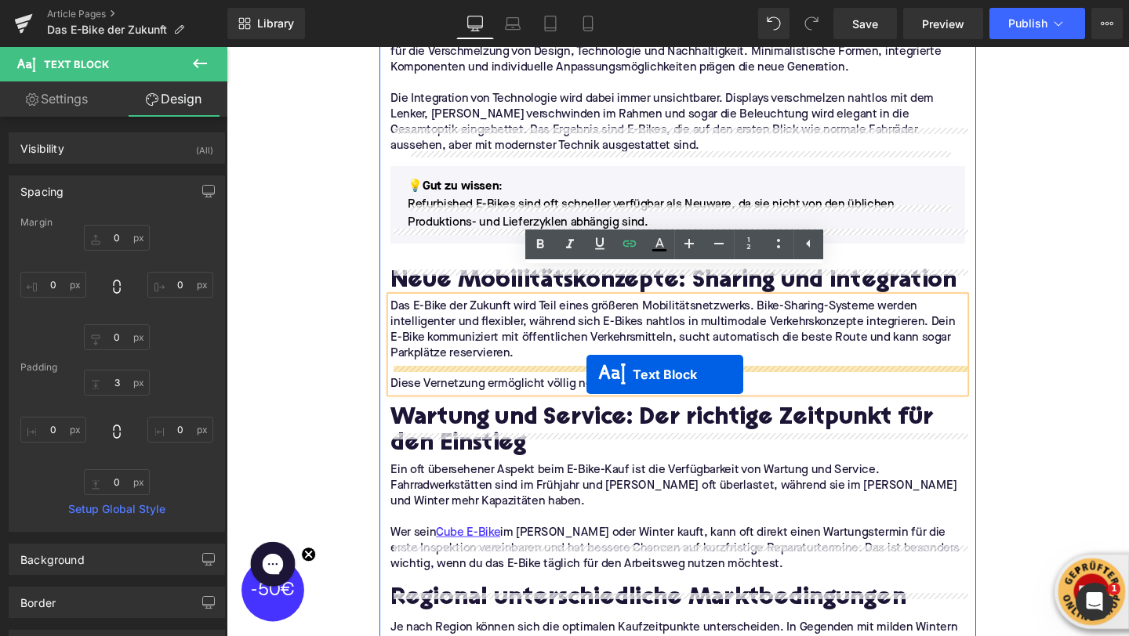
drag, startPoint x: 658, startPoint y: 343, endPoint x: 605, endPoint y: 390, distance: 70.6
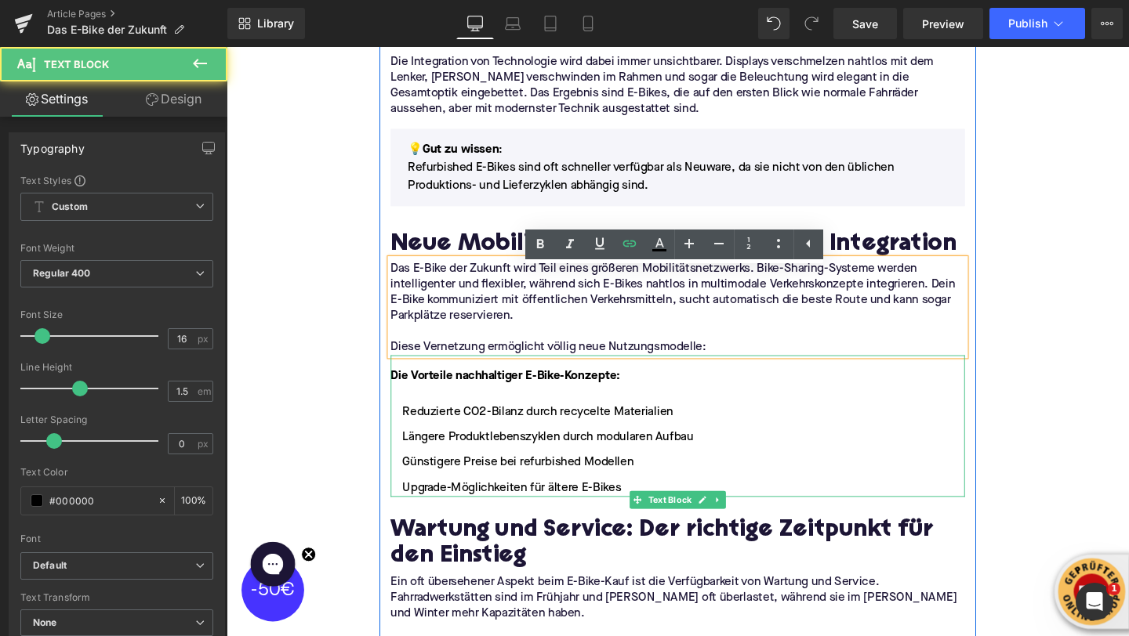
scroll to position [2665, 0]
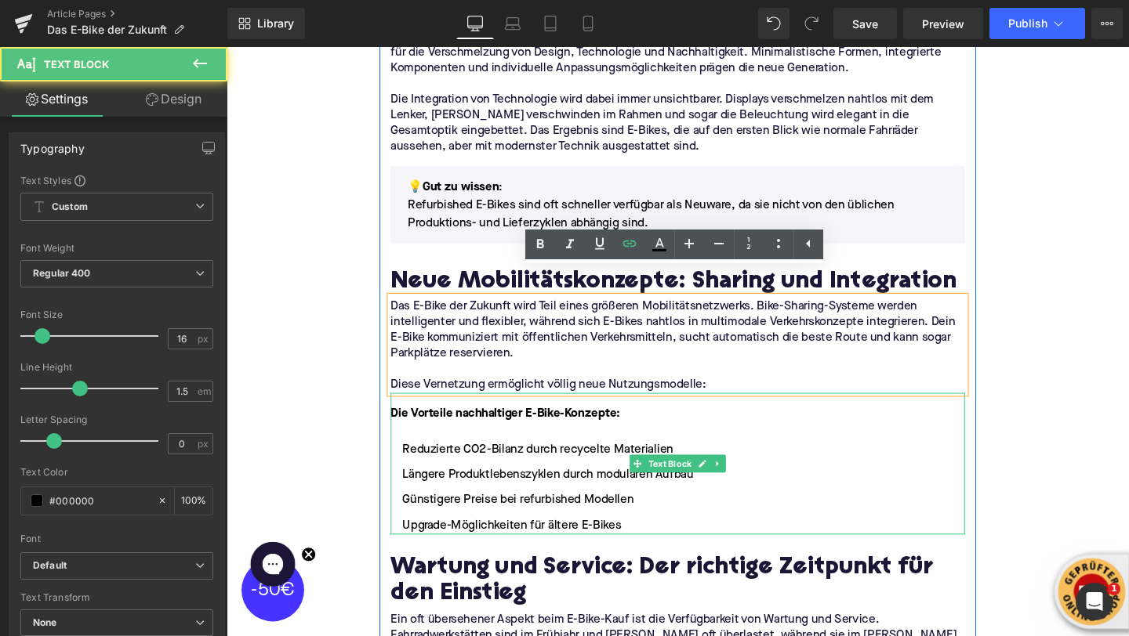
click at [466, 426] on strong "Die Vorteile nachhaltiger E-Bike-Konzepte:" at bounding box center [519, 432] width 241 height 13
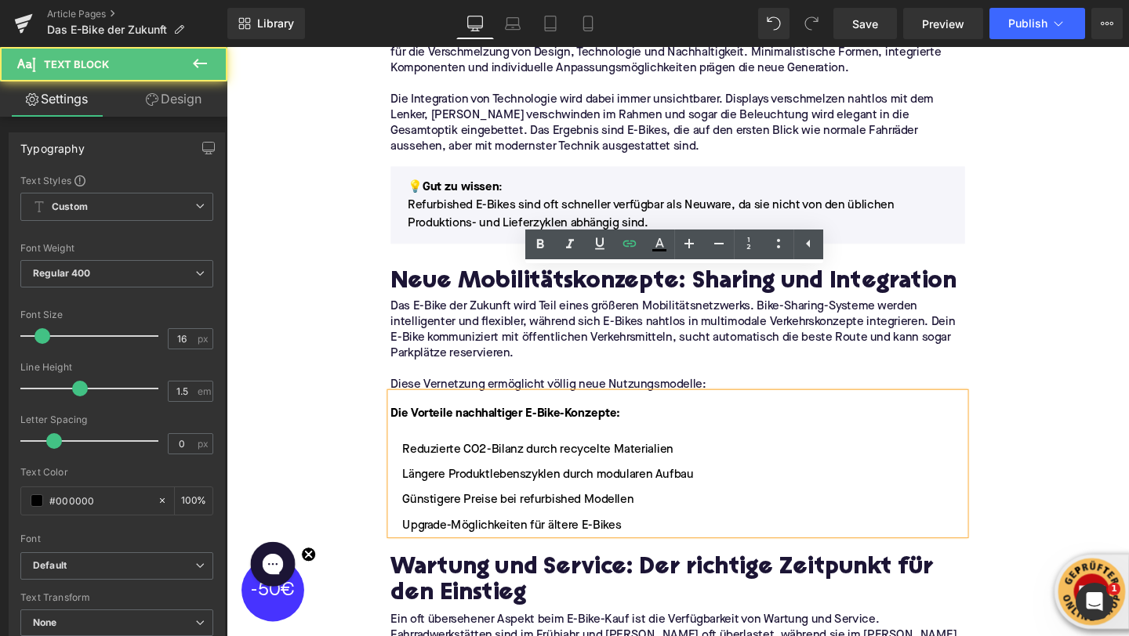
click at [466, 426] on strong "Die Vorteile nachhaltiger E-Bike-Konzepte:" at bounding box center [519, 432] width 241 height 13
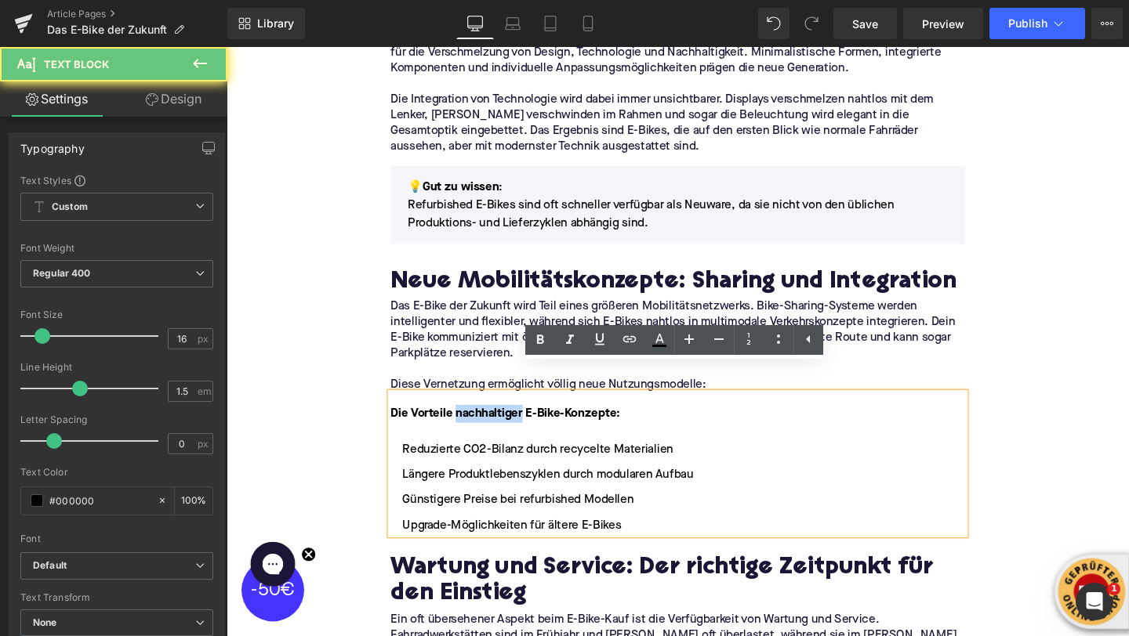
click at [466, 426] on strong "Die Vorteile nachhaltiger E-Bike-Konzepte:" at bounding box center [519, 432] width 241 height 13
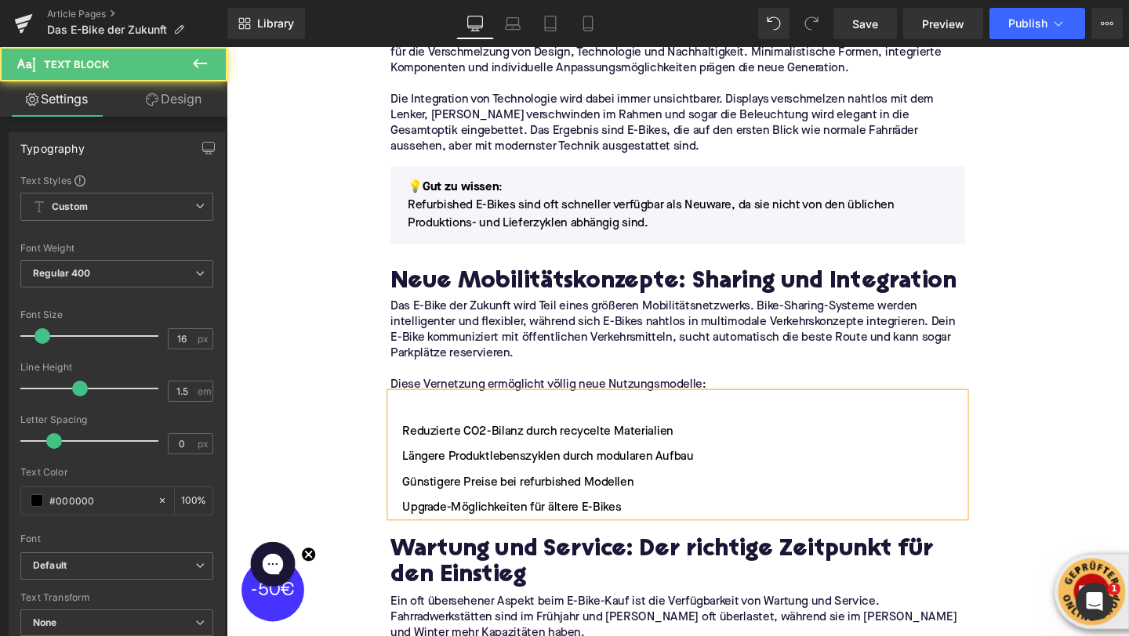
click at [408, 442] on li "Reduzierte CO2-Bilanz durch recycelte Materialien" at bounding box center [701, 451] width 604 height 19
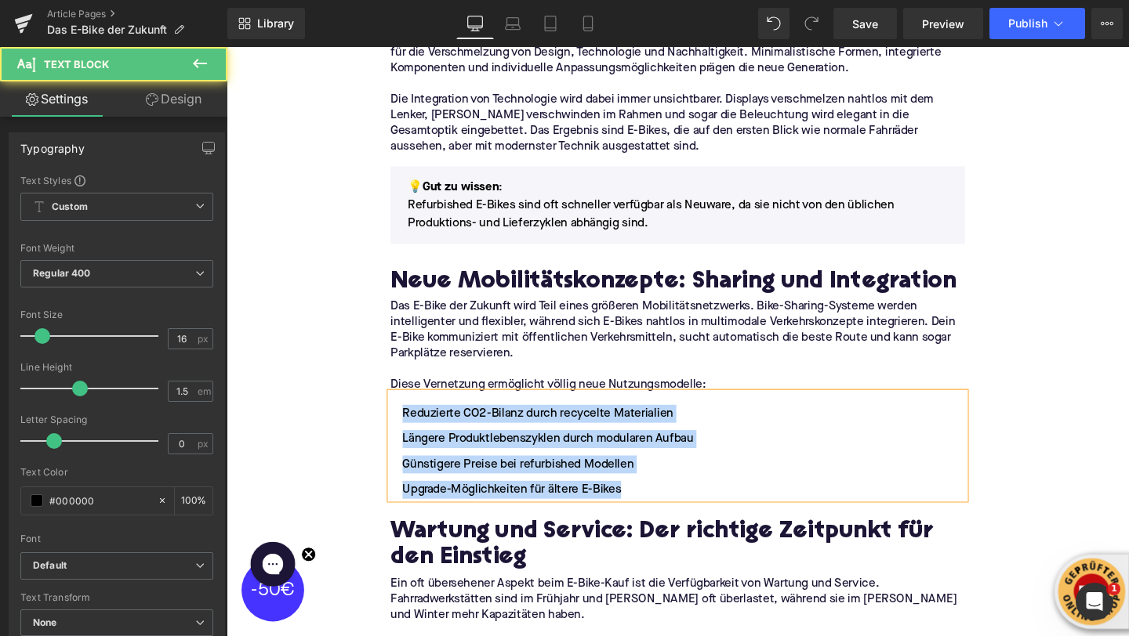
drag, startPoint x: 654, startPoint y: 480, endPoint x: 407, endPoint y: 400, distance: 259.5
click at [407, 423] on ul "Reduzierte CO2-Bilanz durch recycelte Materialien Längere Produktlebenszyklen d…" at bounding box center [701, 472] width 604 height 99
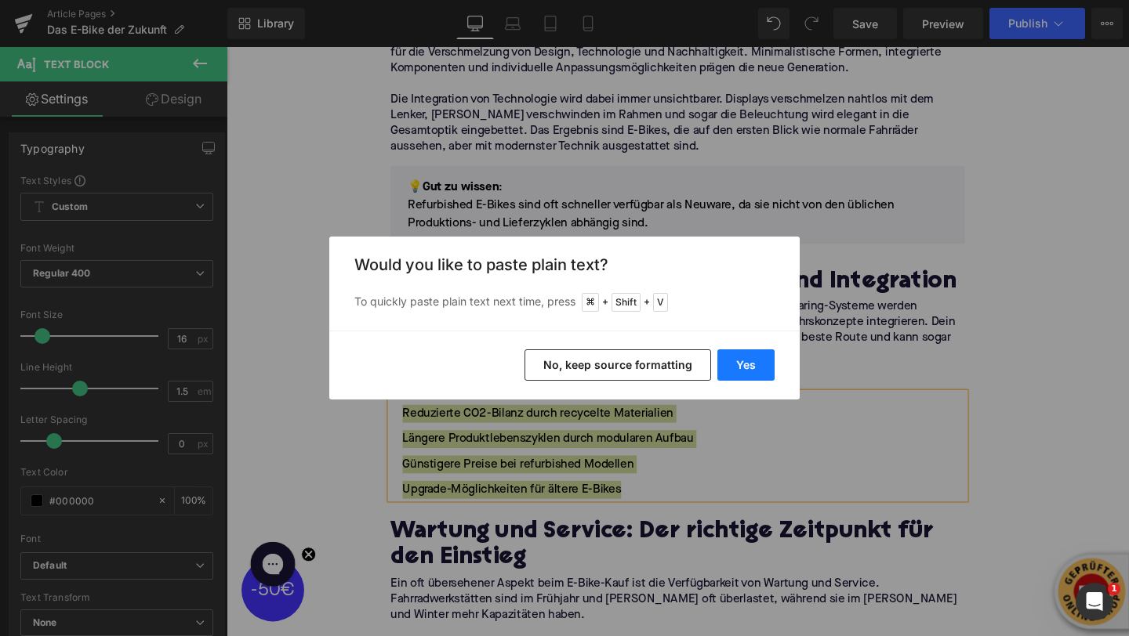
click at [739, 377] on button "Yes" at bounding box center [745, 365] width 57 height 31
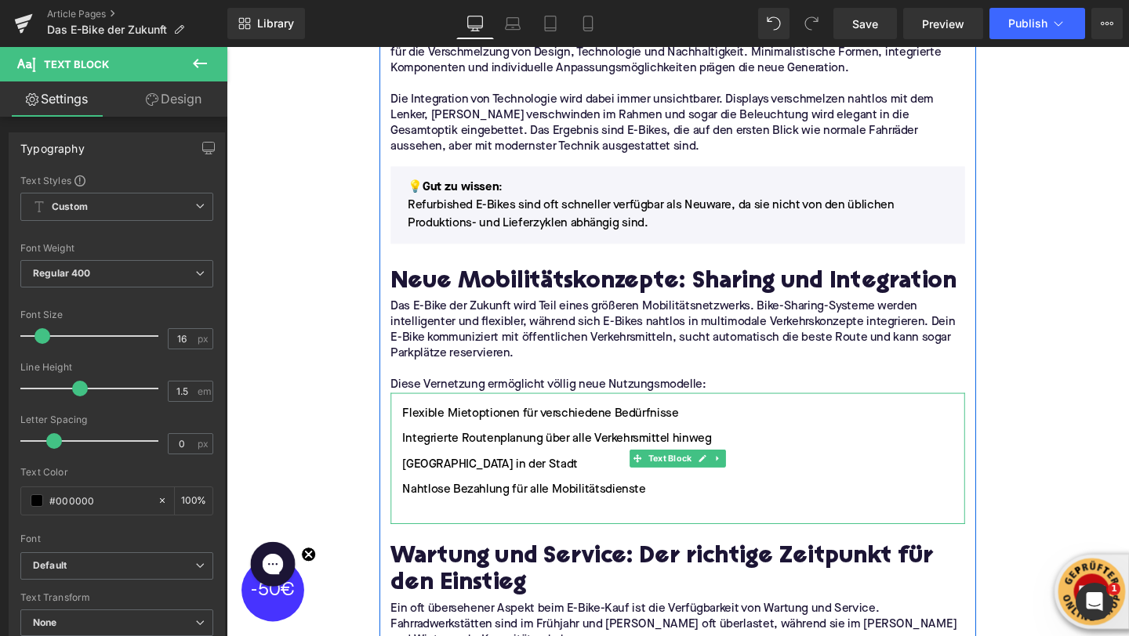
click at [517, 530] on li at bounding box center [701, 539] width 604 height 19
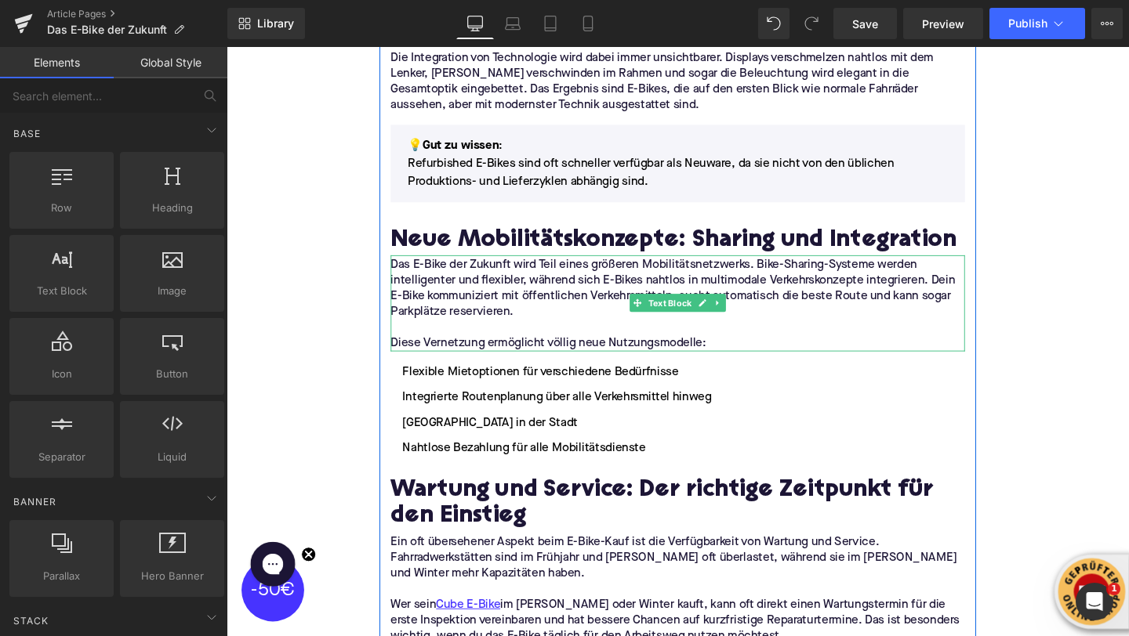
scroll to position [2767, 0]
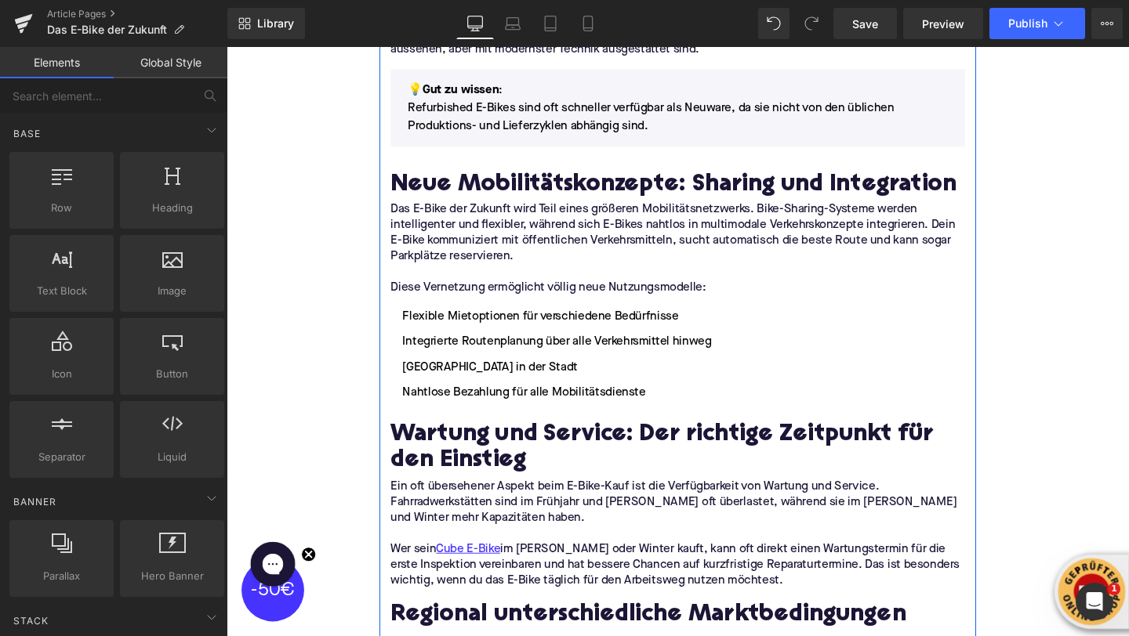
click at [454, 448] on h2 "Wartung und Service: Der richtige Zeitpunkt für den Einstieg" at bounding box center [701, 470] width 604 height 56
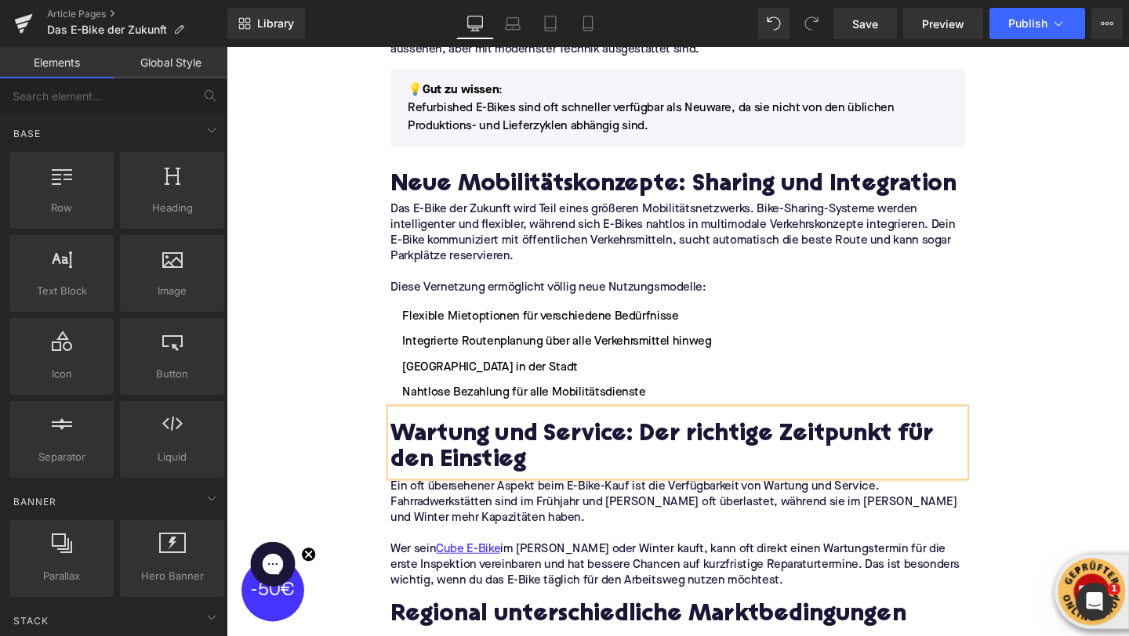
click at [454, 448] on h2 "Wartung und Service: Der richtige Zeitpunkt für den Einstieg" at bounding box center [701, 470] width 604 height 56
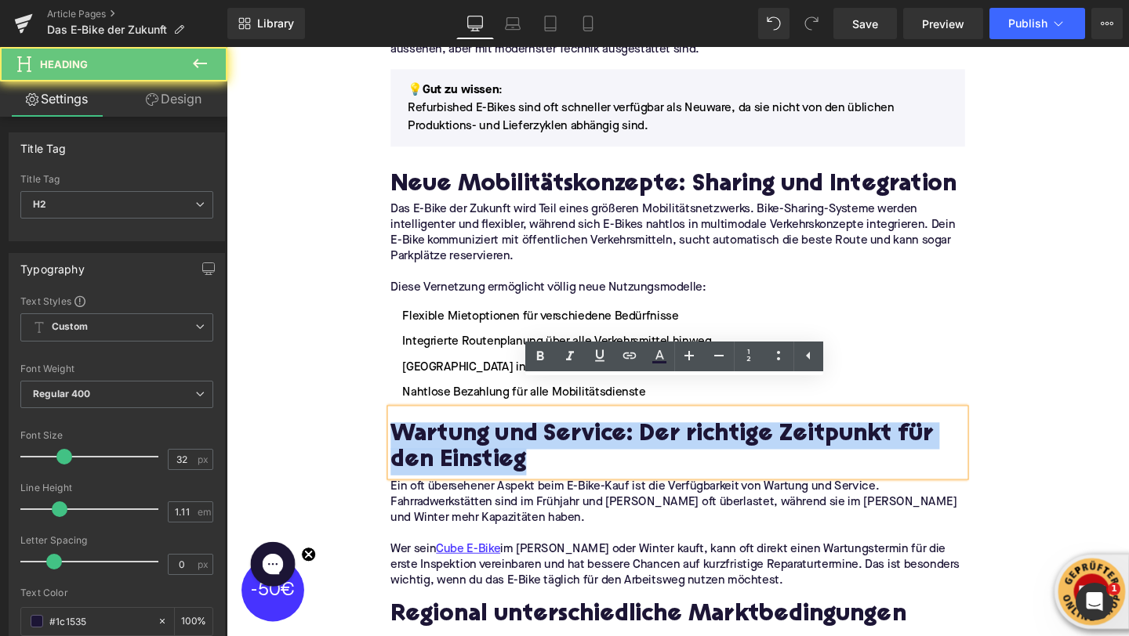
click at [454, 448] on h2 "Wartung und Service: Der richtige Zeitpunkt für den Einstieg" at bounding box center [701, 470] width 604 height 56
paste div
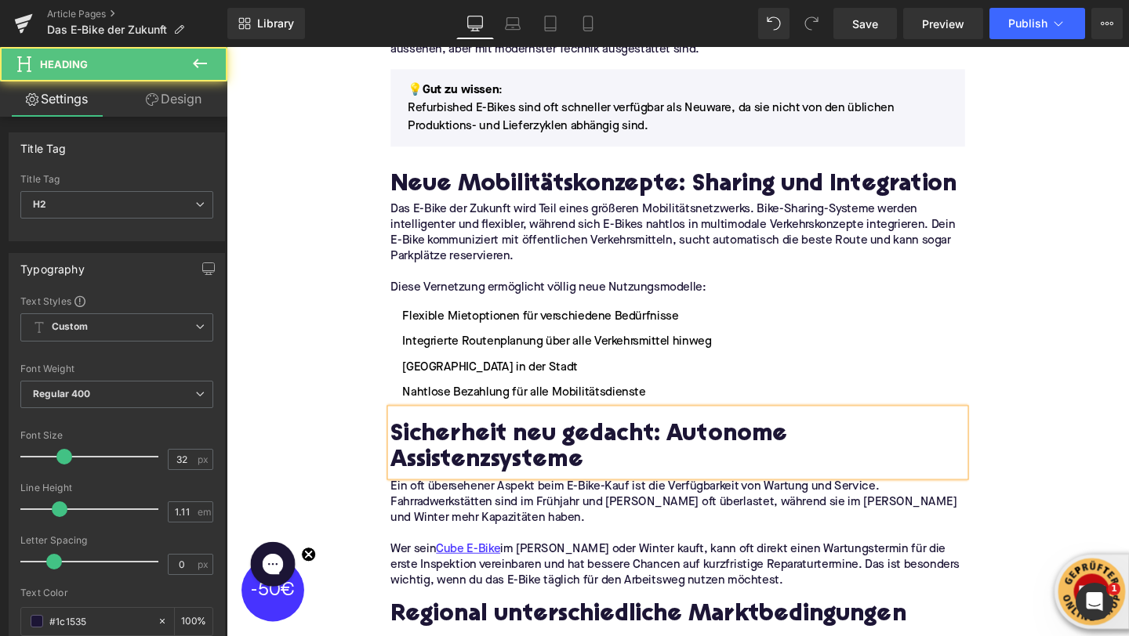
click at [402, 454] on h2 "Sicherheit neu gedacht: Autonome Assistenzsysteme" at bounding box center [701, 470] width 604 height 56
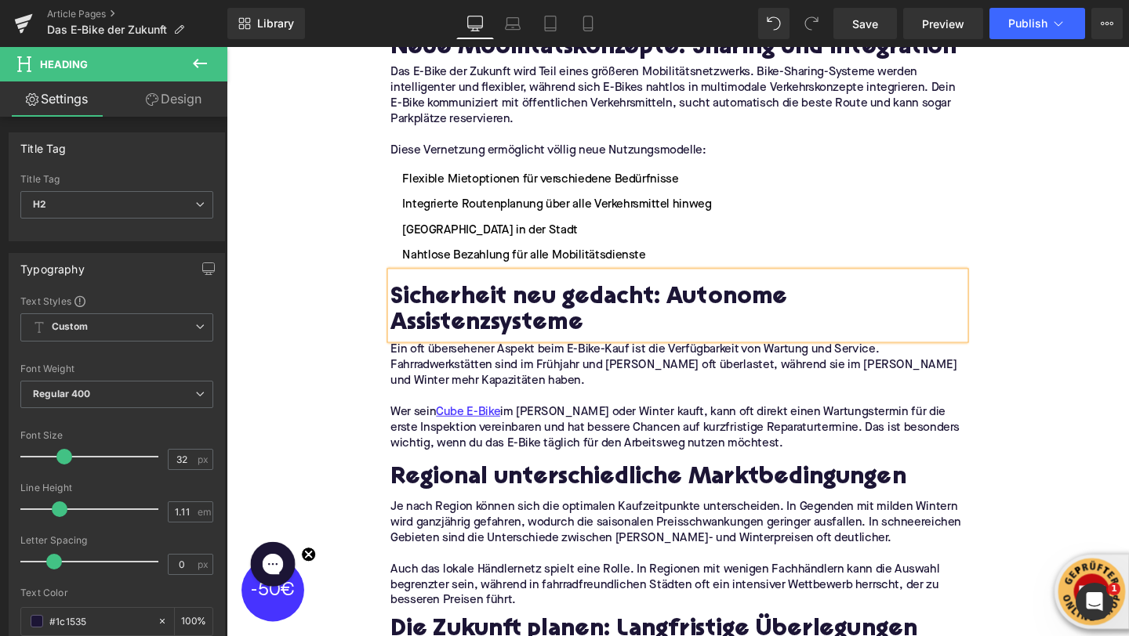
scroll to position [2928, 0]
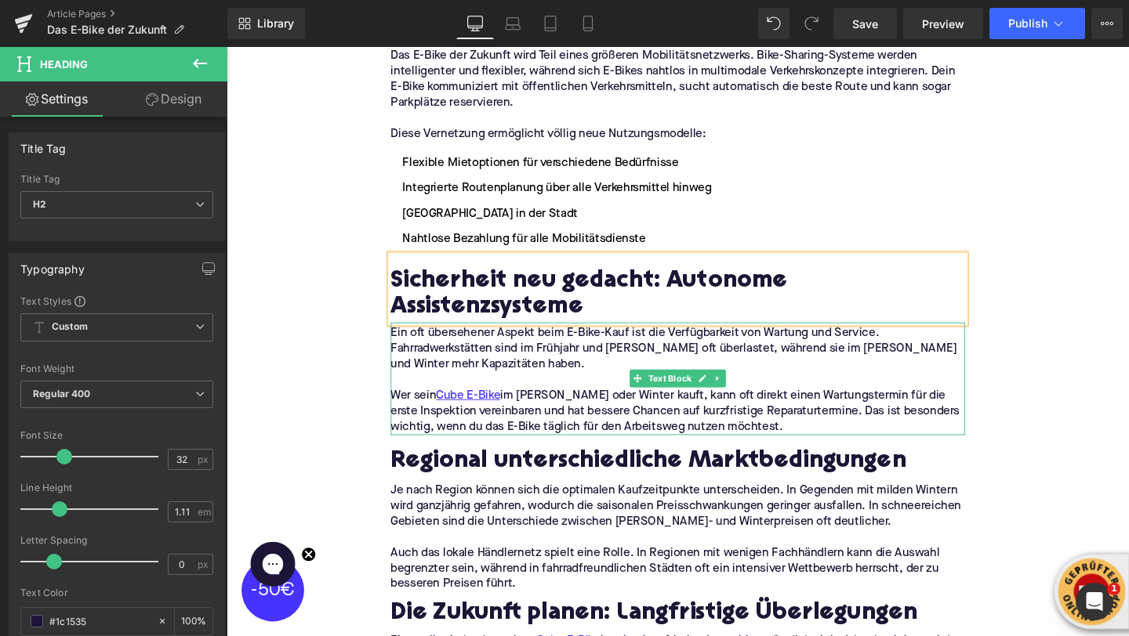
click at [803, 407] on p "Wer sein Cube E-Bike im [PERSON_NAME] oder Winter kauft, kann oft direkt einen …" at bounding box center [701, 430] width 604 height 49
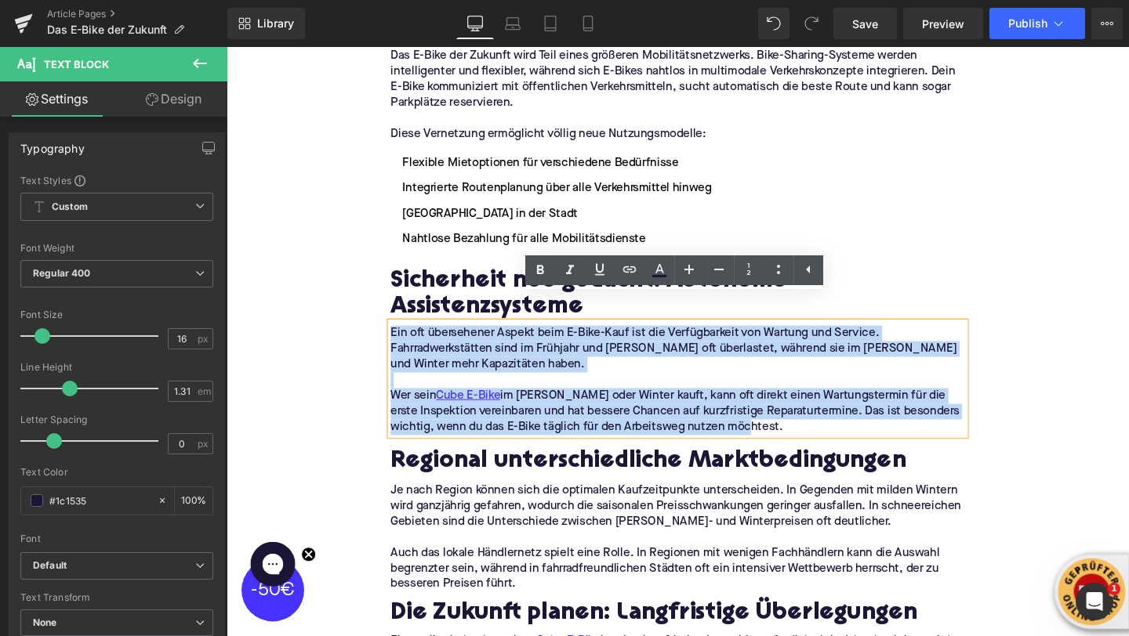
drag, startPoint x: 819, startPoint y: 417, endPoint x: 399, endPoint y: 314, distance: 432.5
click at [399, 337] on div "Ein oft übersehener Aspekt beim E-Bike-Kauf ist die Verfügbarkeit von Wartung u…" at bounding box center [701, 396] width 604 height 118
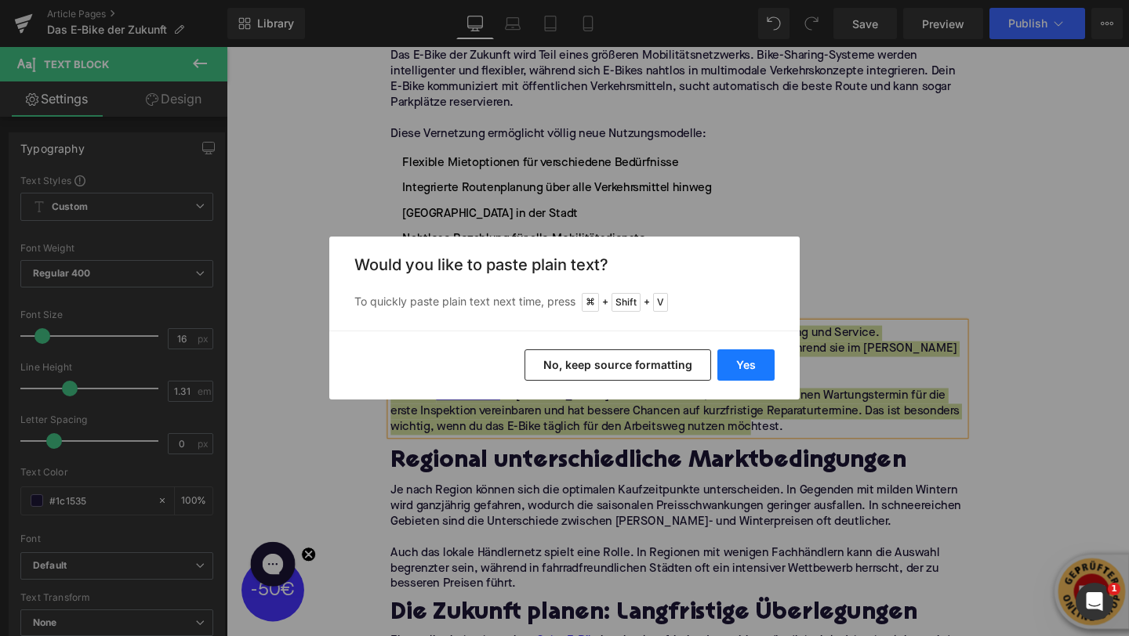
click at [726, 364] on button "Yes" at bounding box center [745, 365] width 57 height 31
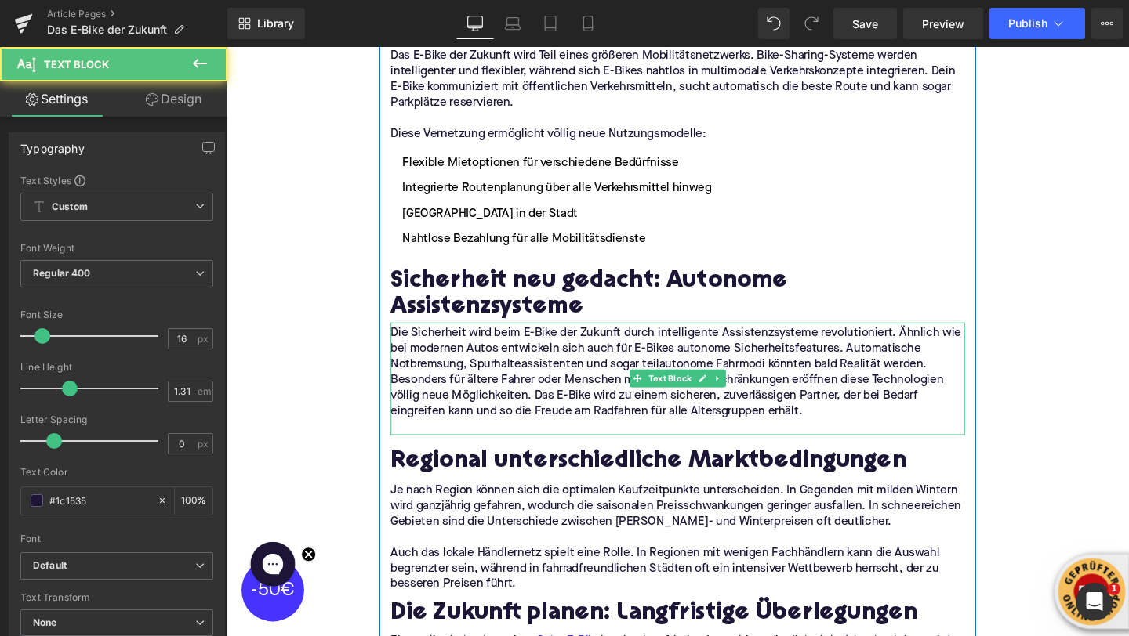
click at [973, 360] on p "Die Sicherheit wird beim E-Bike der Zukunft durch intelligente Assistenzsysteme…" at bounding box center [701, 364] width 604 height 49
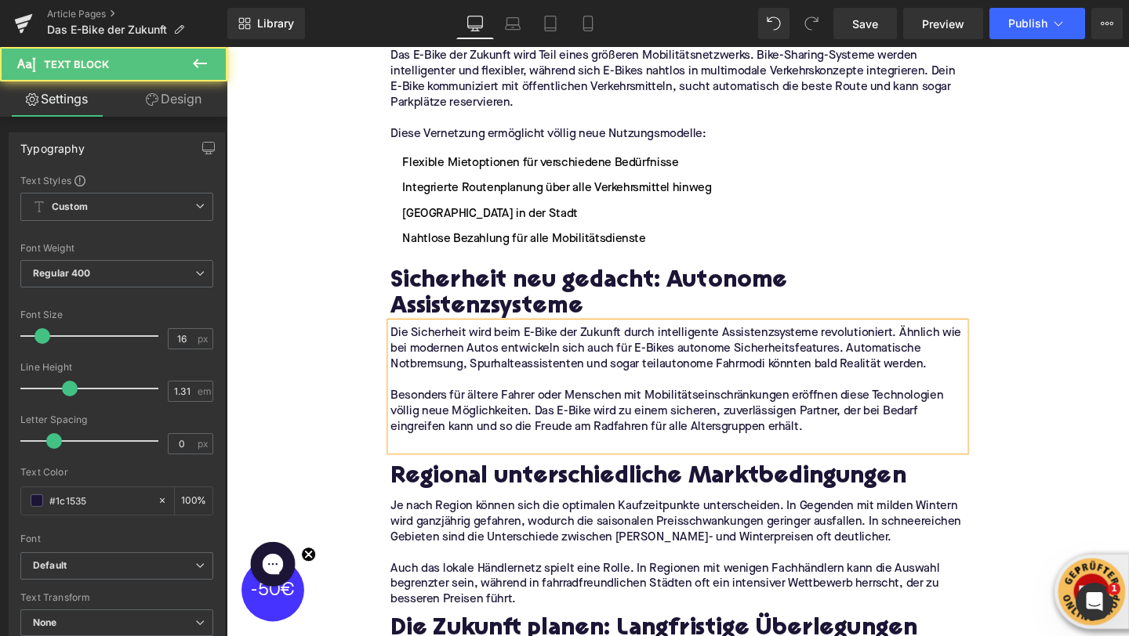
click at [586, 455] on p at bounding box center [701, 463] width 604 height 16
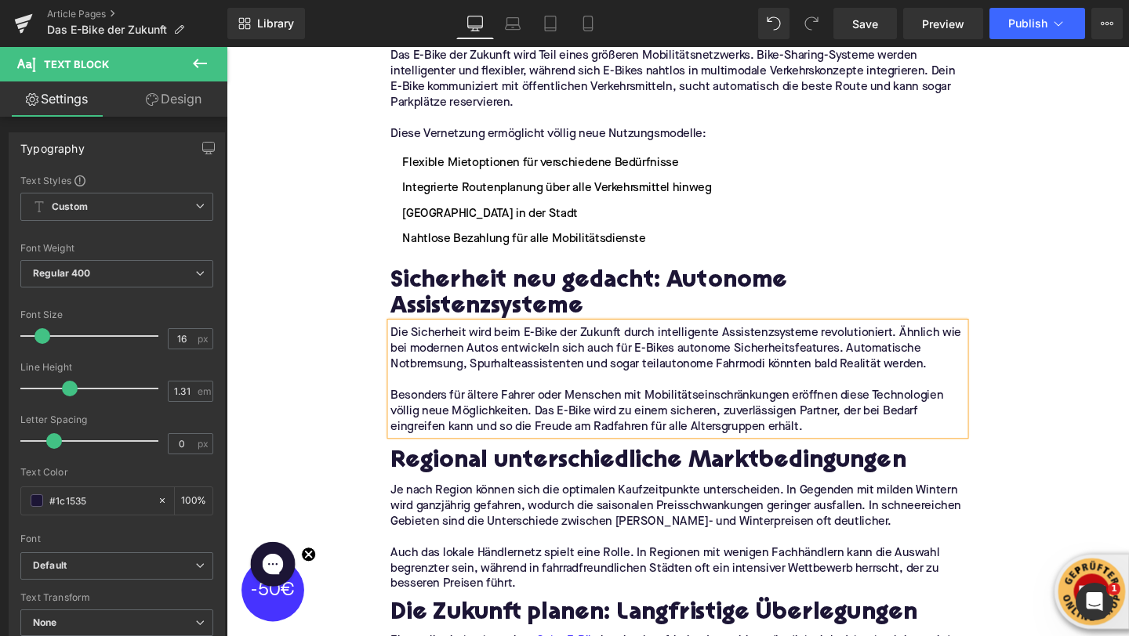
click at [488, 470] on h2 "Regional unterschiedliche Marktbedingungen" at bounding box center [701, 484] width 604 height 28
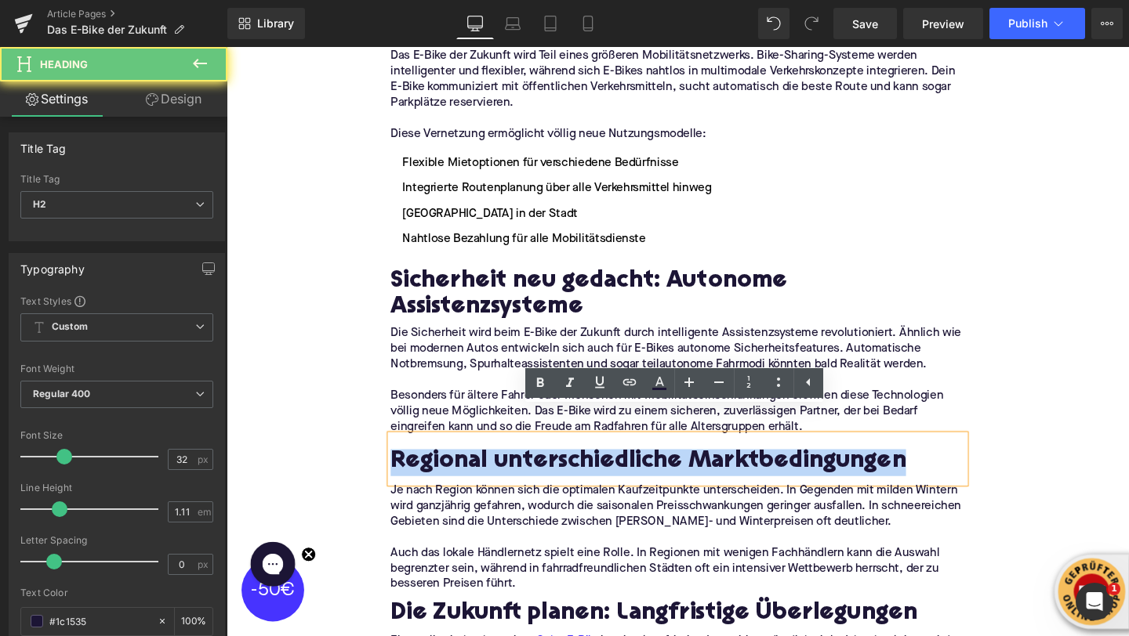
click at [488, 470] on h2 "Regional unterschiedliche Marktbedingungen" at bounding box center [701, 484] width 604 height 28
paste div
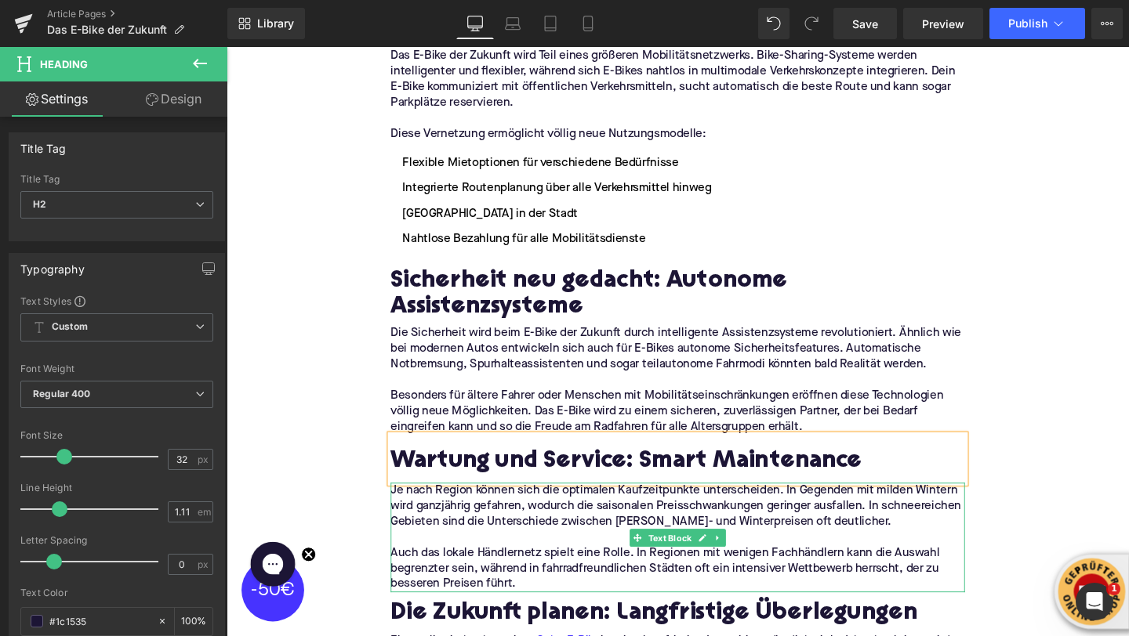
click at [476, 522] on p "Je nach Region können sich die optimalen Kaufzeitpunkte unterscheiden. In Gegen…" at bounding box center [701, 530] width 604 height 49
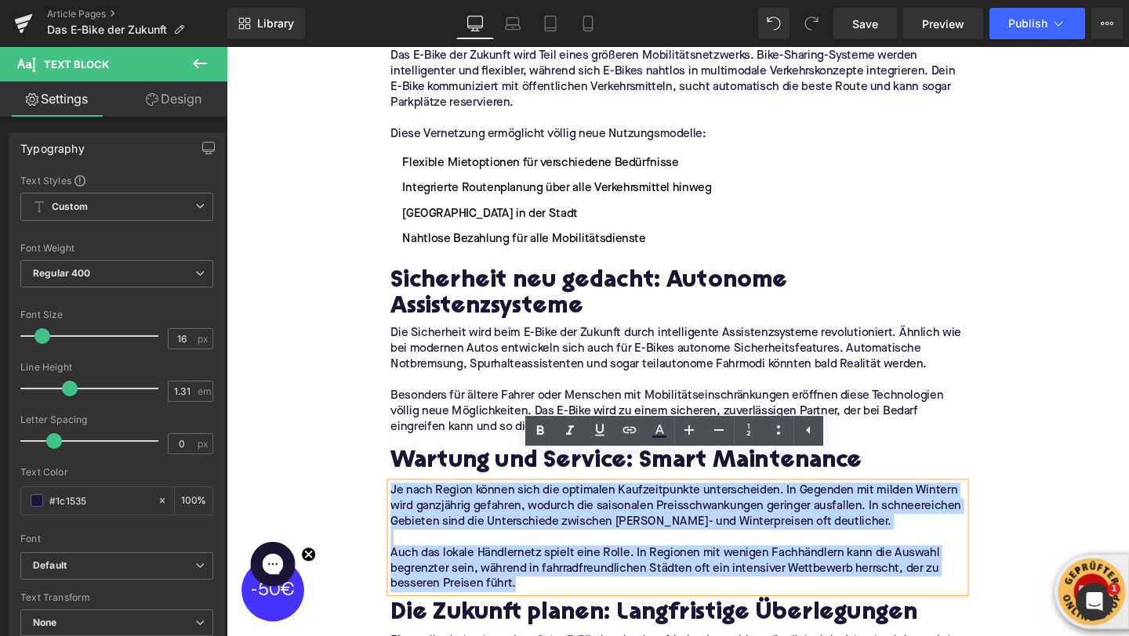
drag, startPoint x: 534, startPoint y: 585, endPoint x: 351, endPoint y: 459, distance: 221.6
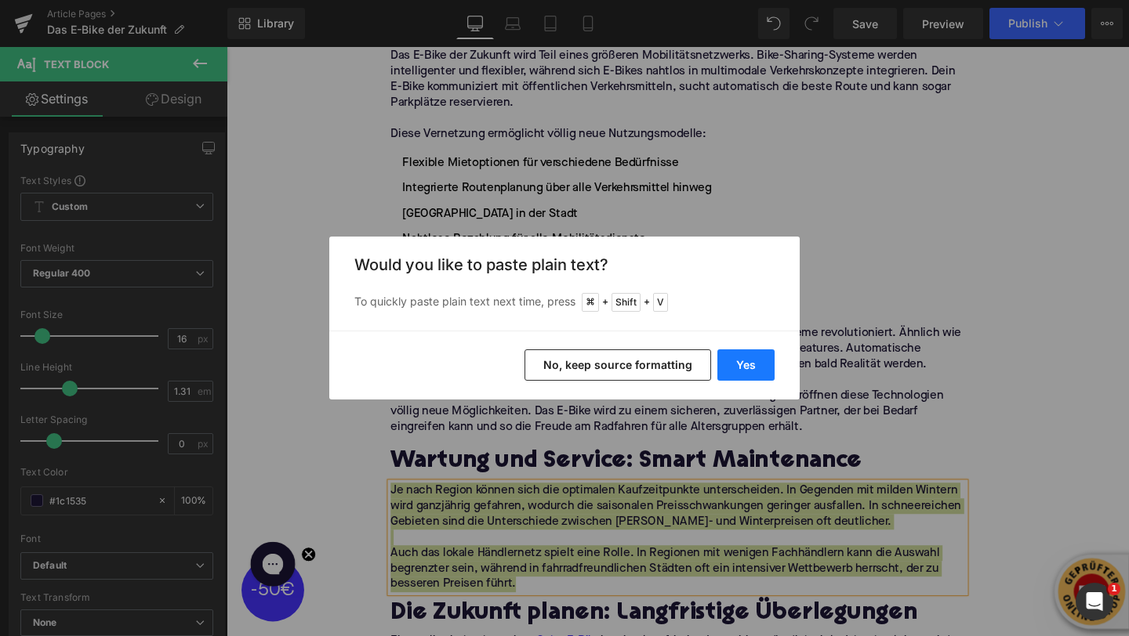
click at [760, 366] on button "Yes" at bounding box center [745, 365] width 57 height 31
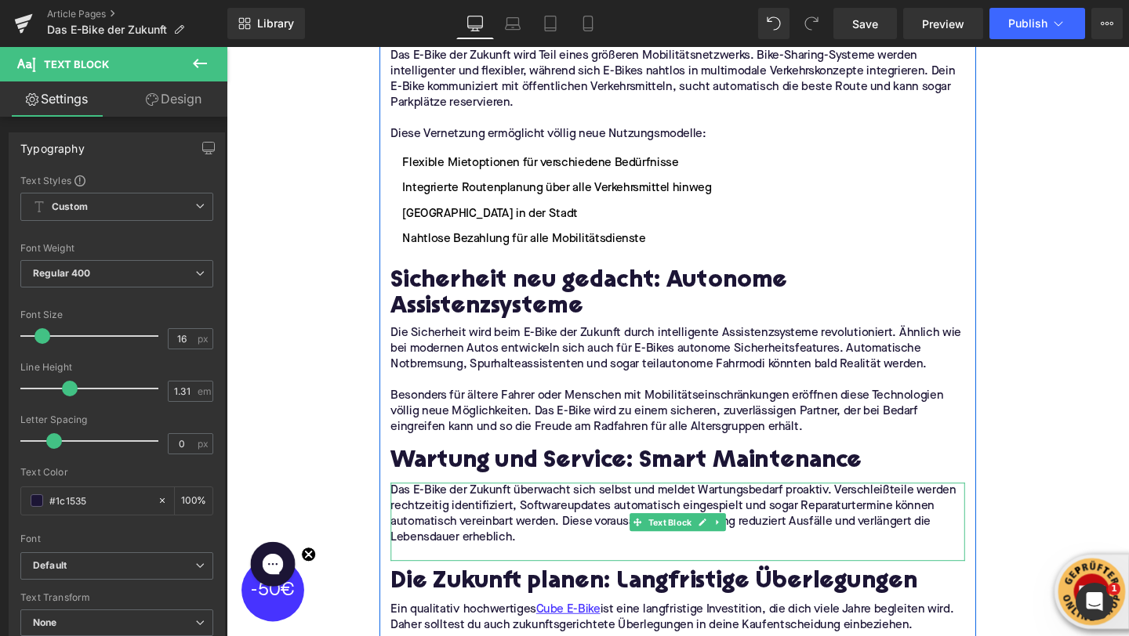
click at [540, 571] on p at bounding box center [701, 579] width 604 height 16
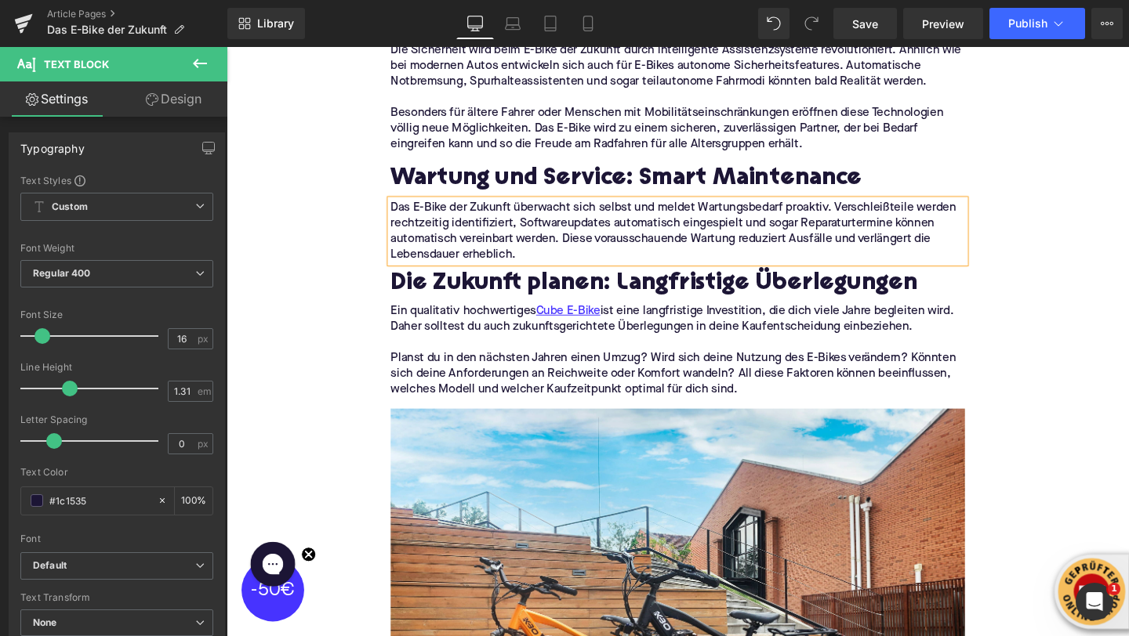
scroll to position [3227, 0]
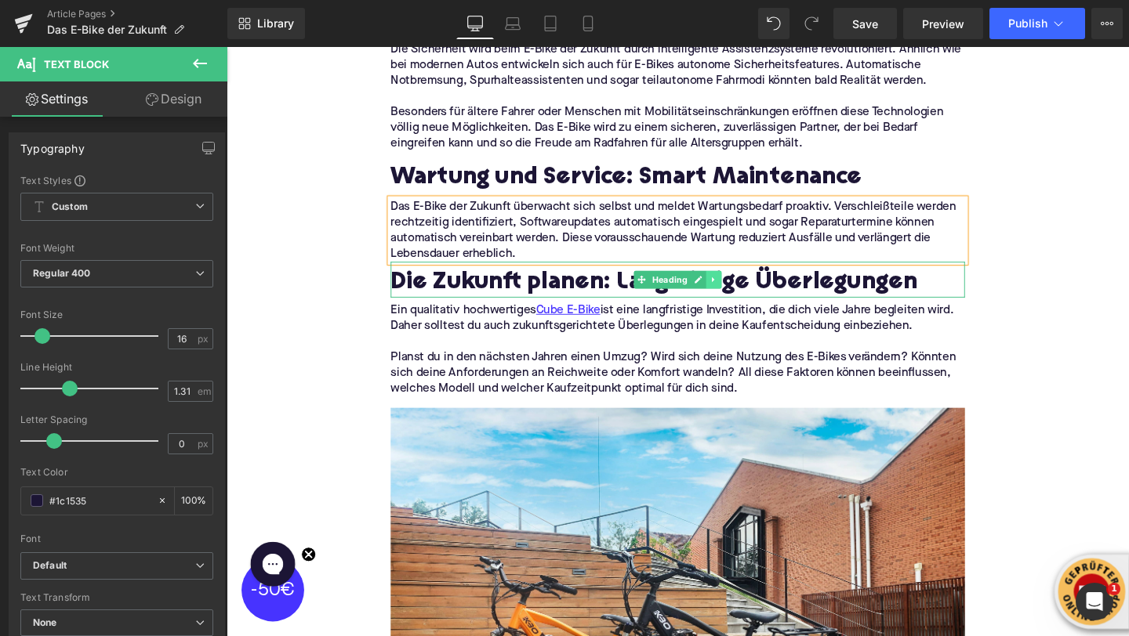
click at [736, 287] on icon at bounding box center [738, 291] width 9 height 9
click at [743, 287] on icon at bounding box center [746, 291] width 9 height 9
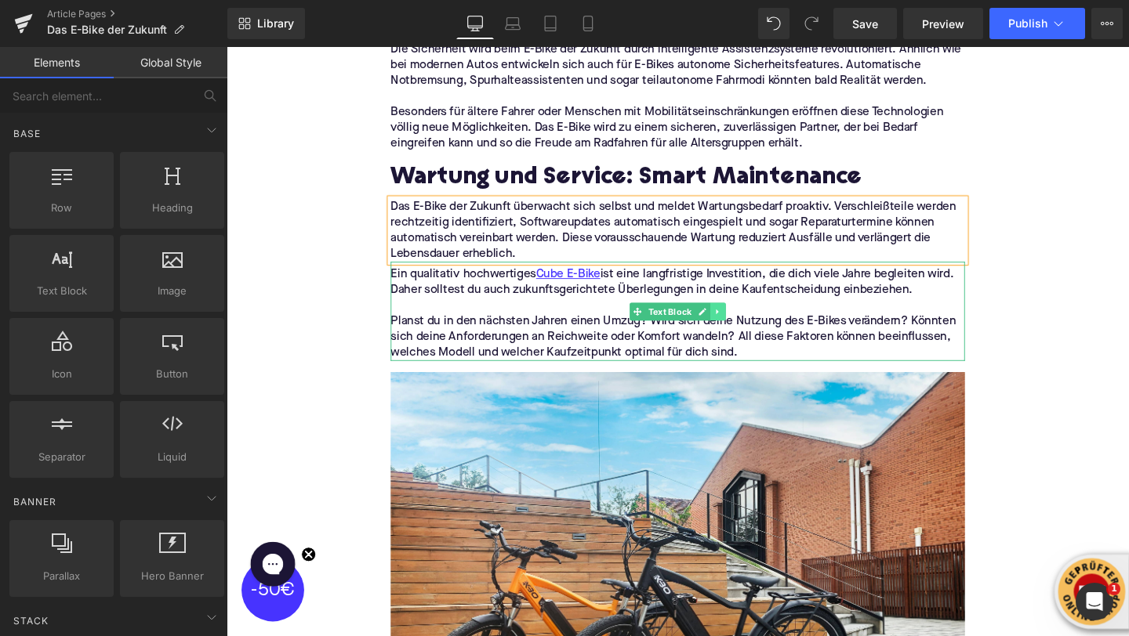
click at [746, 316] on link at bounding box center [743, 325] width 16 height 19
click at [748, 321] on icon at bounding box center [751, 325] width 9 height 9
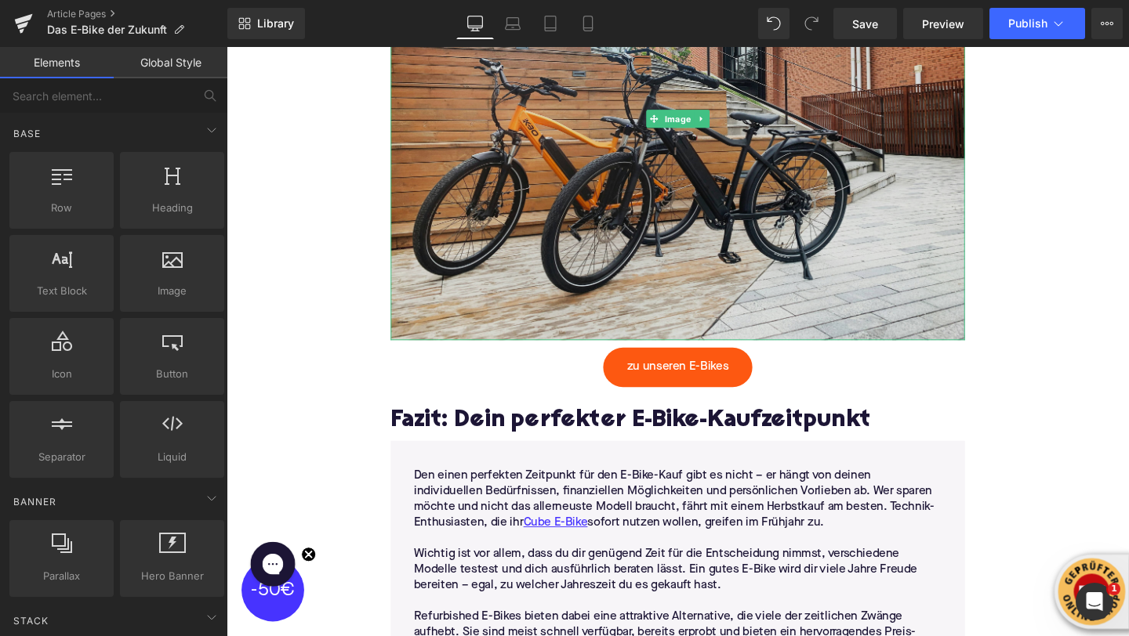
scroll to position [3647, 0]
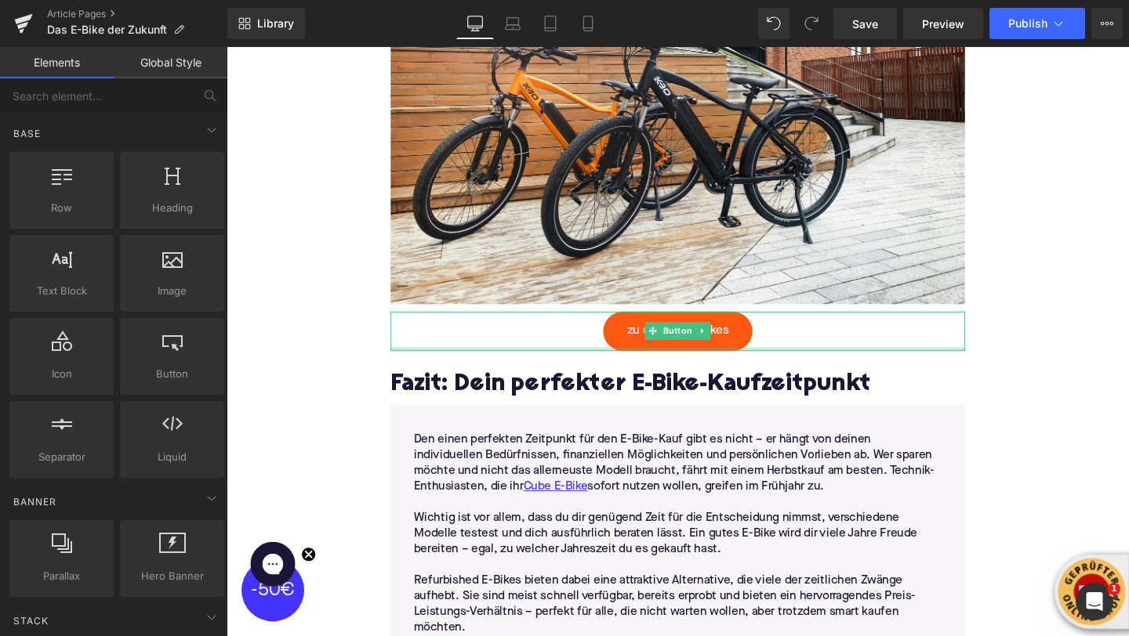
click at [501, 389] on h2 "Fazit: Dein perfekter E-Bike-Kaufzeitpunkt" at bounding box center [701, 403] width 604 height 28
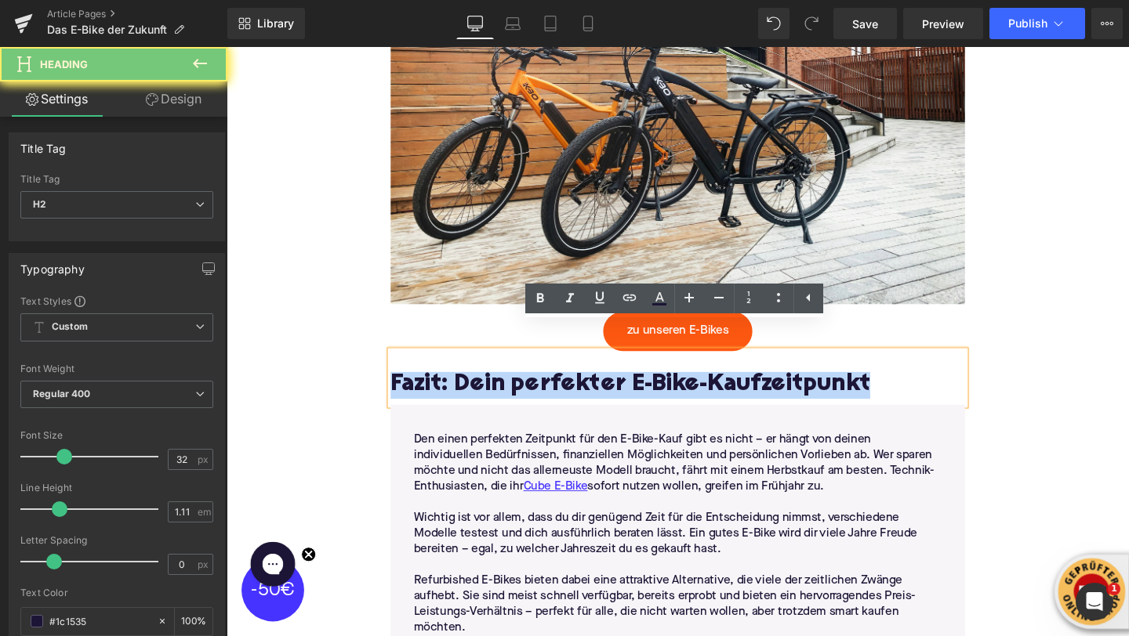
click at [501, 389] on h2 "Fazit: Dein perfekter E-Bike-Kaufzeitpunkt" at bounding box center [701, 403] width 604 height 28
paste div
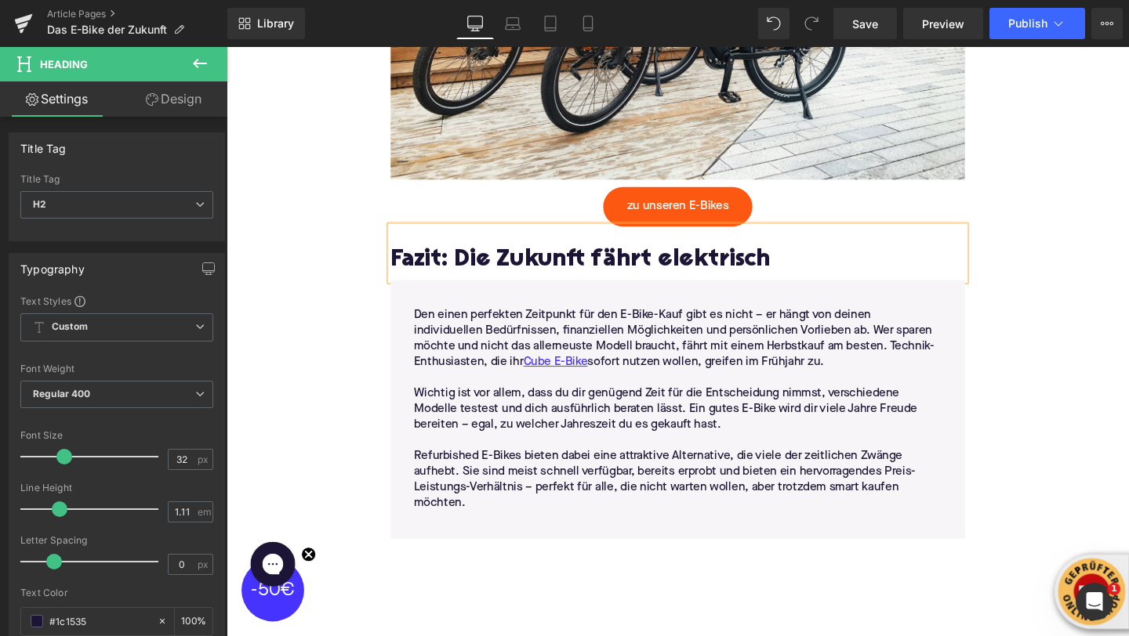
scroll to position [3798, 0]
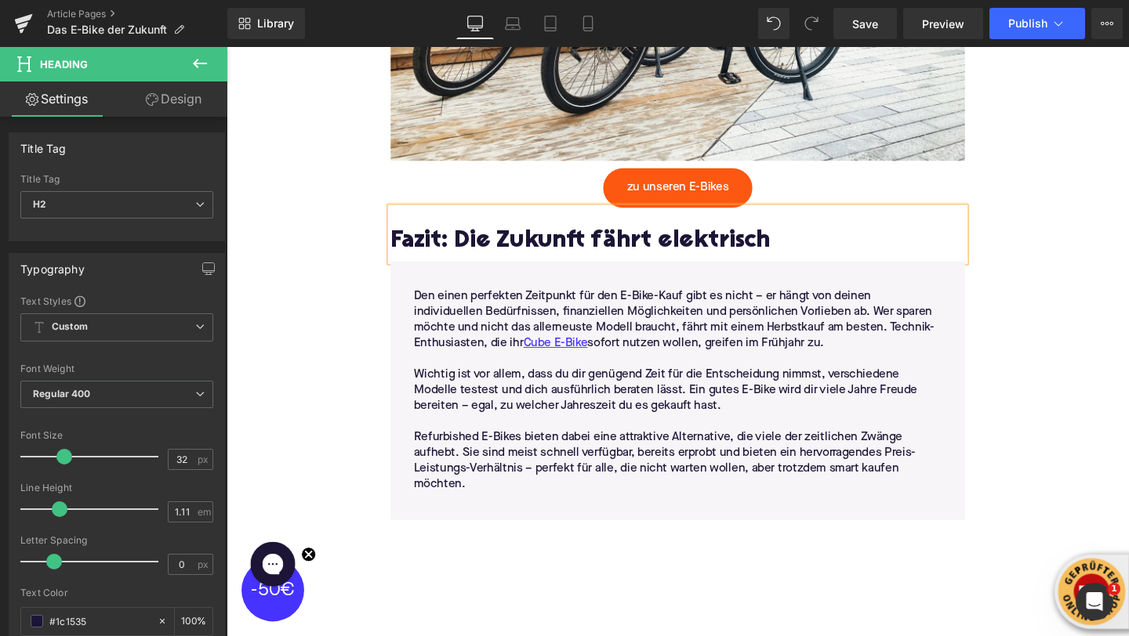
click at [495, 450] on p "Refurbished E-Bikes bieten dabei eine attraktive Alternative, die viele der zei…" at bounding box center [700, 483] width 555 height 66
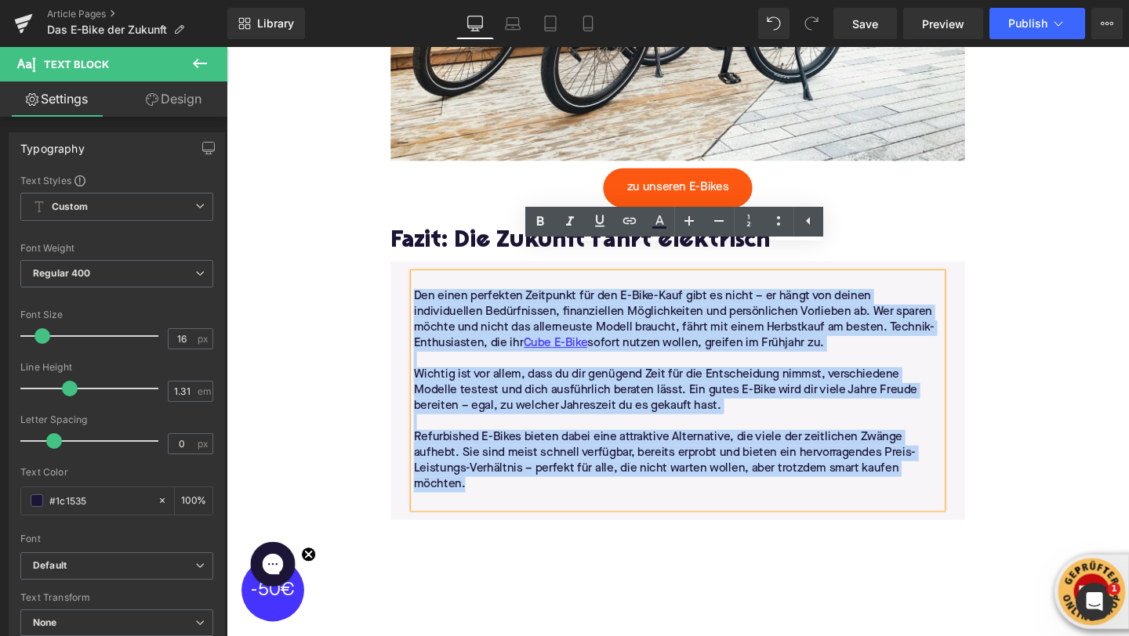
drag, startPoint x: 491, startPoint y: 482, endPoint x: 418, endPoint y: 281, distance: 214.5
click at [418, 285] on div "Den einen perfekten Zeitpunkt für den E-Bike-Kauf gibt es nicht – er hängt von …" at bounding box center [701, 408] width 578 height 246
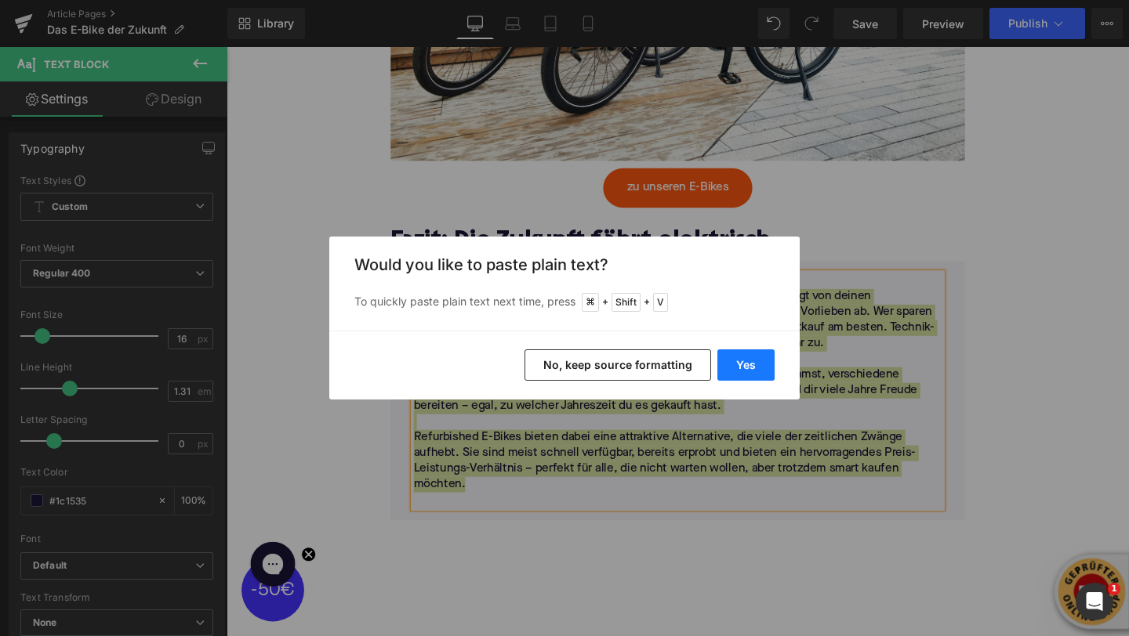
click at [738, 367] on button "Yes" at bounding box center [745, 365] width 57 height 31
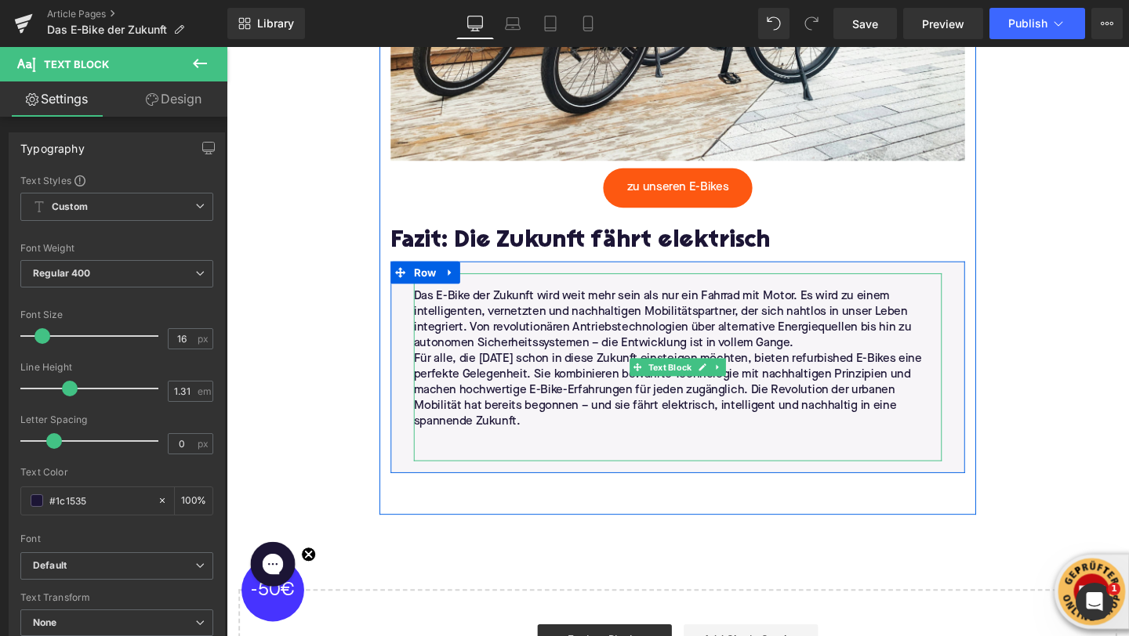
click at [829, 326] on p "Das E-Bike der Zukunft wird weit mehr sein als nur ein Fahrrad mit Motor. Es wi…" at bounding box center [700, 335] width 555 height 66
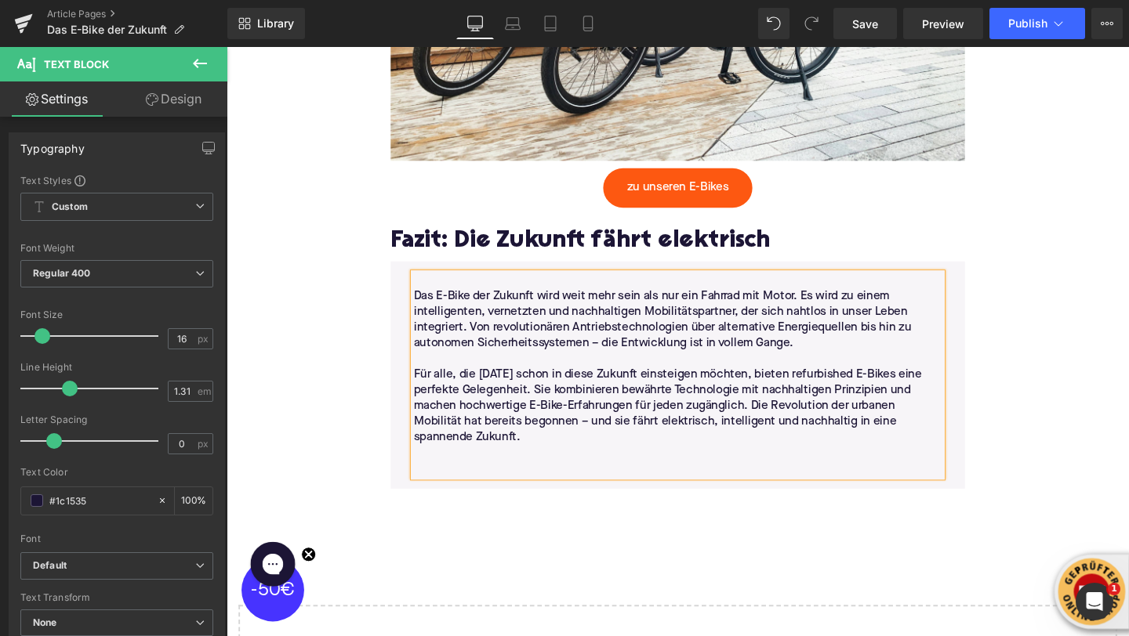
click at [502, 466] on p at bounding box center [700, 474] width 555 height 16
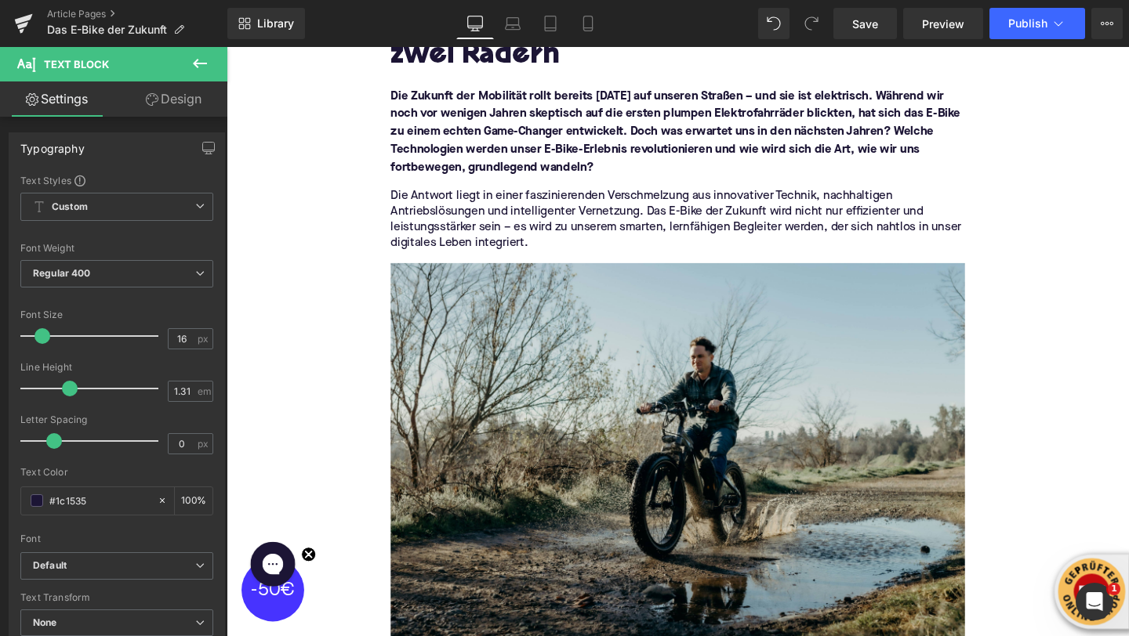
scroll to position [280, 0]
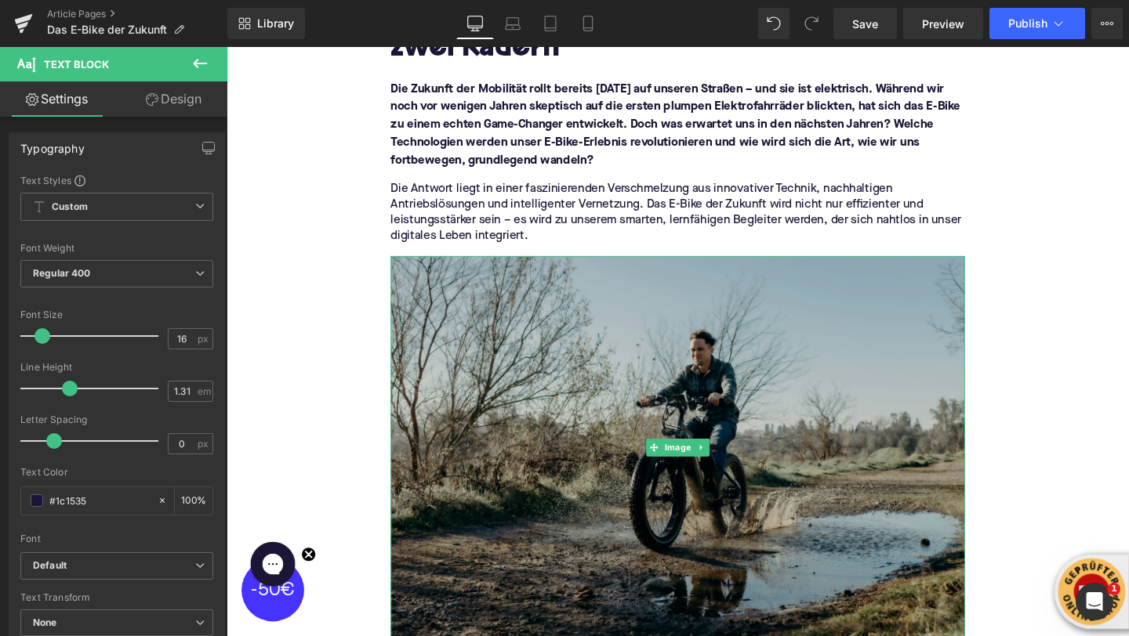
click at [555, 404] on img at bounding box center [701, 468] width 604 height 402
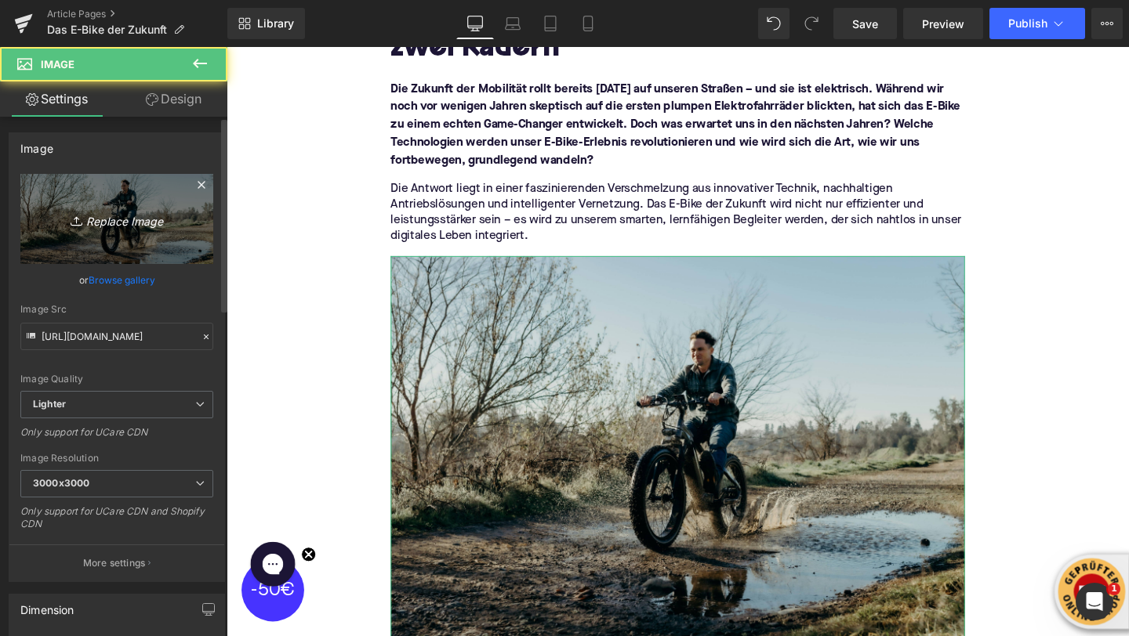
click at [92, 224] on icon "Replace Image" at bounding box center [116, 219] width 125 height 20
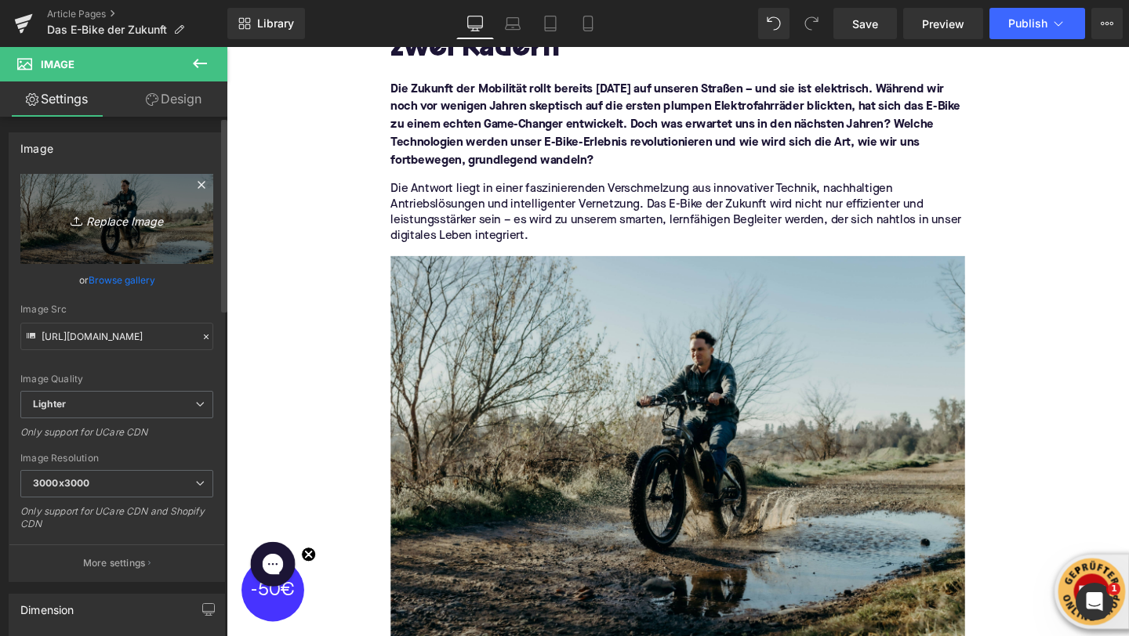
type input "C:\fakepath\elektrisches-fahrradbatteriemotorrad-mit-pedal-und-hinterem-stossda…"
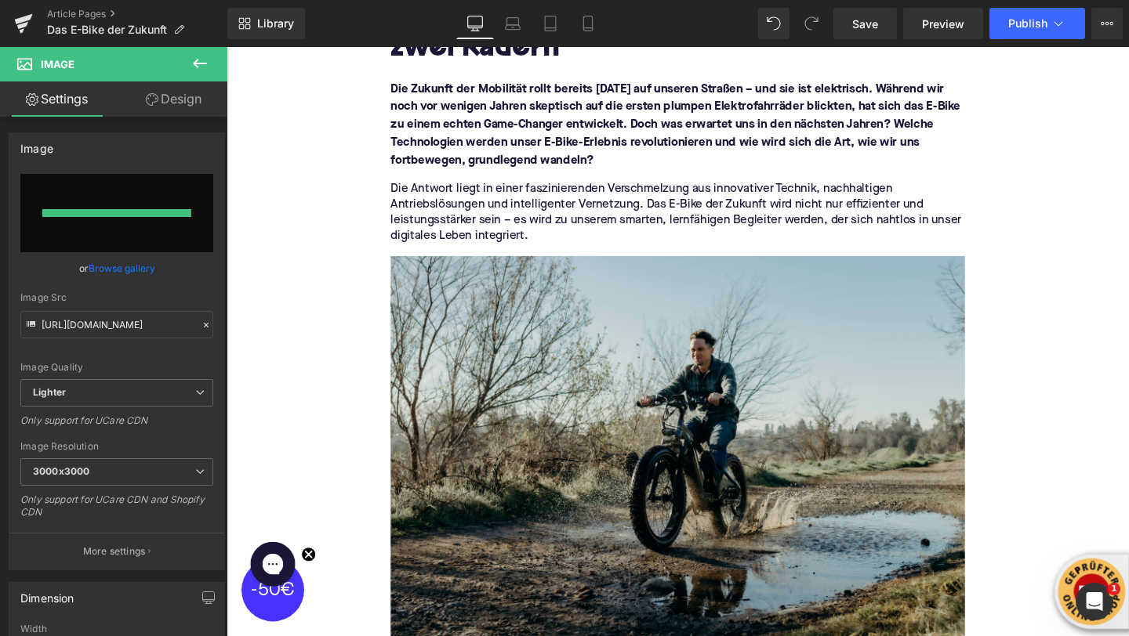
type input "[URL][DOMAIN_NAME]"
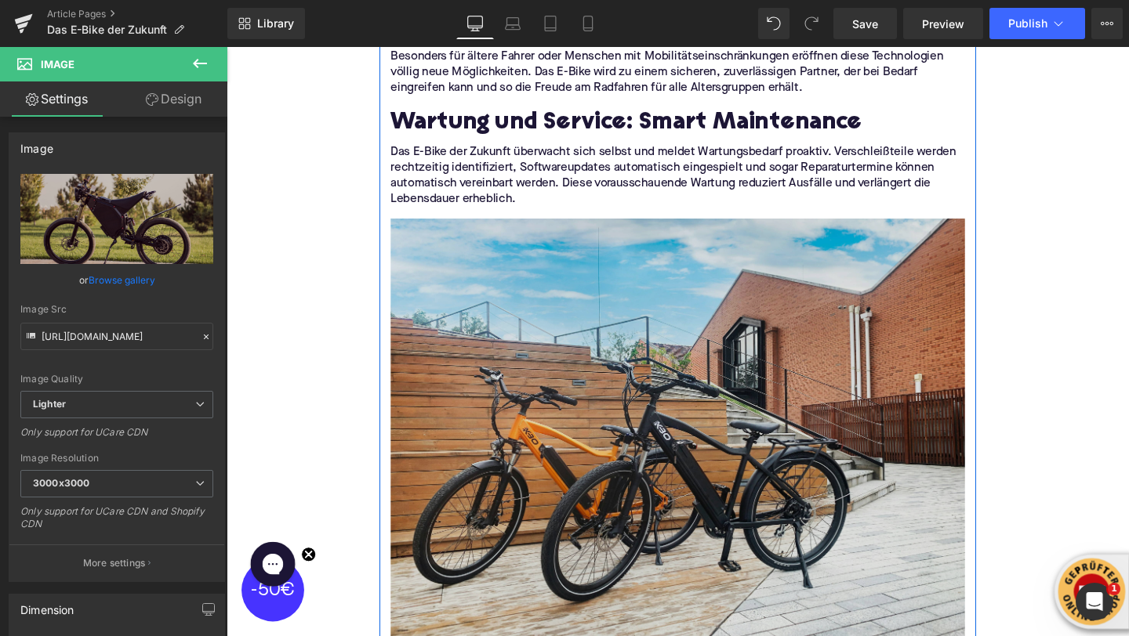
scroll to position [3322, 0]
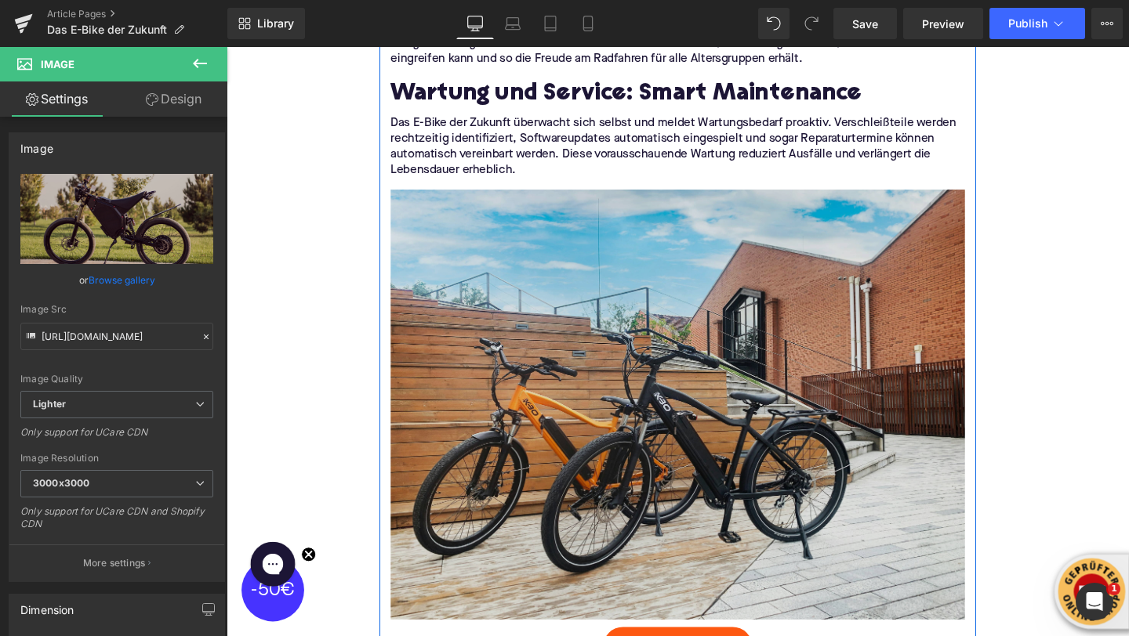
click at [517, 397] on img at bounding box center [701, 417] width 604 height 465
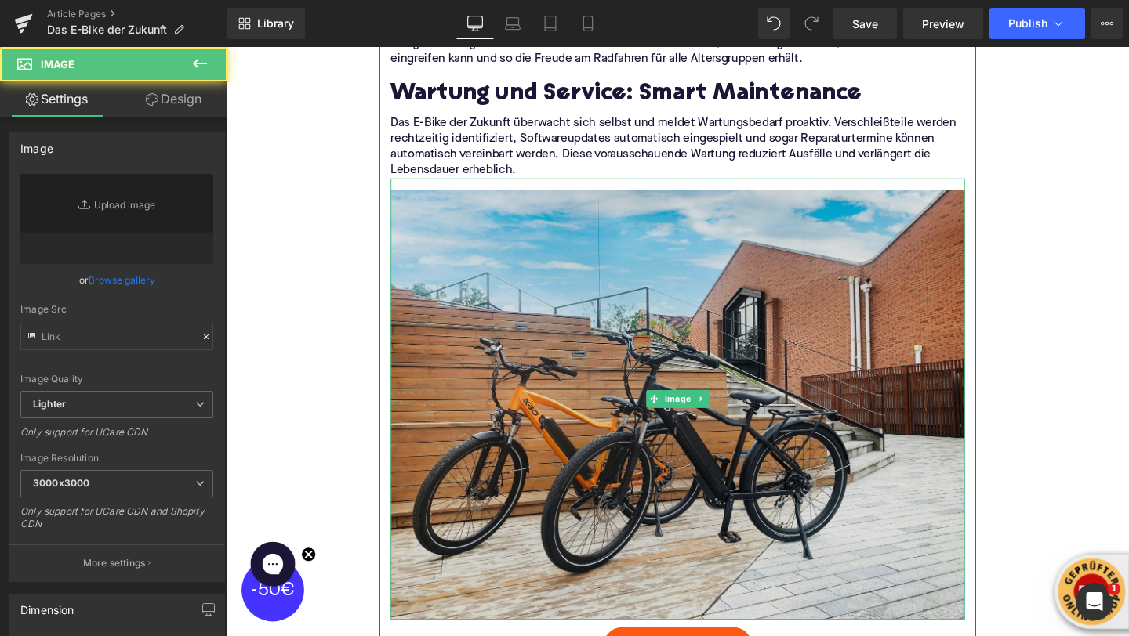
type input "[URL][DOMAIN_NAME]"
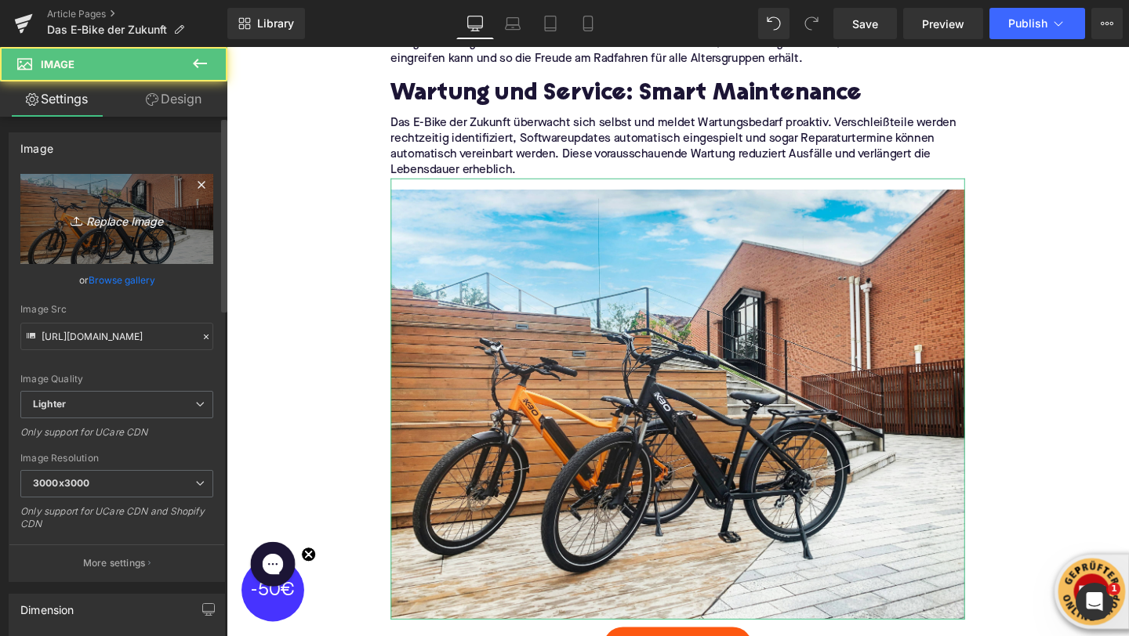
click at [119, 227] on icon "Replace Image" at bounding box center [116, 219] width 125 height 20
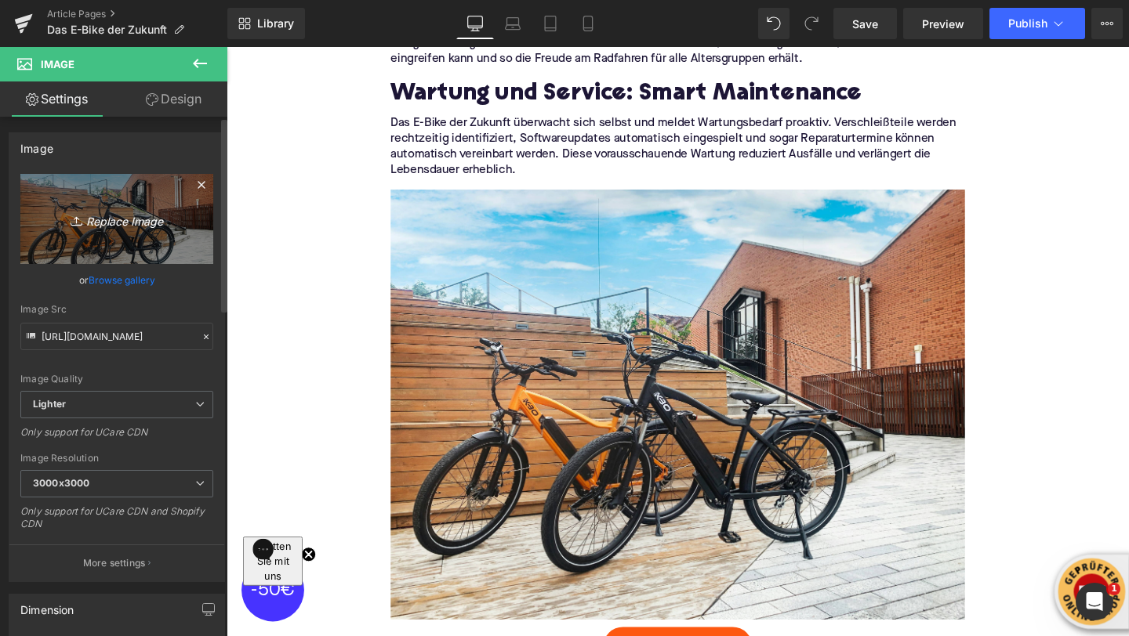
type input "C:\fakepath\cooles-fahrrad-im-studio (1).jpg"
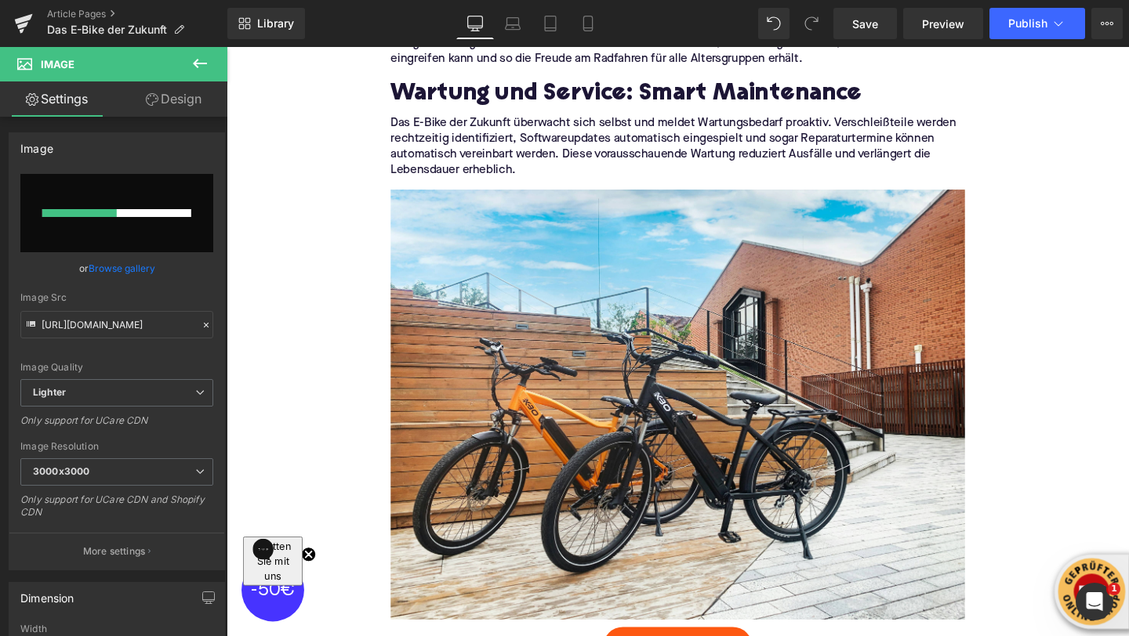
type input "[URL][DOMAIN_NAME]"
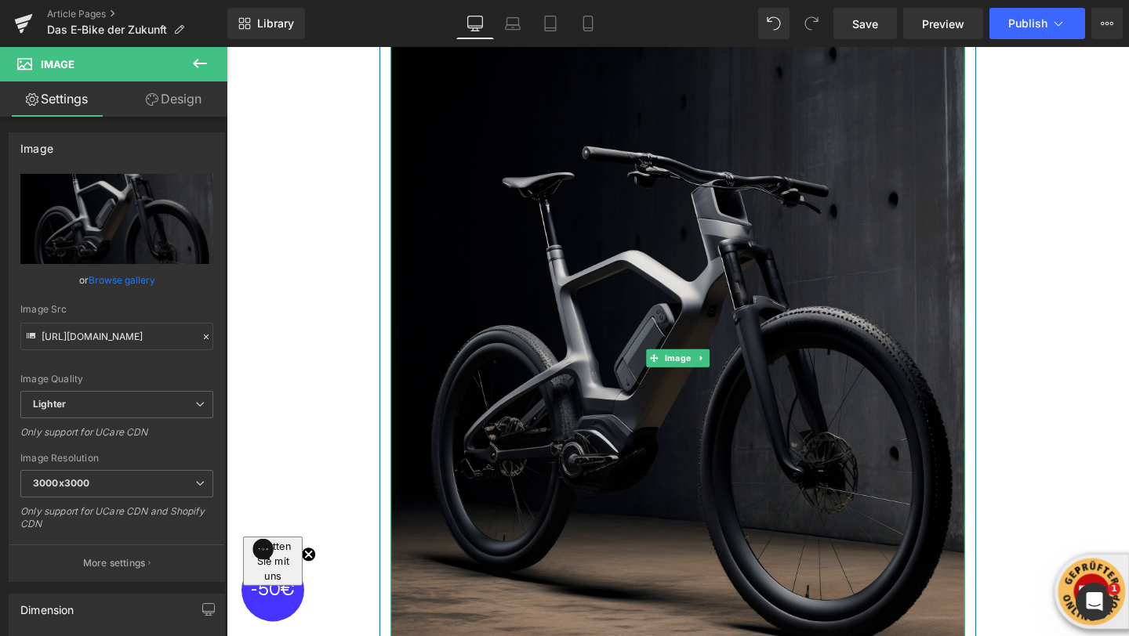
scroll to position [3446, 0]
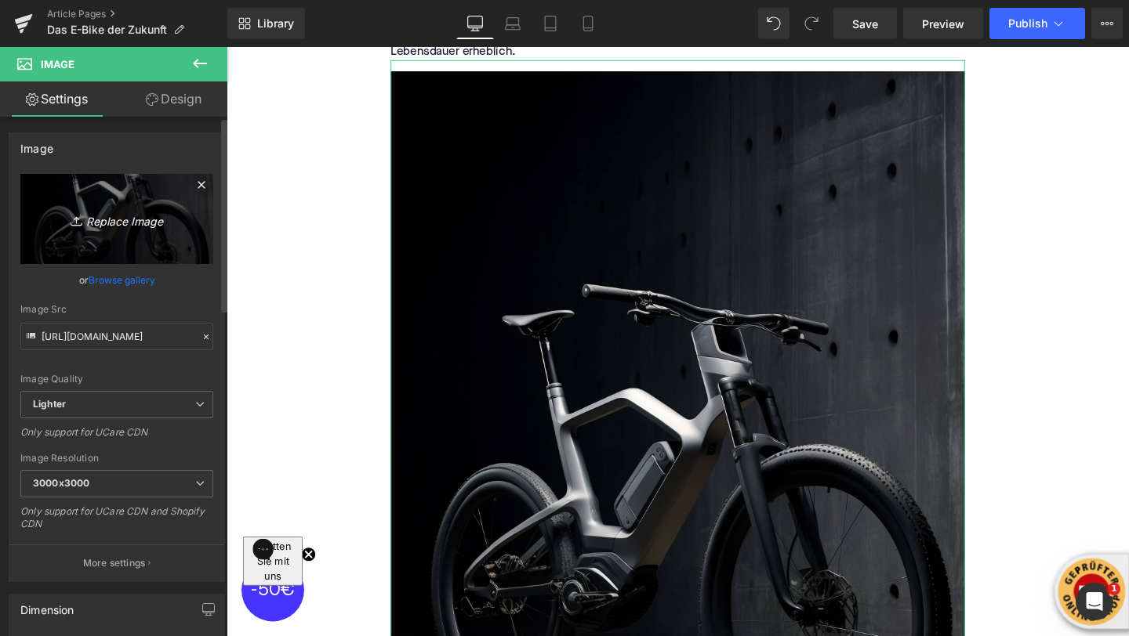
click at [77, 219] on icon at bounding box center [77, 220] width 0 height 6
type input "C:\fakepath\folding-4047804_1280.jpg"
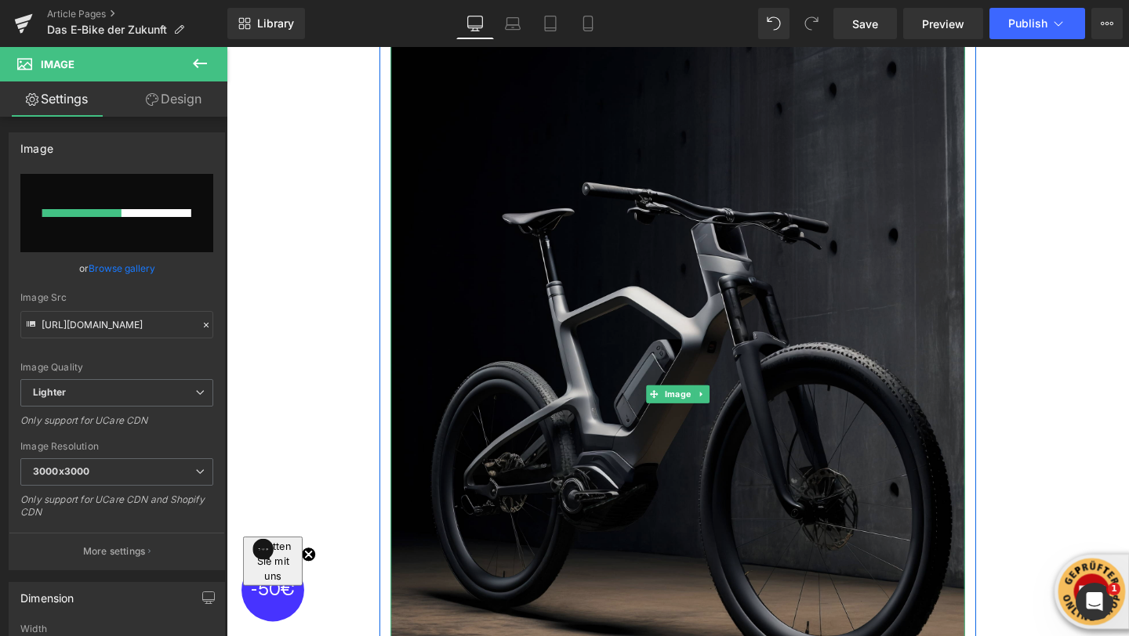
scroll to position [3555, 0]
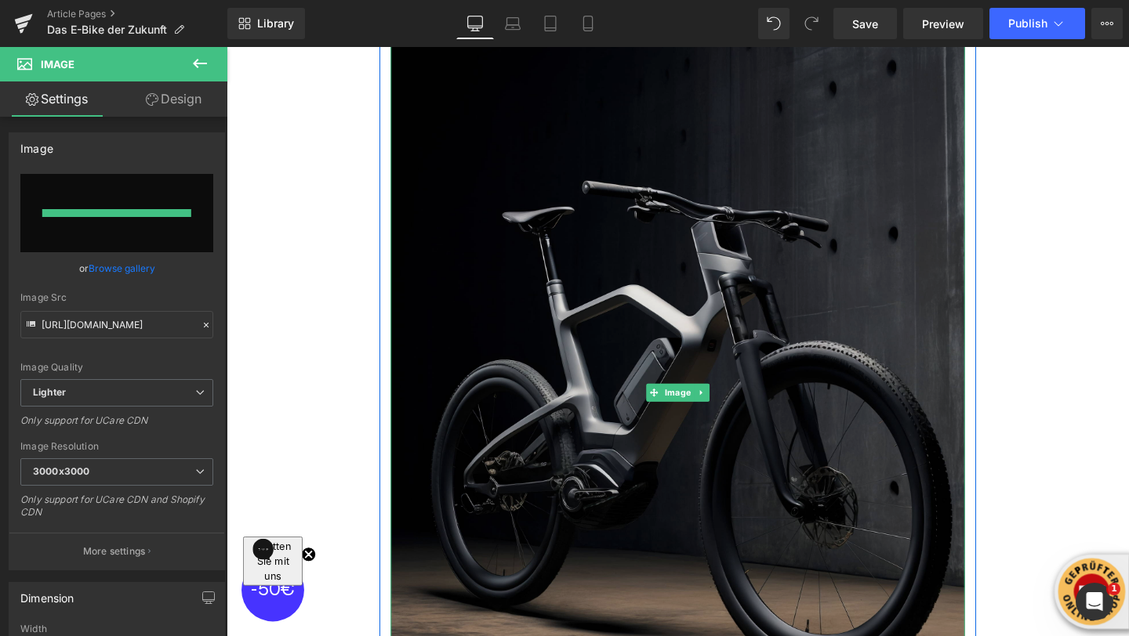
type input "[URL][DOMAIN_NAME]"
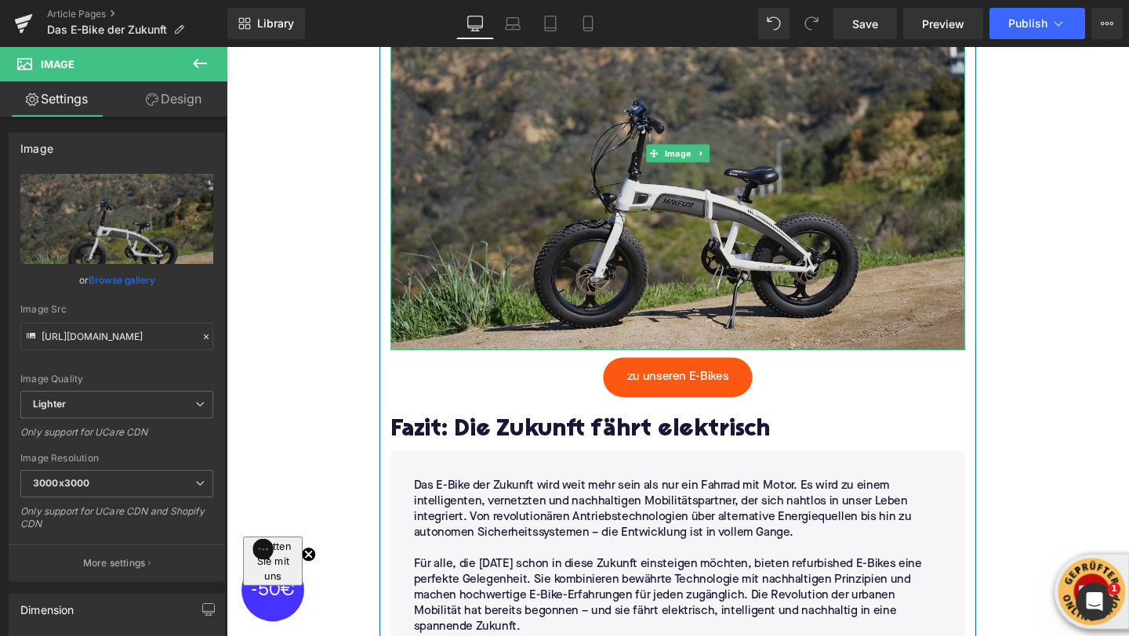
scroll to position [3193, 0]
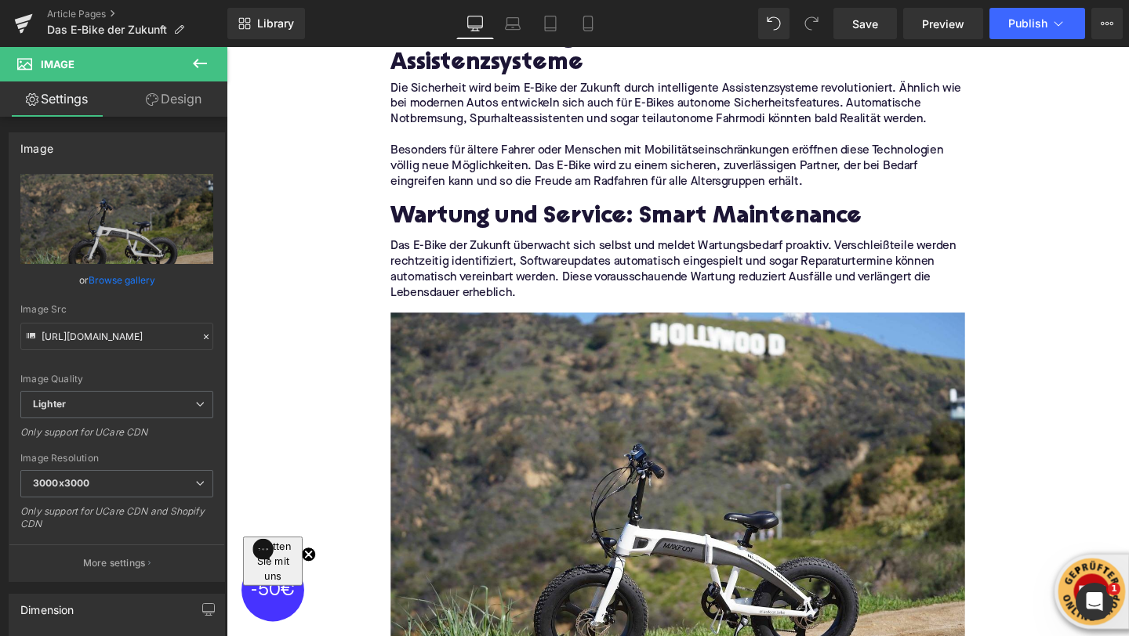
click at [1089, 24] on div "Save Preview Publish Scheduled View Live Page View with current Template Save T…" at bounding box center [978, 23] width 302 height 31
click at [1097, 25] on button "View Live Page View with current Template Save Template to Library Schedule Pub…" at bounding box center [1106, 23] width 31 height 31
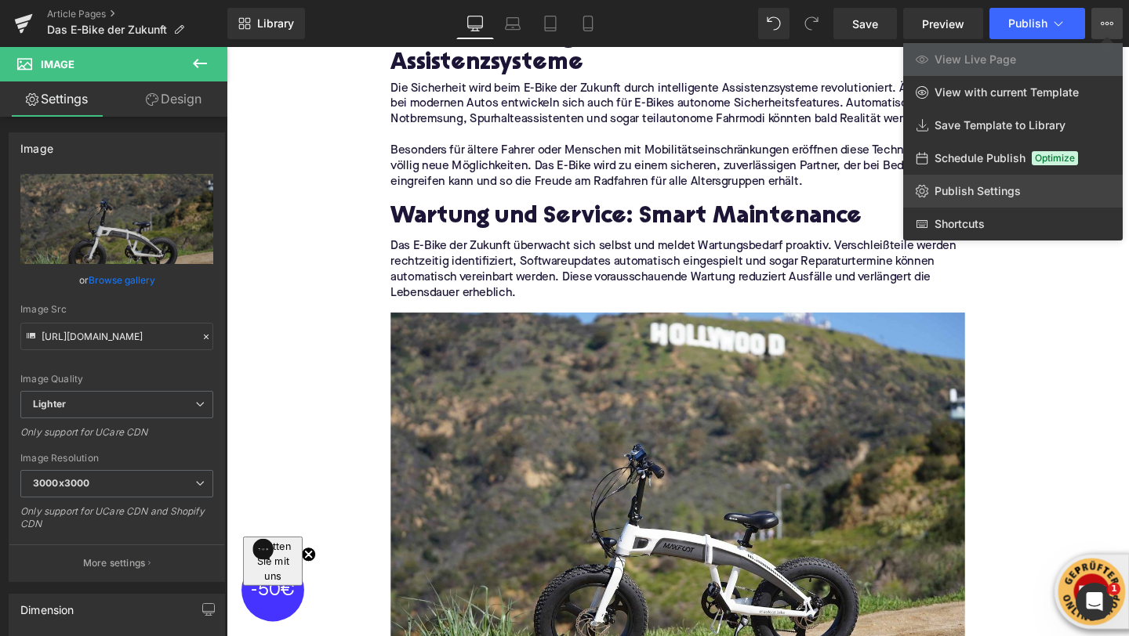
click at [954, 180] on link "Publish Settings" at bounding box center [1012, 191] width 219 height 33
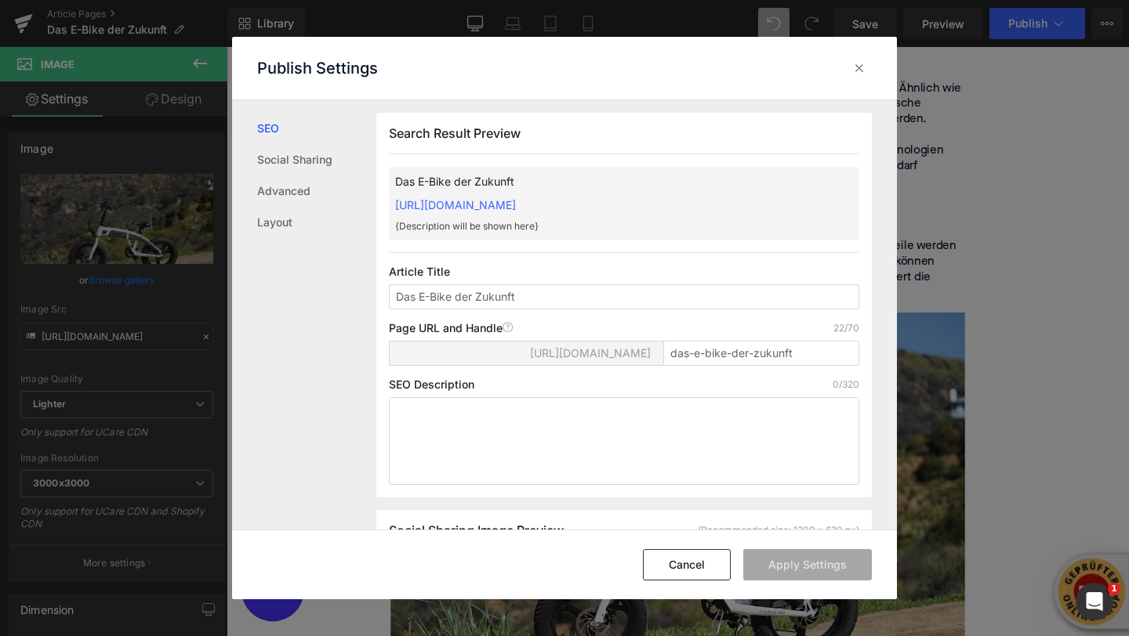
scroll to position [1, 0]
click at [456, 409] on textarea at bounding box center [624, 441] width 470 height 88
paste textarea "Das E-Bike der Zukunft: Revolution auf zwei Rädern Die Zukunft der Mobilität ro…"
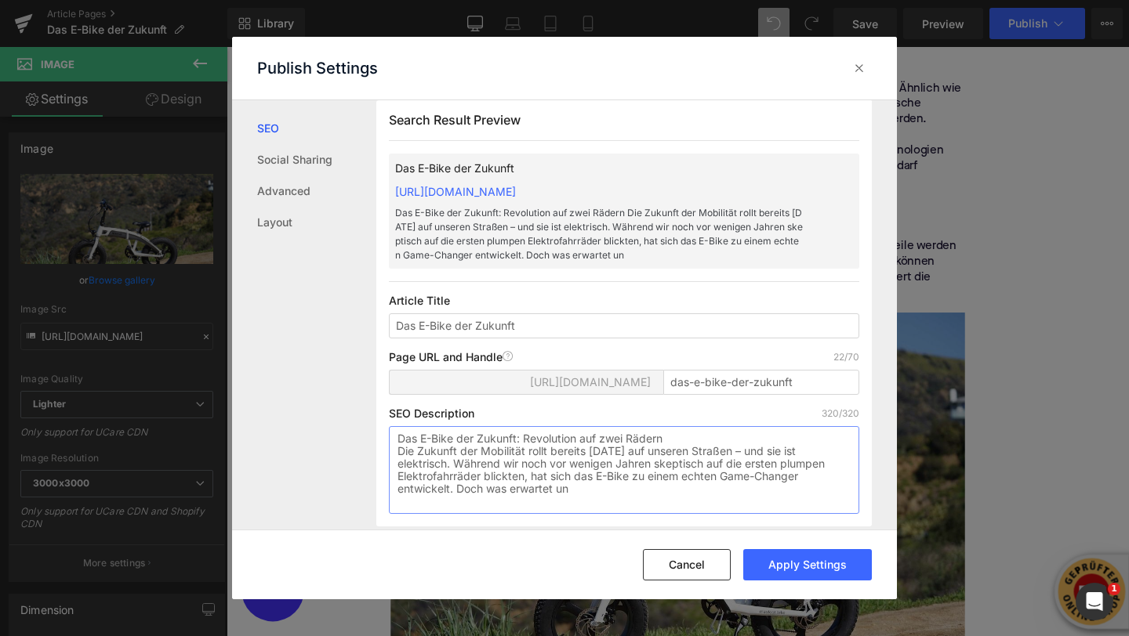
scroll to position [16, 0]
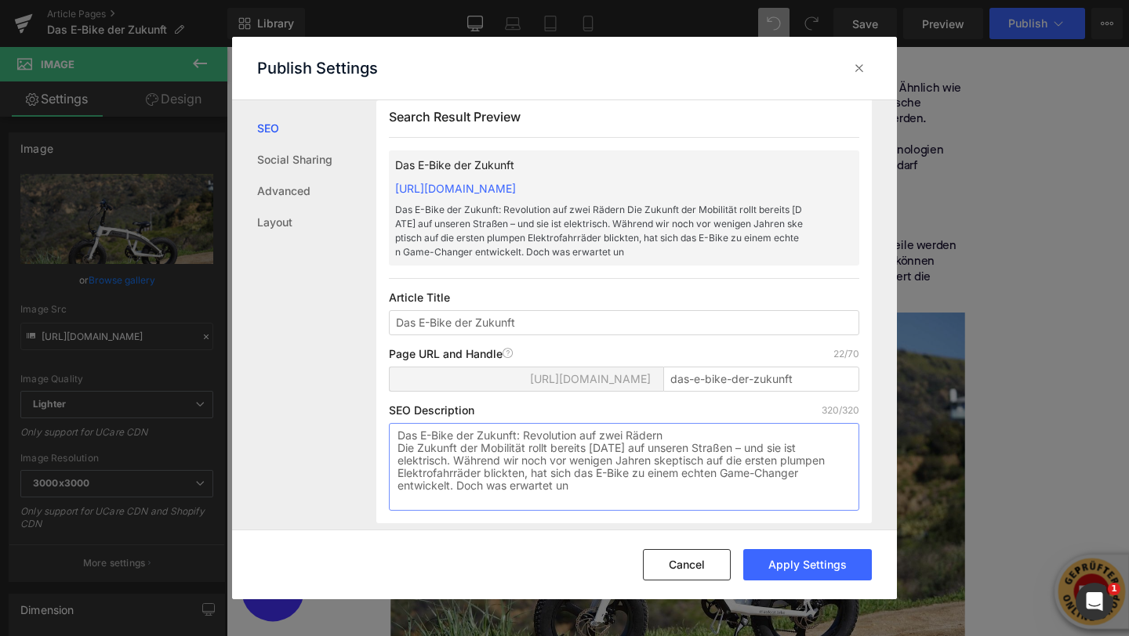
click at [511, 459] on textarea "Das E-Bike der Zukunft: Revolution auf zwei Rädern Die Zukunft der Mobilität ro…" at bounding box center [624, 467] width 470 height 88
click at [611, 466] on textarea "Das E-Bike der Zukunft: Revolution auf zwei Rädern Die Zukunft der Mobilität ro…" at bounding box center [624, 467] width 470 height 88
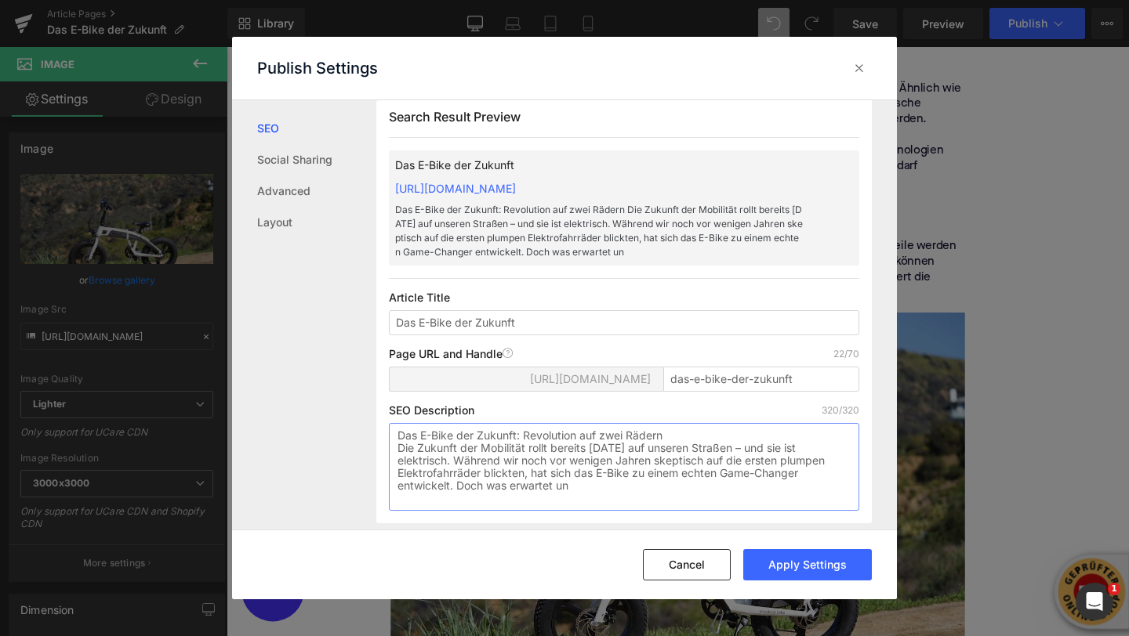
drag, startPoint x: 611, startPoint y: 483, endPoint x: 364, endPoint y: 422, distance: 253.4
click at [365, 425] on div "SEO Social Sharing Advanced Layout Search Result Preview Das E-Bike der Zukunft…" at bounding box center [564, 315] width 665 height 430
paste textarea "smarter, leichter und nachhaltiger. Erfahre, welche Technologien Motor, Akku un…"
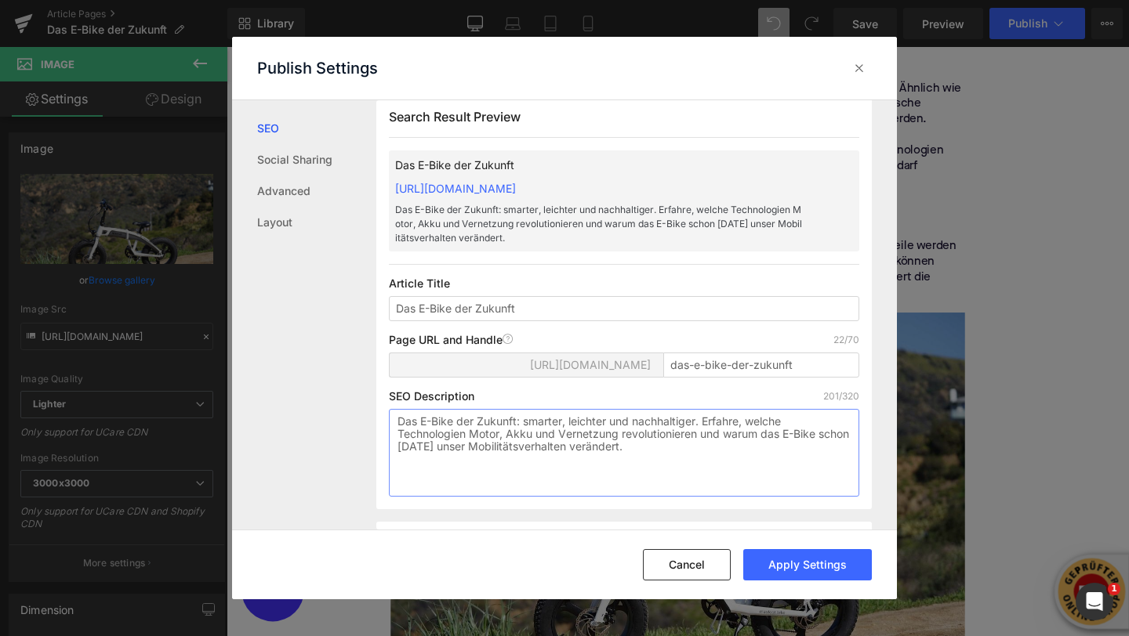
click at [628, 477] on textarea "Das E-Bike der Zukunft: smarter, leichter und nachhaltiger. Erfahre, welche Tec…" at bounding box center [624, 453] width 470 height 88
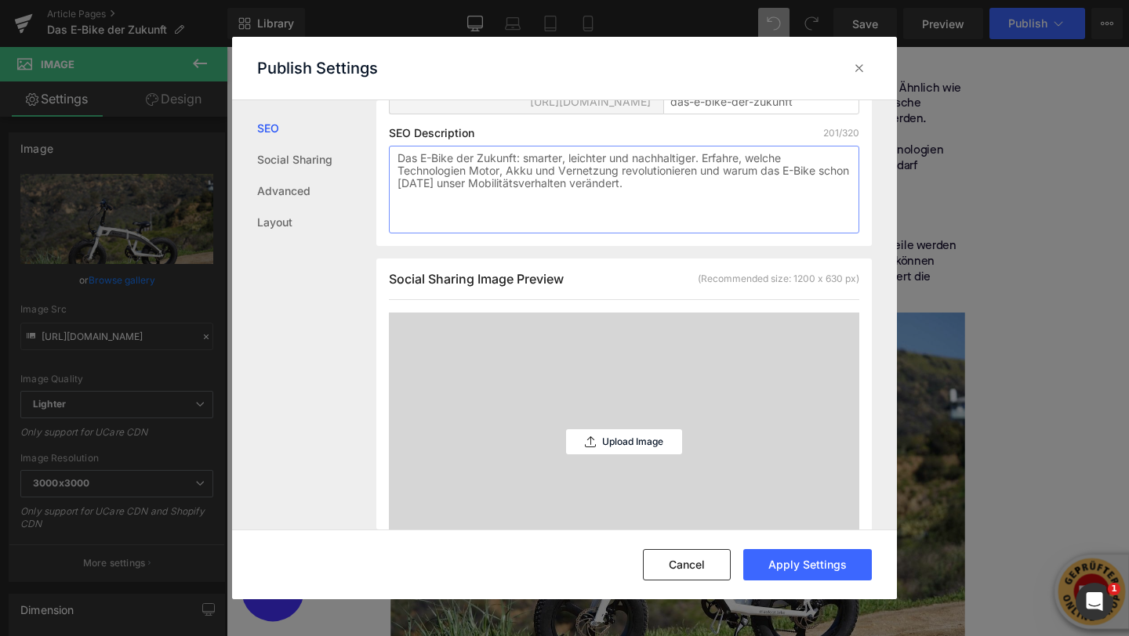
scroll to position [306, 0]
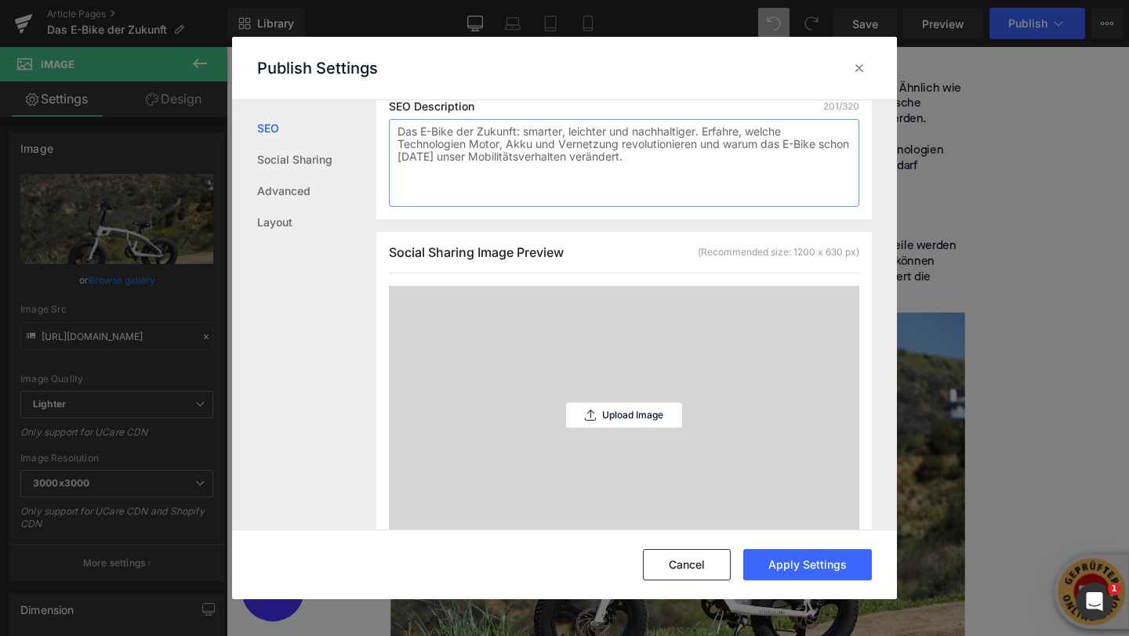
type textarea "Das E-Bike der Zukunft: smarter, leichter und nachhaltiger. Erfahre, welche Tec…"
click at [608, 439] on div "Upload Image" at bounding box center [624, 415] width 116 height 259
click at [596, 417] on div "Upload Image" at bounding box center [624, 415] width 116 height 25
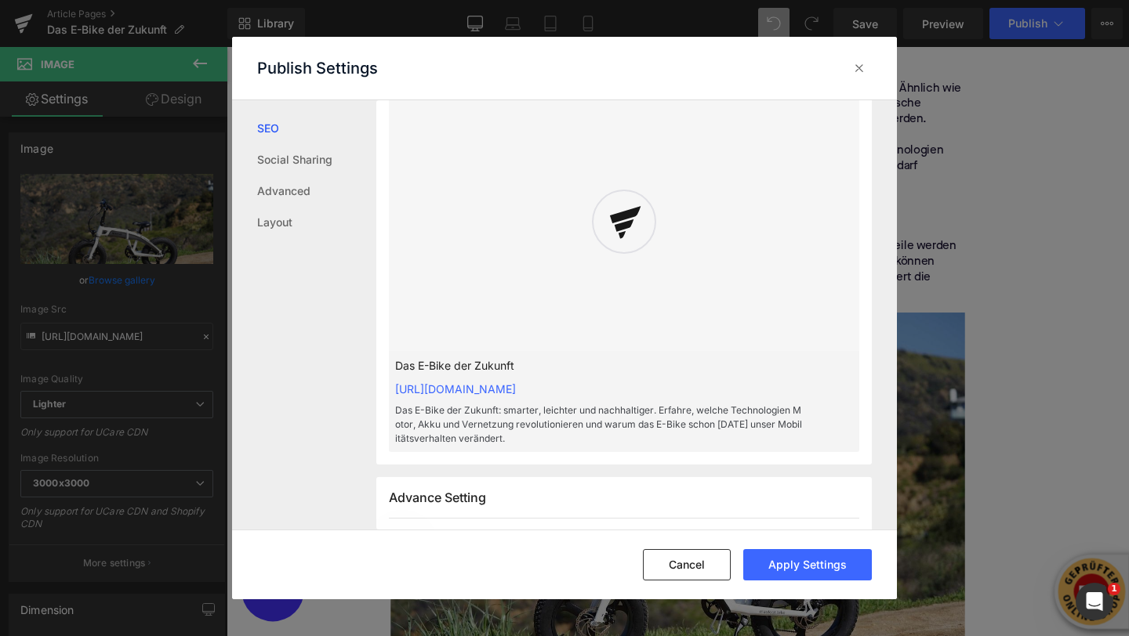
scroll to position [465, 0]
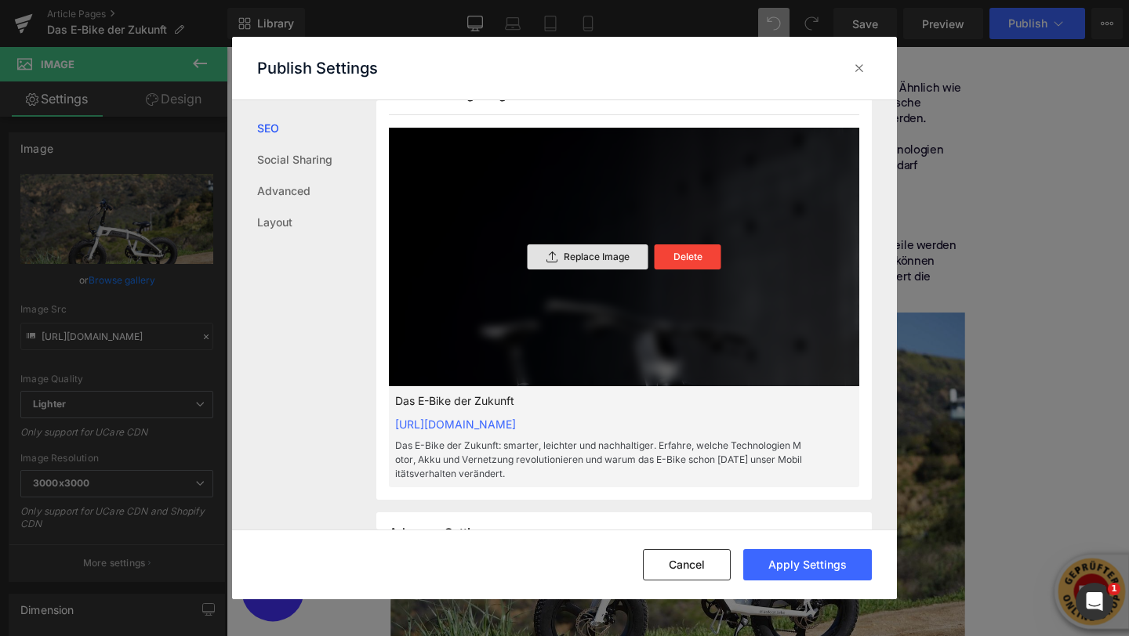
click at [586, 264] on div "Replace Image" at bounding box center [588, 257] width 121 height 25
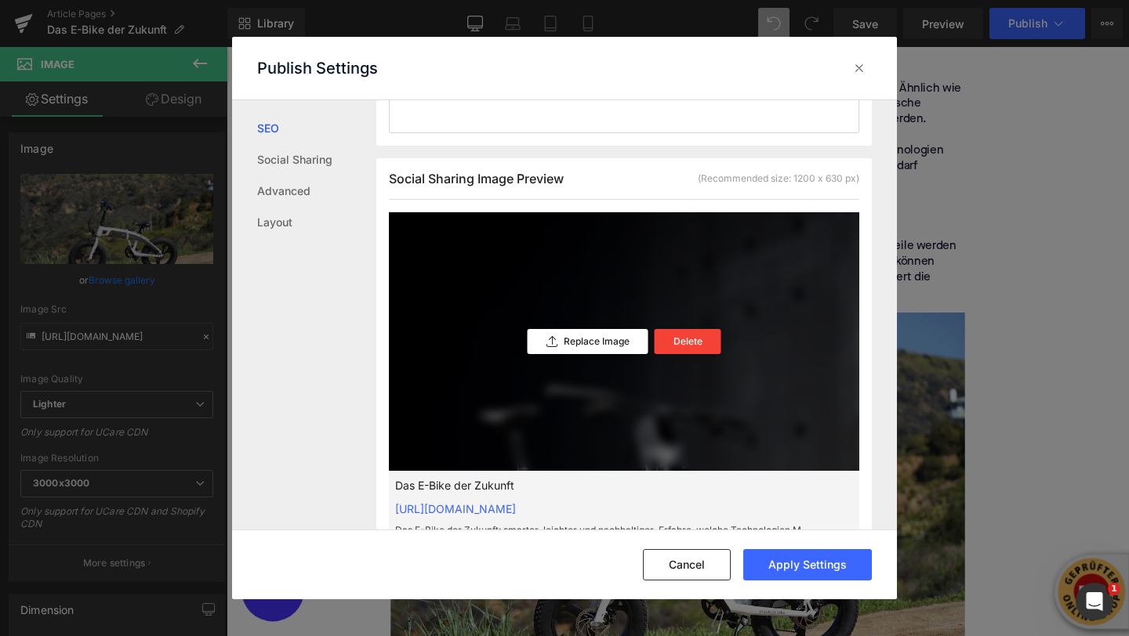
scroll to position [401, 0]
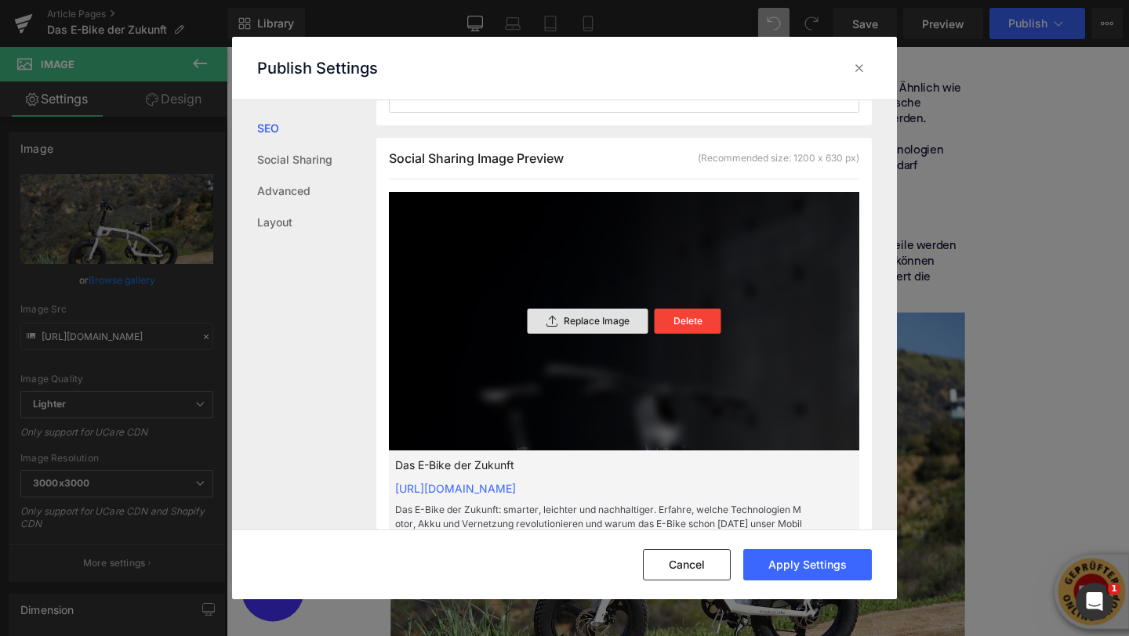
click at [565, 324] on p "Replace Image" at bounding box center [597, 321] width 66 height 11
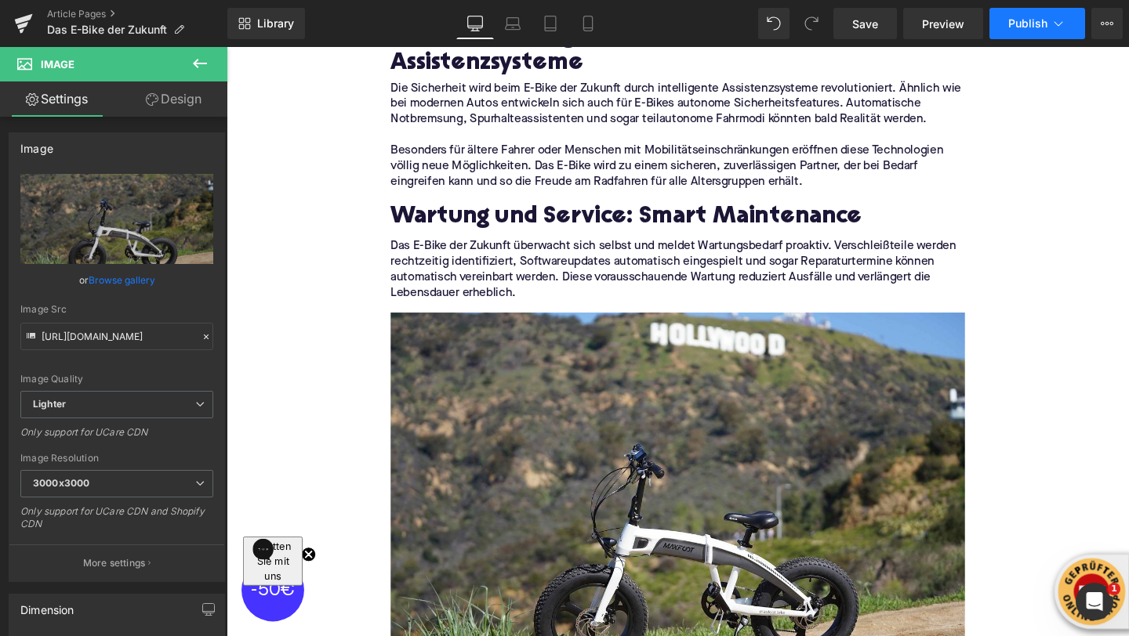
click at [1053, 24] on icon at bounding box center [1058, 24] width 16 height 16
click at [1104, 26] on icon at bounding box center [1107, 23] width 13 height 13
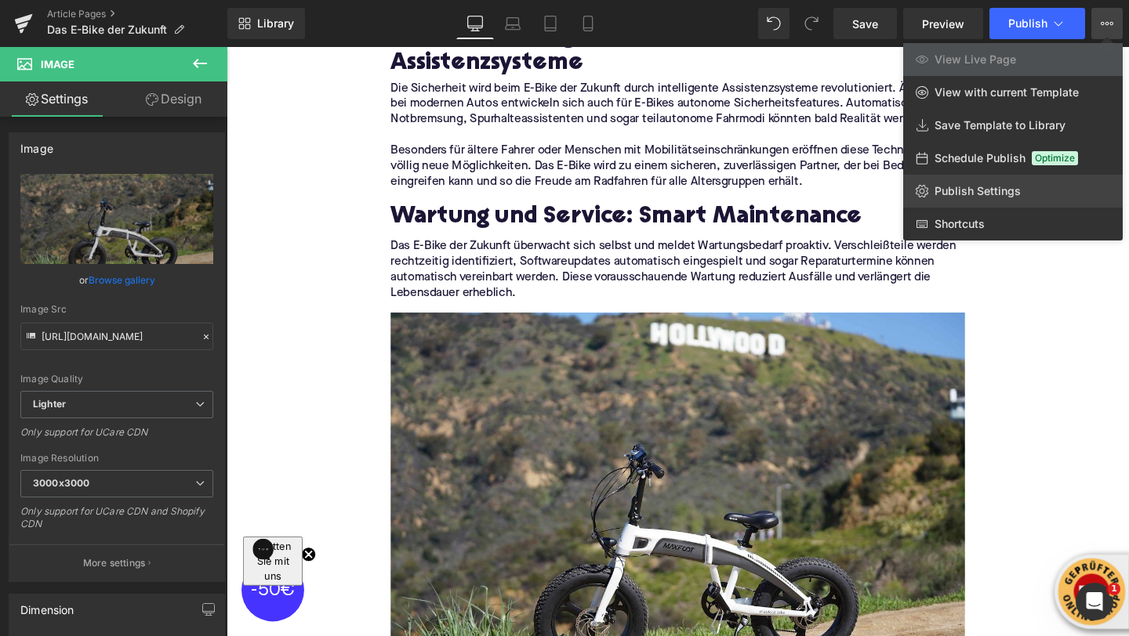
click at [1002, 193] on span "Publish Settings" at bounding box center [977, 191] width 86 height 14
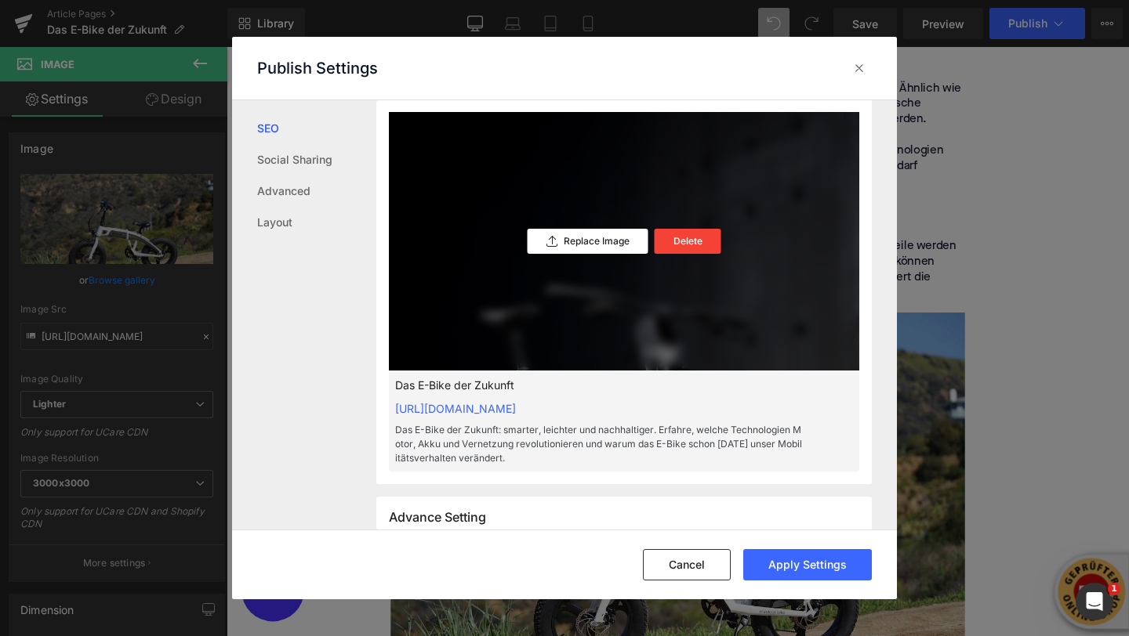
scroll to position [482, 0]
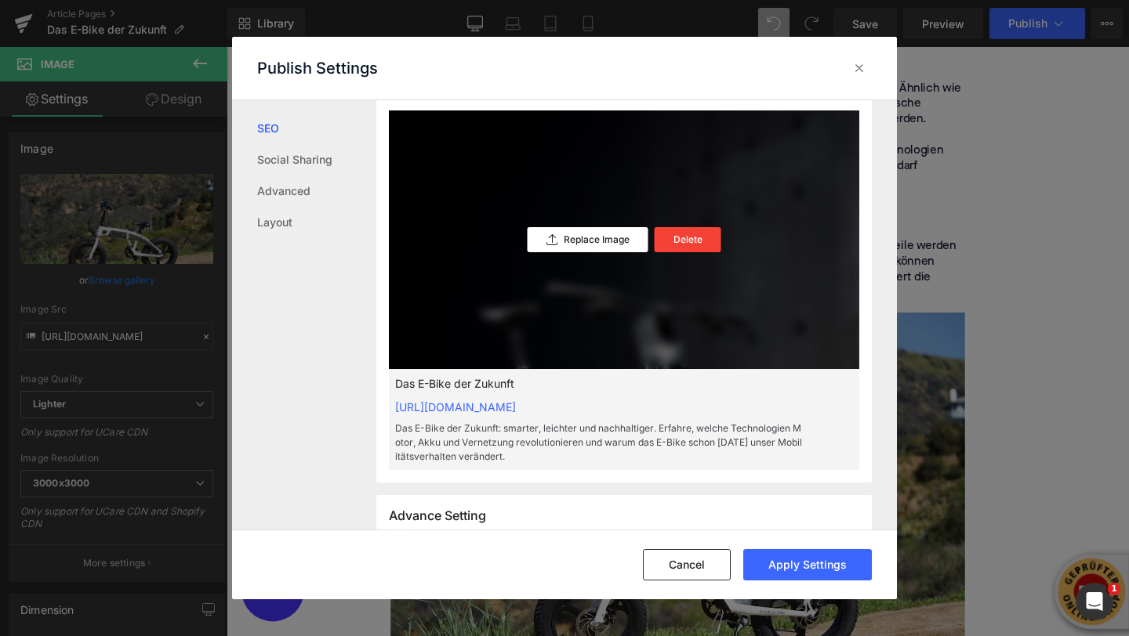
click at [562, 254] on div "Replace Image Delete" at bounding box center [624, 240] width 470 height 259
click at [562, 246] on div "Replace Image" at bounding box center [588, 239] width 121 height 25
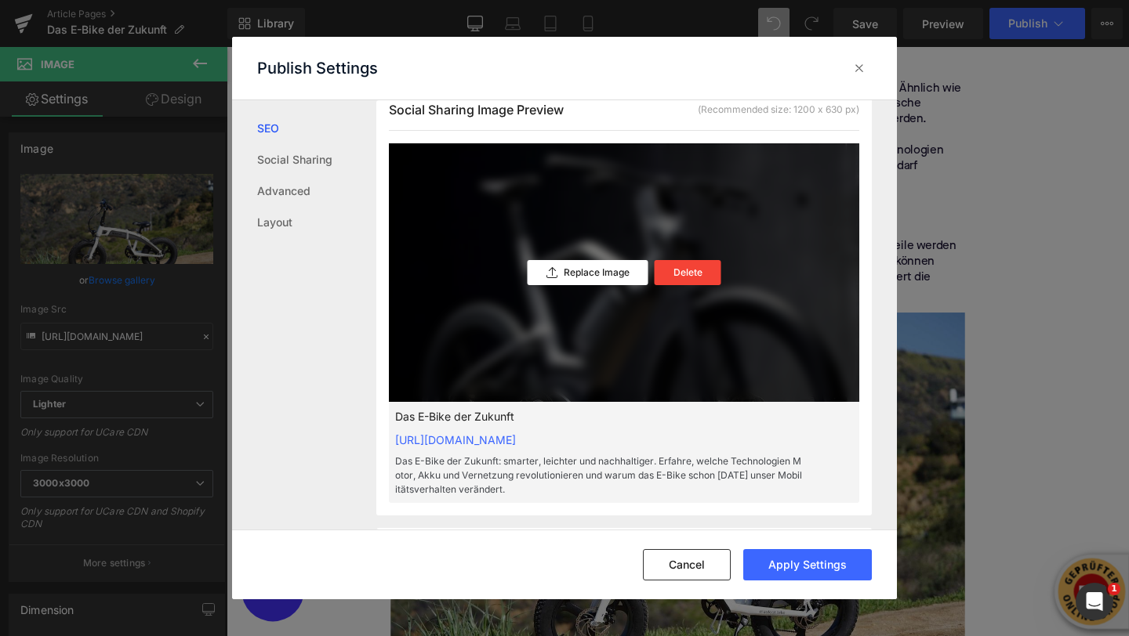
scroll to position [430, 0]
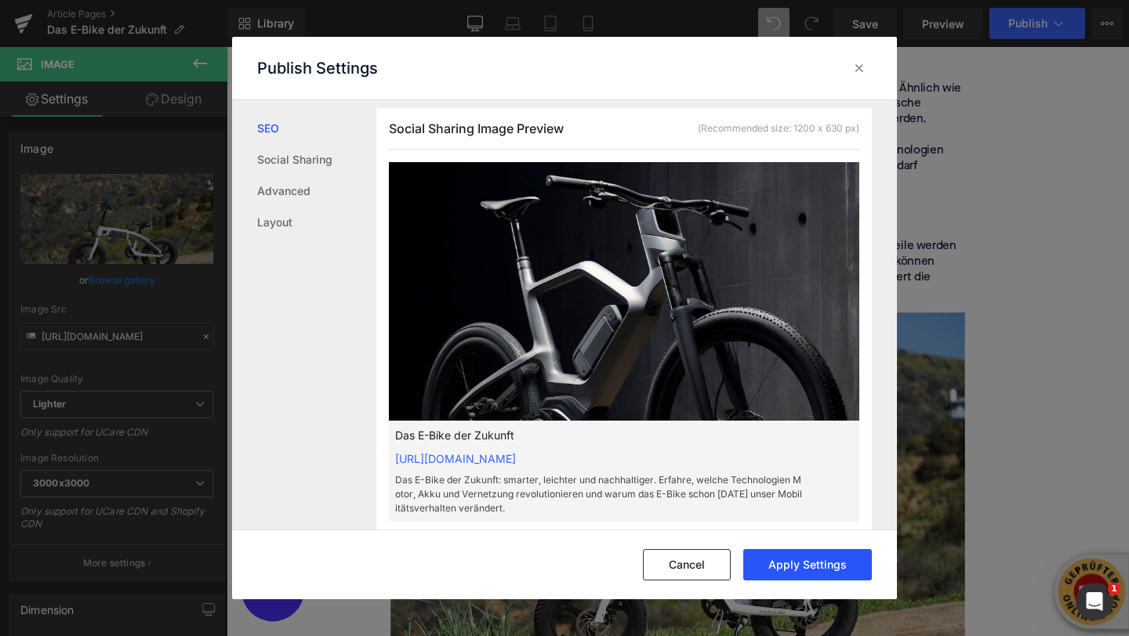
click at [814, 571] on button "Apply Settings" at bounding box center [807, 564] width 129 height 31
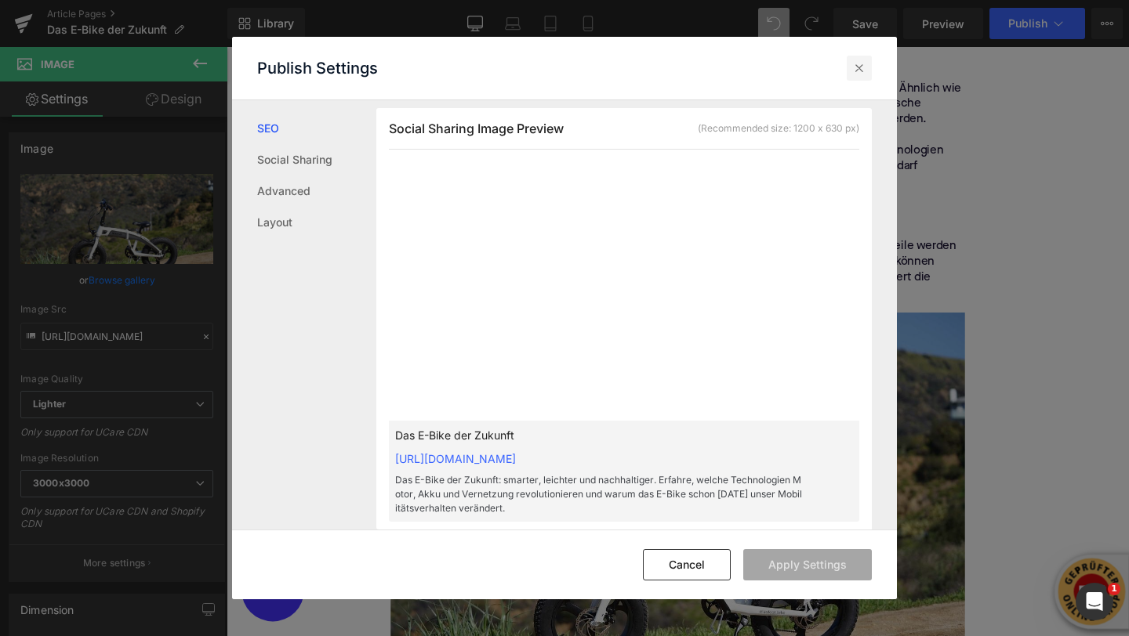
click at [863, 71] on icon at bounding box center [859, 68] width 16 height 16
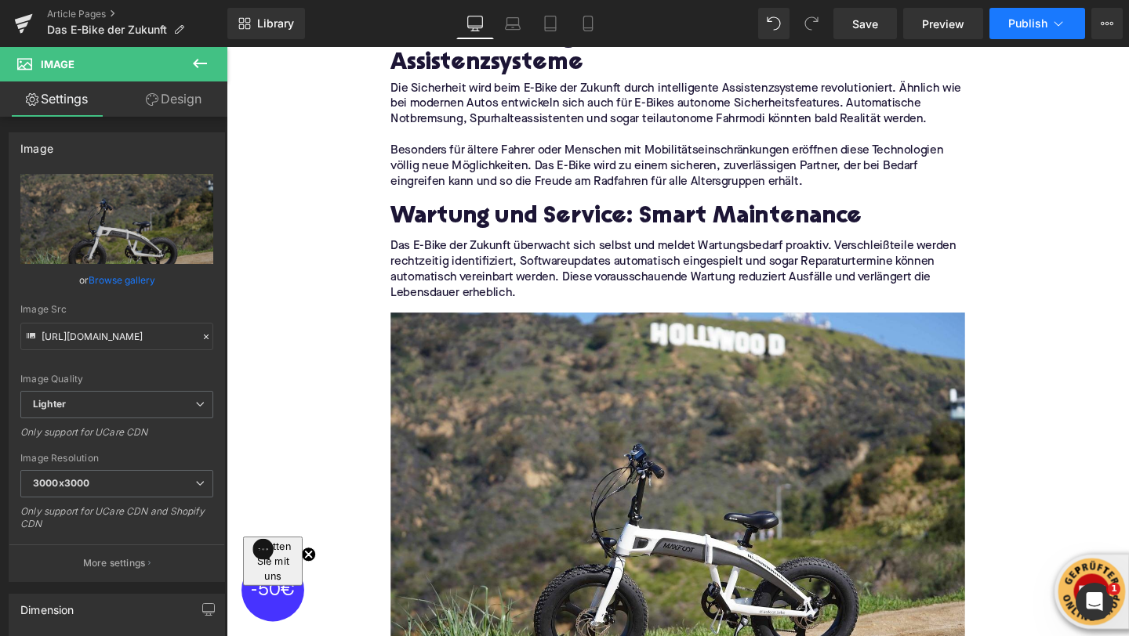
click at [1076, 27] on button "Publish" at bounding box center [1037, 23] width 96 height 31
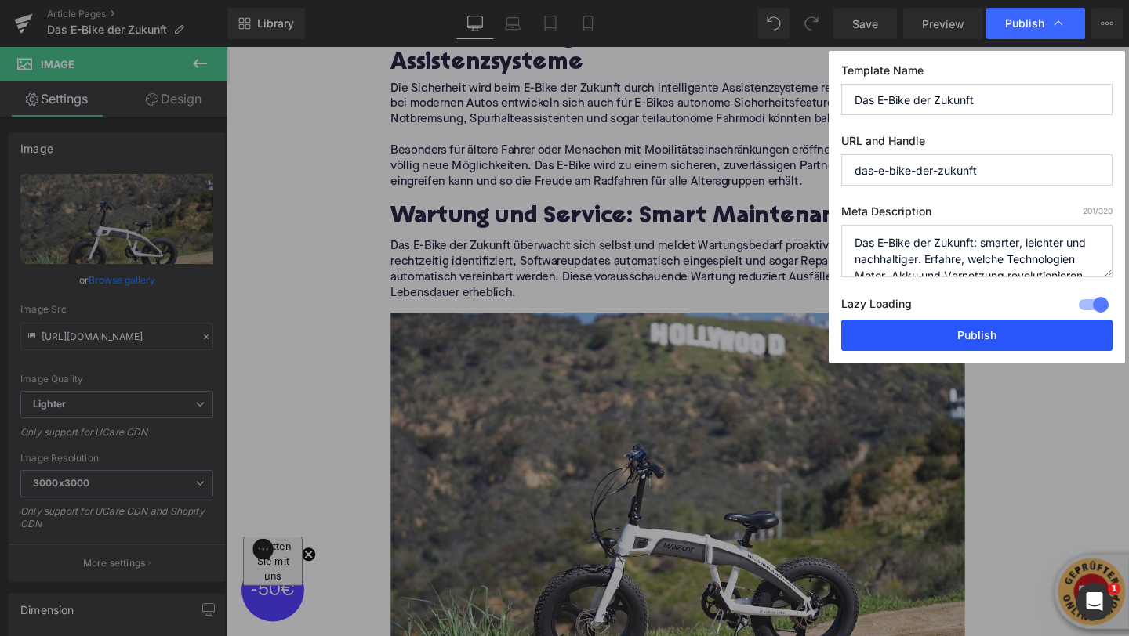
click at [953, 342] on button "Publish" at bounding box center [976, 335] width 271 height 31
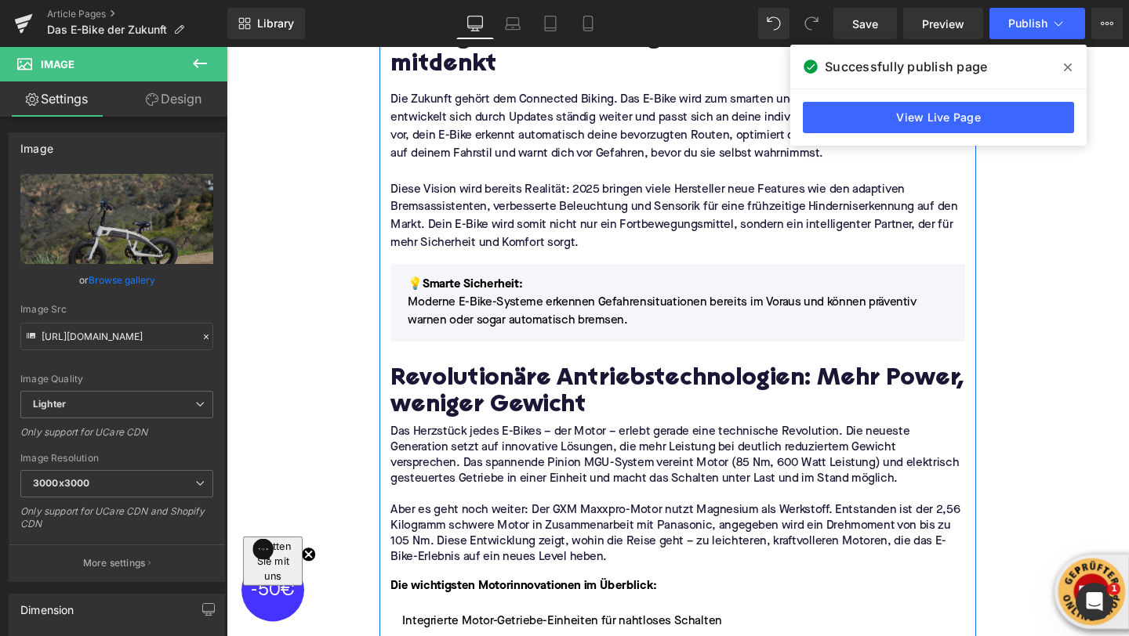
scroll to position [613, 0]
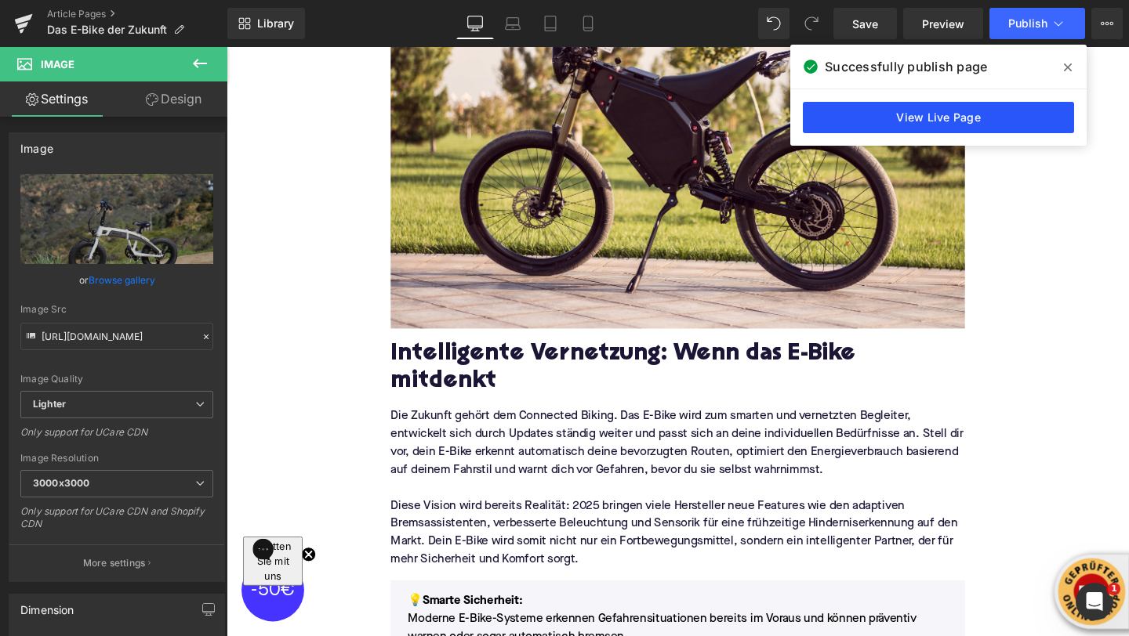
click at [855, 123] on link "View Live Page" at bounding box center [938, 117] width 271 height 31
